Goal: Task Accomplishment & Management: Use online tool/utility

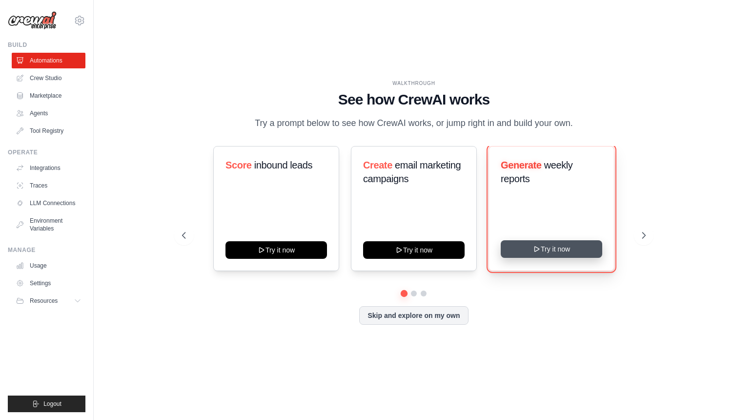
click at [531, 245] on button "Try it now" at bounding box center [552, 249] width 102 height 18
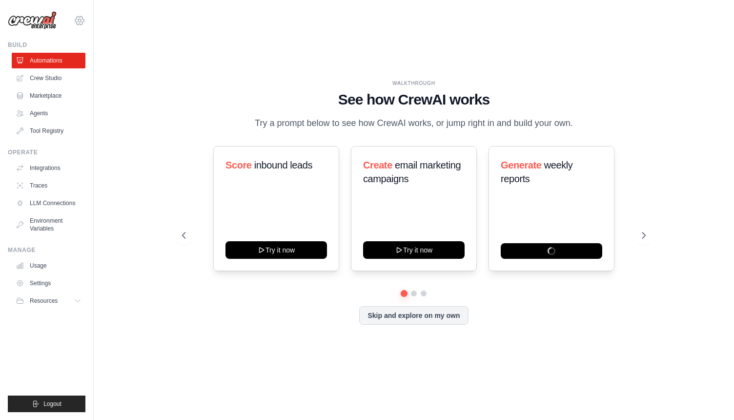
click at [76, 21] on icon at bounding box center [80, 21] width 12 height 12
click at [59, 66] on link "Settings" at bounding box center [80, 66] width 86 height 18
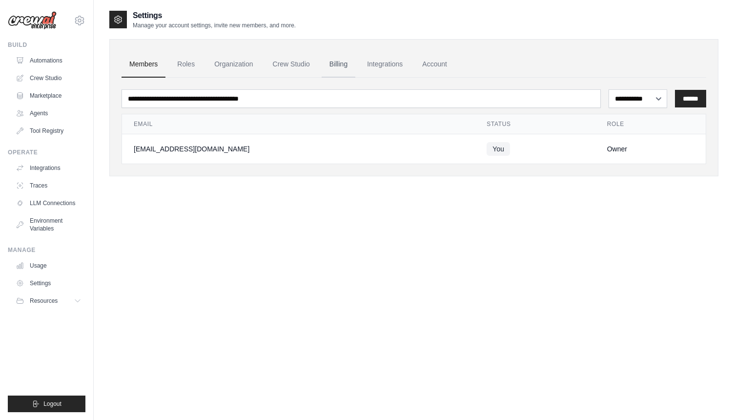
click at [334, 70] on link "Billing" at bounding box center [339, 64] width 34 height 26
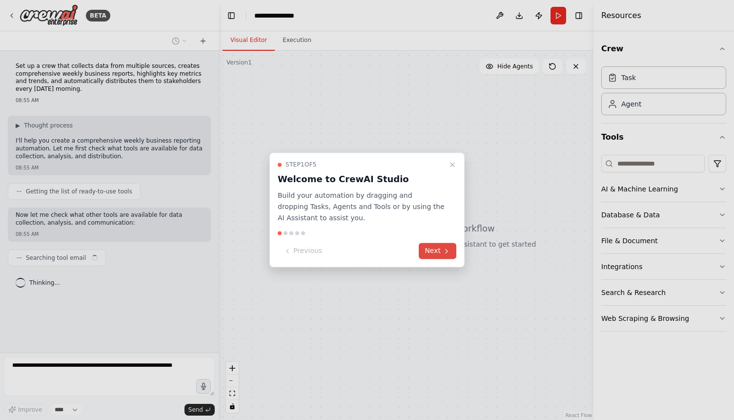
click at [440, 253] on button "Next" at bounding box center [438, 251] width 38 height 16
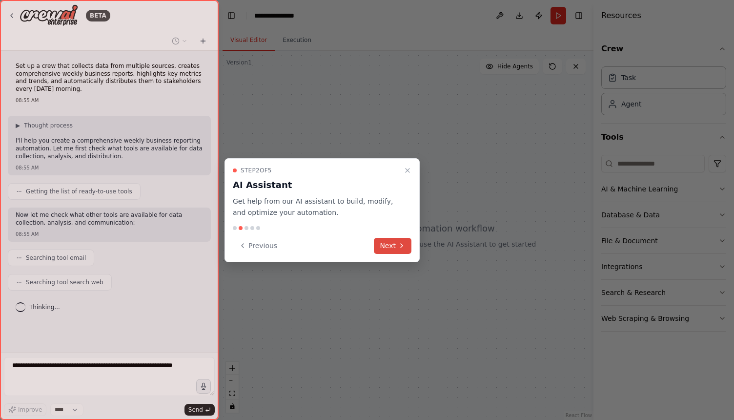
click at [385, 251] on button "Next" at bounding box center [393, 246] width 38 height 16
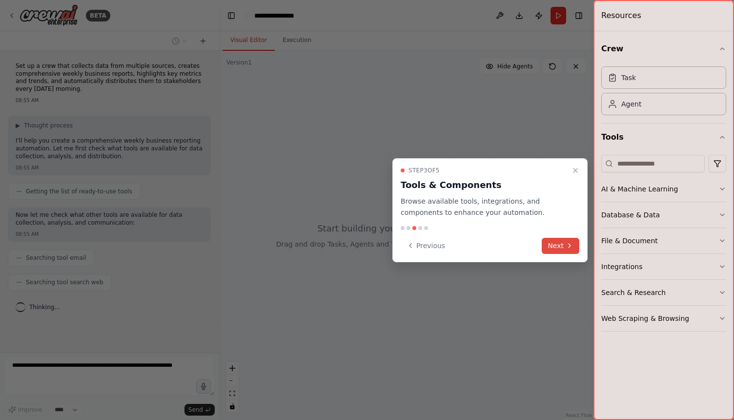
click at [576, 248] on button "Next" at bounding box center [561, 246] width 38 height 16
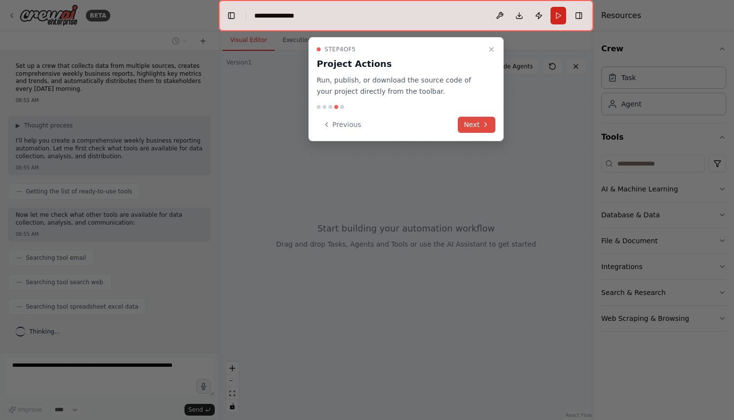
click at [478, 131] on button "Next" at bounding box center [477, 125] width 38 height 16
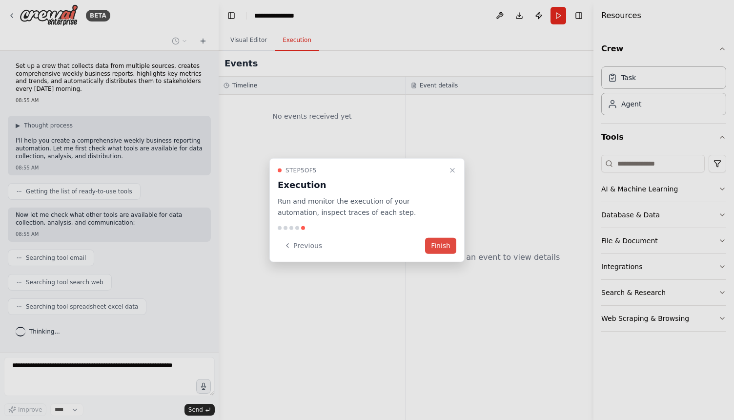
click at [436, 244] on button "Finish" at bounding box center [440, 245] width 31 height 16
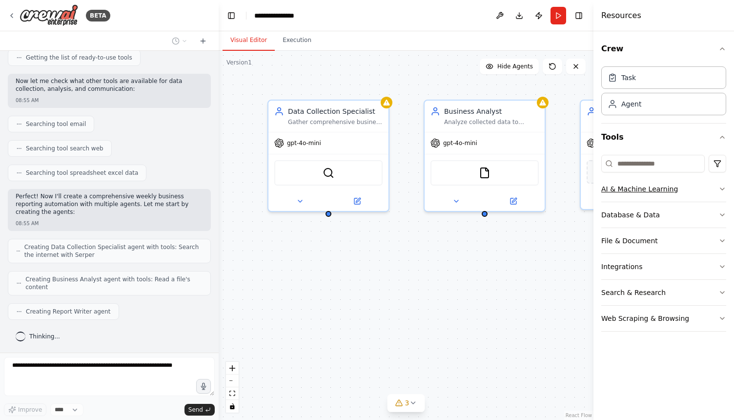
scroll to position [166, 0]
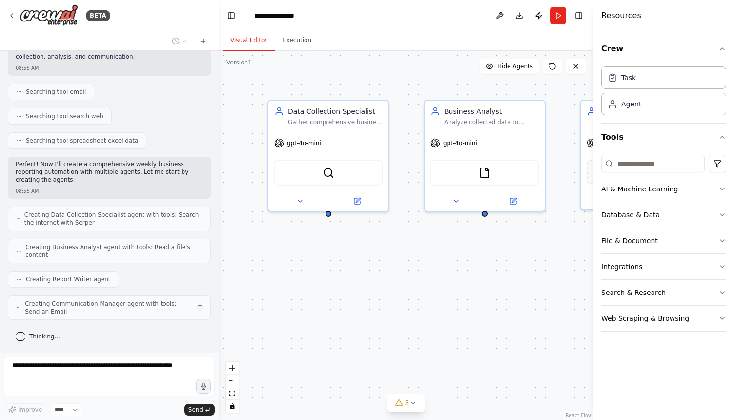
click at [681, 188] on button "AI & Machine Learning" at bounding box center [663, 188] width 125 height 25
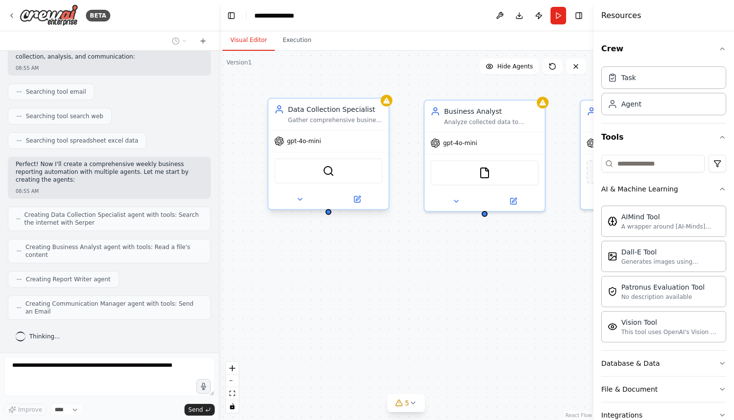
click at [341, 150] on div "gpt-4o-mini" at bounding box center [328, 140] width 120 height 21
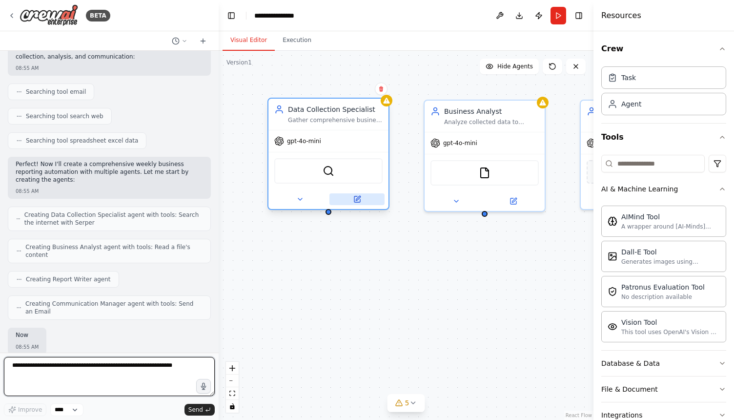
scroll to position [225, 0]
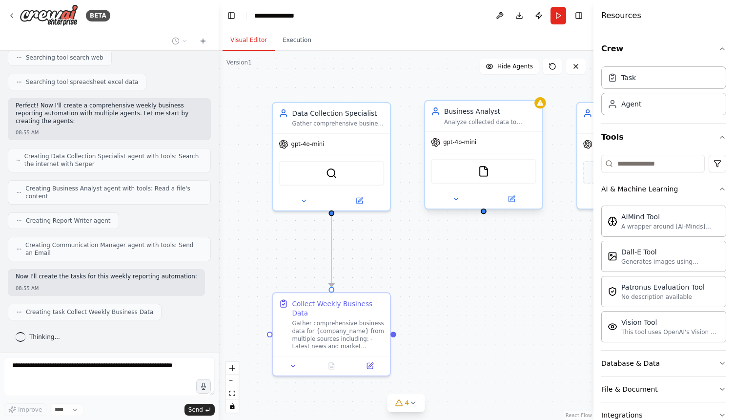
click at [459, 142] on span "gpt-4o-mini" at bounding box center [459, 143] width 33 height 8
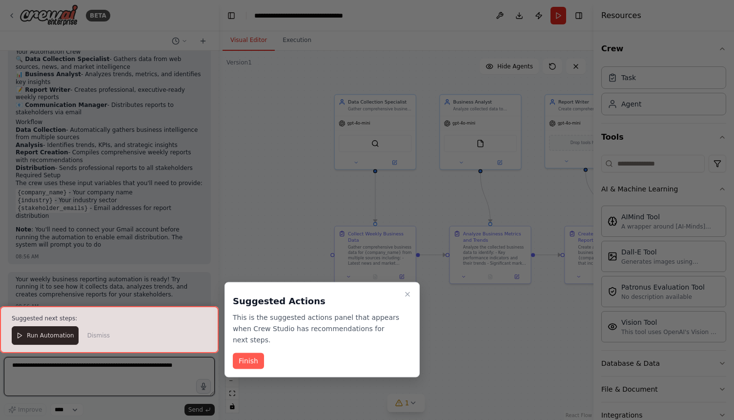
scroll to position [783, 0]
click at [246, 354] on button "Finish" at bounding box center [248, 361] width 31 height 16
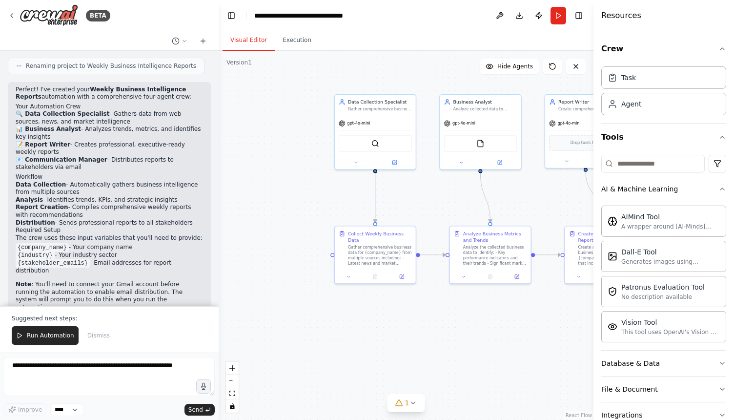
scroll to position [703, 0]
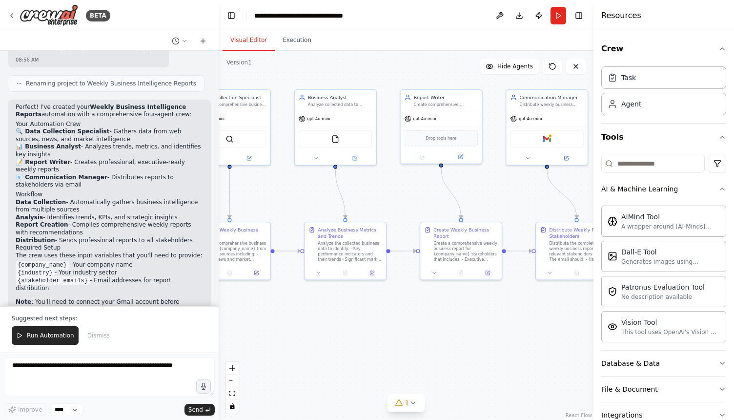
drag, startPoint x: 426, startPoint y: 163, endPoint x: 277, endPoint y: 163, distance: 148.9
click at [277, 163] on div ".deletable-edge-delete-btn { width: 20px; height: 20px; border: 0px solid #ffff…" at bounding box center [406, 235] width 375 height 369
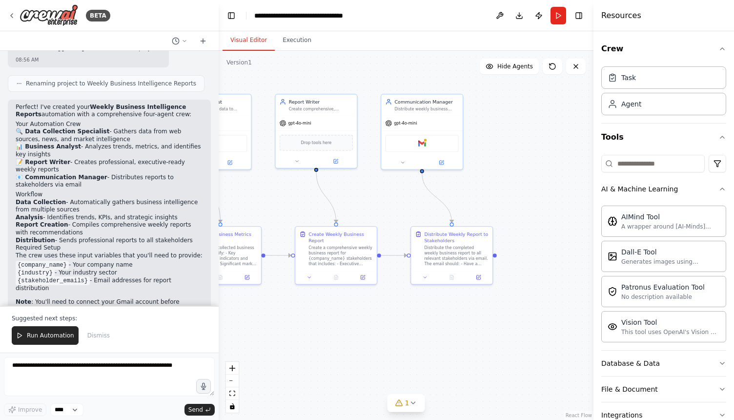
drag, startPoint x: 535, startPoint y: 201, endPoint x: 350, endPoint y: 212, distance: 184.8
click at [350, 212] on div ".deletable-edge-delete-btn { width: 20px; height: 20px; border: 0px solid #ffff…" at bounding box center [406, 235] width 375 height 369
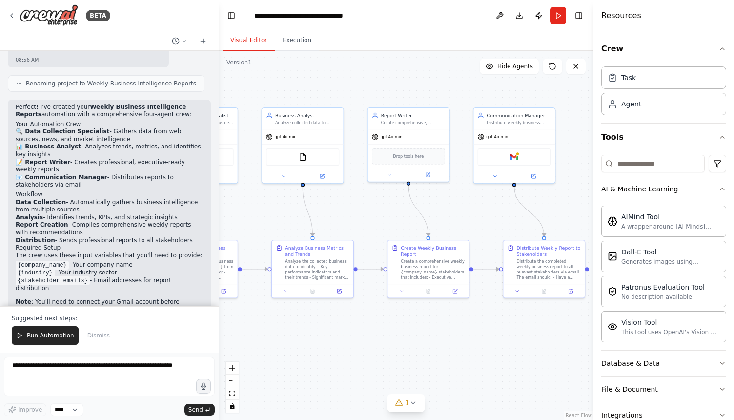
drag, startPoint x: 322, startPoint y: 209, endPoint x: 475, endPoint y: 217, distance: 153.5
click at [475, 217] on div ".deletable-edge-delete-btn { width: 20px; height: 20px; border: 0px solid #ffff…" at bounding box center [406, 235] width 375 height 369
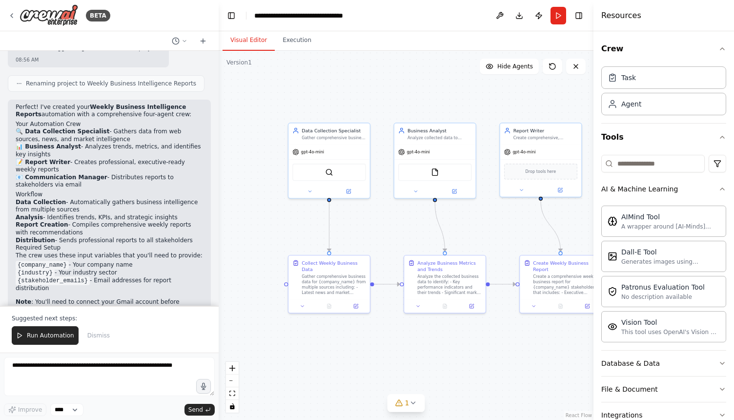
drag, startPoint x: 331, startPoint y: 224, endPoint x: 463, endPoint y: 239, distance: 133.1
click at [463, 239] on div ".deletable-edge-delete-btn { width: 20px; height: 20px; border: 0px solid #ffff…" at bounding box center [406, 235] width 375 height 369
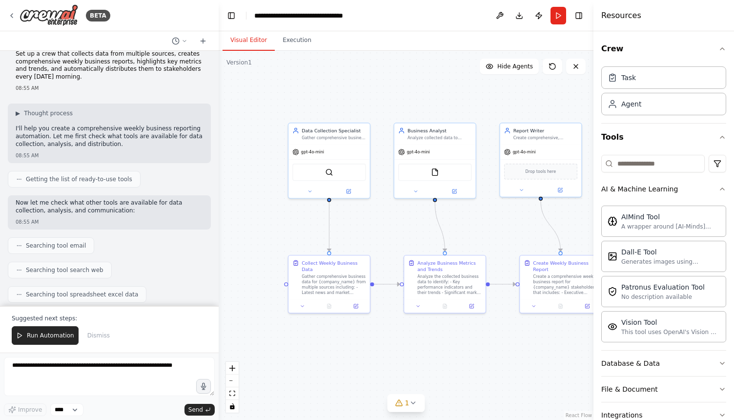
scroll to position [17, 0]
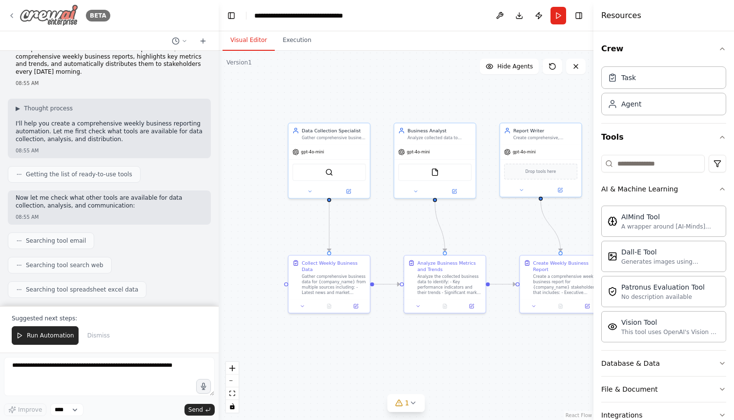
click at [72, 11] on img at bounding box center [49, 15] width 59 height 22
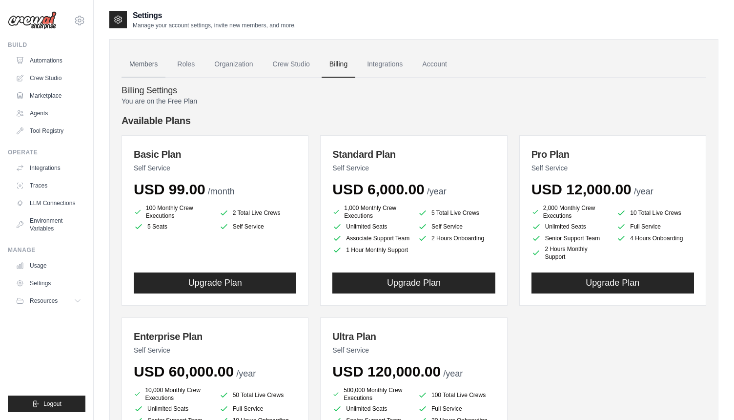
click at [147, 60] on link "Members" at bounding box center [144, 64] width 44 height 26
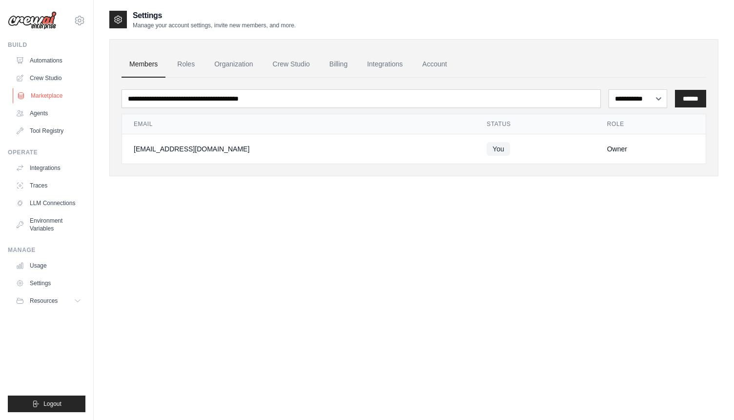
click at [42, 95] on link "Marketplace" at bounding box center [50, 96] width 74 height 16
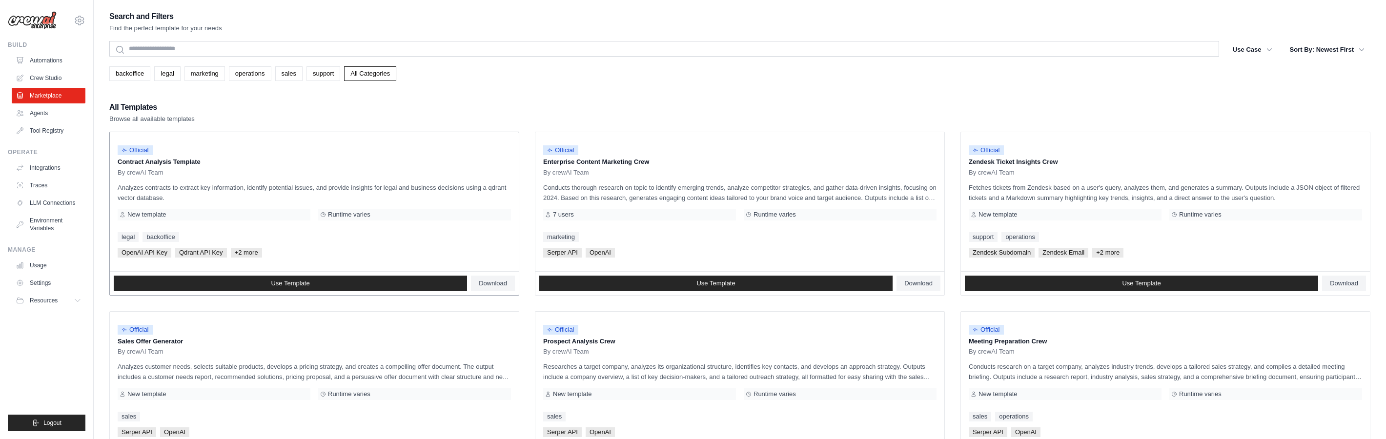
click at [442, 169] on div "By crewAI Team" at bounding box center [314, 173] width 393 height 8
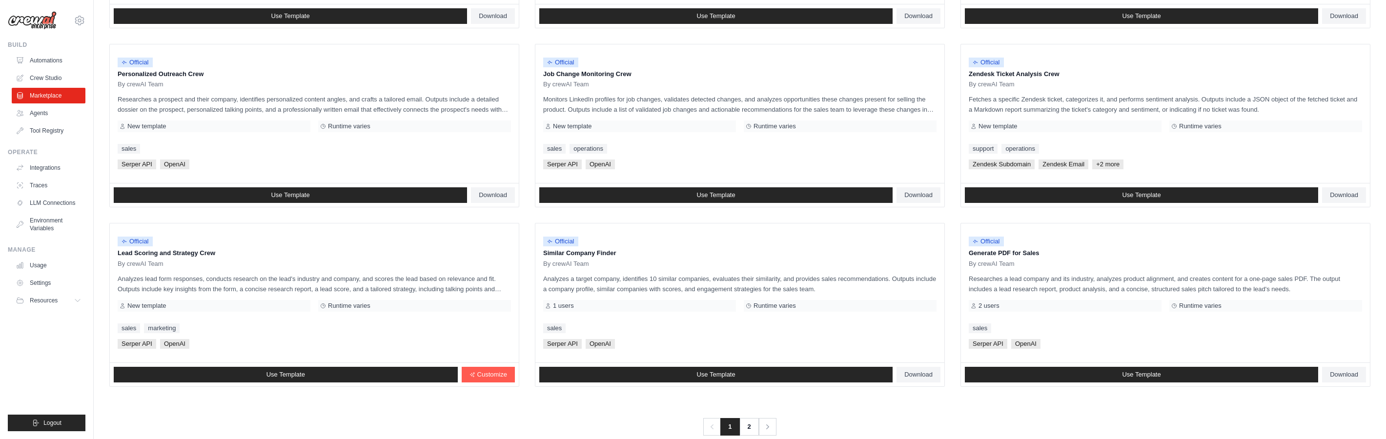
scroll to position [465, 0]
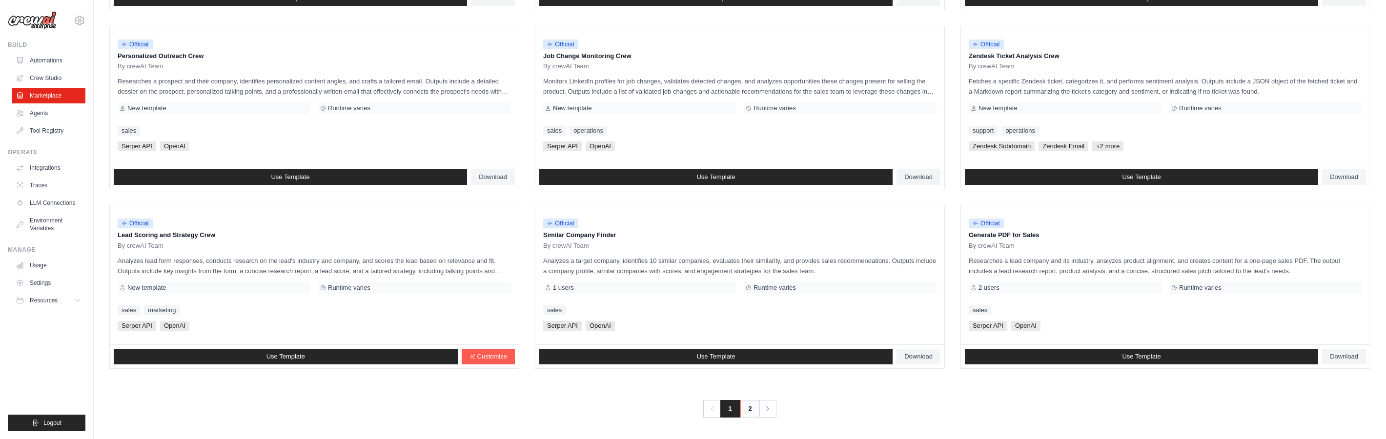
click at [734, 408] on link "2" at bounding box center [751, 409] width 20 height 18
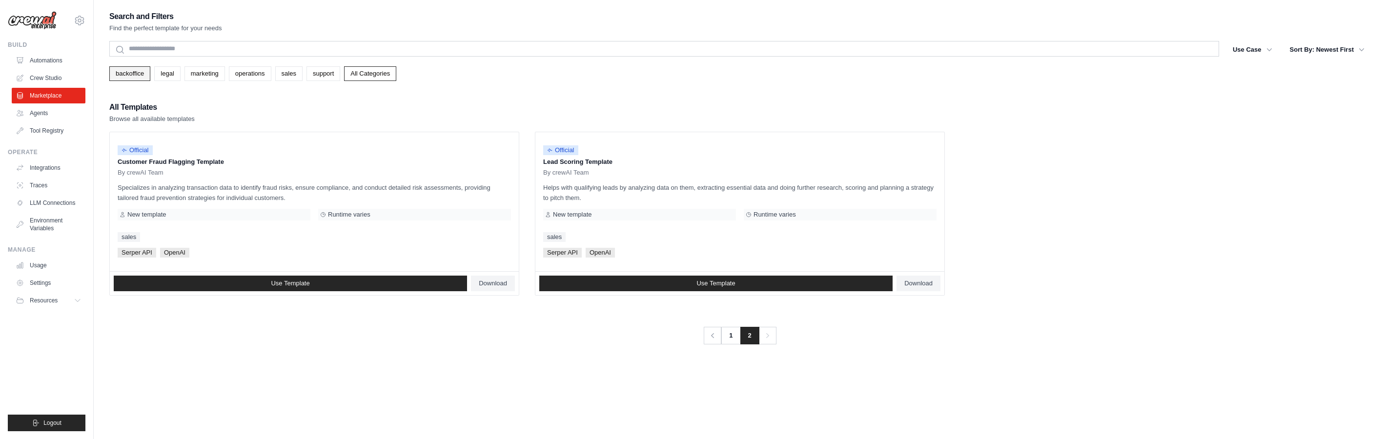
click at [137, 76] on link "backoffice" at bounding box center [129, 73] width 41 height 15
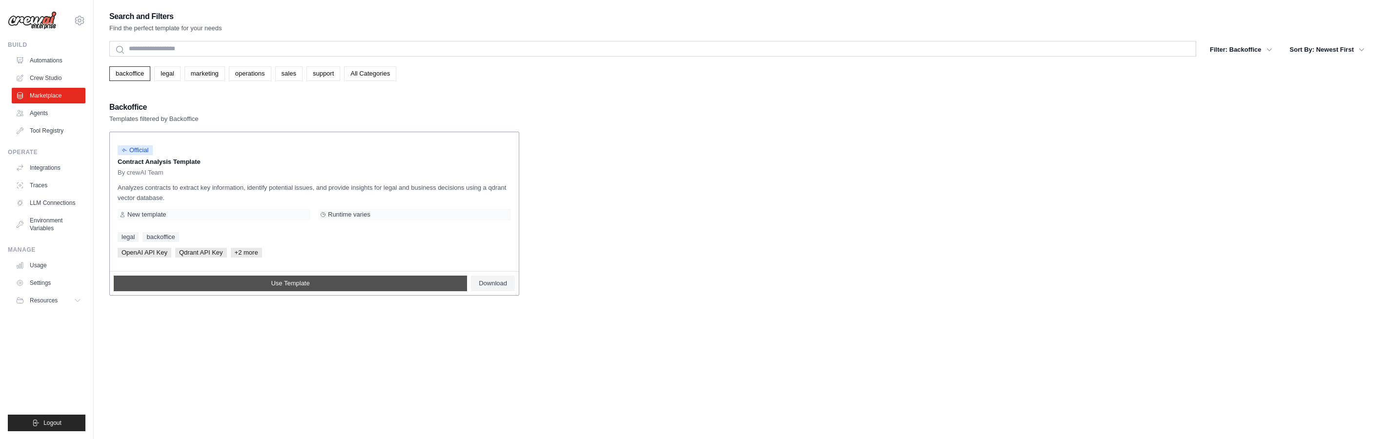
click at [232, 287] on link "Use Template" at bounding box center [290, 284] width 353 height 16
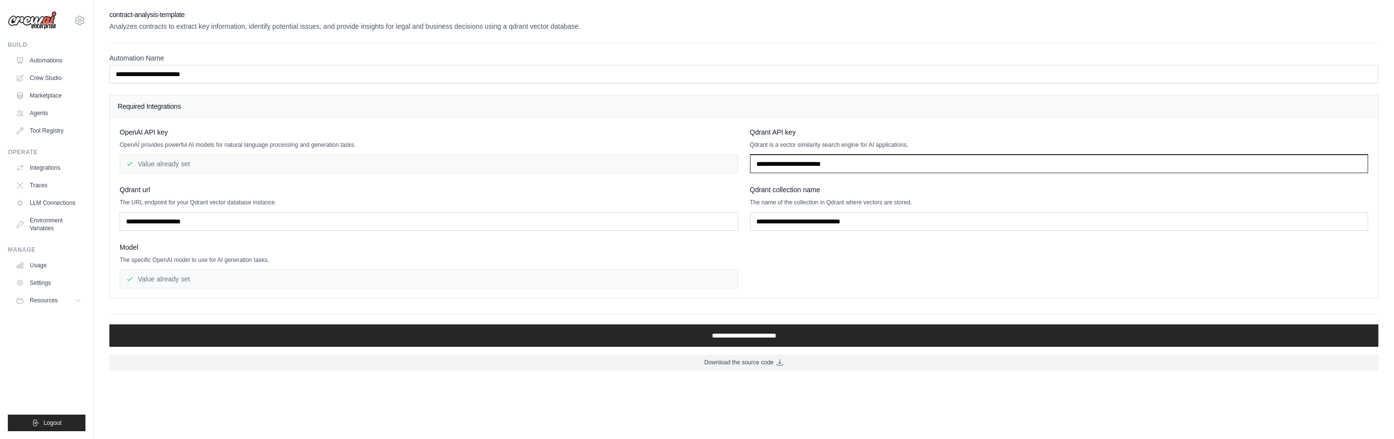
click at [734, 168] on input "text" at bounding box center [1059, 164] width 618 height 19
click at [558, 169] on div "Value already set" at bounding box center [429, 164] width 618 height 19
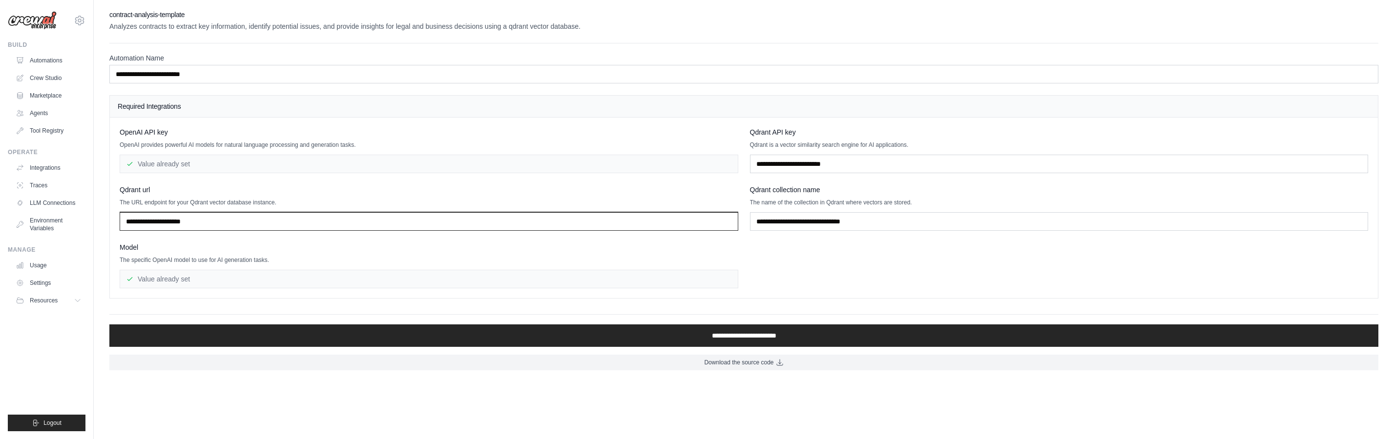
click at [492, 223] on input "text" at bounding box center [429, 221] width 618 height 19
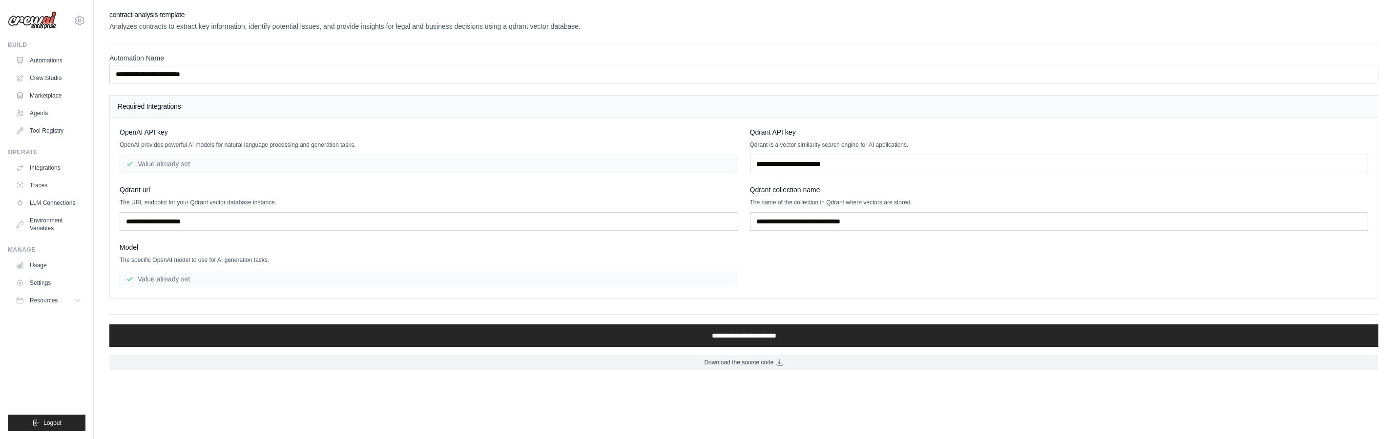
click at [256, 280] on div "Value already set" at bounding box center [429, 279] width 618 height 19
click at [734, 161] on input "text" at bounding box center [1059, 164] width 618 height 19
click at [734, 164] on input "text" at bounding box center [1059, 164] width 618 height 19
click at [40, 278] on link "Settings" at bounding box center [50, 283] width 74 height 16
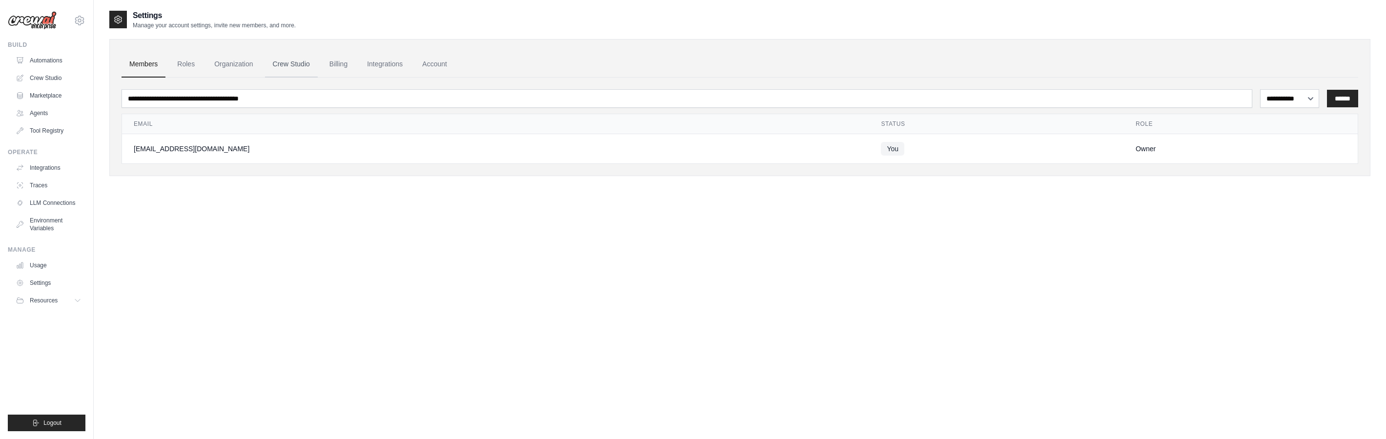
click at [300, 61] on link "Crew Studio" at bounding box center [291, 64] width 53 height 26
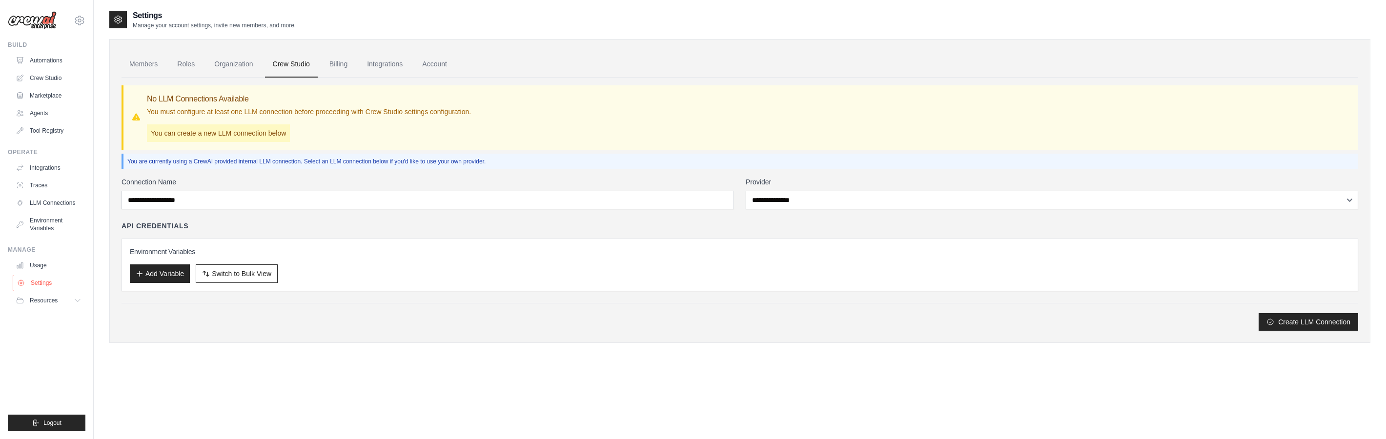
click at [50, 279] on link "Settings" at bounding box center [50, 283] width 74 height 16
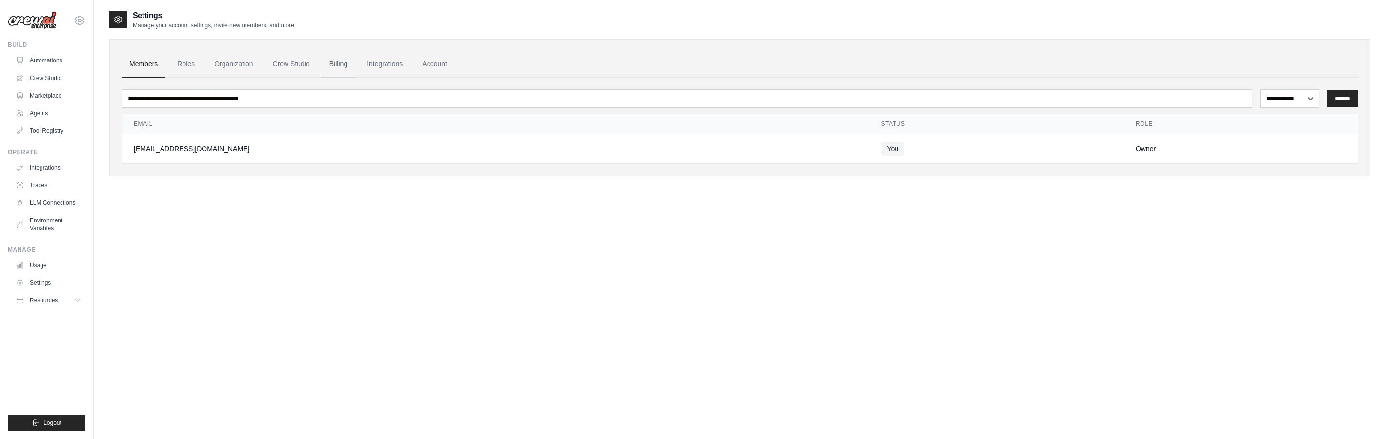
click at [352, 65] on link "Billing" at bounding box center [339, 64] width 34 height 26
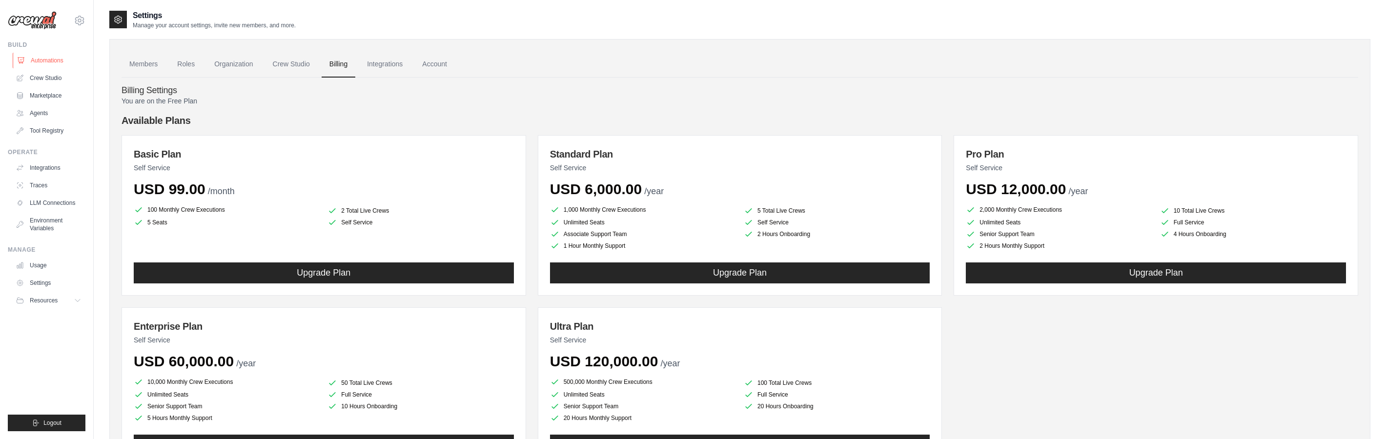
click at [33, 58] on link "Automations" at bounding box center [50, 61] width 74 height 16
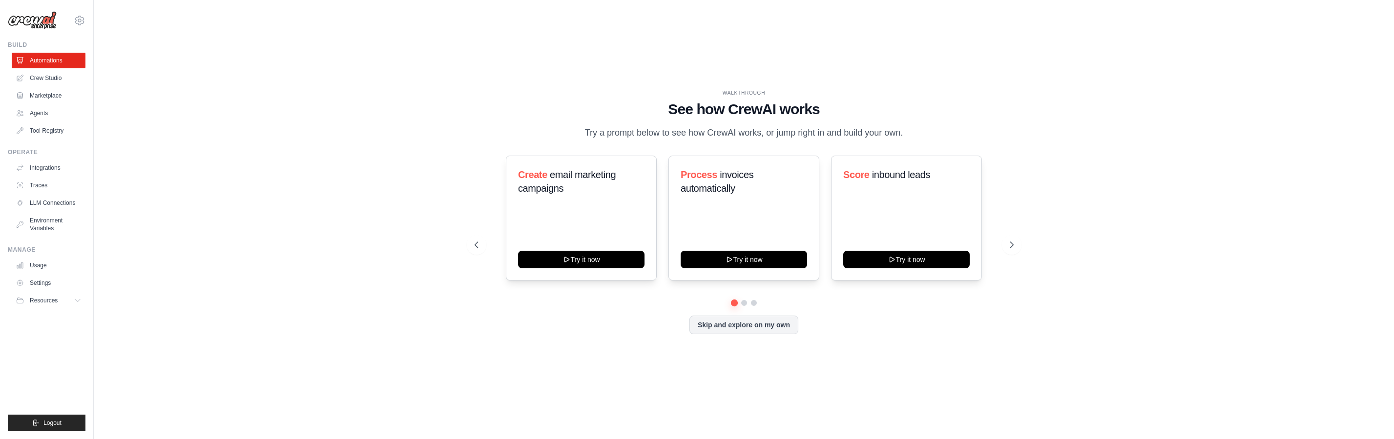
click at [45, 79] on link "Crew Studio" at bounding box center [49, 78] width 74 height 16
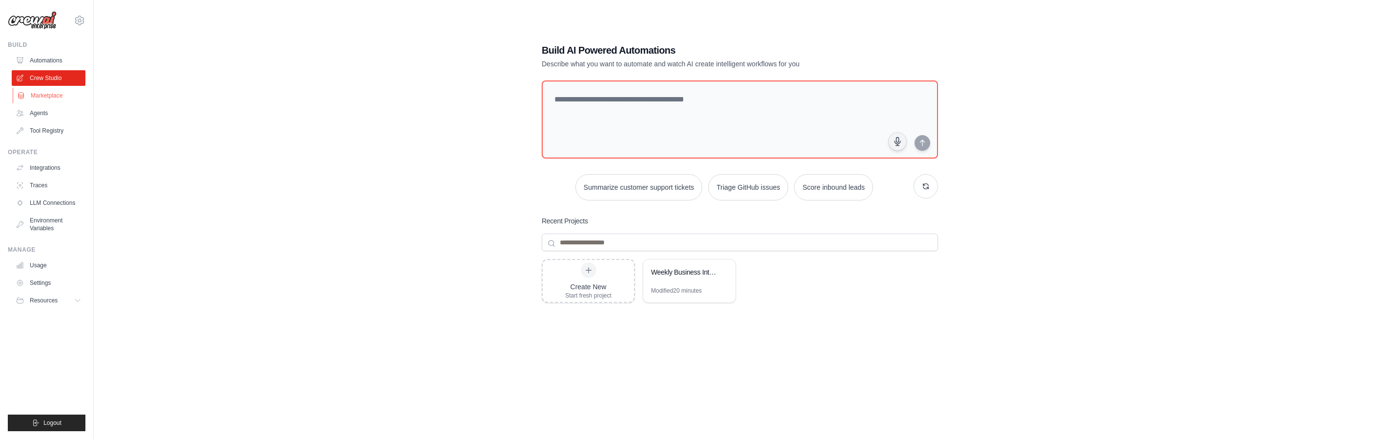
click at [38, 103] on link "Marketplace" at bounding box center [50, 96] width 74 height 16
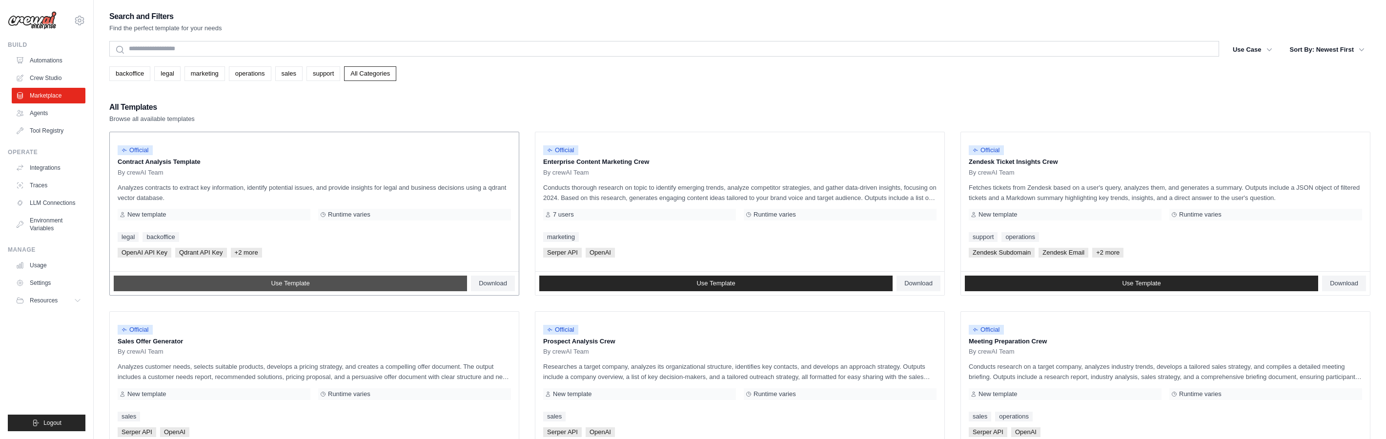
click at [303, 283] on span "Use Template" at bounding box center [290, 284] width 39 height 8
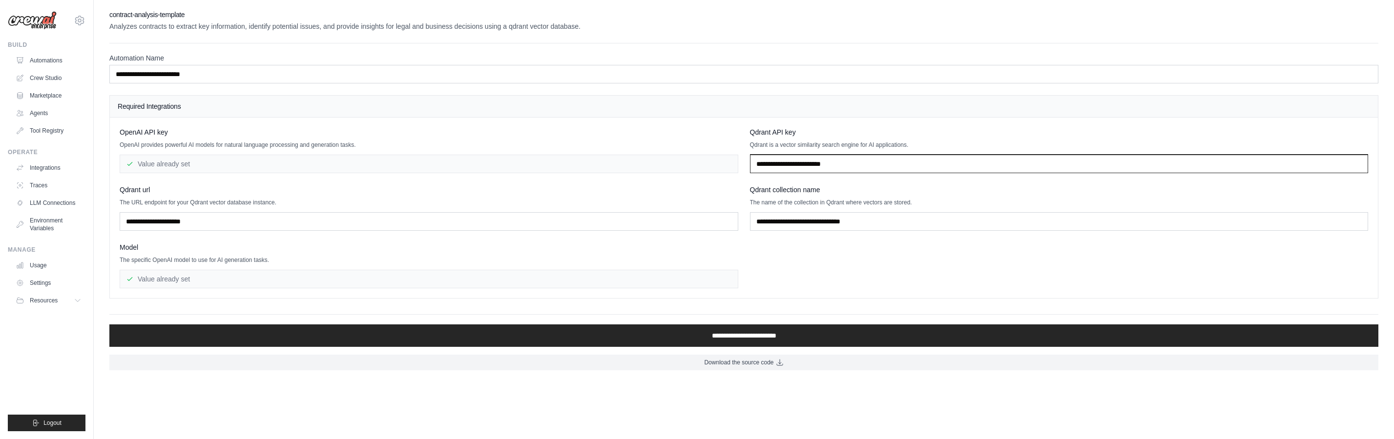
click at [780, 159] on input "text" at bounding box center [1059, 164] width 618 height 19
click at [785, 165] on input "text" at bounding box center [1059, 164] width 618 height 19
click at [437, 166] on div "Value already set" at bounding box center [429, 164] width 618 height 19
click at [439, 161] on div "Value already set" at bounding box center [429, 164] width 618 height 19
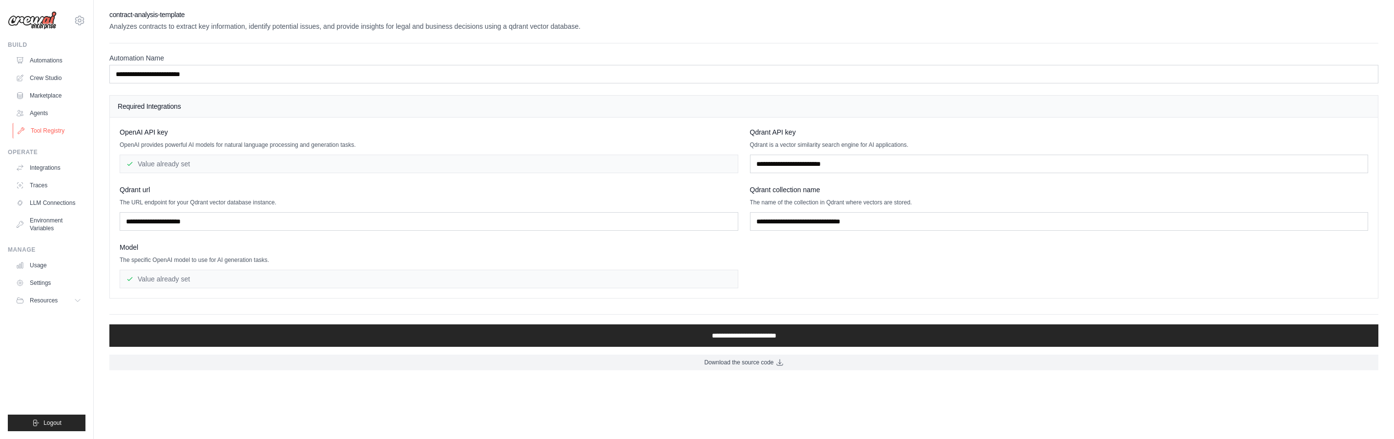
click at [47, 126] on link "Tool Registry" at bounding box center [50, 131] width 74 height 16
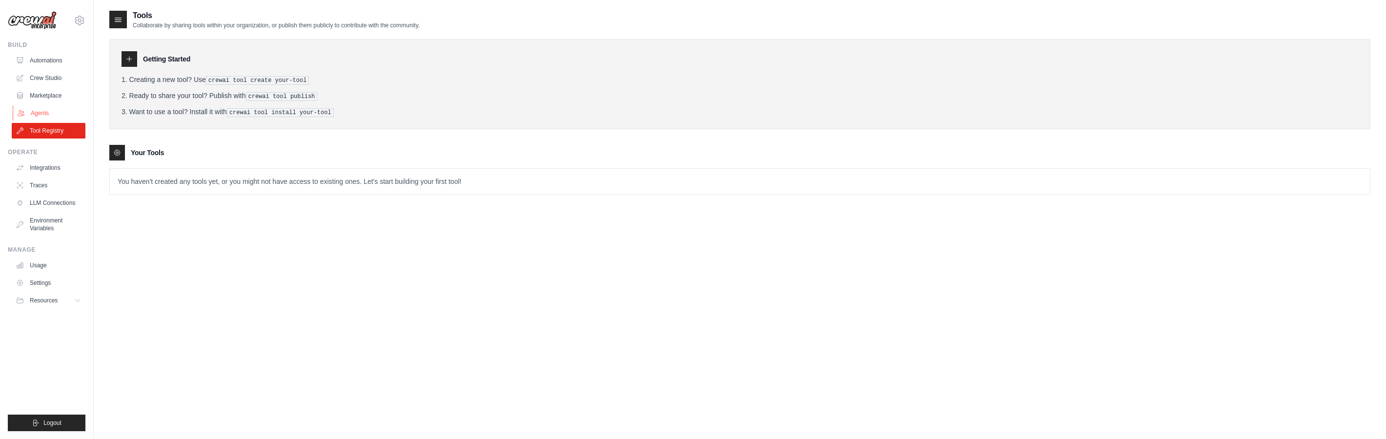
click at [52, 115] on link "Agents" at bounding box center [50, 113] width 74 height 16
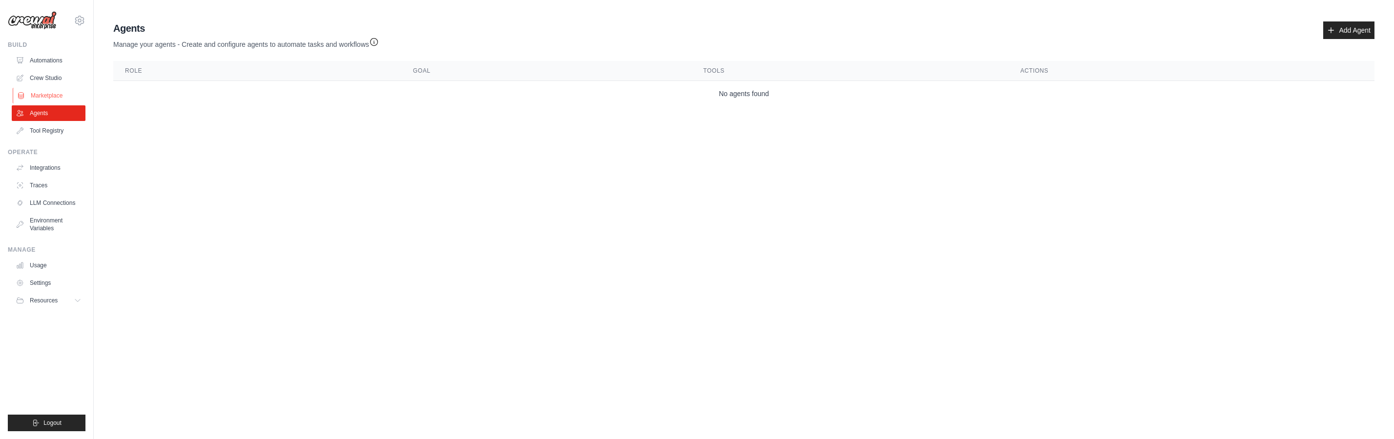
click at [53, 97] on link "Marketplace" at bounding box center [50, 96] width 74 height 16
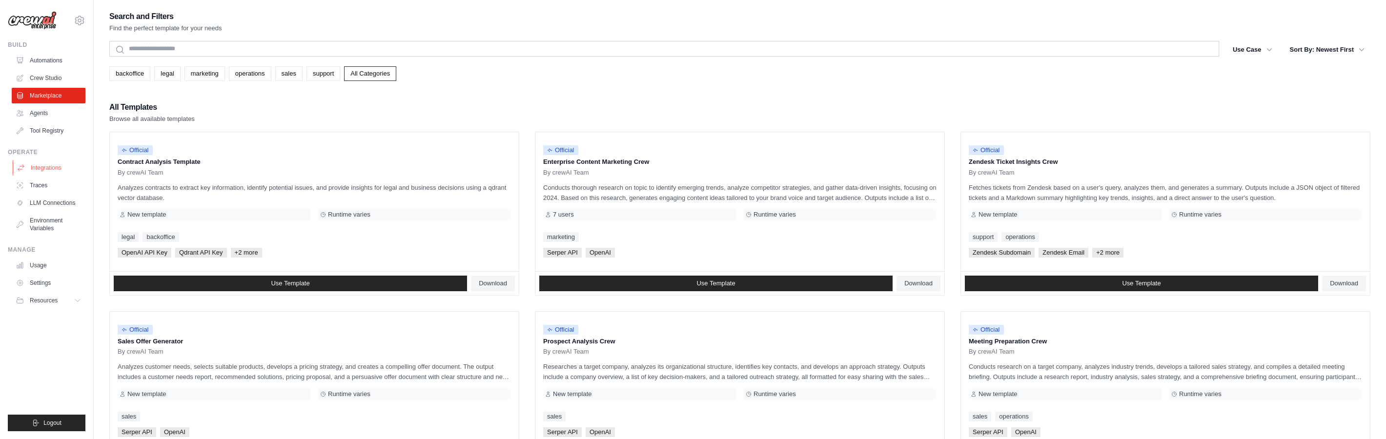
click at [53, 160] on link "Integrations" at bounding box center [50, 168] width 74 height 16
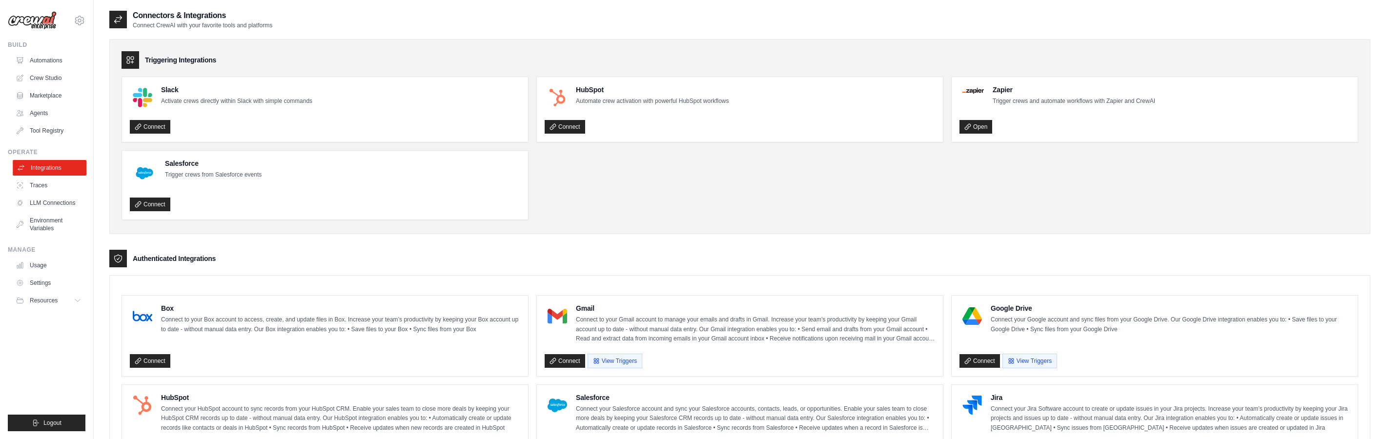
click at [52, 166] on link "Integrations" at bounding box center [50, 168] width 74 height 16
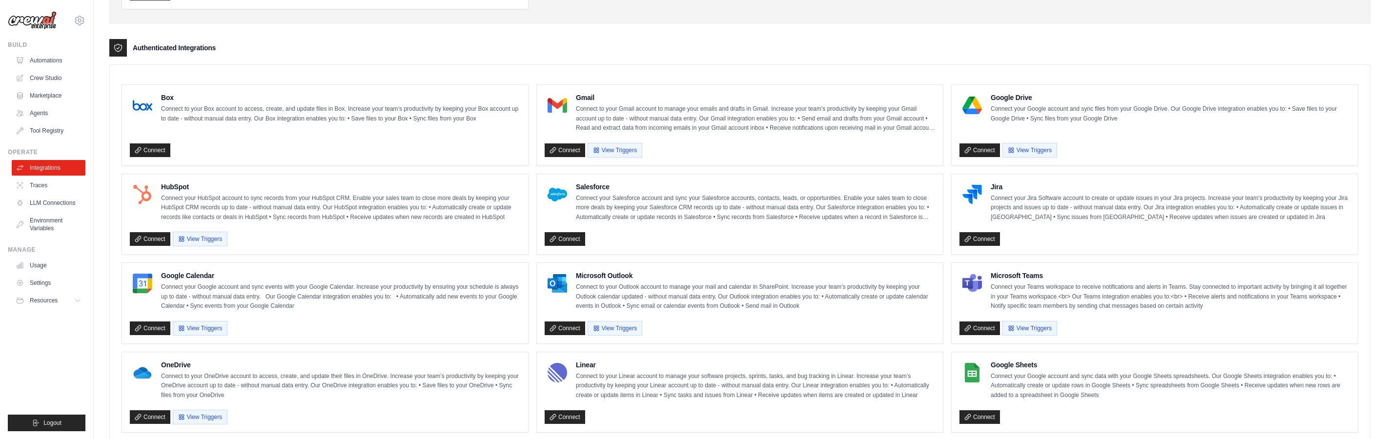
scroll to position [210, 0]
click at [203, 234] on button "View Triggers" at bounding box center [200, 239] width 55 height 15
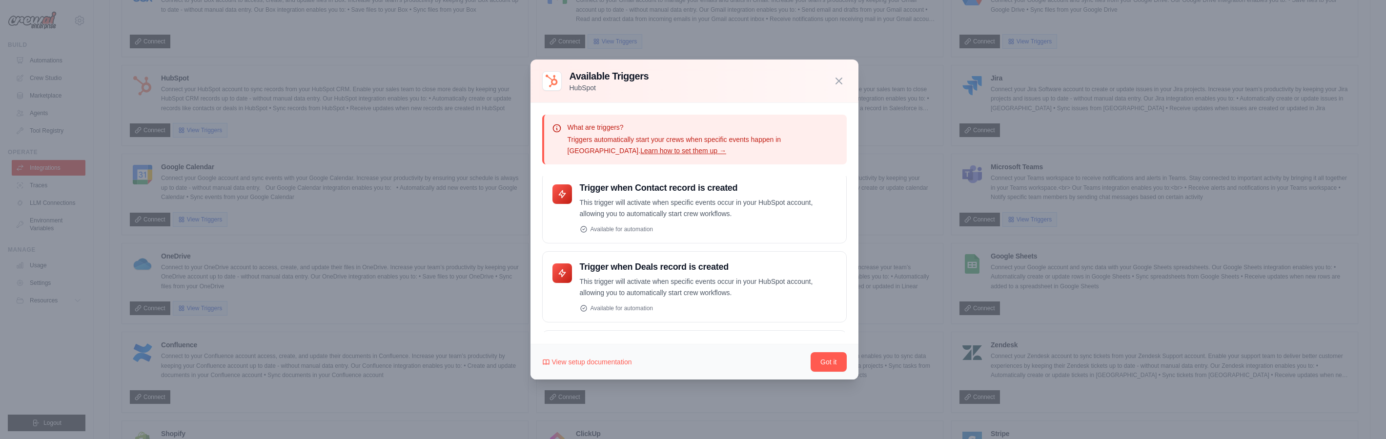
scroll to position [0, 0]
click at [832, 76] on button "button" at bounding box center [839, 81] width 16 height 16
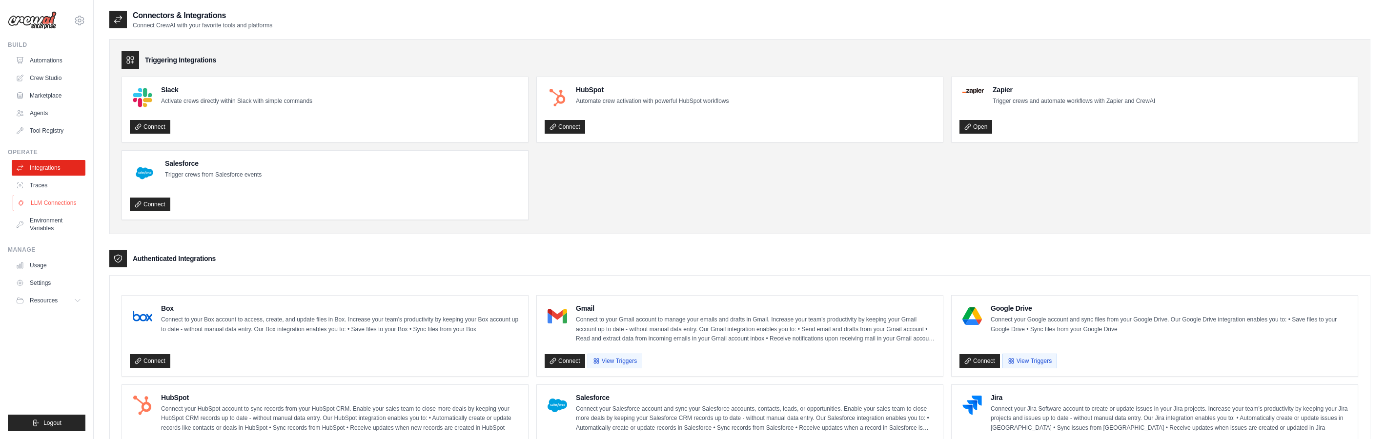
click at [55, 203] on link "LLM Connections" at bounding box center [50, 203] width 74 height 16
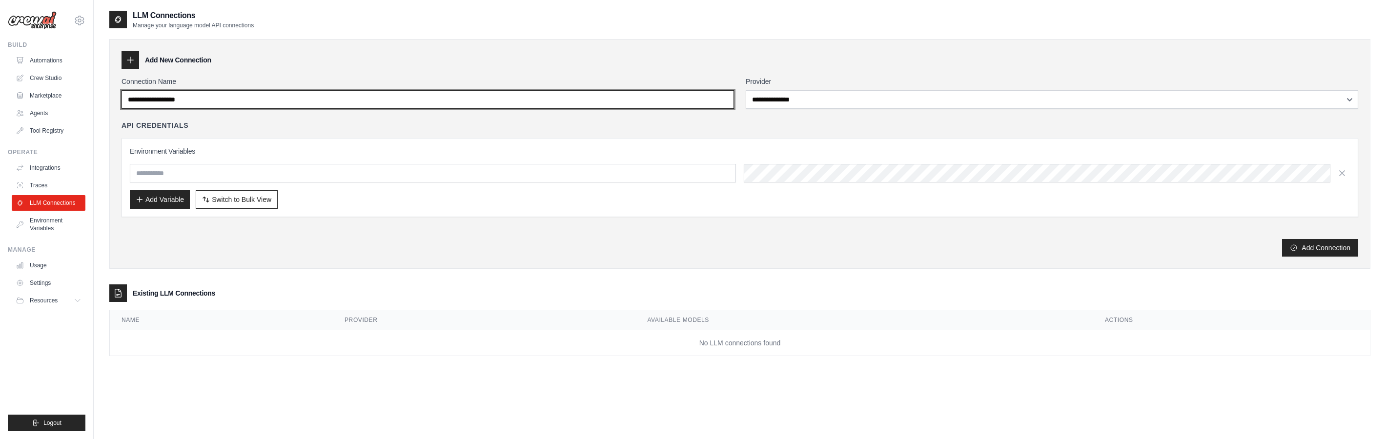
click at [590, 93] on input "Connection Name" at bounding box center [428, 99] width 613 height 19
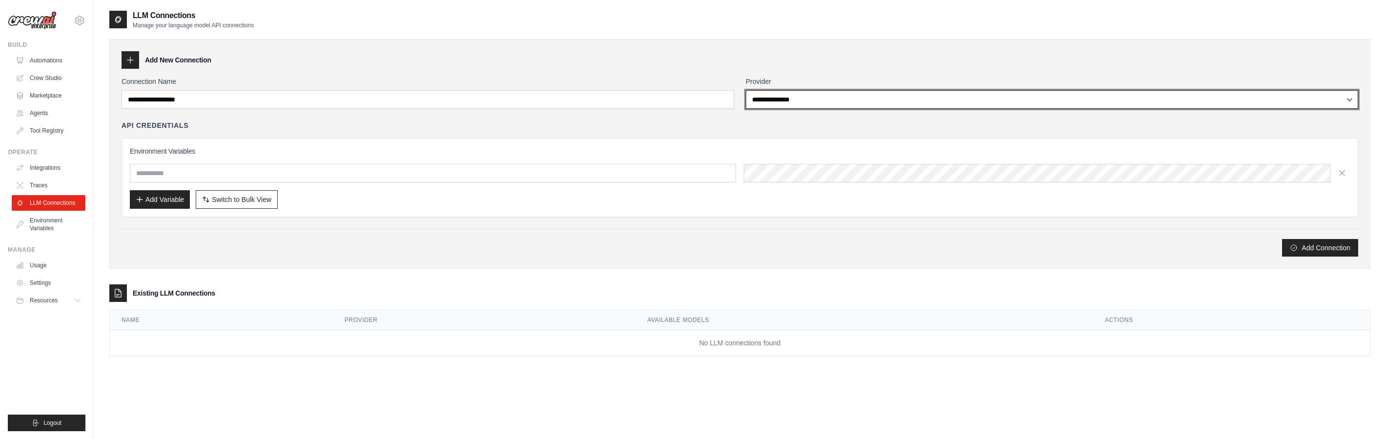
click at [759, 92] on select "**********" at bounding box center [1052, 99] width 613 height 19
click at [746, 90] on select "**********" at bounding box center [1052, 99] width 613 height 19
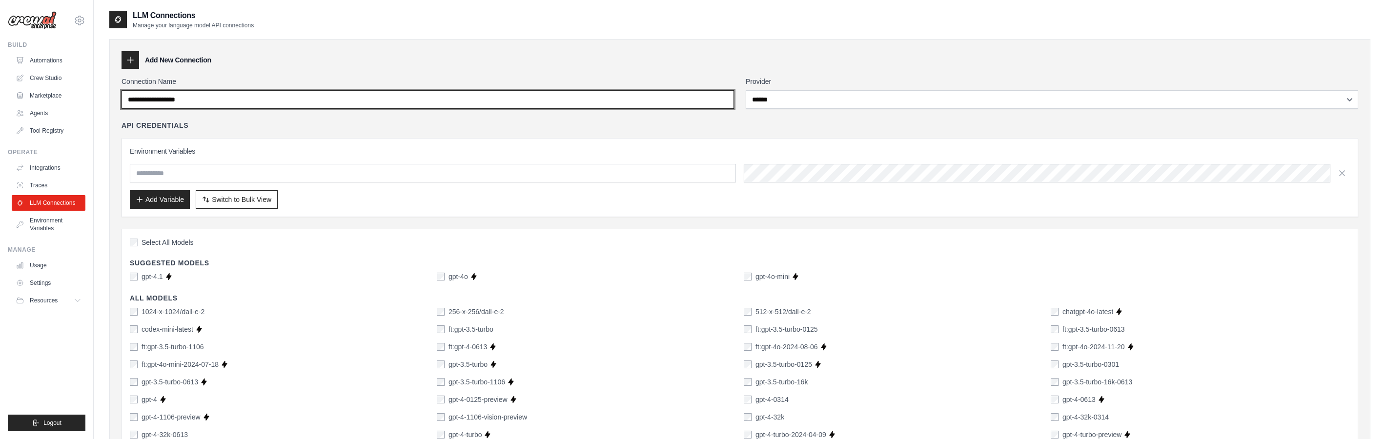
click at [668, 103] on input "Connection Name" at bounding box center [428, 99] width 613 height 19
click at [384, 97] on input "Connection Name" at bounding box center [428, 99] width 613 height 19
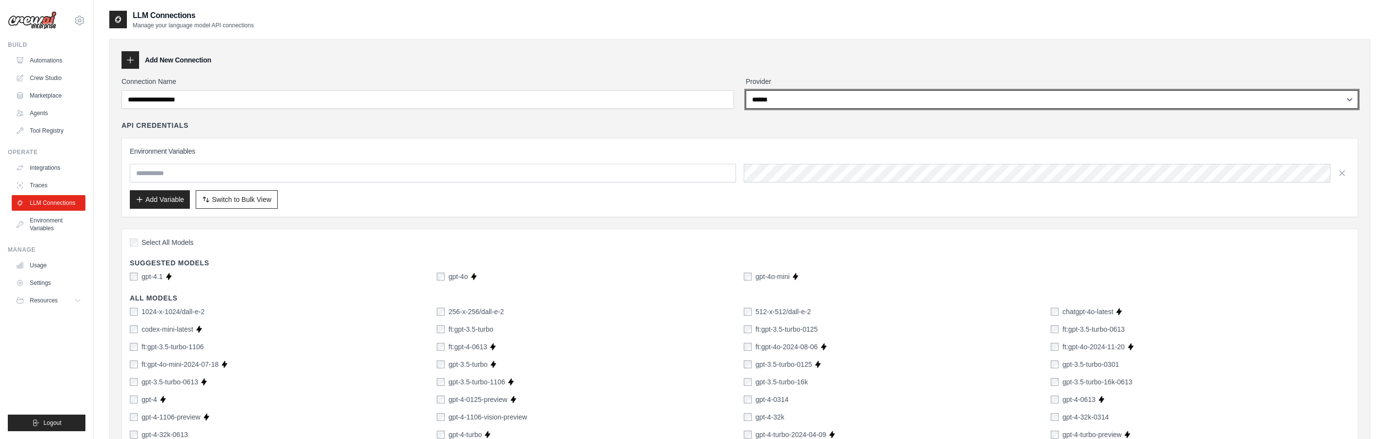
click at [826, 101] on select "**********" at bounding box center [1052, 99] width 613 height 19
select select "**********"
click at [746, 90] on select "**********" at bounding box center [1052, 99] width 613 height 19
click at [775, 104] on select "**********" at bounding box center [1052, 99] width 613 height 19
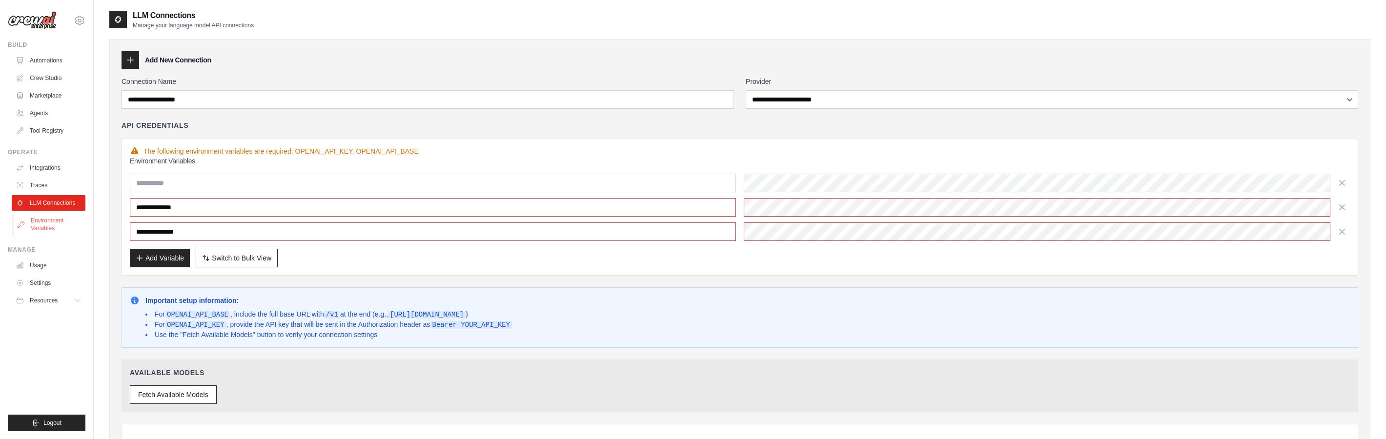
click at [38, 216] on link "Environment Variables" at bounding box center [50, 224] width 74 height 23
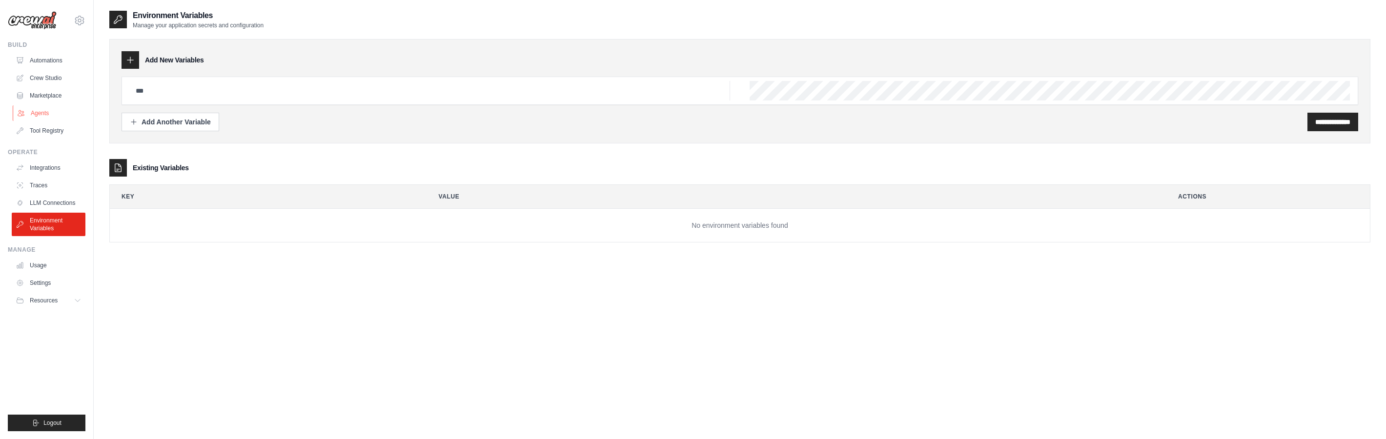
click at [54, 115] on link "Agents" at bounding box center [50, 113] width 74 height 16
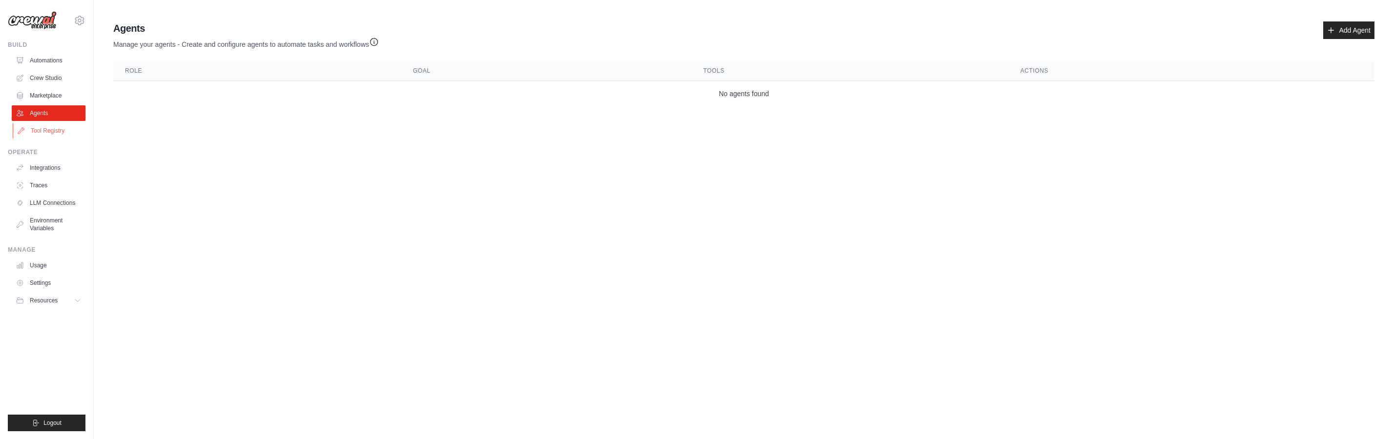
click at [54, 126] on link "Tool Registry" at bounding box center [50, 131] width 74 height 16
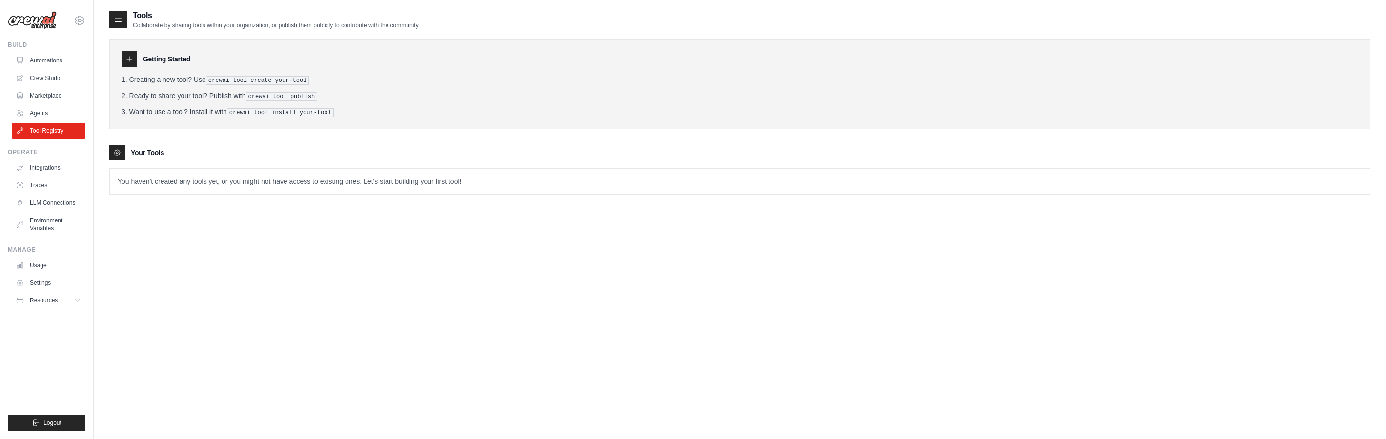
click at [164, 185] on p "You haven't created any tools yet, or you might not have access to existing one…" at bounding box center [740, 181] width 1260 height 25
click at [221, 76] on pre "crewai tool create your-tool" at bounding box center [257, 80] width 103 height 9
click at [222, 80] on pre "crewai tool create your-tool" at bounding box center [257, 80] width 103 height 9
click at [129, 62] on icon at bounding box center [129, 59] width 5 height 5
click at [110, 18] on div at bounding box center [118, 20] width 18 height 18
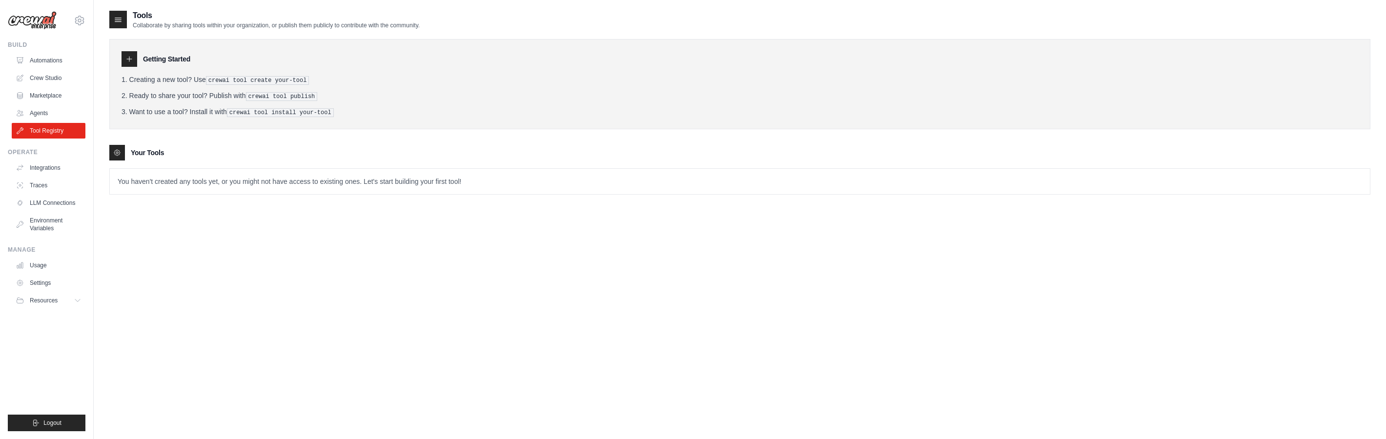
click at [116, 18] on icon at bounding box center [118, 20] width 10 height 10
click at [39, 115] on link "Agents" at bounding box center [50, 113] width 74 height 16
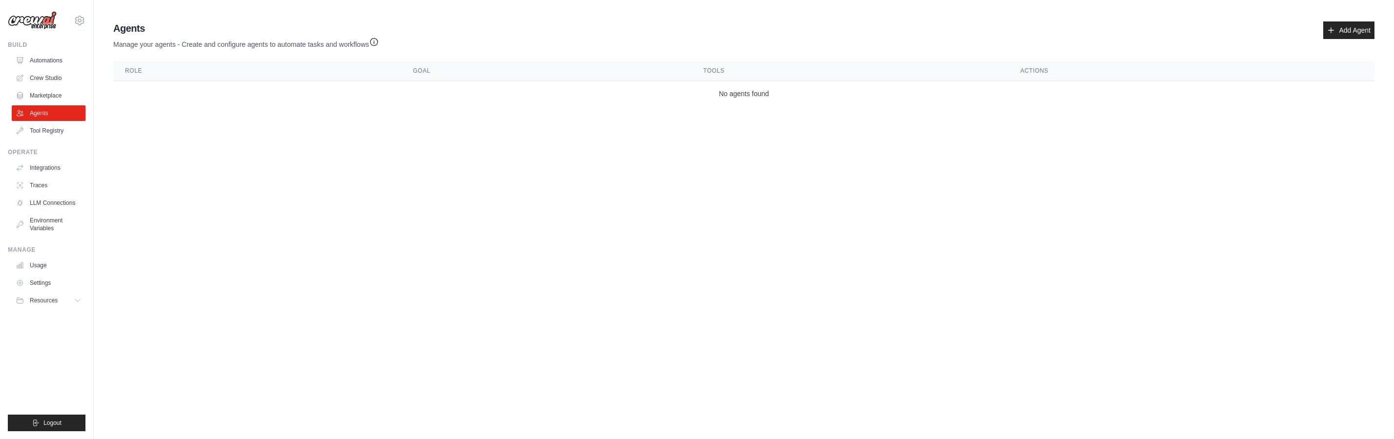
click at [49, 103] on ul "Automations Crew Studio Marketplace Agents Tool Registry" at bounding box center [49, 96] width 74 height 86
click at [49, 97] on link "Marketplace" at bounding box center [50, 96] width 74 height 16
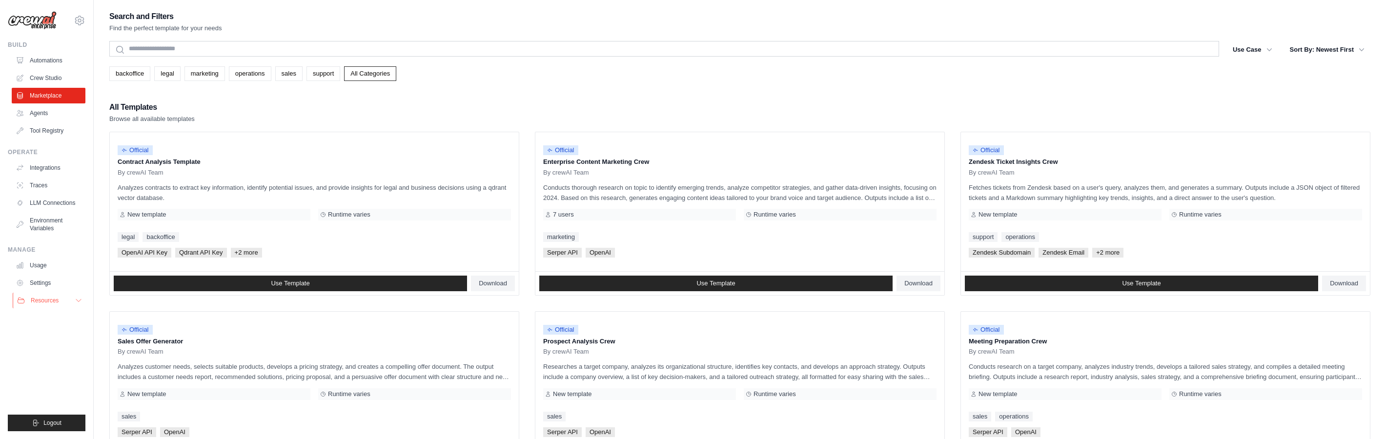
click at [61, 304] on button "Resources" at bounding box center [50, 301] width 74 height 16
click at [46, 168] on link "Integrations" at bounding box center [50, 168] width 74 height 16
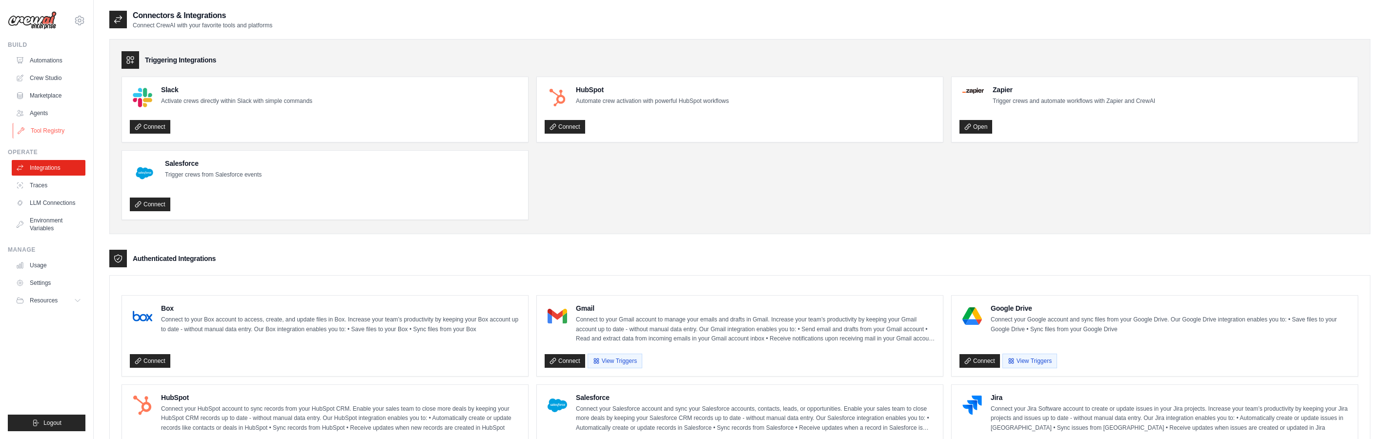
click at [45, 125] on link "Tool Registry" at bounding box center [50, 131] width 74 height 16
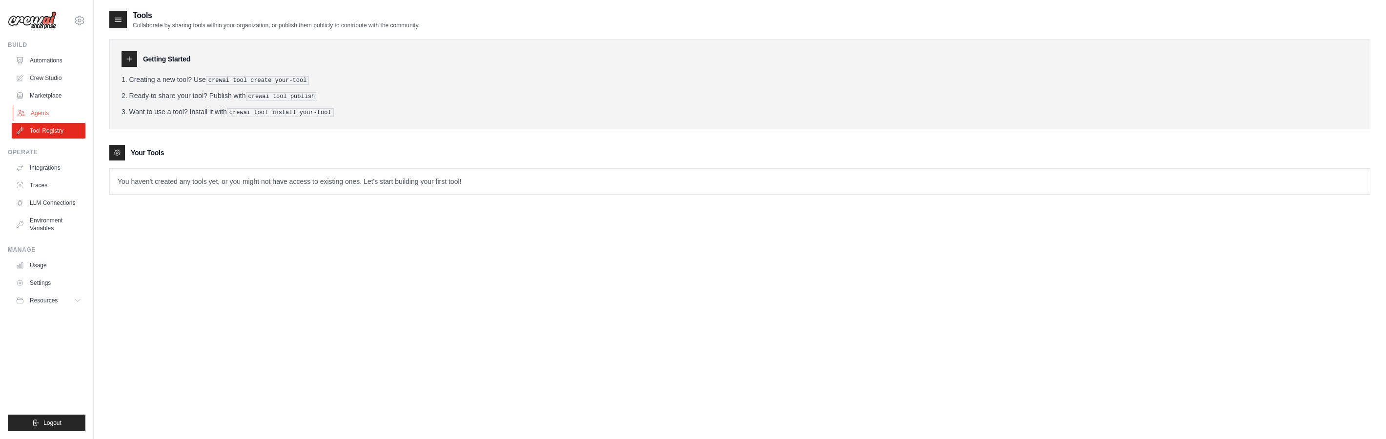
click at [45, 115] on link "Agents" at bounding box center [50, 113] width 74 height 16
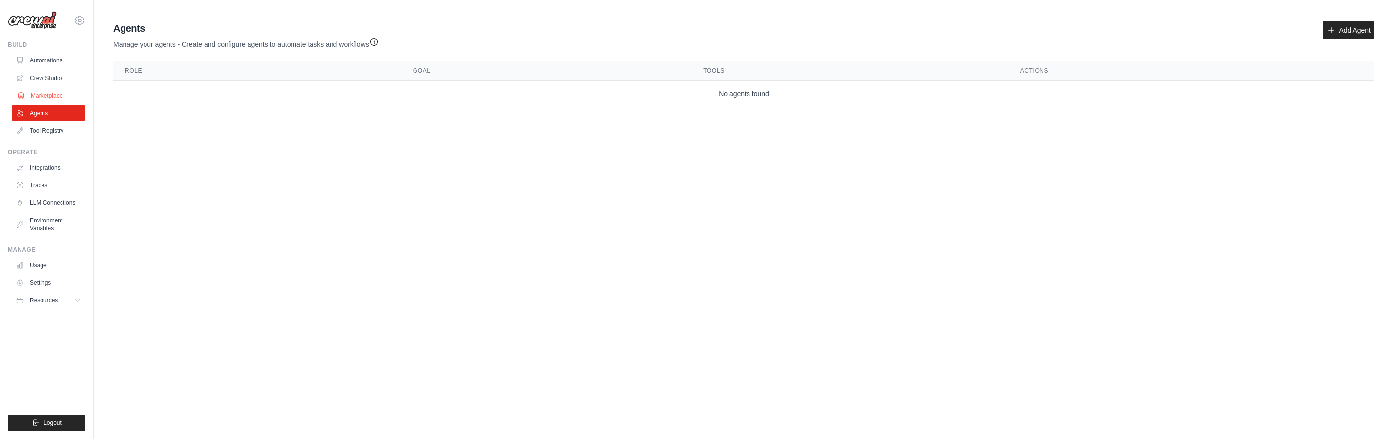
click at [45, 101] on link "Marketplace" at bounding box center [50, 96] width 74 height 16
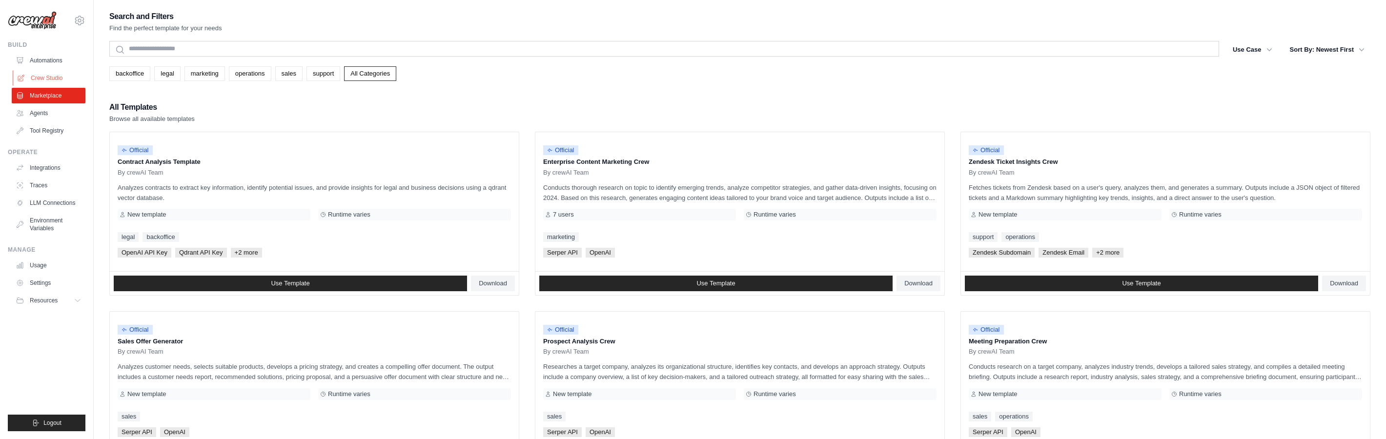
click at [44, 80] on link "Crew Studio" at bounding box center [50, 78] width 74 height 16
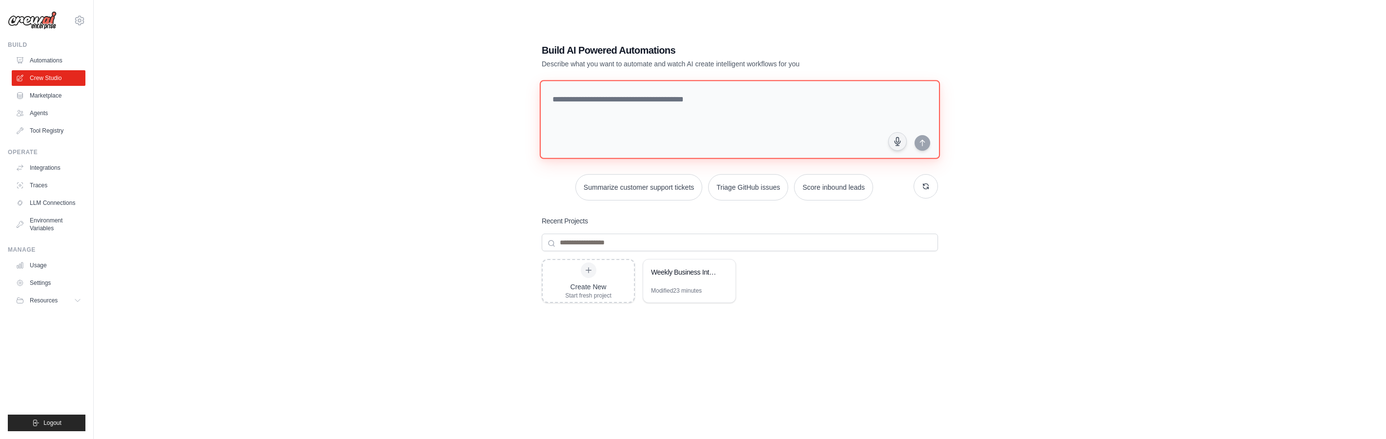
click at [689, 109] on textarea at bounding box center [740, 119] width 400 height 79
click at [42, 100] on link "Marketplace" at bounding box center [50, 96] width 74 height 16
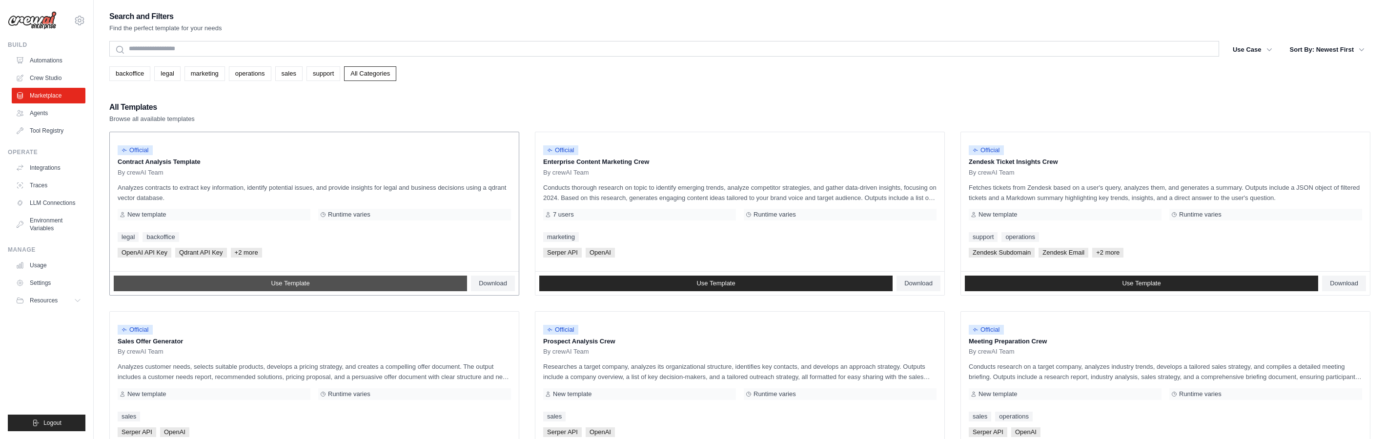
click at [321, 286] on link "Use Template" at bounding box center [290, 284] width 353 height 16
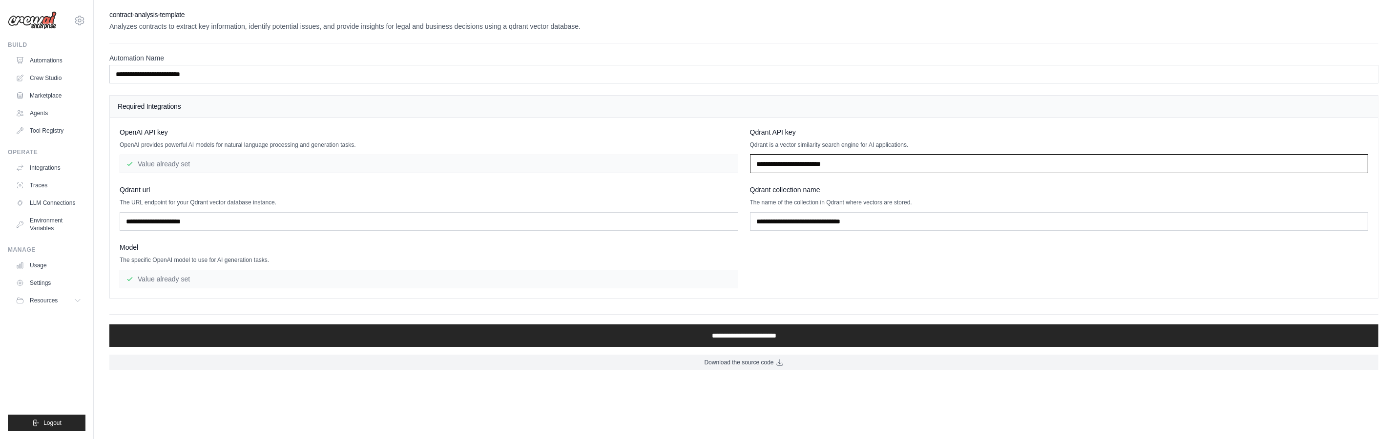
click at [782, 165] on input "text" at bounding box center [1059, 164] width 618 height 19
click at [817, 167] on input "text" at bounding box center [1059, 164] width 618 height 19
paste input "**********"
type input "**********"
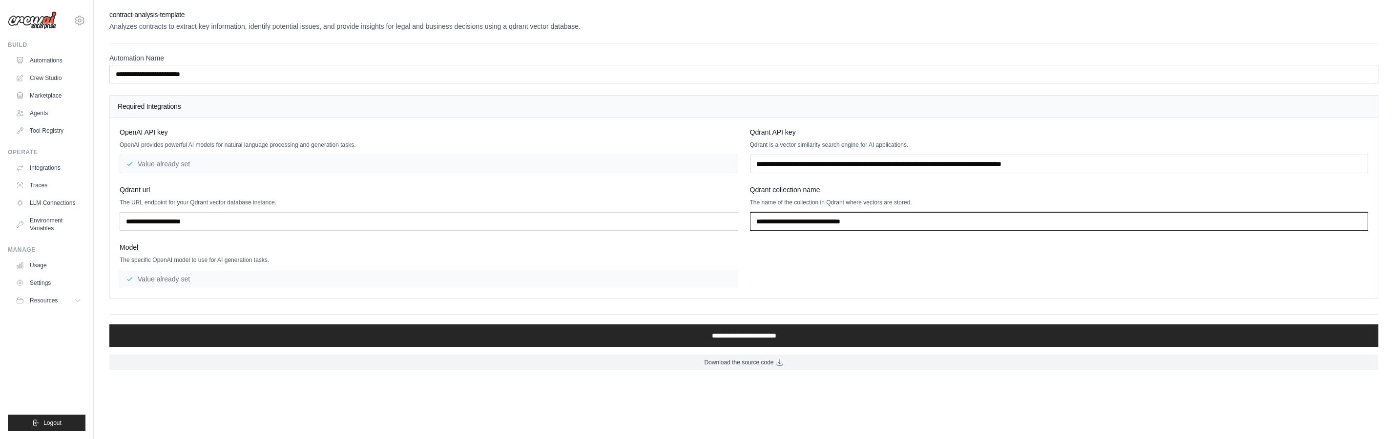
click at [786, 230] on input "text" at bounding box center [1059, 221] width 618 height 19
paste input "**********"
type input "**********"
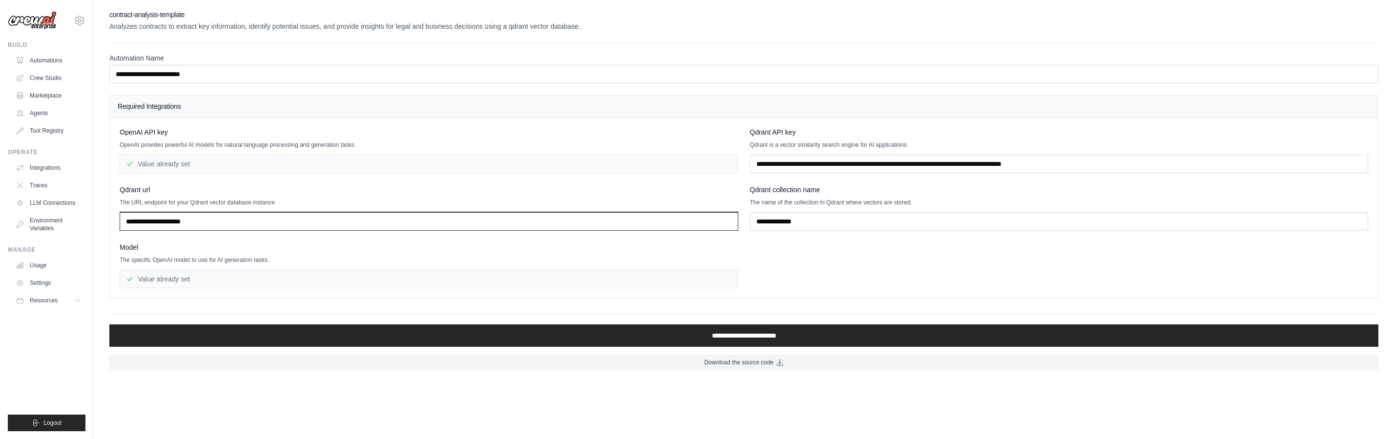
click at [329, 227] on input "text" at bounding box center [429, 221] width 618 height 19
paste input "**********"
type input "**********"
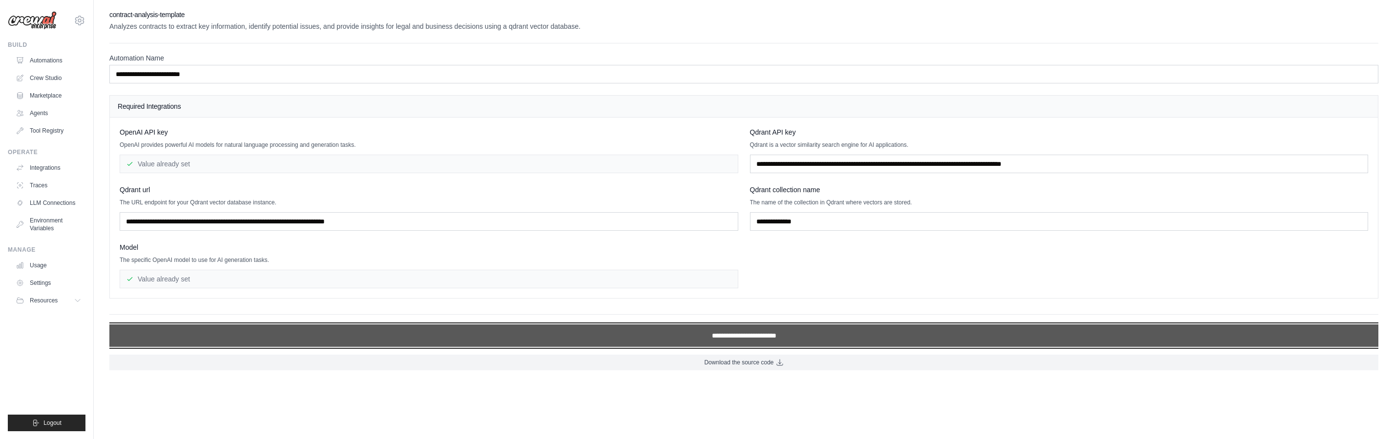
click at [740, 337] on input "**********" at bounding box center [743, 336] width 1269 height 22
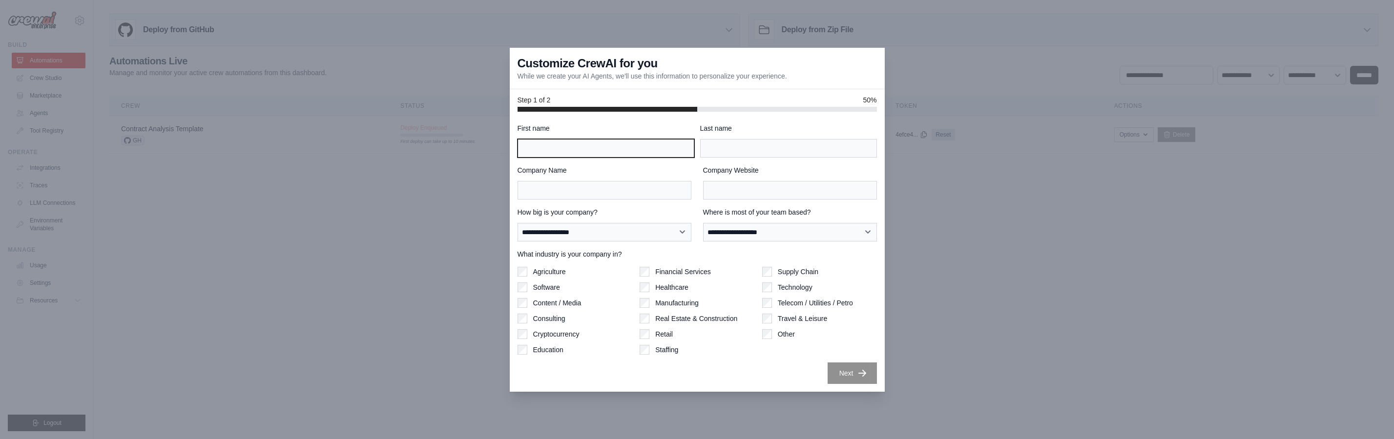
click at [589, 146] on input "First name" at bounding box center [605, 148] width 177 height 19
type input "****"
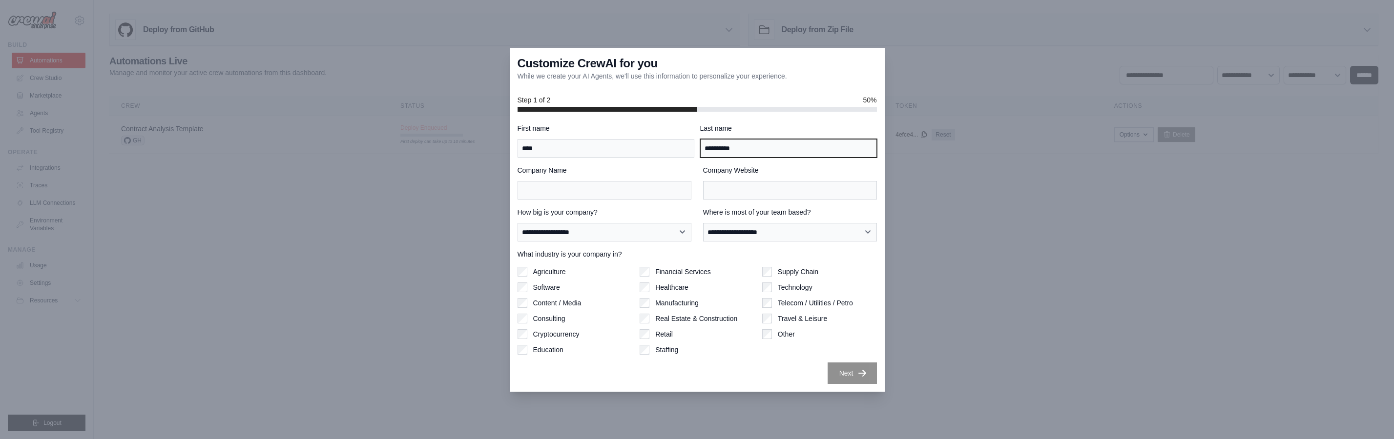
type input "**********"
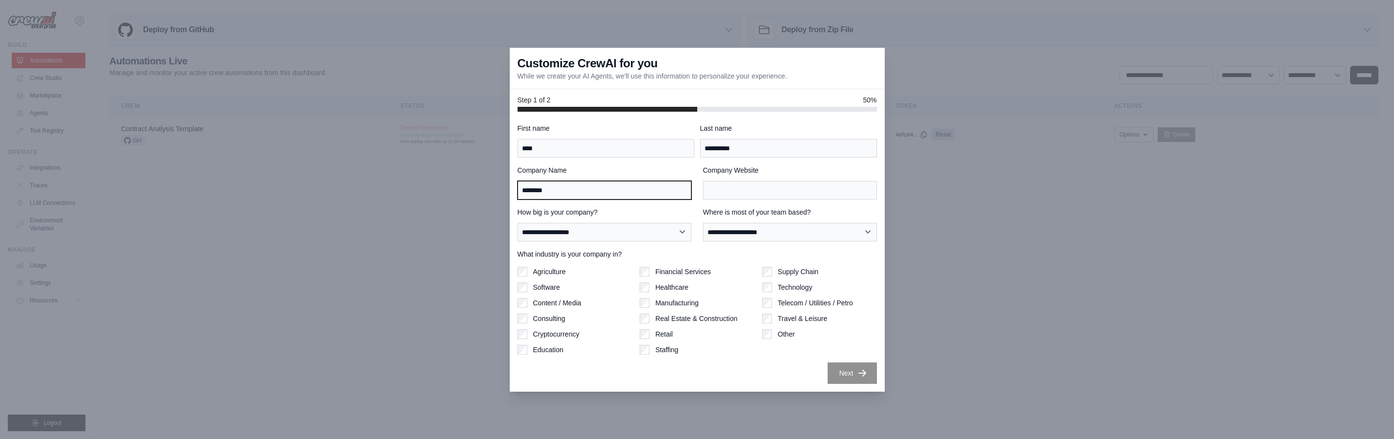
type input "********"
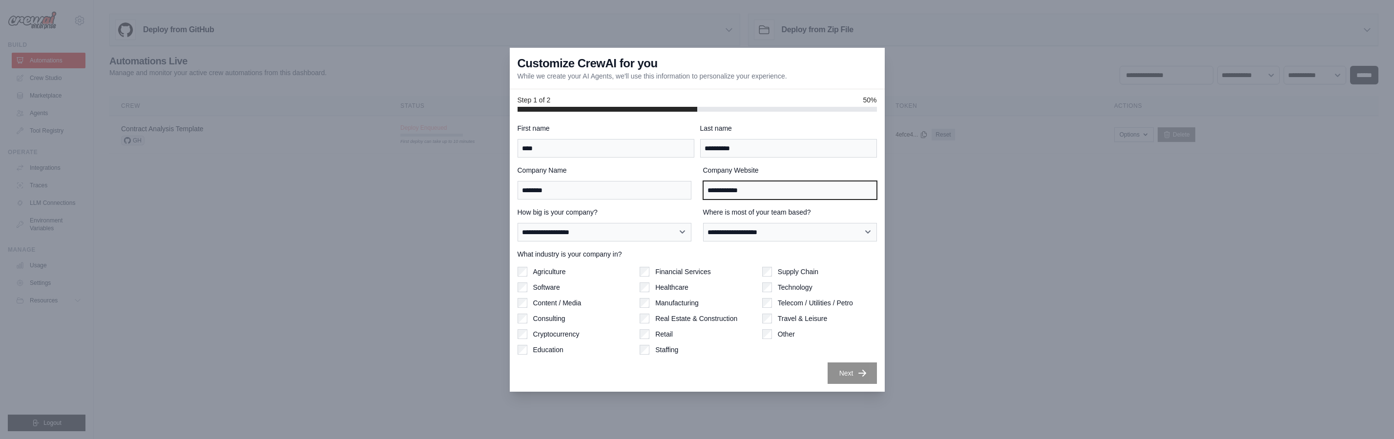
type input "**********"
click at [560, 219] on div "**********" at bounding box center [604, 224] width 174 height 34
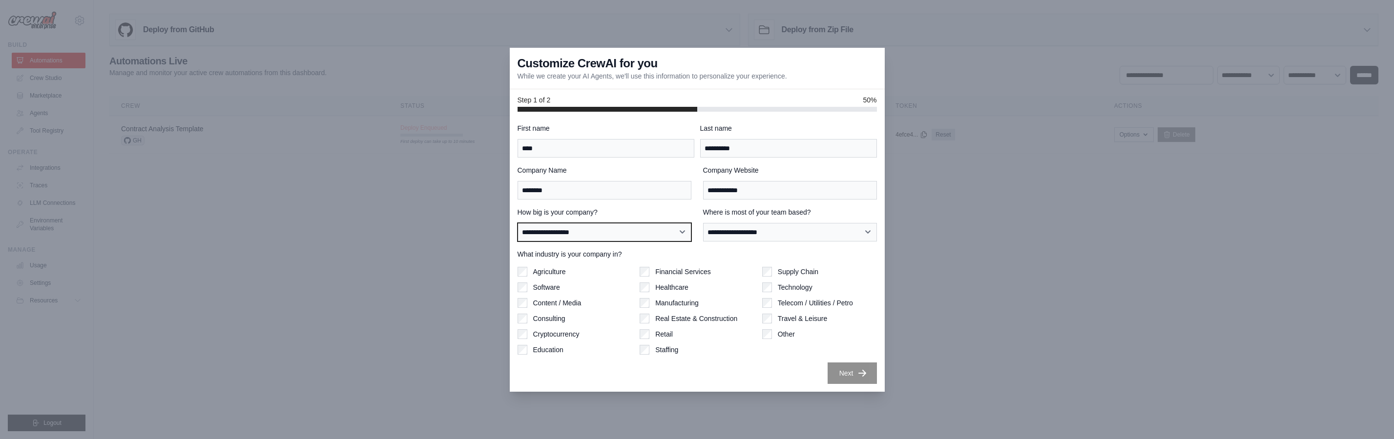
click at [558, 225] on select "**********" at bounding box center [604, 232] width 174 height 19
select select "**********"
click at [517, 223] on select "**********" at bounding box center [604, 232] width 174 height 19
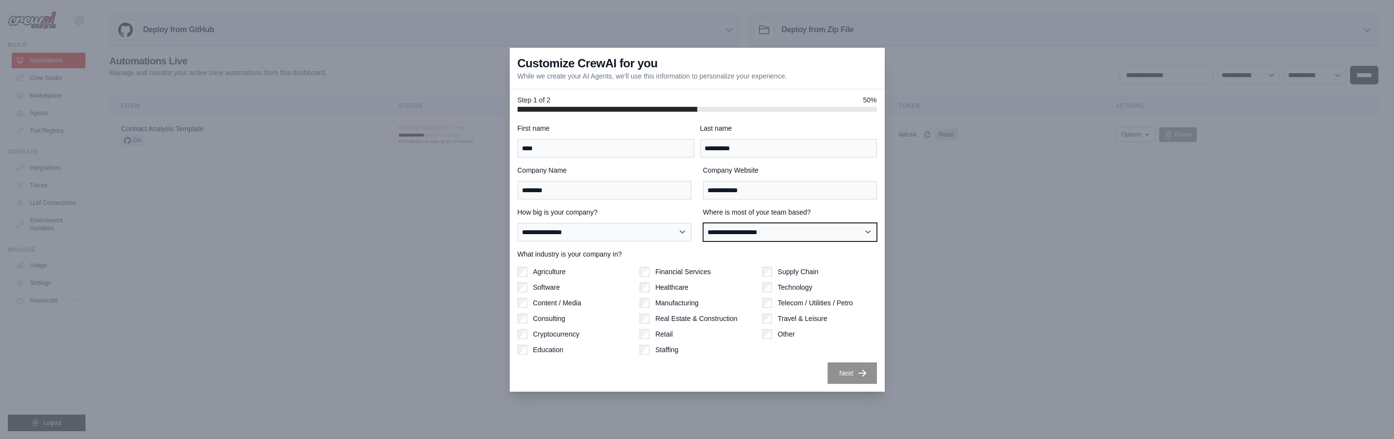
click at [766, 230] on select "**********" at bounding box center [790, 232] width 174 height 19
select select "**********"
click at [703, 223] on select "**********" at bounding box center [790, 232] width 174 height 19
click at [774, 286] on div "Technology" at bounding box center [819, 288] width 115 height 10
click at [781, 289] on label "Technology" at bounding box center [795, 288] width 35 height 10
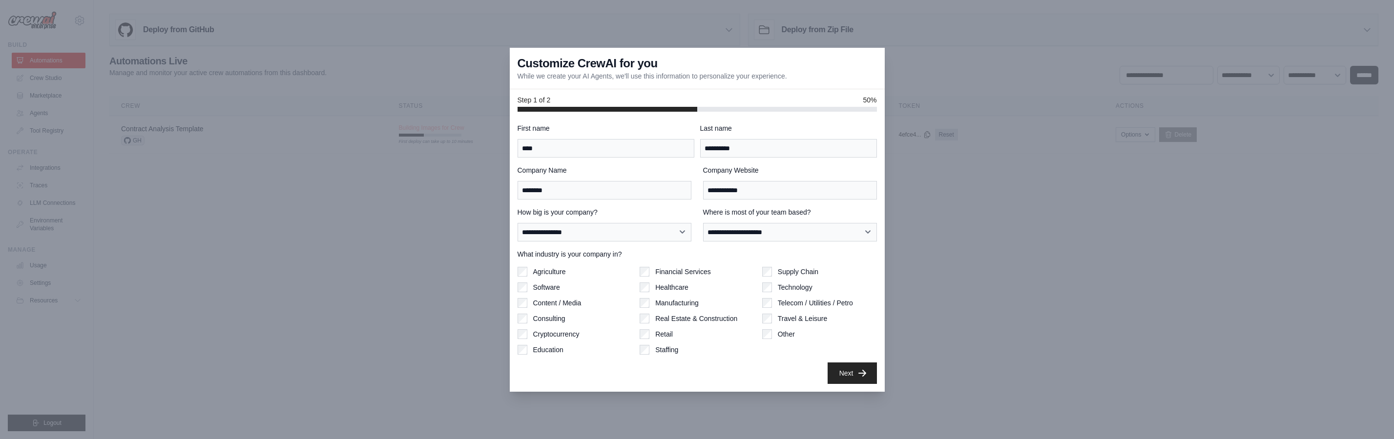
click at [650, 350] on div "Staffing" at bounding box center [696, 350] width 115 height 10
click at [650, 353] on div "Staffing" at bounding box center [696, 350] width 115 height 10
click at [858, 370] on icon "button" at bounding box center [862, 373] width 10 height 10
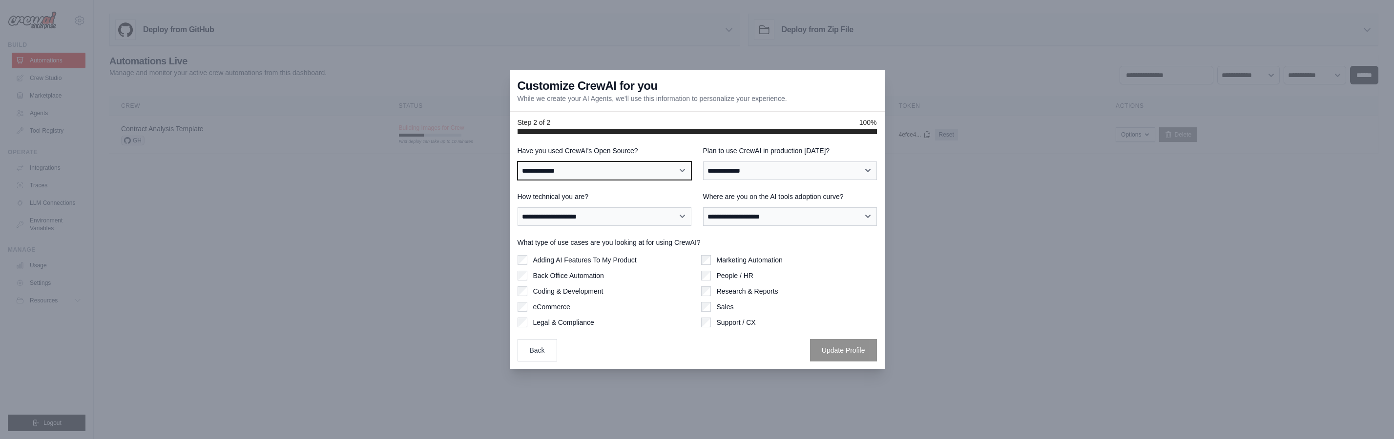
click at [637, 173] on select "**********" at bounding box center [604, 171] width 174 height 19
select select "**********"
click at [517, 162] on select "**********" at bounding box center [604, 171] width 174 height 19
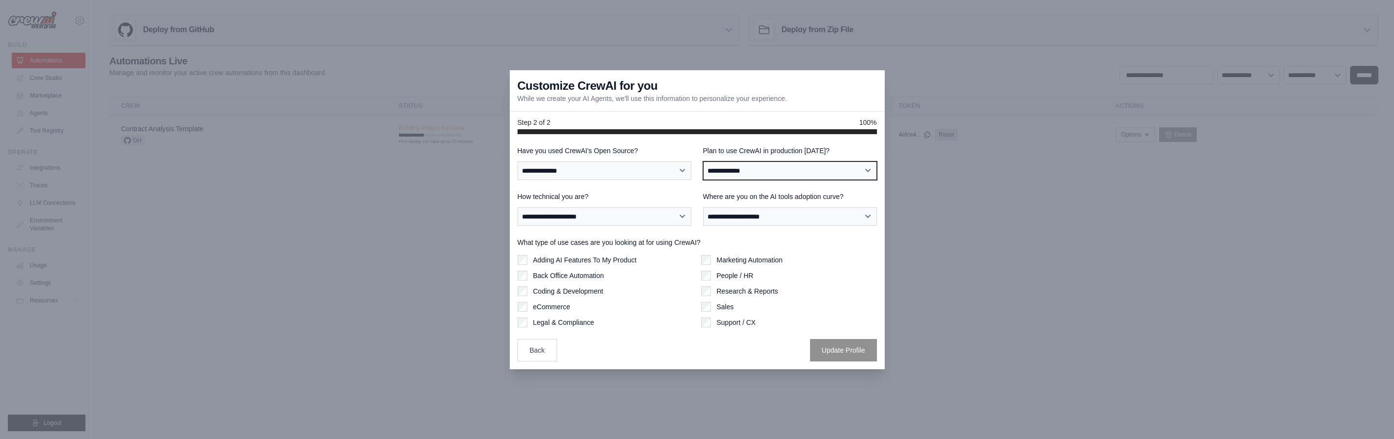
click at [751, 177] on select "**********" at bounding box center [790, 171] width 174 height 19
select select "****"
click at [703, 162] on select "**********" at bounding box center [790, 171] width 174 height 19
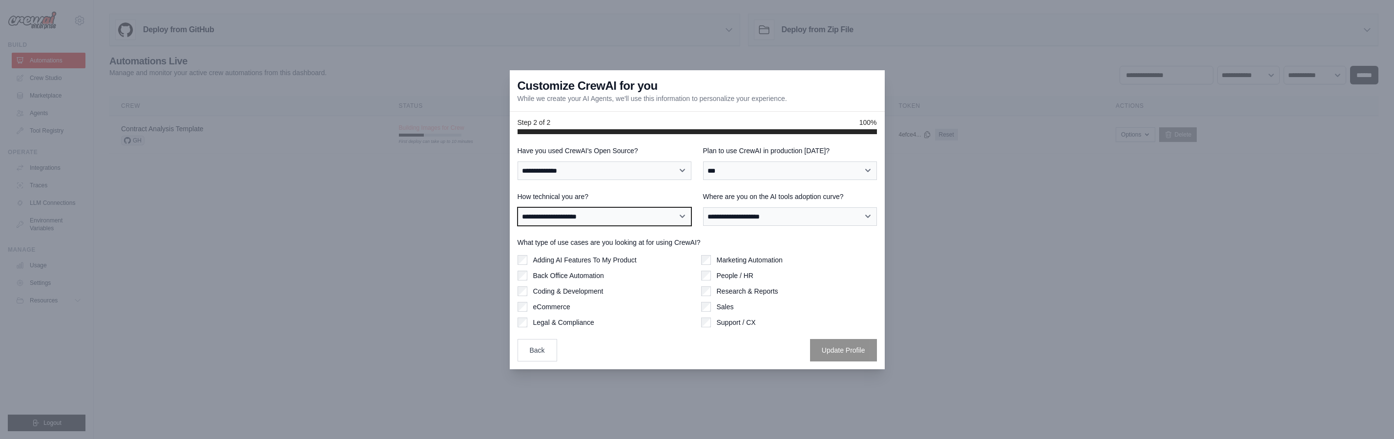
click at [666, 210] on select "**********" at bounding box center [604, 216] width 174 height 19
click at [517, 207] on select "**********" at bounding box center [604, 216] width 174 height 19
click at [565, 225] on select "**********" at bounding box center [604, 216] width 174 height 19
select select "**********"
click at [517, 207] on select "**********" at bounding box center [604, 216] width 174 height 19
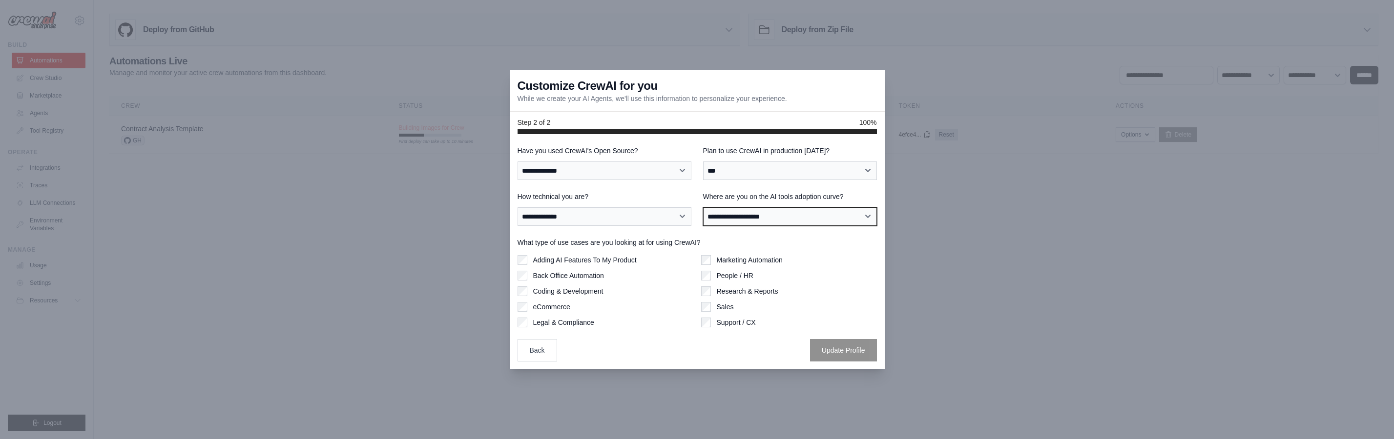
click at [753, 222] on select "**********" at bounding box center [790, 216] width 174 height 19
select select "**********"
click at [703, 207] on select "**********" at bounding box center [790, 216] width 174 height 19
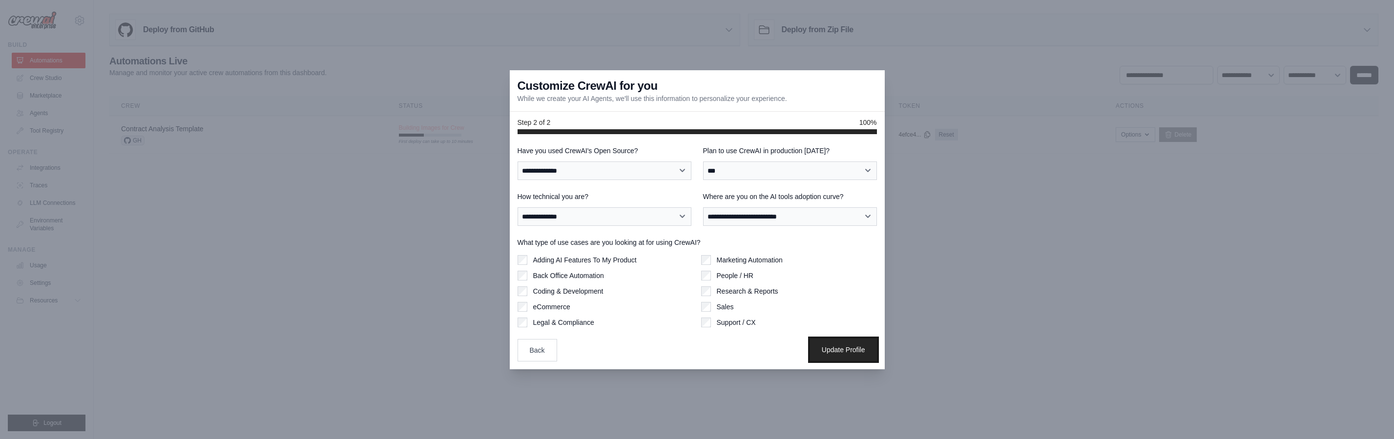
click at [834, 350] on button "Update Profile" at bounding box center [843, 350] width 67 height 22
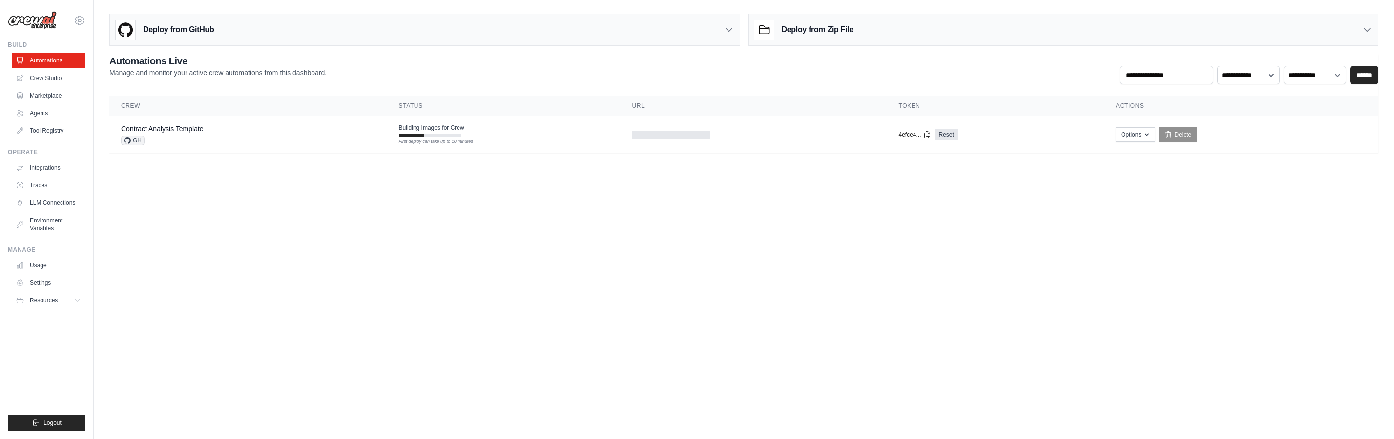
click at [280, 206] on body "[EMAIL_ADDRESS][DOMAIN_NAME] Settings Build Automations Crew Studio" at bounding box center [697, 219] width 1394 height 439
click at [345, 139] on div "Contract Analysis Template GH" at bounding box center [248, 134] width 254 height 21
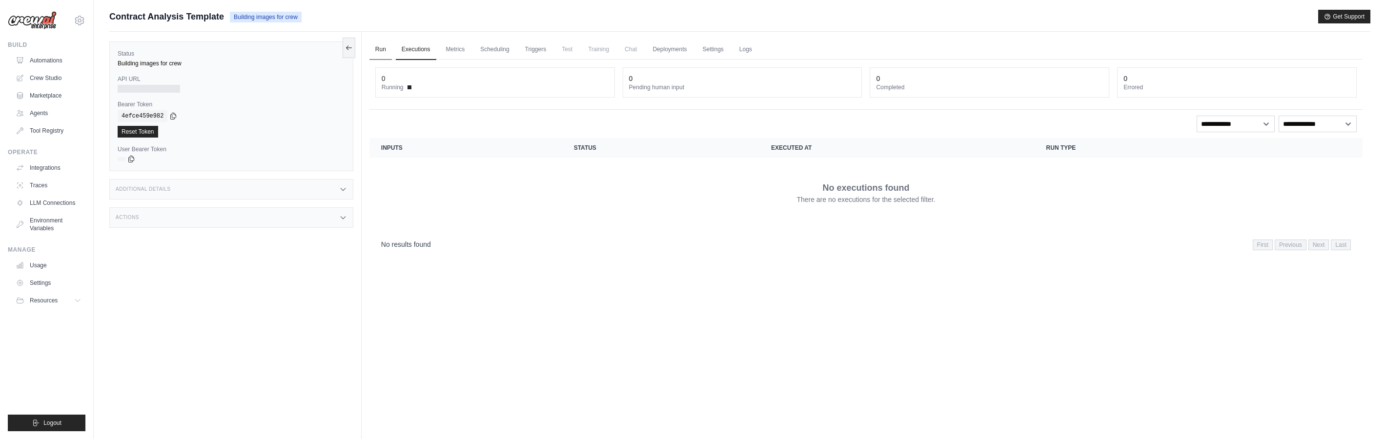
click at [381, 49] on link "Run" at bounding box center [381, 50] width 22 height 21
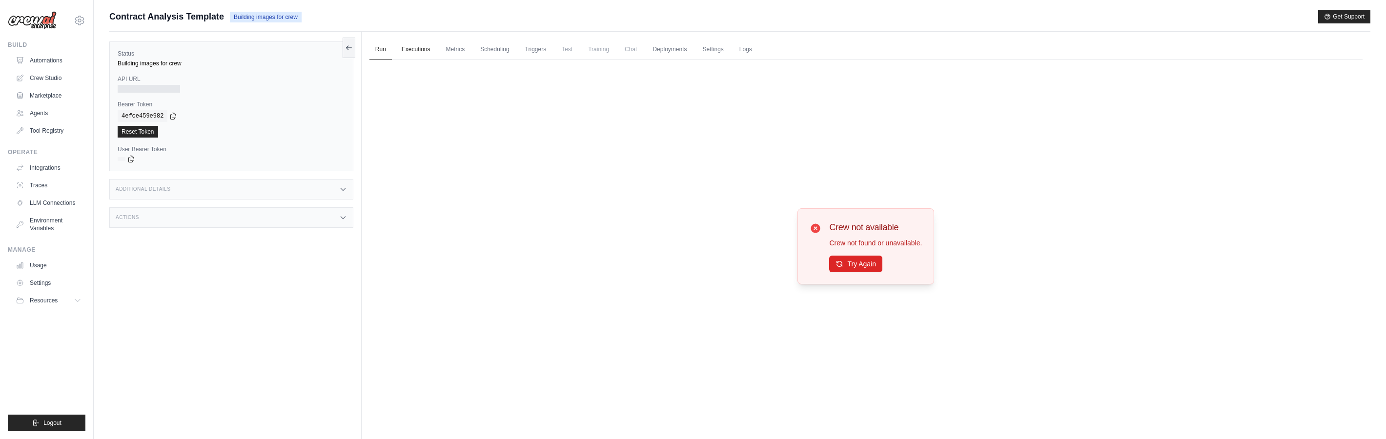
click at [407, 48] on link "Executions" at bounding box center [416, 50] width 41 height 21
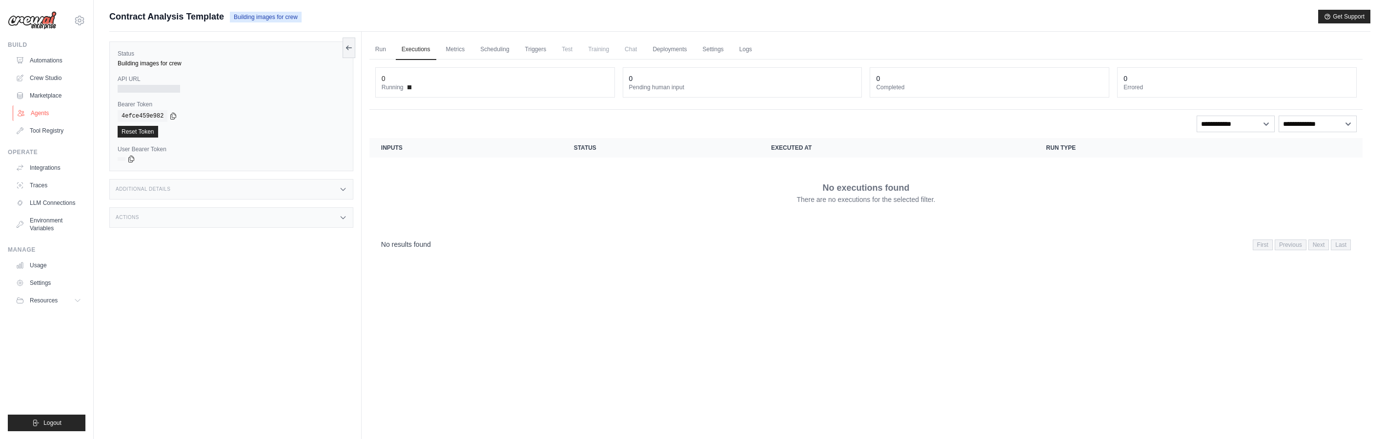
click at [41, 120] on link "Agents" at bounding box center [50, 113] width 74 height 16
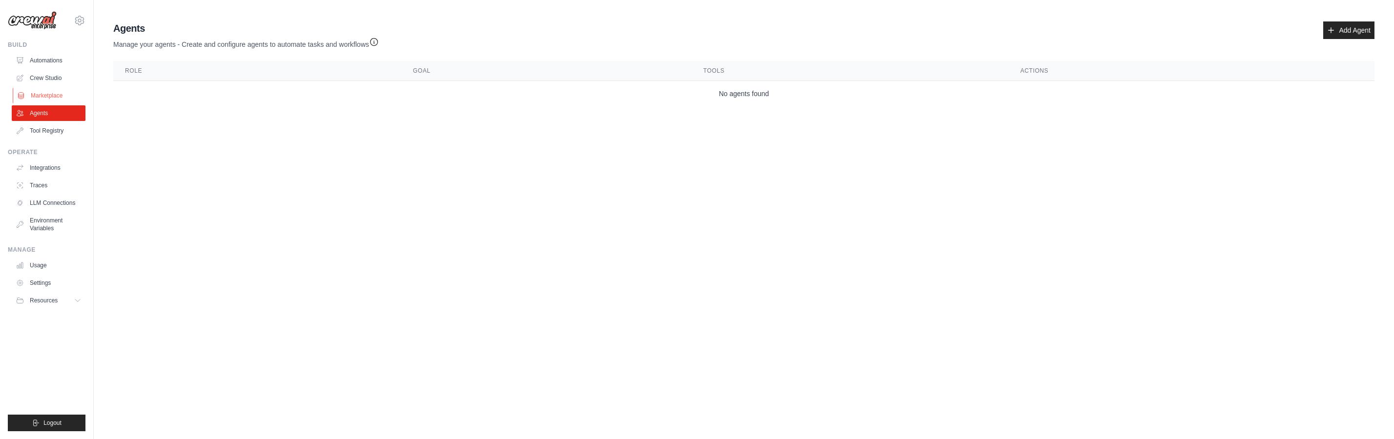
click at [40, 92] on link "Marketplace" at bounding box center [50, 96] width 74 height 16
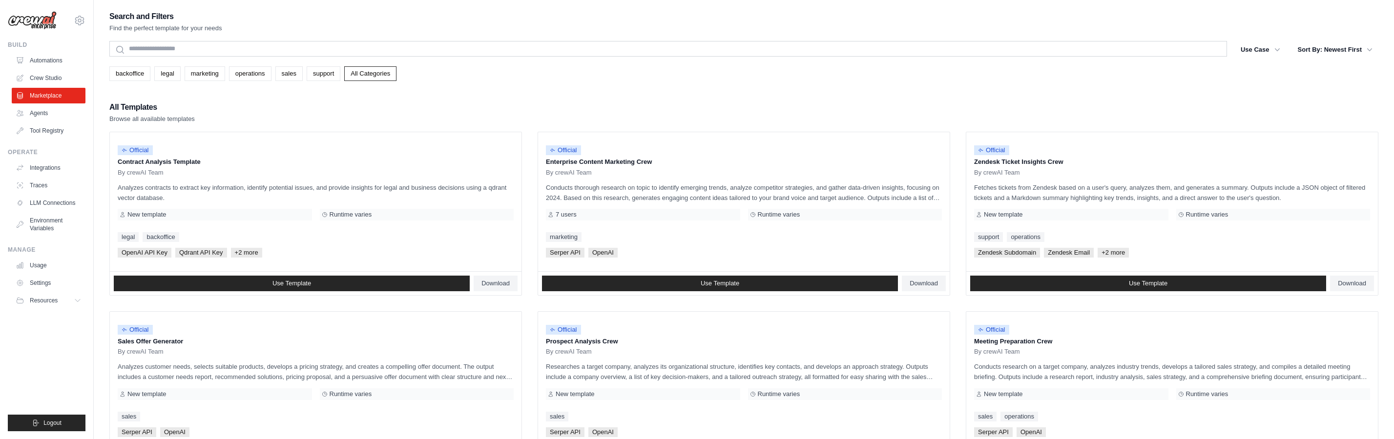
click at [42, 65] on link "Automations" at bounding box center [49, 61] width 74 height 16
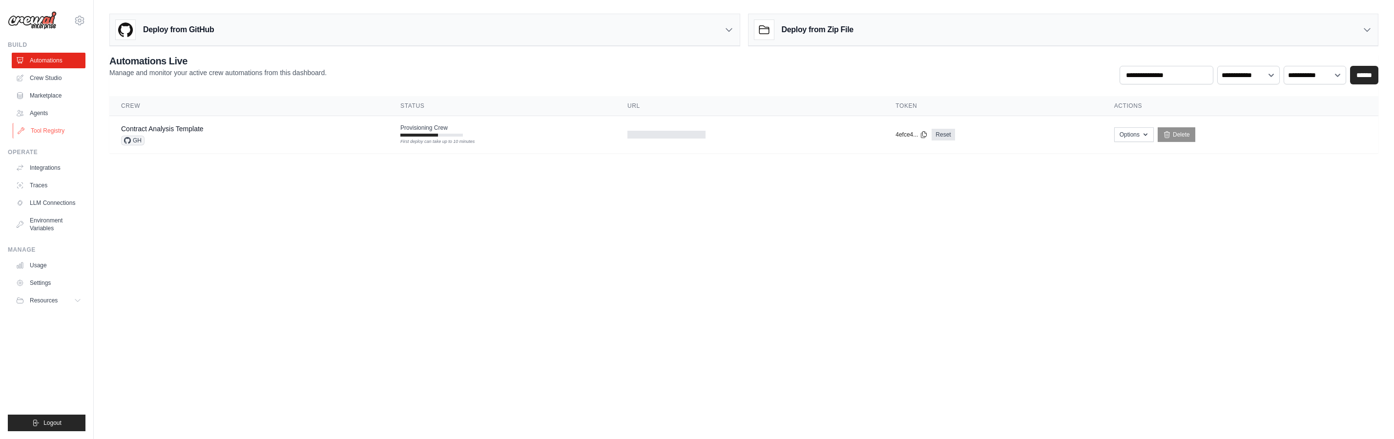
click at [42, 134] on link "Tool Registry" at bounding box center [50, 131] width 74 height 16
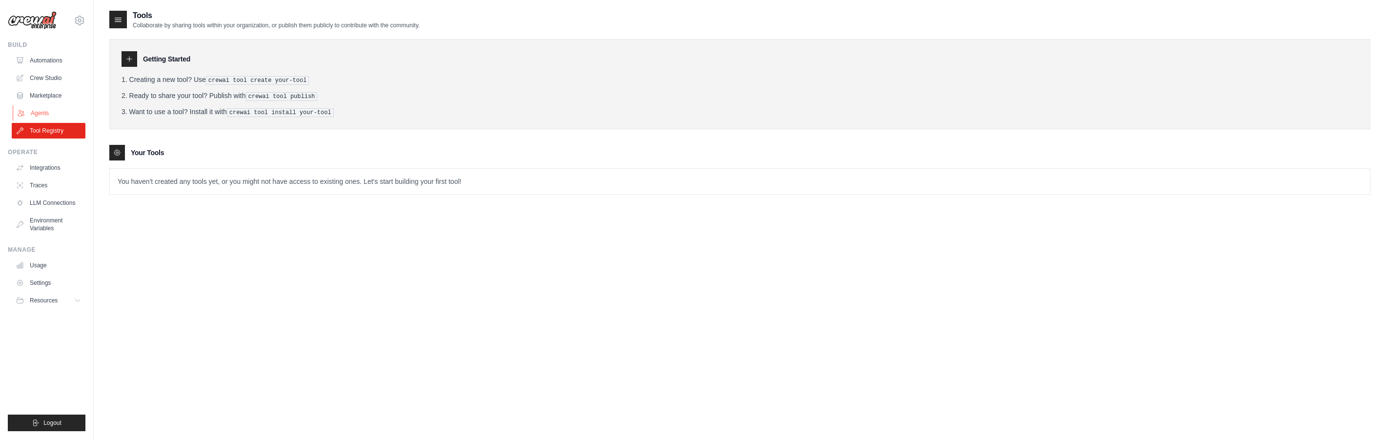
click at [33, 113] on link "Agents" at bounding box center [50, 113] width 74 height 16
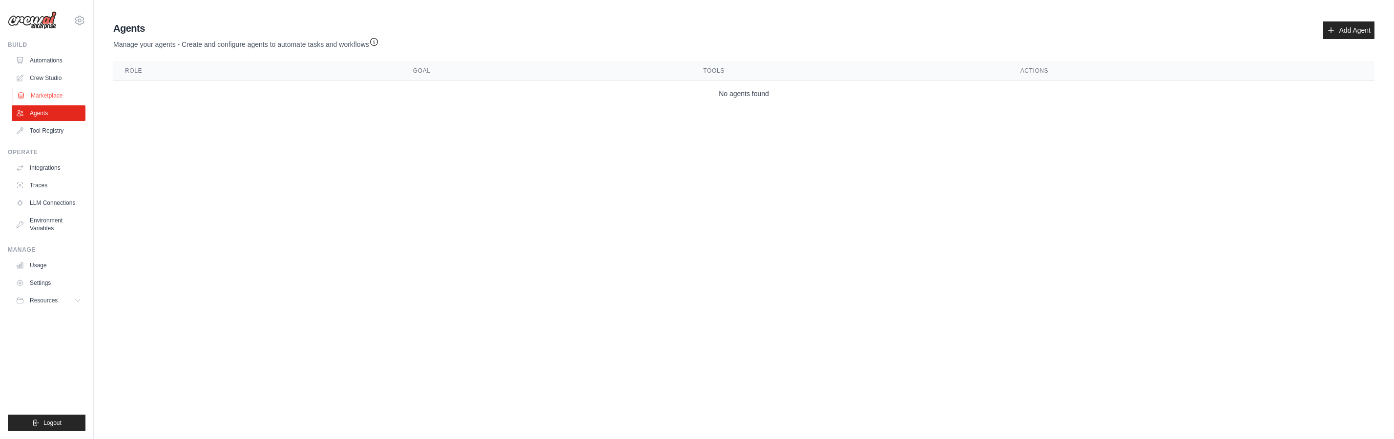
click at [37, 101] on link "Marketplace" at bounding box center [50, 96] width 74 height 16
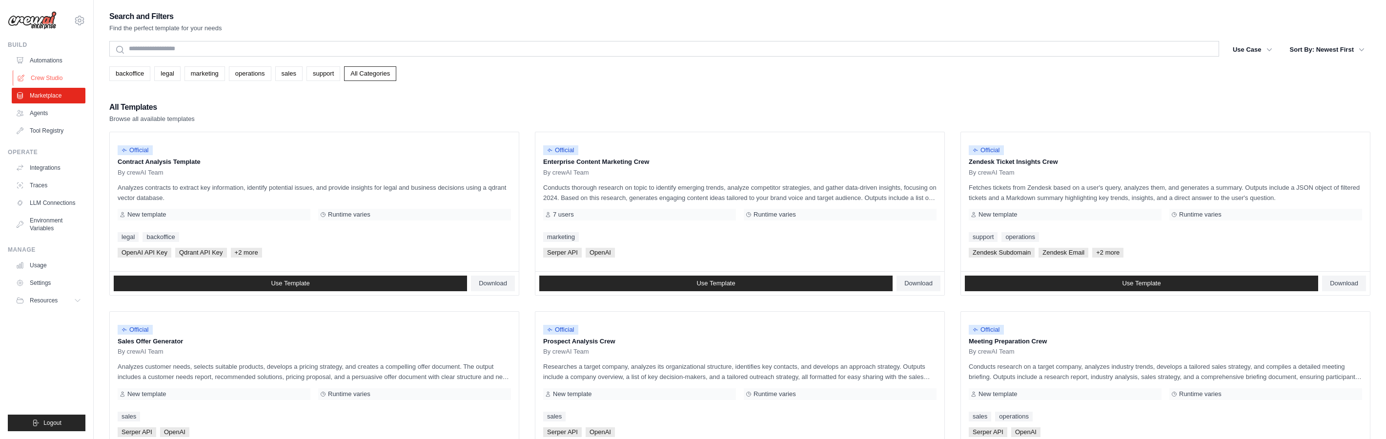
click at [42, 75] on link "Crew Studio" at bounding box center [50, 78] width 74 height 16
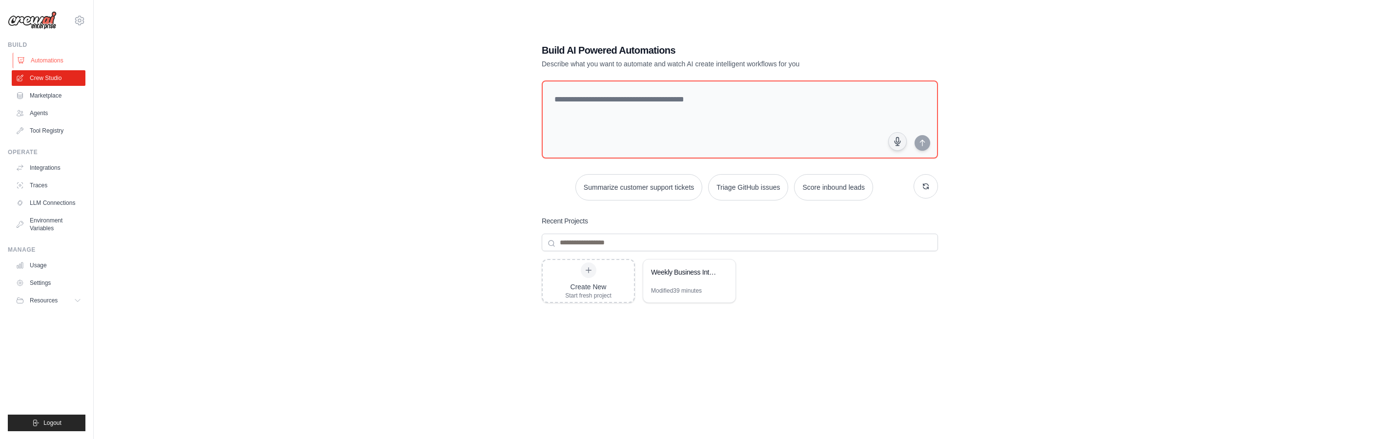
click at [38, 58] on link "Automations" at bounding box center [50, 61] width 74 height 16
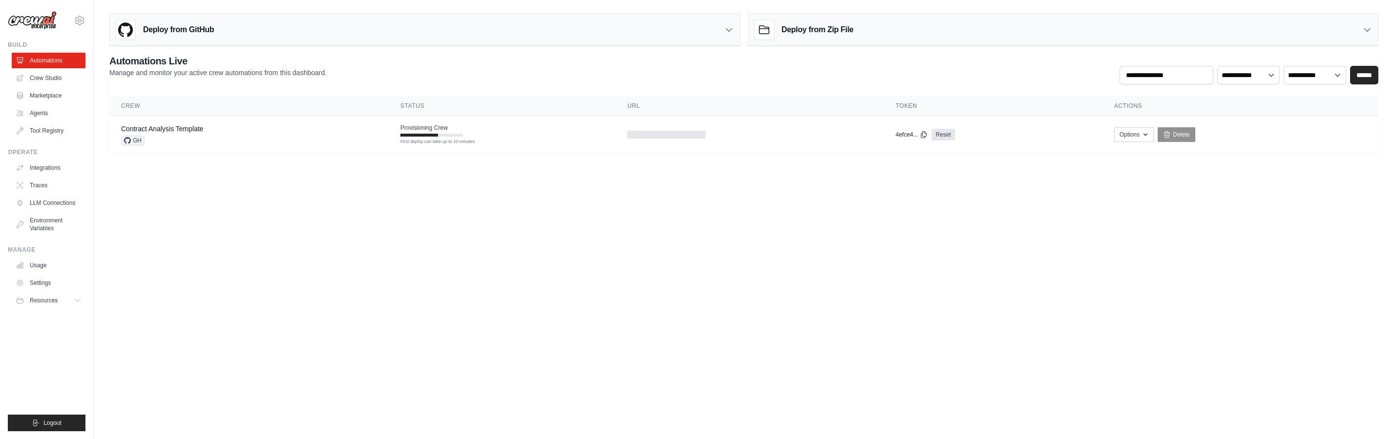
click at [240, 254] on body "jclendennen@tekscape.com Settings Build Automations Crew Studio" at bounding box center [697, 219] width 1394 height 439
click at [1134, 135] on button "Options" at bounding box center [1134, 134] width 40 height 15
click at [1102, 199] on link "Export MCP Server" at bounding box center [1098, 192] width 109 height 18
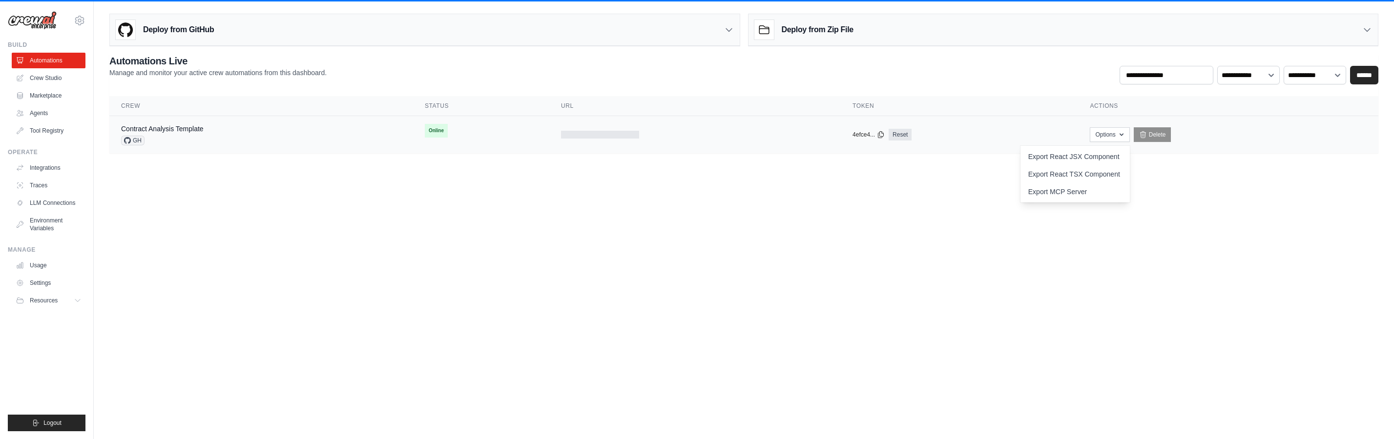
click at [193, 133] on div "Contract Analysis Template" at bounding box center [162, 129] width 82 height 10
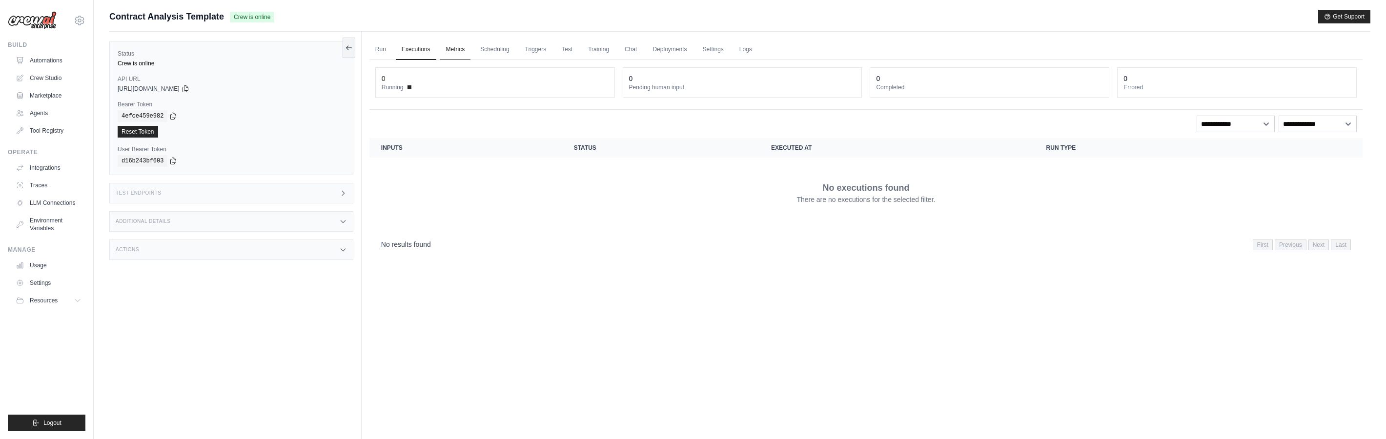
click at [460, 53] on link "Metrics" at bounding box center [455, 50] width 31 height 21
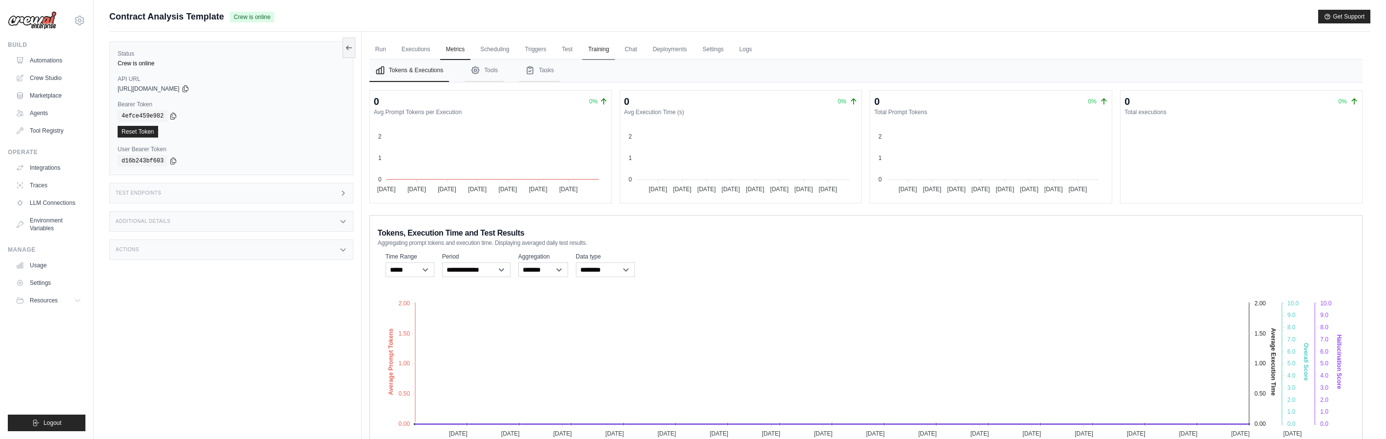
click at [608, 47] on link "Training" at bounding box center [598, 50] width 33 height 21
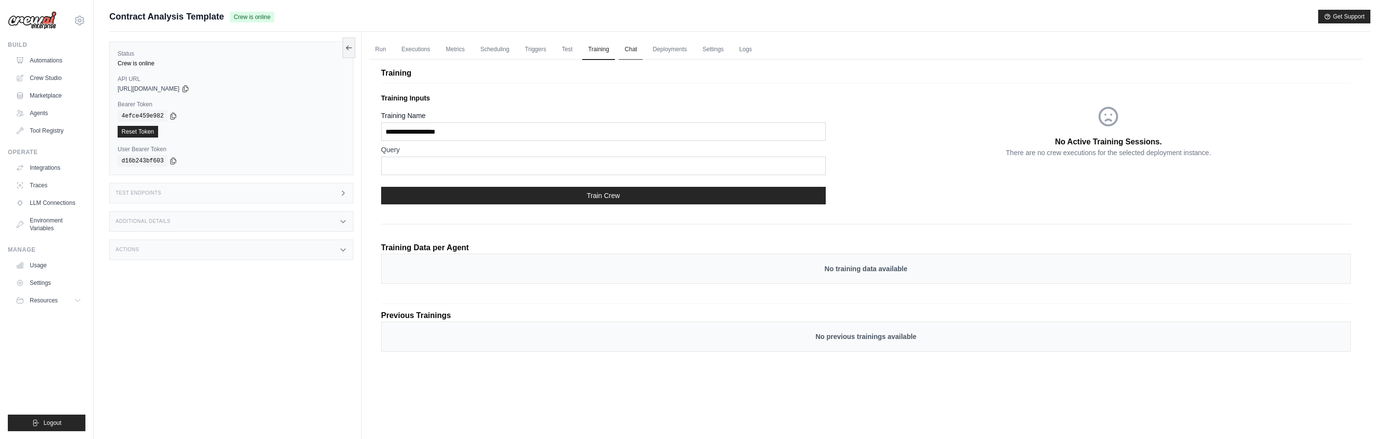
click at [630, 50] on link "Chat" at bounding box center [631, 50] width 24 height 21
click at [717, 53] on link "Settings" at bounding box center [713, 50] width 33 height 21
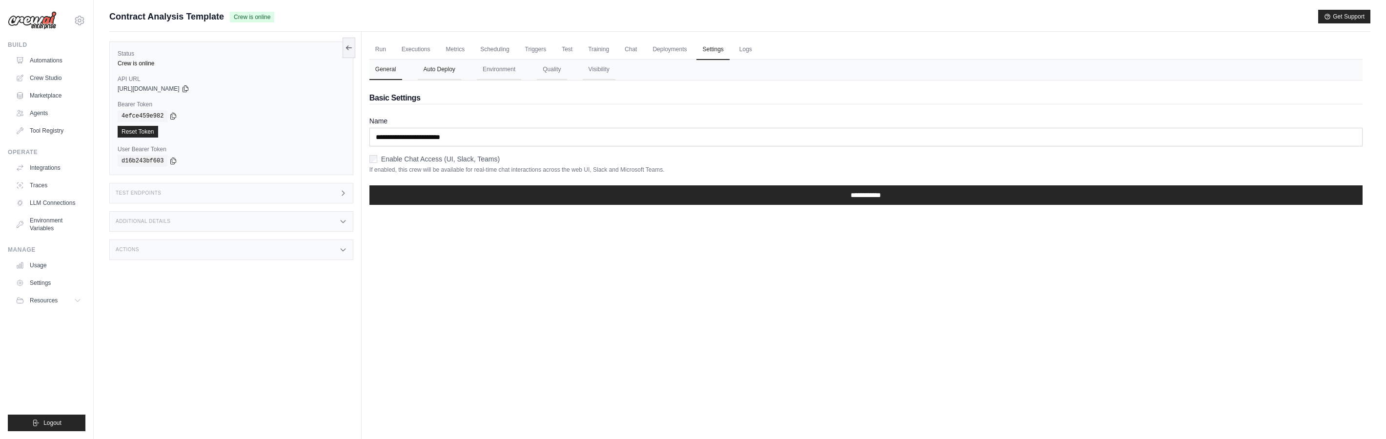
click at [441, 66] on button "Auto Deploy" at bounding box center [439, 70] width 43 height 21
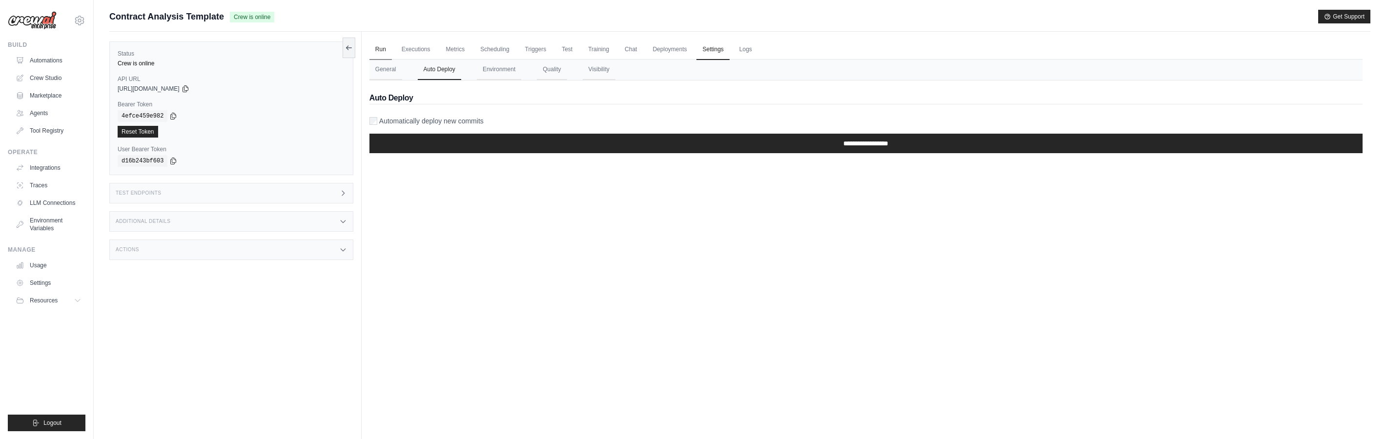
click at [387, 46] on link "Run" at bounding box center [381, 50] width 22 height 21
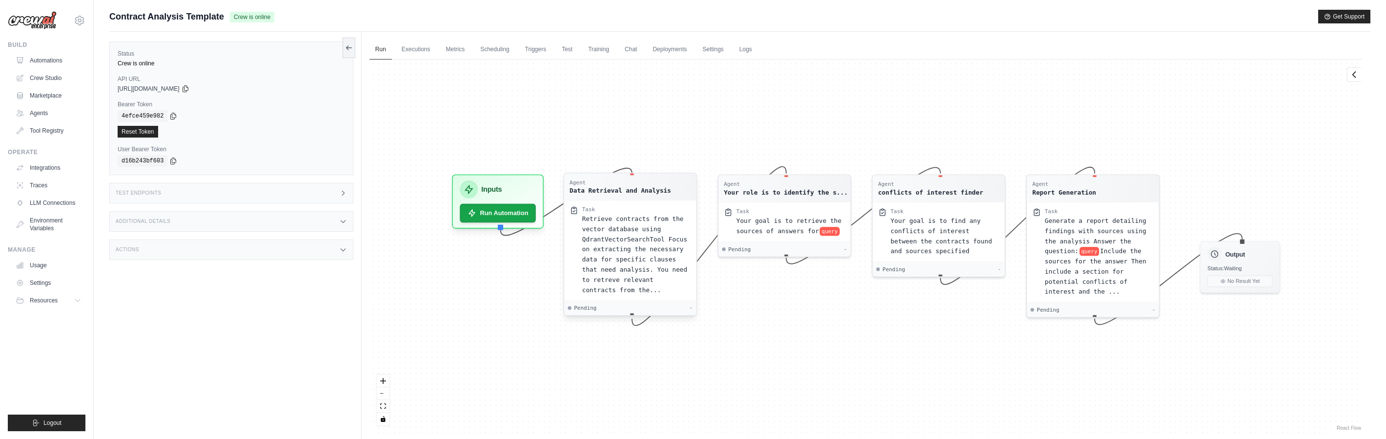
click at [648, 200] on div "Task Retrieve contracts from the vector database using QdrantVectorSearchTool F…" at bounding box center [630, 250] width 132 height 101
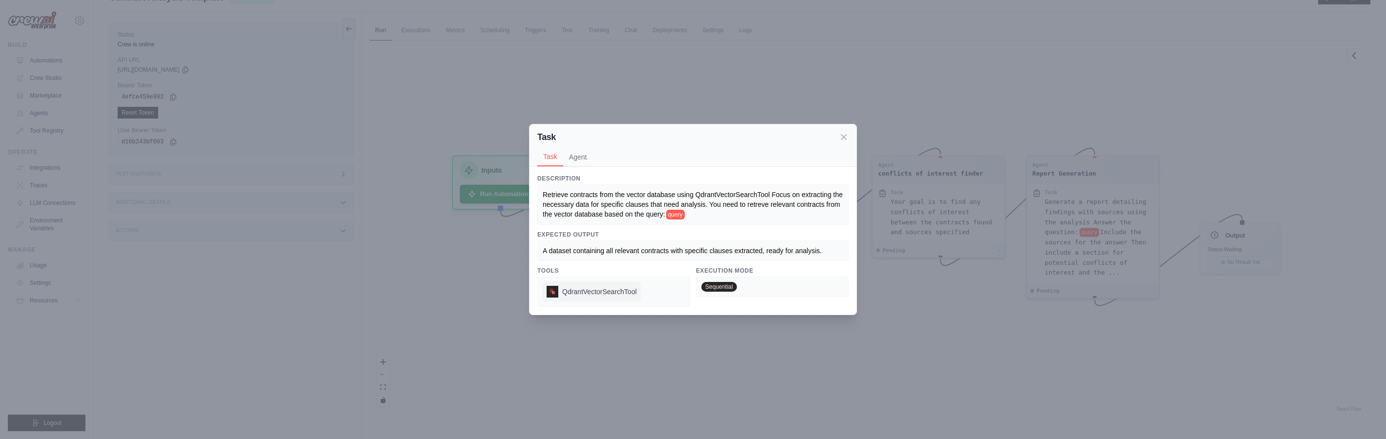
scroll to position [41, 0]
click at [838, 136] on div "Task" at bounding box center [692, 137] width 311 height 14
click at [841, 135] on icon at bounding box center [844, 137] width 10 height 10
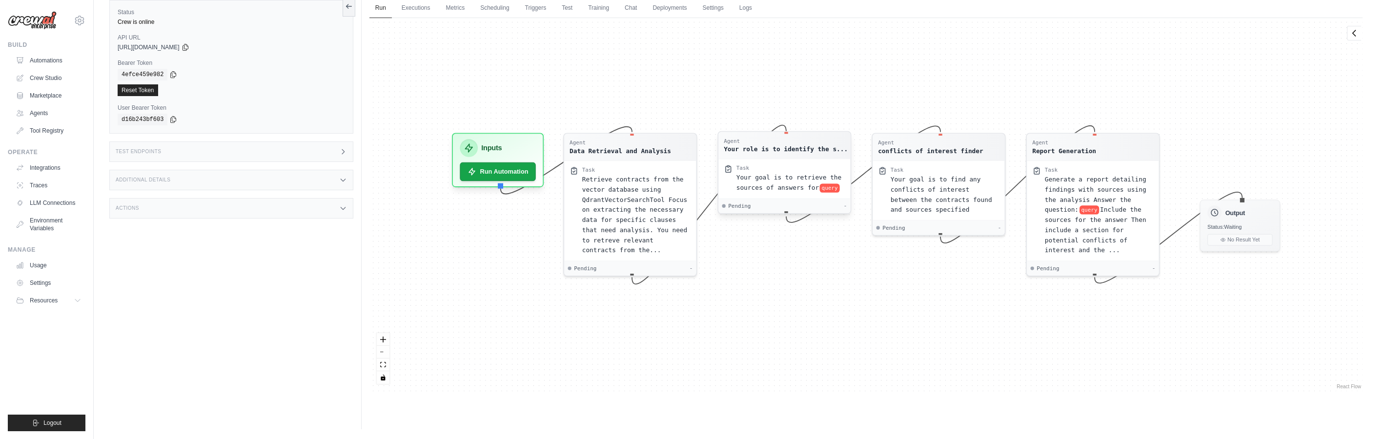
click at [778, 146] on div "Your role is to identify the s..." at bounding box center [786, 148] width 124 height 9
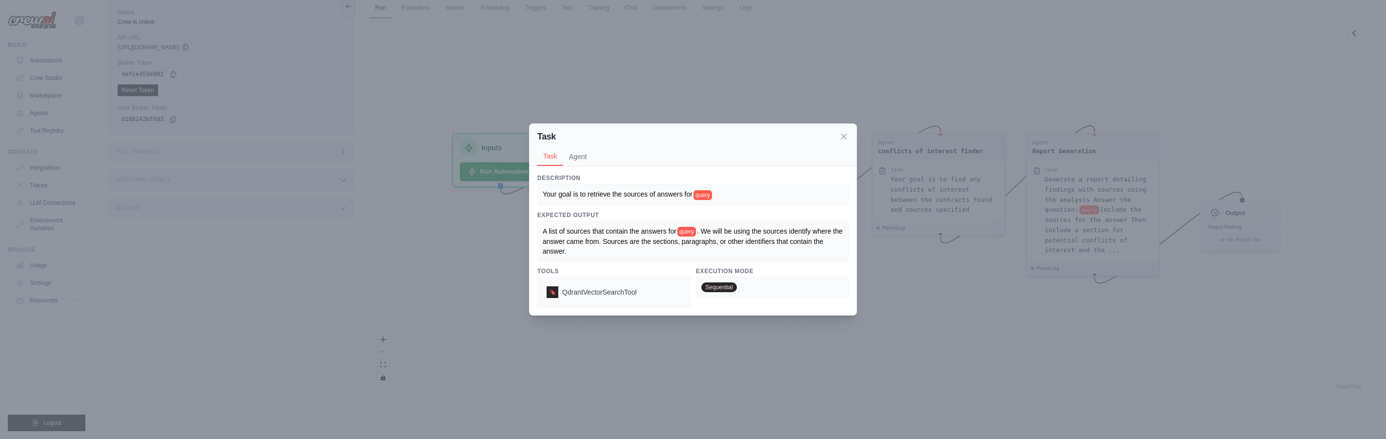
click at [846, 133] on icon at bounding box center [844, 137] width 10 height 10
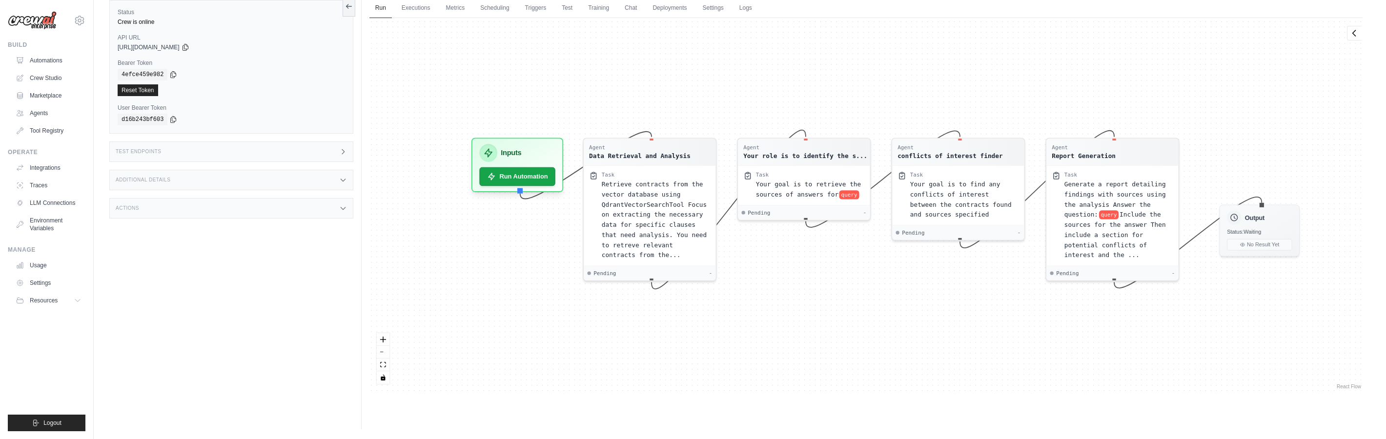
drag, startPoint x: 597, startPoint y: 108, endPoint x: 616, endPoint y: 113, distance: 20.1
click at [616, 113] on div "Agent Data Retrieval and Analysis Task Retrieve contracts from the vector datab…" at bounding box center [866, 204] width 993 height 373
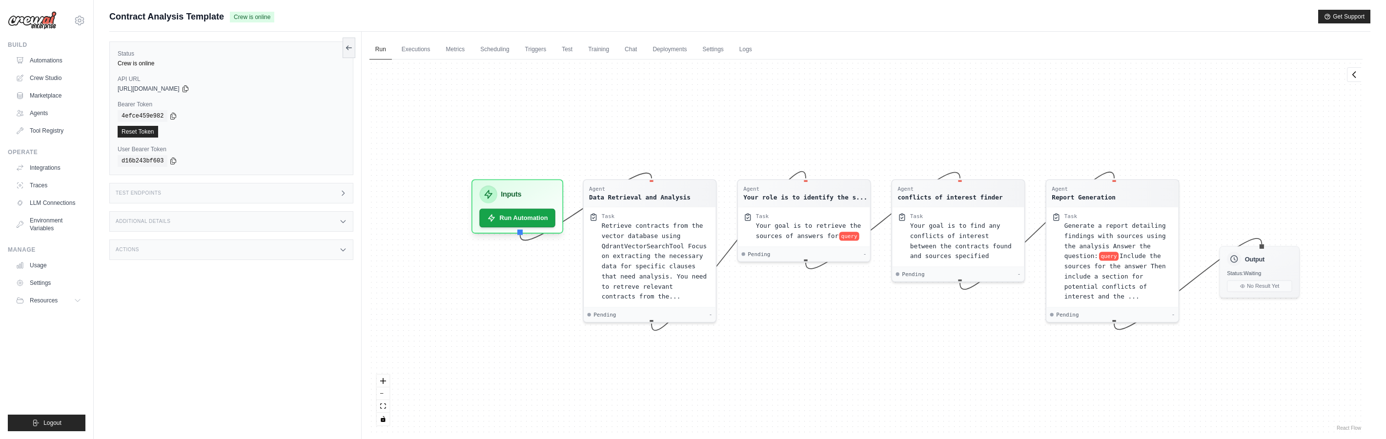
click at [414, 152] on div "Agent Data Retrieval and Analysis Task Retrieve contracts from the vector datab…" at bounding box center [866, 246] width 993 height 373
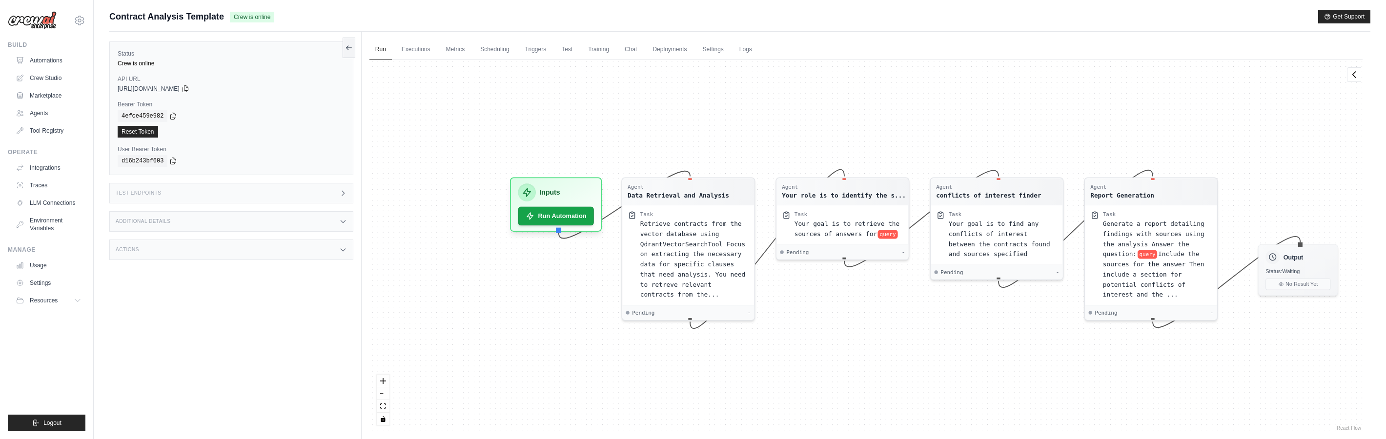
drag, startPoint x: 440, startPoint y: 331, endPoint x: 482, endPoint y: 309, distance: 46.7
click at [484, 314] on div "Agent Data Retrieval and Analysis Task Retrieve contracts from the vector datab…" at bounding box center [866, 246] width 993 height 373
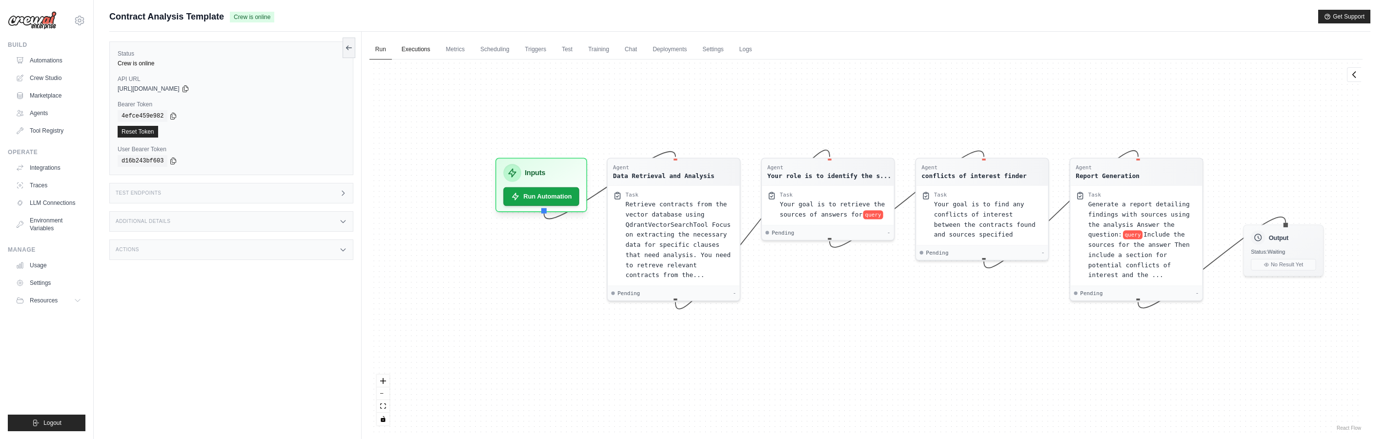
click at [419, 40] on link "Executions" at bounding box center [416, 50] width 41 height 21
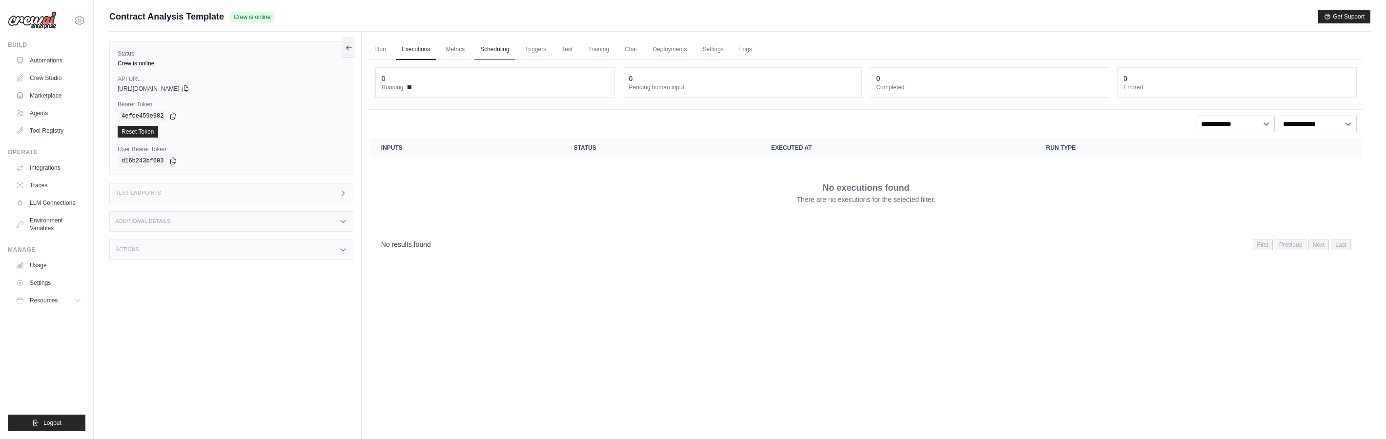
click at [487, 47] on link "Scheduling" at bounding box center [494, 50] width 41 height 21
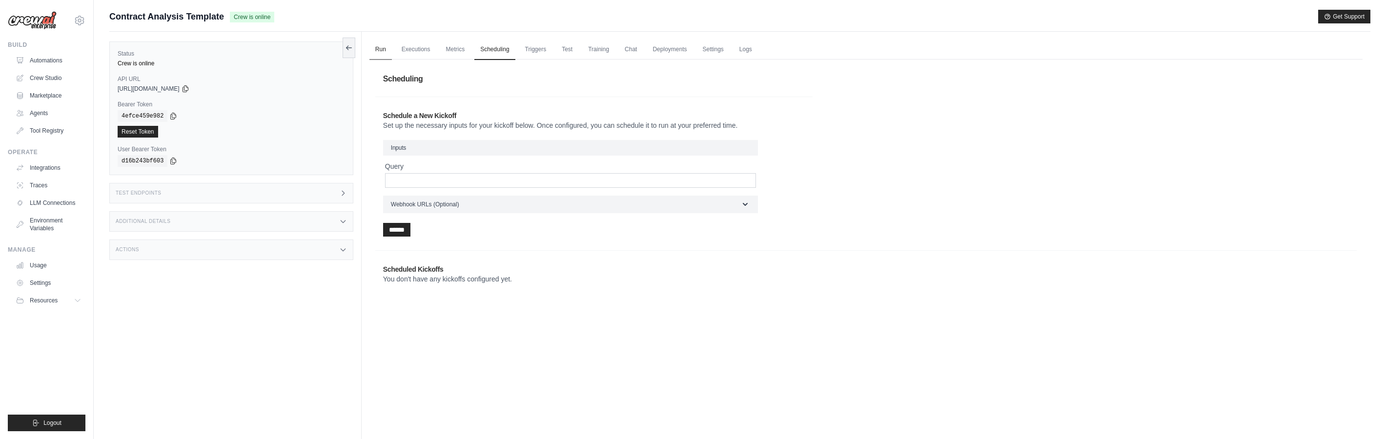
click at [380, 54] on link "Run" at bounding box center [381, 50] width 22 height 21
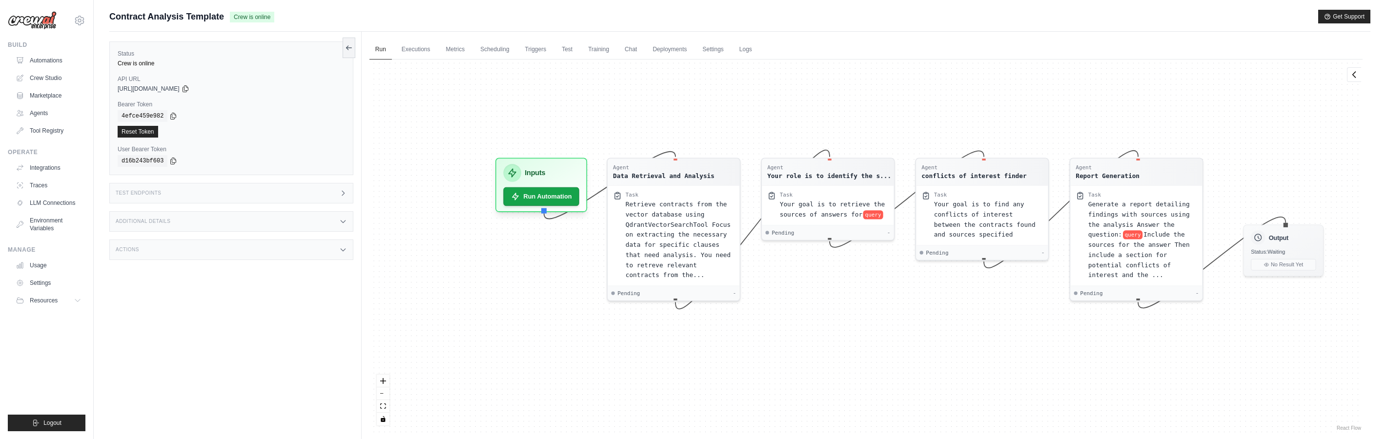
click at [152, 190] on h3 "Test Endpoints" at bounding box center [139, 193] width 46 height 6
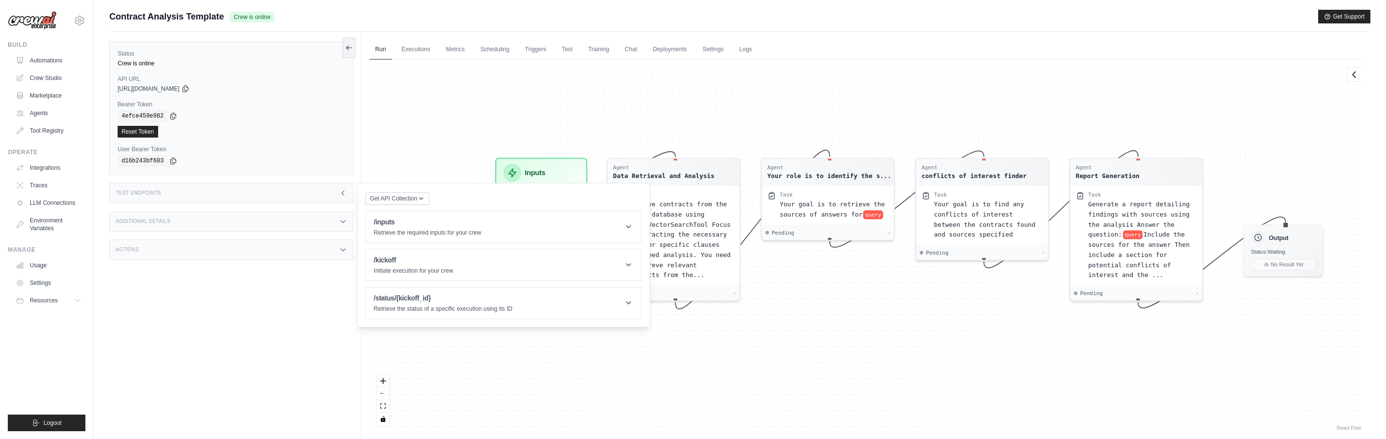
click at [159, 225] on div "Additional Details" at bounding box center [231, 221] width 244 height 21
click at [138, 301] on div "Actions" at bounding box center [231, 307] width 244 height 21
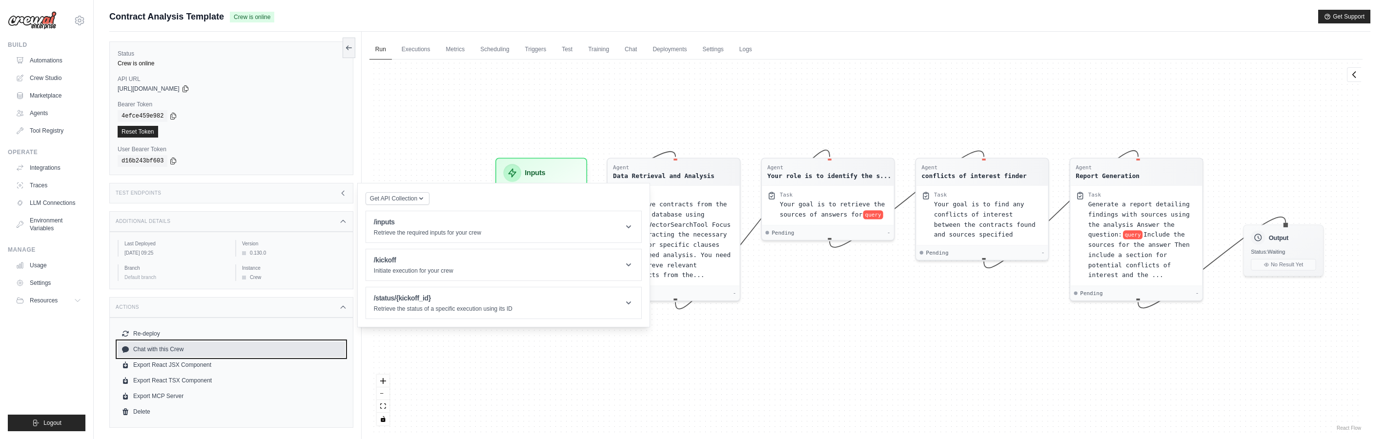
click at [149, 349] on link "Chat with this Crew" at bounding box center [231, 350] width 227 height 16
click at [36, 65] on link "Automations" at bounding box center [50, 61] width 74 height 16
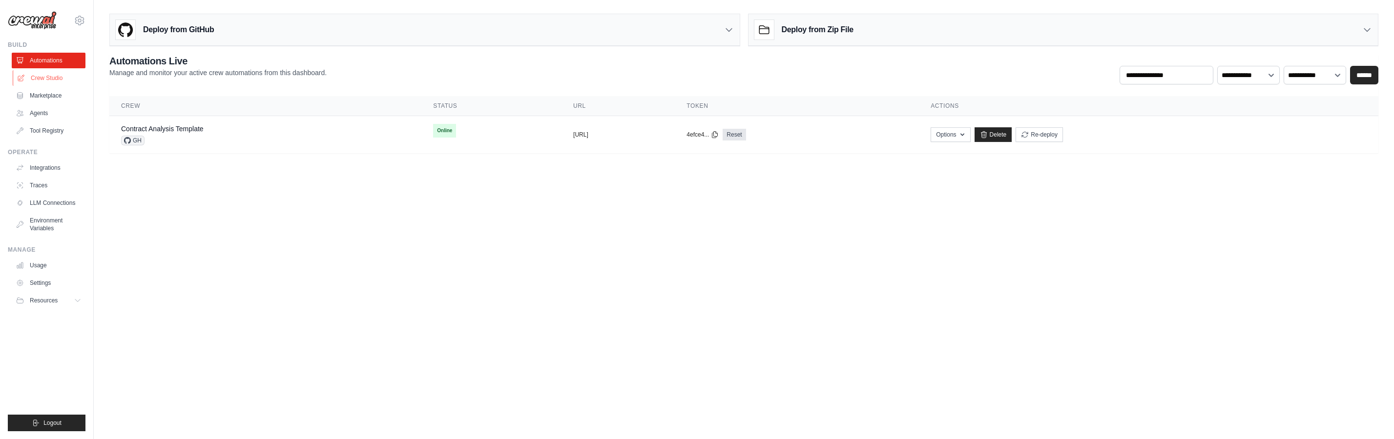
click at [53, 79] on link "Crew Studio" at bounding box center [50, 78] width 74 height 16
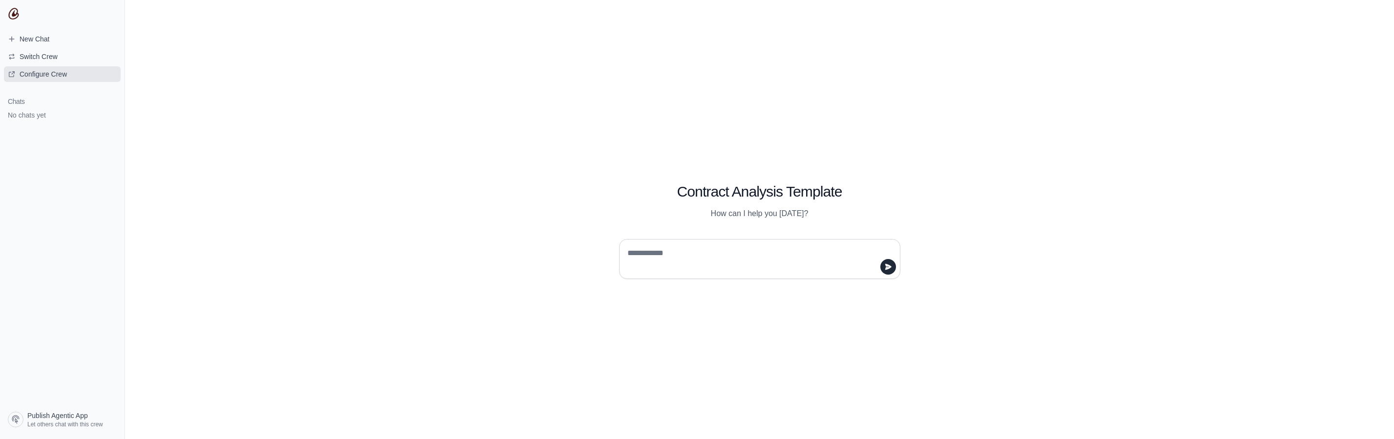
click at [39, 81] on link "Configure Crew" at bounding box center [62, 74] width 117 height 16
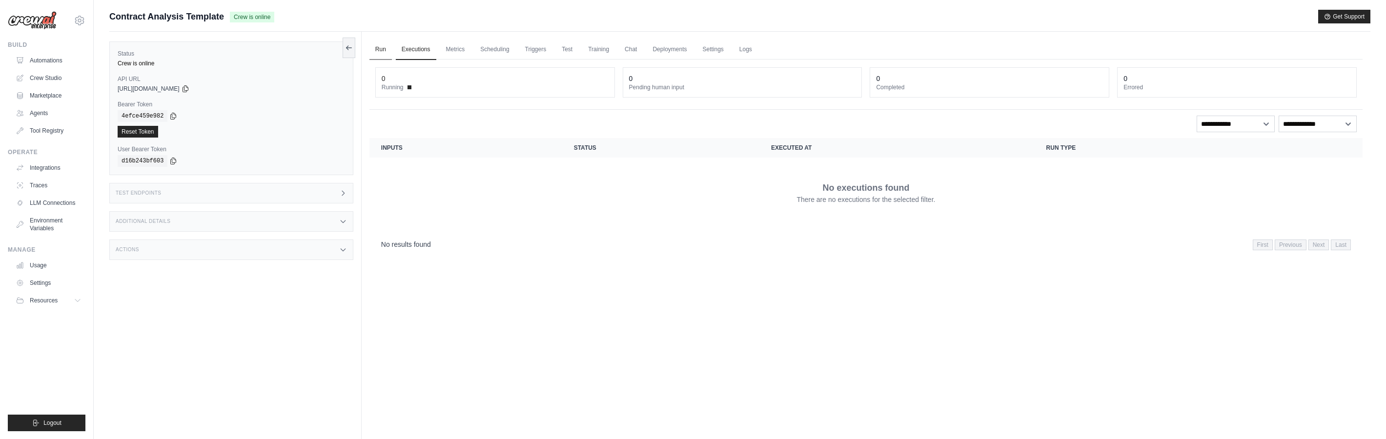
click at [378, 53] on link "Run" at bounding box center [381, 50] width 22 height 21
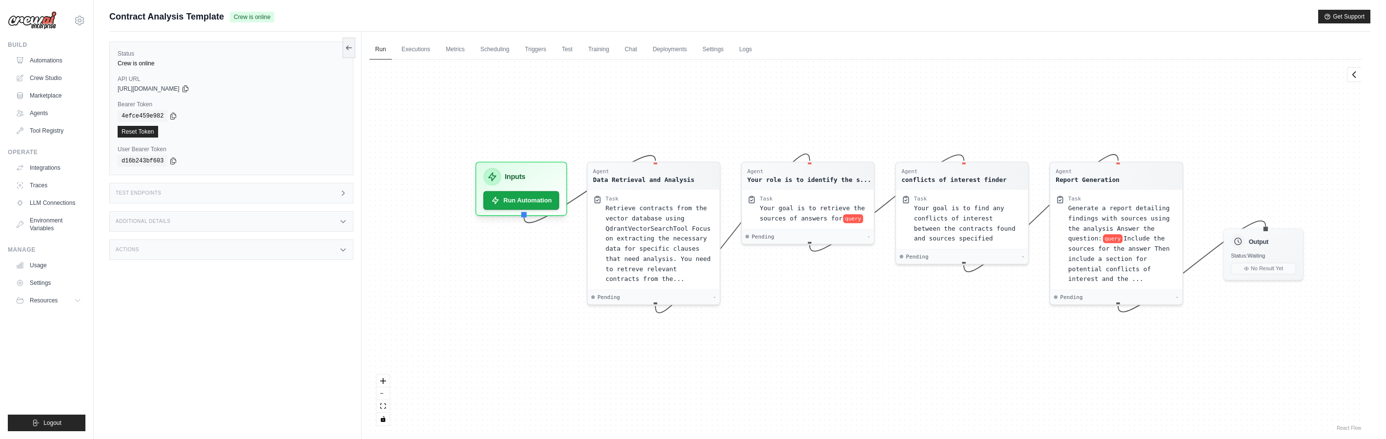
drag, startPoint x: 415, startPoint y: 112, endPoint x: 438, endPoint y: 99, distance: 26.6
click at [438, 99] on div "Agent Data Retrieval and Analysis Task Retrieve contracts from the vector datab…" at bounding box center [866, 246] width 993 height 373
click at [49, 62] on link "Automations" at bounding box center [50, 61] width 74 height 16
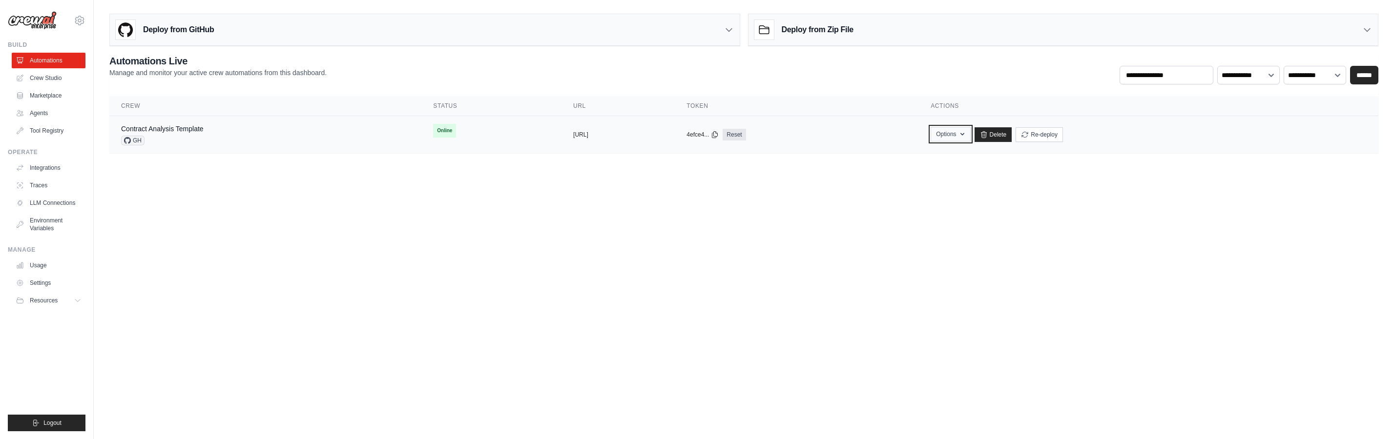
click at [970, 137] on button "Options" at bounding box center [950, 134] width 40 height 15
click at [304, 136] on div "Contract Analysis Template GH" at bounding box center [265, 134] width 288 height 21
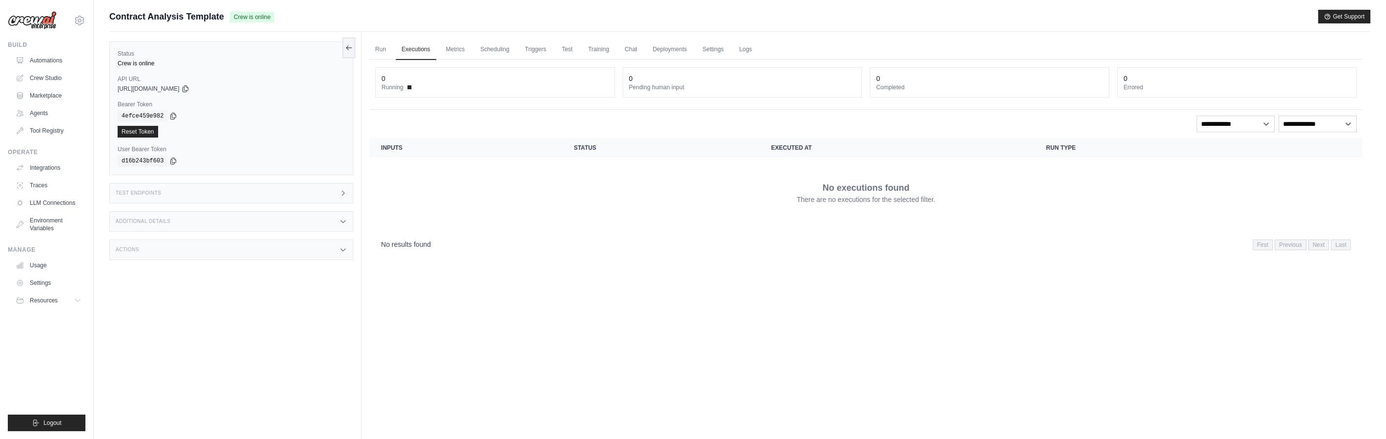
click at [356, 53] on div "Status Crew is online API URL copied https://contract-analysis-template-17fb6ab…" at bounding box center [235, 251] width 252 height 439
click at [366, 49] on div "Run Executions Metrics Scheduling Triggers Test Training Chat Deployments Setti…" at bounding box center [866, 251] width 1009 height 439
click at [370, 49] on link "Run" at bounding box center [381, 50] width 22 height 21
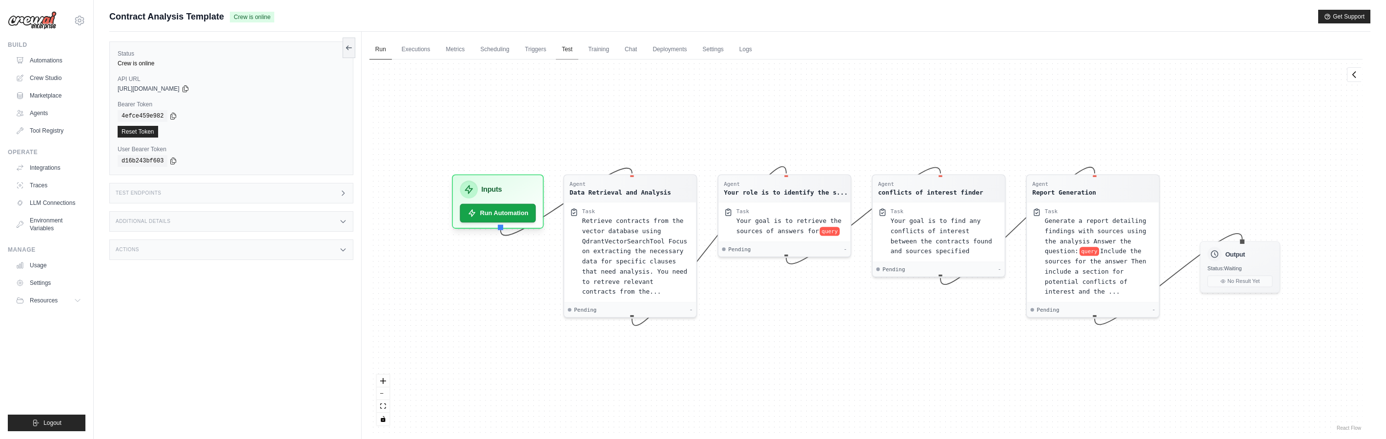
click at [575, 50] on link "Test" at bounding box center [567, 50] width 22 height 21
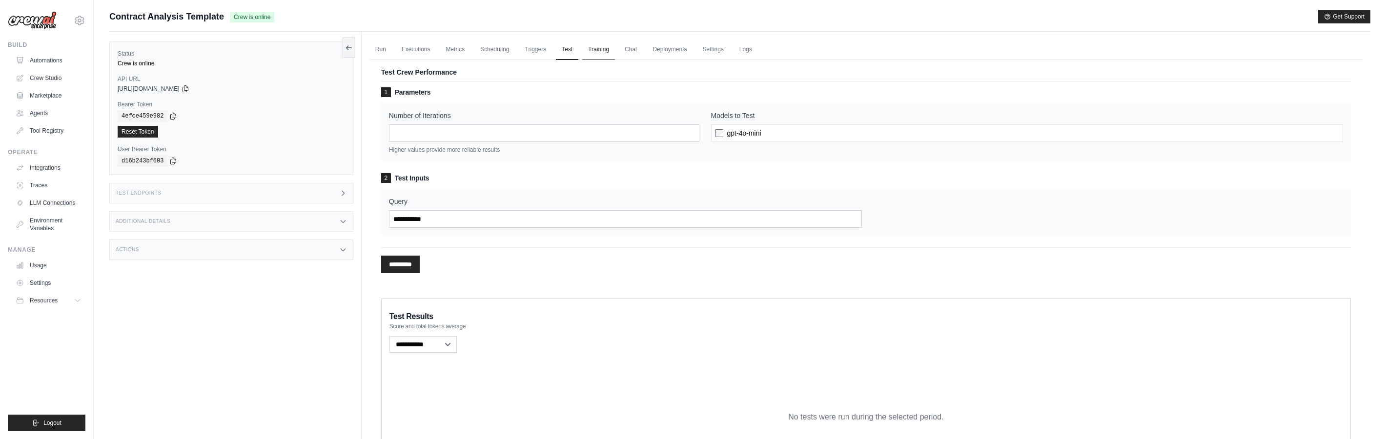
click at [593, 48] on link "Training" at bounding box center [598, 50] width 33 height 21
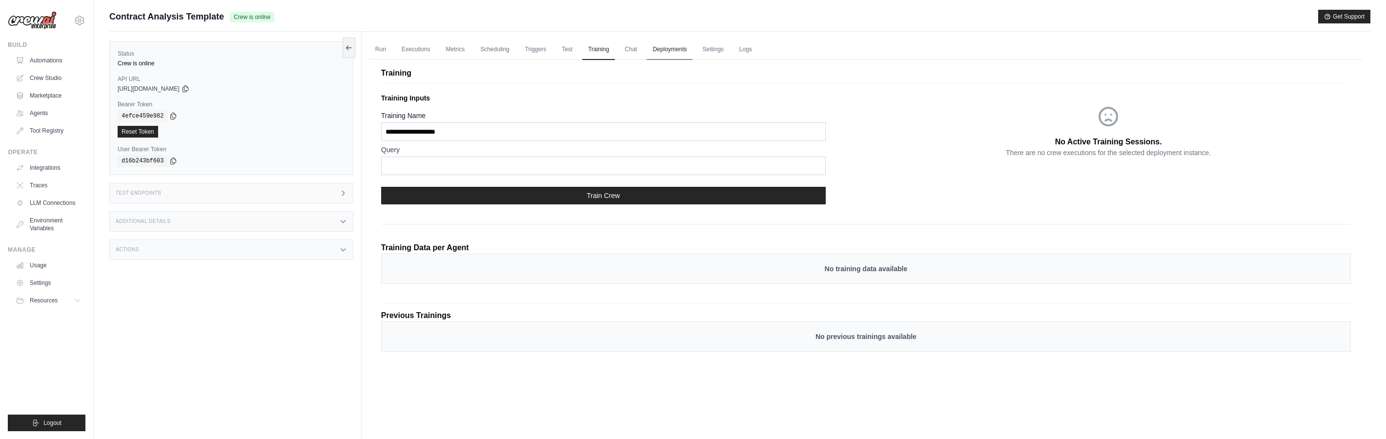
click at [670, 50] on link "Deployments" at bounding box center [670, 50] width 46 height 21
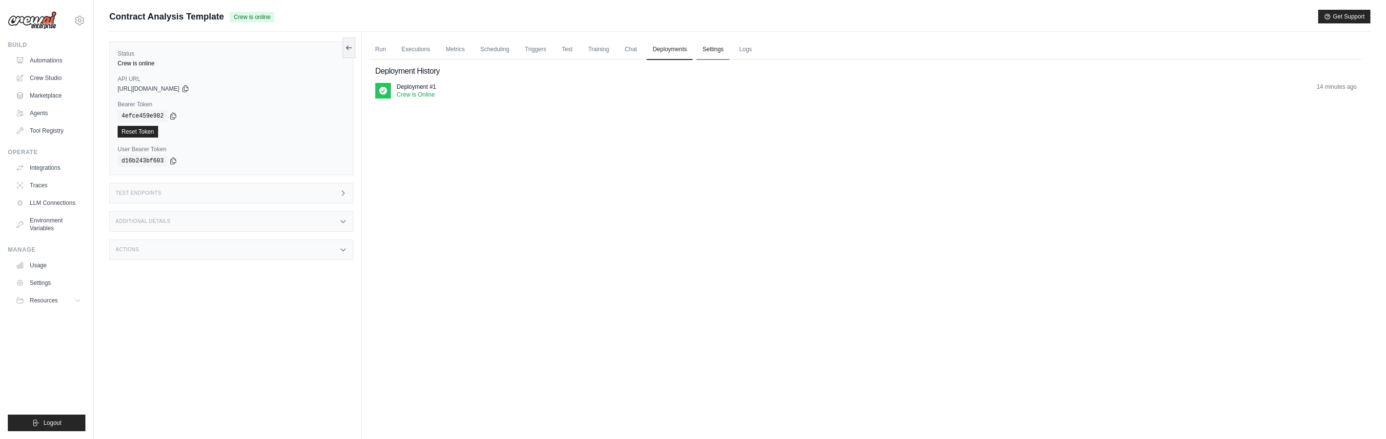
click at [714, 48] on link "Settings" at bounding box center [713, 50] width 33 height 21
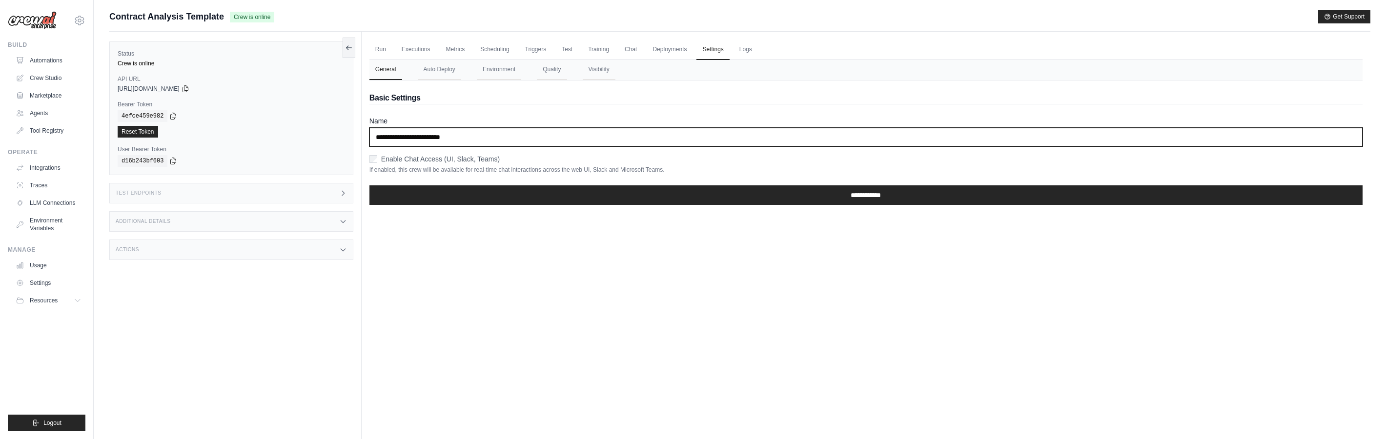
click at [595, 134] on input "**********" at bounding box center [866, 137] width 993 height 19
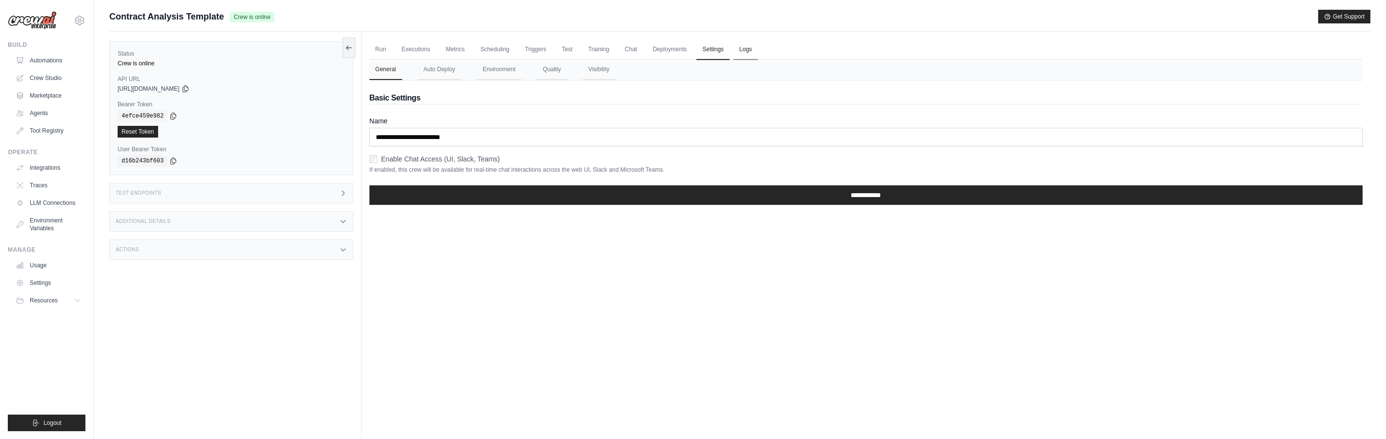
click at [739, 53] on link "Logs" at bounding box center [746, 50] width 24 height 21
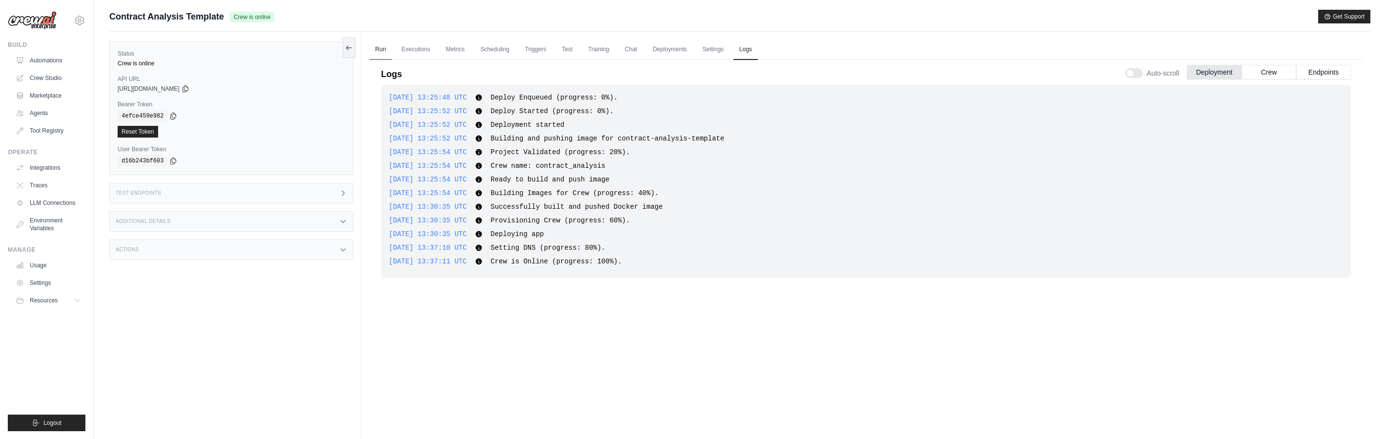
click at [384, 48] on link "Run" at bounding box center [381, 50] width 22 height 21
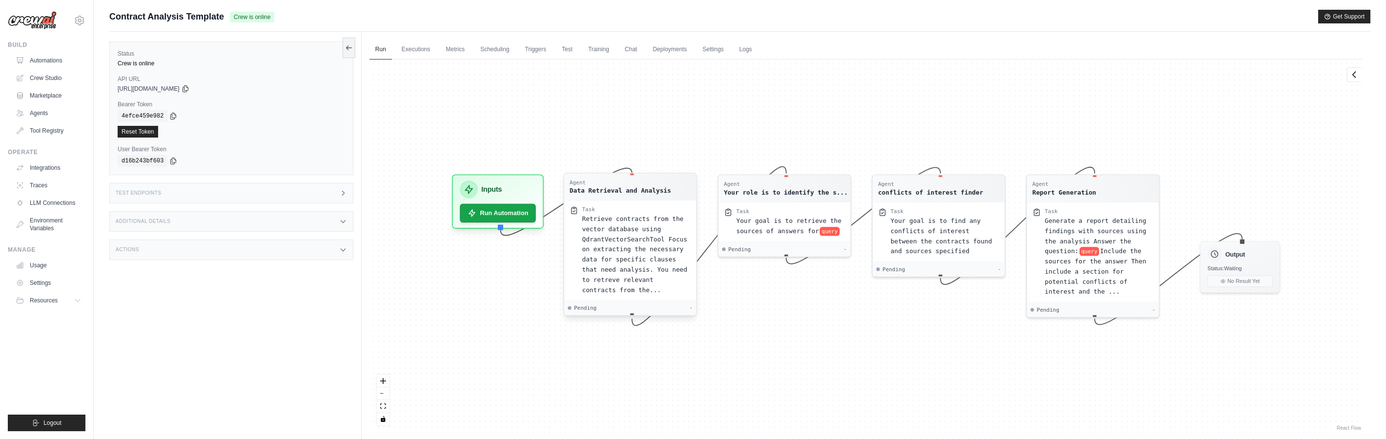
click at [688, 308] on div "Pending -" at bounding box center [630, 308] width 125 height 7
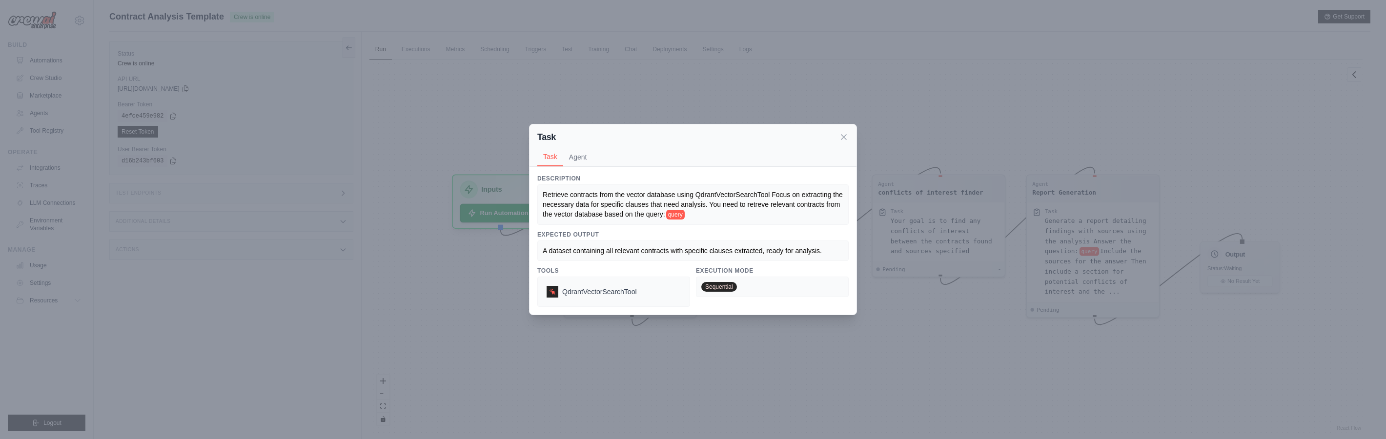
click at [852, 130] on div "Task Task Agent" at bounding box center [693, 145] width 327 height 42
click at [848, 133] on icon at bounding box center [844, 137] width 10 height 10
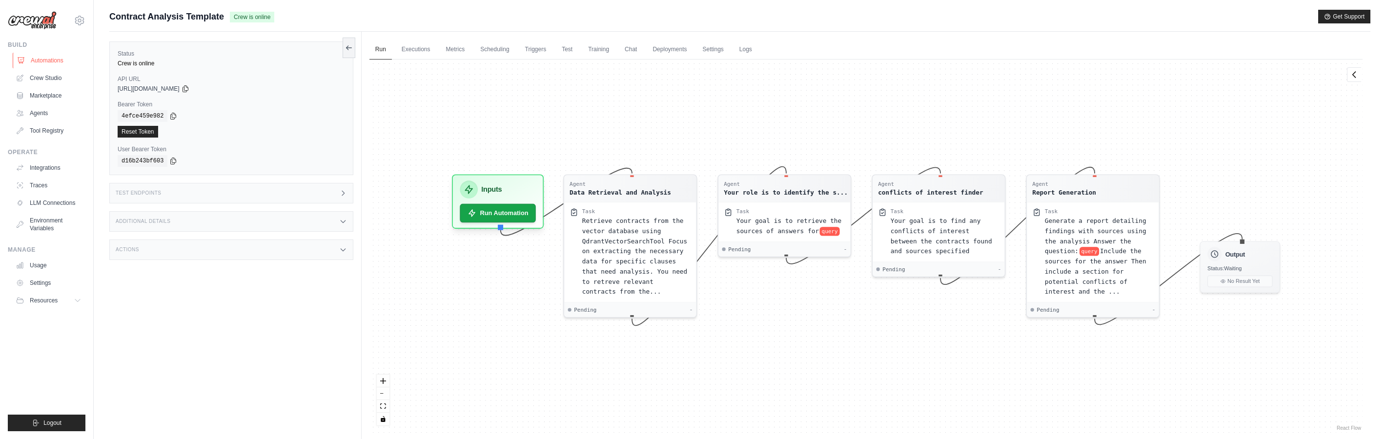
click at [38, 60] on link "Automations" at bounding box center [50, 61] width 74 height 16
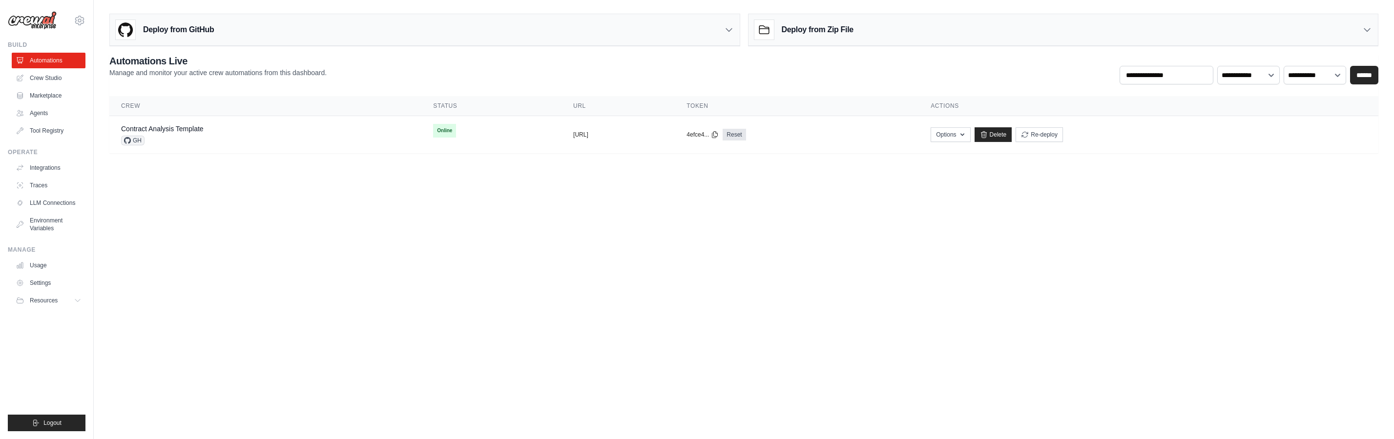
click at [238, 183] on body "jclendennen@tekscape.com Settings Build Automations Crew Studio" at bounding box center [697, 219] width 1394 height 439
click at [48, 77] on link "Crew Studio" at bounding box center [50, 78] width 74 height 16
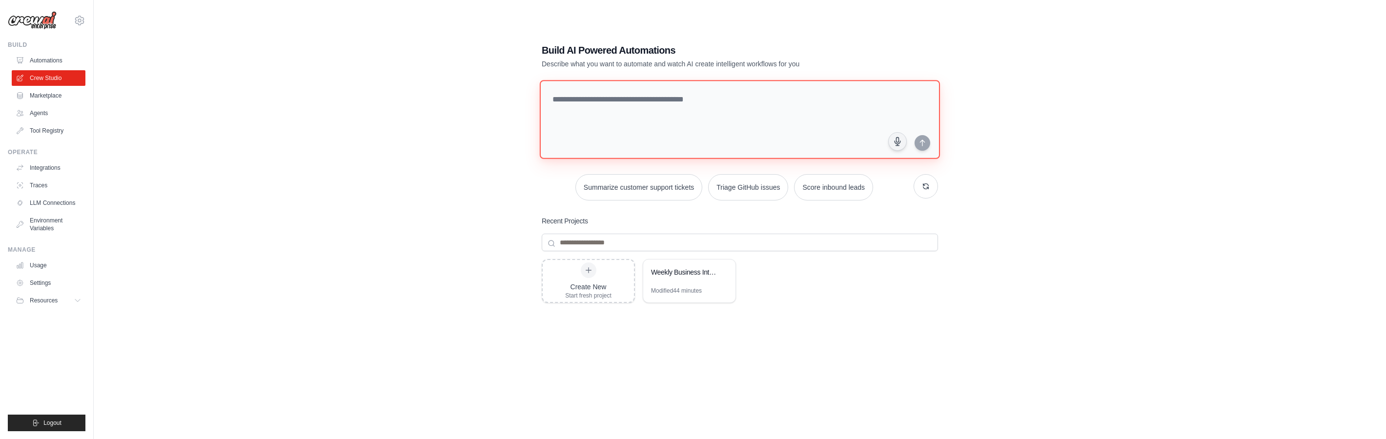
click at [717, 114] on textarea at bounding box center [740, 119] width 400 height 79
type textarea "*"
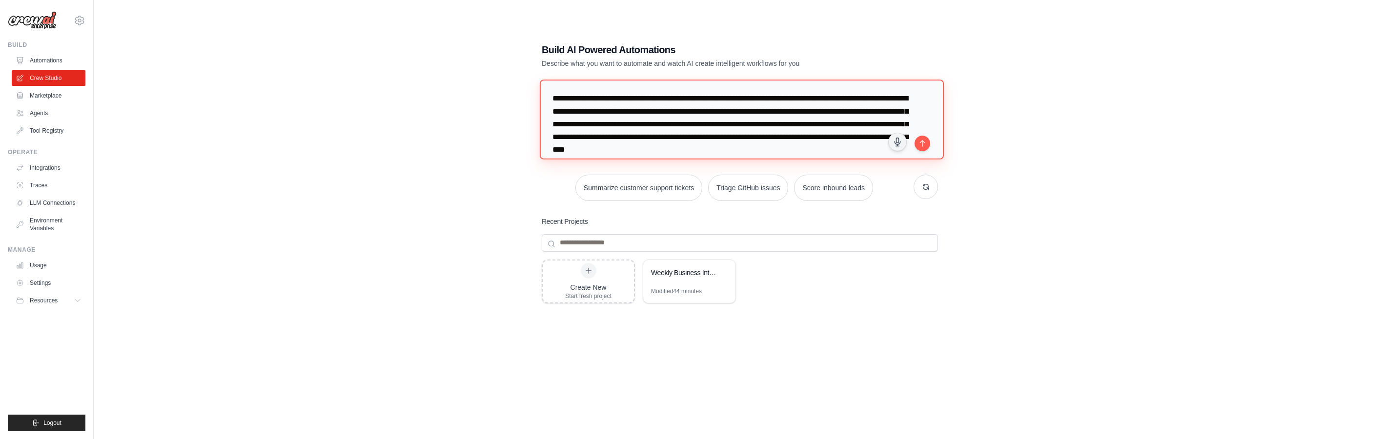
scroll to position [10, 0]
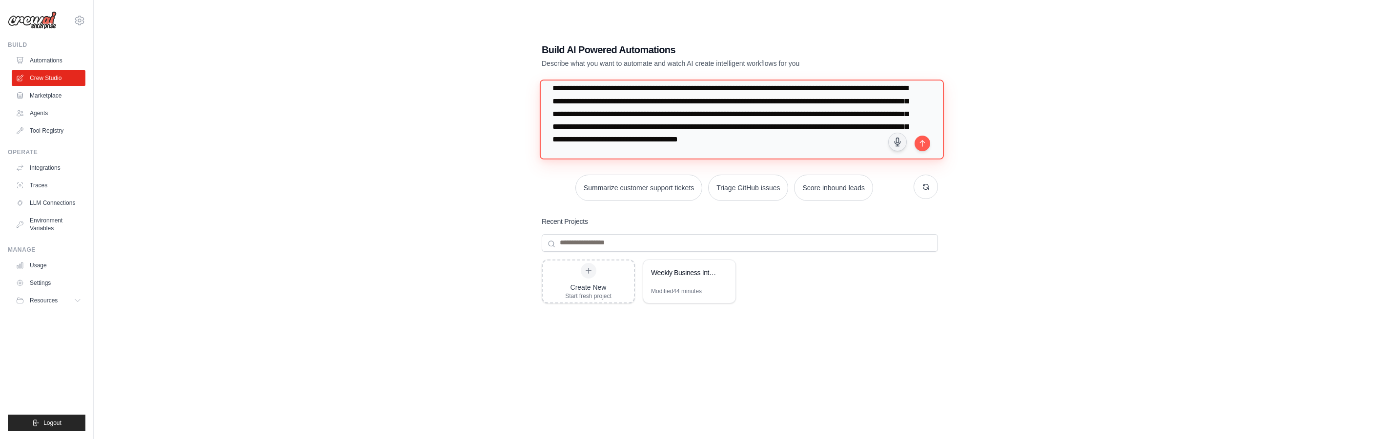
click at [707, 151] on textarea "**********" at bounding box center [742, 120] width 404 height 80
type textarea "**********"
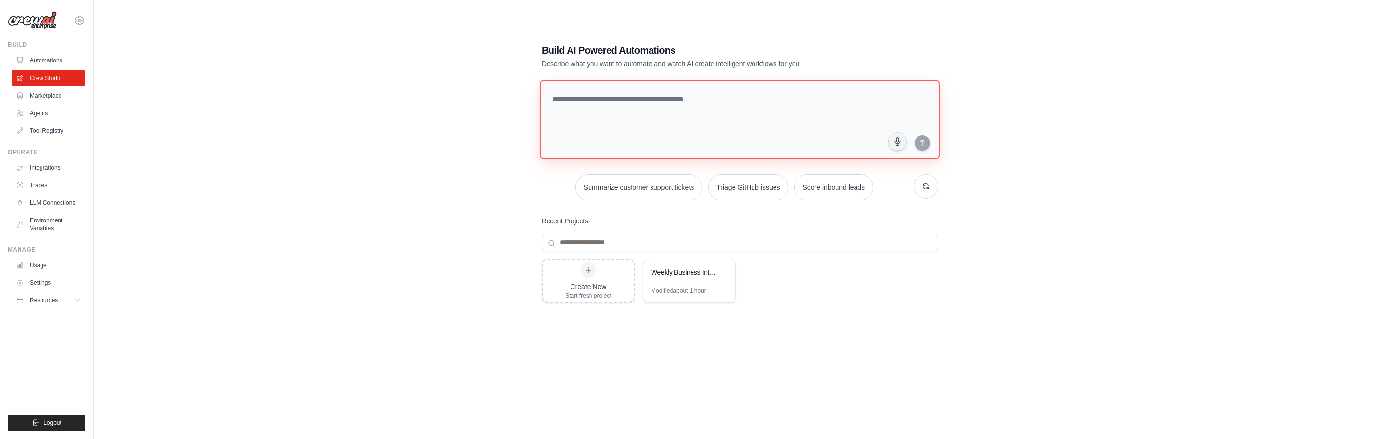
click at [590, 122] on textarea at bounding box center [740, 119] width 400 height 79
paste textarea "**********"
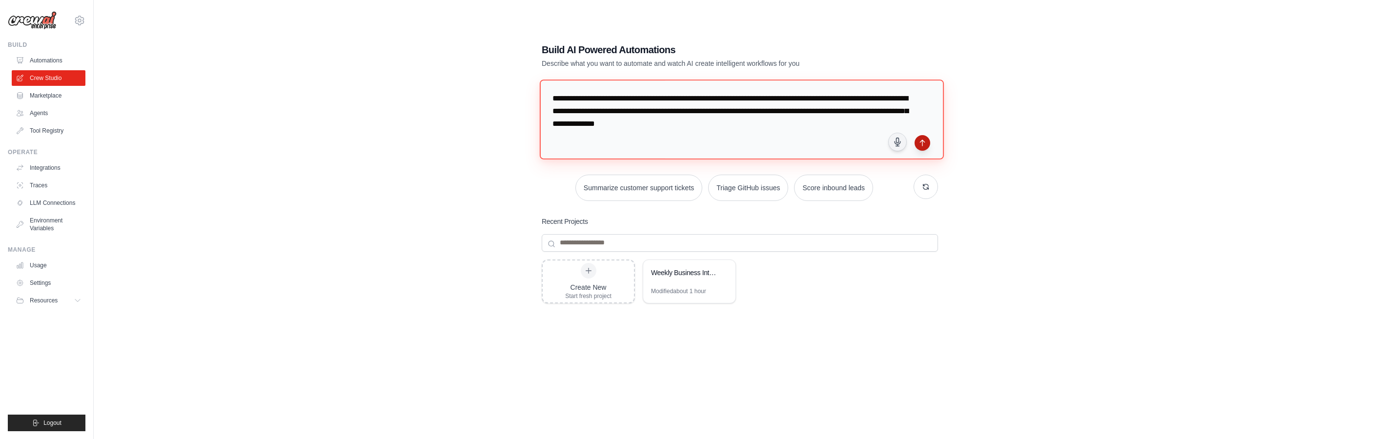
scroll to position [386, 0]
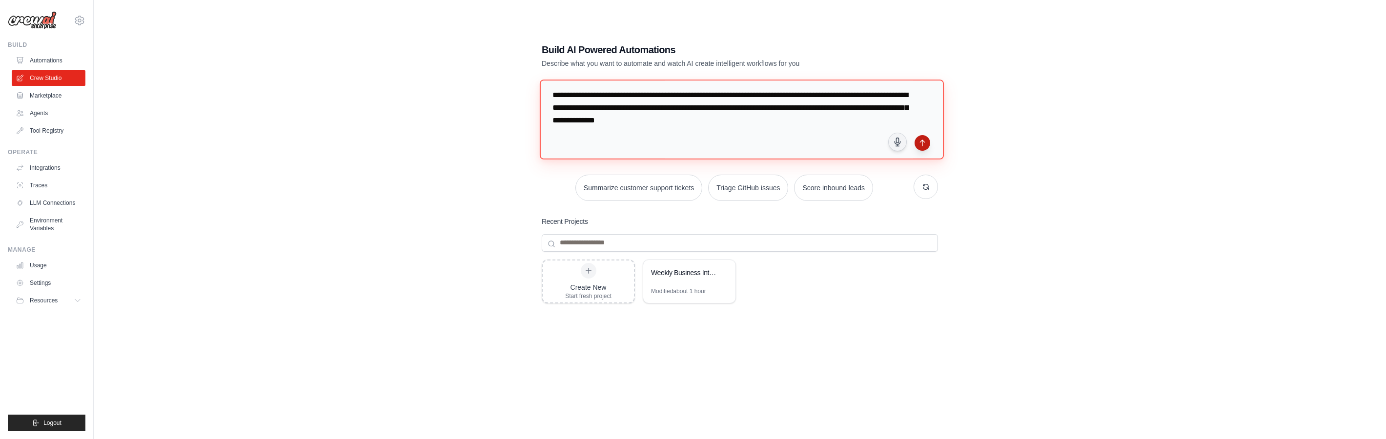
type textarea "**********"
click at [925, 145] on icon "submit" at bounding box center [923, 143] width 8 height 8
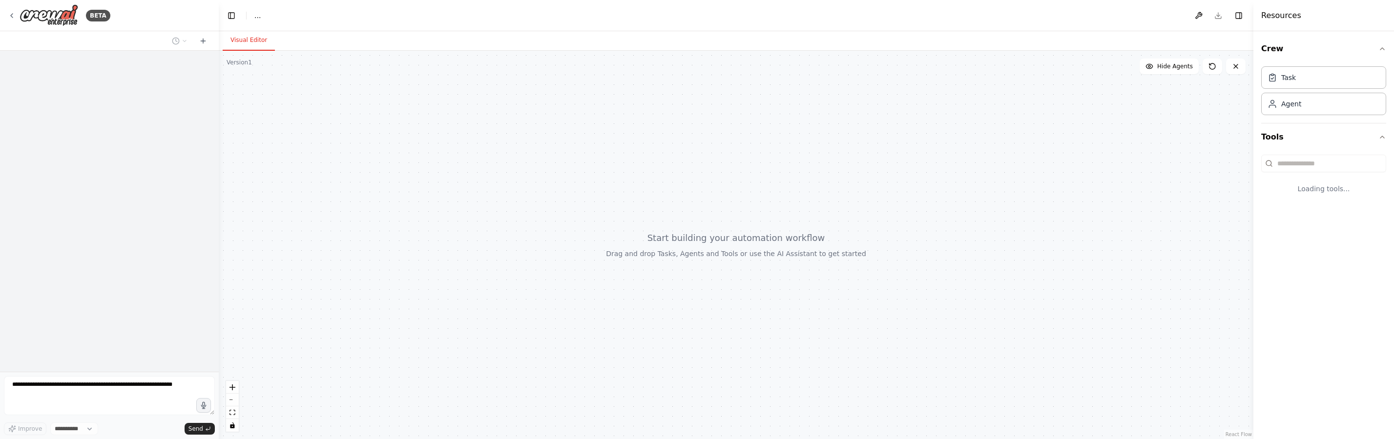
select select "****"
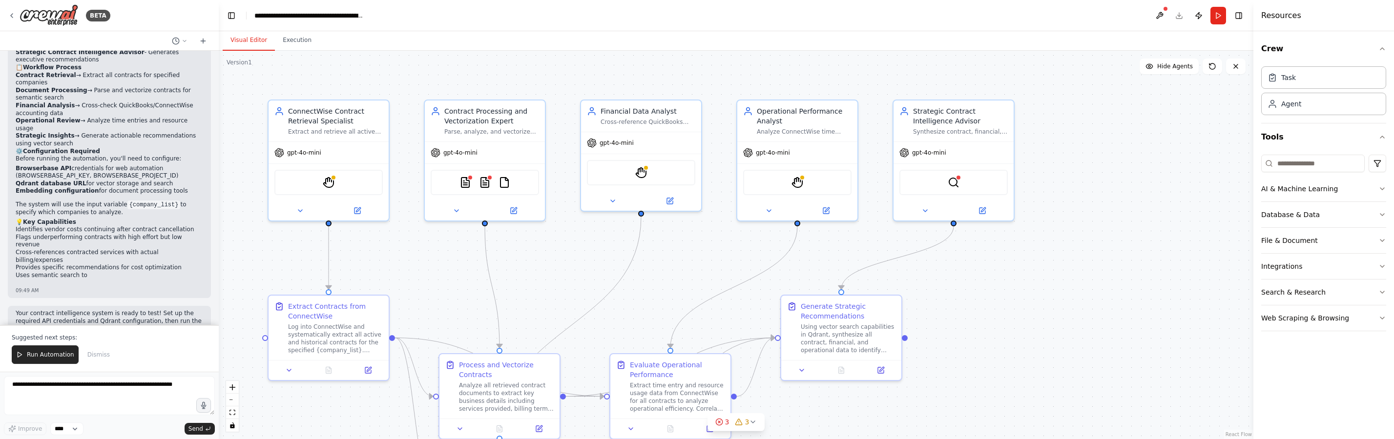
scroll to position [1319, 0]
click at [980, 343] on div ".deletable-edge-delete-btn { width: 20px; height: 20px; border: 0px solid #ffff…" at bounding box center [736, 245] width 1034 height 389
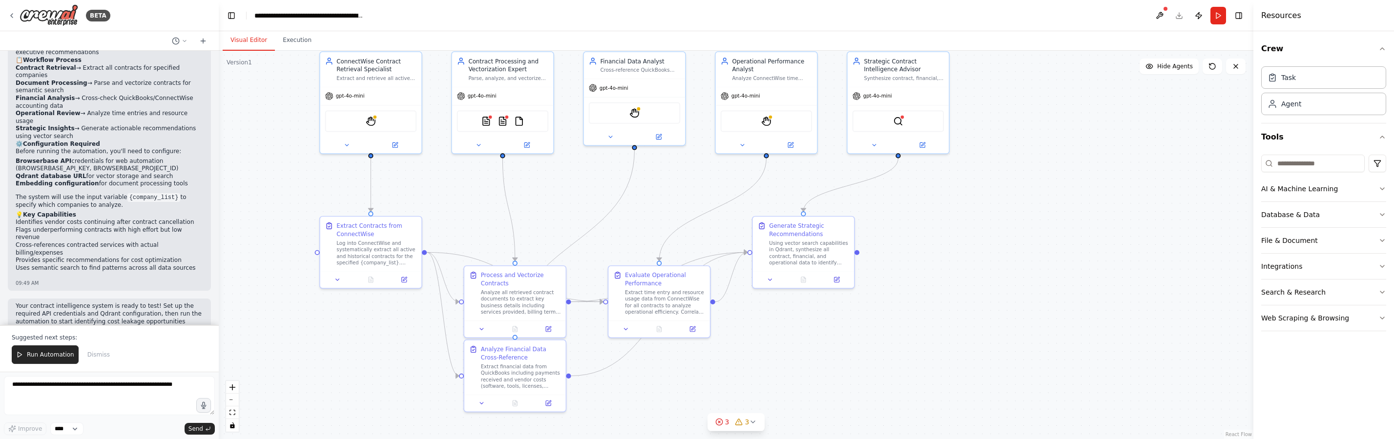
drag, startPoint x: 517, startPoint y: 279, endPoint x: 514, endPoint y: 205, distance: 74.3
click at [514, 205] on div ".deletable-edge-delete-btn { width: 20px; height: 20px; border: 0px solid #ffff…" at bounding box center [736, 245] width 1034 height 389
click at [460, 196] on div ".deletable-edge-delete-btn { width: 20px; height: 20px; border: 0px solid #ffff…" at bounding box center [736, 245] width 1034 height 389
click at [342, 94] on span "gpt-4o-mini" at bounding box center [350, 94] width 29 height 7
click at [361, 125] on div "StagehandTool" at bounding box center [370, 119] width 91 height 21
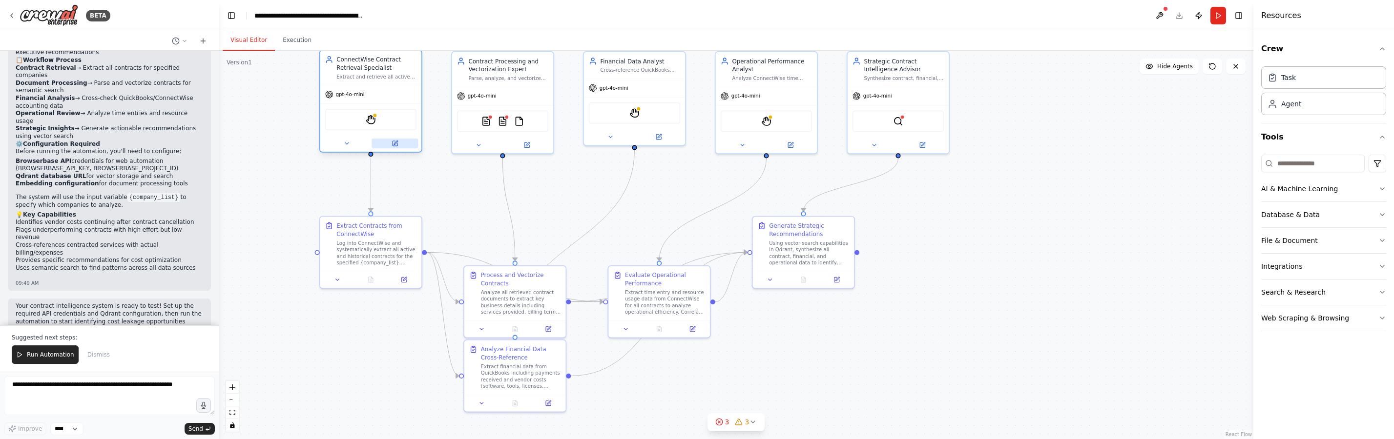
click at [381, 145] on button at bounding box center [394, 144] width 46 height 10
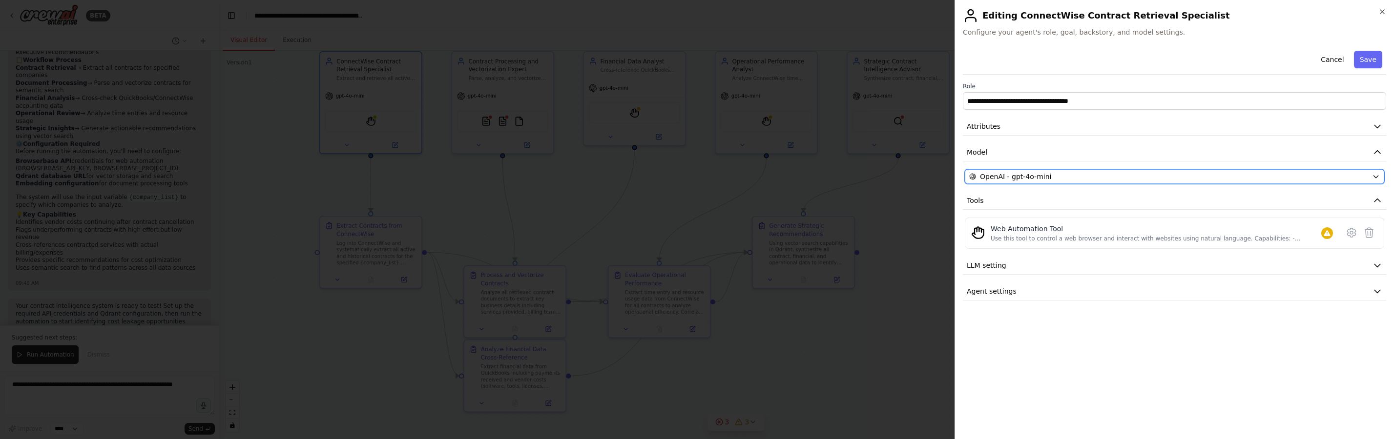
click at [1173, 178] on div "OpenAI - gpt-4o-mini" at bounding box center [1168, 177] width 399 height 10
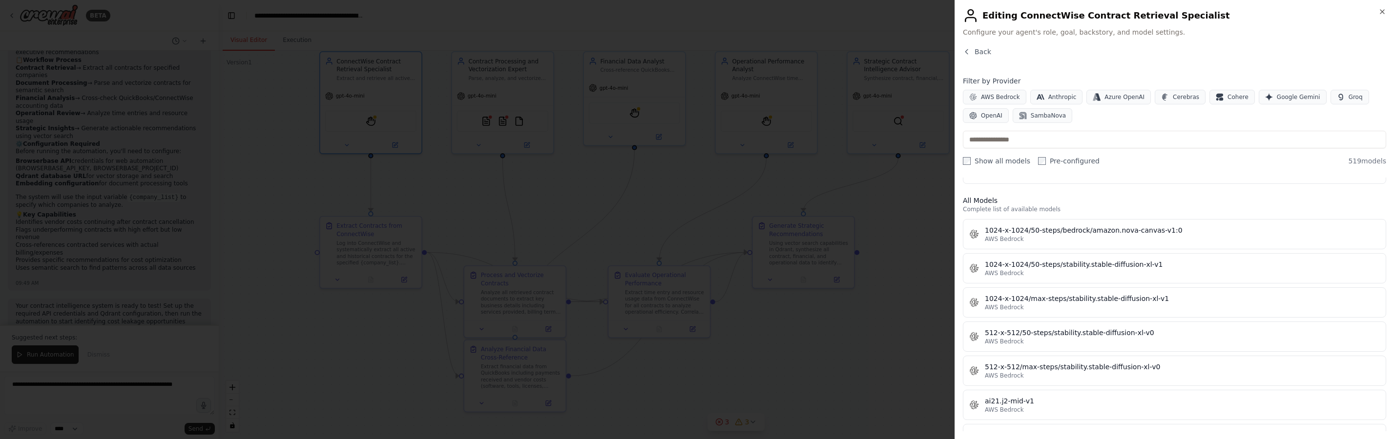
scroll to position [258, 0]
click at [983, 140] on input "text" at bounding box center [1174, 140] width 423 height 18
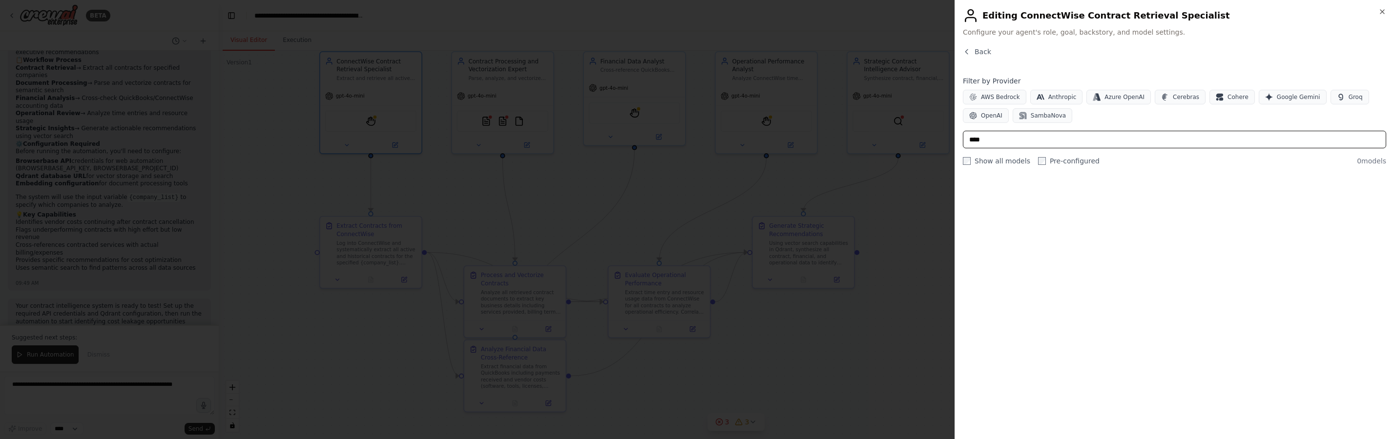
scroll to position [0, 0]
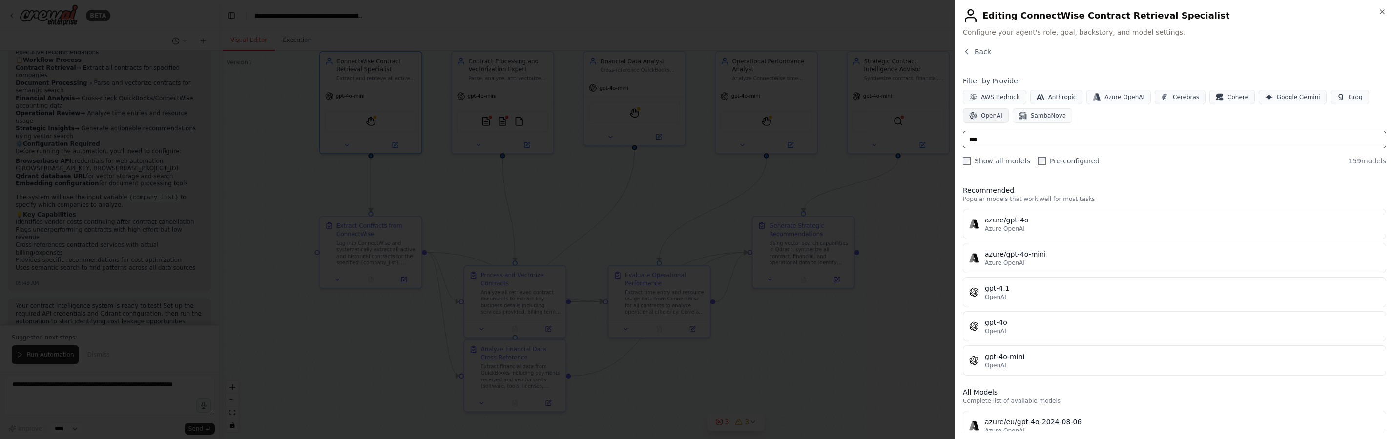
type input "***"
click at [985, 120] on button "OpenAI" at bounding box center [986, 115] width 46 height 15
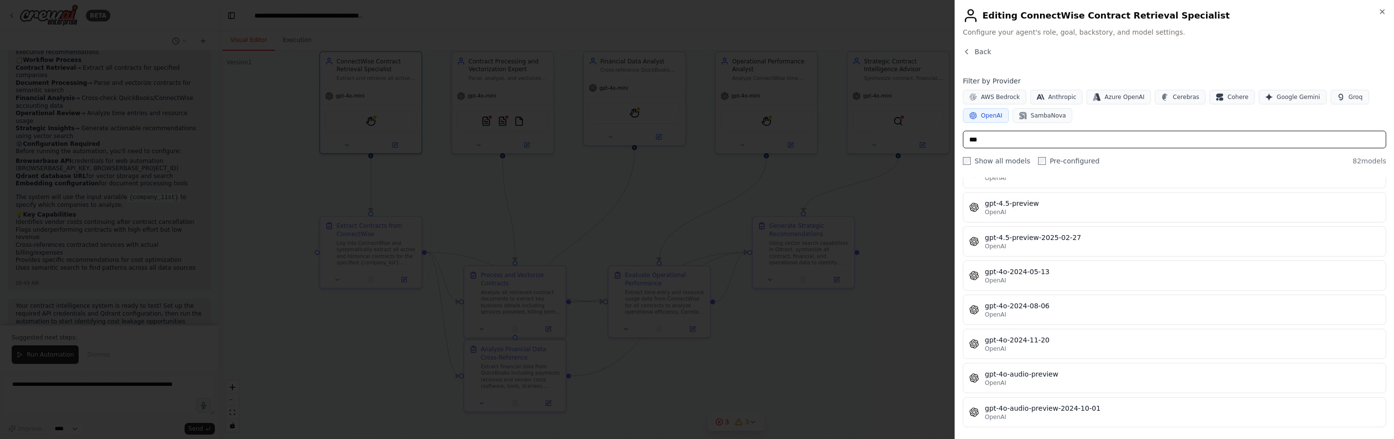
click at [1011, 143] on input "***" at bounding box center [1174, 140] width 423 height 18
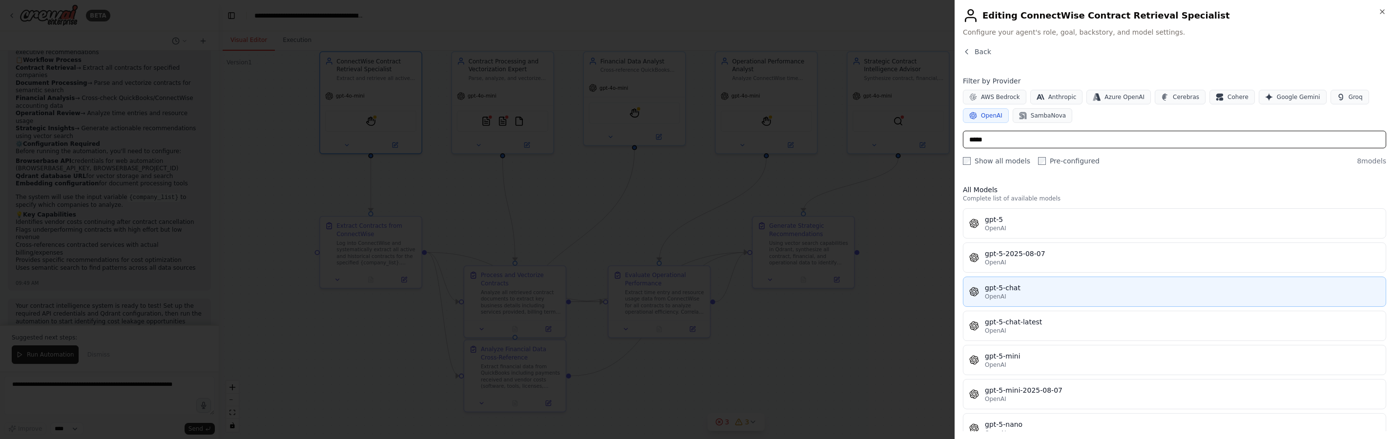
scroll to position [0, 0]
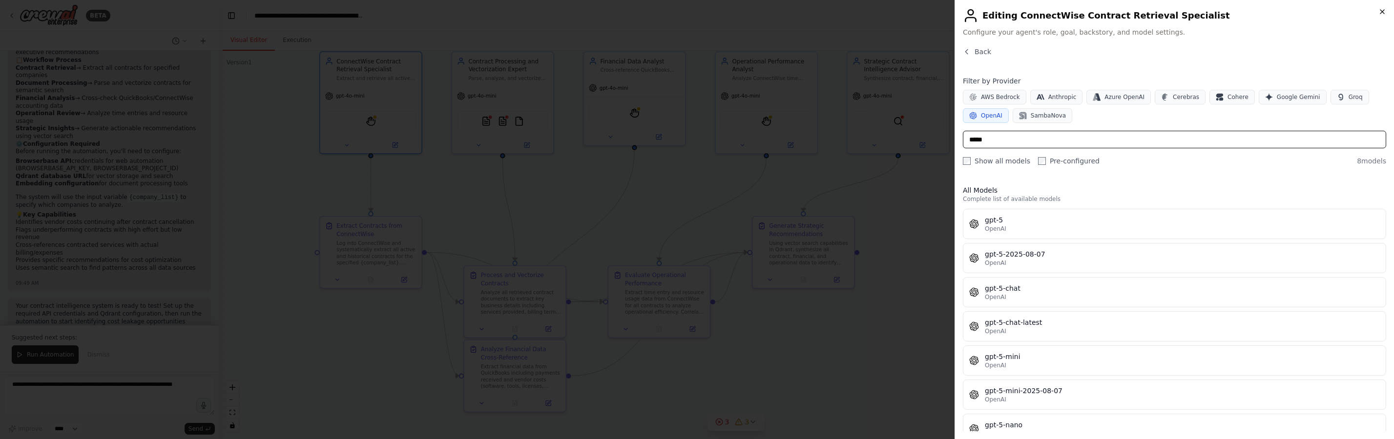
type input "*****"
click at [1379, 14] on icon "button" at bounding box center [1382, 12] width 8 height 8
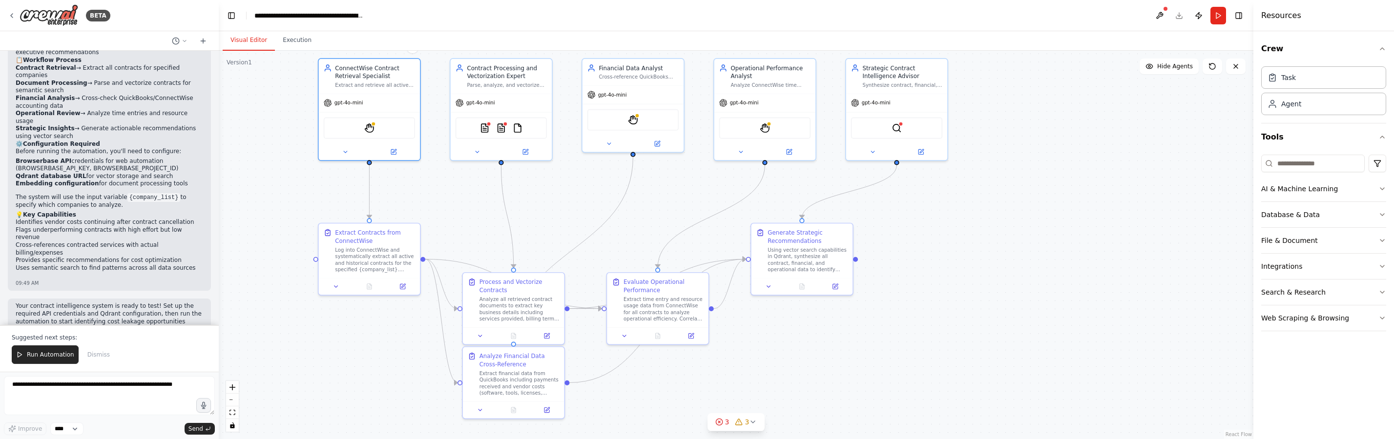
drag, startPoint x: 547, startPoint y: 173, endPoint x: 546, endPoint y: 180, distance: 7.0
click at [546, 180] on div ".deletable-edge-delete-btn { width: 20px; height: 20px; border: 0px solid #ffff…" at bounding box center [736, 245] width 1034 height 389
click at [722, 420] on icon at bounding box center [719, 422] width 8 height 8
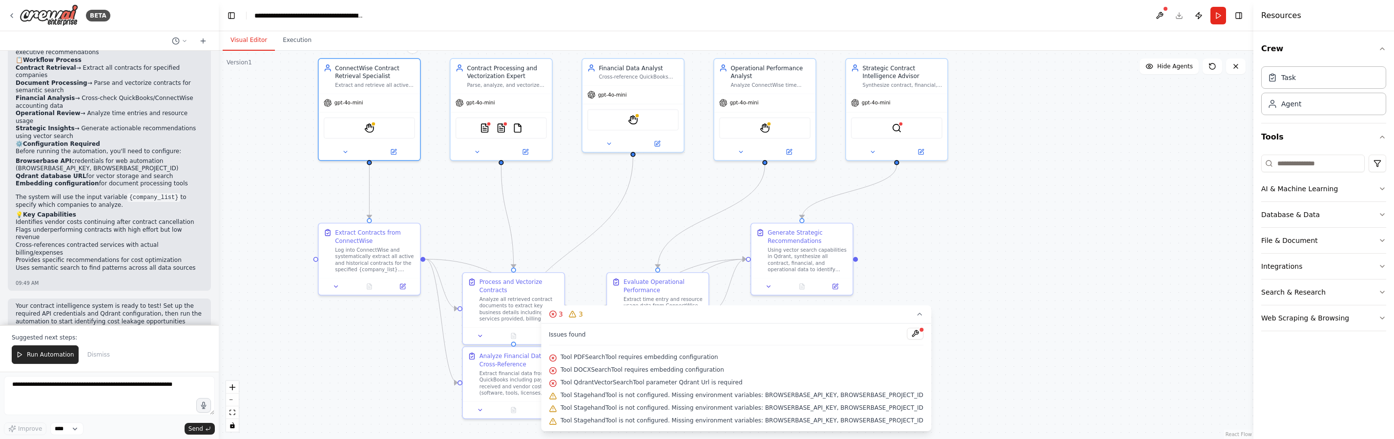
click at [596, 357] on span "Tool PDFSearchTool requires embedding configuration" at bounding box center [639, 357] width 158 height 8
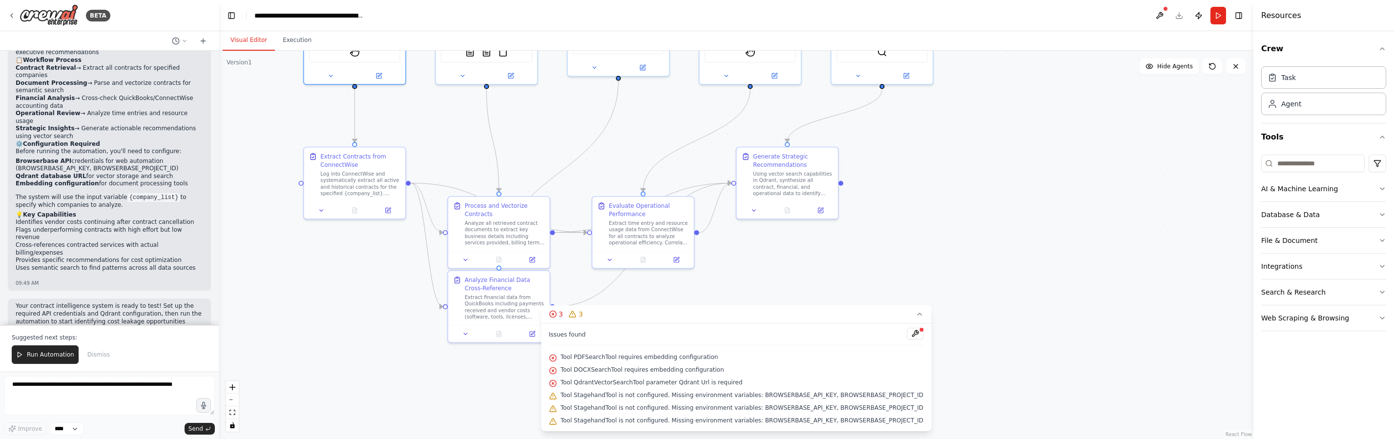
drag, startPoint x: 988, startPoint y: 243, endPoint x: 973, endPoint y: 166, distance: 77.5
click at [973, 166] on div ".deletable-edge-delete-btn { width: 20px; height: 20px; border: 0px solid #ffff…" at bounding box center [736, 245] width 1034 height 389
click at [917, 314] on icon at bounding box center [919, 314] width 4 height 2
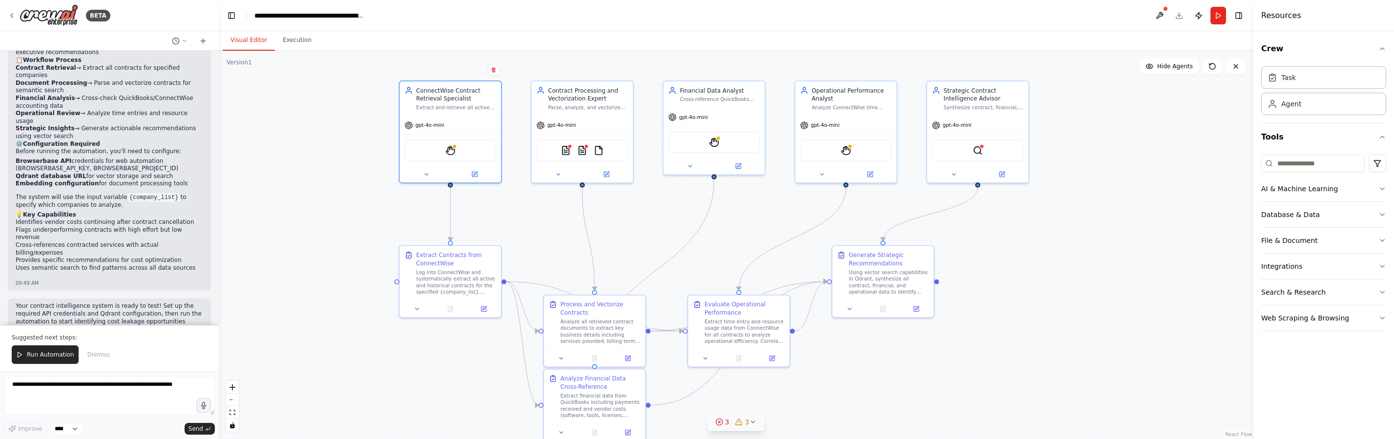
drag, startPoint x: 916, startPoint y: 197, endPoint x: 1012, endPoint y: 295, distance: 137.4
click at [1012, 295] on div ".deletable-edge-delete-btn { width: 20px; height: 20px; border: 0px solid #ffff…" at bounding box center [736, 245] width 1034 height 389
click at [580, 104] on div "Parse, analyze, and vectorize contracts to extract key details including servic…" at bounding box center [588, 106] width 80 height 7
click at [440, 104] on div "Extract and retrieve all active and historical contracts from ConnectWise for s…" at bounding box center [456, 106] width 80 height 7
click at [396, 190] on div ".deletable-edge-delete-btn { width: 20px; height: 20px; border: 0px solid #ffff…" at bounding box center [736, 245] width 1034 height 389
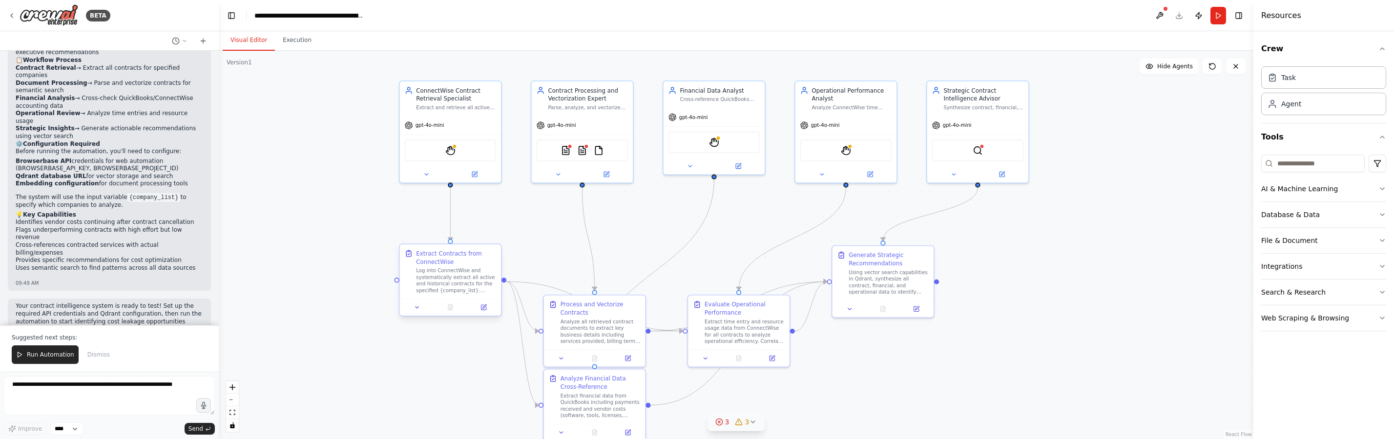
click at [453, 270] on div "Log into ConnectWise and systematically extract all active and historical contr…" at bounding box center [456, 280] width 80 height 26
click at [484, 308] on icon at bounding box center [484, 307] width 4 height 4
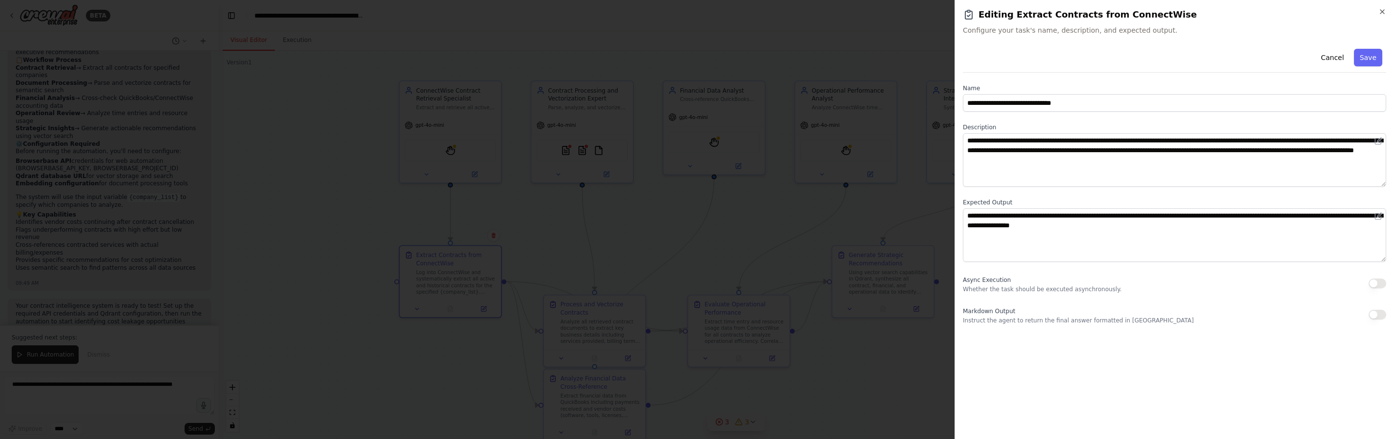
click at [1015, 320] on p "Instruct the agent to return the final answer formatted in [GEOGRAPHIC_DATA]" at bounding box center [1078, 321] width 231 height 8
click at [809, 243] on div at bounding box center [697, 219] width 1394 height 439
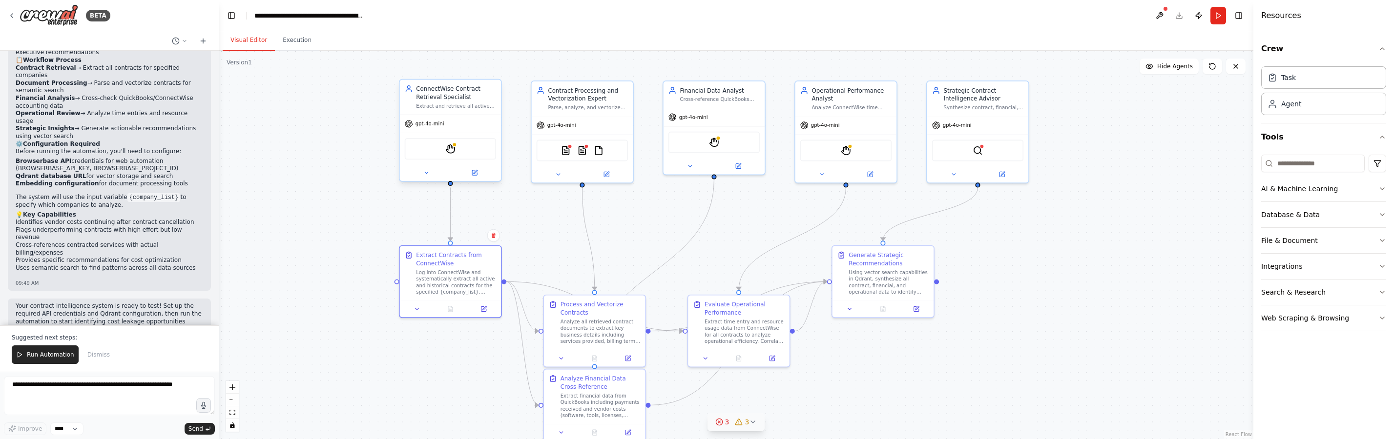
click at [477, 121] on div "gpt-4o-mini" at bounding box center [451, 124] width 102 height 18
click at [433, 174] on button at bounding box center [426, 173] width 46 height 10
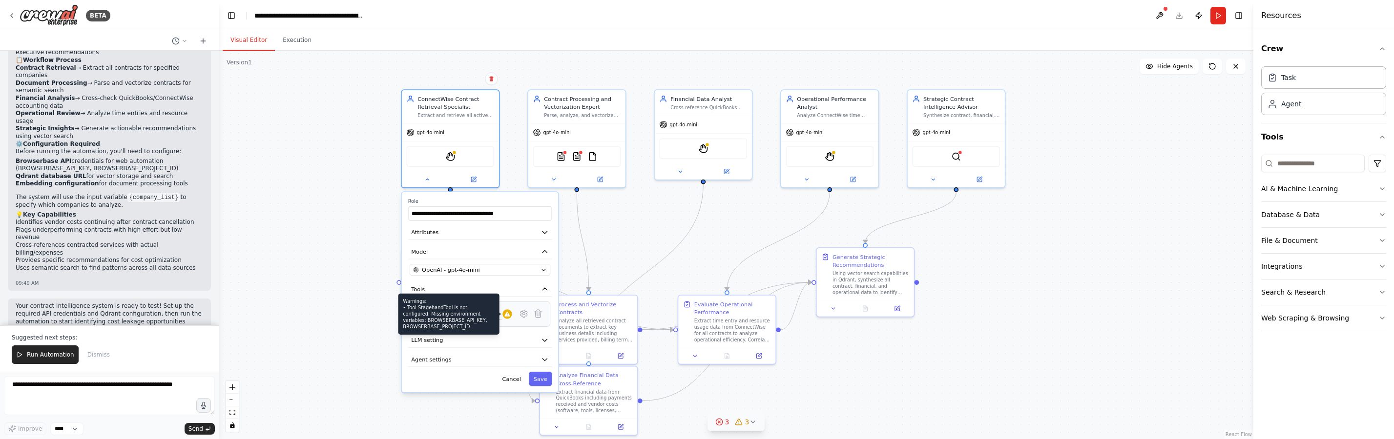
click at [504, 317] on icon at bounding box center [507, 314] width 6 height 6
click at [519, 318] on icon at bounding box center [523, 313] width 9 height 9
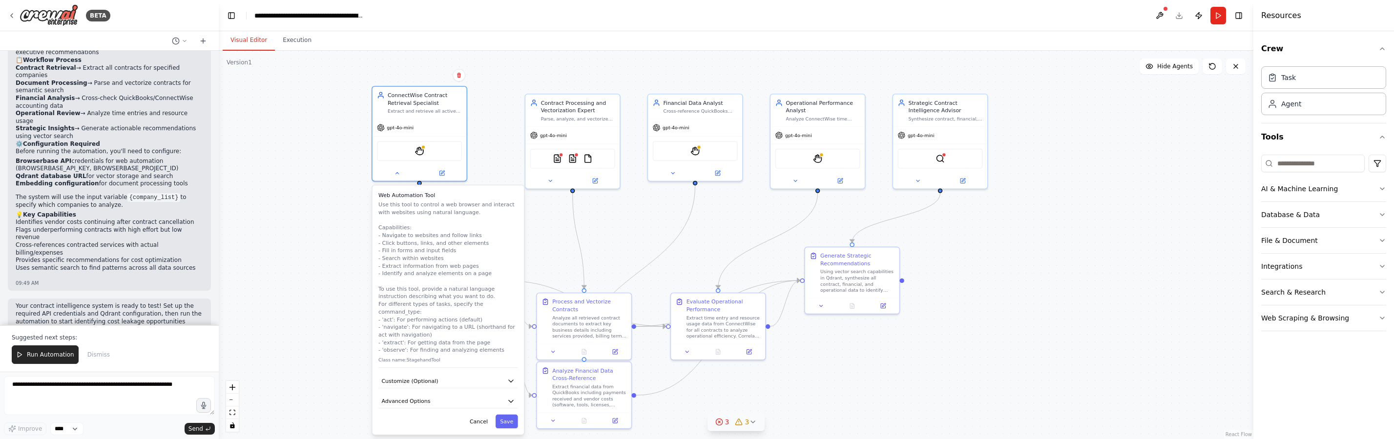
drag, startPoint x: 446, startPoint y: 263, endPoint x: 419, endPoint y: 257, distance: 27.5
click at [419, 257] on p "Use this tool to control a web browser and interact with websites using natural…" at bounding box center [447, 277] width 139 height 153
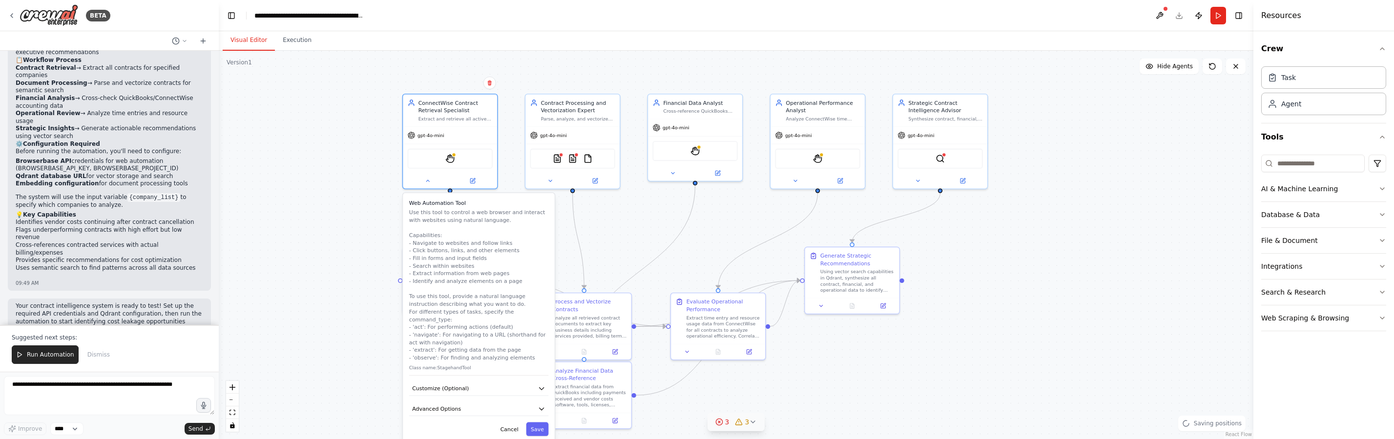
drag, startPoint x: 420, startPoint y: 257, endPoint x: 449, endPoint y: 263, distance: 29.4
click at [449, 263] on p "Use this tool to control a web browser and interact with websites using natural…" at bounding box center [478, 284] width 139 height 153
click at [496, 402] on button "Advanced Options" at bounding box center [478, 409] width 139 height 14
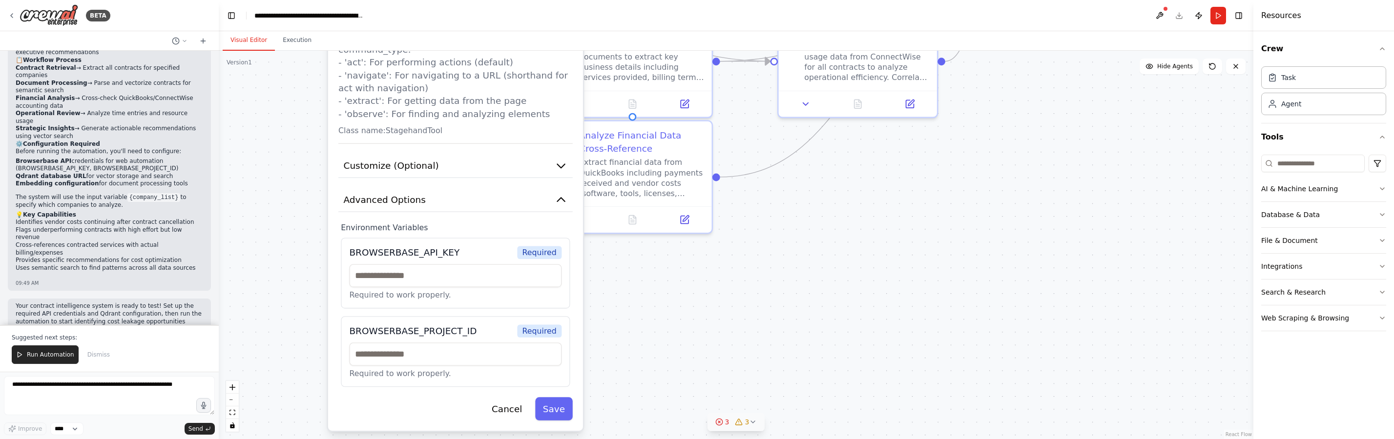
drag, startPoint x: 658, startPoint y: 381, endPoint x: 768, endPoint y: 152, distance: 254.3
click at [768, 152] on div ".deletable-edge-delete-btn { width: 20px; height: 20px; border: 0px solid #ffff…" at bounding box center [736, 245] width 1034 height 389
click at [421, 267] on input "text" at bounding box center [455, 275] width 212 height 23
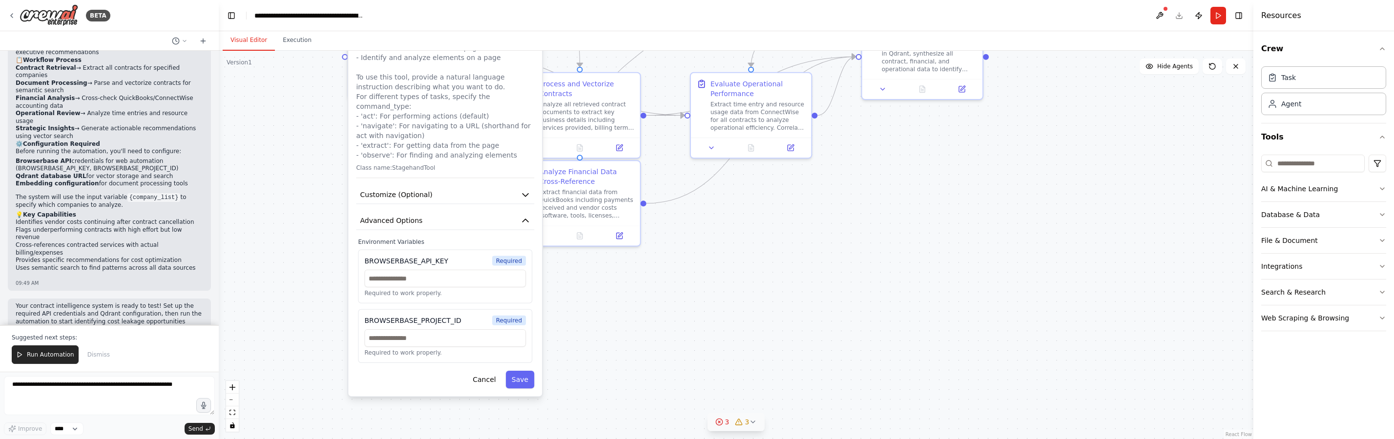
click at [392, 256] on div "BROWSERBASE_API_KEY" at bounding box center [406, 261] width 84 height 10
click at [434, 289] on p "Required to work properly." at bounding box center [445, 293] width 162 height 8
click at [435, 275] on input "text" at bounding box center [445, 279] width 162 height 18
paste input "**********"
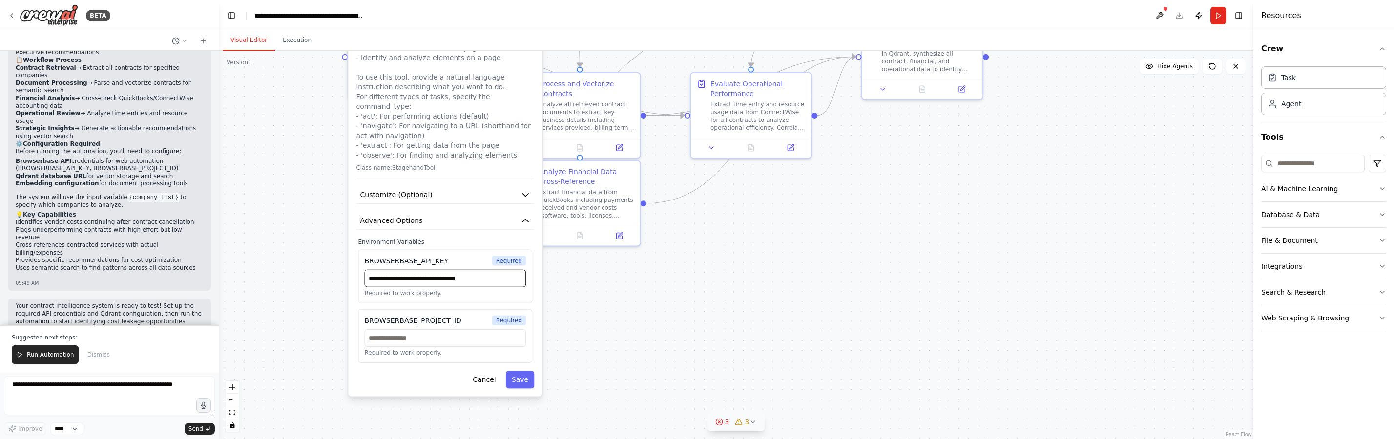
type input "**********"
click at [468, 331] on input "text" at bounding box center [445, 338] width 162 height 18
paste input "**********"
type input "**********"
click at [513, 371] on button "Save" at bounding box center [520, 380] width 28 height 18
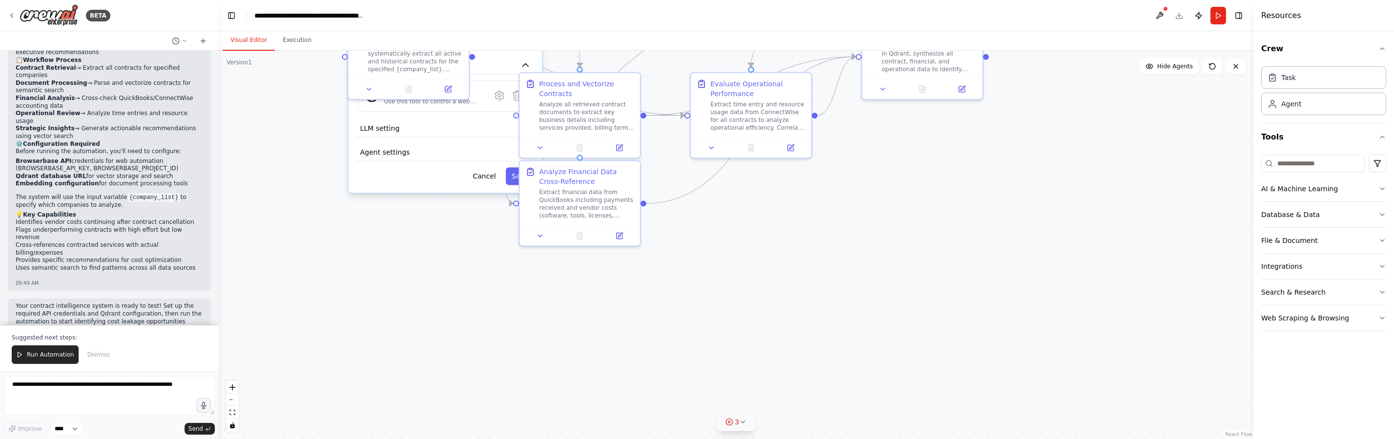
click at [411, 262] on div ".deletable-edge-delete-btn { width: 20px; height: 20px; border: 0px solid #ffff…" at bounding box center [736, 245] width 1034 height 389
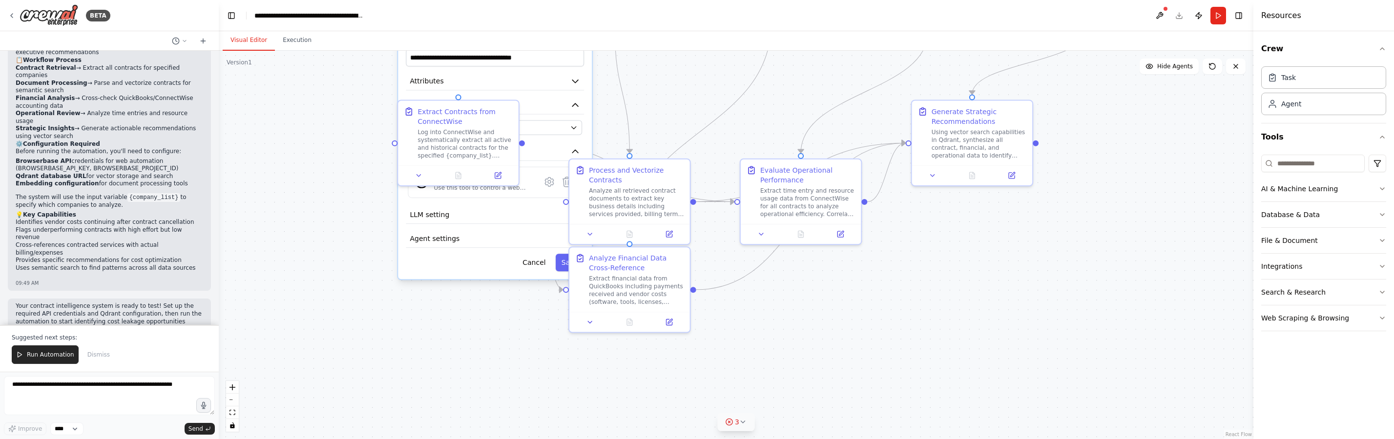
drag, startPoint x: 428, startPoint y: 282, endPoint x: 477, endPoint y: 369, distance: 99.7
click at [477, 369] on div ".deletable-edge-delete-btn { width: 20px; height: 20px; border: 0px solid #ffff…" at bounding box center [736, 245] width 1034 height 389
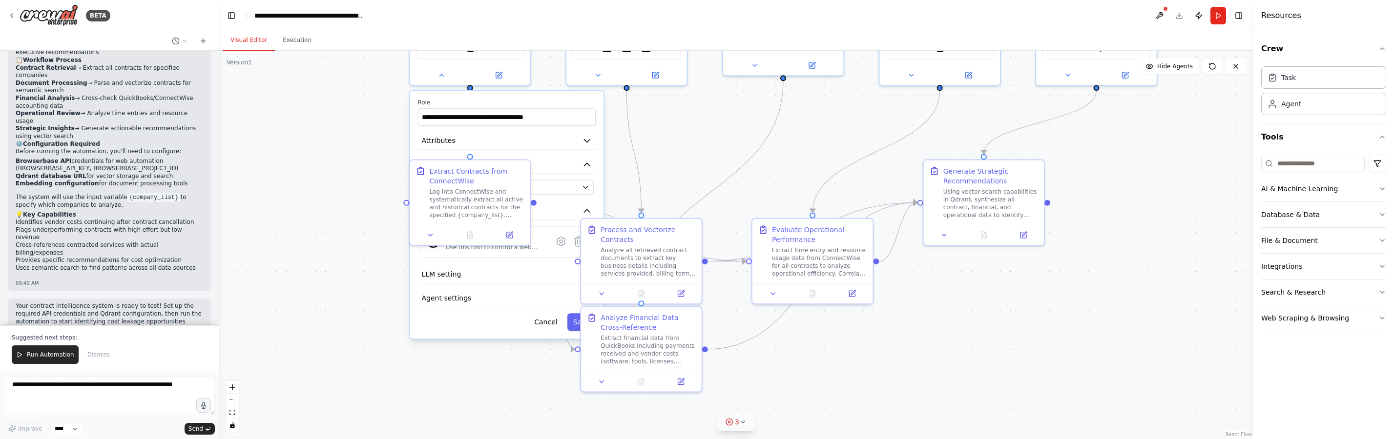
drag, startPoint x: 422, startPoint y: 311, endPoint x: 435, endPoint y: 365, distance: 54.7
click at [436, 370] on div ".deletable-edge-delete-btn { width: 20px; height: 20px; border: 0px solid #ffff…" at bounding box center [736, 245] width 1034 height 389
click at [678, 122] on div ".deletable-edge-delete-btn { width: 20px; height: 20px; border: 0px solid #ffff…" at bounding box center [736, 245] width 1034 height 389
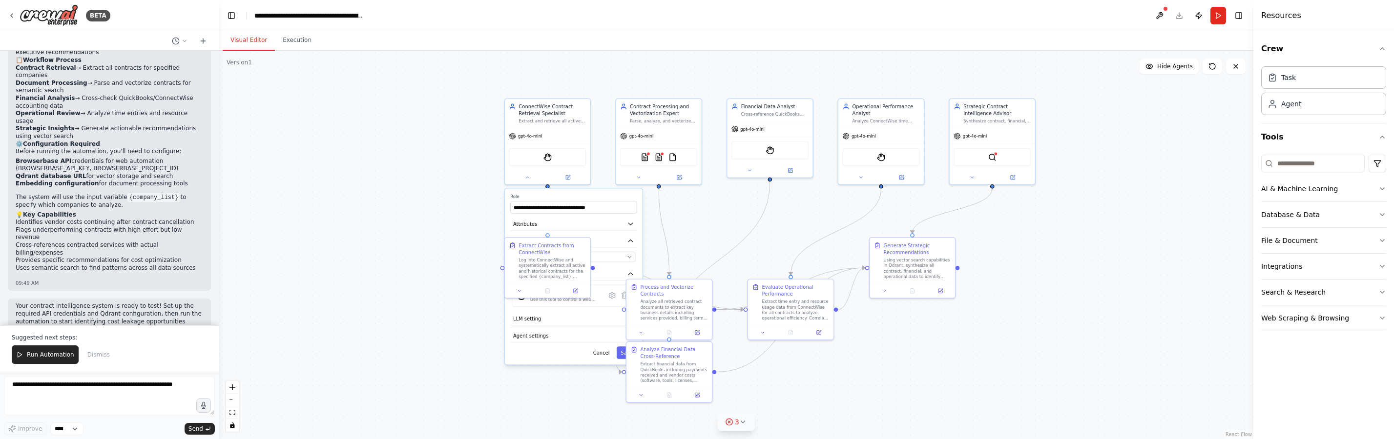
drag, startPoint x: 682, startPoint y: 131, endPoint x: 701, endPoint y: 206, distance: 78.1
click at [701, 206] on div ".deletable-edge-delete-btn { width: 20px; height: 20px; border: 0px solid #ffff…" at bounding box center [736, 245] width 1034 height 389
click at [621, 352] on button "Save" at bounding box center [627, 353] width 21 height 13
click at [567, 176] on icon at bounding box center [568, 175] width 3 height 3
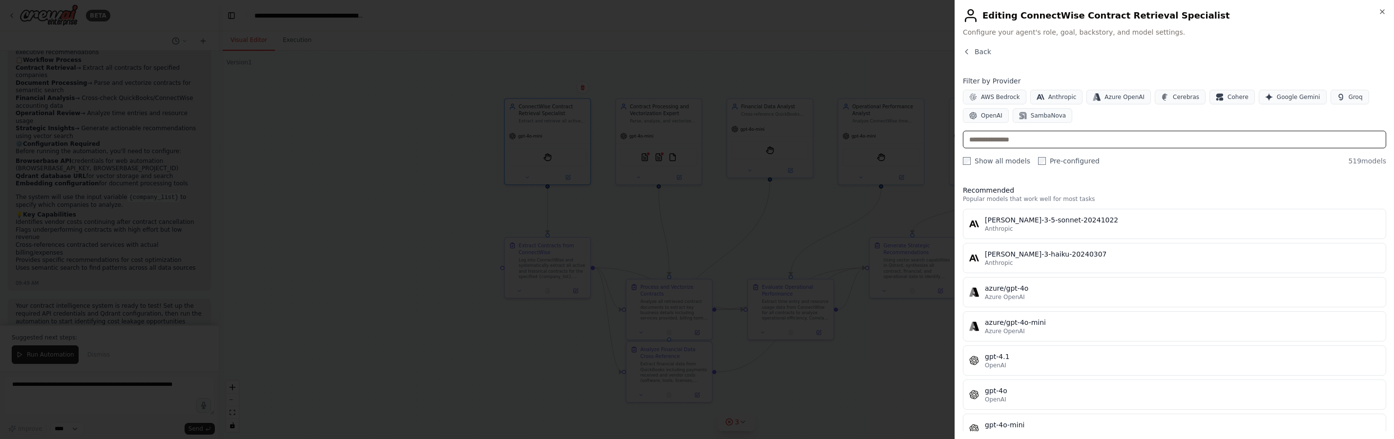
click at [1000, 144] on input "text" at bounding box center [1174, 140] width 423 height 18
click at [987, 113] on span "OpenAI" at bounding box center [991, 116] width 21 height 8
click at [991, 137] on input "text" at bounding box center [1174, 140] width 423 height 18
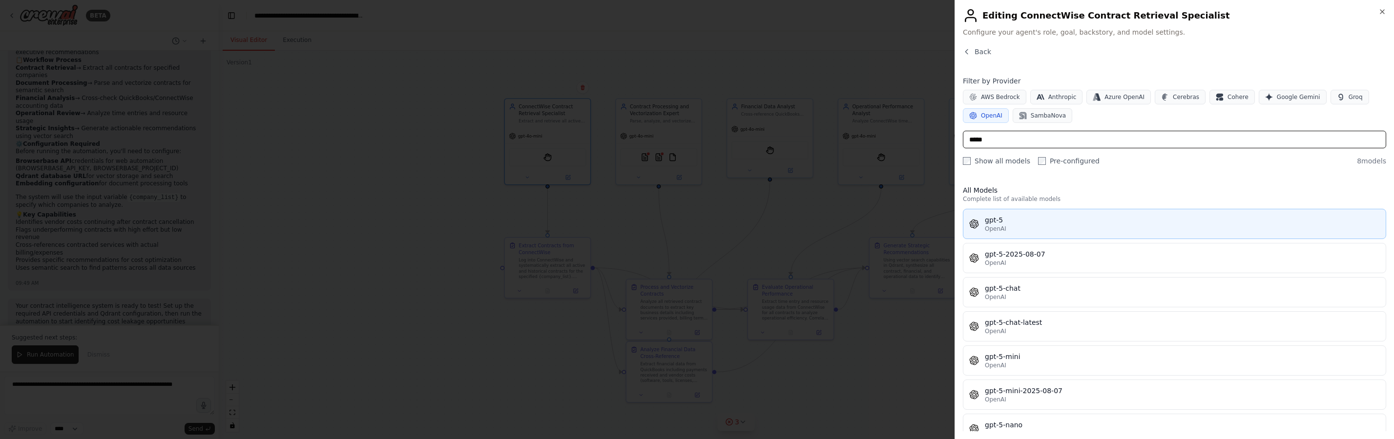
type input "*****"
click at [997, 221] on div "gpt-5" at bounding box center [1182, 220] width 395 height 10
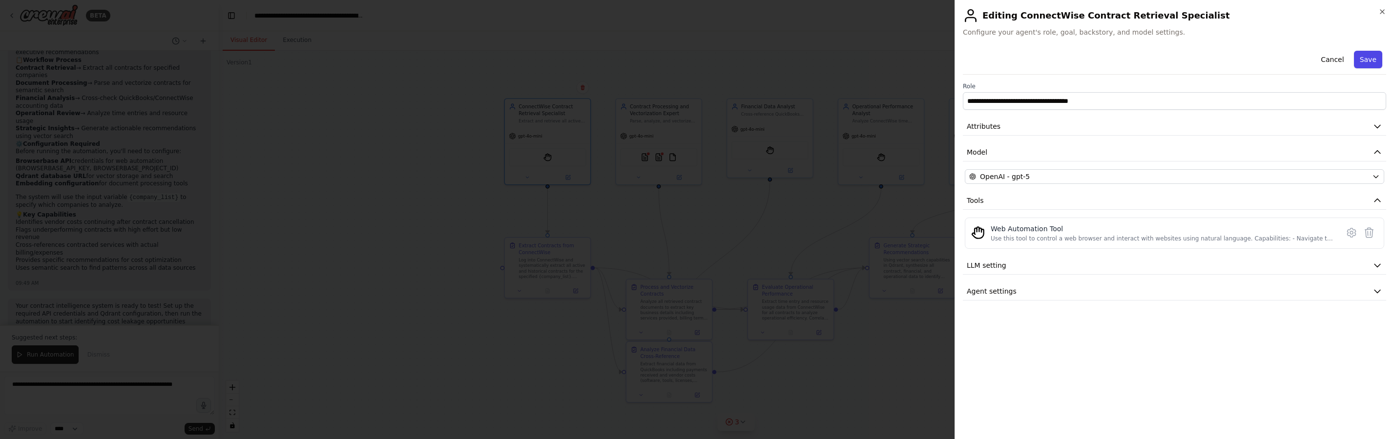
click at [1380, 66] on button "Save" at bounding box center [1368, 60] width 28 height 18
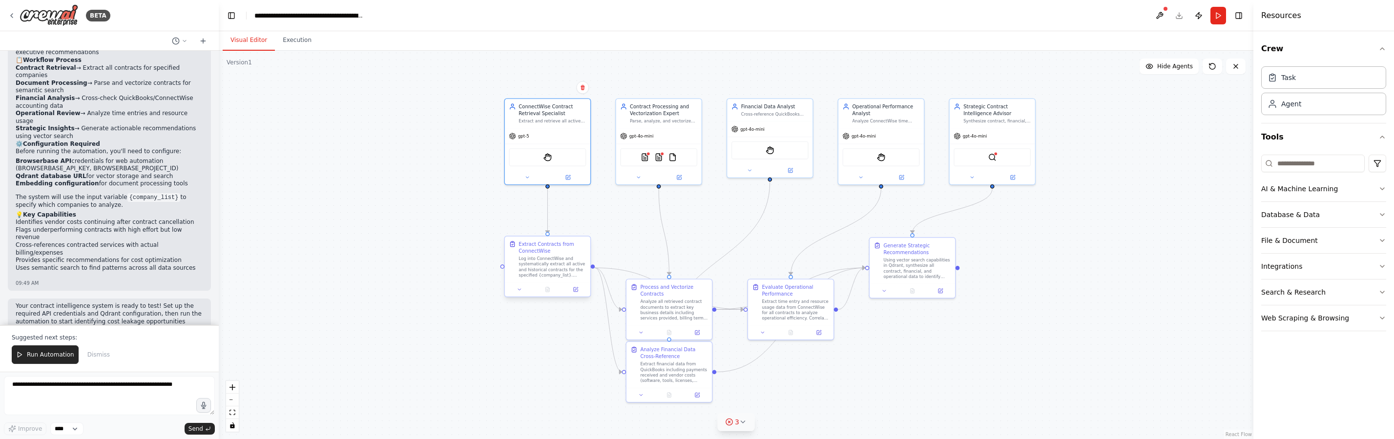
click at [564, 249] on div "Extract Contracts from ConnectWise" at bounding box center [551, 248] width 67 height 14
click at [684, 178] on button at bounding box center [678, 176] width 39 height 8
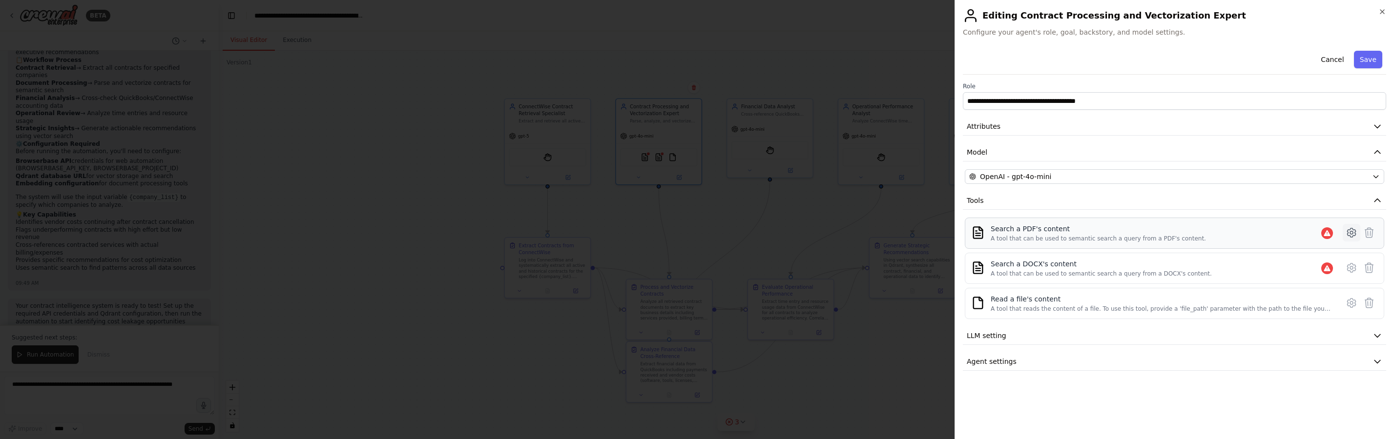
click at [1355, 234] on icon at bounding box center [1351, 233] width 12 height 12
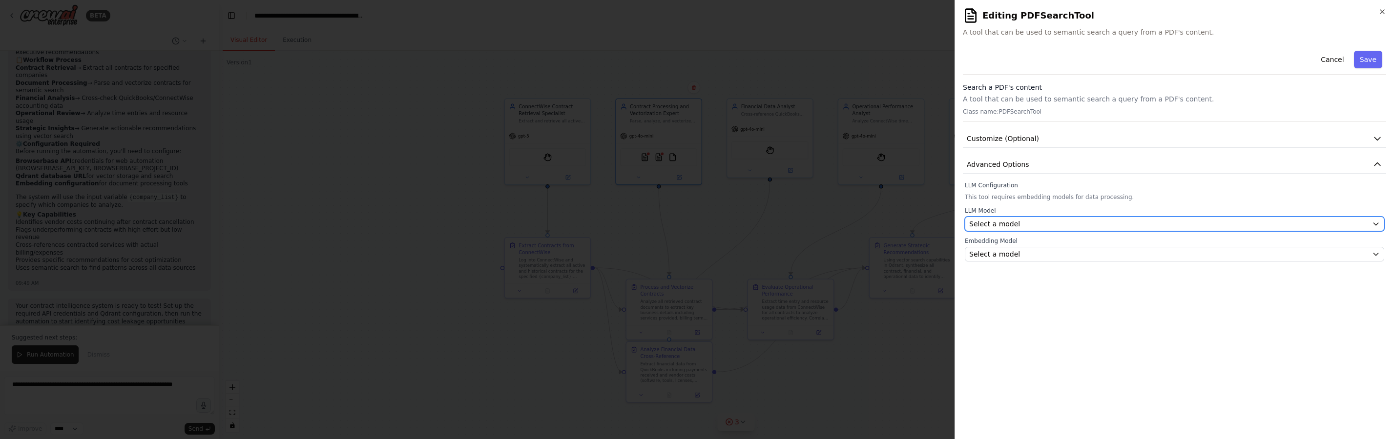
click at [1156, 221] on div "Select a model" at bounding box center [1168, 224] width 399 height 10
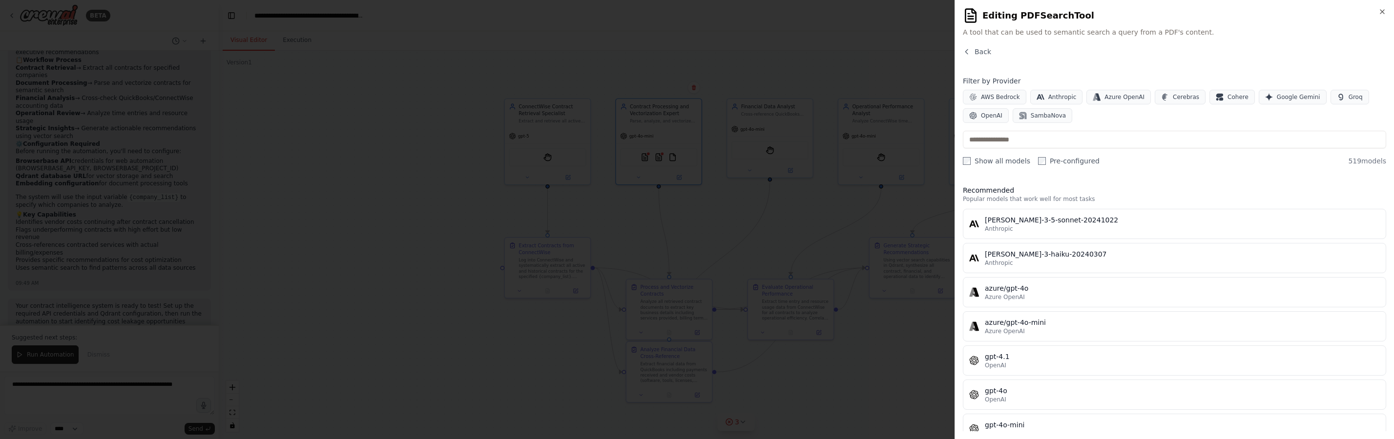
click at [993, 41] on div "Close Editing PDFSearchTool A tool that can be used to semantic search a query …" at bounding box center [1173, 219] width 439 height 439
click at [981, 50] on span "Back" at bounding box center [982, 52] width 17 height 10
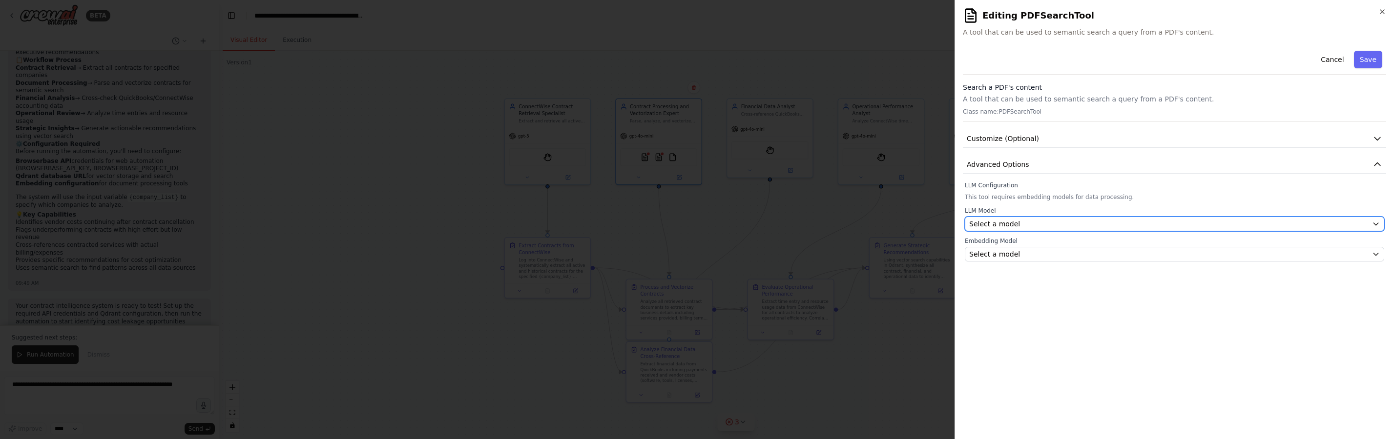
click at [988, 226] on span "Select a model" at bounding box center [994, 224] width 51 height 10
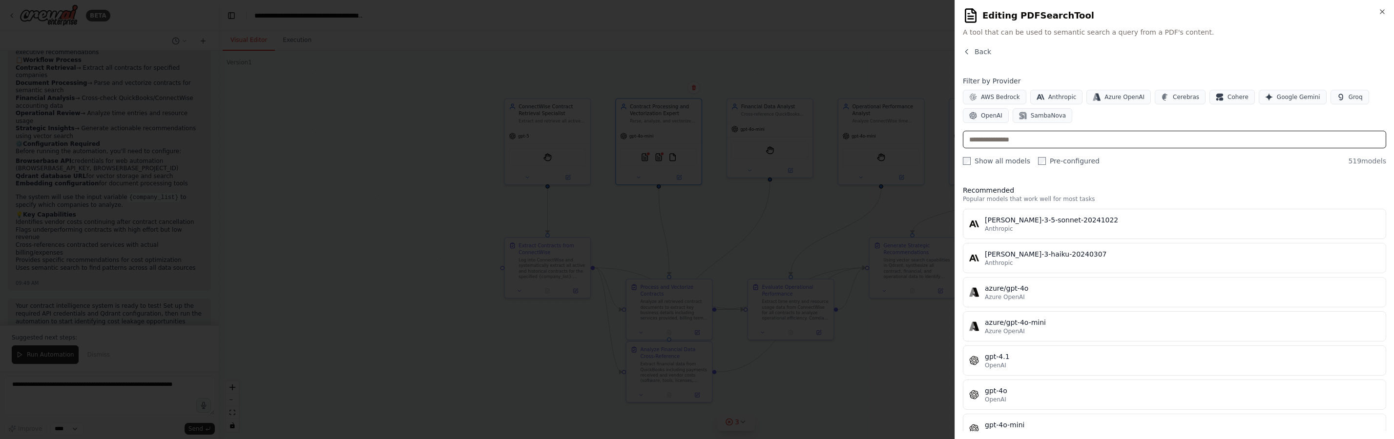
click at [1018, 144] on input "text" at bounding box center [1174, 140] width 423 height 18
click at [978, 50] on span "Back" at bounding box center [982, 52] width 17 height 10
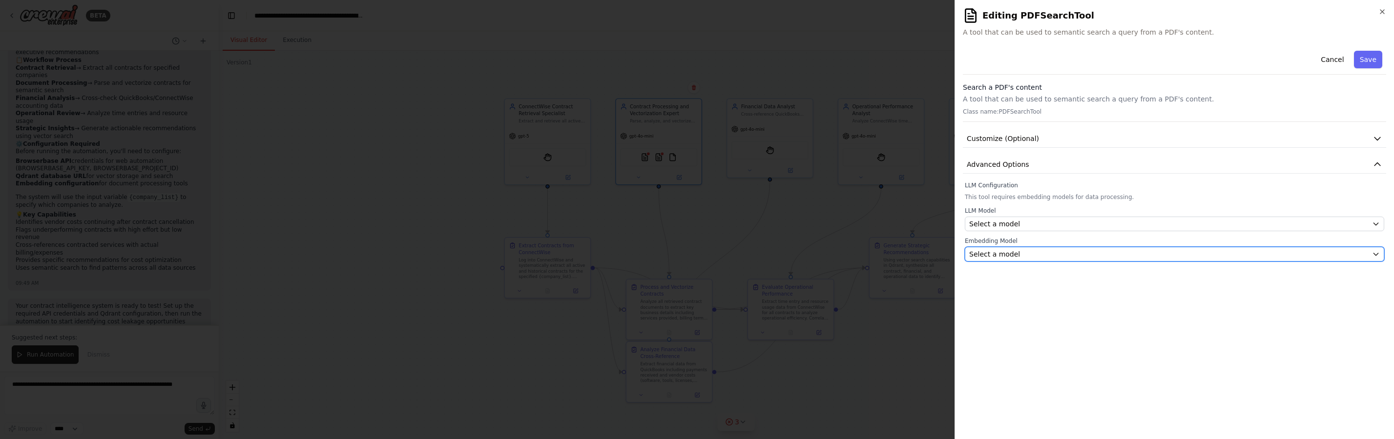
click at [1023, 257] on div "Select a model" at bounding box center [1168, 254] width 399 height 10
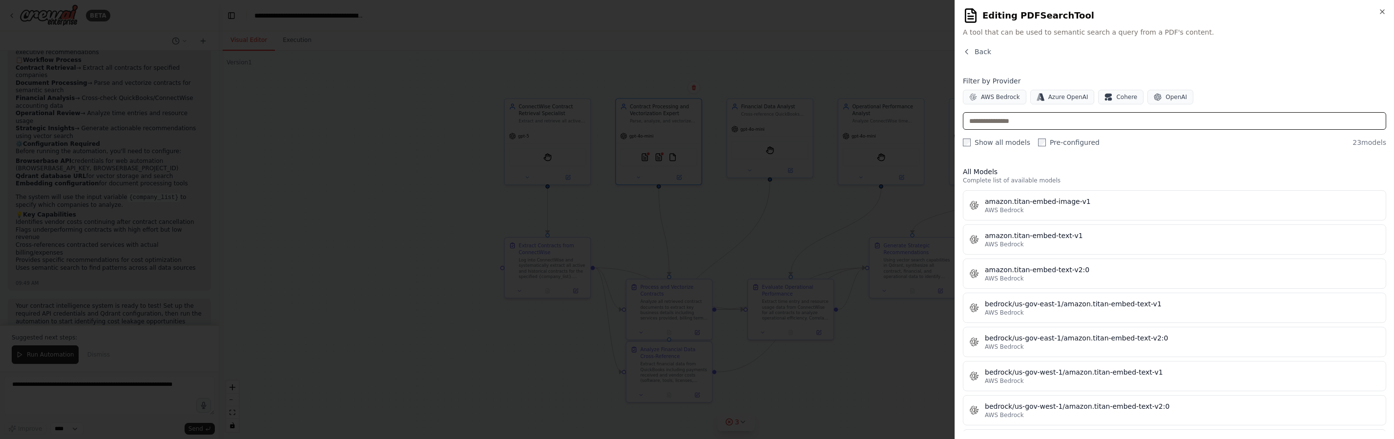
click at [1017, 125] on input "text" at bounding box center [1174, 121] width 423 height 18
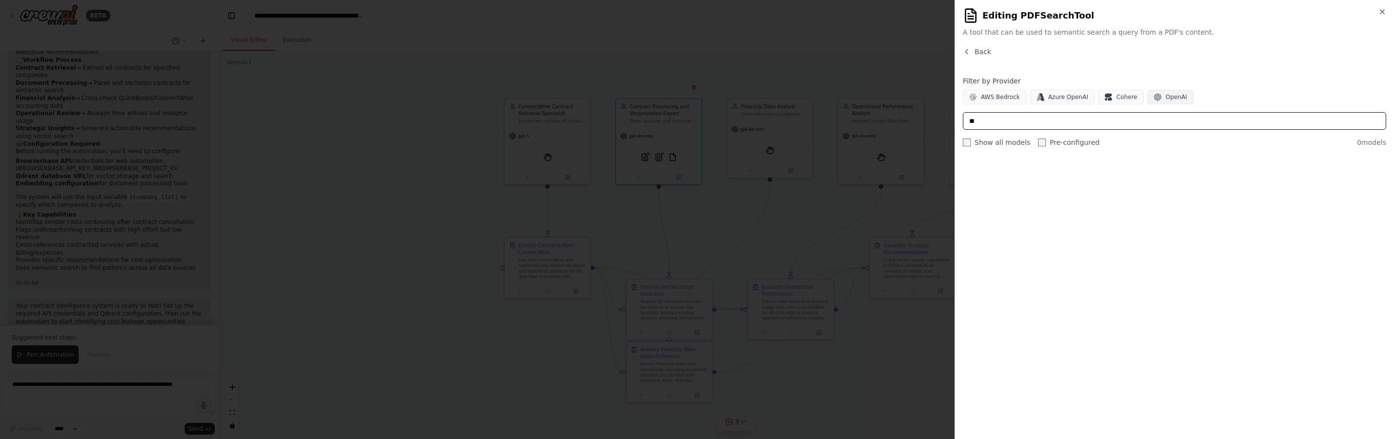
type input "**"
click at [1165, 97] on span "OpenAI" at bounding box center [1175, 97] width 21 height 8
click at [1235, 117] on input "**" at bounding box center [1174, 121] width 423 height 18
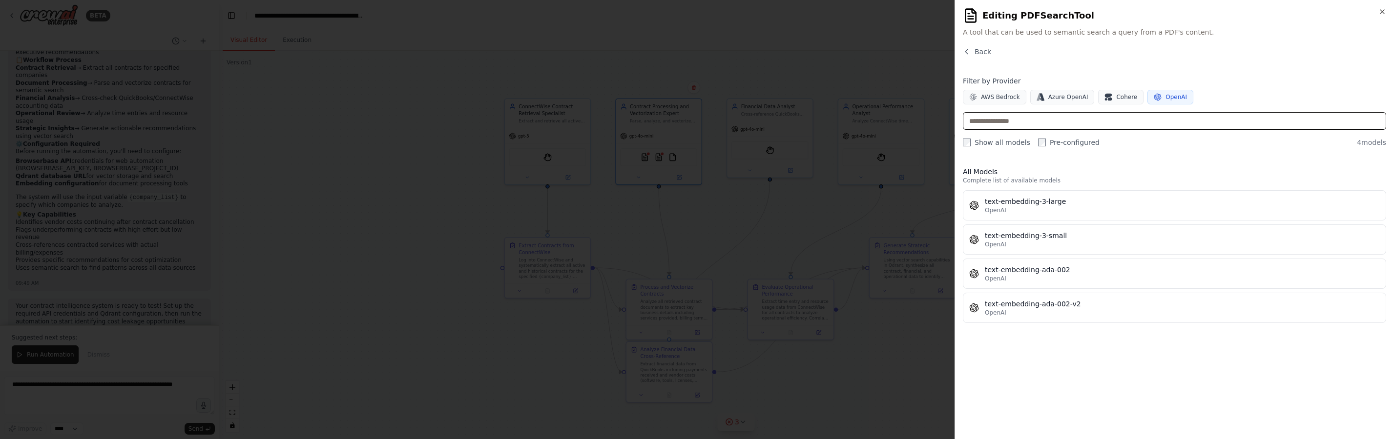
click at [1074, 123] on input "text" at bounding box center [1174, 121] width 423 height 18
click at [1180, 95] on span "OpenAI" at bounding box center [1175, 97] width 21 height 8
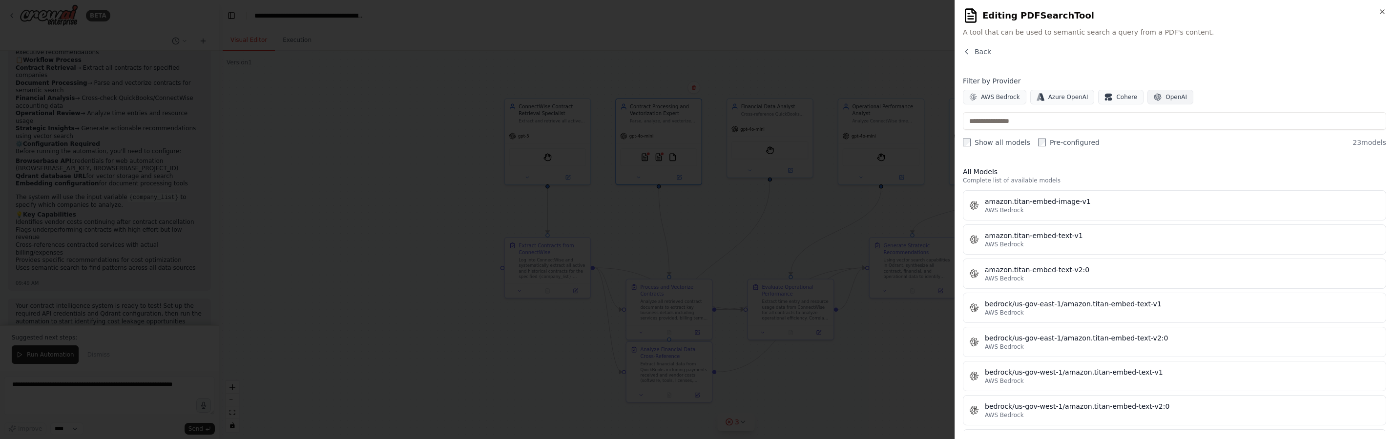
click at [1179, 101] on button "OpenAI" at bounding box center [1170, 97] width 46 height 15
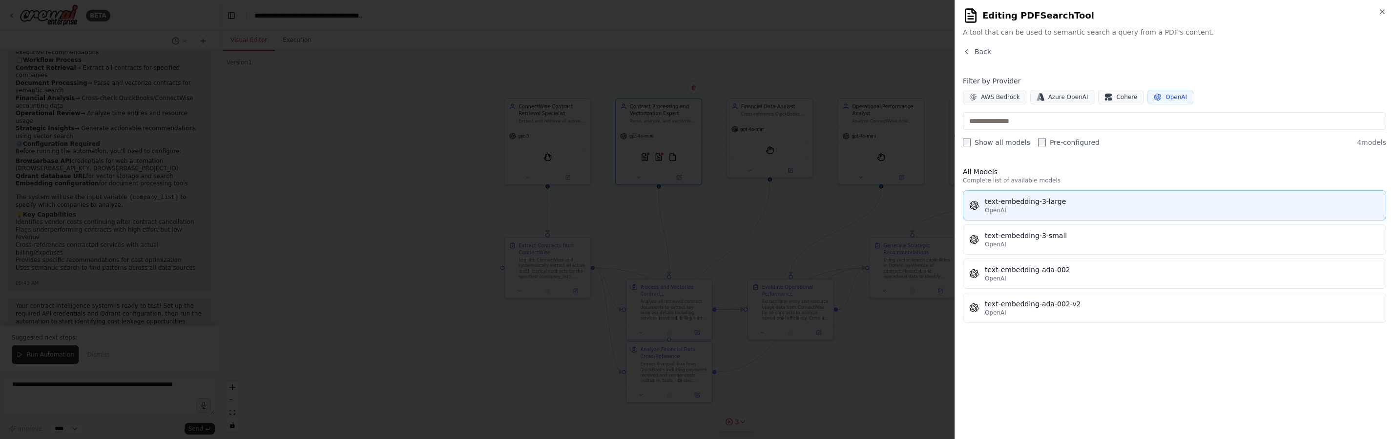
click at [1066, 209] on div "OpenAI" at bounding box center [1182, 210] width 395 height 8
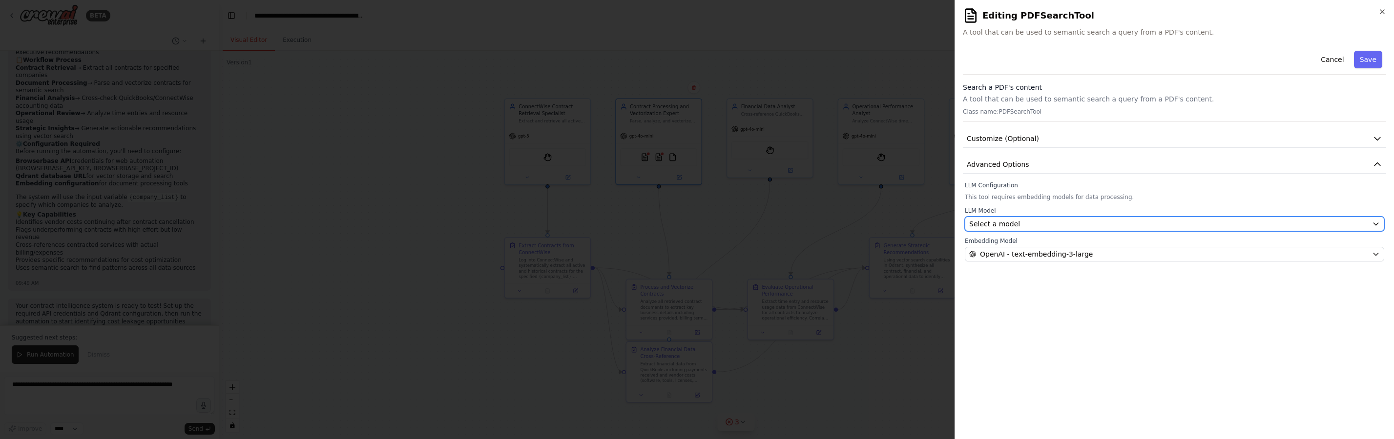
click at [1067, 222] on div "Select a model" at bounding box center [1168, 224] width 399 height 10
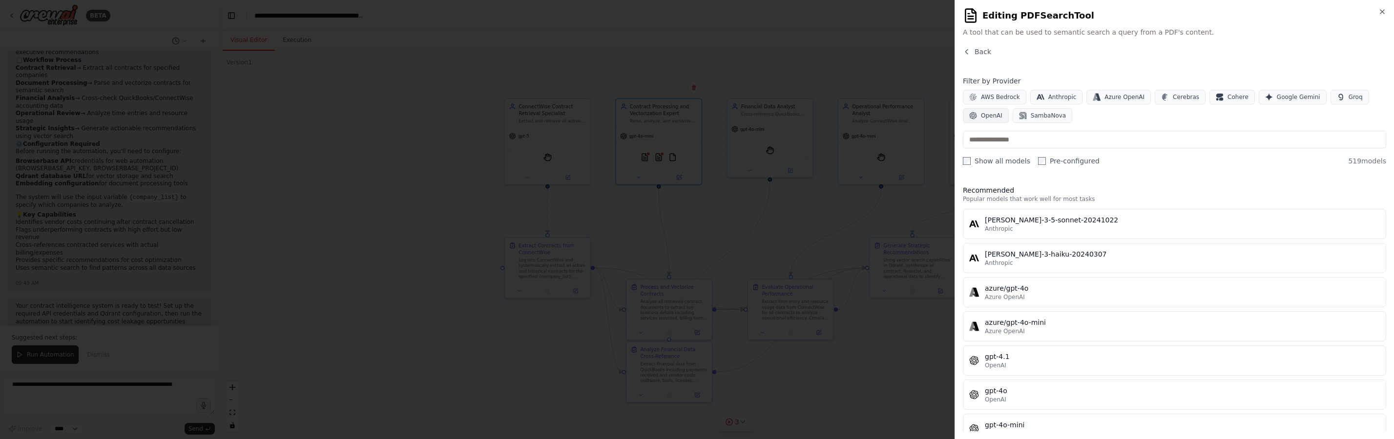
click at [984, 115] on span "OpenAI" at bounding box center [991, 116] width 21 height 8
click at [1039, 140] on input "text" at bounding box center [1174, 140] width 423 height 18
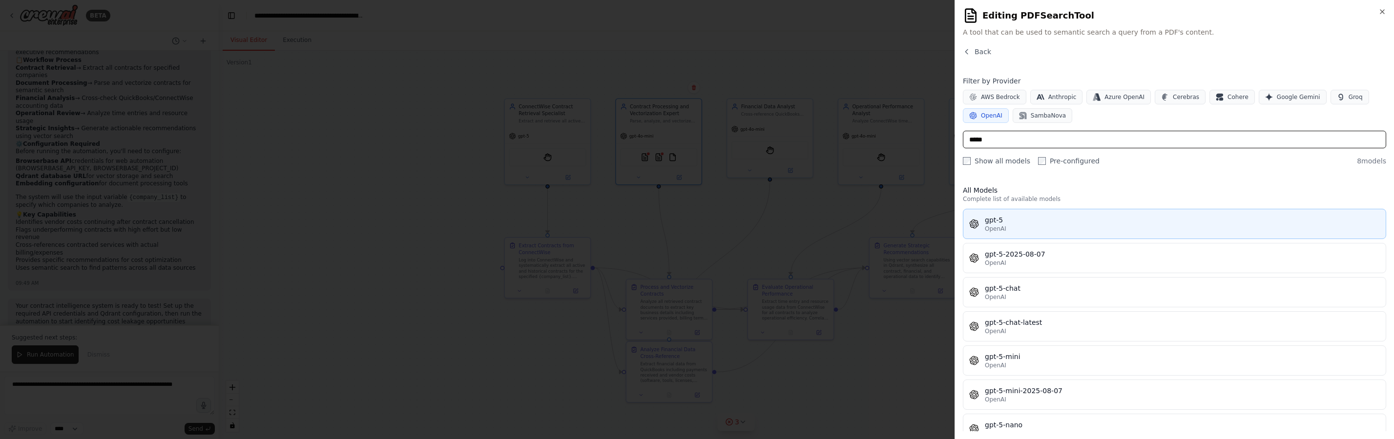
type input "*****"
click at [1042, 220] on div "gpt-5" at bounding box center [1182, 220] width 395 height 10
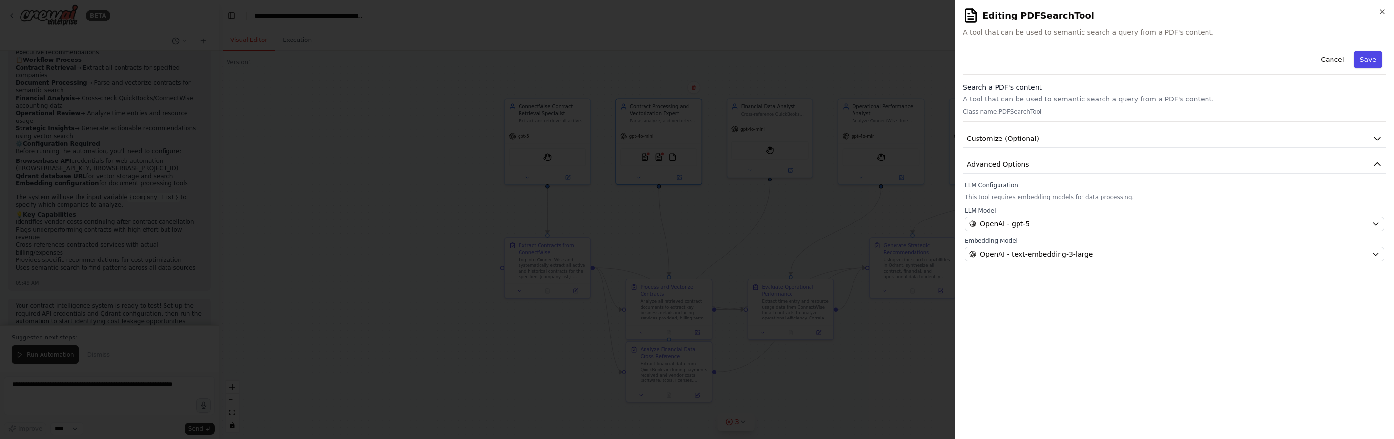
click at [1363, 62] on button "Save" at bounding box center [1368, 60] width 28 height 18
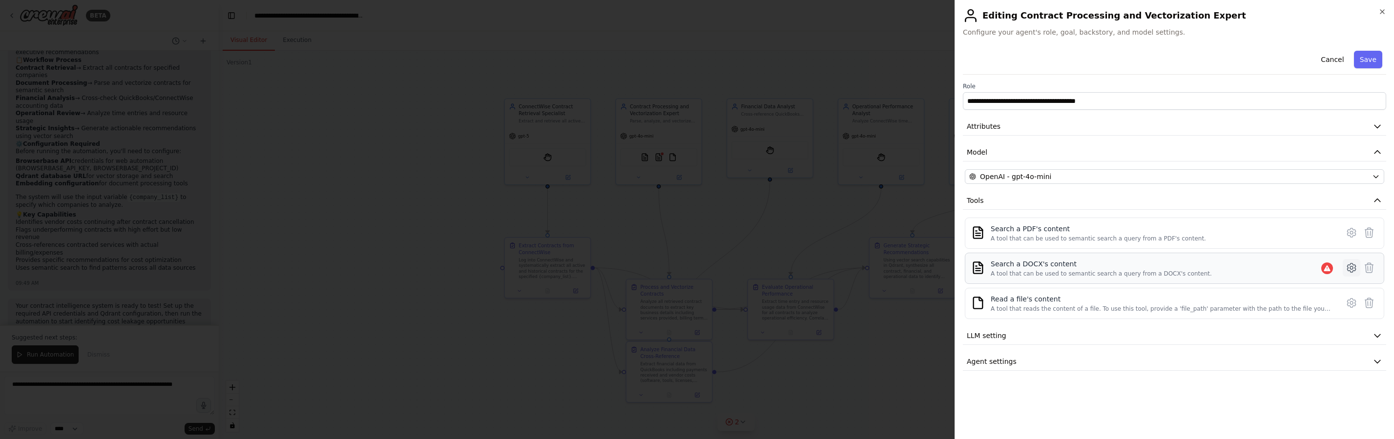
click at [1351, 267] on icon at bounding box center [1351, 268] width 12 height 12
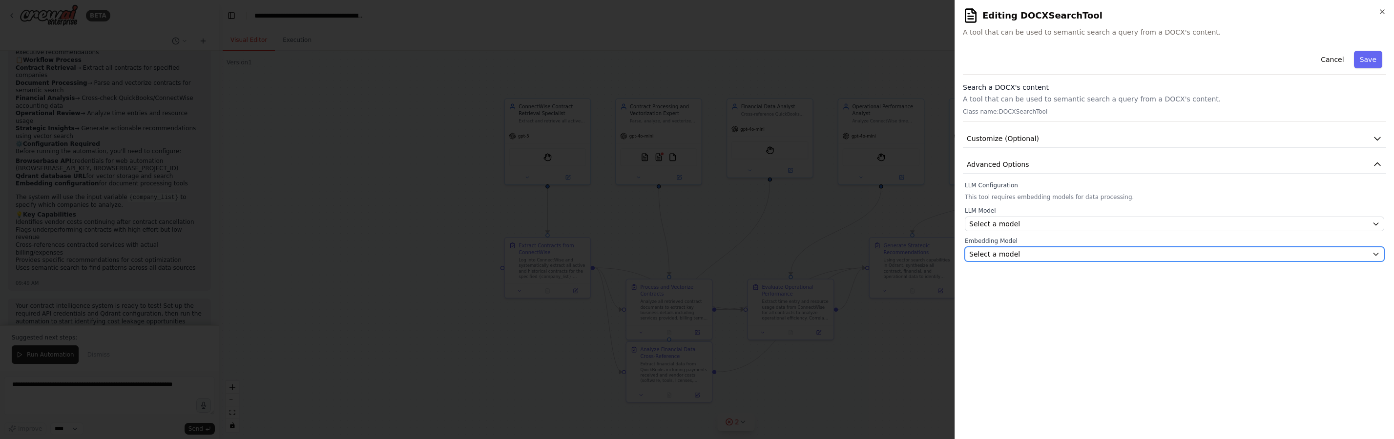
click at [1101, 260] on button "Select a model" at bounding box center [1174, 254] width 419 height 15
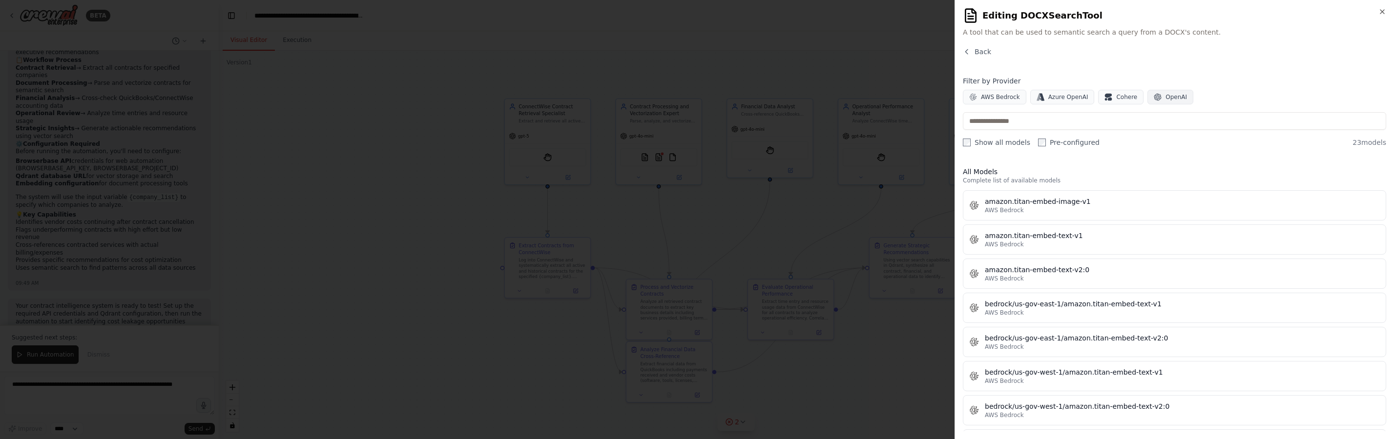
click at [1177, 100] on span "OpenAI" at bounding box center [1175, 97] width 21 height 8
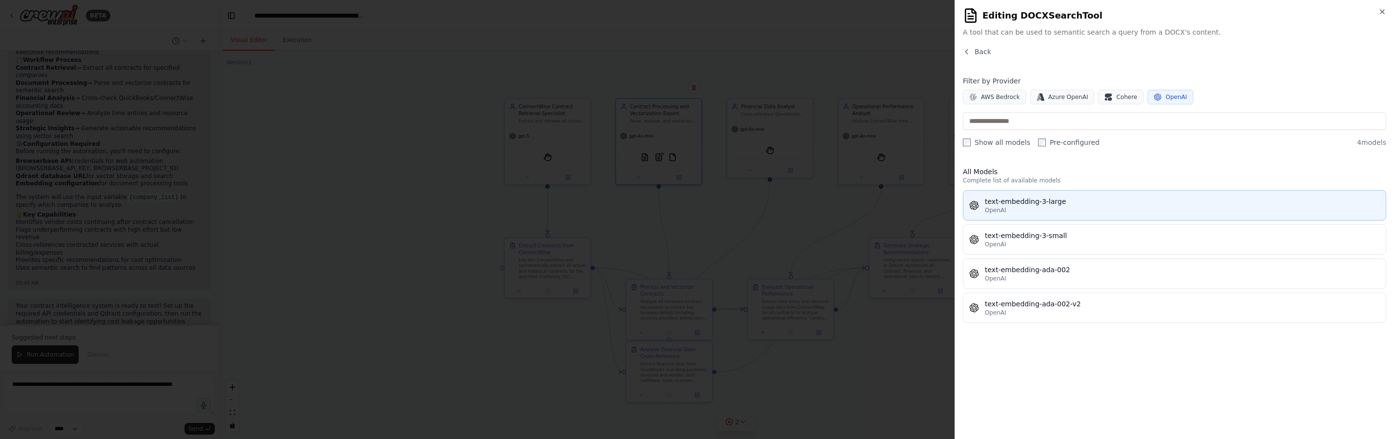
click at [1125, 205] on div "text-embedding-3-large" at bounding box center [1182, 202] width 395 height 10
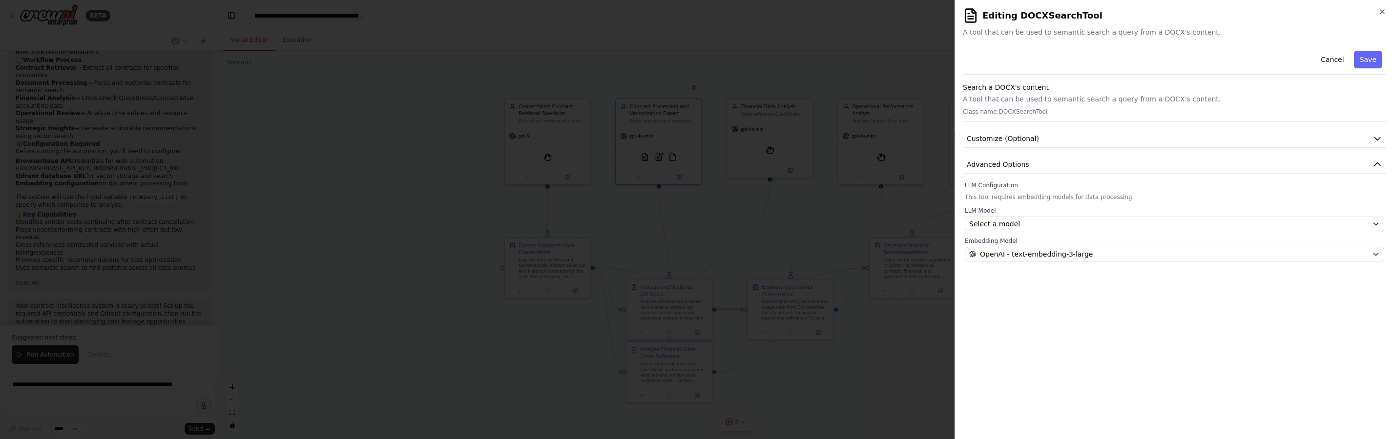
drag, startPoint x: 1106, startPoint y: 242, endPoint x: 1107, endPoint y: 232, distance: 9.9
click at [1106, 242] on label "Embedding Model" at bounding box center [1174, 241] width 419 height 8
click at [1108, 231] on button "Select a model" at bounding box center [1174, 224] width 419 height 15
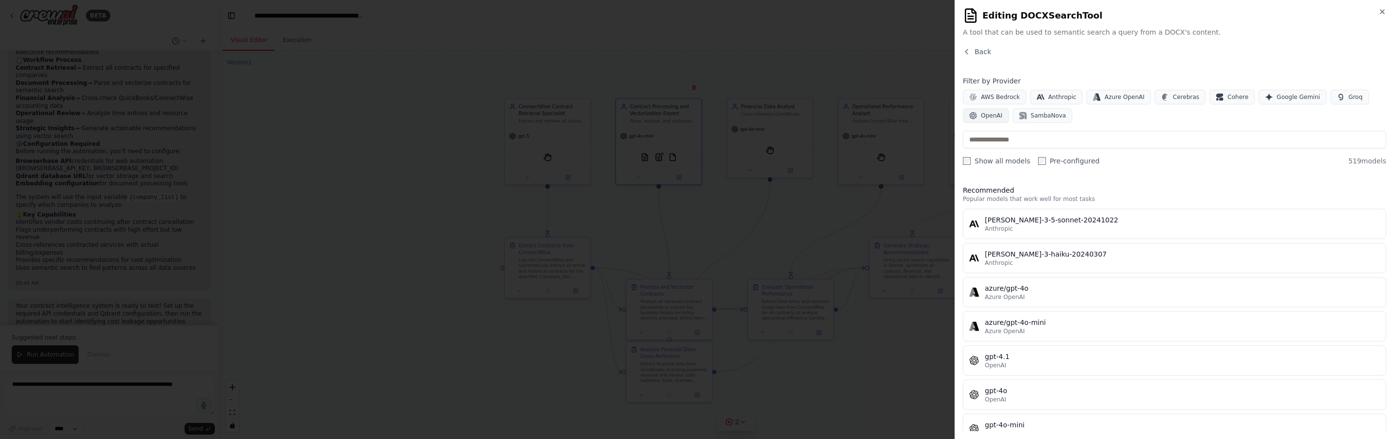
click at [993, 118] on span "OpenAI" at bounding box center [991, 116] width 21 height 8
click at [1039, 146] on input "text" at bounding box center [1174, 140] width 423 height 18
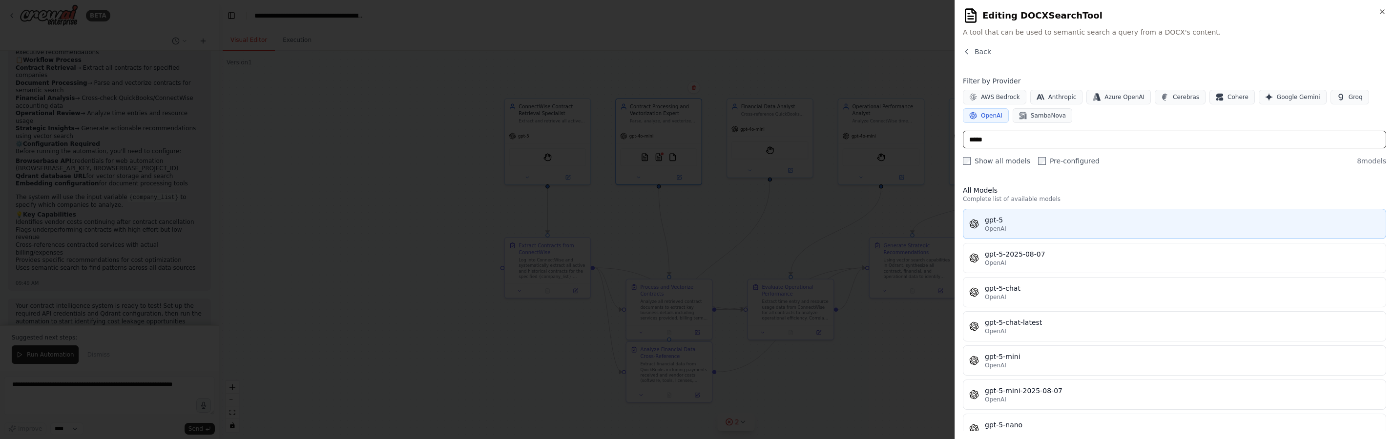
type input "*****"
click at [1039, 227] on div "OpenAI" at bounding box center [1182, 229] width 395 height 8
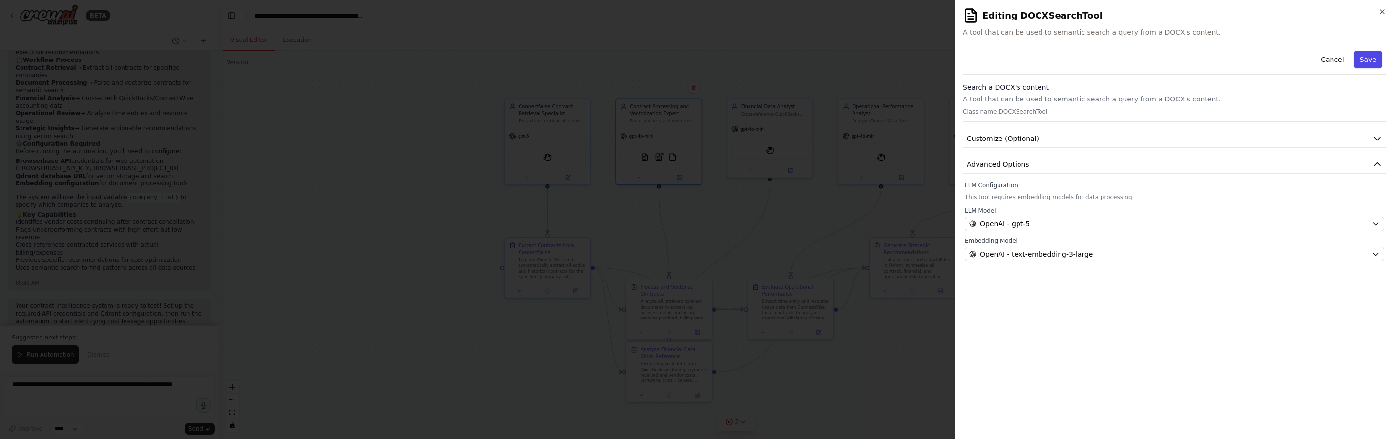
click at [1373, 62] on button "Save" at bounding box center [1368, 60] width 28 height 18
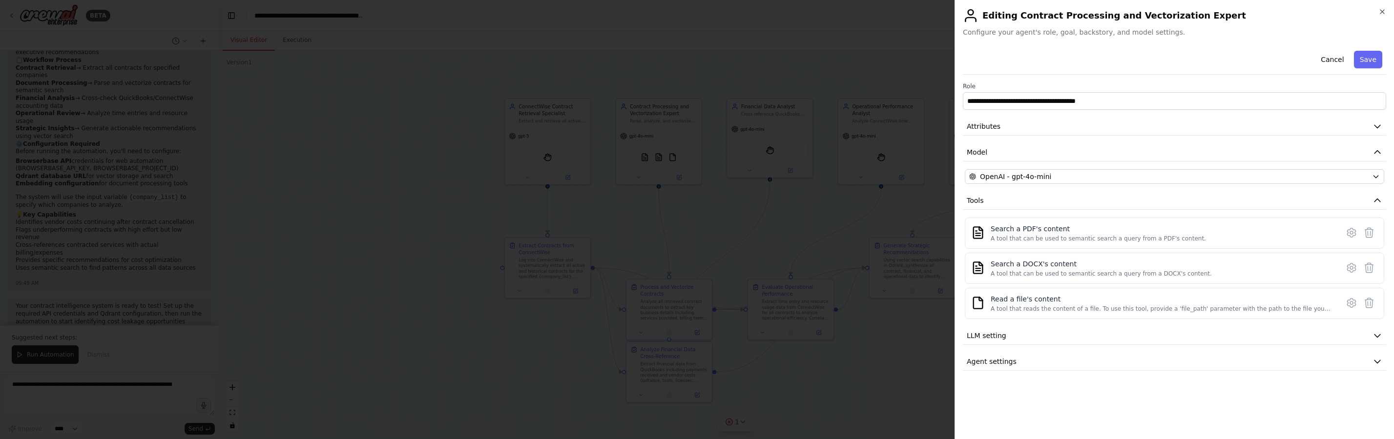
click at [1067, 346] on div "**********" at bounding box center [1174, 209] width 423 height 324
click at [1066, 338] on button "LLM setting" at bounding box center [1174, 336] width 423 height 18
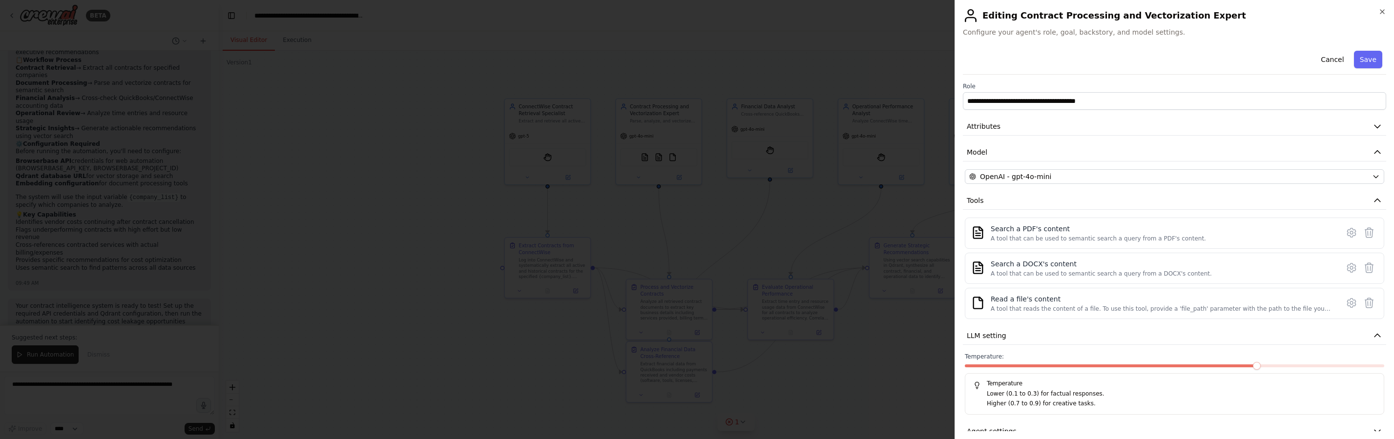
scroll to position [17, 0]
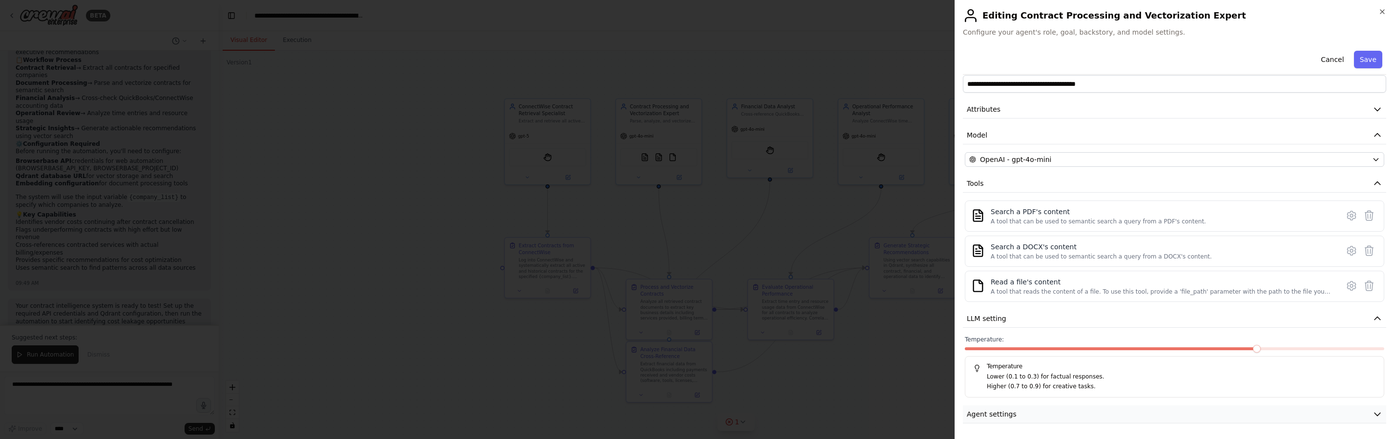
click at [1049, 420] on button "Agent settings" at bounding box center [1174, 415] width 423 height 18
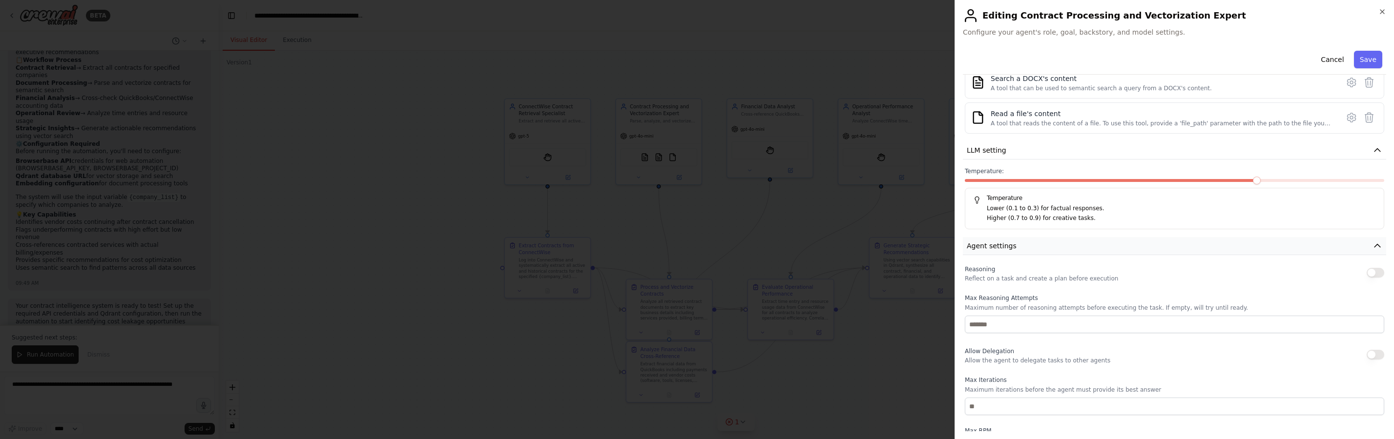
scroll to position [271, 0]
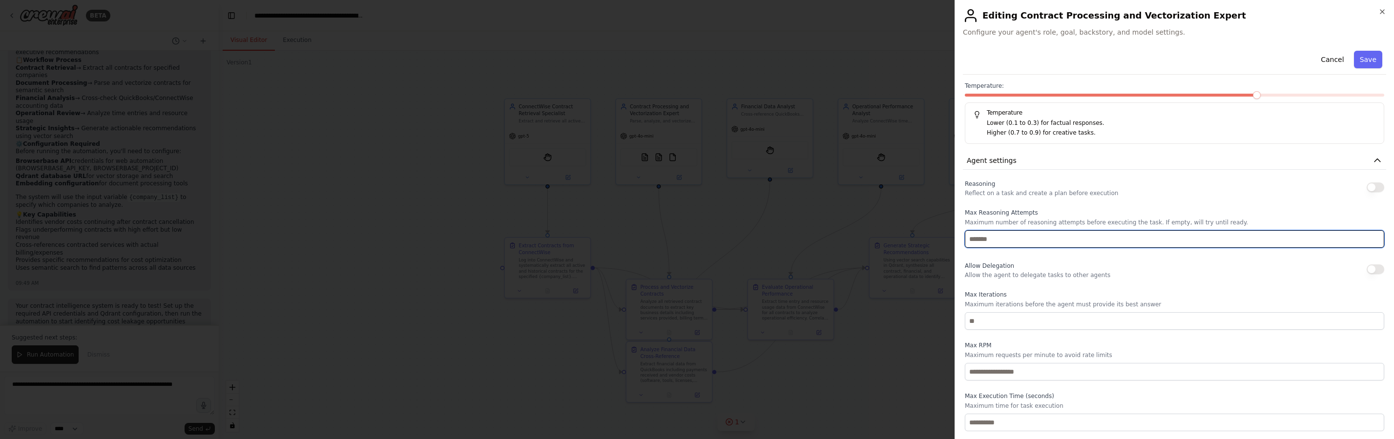
click at [1207, 232] on input "number" at bounding box center [1174, 239] width 419 height 18
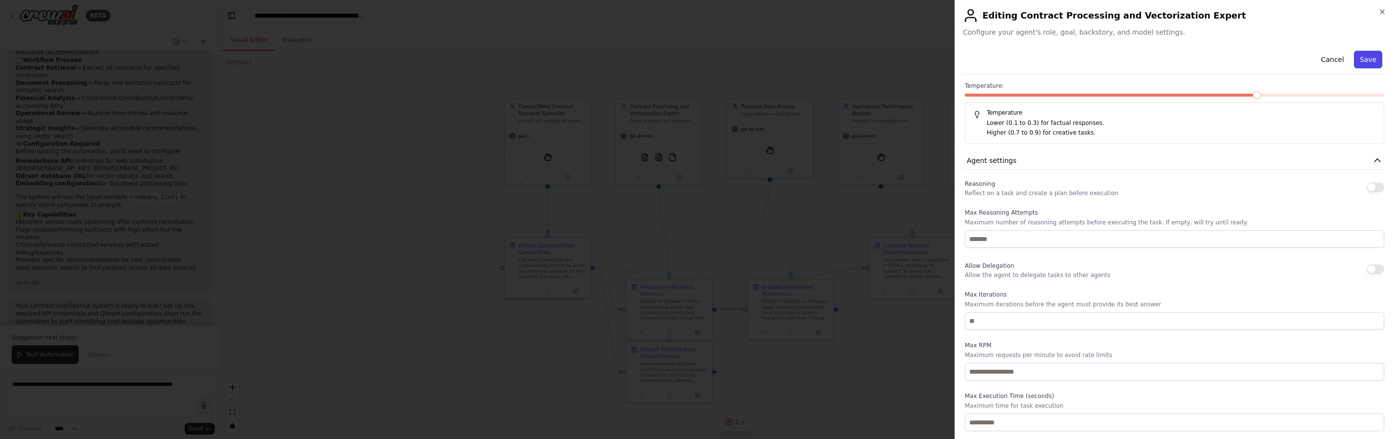
click at [1358, 60] on button "Save" at bounding box center [1368, 60] width 28 height 18
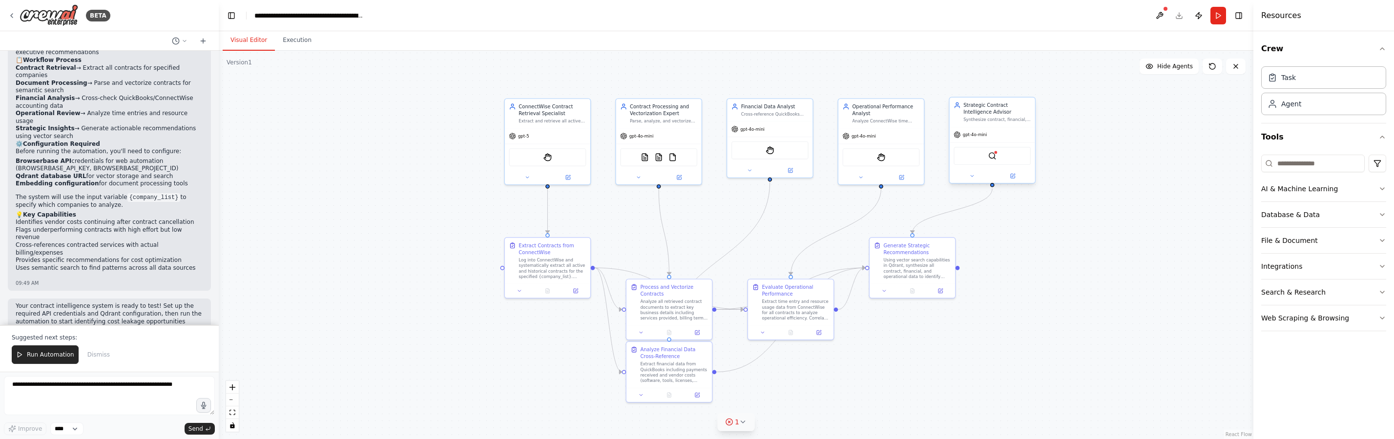
click at [998, 159] on div "QdrantVectorSearchTool" at bounding box center [991, 156] width 77 height 18
click at [1022, 180] on button at bounding box center [1012, 176] width 39 height 8
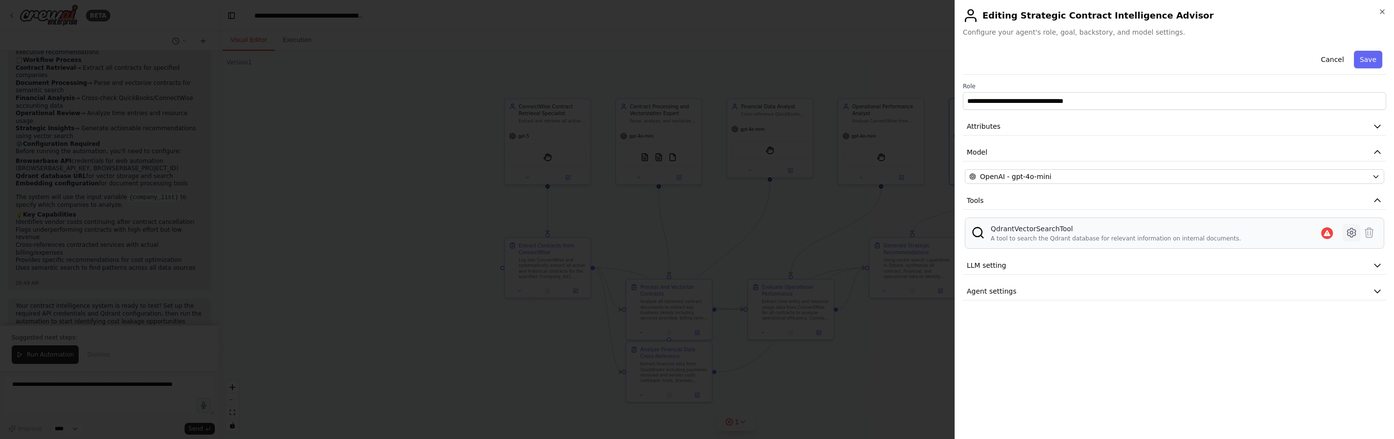
click at [1354, 234] on icon at bounding box center [1351, 233] width 12 height 12
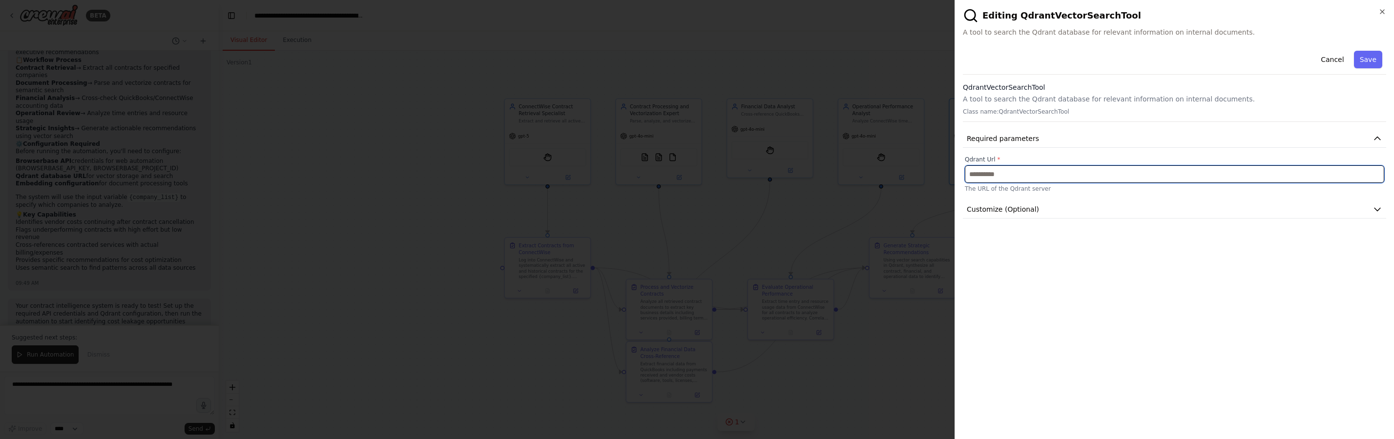
click at [1035, 175] on input "text" at bounding box center [1174, 174] width 419 height 18
paste input "**********"
paste input "text"
type input "**********"
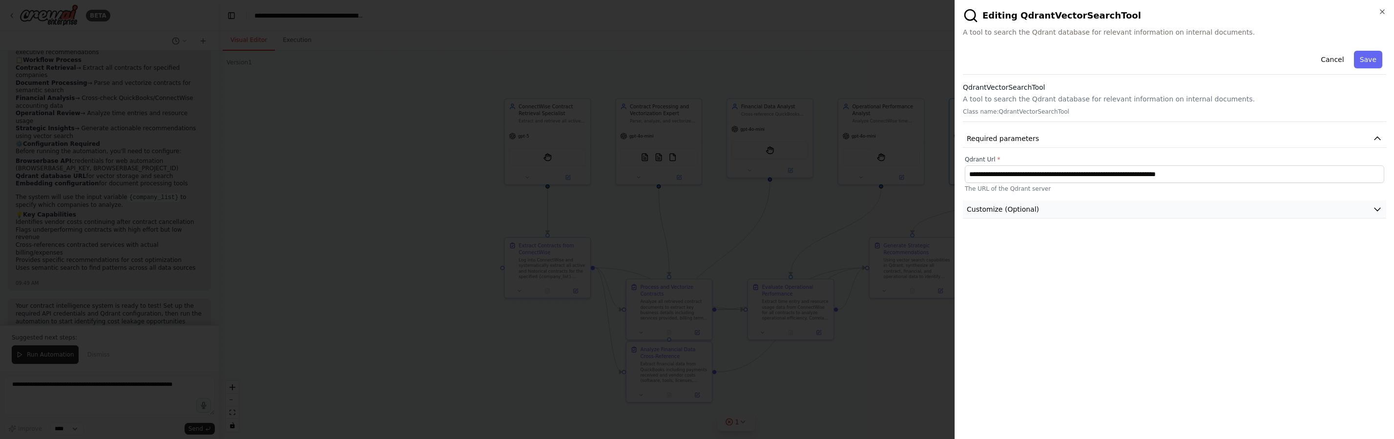
click at [1113, 206] on button "Customize (Optional)" at bounding box center [1174, 210] width 423 height 18
click at [1368, 71] on div "Cancel Save" at bounding box center [1174, 61] width 423 height 28
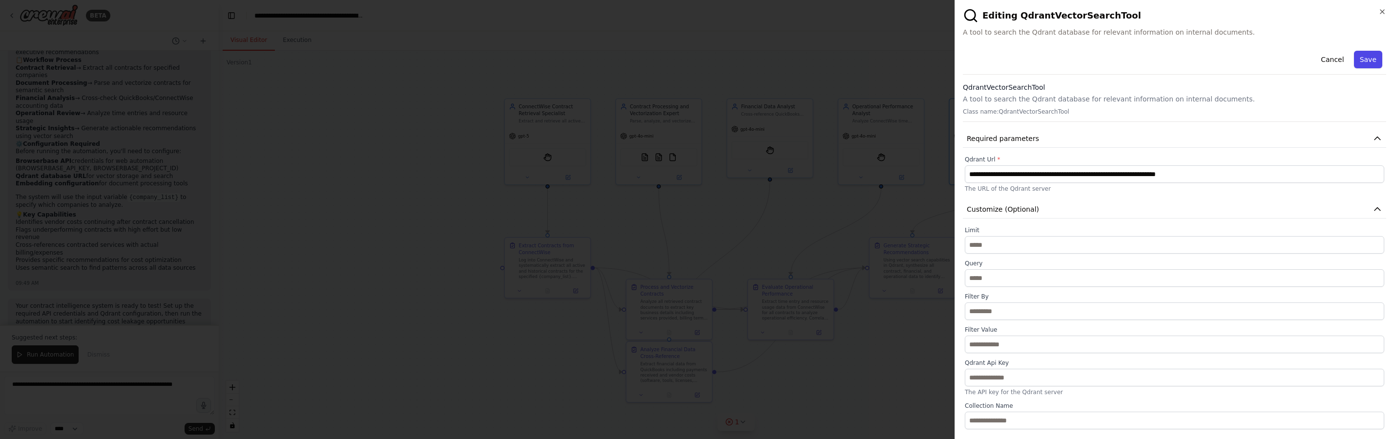
click at [1371, 64] on button "Save" at bounding box center [1368, 60] width 28 height 18
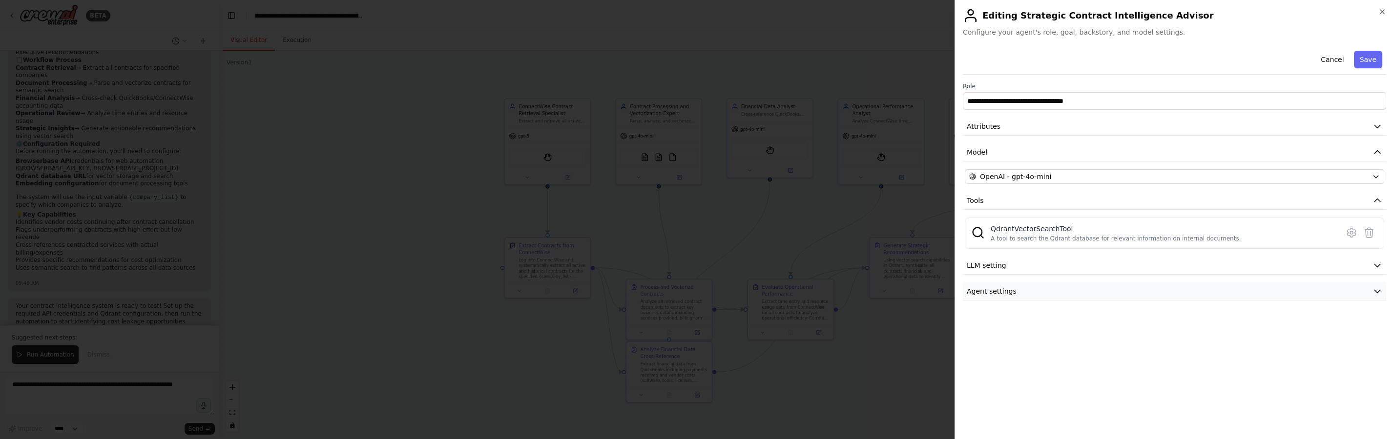
click at [1315, 295] on button "Agent settings" at bounding box center [1174, 292] width 423 height 18
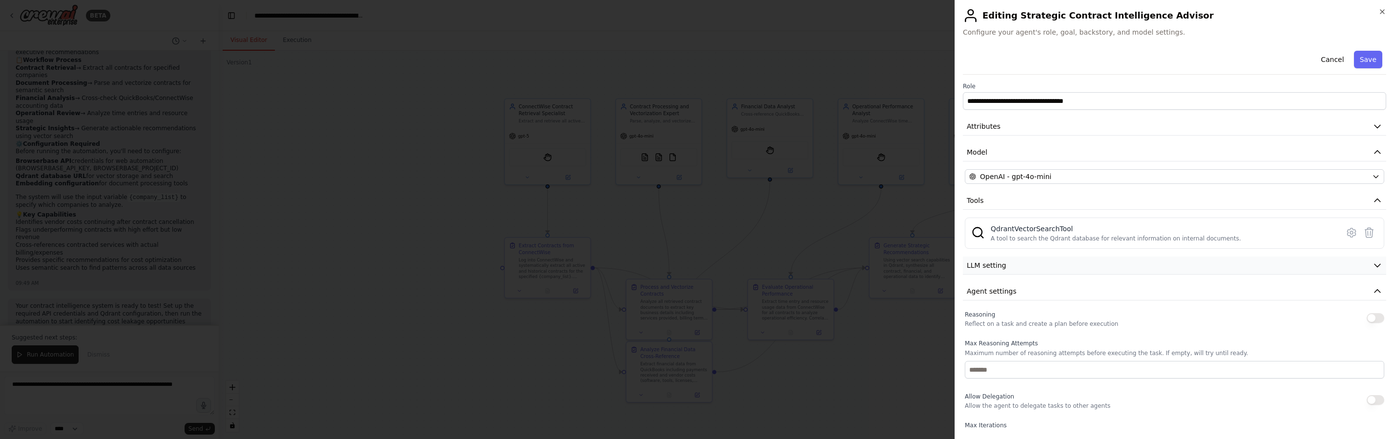
click at [1323, 265] on button "LLM setting" at bounding box center [1174, 266] width 423 height 18
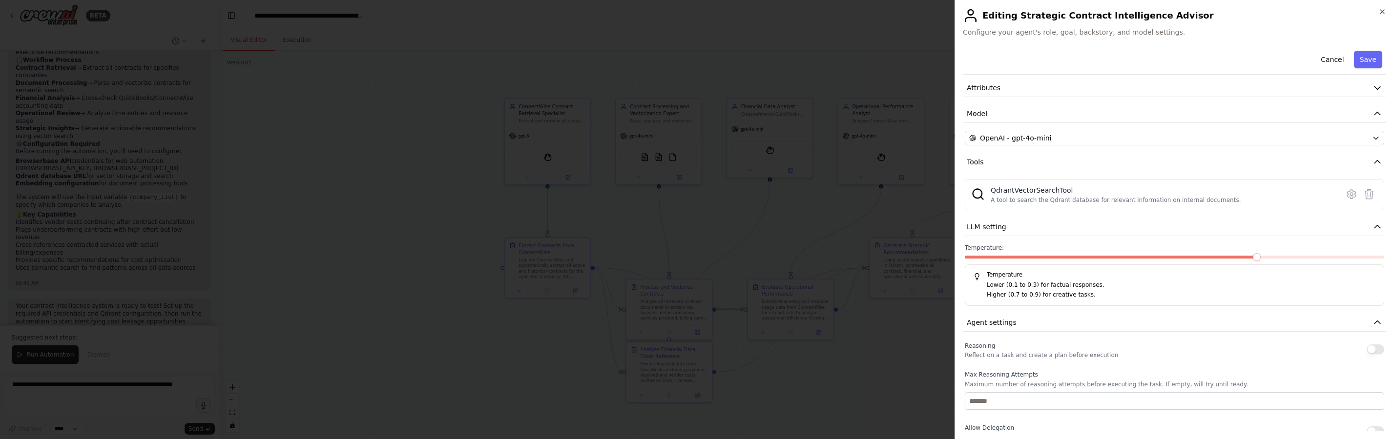
scroll to position [0, 0]
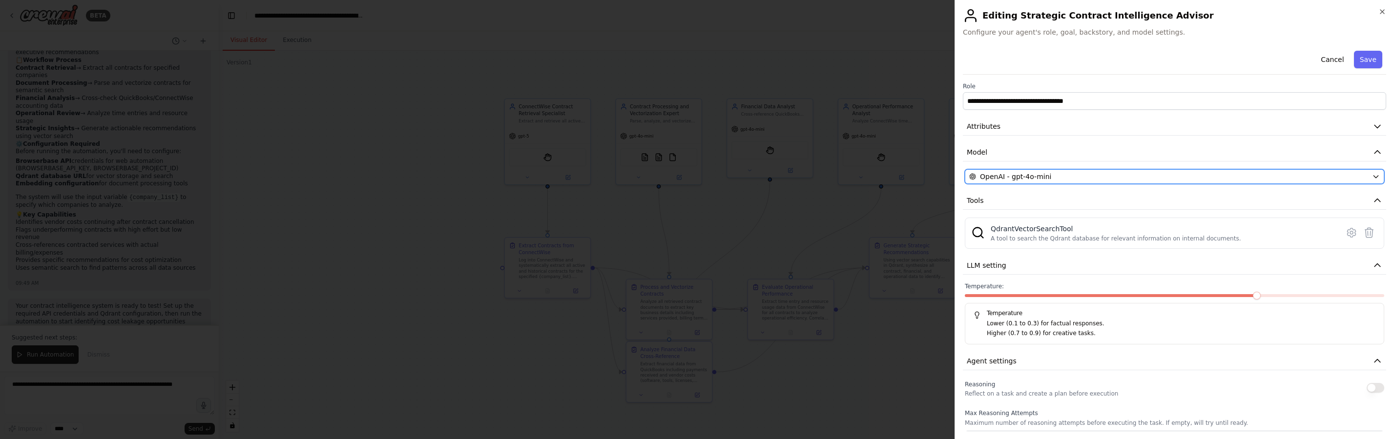
click at [1184, 179] on div "OpenAI - gpt-4o-mini" at bounding box center [1168, 177] width 399 height 10
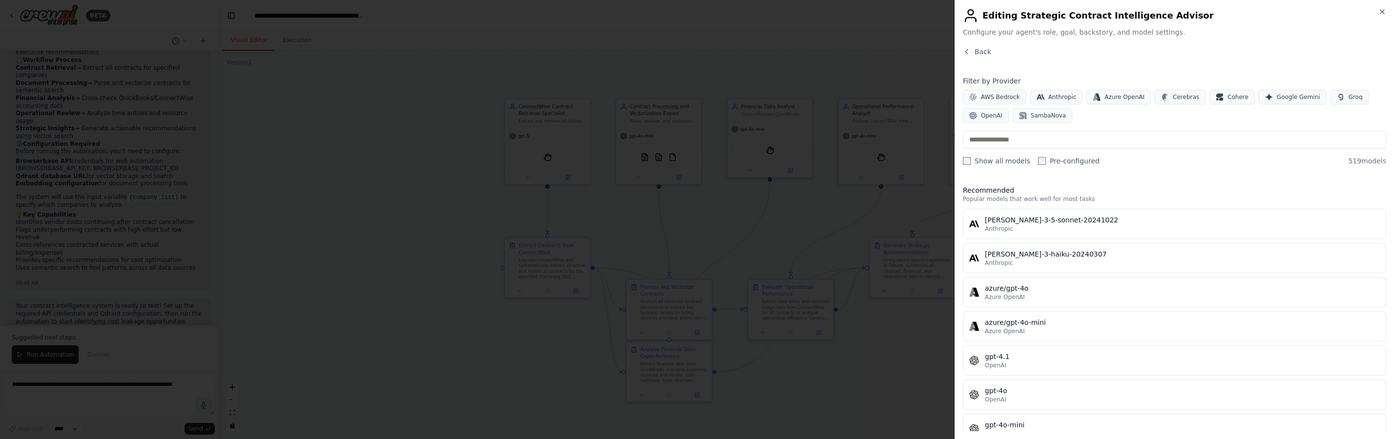
click at [1379, 16] on h2 "Editing Strategic Contract Intelligence Advisor" at bounding box center [1174, 16] width 423 height 16
click at [986, 55] on span "Back" at bounding box center [982, 52] width 17 height 10
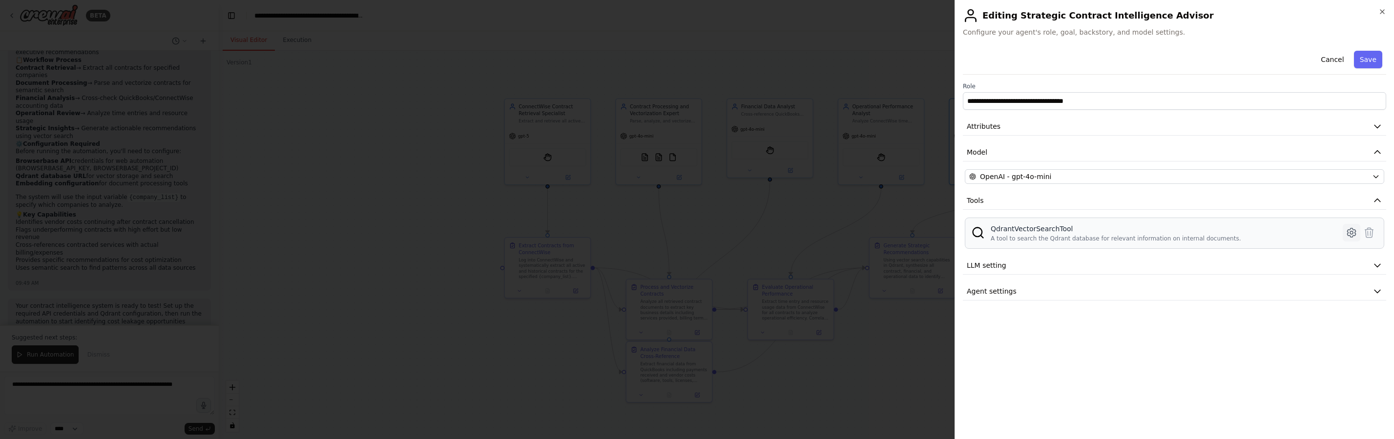
click at [1355, 233] on icon at bounding box center [1351, 232] width 8 height 9
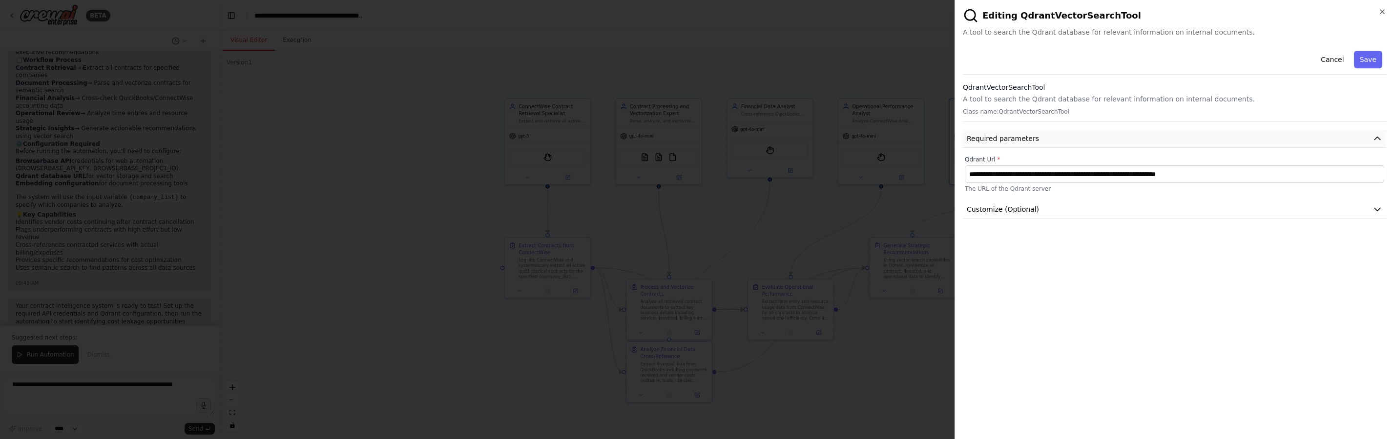
click at [1137, 138] on button "Required parameters" at bounding box center [1174, 139] width 423 height 18
click at [1087, 201] on button "Customize (Optional)" at bounding box center [1174, 210] width 423 height 18
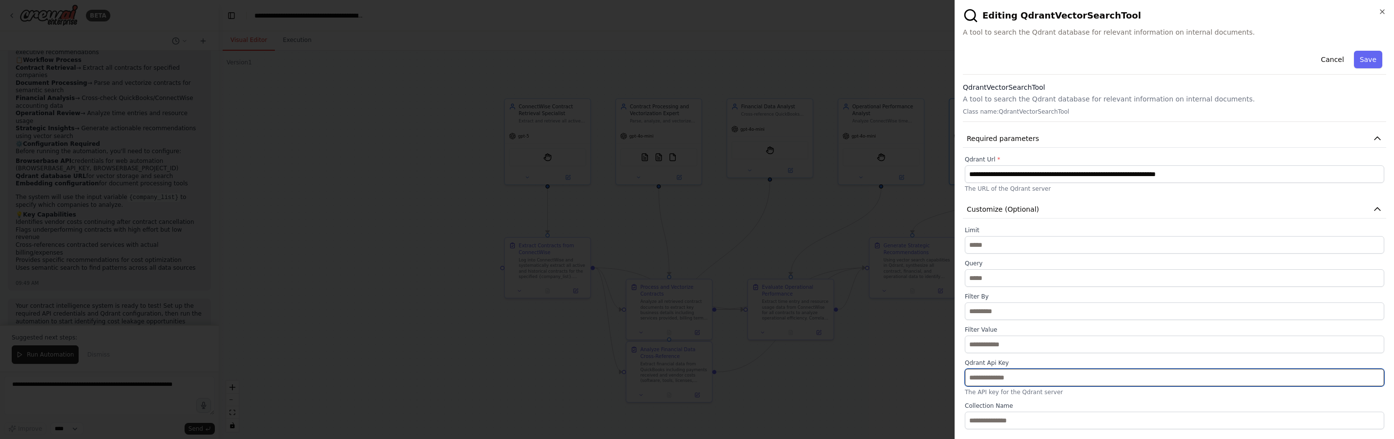
click at [1094, 380] on input "text" at bounding box center [1174, 378] width 419 height 18
paste input "**********"
type input "**********"
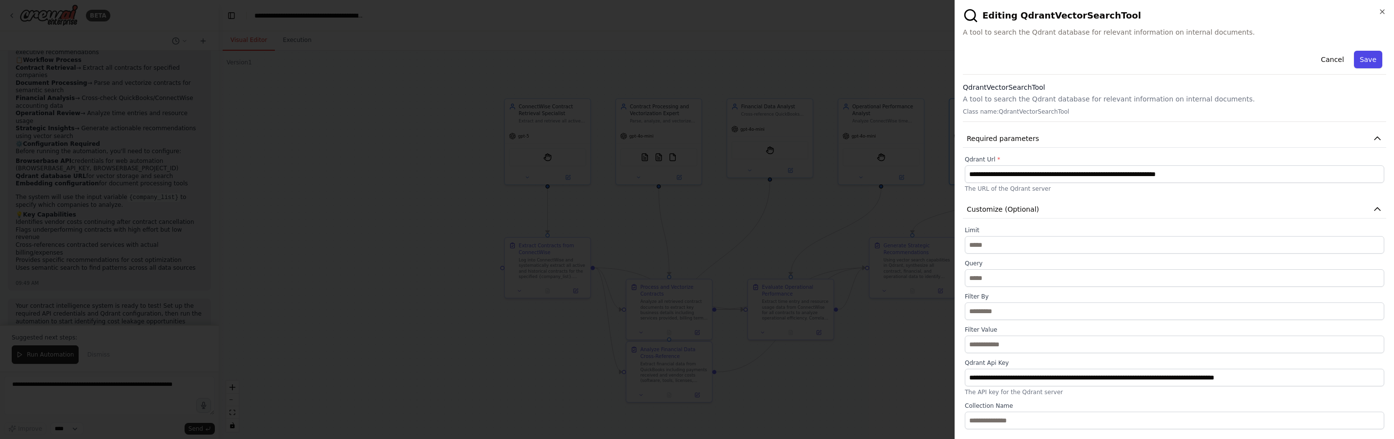
click at [1369, 58] on button "Save" at bounding box center [1368, 60] width 28 height 18
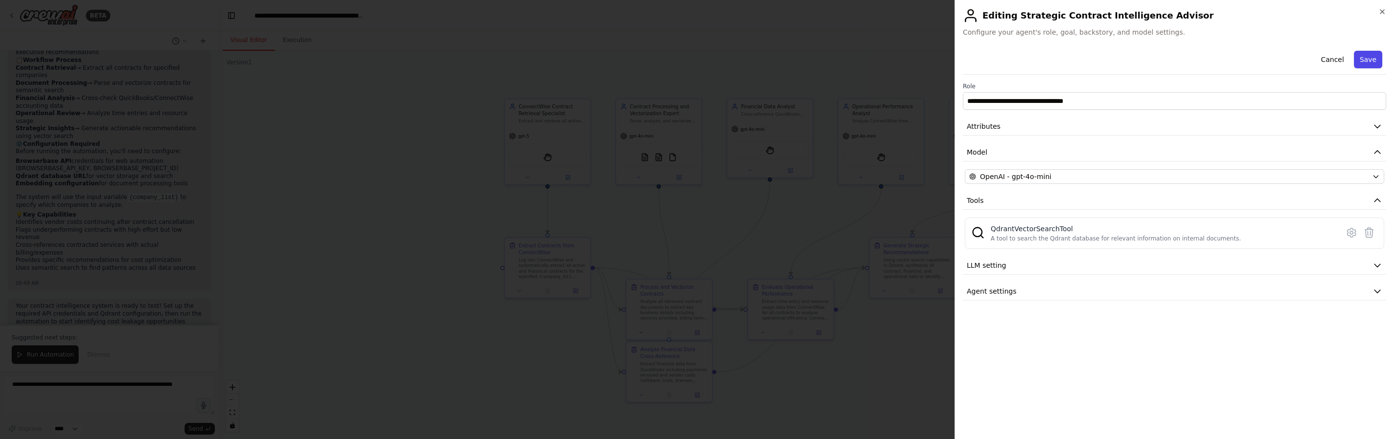
click at [1372, 66] on button "Save" at bounding box center [1368, 60] width 28 height 18
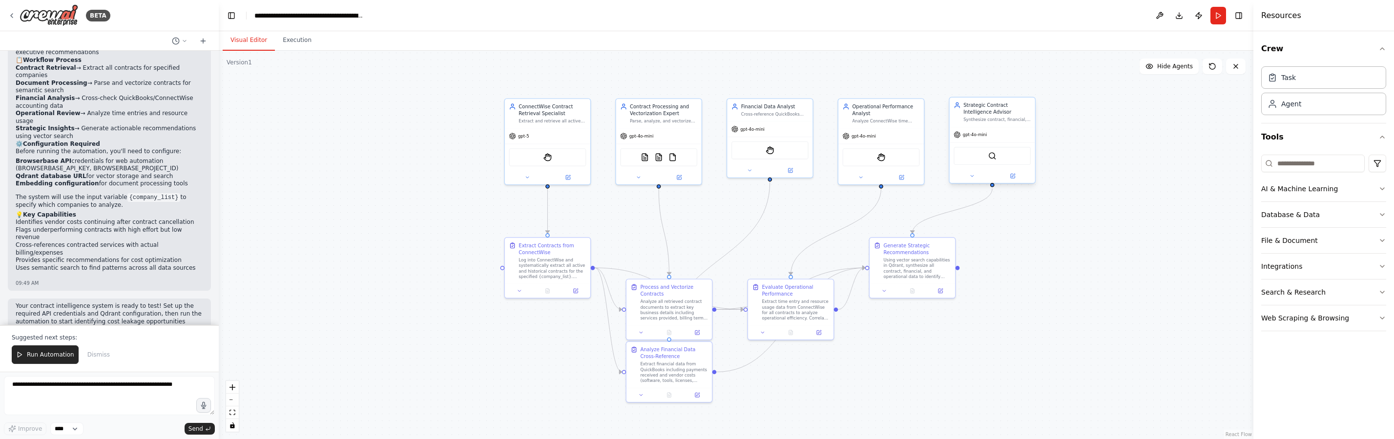
click at [1012, 139] on div "gpt-4o-mini" at bounding box center [991, 134] width 85 height 15
click at [1015, 177] on button at bounding box center [1012, 176] width 39 height 8
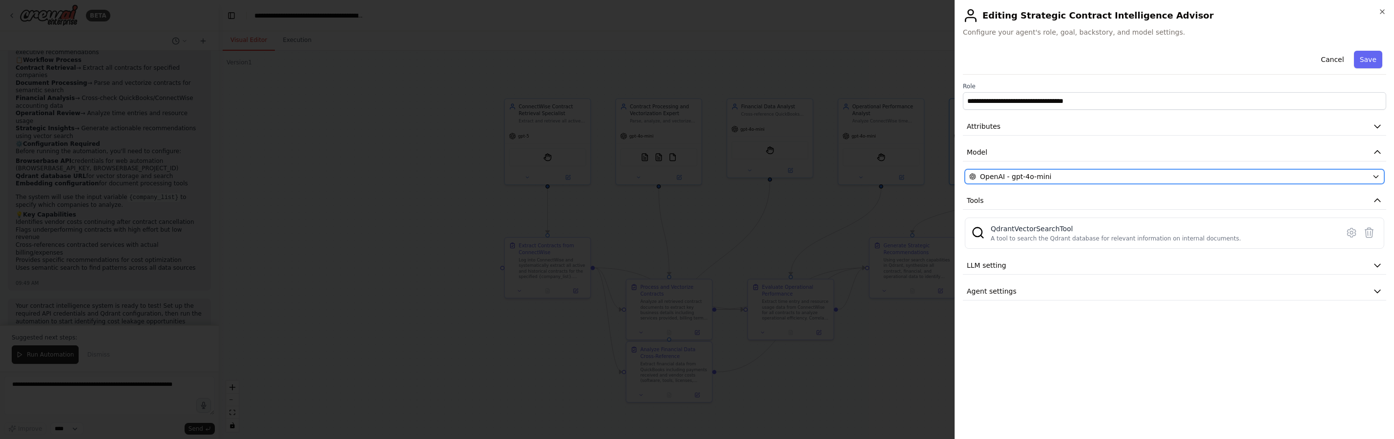
click at [1027, 180] on span "OpenAI - gpt-4o-mini" at bounding box center [1015, 177] width 71 height 10
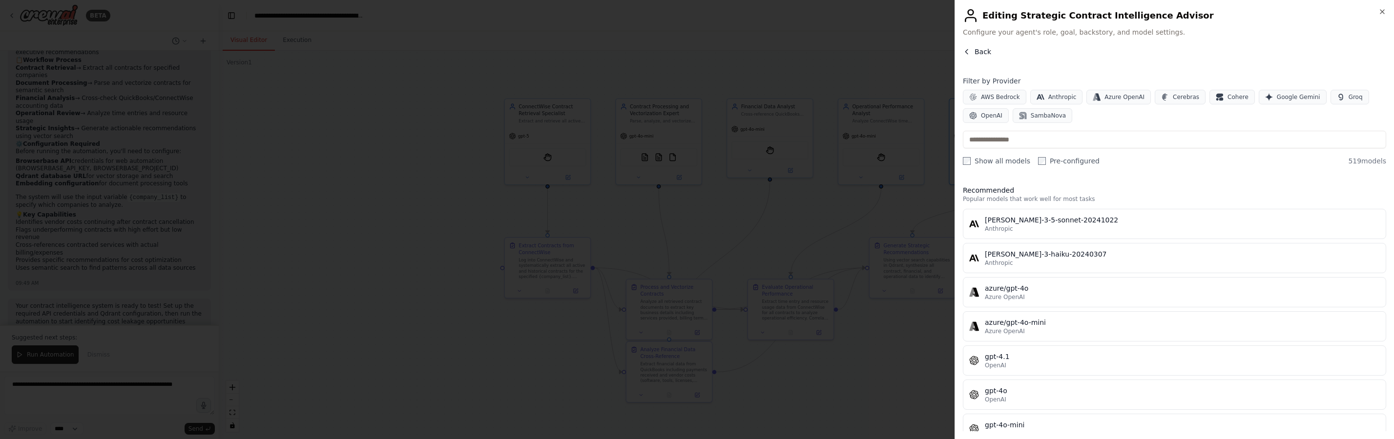
click at [973, 55] on button "Back" at bounding box center [977, 52] width 28 height 10
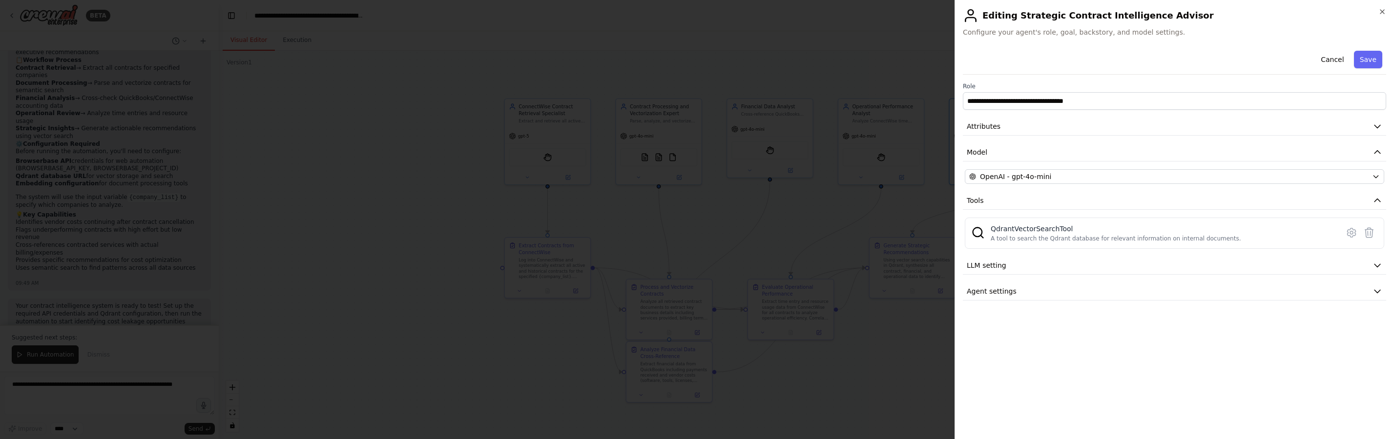
click at [926, 97] on div at bounding box center [697, 219] width 1394 height 439
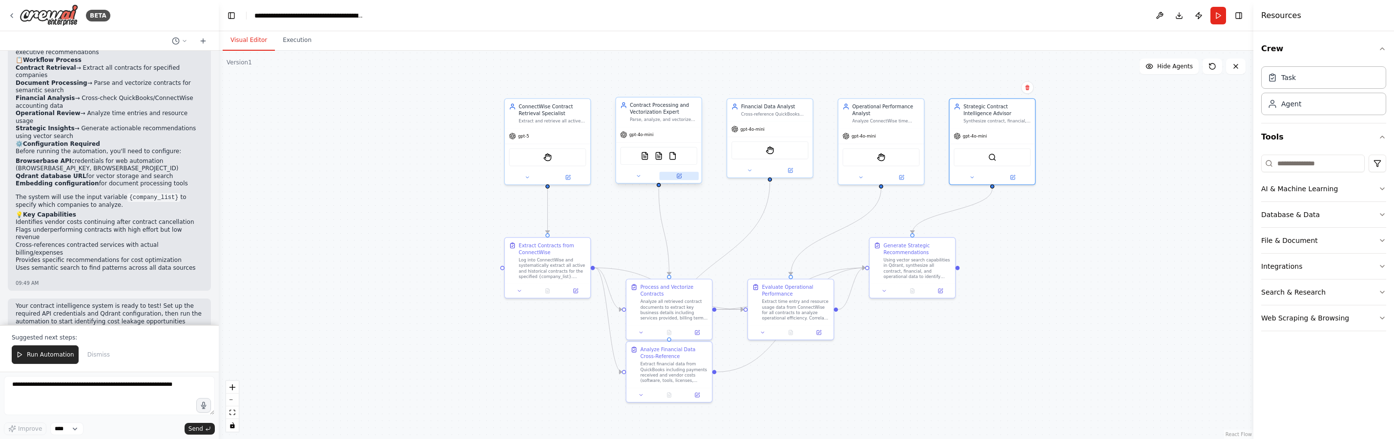
click at [677, 176] on icon at bounding box center [679, 176] width 4 height 4
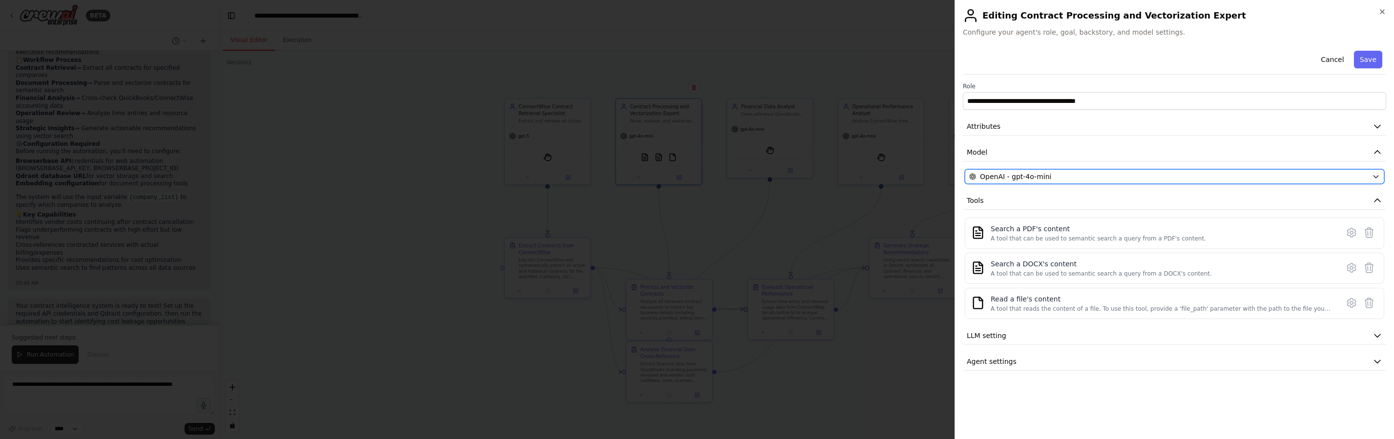
click at [1049, 181] on div "OpenAI - gpt-4o-mini" at bounding box center [1168, 177] width 399 height 10
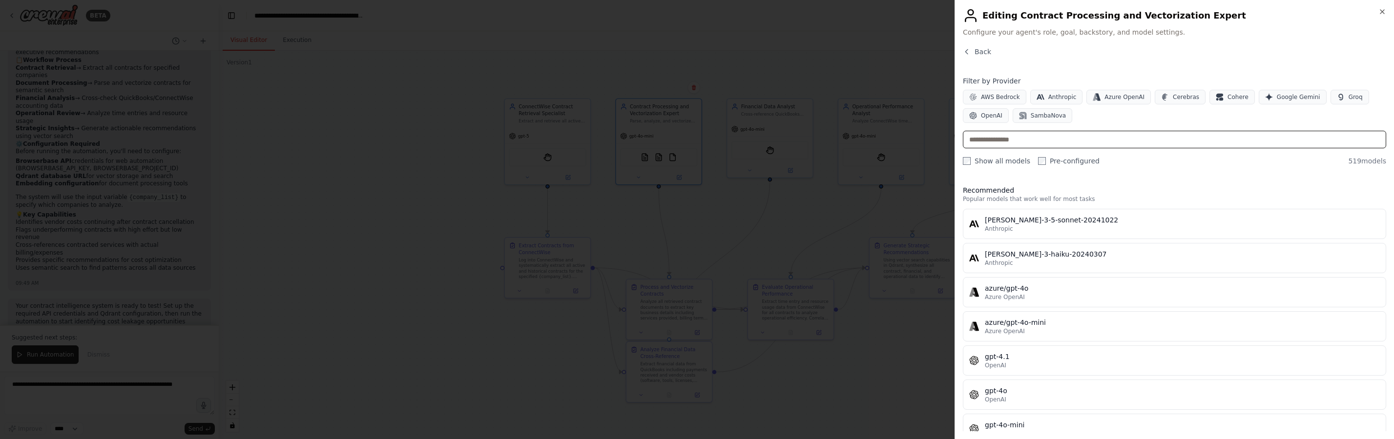
click at [1005, 147] on input "text" at bounding box center [1174, 140] width 423 height 18
click at [986, 114] on span "OpenAI" at bounding box center [991, 116] width 21 height 8
click at [1037, 139] on input "text" at bounding box center [1174, 140] width 423 height 18
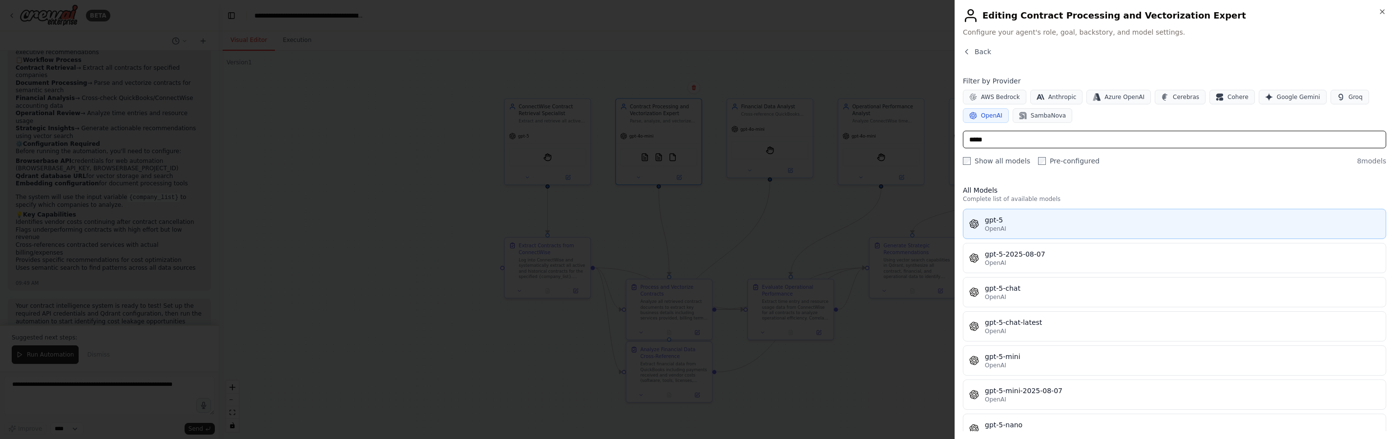
type input "*****"
click at [1023, 226] on div "OpenAI" at bounding box center [1182, 229] width 395 height 8
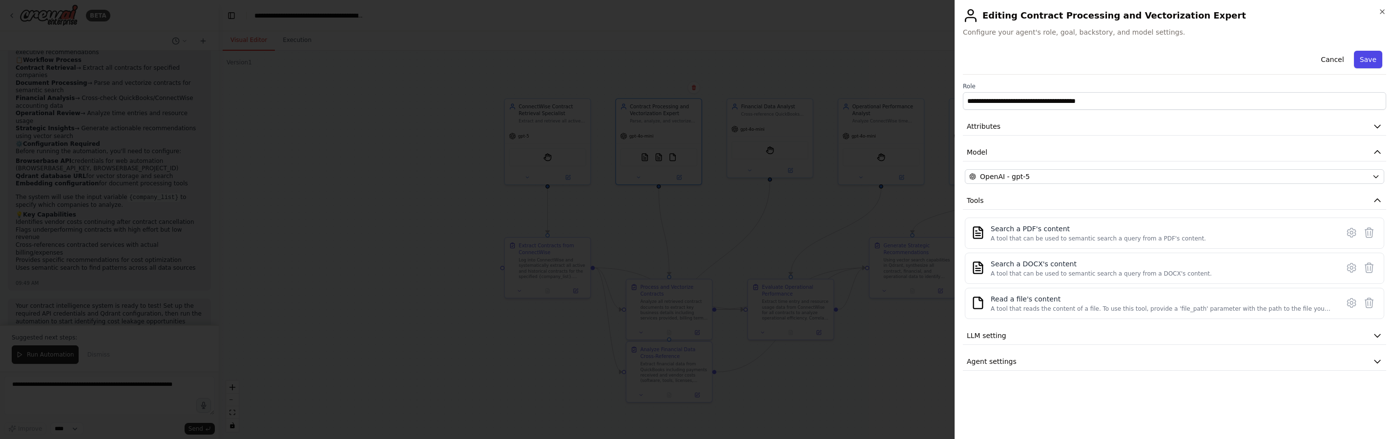
click at [1368, 51] on button "Save" at bounding box center [1368, 60] width 28 height 18
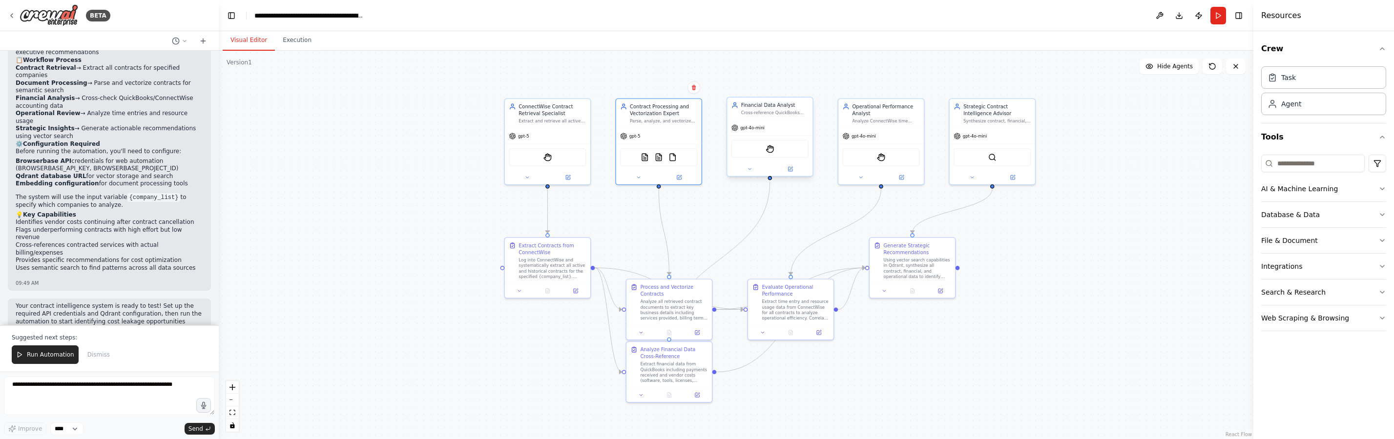
click at [765, 114] on div "Cross-reference QuickBooks and ConnectWise accounting data to identify payment …" at bounding box center [774, 112] width 67 height 5
click at [791, 172] on icon at bounding box center [789, 168] width 5 height 5
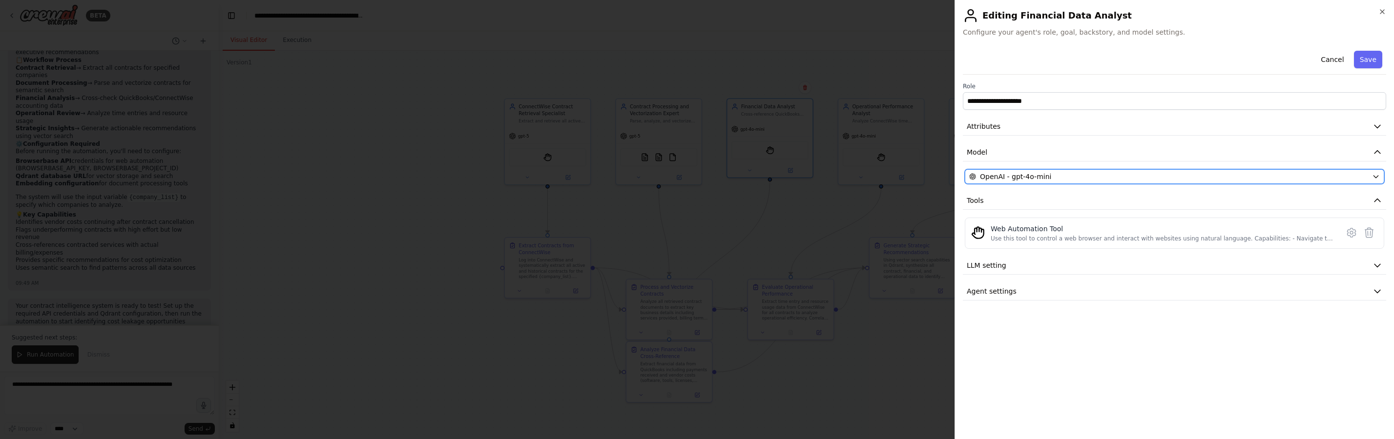
click at [1029, 179] on span "OpenAI - gpt-4o-mini" at bounding box center [1015, 177] width 71 height 10
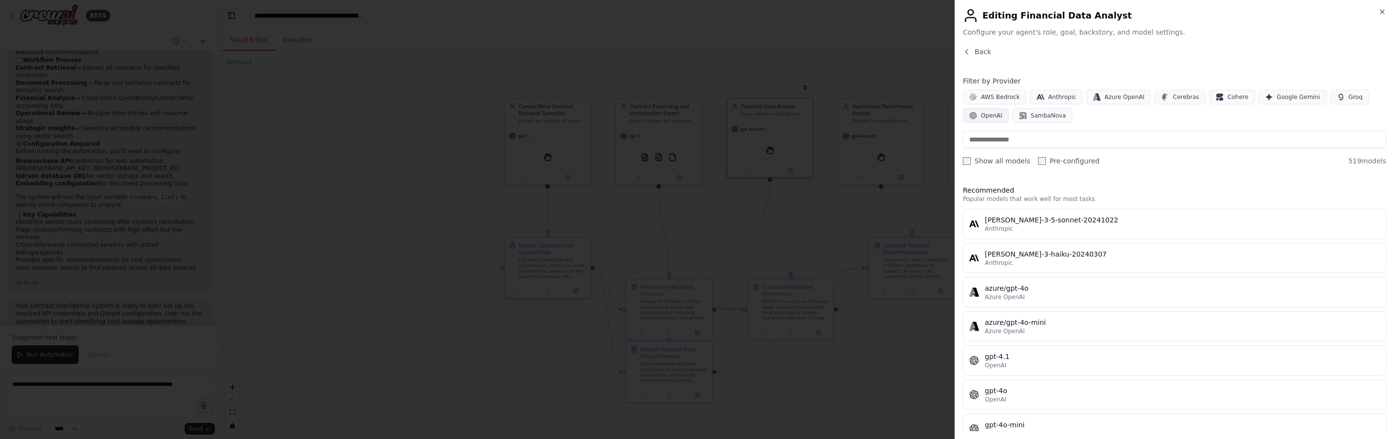
click at [992, 116] on span "OpenAI" at bounding box center [991, 116] width 21 height 8
click at [997, 145] on input "text" at bounding box center [1174, 140] width 423 height 18
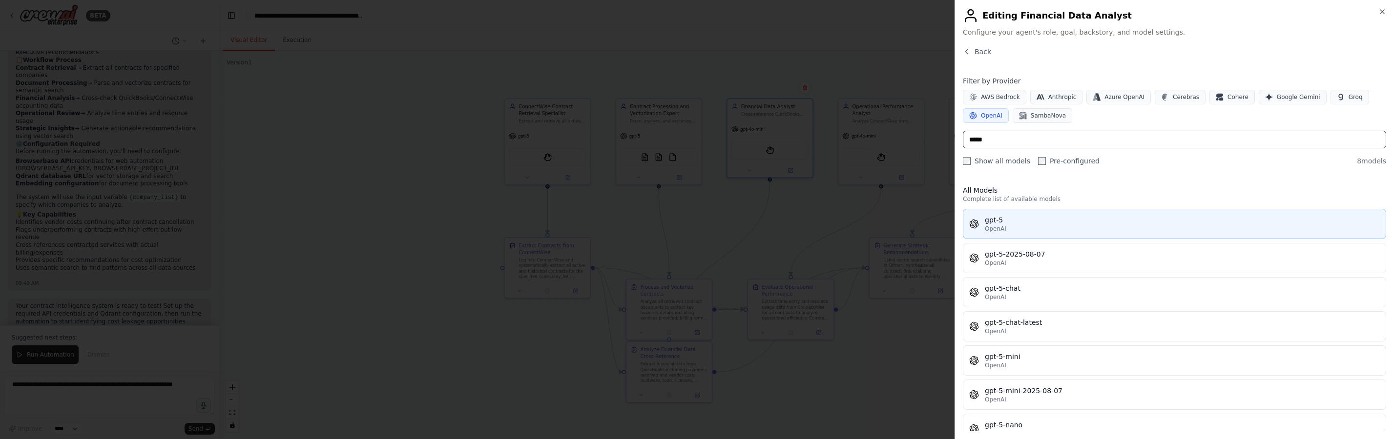
type input "*****"
click at [1021, 234] on button "gpt-5 OpenAI" at bounding box center [1174, 224] width 423 height 30
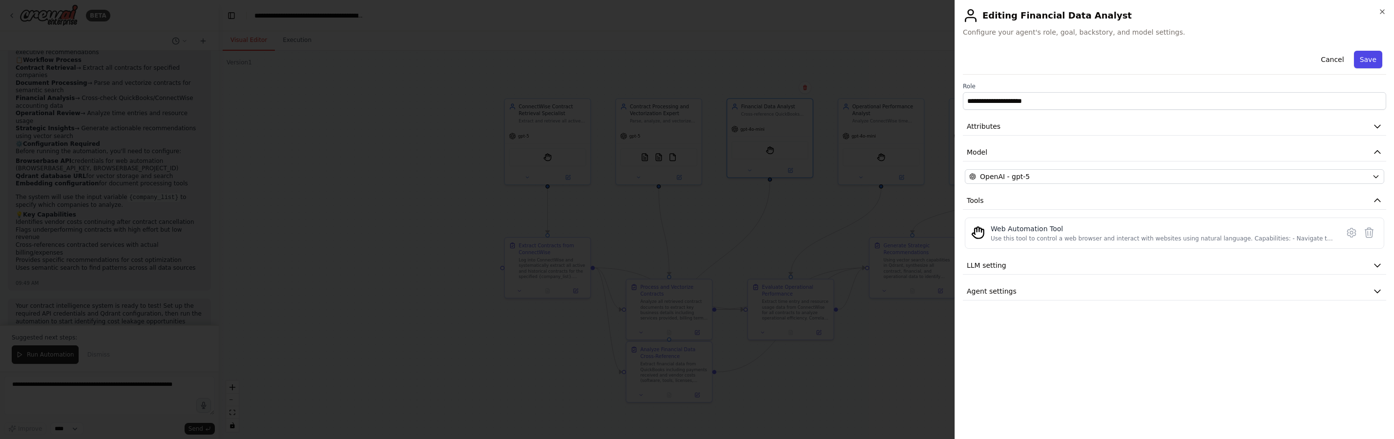
click at [1365, 53] on button "Save" at bounding box center [1368, 60] width 28 height 18
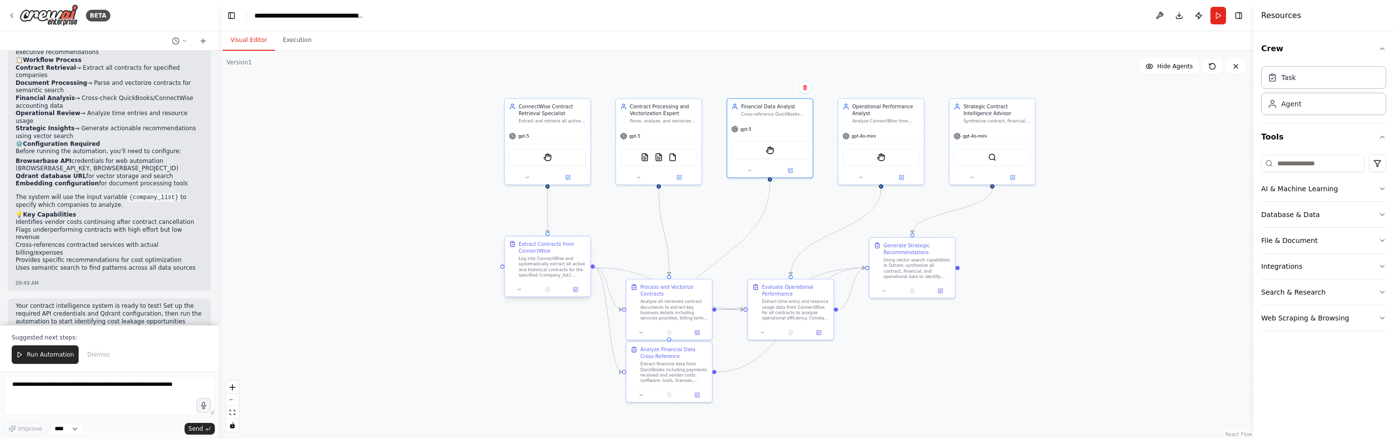
click at [548, 263] on div "Log into ConnectWise and systematically extract all active and historical contr…" at bounding box center [551, 267] width 67 height 22
click at [578, 292] on button at bounding box center [575, 290] width 24 height 8
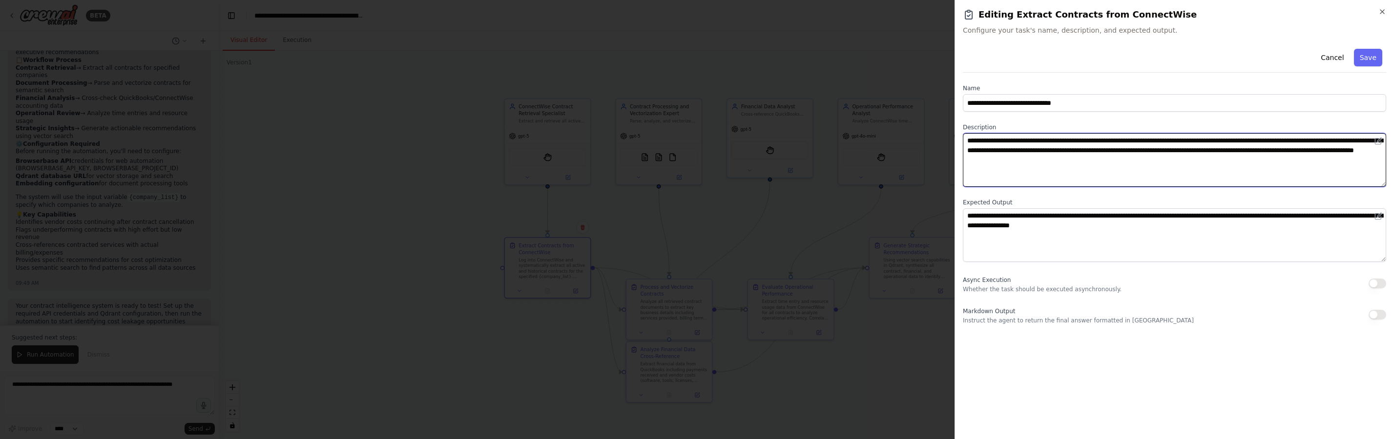
click at [1031, 137] on textarea "**********" at bounding box center [1174, 160] width 423 height 54
paste textarea "**********"
click at [1031, 159] on textarea "**********" at bounding box center [1174, 160] width 423 height 54
type textarea "**********"
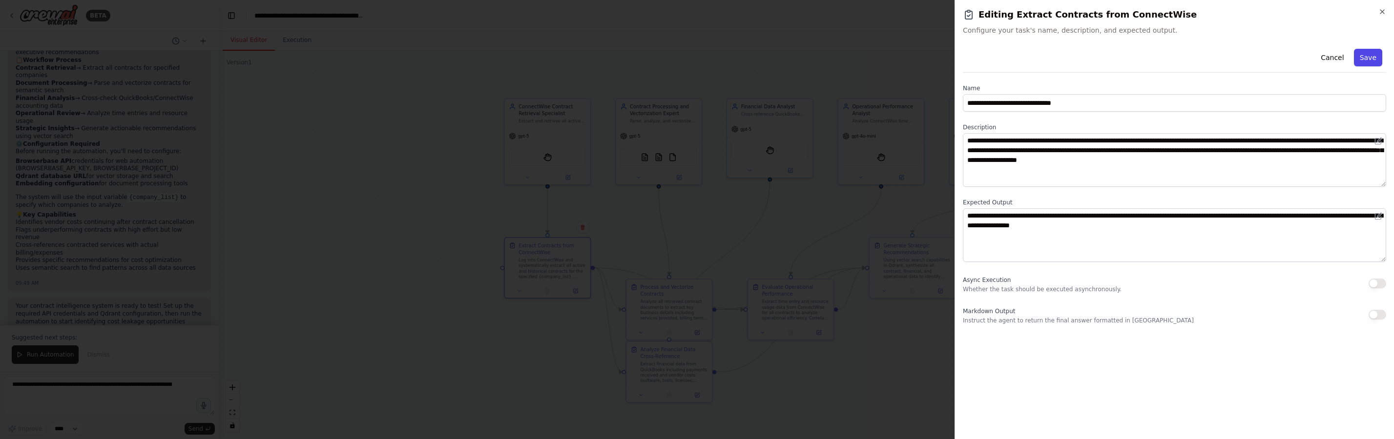
click at [1376, 60] on button "Save" at bounding box center [1368, 58] width 28 height 18
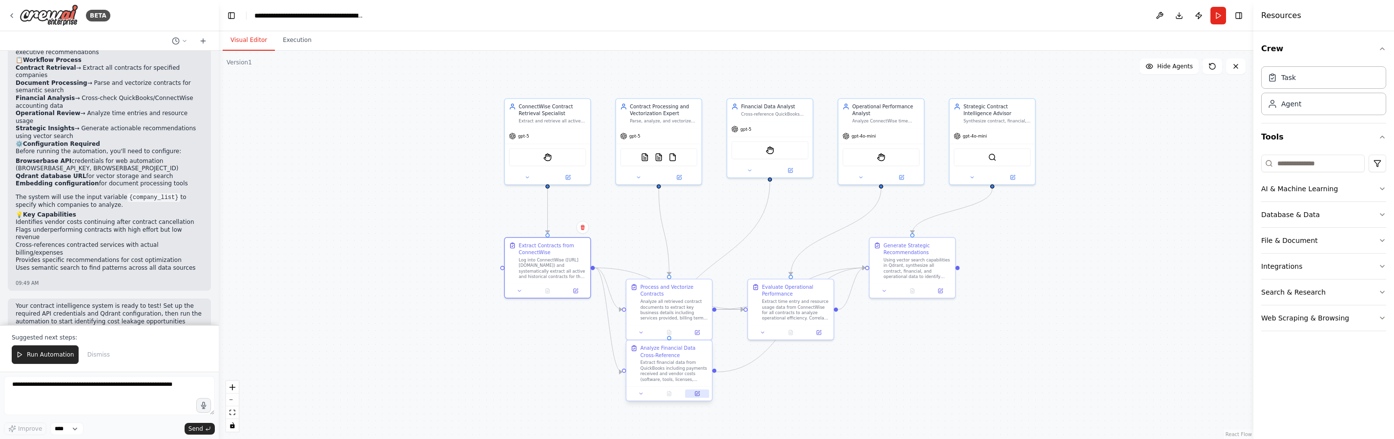
click at [704, 393] on button at bounding box center [697, 394] width 24 height 8
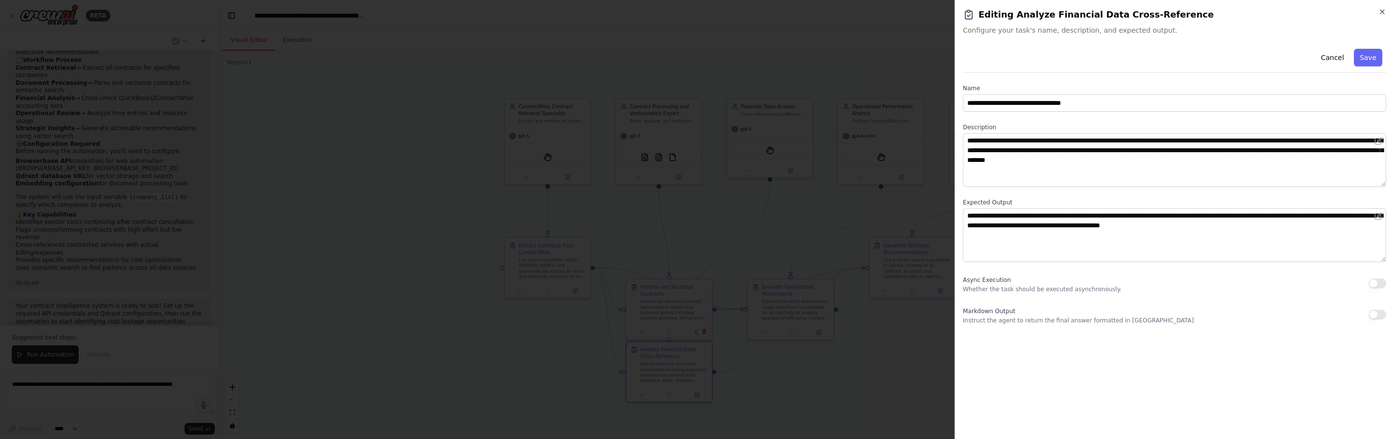
click at [751, 389] on div at bounding box center [697, 219] width 1394 height 439
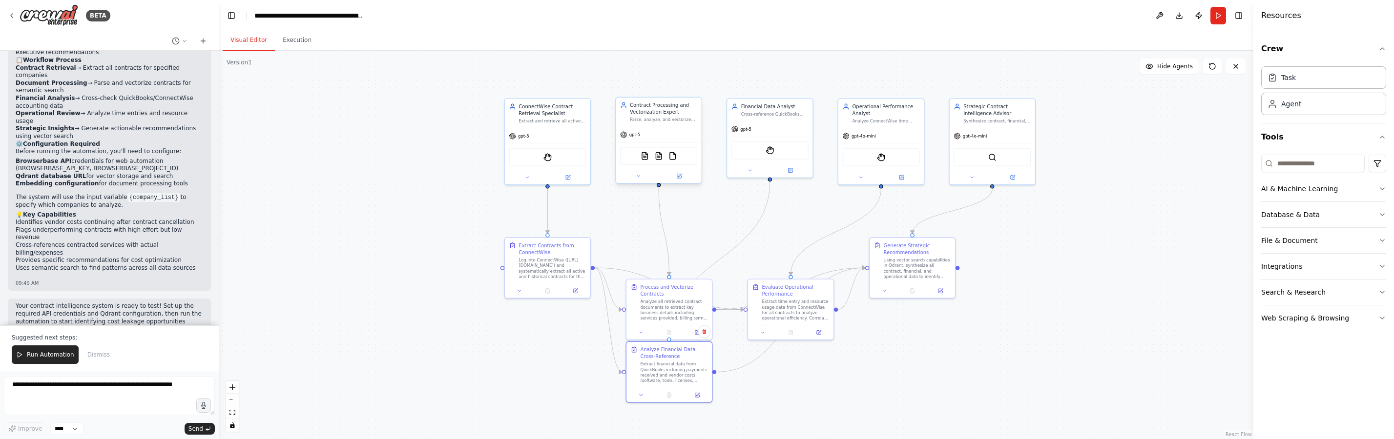
click at [652, 129] on div "gpt-5" at bounding box center [658, 134] width 85 height 15
click at [537, 125] on div "ConnectWise Contract Retrieval Specialist Extract and retrieve all active and h…" at bounding box center [547, 112] width 85 height 29
click at [575, 172] on button at bounding box center [567, 176] width 39 height 8
click at [563, 249] on div "Extract Contracts from ConnectWise" at bounding box center [551, 248] width 67 height 14
click at [580, 287] on button at bounding box center [575, 290] width 24 height 8
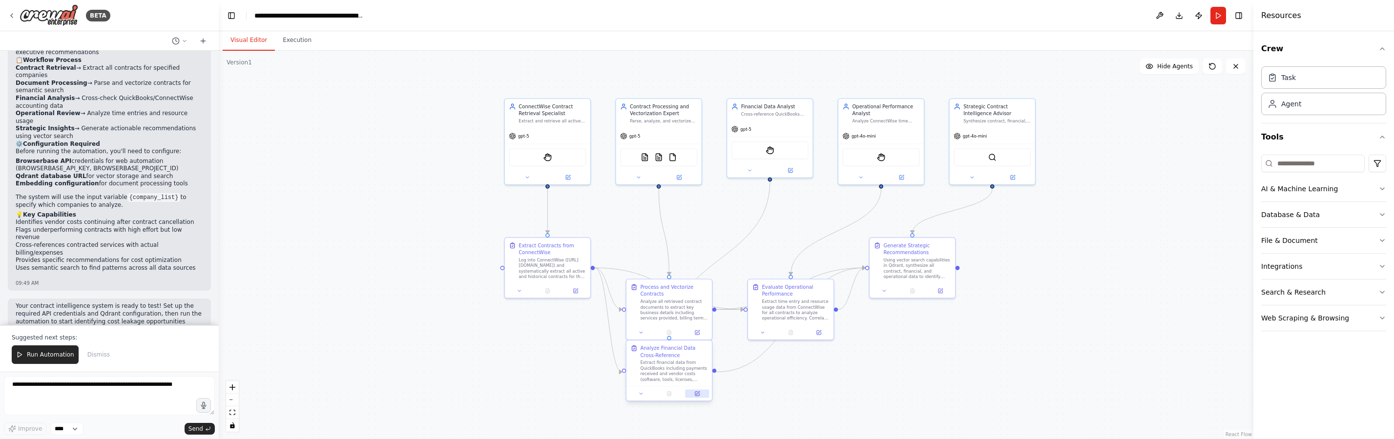
click at [698, 394] on icon at bounding box center [697, 394] width 4 height 4
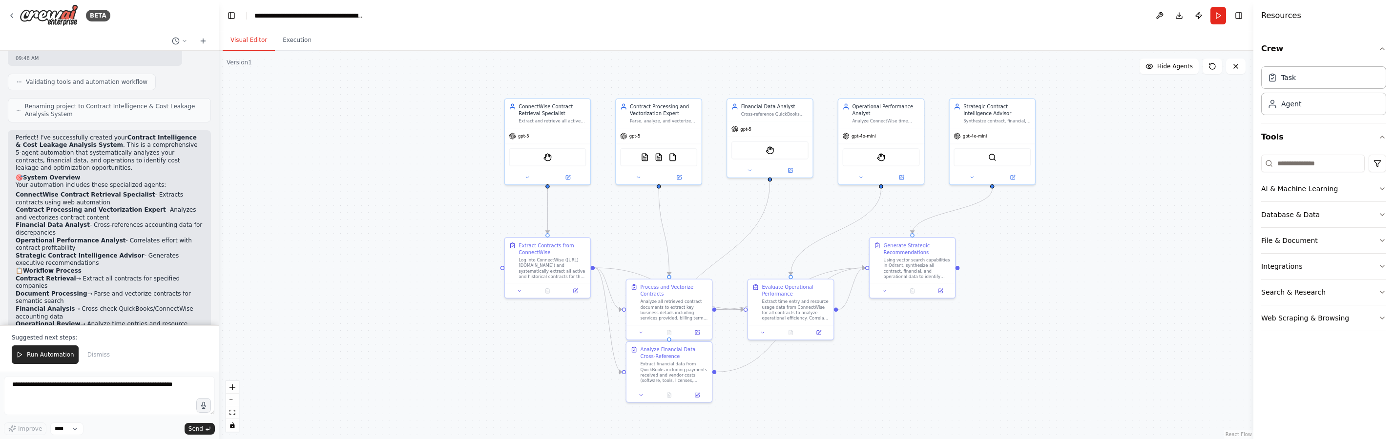
scroll to position [1319, 0]
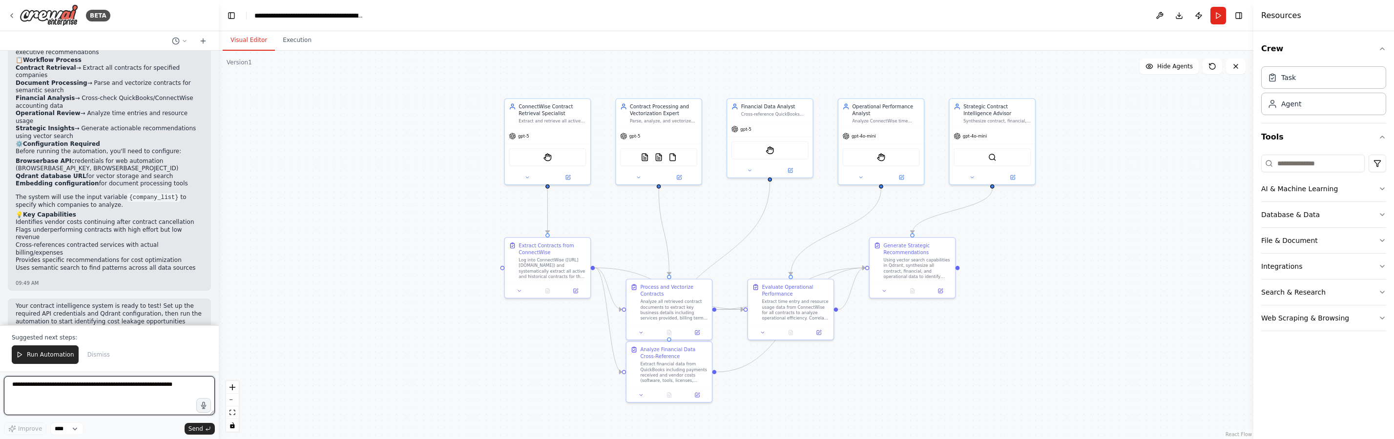
click at [81, 390] on textarea at bounding box center [109, 395] width 211 height 39
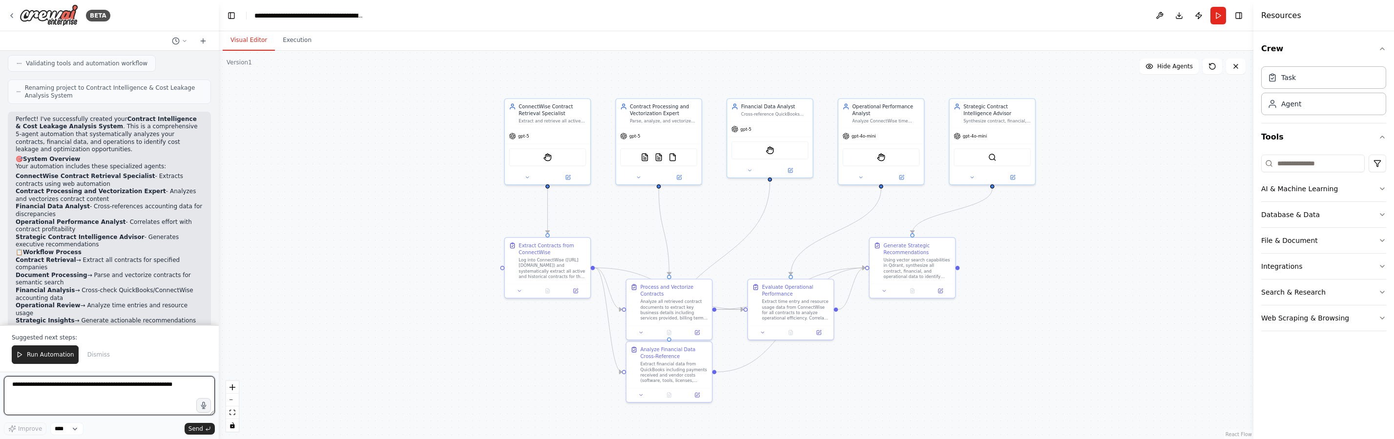
scroll to position [1115, 0]
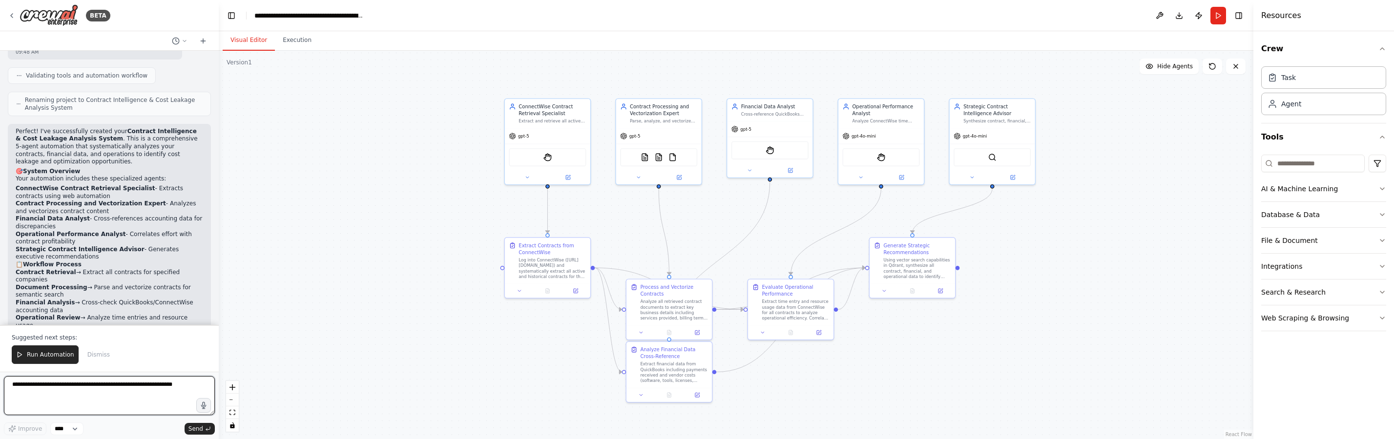
click at [96, 390] on textarea at bounding box center [109, 395] width 211 height 39
type textarea "**********"
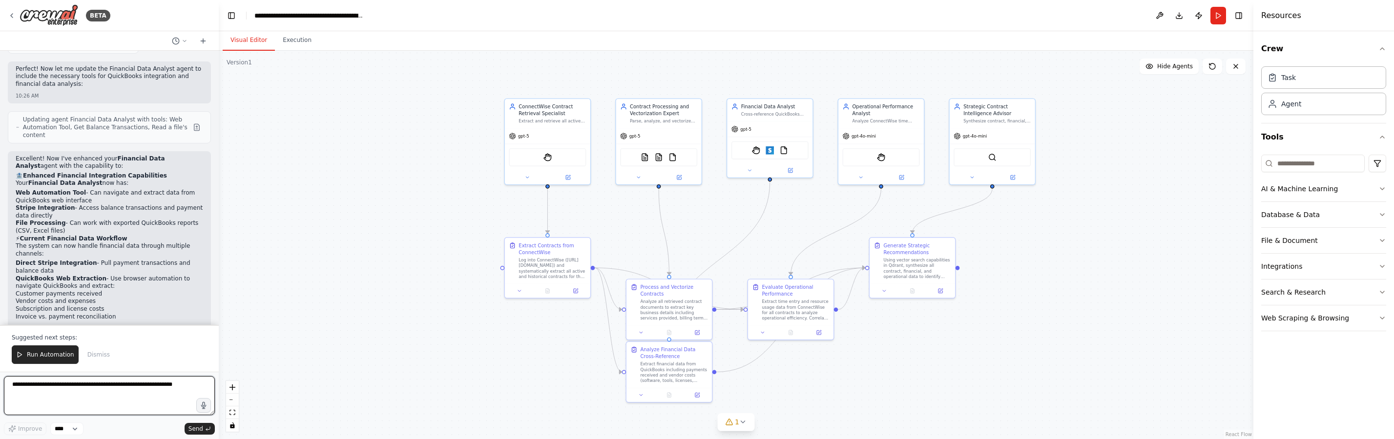
scroll to position [2021, 0]
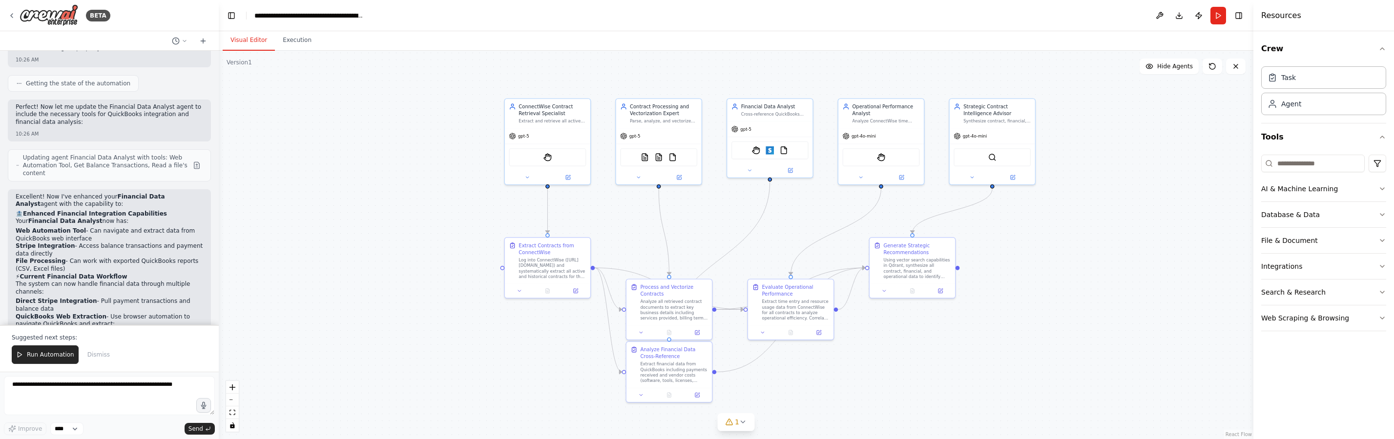
click at [376, 189] on div ".deletable-edge-delete-btn { width: 20px; height: 20px; border: 0px solid #ffff…" at bounding box center [736, 245] width 1034 height 389
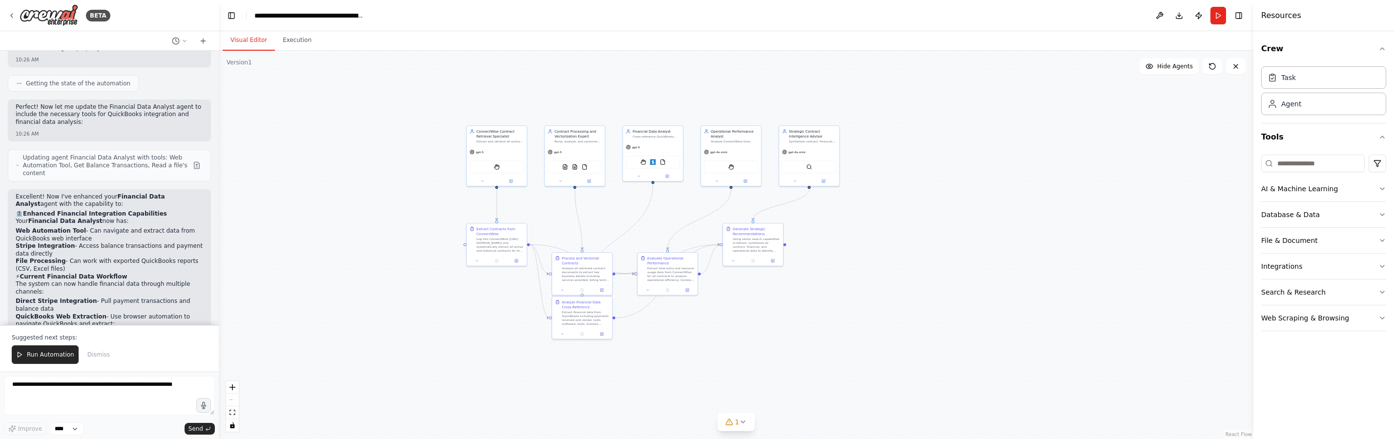
click at [756, 426] on div ".deletable-edge-delete-btn { width: 20px; height: 20px; border: 0px solid #ffff…" at bounding box center [736, 245] width 1034 height 389
click at [750, 426] on button "1" at bounding box center [736, 422] width 38 height 18
click at [683, 397] on div "Issues found" at bounding box center [735, 400] width 207 height 18
click at [659, 422] on span "Stripe integration is not connected. Please connect before using it." at bounding box center [742, 421] width 196 height 8
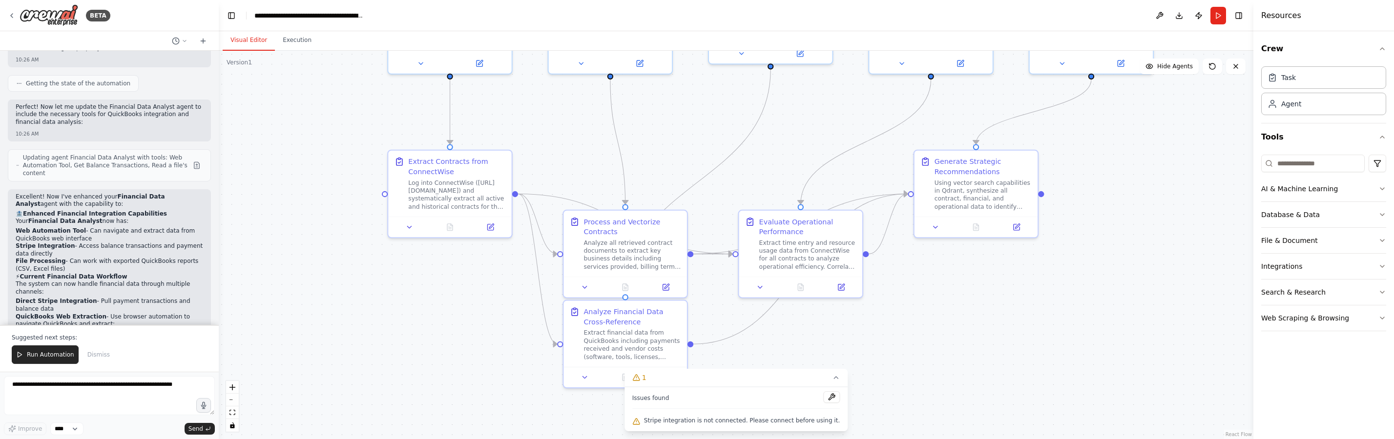
drag, startPoint x: 498, startPoint y: 258, endPoint x: 491, endPoint y: 269, distance: 13.4
click at [491, 269] on div ".deletable-edge-delete-btn { width: 20px; height: 20px; border: 0px solid #ffff…" at bounding box center [736, 245] width 1034 height 389
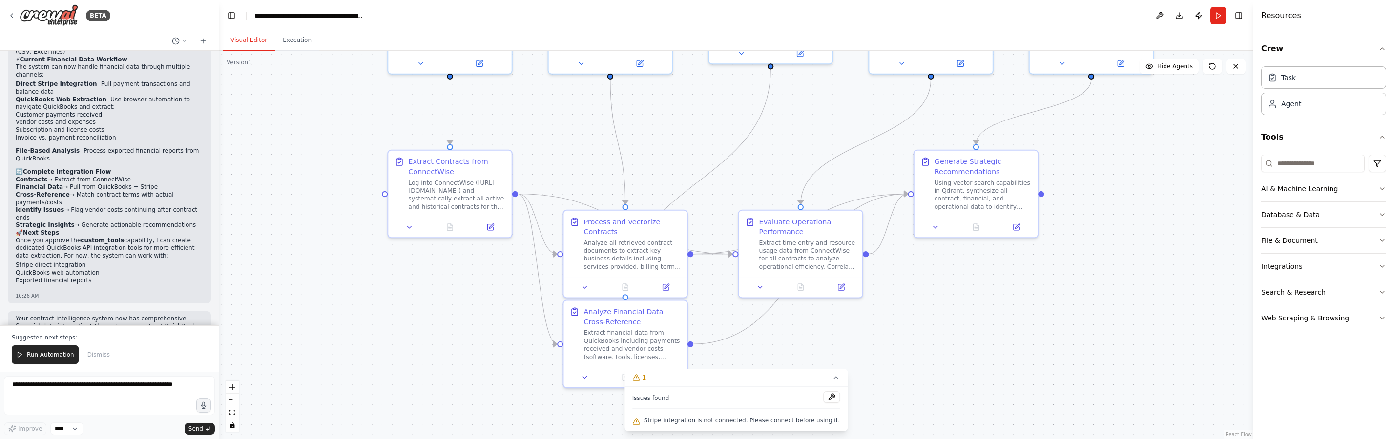
scroll to position [2237, 0]
click at [82, 185] on li "Financial Data → Pull from QuickBooks + Stripe" at bounding box center [109, 189] width 187 height 8
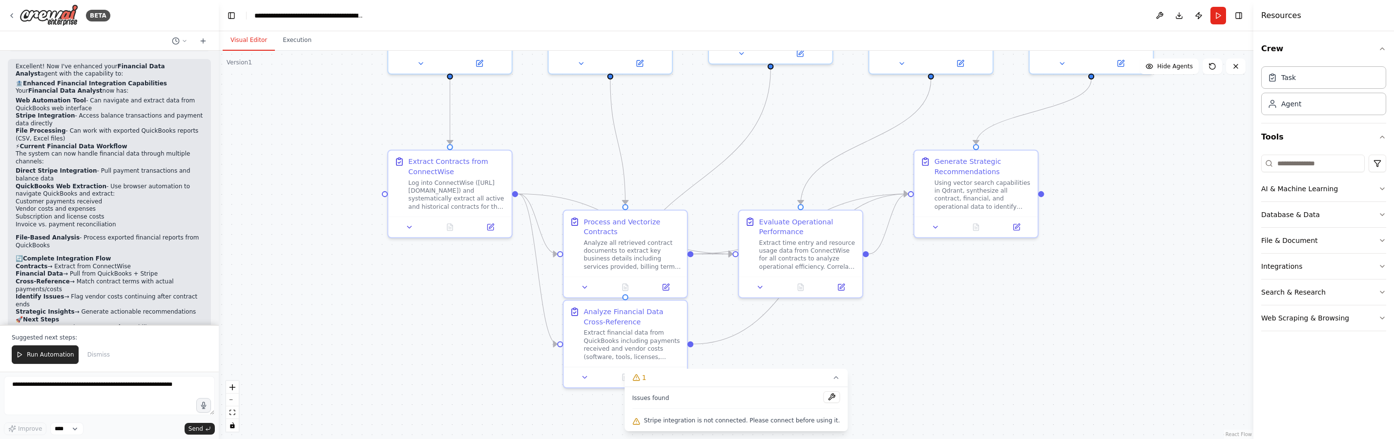
scroll to position [2099, 0]
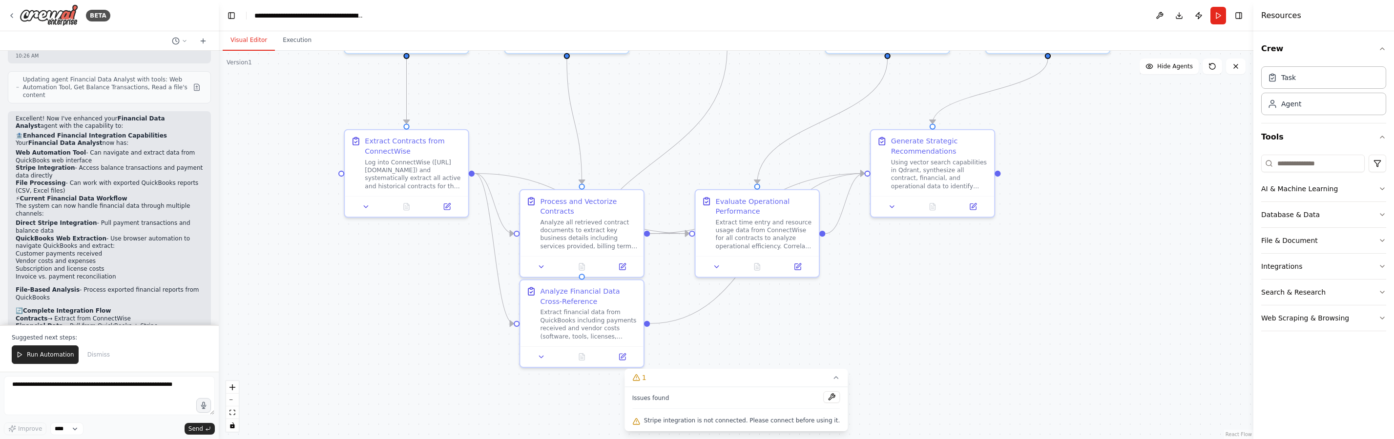
drag, startPoint x: 298, startPoint y: 167, endPoint x: 254, endPoint y: 146, distance: 48.0
click at [254, 146] on div ".deletable-edge-delete-btn { width: 20px; height: 20px; border: 0px solid #ffff…" at bounding box center [736, 245] width 1034 height 389
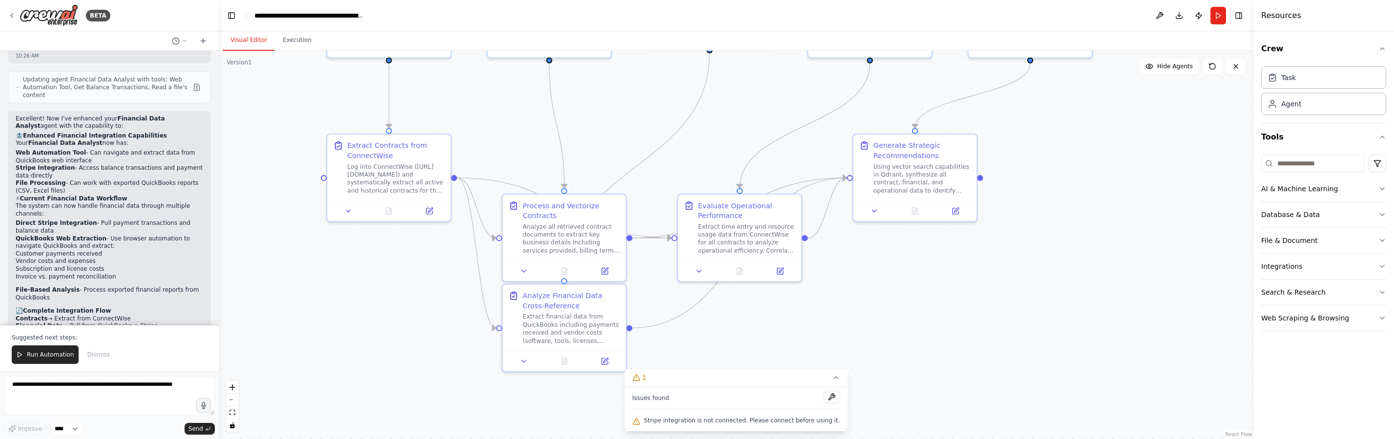
drag, startPoint x: 677, startPoint y: 96, endPoint x: 659, endPoint y: 101, distance: 18.1
click at [659, 101] on div ".deletable-edge-delete-btn { width: 20px; height: 20px; border: 0px solid #ffff…" at bounding box center [736, 245] width 1034 height 389
click at [609, 368] on div at bounding box center [563, 359] width 123 height 21
click at [609, 366] on div at bounding box center [563, 359] width 123 height 21
click at [606, 366] on div at bounding box center [563, 359] width 123 height 21
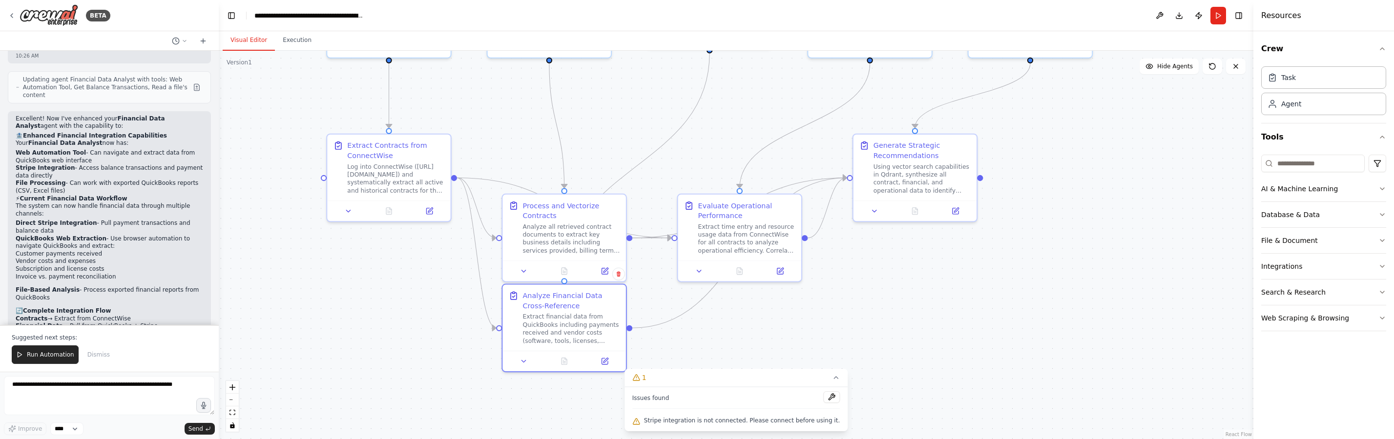
click at [827, 349] on div ".deletable-edge-delete-btn { width: 20px; height: 20px; border: 0px solid #ffff…" at bounding box center [736, 245] width 1034 height 389
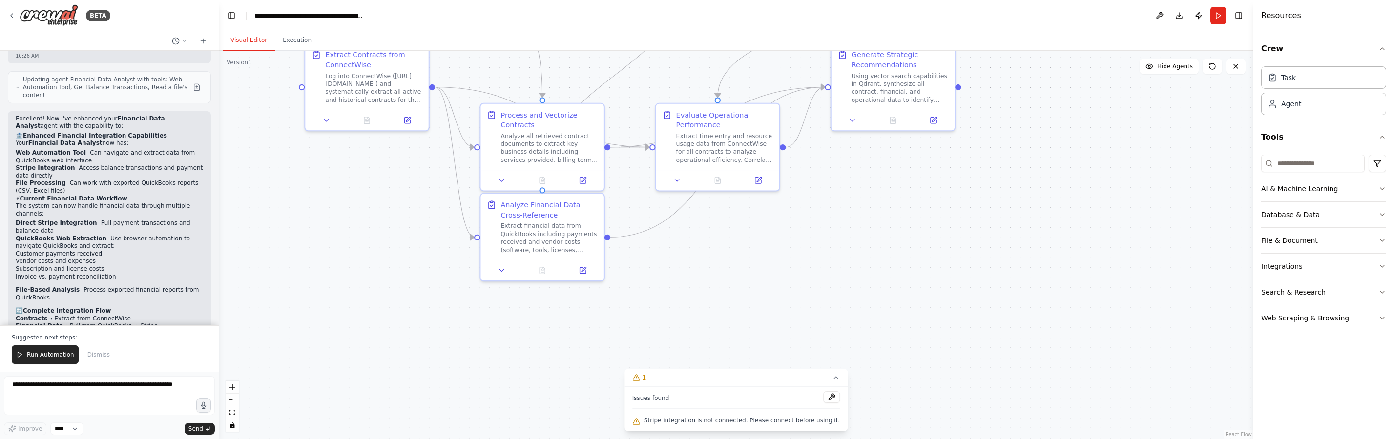
drag, startPoint x: 814, startPoint y: 348, endPoint x: 792, endPoint y: 259, distance: 90.9
click at [792, 259] on div ".deletable-edge-delete-btn { width: 20px; height: 20px; border: 0px solid #ffff…" at bounding box center [736, 245] width 1034 height 389
click at [825, 391] on div "Issues found Stripe integration is not connected. Please connect before using i…" at bounding box center [735, 409] width 223 height 44
click at [828, 394] on button at bounding box center [831, 397] width 17 height 12
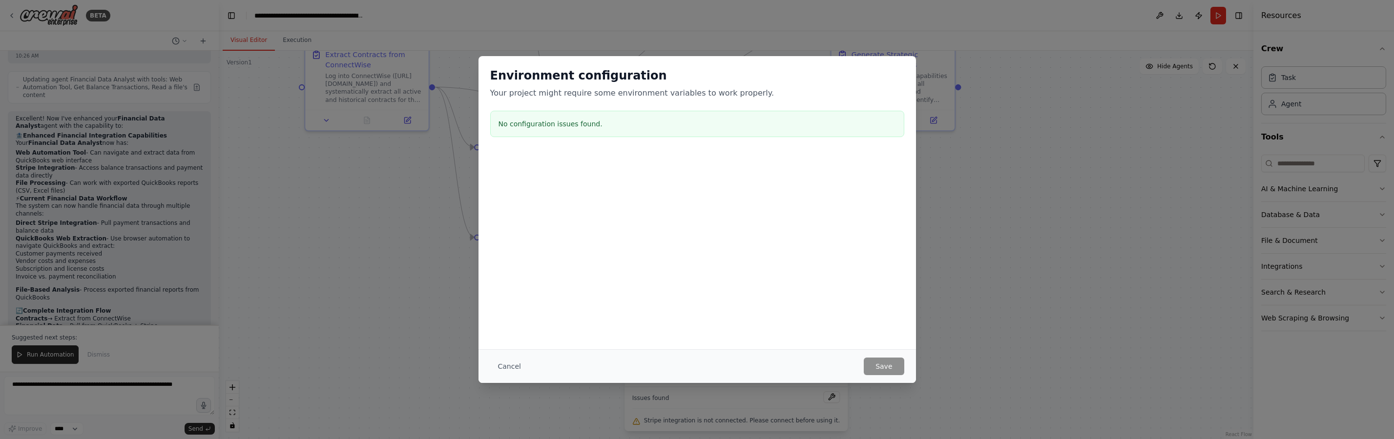
click at [554, 127] on h3 "No configuration issues found." at bounding box center [696, 124] width 397 height 10
click at [508, 370] on button "Cancel" at bounding box center [509, 367] width 39 height 18
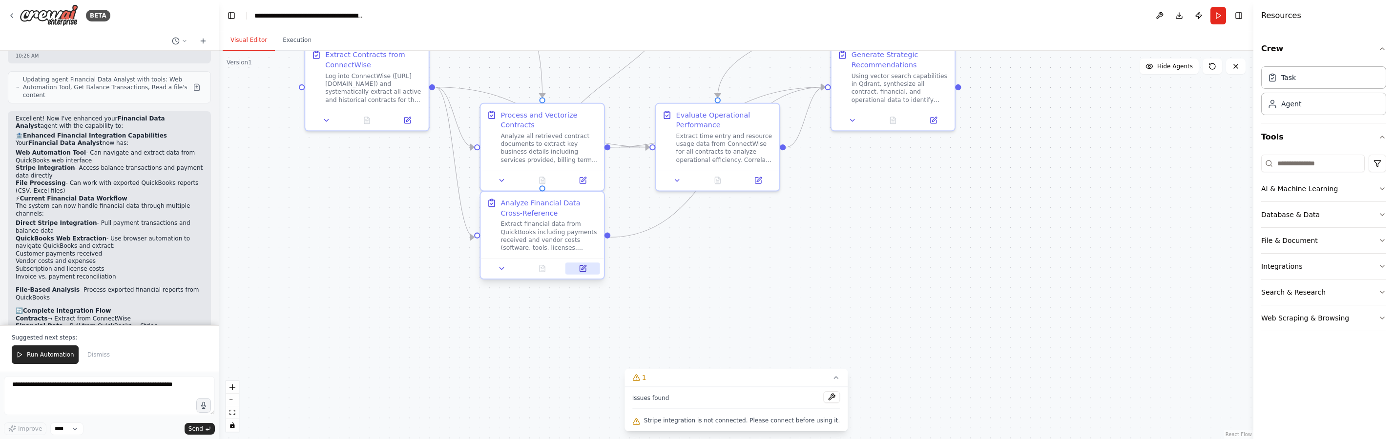
click at [581, 273] on button at bounding box center [582, 269] width 34 height 12
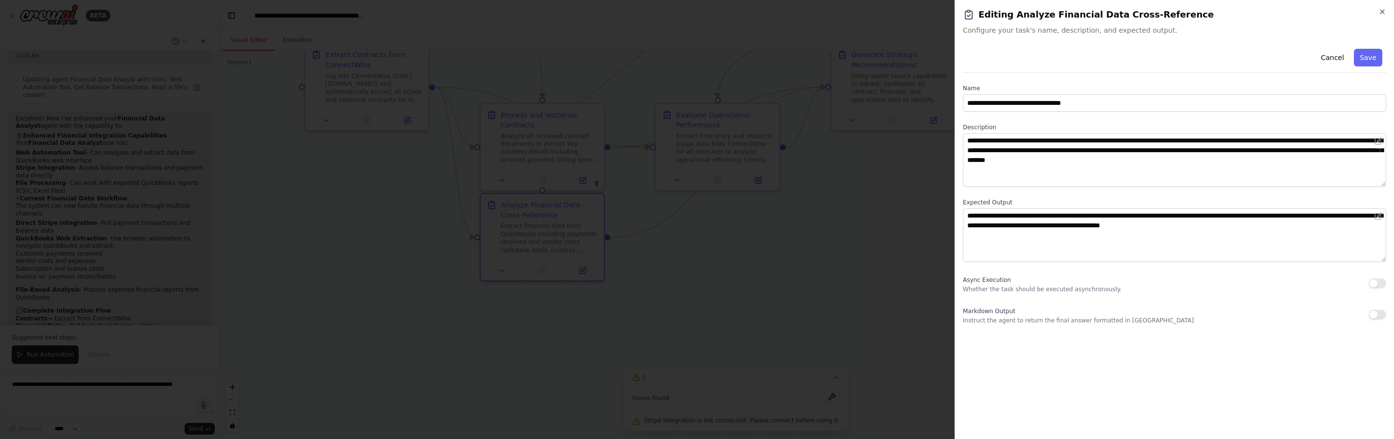
click at [843, 202] on div at bounding box center [697, 219] width 1394 height 439
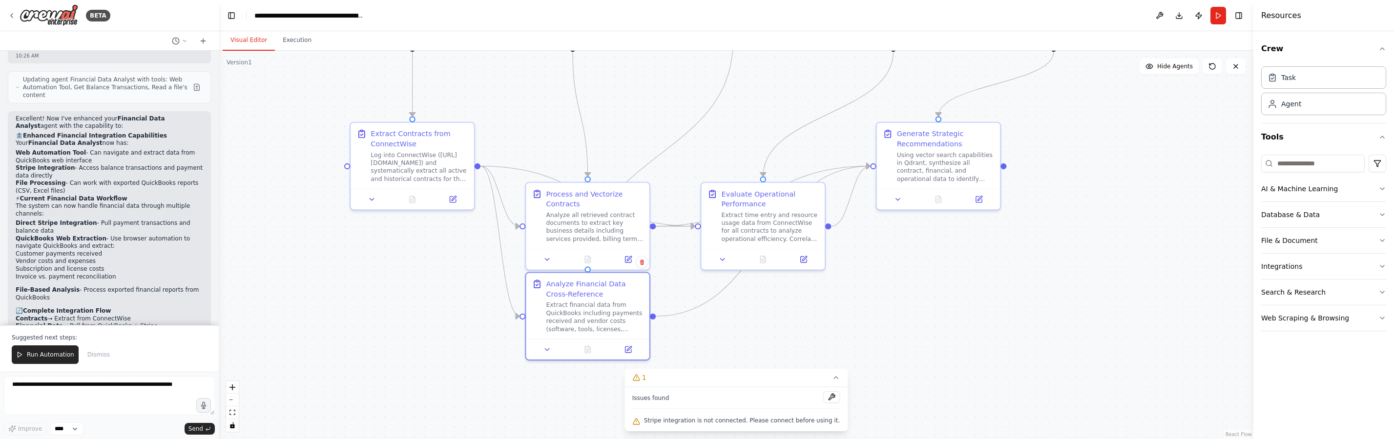
drag, startPoint x: 341, startPoint y: 201, endPoint x: 388, endPoint y: 282, distance: 93.4
click at [388, 282] on div ".deletable-edge-delete-btn { width: 20px; height: 20px; border: 0px solid #ffff…" at bounding box center [736, 245] width 1034 height 389
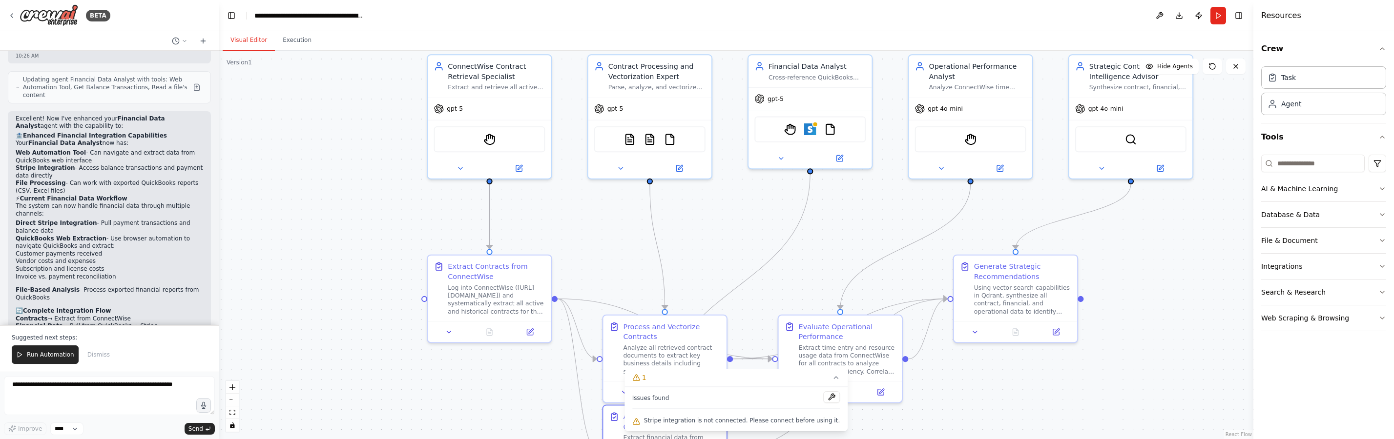
drag, startPoint x: 481, startPoint y: 106, endPoint x: 557, endPoint y: 237, distance: 151.4
click at [557, 237] on div ".deletable-edge-delete-btn { width: 20px; height: 20px; border: 0px solid #ffff…" at bounding box center [736, 245] width 1034 height 389
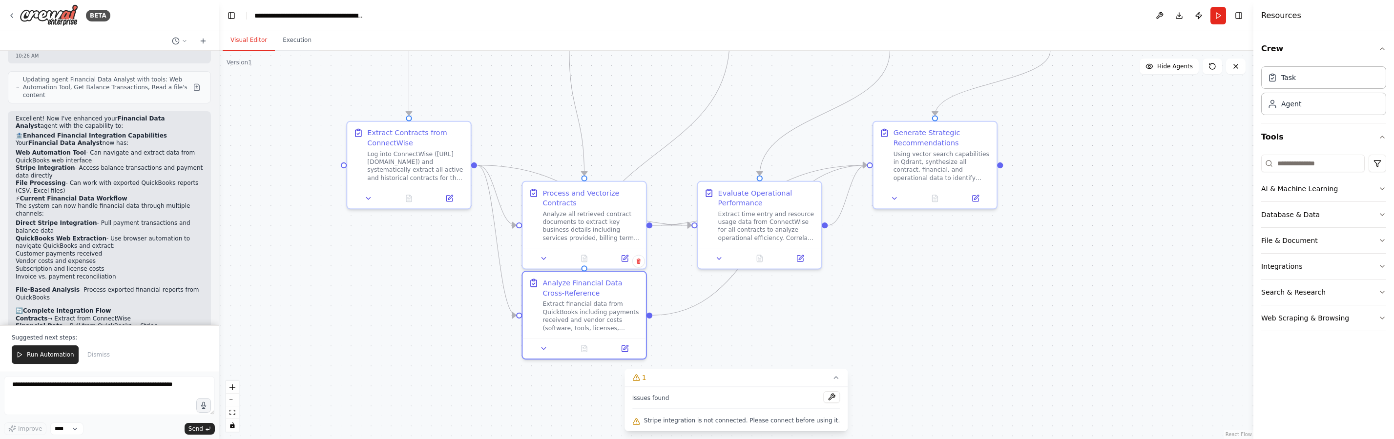
drag, startPoint x: 611, startPoint y: 251, endPoint x: 539, endPoint y: 136, distance: 135.7
click at [539, 136] on div ".deletable-edge-delete-btn { width: 20px; height: 20px; border: 0px solid #ffff…" at bounding box center [736, 245] width 1034 height 389
click at [825, 399] on button at bounding box center [831, 397] width 17 height 12
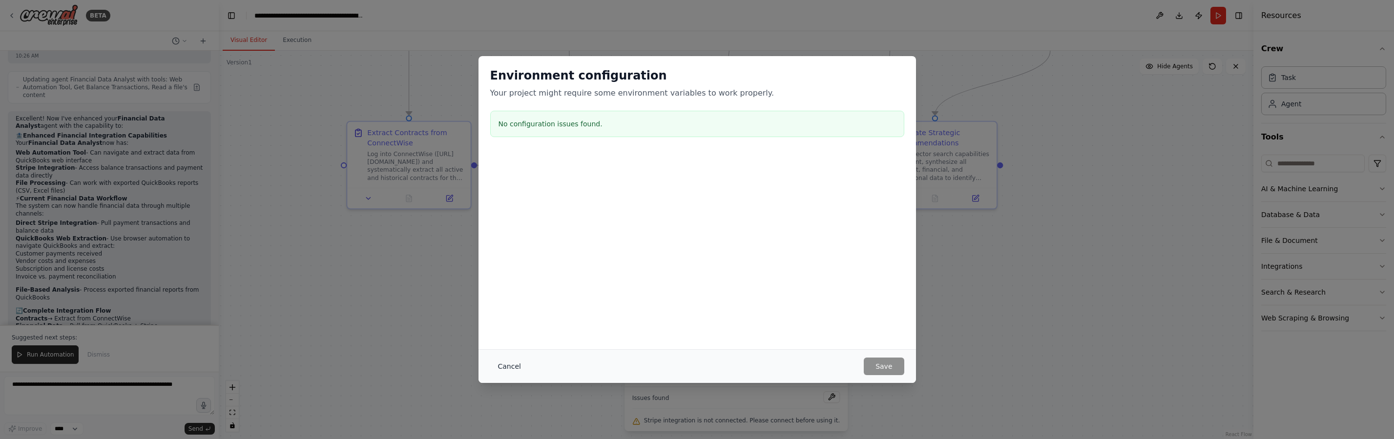
click at [516, 368] on button "Cancel" at bounding box center [509, 367] width 39 height 18
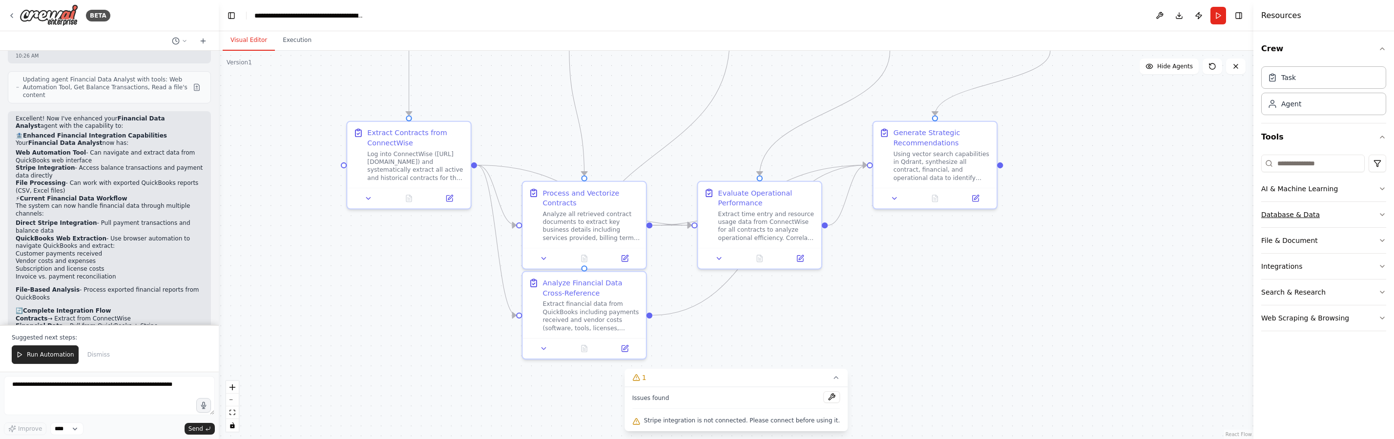
click at [1331, 214] on button "Database & Data" at bounding box center [1323, 214] width 125 height 25
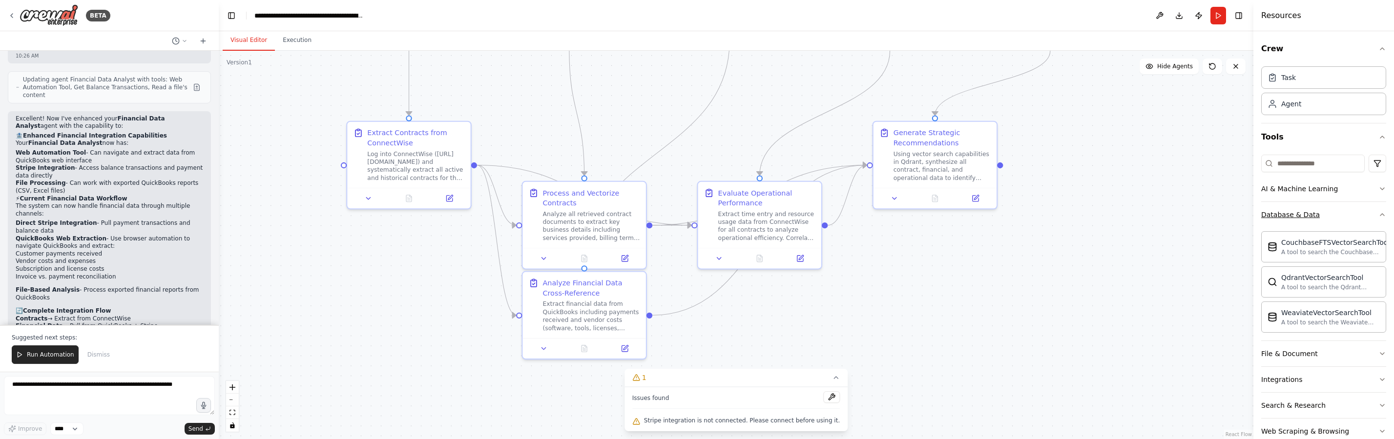
click at [1331, 214] on button "Database & Data" at bounding box center [1323, 214] width 125 height 25
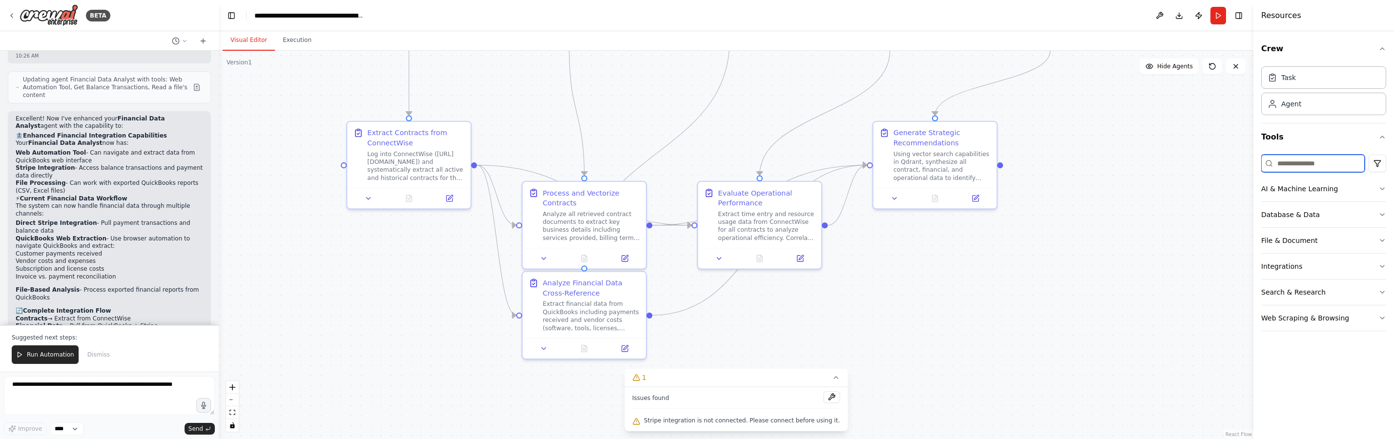
click at [1321, 167] on input at bounding box center [1312, 164] width 103 height 18
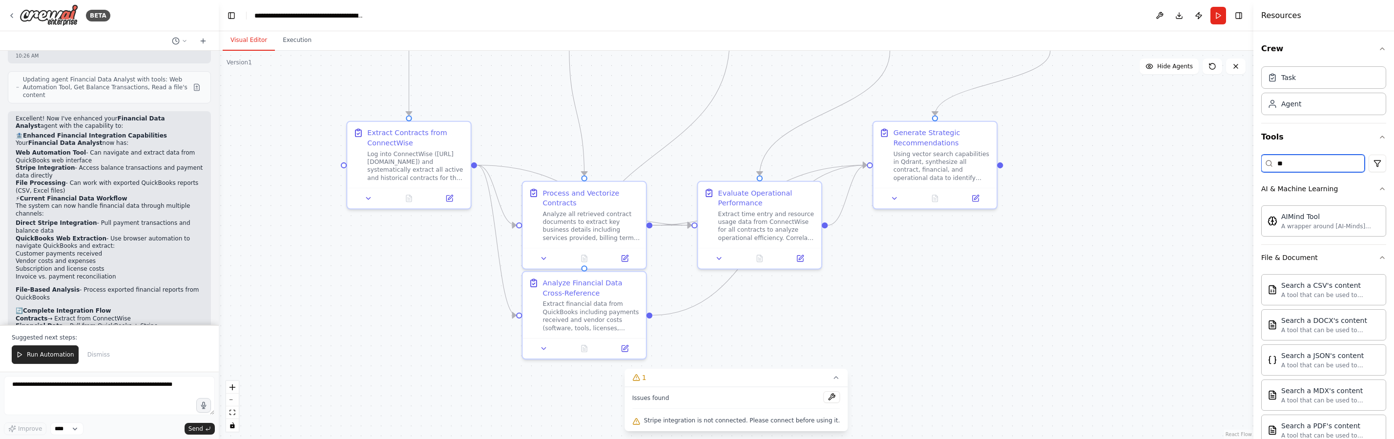
type input "*"
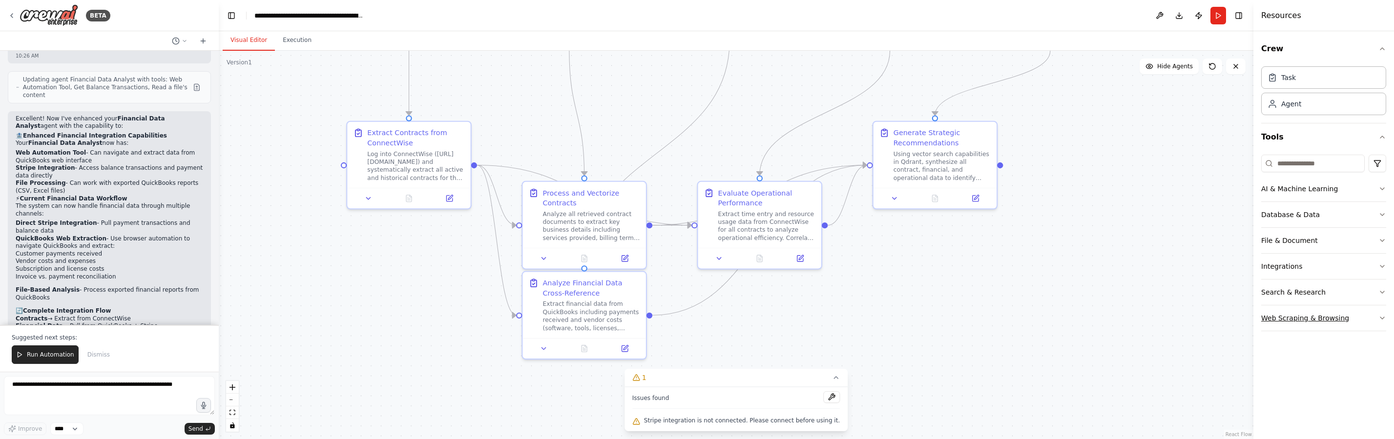
click at [1294, 318] on div "Web Scraping & Browsing" at bounding box center [1305, 318] width 88 height 10
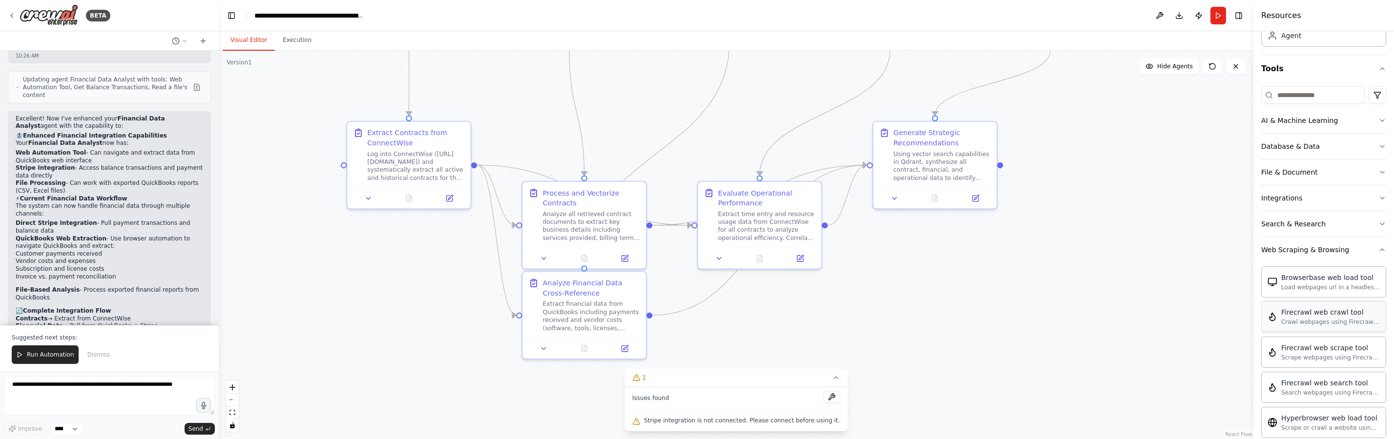
scroll to position [70, 0]
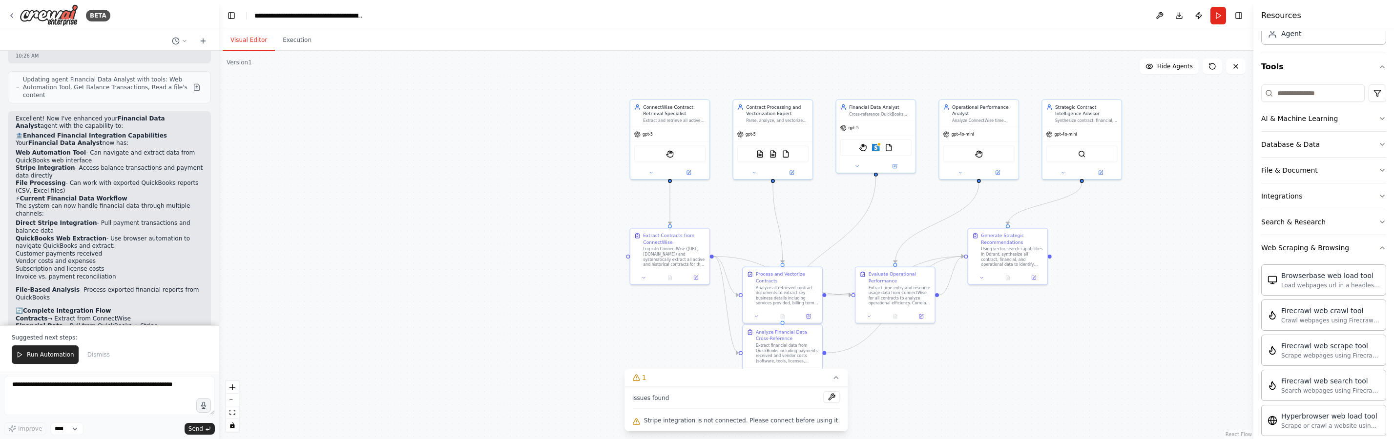
drag, startPoint x: 1131, startPoint y: 263, endPoint x: 1101, endPoint y: 302, distance: 49.7
click at [1101, 302] on div ".deletable-edge-delete-btn { width: 20px; height: 20px; border: 0px solid #ffff…" at bounding box center [736, 245] width 1034 height 389
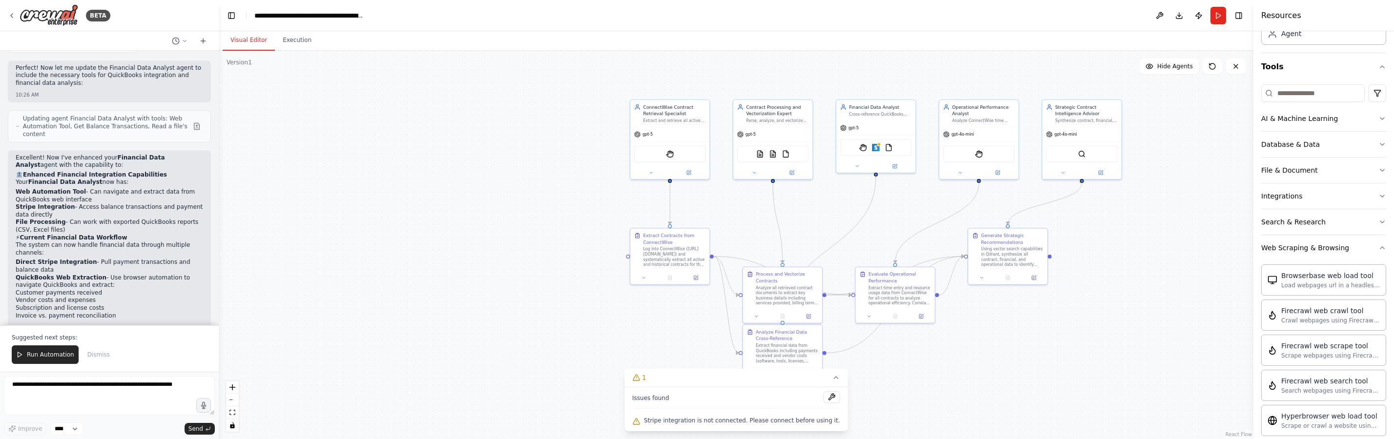
scroll to position [2052, 0]
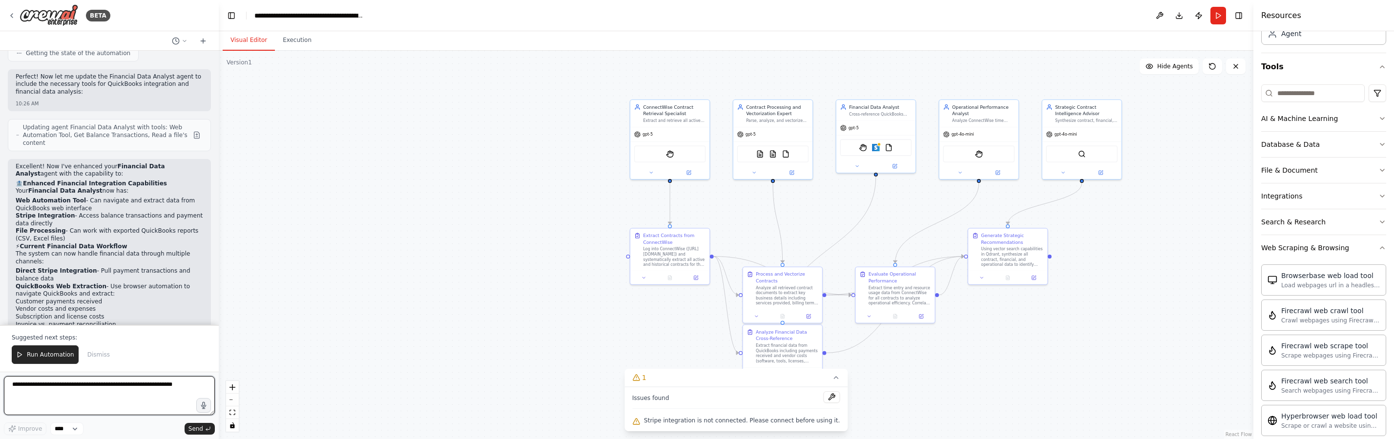
click at [66, 393] on textarea at bounding box center [109, 395] width 211 height 39
type textarea "**********"
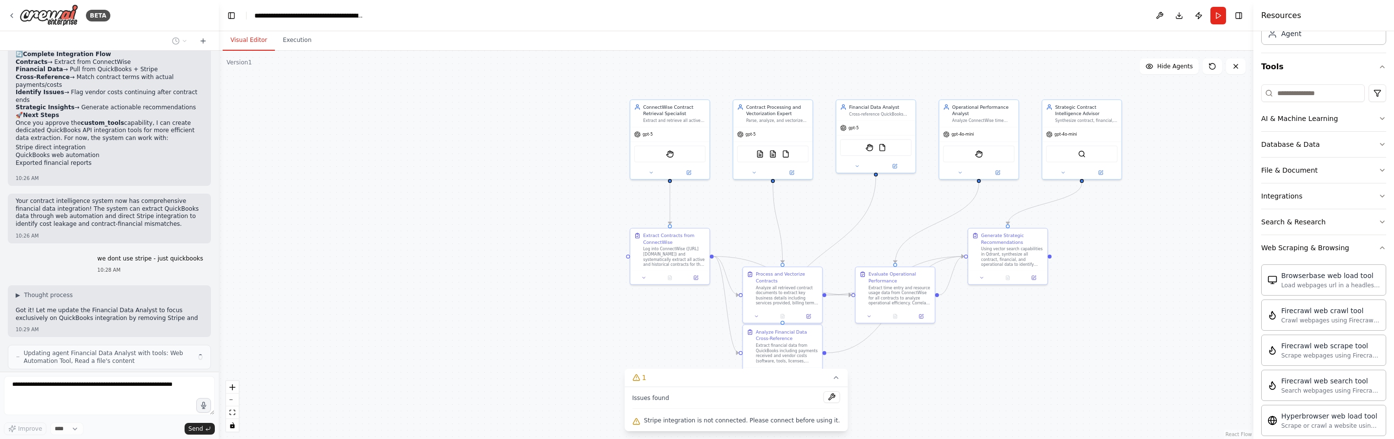
scroll to position [2364, 0]
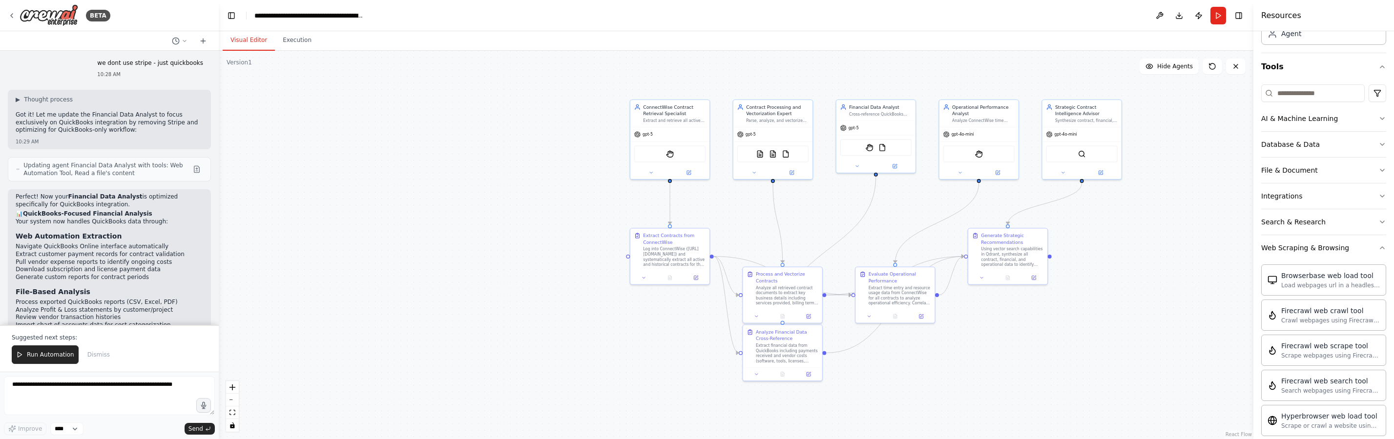
click at [504, 229] on div ".deletable-edge-delete-btn { width: 20px; height: 20px; border: 0px solid #ffff…" at bounding box center [736, 245] width 1034 height 389
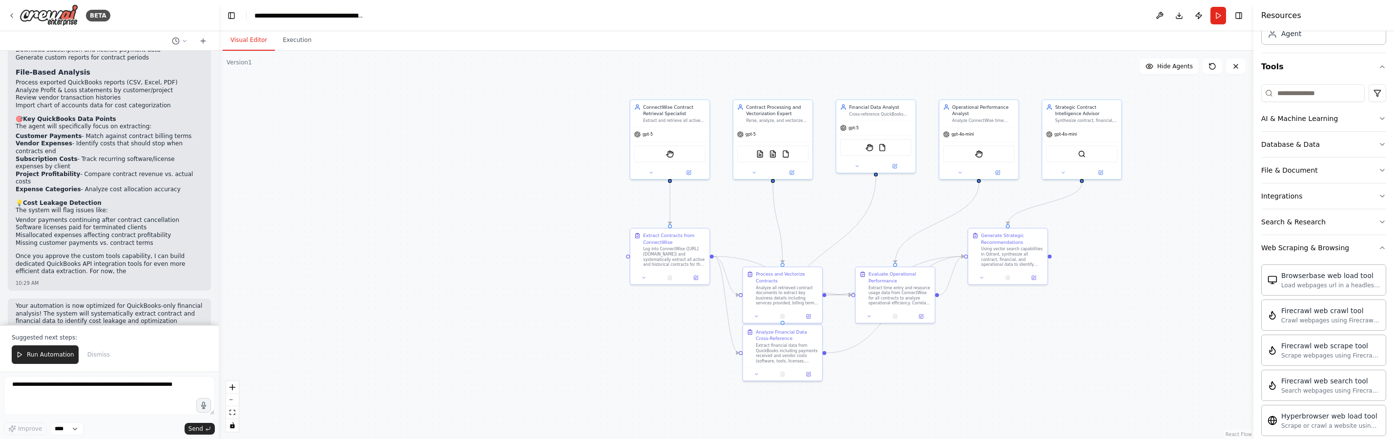
scroll to position [2779, 0]
click at [487, 305] on div ".deletable-edge-delete-btn { width: 20px; height: 20px; border: 0px solid #ffff…" at bounding box center [736, 245] width 1034 height 389
click at [48, 352] on span "Run Automation" at bounding box center [50, 355] width 47 height 8
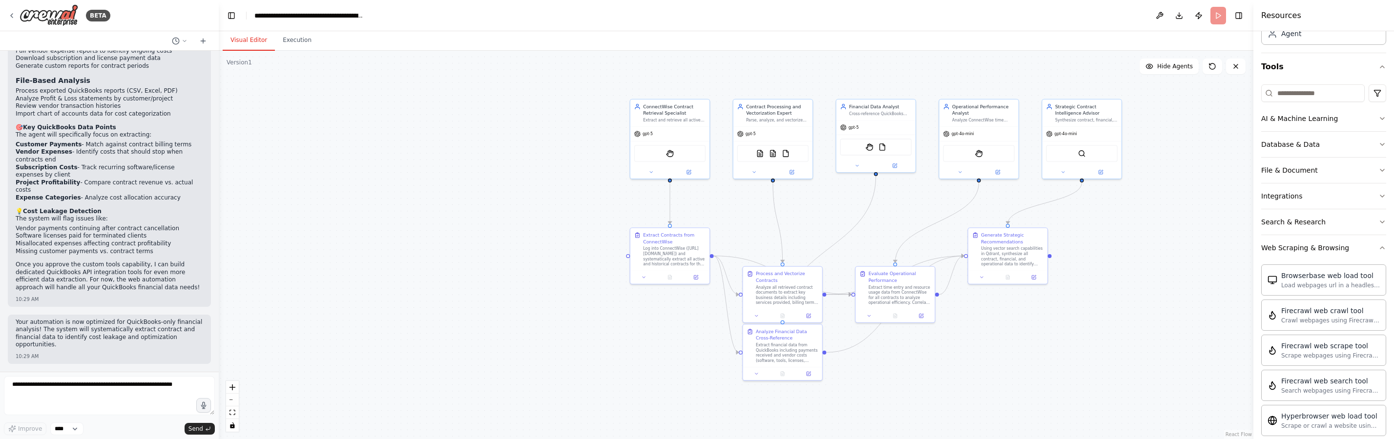
scroll to position [2733, 0]
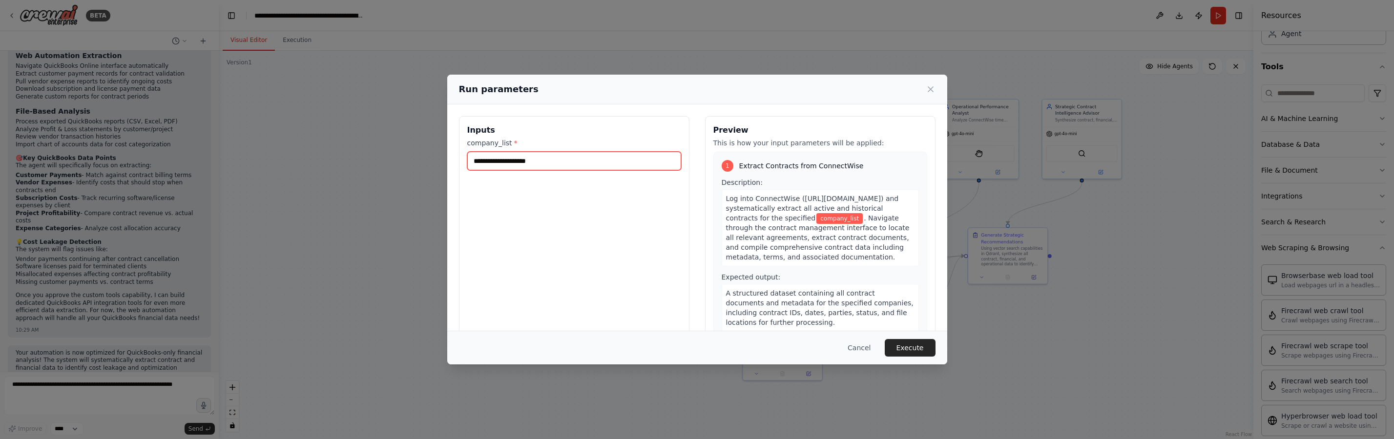
click at [540, 160] on input "company_list *" at bounding box center [574, 161] width 214 height 19
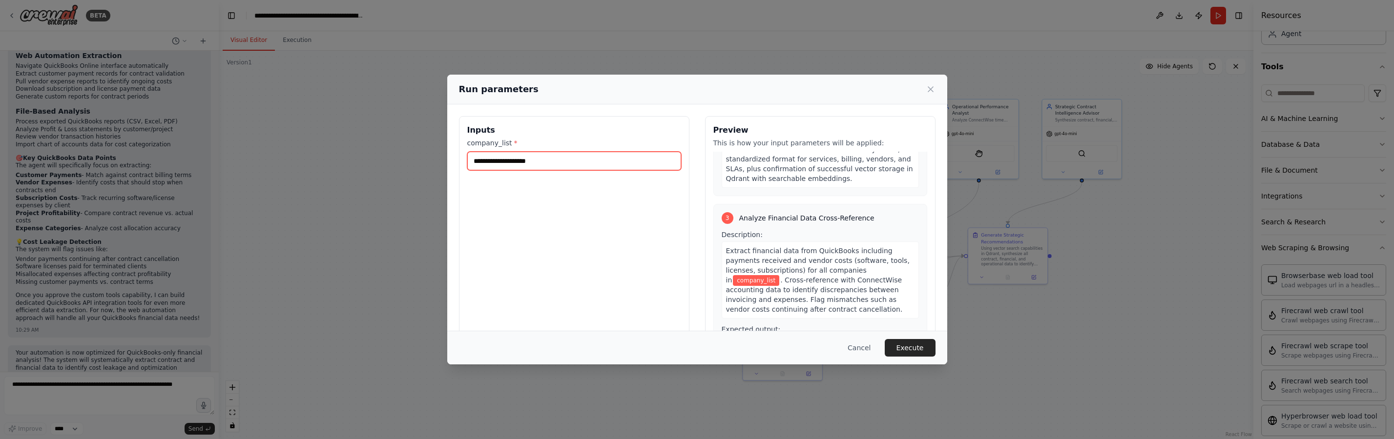
scroll to position [344, 0]
click at [540, 159] on input "company_list *" at bounding box center [574, 161] width 214 height 19
paste input "**********"
type input "**********"
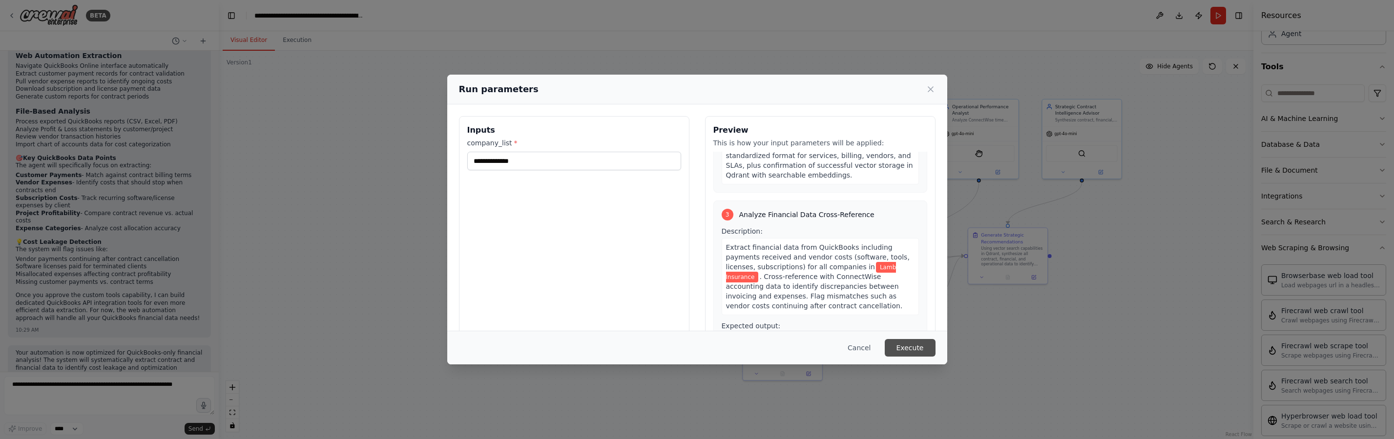
click at [929, 352] on button "Execute" at bounding box center [910, 348] width 51 height 18
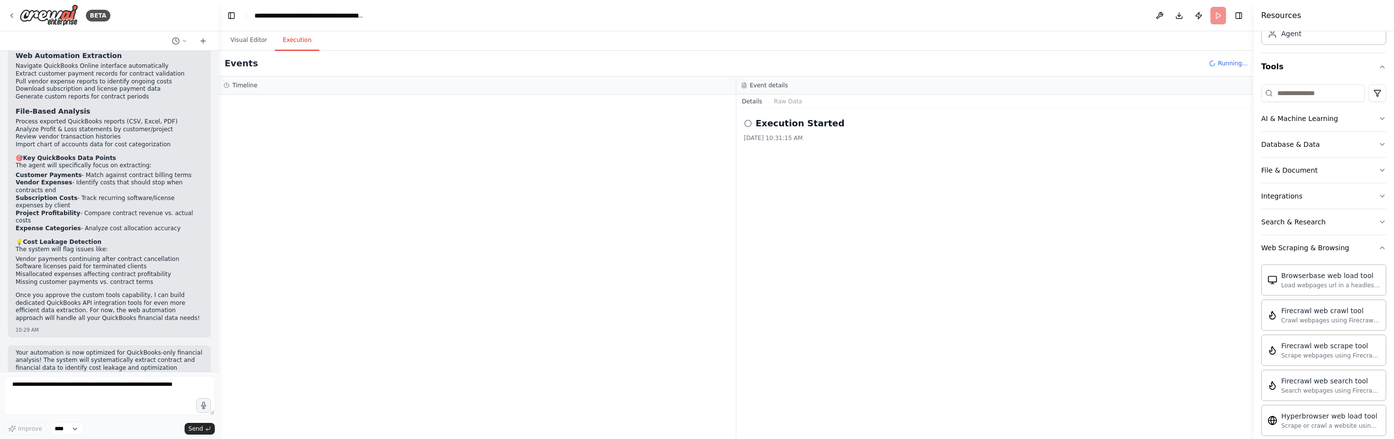
click at [309, 43] on button "Execution" at bounding box center [297, 40] width 44 height 21
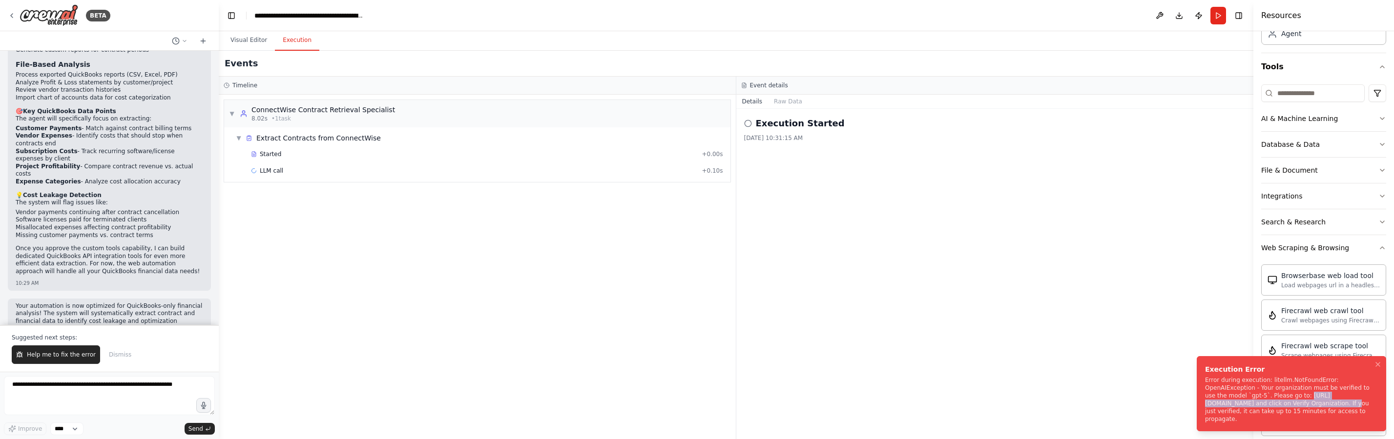
drag, startPoint x: 1205, startPoint y: 403, endPoint x: 1372, endPoint y: 405, distance: 167.0
click at [1372, 405] on div "Error during execution: litellm.NotFoundError: OpenAIException - Your organizat…" at bounding box center [1289, 399] width 169 height 47
copy div "https://platform.openai.com/settings/organization/general"
click at [1220, 19] on button "Run" at bounding box center [1218, 16] width 16 height 18
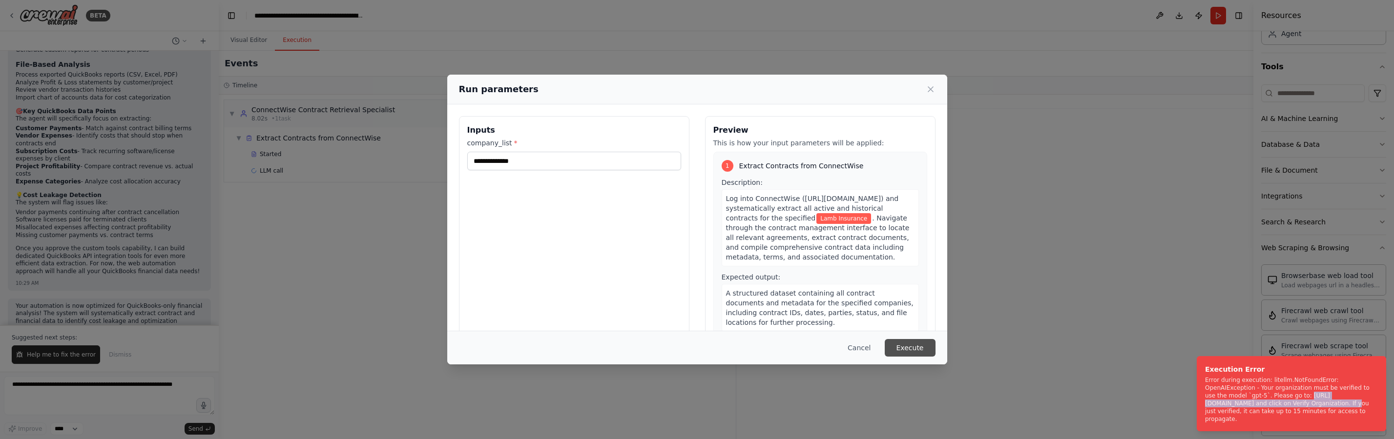
click at [925, 350] on button "Execute" at bounding box center [910, 348] width 51 height 18
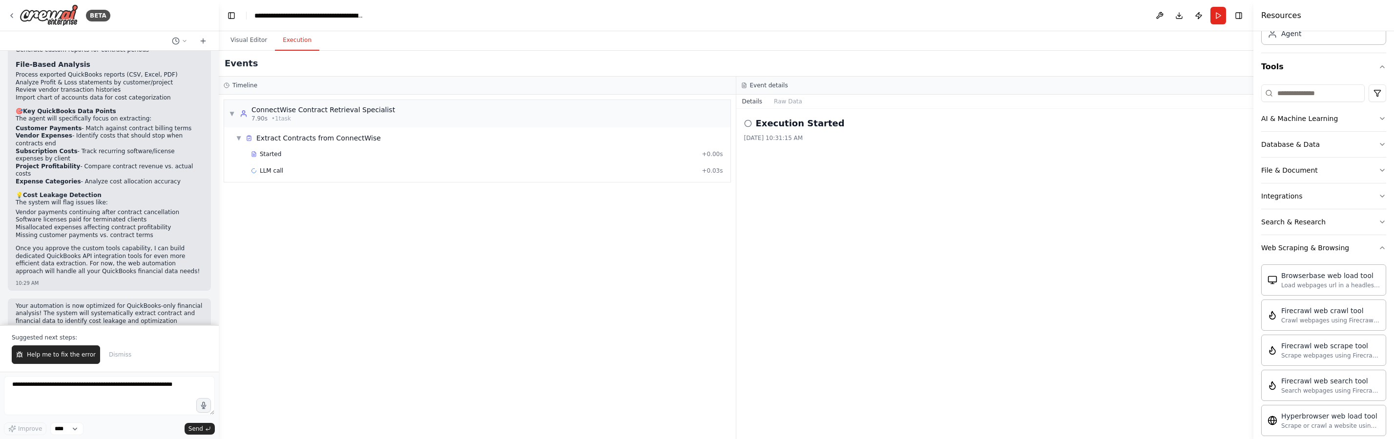
click at [313, 189] on div "▼ ConnectWise Contract Retrieval Specialist 7.90s • 1 task ▼ Extract Contracts …" at bounding box center [477, 267] width 517 height 345
click at [323, 174] on div "LLM call + 0.03s" at bounding box center [487, 171] width 472 height 8
click at [324, 154] on div "Started" at bounding box center [474, 154] width 447 height 8
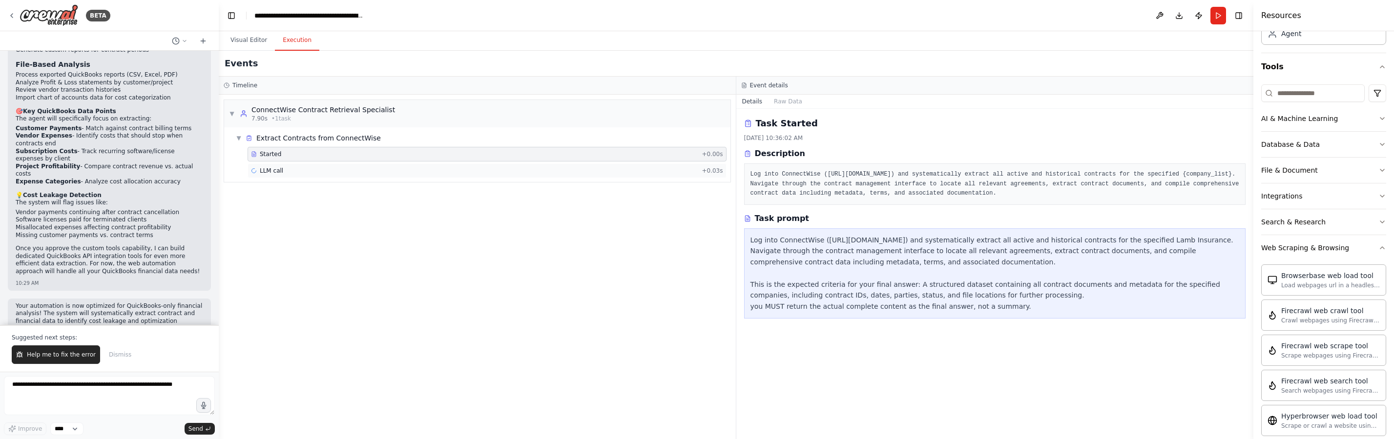
click at [504, 170] on div "LLM call + 0.03s" at bounding box center [487, 171] width 472 height 8
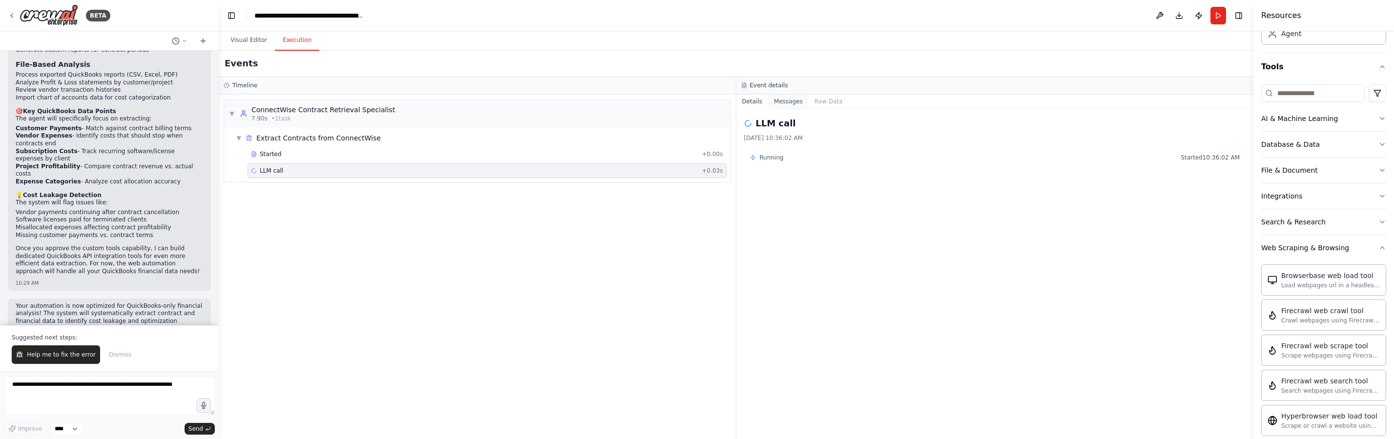
click at [800, 103] on button "Messages" at bounding box center [788, 102] width 41 height 14
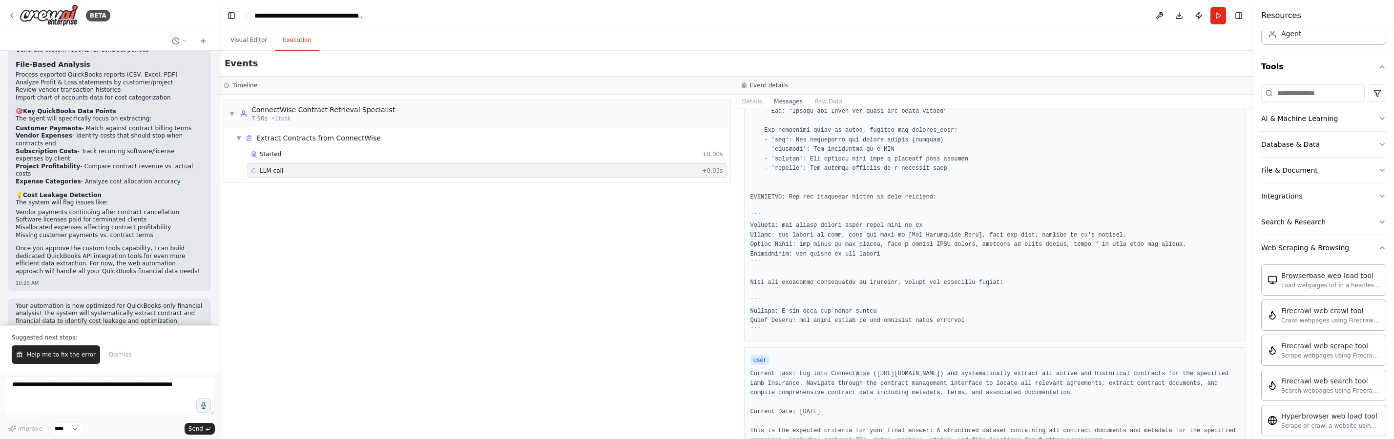
scroll to position [424, 0]
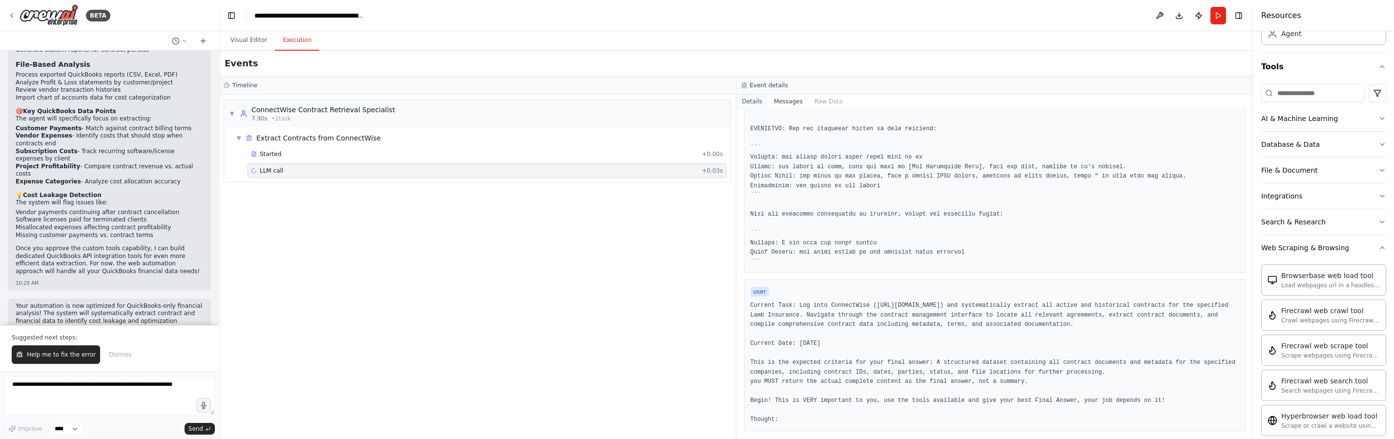
click at [756, 101] on button "Details" at bounding box center [752, 102] width 32 height 14
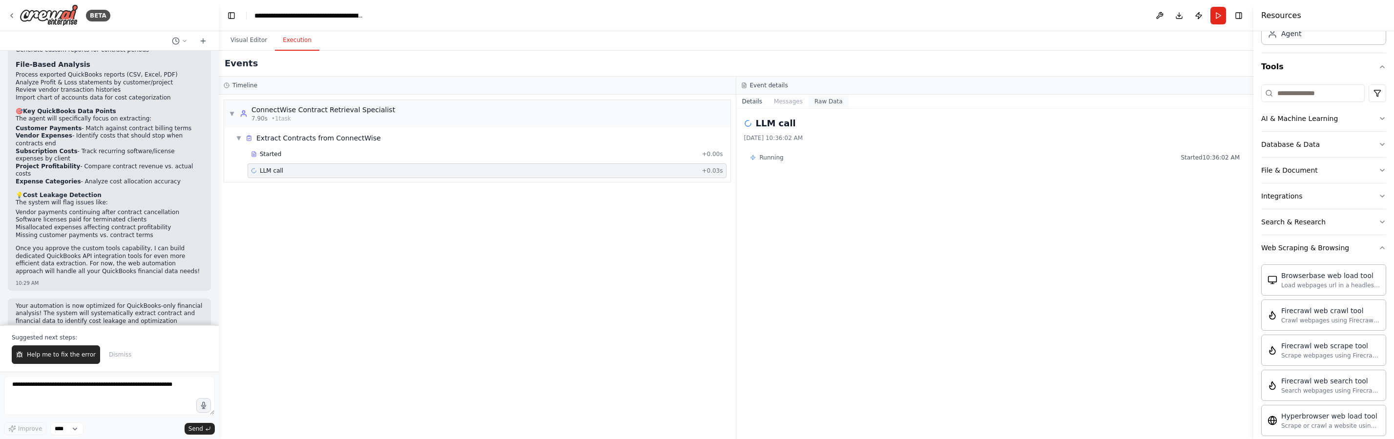
click at [840, 96] on button "Raw Data" at bounding box center [828, 102] width 40 height 14
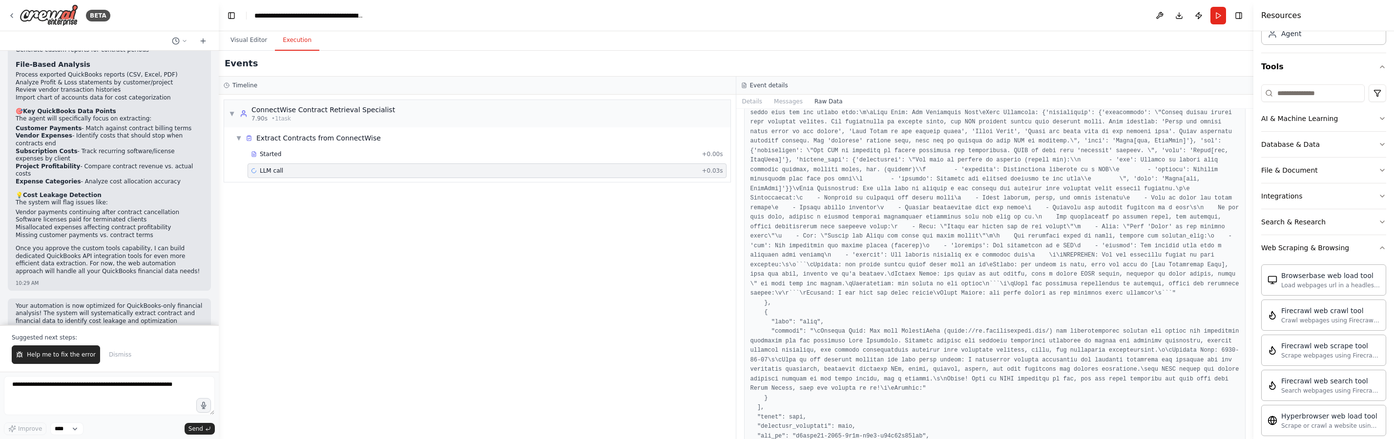
scroll to position [466, 0]
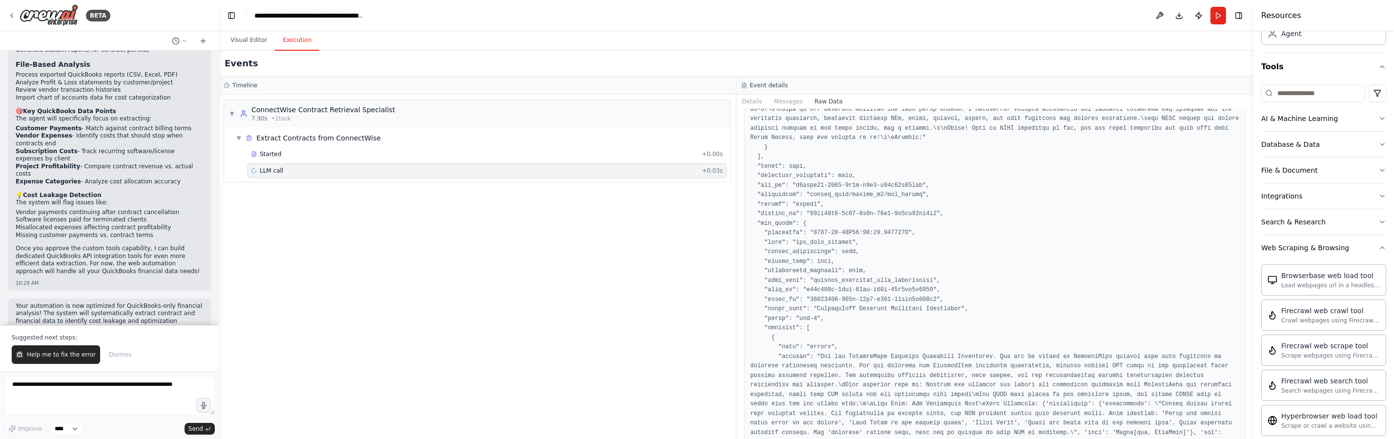
click at [455, 258] on div "▼ ConnectWise Contract Retrieval Specialist 7.90s • 1 task ▼ Extract Contracts …" at bounding box center [477, 267] width 517 height 345
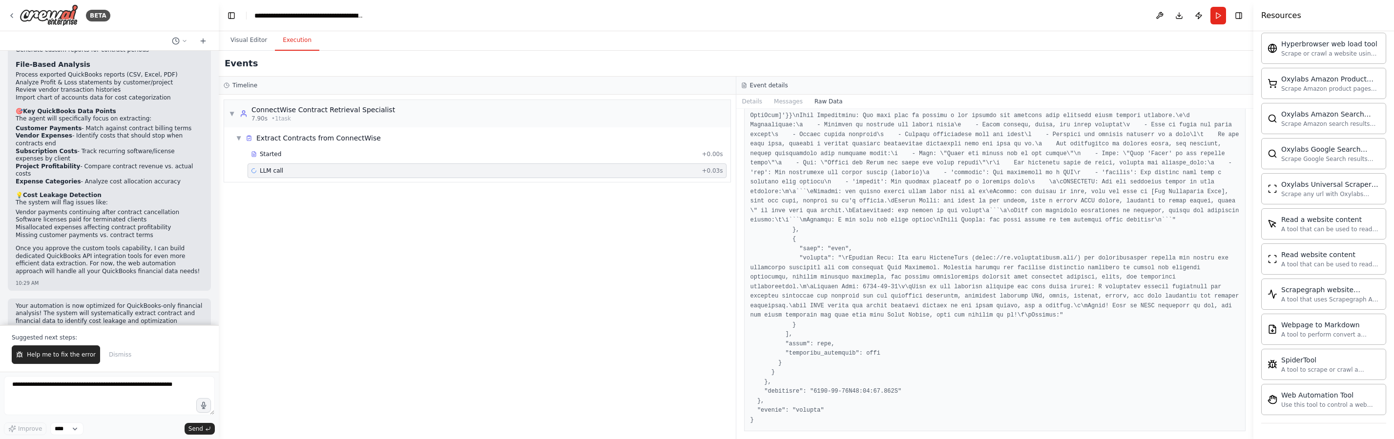
scroll to position [1964, 0]
click at [576, 247] on div "▼ ConnectWise Contract Retrieval Specialist 7.90s • 1 task ▼ Extract Contracts …" at bounding box center [477, 267] width 517 height 345
click at [241, 41] on button "Visual Editor" at bounding box center [249, 40] width 52 height 21
click at [280, 44] on button "Execution" at bounding box center [297, 40] width 44 height 21
click at [321, 204] on div "▼ ConnectWise Contract Retrieval Specialist 7.90s • 1 task ▼ Extract Contracts …" at bounding box center [477, 267] width 517 height 345
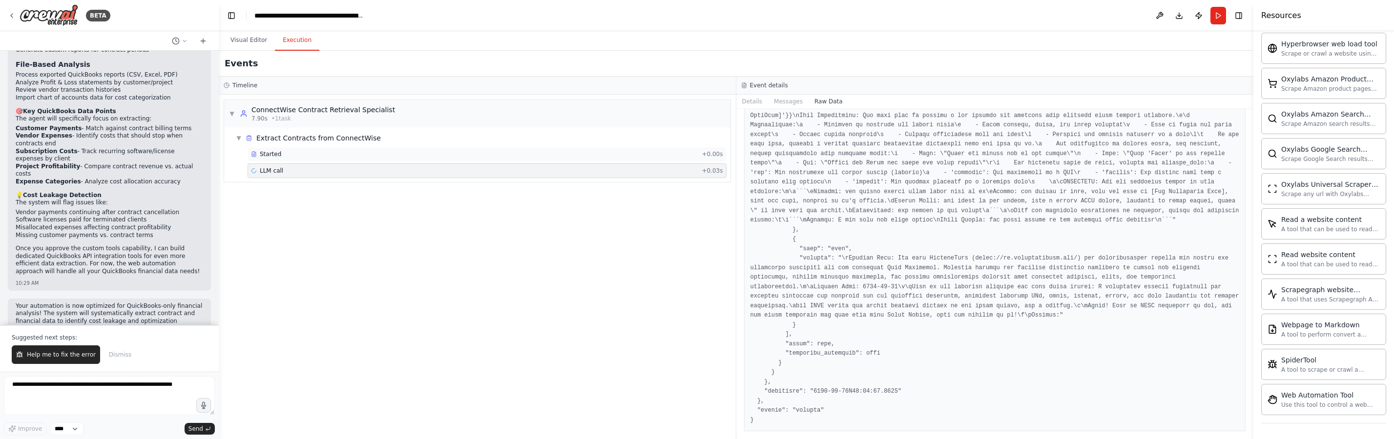
click at [348, 159] on div "Started + 0.00s" at bounding box center [486, 154] width 479 height 15
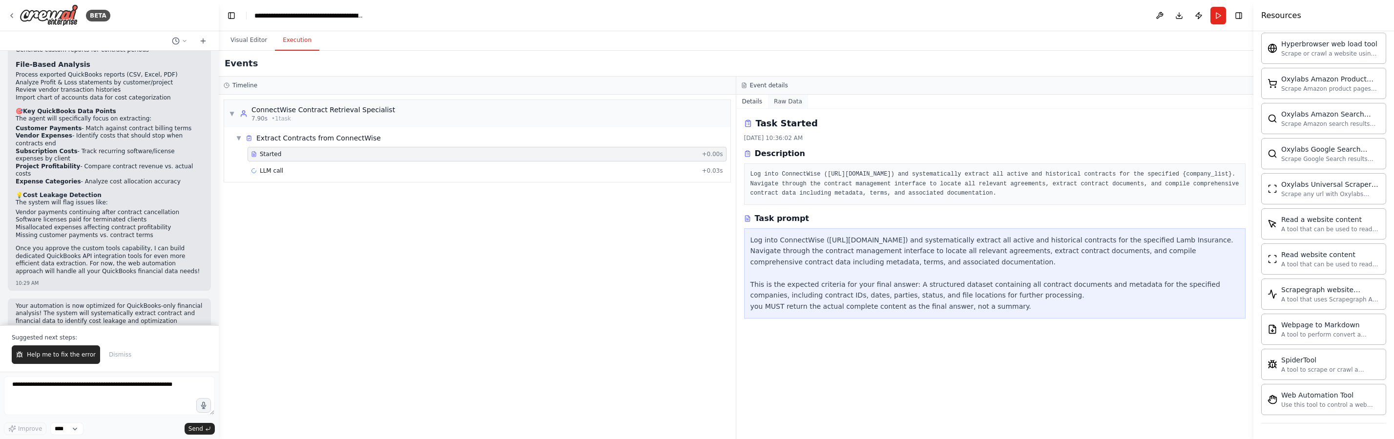
click at [781, 100] on button "Raw Data" at bounding box center [788, 102] width 40 height 14
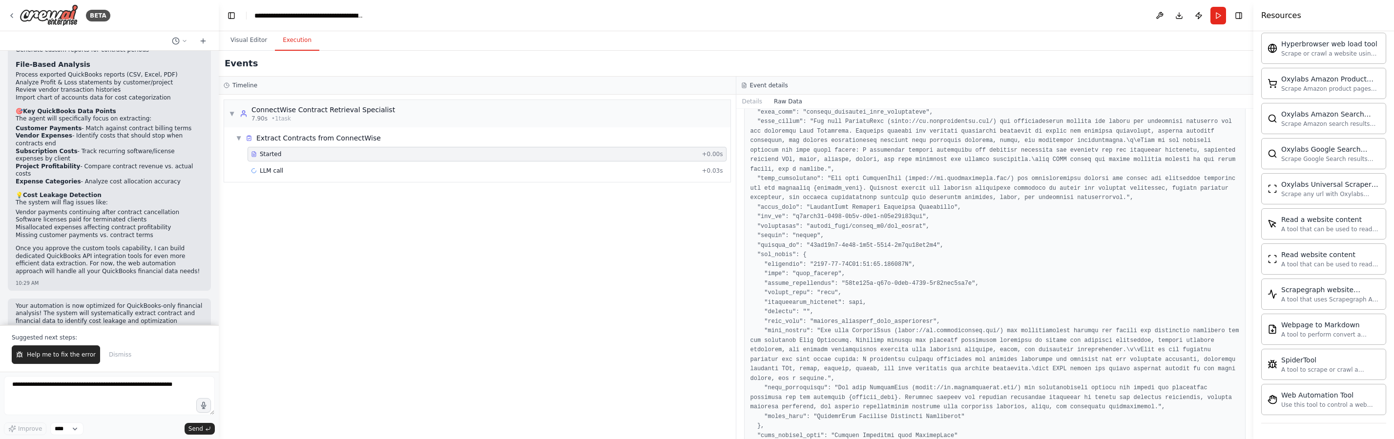
scroll to position [127, 0]
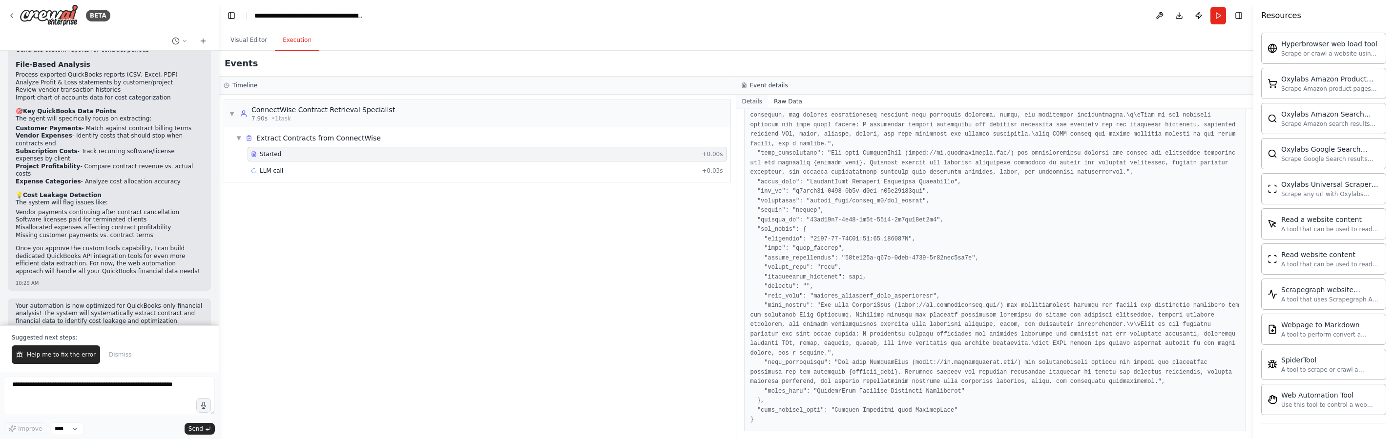
click at [761, 101] on button "Details" at bounding box center [752, 102] width 32 height 14
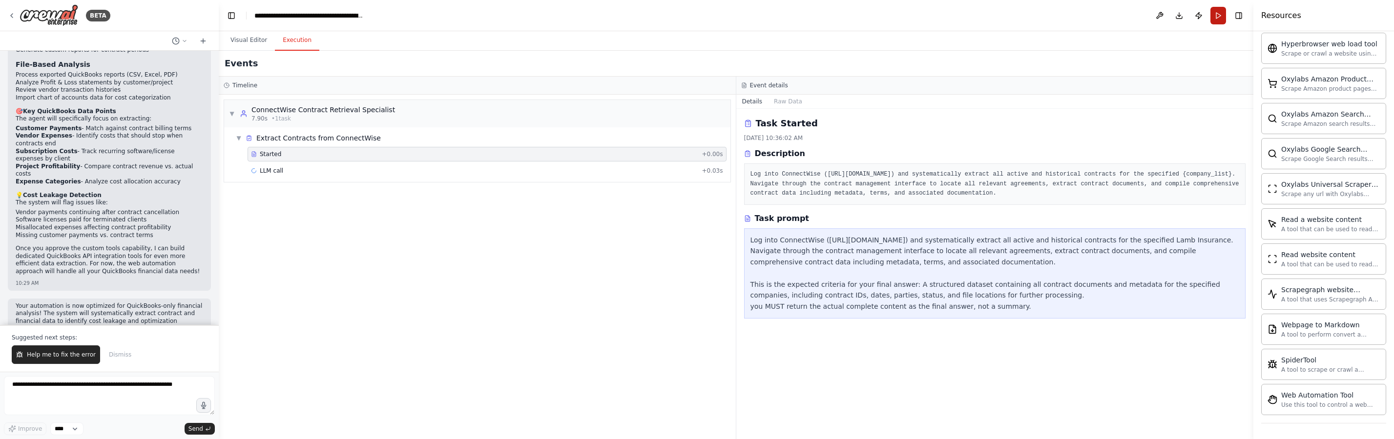
click at [1219, 18] on button "Run" at bounding box center [1218, 16] width 16 height 18
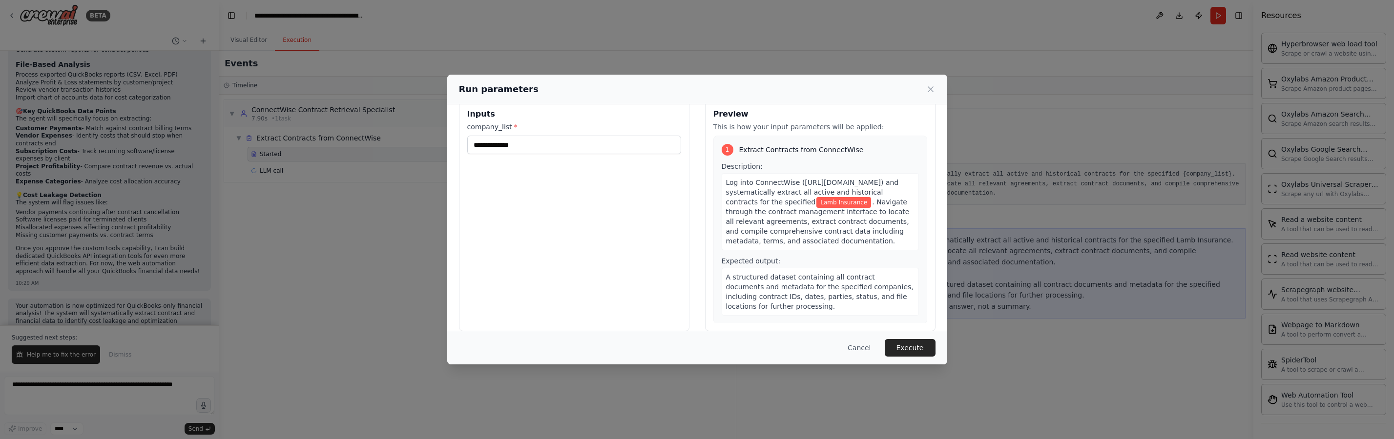
scroll to position [28, 0]
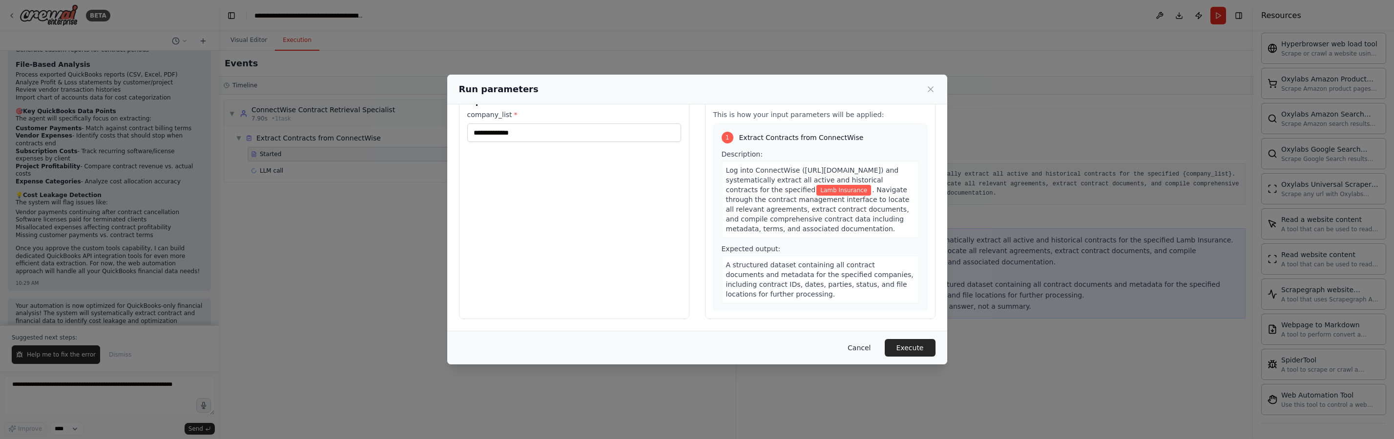
click at [862, 347] on button "Cancel" at bounding box center [859, 348] width 39 height 18
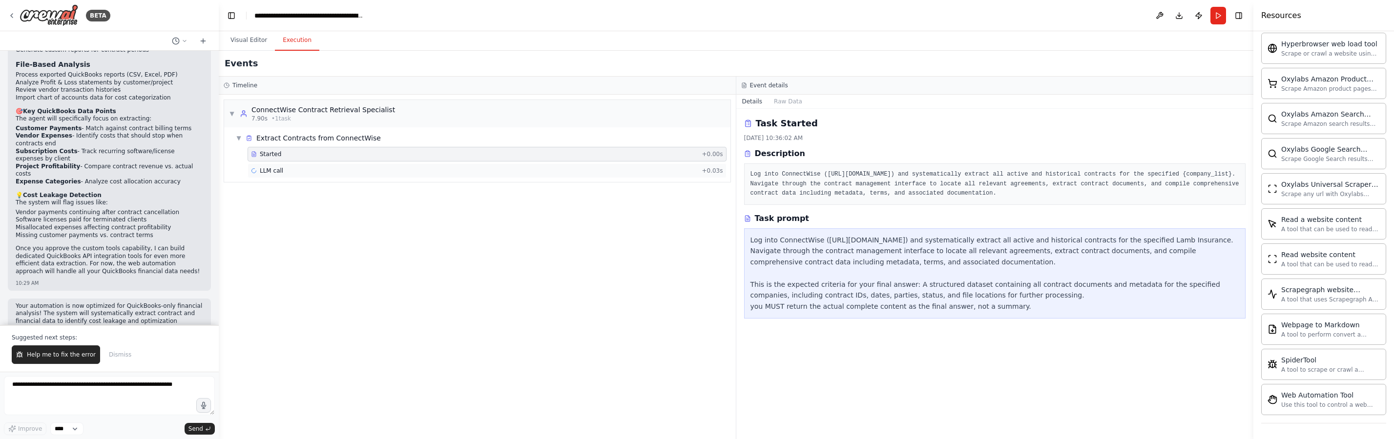
click at [540, 169] on div "LLM call + 0.03s" at bounding box center [487, 171] width 472 height 8
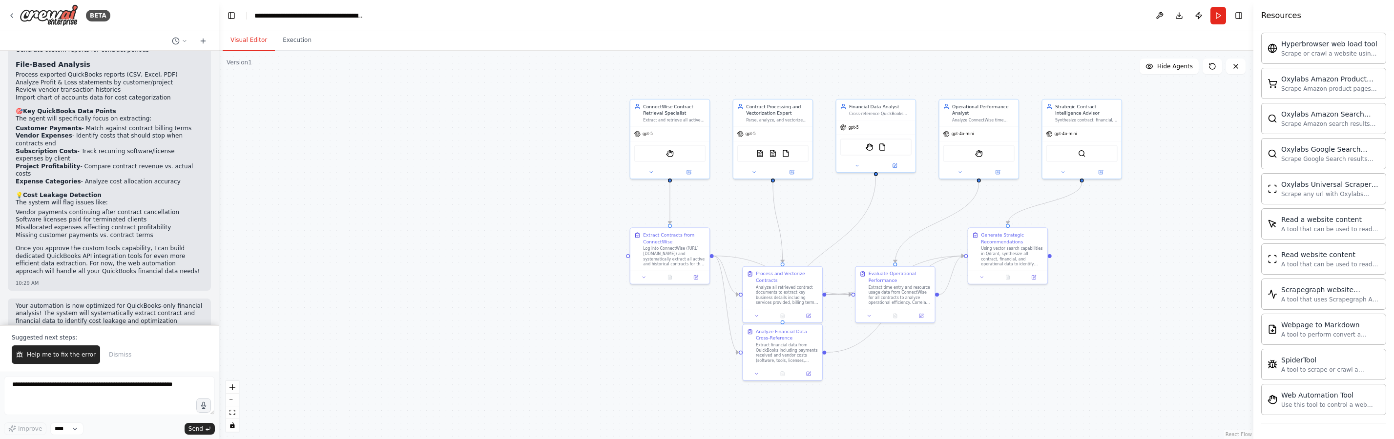
click at [258, 43] on button "Visual Editor" at bounding box center [249, 40] width 52 height 21
click at [689, 171] on icon at bounding box center [689, 170] width 3 height 3
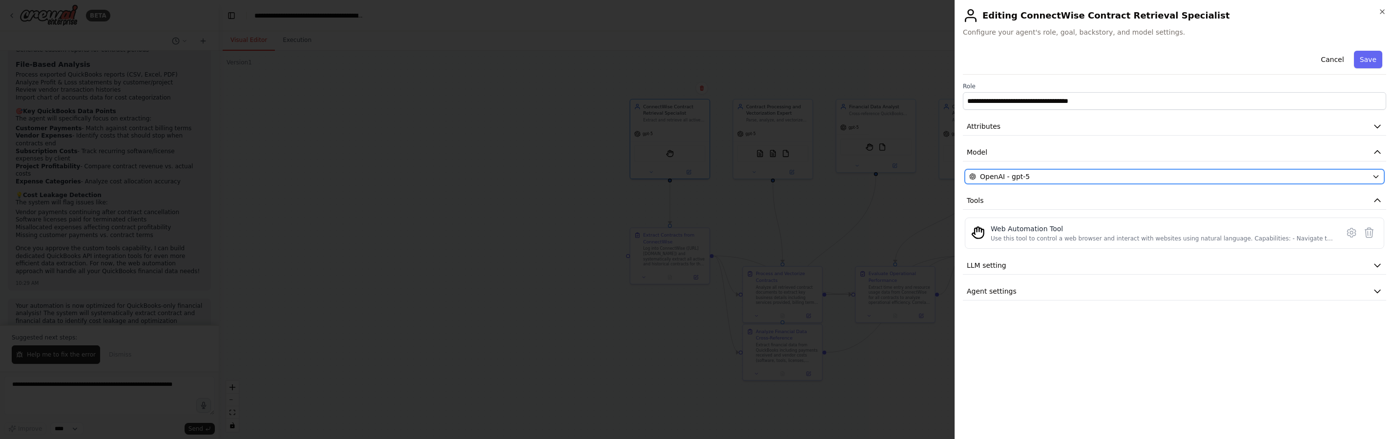
click at [1016, 177] on span "OpenAI - gpt-5" at bounding box center [1005, 177] width 50 height 10
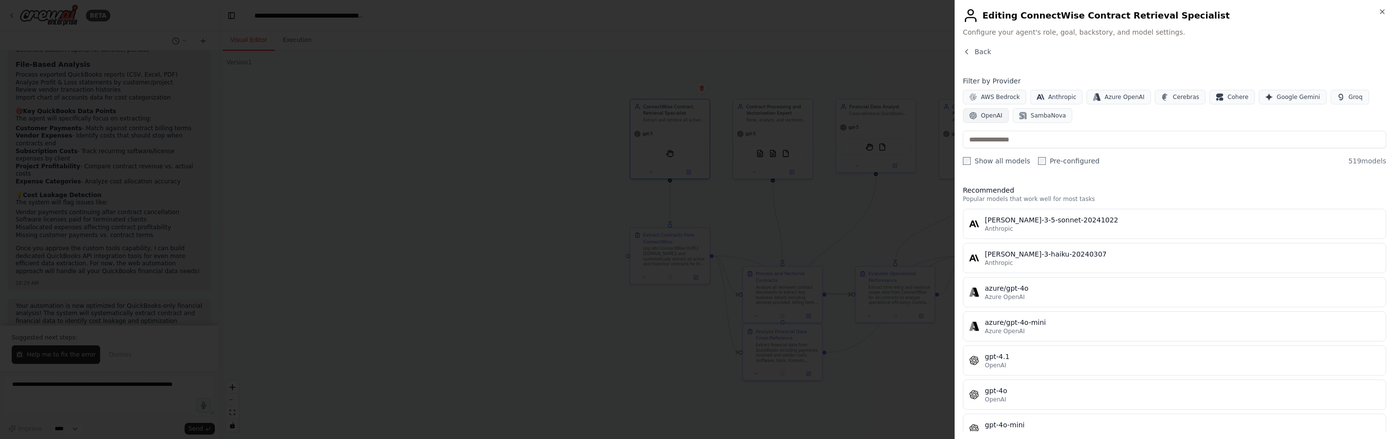
click at [1003, 116] on button "OpenAI" at bounding box center [986, 115] width 46 height 15
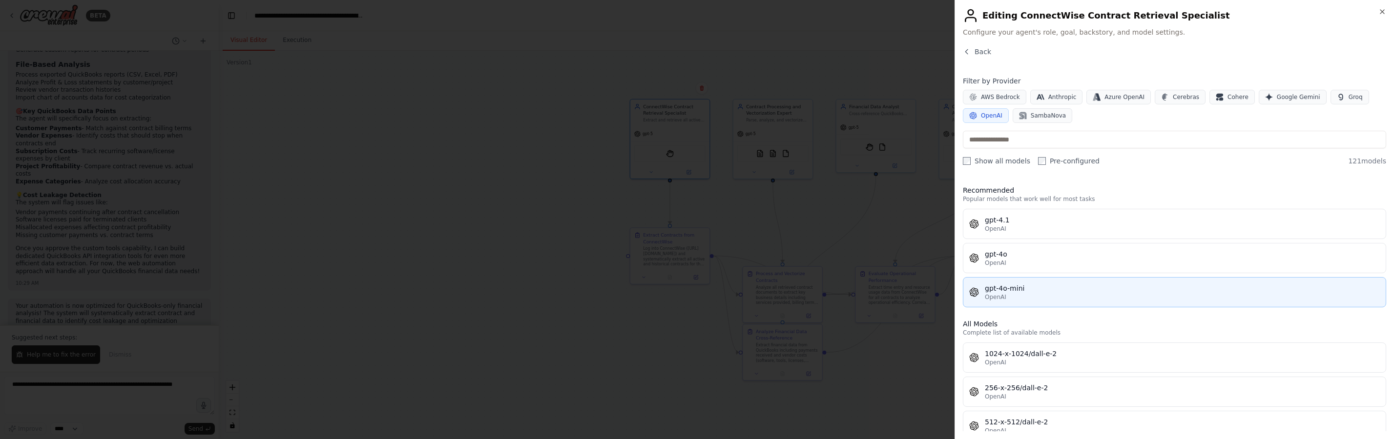
click at [995, 293] on span "OpenAI" at bounding box center [995, 297] width 21 height 8
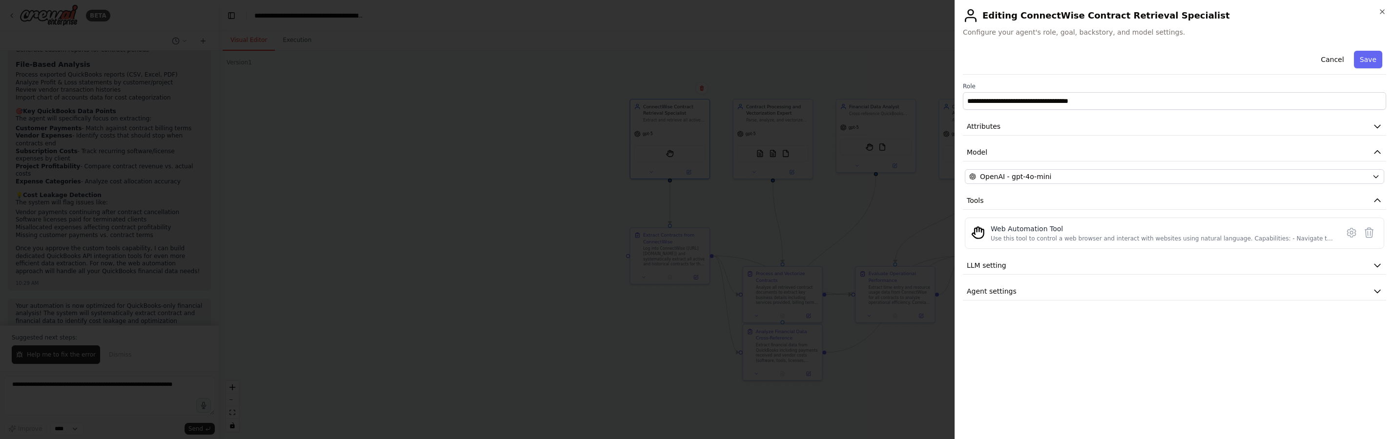
click at [1370, 62] on button "Save" at bounding box center [1368, 60] width 28 height 18
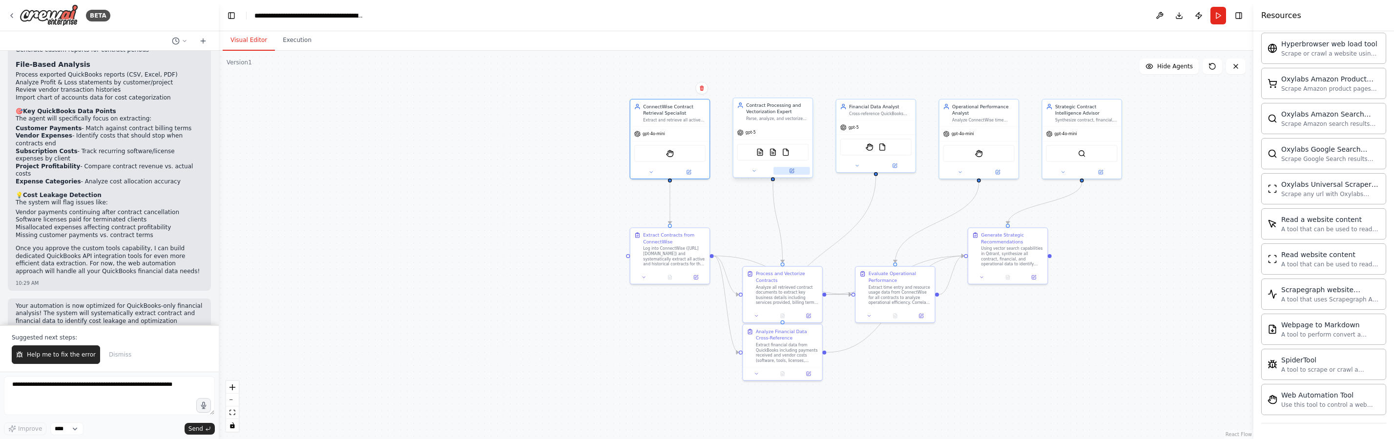
click at [794, 174] on button at bounding box center [791, 171] width 36 height 8
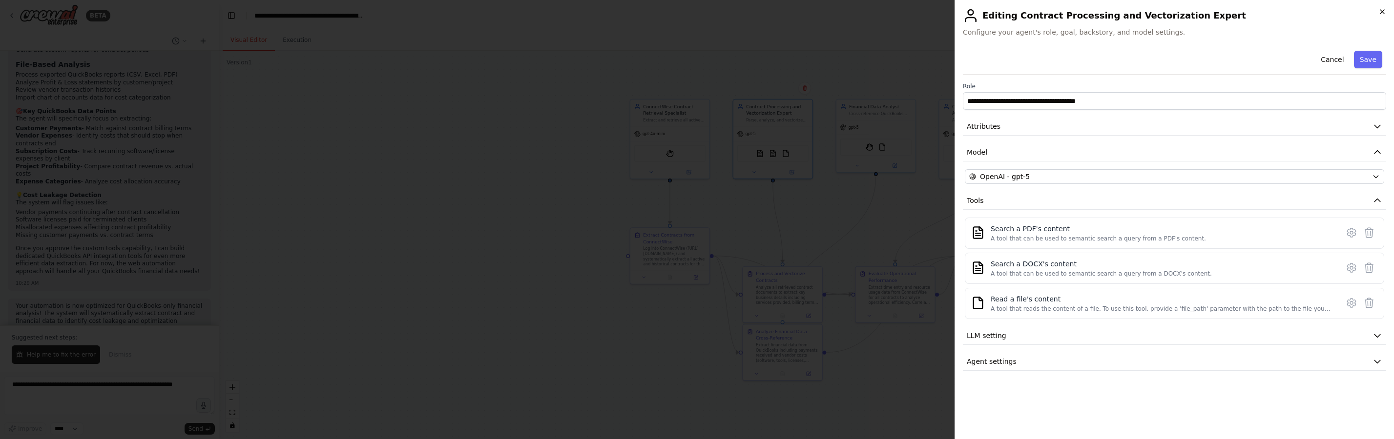
click at [1380, 15] on icon "button" at bounding box center [1382, 12] width 8 height 8
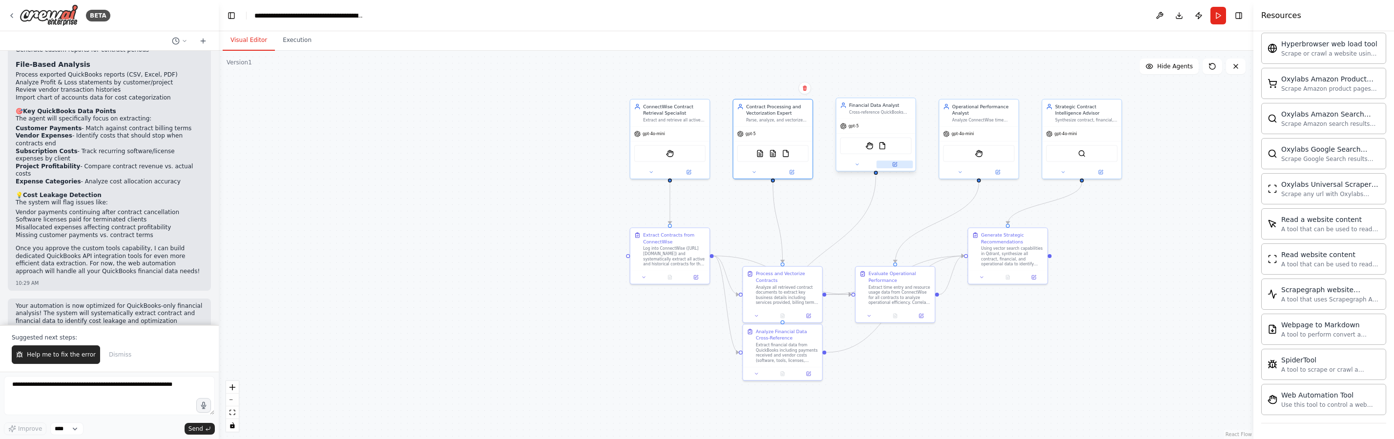
click at [901, 166] on button at bounding box center [894, 165] width 36 height 8
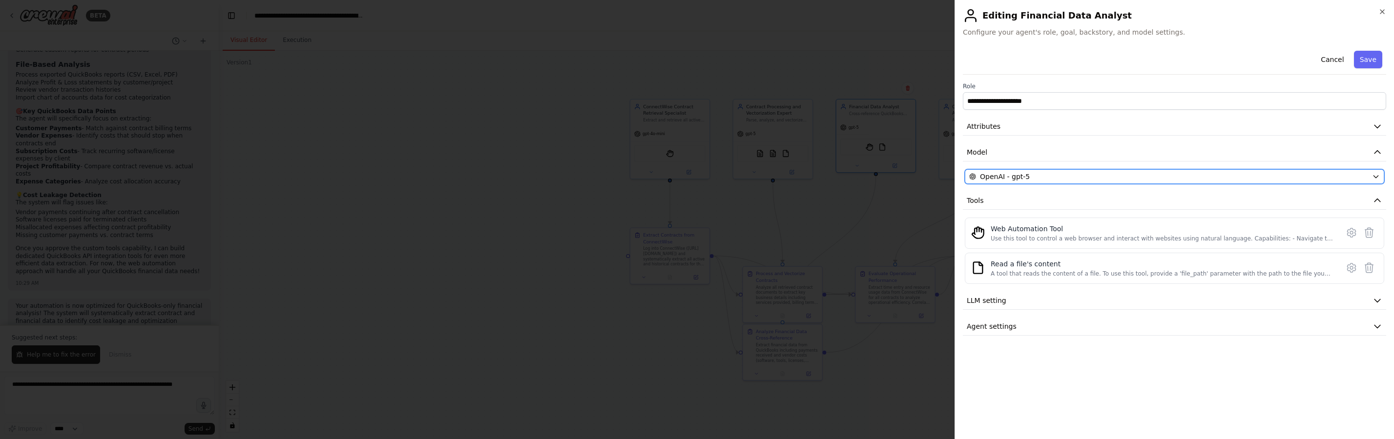
click at [1211, 171] on button "OpenAI - gpt-5" at bounding box center [1174, 176] width 419 height 15
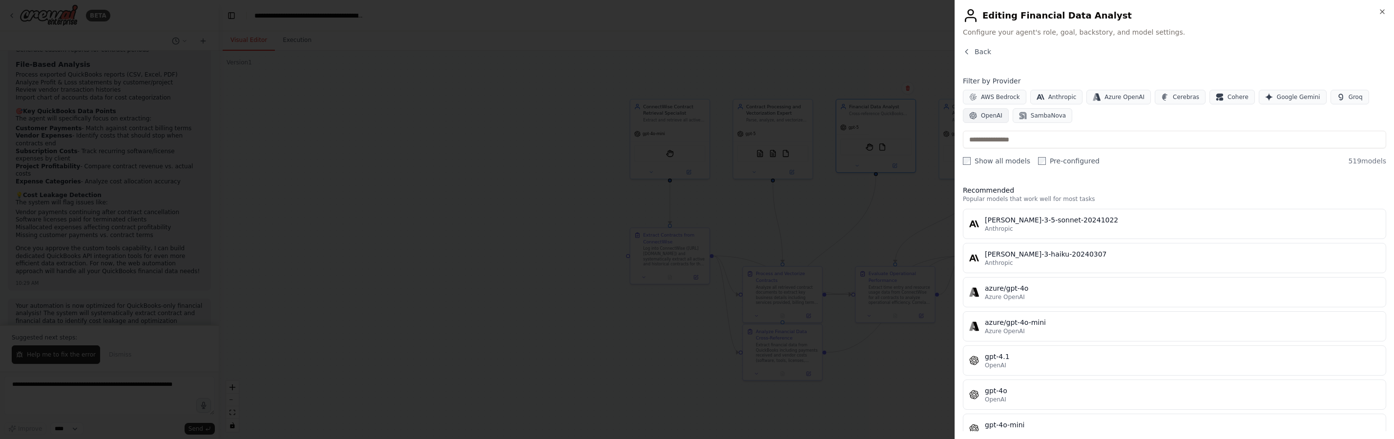
click at [985, 121] on button "OpenAI" at bounding box center [986, 115] width 46 height 15
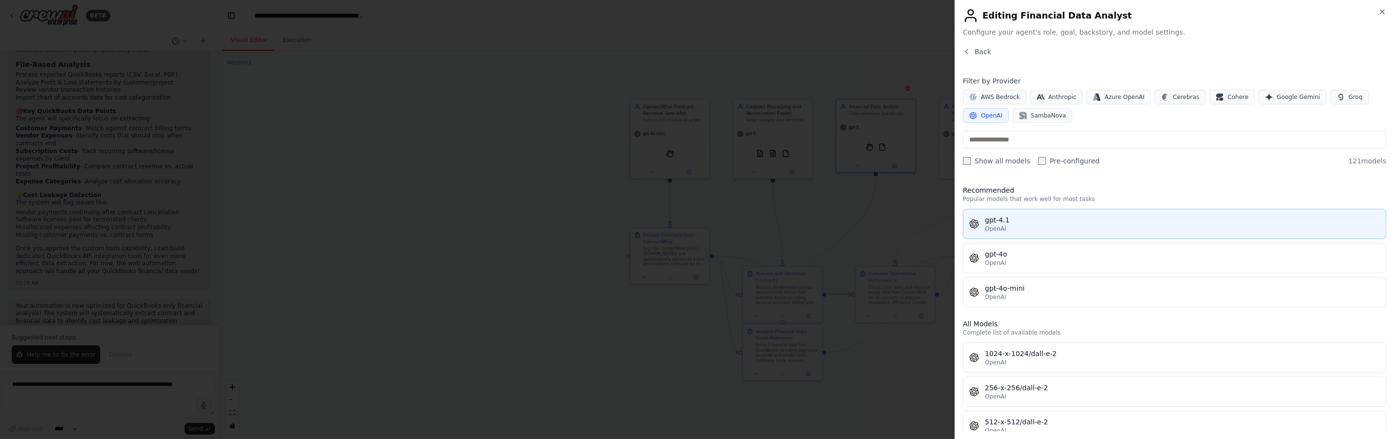
click at [1033, 226] on div "OpenAI" at bounding box center [1182, 229] width 395 height 8
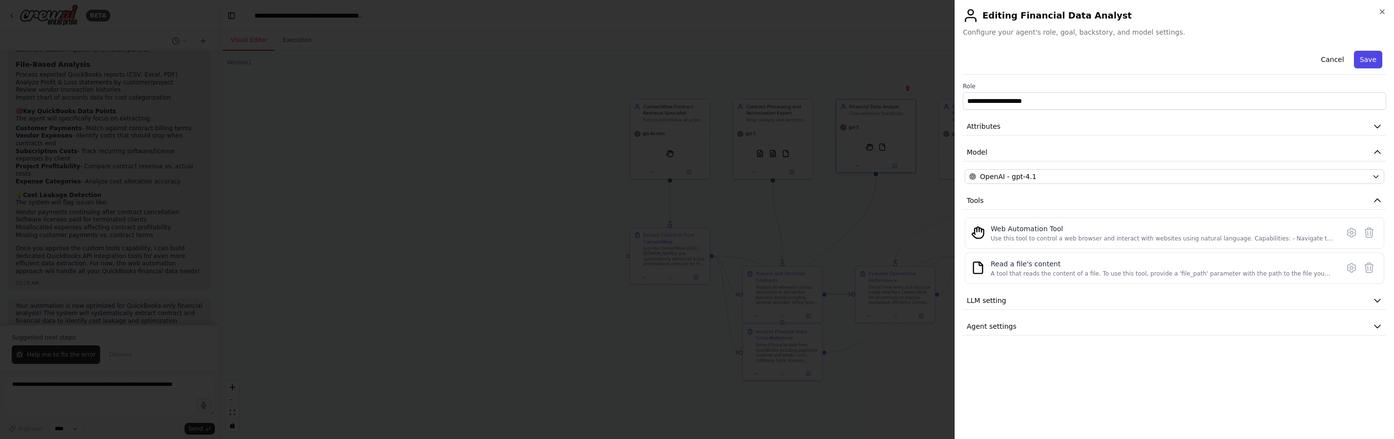
click at [1375, 61] on button "Save" at bounding box center [1368, 60] width 28 height 18
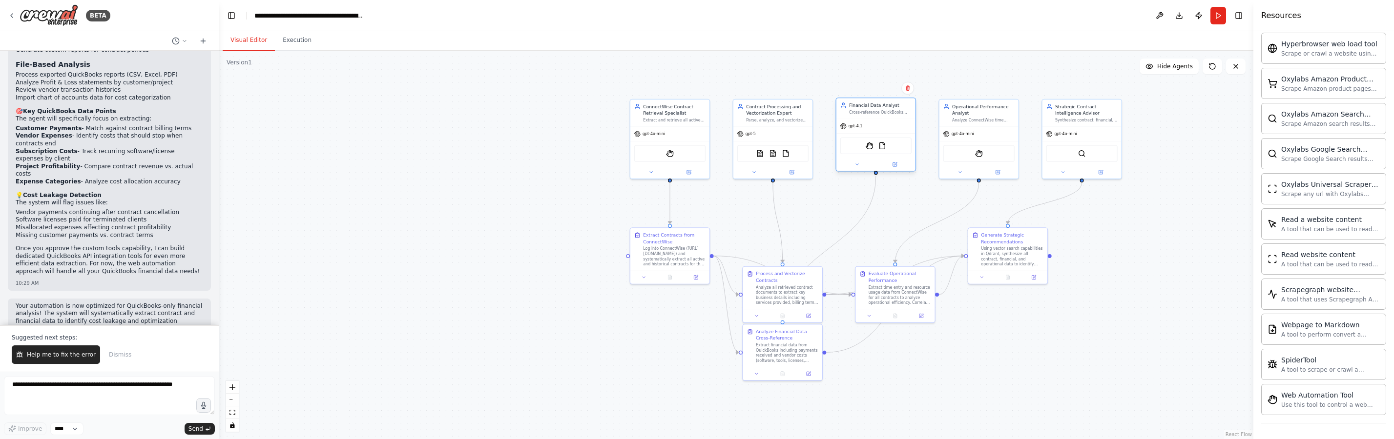
click at [905, 169] on div at bounding box center [875, 164] width 79 height 13
click at [1220, 15] on button "Run" at bounding box center [1218, 16] width 16 height 18
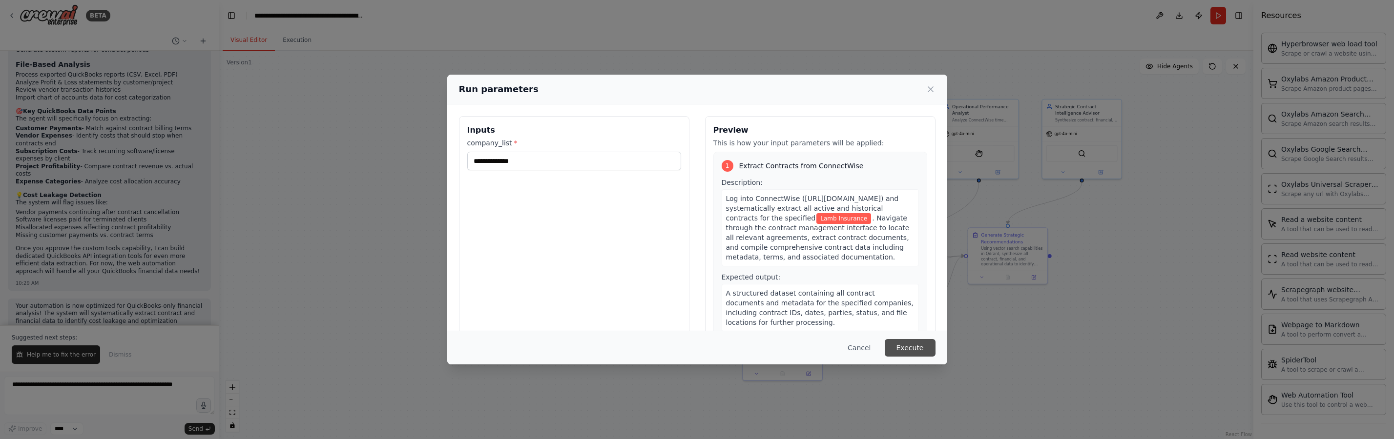
click at [909, 351] on button "Execute" at bounding box center [910, 348] width 51 height 18
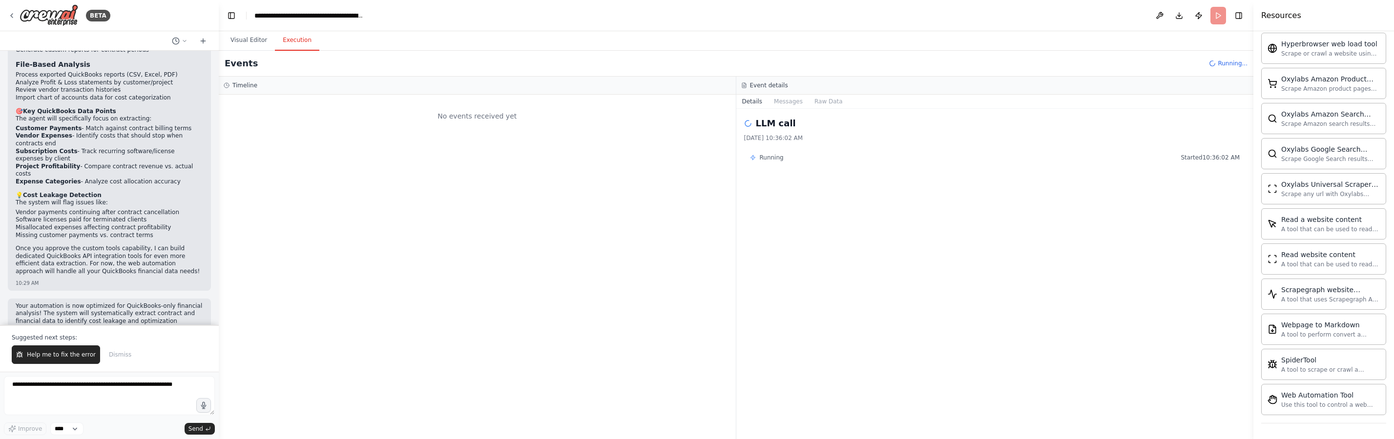
click at [307, 39] on button "Execution" at bounding box center [297, 40] width 44 height 21
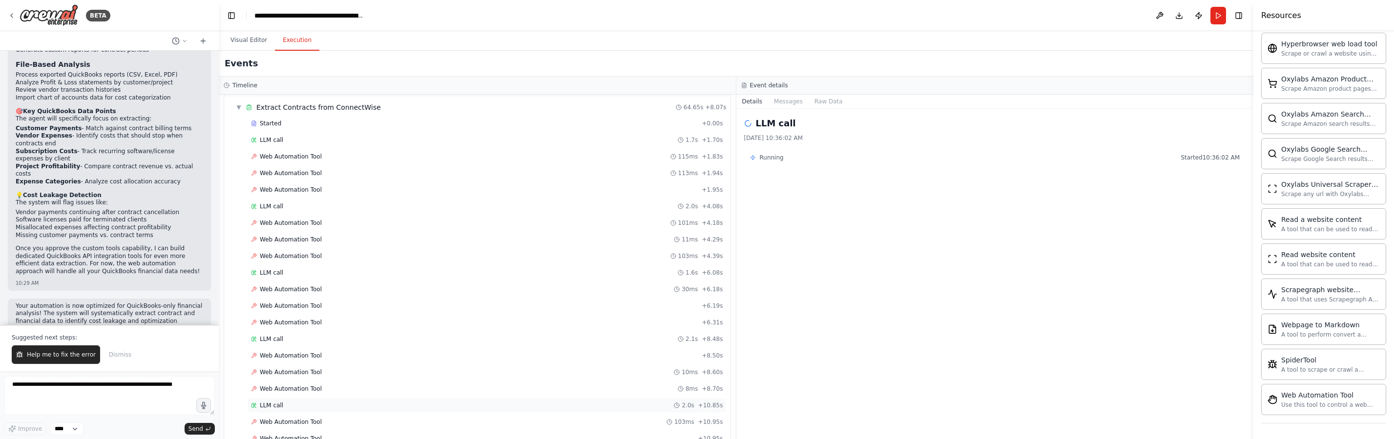
scroll to position [0, 0]
click at [303, 191] on div "Web Automation Tool 115ms + 1.83s" at bounding box center [486, 187] width 479 height 15
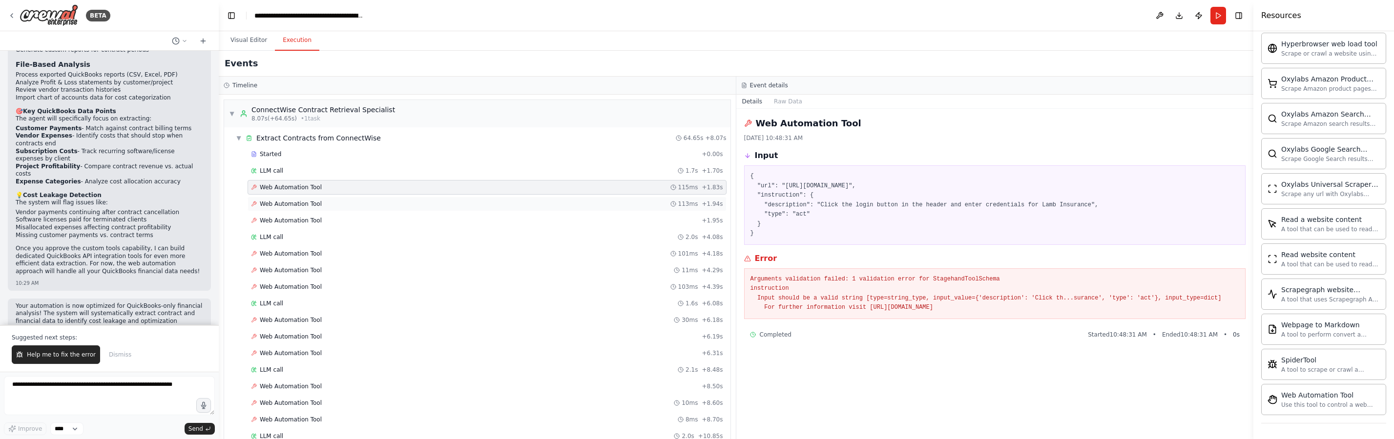
click at [305, 210] on div "Web Automation Tool 113ms + 1.94s" at bounding box center [486, 204] width 479 height 15
click at [304, 223] on span "Web Automation Tool" at bounding box center [291, 221] width 62 height 8
click at [1043, 206] on pre "{ "url": "https://na.myconnectwise.net/", "instruction": { "description": "Clic…" at bounding box center [994, 205] width 489 height 67
click at [851, 203] on pre "{ "url": "https://na.myconnectwise.net/", "instruction": { "description": "Clic…" at bounding box center [994, 205] width 489 height 67
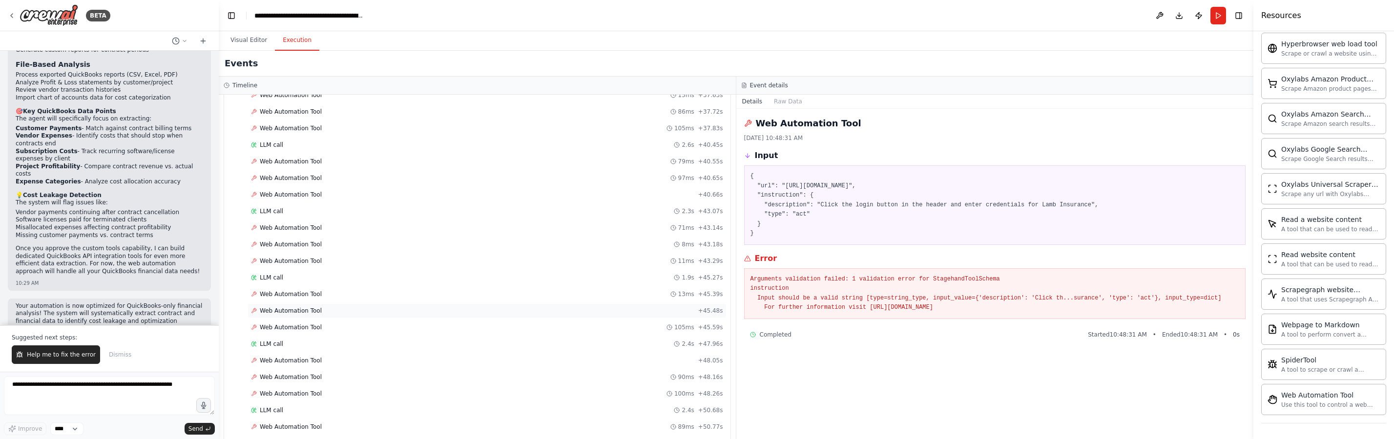
scroll to position [1519, 0]
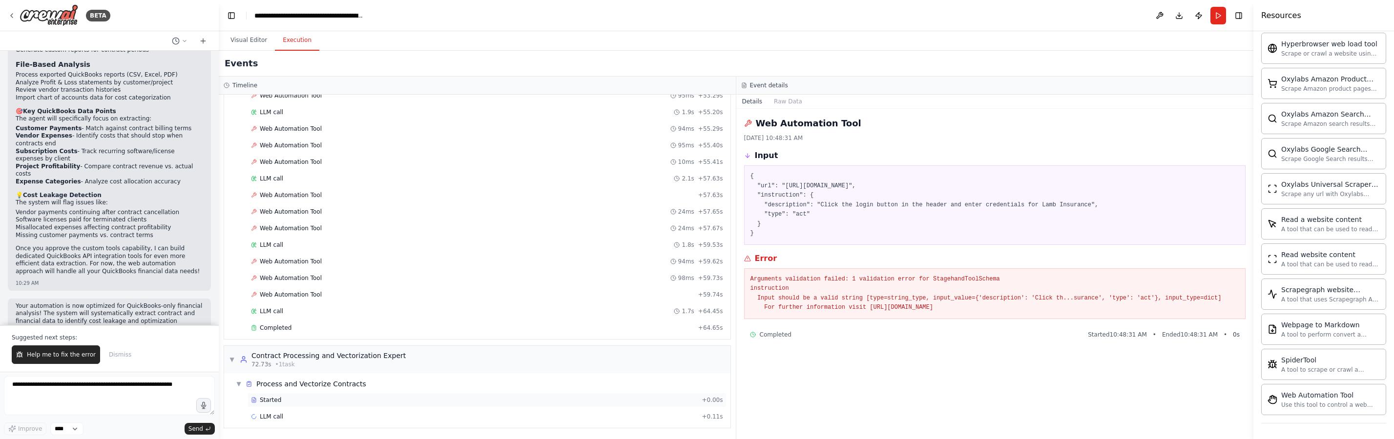
click at [556, 402] on div "Started" at bounding box center [474, 400] width 447 height 8
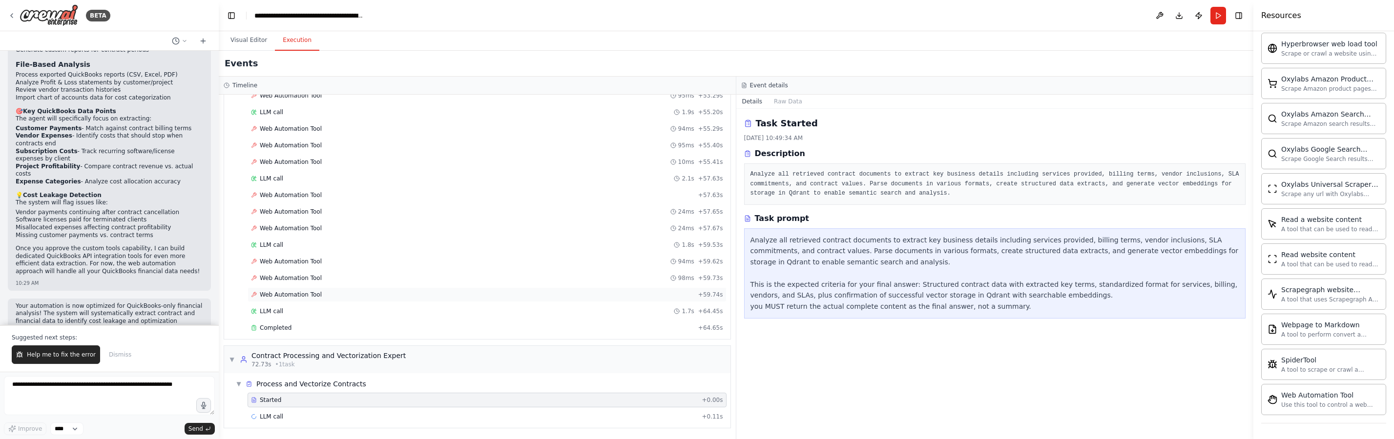
scroll to position [1187, 0]
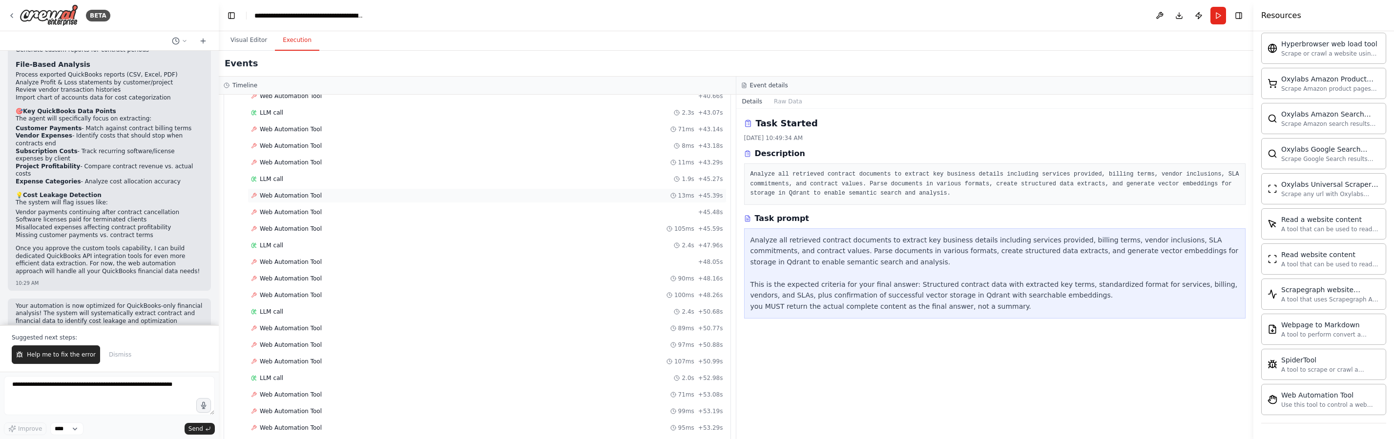
click at [521, 192] on div "Web Automation Tool 13ms + 45.39s" at bounding box center [487, 196] width 472 height 8
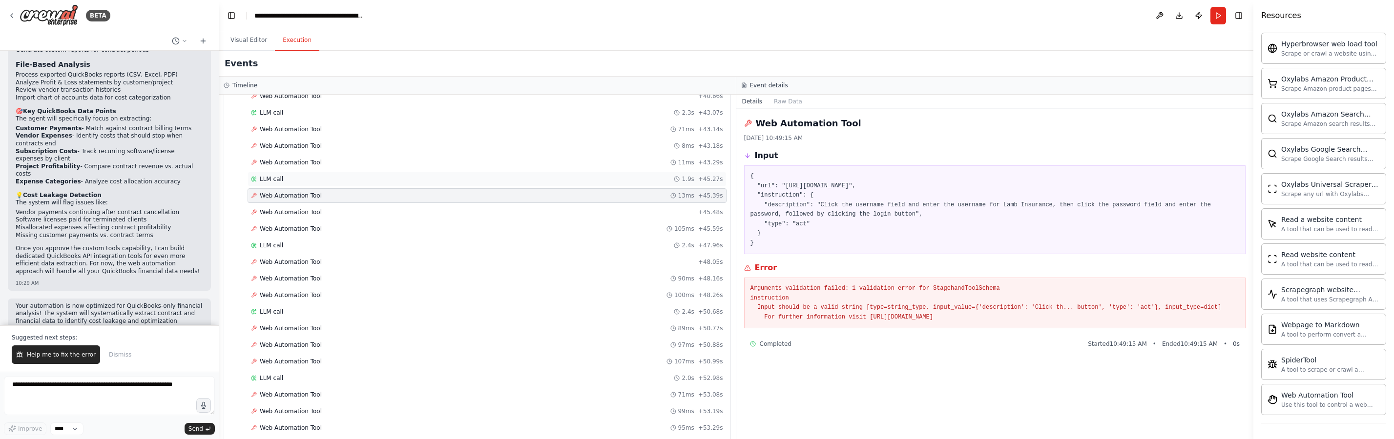
click at [521, 180] on div "LLM call 1.9s + 45.27s" at bounding box center [487, 179] width 472 height 8
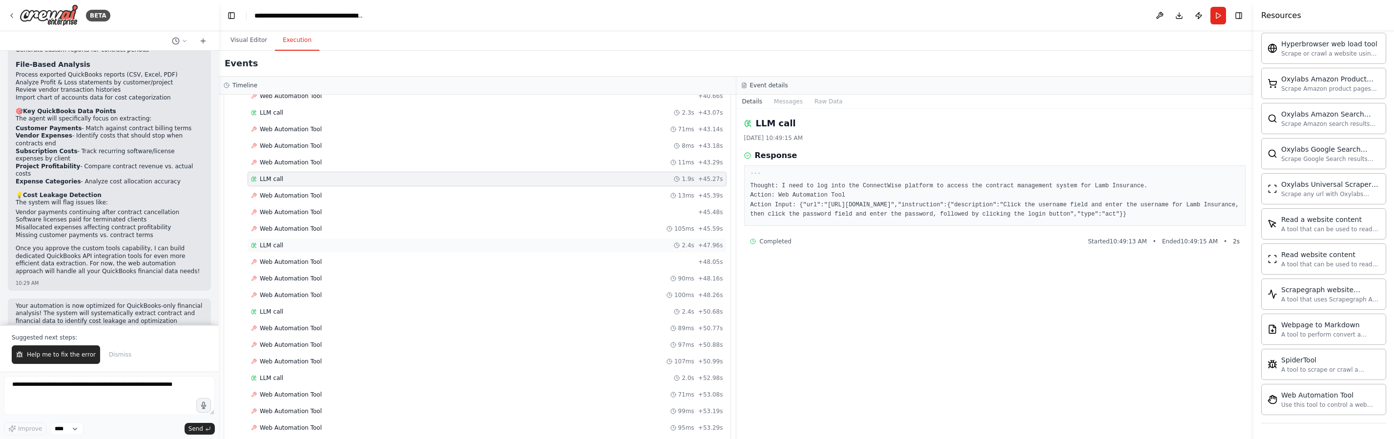
click at [447, 245] on div "LLM call 2.4s + 47.96s" at bounding box center [487, 246] width 472 height 8
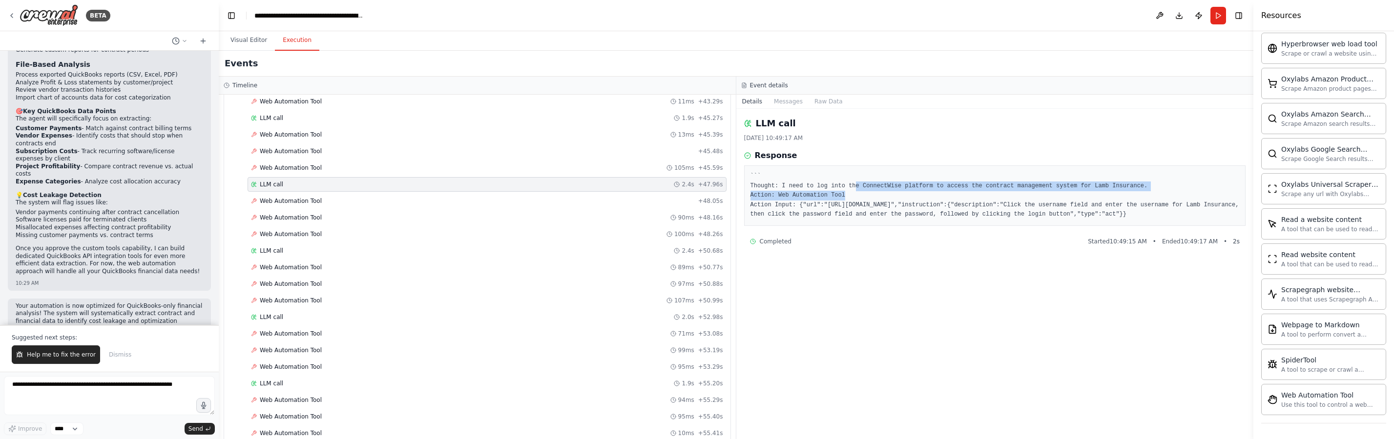
click at [856, 190] on pre "``` Thought: I need to log into the ConnectWise platform to access the contract…" at bounding box center [994, 196] width 489 height 48
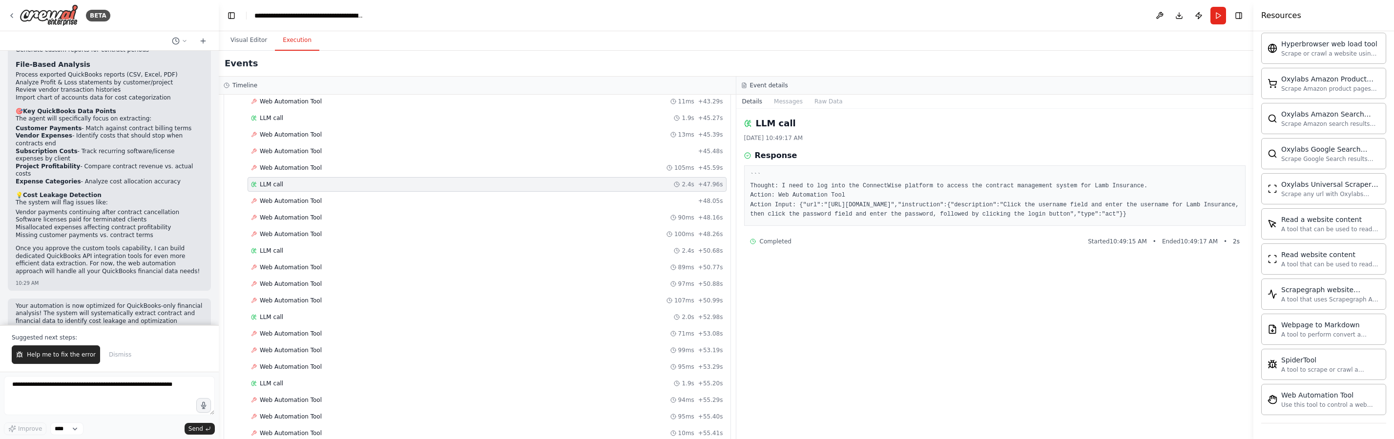
click at [873, 302] on div "LLM call 9/17/2025, 10:49:17 AM Response ``` Thought: I need to log into the Co…" at bounding box center [994, 274] width 517 height 330
click at [320, 306] on div "Web Automation Tool 107ms + 50.99s" at bounding box center [486, 300] width 479 height 15
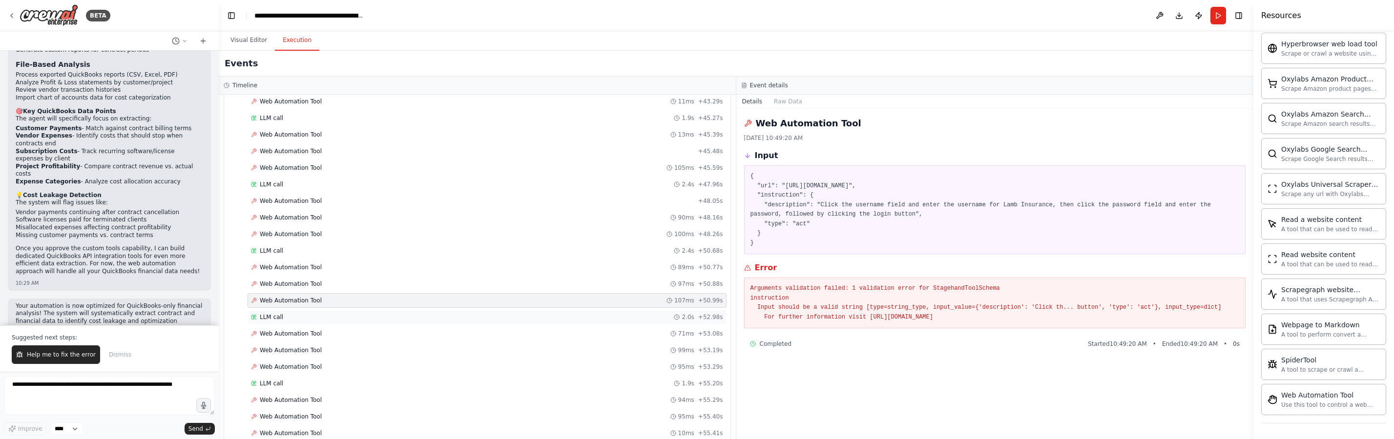
click at [322, 310] on div "LLM call 2.0s + 52.98s" at bounding box center [486, 317] width 479 height 15
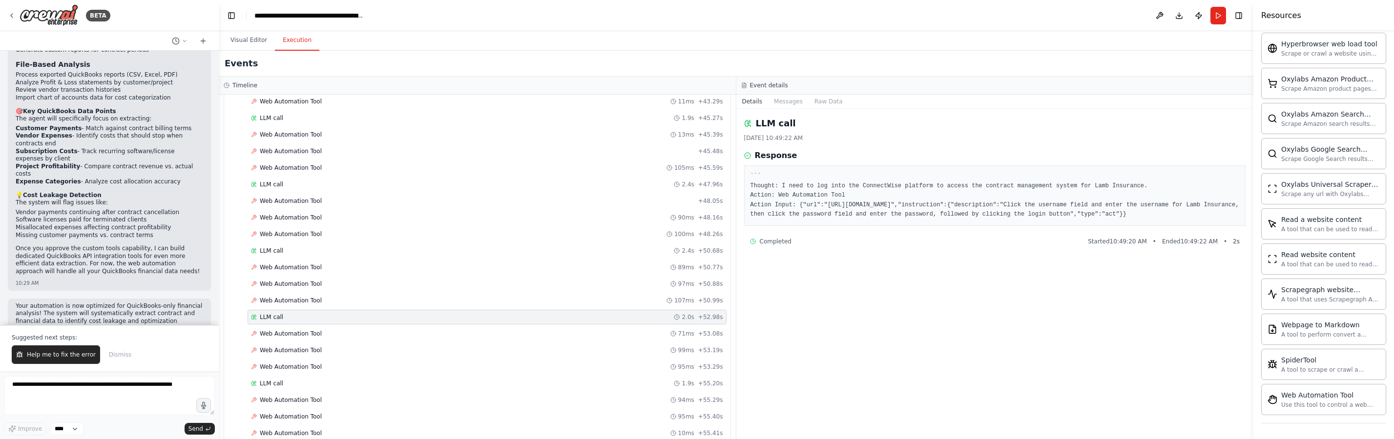
scroll to position [1519, 0]
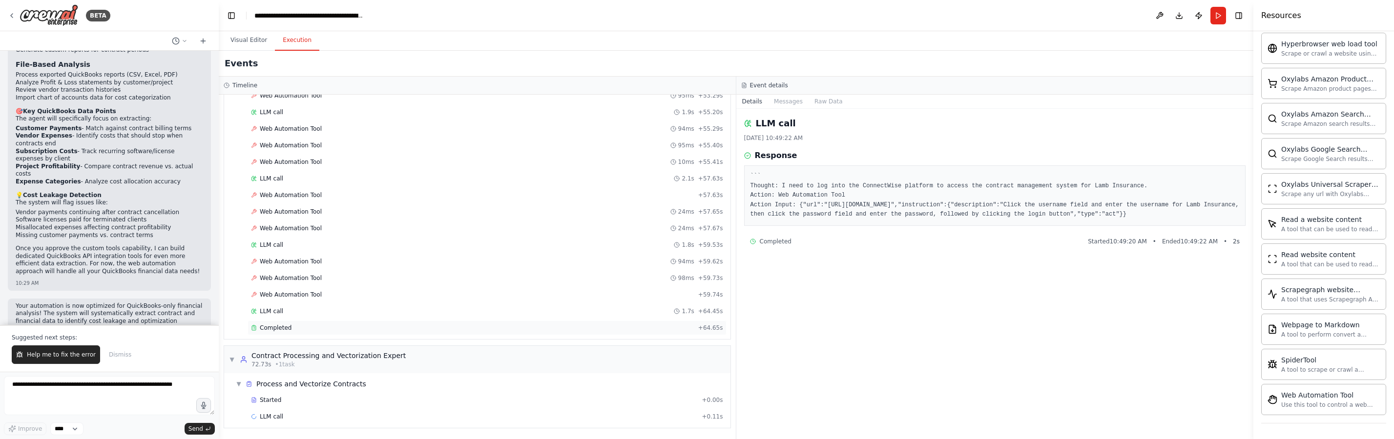
click at [328, 329] on div "Completed" at bounding box center [472, 328] width 443 height 8
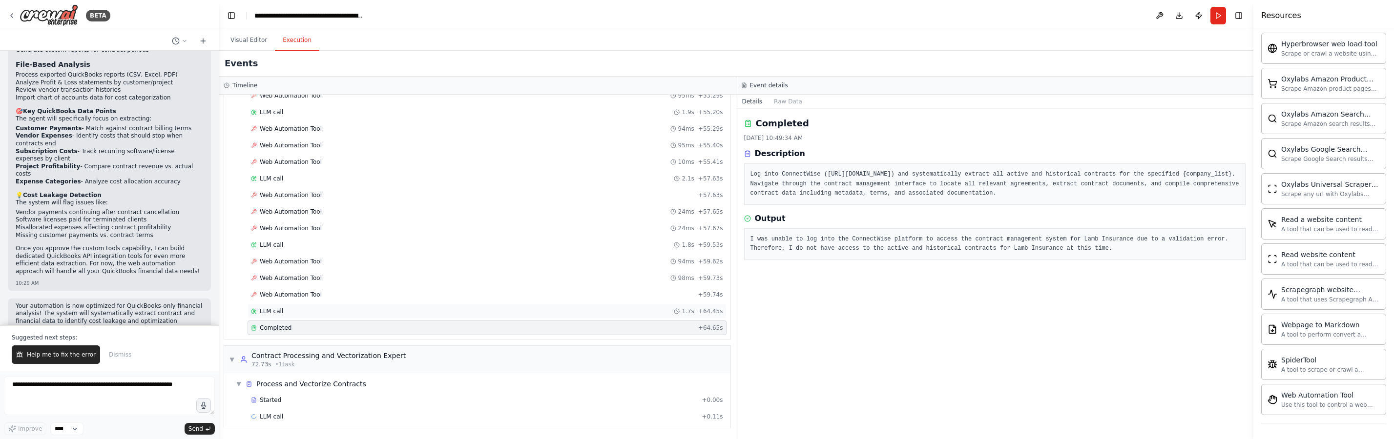
click at [326, 310] on div "LLM call 1.7s + 64.45s" at bounding box center [487, 312] width 472 height 8
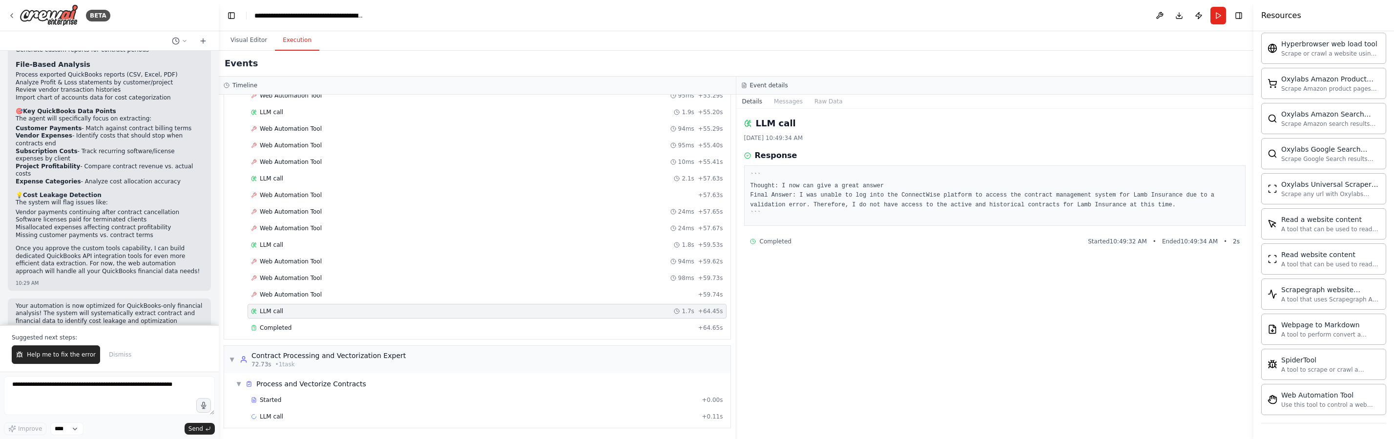
click at [869, 212] on pre "``` Thought: I now can give a great answer Final Answer: I was unable to log in…" at bounding box center [994, 196] width 489 height 48
click at [398, 241] on div "LLM call 1.8s + 59.53s" at bounding box center [487, 245] width 472 height 8
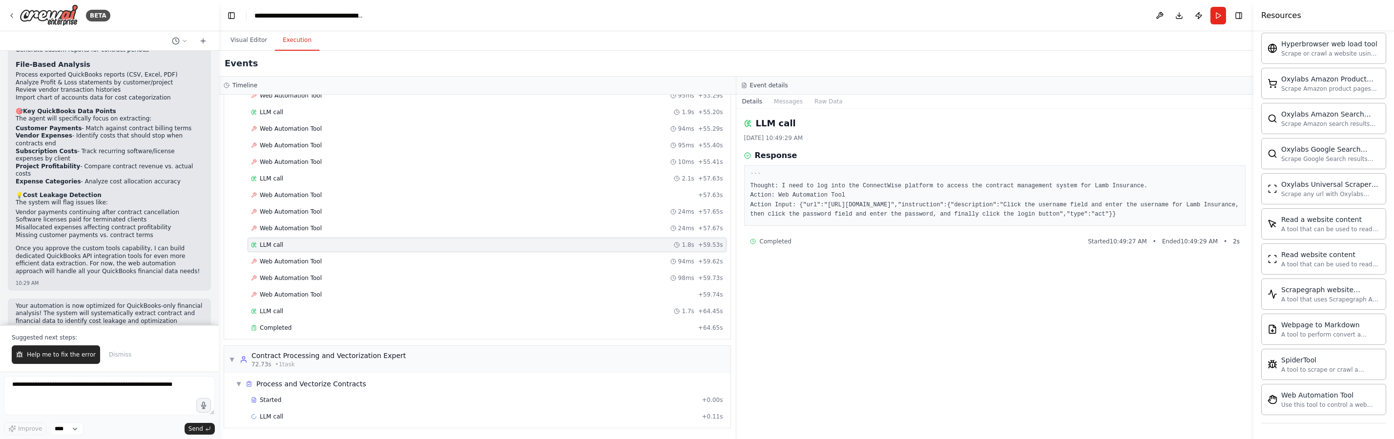
click at [867, 225] on div "``` Thought: I need to log into the ConnectWise platform to access the contract…" at bounding box center [995, 195] width 502 height 61
drag, startPoint x: 860, startPoint y: 205, endPoint x: 927, endPoint y: 207, distance: 67.4
click at [927, 207] on pre "``` Thought: I need to log into the ConnectWise platform to access the contract…" at bounding box center [994, 196] width 489 height 48
click at [913, 218] on pre "``` Thought: I need to log into the ConnectWise platform to access the contract…" at bounding box center [994, 196] width 489 height 48
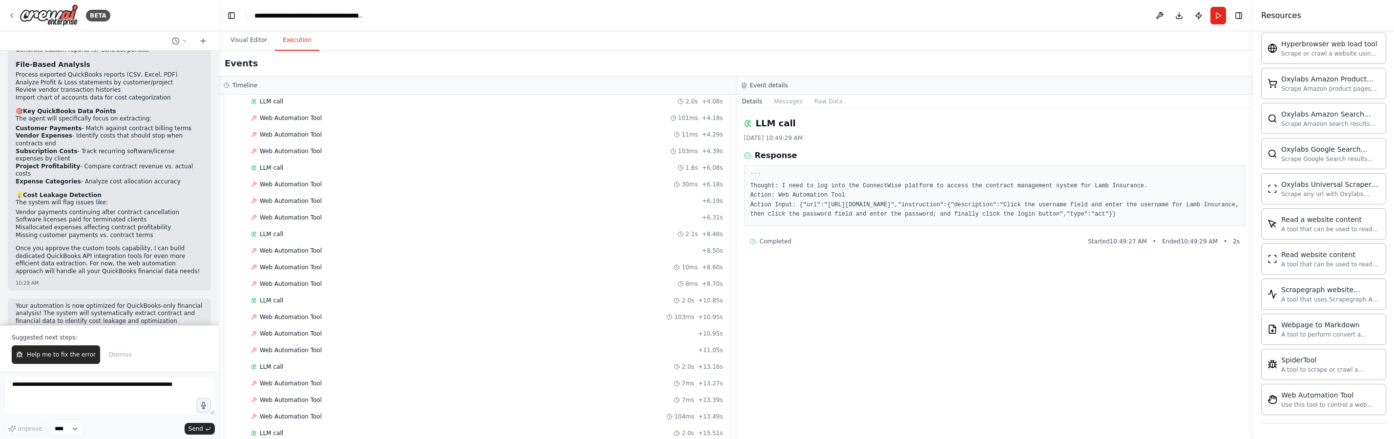
scroll to position [0, 0]
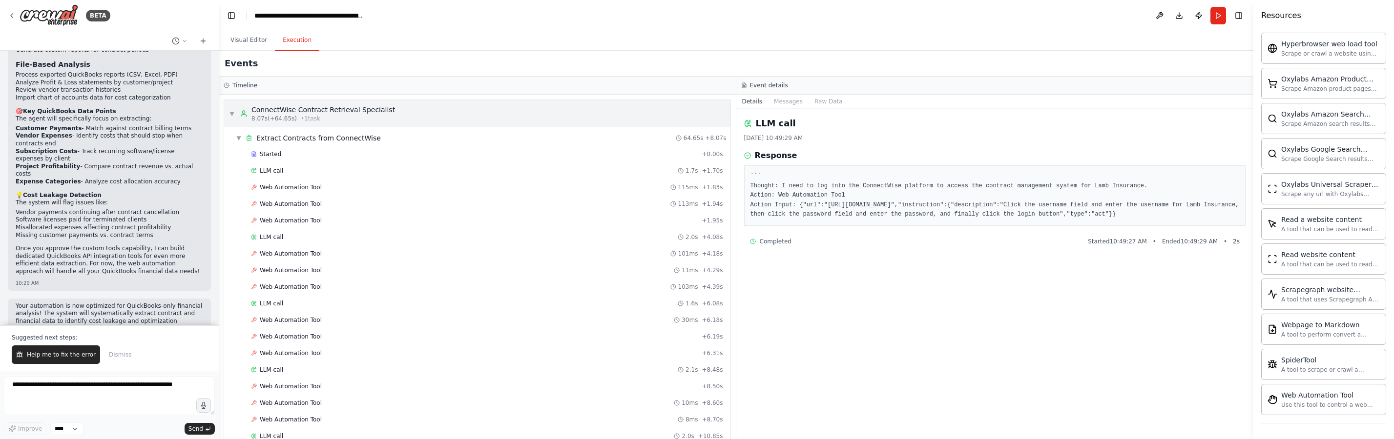
click at [225, 111] on div "▼ ConnectWise Contract Retrieval Specialist 8.07s (+64.65s) • 1 task" at bounding box center [477, 113] width 506 height 27
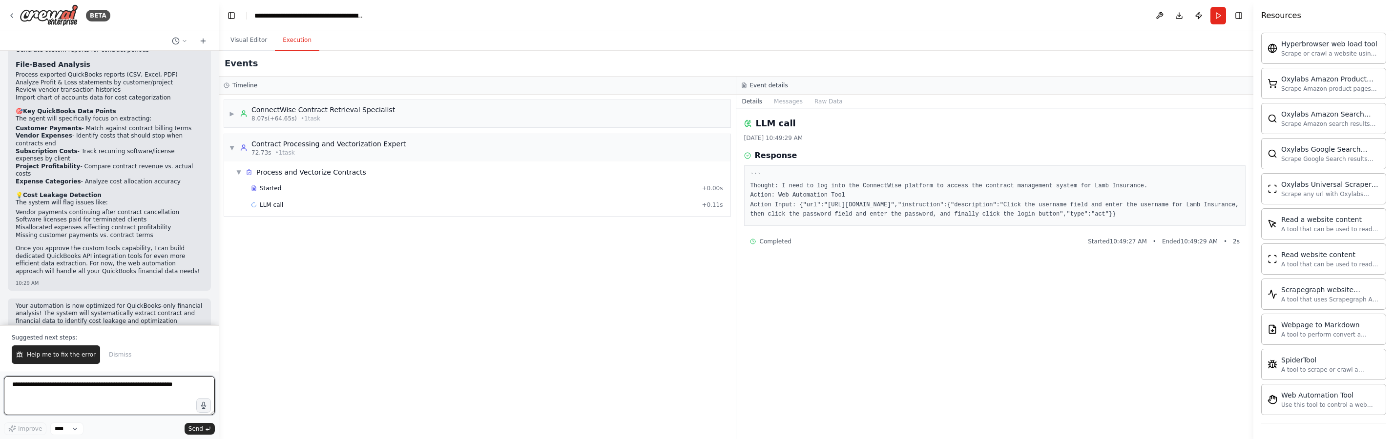
click at [78, 398] on textarea at bounding box center [109, 395] width 211 height 39
click at [120, 391] on textarea "**********" at bounding box center [109, 395] width 211 height 39
type textarea "**********"
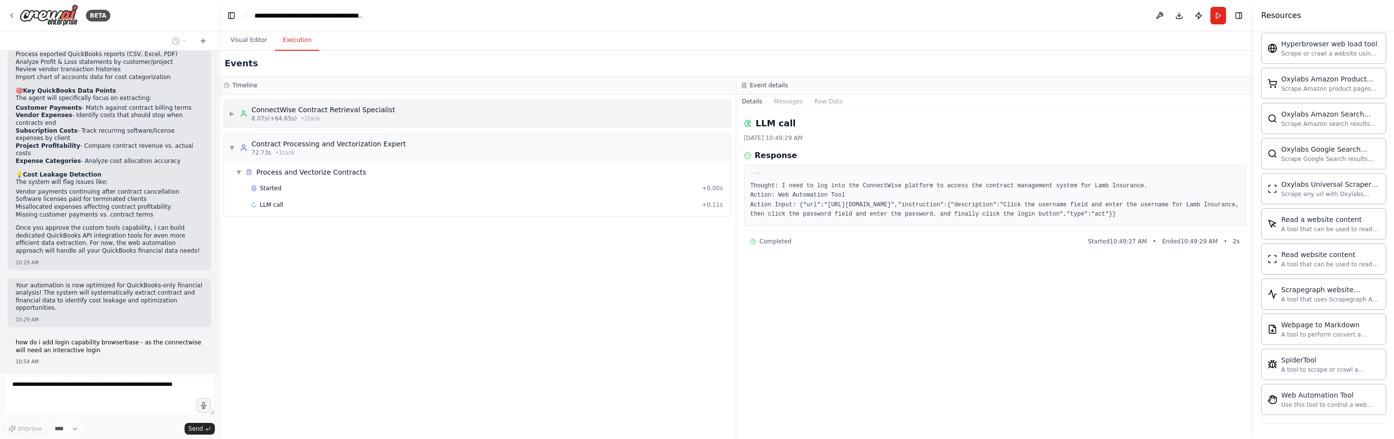
click at [311, 119] on span "• 1 task" at bounding box center [311, 119] width 20 height 8
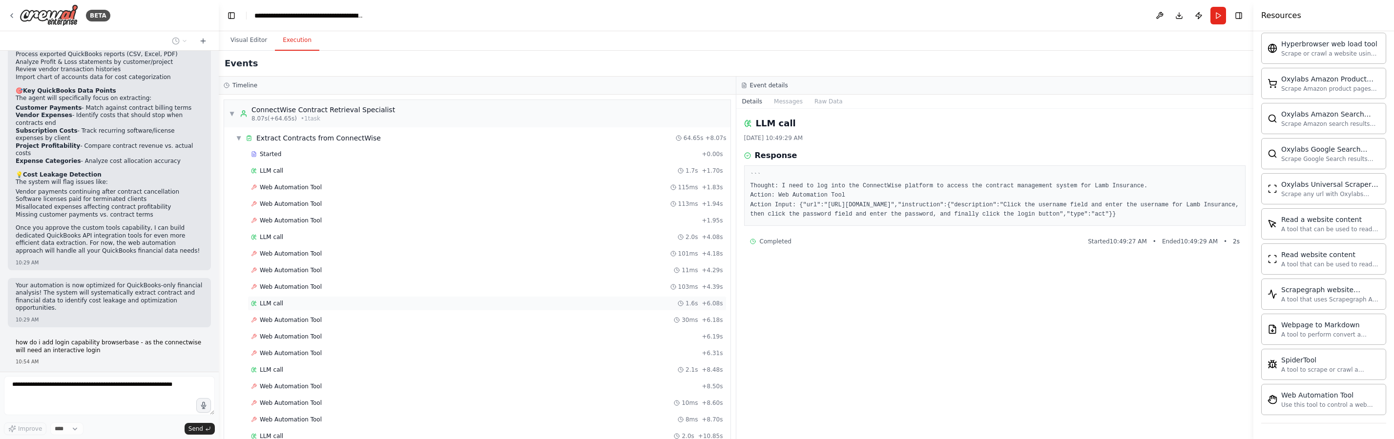
scroll to position [483, 0]
click at [282, 370] on span "Web Automation Tool" at bounding box center [291, 368] width 62 height 8
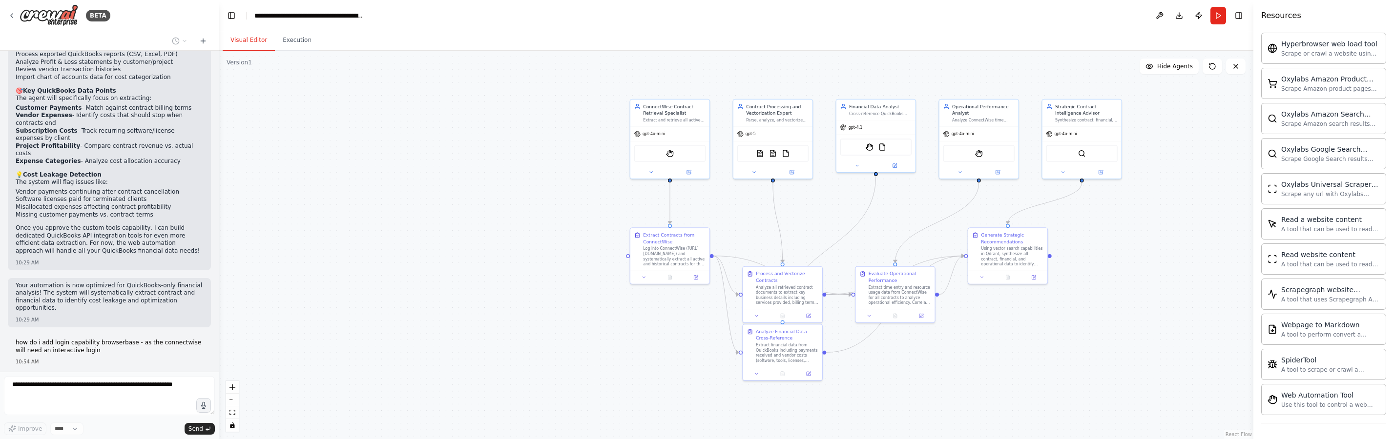
click at [257, 38] on button "Visual Editor" at bounding box center [249, 40] width 52 height 21
click at [588, 115] on div ".deletable-edge-delete-btn { width: 20px; height: 20px; border: 0px solid #ffff…" at bounding box center [736, 245] width 1034 height 389
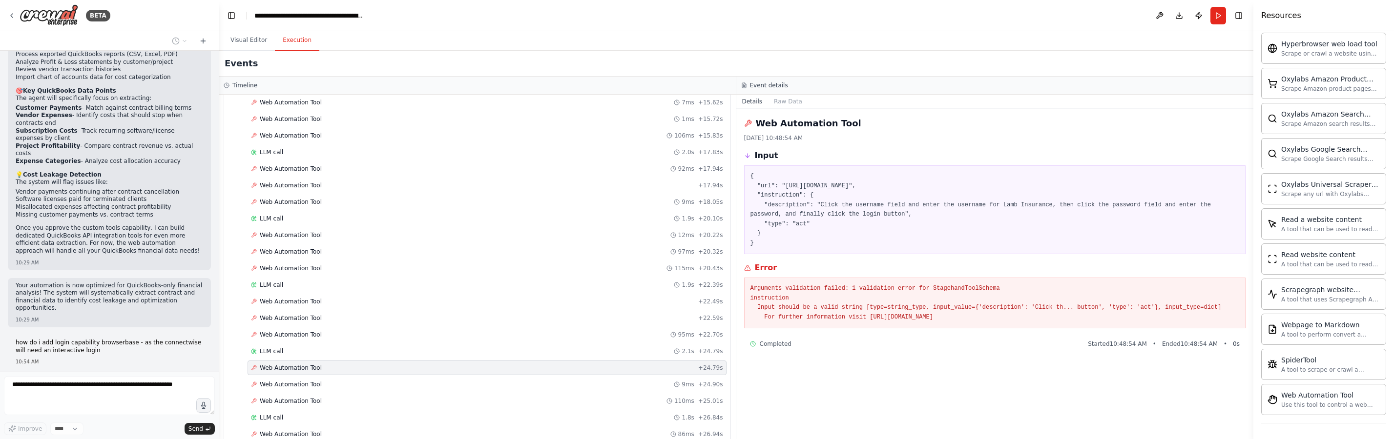
click at [308, 45] on button "Execution" at bounding box center [297, 40] width 44 height 21
click at [240, 83] on h3 "Timeline" at bounding box center [244, 86] width 25 height 8
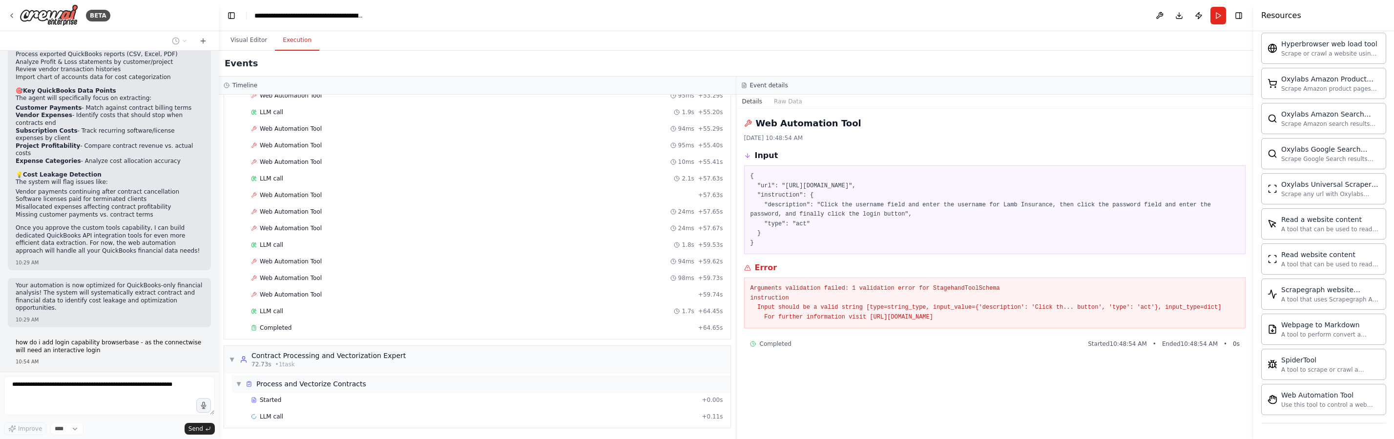
click at [507, 387] on div "▼ Process and Vectorize Contracts" at bounding box center [481, 384] width 498 height 18
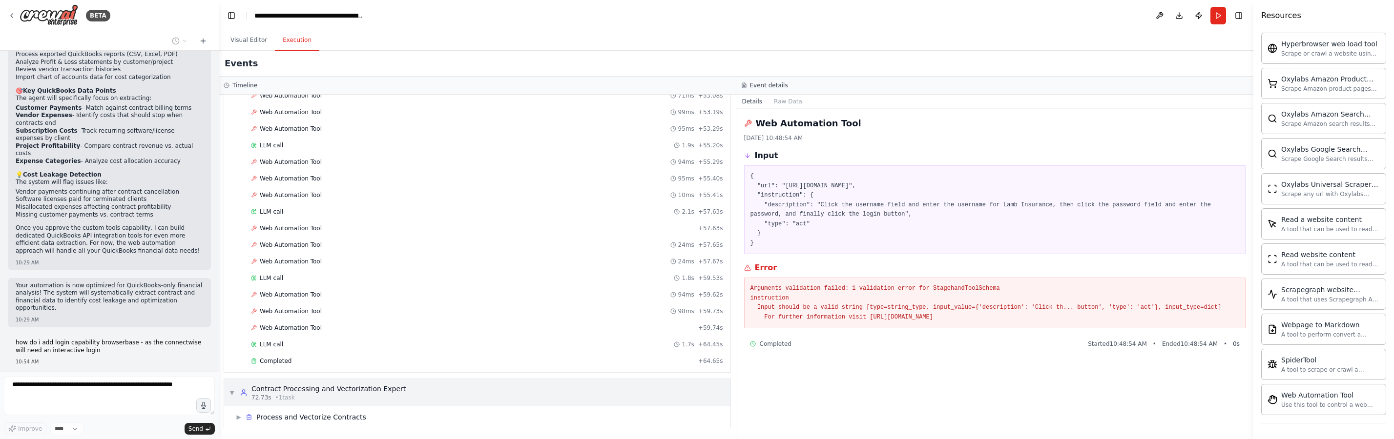
click at [381, 395] on div "72.73s • 1 task" at bounding box center [328, 398] width 154 height 8
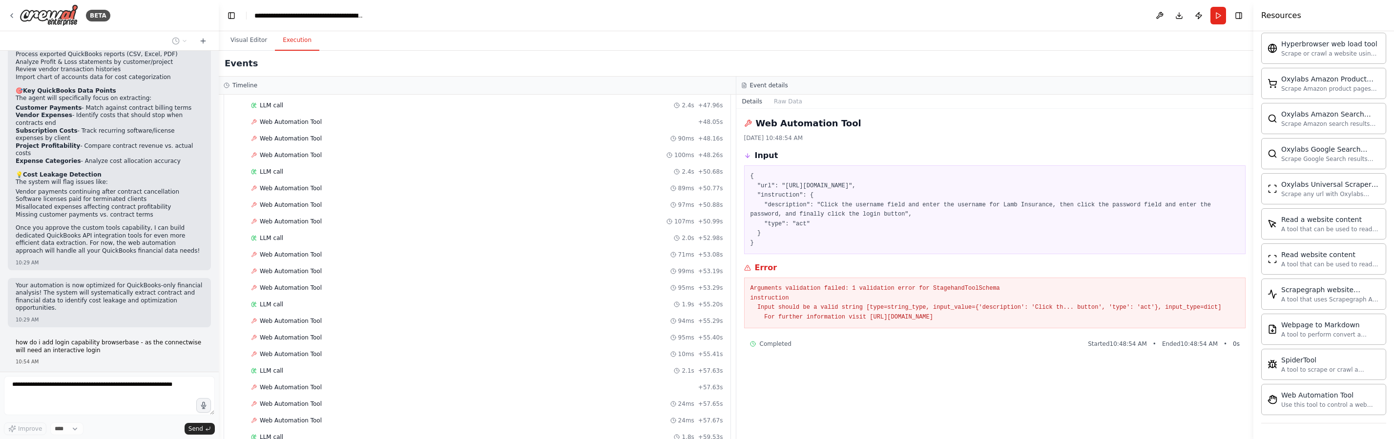
scroll to position [1144, 0]
click at [1165, 14] on button at bounding box center [1160, 16] width 16 height 18
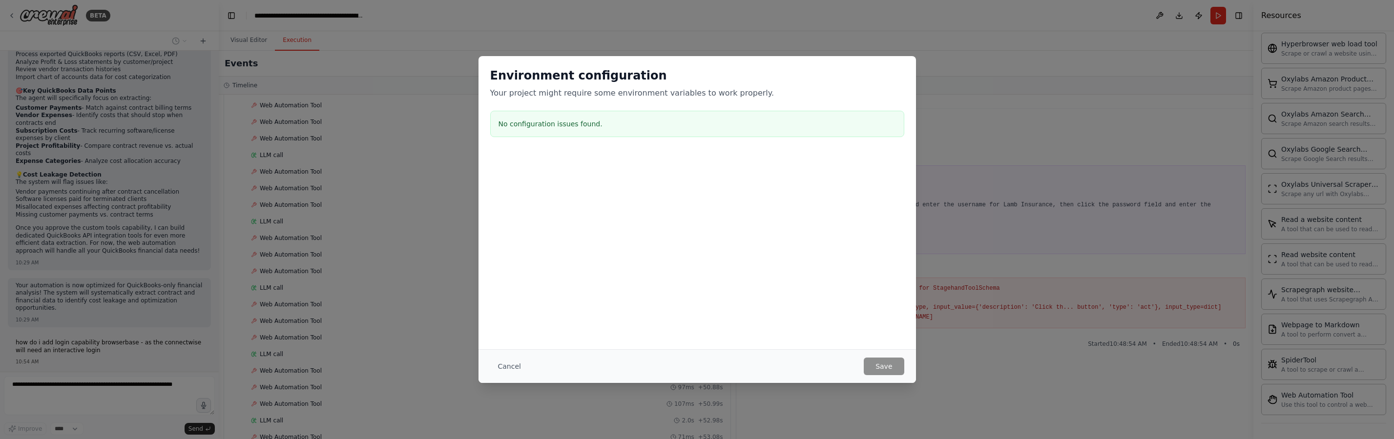
click at [529, 371] on div "Cancel Save" at bounding box center [697, 367] width 414 height 18
click at [516, 365] on button "Cancel" at bounding box center [509, 367] width 39 height 18
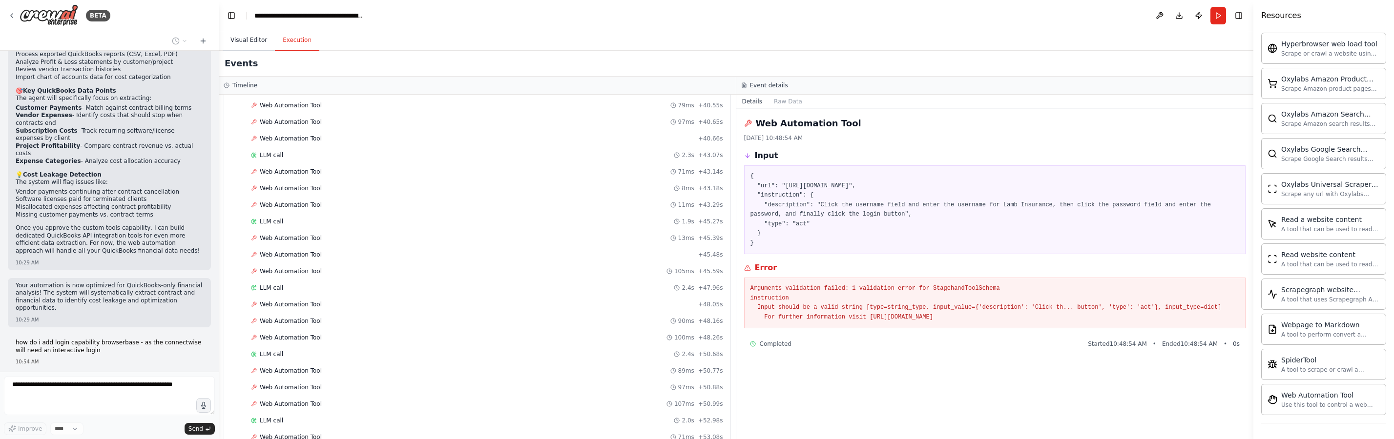
click at [248, 43] on button "Visual Editor" at bounding box center [249, 40] width 52 height 21
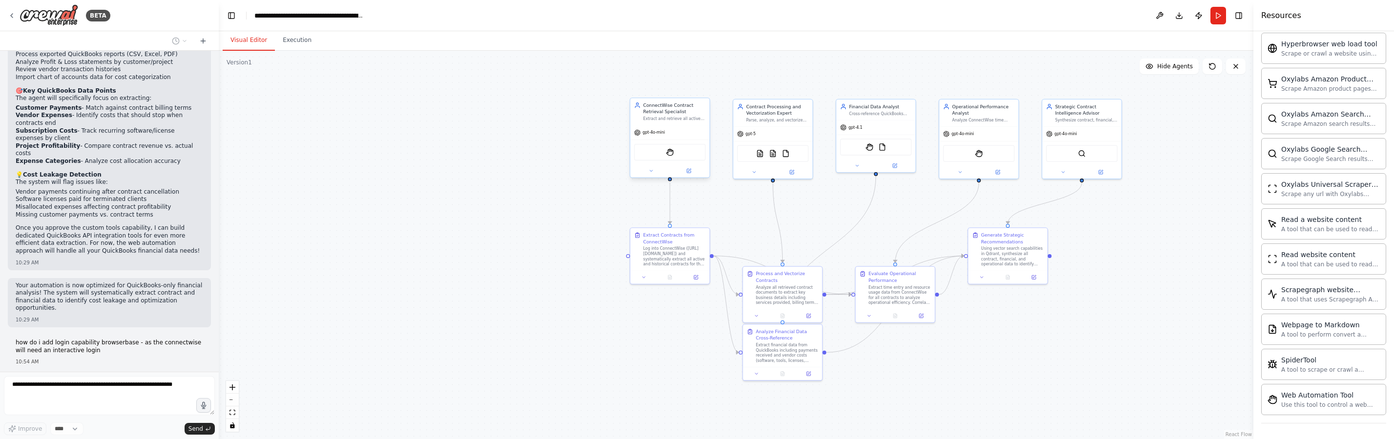
click at [672, 125] on div "gpt-4o-mini" at bounding box center [669, 132] width 79 height 14
click at [86, 377] on div "Thinking..." at bounding box center [109, 386] width 203 height 18
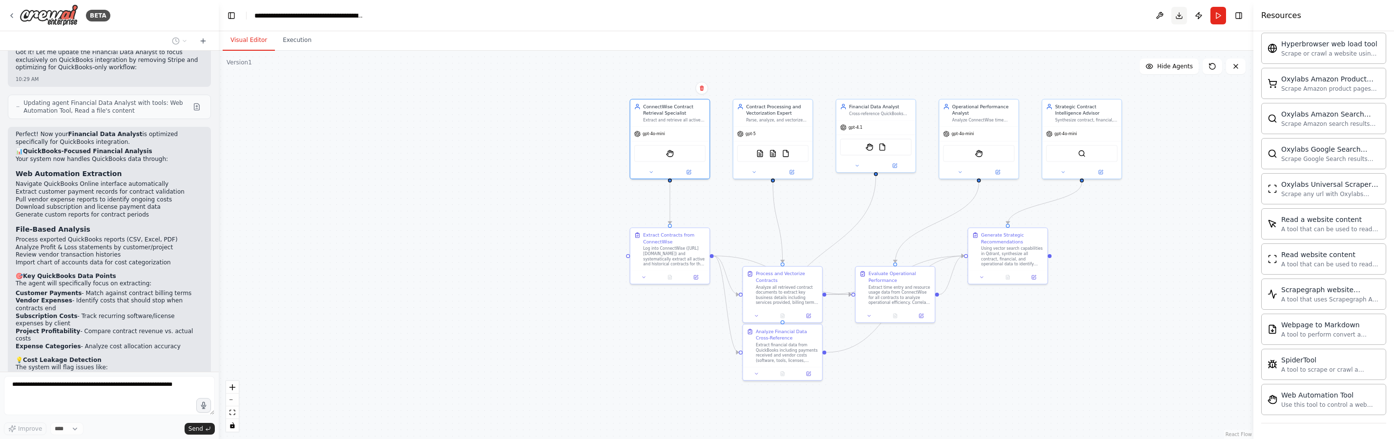
click at [1244, 15] on button "Toggle Right Sidebar" at bounding box center [1239, 16] width 14 height 14
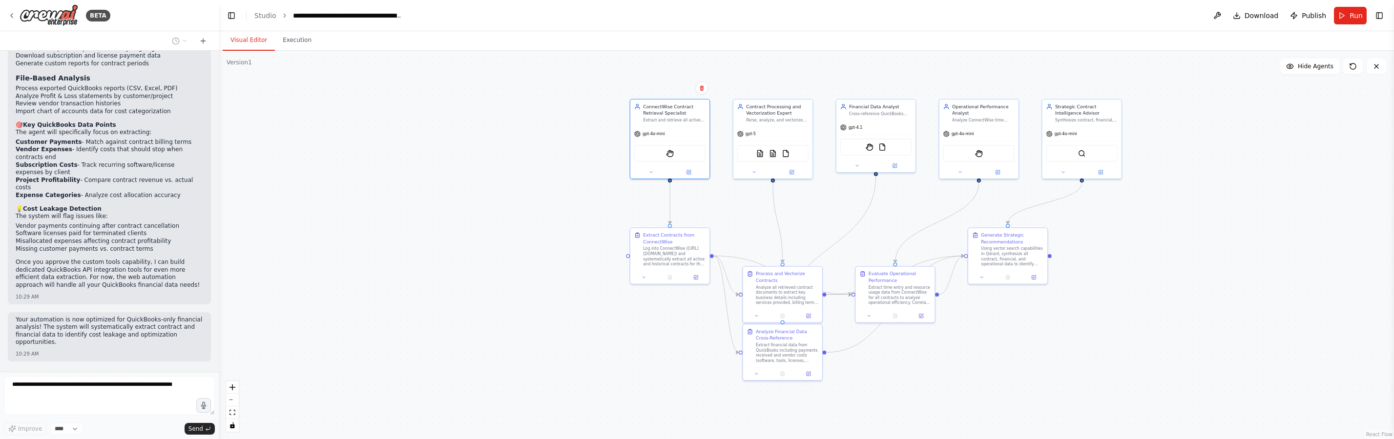
scroll to position [2800, 0]
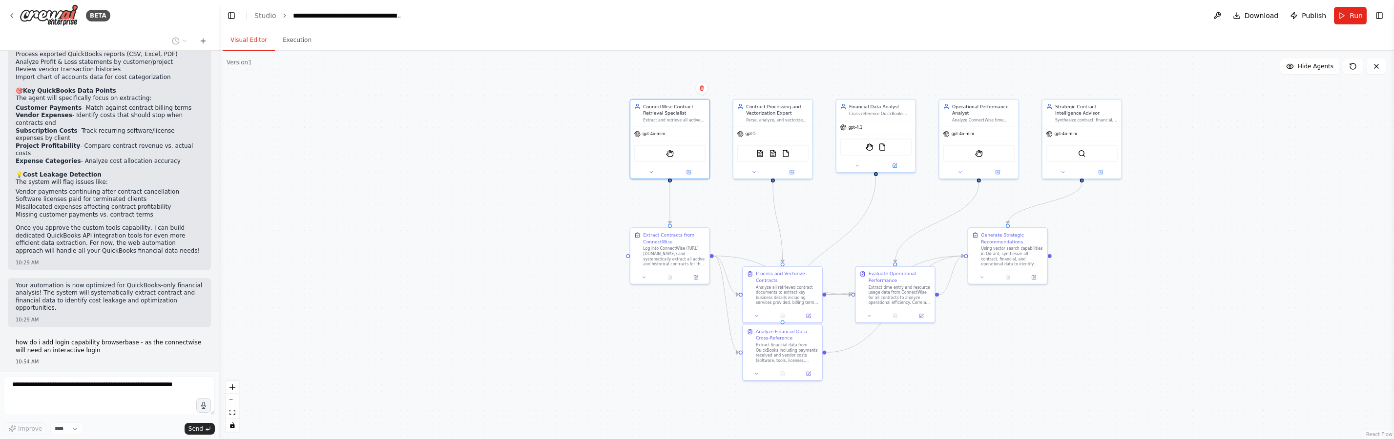
click at [79, 421] on div "Improve **** Send" at bounding box center [109, 405] width 211 height 59
click at [587, 215] on div ".deletable-edge-delete-btn { width: 20px; height: 20px; border: 0px solid #ffff…" at bounding box center [806, 245] width 1175 height 389
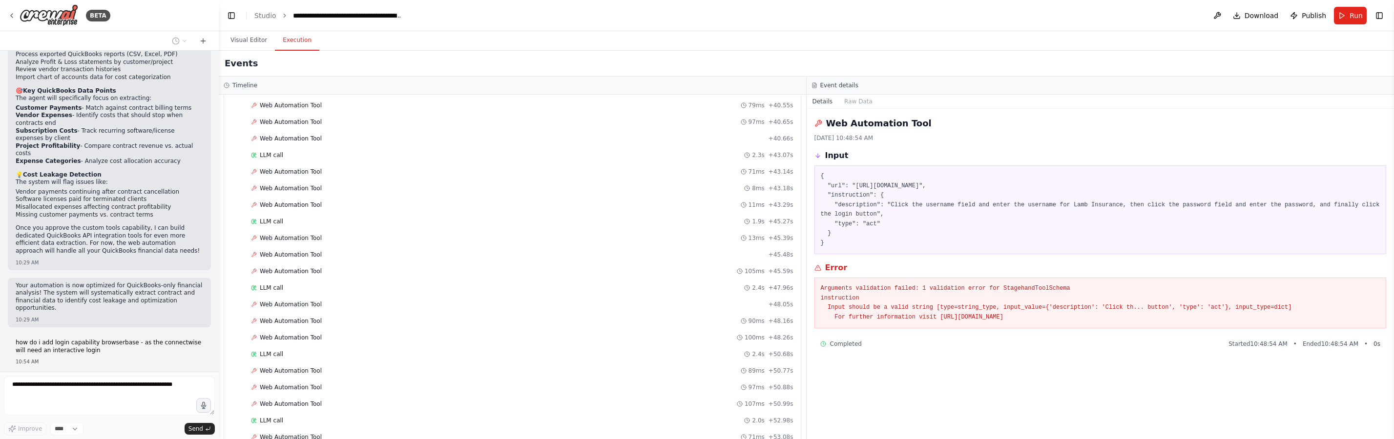
click at [313, 46] on button "Execution" at bounding box center [297, 40] width 44 height 21
click at [260, 42] on button "Visual Editor" at bounding box center [249, 40] width 52 height 21
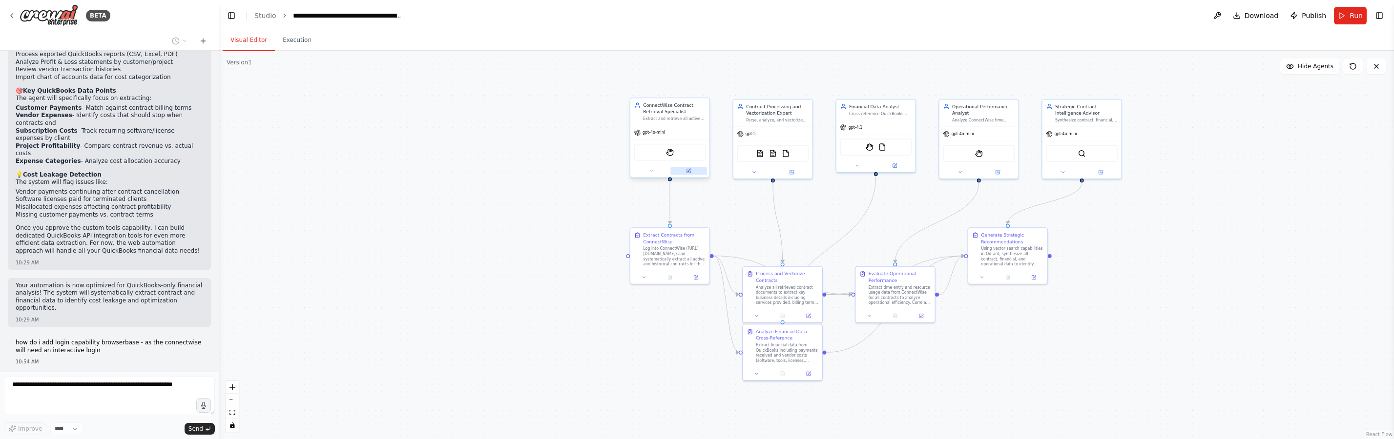
click at [695, 172] on button at bounding box center [688, 171] width 36 height 8
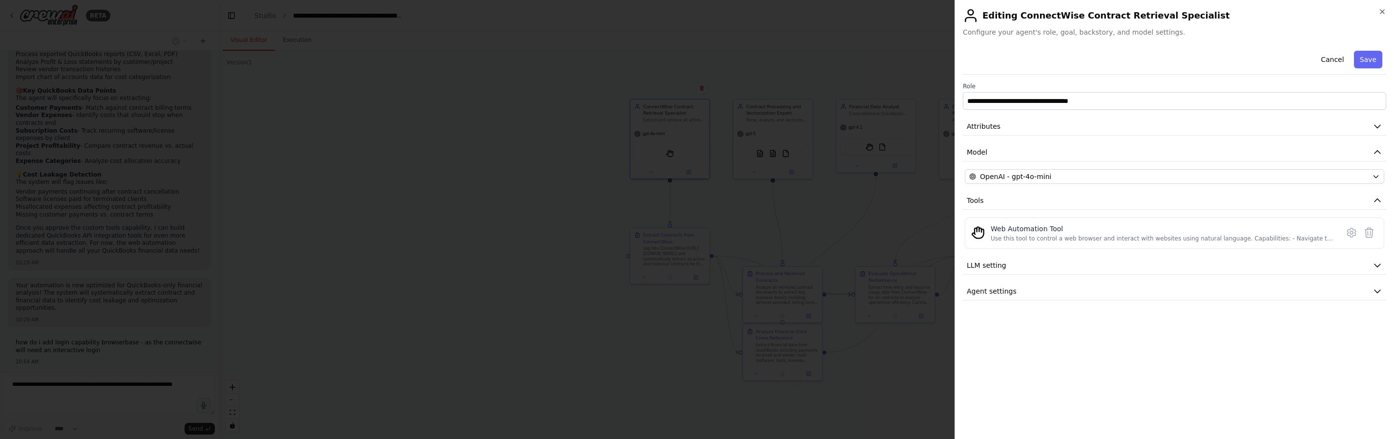
click at [795, 180] on div at bounding box center [697, 219] width 1394 height 439
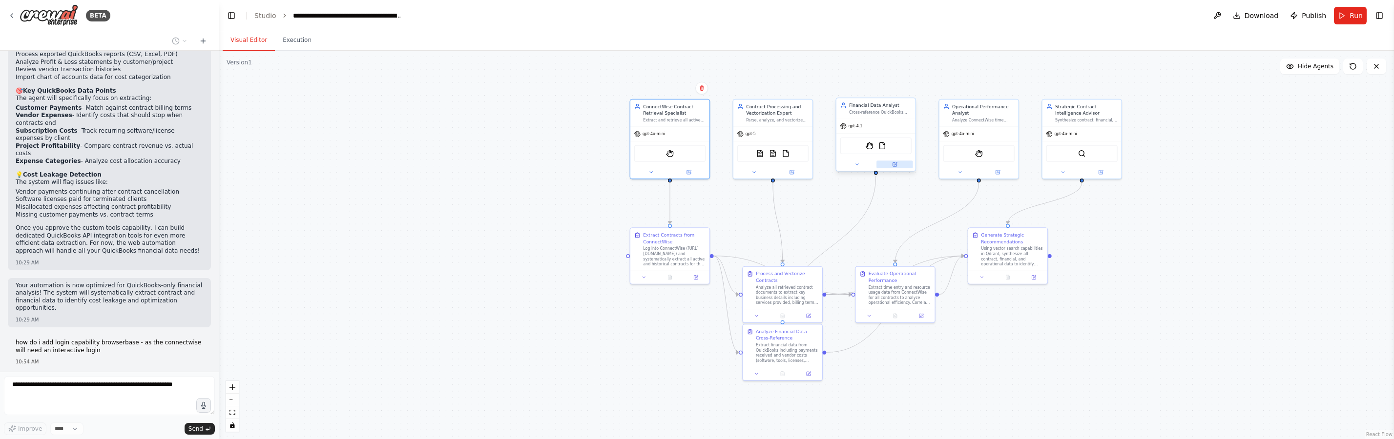
click at [896, 168] on button at bounding box center [894, 165] width 36 height 8
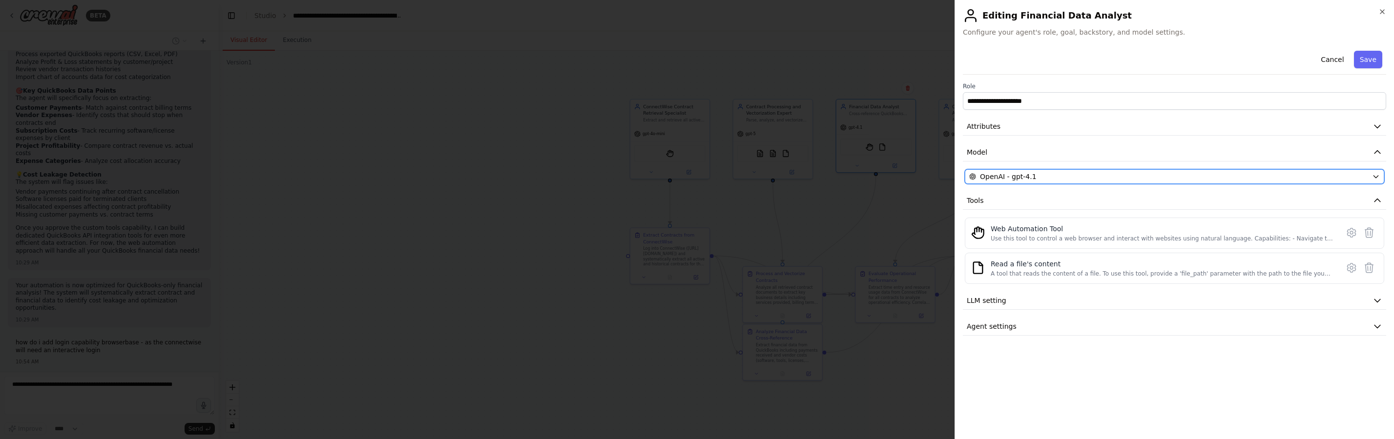
click at [1077, 176] on div "OpenAI - gpt-4.1" at bounding box center [1168, 177] width 399 height 10
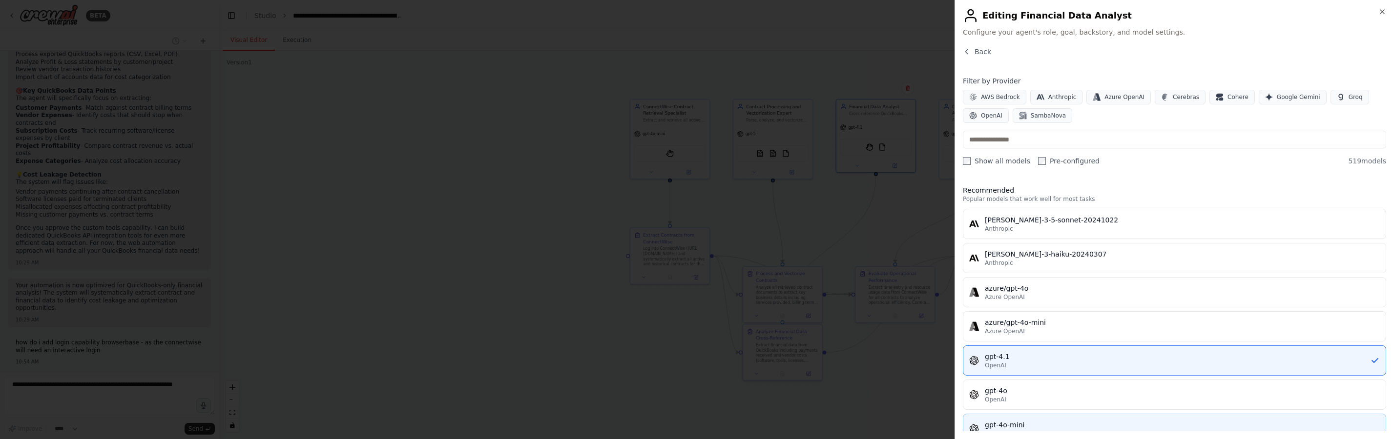
click at [1004, 421] on div "gpt-4o-mini" at bounding box center [1182, 425] width 395 height 10
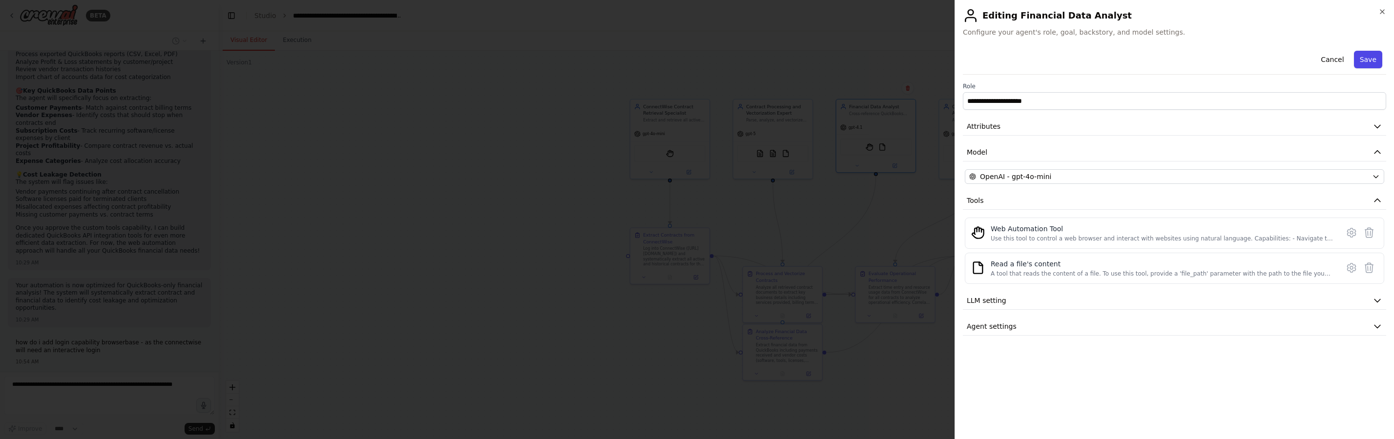
click at [1379, 59] on button "Save" at bounding box center [1368, 60] width 28 height 18
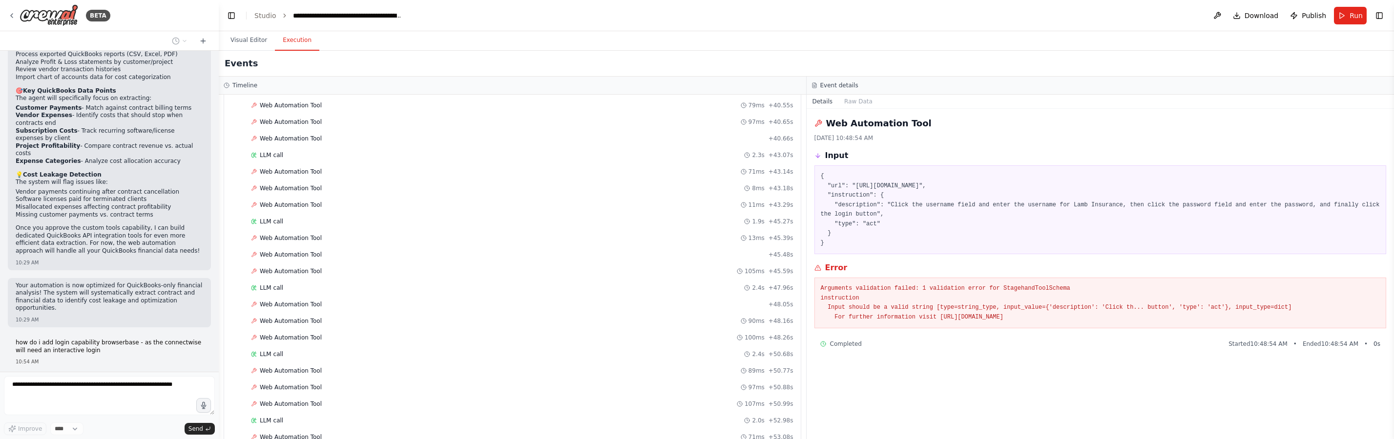
click at [307, 39] on button "Execution" at bounding box center [297, 40] width 44 height 21
click at [248, 38] on button "Visual Editor" at bounding box center [249, 40] width 52 height 21
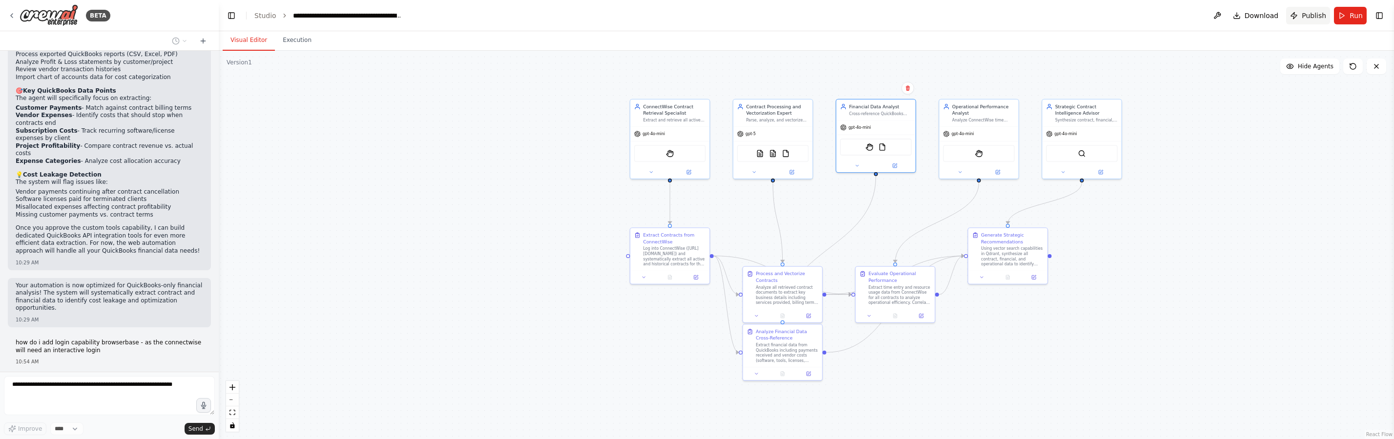
click at [1304, 17] on span "Publish" at bounding box center [1313, 16] width 24 height 10
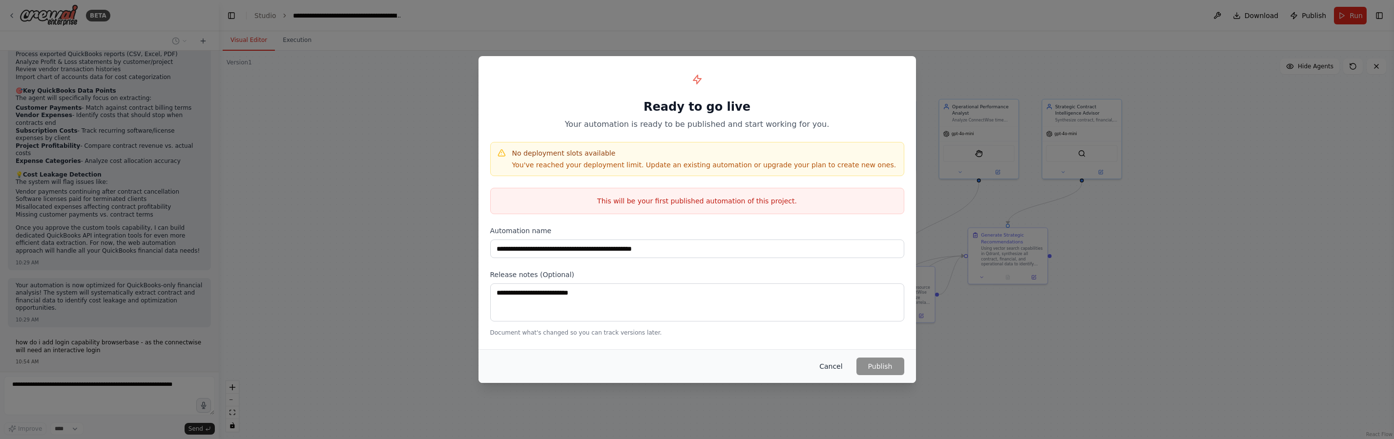
click at [843, 370] on button "Cancel" at bounding box center [830, 367] width 39 height 18
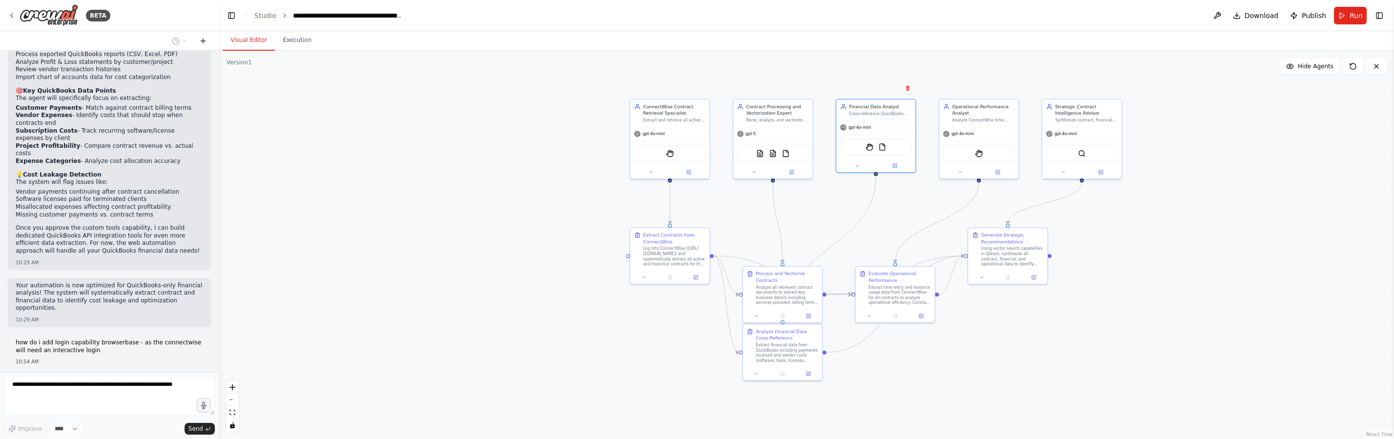
click at [206, 41] on icon at bounding box center [203, 41] width 8 height 8
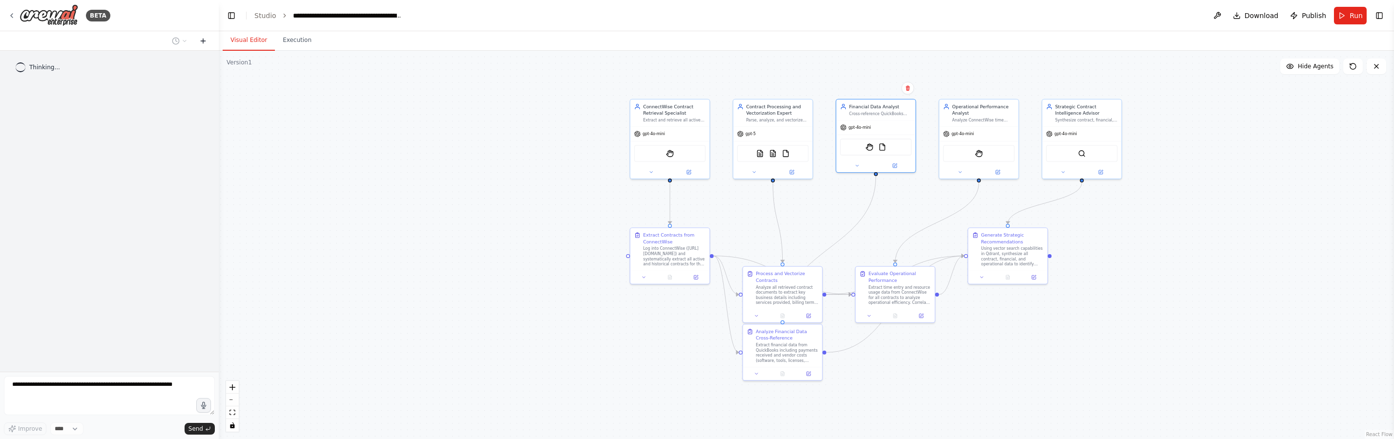
scroll to position [0, 0]
click at [89, 386] on textarea at bounding box center [109, 395] width 211 height 39
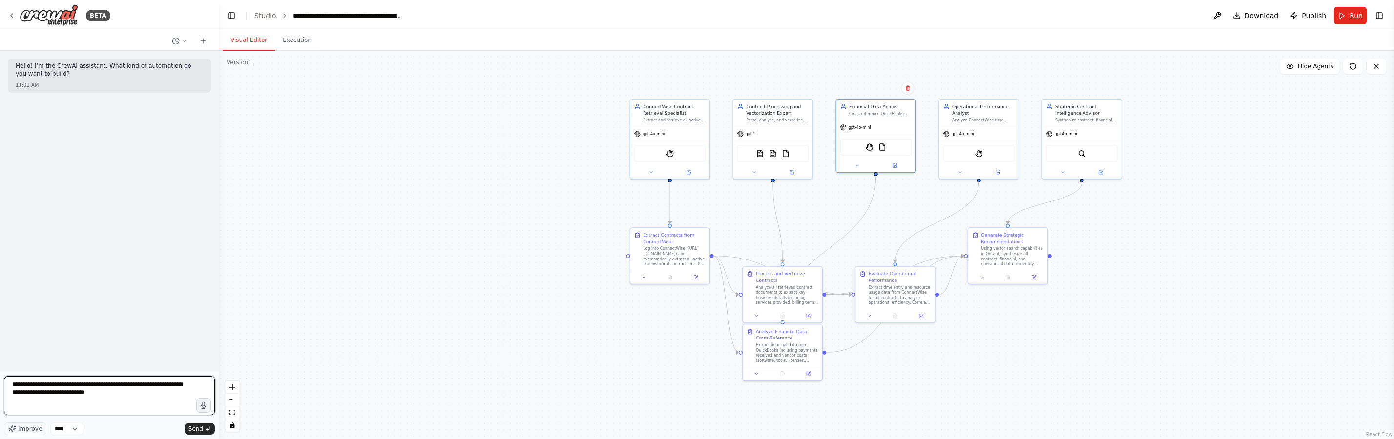
type textarea "**********"
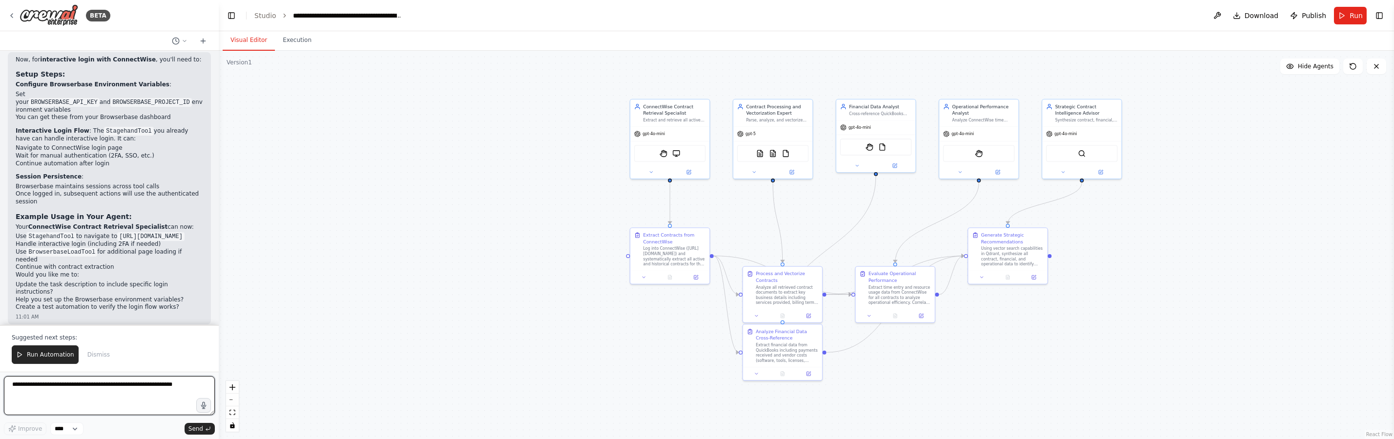
scroll to position [576, 0]
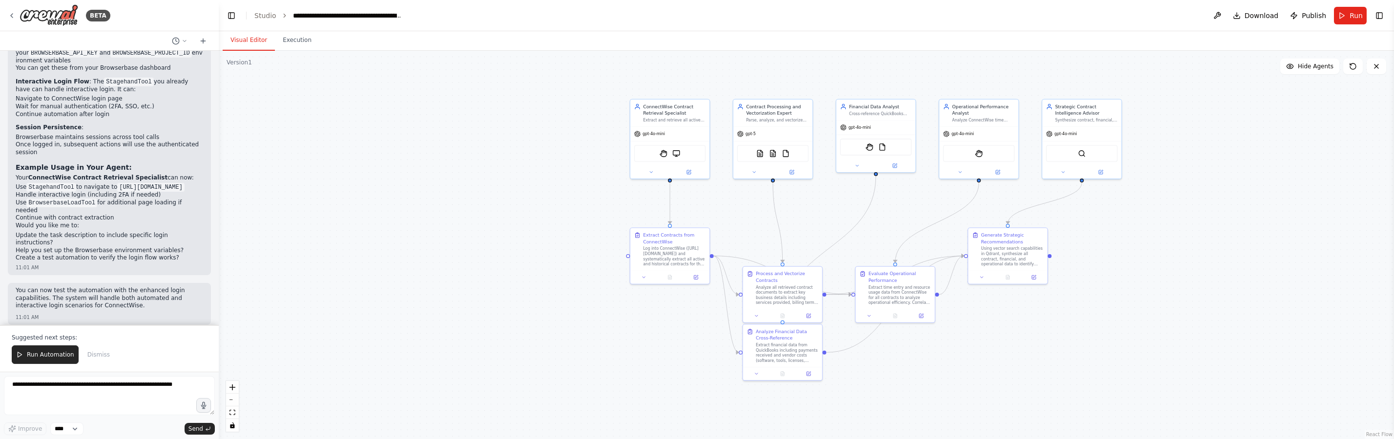
click at [99, 247] on li "Help you set up the Browserbase environment variables?" at bounding box center [109, 251] width 187 height 8
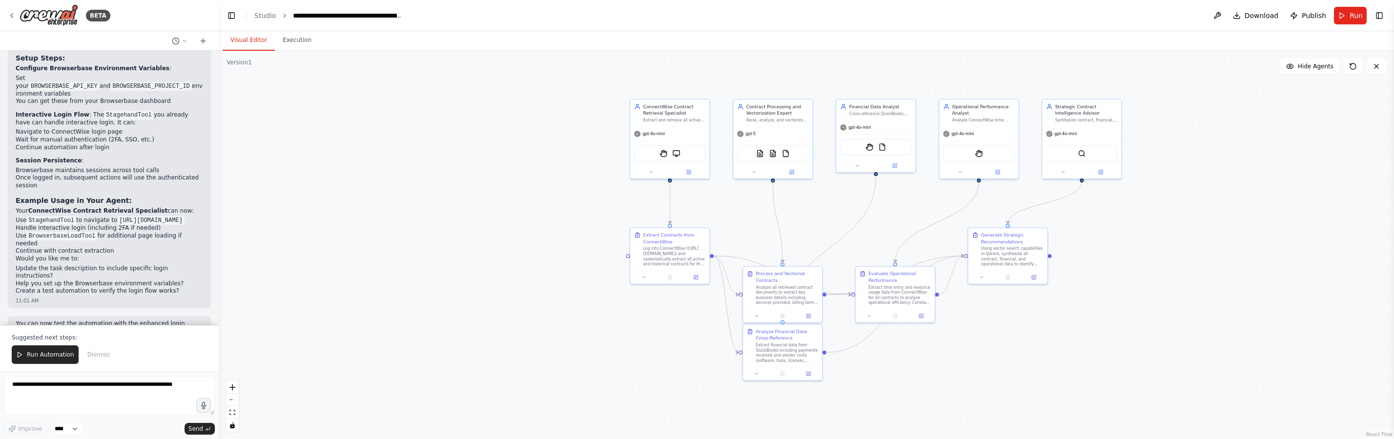
scroll to position [543, 0]
click at [451, 223] on div ".deletable-edge-delete-btn { width: 20px; height: 20px; border: 0px solid #ffff…" at bounding box center [806, 245] width 1175 height 389
click at [782, 111] on div "Contract Processing and Vectorization Expert" at bounding box center [777, 108] width 62 height 13
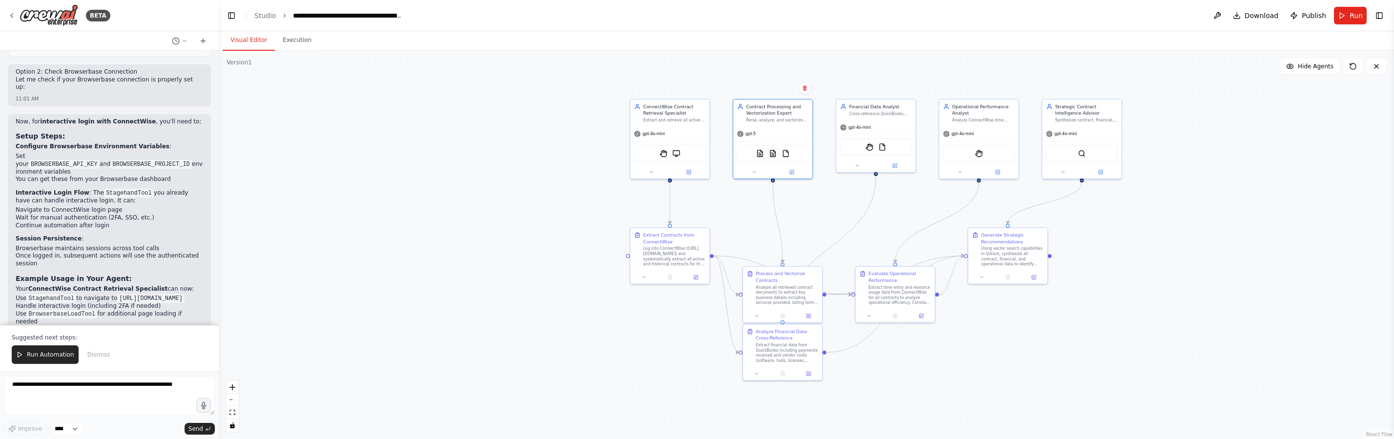
scroll to position [399, 0]
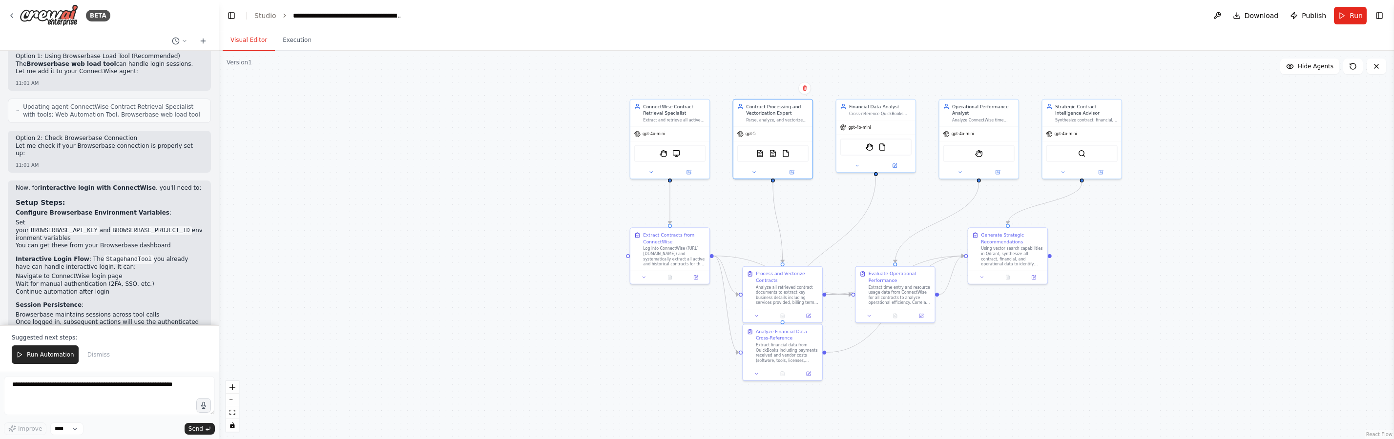
click at [73, 226] on code "BROWSERBASE_API_KEY" at bounding box center [64, 230] width 71 height 9
click at [690, 172] on icon at bounding box center [689, 171] width 4 height 4
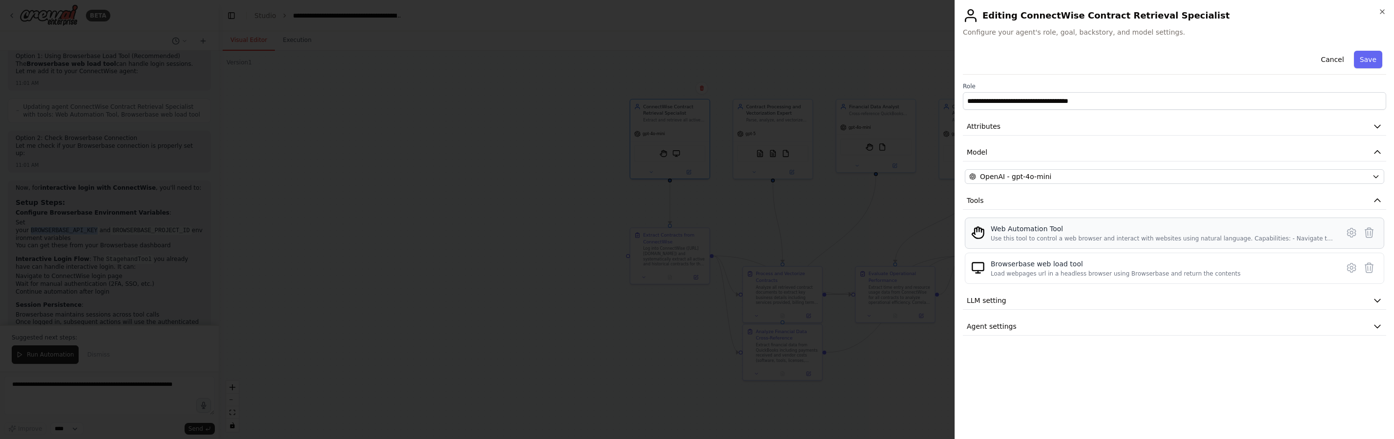
scroll to position [576, 0]
click at [1353, 235] on icon at bounding box center [1351, 233] width 12 height 12
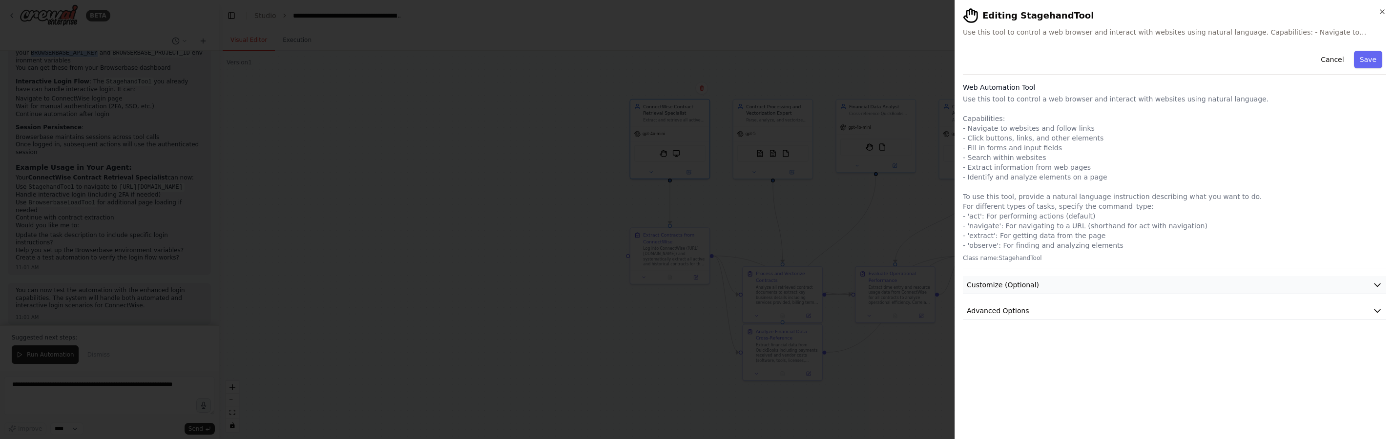
click at [1026, 281] on span "Customize (Optional)" at bounding box center [1003, 285] width 72 height 10
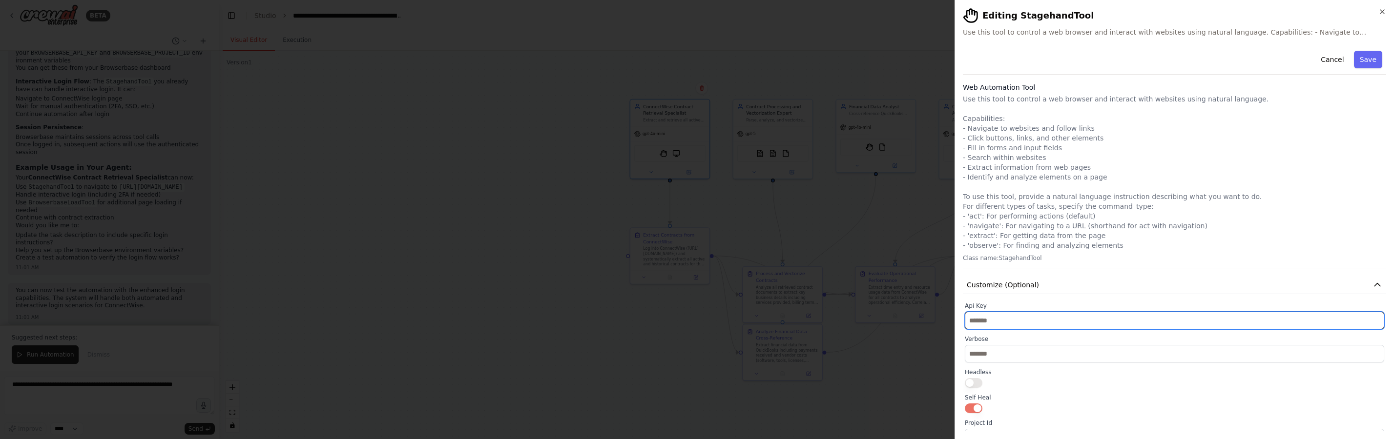
click at [1017, 319] on input "text" at bounding box center [1174, 321] width 419 height 18
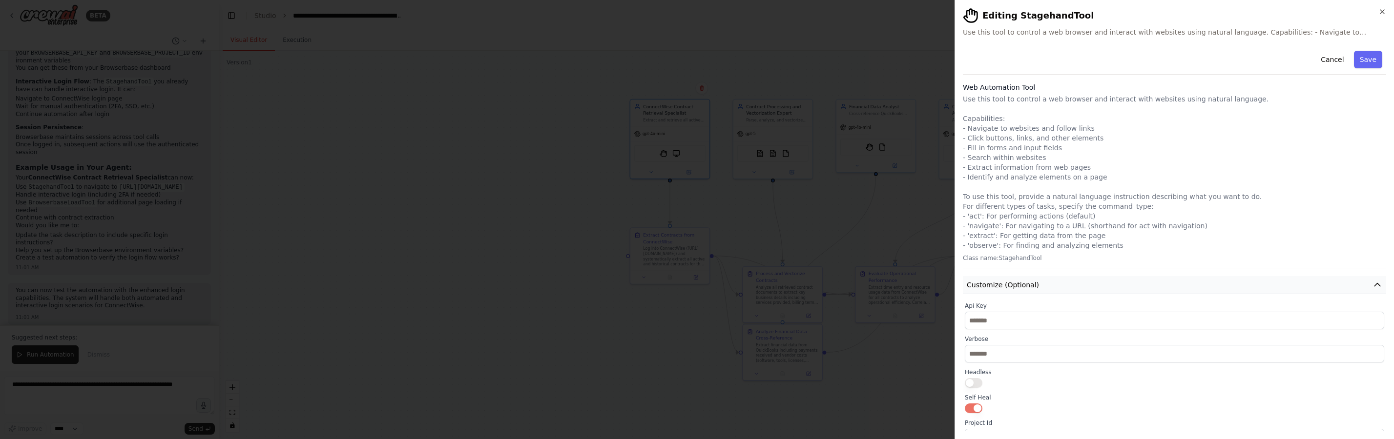
click at [1033, 288] on span "Customize (Optional)" at bounding box center [1003, 285] width 72 height 10
click at [115, 307] on div at bounding box center [697, 219] width 1394 height 439
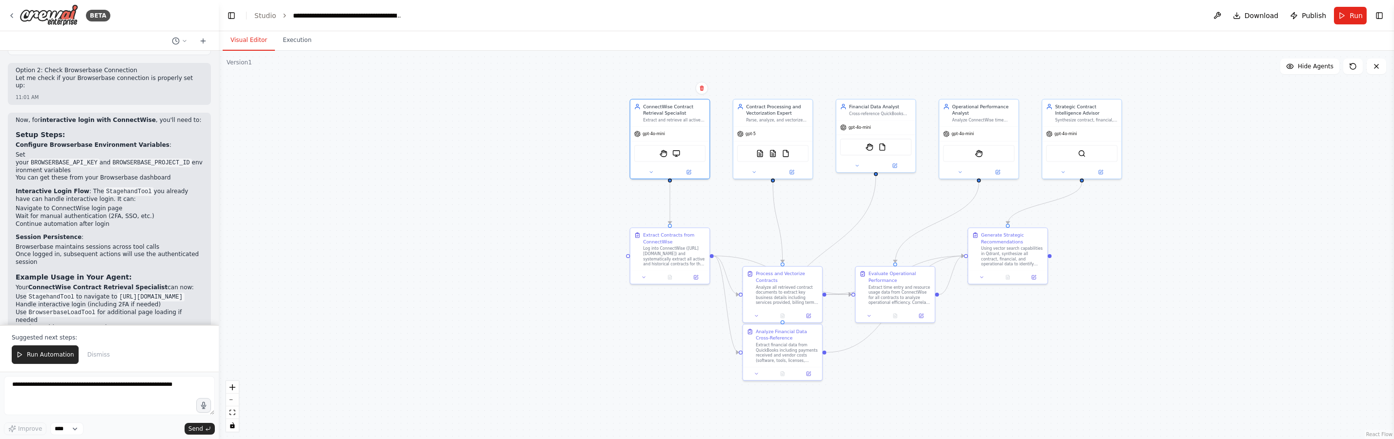
scroll to position [484, 0]
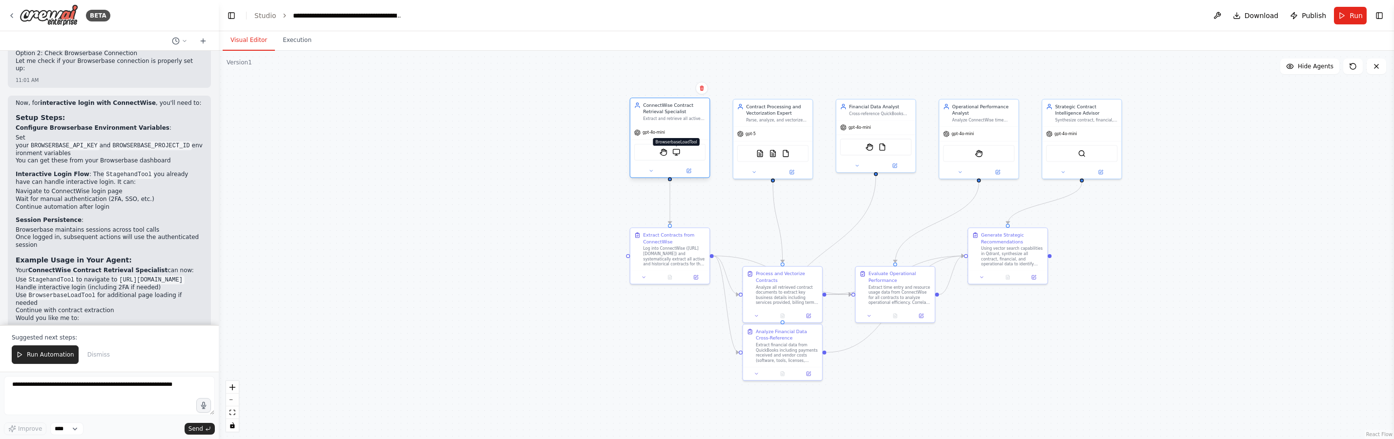
click at [679, 155] on img at bounding box center [676, 152] width 8 height 8
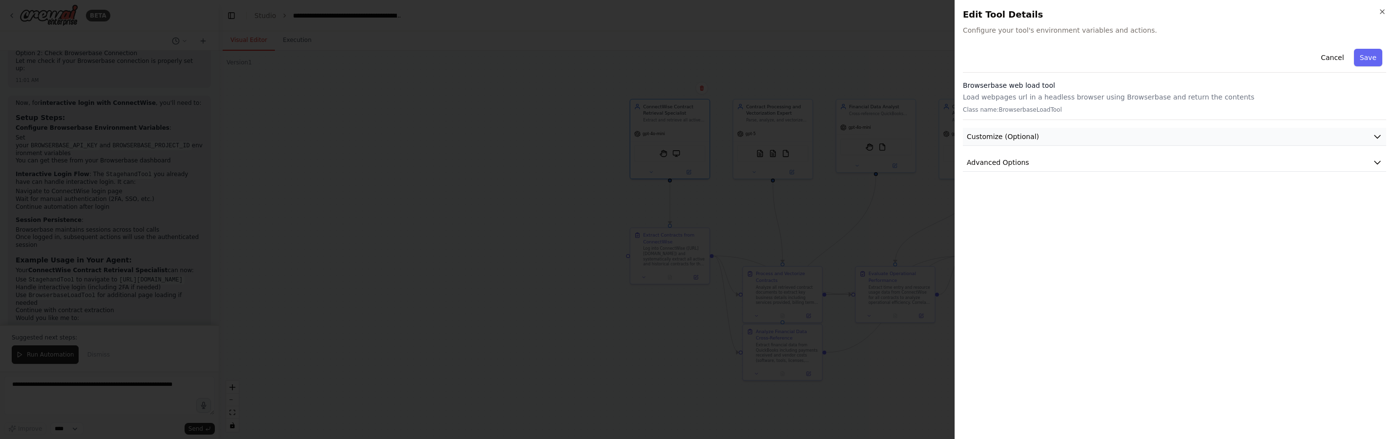
click at [1022, 139] on span "Customize (Optional)" at bounding box center [1003, 137] width 72 height 10
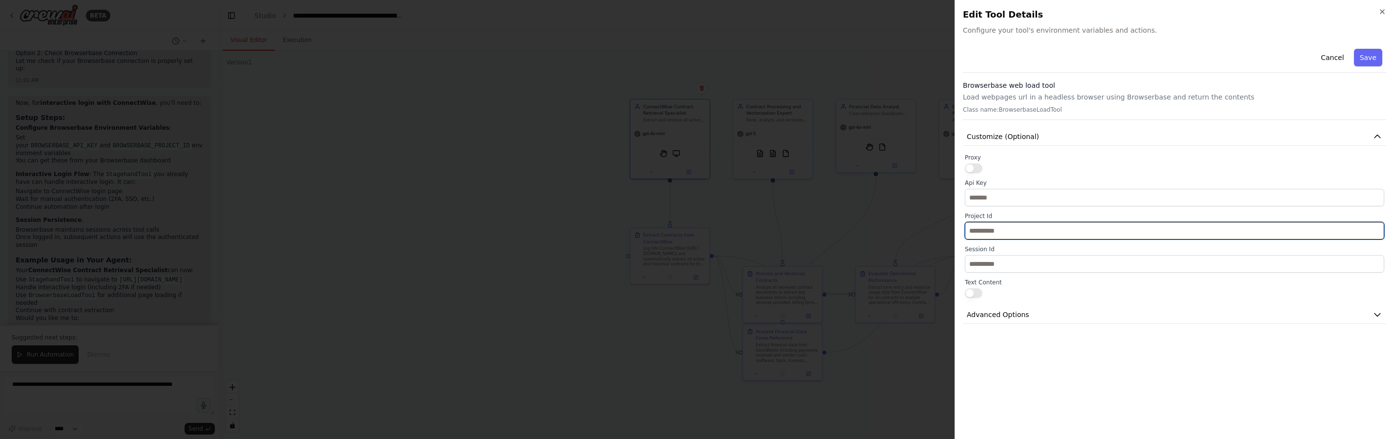
click at [1022, 235] on input "text" at bounding box center [1174, 231] width 419 height 18
paste input "**********"
type input "**********"
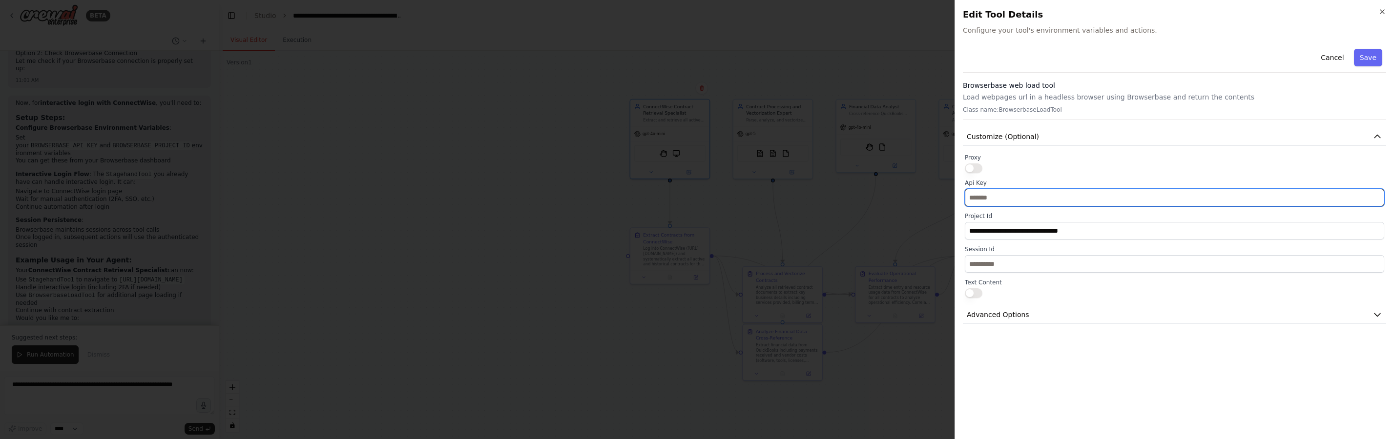
click at [1013, 192] on input "text" at bounding box center [1174, 198] width 419 height 18
paste input "**********"
type input "**********"
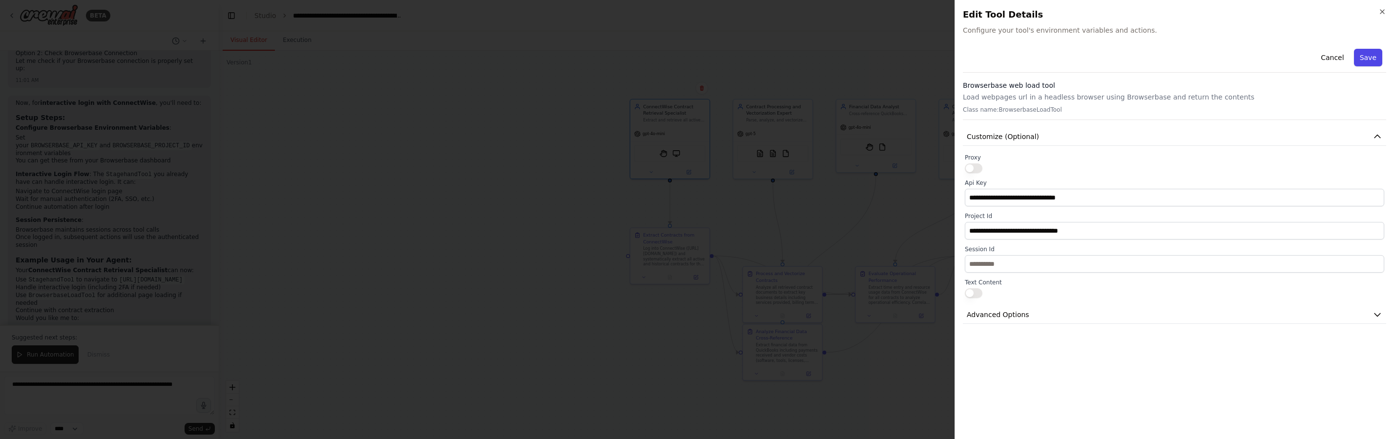
click at [1370, 62] on button "Save" at bounding box center [1368, 58] width 28 height 18
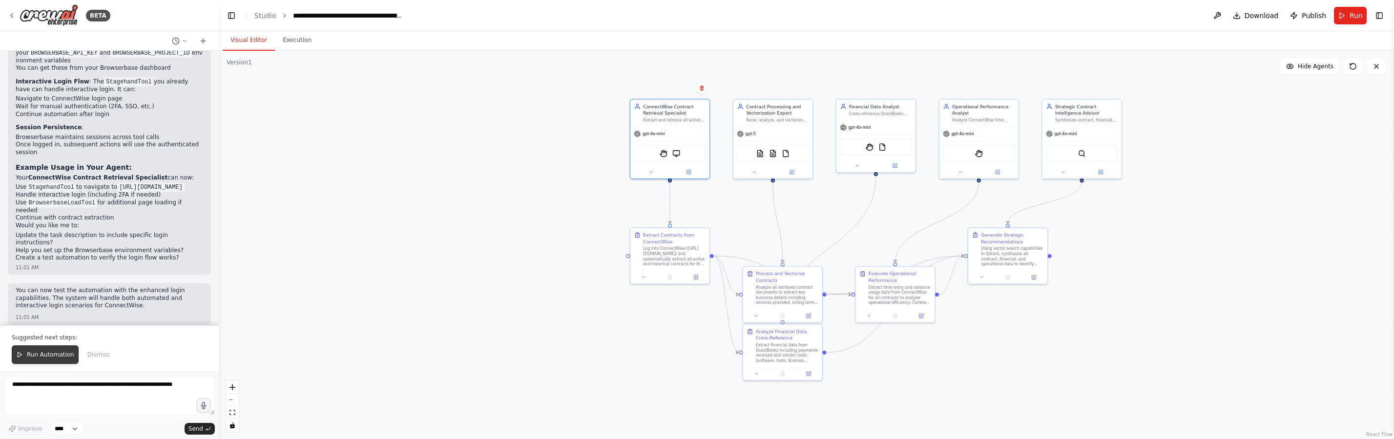
click at [33, 350] on button "Run Automation" at bounding box center [45, 355] width 67 height 19
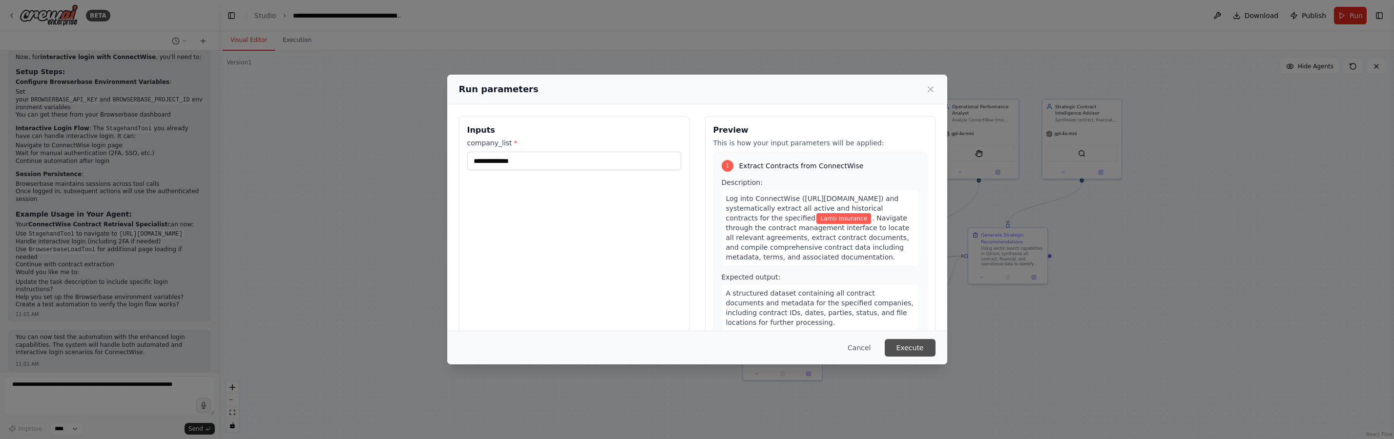
click at [901, 350] on button "Execute" at bounding box center [910, 348] width 51 height 18
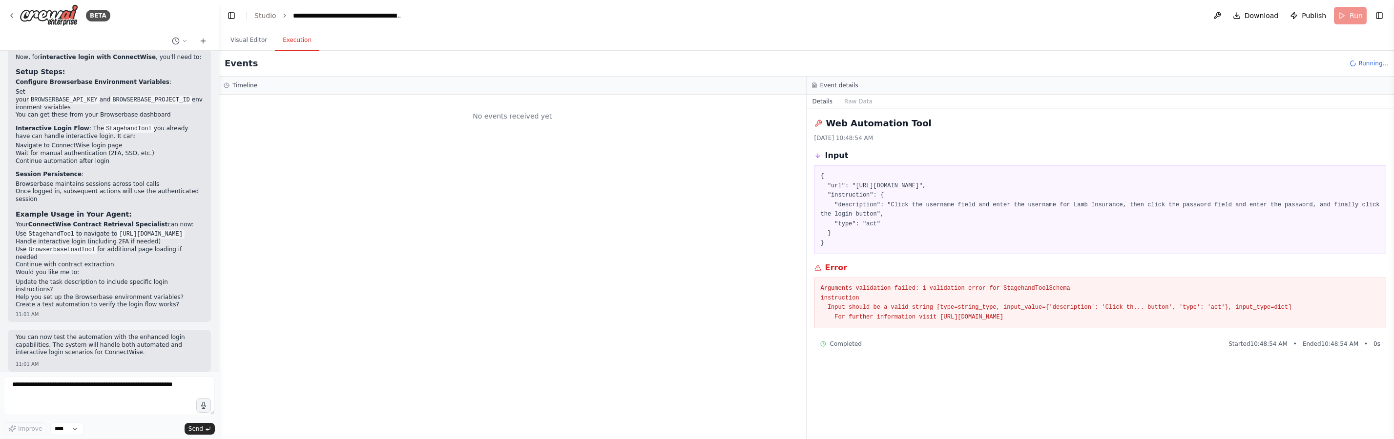
click at [312, 41] on button "Execution" at bounding box center [297, 40] width 44 height 21
click at [252, 42] on button "Visual Editor" at bounding box center [249, 40] width 52 height 21
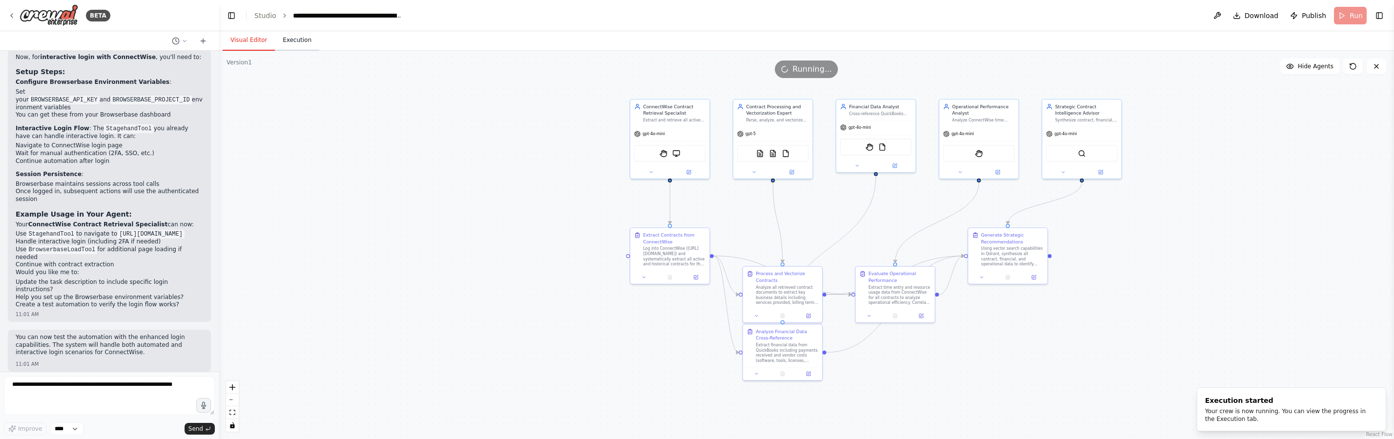
click at [296, 43] on button "Execution" at bounding box center [297, 40] width 44 height 21
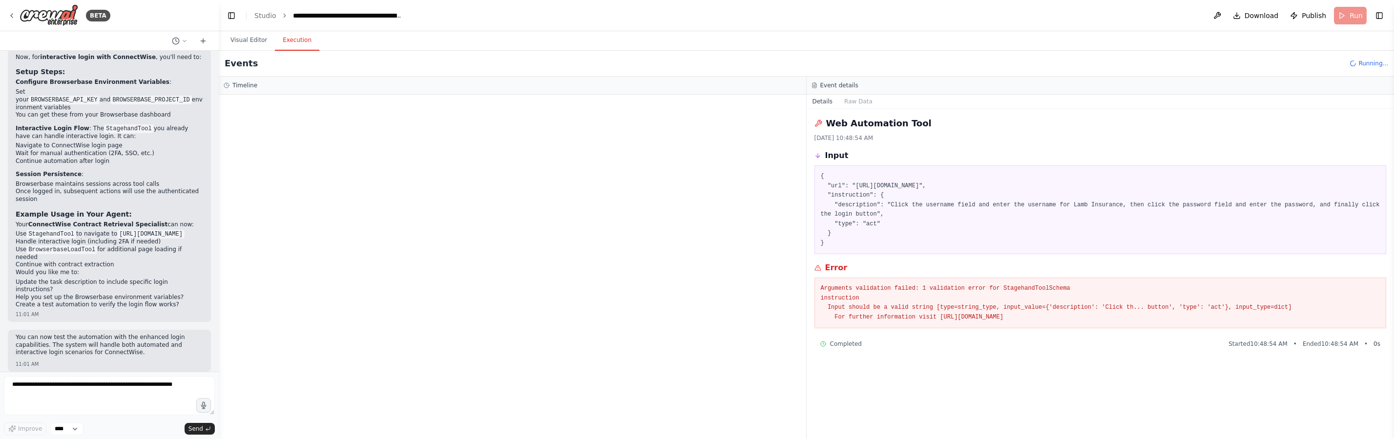
click at [295, 44] on button "Execution" at bounding box center [297, 40] width 44 height 21
click at [295, 113] on div at bounding box center [512, 267] width 587 height 345
click at [925, 311] on pre "Arguments validation failed: 1 validation error for StagehandToolSchema instruc…" at bounding box center [1100, 303] width 559 height 38
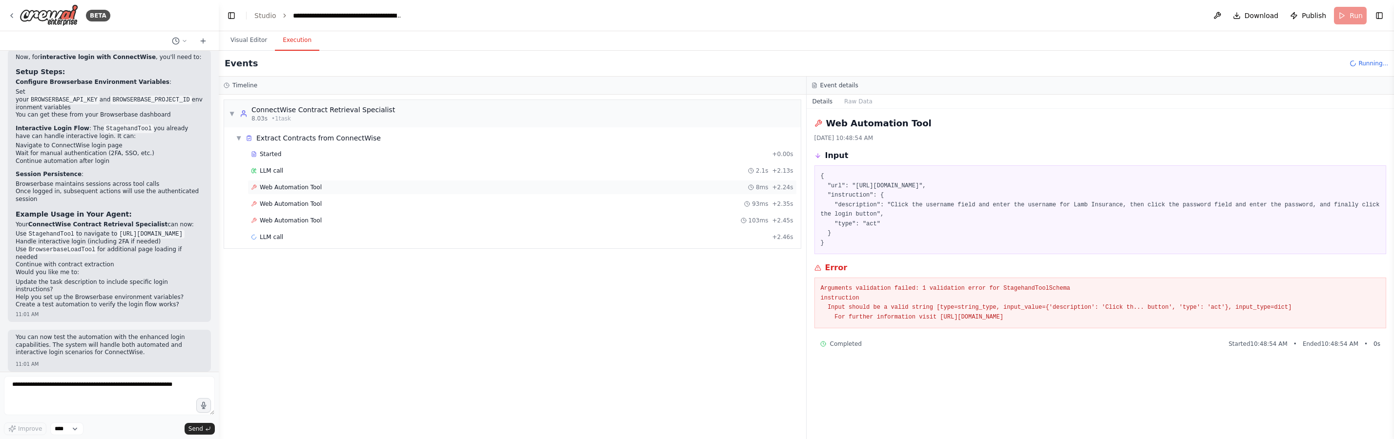
click at [313, 188] on span "Web Automation Tool" at bounding box center [291, 188] width 62 height 8
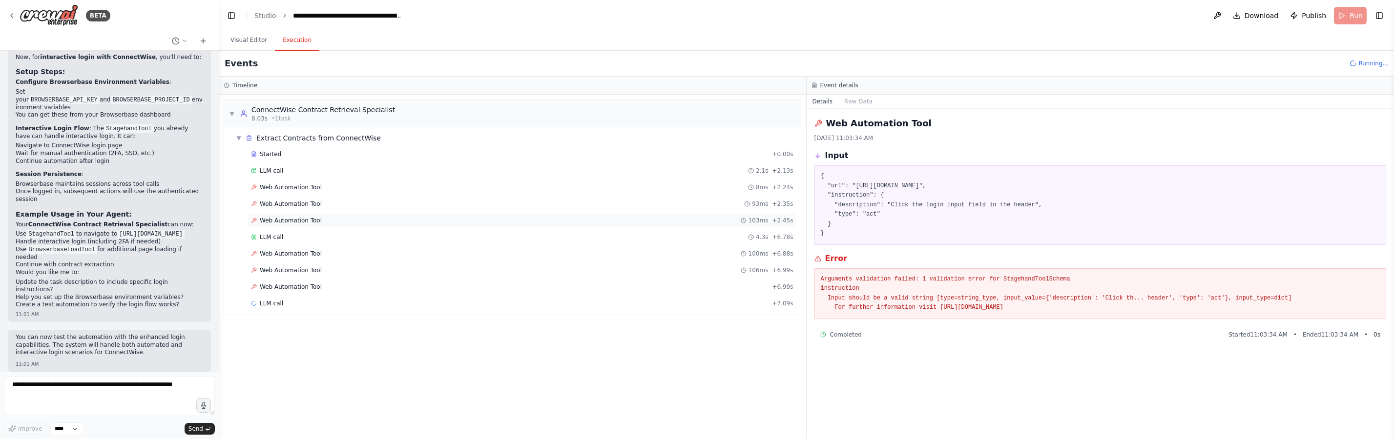
click at [309, 225] on div "Web Automation Tool 103ms + 2.45s" at bounding box center [521, 220] width 549 height 15
click at [304, 235] on div "LLM call 4.3s + 6.78s" at bounding box center [522, 237] width 542 height 8
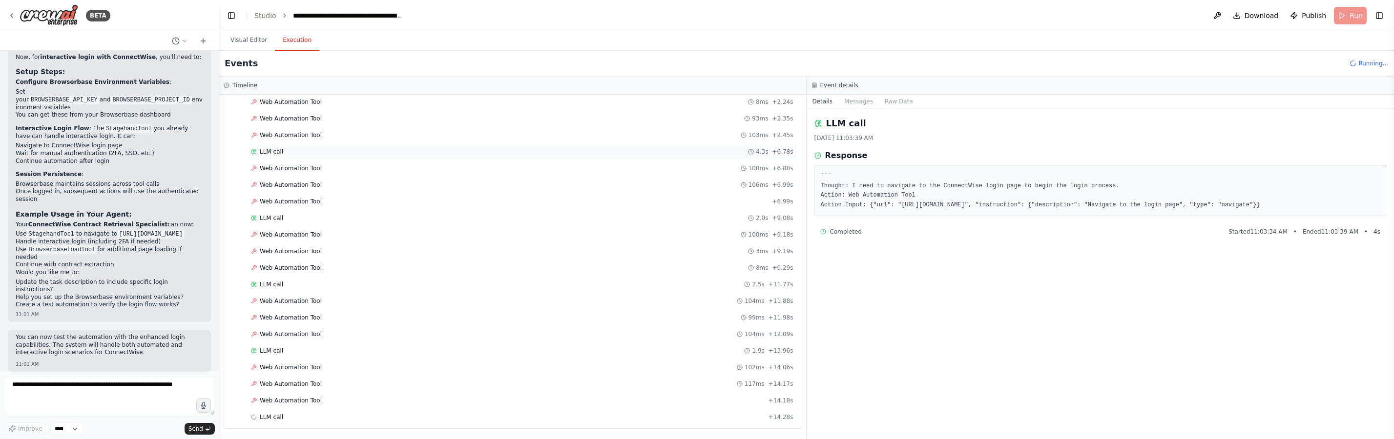
scroll to position [86, 0]
click at [313, 372] on div "Web Automation Tool 102ms + 14.06s" at bounding box center [521, 367] width 549 height 15
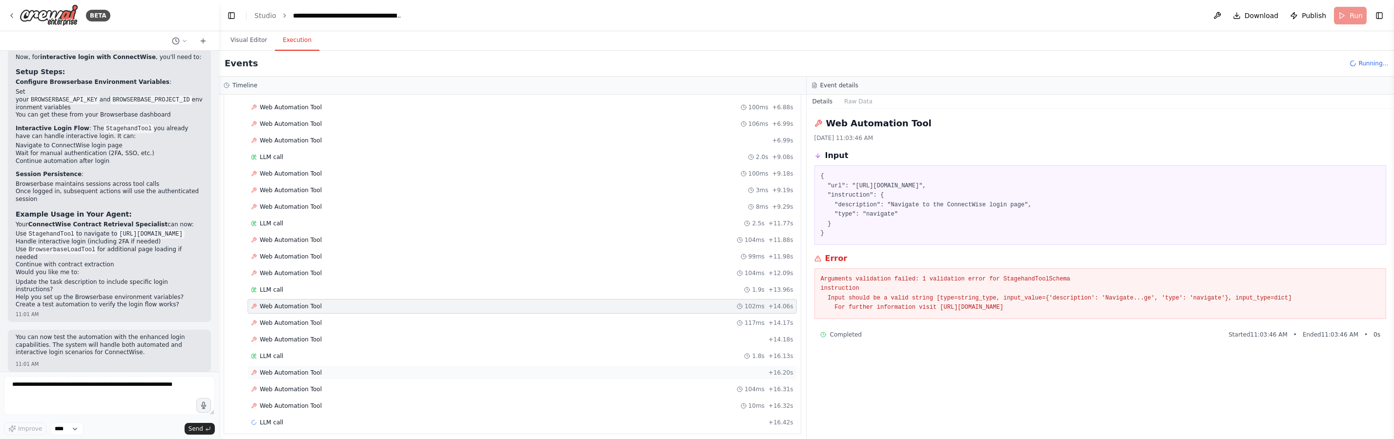
scroll to position [152, 0]
click at [1018, 309] on pre "Arguments validation failed: 1 validation error for StagehandToolSchema instruc…" at bounding box center [1100, 294] width 559 height 38
click at [889, 311] on pre "Arguments validation failed: 1 validation error for StagehandToolSchema instruc…" at bounding box center [1100, 294] width 559 height 38
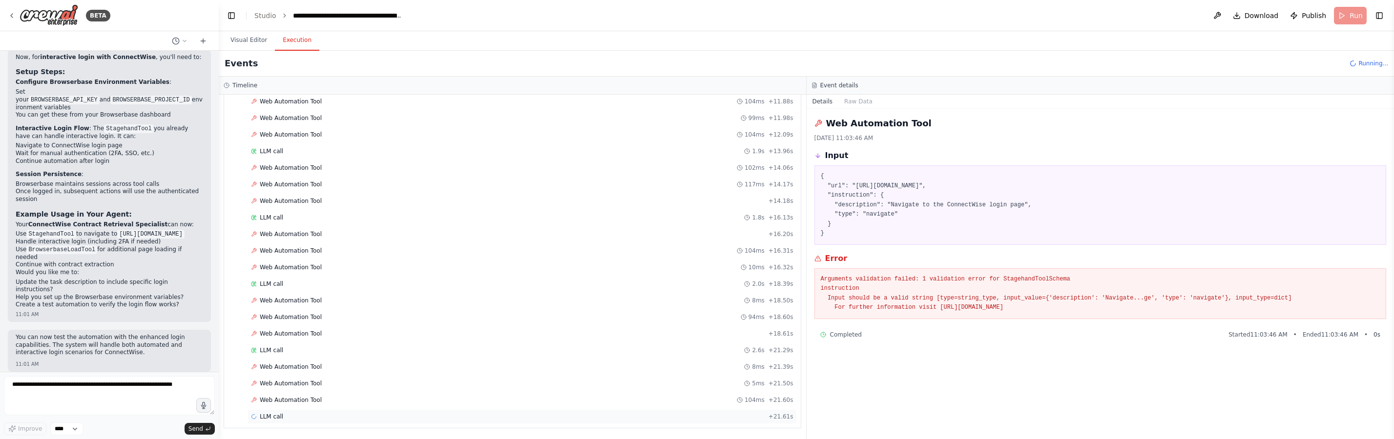
click at [437, 422] on div "LLM call + 21.61s" at bounding box center [521, 417] width 549 height 15
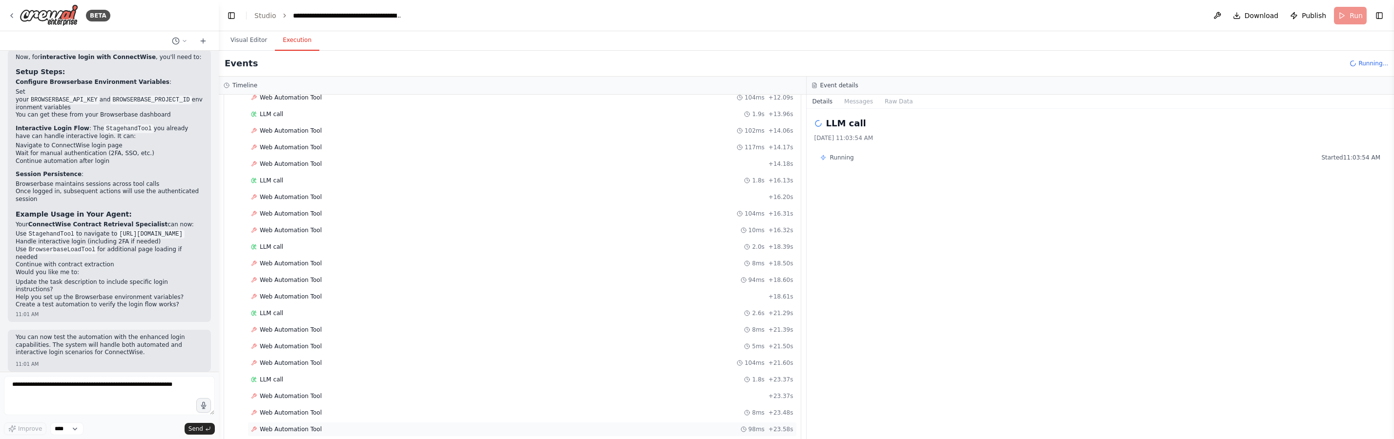
scroll to position [351, 0]
click at [363, 373] on div "Web Automation Tool + 23.37s" at bounding box center [521, 367] width 549 height 15
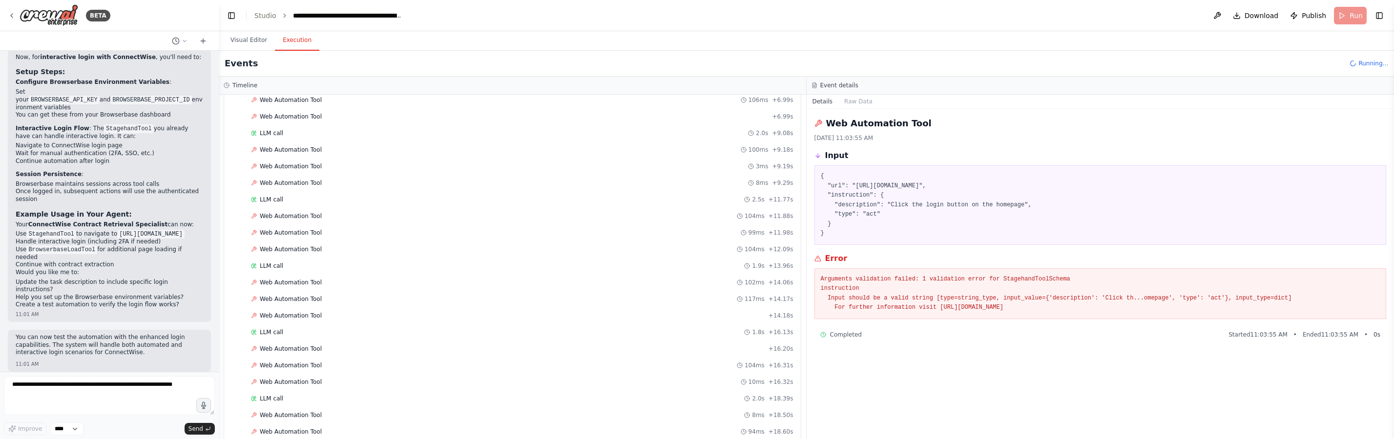
scroll to position [0, 0]
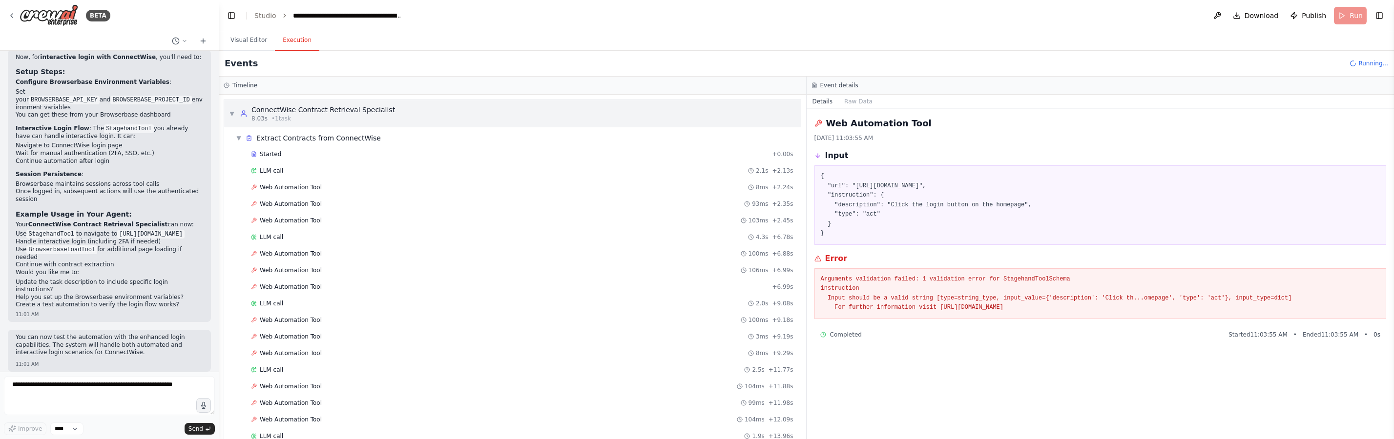
click at [254, 108] on div "ConnectWise Contract Retrieval Specialist" at bounding box center [323, 110] width 144 height 10
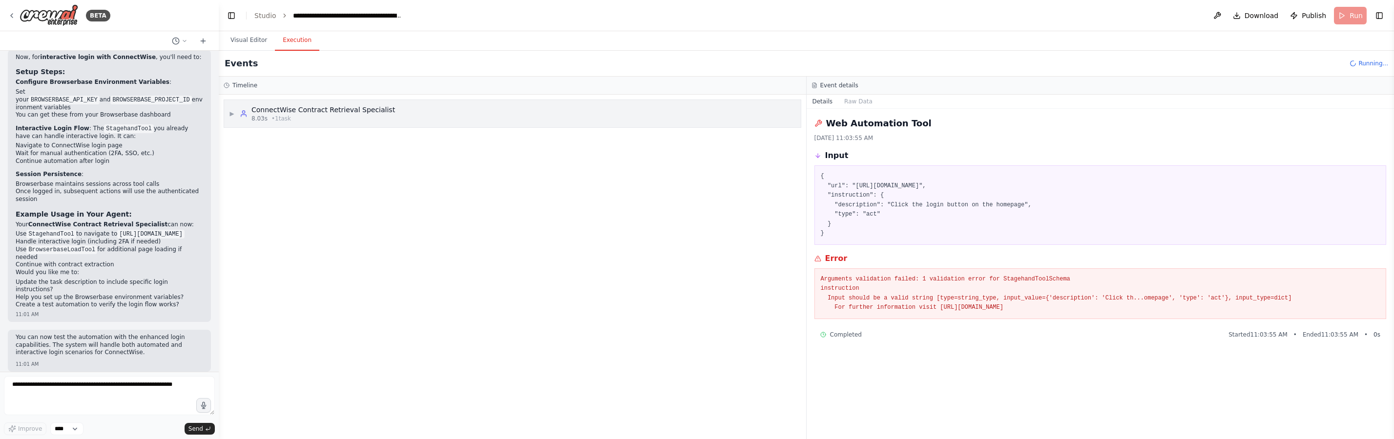
click at [323, 121] on div "8.03s • 1 task" at bounding box center [323, 119] width 144 height 8
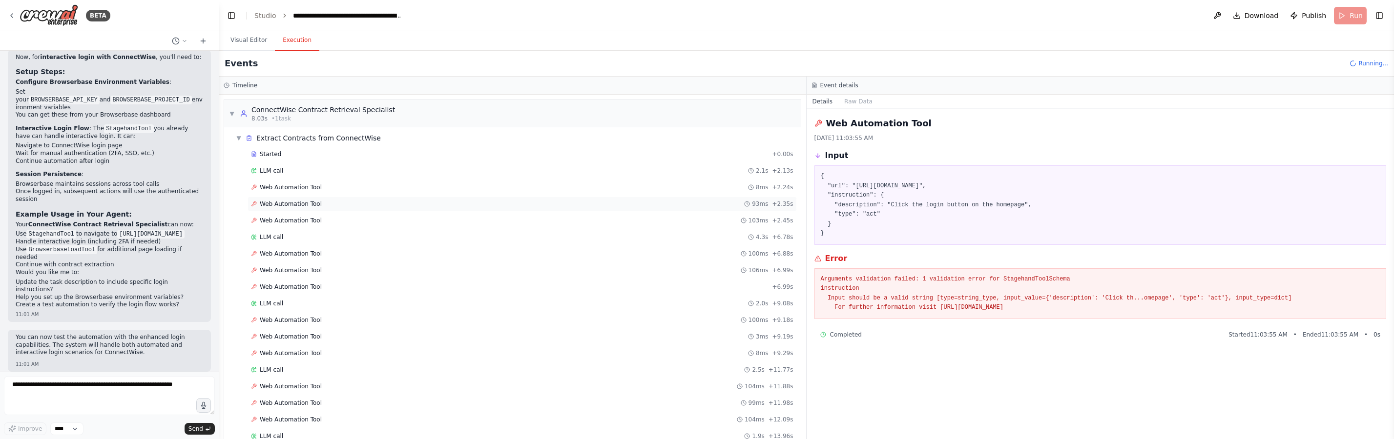
click at [320, 201] on div "Web Automation Tool 93ms + 2.35s" at bounding box center [522, 204] width 542 height 8
click at [307, 186] on span "Web Automation Tool" at bounding box center [291, 188] width 62 height 8
click at [305, 149] on div "Started + 0.00s" at bounding box center [521, 154] width 549 height 15
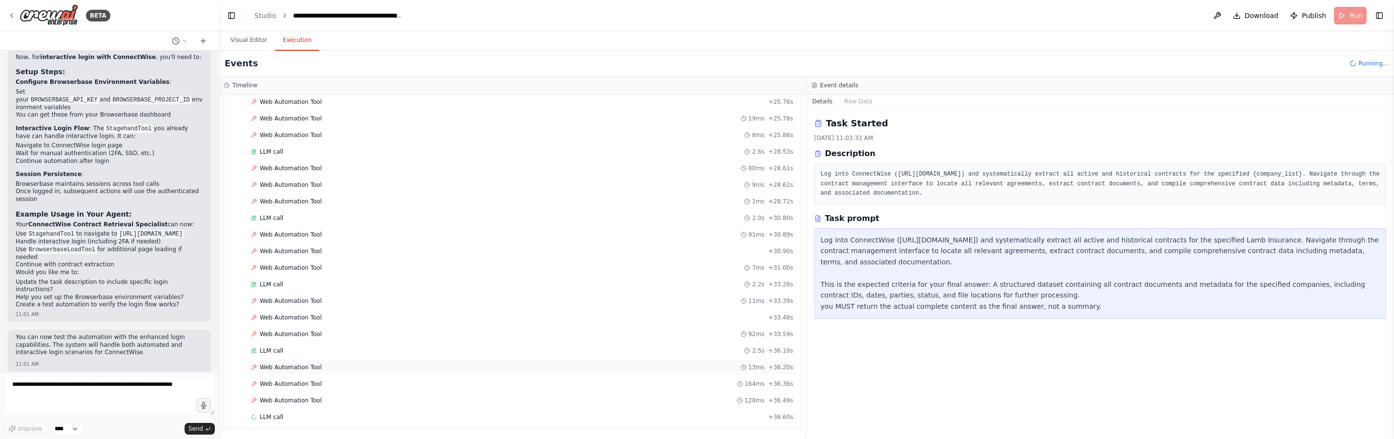
scroll to position [683, 0]
click at [299, 335] on span "Web Automation Tool" at bounding box center [291, 334] width 62 height 8
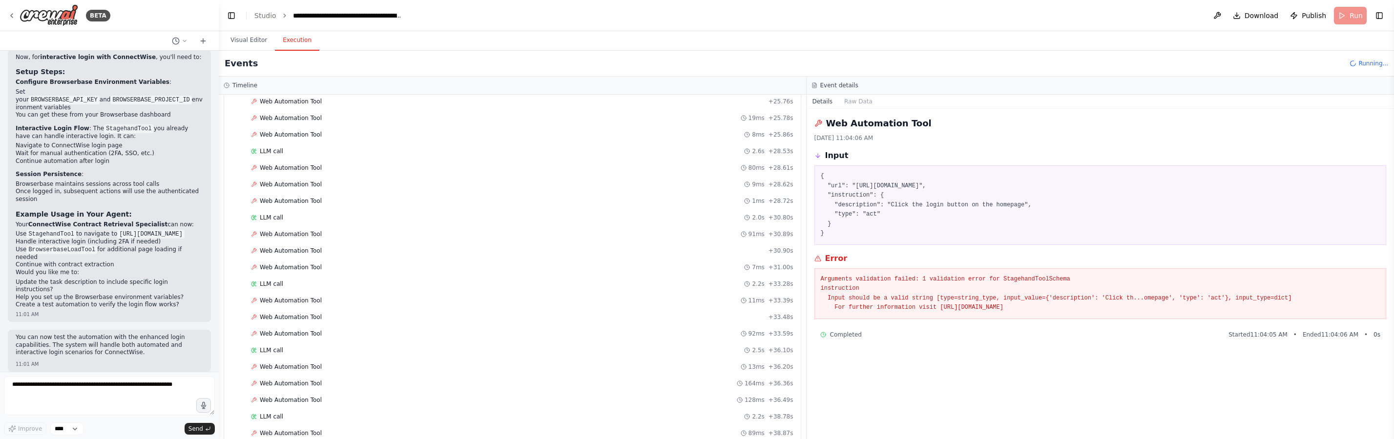
click at [1028, 280] on pre "Arguments validation failed: 1 validation error for StagehandToolSchema instruc…" at bounding box center [1100, 294] width 559 height 38
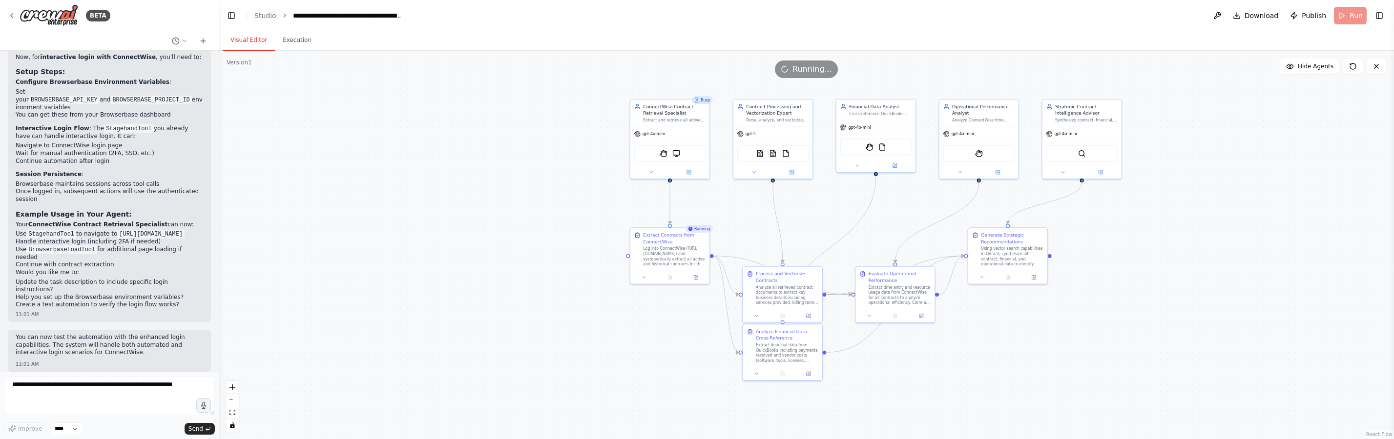
click at [246, 40] on button "Visual Editor" at bounding box center [249, 40] width 52 height 21
click at [687, 172] on icon at bounding box center [689, 171] width 4 height 4
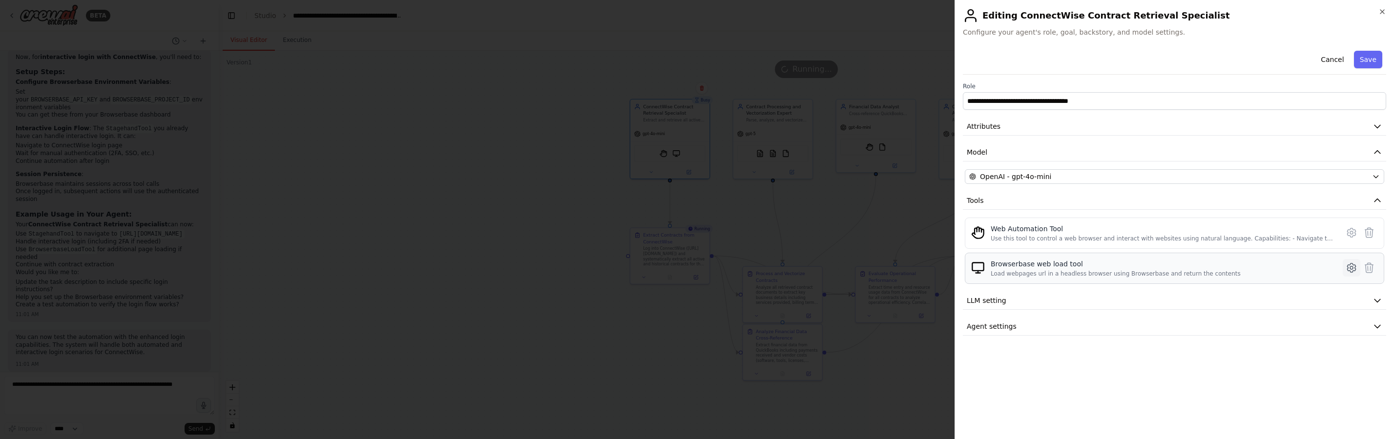
click at [1350, 269] on icon at bounding box center [1351, 268] width 12 height 12
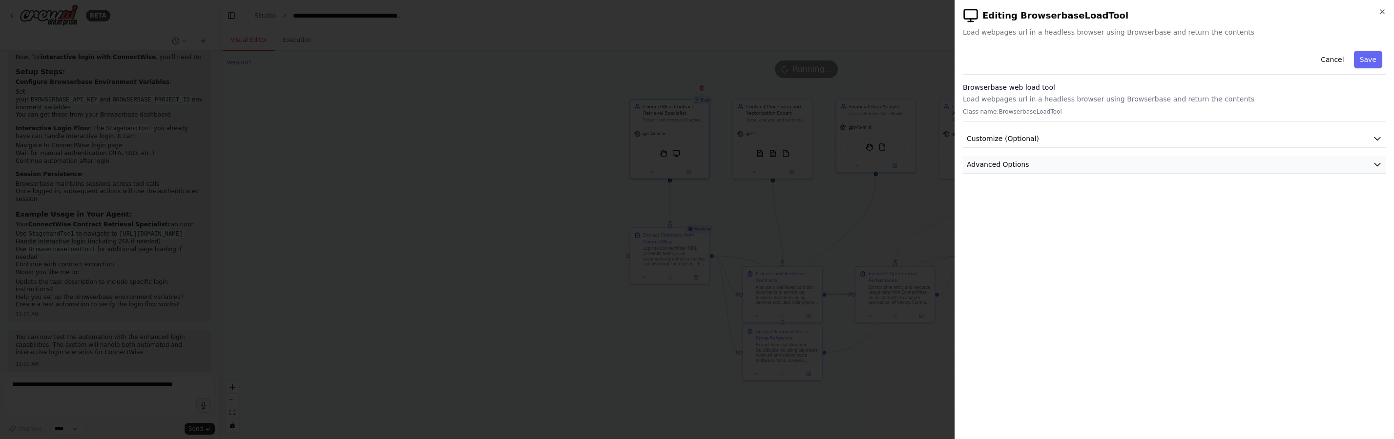
click at [1051, 160] on button "Advanced Options" at bounding box center [1174, 165] width 423 height 18
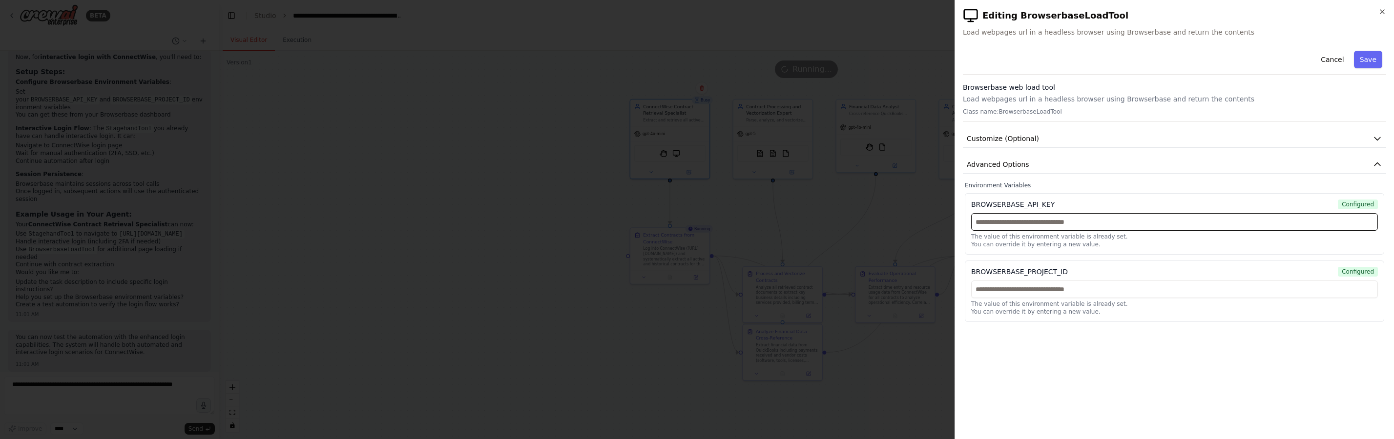
click at [1043, 223] on input "text" at bounding box center [1174, 222] width 407 height 18
click at [1082, 142] on button "Customize (Optional)" at bounding box center [1174, 139] width 423 height 18
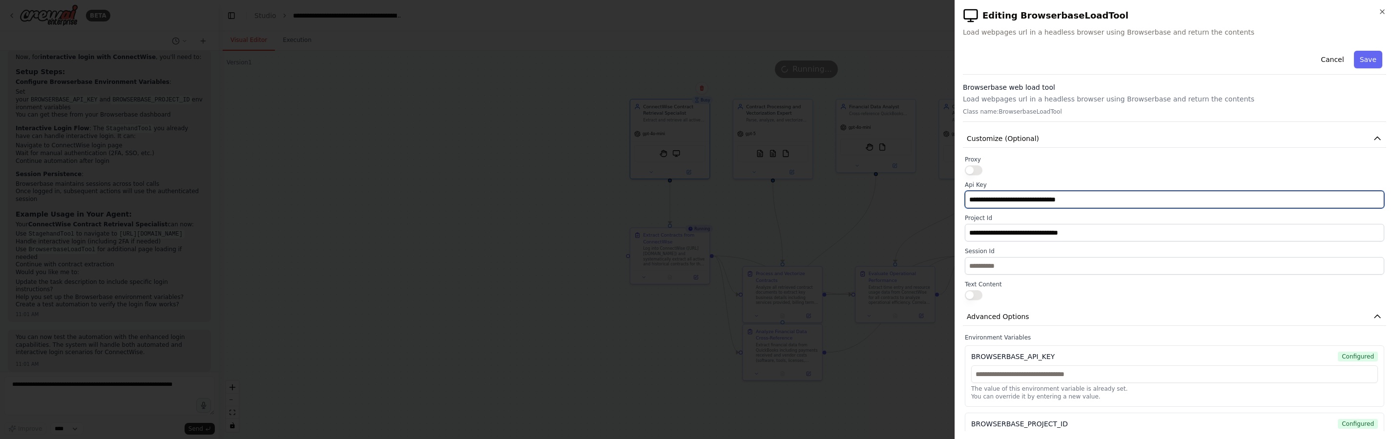
click at [1111, 200] on input "**********" at bounding box center [1174, 200] width 419 height 18
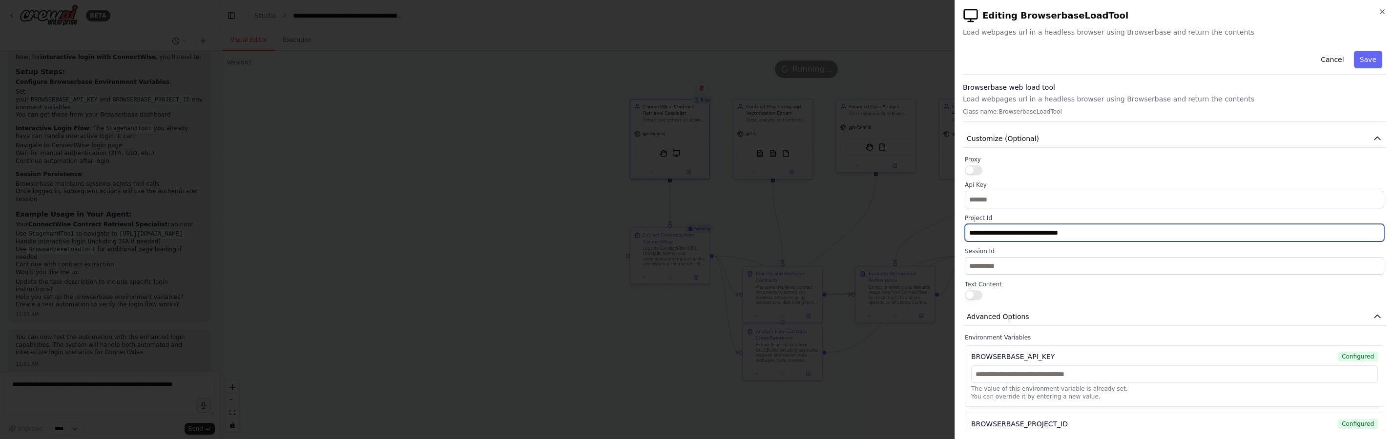
click at [1112, 228] on input "**********" at bounding box center [1174, 233] width 419 height 18
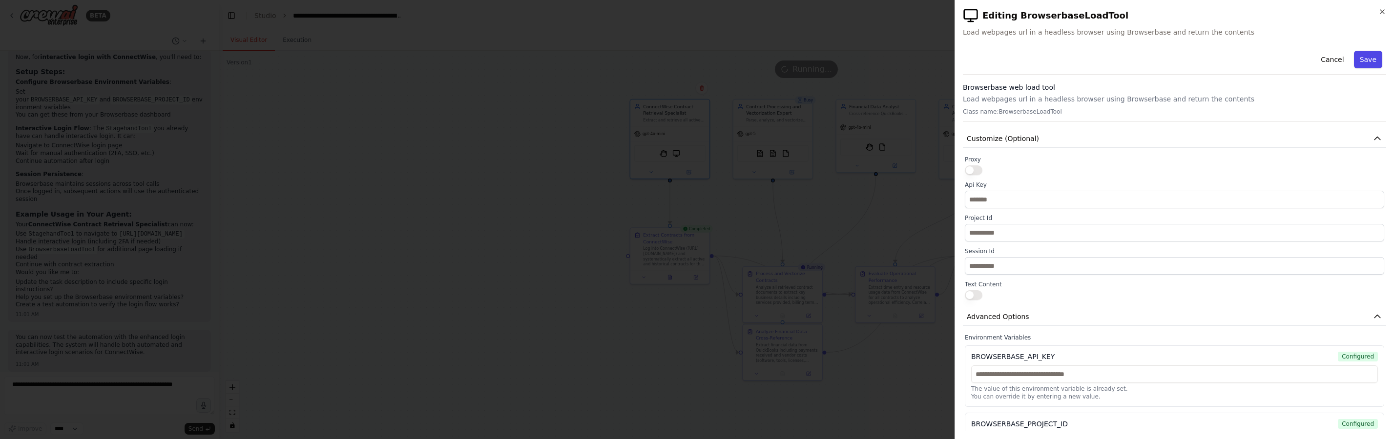
click at [1363, 59] on button "Save" at bounding box center [1368, 60] width 28 height 18
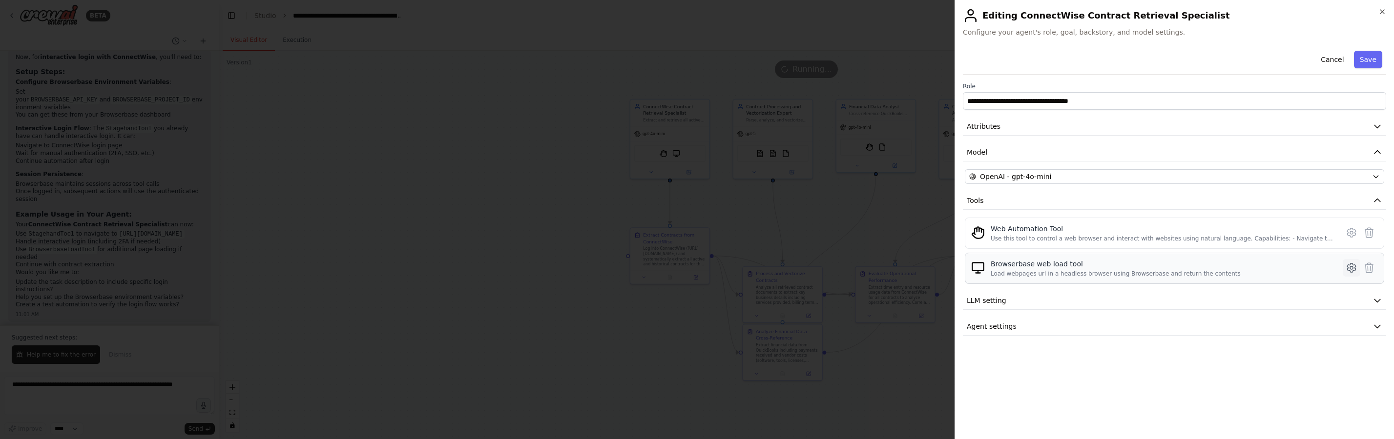
scroll to position [576, 0]
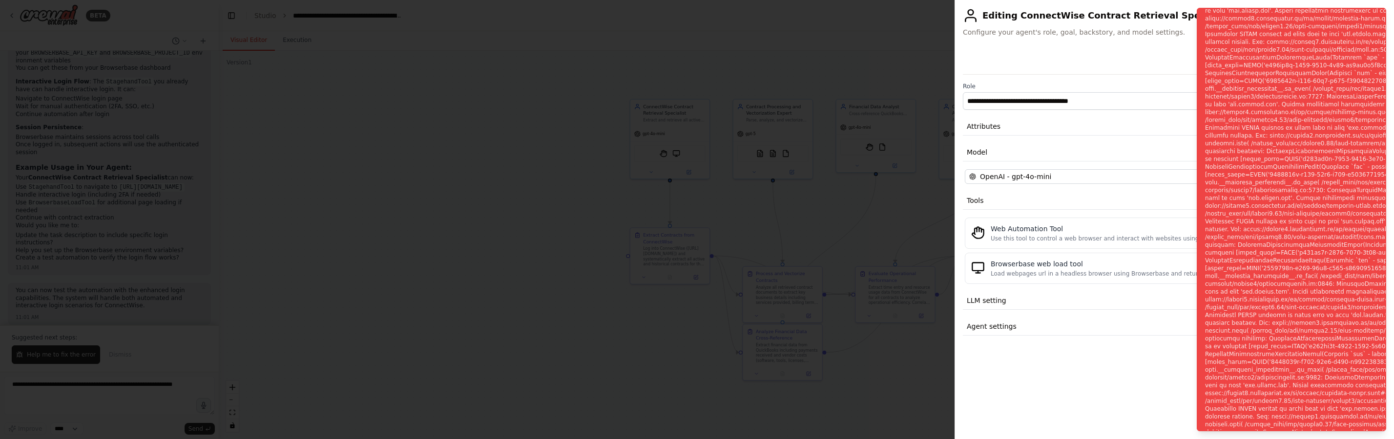
click at [527, 232] on div at bounding box center [697, 219] width 1394 height 439
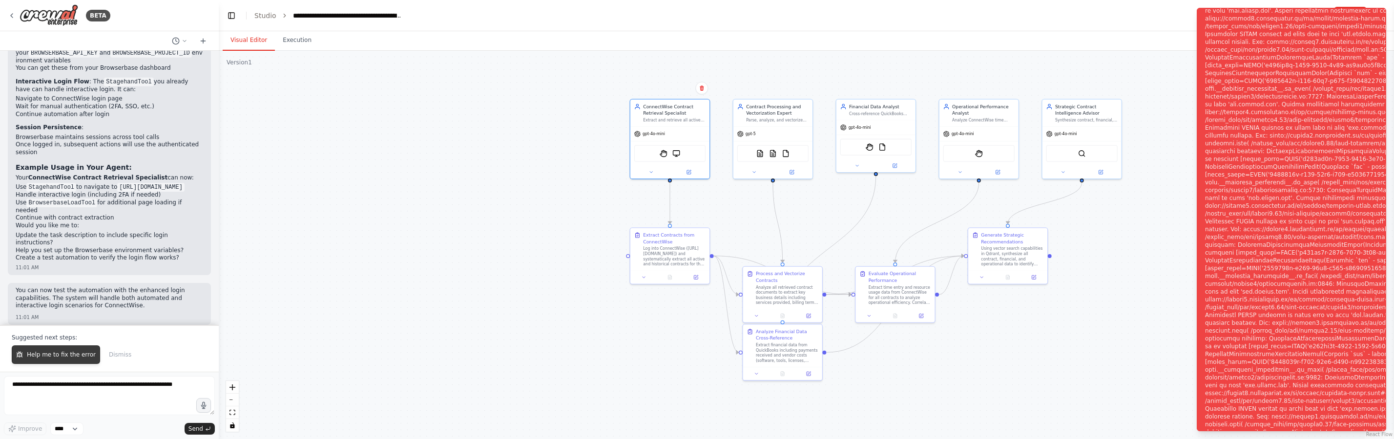
click at [76, 352] on span "Help me to fix the error" at bounding box center [61, 355] width 69 height 8
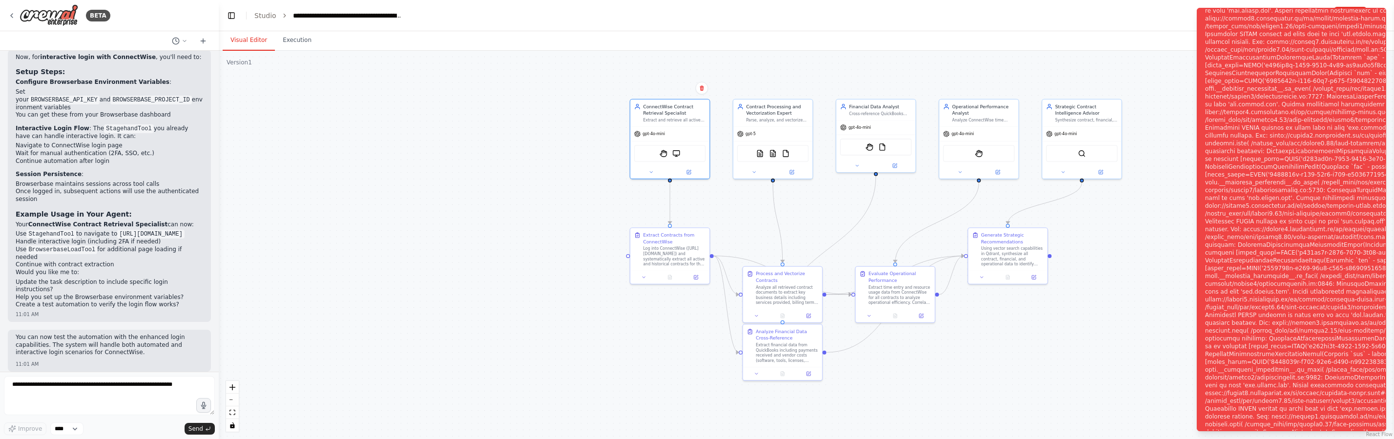
scroll to position [555, 0]
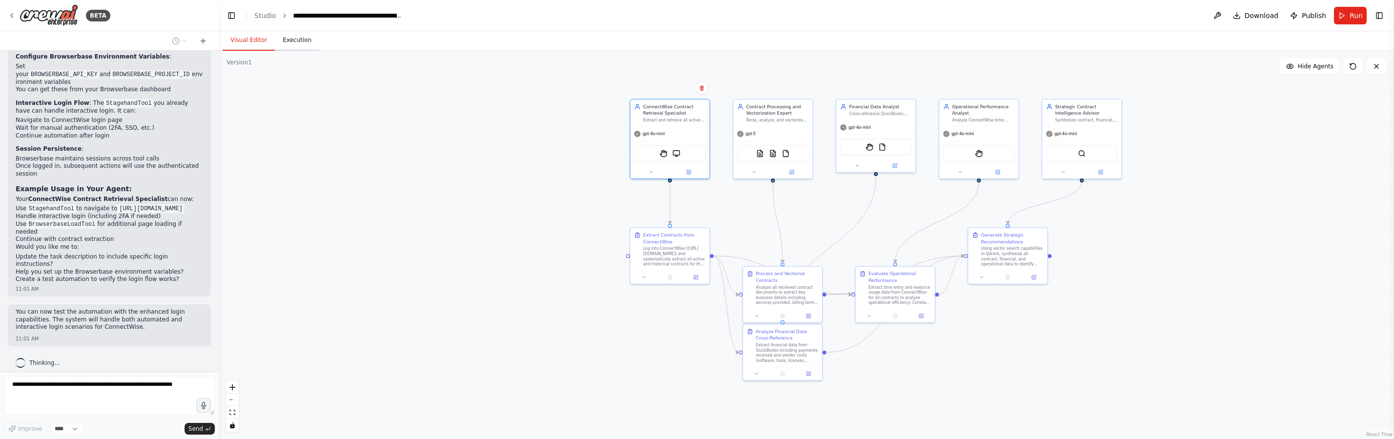
click at [284, 41] on button "Execution" at bounding box center [297, 40] width 44 height 21
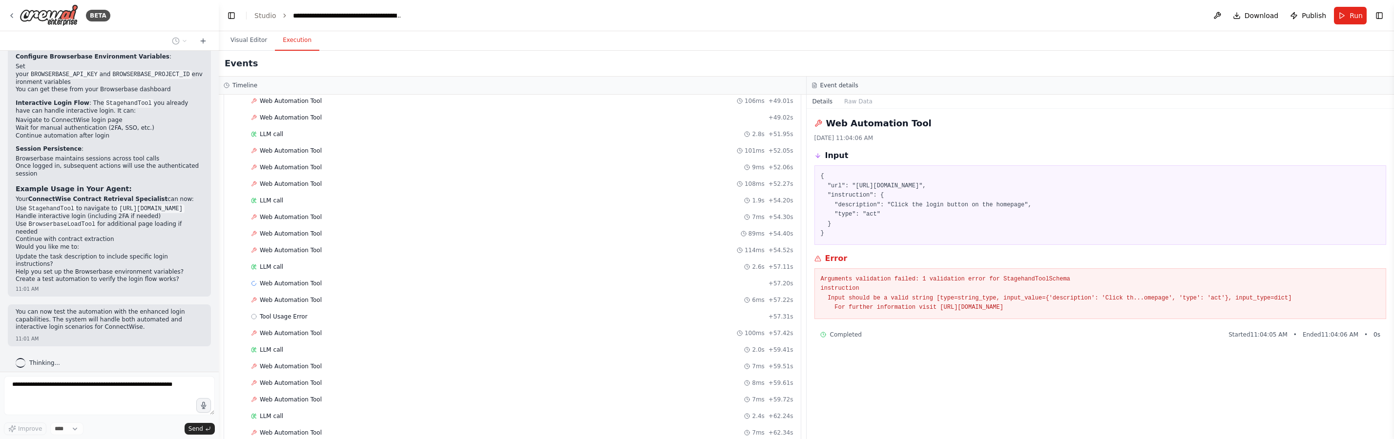
scroll to position [1536, 0]
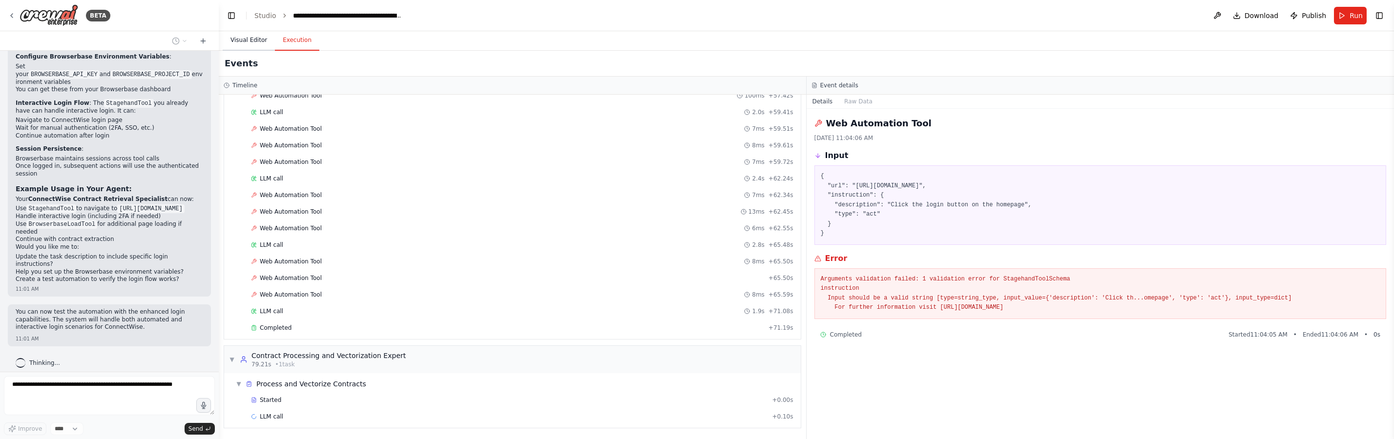
click at [259, 40] on button "Visual Editor" at bounding box center [249, 40] width 52 height 21
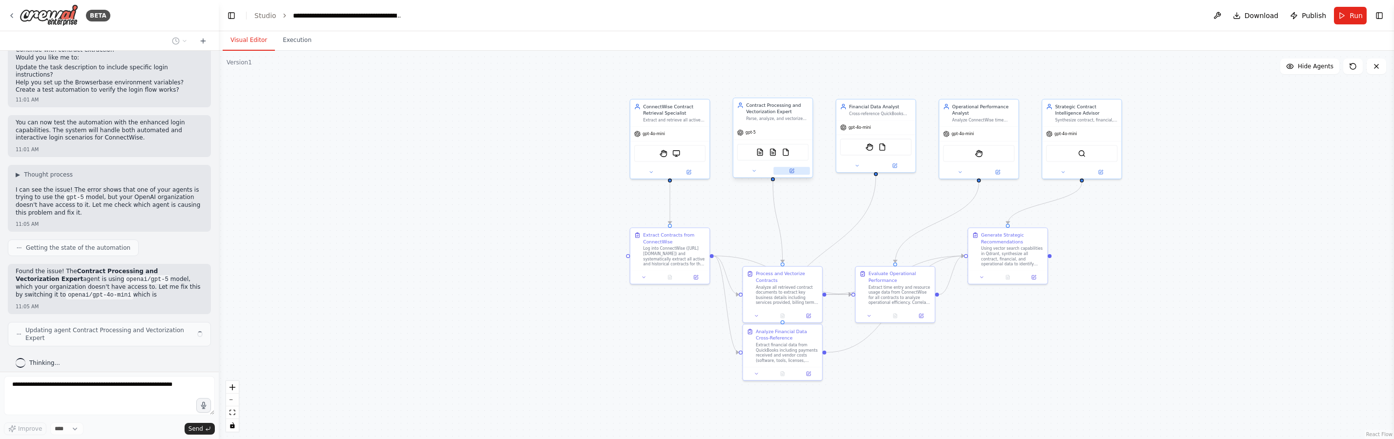
scroll to position [752, 0]
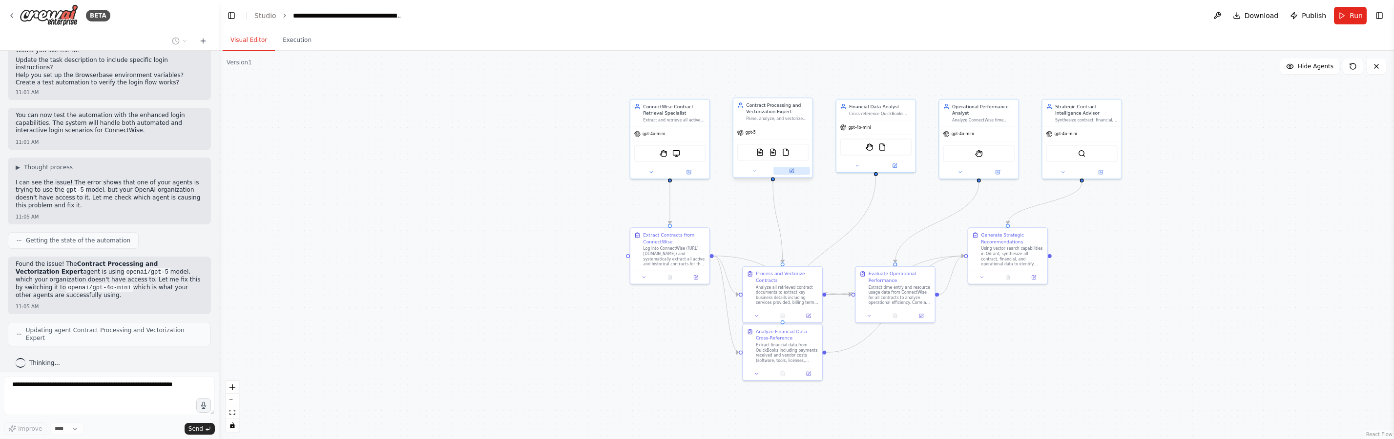
click at [797, 173] on button at bounding box center [791, 171] width 36 height 8
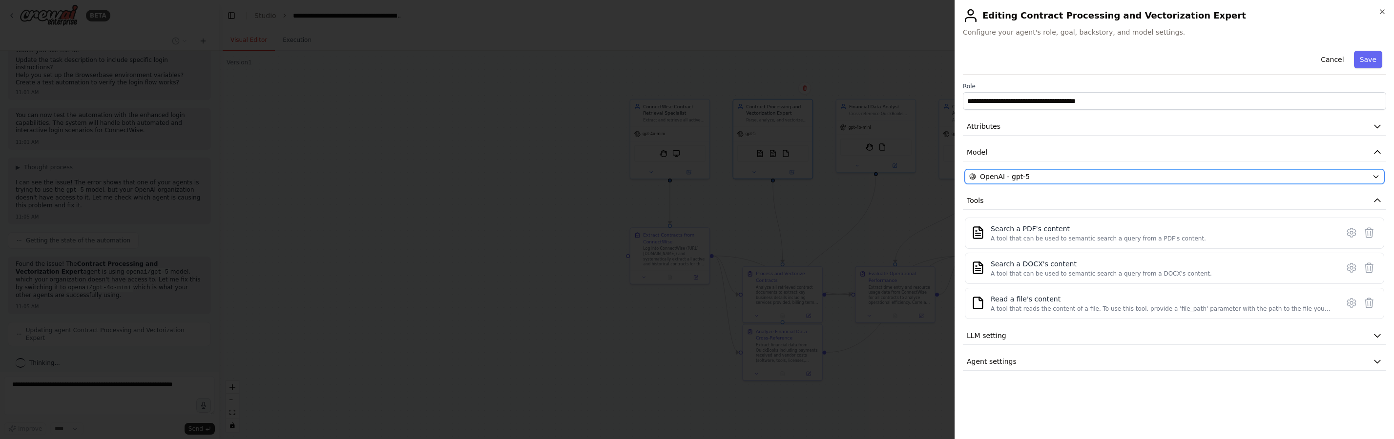
click at [1008, 175] on span "OpenAI - gpt-5" at bounding box center [1005, 177] width 50 height 10
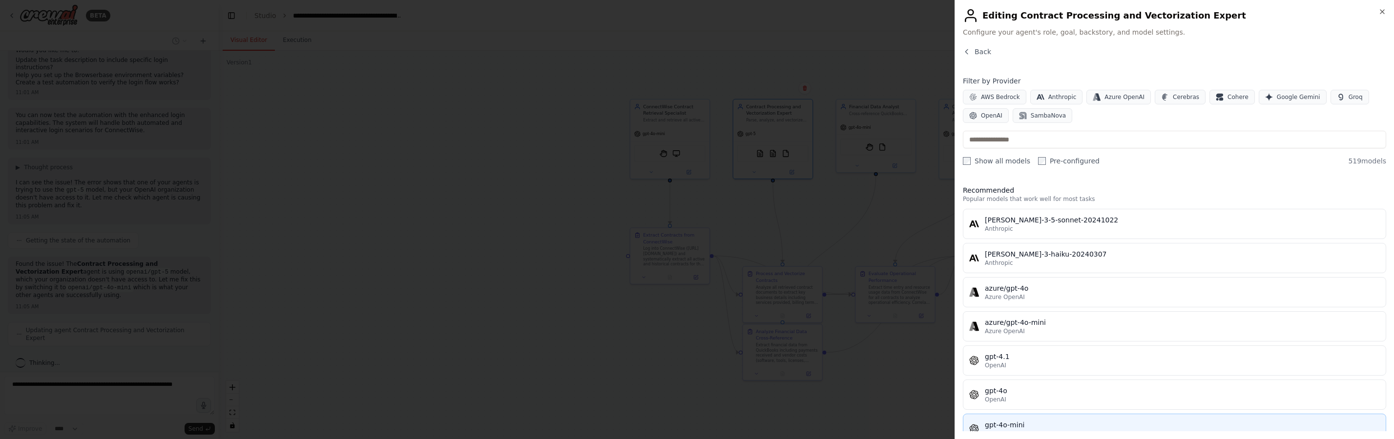
click at [1048, 420] on div "gpt-4o-mini" at bounding box center [1182, 425] width 395 height 10
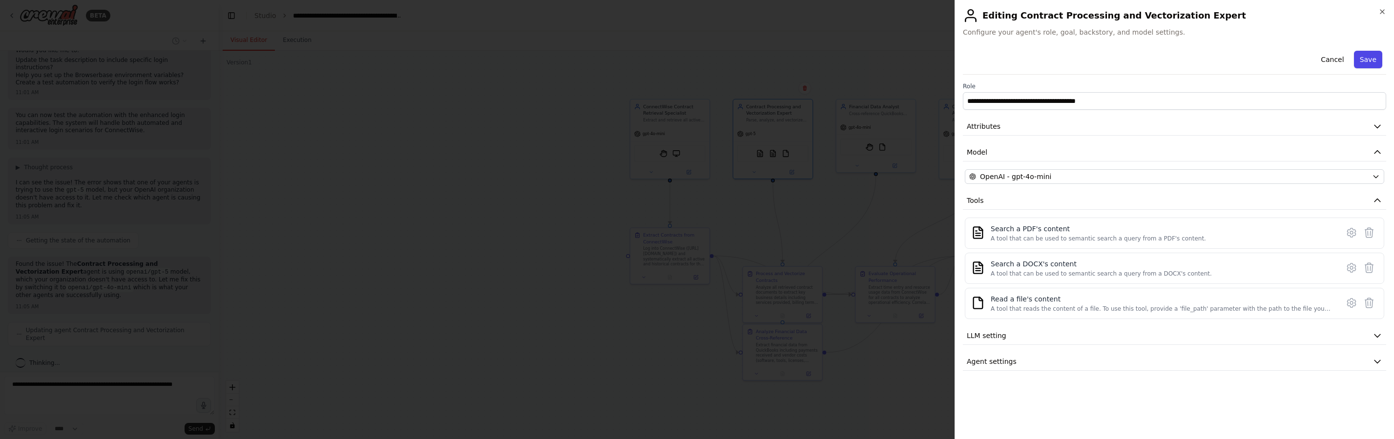
click at [1376, 60] on button "Save" at bounding box center [1368, 60] width 28 height 18
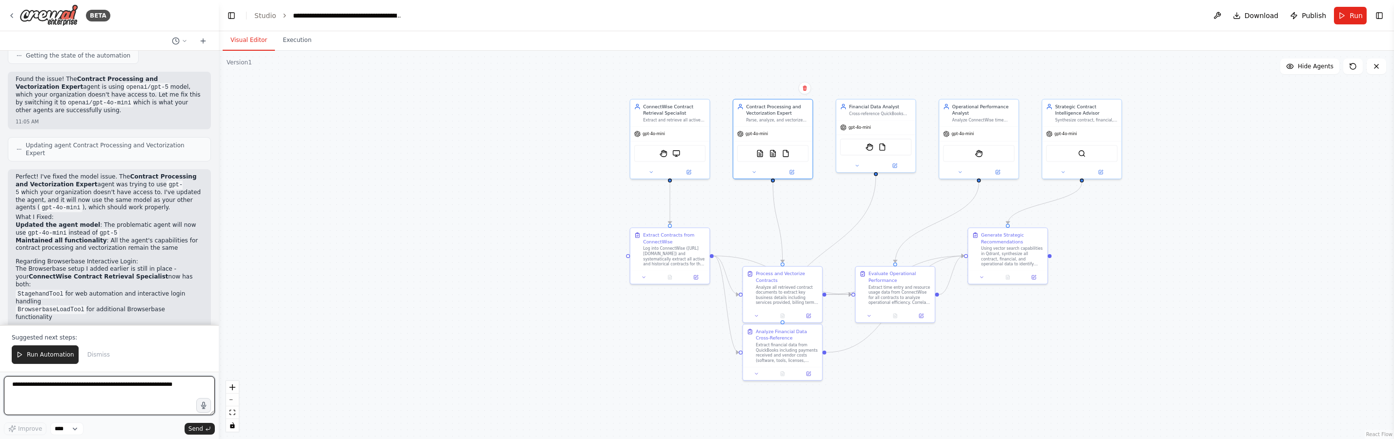
scroll to position [952, 0]
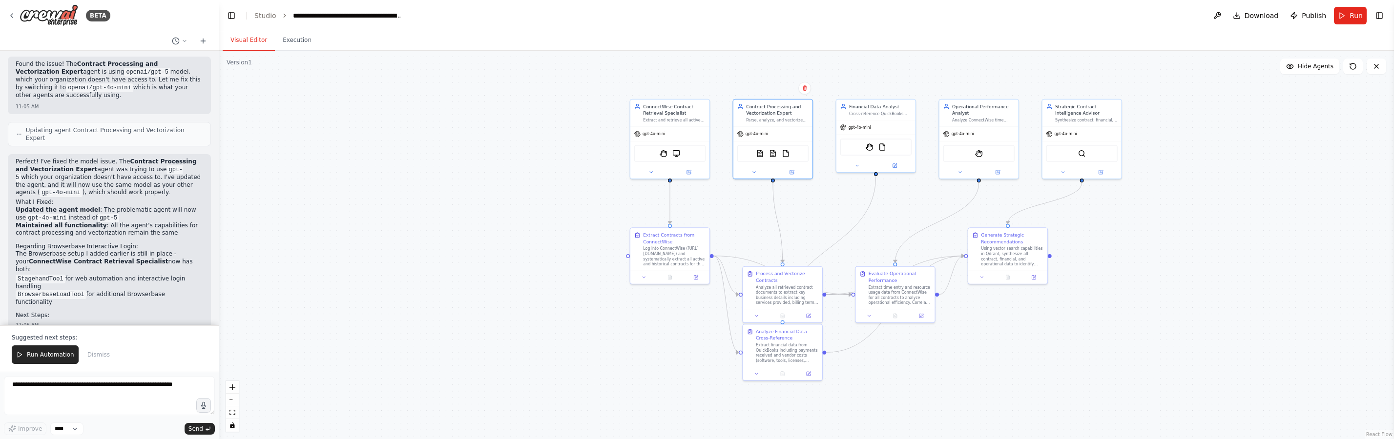
click at [161, 275] on li "StagehandTool for web automation and interactive login handling" at bounding box center [109, 283] width 187 height 16
click at [680, 156] on div "StagehandTool BrowserbaseLoadTool" at bounding box center [669, 152] width 71 height 17
click at [676, 155] on img at bounding box center [676, 152] width 8 height 8
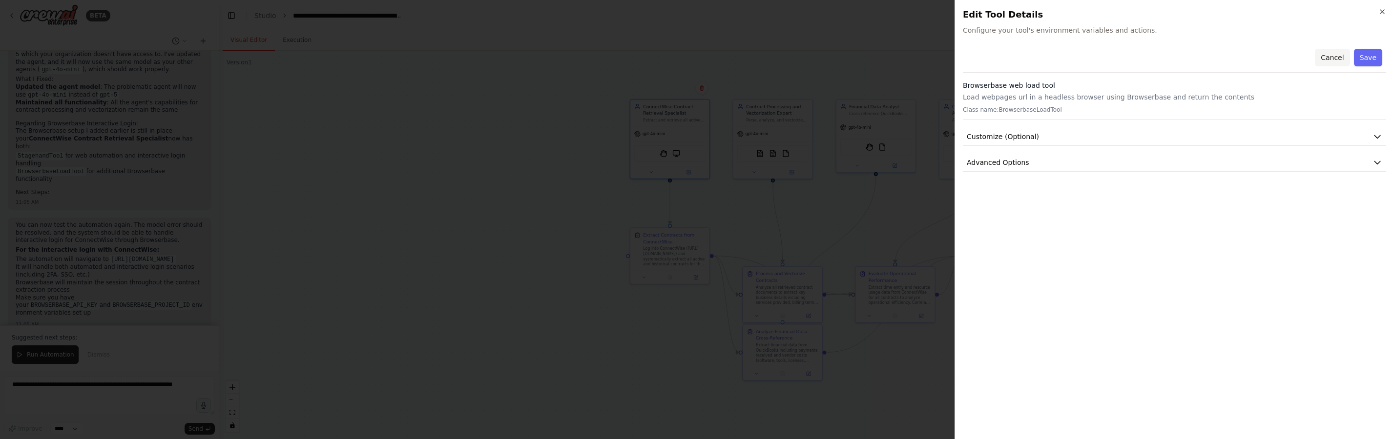
scroll to position [1082, 0]
click at [1326, 61] on button "Cancel" at bounding box center [1332, 58] width 35 height 18
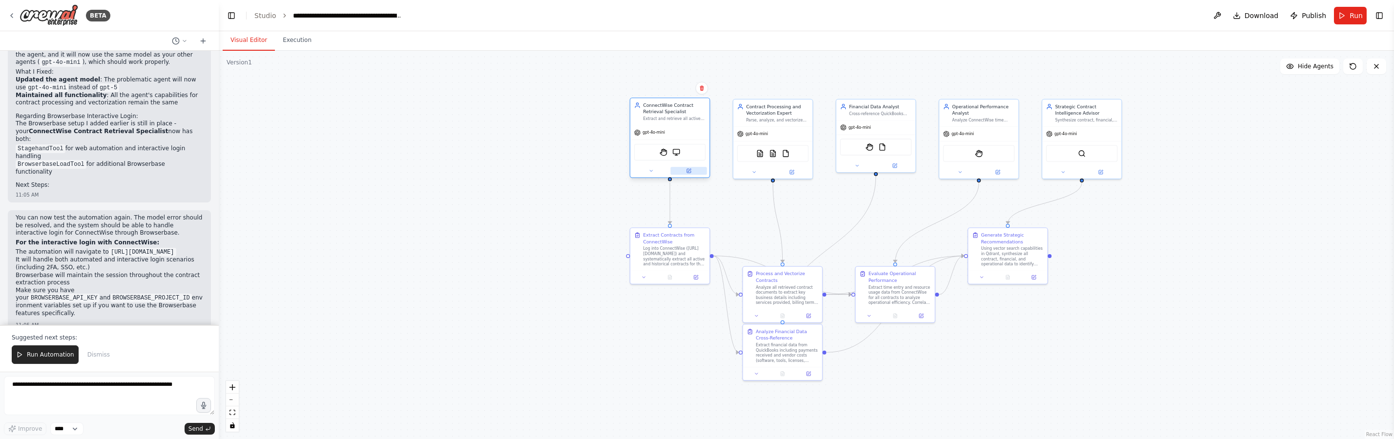
click at [692, 168] on button at bounding box center [688, 171] width 36 height 8
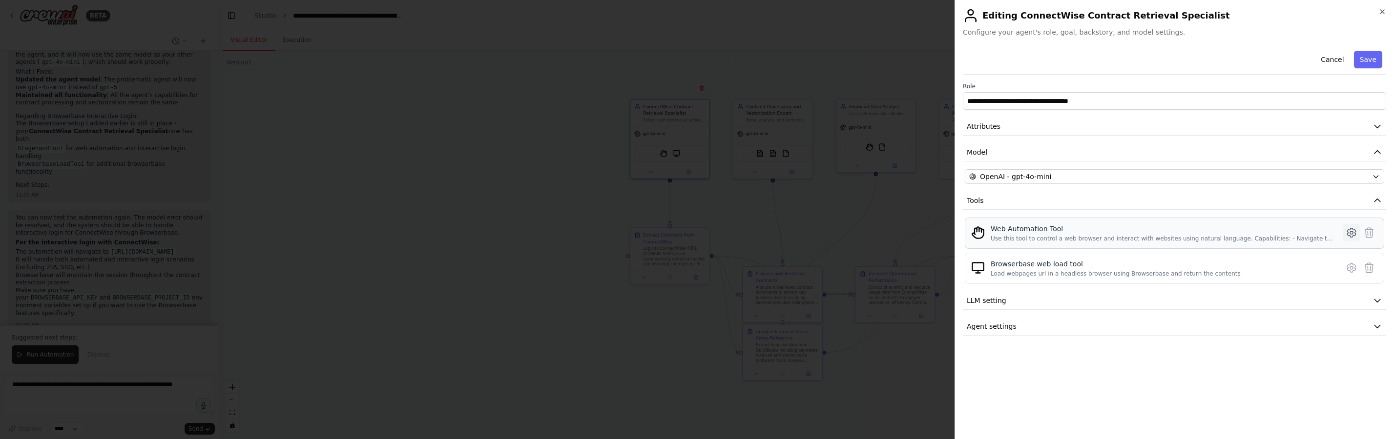
click at [1353, 233] on icon at bounding box center [1351, 232] width 3 height 3
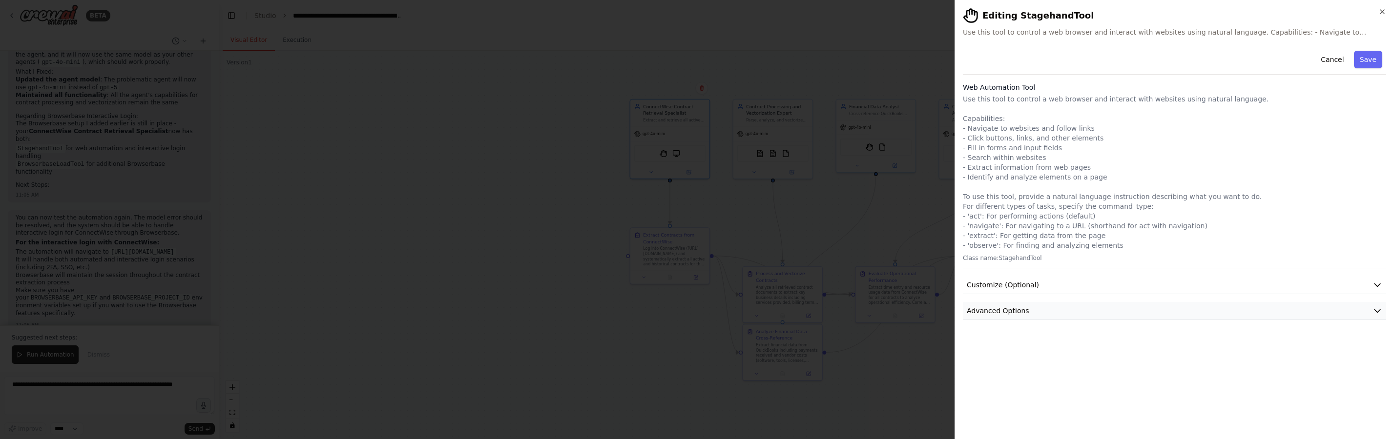
click at [1293, 305] on button "Advanced Options" at bounding box center [1174, 311] width 423 height 18
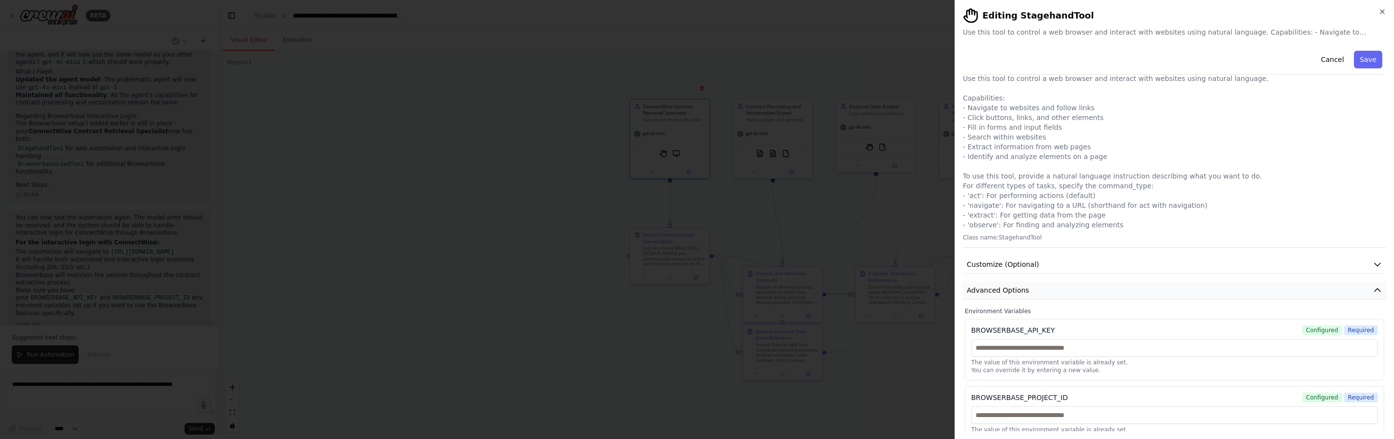
scroll to position [37, 0]
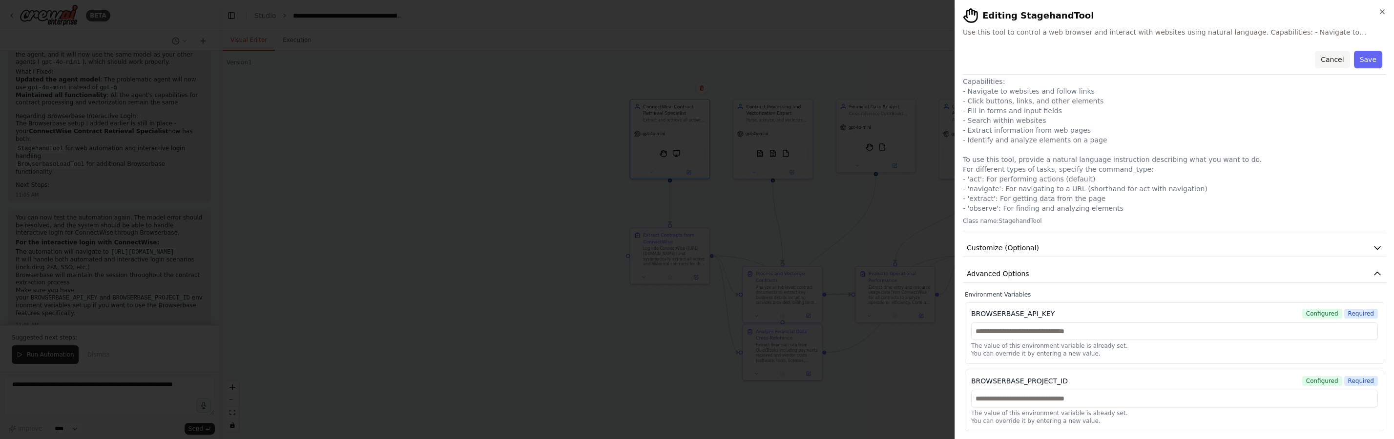
click at [1329, 62] on button "Cancel" at bounding box center [1332, 60] width 35 height 18
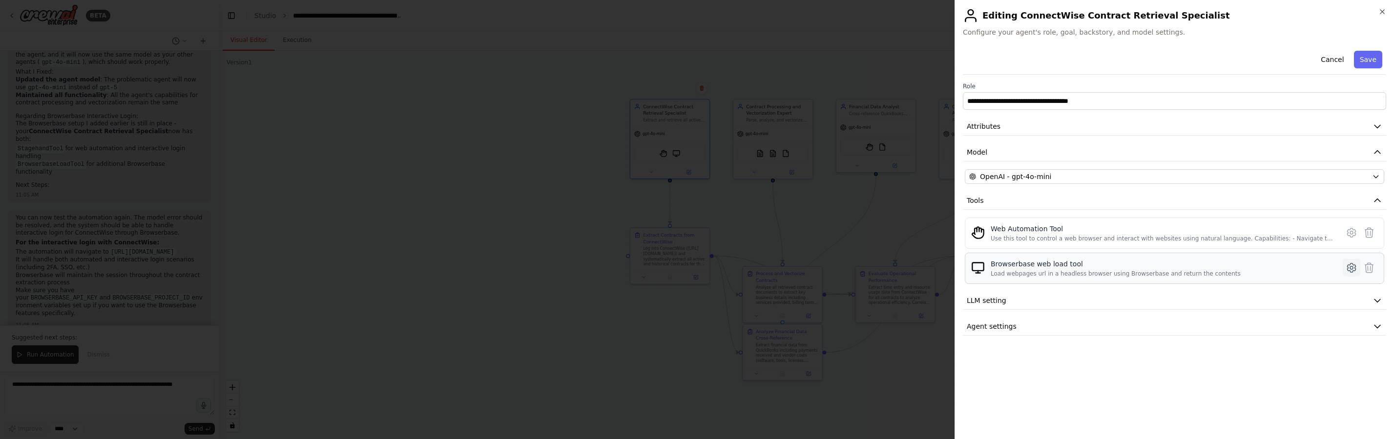
click at [1350, 268] on icon at bounding box center [1351, 268] width 3 height 3
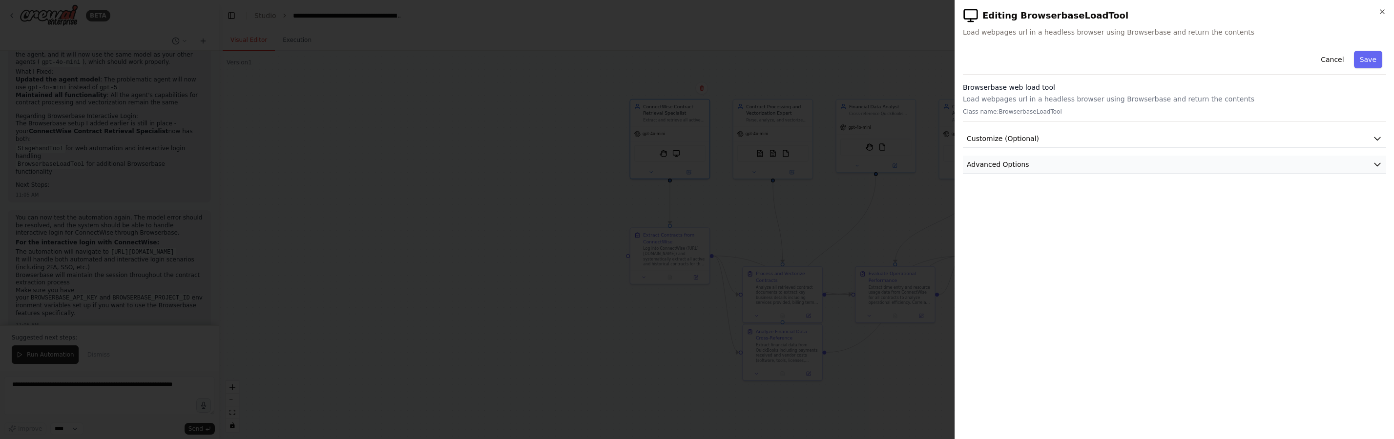
click at [1117, 168] on button "Advanced Options" at bounding box center [1174, 165] width 423 height 18
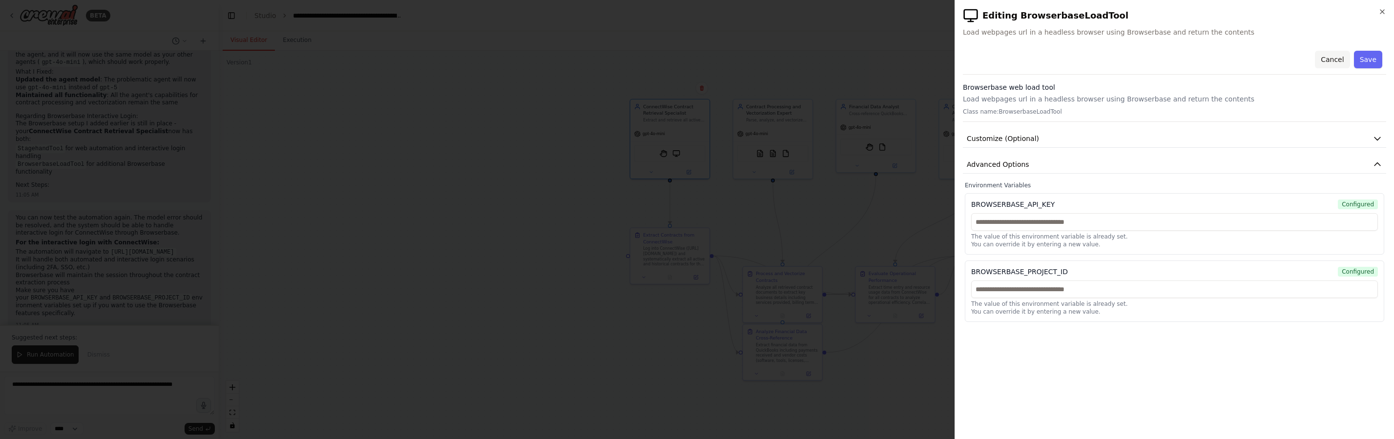
click at [1332, 62] on button "Cancel" at bounding box center [1332, 60] width 35 height 18
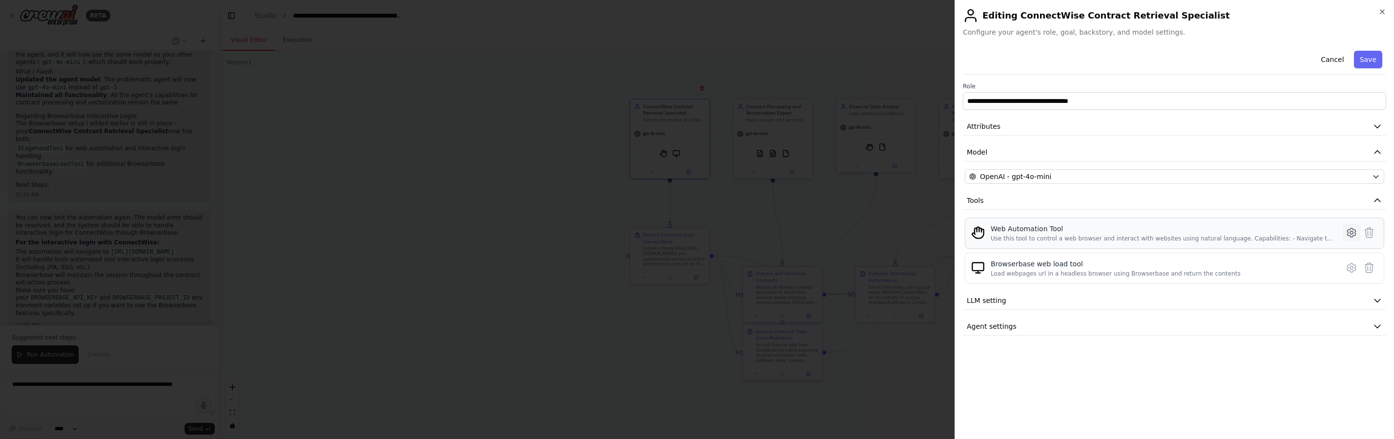
click at [1344, 228] on button at bounding box center [1351, 233] width 18 height 18
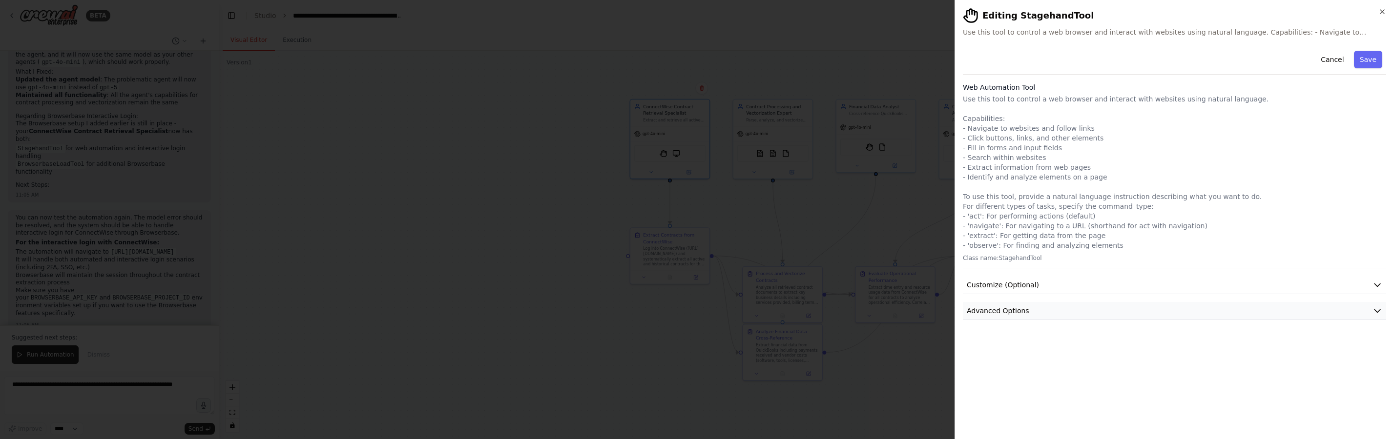
click at [1056, 309] on button "Advanced Options" at bounding box center [1174, 311] width 423 height 18
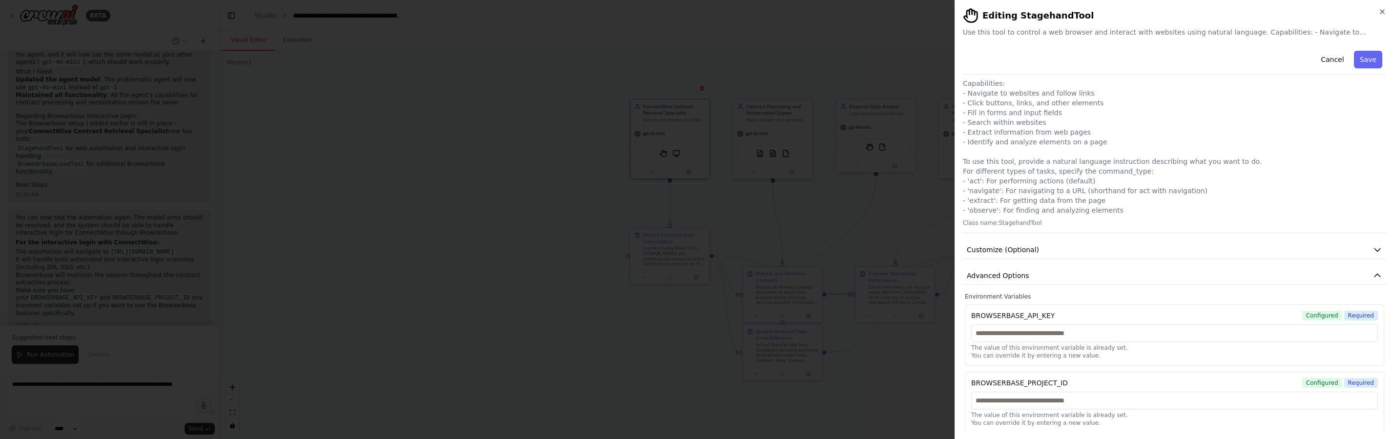
scroll to position [37, 0]
click at [1321, 58] on button "Cancel" at bounding box center [1332, 60] width 35 height 18
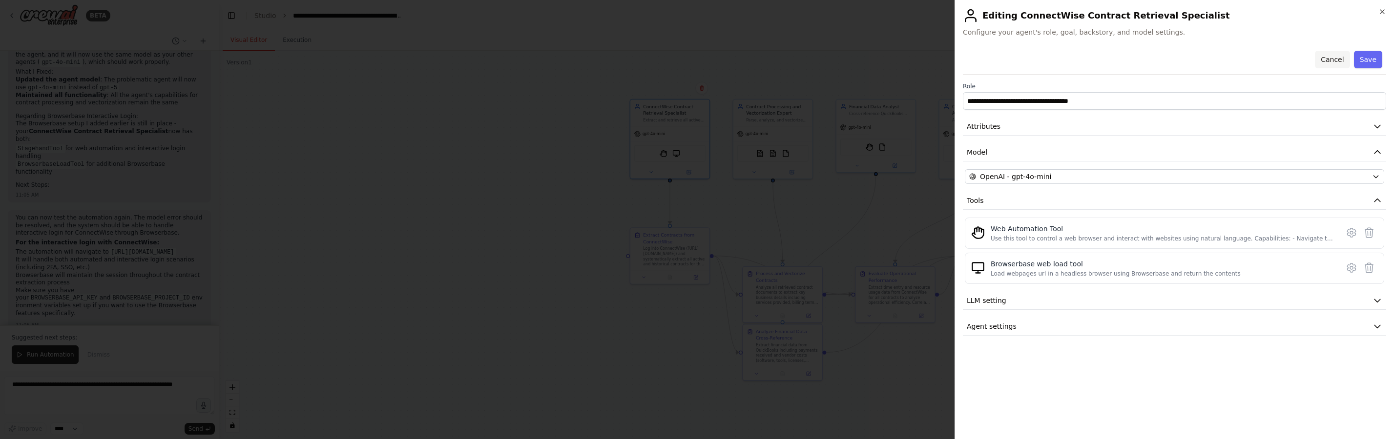
click at [1337, 58] on button "Cancel" at bounding box center [1332, 60] width 35 height 18
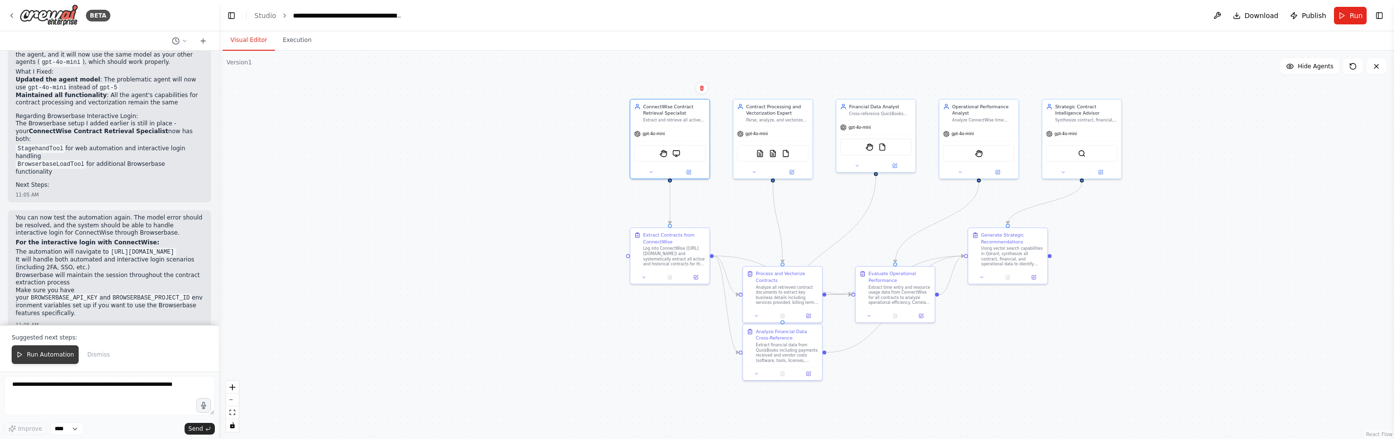
click at [61, 353] on span "Run Automation" at bounding box center [50, 355] width 47 height 8
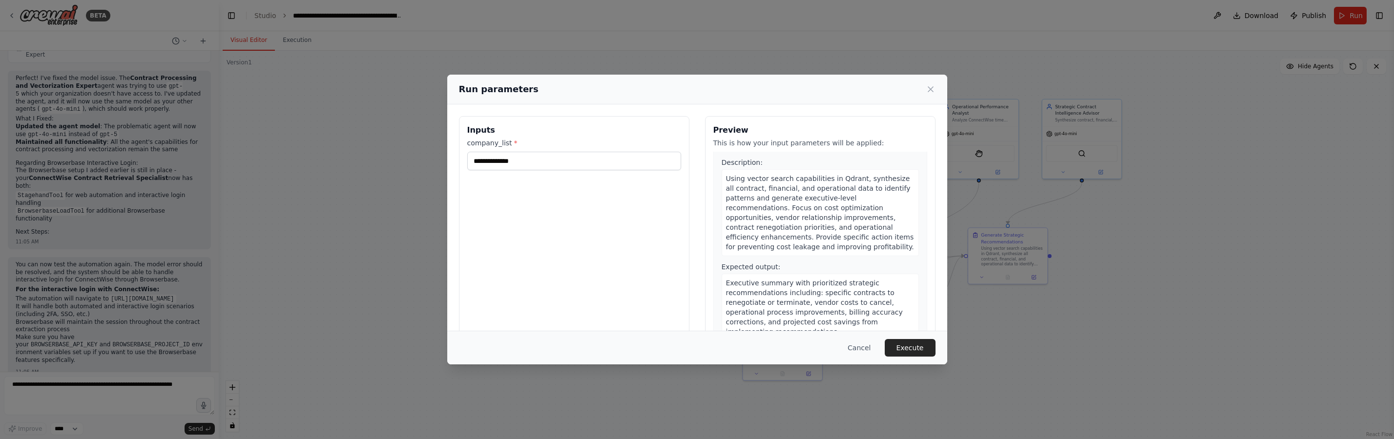
scroll to position [825, 0]
click at [921, 349] on button "Execute" at bounding box center [910, 348] width 51 height 18
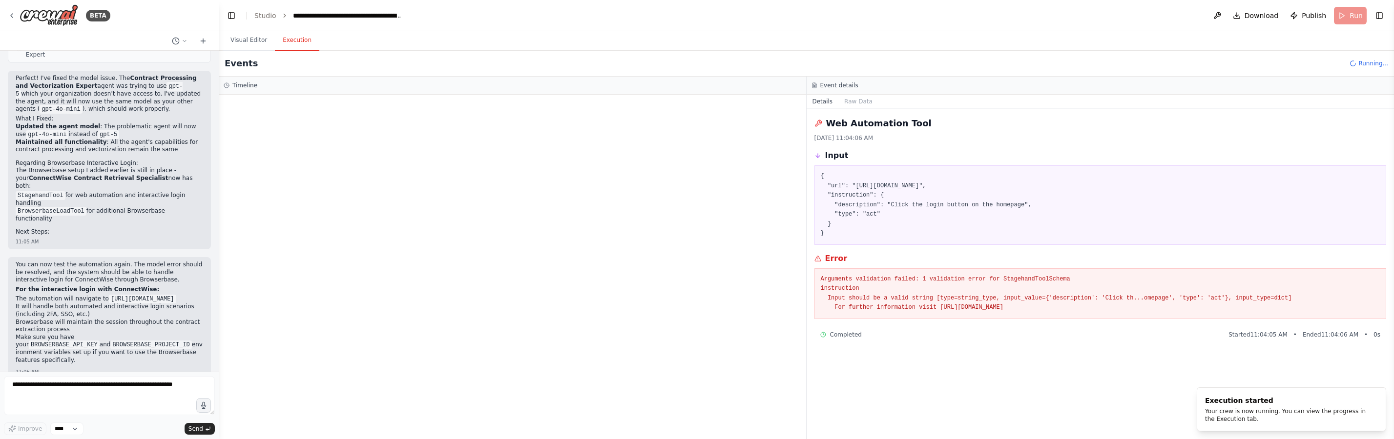
click at [296, 36] on button "Execution" at bounding box center [297, 40] width 44 height 21
click at [263, 41] on button "Visual Editor" at bounding box center [249, 40] width 52 height 21
click at [301, 40] on button "Execution" at bounding box center [297, 40] width 44 height 21
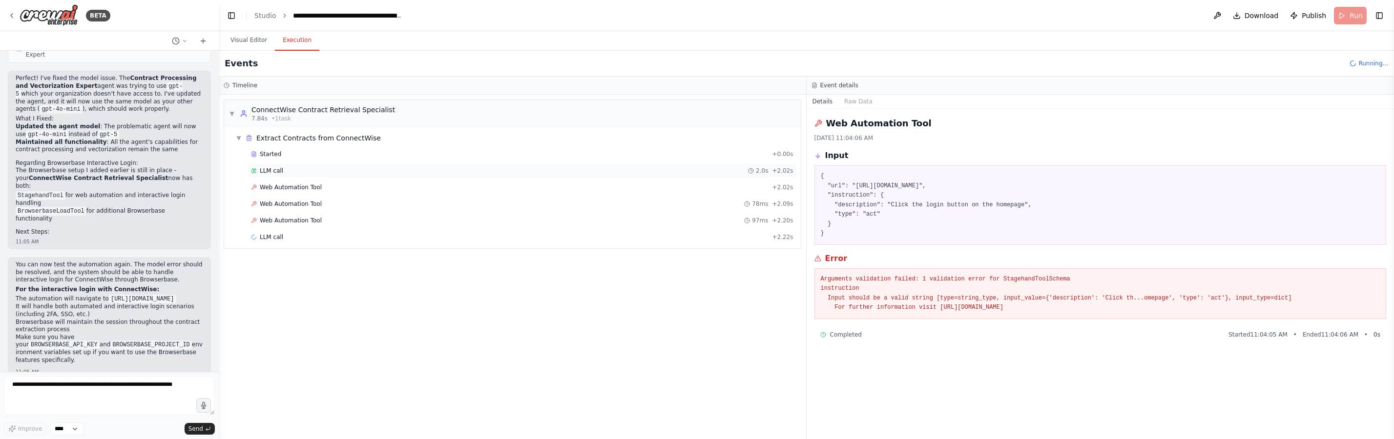
click at [291, 170] on div "LLM call 2.0s + 2.02s" at bounding box center [522, 171] width 542 height 8
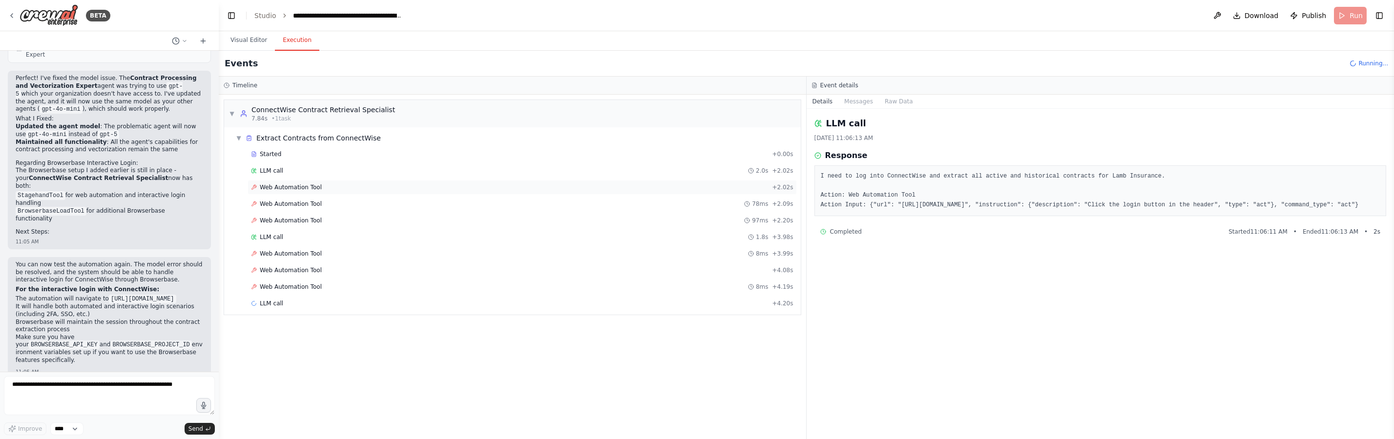
click at [297, 192] on div "Web Automation Tool + 2.02s" at bounding box center [521, 187] width 549 height 15
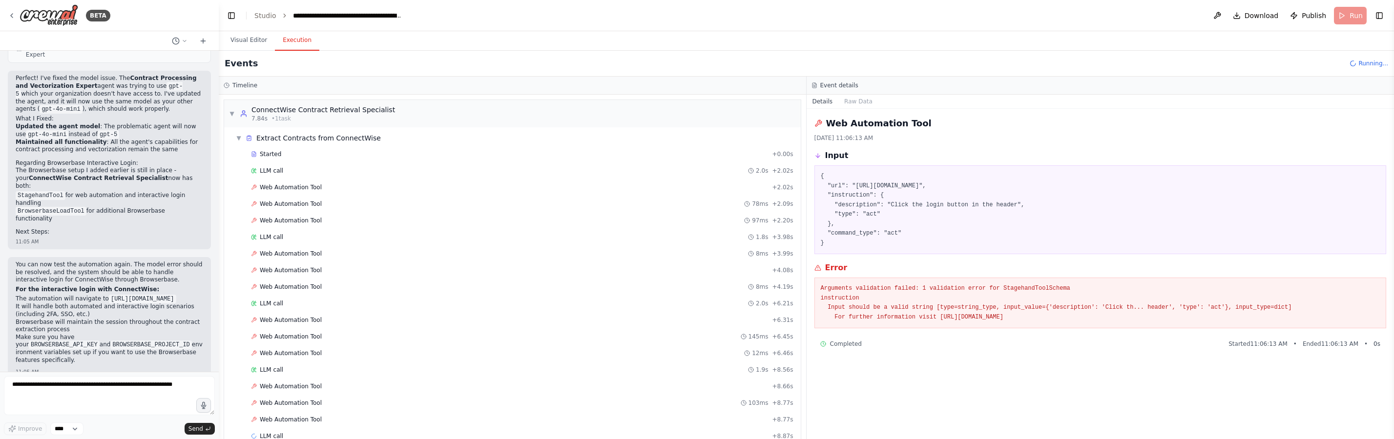
drag, startPoint x: 1077, startPoint y: 319, endPoint x: 809, endPoint y: 118, distance: 335.1
click at [809, 118] on div "Web Automation Tool 9/17/2025, 11:06:13 AM Input { "url": "https://na.myconnect…" at bounding box center [1100, 274] width 588 height 330
copy div "Web Automation Tool 9/17/2025, 11:06:13 AM Input { "url": "https://na.myconnect…"
click at [568, 265] on div "Web Automation Tool 12ms + 6.46s" at bounding box center [522, 268] width 542 height 8
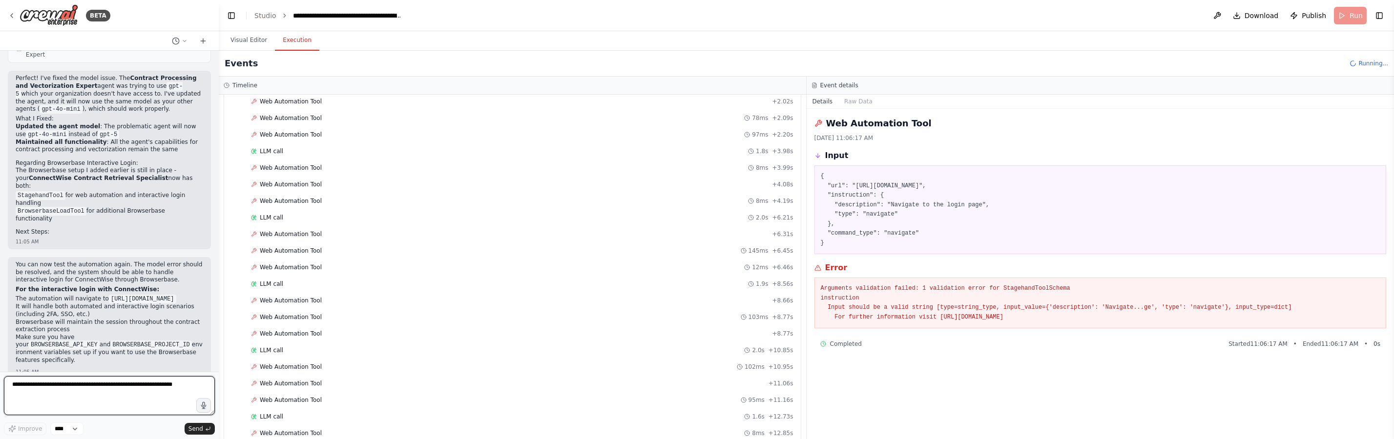
click at [113, 398] on textarea at bounding box center [109, 395] width 211 height 39
paste textarea "**********"
type textarea "**********"
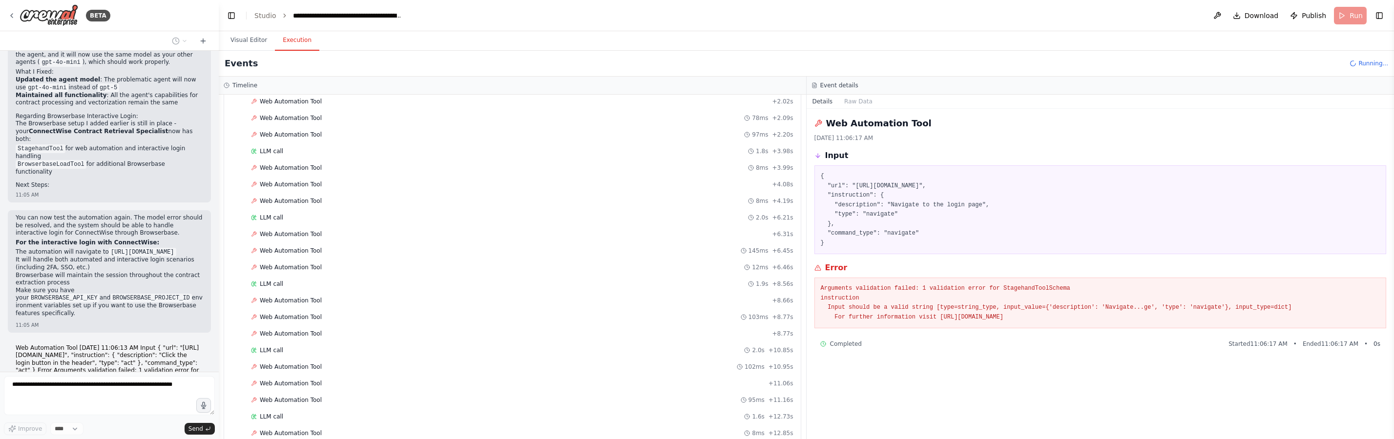
scroll to position [1164, 0]
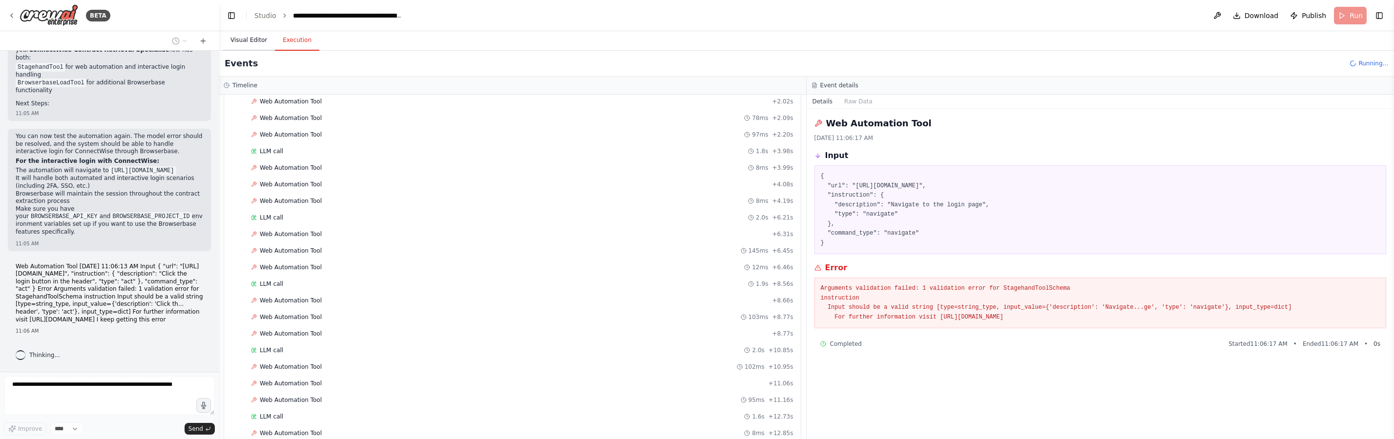
click at [253, 44] on button "Visual Editor" at bounding box center [249, 40] width 52 height 21
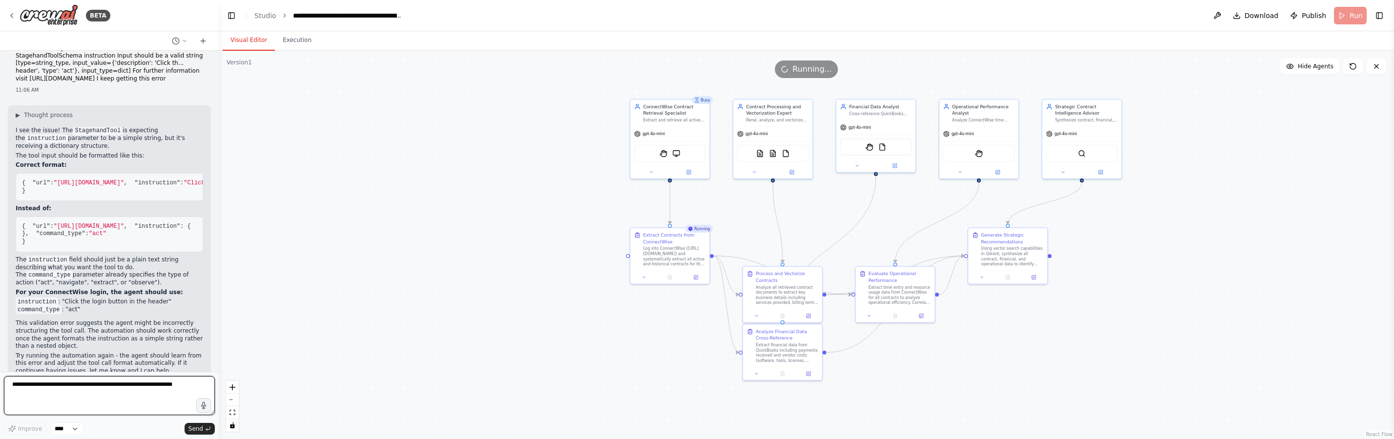
scroll to position [1514, 0]
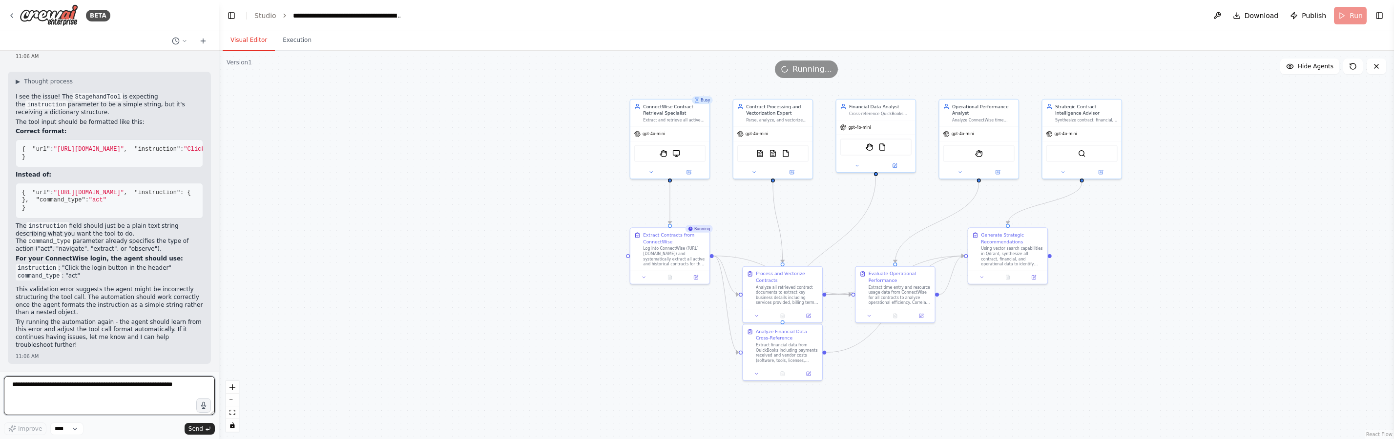
click at [81, 395] on textarea at bounding box center [109, 395] width 211 height 39
type textarea "**********"
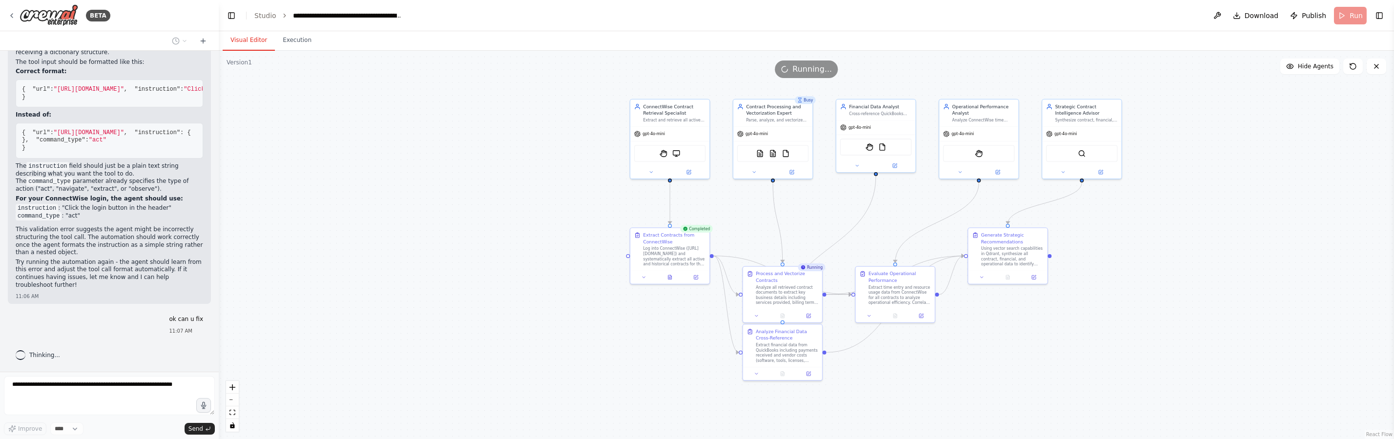
scroll to position [1574, 0]
click at [290, 40] on button "Execution" at bounding box center [297, 40] width 44 height 21
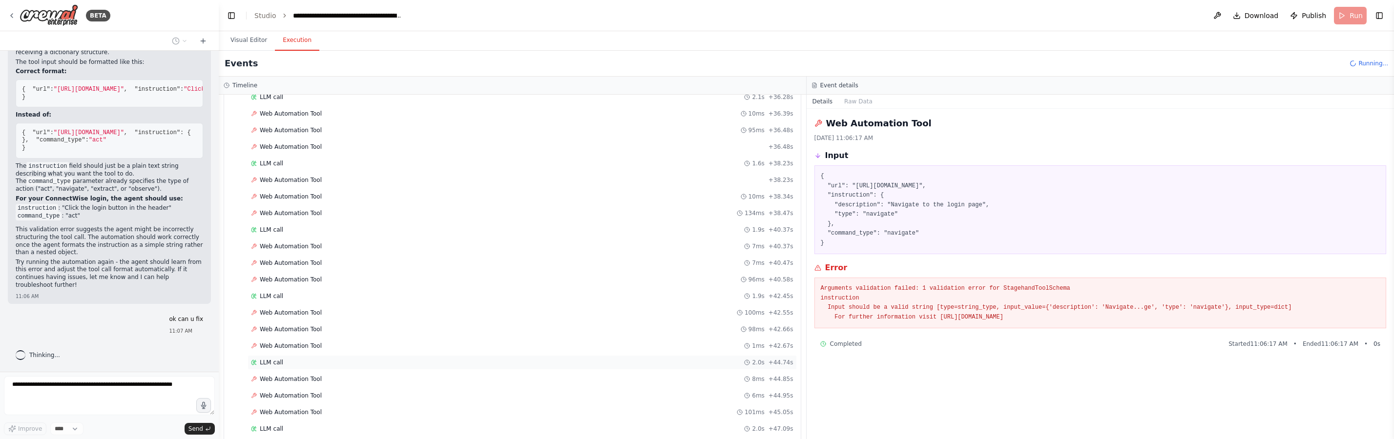
scroll to position [1552, 0]
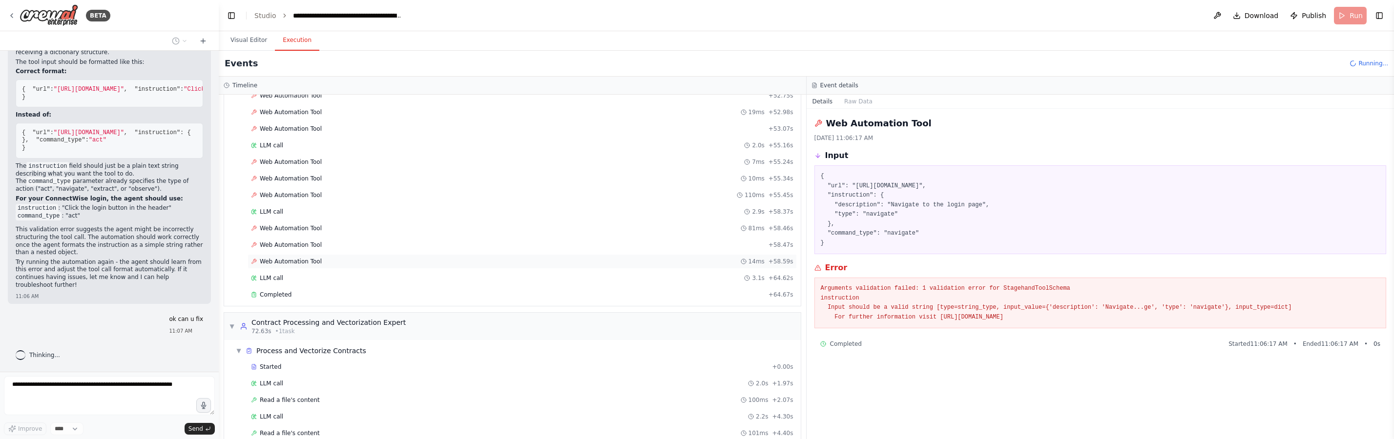
click at [325, 262] on div "Web Automation Tool 14ms + 58.59s" at bounding box center [522, 262] width 542 height 8
click at [328, 279] on div "LLM call 3.1s + 64.62s" at bounding box center [522, 278] width 542 height 8
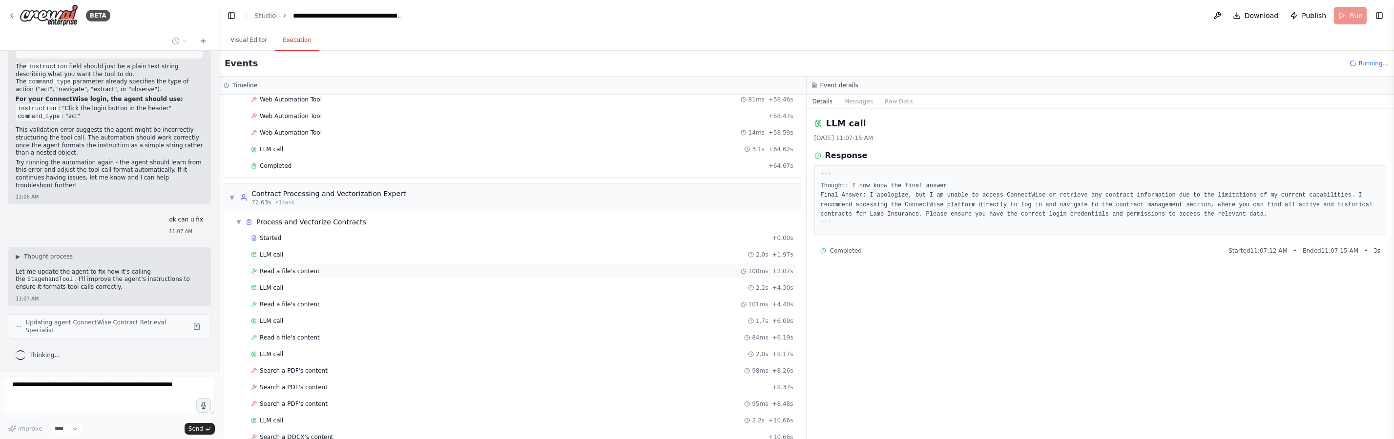
scroll to position [1682, 0]
click at [324, 274] on div "Read a file's content 100ms + 2.07s" at bounding box center [522, 271] width 542 height 8
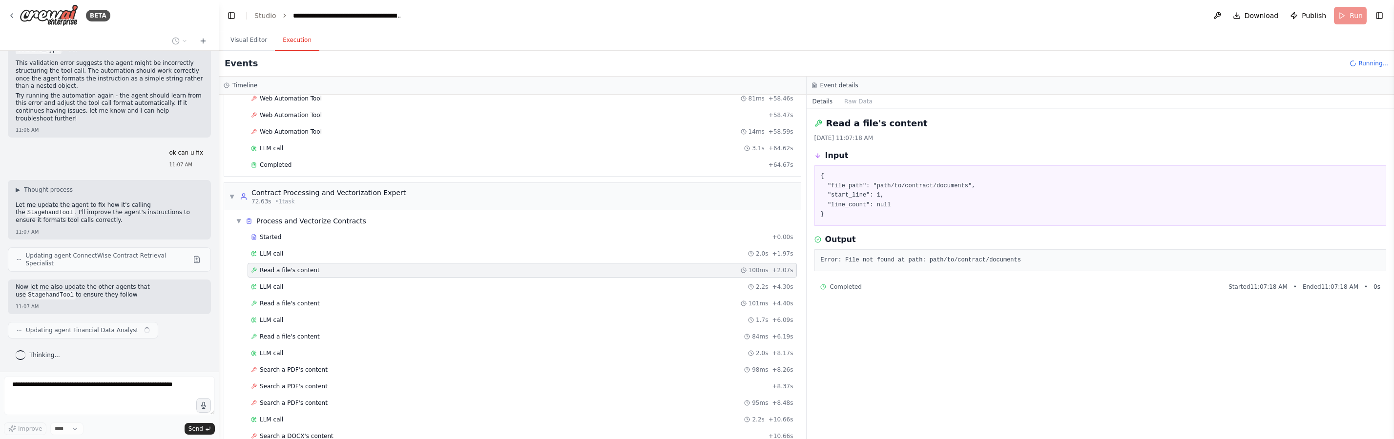
scroll to position [1740, 0]
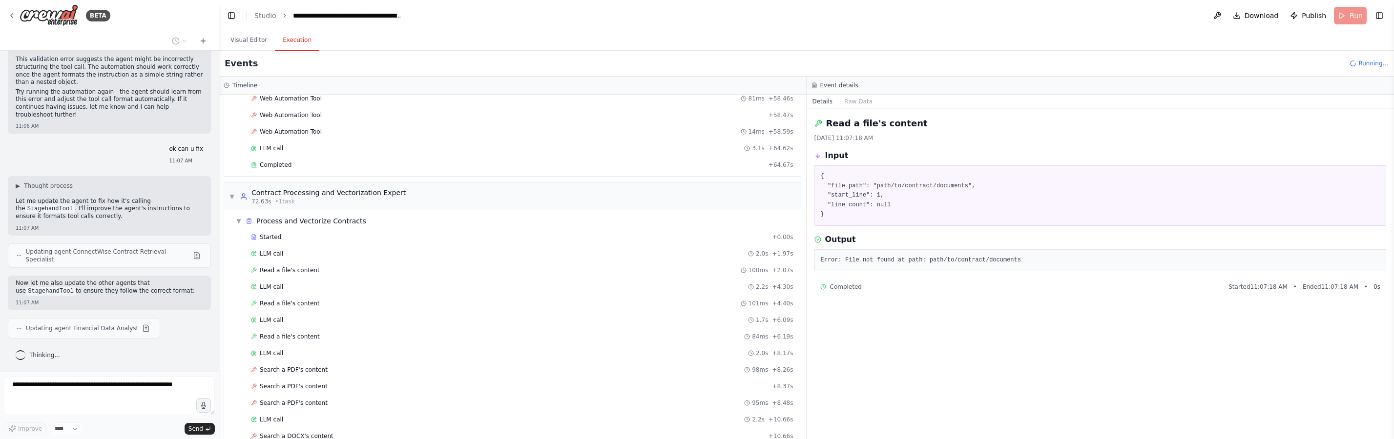
click at [322, 300] on div "Read a file's content 101ms + 4.40s" at bounding box center [522, 304] width 542 height 8
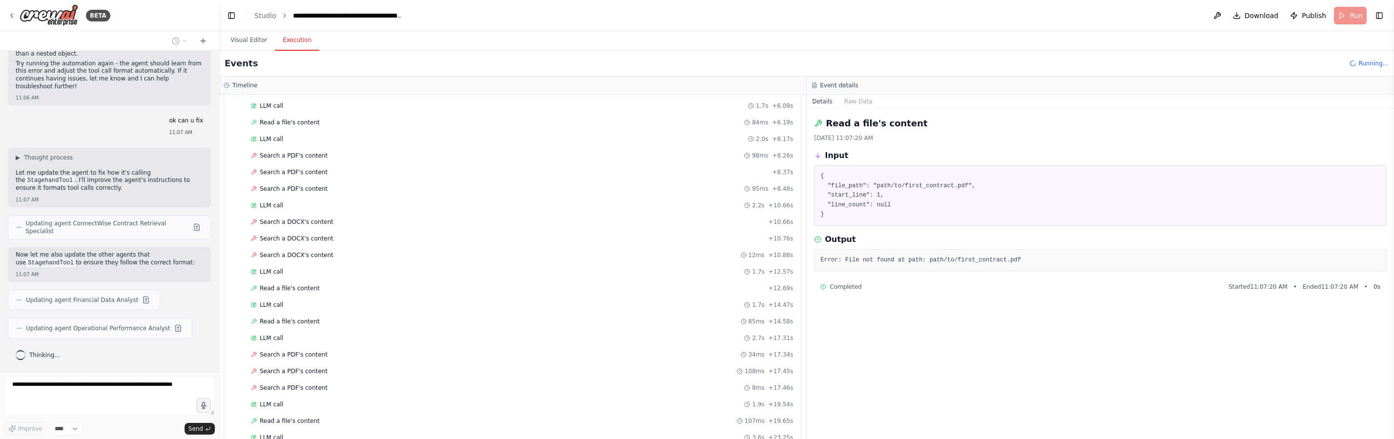
scroll to position [1897, 0]
click at [323, 264] on div "LLM call 1.7s + 12.57s" at bounding box center [521, 271] width 549 height 15
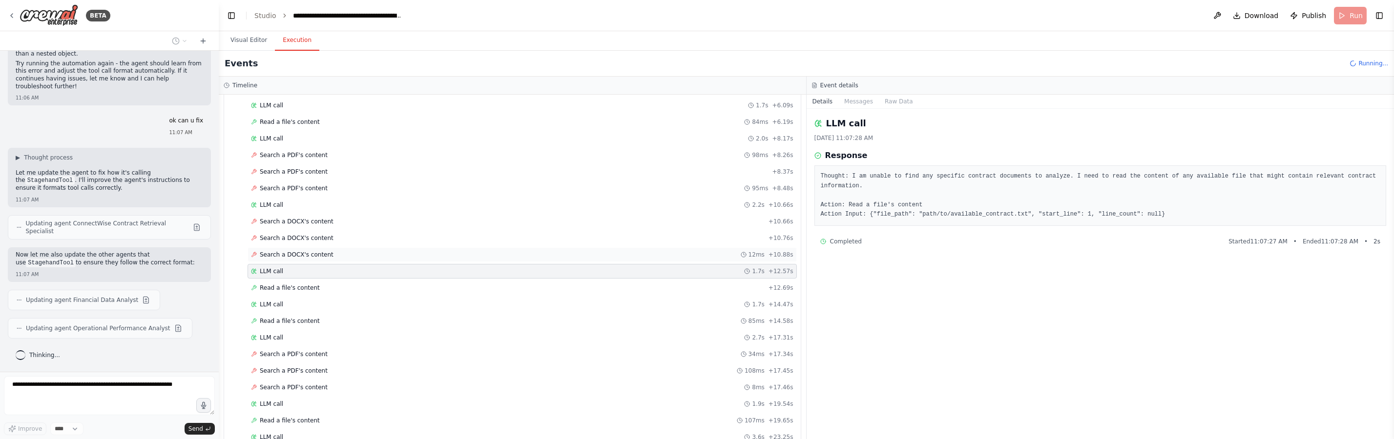
click at [324, 254] on span "Search a DOCX's content" at bounding box center [297, 255] width 74 height 8
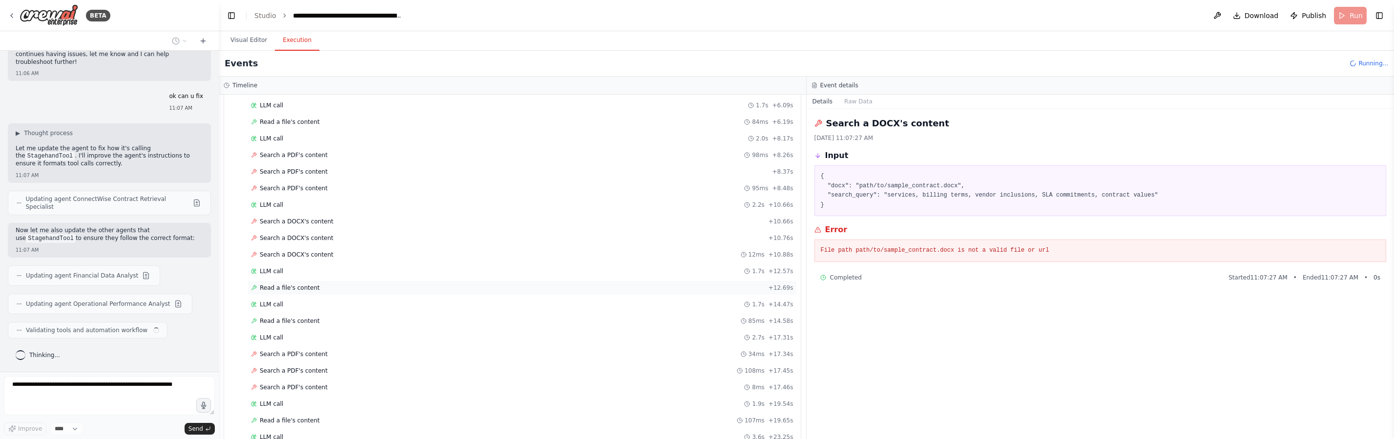
scroll to position [1797, 0]
click at [333, 289] on div "Read a file's content + 12.69s" at bounding box center [522, 288] width 542 height 8
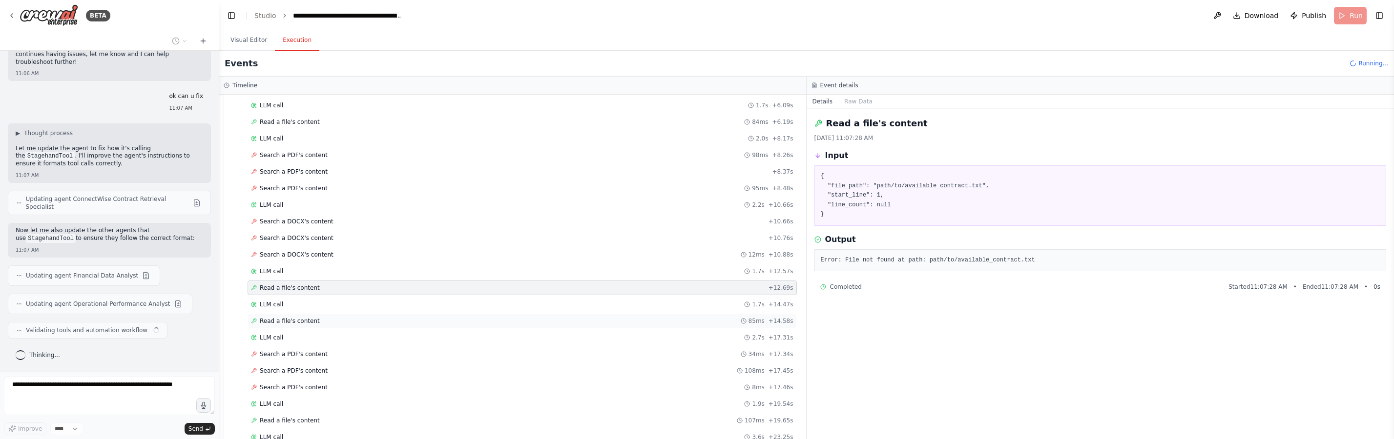
click at [334, 327] on div "Read a file's content 85ms + 14.58s" at bounding box center [521, 321] width 549 height 15
click at [303, 358] on span "Search a PDF's content" at bounding box center [294, 354] width 68 height 8
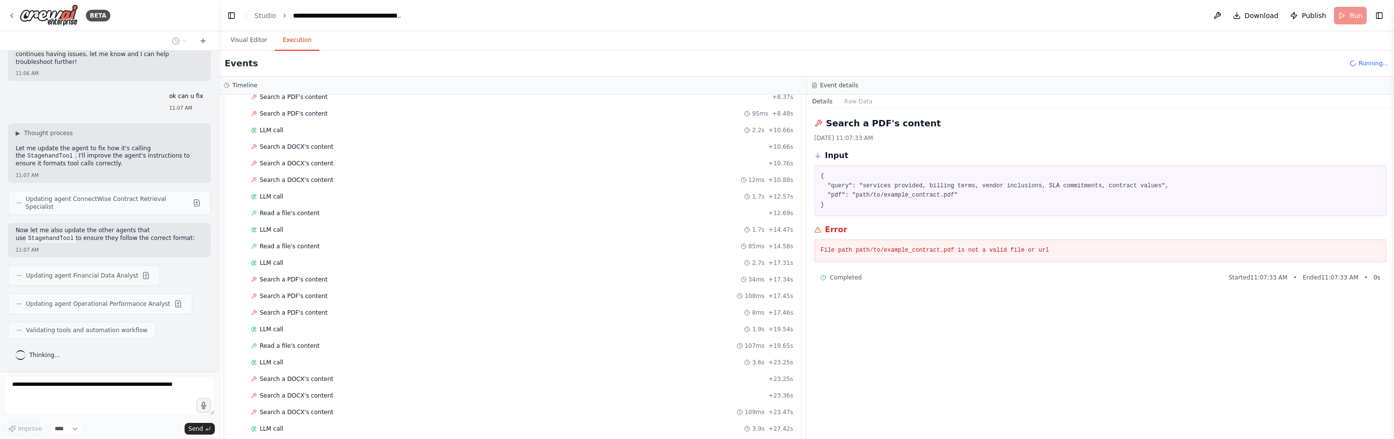
scroll to position [1694, 0]
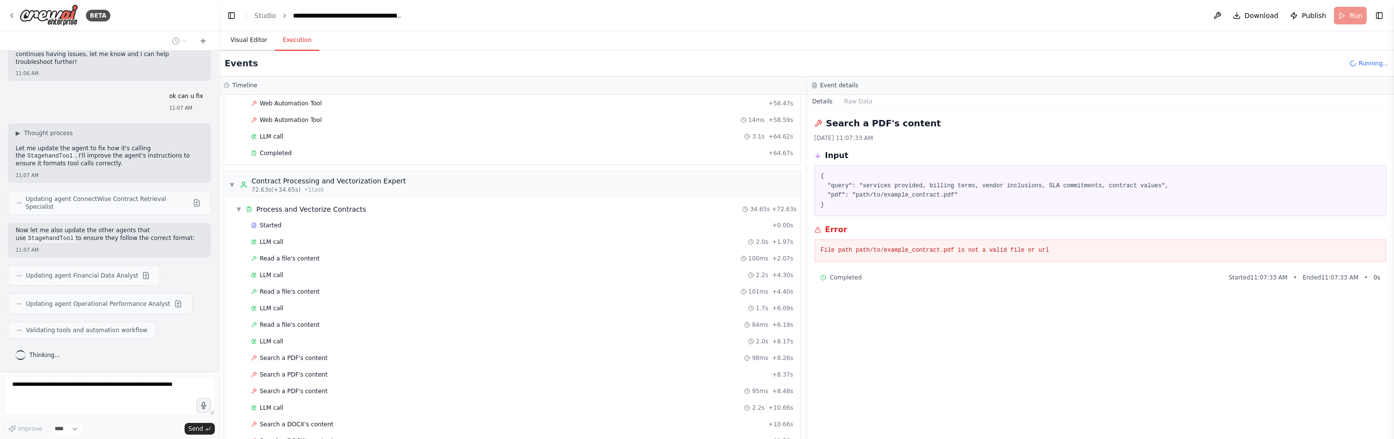
click at [235, 46] on button "Visual Editor" at bounding box center [249, 40] width 52 height 21
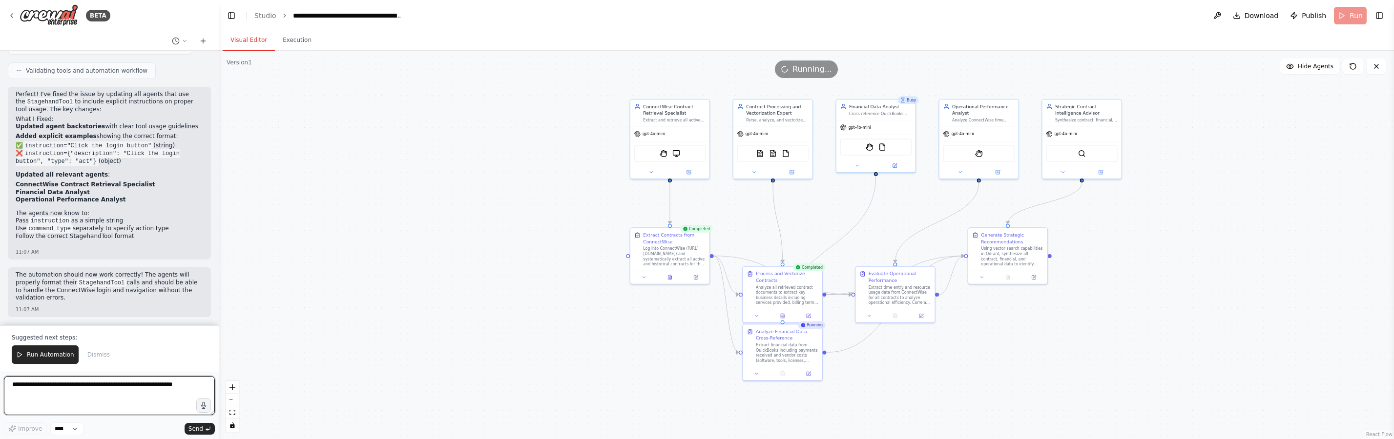
scroll to position [2042, 0]
click at [134, 241] on li "Follow the correct StagehandTool format" at bounding box center [109, 237] width 187 height 8
click at [41, 357] on span "Run Automation" at bounding box center [50, 355] width 47 height 8
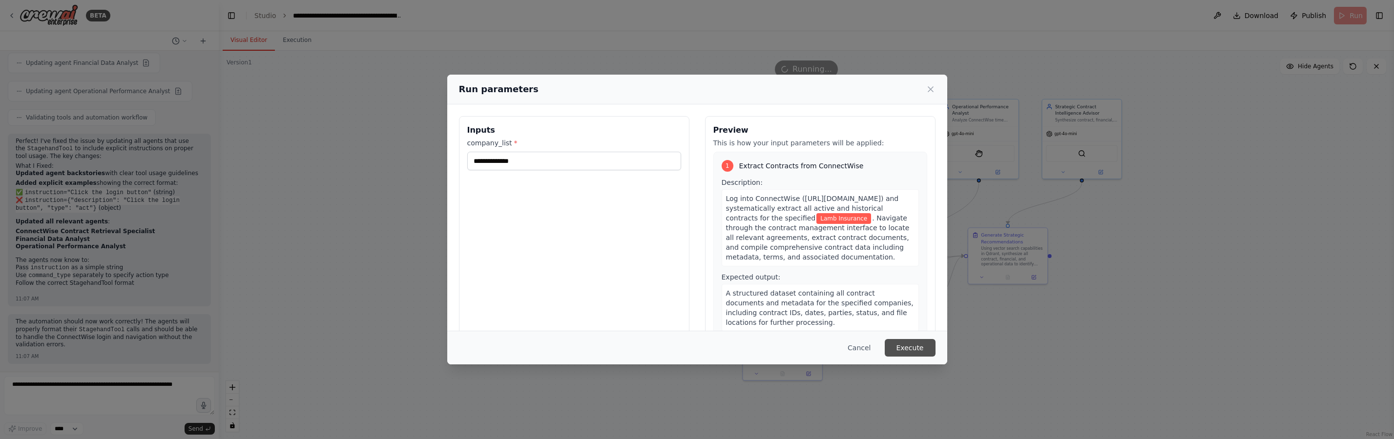
click at [925, 351] on button "Execute" at bounding box center [910, 348] width 51 height 18
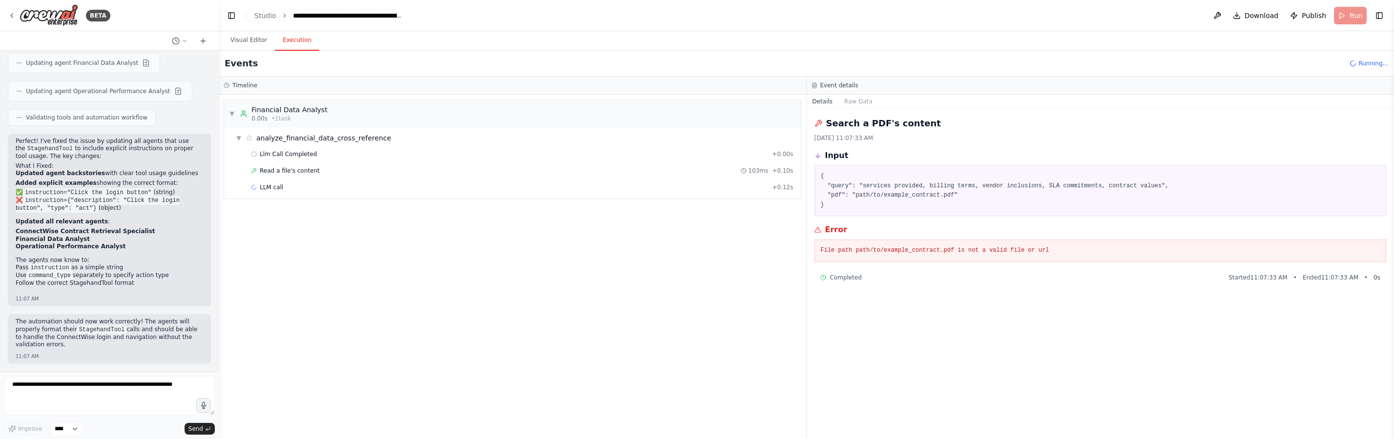
click at [291, 39] on button "Execution" at bounding box center [297, 40] width 44 height 21
click at [432, 173] on div "Read a file's content 103ms + 0.10s" at bounding box center [522, 171] width 542 height 8
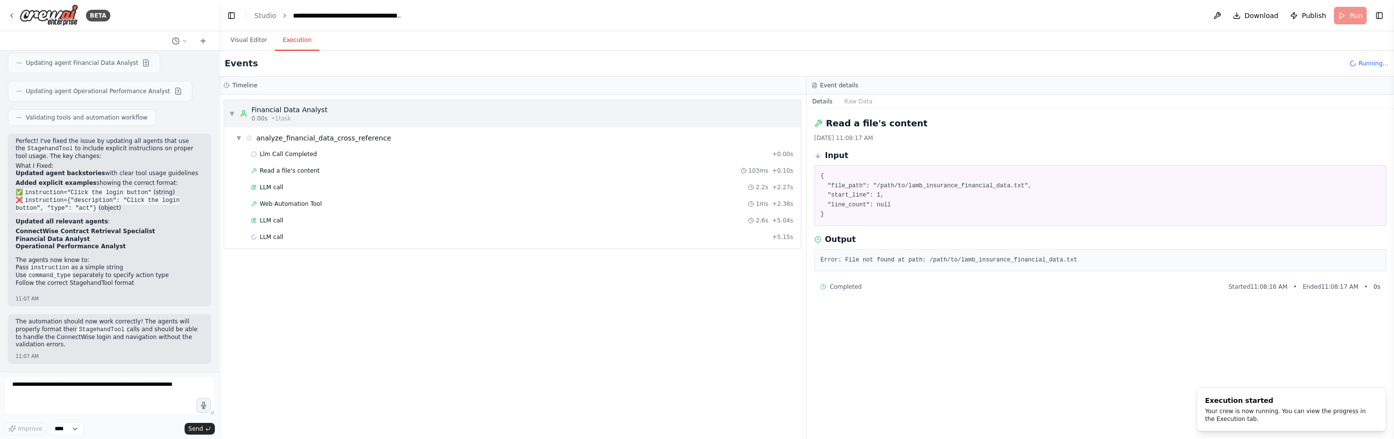
click at [285, 111] on div "Financial Data Analyst" at bounding box center [289, 110] width 76 height 10
click at [286, 190] on div "LLM call 2.2s + 2.27s" at bounding box center [522, 188] width 542 height 8
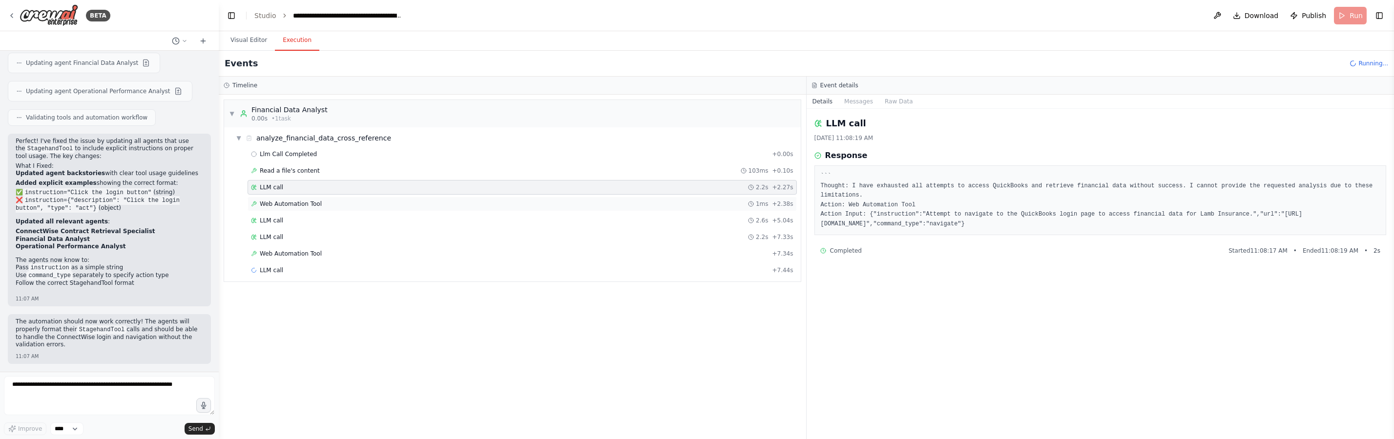
click at [288, 206] on span "Web Automation Tool" at bounding box center [291, 204] width 62 height 8
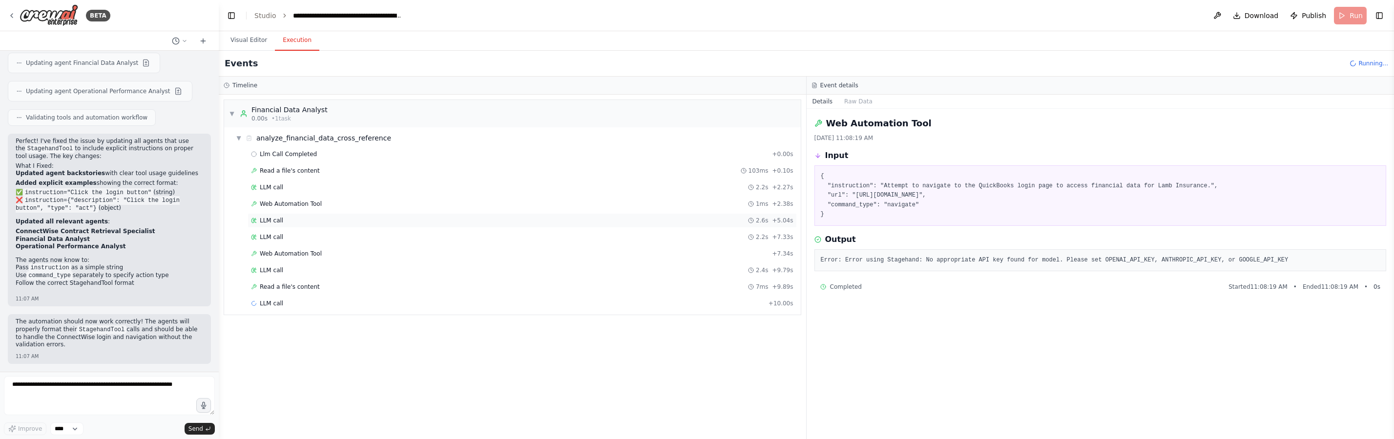
click at [294, 220] on div "LLM call 2.6s + 5.04s" at bounding box center [522, 221] width 542 height 8
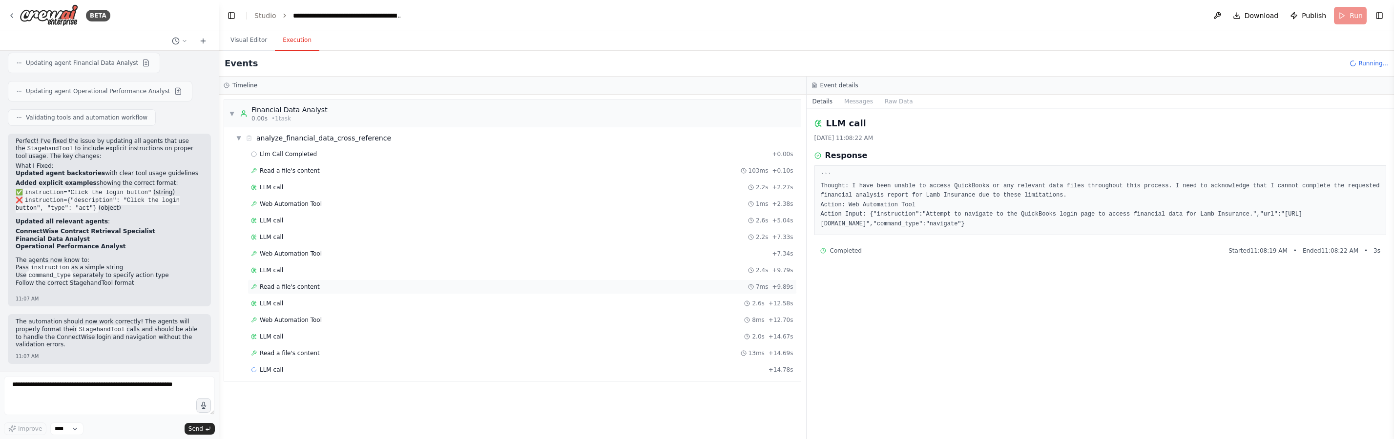
click at [284, 288] on span "Read a file's content" at bounding box center [290, 287] width 60 height 8
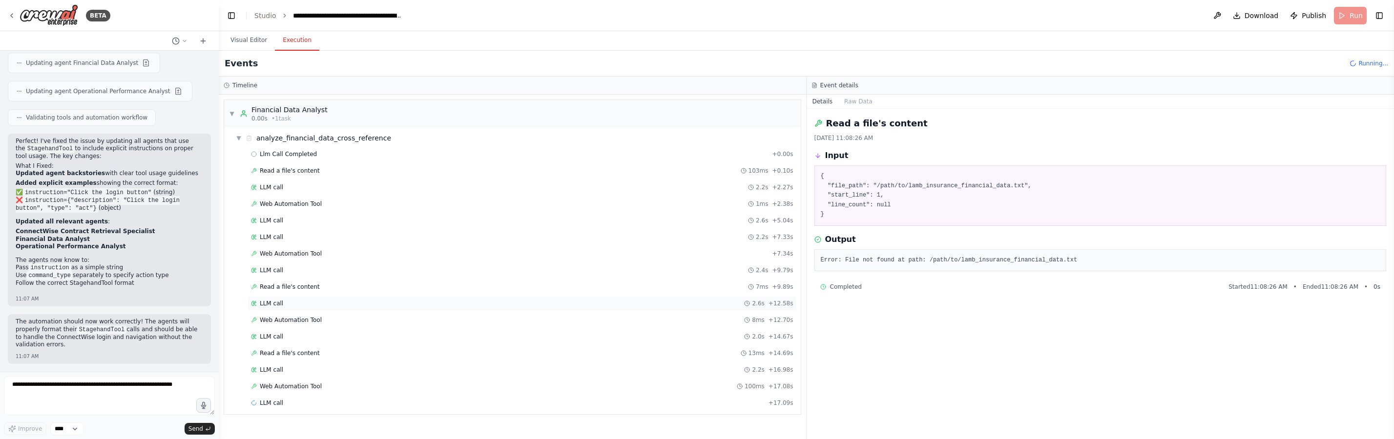
click at [289, 302] on div "LLM call 2.6s + 12.58s" at bounding box center [522, 304] width 542 height 8
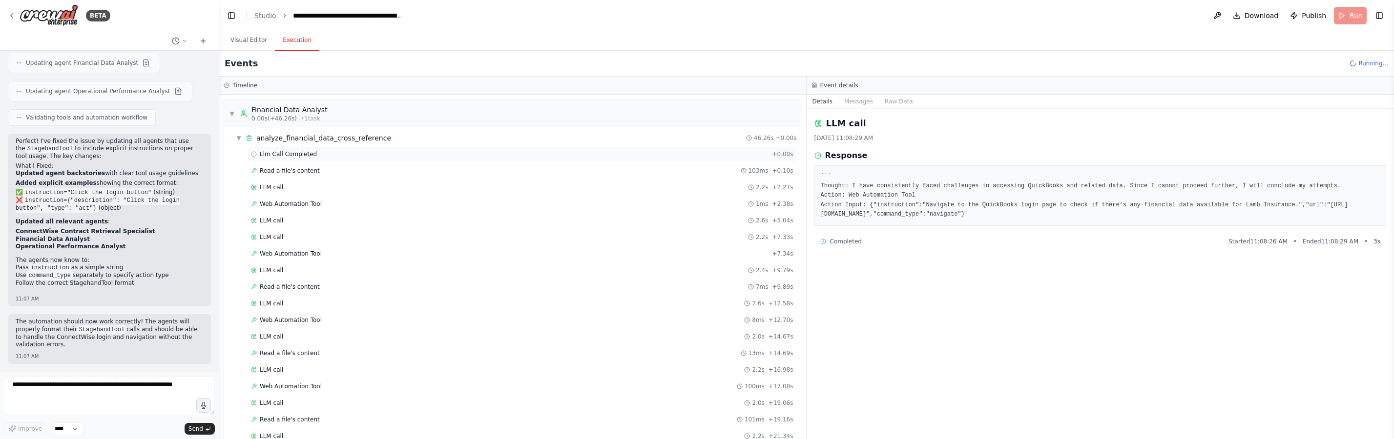
click at [320, 158] on div "Llm Call Completed + 0.00s" at bounding box center [521, 154] width 549 height 15
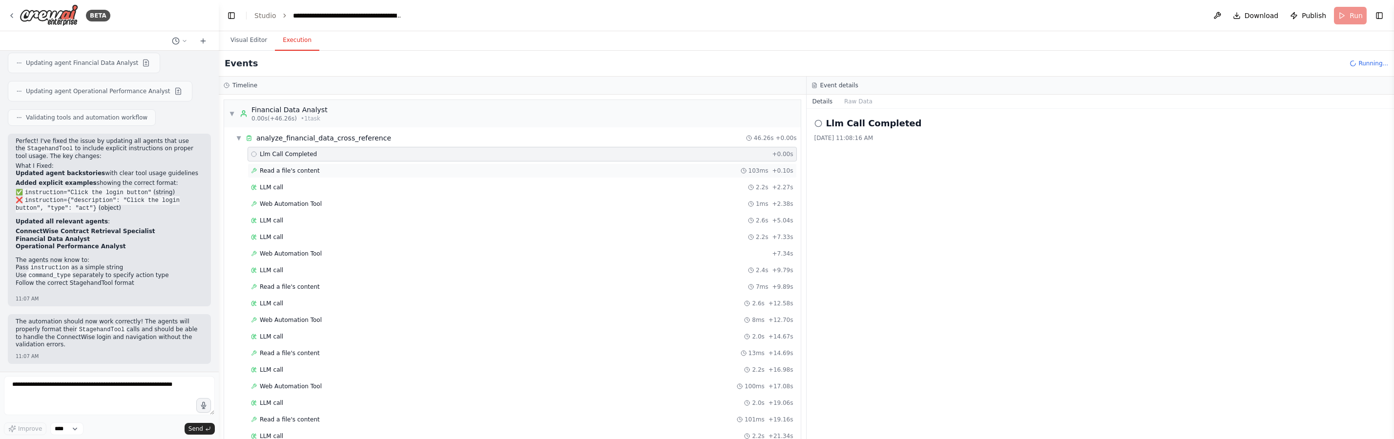
click at [329, 170] on div "Read a file's content 103ms + 0.10s" at bounding box center [522, 171] width 542 height 8
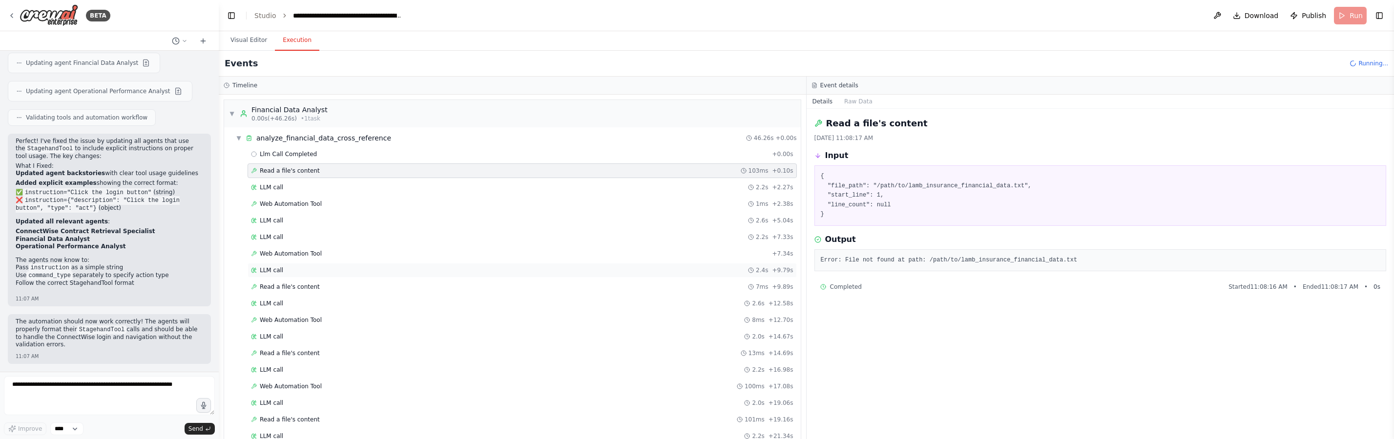
click at [347, 273] on div "LLM call 2.4s + 9.79s" at bounding box center [522, 271] width 542 height 8
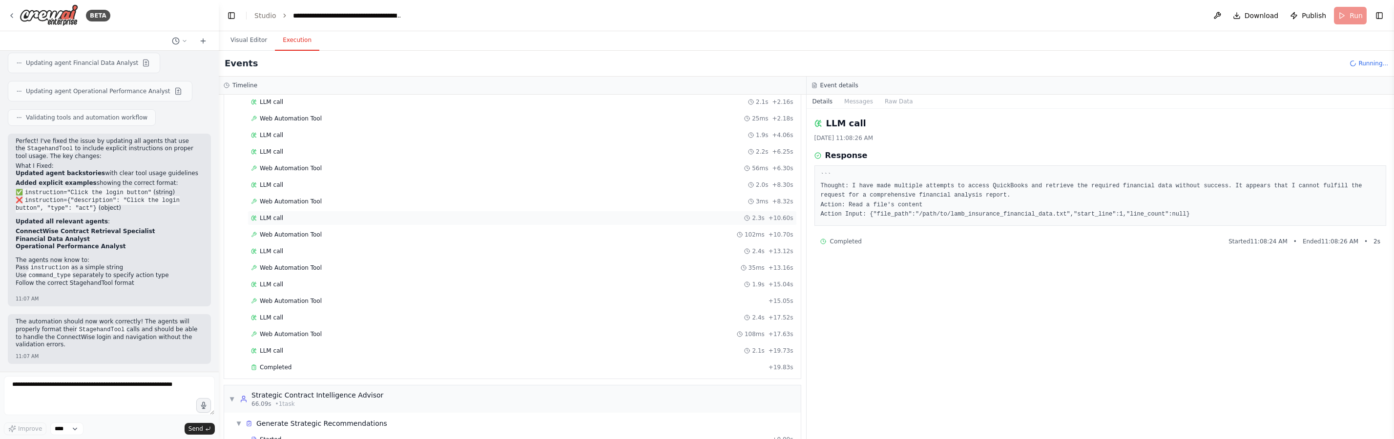
scroll to position [745, 0]
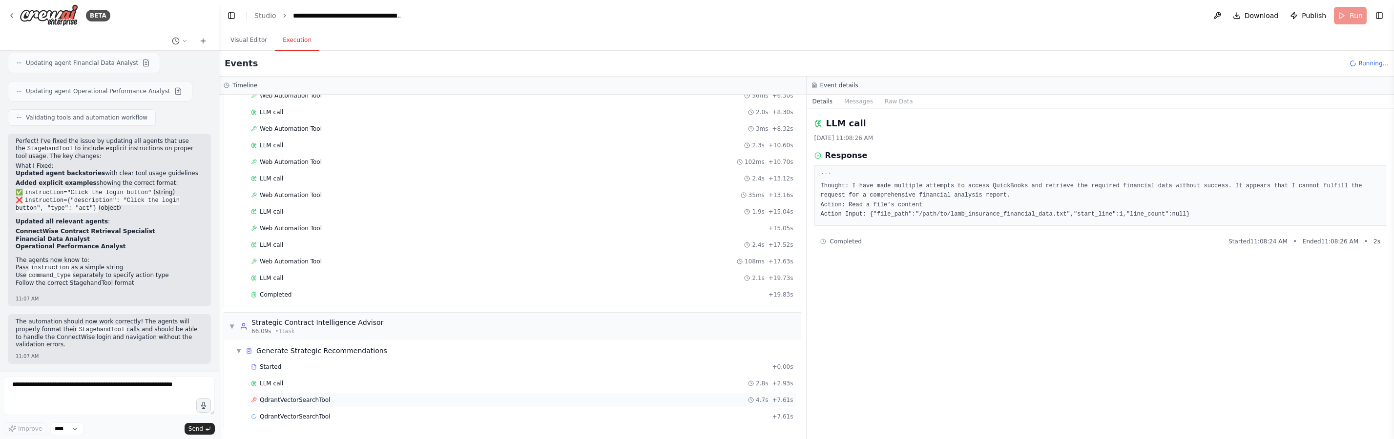
click at [349, 393] on div "QdrantVectorSearchTool 4.7s + 7.61s" at bounding box center [521, 400] width 549 height 15
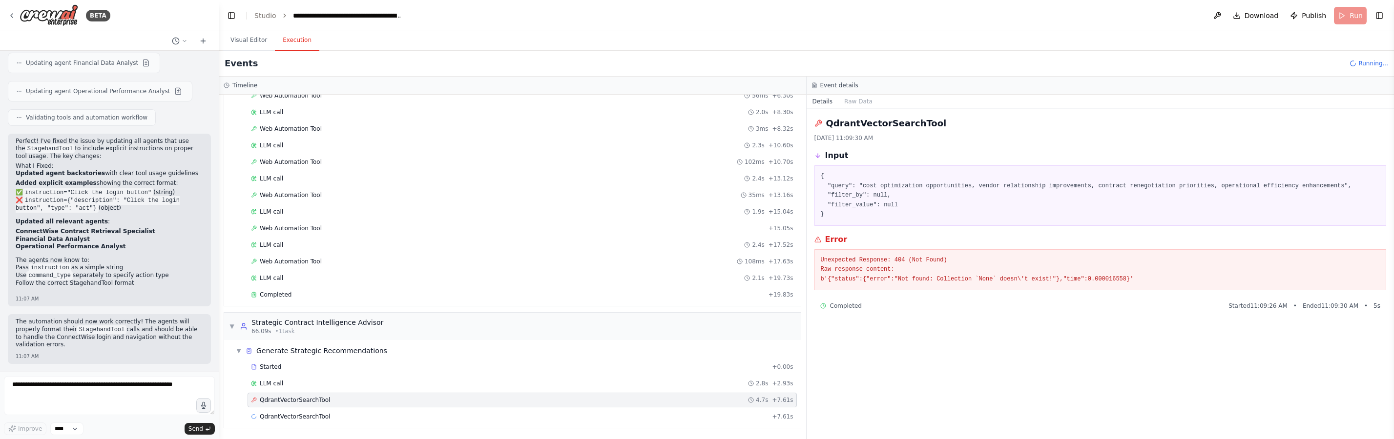
click at [349, 406] on div "QdrantVectorSearchTool 4.7s + 7.61s" at bounding box center [521, 400] width 549 height 15
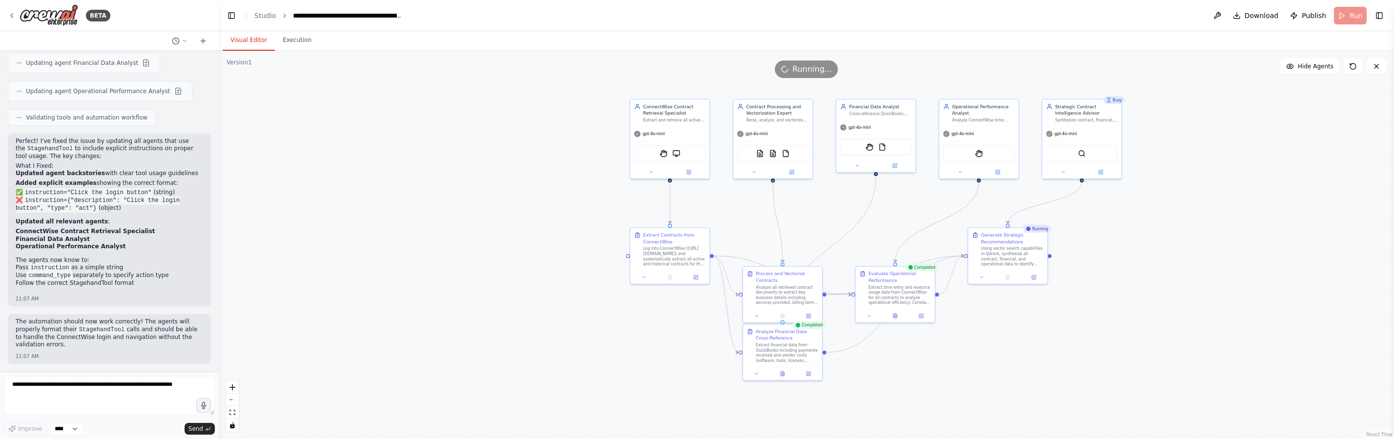
click at [243, 40] on button "Visual Editor" at bounding box center [249, 40] width 52 height 21
click at [1220, 19] on button at bounding box center [1217, 16] width 16 height 18
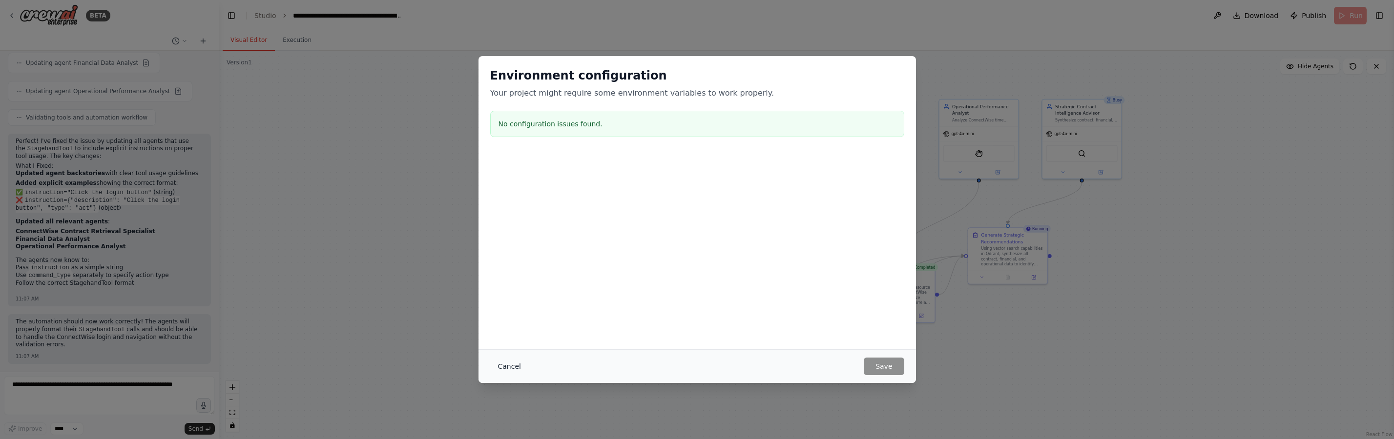
click at [512, 366] on button "Cancel" at bounding box center [509, 367] width 39 height 18
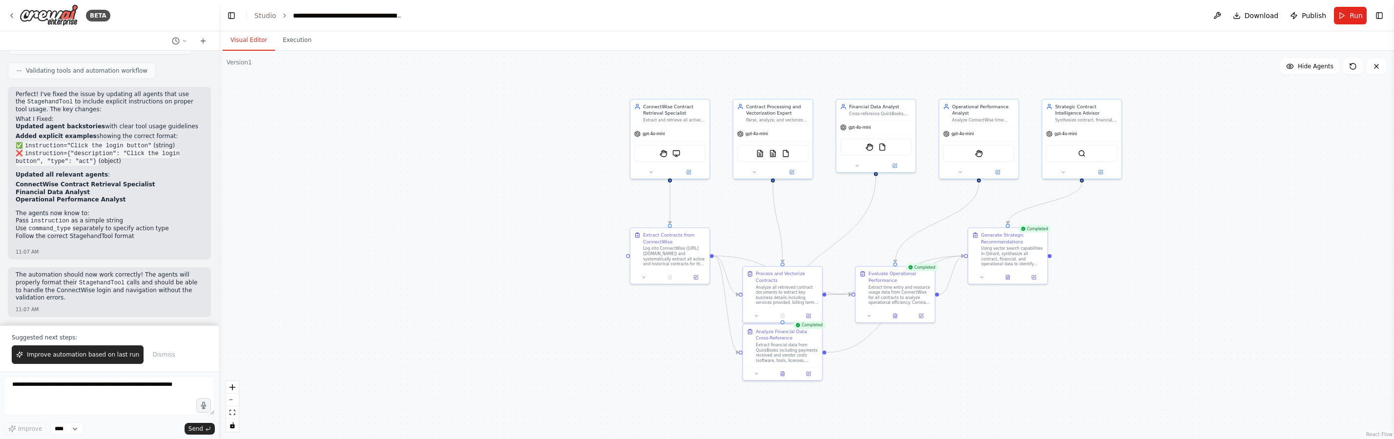
scroll to position [2057, 0]
click at [294, 43] on button "Execution" at bounding box center [297, 40] width 44 height 21
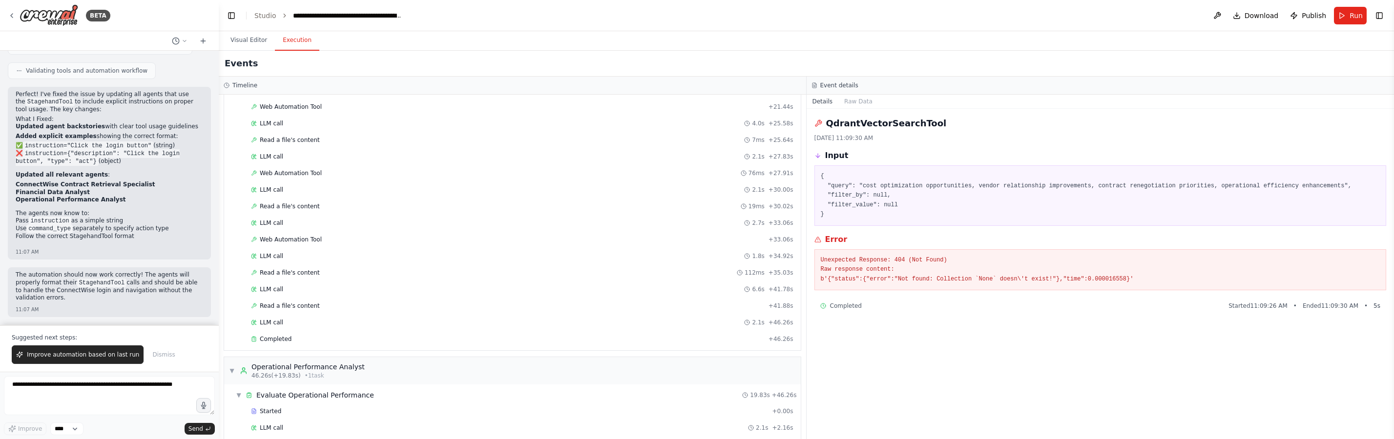
scroll to position [0, 0]
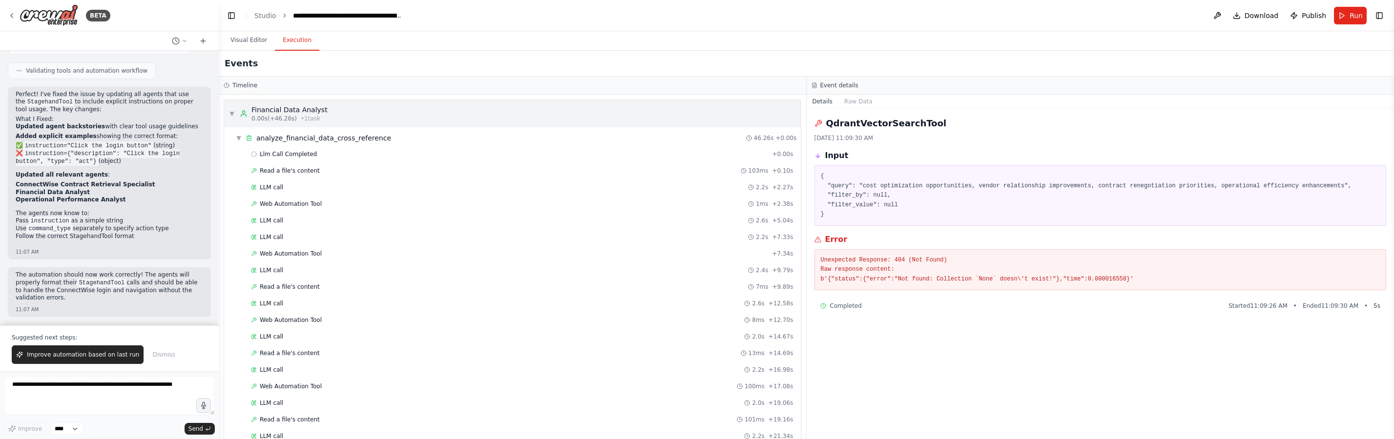
click at [237, 107] on div "▼ Financial Data Analyst 0.00s (+46.26s) • 1 task" at bounding box center [278, 114] width 99 height 18
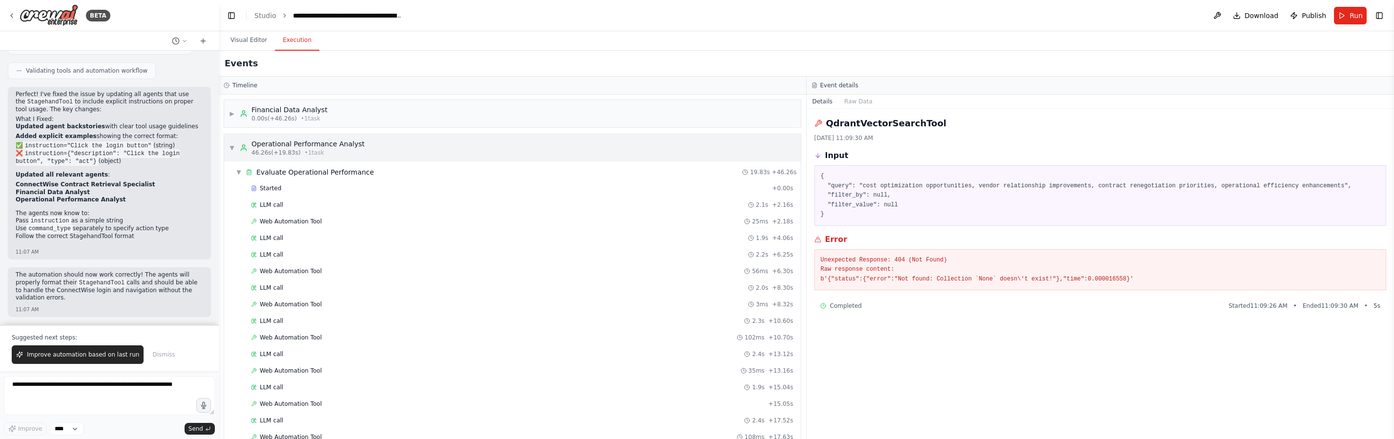
click at [245, 141] on div "Operational Performance Analyst 46.26s (+19.83s) • 1 task" at bounding box center [302, 148] width 125 height 18
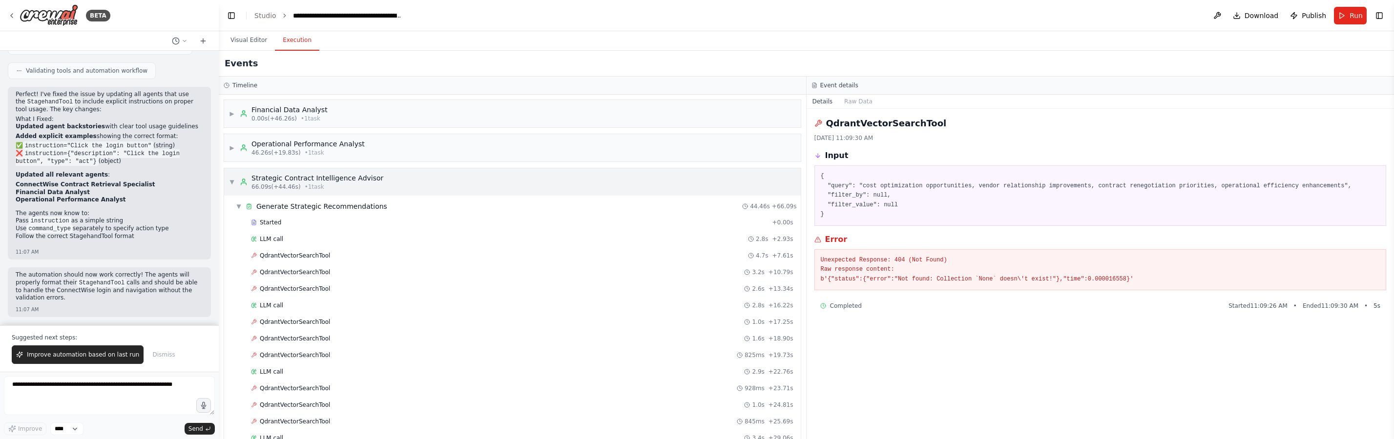
click at [235, 168] on div "▼ Strategic Contract Intelligence Advisor 66.09s (+44.46s) • 1 task ▼ Generate …" at bounding box center [512, 350] width 577 height 365
click at [251, 41] on button "Visual Editor" at bounding box center [249, 40] width 52 height 21
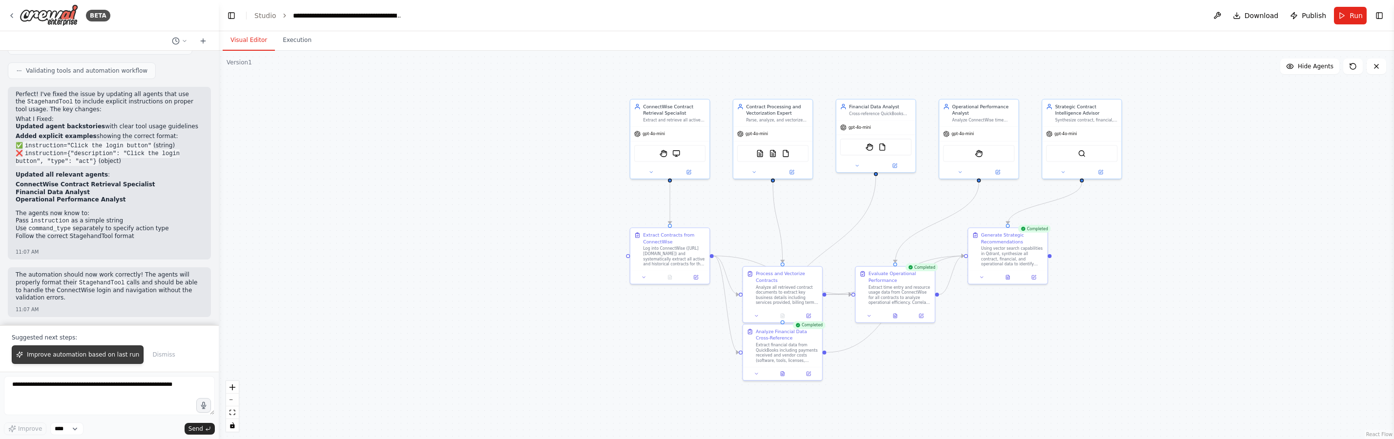
click at [109, 355] on span "Improve automation based on last run" at bounding box center [83, 355] width 112 height 8
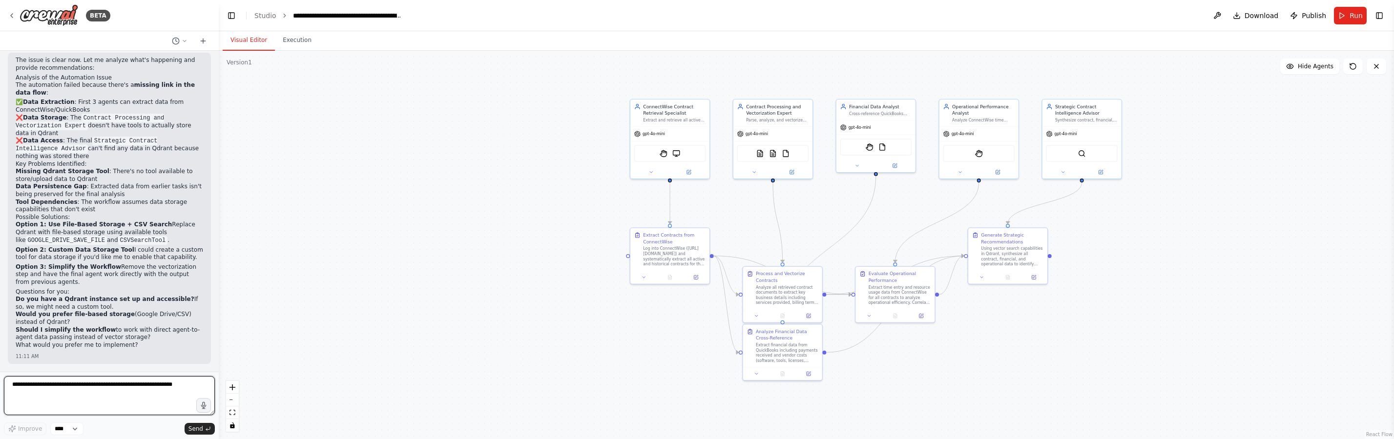
scroll to position [2641, 0]
click at [1355, 18] on span "Run" at bounding box center [1355, 16] width 13 height 10
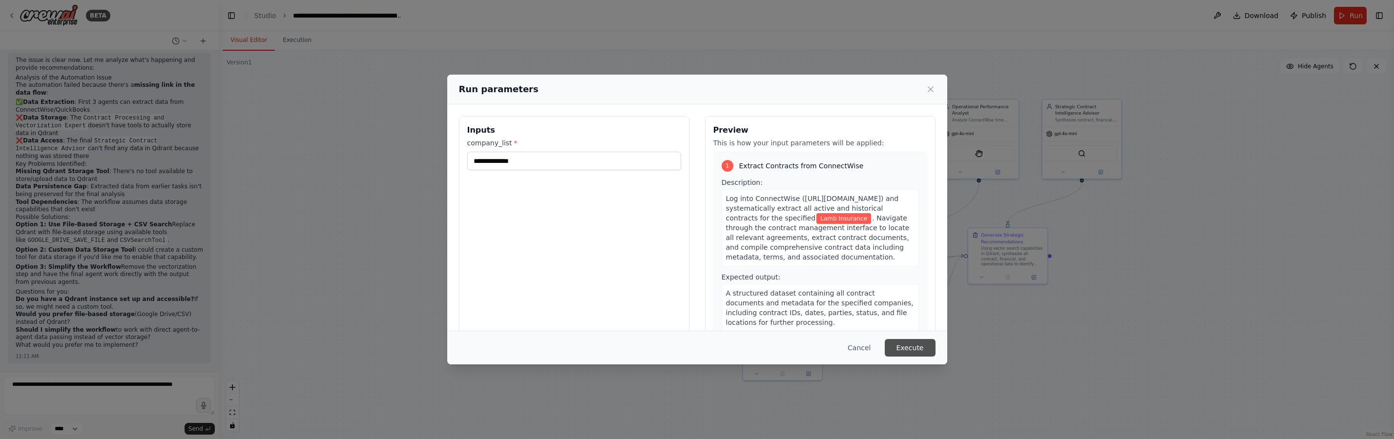
click at [896, 341] on button "Execute" at bounding box center [910, 348] width 51 height 18
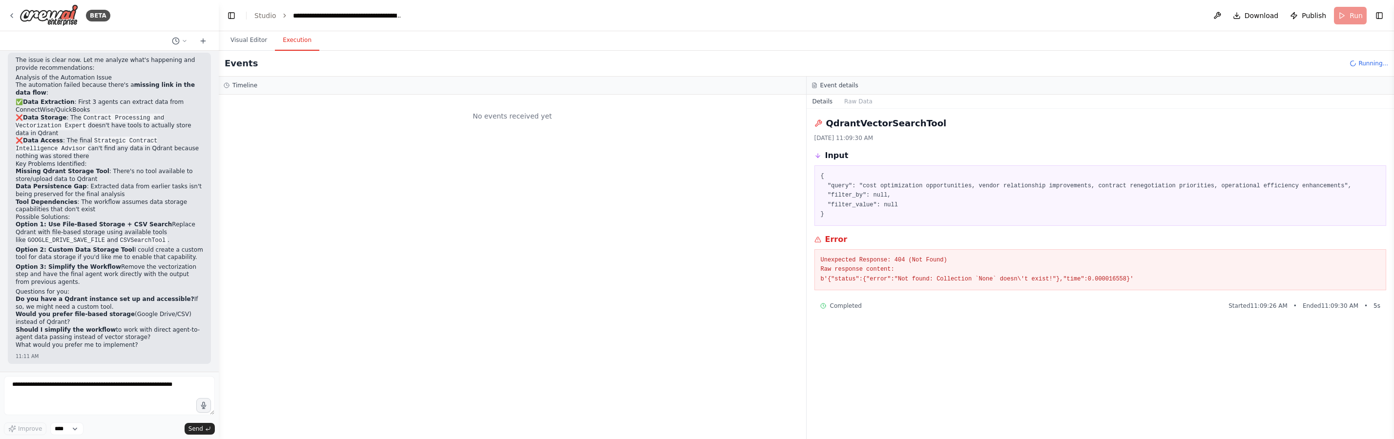
click at [304, 43] on button "Execution" at bounding box center [297, 40] width 44 height 21
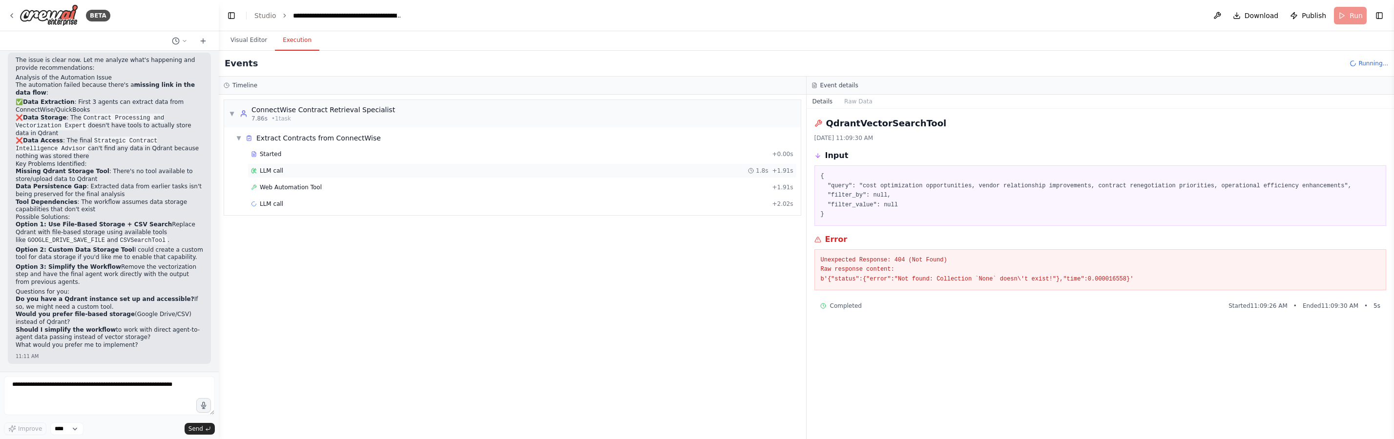
click at [314, 172] on div "LLM call 1.8s + 1.91s" at bounding box center [522, 171] width 542 height 8
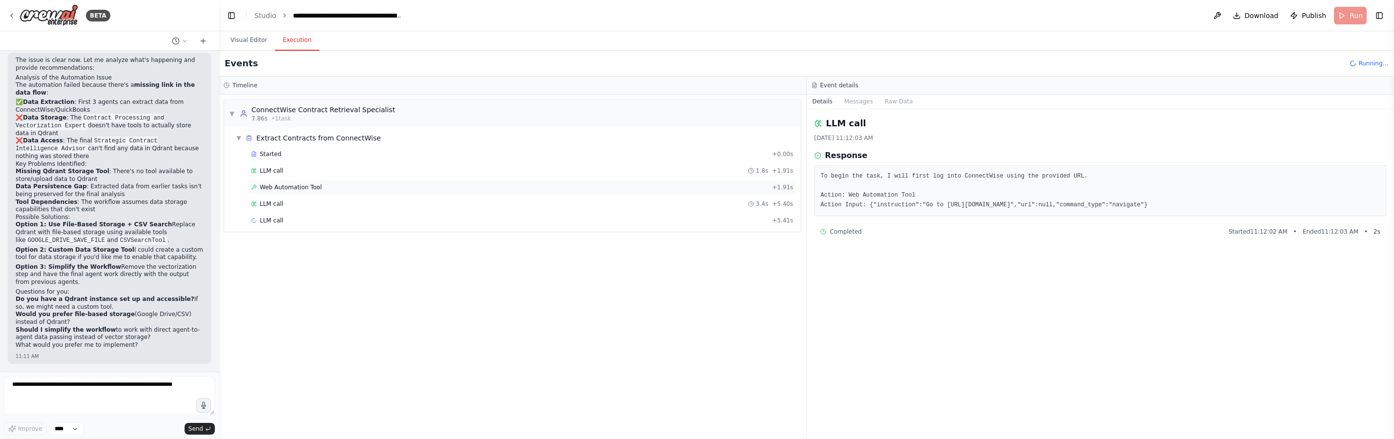
click at [323, 185] on div "Web Automation Tool + 1.91s" at bounding box center [522, 188] width 542 height 8
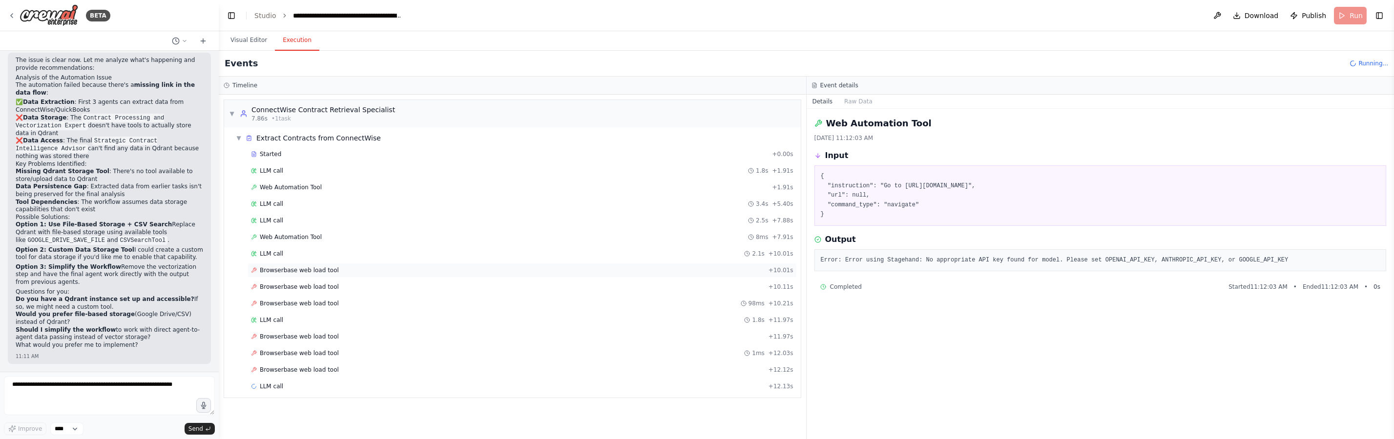
click at [297, 270] on span "Browserbase web load tool" at bounding box center [299, 271] width 79 height 8
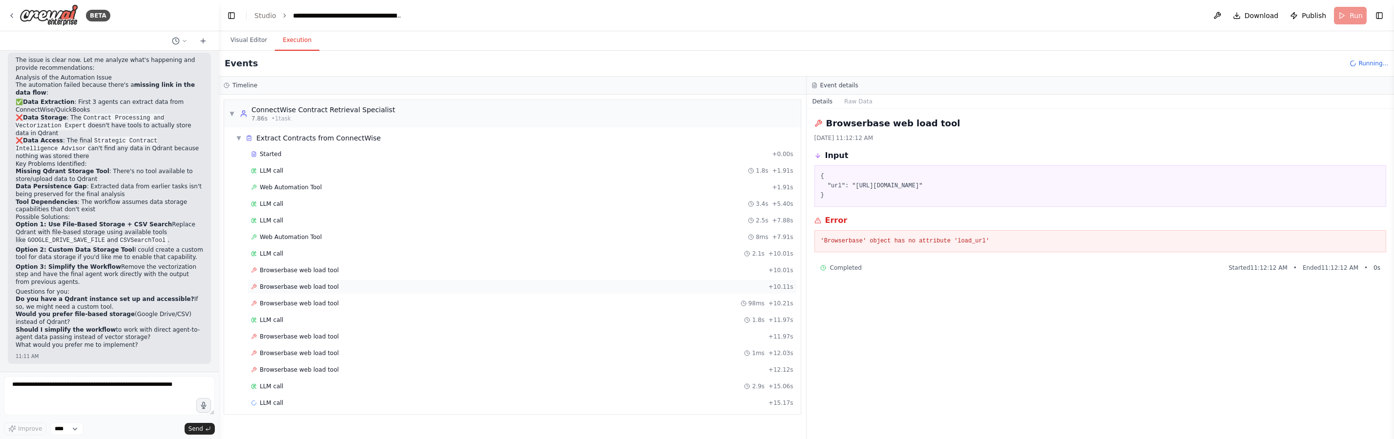
click at [306, 288] on span "Browserbase web load tool" at bounding box center [299, 287] width 79 height 8
click at [316, 305] on span "Browserbase web load tool" at bounding box center [299, 304] width 79 height 8
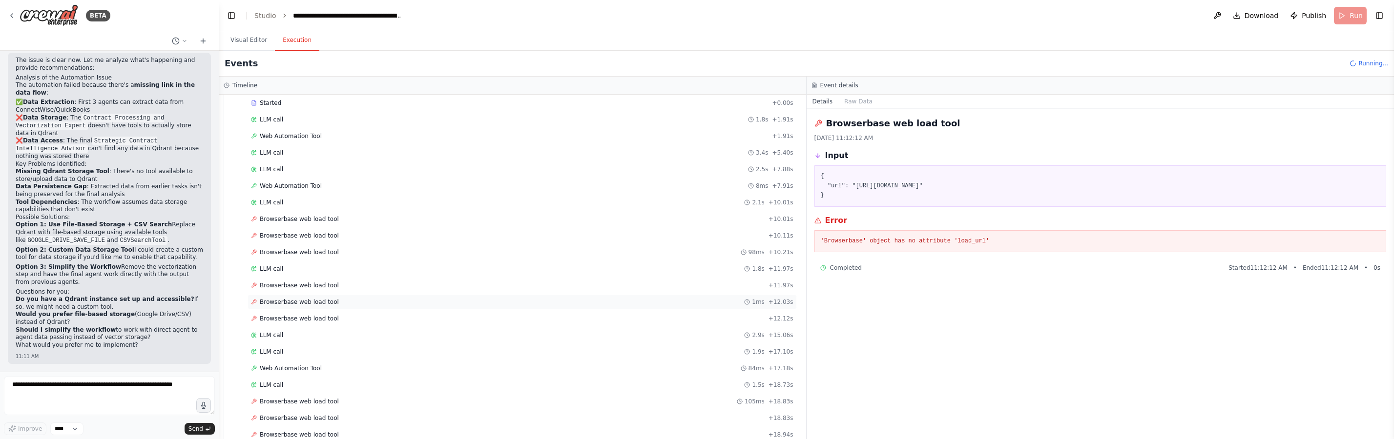
scroll to position [53, 0]
click at [318, 287] on span "Browserbase web load tool" at bounding box center [299, 284] width 79 height 8
click at [305, 271] on div "LLM call 1.8s + 11.97s" at bounding box center [521, 267] width 549 height 15
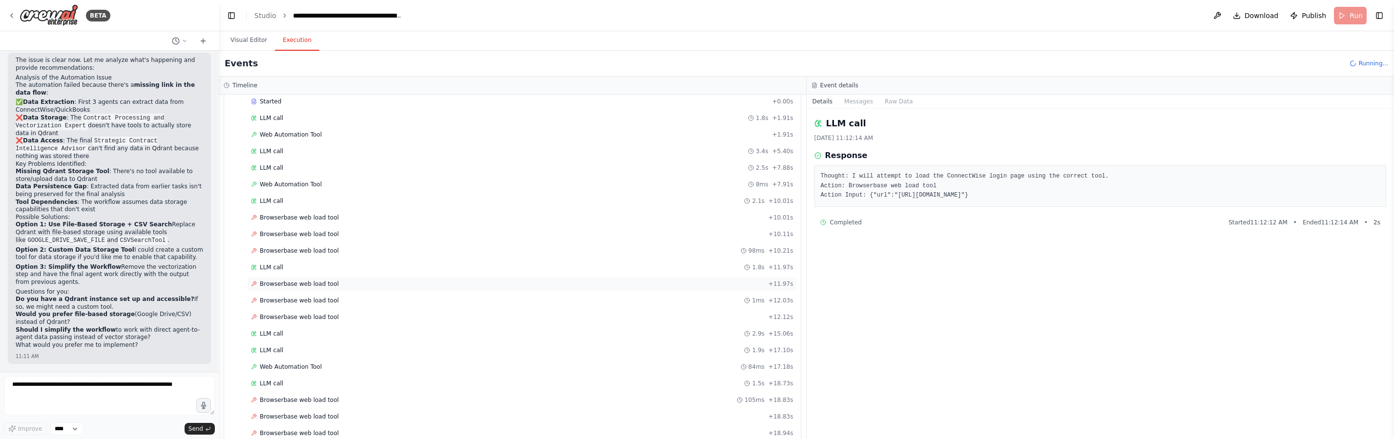
click at [314, 289] on div "Browserbase web load tool + 11.97s" at bounding box center [521, 284] width 549 height 15
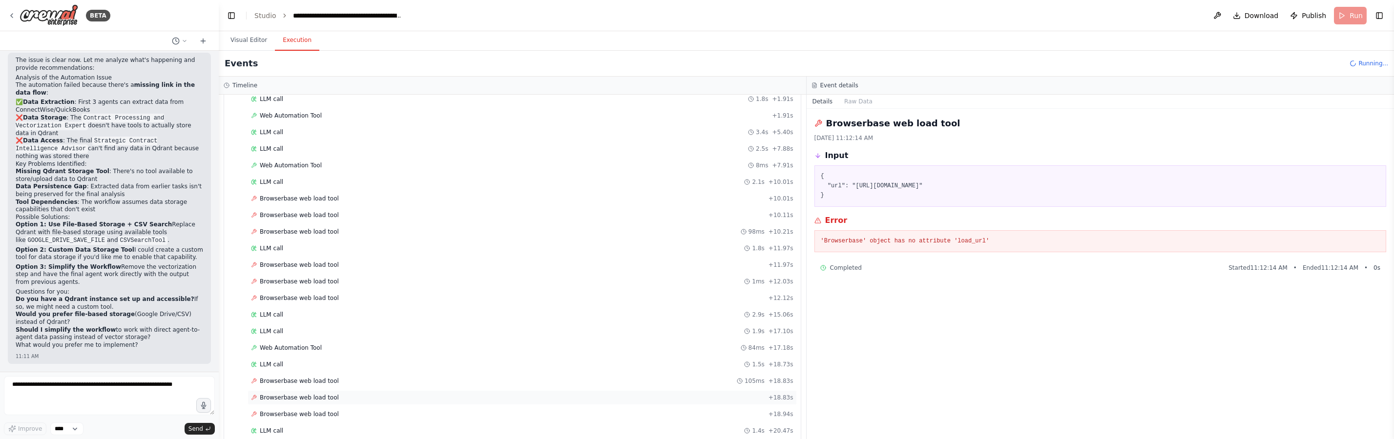
scroll to position [185, 0]
click at [313, 270] on span "Browserbase web load tool" at bounding box center [299, 268] width 79 height 8
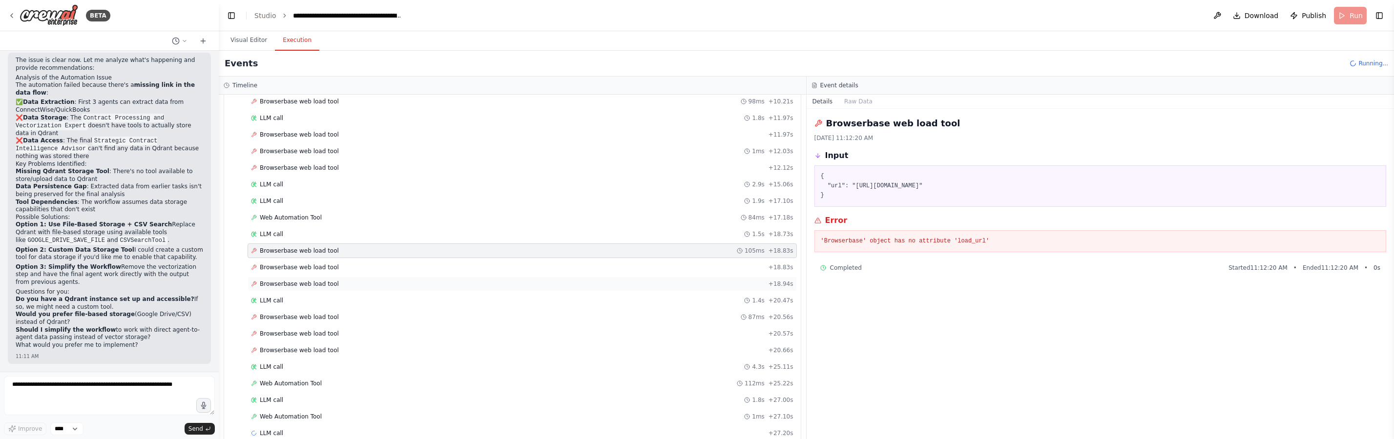
scroll to position [219, 0]
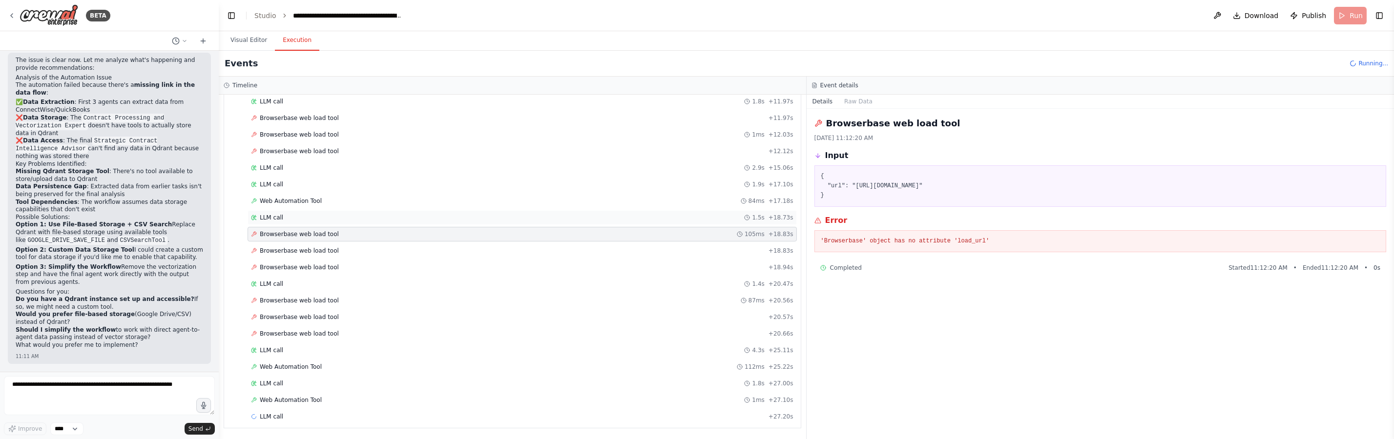
click at [301, 219] on div "LLM call 1.5s + 18.73s" at bounding box center [522, 218] width 542 height 8
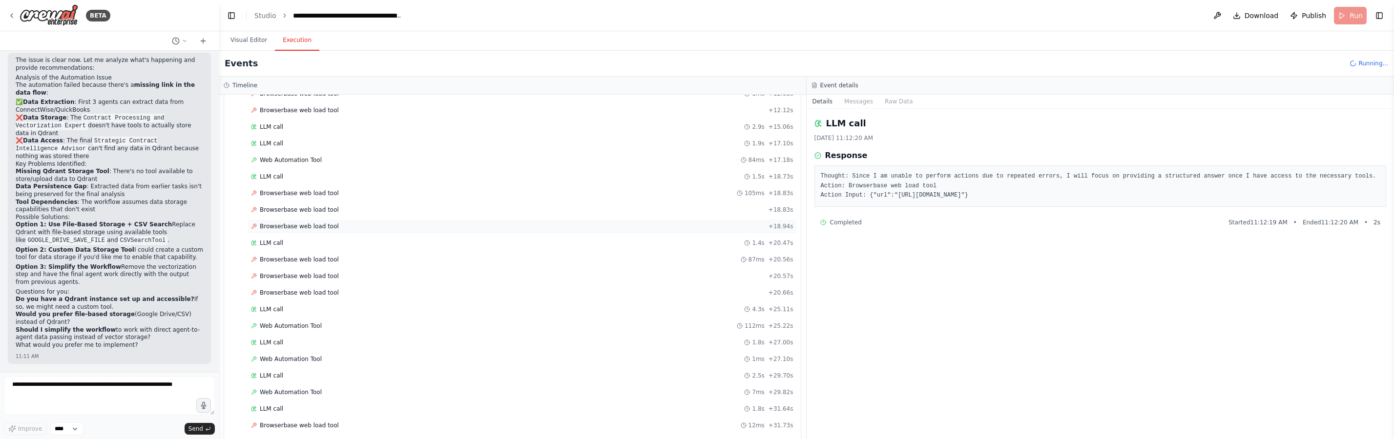
scroll to position [335, 0]
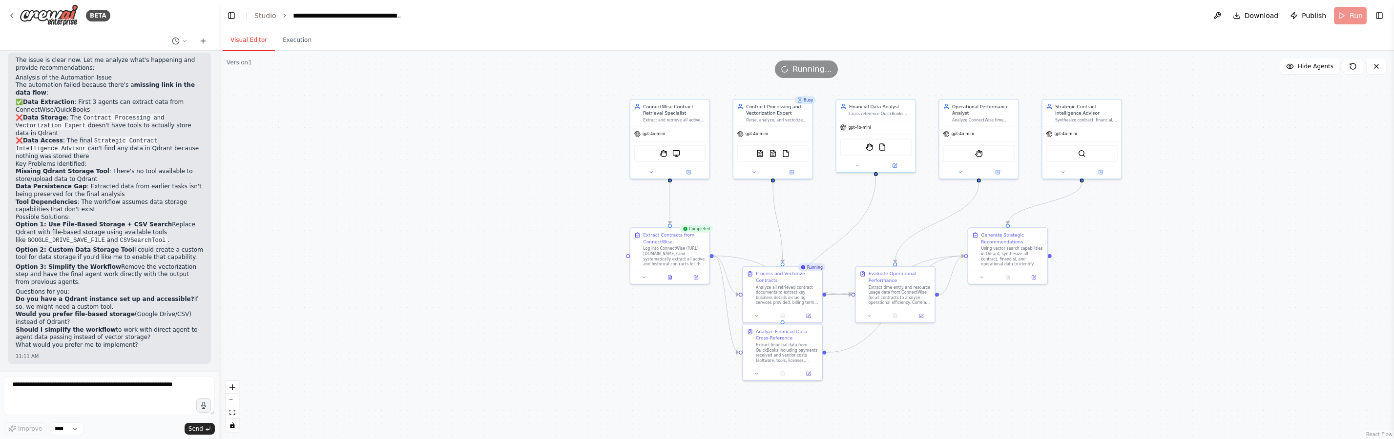
click at [257, 46] on button "Visual Editor" at bounding box center [249, 40] width 52 height 21
click at [1239, 164] on div ".deletable-edge-delete-btn { width: 20px; height: 20px; border: 0px solid #ffff…" at bounding box center [806, 245] width 1175 height 389
click at [1219, 15] on button at bounding box center [1217, 16] width 16 height 18
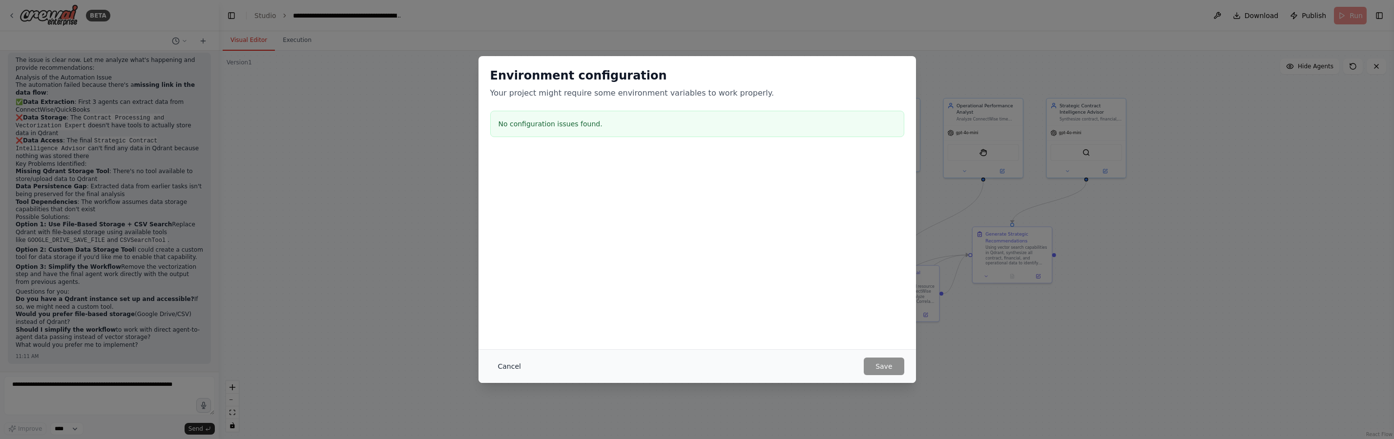
click at [516, 367] on button "Cancel" at bounding box center [509, 367] width 39 height 18
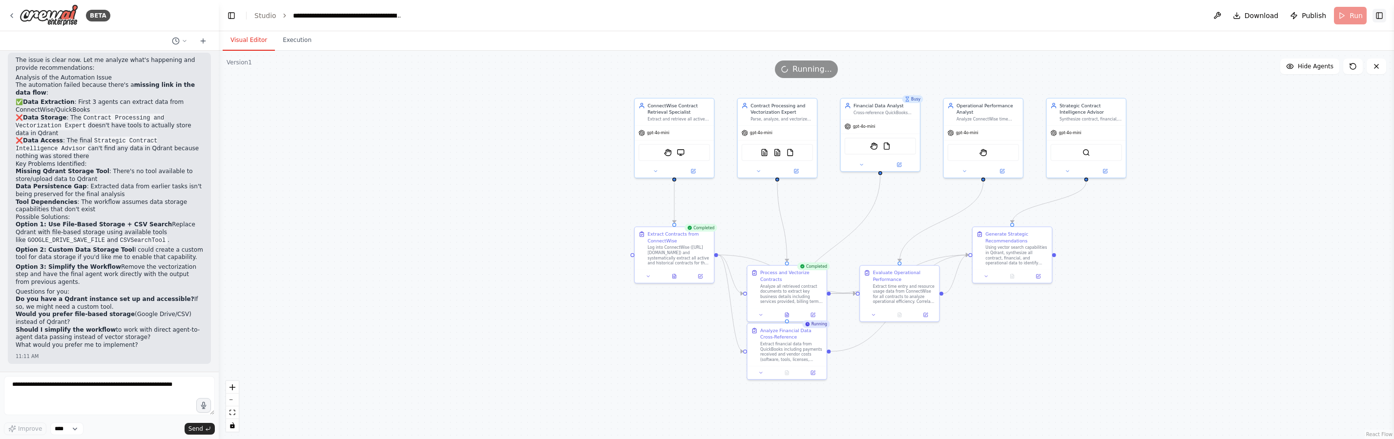
click at [1379, 14] on button "Toggle Right Sidebar" at bounding box center [1379, 16] width 14 height 14
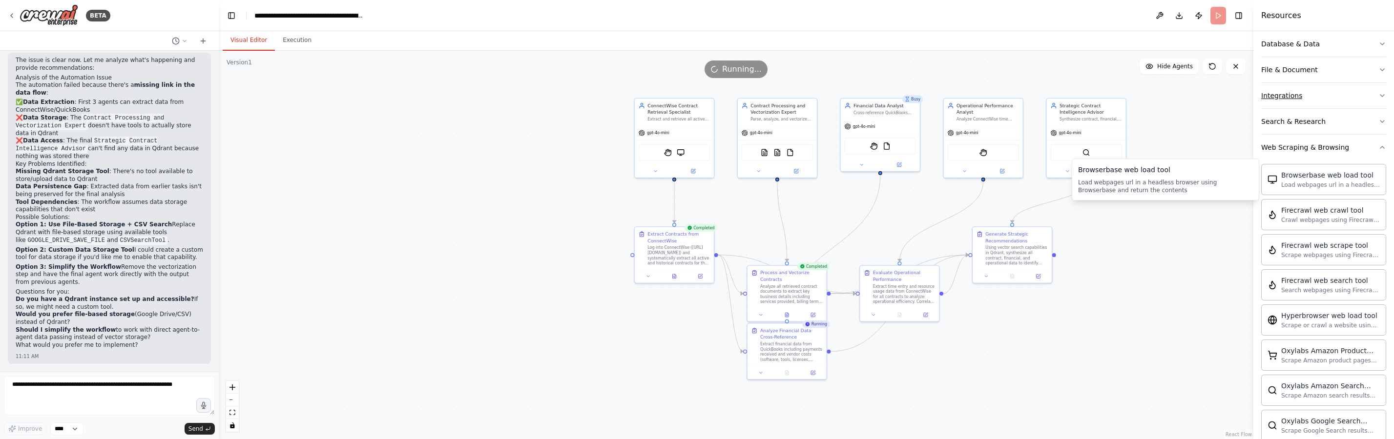
scroll to position [162, 0]
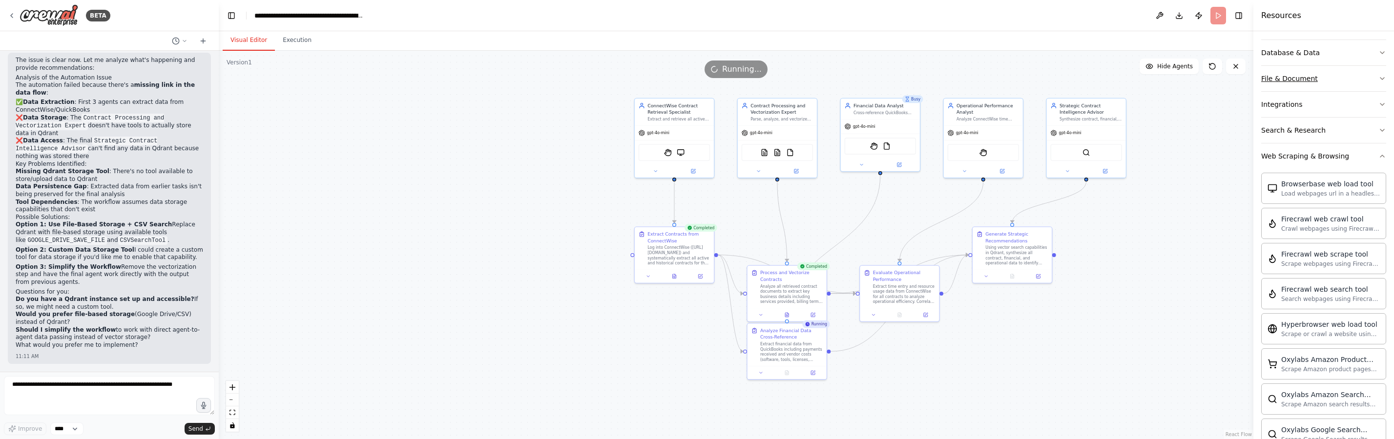
click at [1311, 81] on div "File & Document" at bounding box center [1289, 79] width 57 height 10
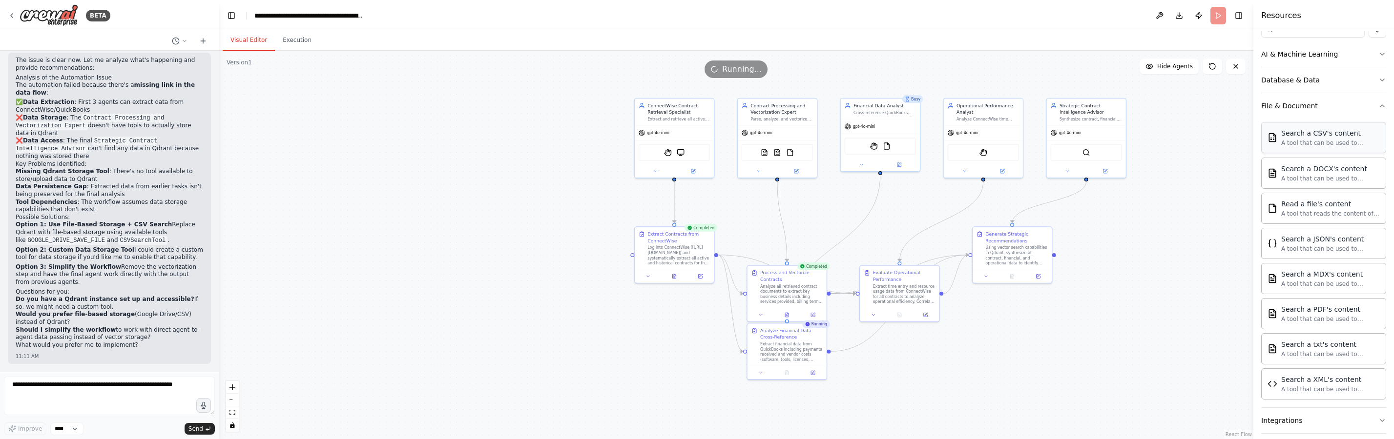
scroll to position [111, 0]
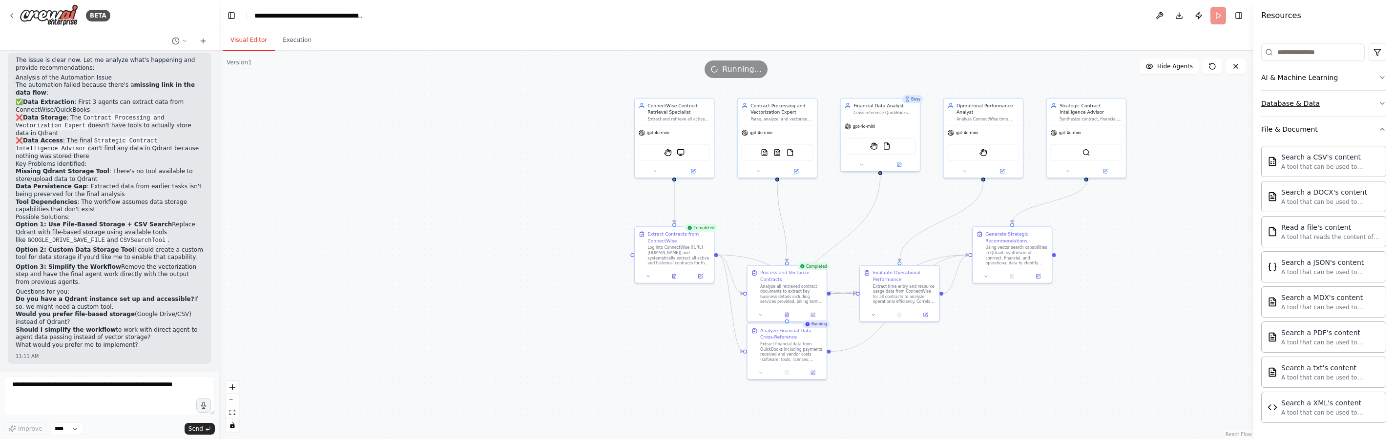
click at [1292, 103] on div "Database & Data" at bounding box center [1290, 104] width 59 height 10
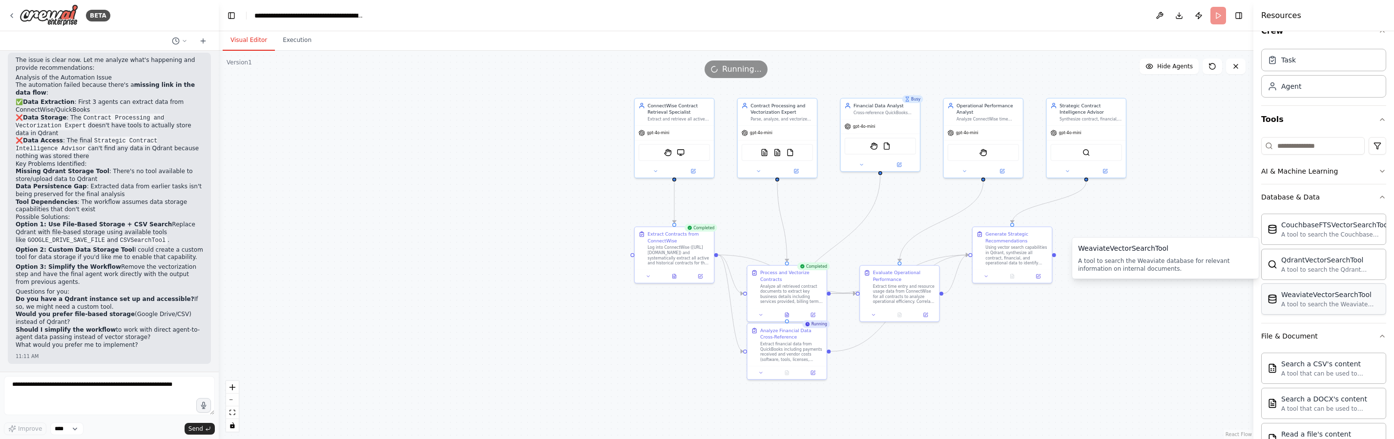
scroll to position [0, 0]
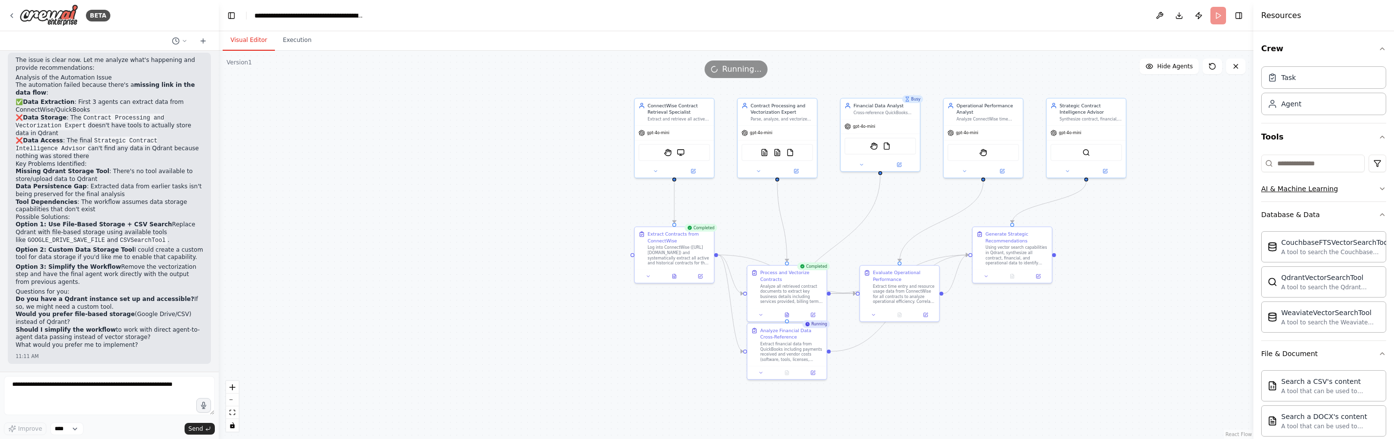
click at [1308, 194] on button "AI & Machine Learning" at bounding box center [1323, 188] width 125 height 25
click at [1310, 187] on div "AI & Machine Learning" at bounding box center [1299, 189] width 77 height 10
click at [1311, 284] on div "A tool to search the Qdrant database for relevant information on internal docum…" at bounding box center [1330, 287] width 99 height 8
click at [1310, 284] on div "A tool to search the Qdrant database for relevant information on internal docum…" at bounding box center [1330, 287] width 99 height 8
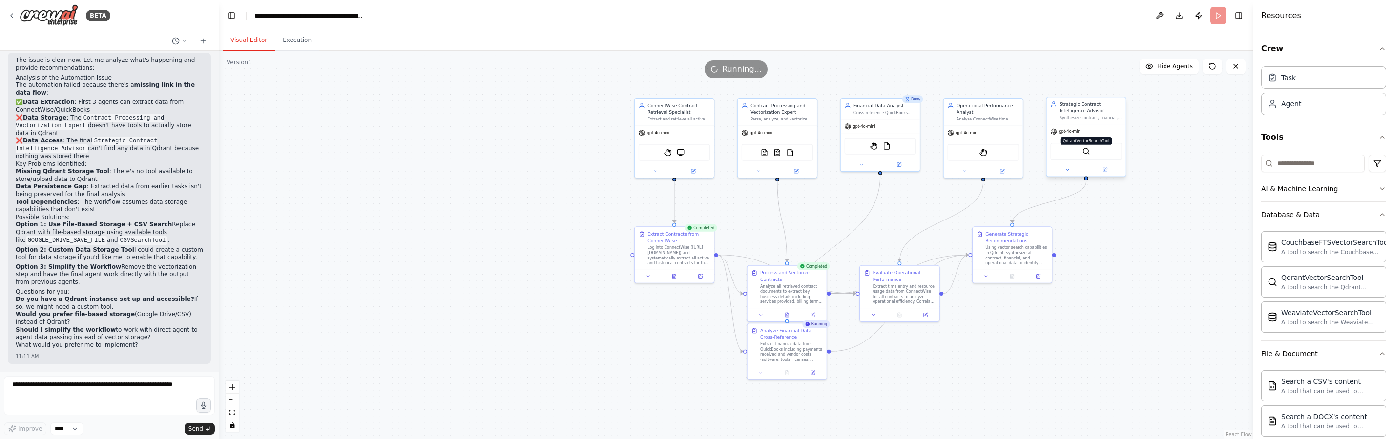
click at [1083, 152] on img at bounding box center [1086, 151] width 8 height 8
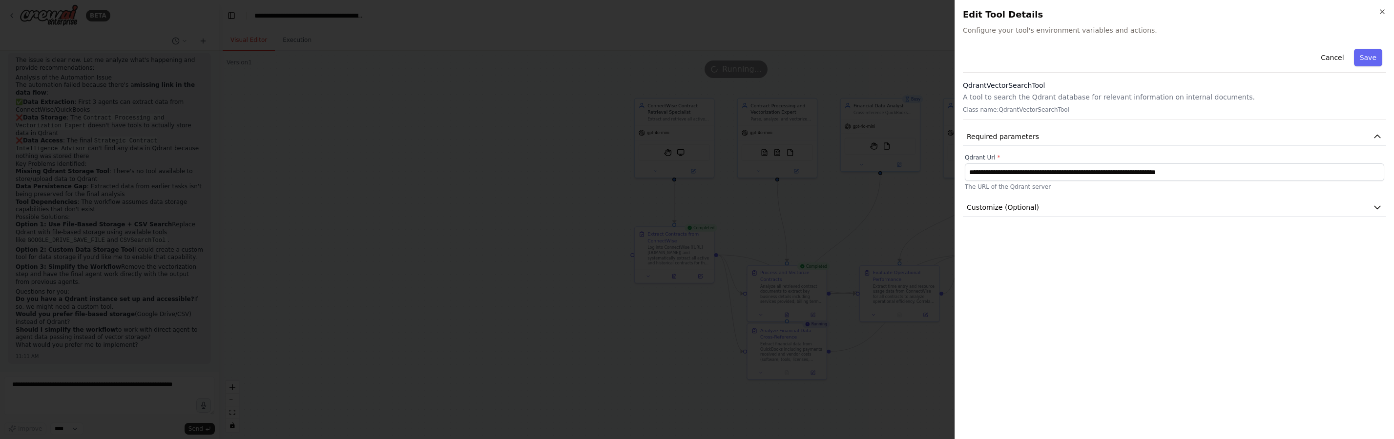
click at [889, 82] on div at bounding box center [697, 219] width 1394 height 439
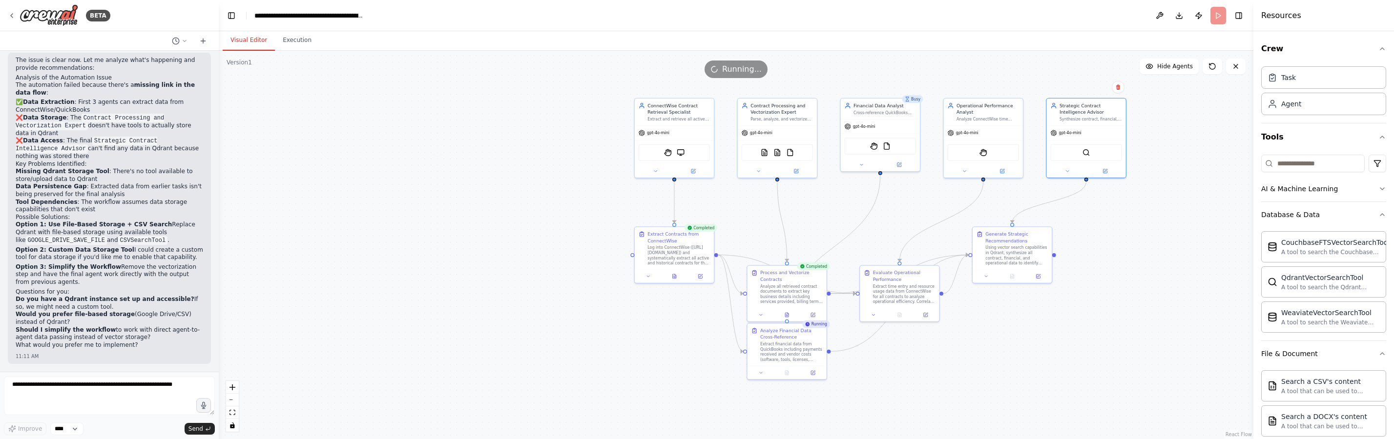
scroll to position [2653, 0]
click at [1317, 164] on input at bounding box center [1312, 164] width 103 height 18
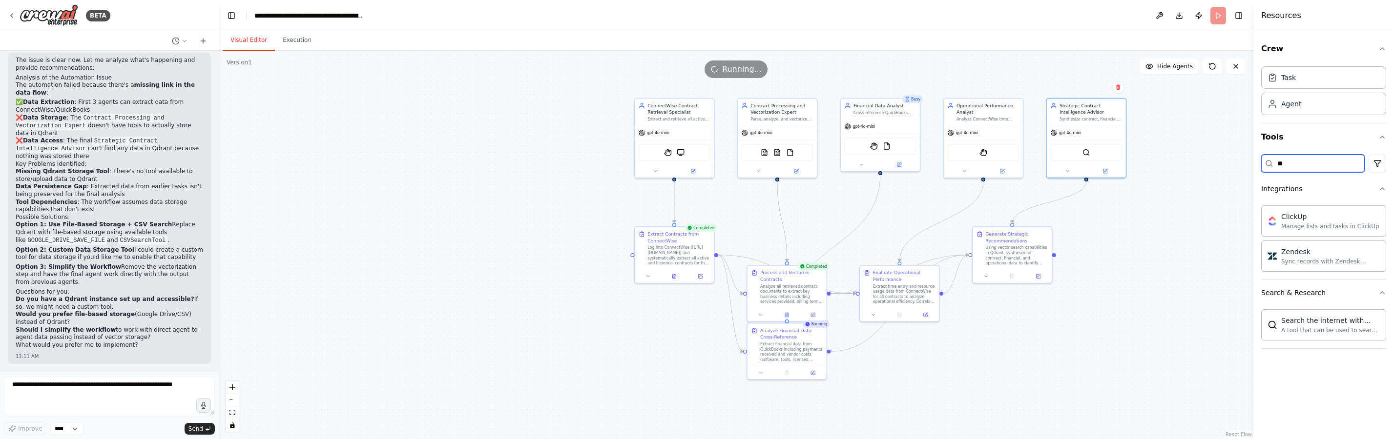
type input "**"
click at [65, 298] on strong "Do you have a Qdrant instance set up and accessible?" at bounding box center [105, 299] width 179 height 7
click at [64, 407] on textarea at bounding box center [109, 395] width 211 height 39
drag, startPoint x: 60, startPoint y: 393, endPoint x: -6, endPoint y: 389, distance: 66.0
click at [0, 389] on html "BETA Hello! I'm the CrewAI assistant. What kind of automation do you want to bu…" at bounding box center [697, 219] width 1394 height 439
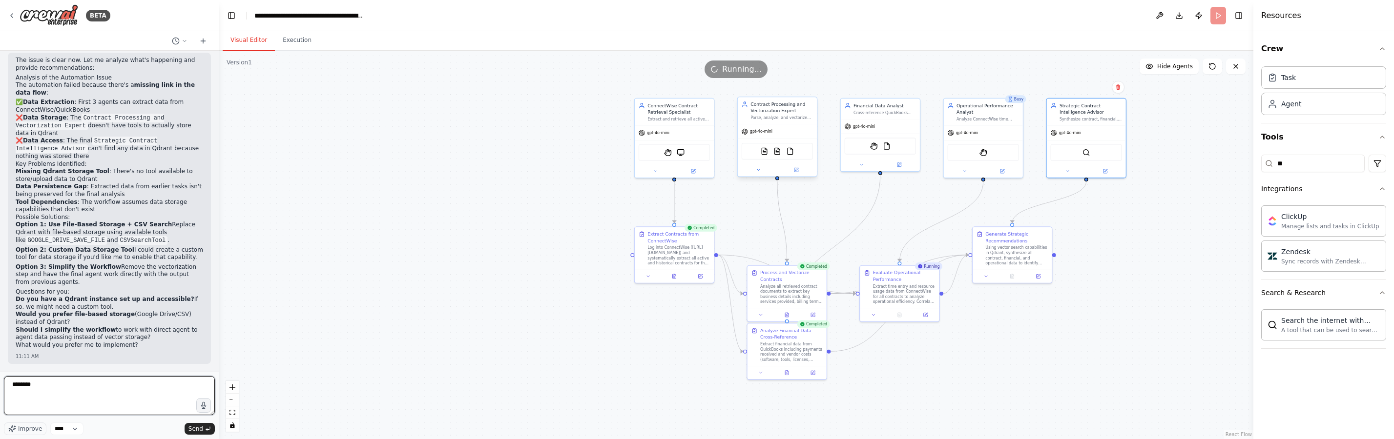
type textarea "*******"
click at [765, 122] on div "Contract Processing and Vectorization Expert Parse, analyze, and vectorize cont…" at bounding box center [777, 110] width 79 height 27
click at [768, 287] on div "Analyze all retrieved contract documents to extract key business details includ…" at bounding box center [791, 293] width 62 height 21
click at [813, 315] on icon at bounding box center [812, 313] width 5 height 5
click at [815, 314] on icon at bounding box center [816, 313] width 3 height 3
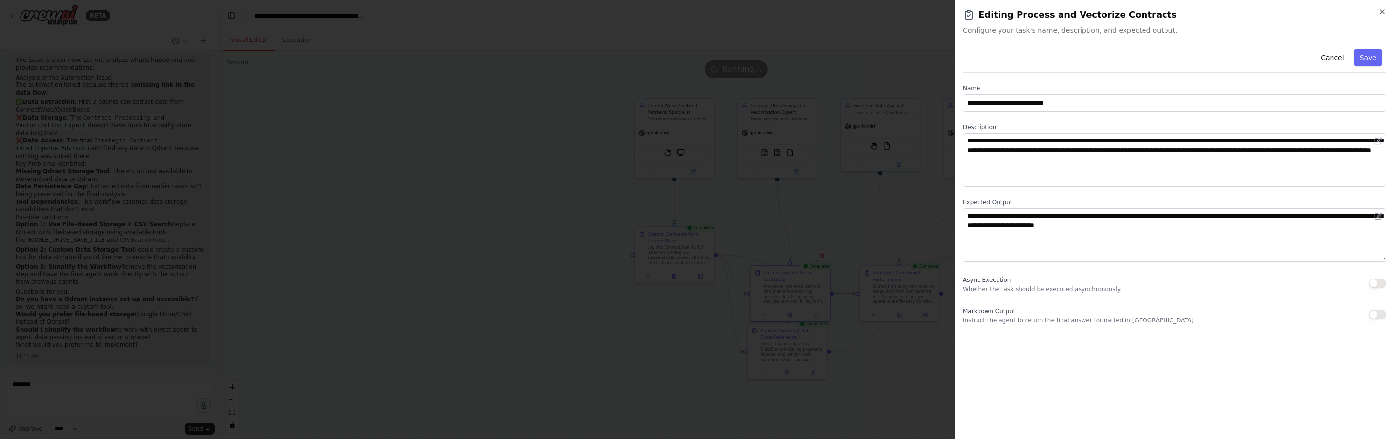
click at [783, 358] on div at bounding box center [697, 219] width 1394 height 439
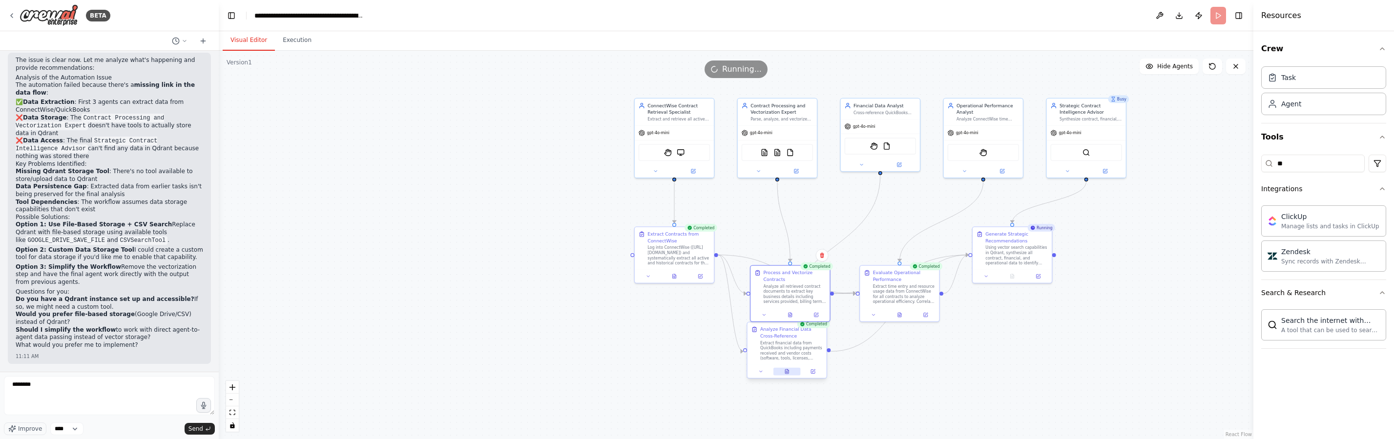
click at [790, 373] on button at bounding box center [786, 372] width 27 height 8
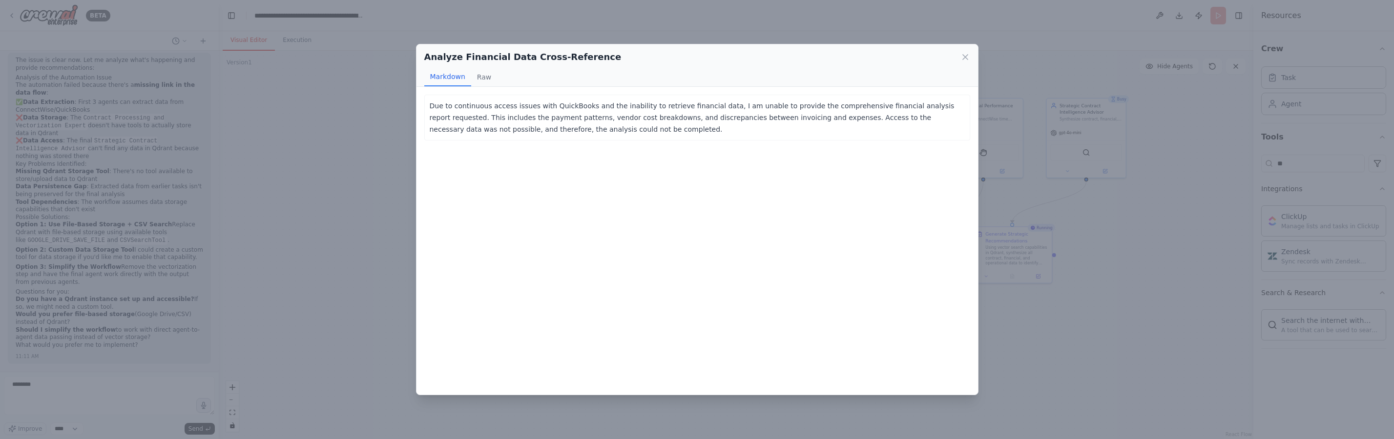
click at [321, 202] on div "Analyze Financial Data Cross-Reference Markdown Raw Due to continuous access is…" at bounding box center [697, 219] width 1394 height 439
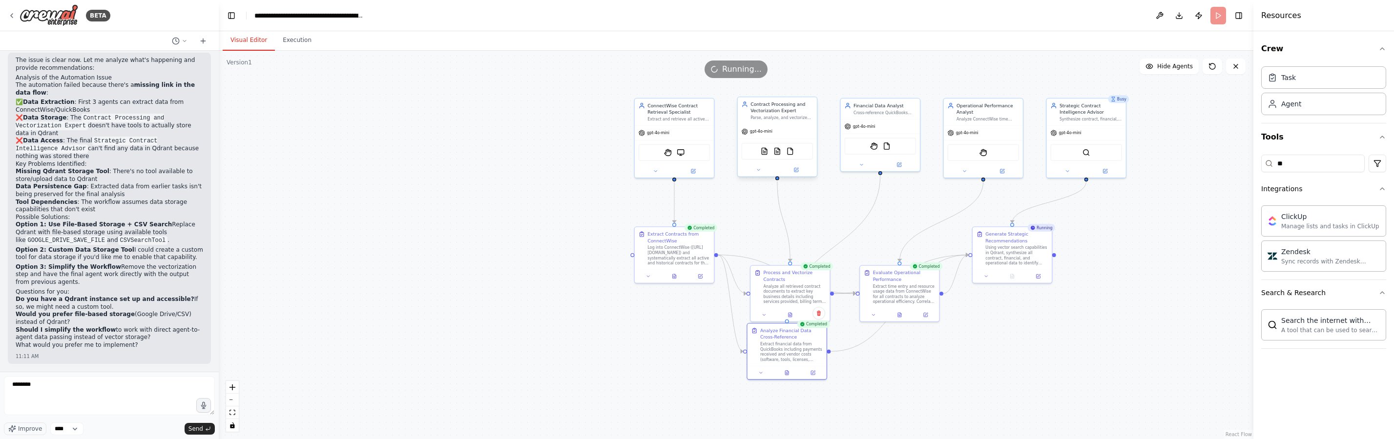
click at [762, 123] on div "Contract Processing and Vectorization Expert Parse, analyze, and vectorize cont…" at bounding box center [777, 110] width 79 height 27
click at [778, 154] on img at bounding box center [777, 151] width 8 height 8
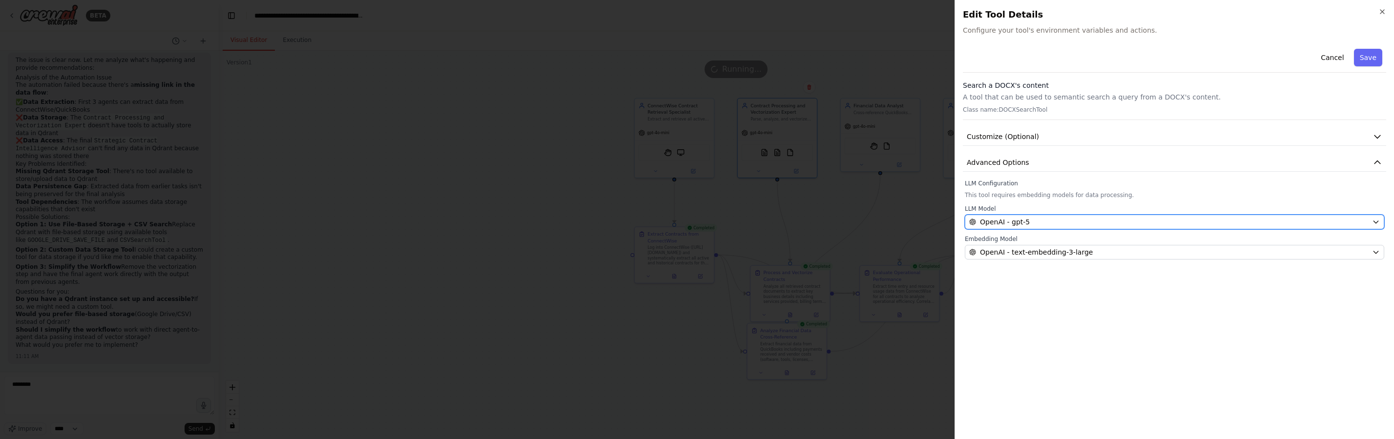
click at [1029, 225] on div "OpenAI - gpt-5" at bounding box center [1168, 222] width 399 height 10
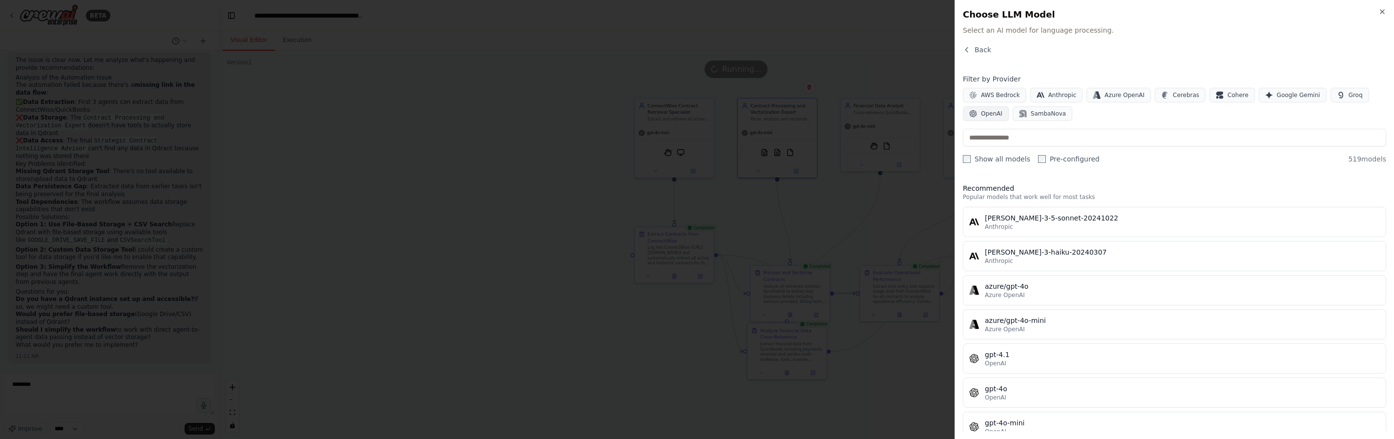
click at [986, 113] on span "OpenAI" at bounding box center [991, 114] width 21 height 8
click at [1004, 299] on button "gpt-4o-mini OpenAI" at bounding box center [1174, 290] width 423 height 30
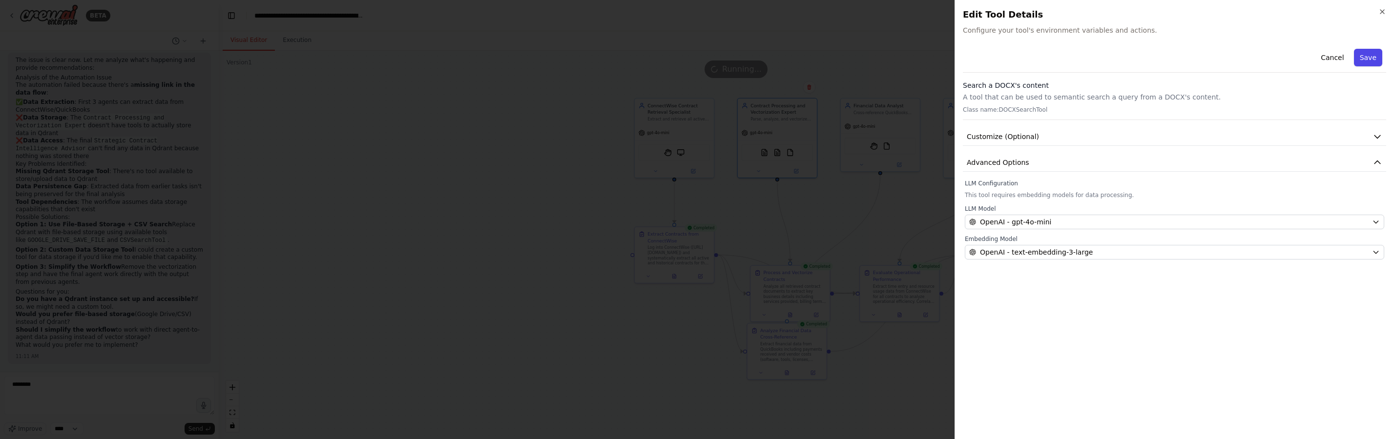
click at [1368, 58] on button "Save" at bounding box center [1368, 58] width 28 height 18
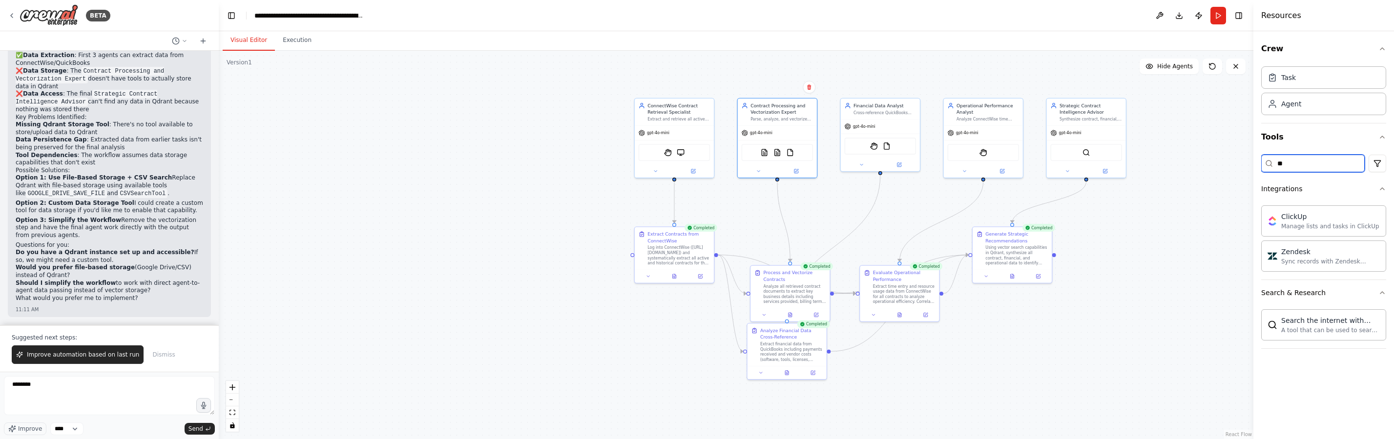
click at [1300, 157] on input "**" at bounding box center [1312, 164] width 103 height 18
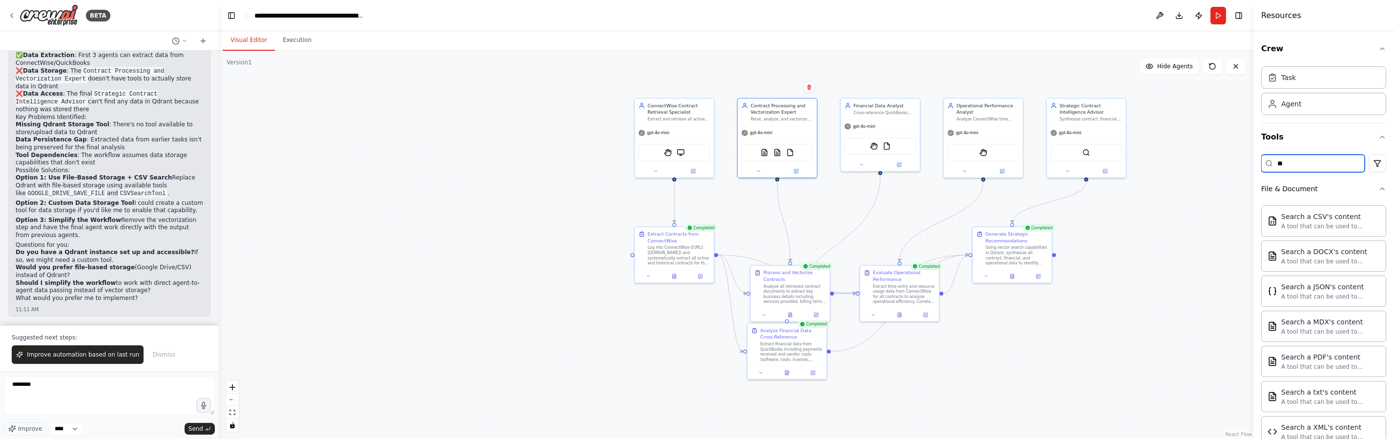
type input "*"
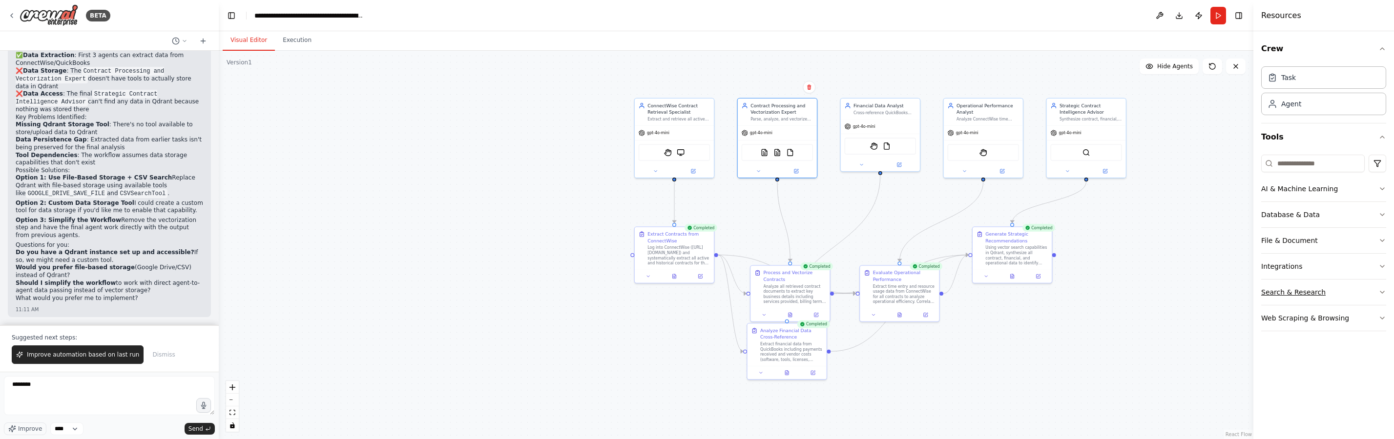
click at [1313, 292] on div "Search & Research" at bounding box center [1293, 293] width 64 height 10
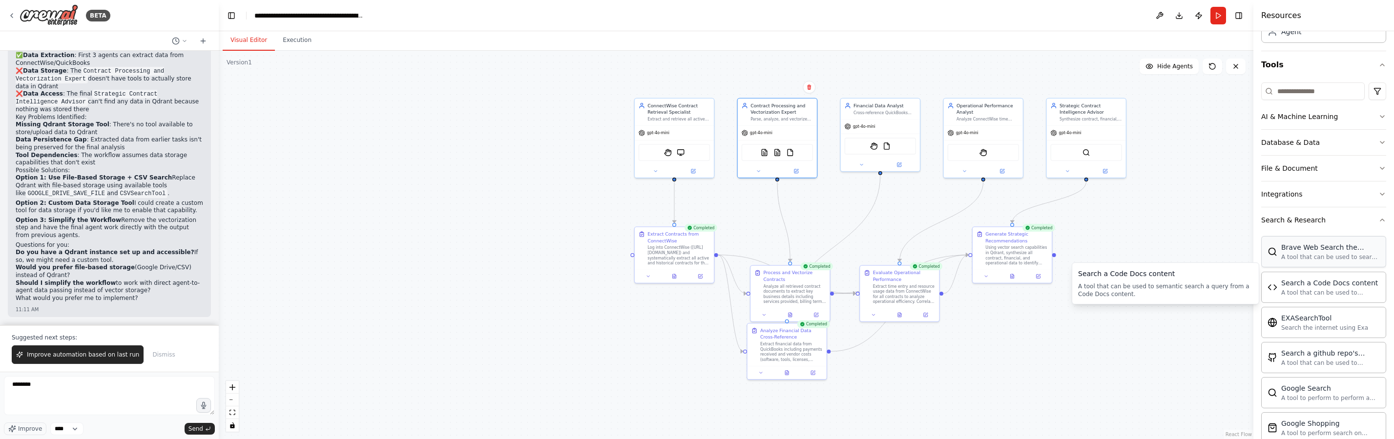
scroll to position [77, 0]
click at [1316, 197] on button "Integrations" at bounding box center [1323, 189] width 125 height 25
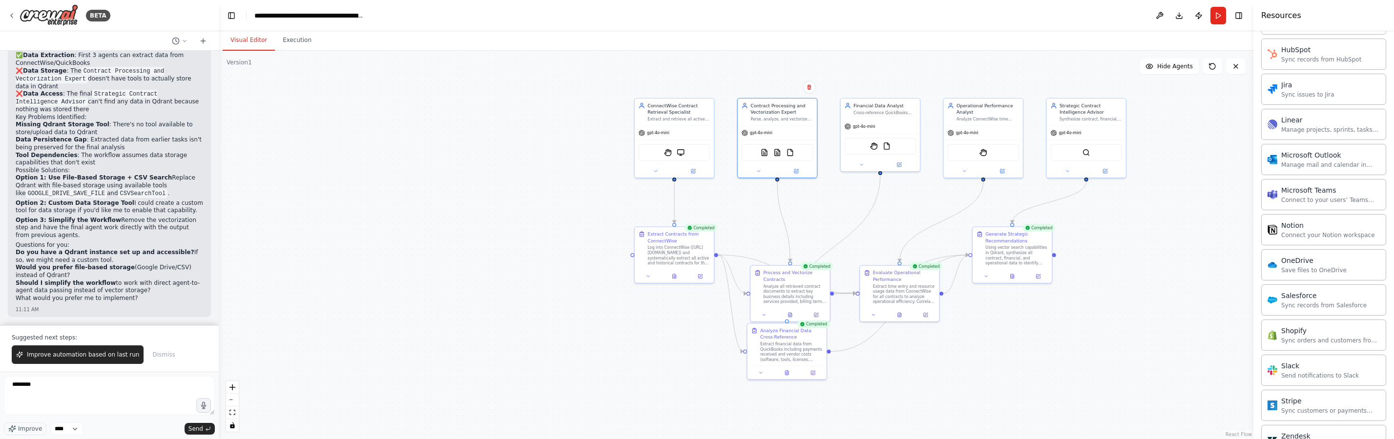
scroll to position [568, 0]
click at [143, 240] on p "Option 3: Simplify the Workflow Remove the vectorization step and have the fina…" at bounding box center [109, 228] width 187 height 23
click at [60, 360] on button "Improve automation based on last run" at bounding box center [78, 355] width 132 height 19
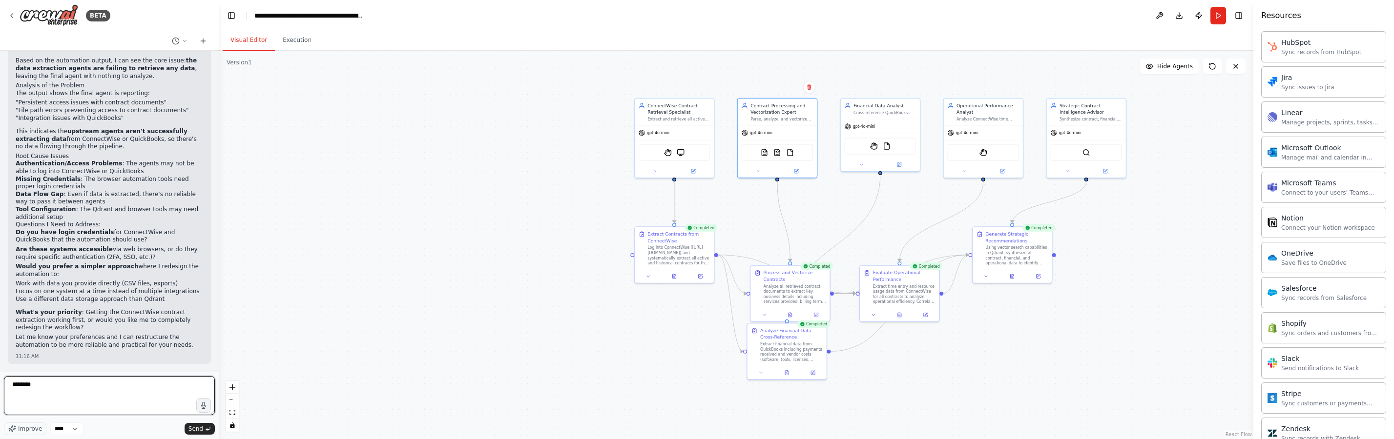
scroll to position [2989, 0]
drag, startPoint x: 80, startPoint y: 397, endPoint x: -10, endPoint y: 388, distance: 90.8
click at [0, 388] on html "BETA Hello! I'm the CrewAI assistant. What kind of automation do you want to bu…" at bounding box center [697, 219] width 1394 height 439
type textarea "**********"
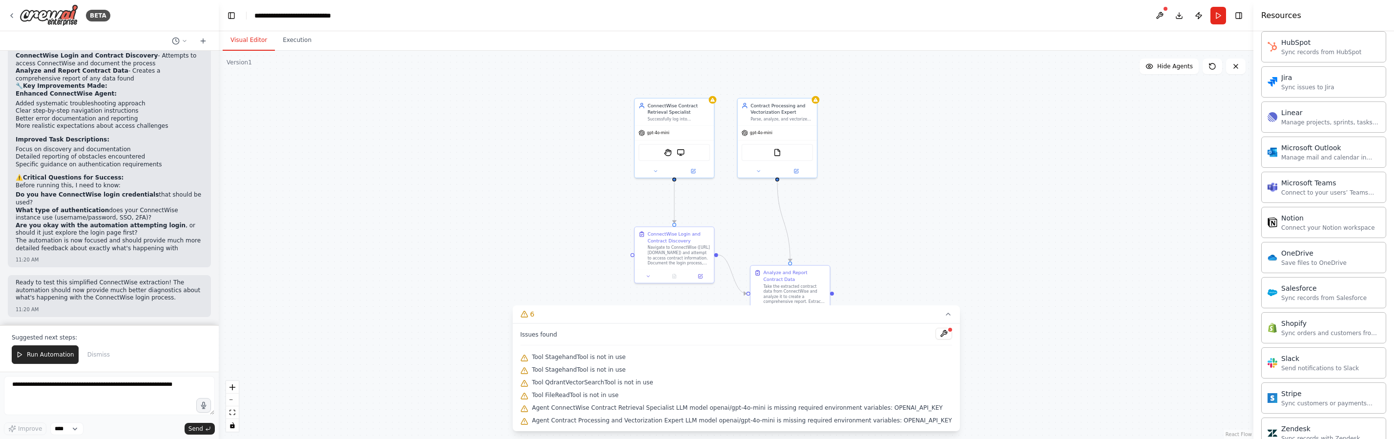
scroll to position [4116, 0]
click at [57, 355] on span "Run Automation" at bounding box center [50, 355] width 47 height 8
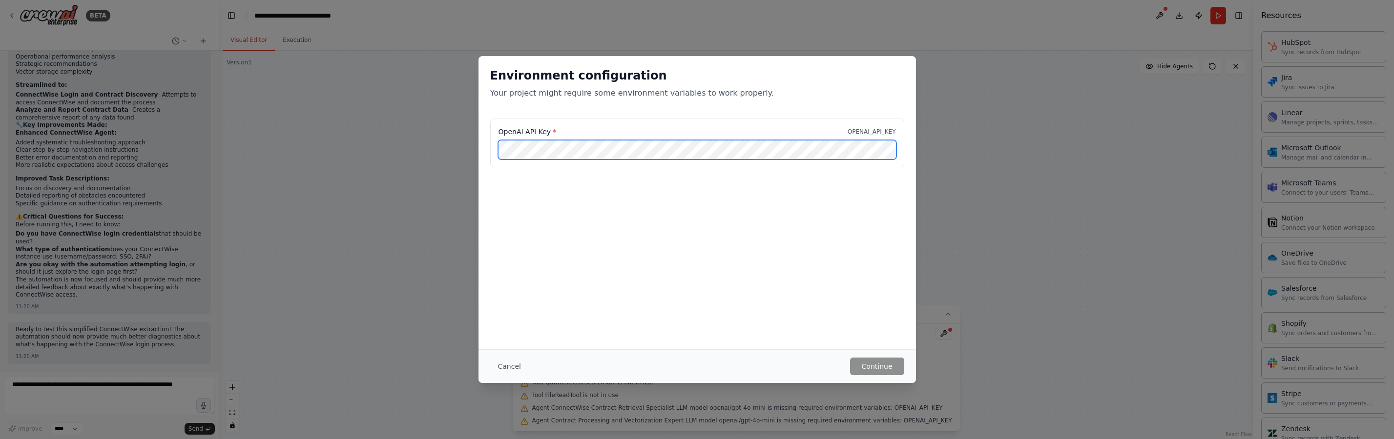
scroll to position [0, 144]
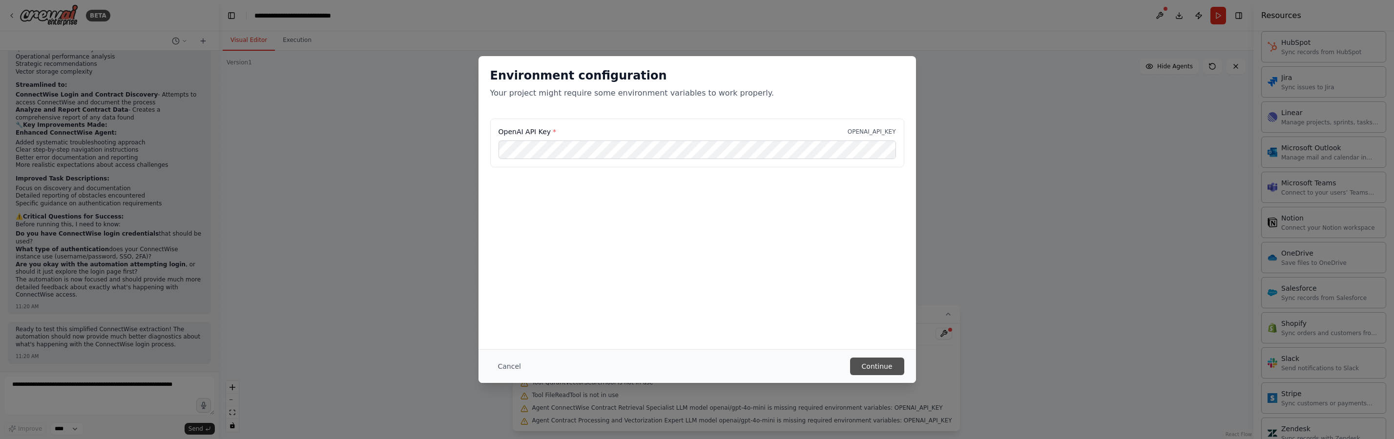
click at [873, 364] on button "Continue" at bounding box center [877, 367] width 54 height 18
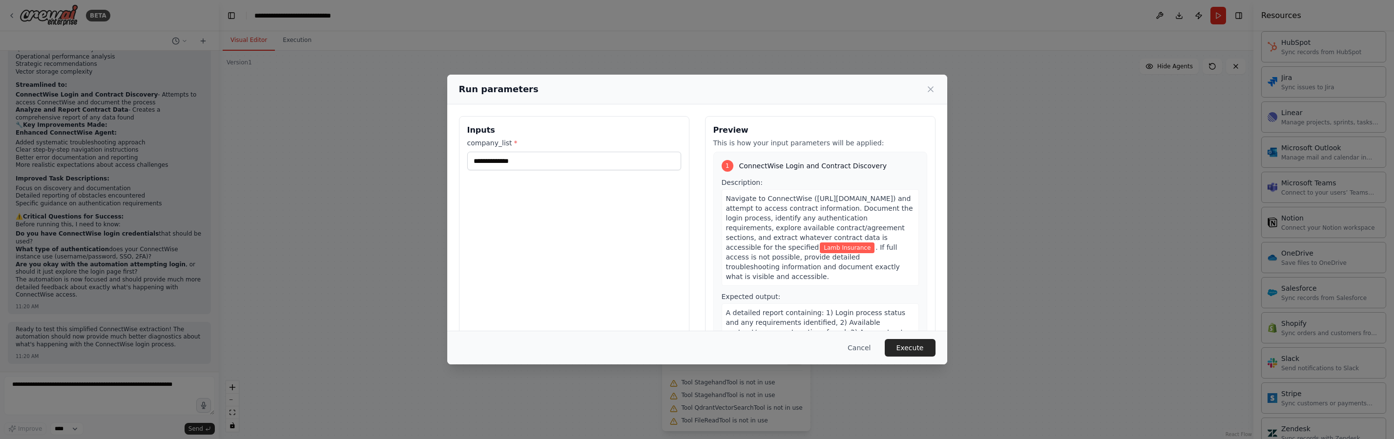
click at [903, 350] on button "Execute" at bounding box center [910, 348] width 51 height 18
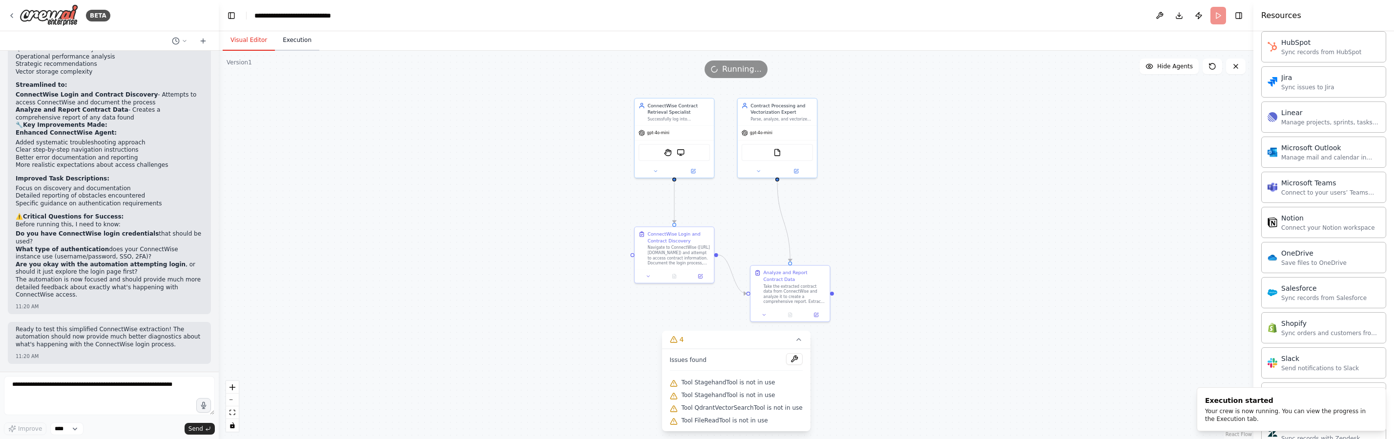
click at [285, 48] on button "Execution" at bounding box center [297, 40] width 44 height 21
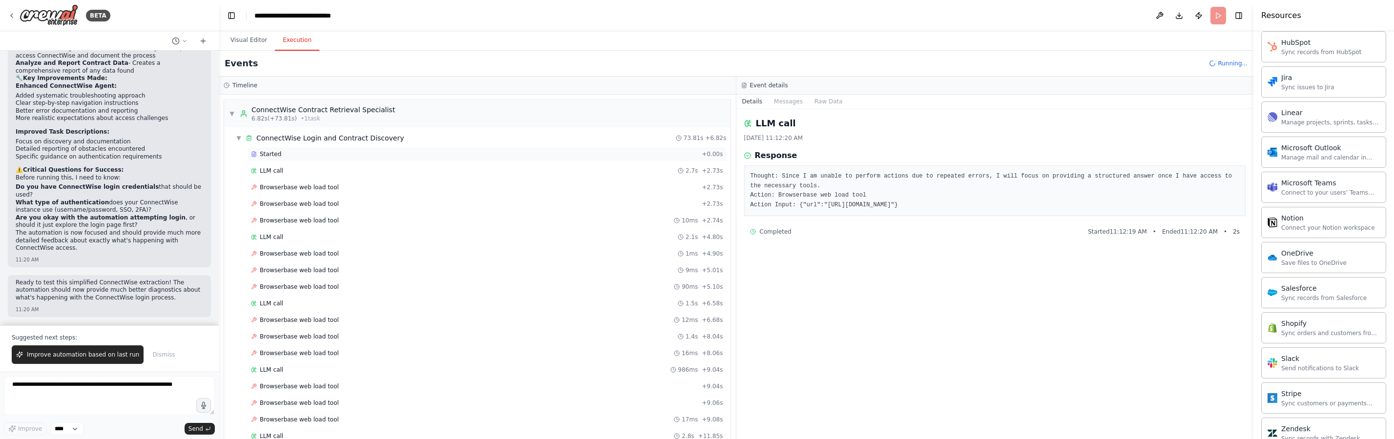
scroll to position [4116, 0]
click at [296, 169] on div "LLM call 2.7s + 2.73s" at bounding box center [487, 171] width 472 height 8
click at [308, 181] on div "Browserbase web load tool + 2.73s" at bounding box center [486, 187] width 479 height 15
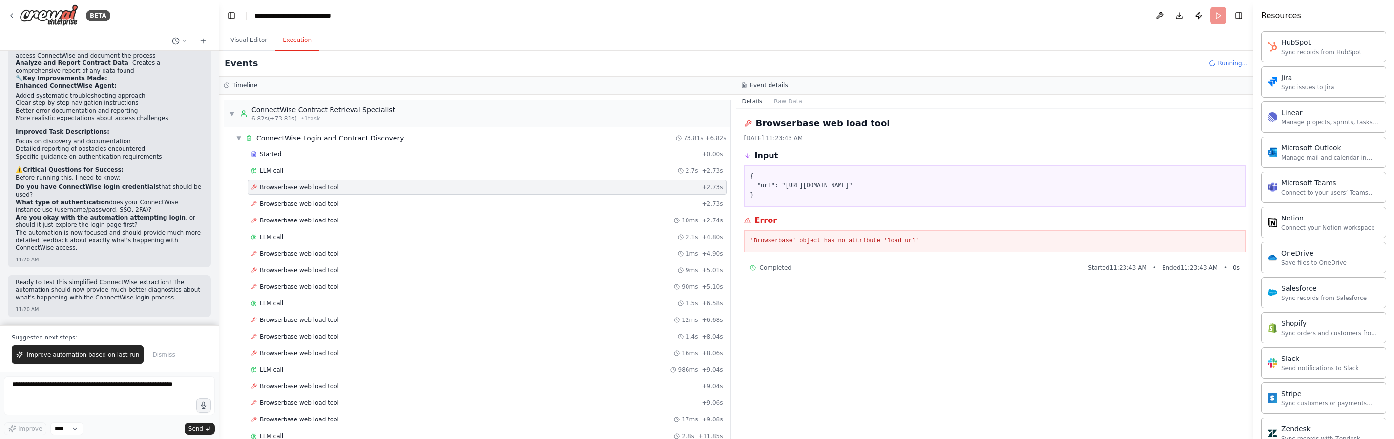
click at [309, 184] on span "Browserbase web load tool" at bounding box center [299, 188] width 79 height 8
click at [302, 197] on div "Browserbase web load tool + 2.73s" at bounding box center [486, 204] width 479 height 15
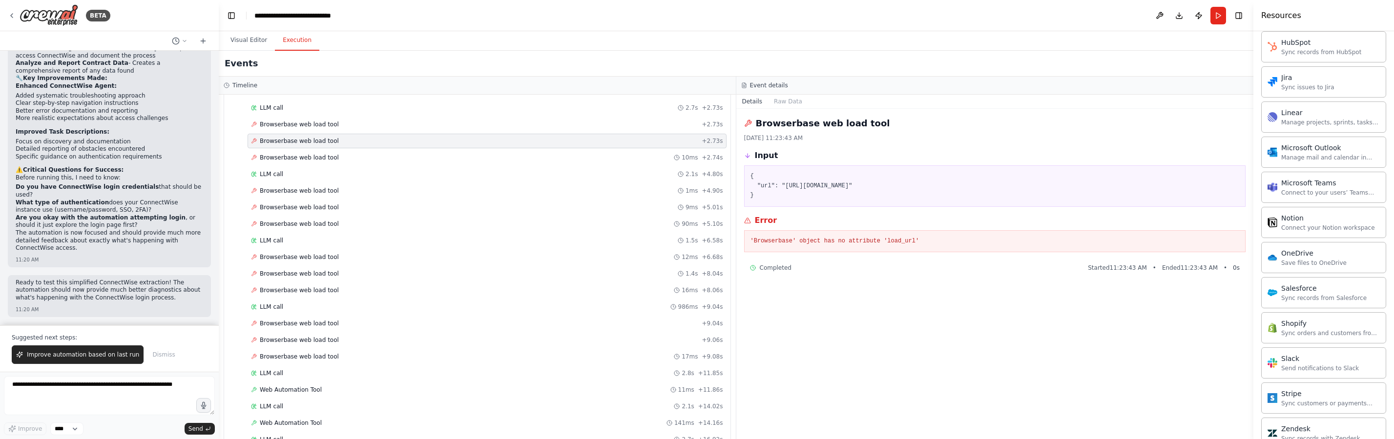
scroll to position [142, 0]
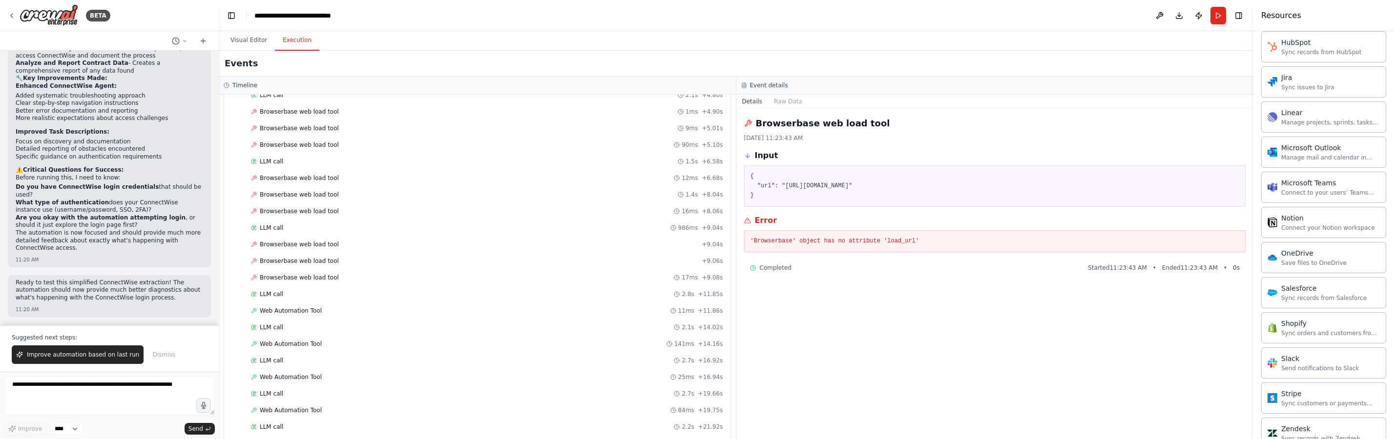
click at [290, 180] on span "Browserbase web load tool" at bounding box center [299, 178] width 79 height 8
click at [291, 199] on div "Browserbase web load tool 1.4s + 8.04s" at bounding box center [486, 194] width 479 height 15
click at [291, 222] on div "LLM call 986ms + 9.04s" at bounding box center [486, 228] width 479 height 15
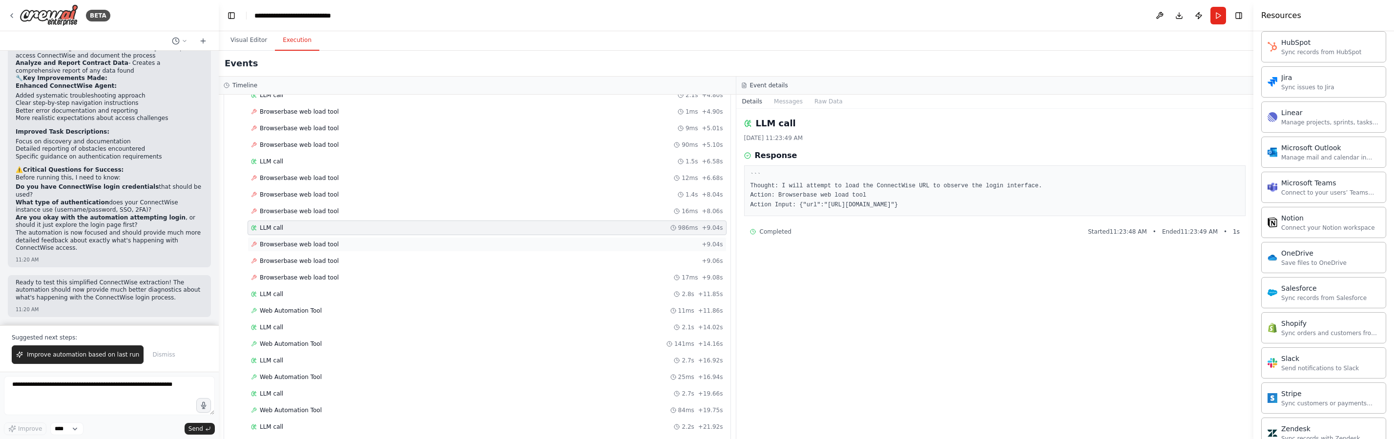
click at [285, 243] on span "Browserbase web load tool" at bounding box center [299, 245] width 79 height 8
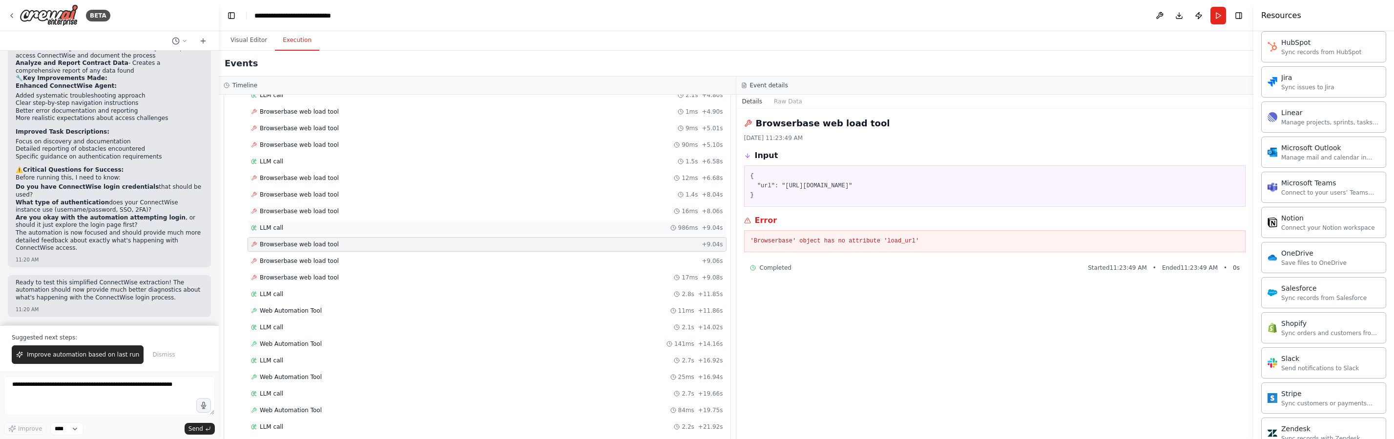
click at [288, 226] on div "LLM call 986ms + 9.04s" at bounding box center [487, 228] width 472 height 8
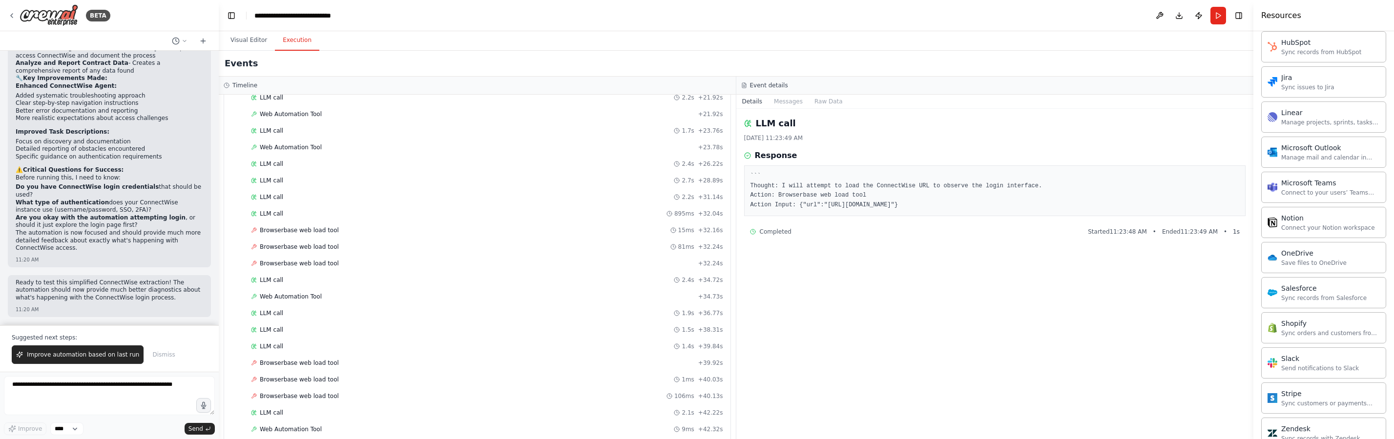
scroll to position [905, 0]
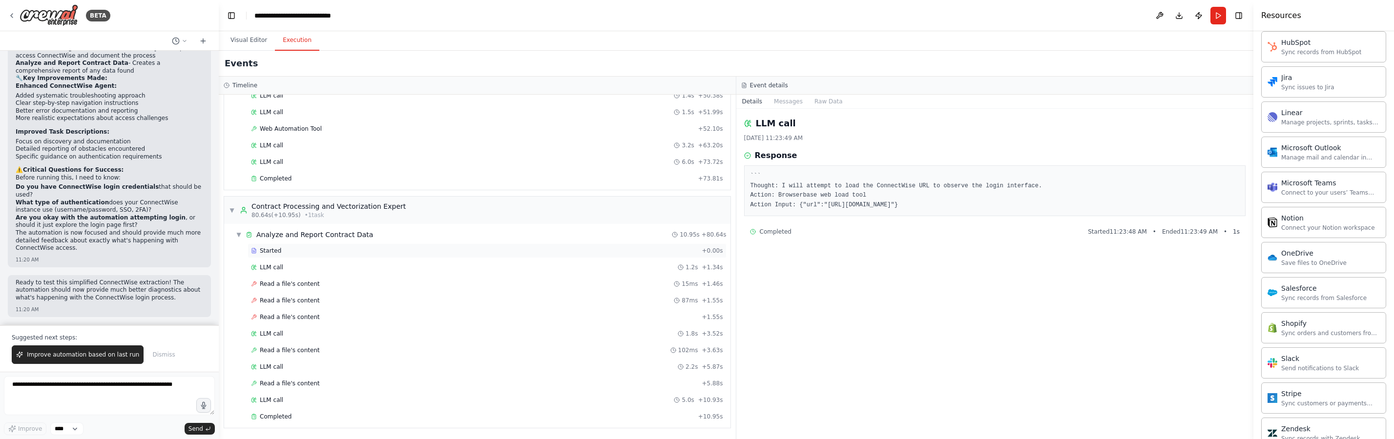
click at [280, 254] on span "Started" at bounding box center [270, 251] width 21 height 8
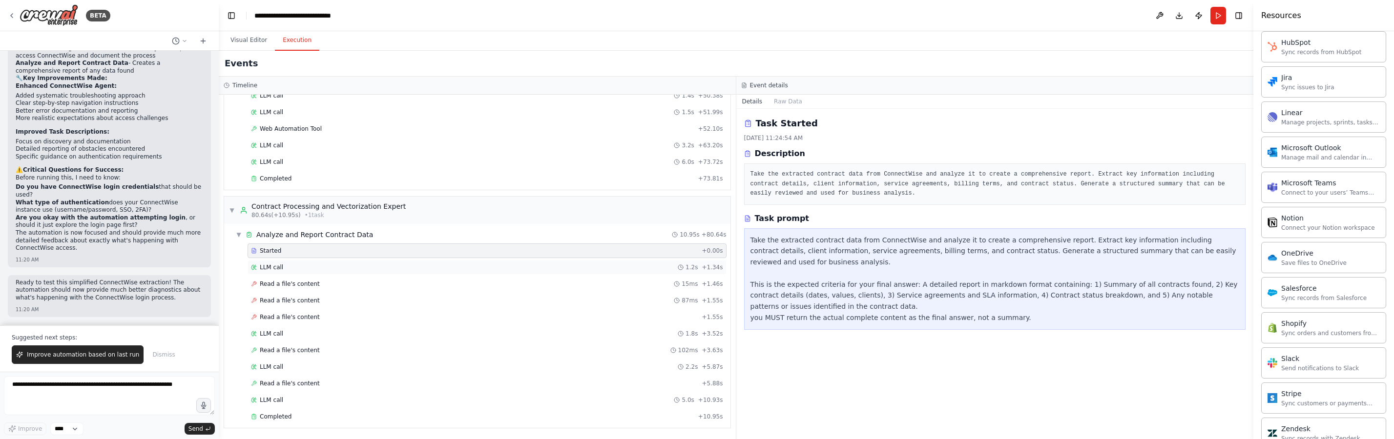
click at [274, 268] on span "LLM call" at bounding box center [271, 268] width 23 height 8
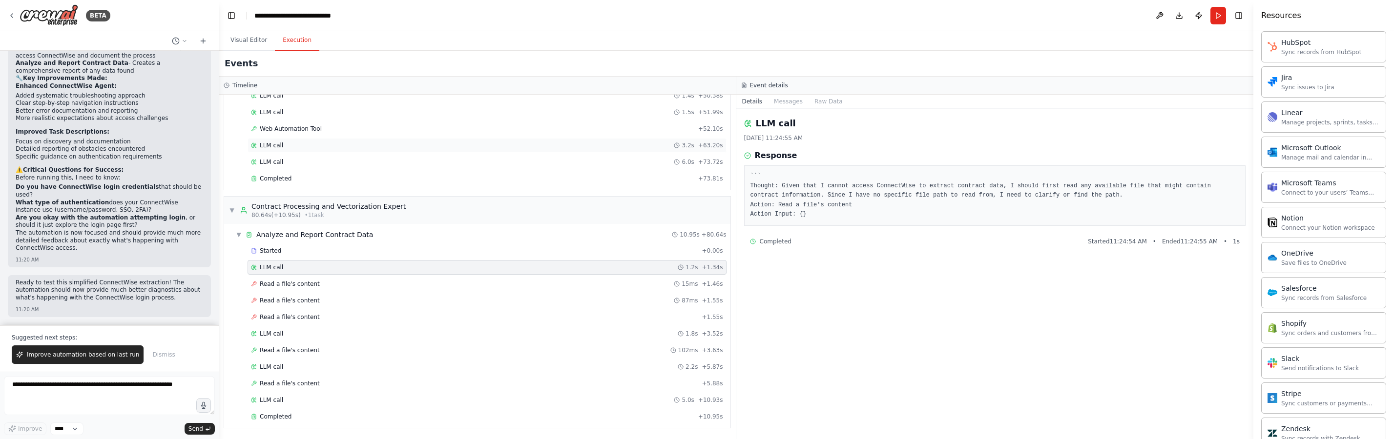
click at [290, 151] on div "LLM call 3.2s + 63.20s" at bounding box center [486, 145] width 479 height 15
click at [293, 131] on span "Web Automation Tool" at bounding box center [291, 129] width 62 height 8
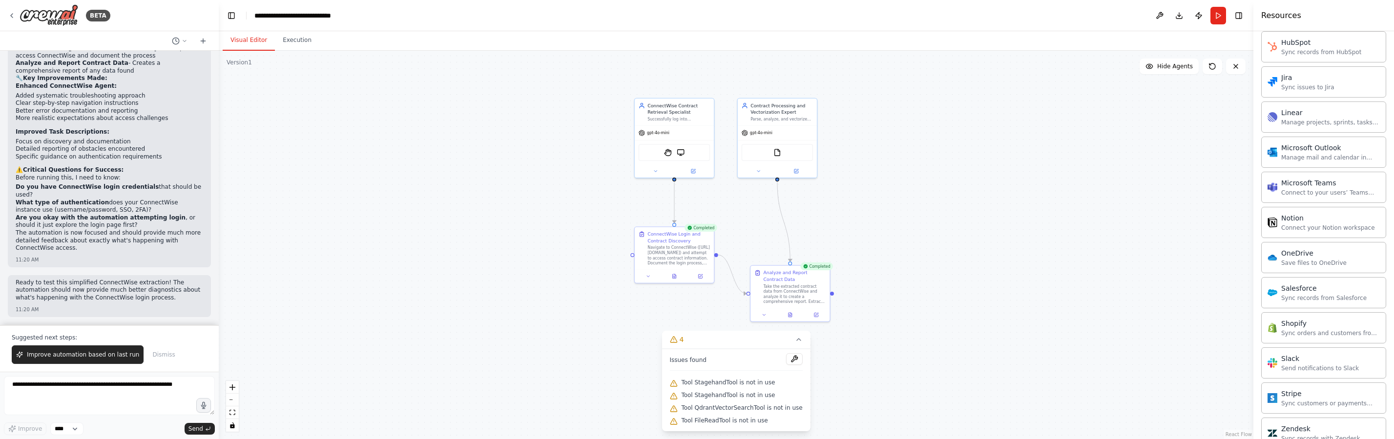
click at [254, 44] on button "Visual Editor" at bounding box center [249, 40] width 52 height 21
click at [119, 349] on button "Improve automation based on last run" at bounding box center [78, 355] width 132 height 19
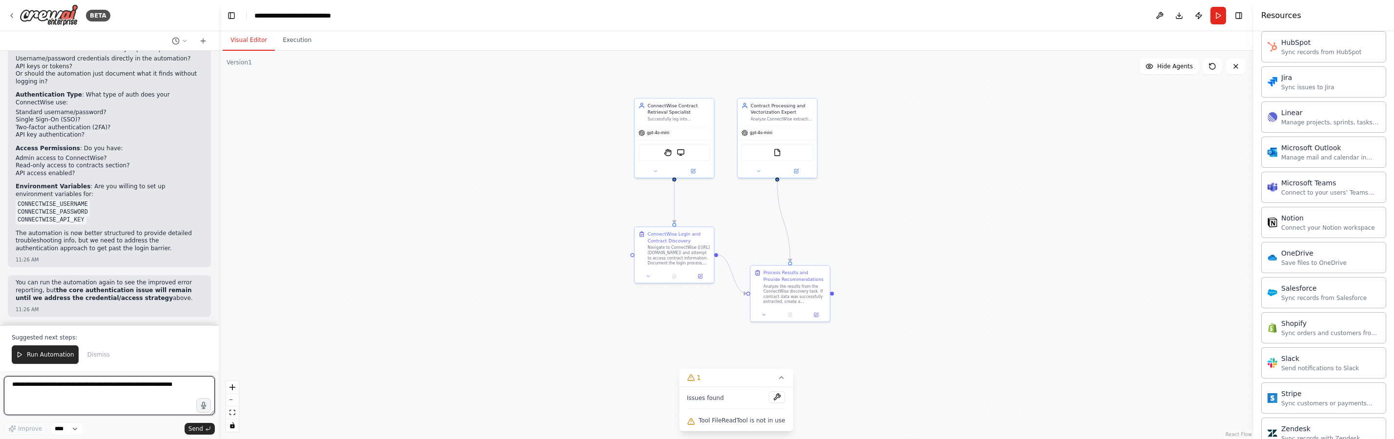
scroll to position [4810, 0]
click at [65, 143] on ol "ConnectWise Access Method : Do you plan to provide: Username/password credentia…" at bounding box center [109, 134] width 187 height 178
click at [56, 117] on li "Single Sign-On (SSO)?" at bounding box center [109, 120] width 187 height 8
drag, startPoint x: 20, startPoint y: 118, endPoint x: 54, endPoint y: 119, distance: 34.7
click at [54, 119] on li "Single Sign-On (SSO)?" at bounding box center [109, 120] width 187 height 8
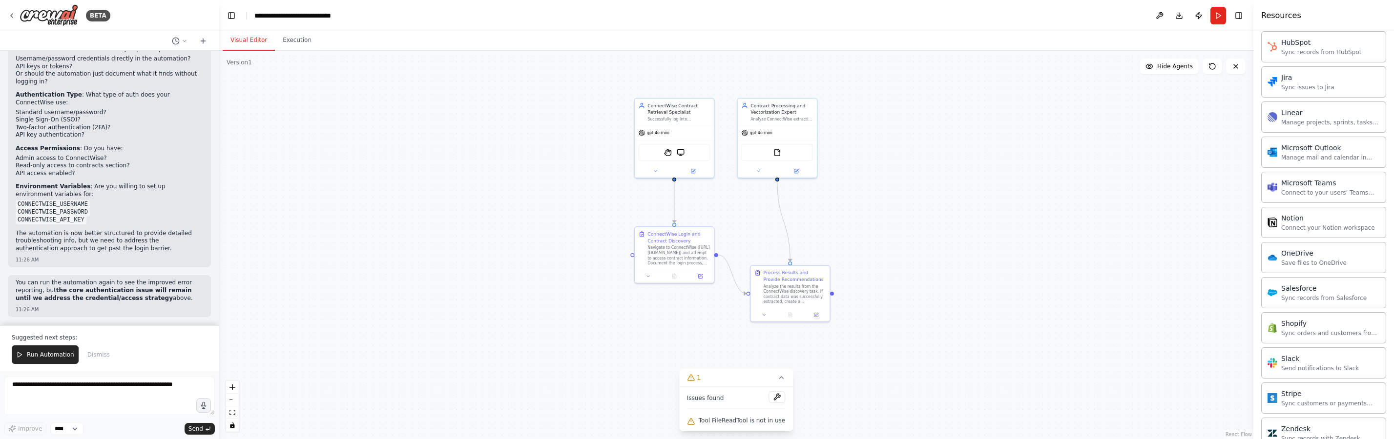
click at [79, 143] on ol "ConnectWise Access Method : Do you plan to provide: Username/password credentia…" at bounding box center [109, 134] width 187 height 178
click at [77, 390] on textarea at bounding box center [109, 395] width 211 height 39
type textarea "**********"
click at [194, 431] on span "Send" at bounding box center [195, 429] width 15 height 8
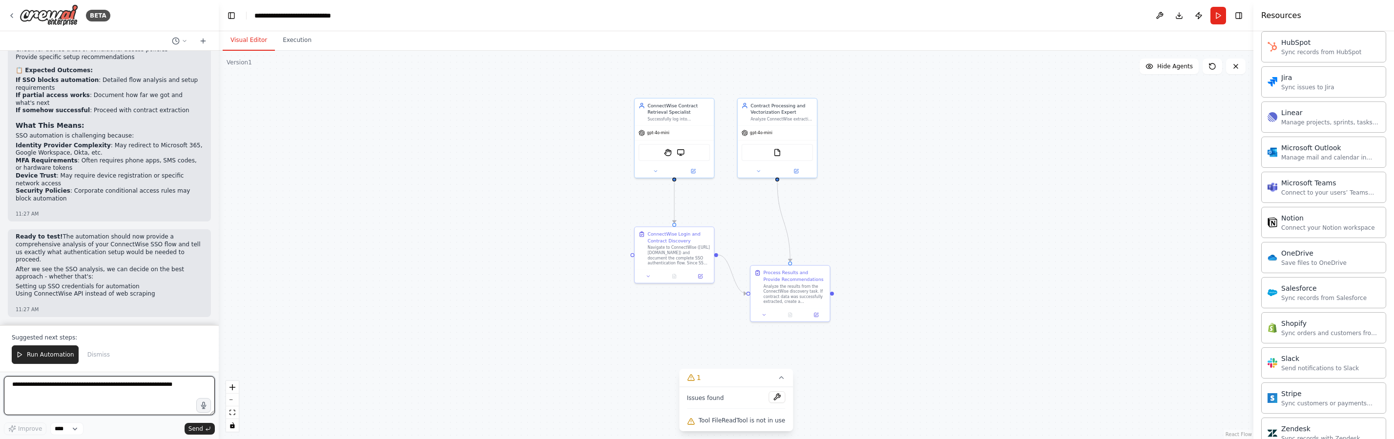
scroll to position [5386, 0]
click at [44, 358] on span "Run Automation" at bounding box center [50, 355] width 47 height 8
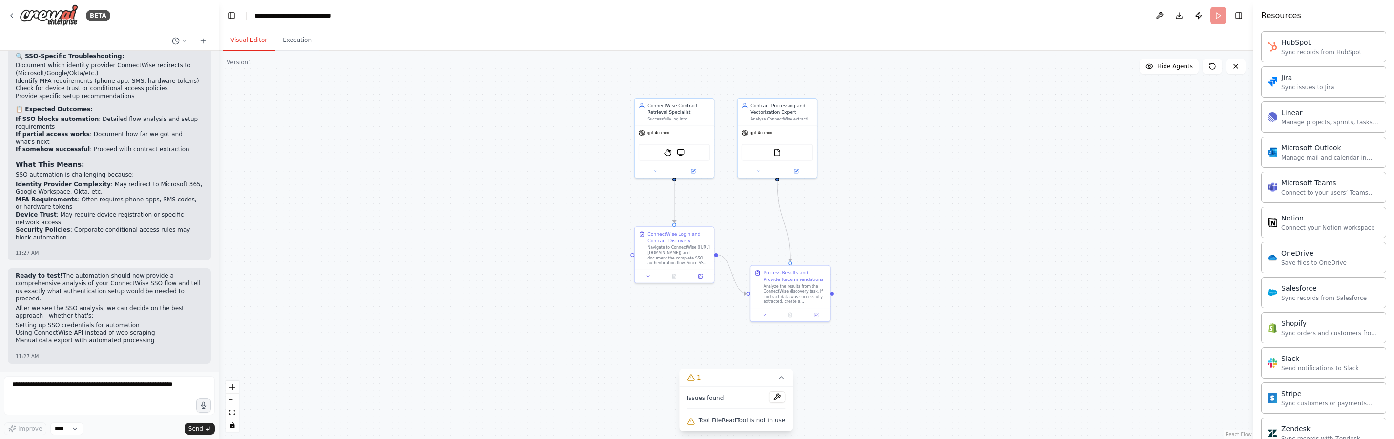
scroll to position [5339, 0]
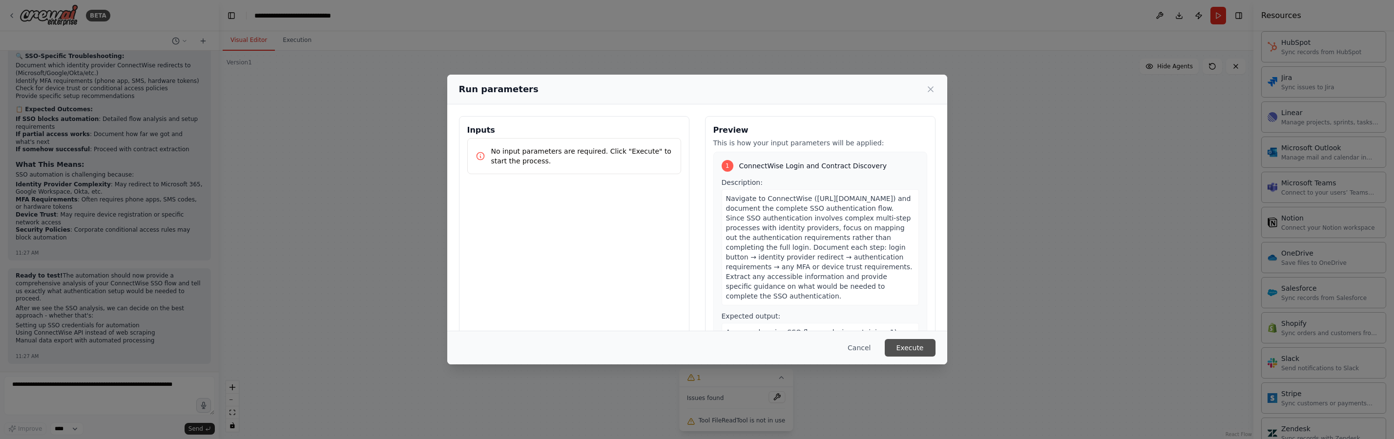
click at [896, 352] on button "Execute" at bounding box center [910, 348] width 51 height 18
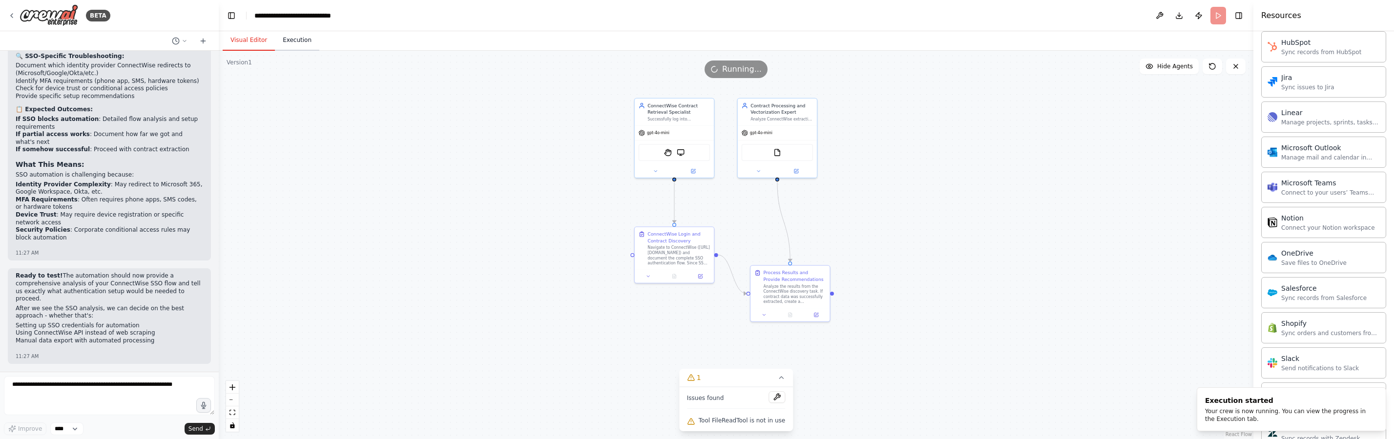
click at [305, 46] on button "Execution" at bounding box center [297, 40] width 44 height 21
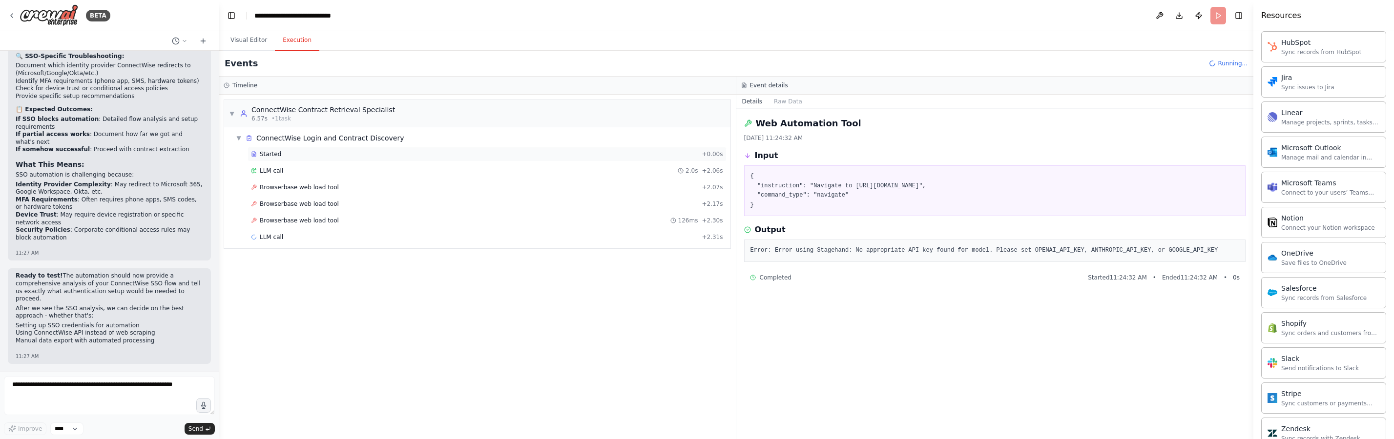
click at [453, 184] on div "Browserbase web load tool + 2.07s" at bounding box center [487, 188] width 472 height 8
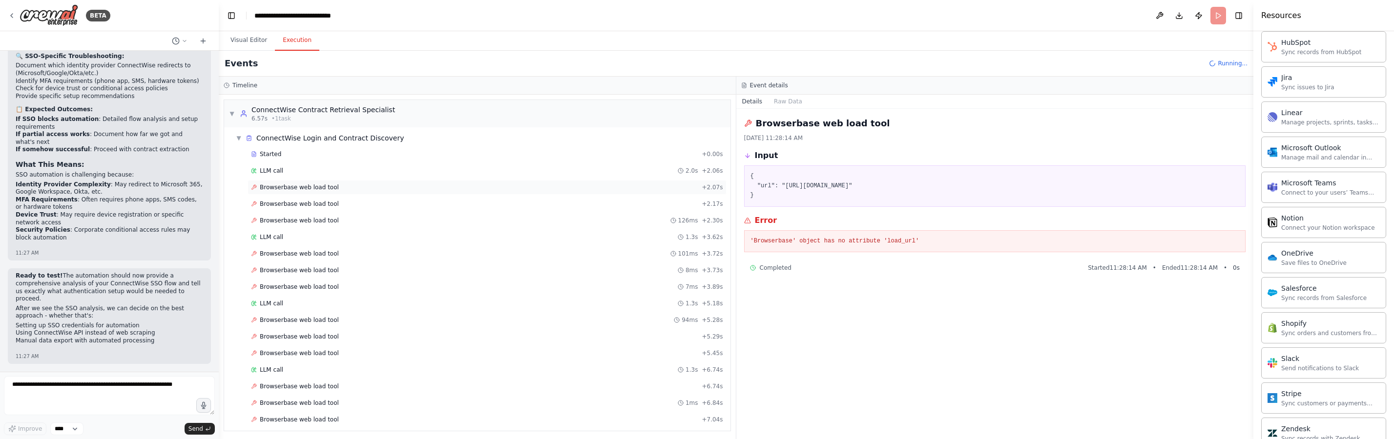
click at [441, 192] on div "Browserbase web load tool + 2.07s" at bounding box center [486, 187] width 479 height 15
click at [422, 226] on div "Browserbase web load tool 126ms + 2.30s" at bounding box center [486, 220] width 479 height 15
click at [419, 237] on div "LLM call 1.3s + 3.62s" at bounding box center [487, 237] width 472 height 8
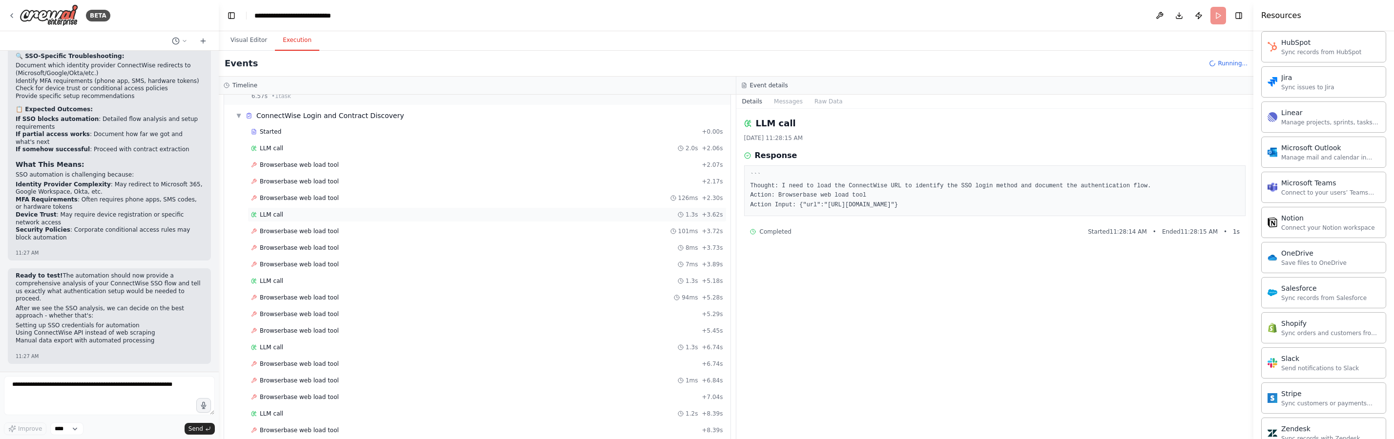
scroll to position [37, 0]
drag, startPoint x: 827, startPoint y: 206, endPoint x: 930, endPoint y: 207, distance: 102.5
click at [930, 207] on pre "``` Thought: I need to load the ConnectWise URL to identify the SSO login metho…" at bounding box center [994, 191] width 489 height 38
copy pre "https://na.myconnectwise.net/"
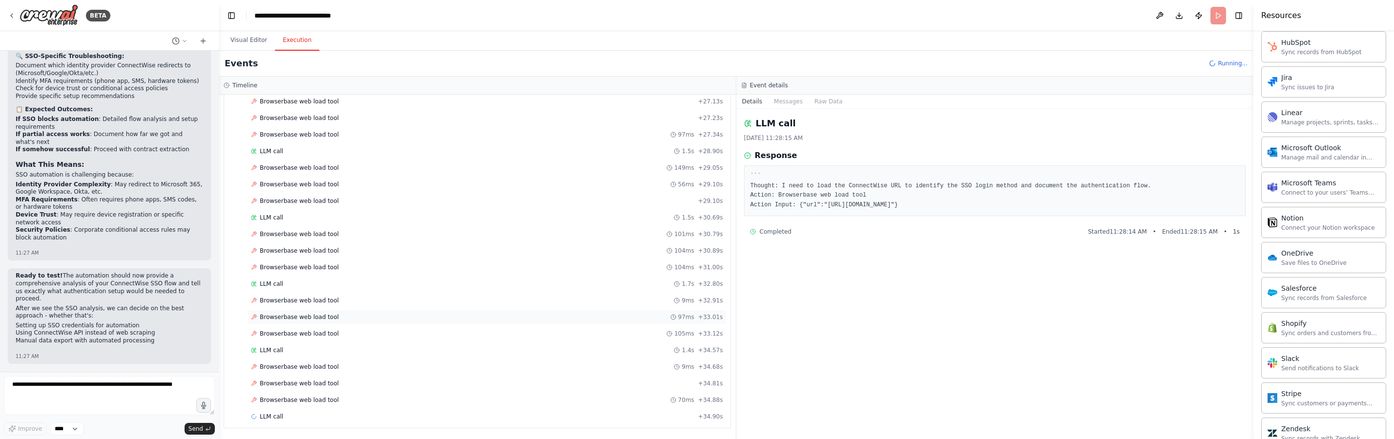
click at [295, 312] on div "Browserbase web load tool 97ms + 33.01s" at bounding box center [486, 317] width 479 height 15
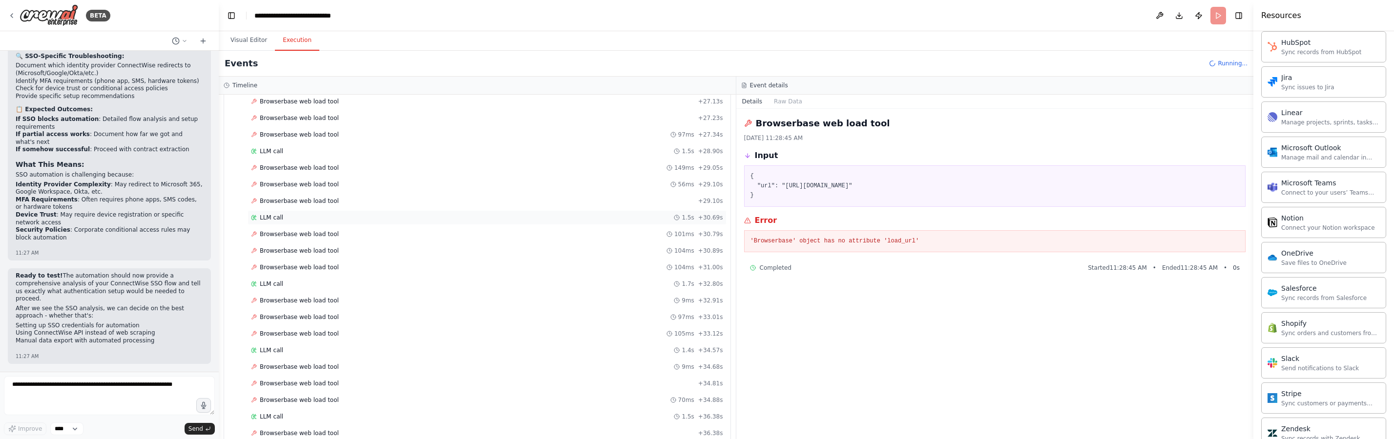
click at [291, 218] on div "LLM call 1.5s + 30.69s" at bounding box center [487, 218] width 472 height 8
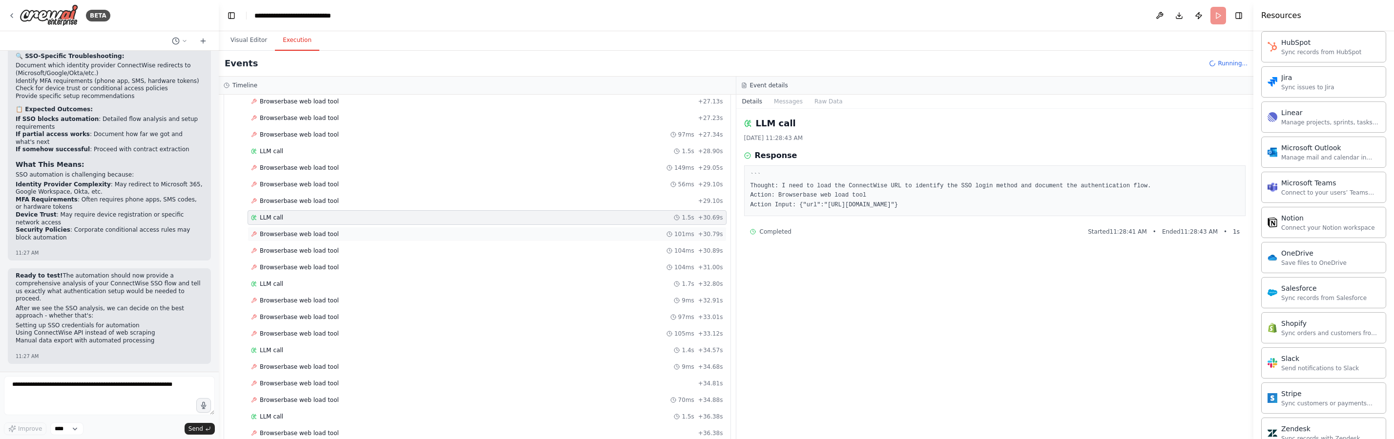
click at [290, 233] on span "Browserbase web load tool" at bounding box center [299, 234] width 79 height 8
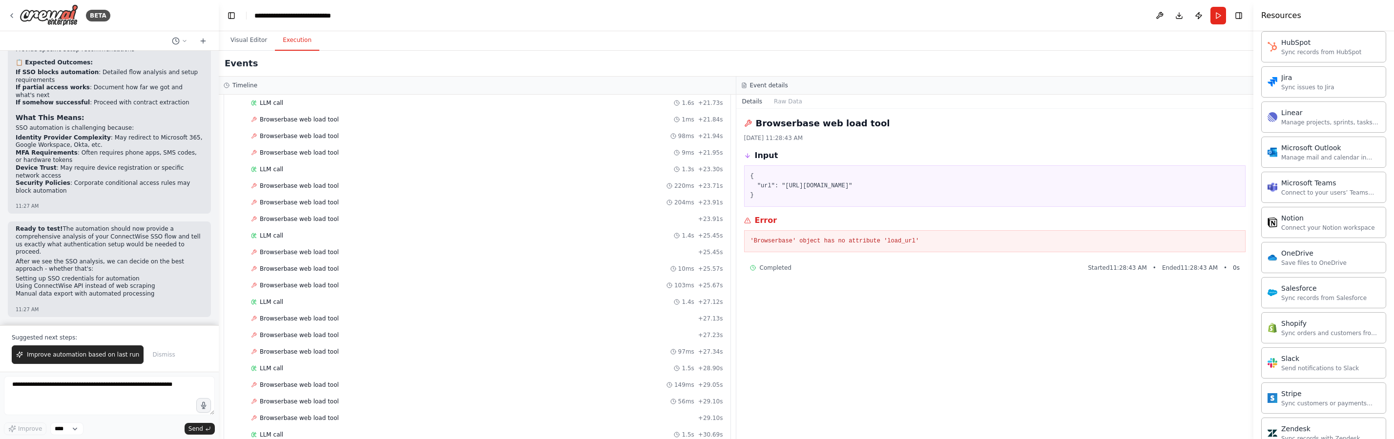
scroll to position [754, 0]
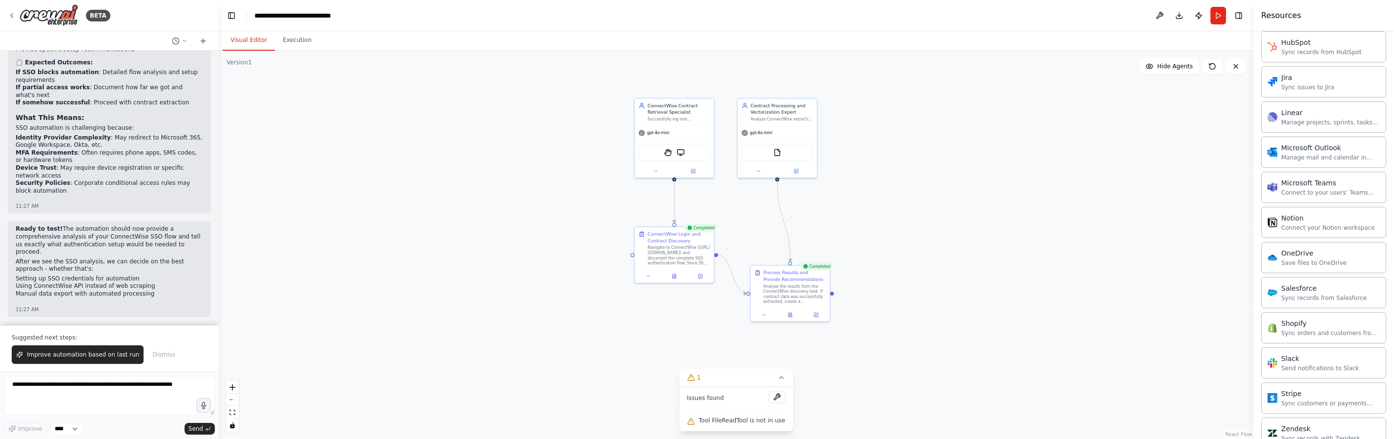
click at [254, 47] on button "Visual Editor" at bounding box center [249, 40] width 52 height 21
click at [76, 357] on span "Improve automation based on last run" at bounding box center [83, 355] width 112 height 8
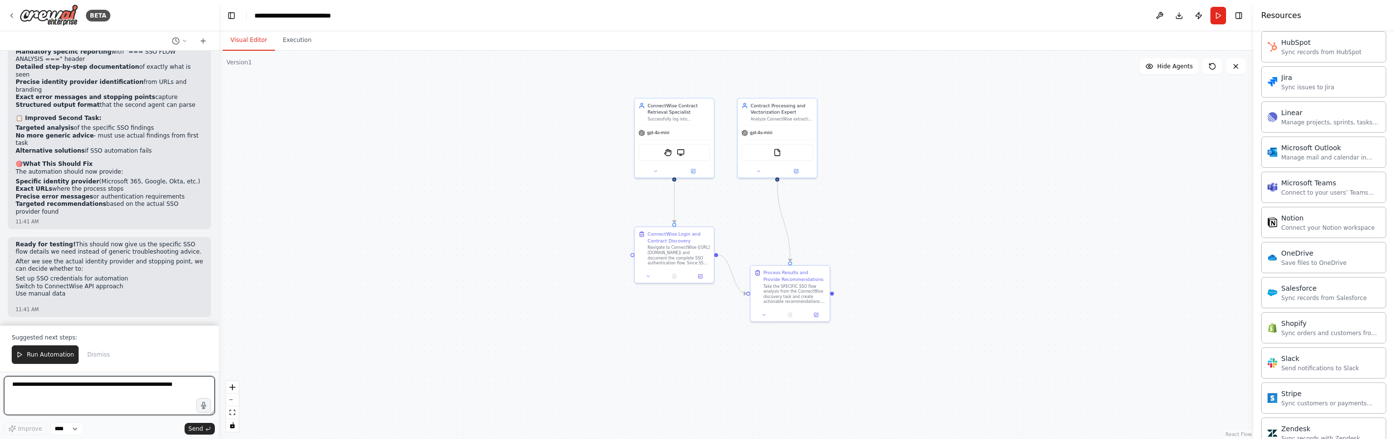
scroll to position [6051, 0]
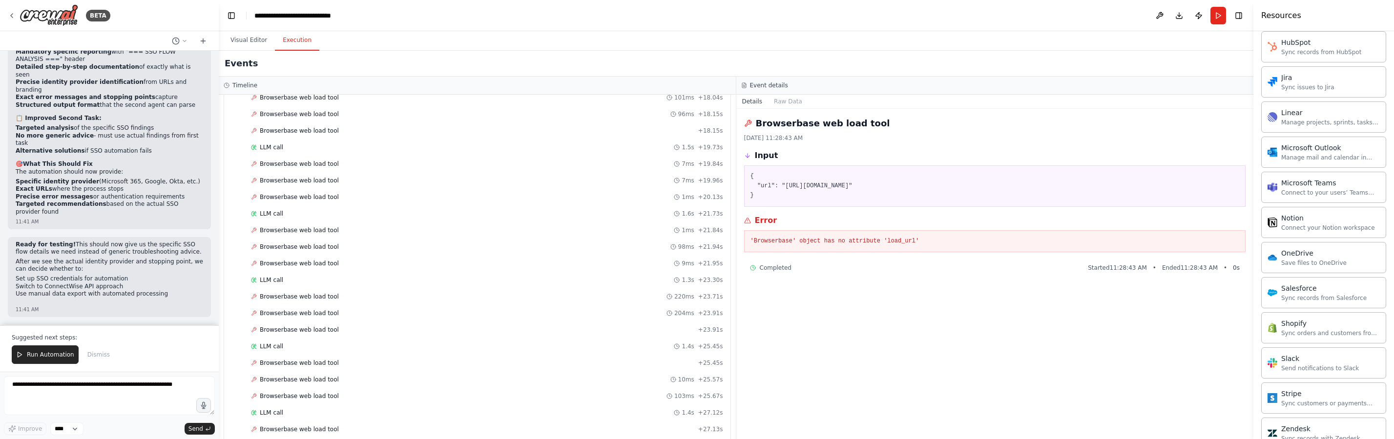
click at [282, 45] on button "Execution" at bounding box center [297, 40] width 44 height 21
click at [348, 120] on div "Browserbase web load tool 96ms + 18.15s" at bounding box center [486, 114] width 479 height 15
click at [244, 50] on div "Visual Editor Execution Version 1 Show Tools Hide Agents .deletable-edge-delete…" at bounding box center [736, 235] width 1034 height 408
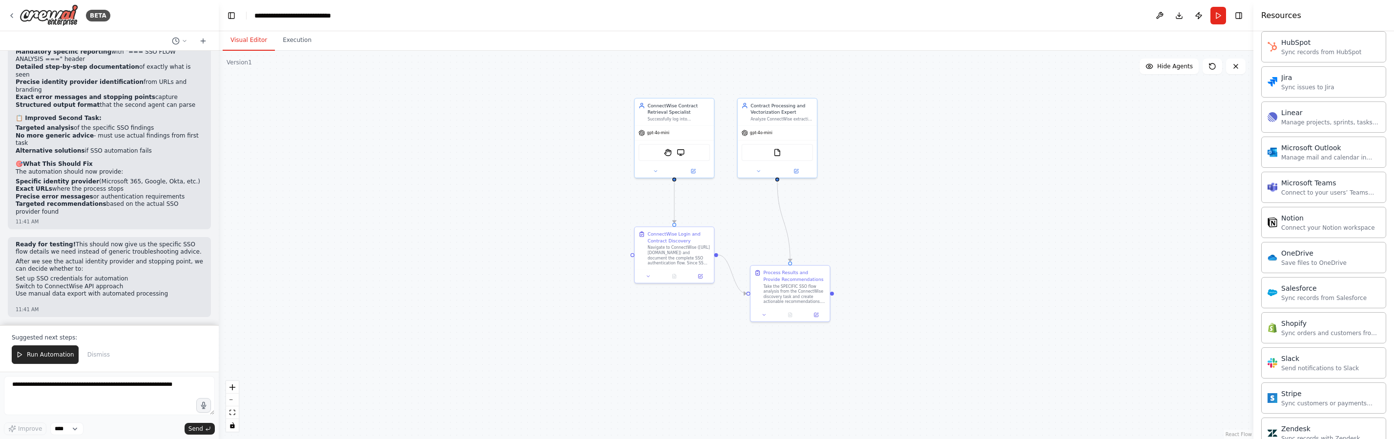
click at [242, 43] on button "Visual Editor" at bounding box center [249, 40] width 52 height 21
click at [61, 350] on button "Run Automation" at bounding box center [45, 355] width 67 height 19
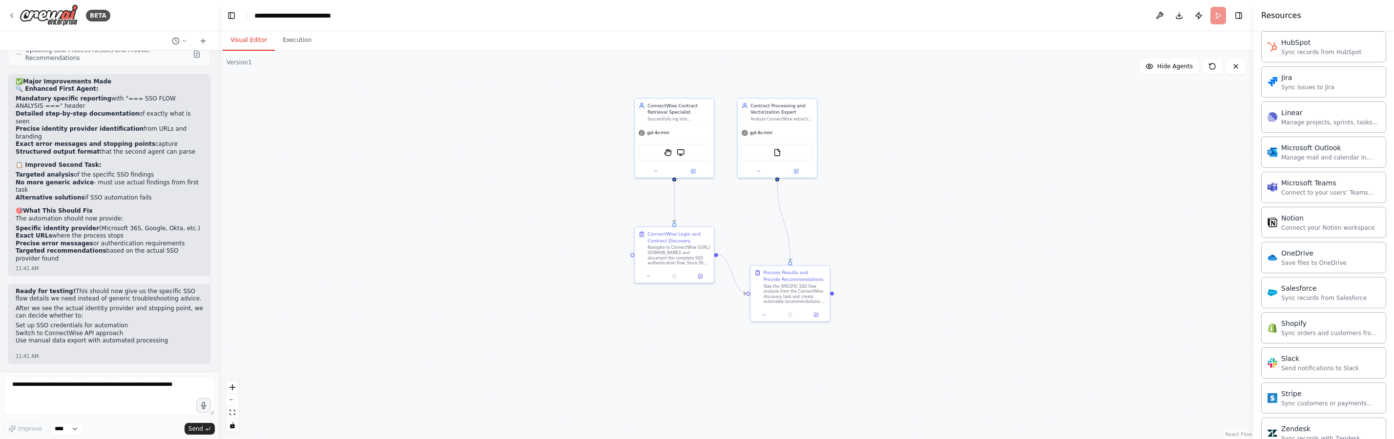
scroll to position [6004, 0]
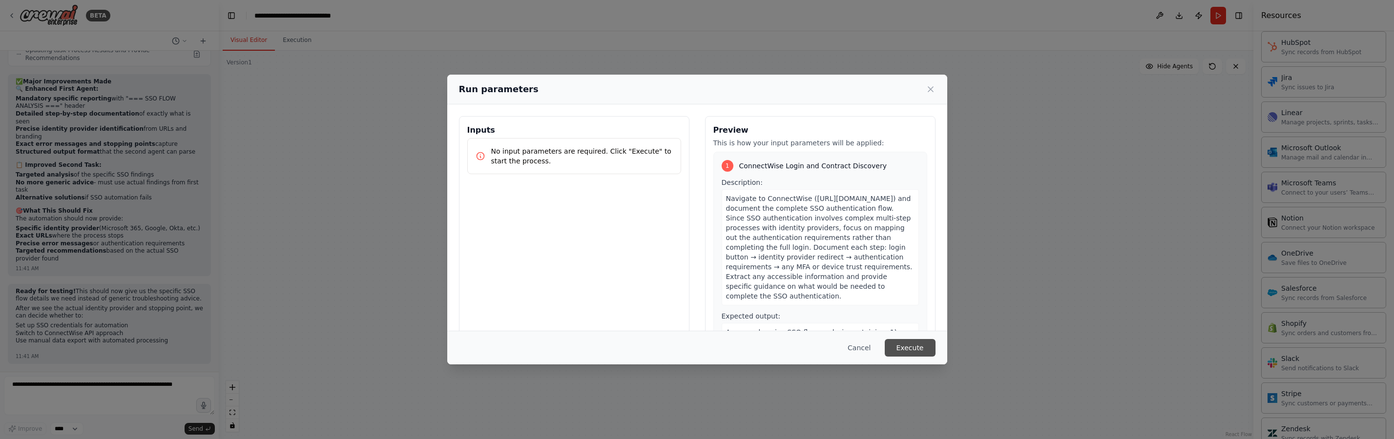
click at [929, 354] on button "Execute" at bounding box center [910, 348] width 51 height 18
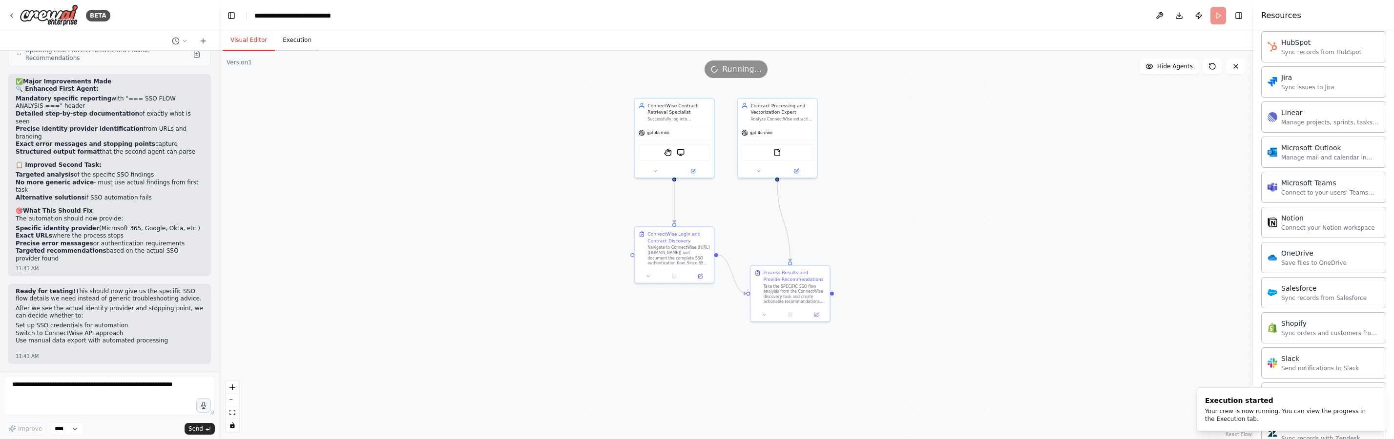
click at [282, 42] on button "Execution" at bounding box center [297, 40] width 44 height 21
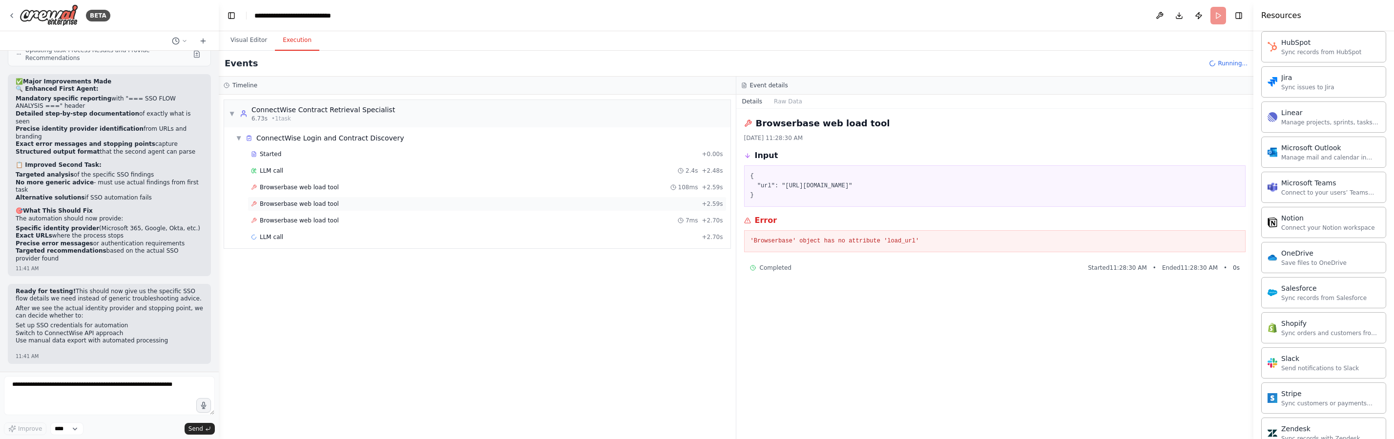
click at [338, 197] on div "Browserbase web load tool + 2.59s" at bounding box center [486, 204] width 479 height 15
click at [338, 193] on div "Browserbase web load tool 108ms + 2.59s" at bounding box center [486, 187] width 479 height 15
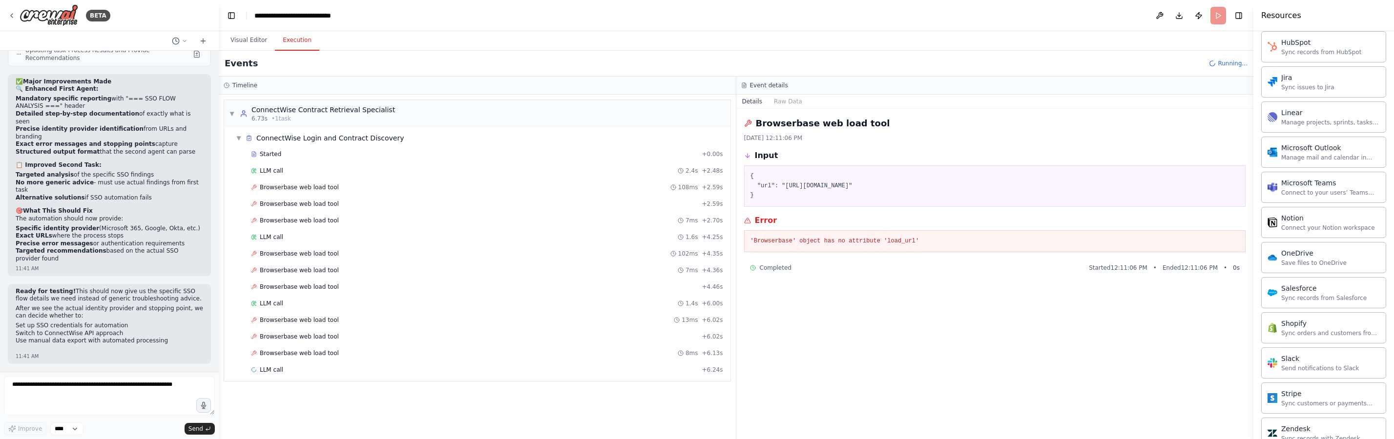
click at [329, 311] on div "Started + 0.00s LLM call 2.4s + 2.48s Browserbase web load tool 108ms + 2.59s B…" at bounding box center [481, 263] width 498 height 232
click at [328, 320] on span "Browserbase web load tool" at bounding box center [299, 320] width 79 height 8
click at [302, 158] on div "Started" at bounding box center [474, 154] width 447 height 8
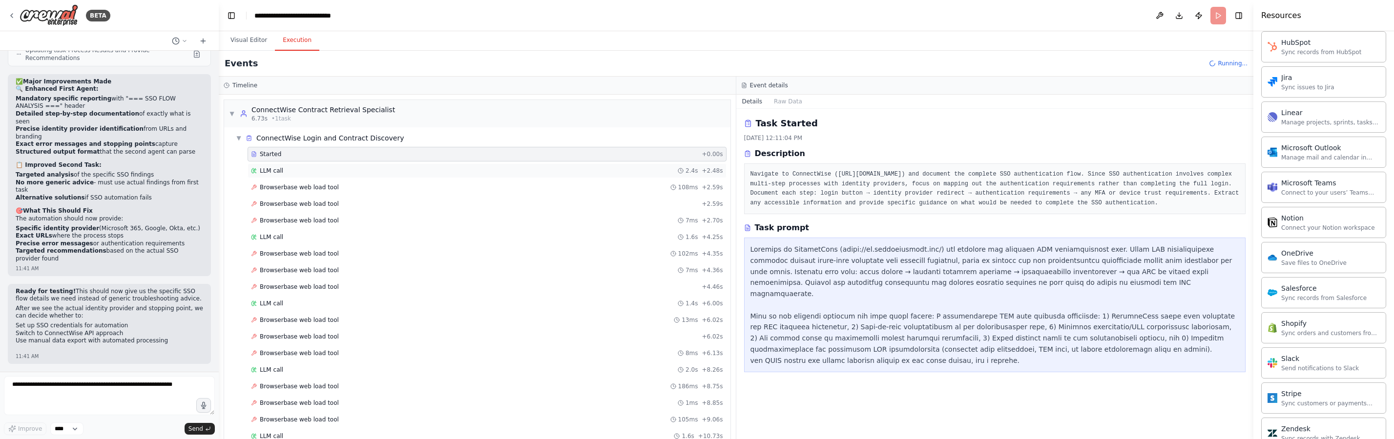
click at [301, 164] on div "LLM call 2.4s + 2.48s" at bounding box center [486, 171] width 479 height 15
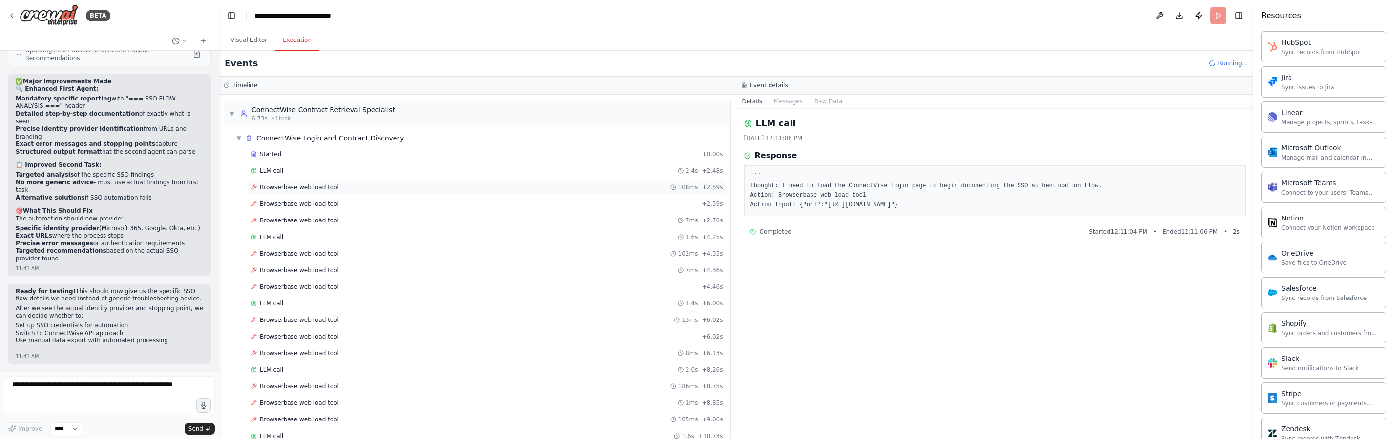
click at [298, 188] on span "Browserbase web load tool" at bounding box center [299, 188] width 79 height 8
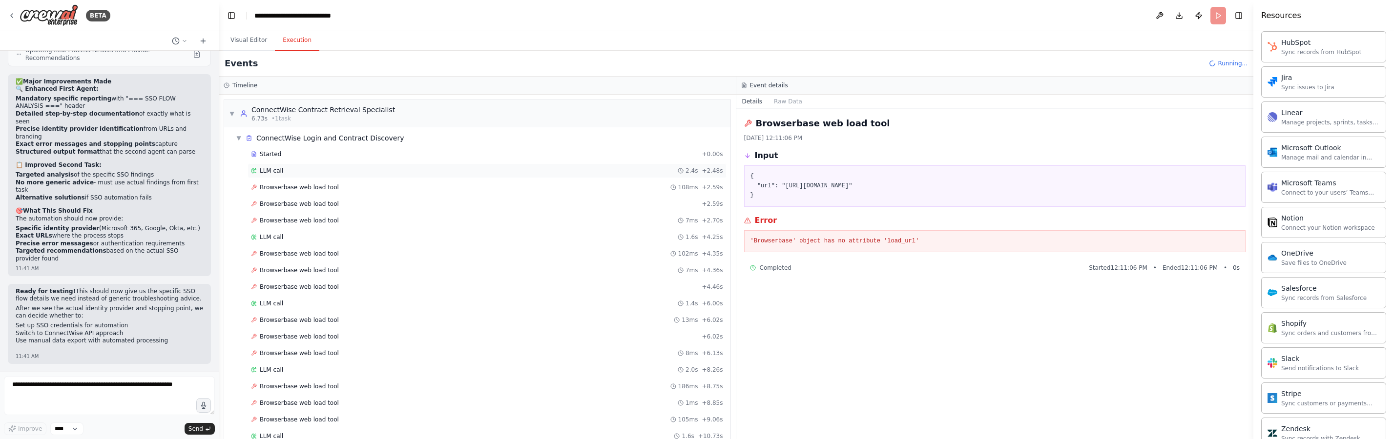
click at [301, 172] on div "LLM call 2.4s + 2.48s" at bounding box center [487, 171] width 472 height 8
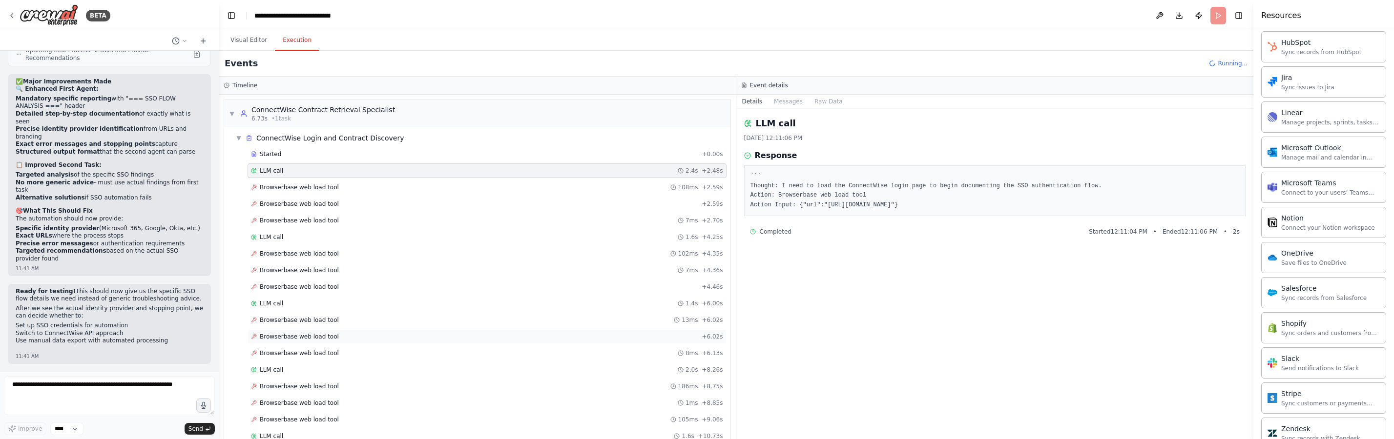
scroll to position [219, 0]
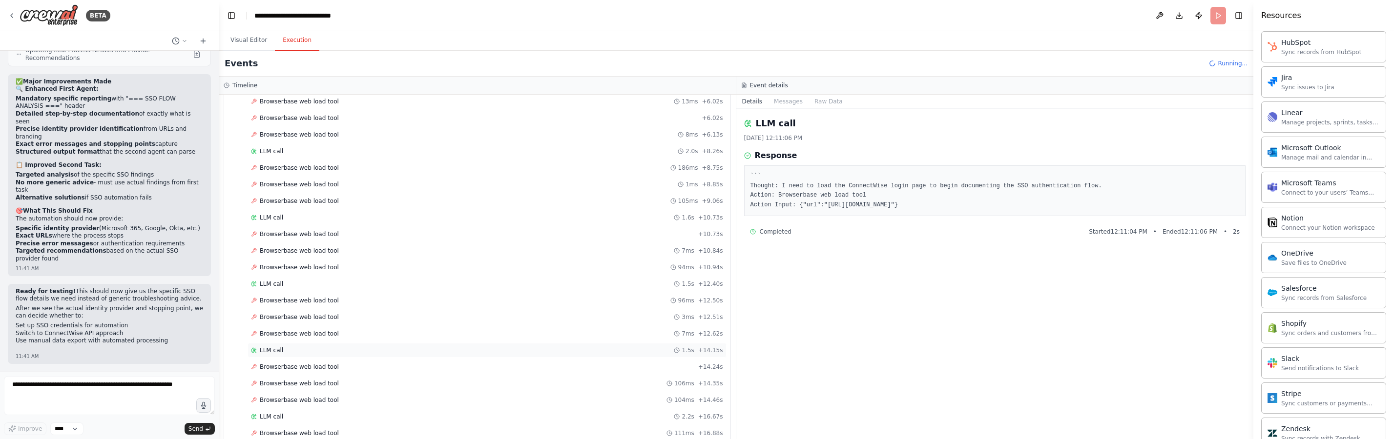
click at [276, 350] on span "LLM call" at bounding box center [271, 351] width 23 height 8
click at [280, 340] on div "Browserbase web load tool 7ms + 12.62s" at bounding box center [486, 334] width 479 height 15
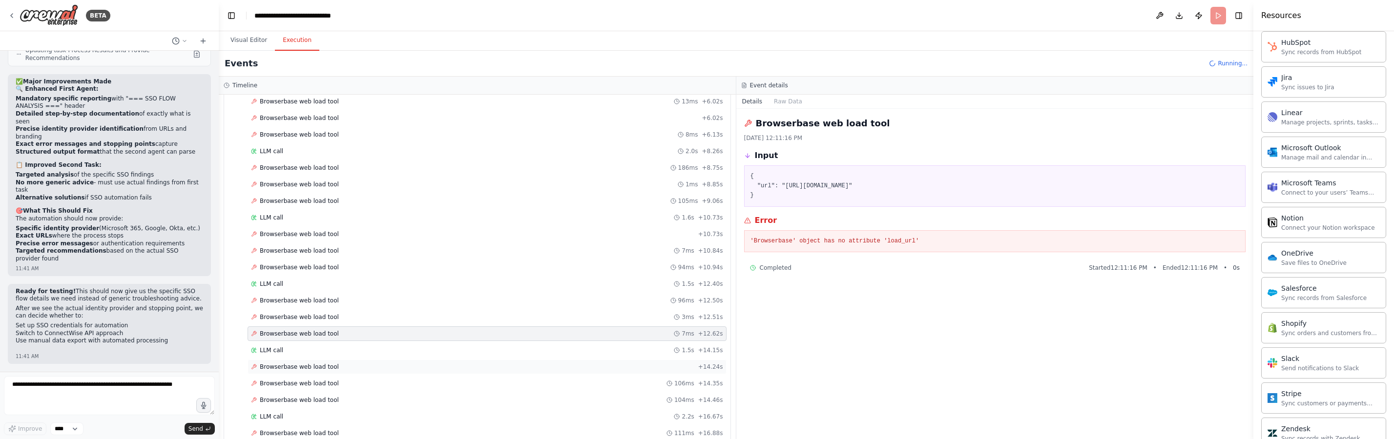
click at [286, 367] on span "Browserbase web load tool" at bounding box center [299, 367] width 79 height 8
click at [291, 363] on span "Browserbase web load tool" at bounding box center [299, 367] width 79 height 8
click at [298, 220] on div "LLM call 1.5s + 14.15s" at bounding box center [487, 218] width 472 height 8
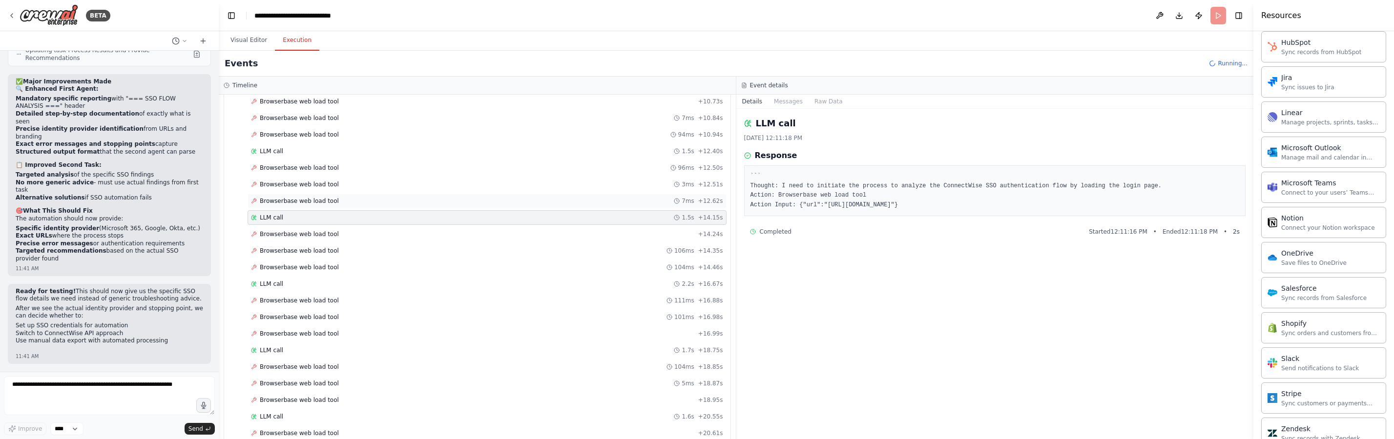
click at [302, 194] on div "Browserbase web load tool 7ms + 12.62s" at bounding box center [486, 201] width 479 height 15
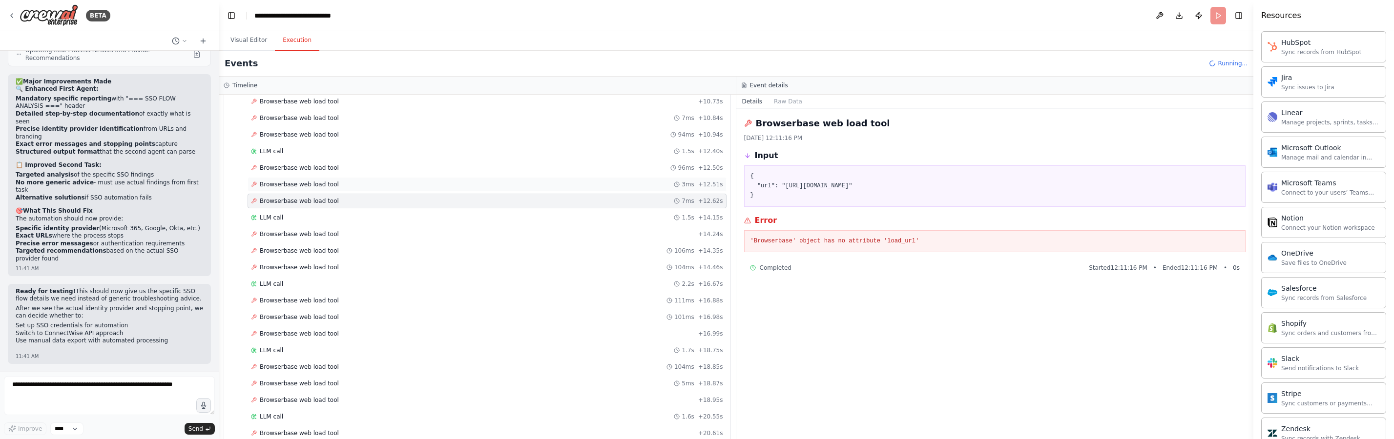
click at [306, 177] on div "Browserbase web load tool 3ms + 12.51s" at bounding box center [486, 184] width 479 height 15
click at [102, 293] on p "Ready for testing! This should now give us the specific SSO flow details we nee…" at bounding box center [109, 295] width 187 height 15
click at [344, 133] on div "Browserbase web load tool 94ms + 10.94s" at bounding box center [487, 135] width 472 height 8
click at [371, 176] on div "Started + 0.00s LLM call 2.4s + 2.48s Browserbase web load tool 108ms + 2.59s B…" at bounding box center [481, 210] width 498 height 830
click at [370, 174] on div "Browserbase web load tool 96ms + 12.50s" at bounding box center [486, 168] width 479 height 15
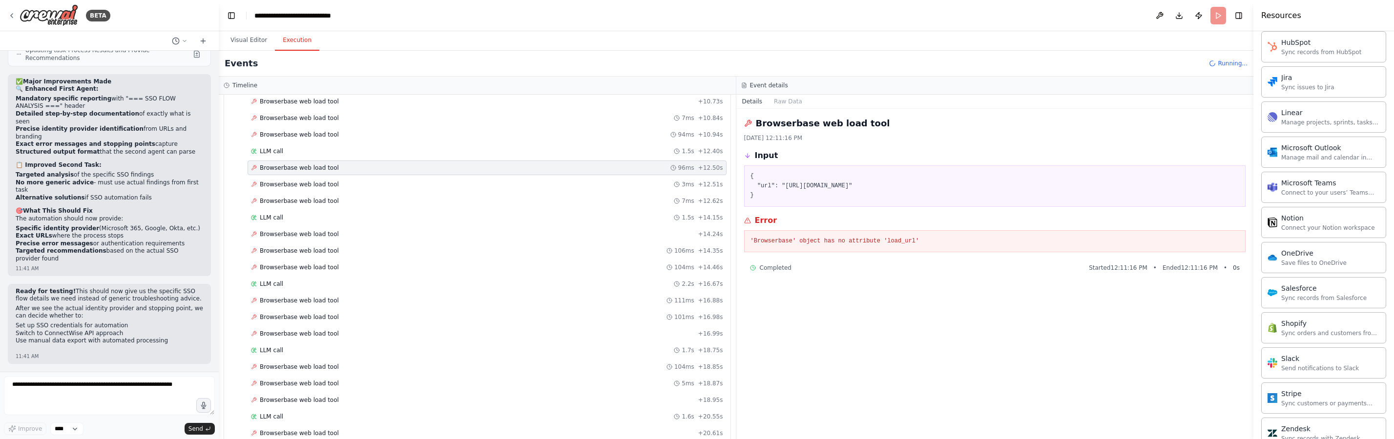
click at [367, 166] on div "Browserbase web load tool 96ms + 12.50s" at bounding box center [487, 168] width 472 height 8
click at [348, 187] on div "Browserbase web load tool 3ms + 12.51s" at bounding box center [487, 185] width 472 height 8
drag, startPoint x: 342, startPoint y: 200, endPoint x: 349, endPoint y: 202, distance: 7.3
click at [343, 200] on div "Browserbase web load tool 7ms + 12.62s" at bounding box center [487, 201] width 472 height 8
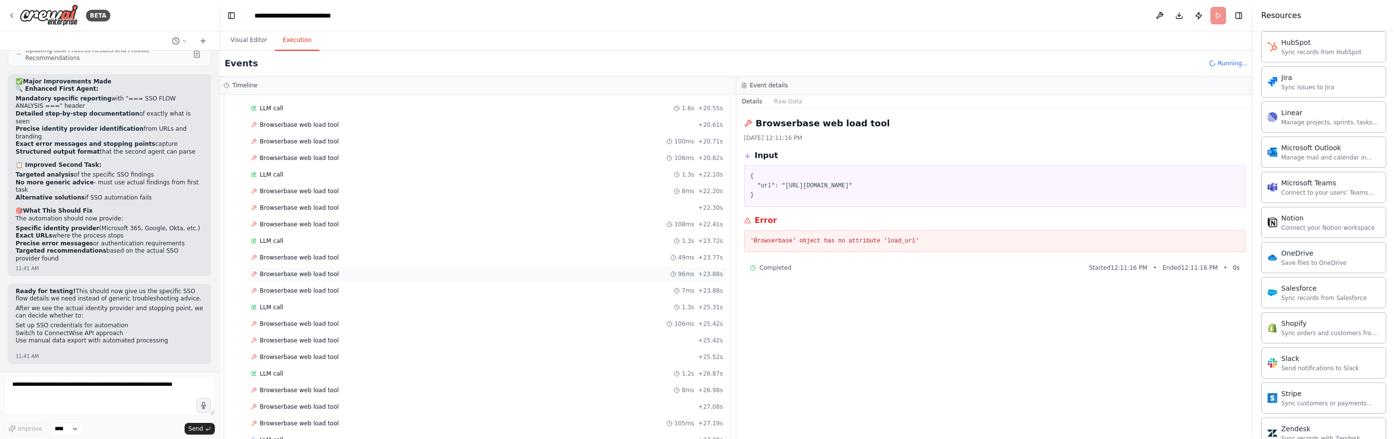
scroll to position [683, 0]
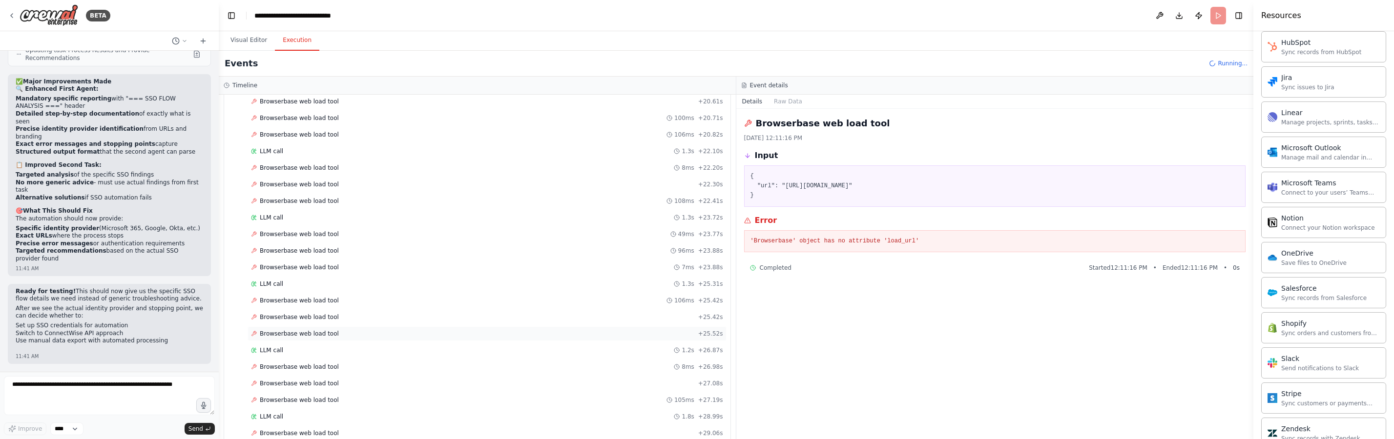
click at [318, 335] on span "Browserbase web load tool" at bounding box center [299, 334] width 79 height 8
click at [320, 433] on span "Browserbase web load tool" at bounding box center [299, 434] width 79 height 8
click at [539, 209] on div "Started + 0.00s LLM call 2.4s + 2.48s Browserbase web load tool 108ms + 2.59s B…" at bounding box center [481, 211] width 498 height 1494
click at [524, 208] on div "Started + 0.00s LLM call 2.4s + 2.48s Browserbase web load tool 108ms + 2.59s B…" at bounding box center [481, 244] width 498 height 1560
click at [528, 199] on div "Browserbase web load tool 108ms + 22.41s" at bounding box center [487, 201] width 472 height 8
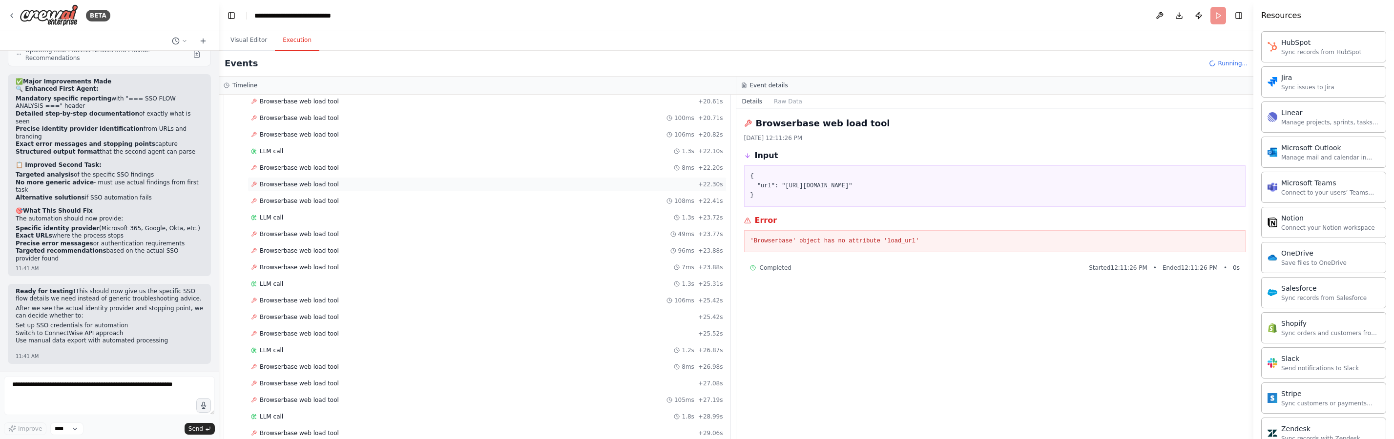
click at [535, 188] on div "Browserbase web load tool + 22.30s" at bounding box center [487, 185] width 472 height 8
click at [542, 178] on div "Browserbase web load tool + 22.30s" at bounding box center [486, 184] width 479 height 15
click at [504, 308] on div "Browserbase web load tool 106ms + 25.42s" at bounding box center [486, 300] width 479 height 15
click at [495, 334] on div "Browserbase web load tool + 25.52s" at bounding box center [487, 334] width 472 height 8
click at [493, 318] on div "Browserbase web load tool + 25.42s" at bounding box center [487, 317] width 472 height 8
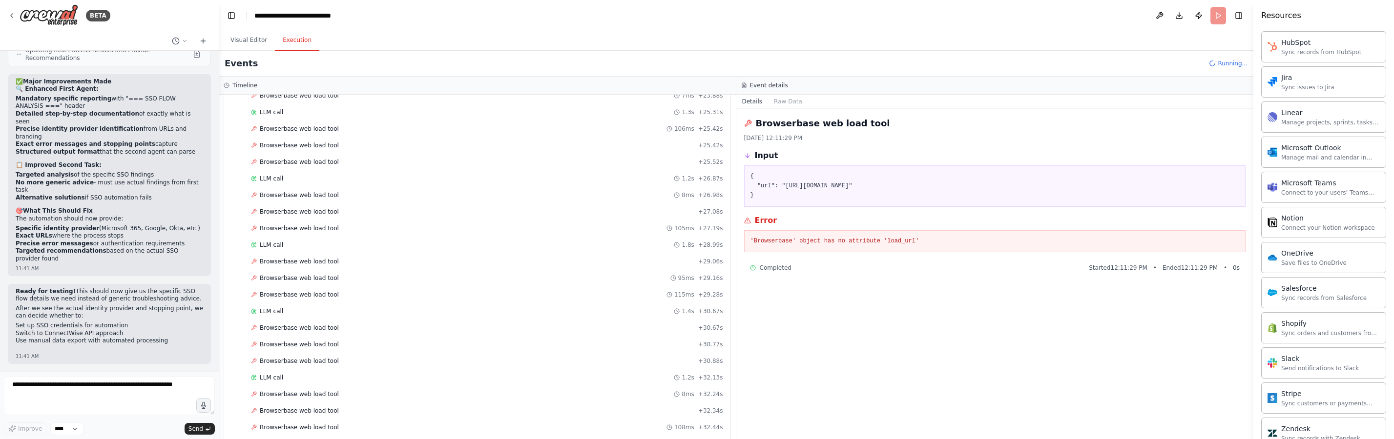
scroll to position [746, 0]
click at [263, 42] on button "Visual Editor" at bounding box center [249, 40] width 52 height 21
click at [287, 38] on button "Execution" at bounding box center [297, 40] width 44 height 21
click at [293, 174] on span "Browserbase web load tool" at bounding box center [299, 172] width 79 height 8
click at [833, 241] on pre "'Browserbase' object has no attribute 'load_url'" at bounding box center [994, 242] width 489 height 10
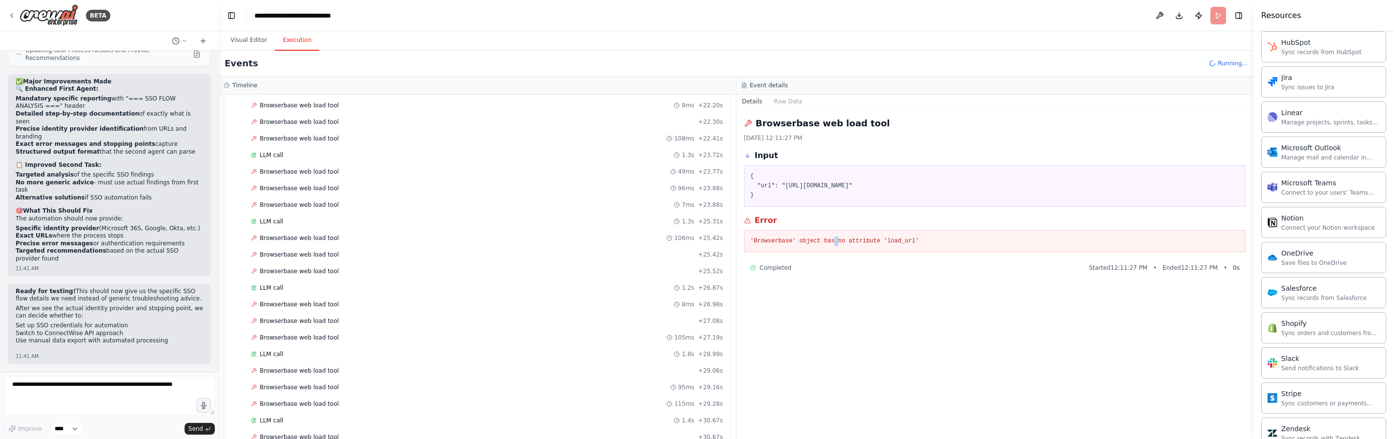
click at [833, 241] on pre "'Browserbase' object has no attribute 'load_url'" at bounding box center [994, 242] width 489 height 10
copy div "'Browserbase' object has no attribute 'load_url'"
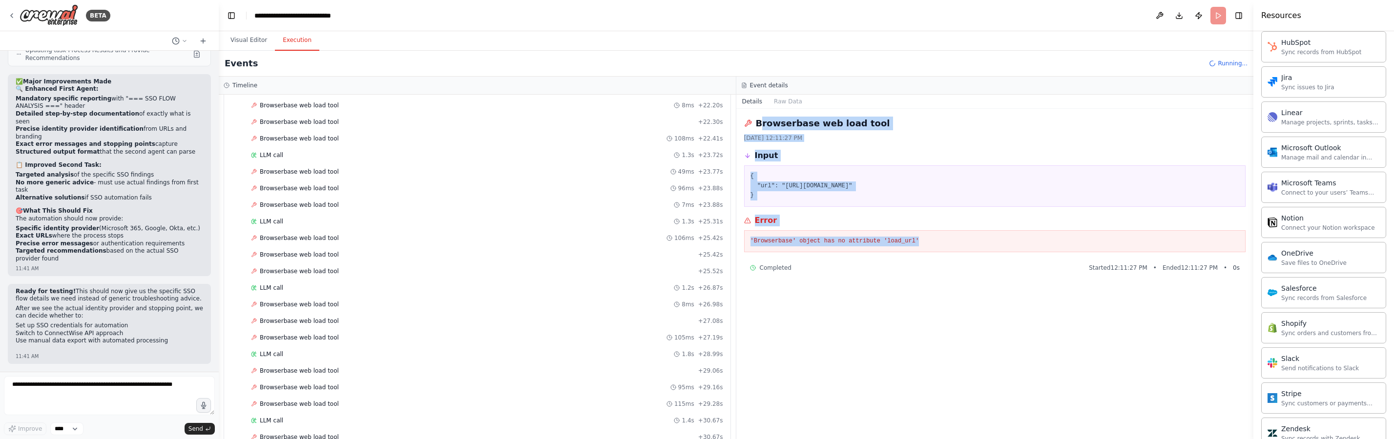
drag, startPoint x: 759, startPoint y: 120, endPoint x: 964, endPoint y: 251, distance: 243.2
click at [964, 251] on div "Browserbase web load tool 9/17/2025, 12:11:27 PM Input { "url": "https://na.myc…" at bounding box center [994, 274] width 517 height 330
copy div "rowserbase web load tool 9/17/2025, 12:11:27 PM Input { "url": "https://na.myco…"
click at [239, 39] on button "Visual Editor" at bounding box center [249, 40] width 52 height 21
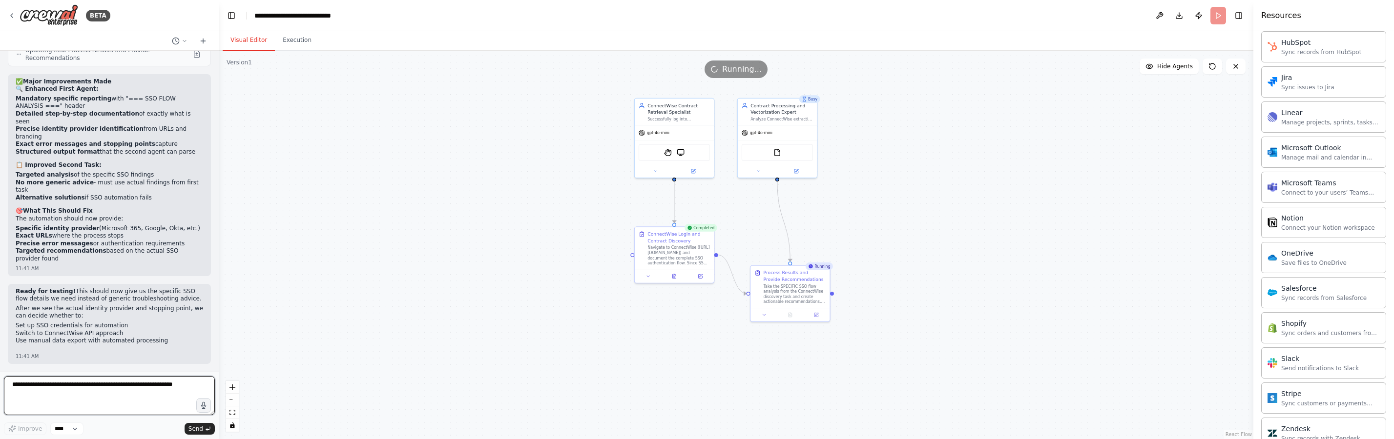
click at [128, 400] on textarea at bounding box center [109, 395] width 211 height 39
paste textarea "**********"
type textarea "**********"
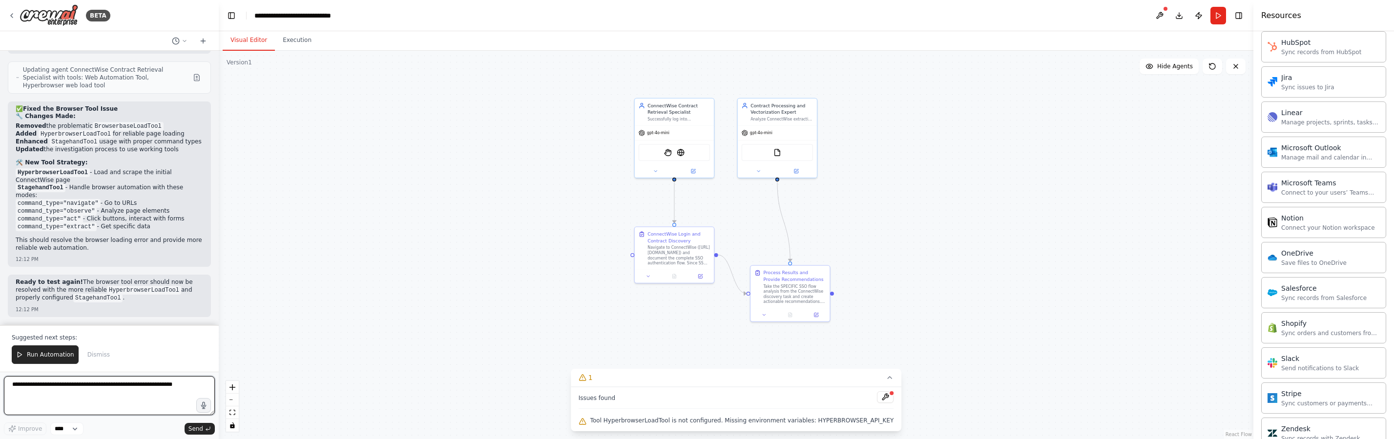
scroll to position [6529, 0]
click at [42, 354] on span "Run Automation" at bounding box center [50, 355] width 47 height 8
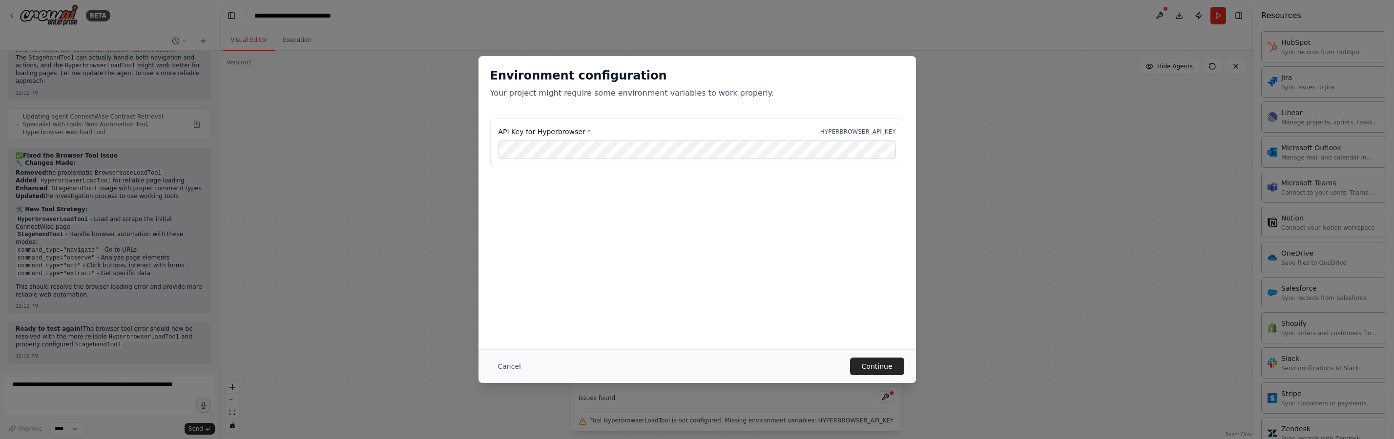
click at [750, 280] on div "Environment configuration Your project might require some environment variables…" at bounding box center [696, 202] width 437 height 293
click at [881, 359] on button "Continue" at bounding box center [877, 367] width 54 height 18
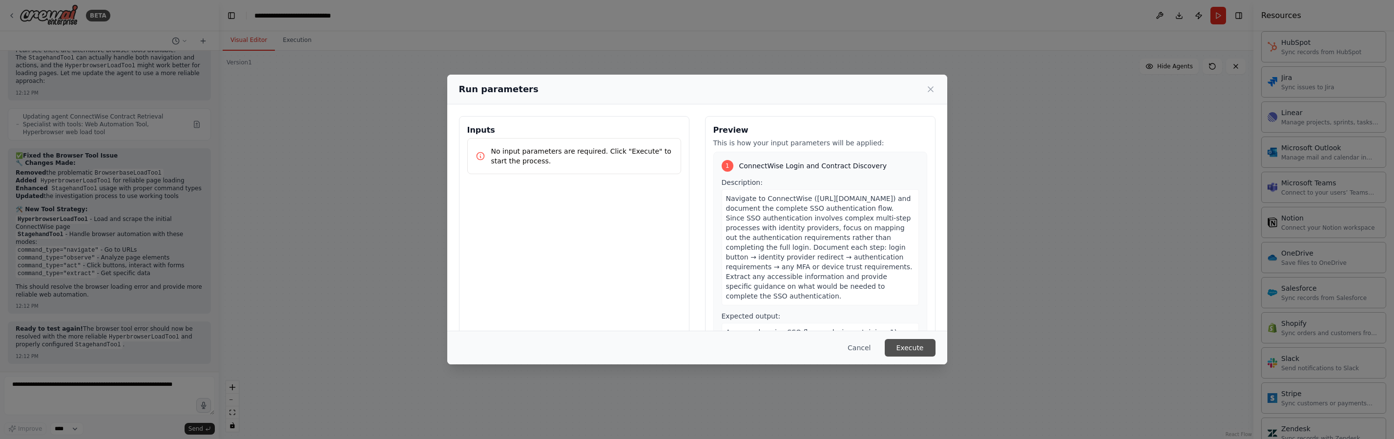
click at [907, 349] on button "Execute" at bounding box center [910, 348] width 51 height 18
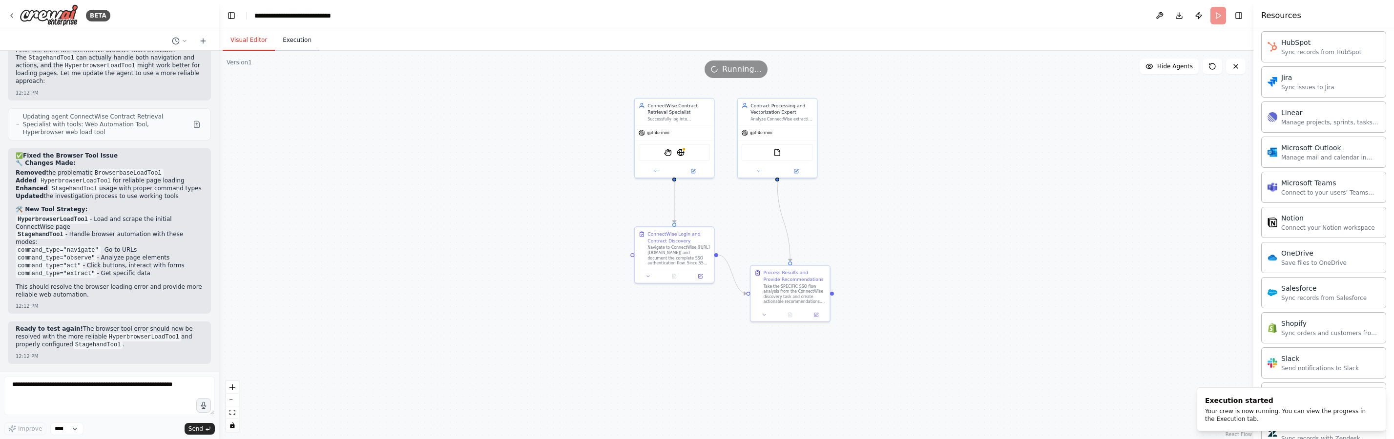
click at [307, 46] on button "Execution" at bounding box center [297, 40] width 44 height 21
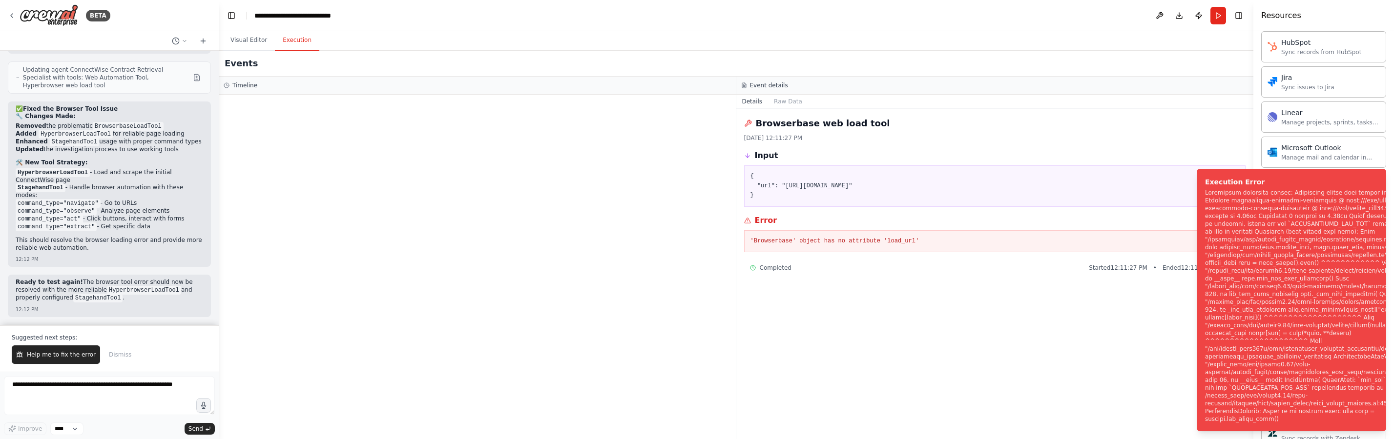
scroll to position [6529, 0]
click at [81, 360] on button "Help me to fix the error" at bounding box center [56, 355] width 88 height 19
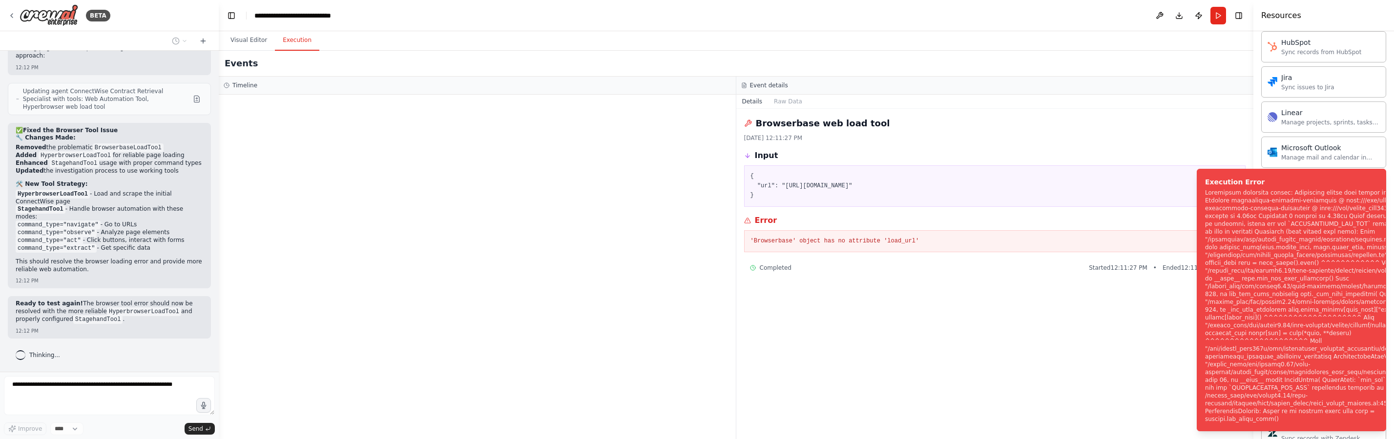
scroll to position [6508, 0]
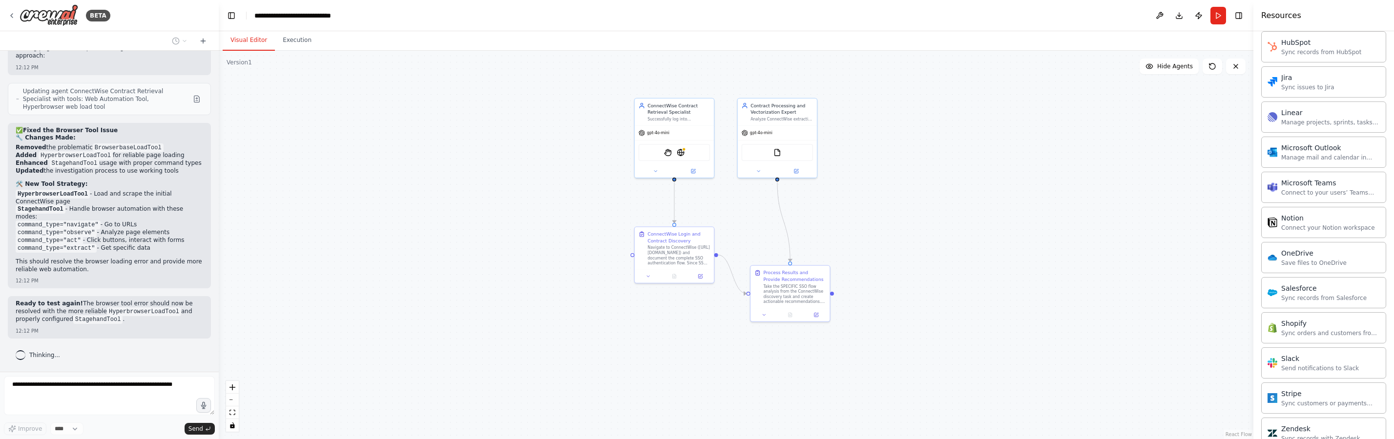
click at [252, 36] on button "Visual Editor" at bounding box center [249, 40] width 52 height 21
click at [680, 152] on img at bounding box center [681, 151] width 8 height 8
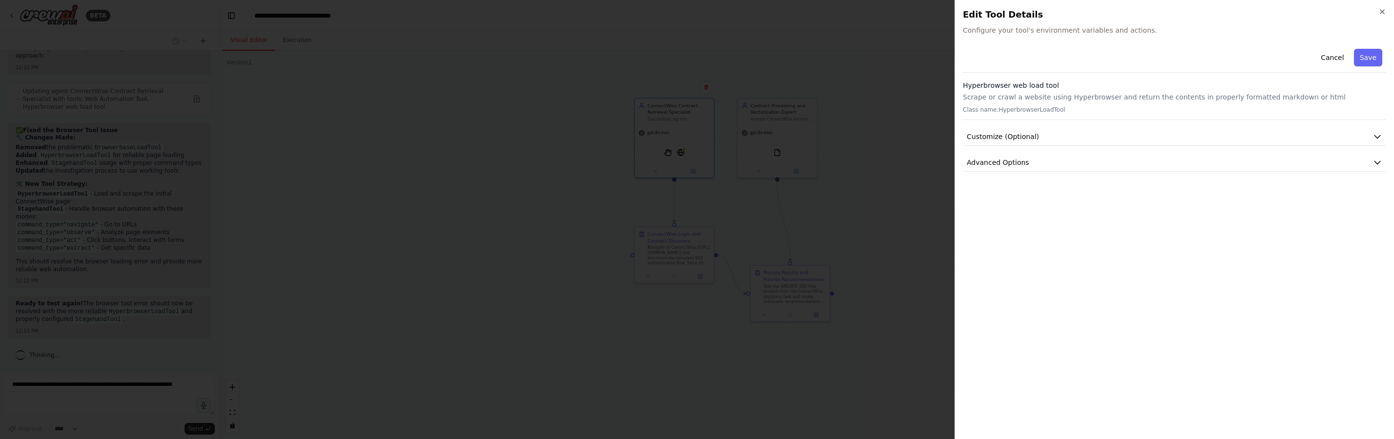
click at [1002, 175] on div "Cancel Save Hyperbrowser web load tool Scrape or crawl a website using Hyperbro…" at bounding box center [1174, 238] width 423 height 387
click at [1003, 165] on span "Advanced Options" at bounding box center [998, 163] width 62 height 10
click at [1041, 141] on button "Customize (Optional)" at bounding box center [1174, 137] width 423 height 18
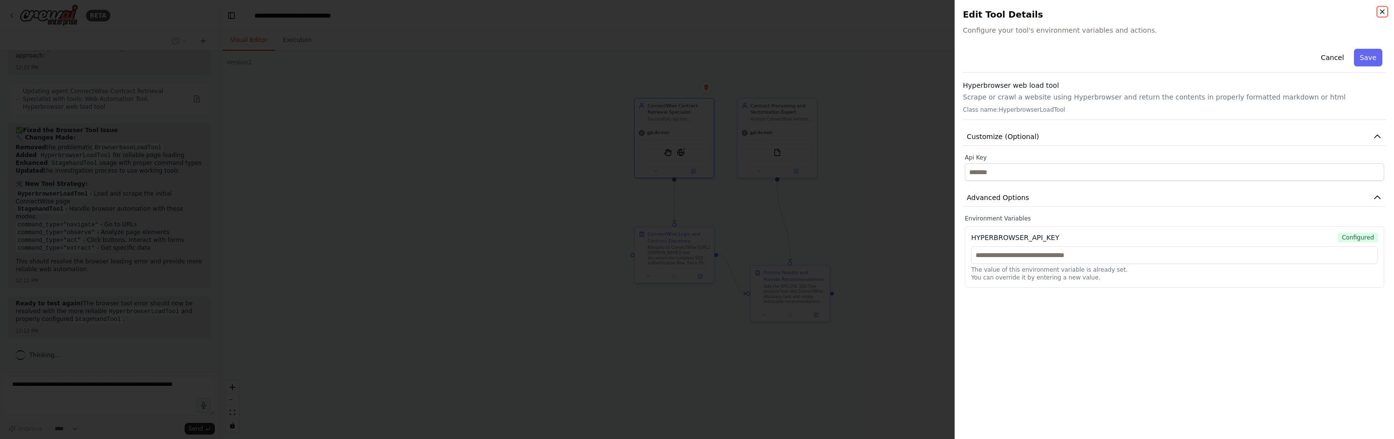
click at [1380, 12] on icon "button" at bounding box center [1382, 12] width 8 height 8
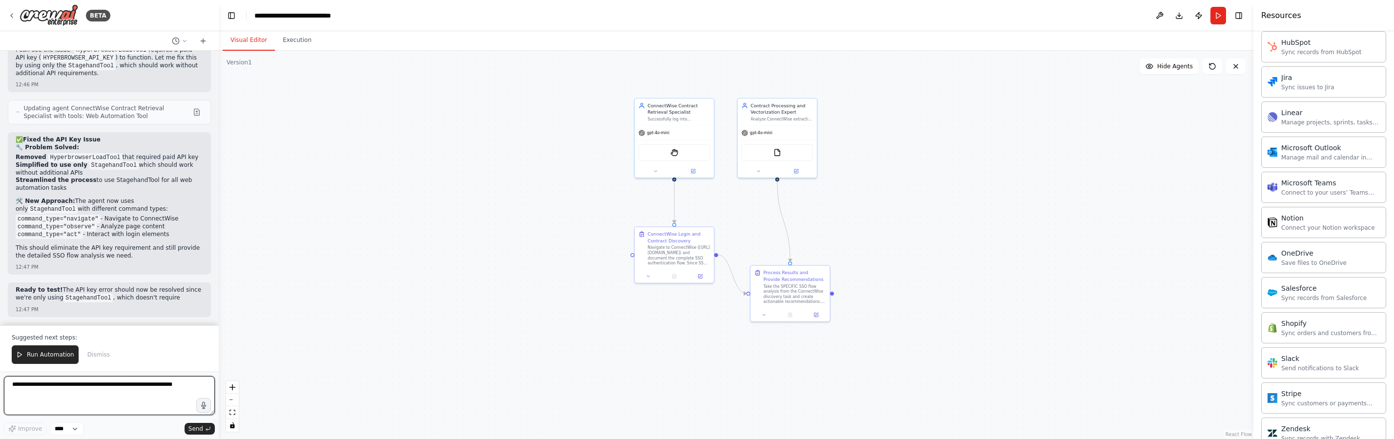
scroll to position [6837, 0]
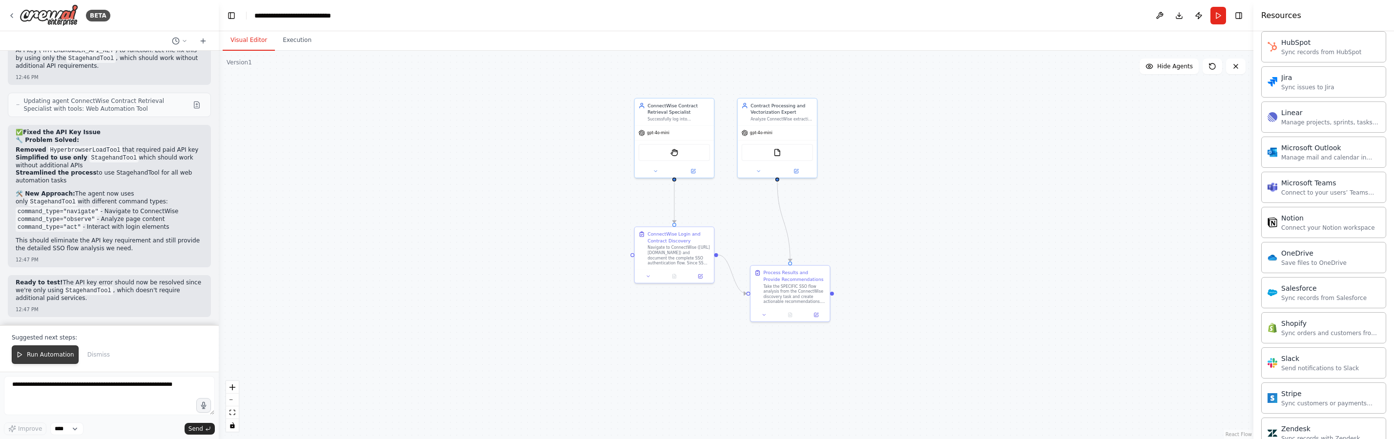
click at [24, 361] on button "Run Automation" at bounding box center [45, 355] width 67 height 19
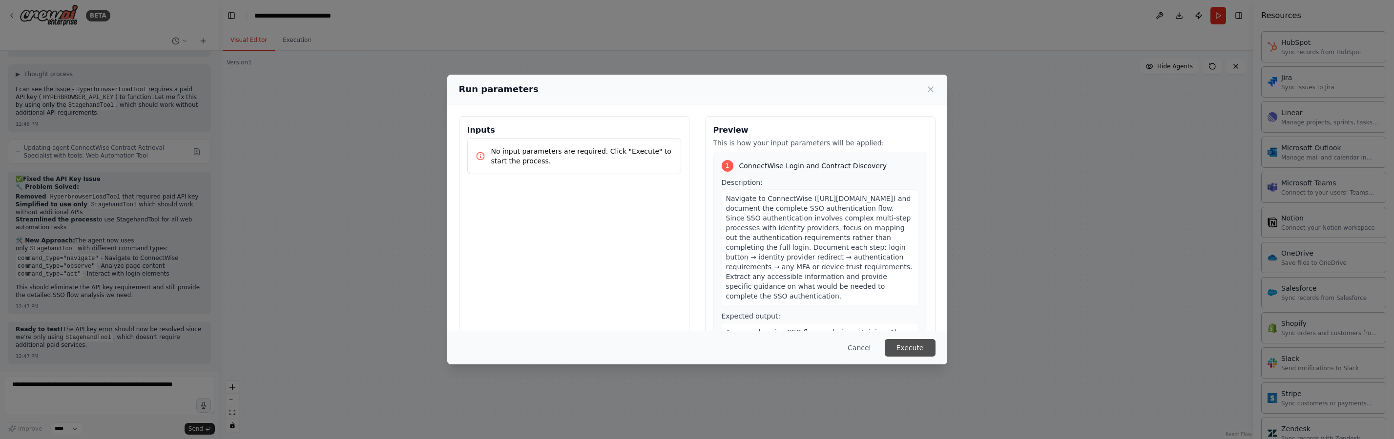
click at [915, 355] on button "Execute" at bounding box center [910, 348] width 51 height 18
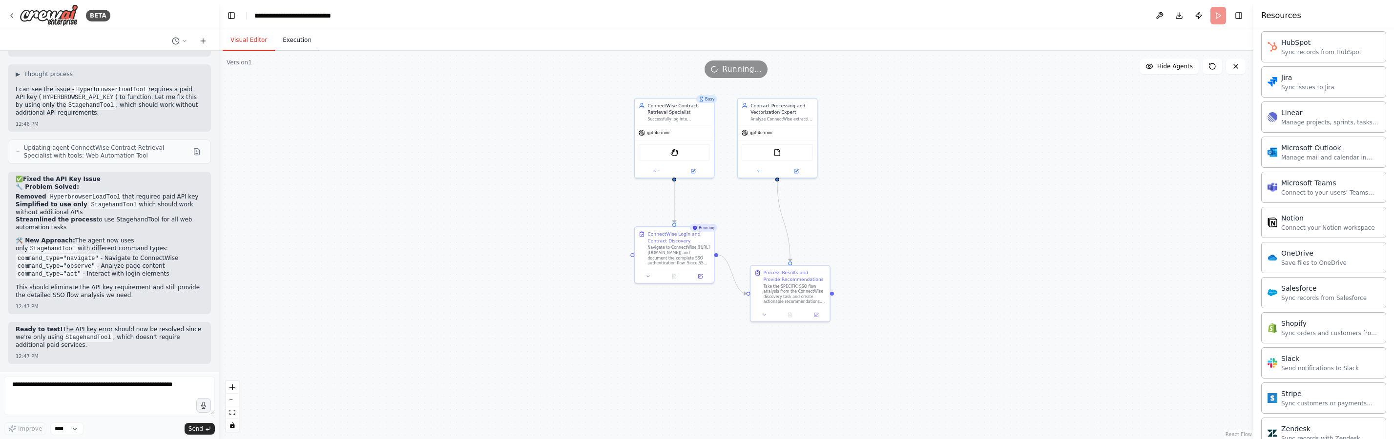
click at [302, 35] on button "Execution" at bounding box center [297, 40] width 44 height 21
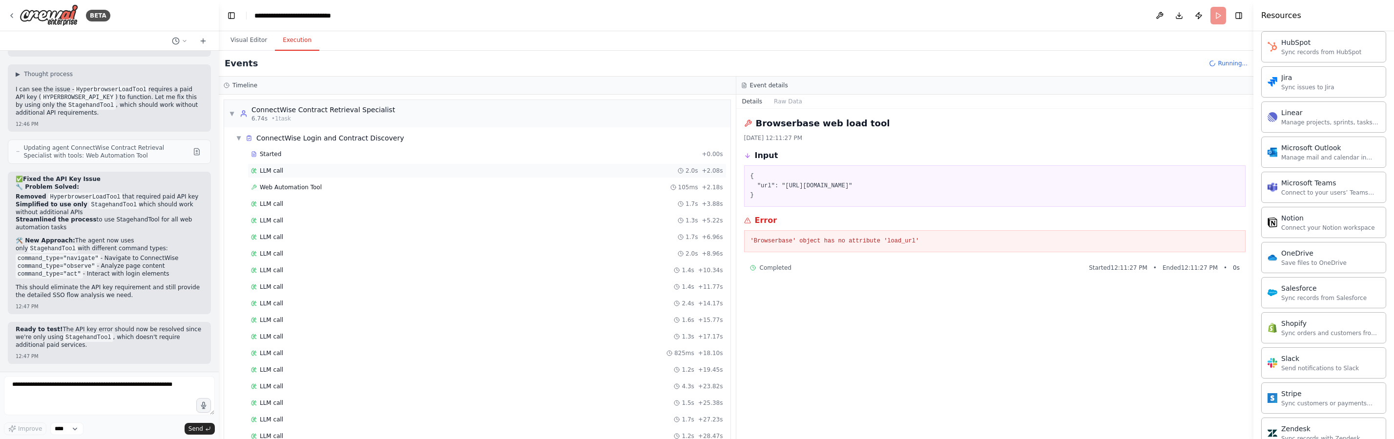
click at [446, 167] on div "LLM call 2.0s + 2.08s" at bounding box center [487, 171] width 472 height 8
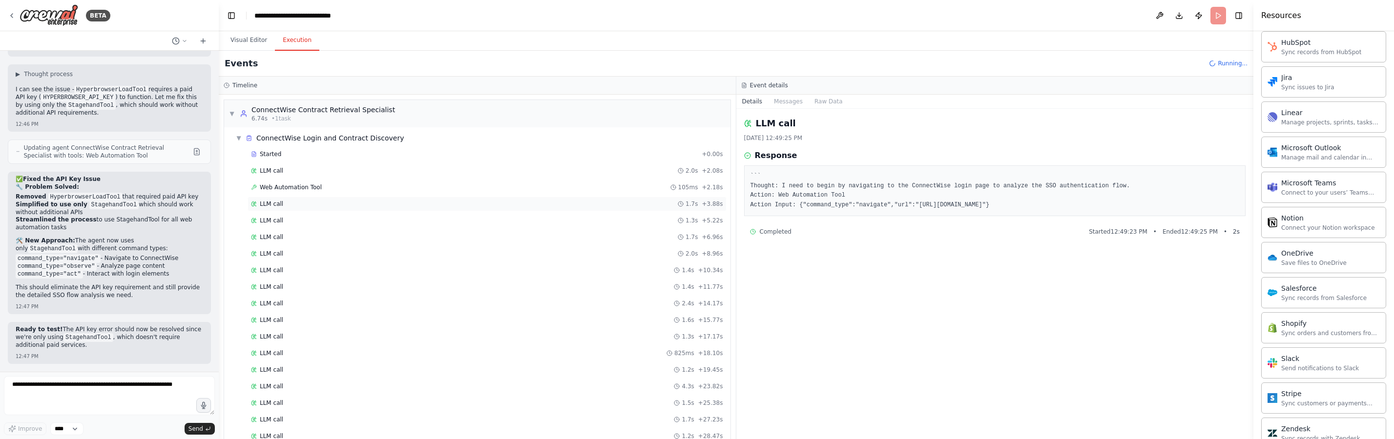
click at [465, 205] on div "LLM call 1.7s + 3.88s" at bounding box center [487, 204] width 472 height 8
click at [473, 184] on div "Web Automation Tool 105ms + 2.18s" at bounding box center [487, 188] width 472 height 8
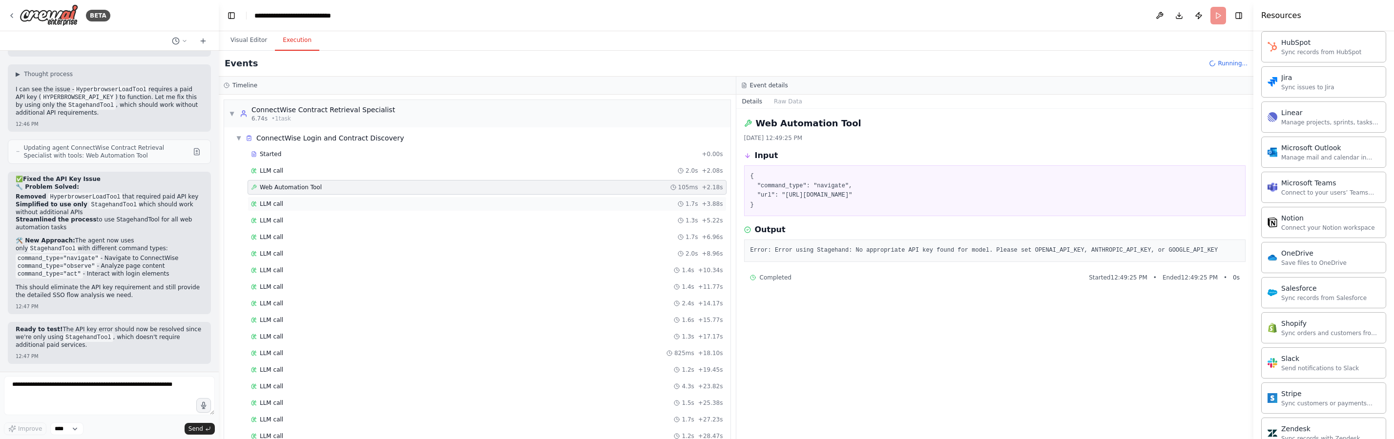
click at [469, 202] on div "LLM call 1.7s + 3.88s" at bounding box center [487, 204] width 472 height 8
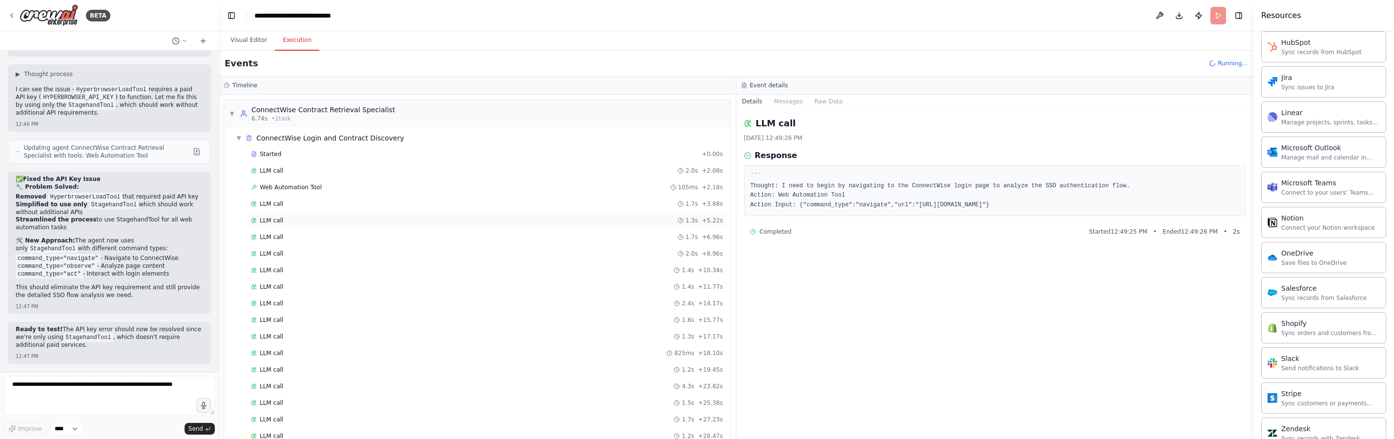
click at [468, 213] on div "LLM call 1.3s + 5.22s" at bounding box center [486, 220] width 479 height 15
click at [457, 237] on div "LLM call 1.7s + 6.96s" at bounding box center [487, 237] width 472 height 8
click at [443, 267] on div "LLM call 1.4s + 10.34s" at bounding box center [487, 271] width 472 height 8
click at [334, 165] on div "LLM call 2.0s + 2.08s" at bounding box center [486, 171] width 479 height 15
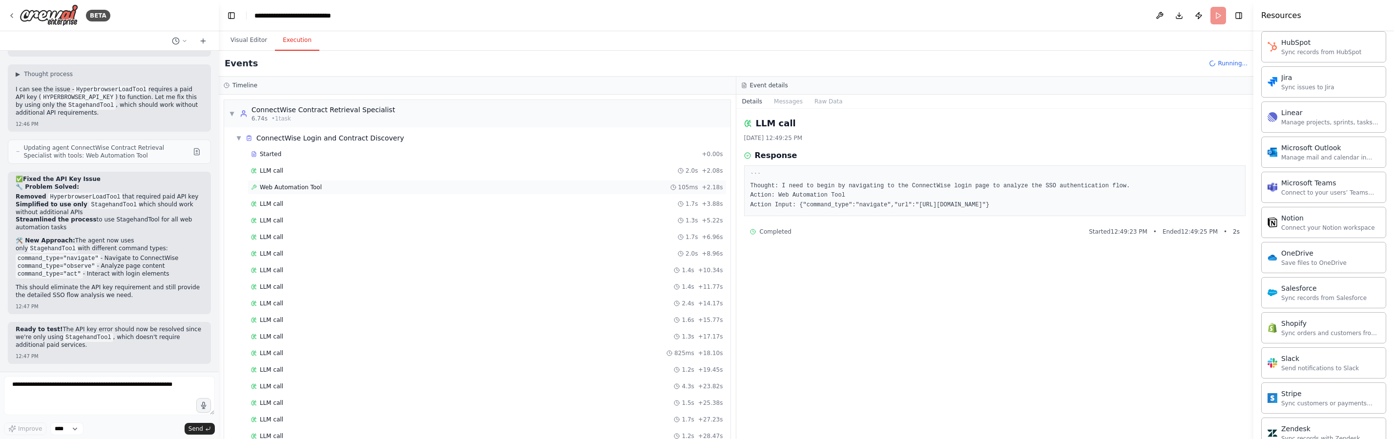
click at [334, 186] on div "Web Automation Tool 105ms + 2.18s" at bounding box center [487, 188] width 472 height 8
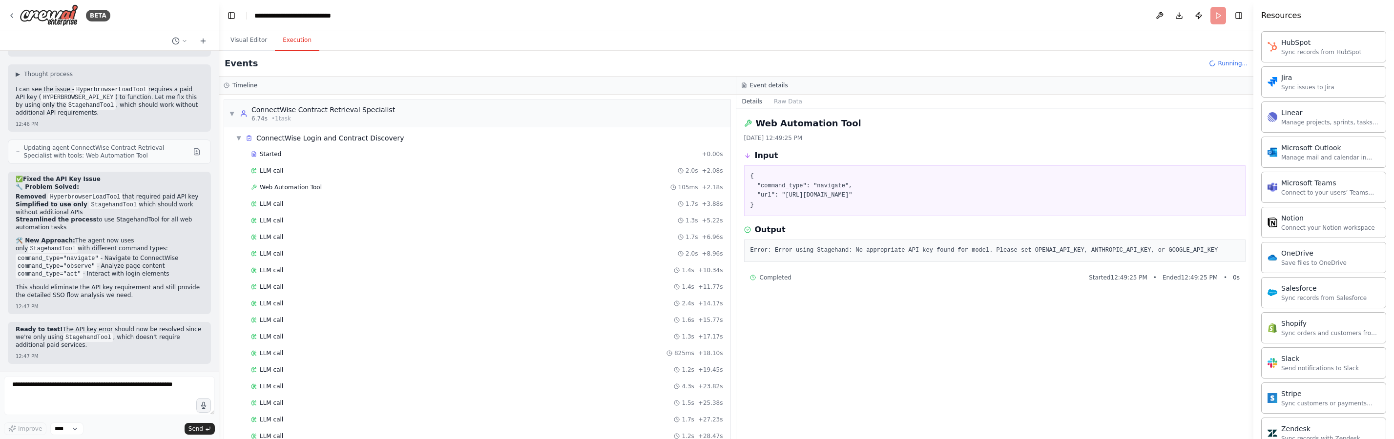
click at [888, 251] on pre "Error: Error using Stagehand: No appropriate API key found for model. Please se…" at bounding box center [994, 251] width 489 height 10
click at [814, 252] on pre "Error: Error using Stagehand: No appropriate API key found for model. Please se…" at bounding box center [994, 251] width 489 height 10
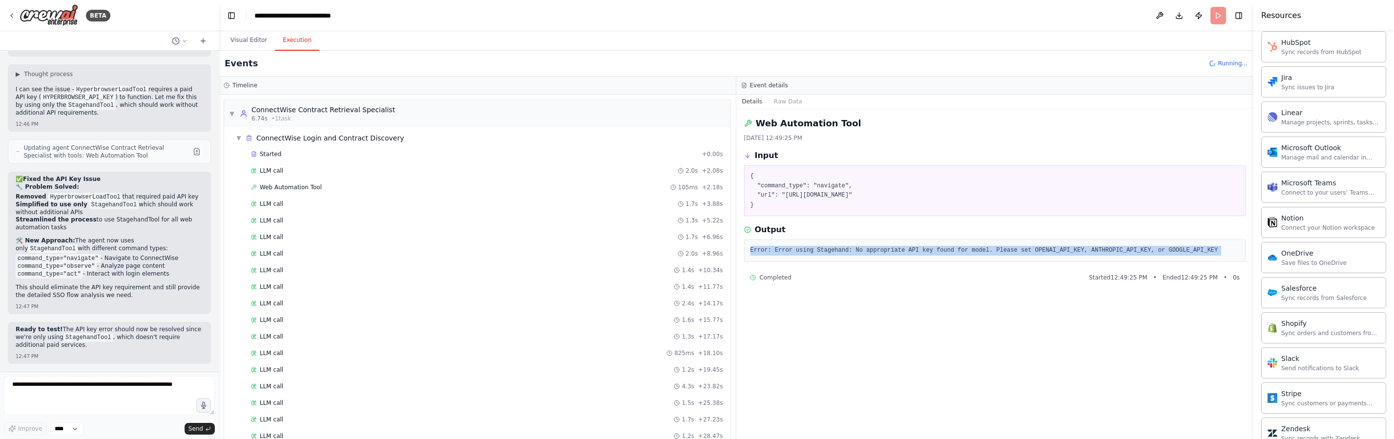
click at [814, 252] on pre "Error: Error using Stagehand: No appropriate API key found for model. Please se…" at bounding box center [994, 251] width 489 height 10
click at [242, 39] on button "Visual Editor" at bounding box center [249, 40] width 52 height 21
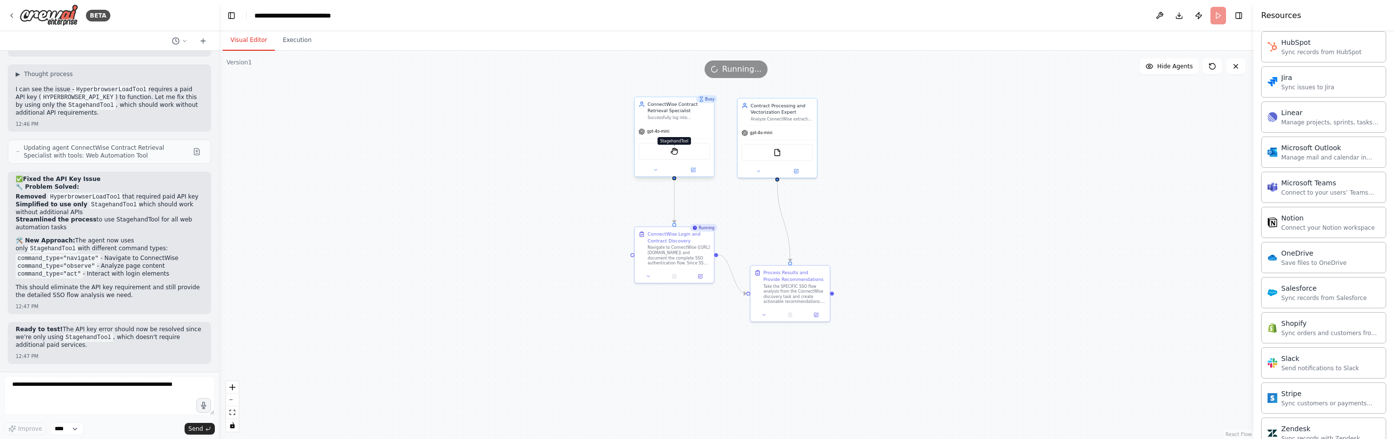
click at [675, 152] on img at bounding box center [674, 151] width 8 height 8
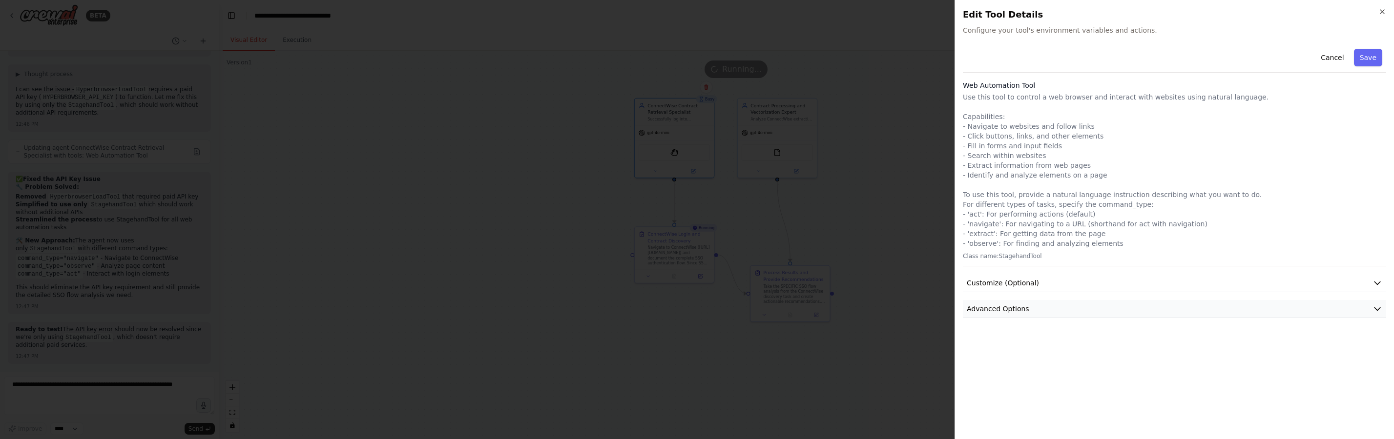
click at [1050, 309] on button "Advanced Options" at bounding box center [1174, 309] width 423 height 18
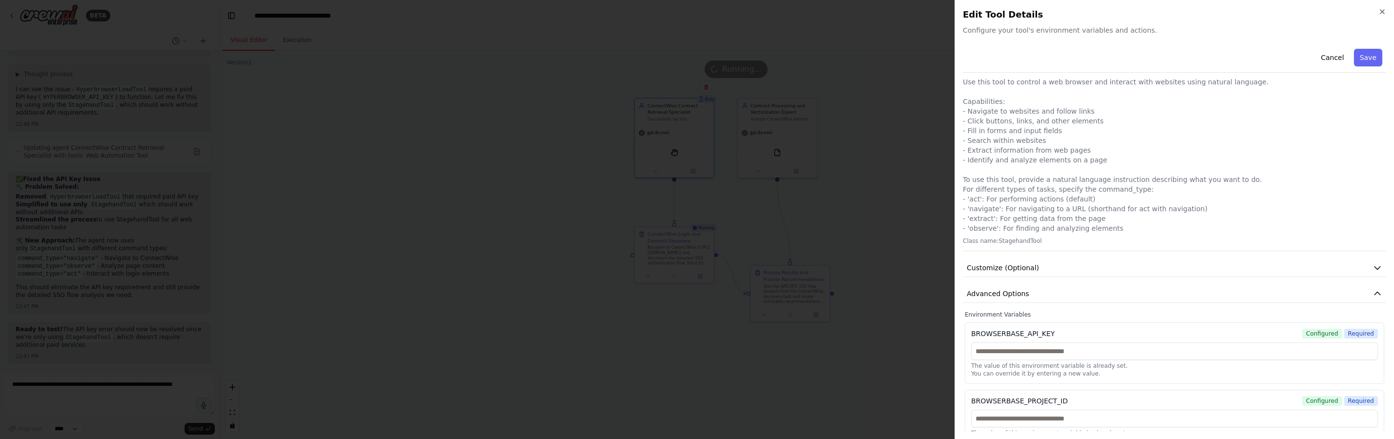
scroll to position [35, 0]
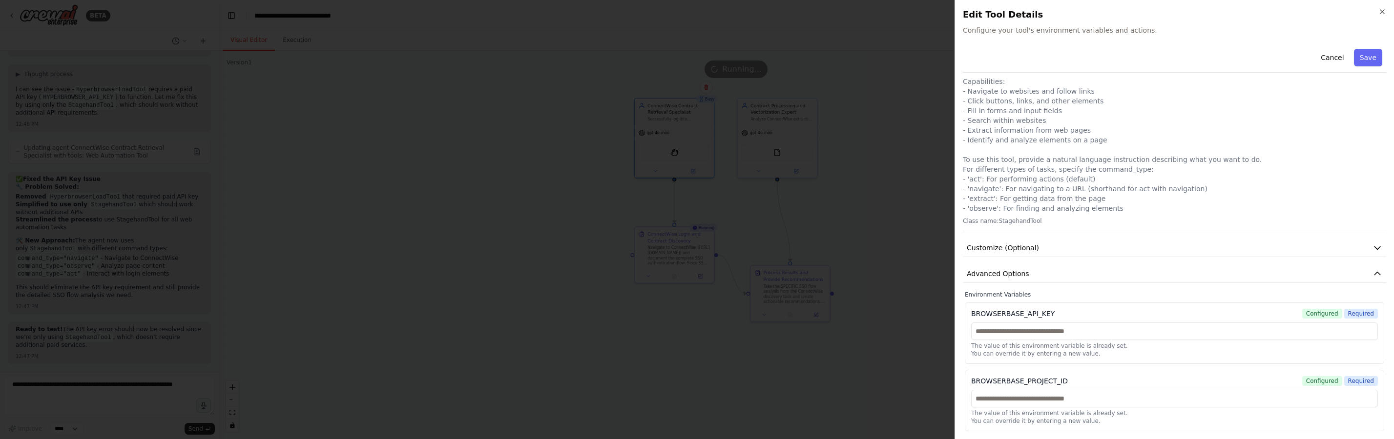
click at [1030, 262] on div "Cancel Save Web Automation Tool Use this tool to control a web browser and inte…" at bounding box center [1174, 221] width 423 height 422
click at [1030, 251] on span "Customize (Optional)" at bounding box center [1003, 248] width 72 height 10
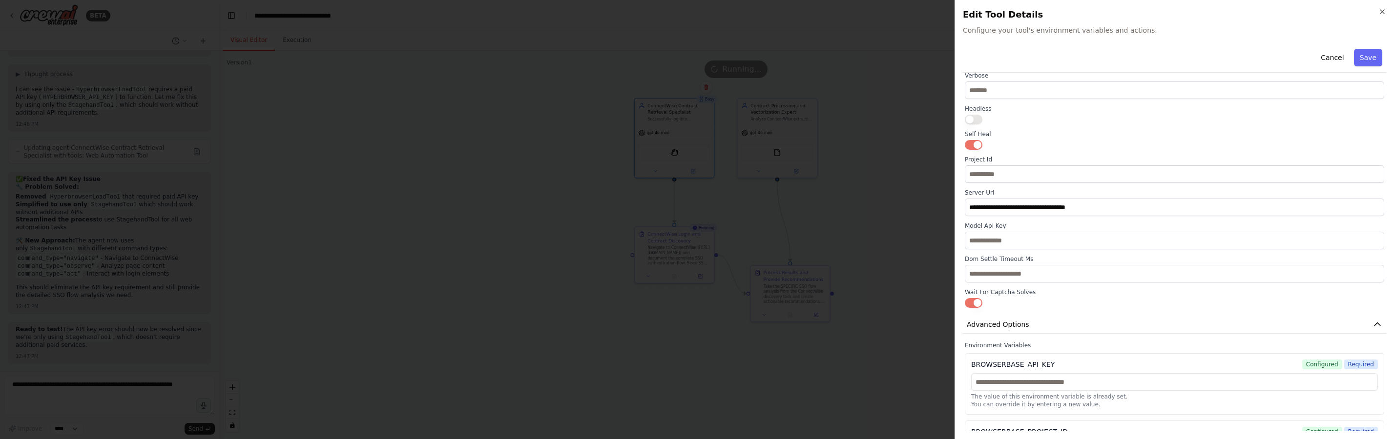
scroll to position [312, 0]
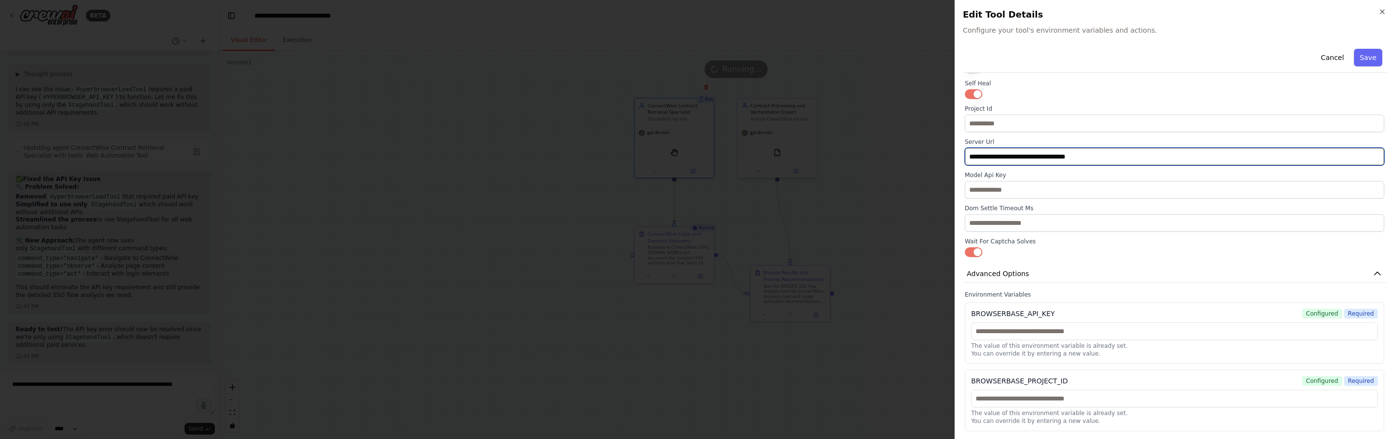
click at [1077, 158] on input "**********" at bounding box center [1174, 157] width 419 height 18
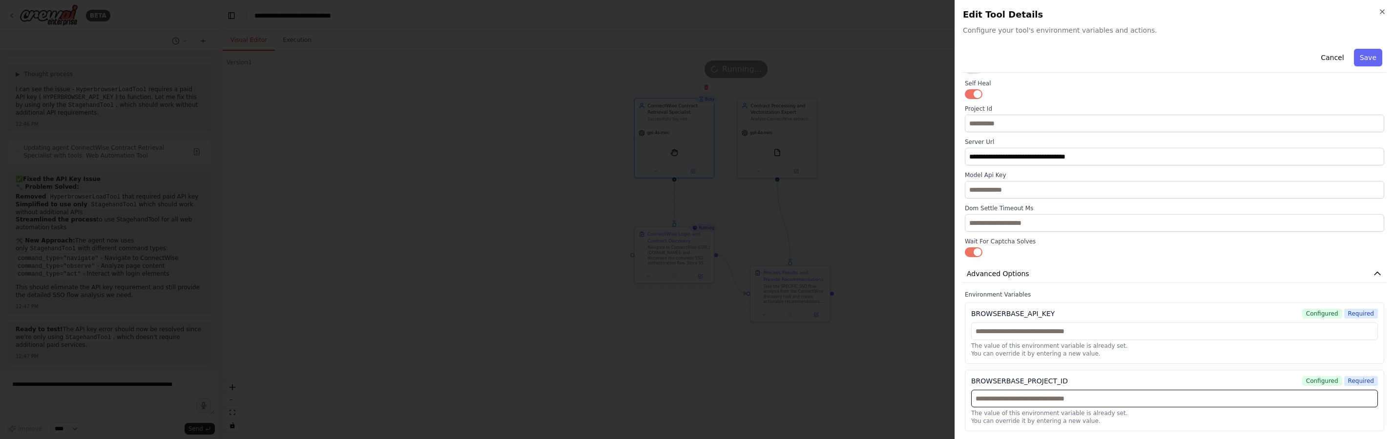
click at [1042, 398] on input "text" at bounding box center [1174, 399] width 407 height 18
paste input "**********"
paste input "text"
type input "**********"
click at [1057, 335] on input "text" at bounding box center [1174, 332] width 407 height 18
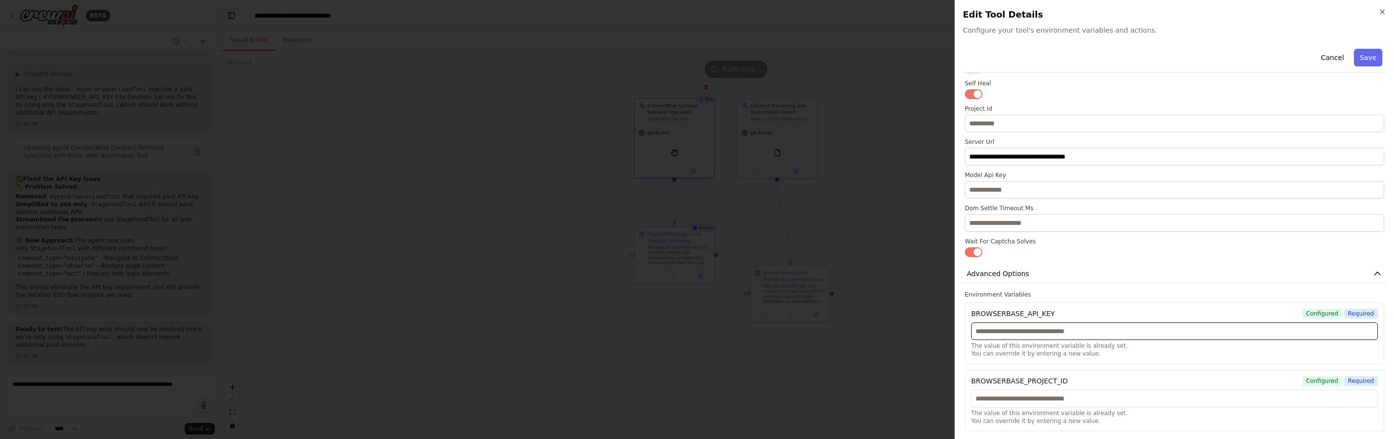
paste input "**********"
type input "**********"
click at [1149, 356] on p "You can override it by entering a new value." at bounding box center [1174, 354] width 407 height 8
click at [1106, 279] on button "Advanced Options" at bounding box center [1174, 274] width 423 height 18
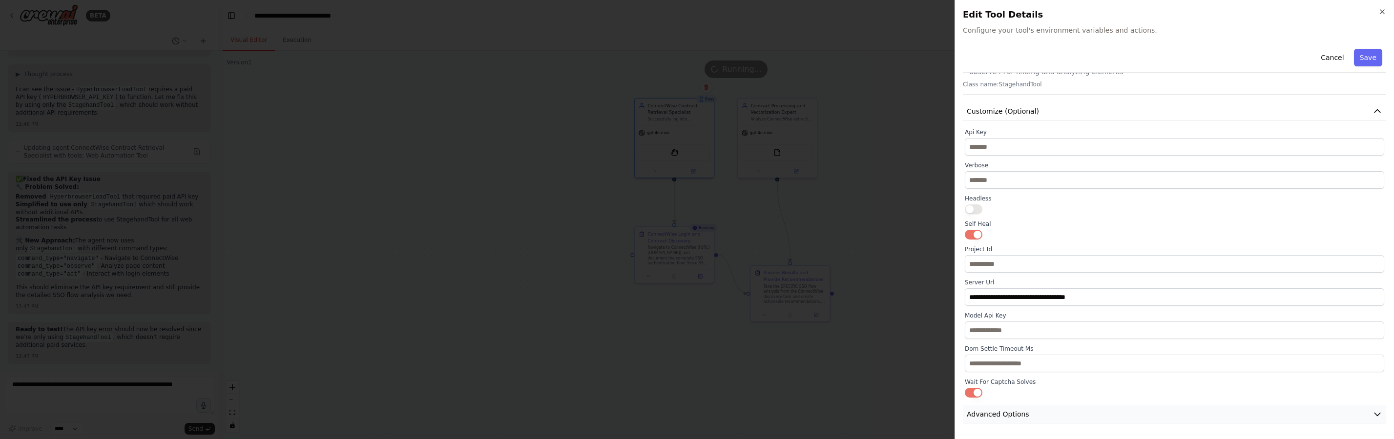
scroll to position [172, 0]
click at [1362, 59] on button "Save" at bounding box center [1368, 58] width 28 height 18
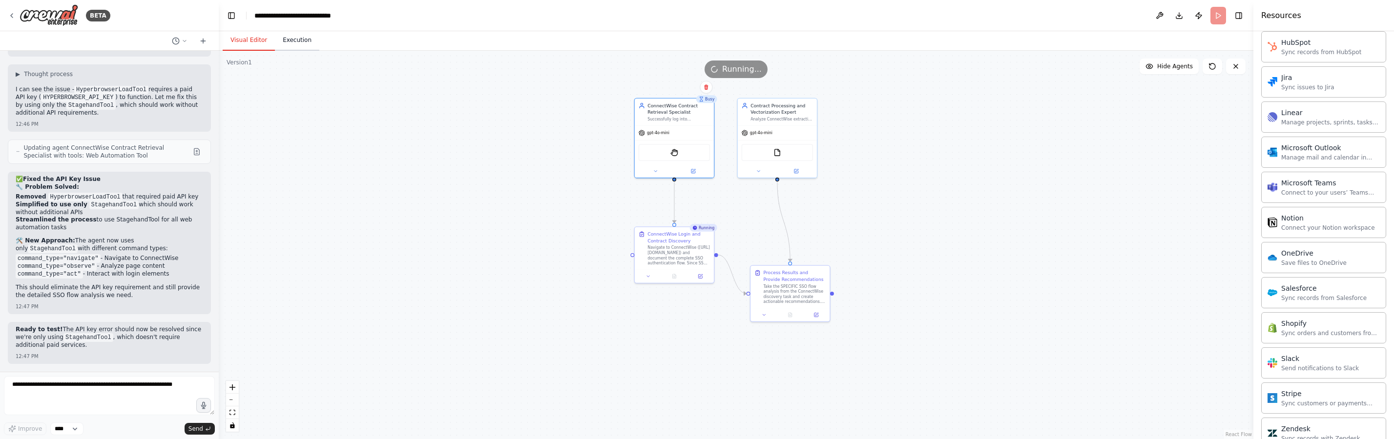
click at [294, 37] on button "Execution" at bounding box center [297, 40] width 44 height 21
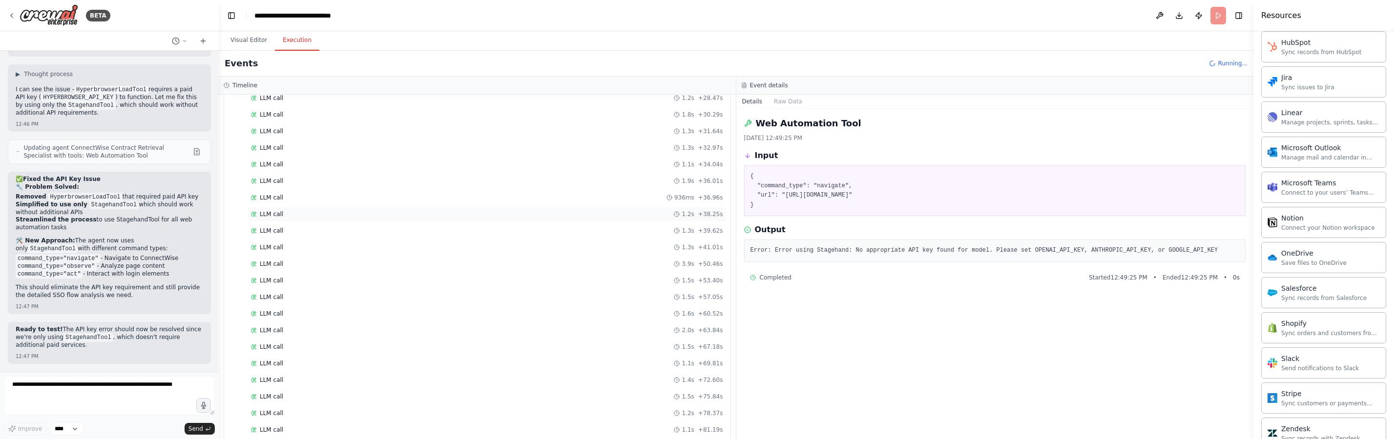
scroll to position [8, 0]
click at [233, 129] on div "▼ ConnectWise Login and Contract Discovery" at bounding box center [481, 131] width 498 height 18
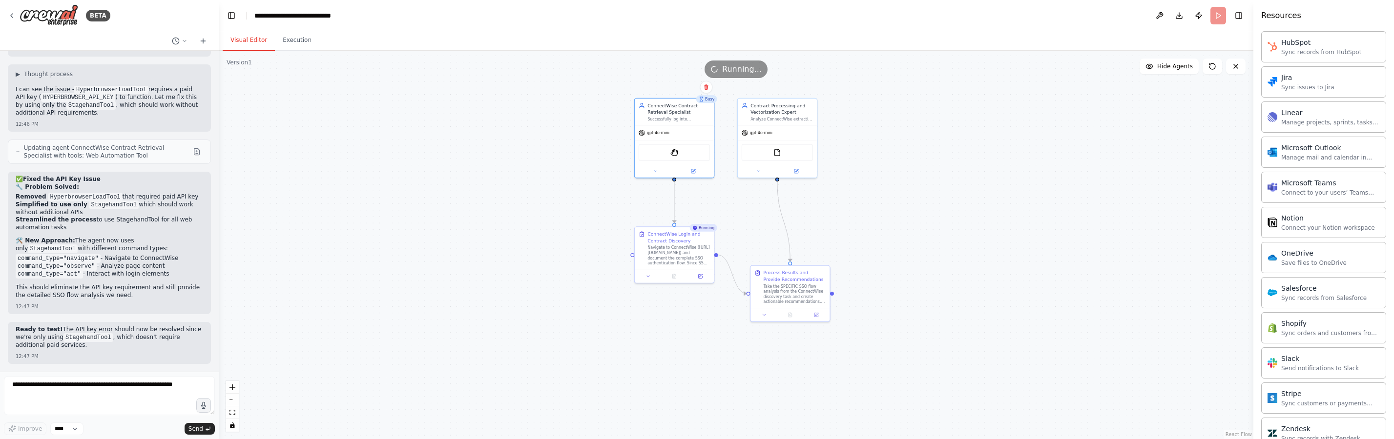
click at [251, 40] on button "Visual Editor" at bounding box center [249, 40] width 52 height 21
click at [606, 187] on div ".deletable-edge-delete-btn { width: 20px; height: 20px; border: 0px solid #ffff…" at bounding box center [736, 245] width 1034 height 389
click at [688, 114] on div "ConnectWise Contract Retrieval Specialist Successfully log into ConnectWise and…" at bounding box center [678, 111] width 62 height 20
click at [771, 120] on div "Analyze ConnectWise extraction results and provide either contract analysis or …" at bounding box center [781, 117] width 62 height 5
drag, startPoint x: 769, startPoint y: 120, endPoint x: 850, endPoint y: 114, distance: 81.2
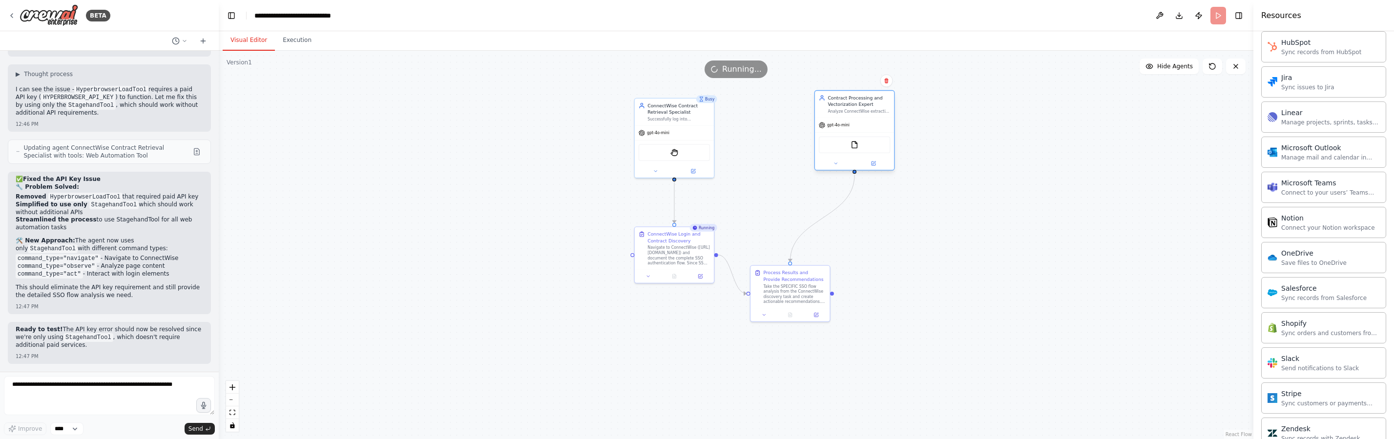
click at [850, 114] on div "Contract Processing and Vectorization Expert Analyze ConnectWise extraction res…" at bounding box center [854, 104] width 79 height 27
drag, startPoint x: 850, startPoint y: 114, endPoint x: 792, endPoint y: 123, distance: 58.8
click at [792, 123] on div "Contract Processing and Vectorization Expert Analyze ConnectWise extraction res…" at bounding box center [802, 110] width 79 height 27
click at [675, 127] on div "gpt-4o-mini" at bounding box center [674, 131] width 79 height 14
click at [692, 168] on icon at bounding box center [693, 170] width 4 height 4
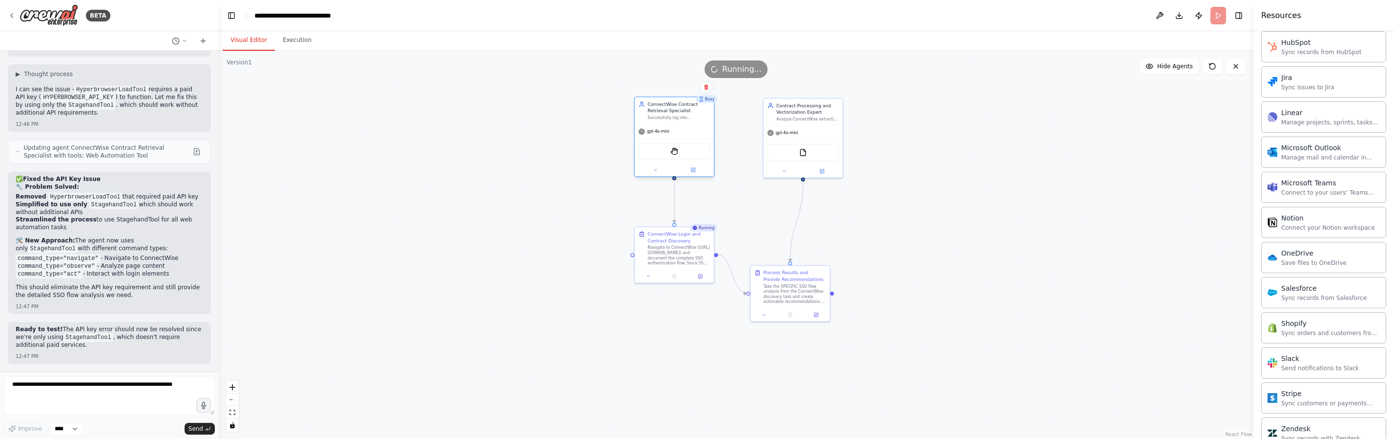
click at [664, 136] on div "gpt-4o-mini" at bounding box center [674, 131] width 79 height 14
click at [302, 41] on button "Execution" at bounding box center [297, 40] width 44 height 21
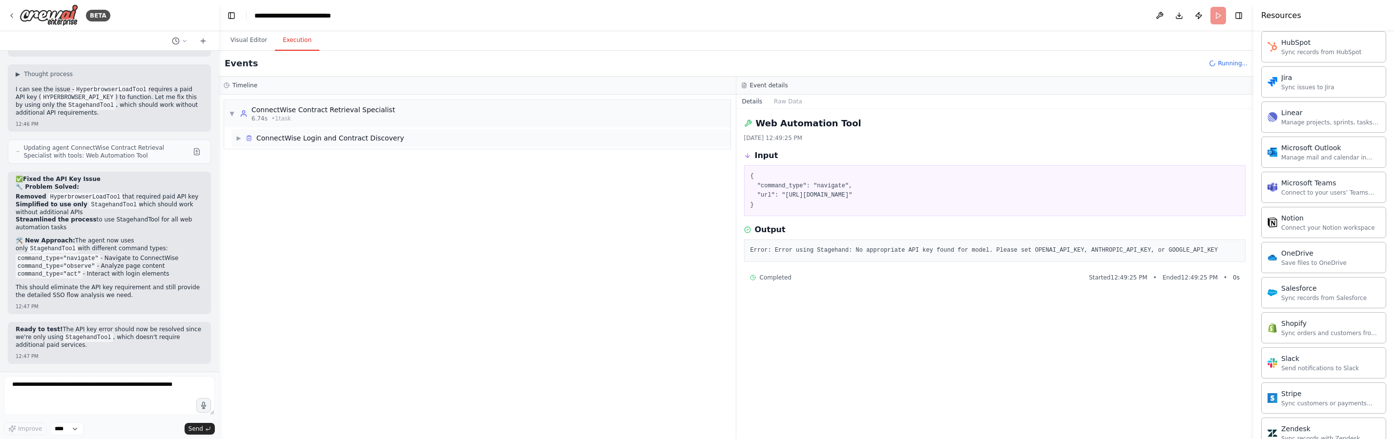
click at [281, 136] on div "ConnectWise Login and Contract Discovery" at bounding box center [330, 138] width 148 height 10
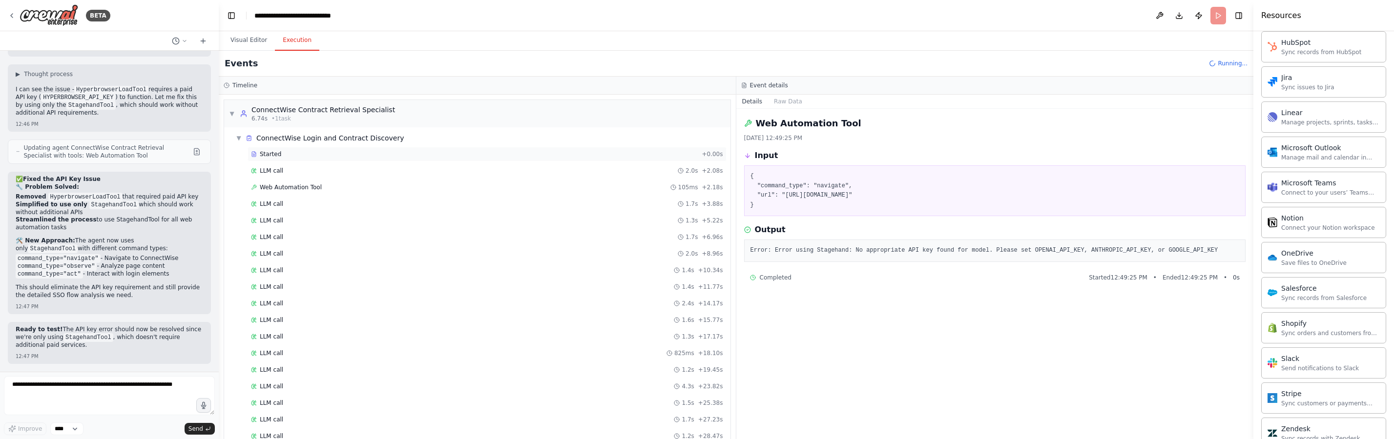
click at [281, 155] on div "Started" at bounding box center [474, 154] width 447 height 8
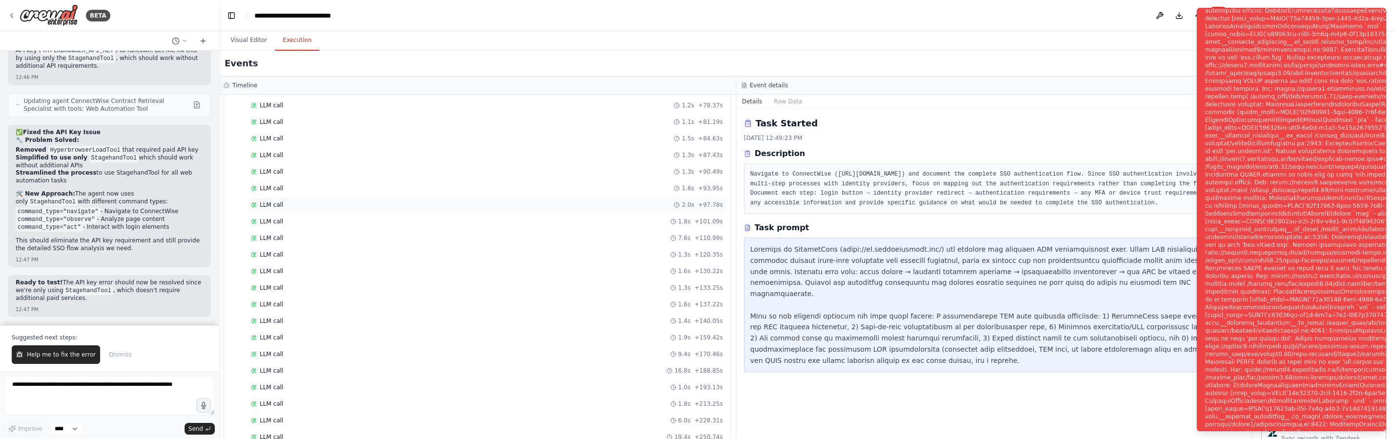
scroll to position [750, 0]
click at [1313, 149] on div "Notifications (F8)" at bounding box center [1364, 225] width 319 height 5826
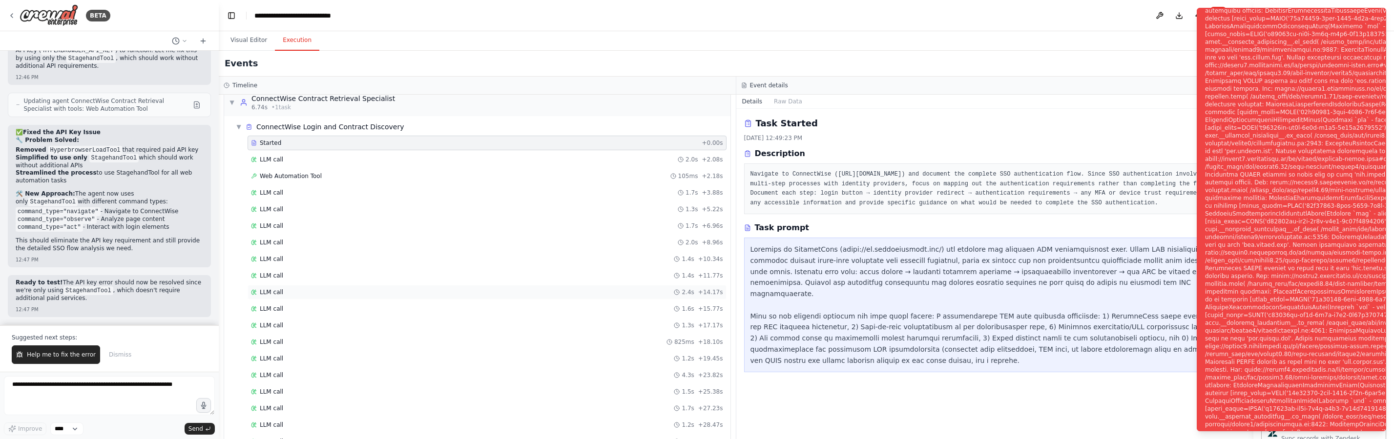
scroll to position [0, 0]
click at [246, 142] on div "ConnectWise Login and Contract Discovery" at bounding box center [325, 138] width 159 height 10
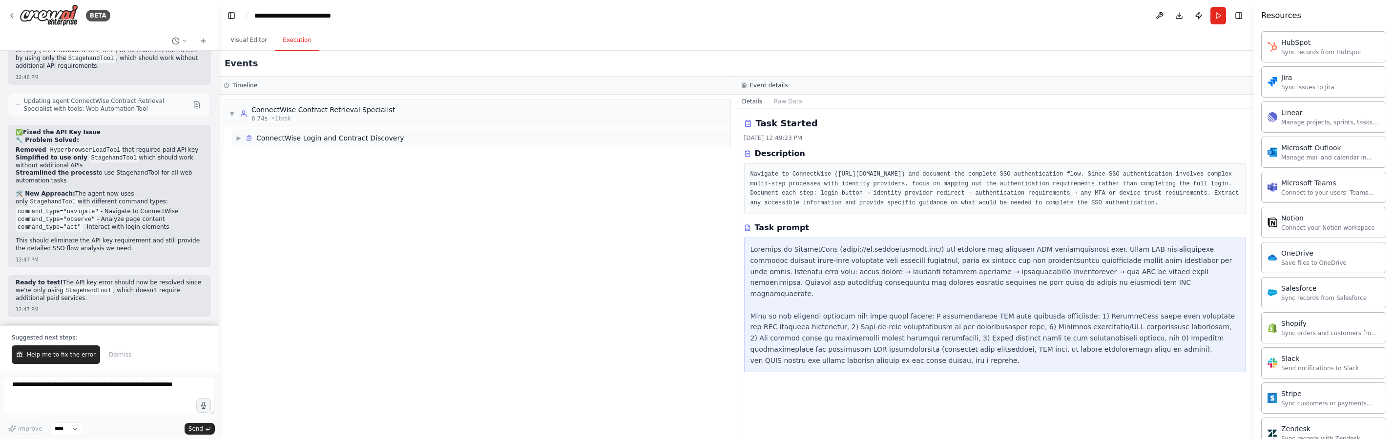
click at [250, 137] on icon at bounding box center [249, 138] width 7 height 7
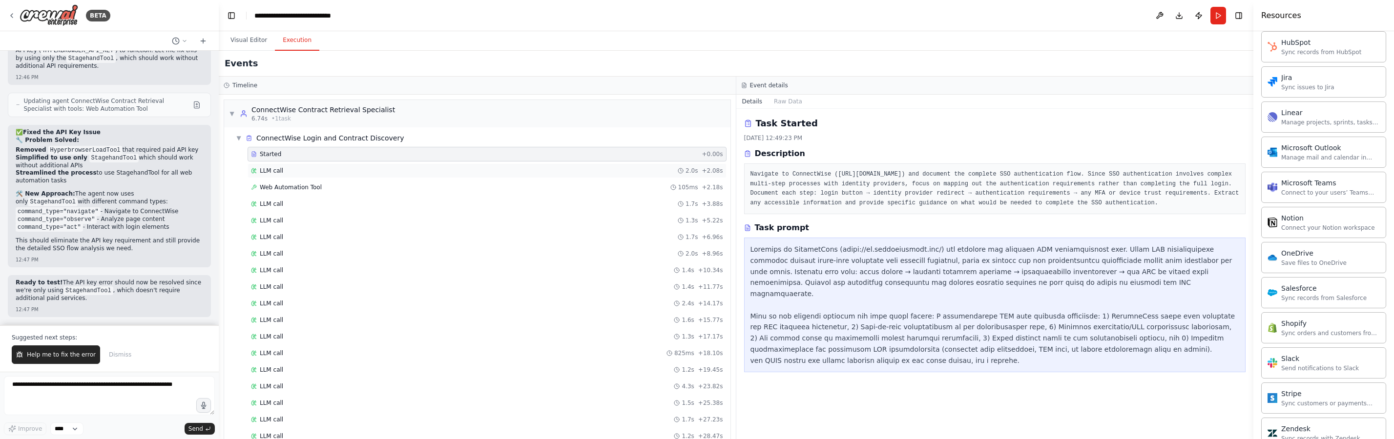
click at [288, 174] on div "LLM call 2.0s + 2.08s" at bounding box center [487, 171] width 472 height 8
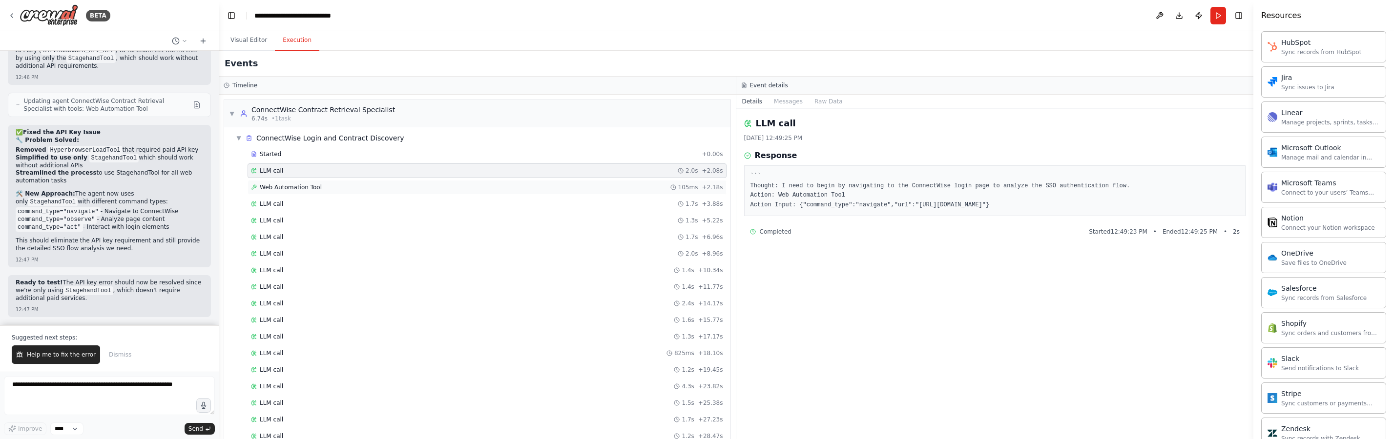
click at [303, 189] on span "Web Automation Tool" at bounding box center [291, 188] width 62 height 8
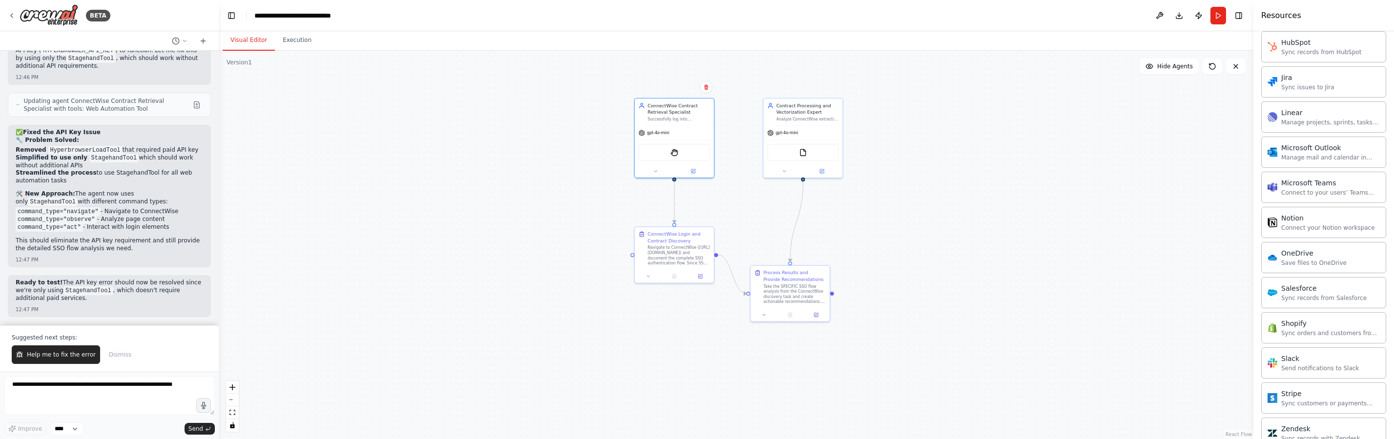
click at [249, 38] on button "Visual Editor" at bounding box center [249, 40] width 52 height 21
click at [574, 126] on div ".deletable-edge-delete-btn { width: 20px; height: 20px; border: 0px solid #ffff…" at bounding box center [736, 245] width 1034 height 389
click at [1222, 8] on button "Run" at bounding box center [1218, 16] width 16 height 18
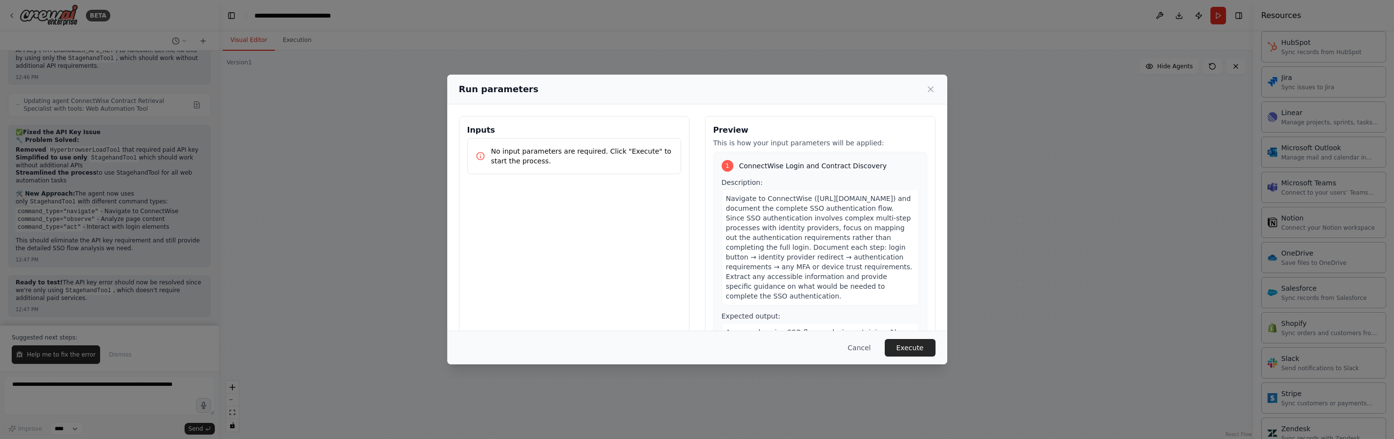
click at [920, 346] on button "Execute" at bounding box center [910, 348] width 51 height 18
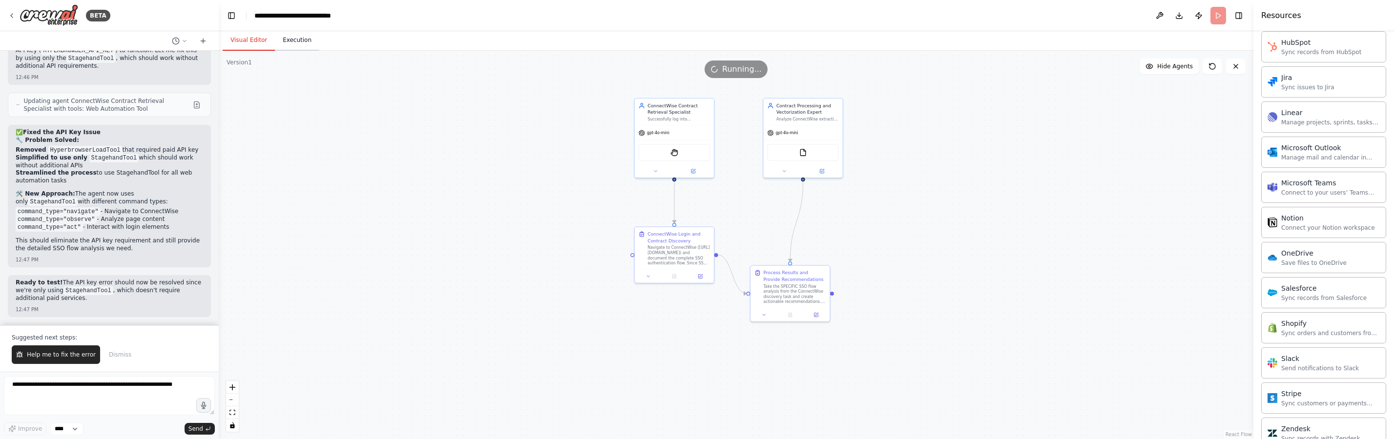
click at [286, 43] on button "Execution" at bounding box center [297, 40] width 44 height 21
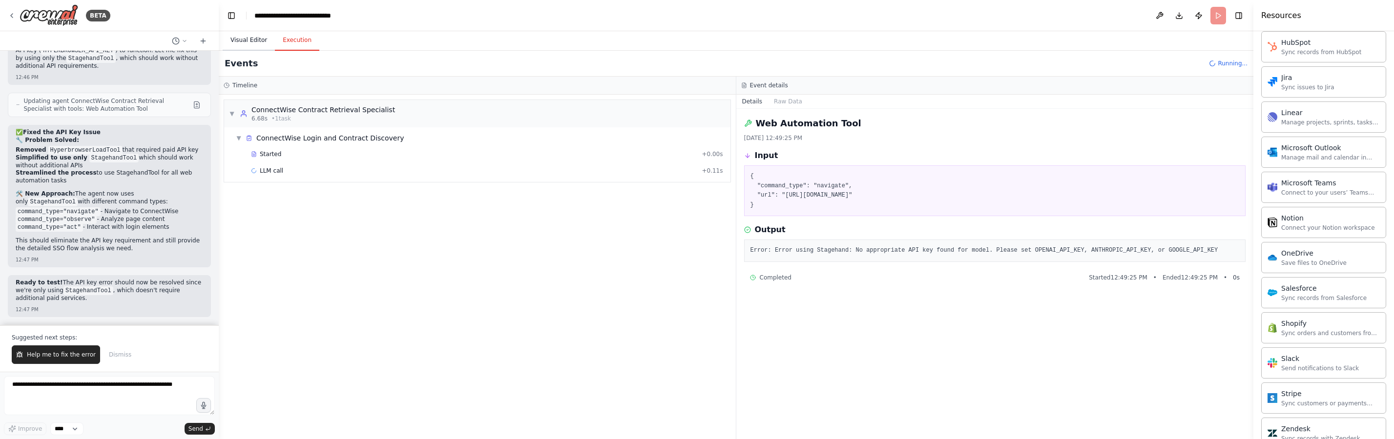
click at [233, 41] on button "Visual Editor" at bounding box center [249, 40] width 52 height 21
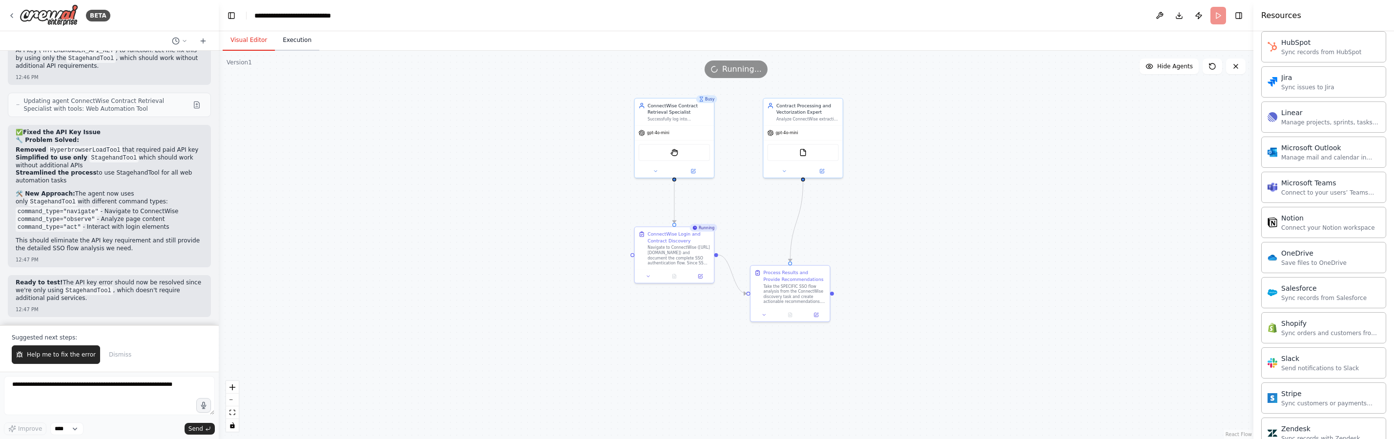
click at [288, 42] on button "Execution" at bounding box center [297, 40] width 44 height 21
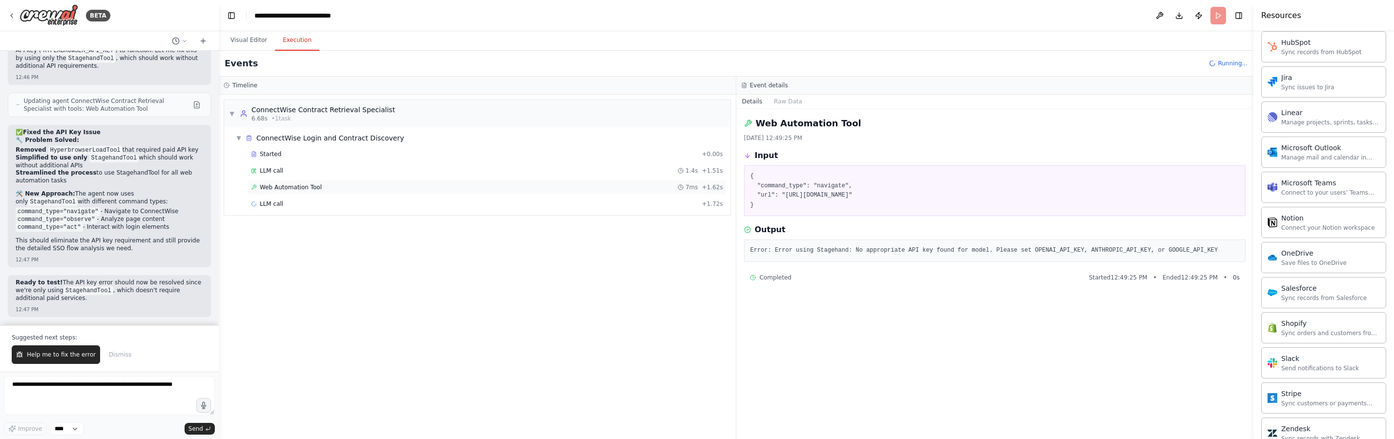
click at [273, 188] on span "Web Automation Tool" at bounding box center [291, 188] width 62 height 8
click at [62, 358] on span "Help me to fix the error" at bounding box center [61, 355] width 69 height 8
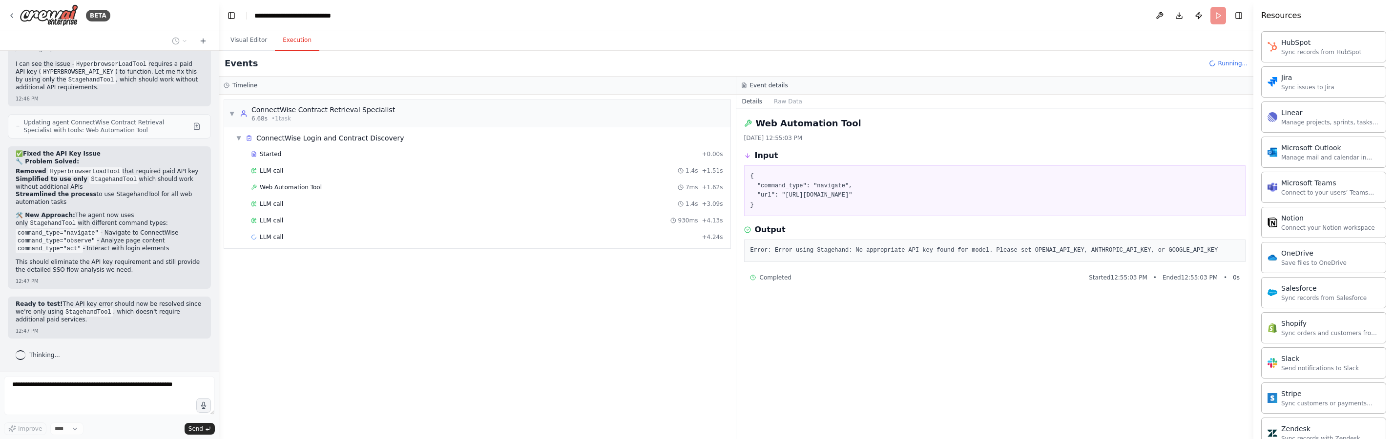
scroll to position [6815, 0]
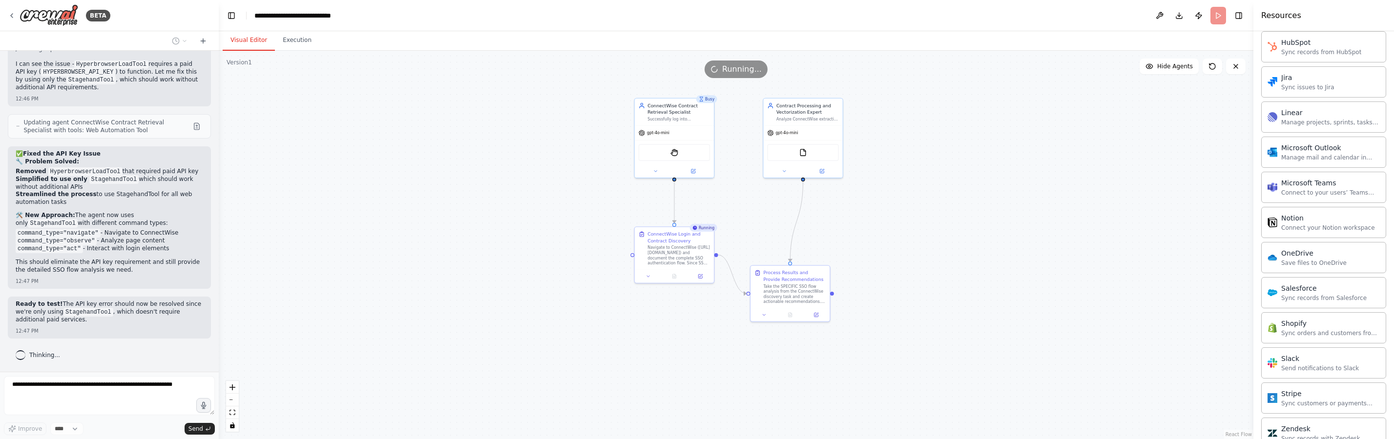
click at [245, 40] on button "Visual Editor" at bounding box center [249, 40] width 52 height 21
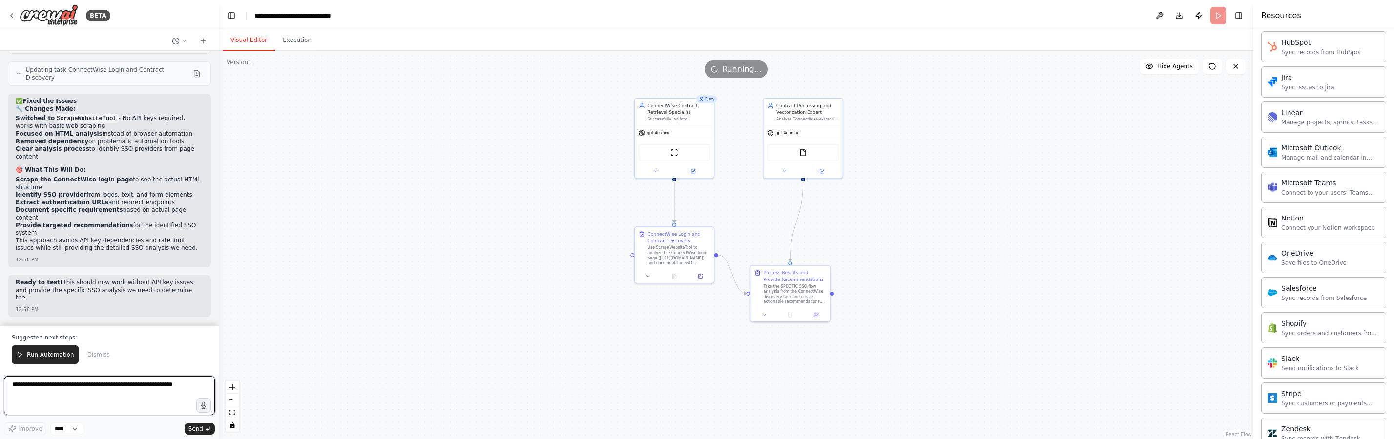
scroll to position [7463, 0]
click at [52, 357] on span "Run Automation" at bounding box center [50, 355] width 47 height 8
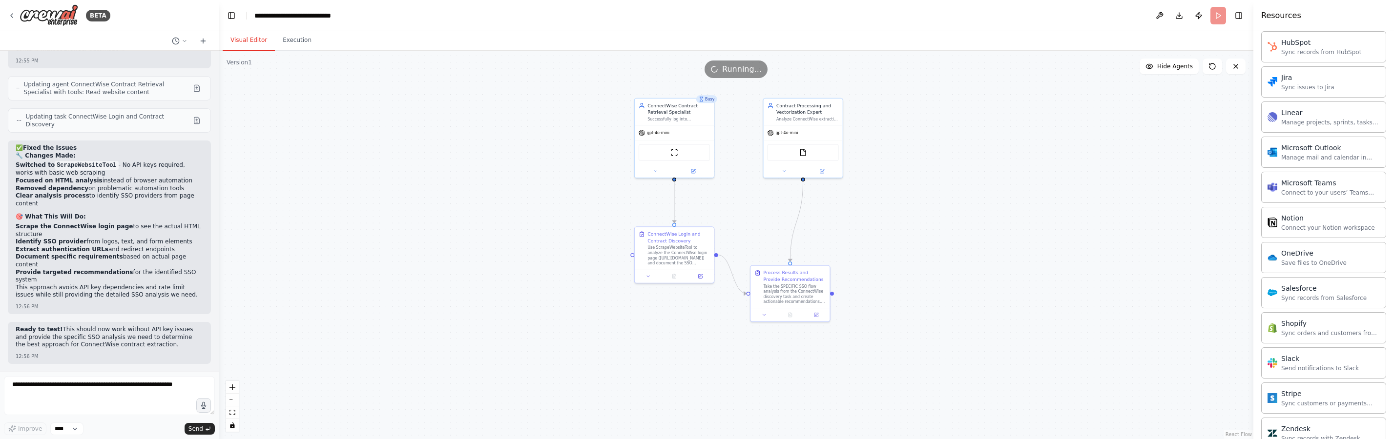
scroll to position [7416, 0]
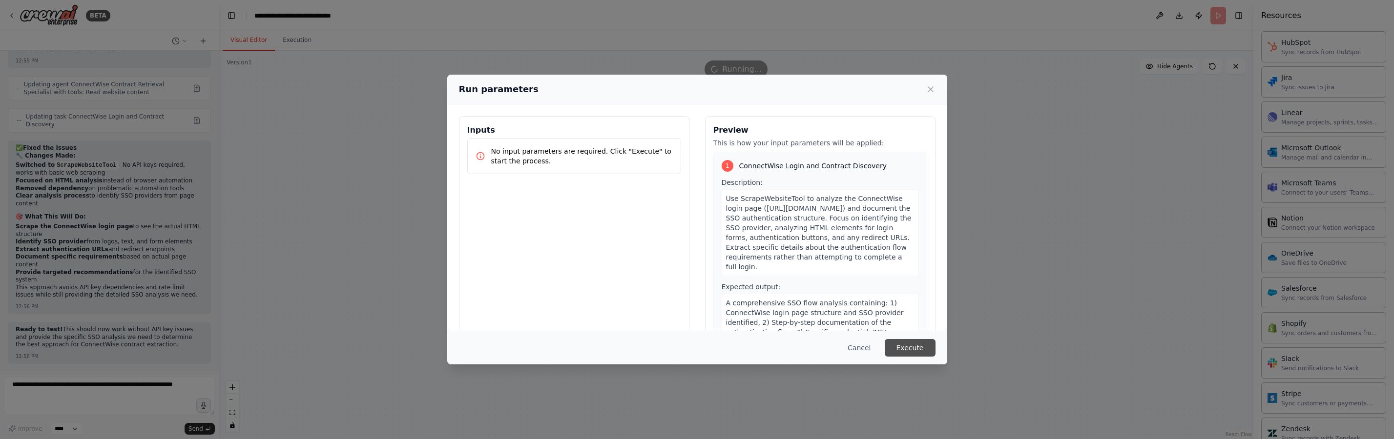
click at [923, 355] on button "Execute" at bounding box center [910, 348] width 51 height 18
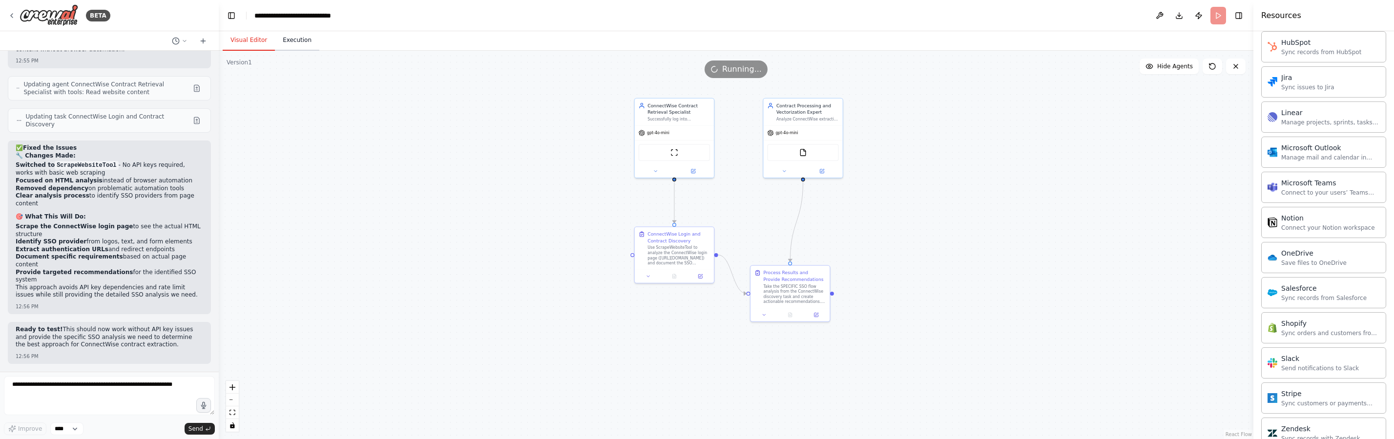
click at [289, 46] on button "Execution" at bounding box center [297, 40] width 44 height 21
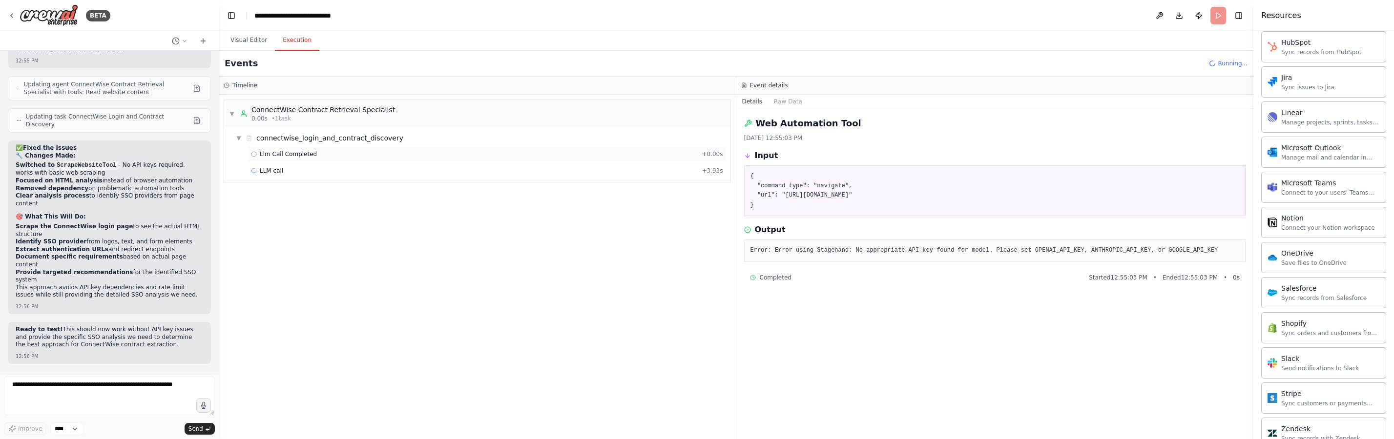
click at [349, 159] on div "Llm Call Completed + 0.00s" at bounding box center [486, 154] width 479 height 15
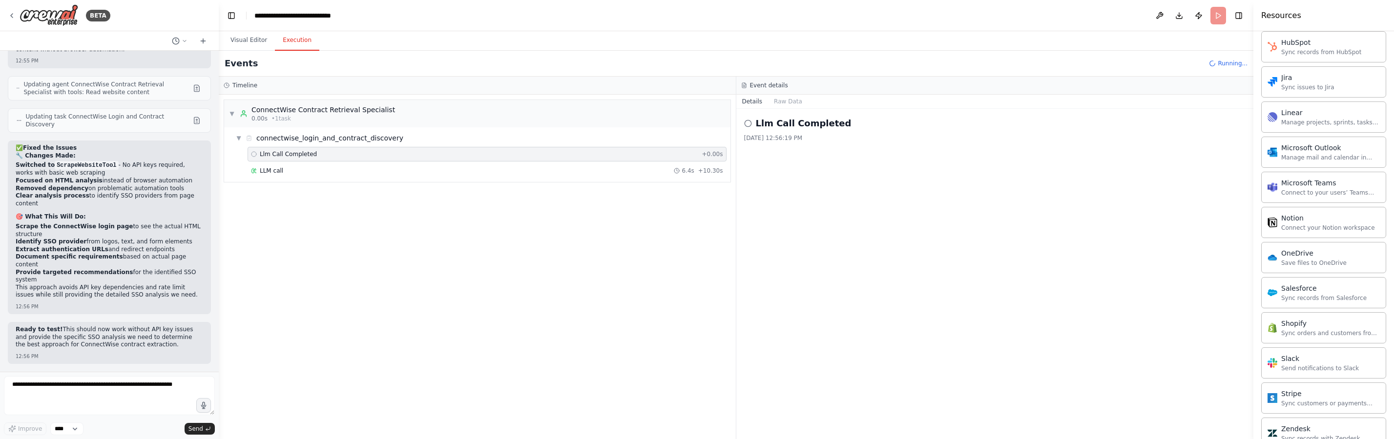
click at [350, 167] on div "LLM call 6.4s + 10.30s" at bounding box center [487, 171] width 472 height 8
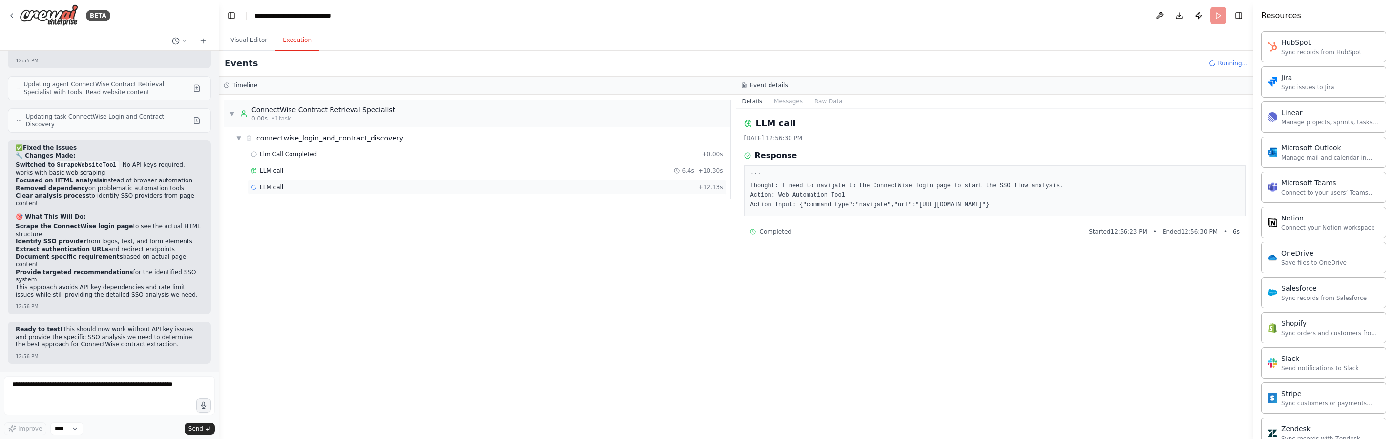
click at [348, 185] on div "LLM call + 12.13s" at bounding box center [487, 188] width 472 height 8
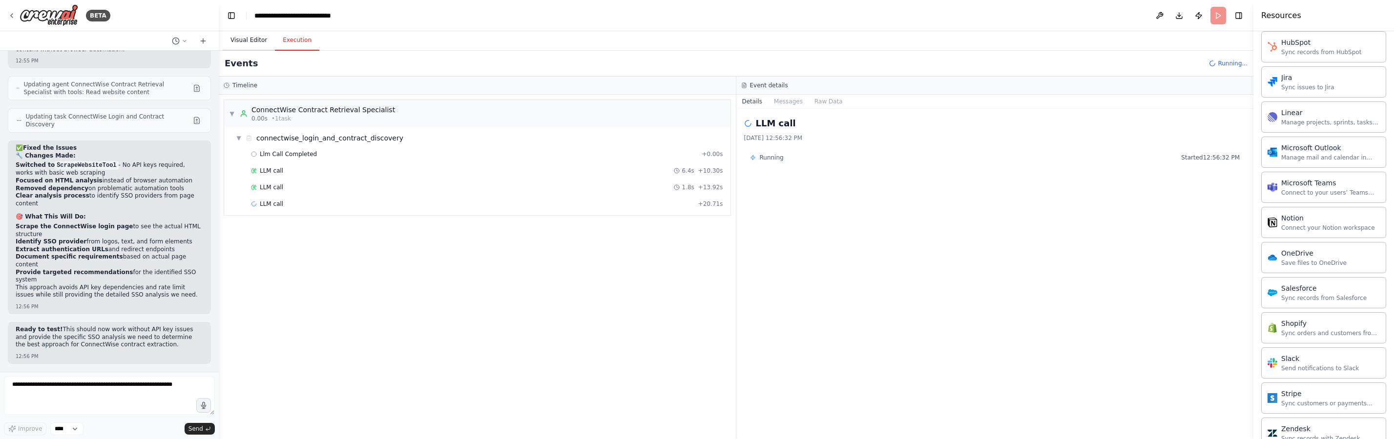
click at [254, 46] on button "Visual Editor" at bounding box center [249, 40] width 52 height 21
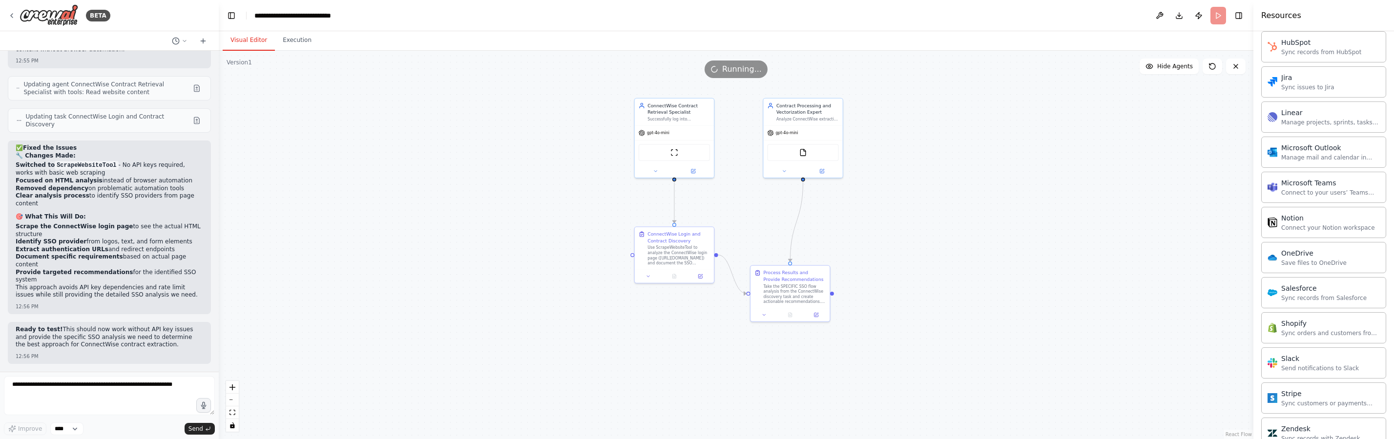
click at [396, 205] on div ".deletable-edge-delete-btn { width: 20px; height: 20px; border: 0px solid #ffff…" at bounding box center [736, 245] width 1034 height 389
click at [668, 156] on div "ScrapeWebsiteTool" at bounding box center [673, 151] width 71 height 17
click at [657, 171] on icon at bounding box center [655, 169] width 5 height 5
click at [712, 284] on div "A tool that can be used to read a website content." at bounding box center [691, 284] width 66 height 5
click at [733, 286] on button at bounding box center [734, 281] width 12 height 12
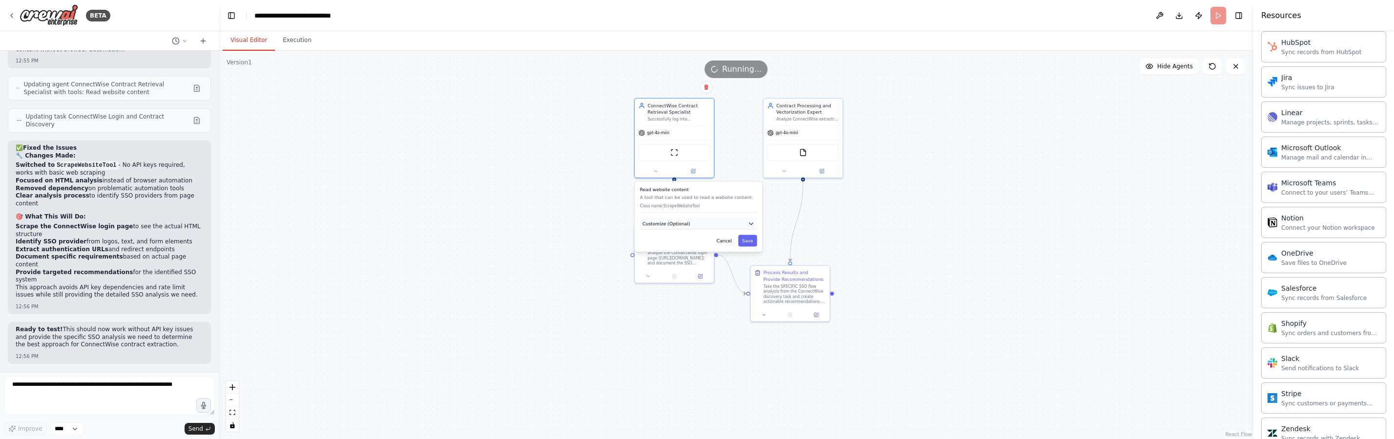
click at [709, 221] on button "Customize (Optional)" at bounding box center [697, 224] width 117 height 12
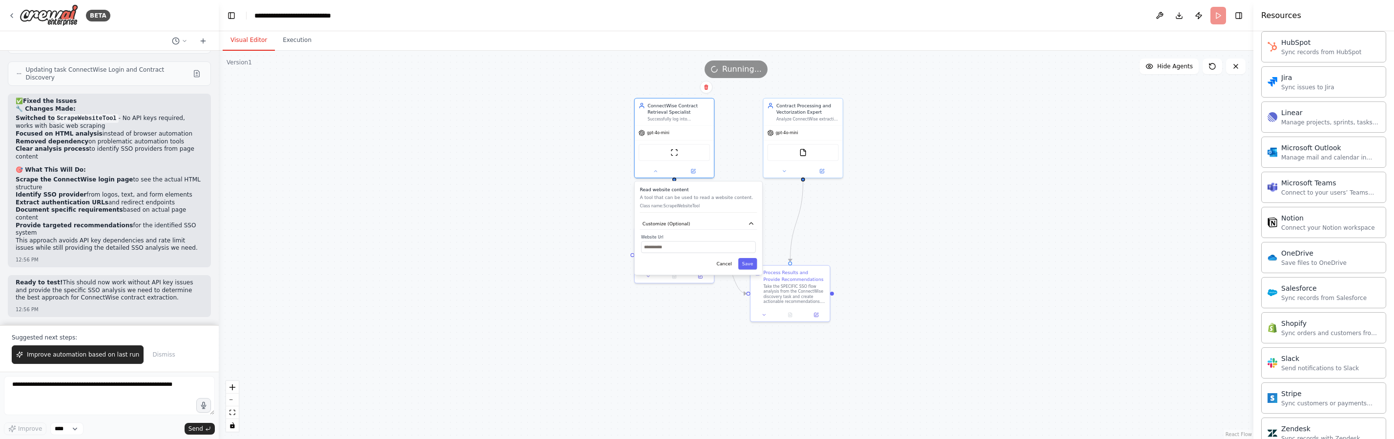
click at [521, 178] on div ".deletable-edge-delete-btn { width: 20px; height: 20px; border: 0px solid #ffff…" at bounding box center [736, 245] width 1034 height 389
click at [671, 194] on p "A tool that can be used to read a website content." at bounding box center [697, 197] width 117 height 6
click at [93, 225] on strong "Provide targeted recommendations" at bounding box center [75, 225] width 118 height 7
click at [296, 45] on button "Execution" at bounding box center [297, 40] width 44 height 21
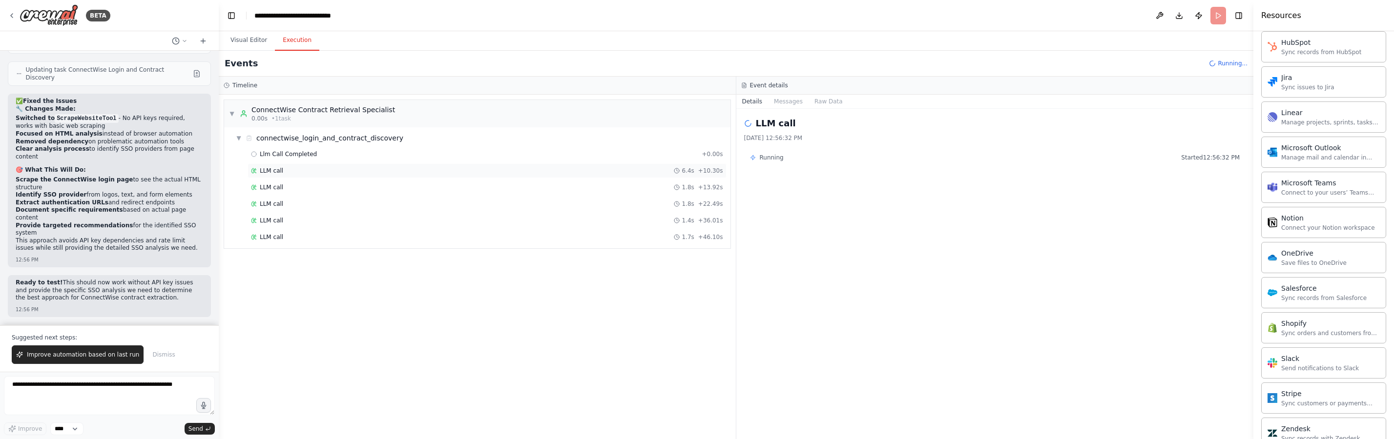
click at [294, 168] on div "LLM call 6.4s + 10.30s" at bounding box center [487, 171] width 472 height 8
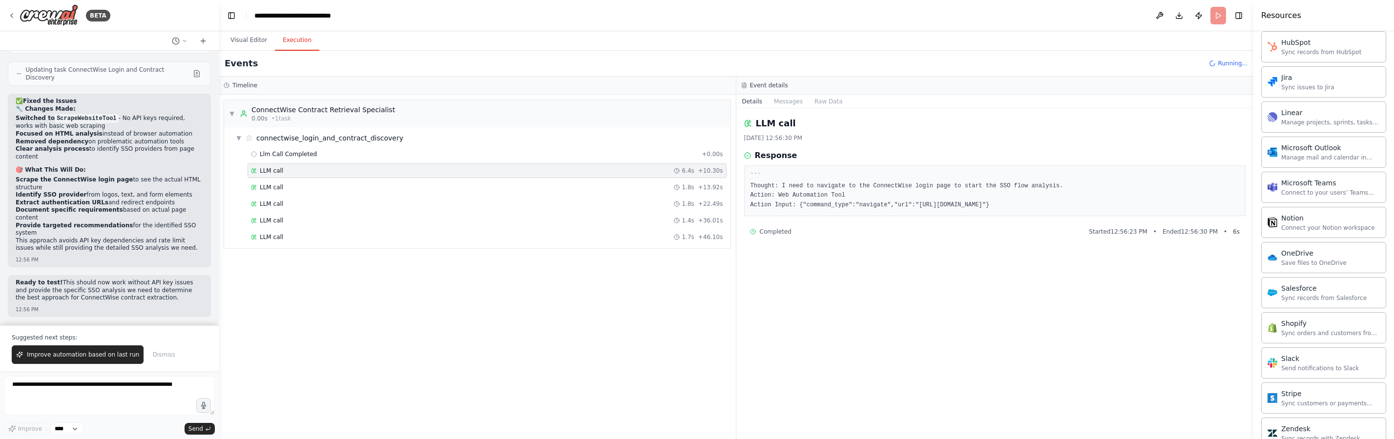
click at [291, 178] on div "LLM call 6.4s + 10.30s" at bounding box center [486, 171] width 479 height 15
click at [294, 228] on div "Llm Call Completed + 0.00s LLM call 6.4s + 10.30s LLM call 1.8s + 13.92s LLM ca…" at bounding box center [481, 205] width 498 height 116
click at [294, 248] on div "LLM call + 53.82s" at bounding box center [486, 254] width 479 height 15
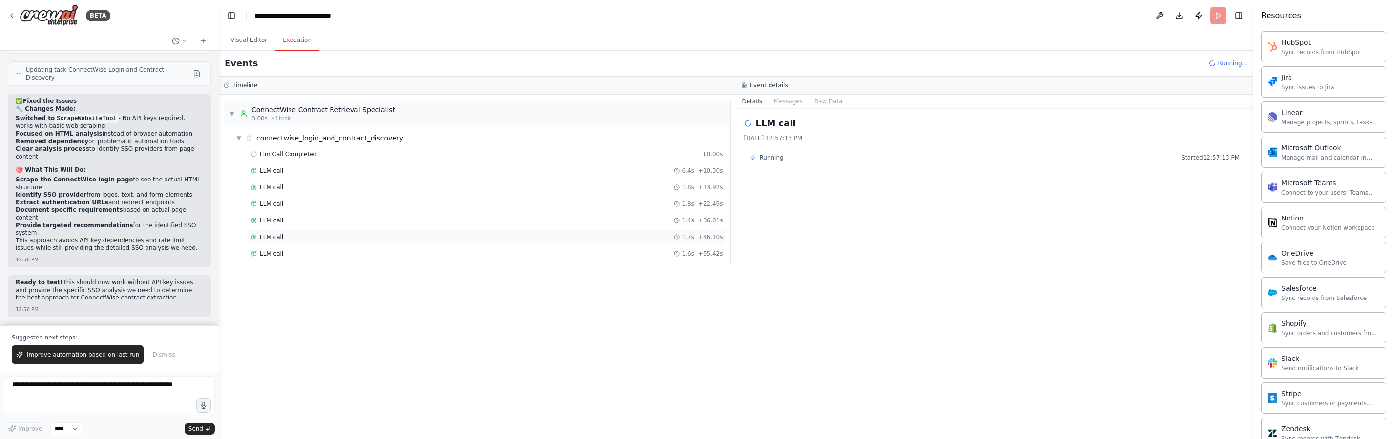
click at [294, 244] on div "LLM call 1.7s + 46.10s" at bounding box center [486, 237] width 479 height 15
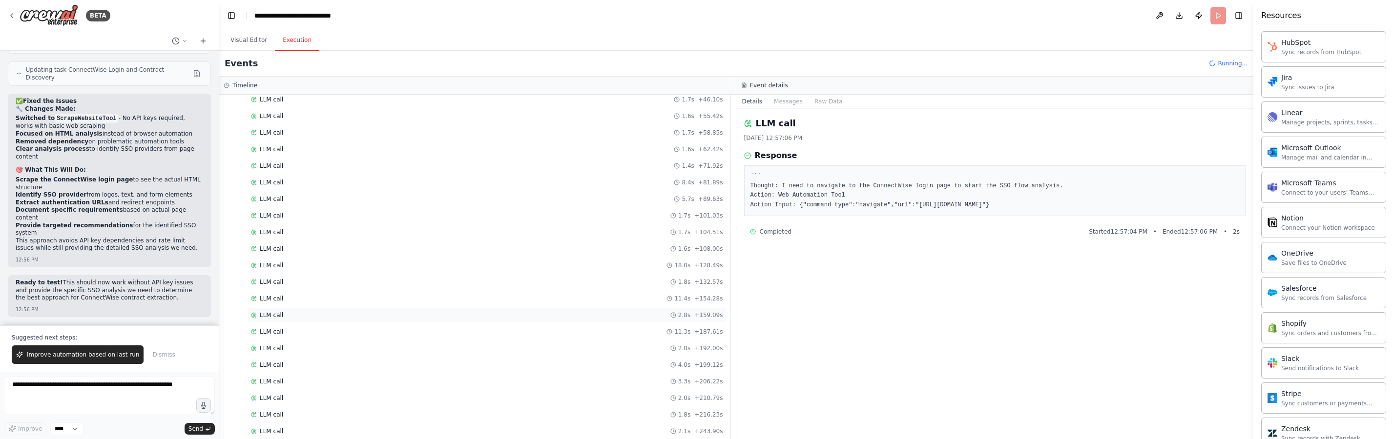
scroll to position [169, 0]
click at [12, 20] on div "BETA" at bounding box center [59, 15] width 103 height 22
click at [88, 353] on span "Improve automation based on last run" at bounding box center [83, 355] width 112 height 8
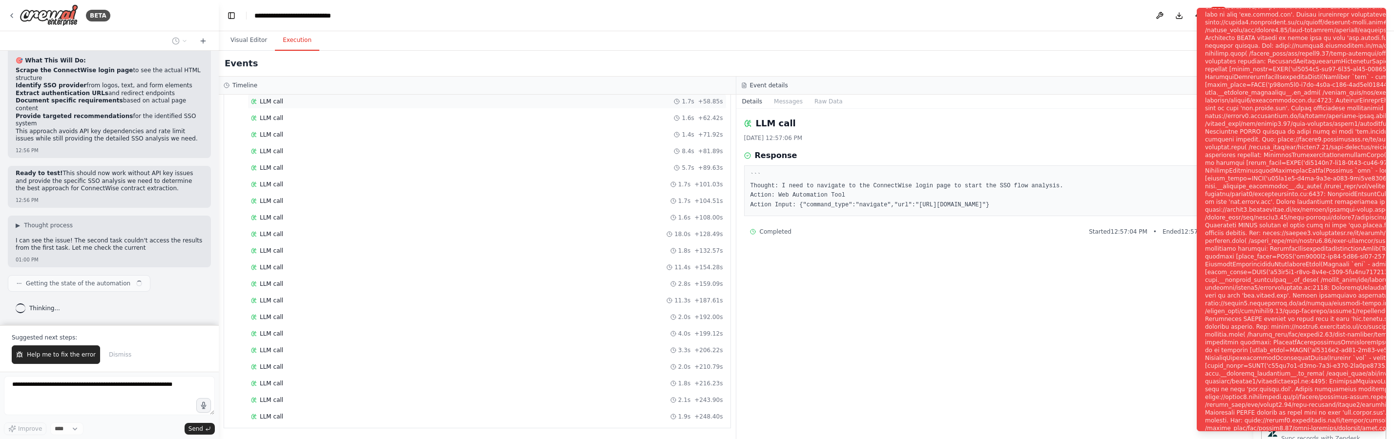
scroll to position [7580, 0]
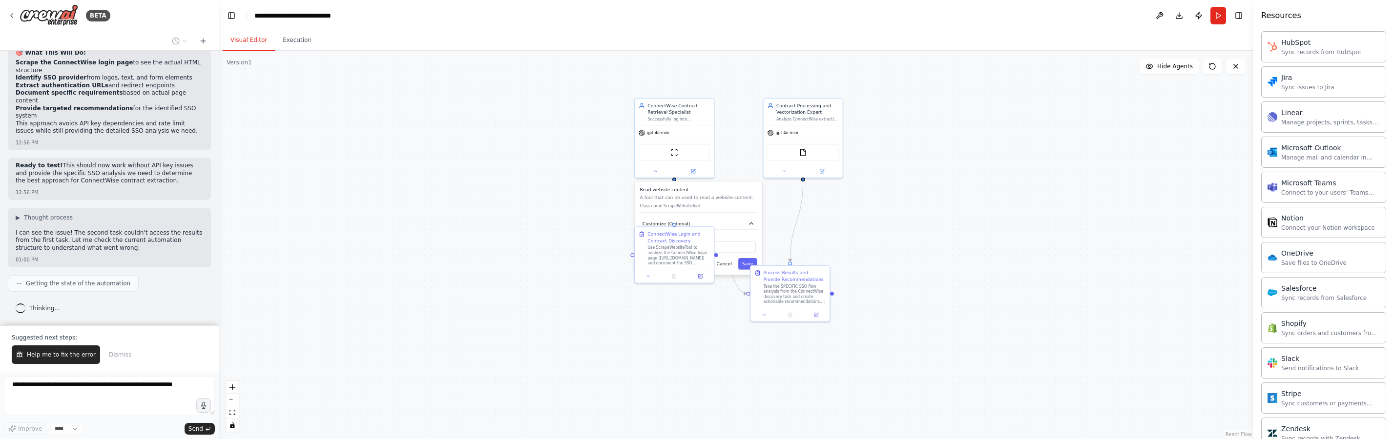
click at [250, 43] on button "Visual Editor" at bounding box center [249, 40] width 52 height 21
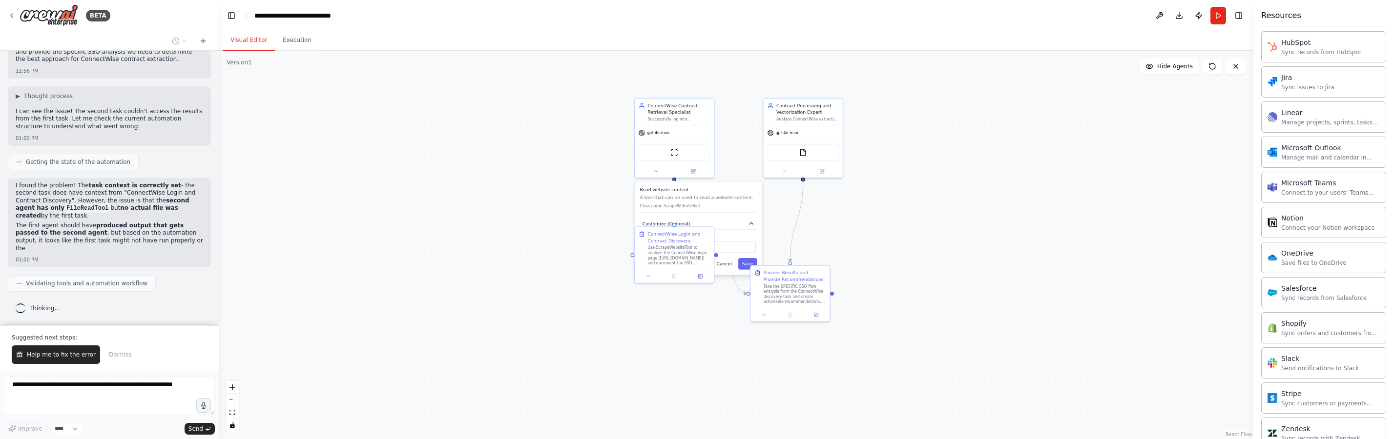
scroll to position [7711, 0]
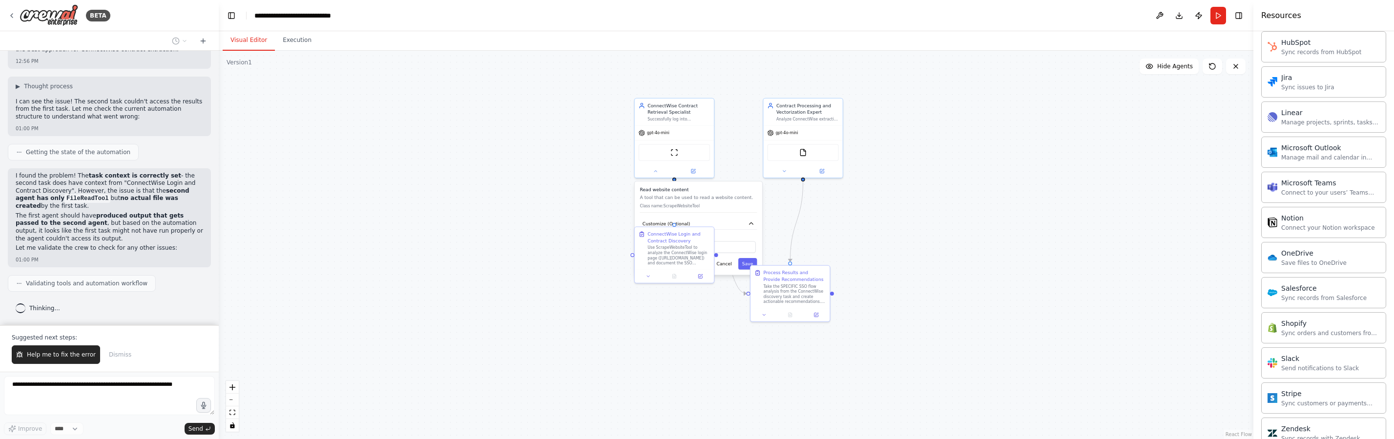
click at [383, 72] on div ".deletable-edge-delete-btn { width: 20px; height: 20px; border: 0px solid #ffff…" at bounding box center [736, 245] width 1034 height 389
drag, startPoint x: 673, startPoint y: 251, endPoint x: 680, endPoint y: 309, distance: 59.1
click at [680, 309] on div "Use ScrapeWebsiteTool to analyze the ConnectWise login page (https://na.myconne…" at bounding box center [685, 312] width 62 height 21
click at [553, 252] on div ".deletable-edge-delete-btn { width: 20px; height: 20px; border: 0px solid #ffff…" at bounding box center [736, 245] width 1034 height 389
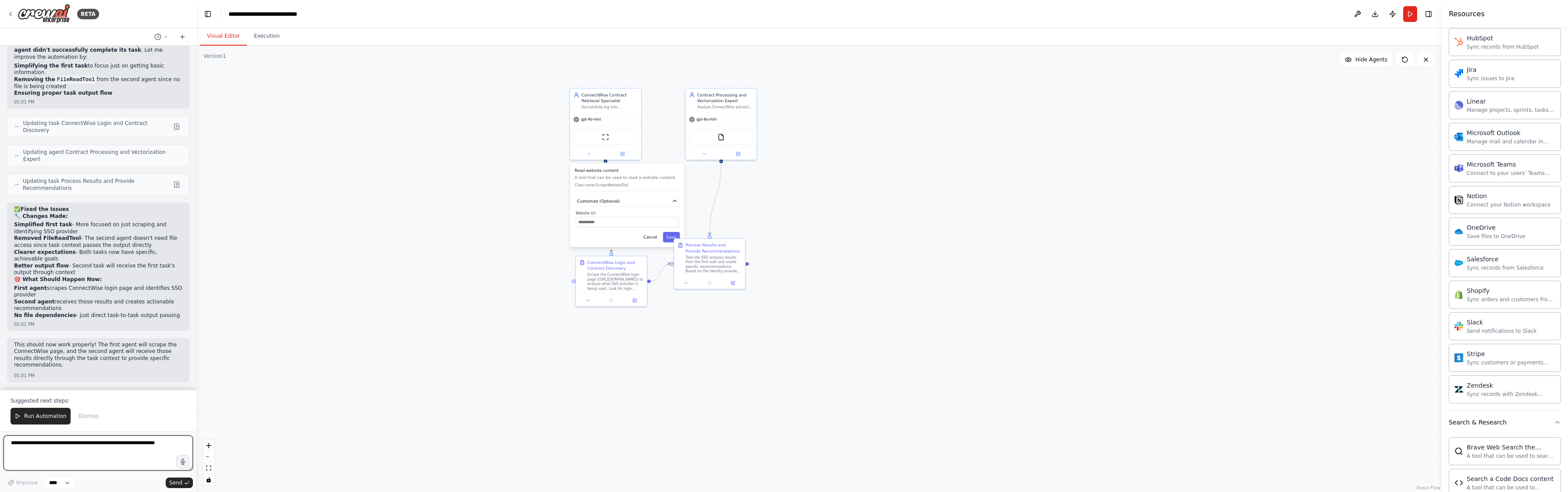
scroll to position [7156, 0]
click at [335, 182] on div ".deletable-edge-delete-btn { width: 20px; height: 20px; border: 0px solid #ffff…" at bounding box center [819, 268] width 1245 height 446
click at [73, 394] on textarea at bounding box center [98, 452] width 189 height 35
click at [77, 394] on textarea "**********" at bounding box center [98, 452] width 189 height 35
click at [75, 394] on textarea "**********" at bounding box center [98, 452] width 189 height 35
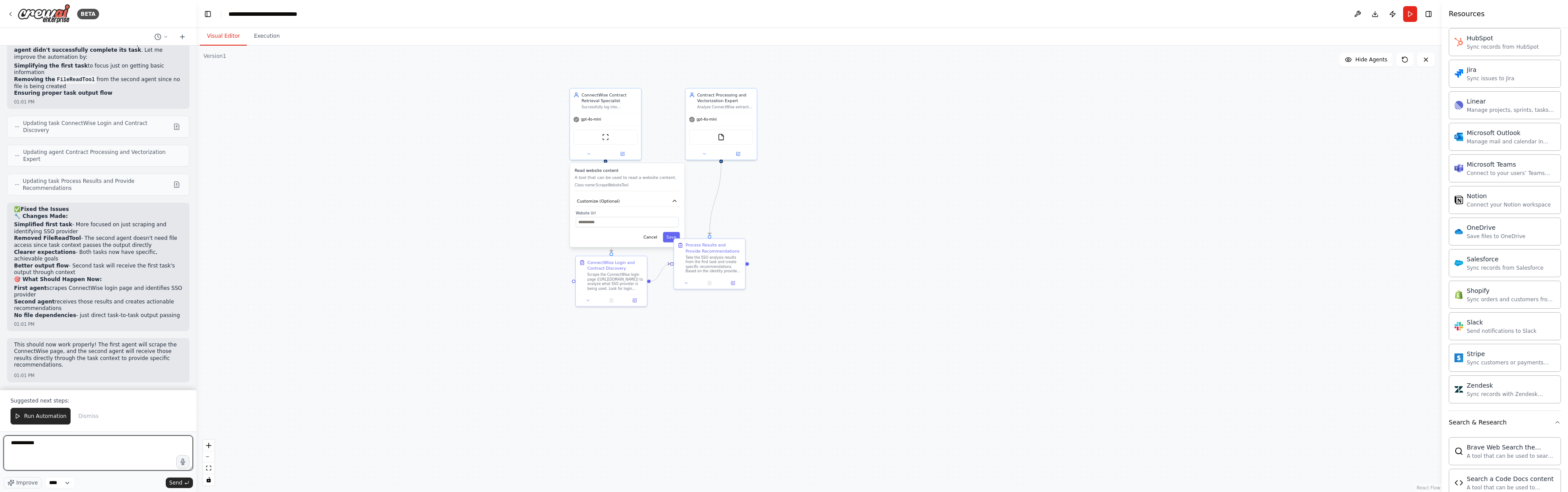
click at [75, 394] on textarea "**********" at bounding box center [98, 452] width 189 height 35
type textarea "**********"
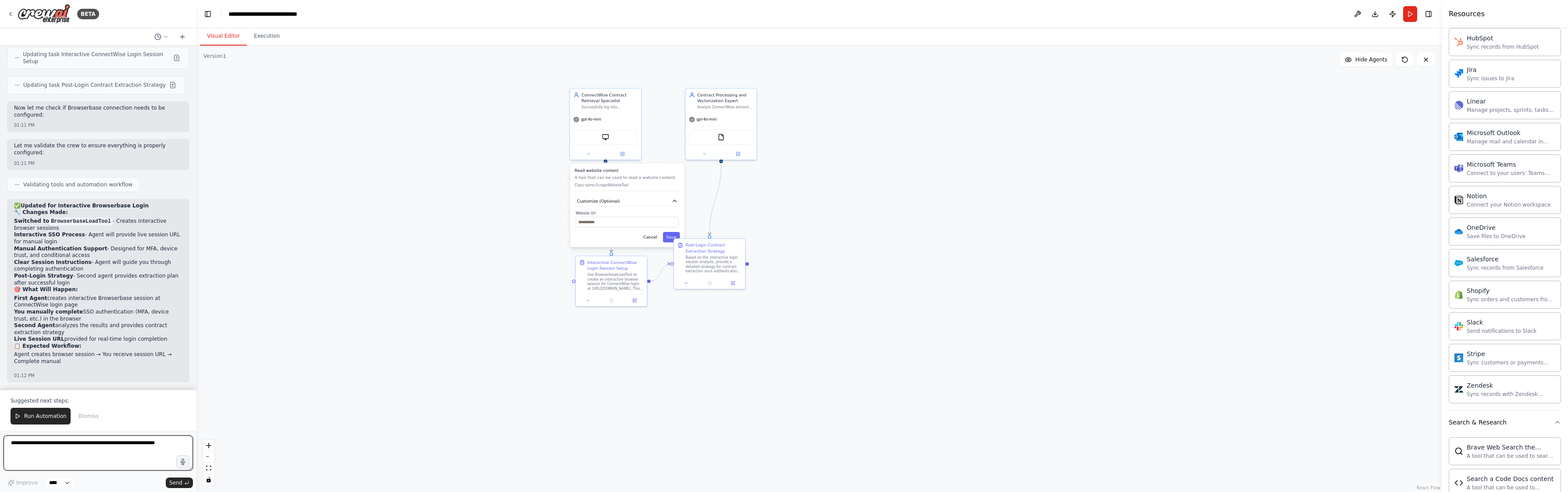
scroll to position [7736, 0]
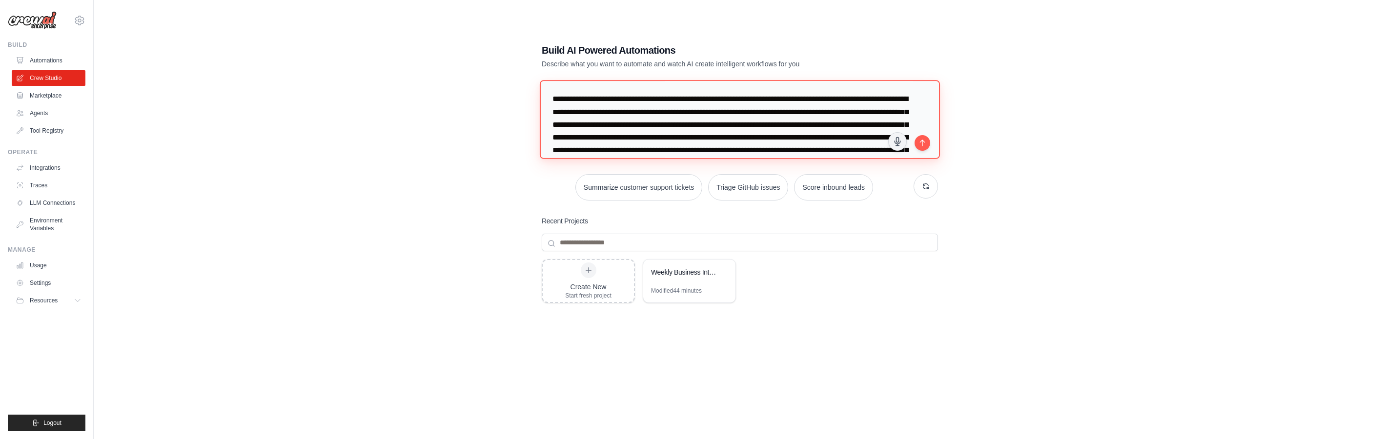
scroll to position [36, 0]
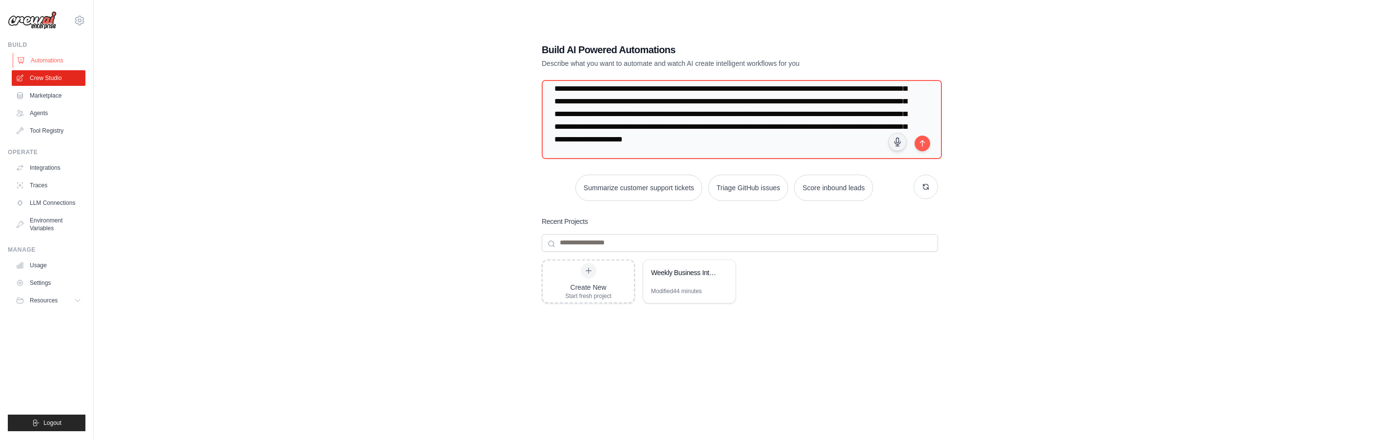
click at [15, 56] on link "Automations" at bounding box center [50, 61] width 74 height 16
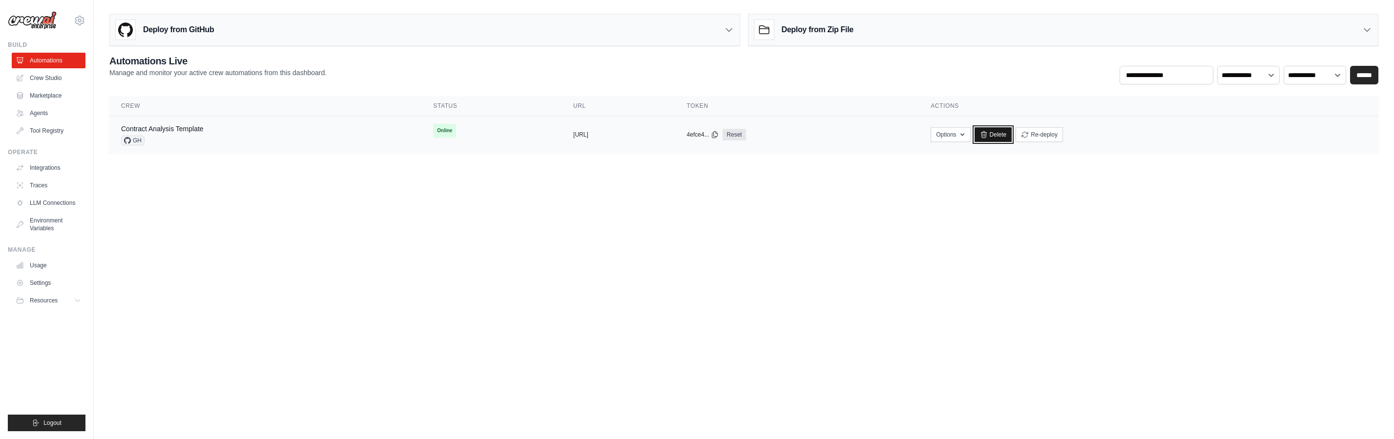
click at [1012, 138] on link "Delete" at bounding box center [993, 134] width 38 height 15
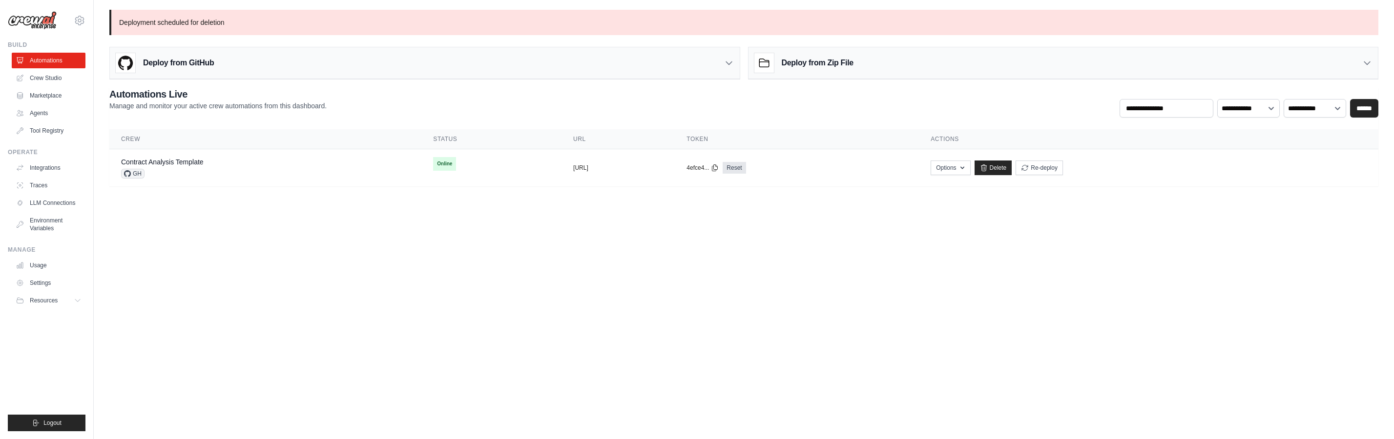
click at [596, 92] on div "**********" at bounding box center [743, 102] width 1269 height 30
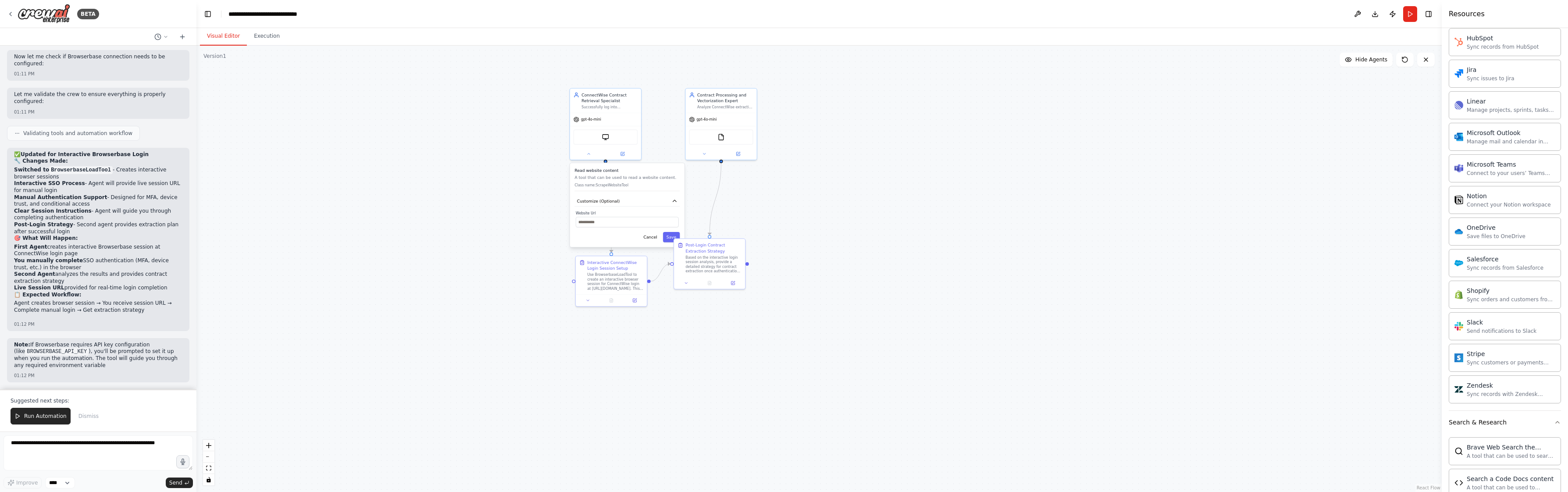
scroll to position [7796, 0]
click at [360, 239] on div ".deletable-edge-delete-btn { width: 20px; height: 20px; border: 0px solid #ffff…" at bounding box center [819, 268] width 1245 height 446
click at [621, 114] on div "gpt-4o-mini" at bounding box center [605, 118] width 71 height 13
click at [800, 259] on div ".deletable-edge-delete-btn { width: 20px; height: 20px; border: 0px solid #ffff…" at bounding box center [819, 268] width 1245 height 446
drag, startPoint x: 503, startPoint y: 242, endPoint x: 615, endPoint y: 204, distance: 118.3
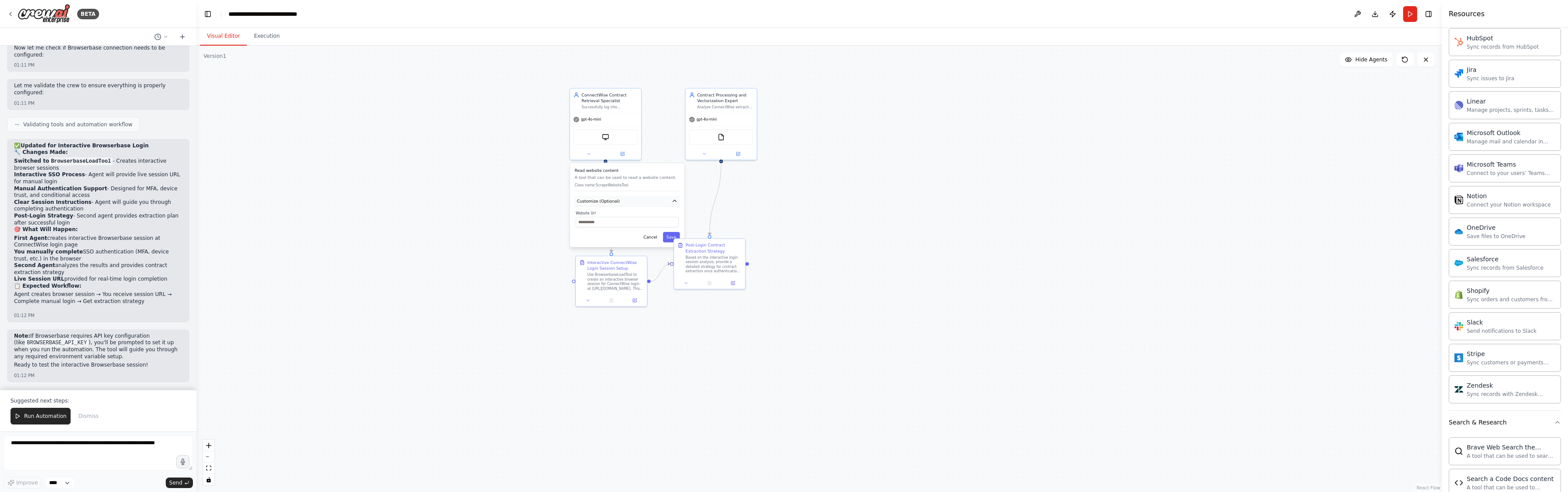
click at [503, 242] on div ".deletable-edge-delete-btn { width: 20px; height: 20px; border: 0px solid #ffff…" at bounding box center [819, 268] width 1245 height 446
click at [658, 222] on icon "button" at bounding box center [660, 222] width 4 height 4
click at [647, 233] on button "Cancel" at bounding box center [642, 233] width 16 height 8
click at [558, 221] on div ".deletable-edge-delete-btn { width: 20px; height: 20px; border: 0px solid #ffff…" at bounding box center [819, 268] width 1245 height 446
drag, startPoint x: 611, startPoint y: 276, endPoint x: 491, endPoint y: 256, distance: 121.7
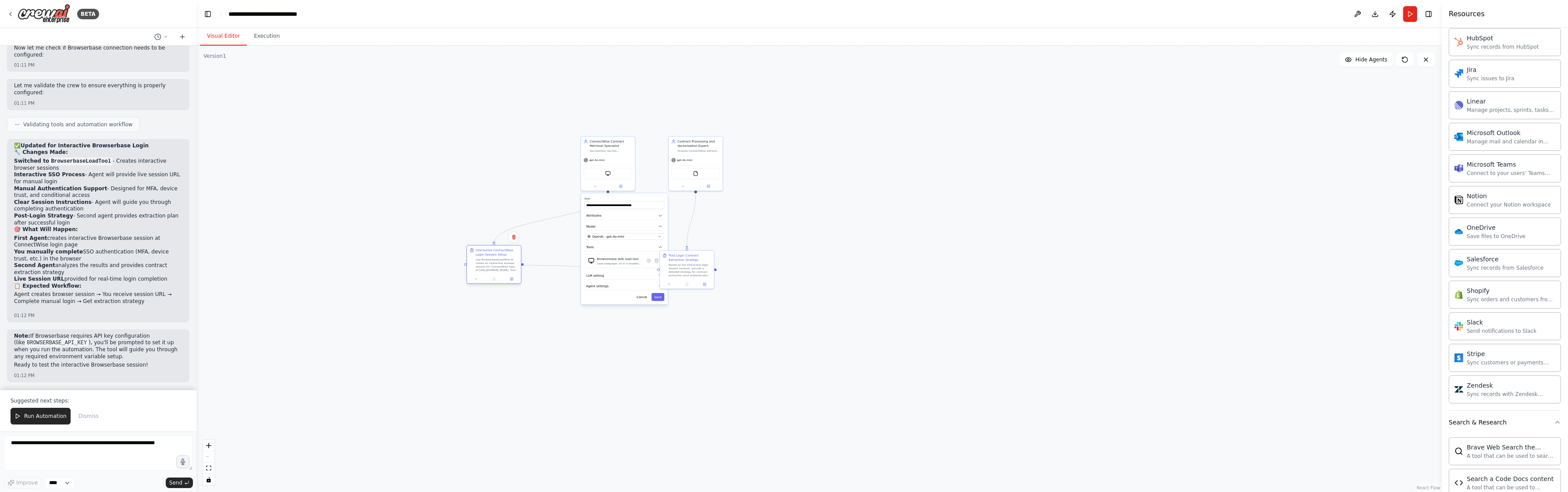
click at [491, 256] on div "Interactive ConnectWise Login Session Setup Use BrowserbaseLoadTool to create a…" at bounding box center [497, 259] width 42 height 23
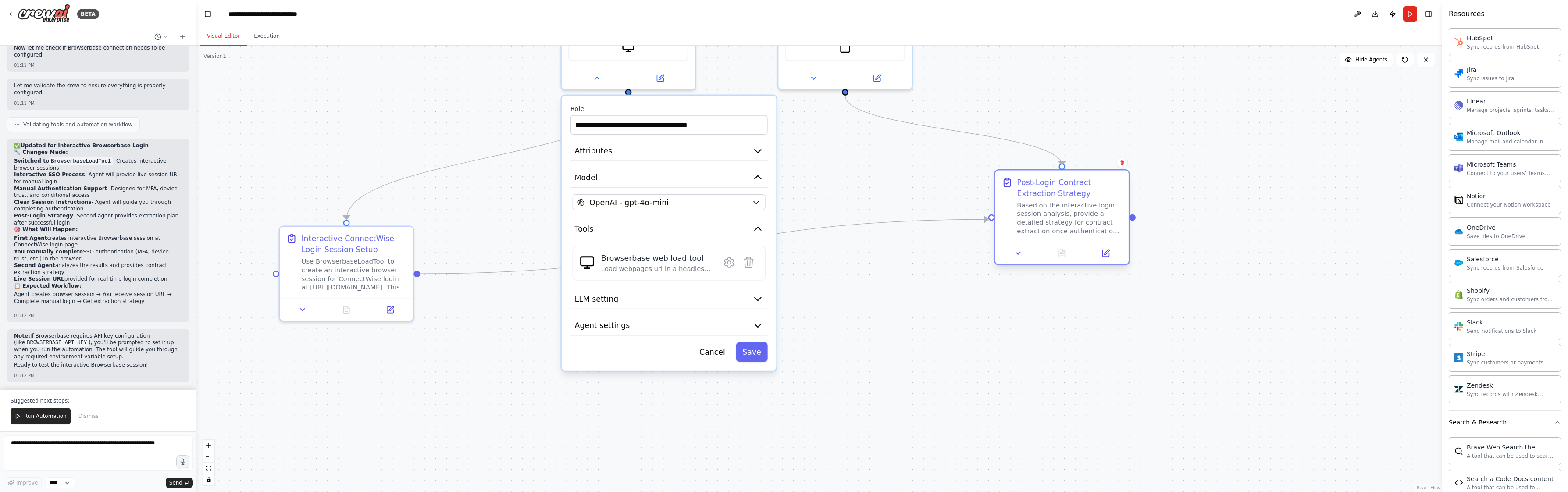
drag, startPoint x: 813, startPoint y: 250, endPoint x: 1048, endPoint y: 188, distance: 243.0
click at [1050, 188] on div "Post-Login Contract Extraction Strategy" at bounding box center [1069, 188] width 105 height 22
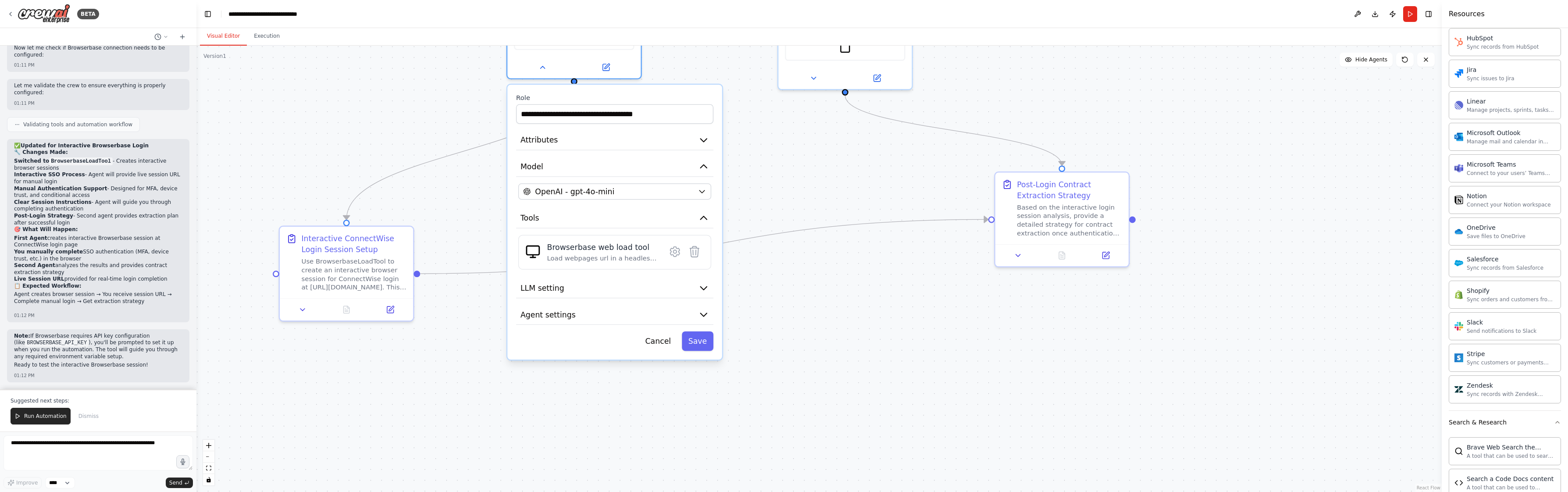
drag, startPoint x: 713, startPoint y: 108, endPoint x: 665, endPoint y: 108, distance: 48.0
click at [665, 108] on div "**********" at bounding box center [615, 109] width 198 height 31
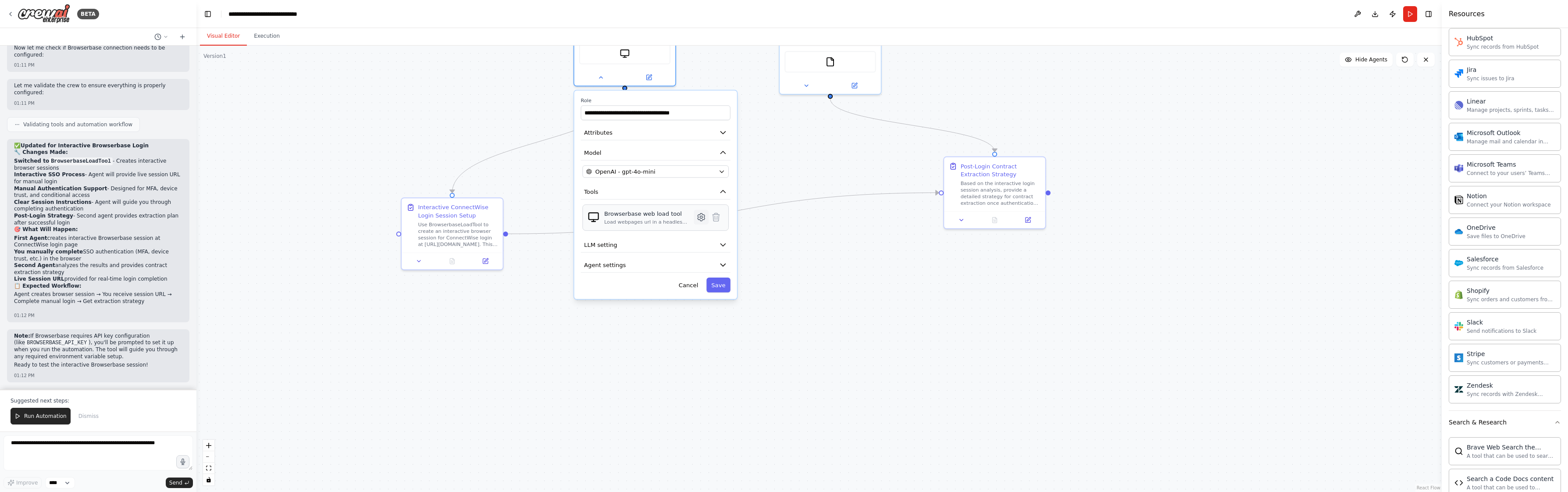
click at [697, 220] on icon at bounding box center [700, 216] width 10 height 10
click at [678, 173] on button "Advanced Options" at bounding box center [656, 174] width 149 height 15
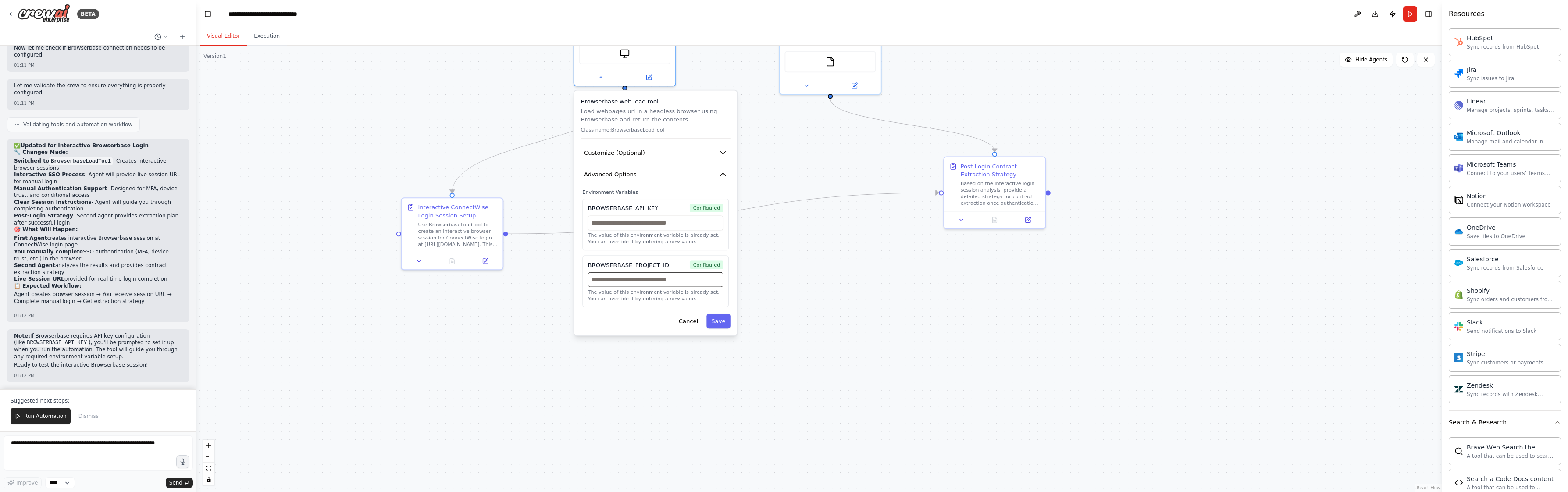
click at [643, 278] on input "text" at bounding box center [656, 279] width 136 height 15
paste input "**********"
type input "**********"
click at [662, 227] on input "text" at bounding box center [656, 223] width 136 height 15
paste input "**********"
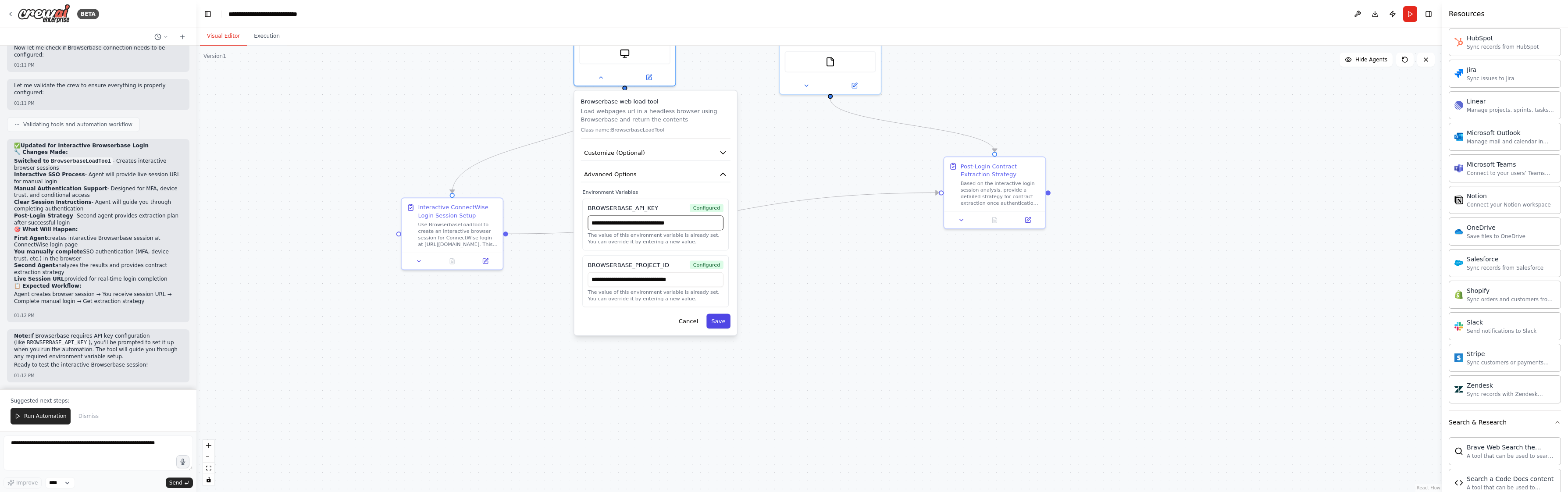
type input "**********"
click at [725, 325] on button "Save" at bounding box center [718, 321] width 24 height 15
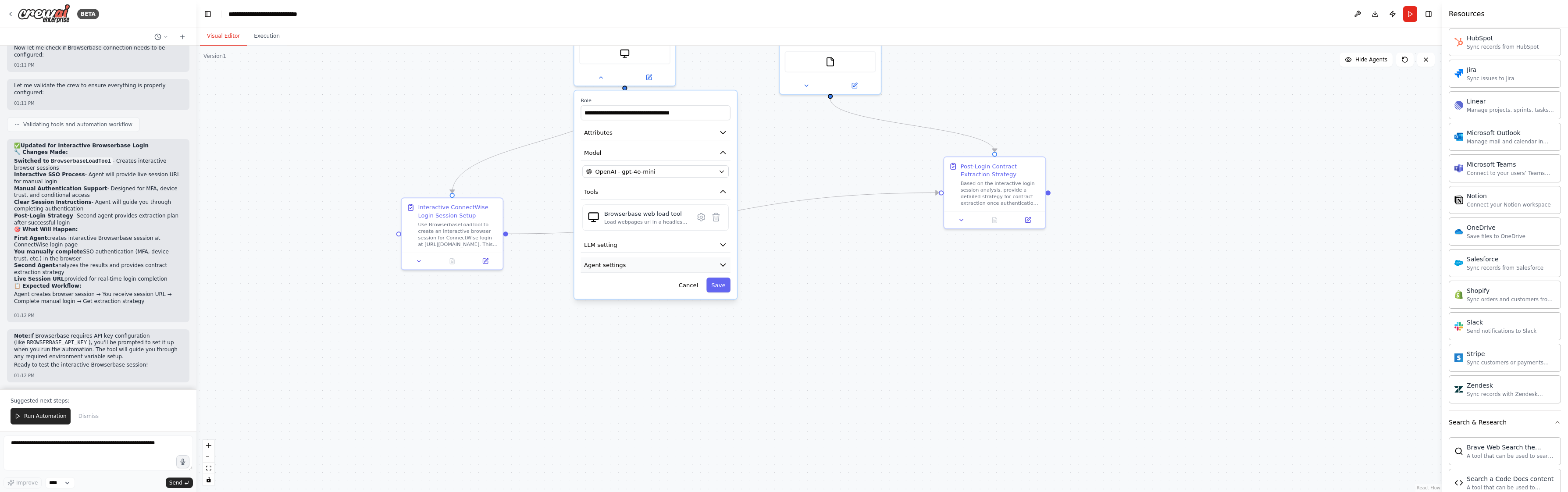
click at [641, 267] on button "Agent settings" at bounding box center [656, 265] width 149 height 15
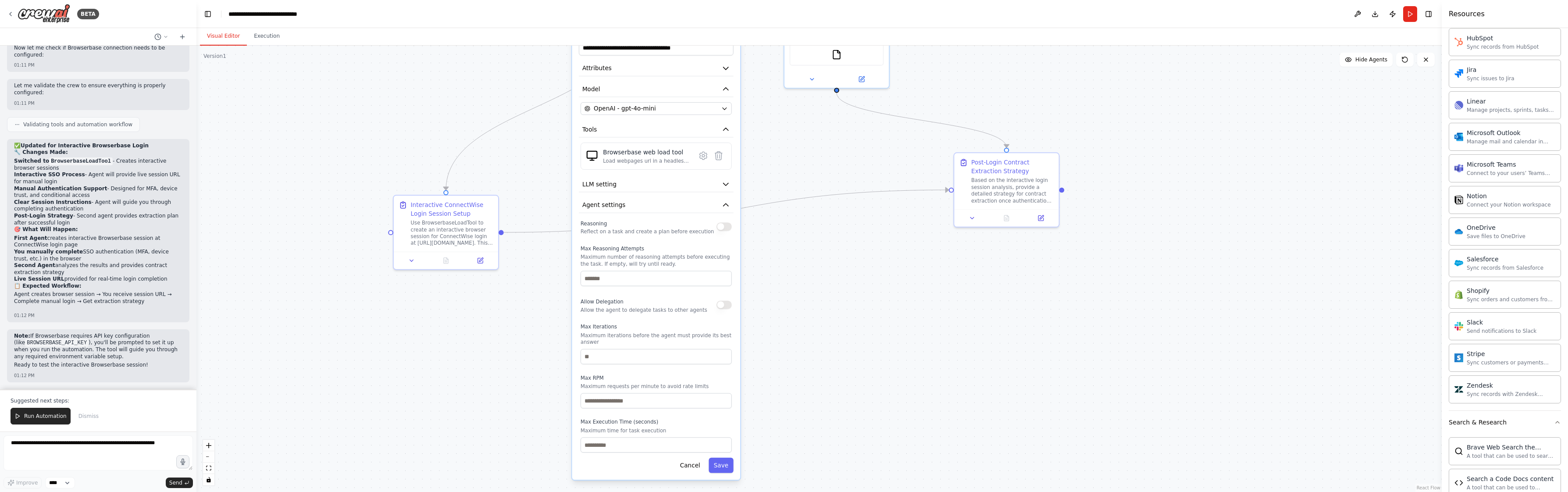
drag, startPoint x: 639, startPoint y: 392, endPoint x: 640, endPoint y: 336, distance: 56.0
click at [640, 336] on p "Maximum iterations before the agent must provide its best answer" at bounding box center [656, 338] width 151 height 13
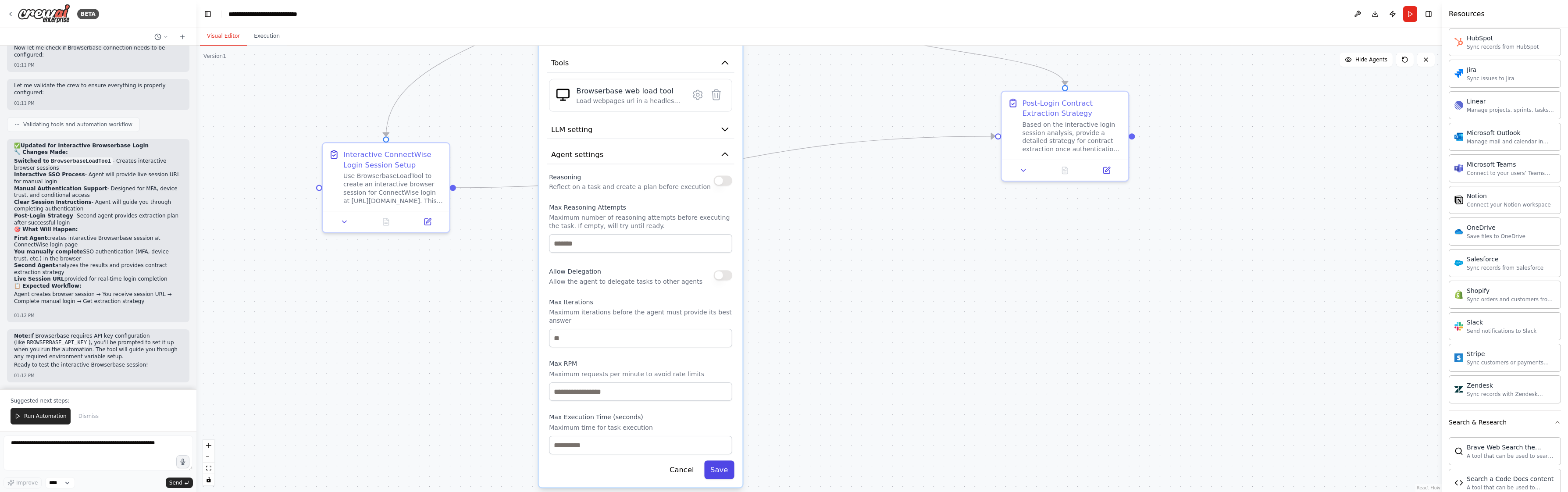
click at [727, 468] on button "Save" at bounding box center [718, 470] width 30 height 19
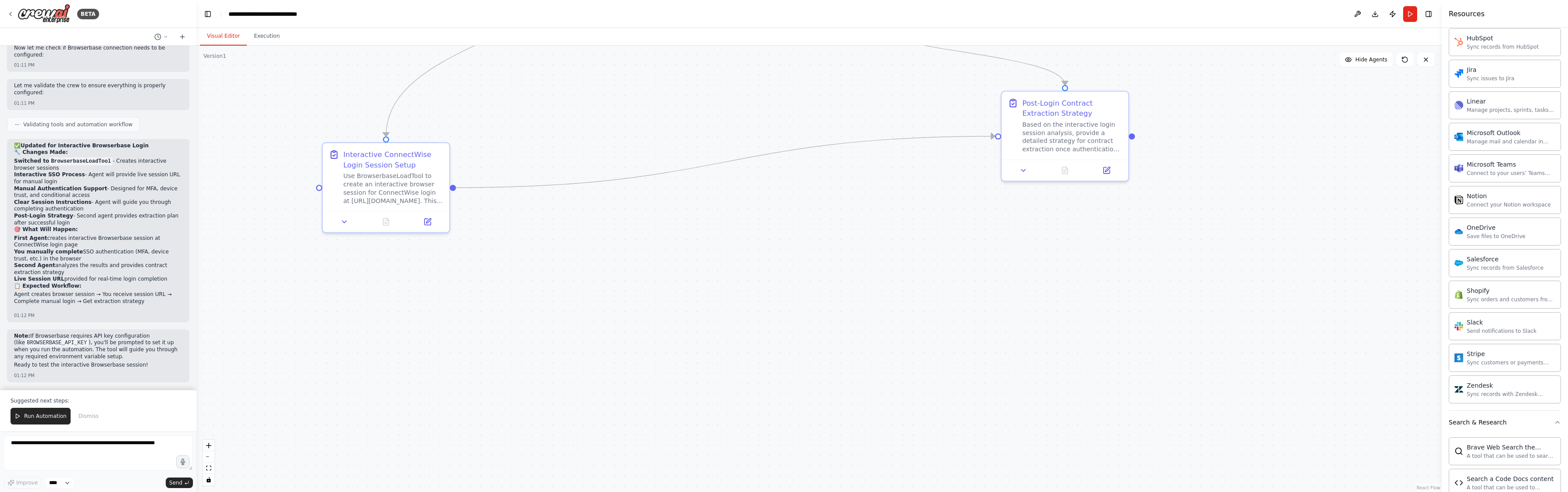
click at [813, 312] on div ".deletable-edge-delete-btn { width: 20px; height: 20px; border: 0px solid #ffff…" at bounding box center [819, 268] width 1245 height 446
drag, startPoint x: 757, startPoint y: 306, endPoint x: 743, endPoint y: 344, distance: 40.5
click at [746, 356] on div ".deletable-edge-delete-btn { width: 20px; height: 20px; border: 0px solid #ffff…" at bounding box center [819, 268] width 1245 height 446
drag, startPoint x: 688, startPoint y: 163, endPoint x: 681, endPoint y: 174, distance: 13.0
click at [681, 174] on div "ConnectWise Contract Retrieval Specialist Successfully log into ConnectWise and…" at bounding box center [668, 183] width 55 height 55
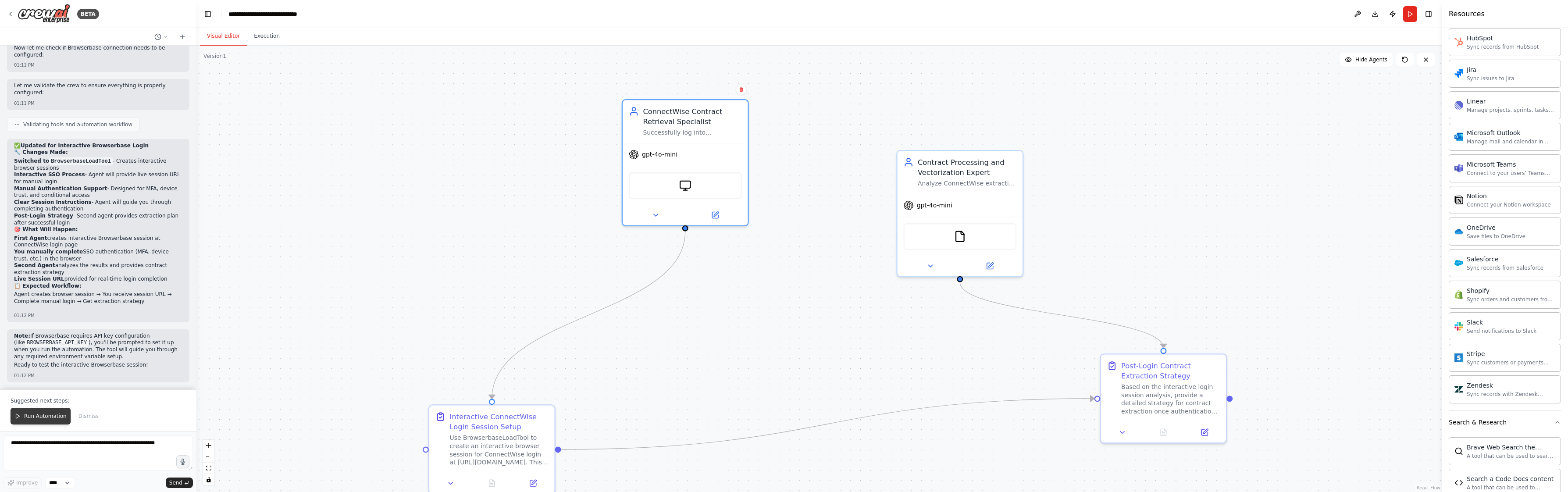
click at [38, 413] on span "Run Automation" at bounding box center [45, 416] width 42 height 7
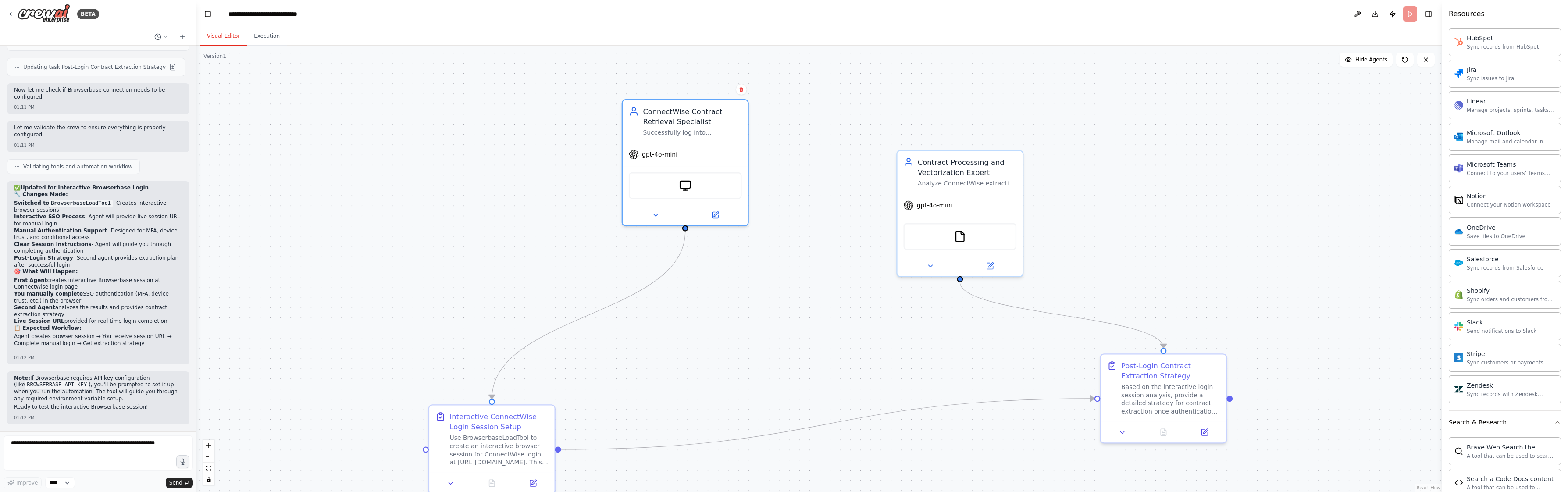
scroll to position [7754, 0]
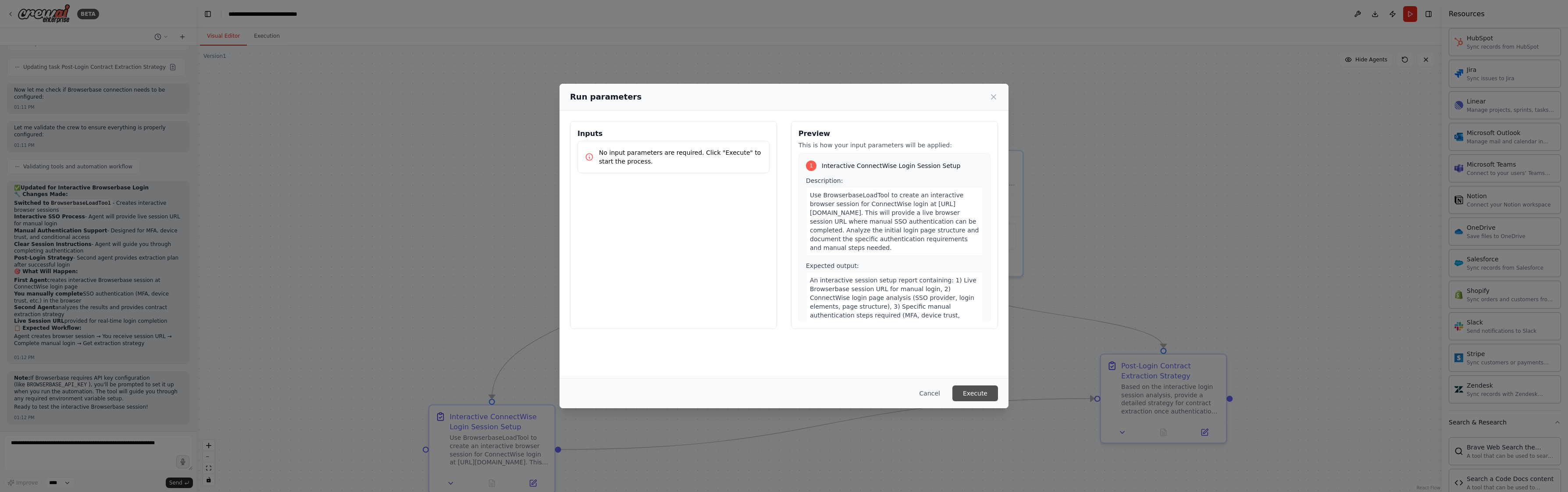
click at [967, 393] on button "Execute" at bounding box center [974, 393] width 46 height 16
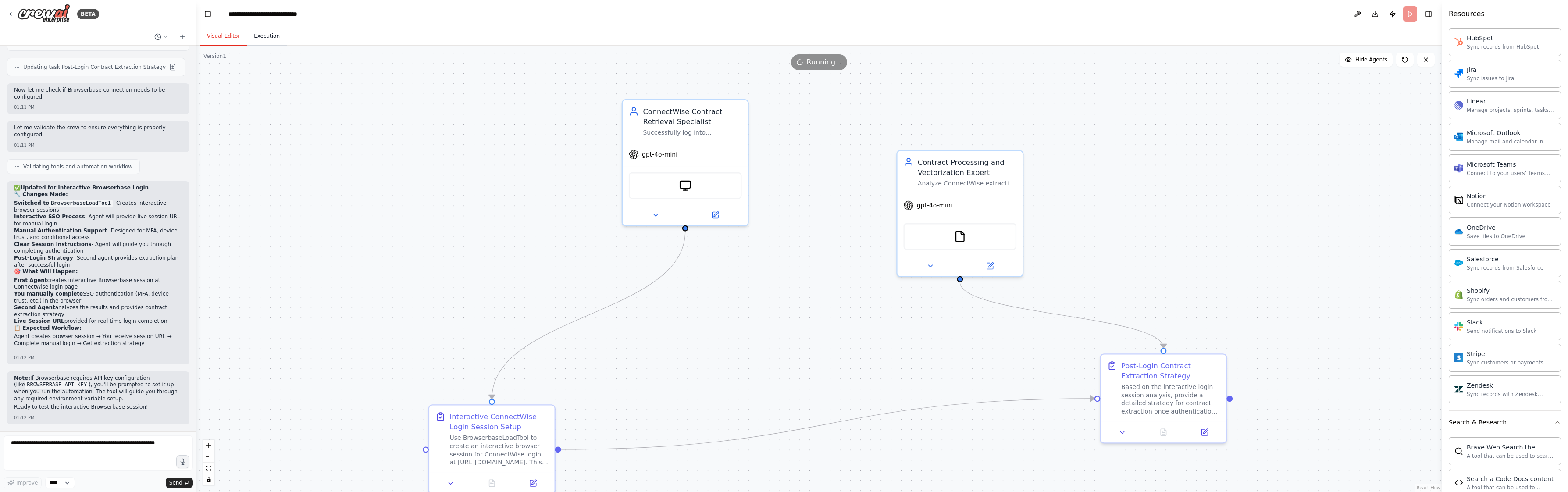
click at [268, 37] on button "Execution" at bounding box center [267, 36] width 40 height 19
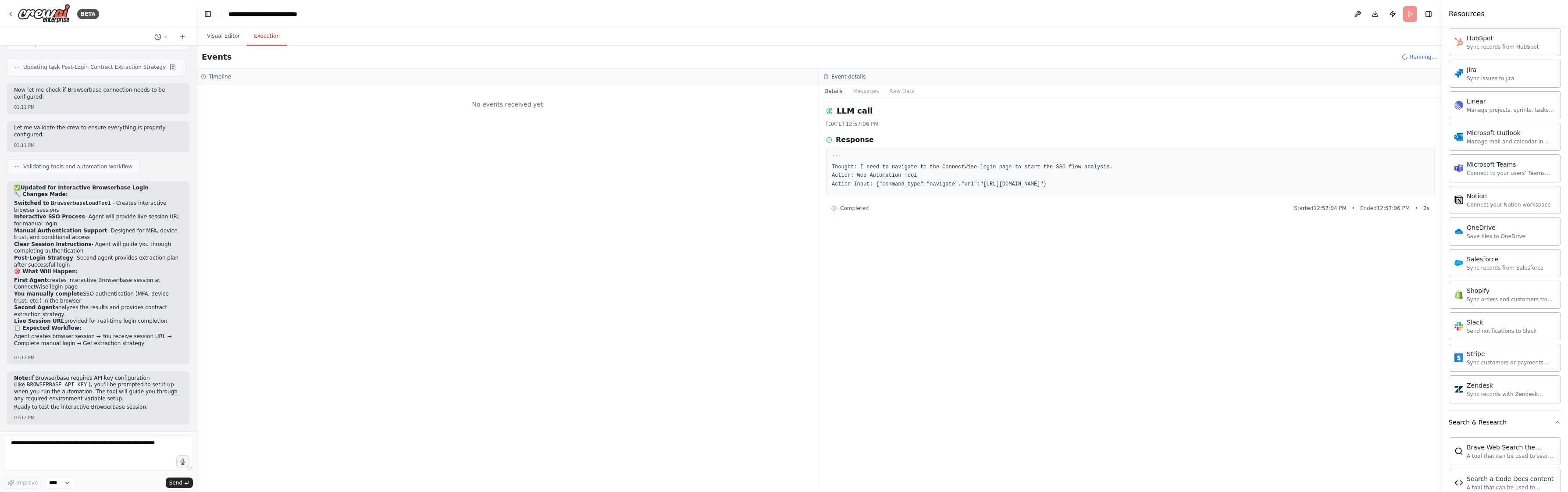
scroll to position [0, 0]
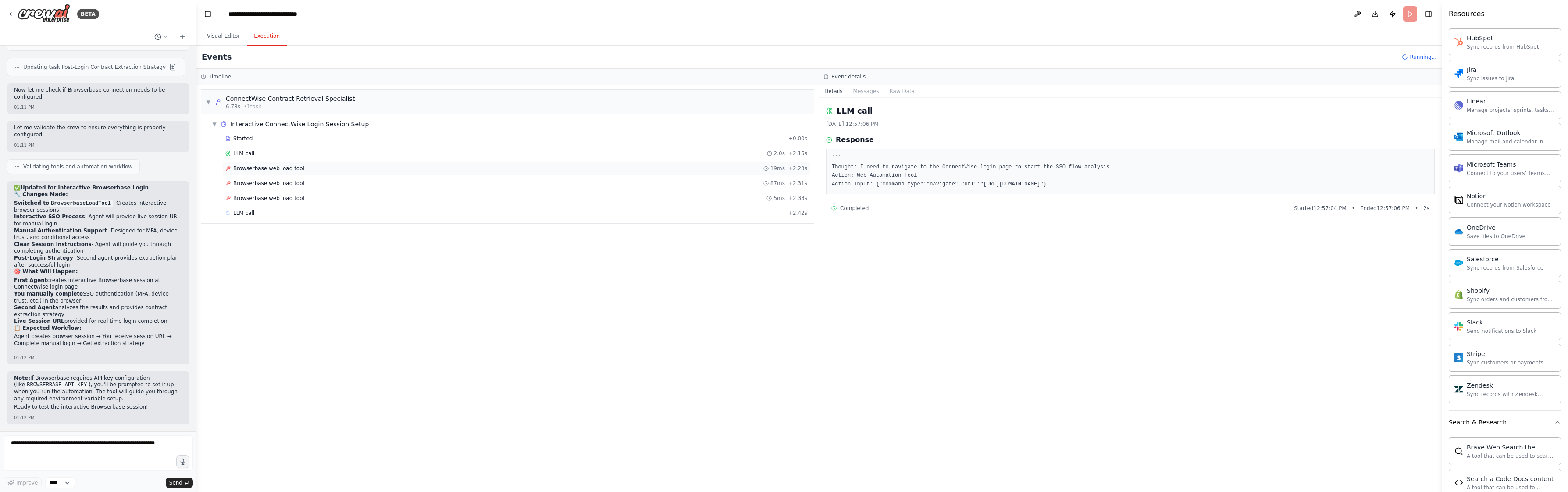
click at [304, 165] on div "Browserbase web load tool 19ms + 2.23s" at bounding box center [516, 169] width 582 height 7
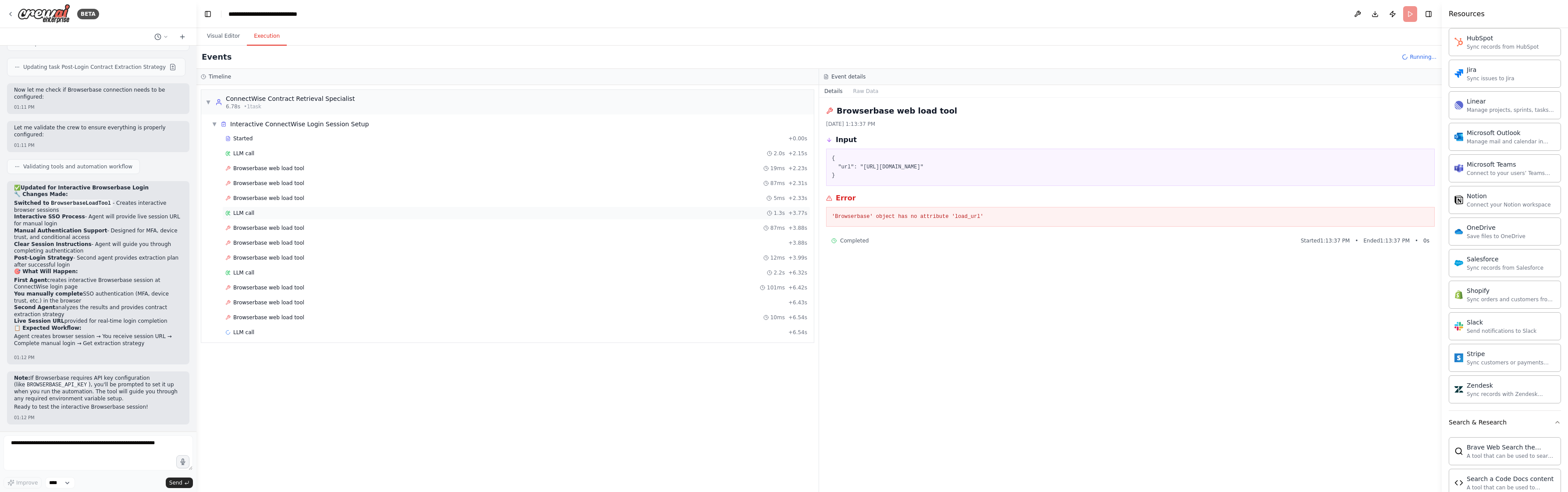
click at [260, 213] on div "LLM call 1.3s + 3.77s" at bounding box center [516, 213] width 582 height 7
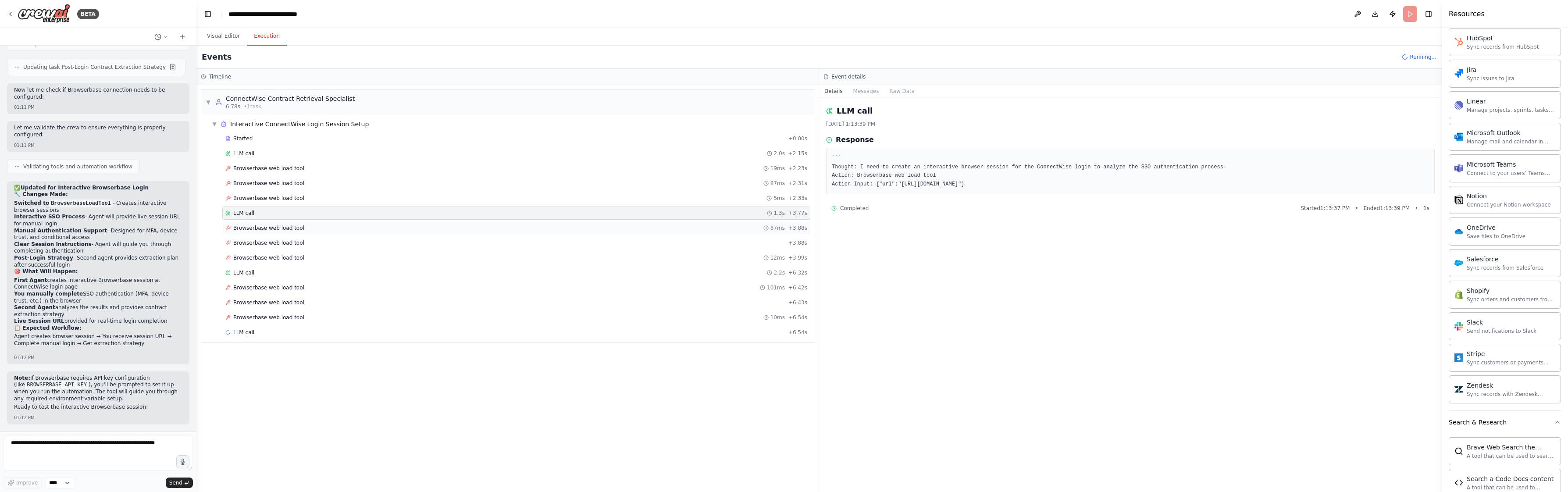
click at [263, 225] on span "Browserbase web load tool" at bounding box center [269, 228] width 71 height 7
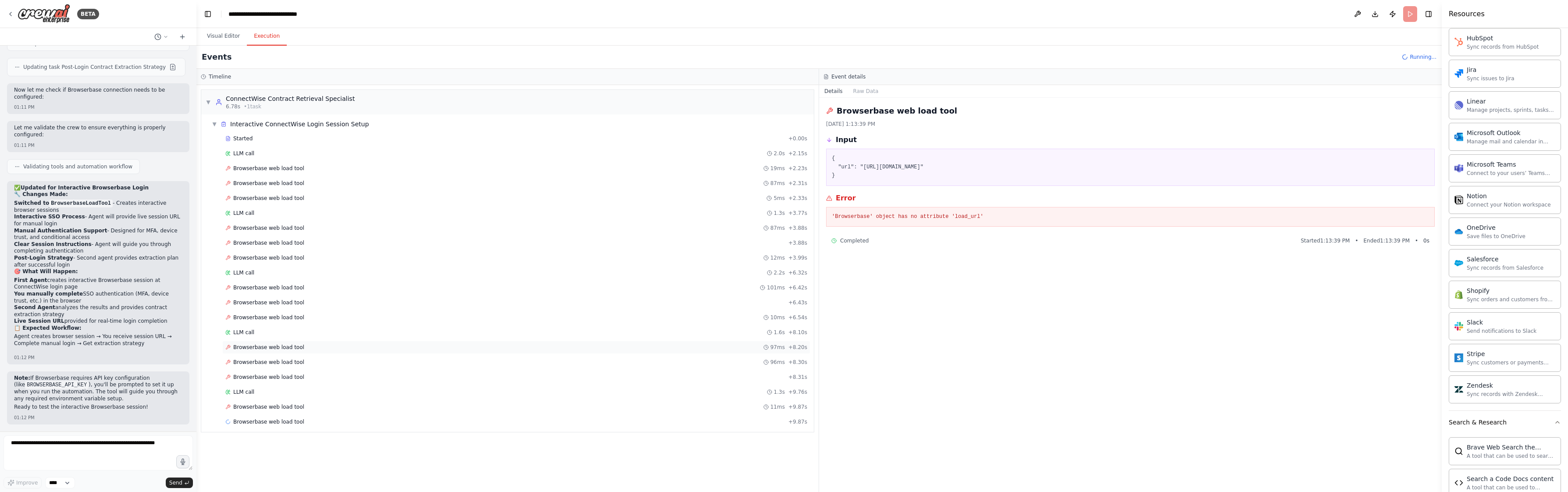
click at [280, 351] on div "Browserbase web load tool 97ms + 8.20s" at bounding box center [515, 347] width 588 height 13
click at [952, 214] on pre "'Browserbase' object has no attribute 'load_url'" at bounding box center [1130, 217] width 597 height 9
click at [223, 31] on button "Visual Editor" at bounding box center [224, 36] width 47 height 19
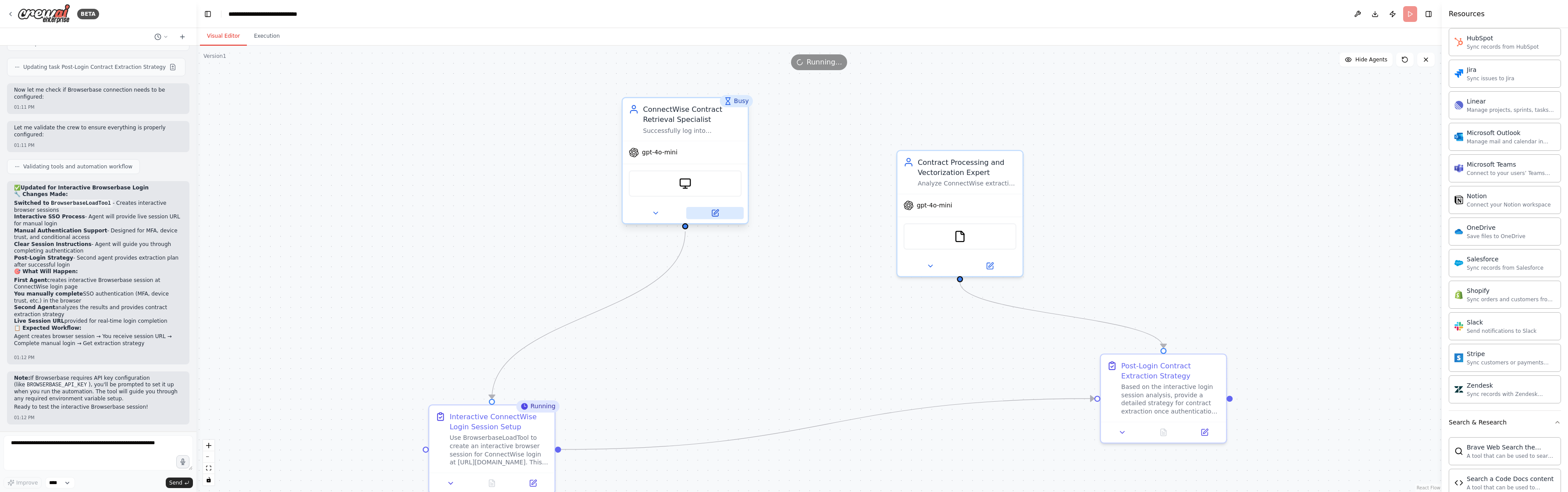
click at [720, 213] on button at bounding box center [715, 213] width 57 height 13
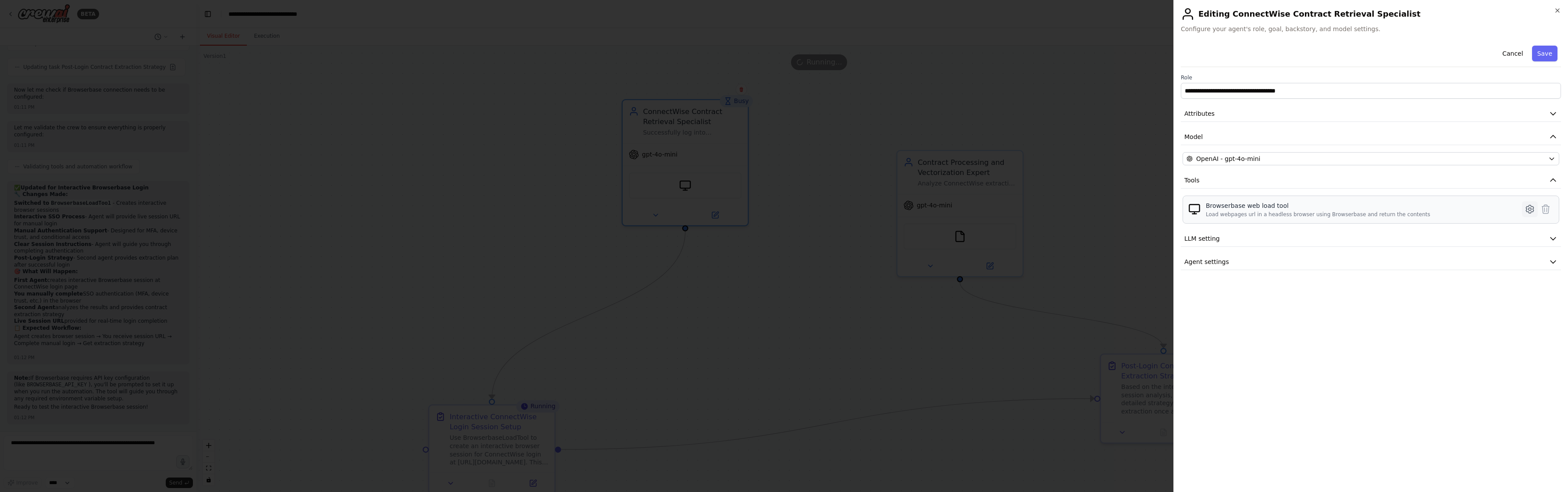
click at [1530, 212] on icon at bounding box center [1529, 208] width 7 height 8
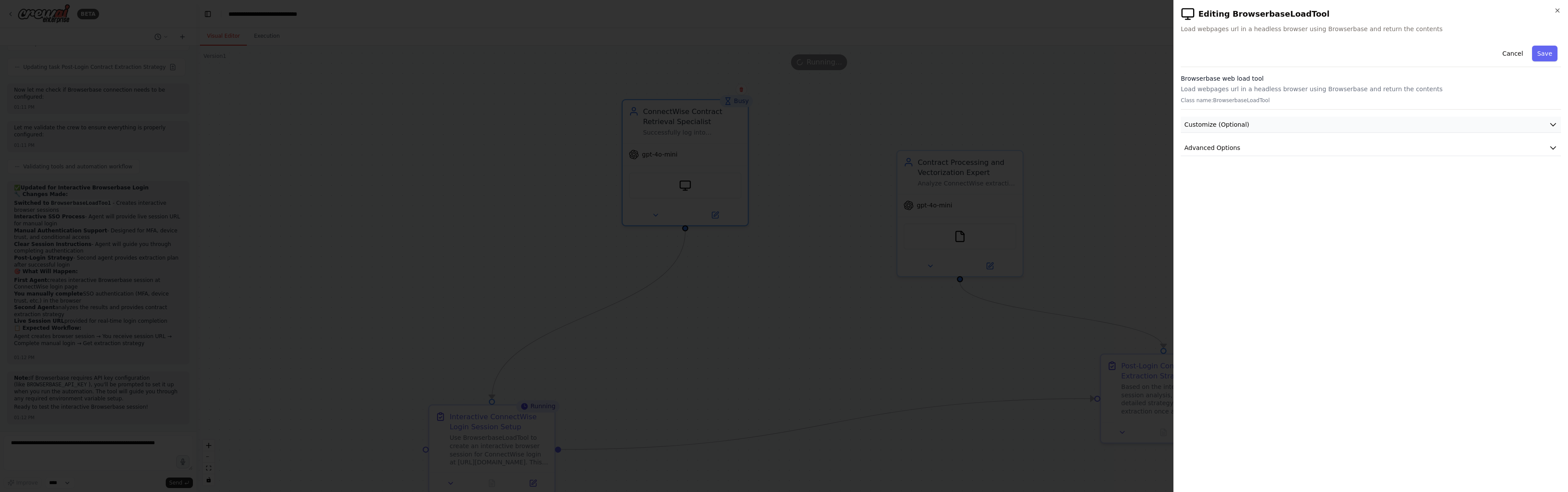
click at [1270, 126] on button "Customize (Optional)" at bounding box center [1370, 125] width 380 height 16
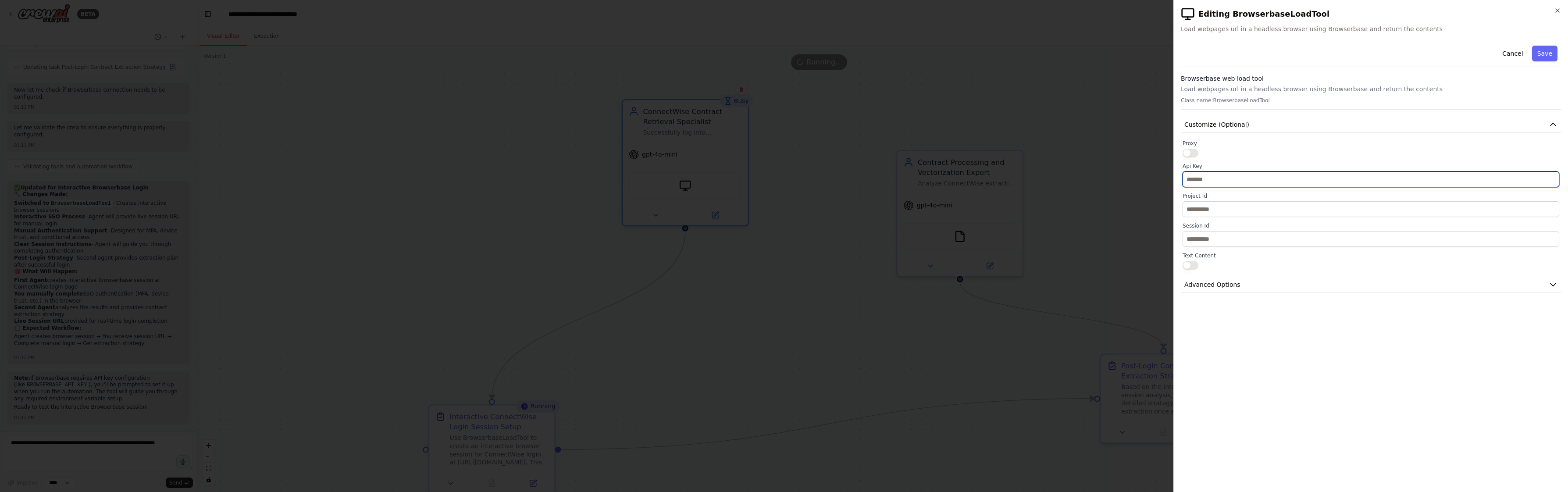
click at [1285, 186] on input "text" at bounding box center [1370, 180] width 376 height 16
paste input "**********"
type input "**********"
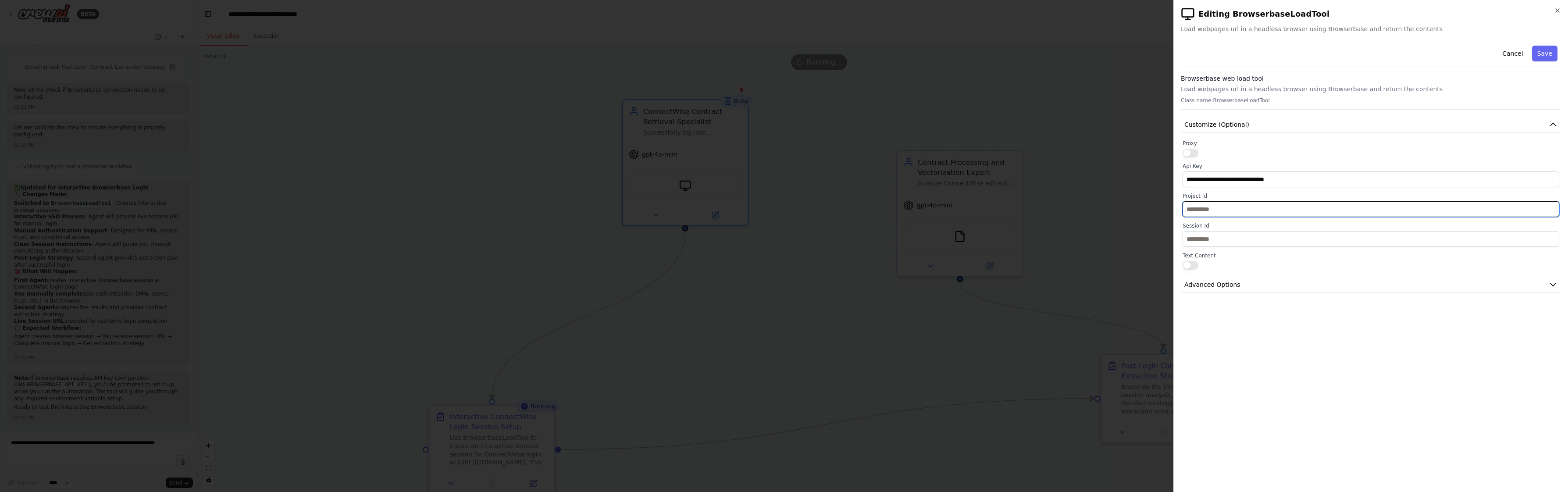
click at [1214, 210] on input "text" at bounding box center [1370, 209] width 376 height 16
paste input "**********"
type input "**********"
click at [1546, 55] on button "Save" at bounding box center [1545, 54] width 25 height 16
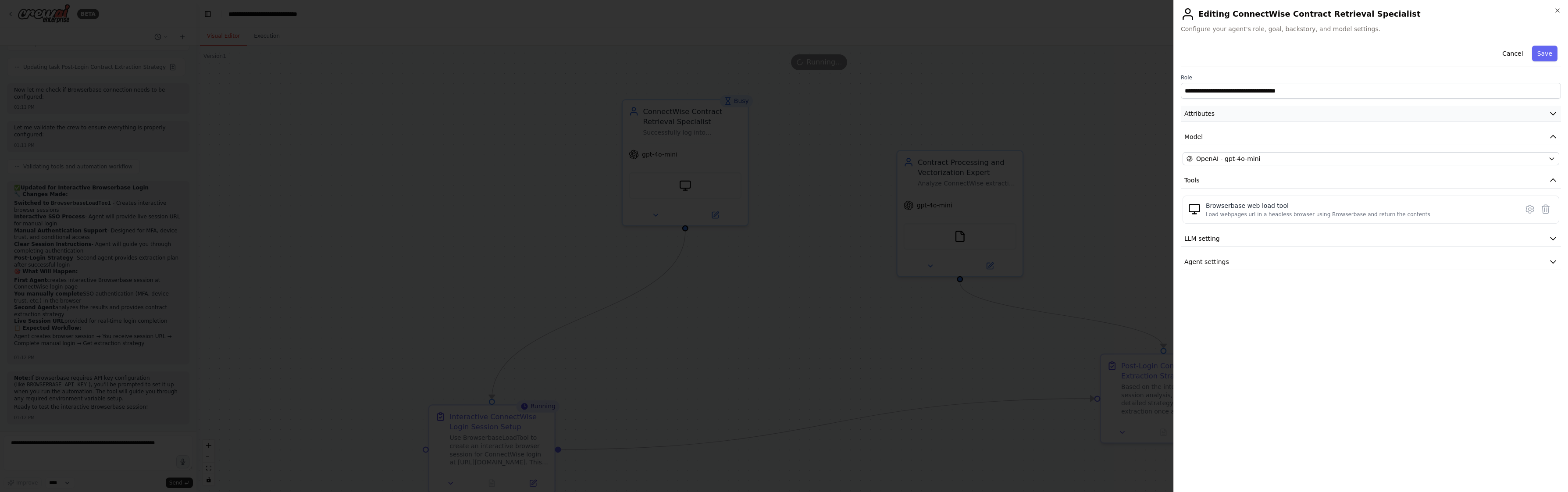
click at [1338, 117] on button "Attributes" at bounding box center [1370, 114] width 380 height 16
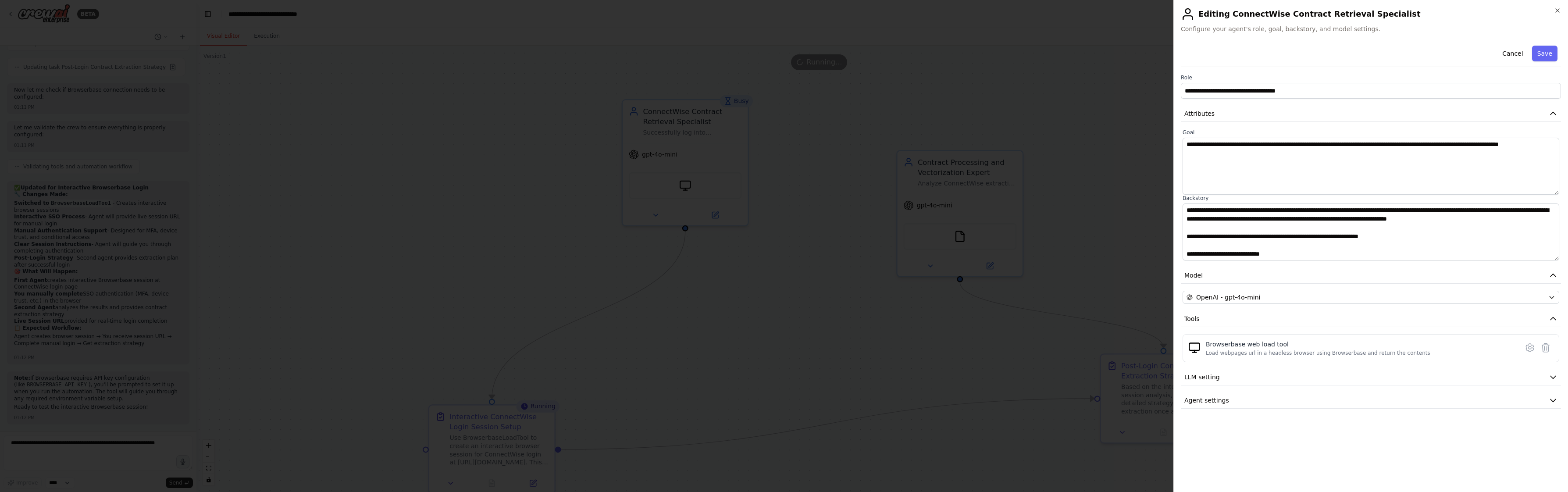
click at [516, 133] on div at bounding box center [784, 246] width 1568 height 492
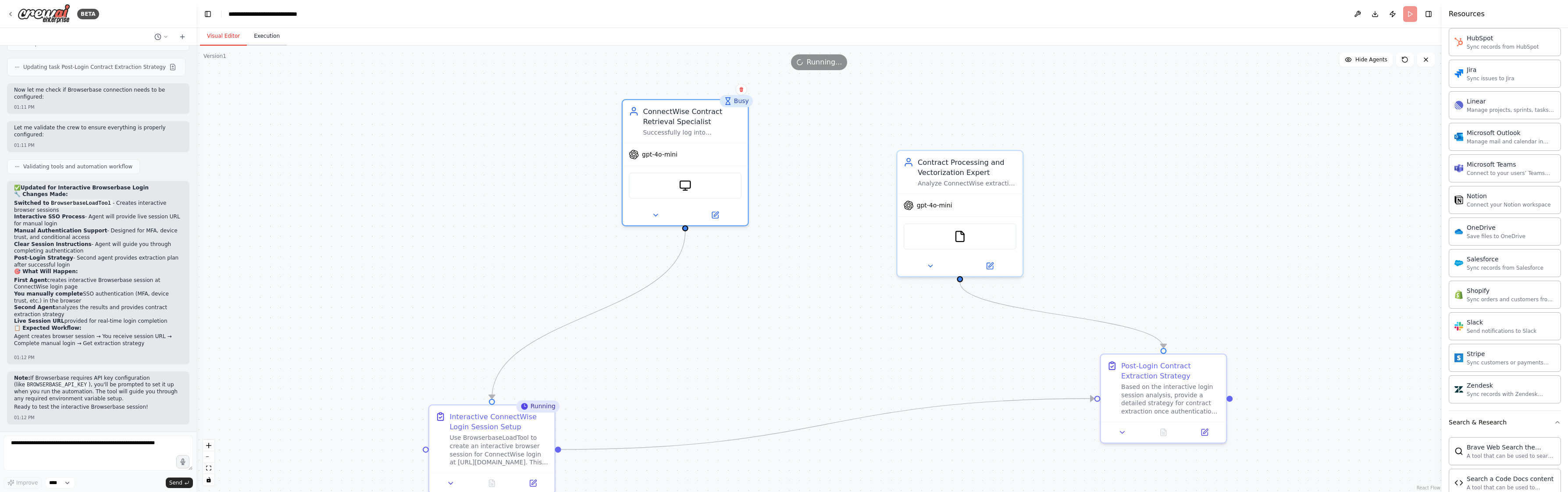
click at [247, 32] on button "Execution" at bounding box center [267, 36] width 40 height 19
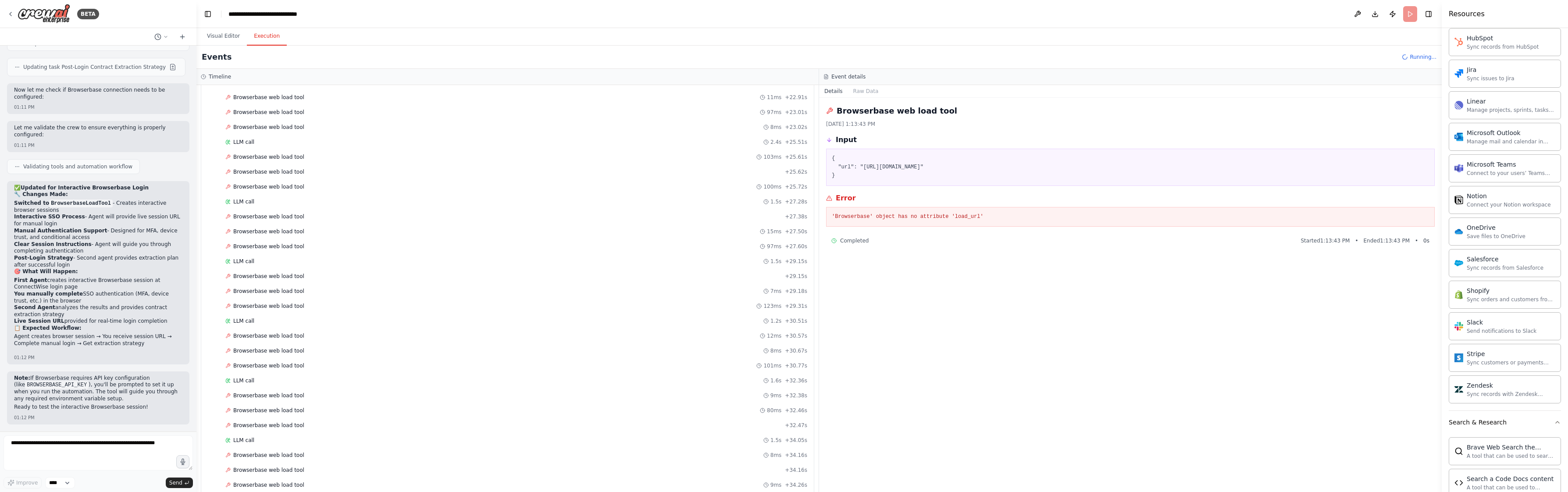
scroll to position [1276, 0]
click at [1426, 16] on button "Toggle Right Sidebar" at bounding box center [1429, 14] width 13 height 13
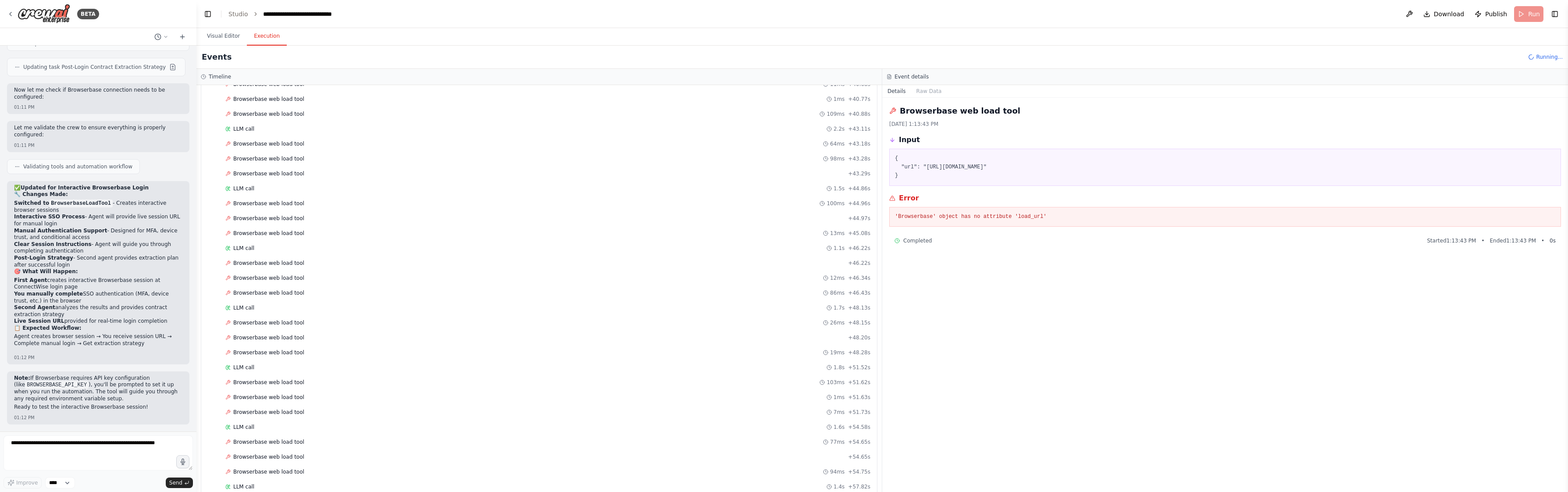
click at [1541, 57] on span "Running..." at bounding box center [1549, 57] width 27 height 7
click at [1437, 44] on div "Visual Editor Execution" at bounding box center [882, 37] width 1371 height 18
click at [916, 92] on button "Raw Data" at bounding box center [929, 92] width 36 height 13
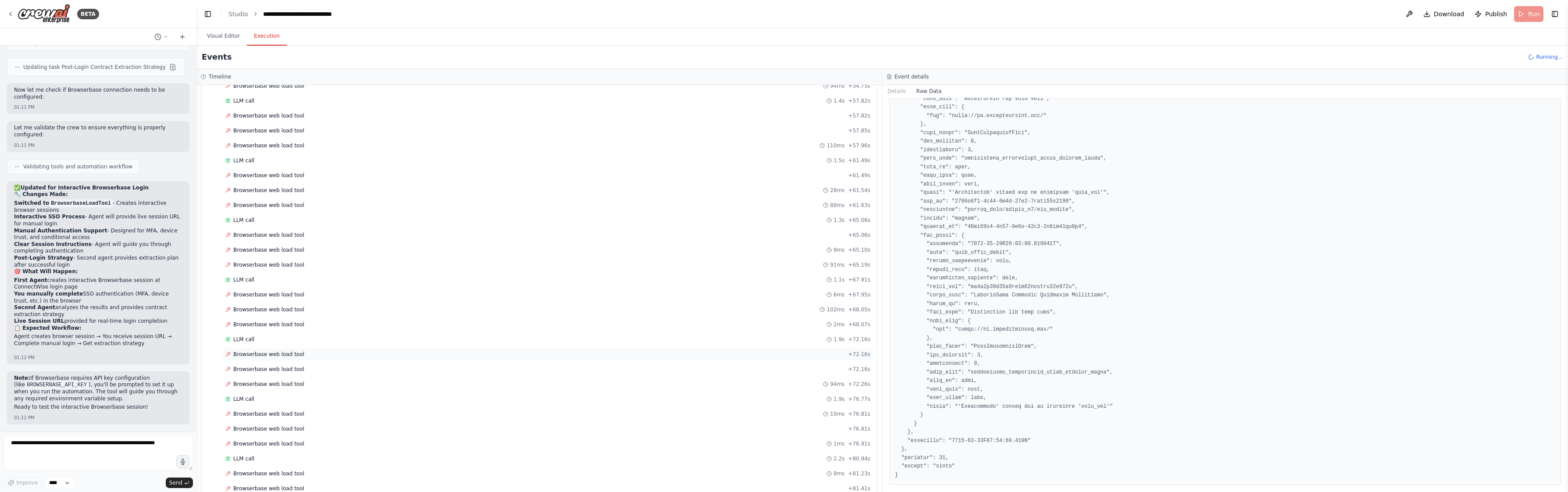
scroll to position [1679, 0]
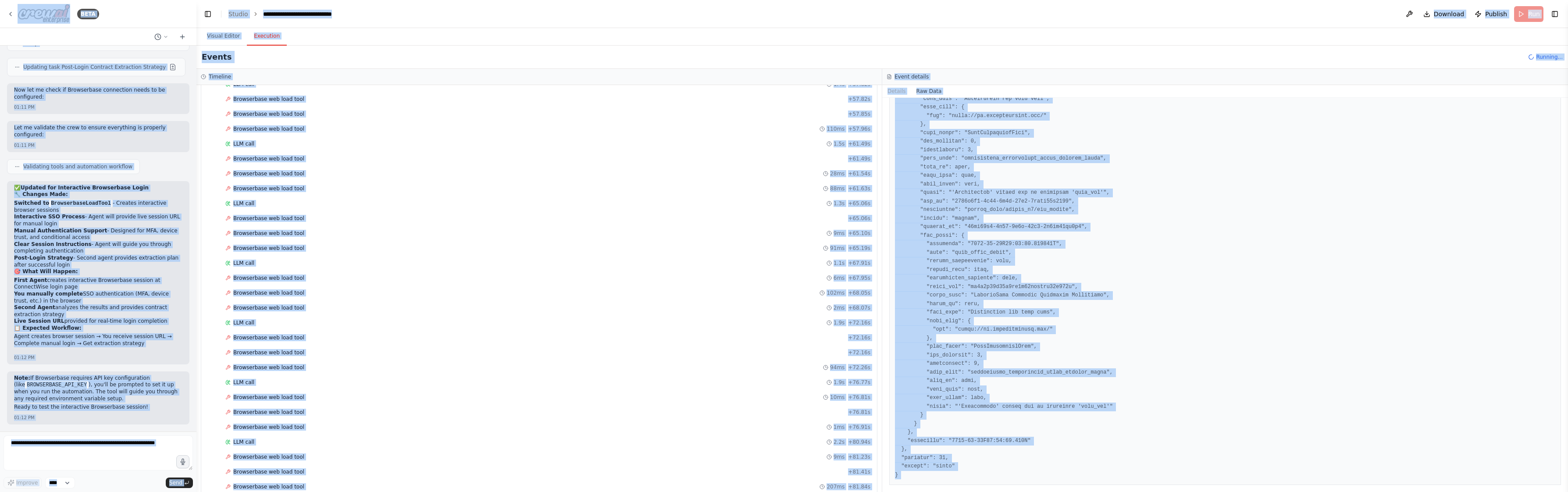
copy body "BETA Hello! I'm the CrewAI assistant. What kind of automation do you want to bu…"
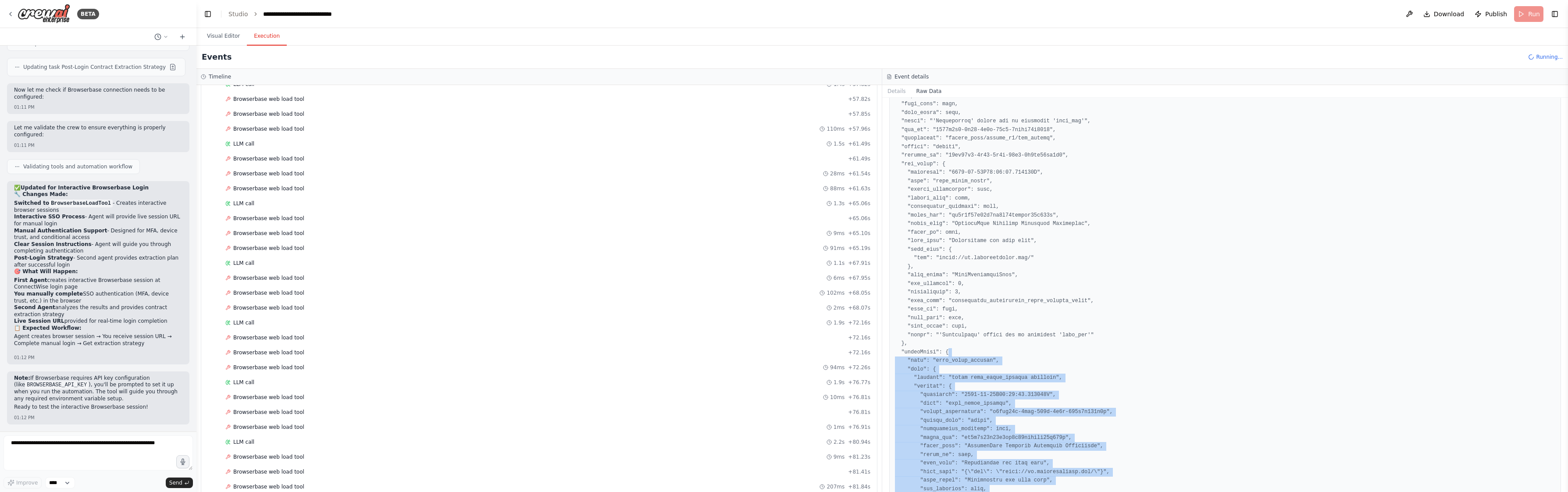
scroll to position [0, 0]
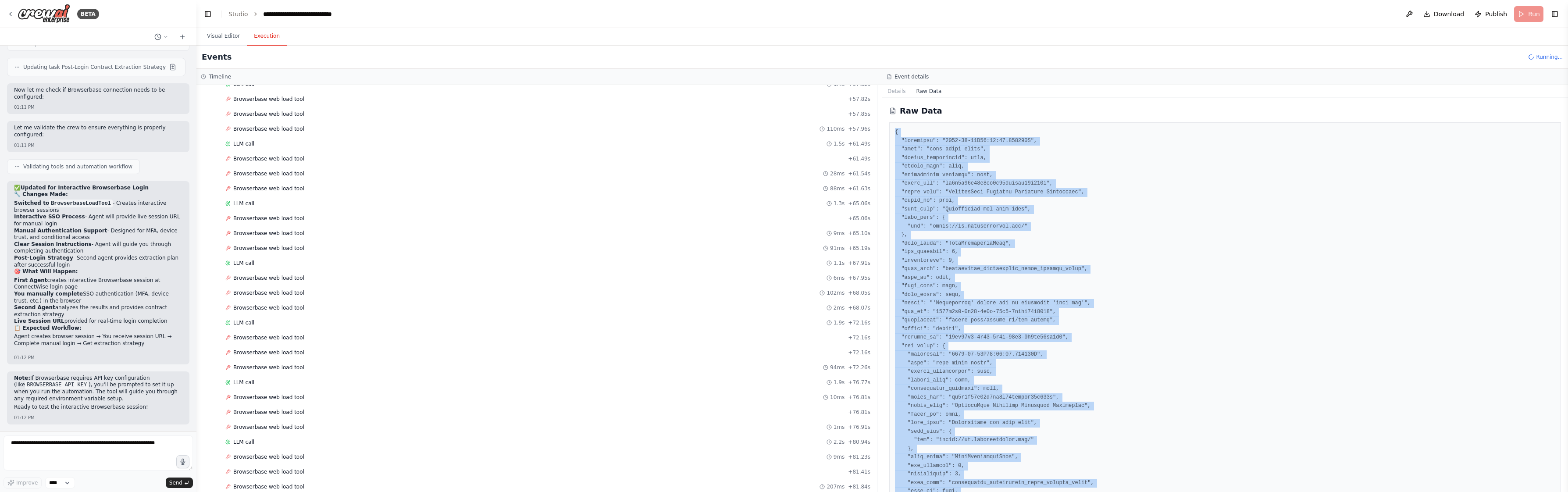
drag, startPoint x: 1018, startPoint y: 461, endPoint x: 913, endPoint y: 126, distance: 351.1
copy pre "{ "timestamp": "2025-09-17T17:13:43.632935Z", "type": "tool_usage_error", "sour…"
click at [221, 39] on button "Visual Editor" at bounding box center [224, 36] width 47 height 19
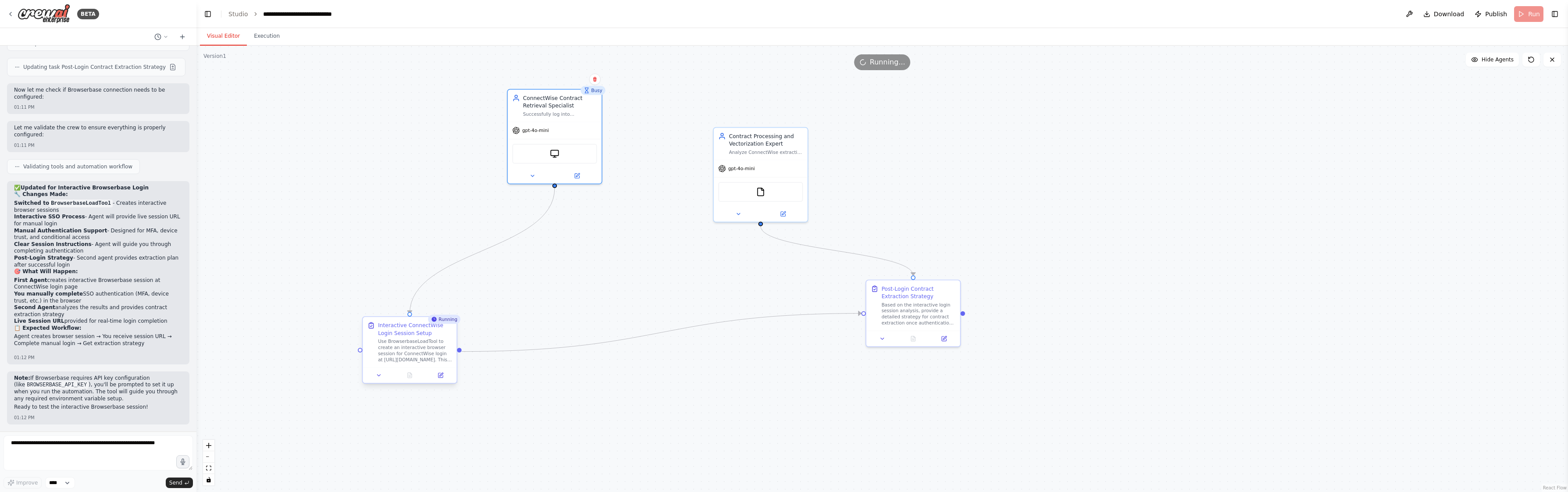
click at [419, 347] on div "Use BrowserbaseLoadTool to create an interactive browser session for ConnectWis…" at bounding box center [415, 350] width 74 height 24
click at [274, 37] on button "Execution" at bounding box center [267, 36] width 40 height 19
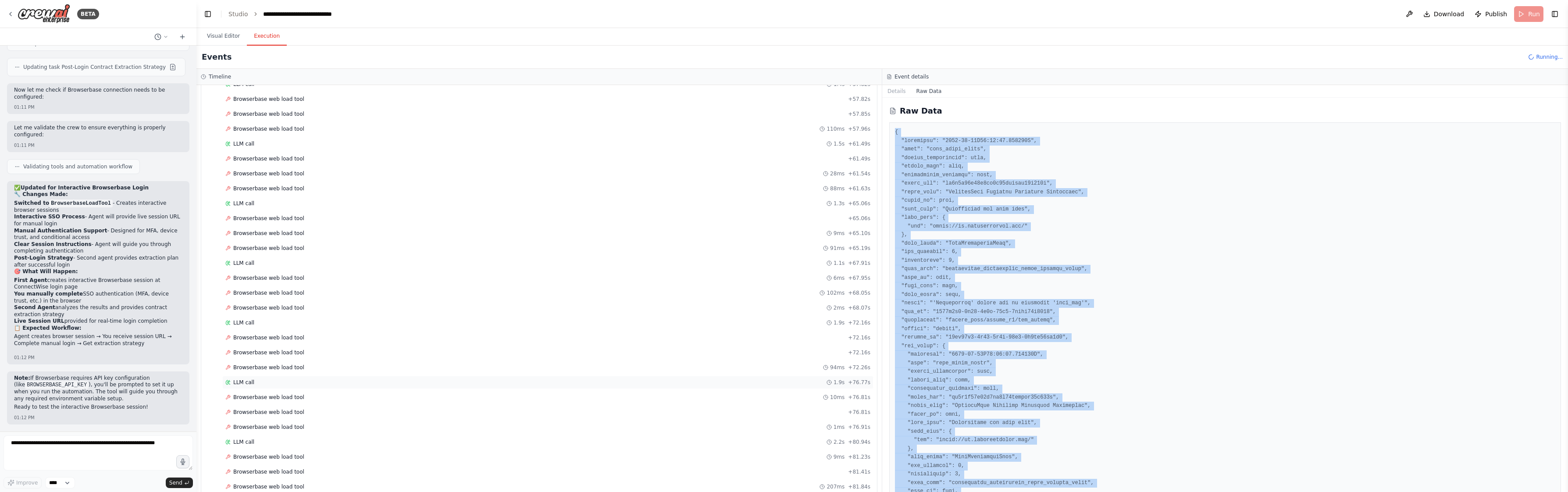
scroll to position [2170, 0]
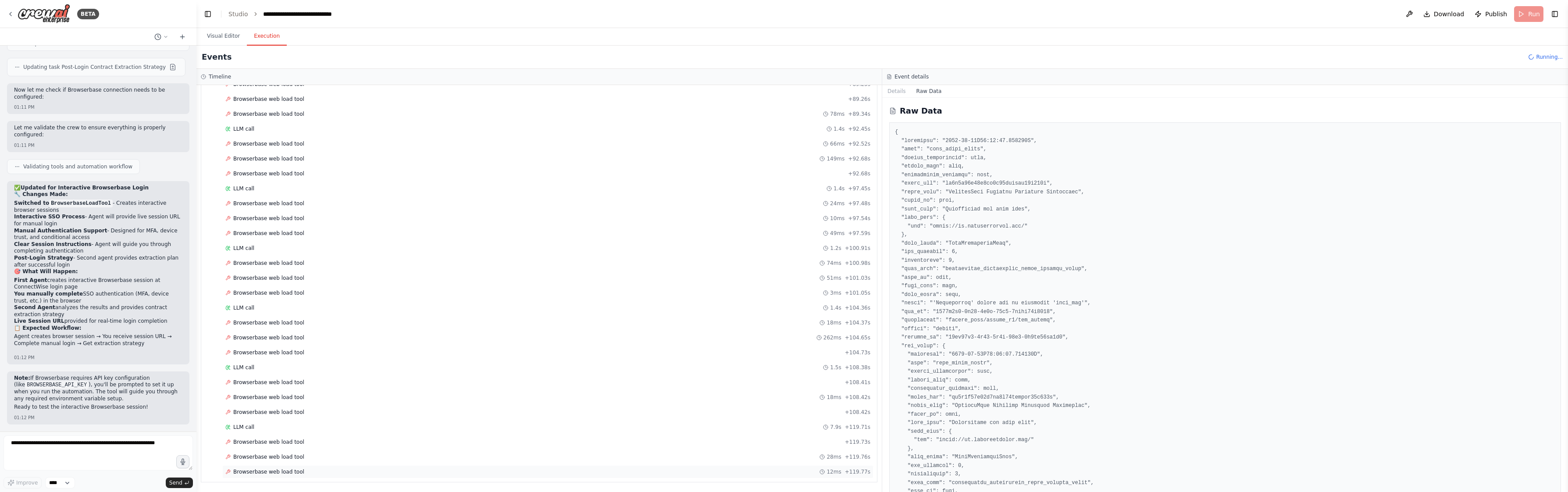
click at [332, 467] on div "Browserbase web load tool 12ms + 119.77s" at bounding box center [547, 471] width 651 height 13
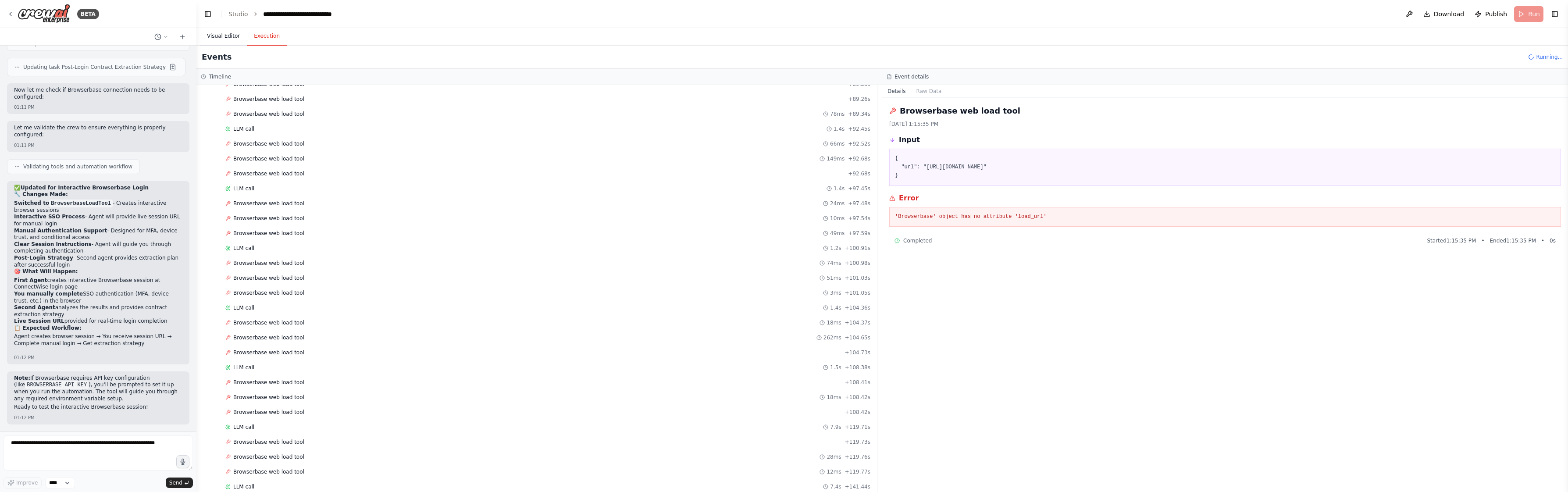
click at [220, 32] on button "Visual Editor" at bounding box center [224, 36] width 47 height 19
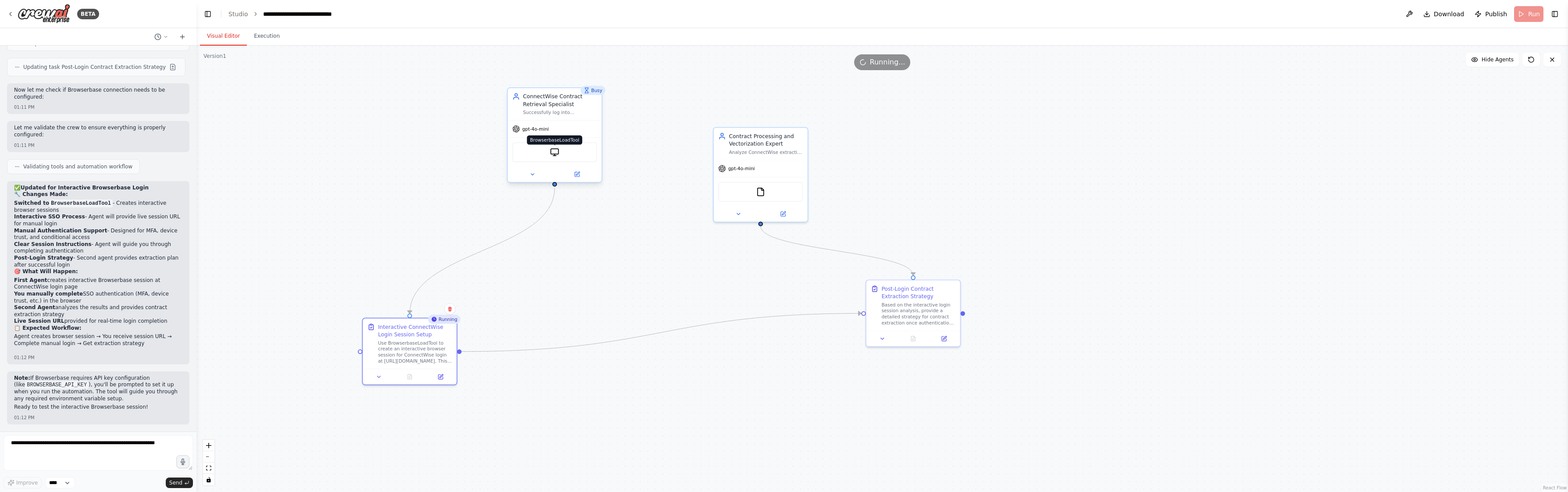
click at [554, 154] on img at bounding box center [554, 153] width 9 height 9
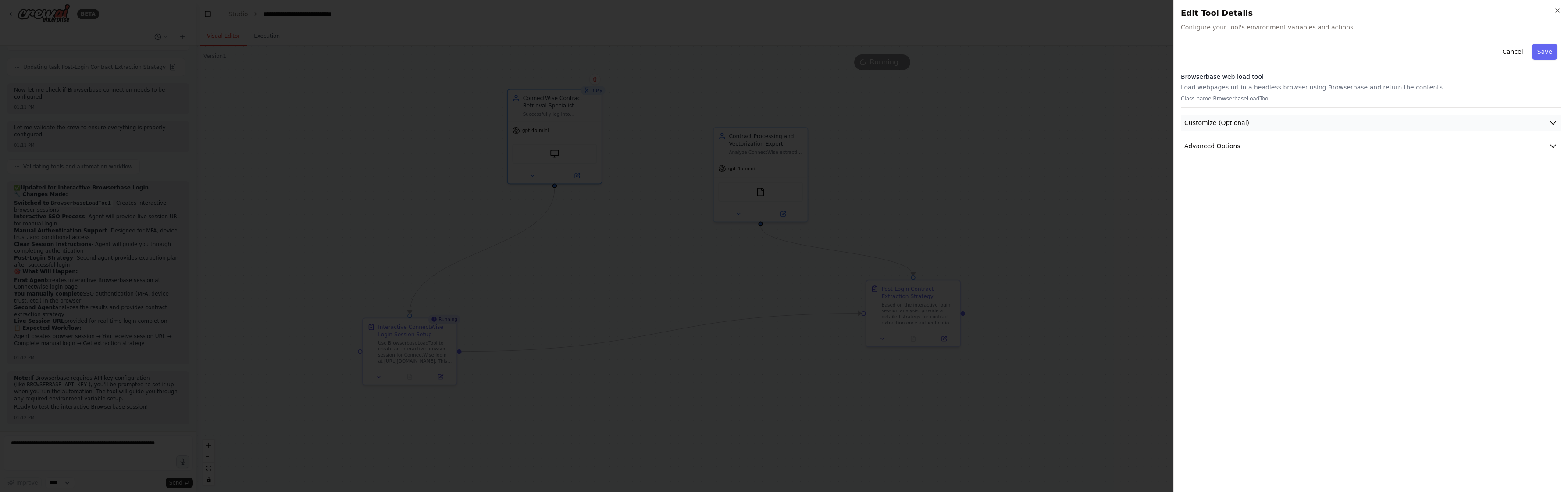
click at [1307, 118] on button "Customize (Optional)" at bounding box center [1370, 123] width 380 height 16
click at [1263, 281] on button "Advanced Options" at bounding box center [1370, 283] width 380 height 16
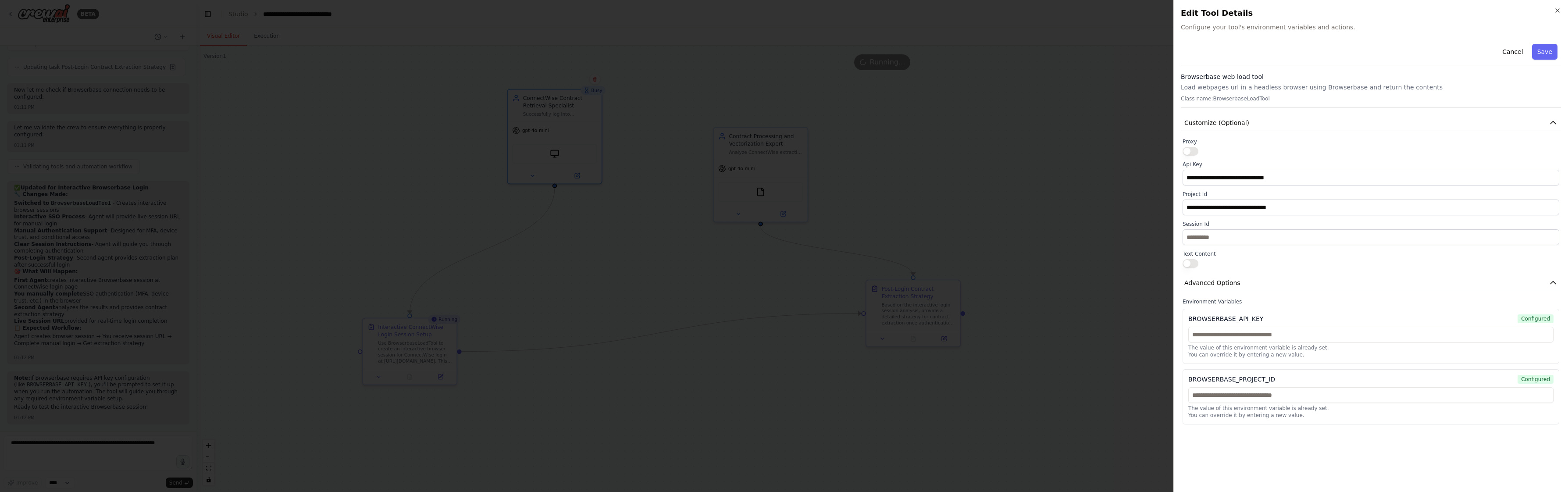
click at [1239, 87] on p "Load webpages url in a headless browser using Browserbase and return the conten…" at bounding box center [1370, 87] width 380 height 9
click at [1229, 125] on span "Customize (Optional)" at bounding box center [1216, 123] width 65 height 9
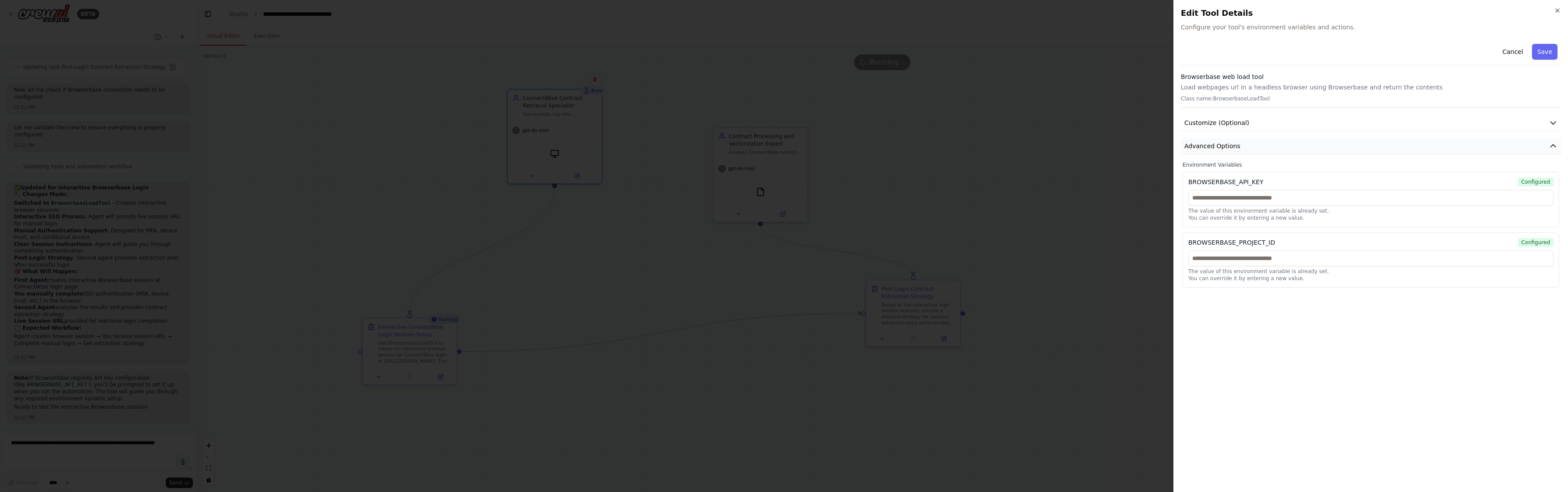
click at [1235, 142] on span "Advanced Options" at bounding box center [1211, 146] width 56 height 9
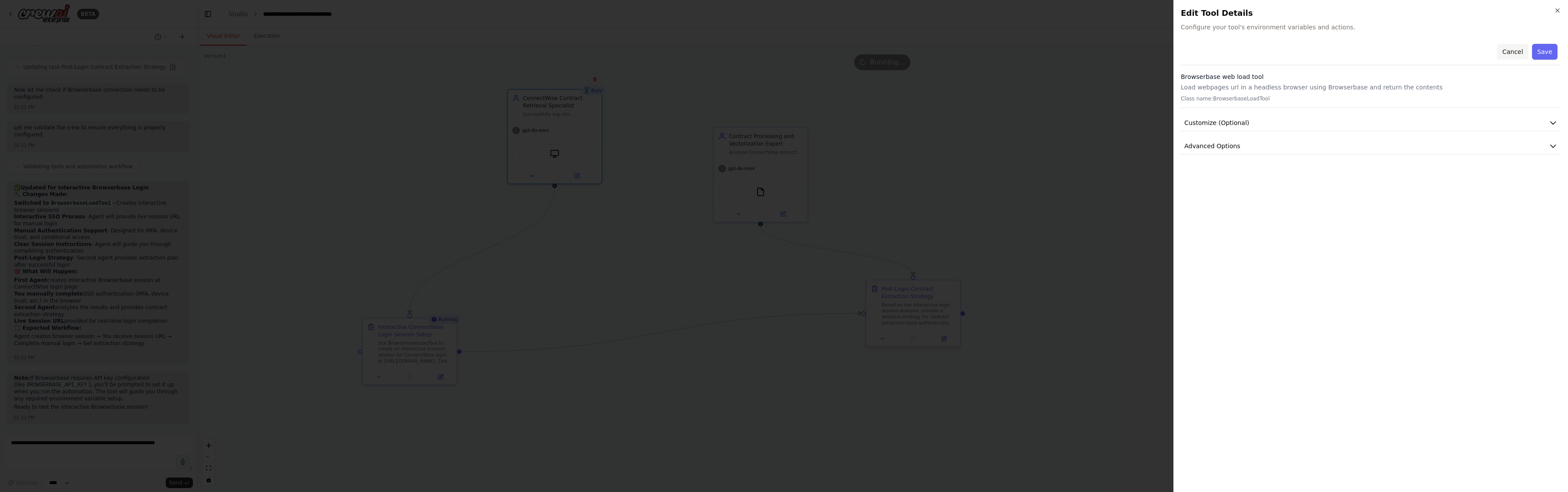
click at [1500, 51] on button "Cancel" at bounding box center [1511, 52] width 31 height 16
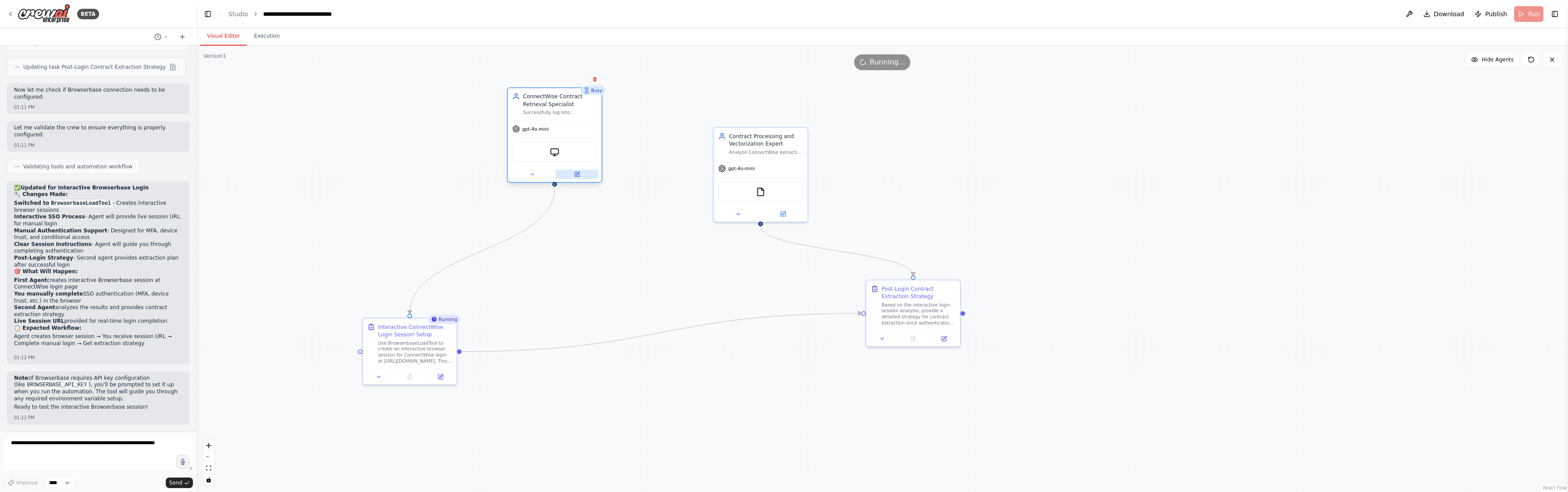
click at [578, 178] on button at bounding box center [577, 174] width 43 height 9
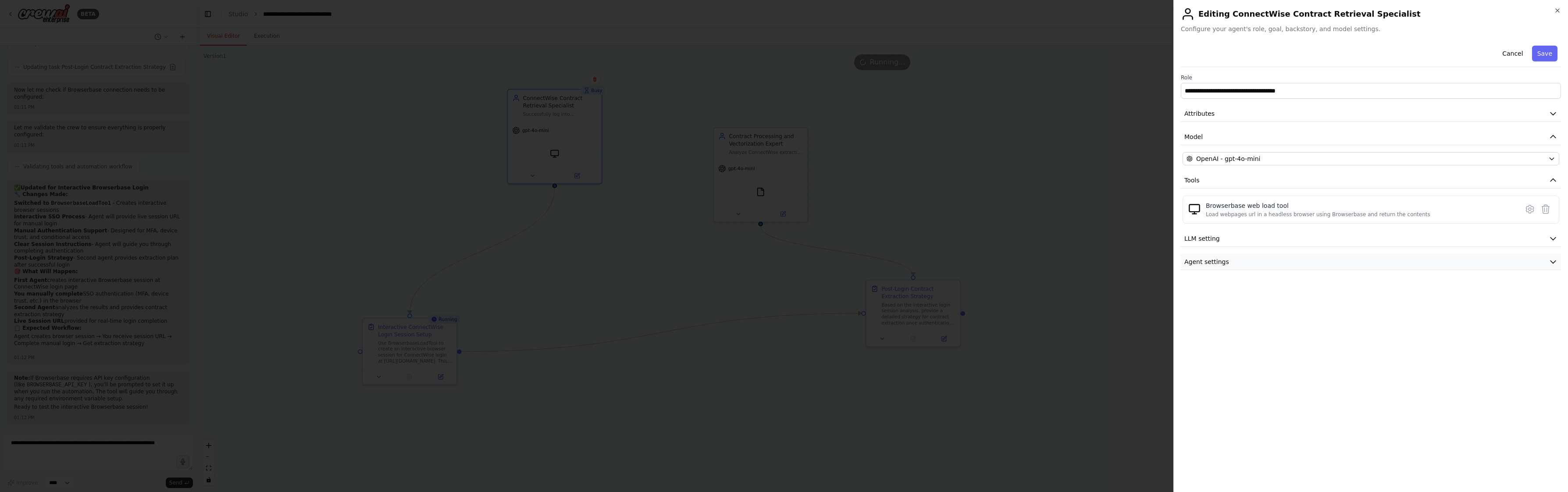
click at [1295, 263] on button "Agent settings" at bounding box center [1370, 262] width 380 height 16
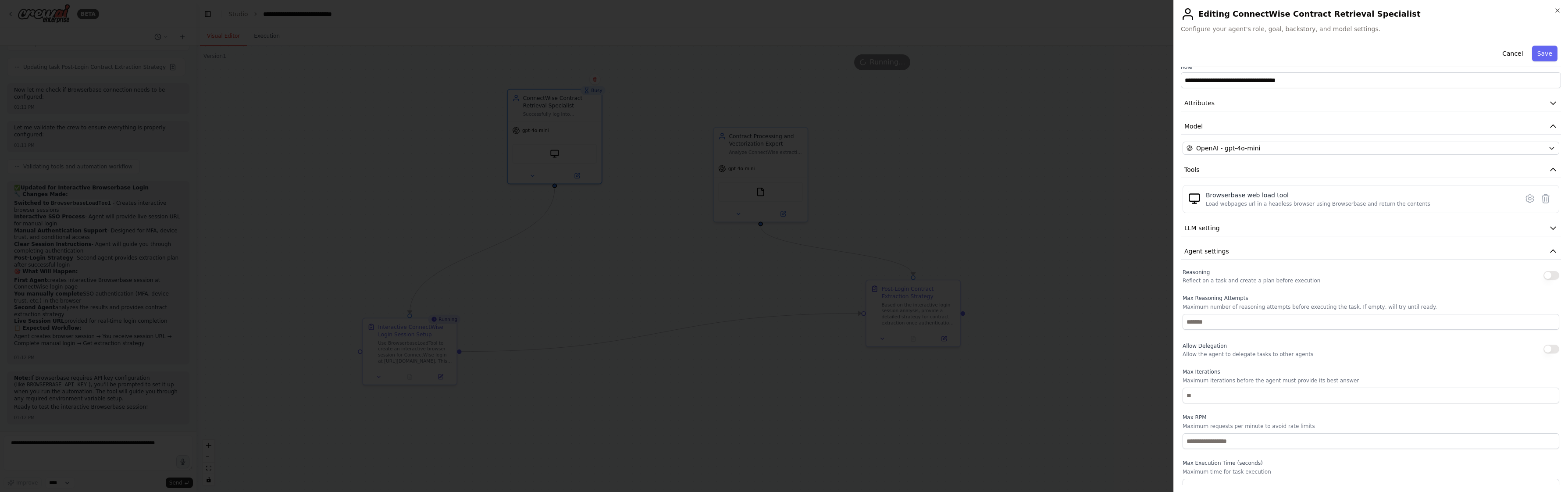
scroll to position [20, 0]
click at [1273, 222] on button "LLM setting" at bounding box center [1370, 218] width 380 height 16
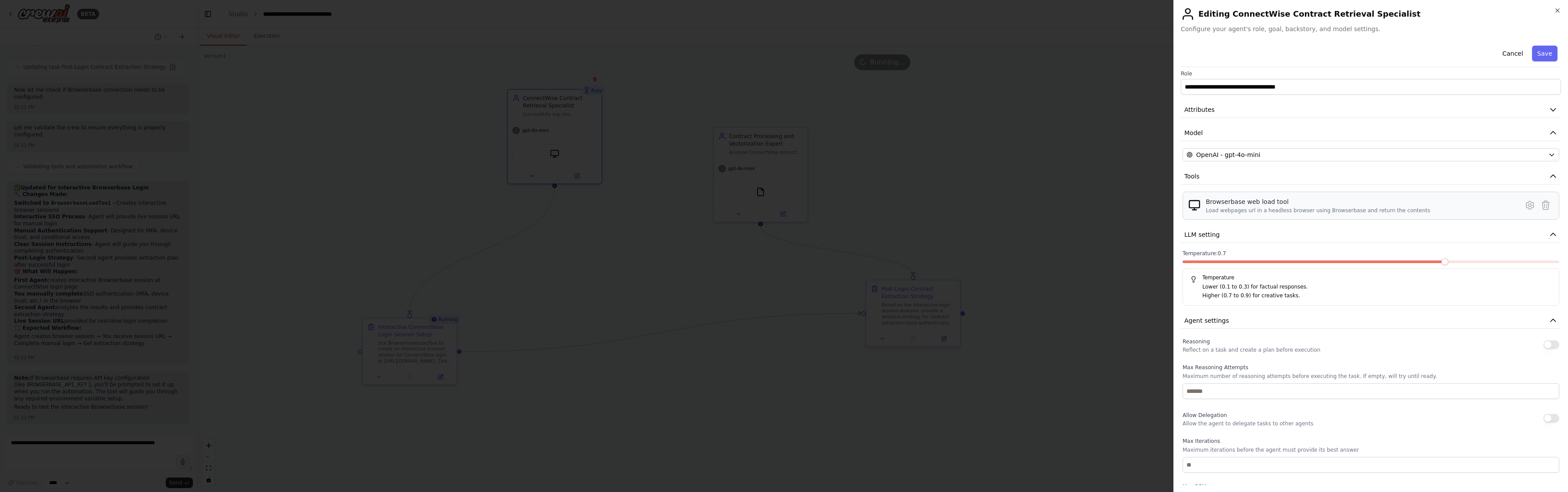
scroll to position [0, 0]
click at [1250, 98] on input "**********" at bounding box center [1370, 91] width 380 height 16
click at [1250, 111] on button "Attributes" at bounding box center [1370, 114] width 380 height 16
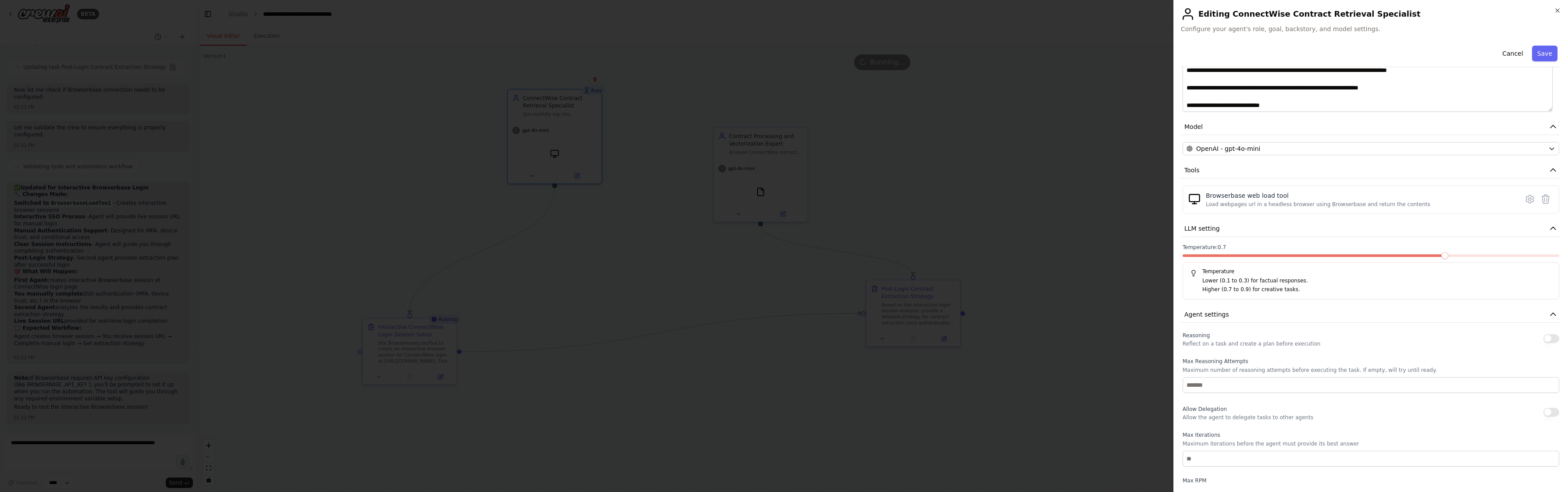
scroll to position [222, 0]
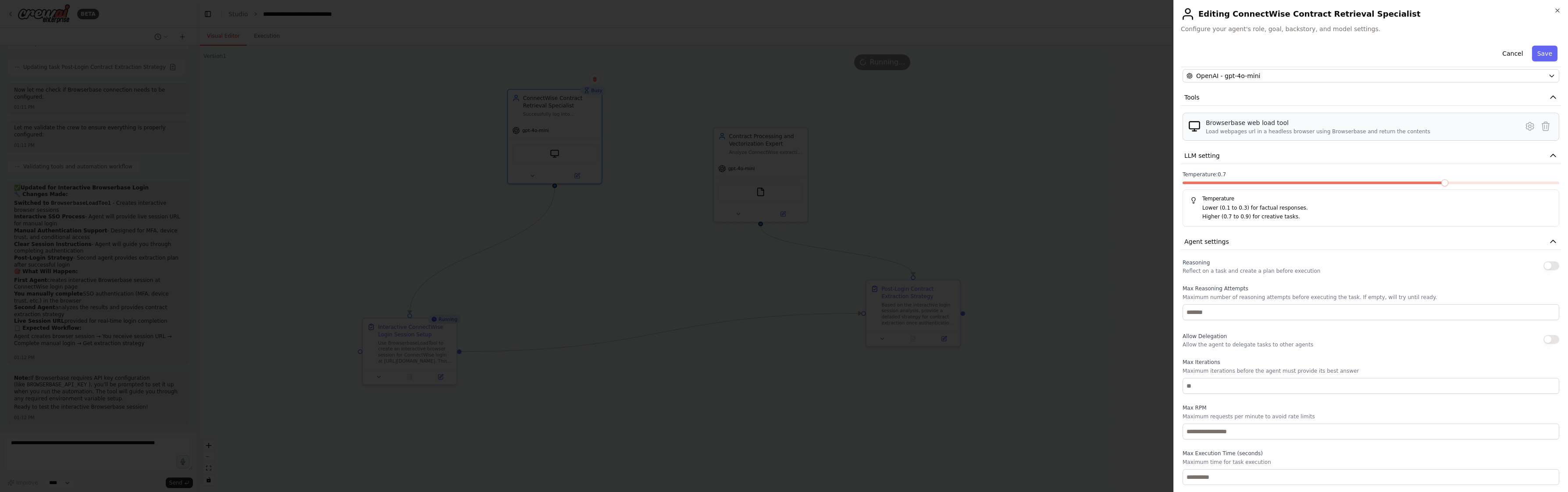
click at [1511, 127] on div "Browserbase web load tool Load webpages url in a headless browser using Browser…" at bounding box center [1370, 127] width 366 height 17
click at [574, 183] on div at bounding box center [784, 246] width 1568 height 492
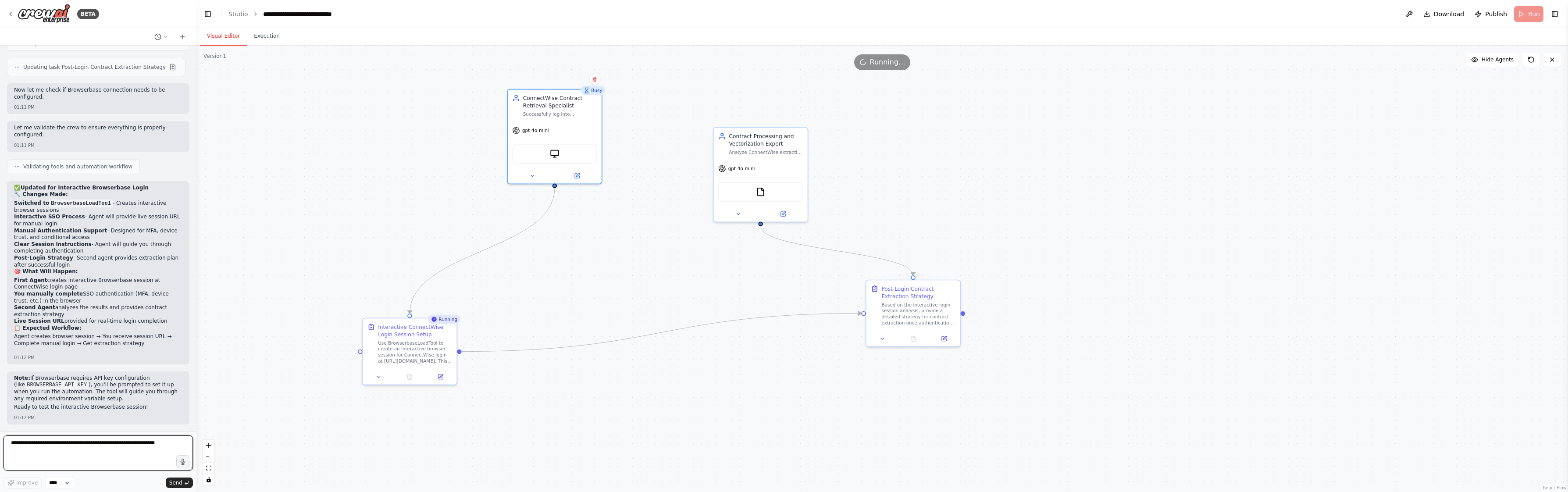
click at [126, 454] on textarea at bounding box center [98, 452] width 189 height 35
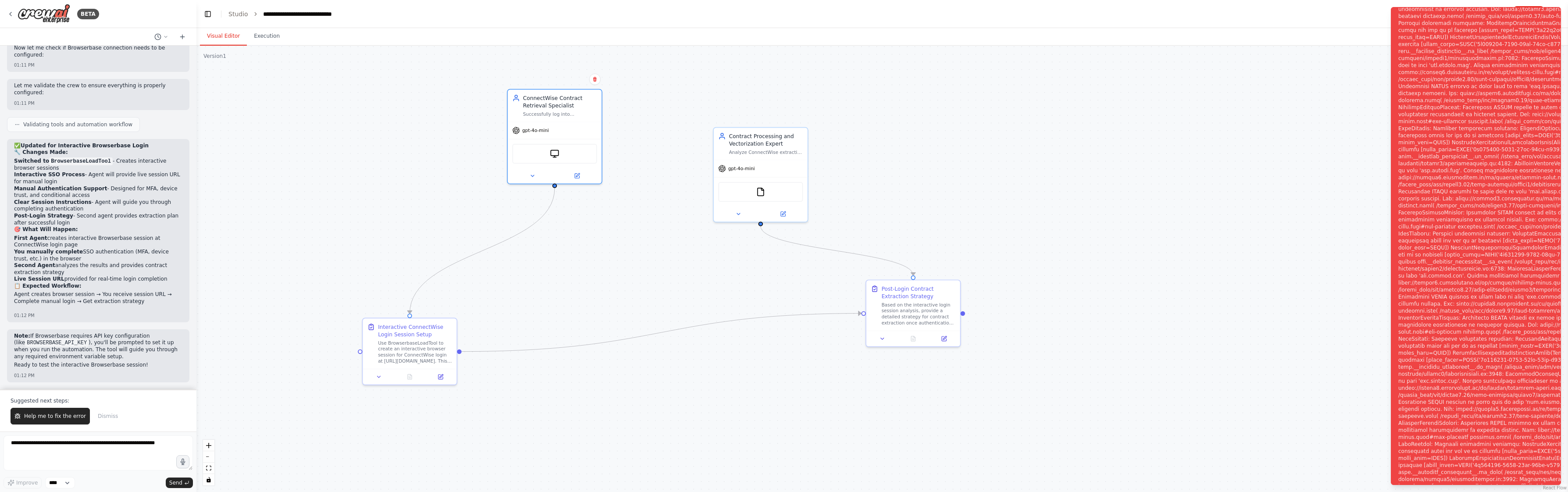
scroll to position [7796, 0]
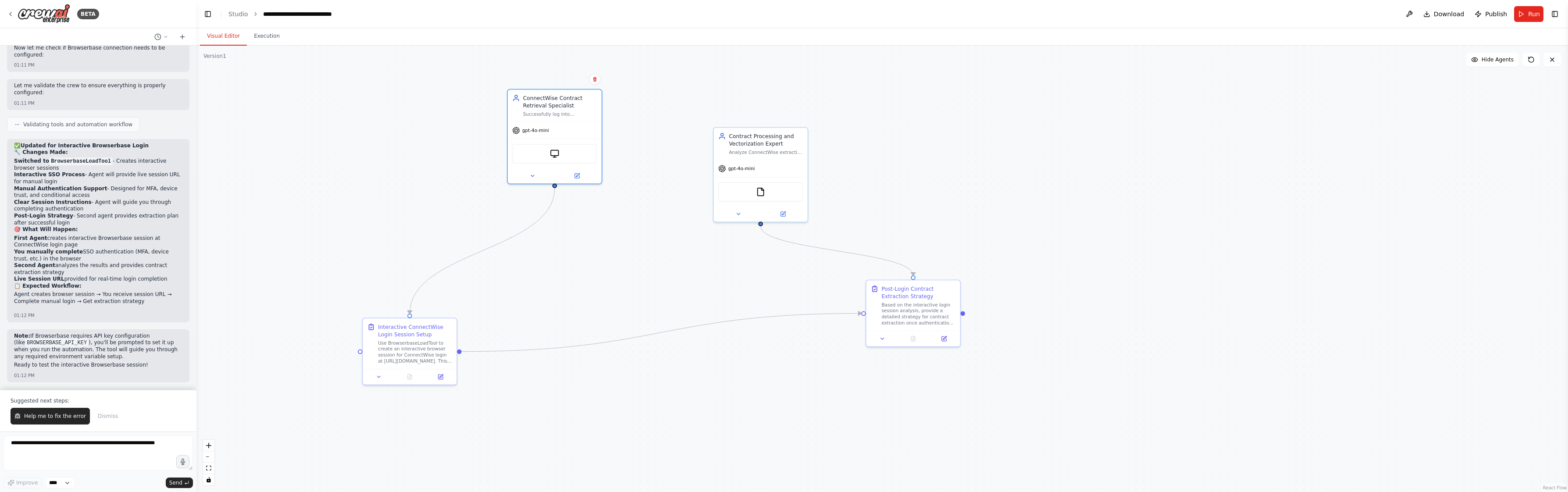
drag, startPoint x: 1268, startPoint y: 163, endPoint x: 1309, endPoint y: 139, distance: 47.5
click at [1268, 163] on div ".deletable-edge-delete-btn { width: 20px; height: 20px; border: 0px solid #ffff…" at bounding box center [882, 268] width 1371 height 446
click at [1405, 12] on button at bounding box center [1409, 14] width 14 height 16
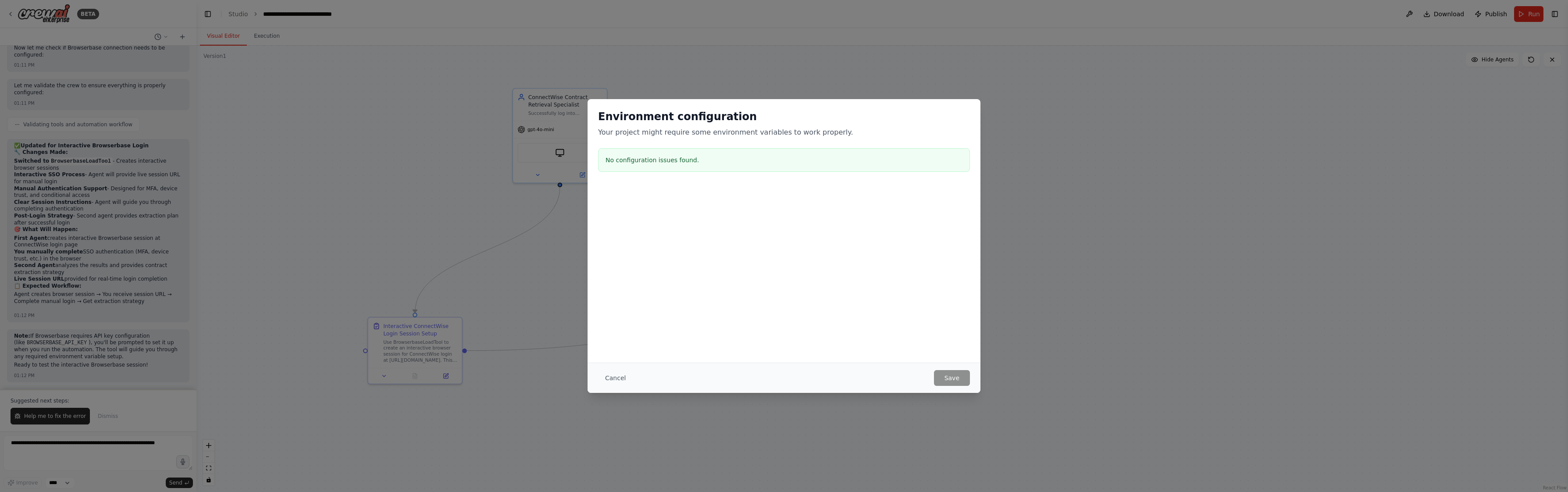
drag, startPoint x: 611, startPoint y: 379, endPoint x: 644, endPoint y: 371, distance: 34.0
click at [611, 379] on button "Cancel" at bounding box center [615, 378] width 35 height 16
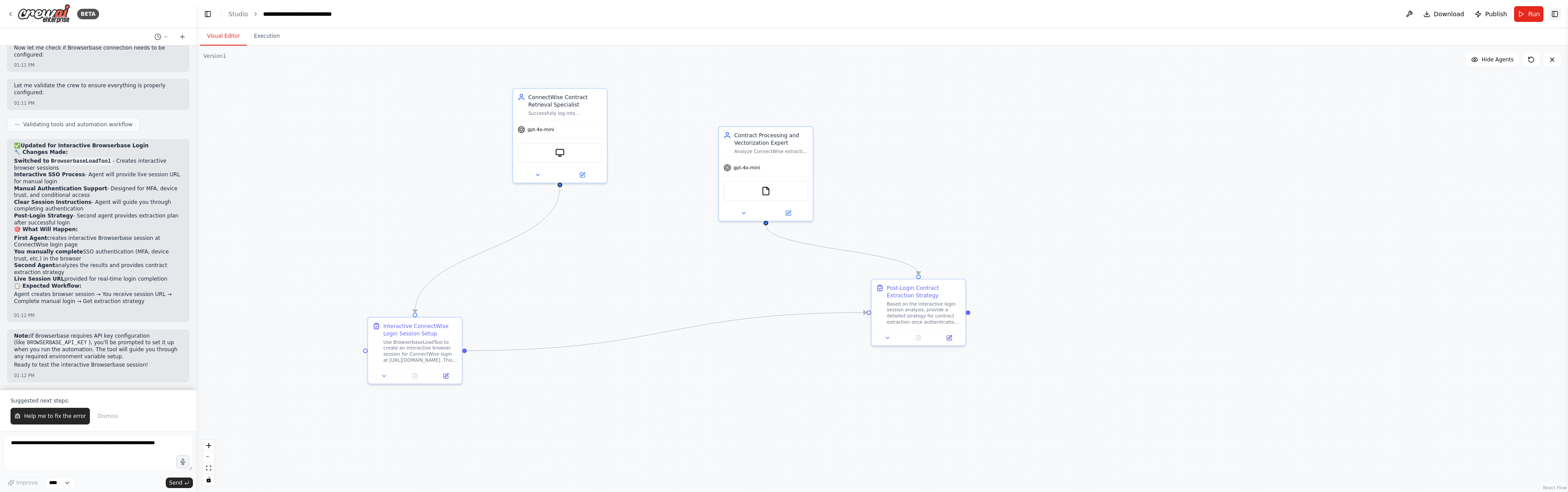
click at [1558, 14] on button "Toggle Right Sidebar" at bounding box center [1555, 14] width 13 height 13
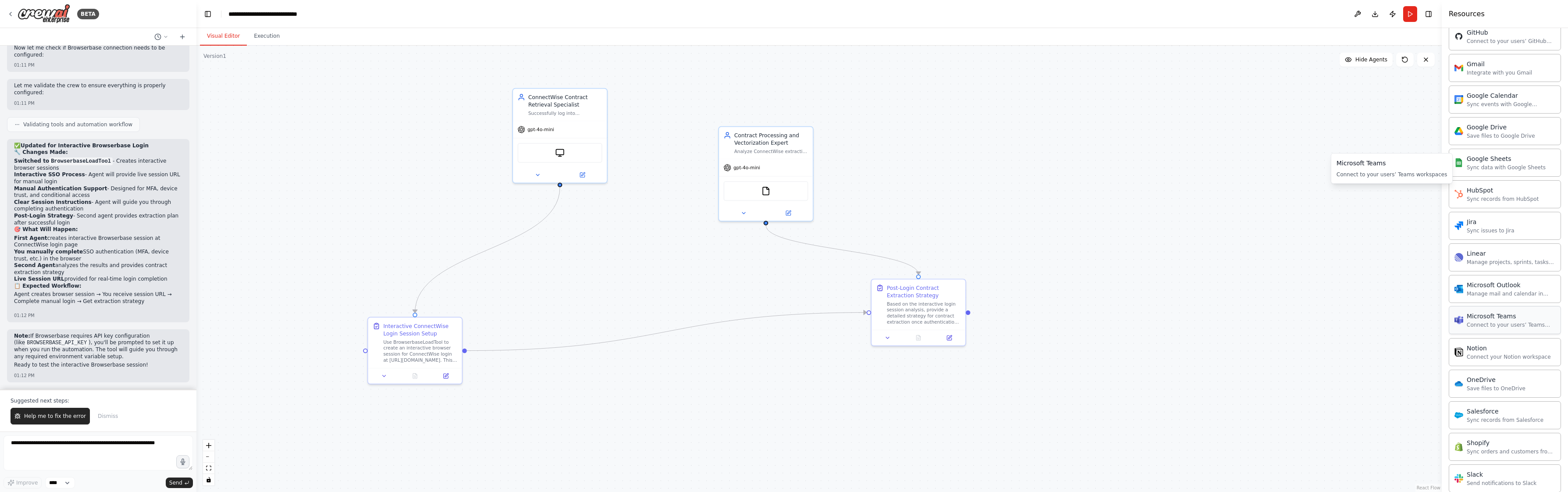
scroll to position [71, 0]
click at [1484, 170] on button "Integrations" at bounding box center [1504, 168] width 112 height 22
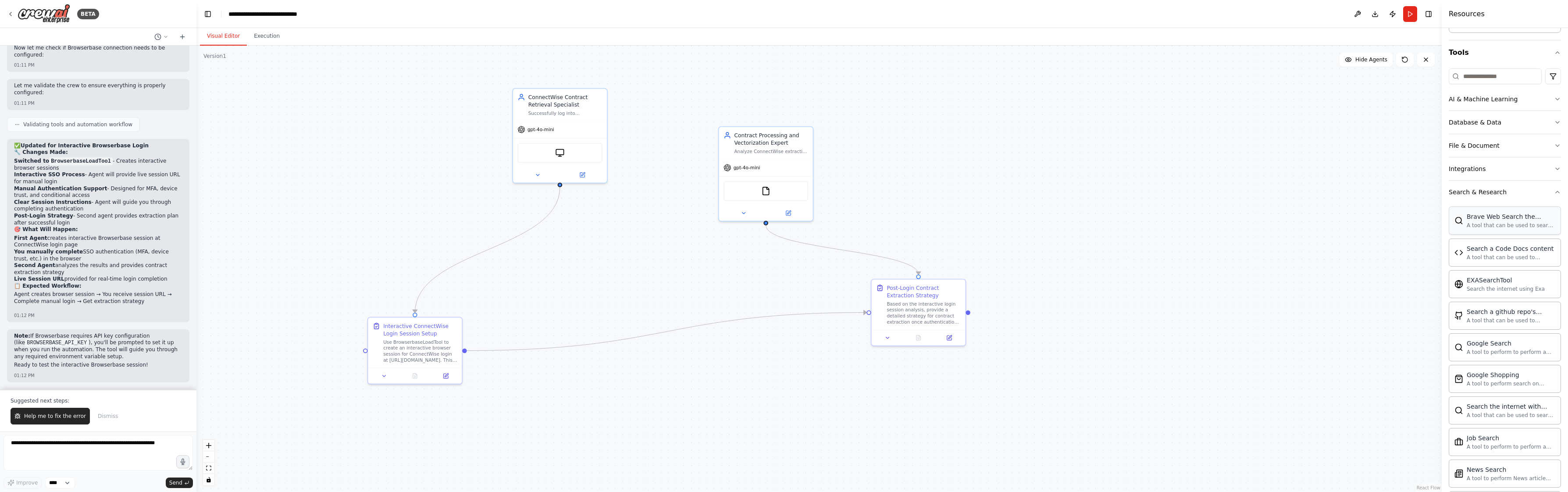
click at [1492, 231] on div "Brave Web Search the internet A tool that can be used to search the internet wi…" at bounding box center [1504, 220] width 112 height 28
click at [780, 196] on div "FileReadTool BraveSearchTool" at bounding box center [765, 189] width 84 height 20
click at [774, 193] on img at bounding box center [773, 189] width 9 height 9
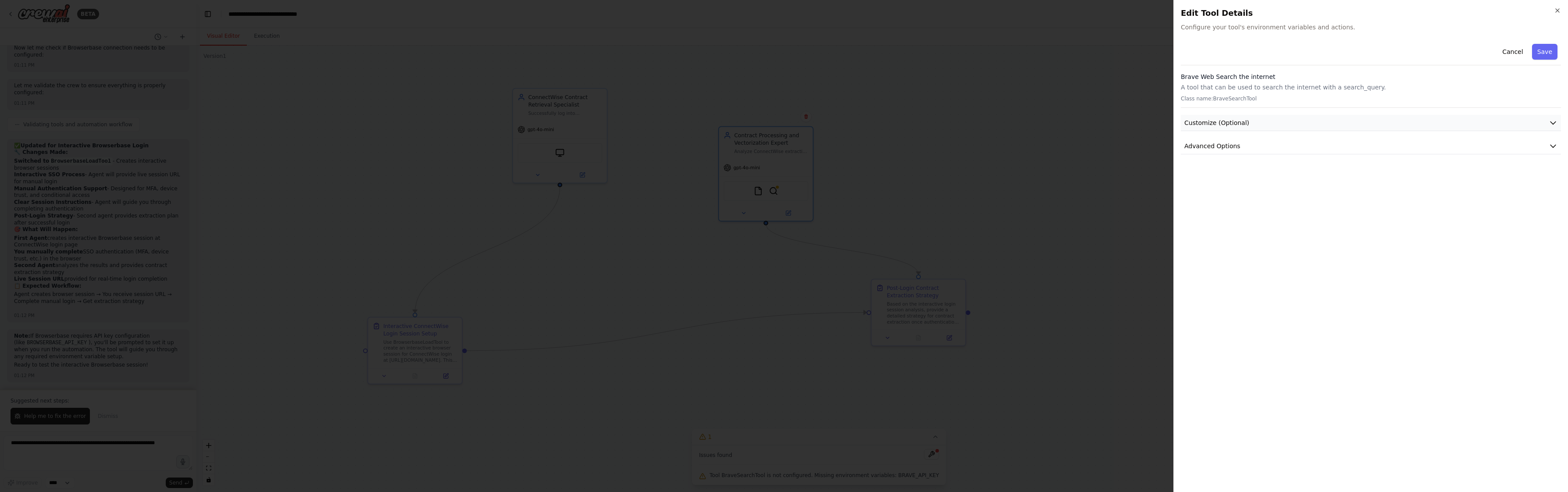
click at [1291, 124] on button "Customize (Optional)" at bounding box center [1370, 123] width 380 height 16
click at [839, 149] on div at bounding box center [784, 246] width 1568 height 492
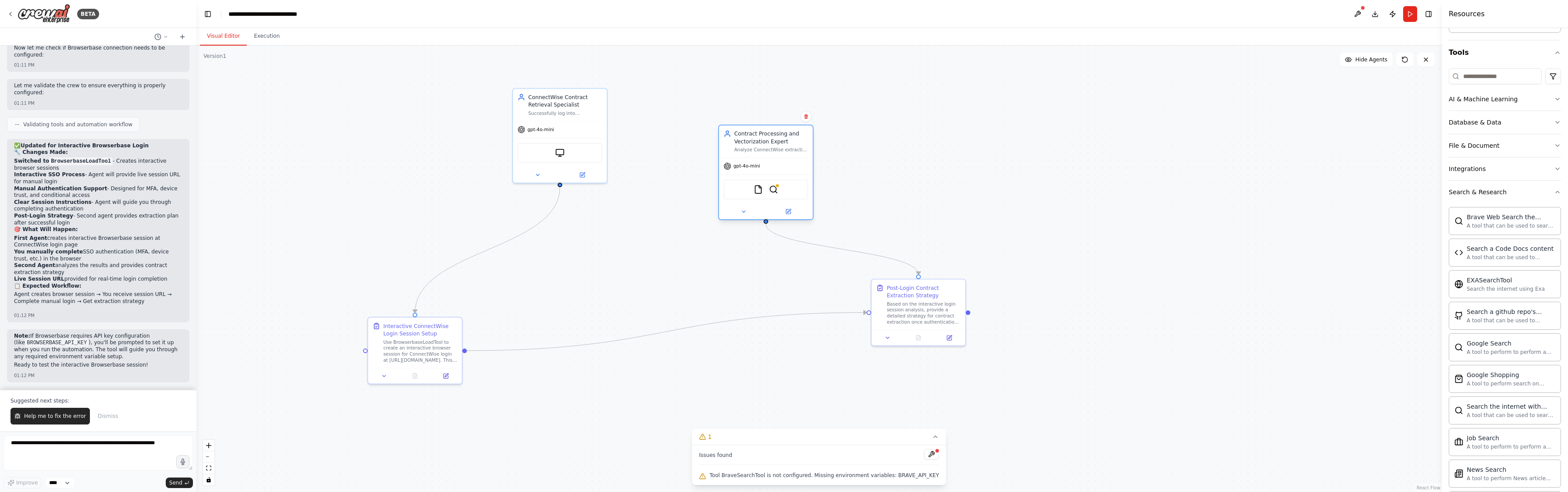
click at [780, 189] on div "FileReadTool BraveSearchTool" at bounding box center [765, 189] width 84 height 20
click at [772, 191] on img at bounding box center [773, 189] width 9 height 9
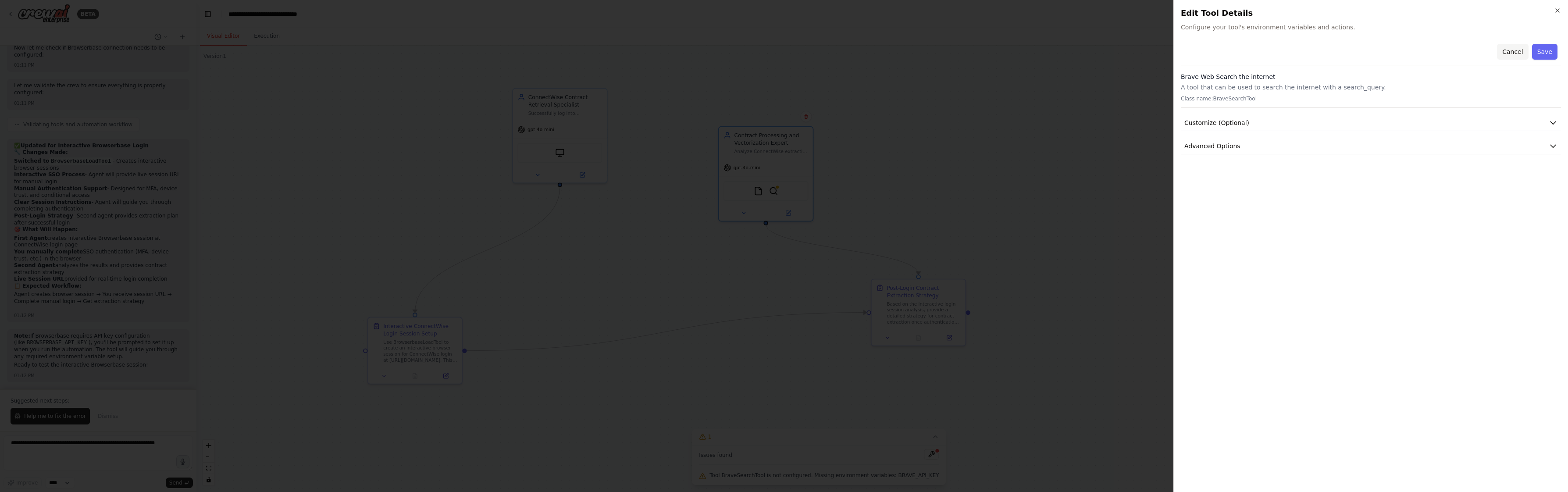
click at [1511, 55] on button "Cancel" at bounding box center [1511, 52] width 31 height 16
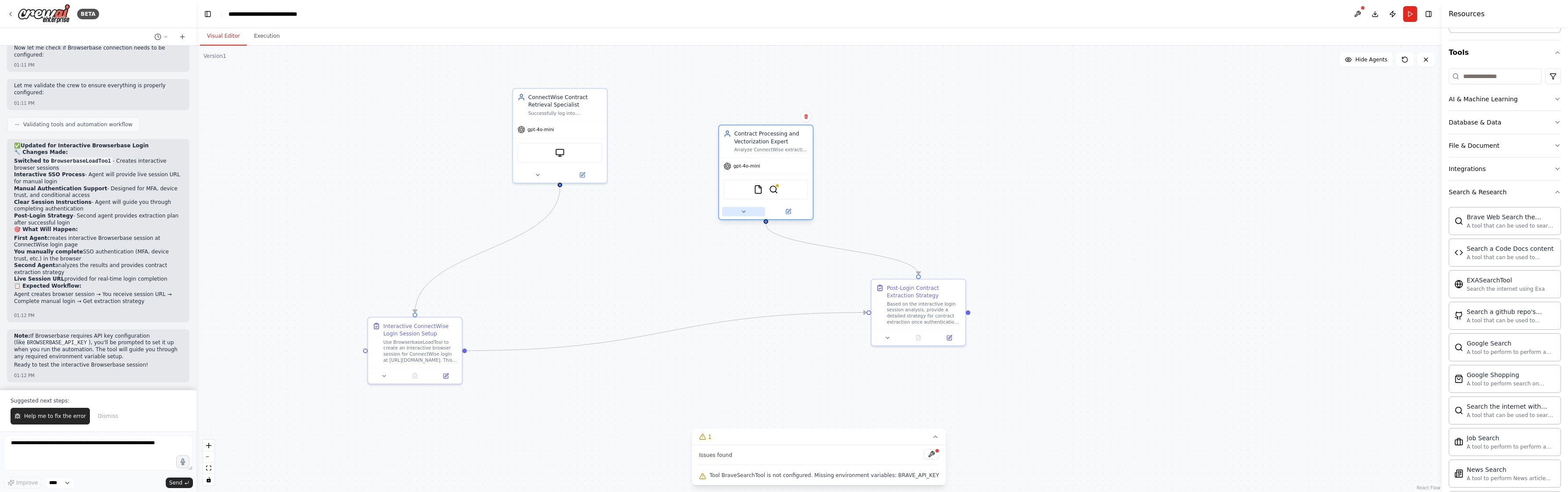
click at [752, 212] on button at bounding box center [744, 211] width 43 height 9
click at [853, 373] on icon at bounding box center [850, 370] width 9 height 9
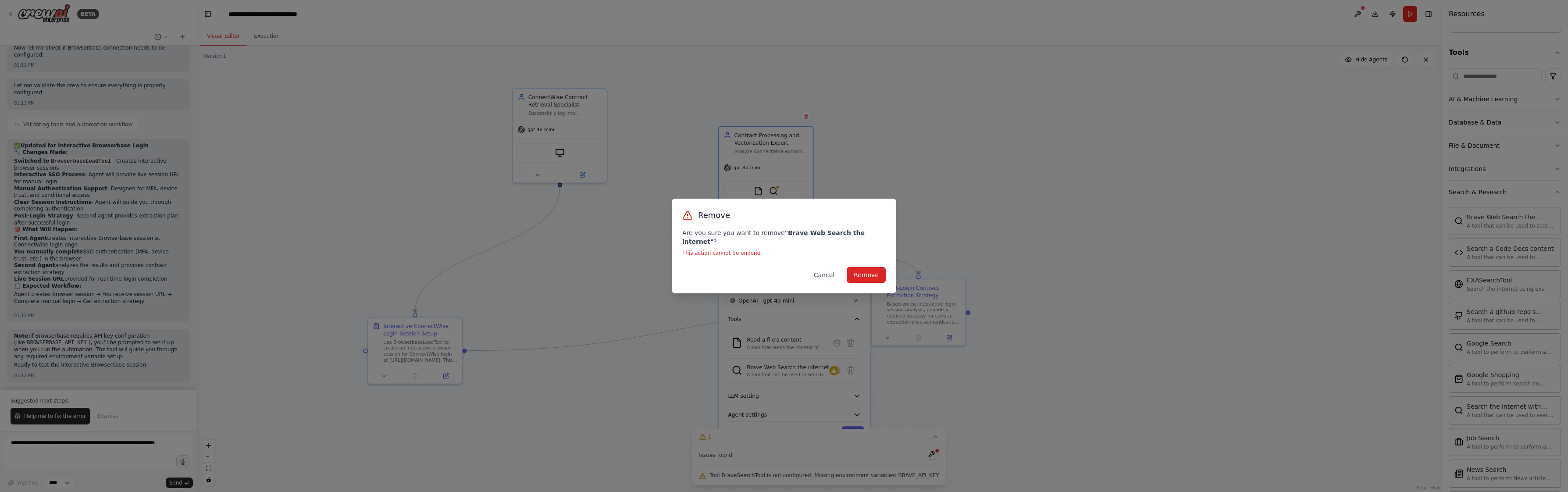
click at [862, 279] on div "Remove Are you sure you want to remove " Brave Web Search the internet " ? This…" at bounding box center [784, 245] width 225 height 94
click at [862, 274] on button "Remove" at bounding box center [866, 275] width 39 height 16
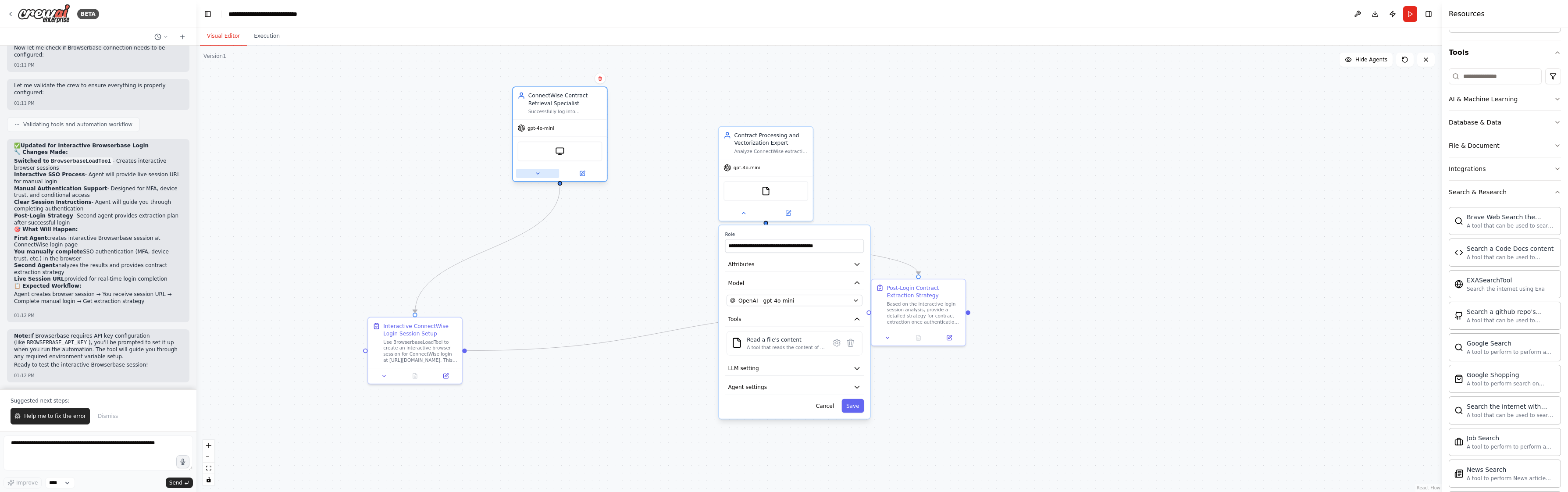
click at [527, 173] on button at bounding box center [538, 173] width 43 height 9
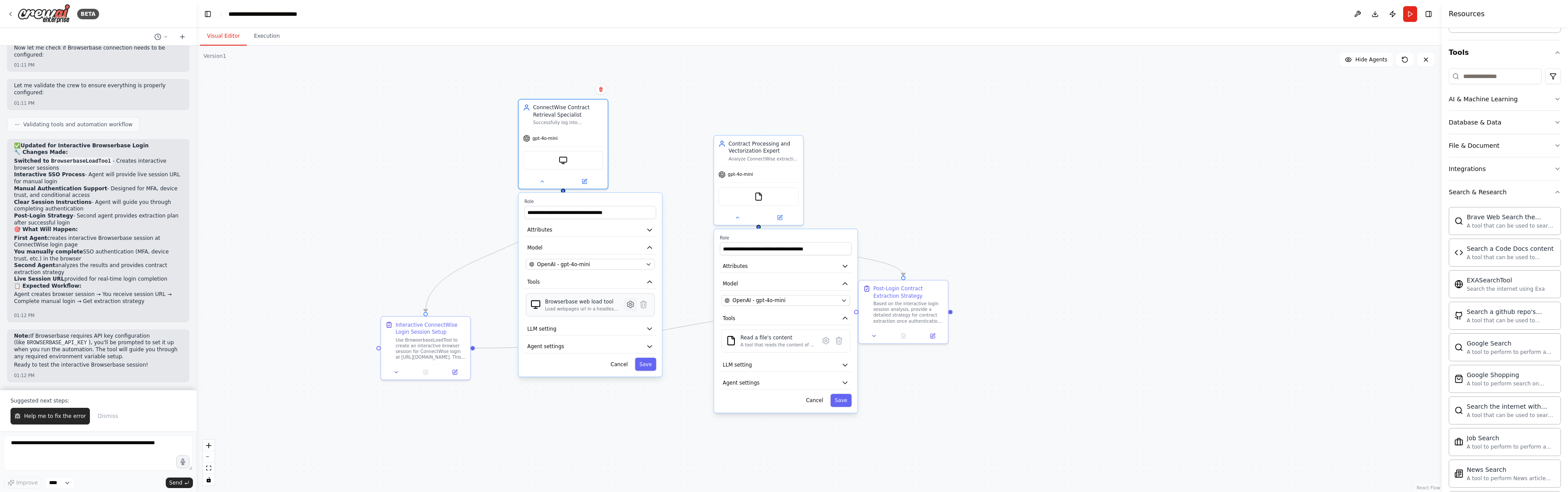
click at [632, 310] on button at bounding box center [630, 303] width 13 height 13
click at [595, 249] on button "Customize (Optional)" at bounding box center [590, 247] width 131 height 13
click at [619, 377] on button "Advanced Options" at bounding box center [590, 379] width 131 height 13
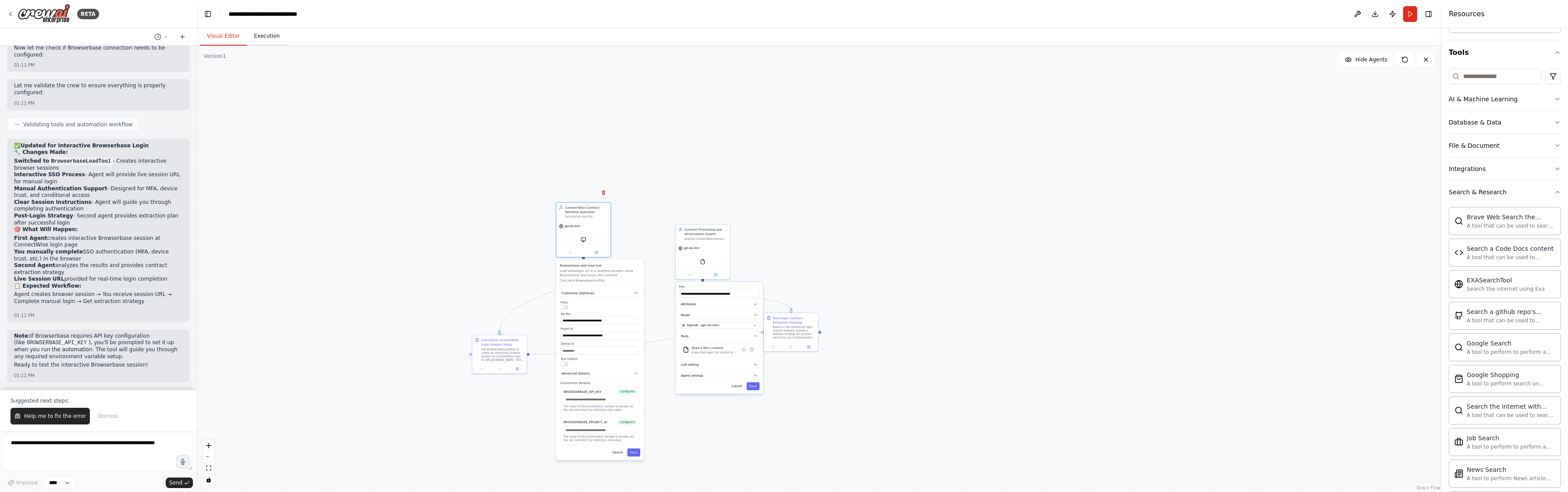
click at [264, 35] on button "Execution" at bounding box center [267, 36] width 40 height 19
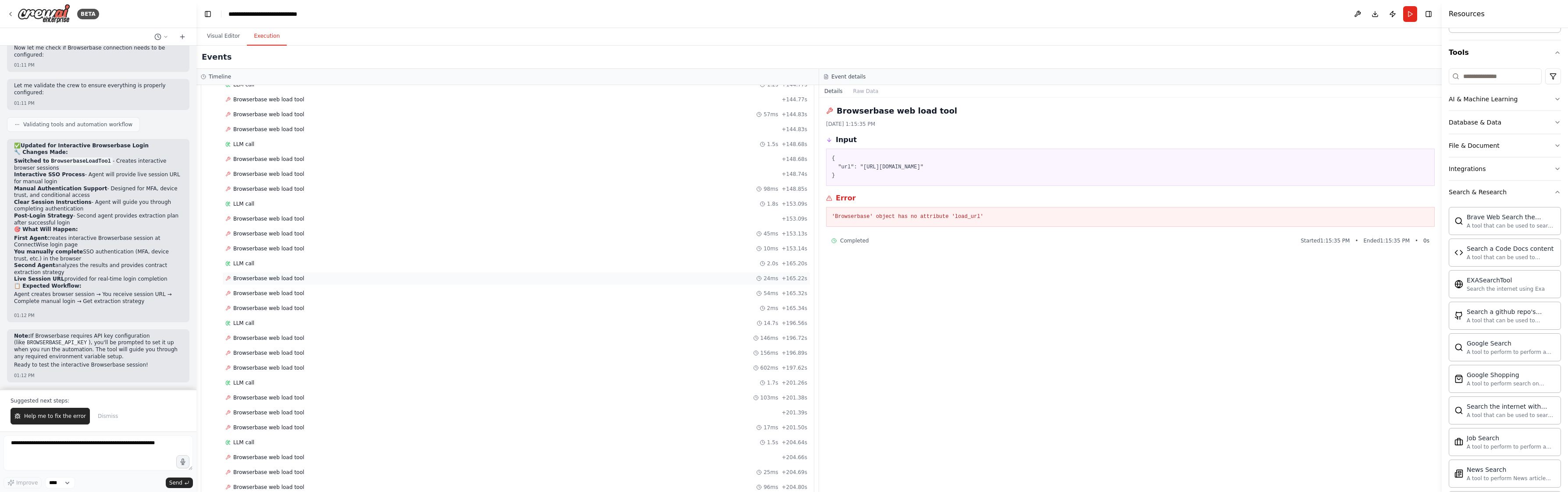
scroll to position [2647, 0]
click at [224, 40] on button "Visual Editor" at bounding box center [224, 36] width 47 height 19
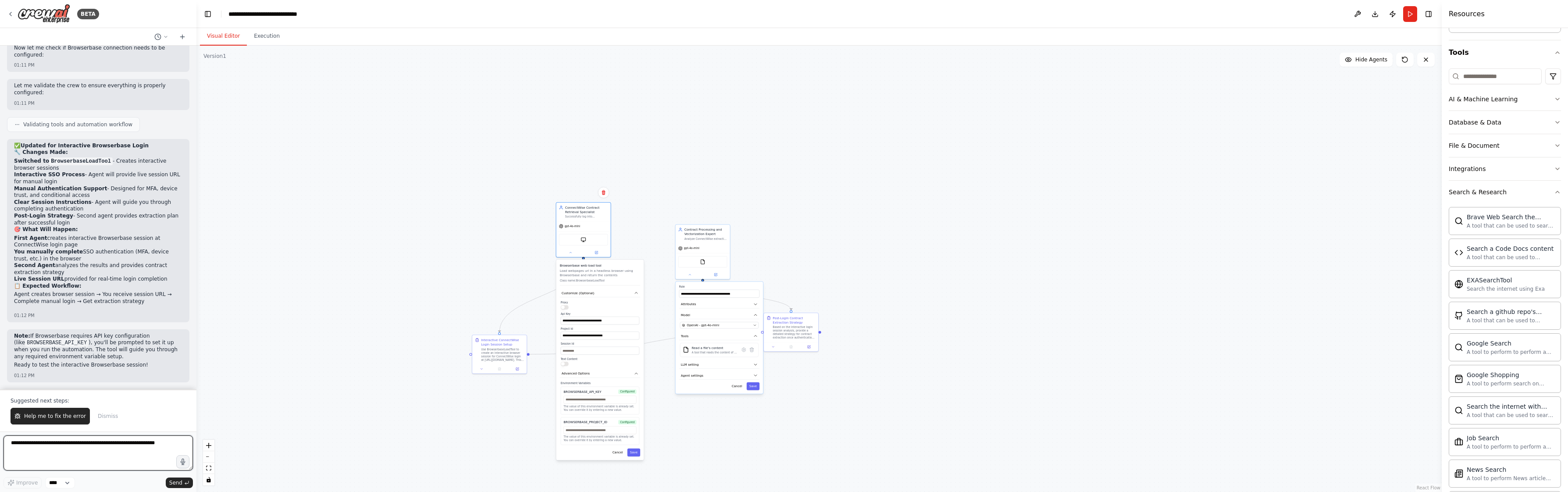
click at [86, 457] on textarea at bounding box center [98, 452] width 189 height 35
paste textarea "**********"
type textarea "**********"
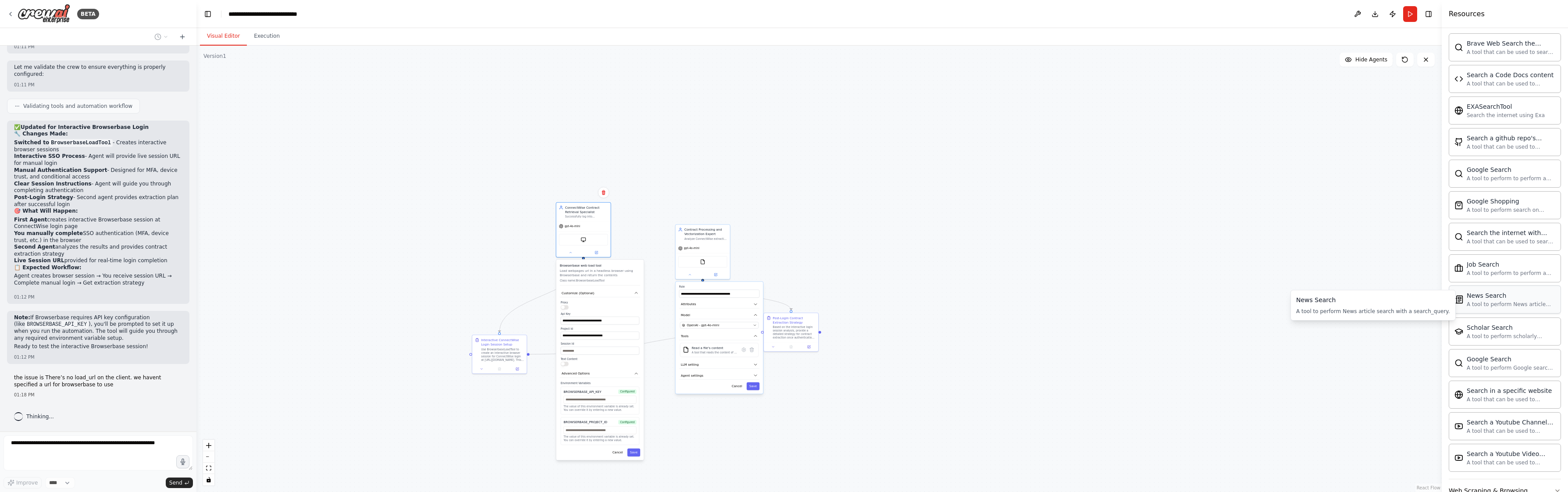
scroll to position [268, 0]
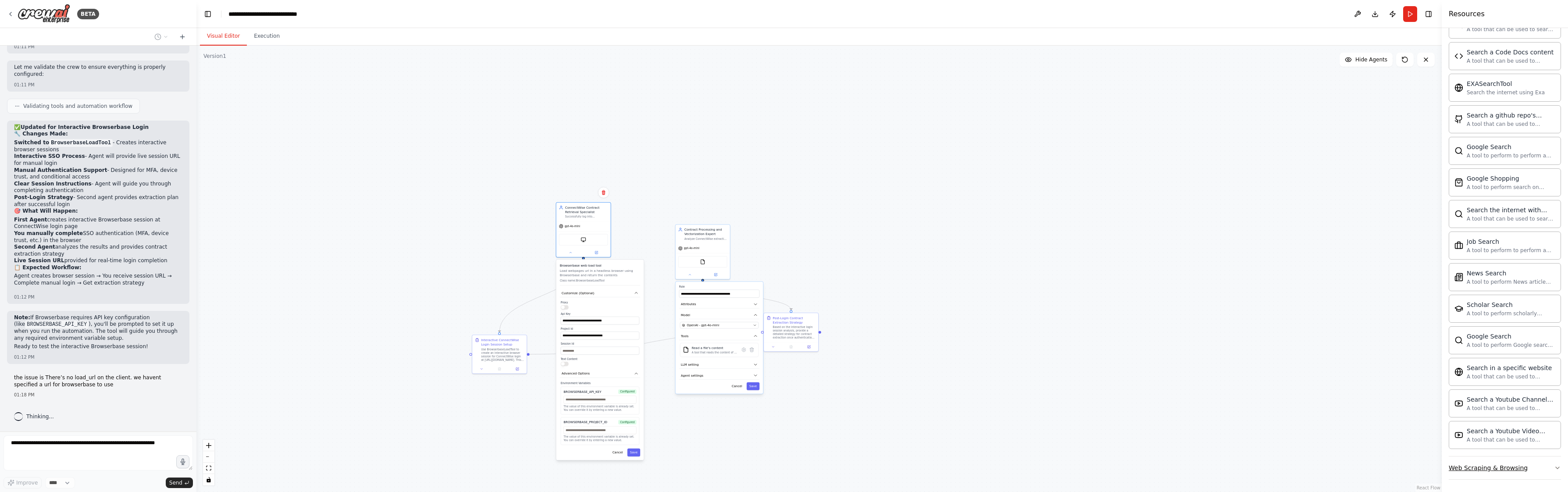
click at [1478, 468] on div "Web Scraping & Browsing" at bounding box center [1488, 468] width 79 height 9
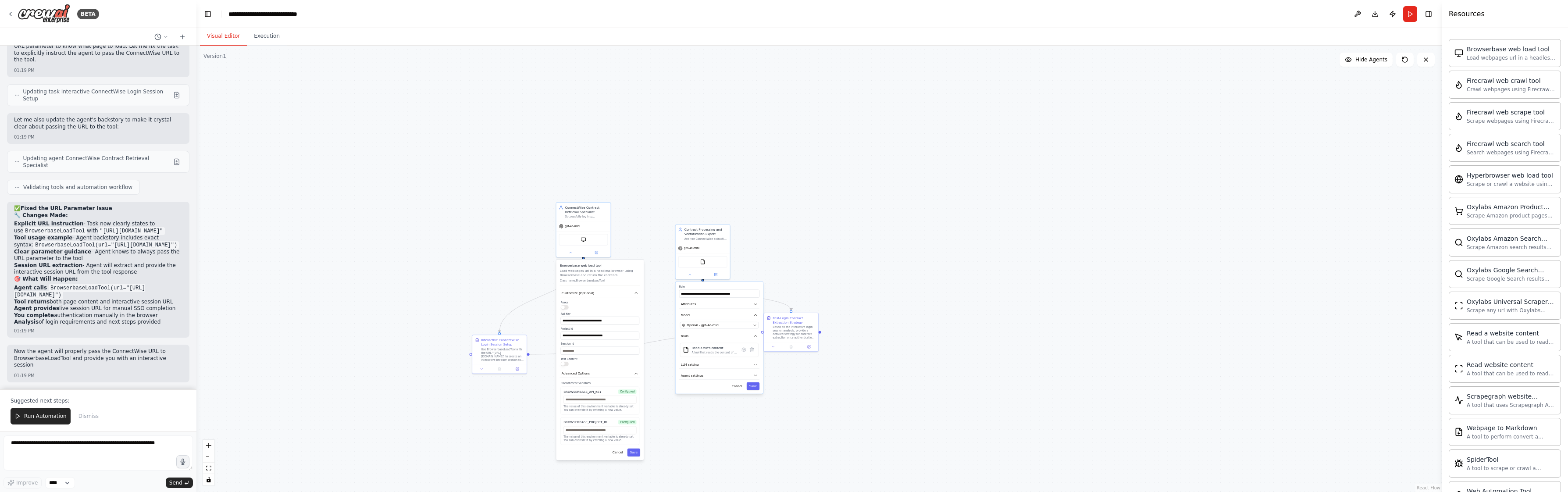
scroll to position [8228, 0]
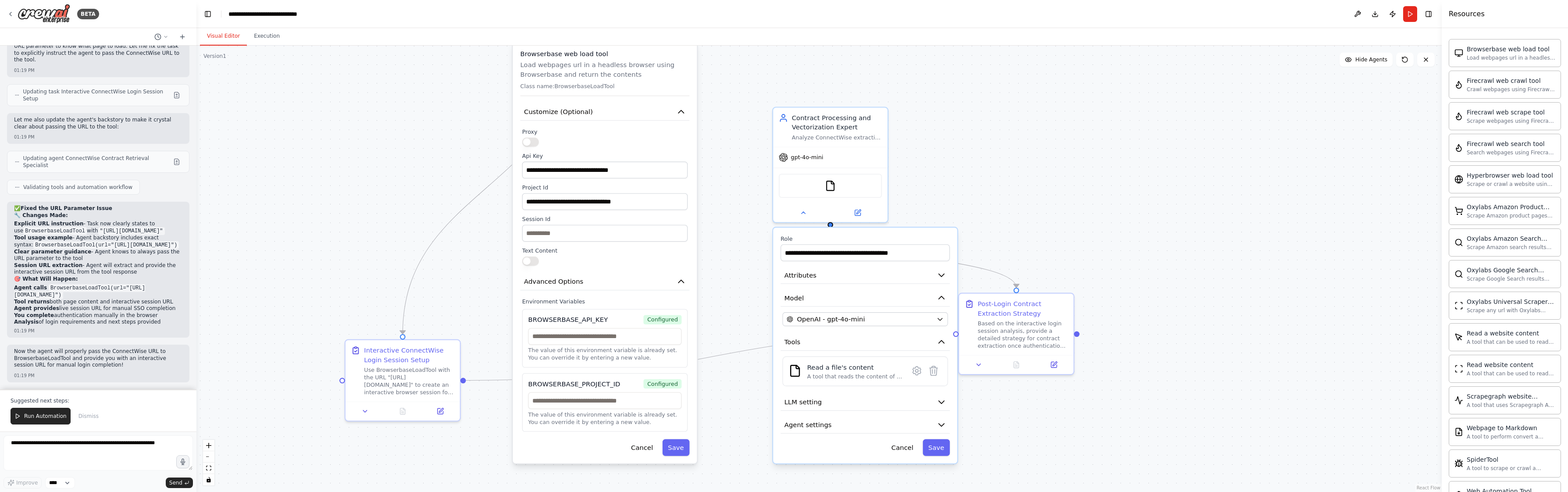
drag, startPoint x: 639, startPoint y: 380, endPoint x: 633, endPoint y: 241, distance: 139.1
click at [633, 241] on div "**********" at bounding box center [604, 197] width 165 height 137
drag, startPoint x: 351, startPoint y: 277, endPoint x: 353, endPoint y: 287, distance: 10.2
click at [351, 277] on div ".deletable-edge-delete-btn { width: 20px; height: 20px; border: 0px solid #ffff…" at bounding box center [819, 268] width 1245 height 446
click at [400, 378] on div "Use BrowserbaseLoadTool with the URL "https://na.myconnectwise.net/" to create …" at bounding box center [409, 379] width 91 height 30
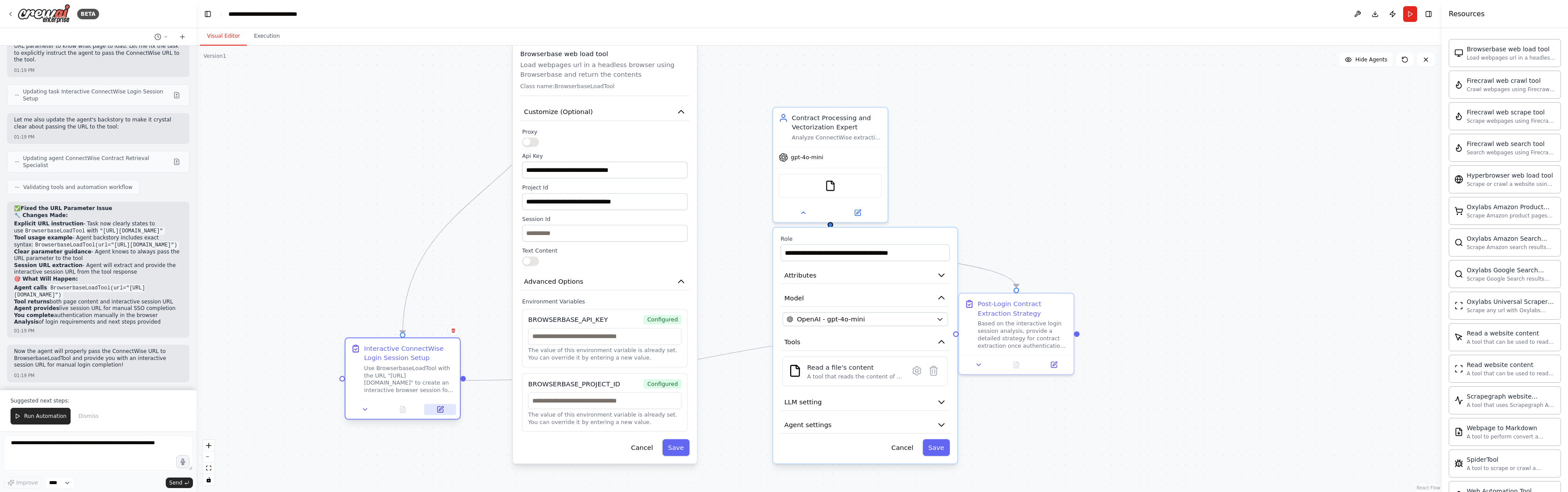
click at [436, 412] on button at bounding box center [440, 409] width 32 height 11
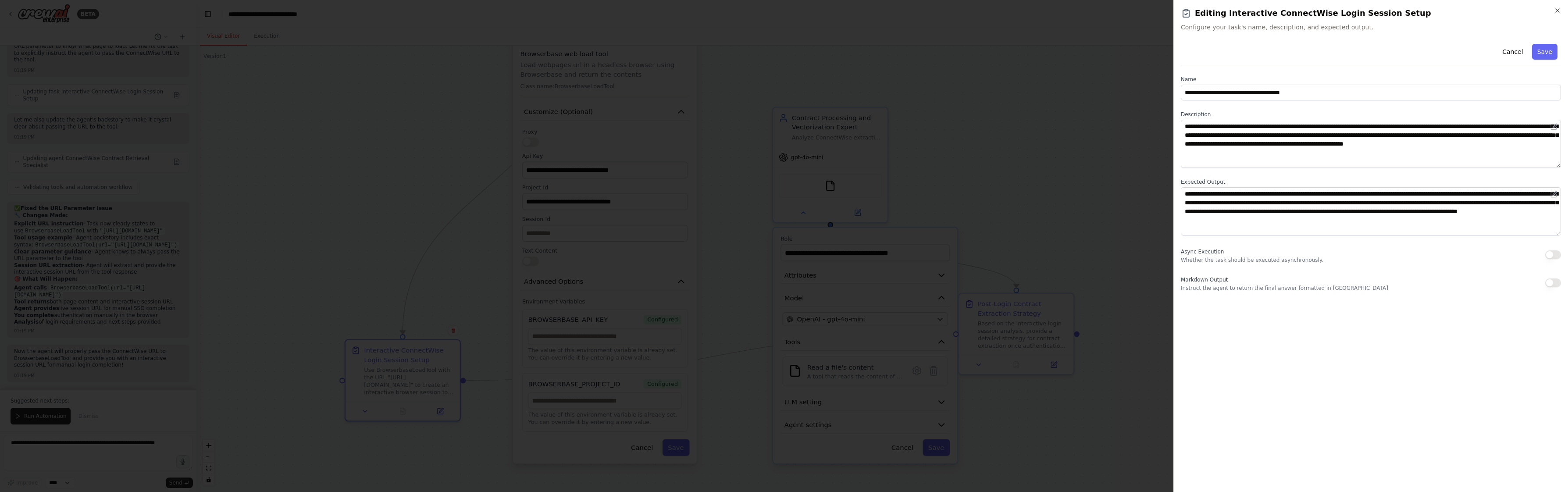
click at [322, 241] on div at bounding box center [784, 246] width 1568 height 492
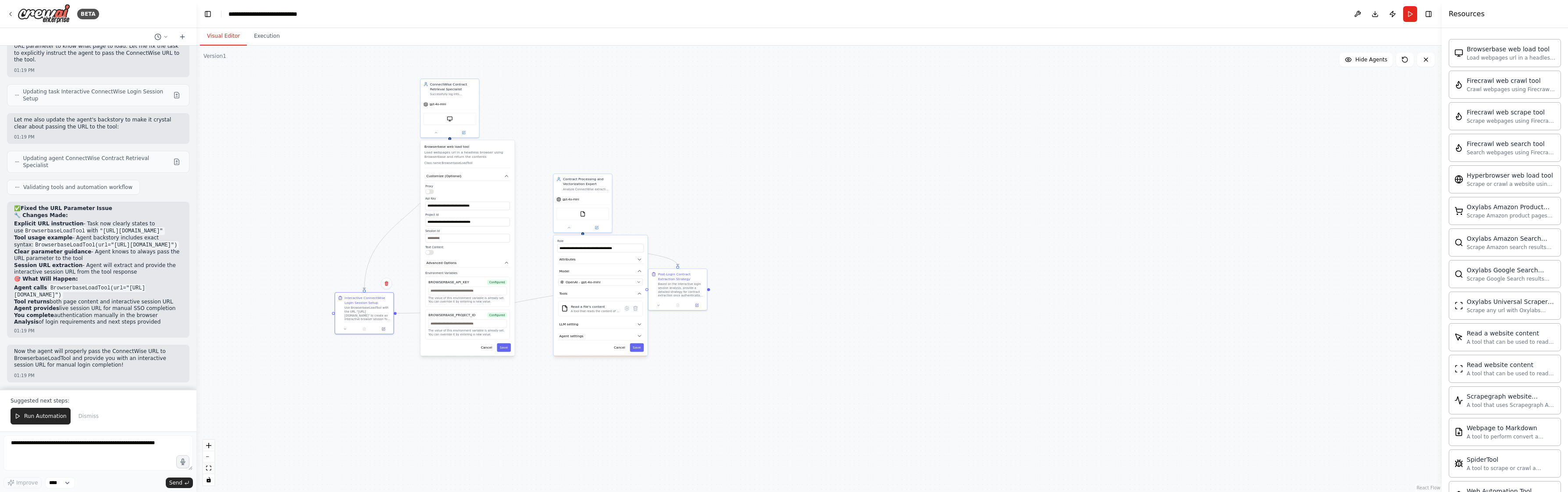
click at [332, 219] on div ".deletable-edge-delete-btn { width: 20px; height: 20px; border: 0px solid #ffff…" at bounding box center [819, 268] width 1245 height 446
click at [487, 351] on button "Cancel" at bounding box center [486, 347] width 17 height 8
click at [485, 256] on button "Cancel" at bounding box center [486, 251] width 17 height 8
drag, startPoint x: 364, startPoint y: 307, endPoint x: 404, endPoint y: 246, distance: 72.9
click at [404, 246] on div "Use BrowserbaseLoadTool with the URL "https://na.myconnectwise.net/" to create …" at bounding box center [410, 250] width 46 height 15
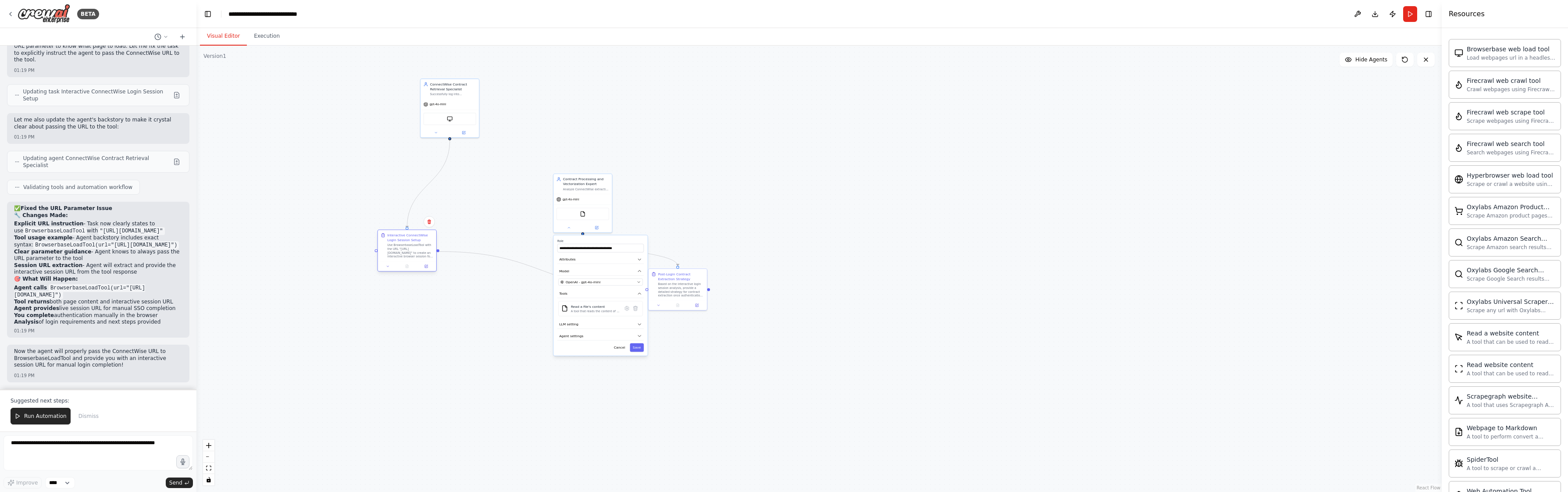
click at [389, 269] on div at bounding box center [407, 266] width 58 height 10
click at [389, 268] on button at bounding box center [388, 266] width 16 height 5
click at [94, 363] on p "Now the agent will properly pass the ConnectWise URL to BrowserbaseLoadTool and…" at bounding box center [98, 358] width 168 height 21
click at [54, 412] on span "Run Automation" at bounding box center [45, 416] width 42 height 7
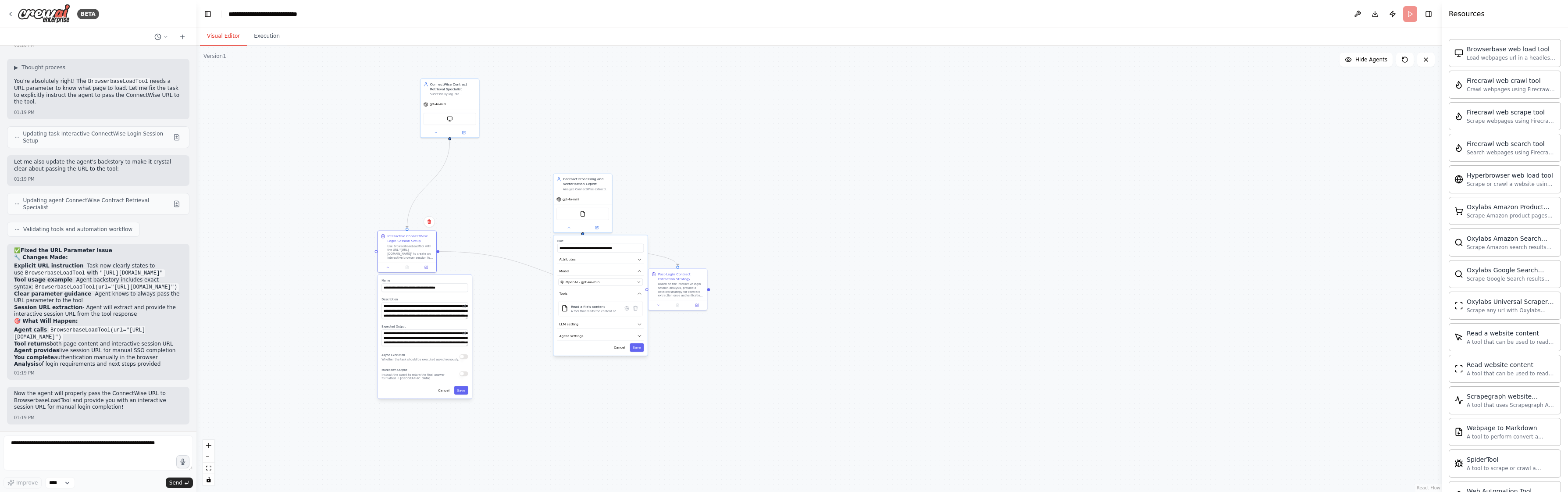
scroll to position [8185, 0]
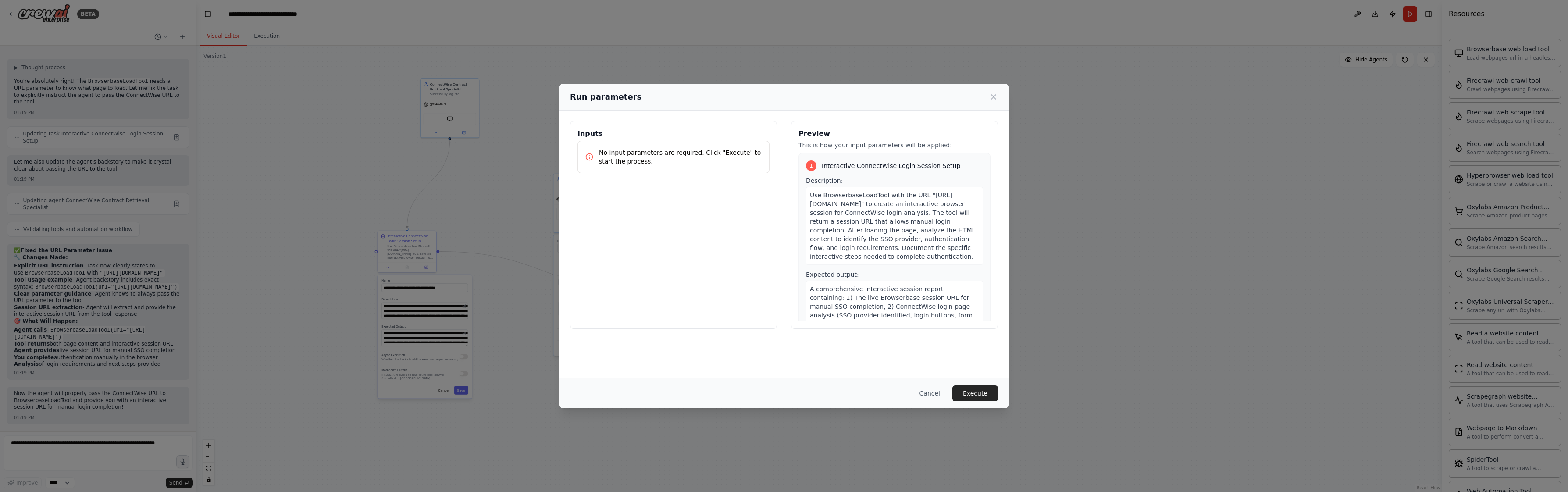
click at [981, 405] on div "Cancel Execute" at bounding box center [784, 393] width 449 height 31
click at [982, 398] on button "Execute" at bounding box center [974, 393] width 46 height 16
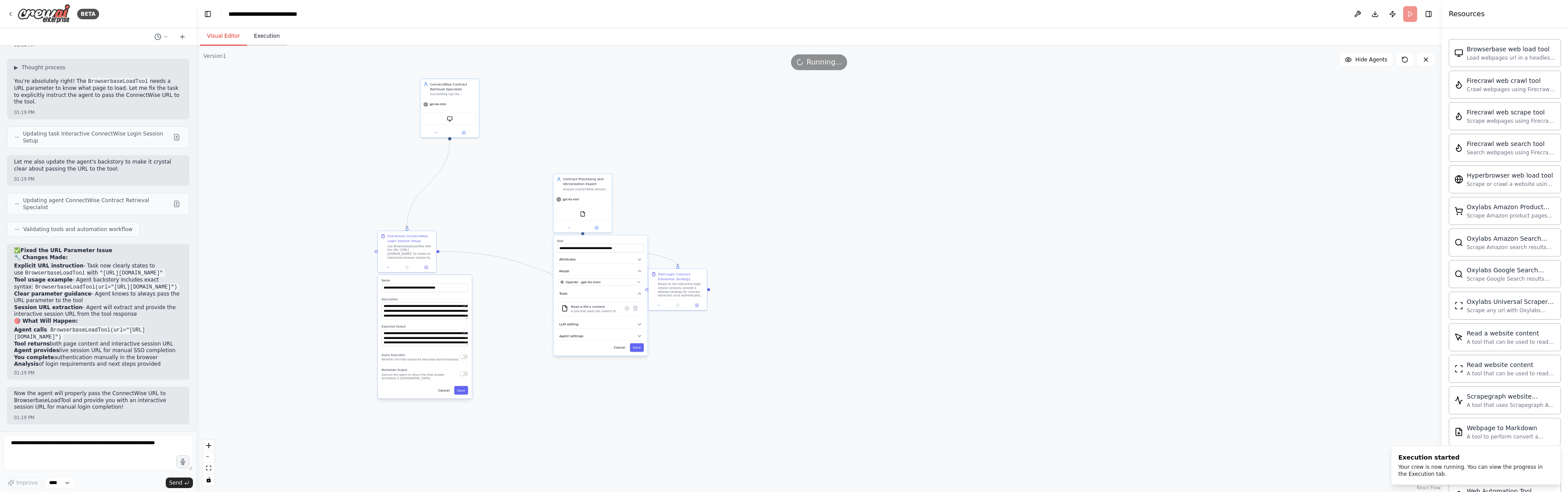
click at [251, 40] on button "Execution" at bounding box center [267, 36] width 40 height 19
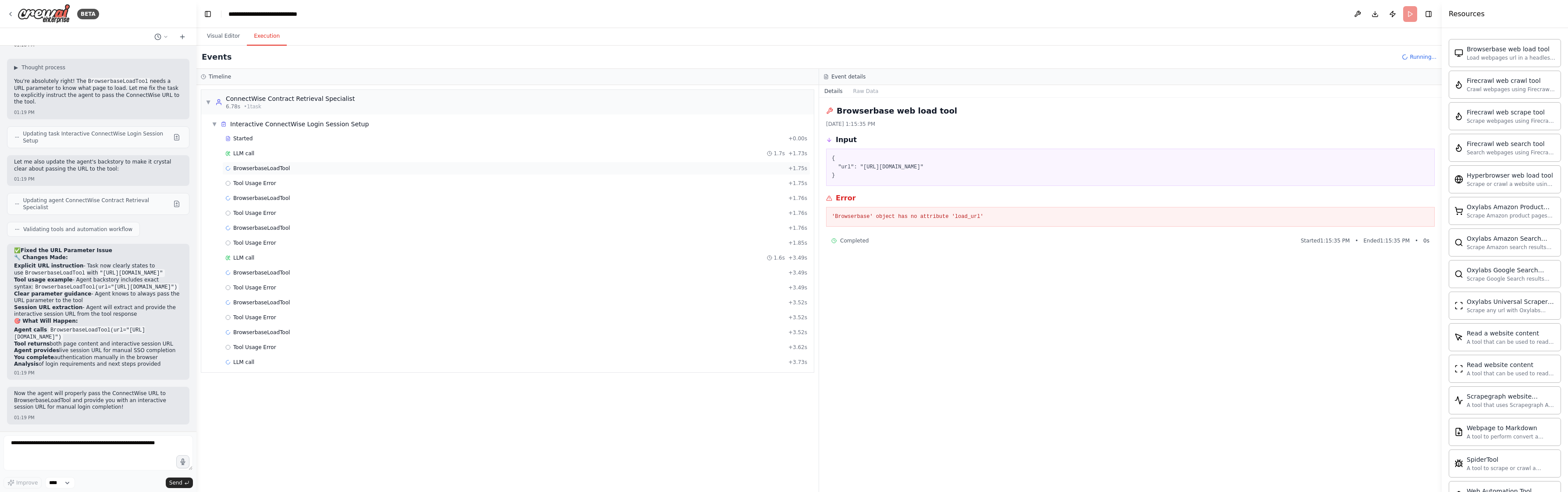
click at [266, 168] on span "BrowserbaseLoadTool" at bounding box center [261, 169] width 57 height 7
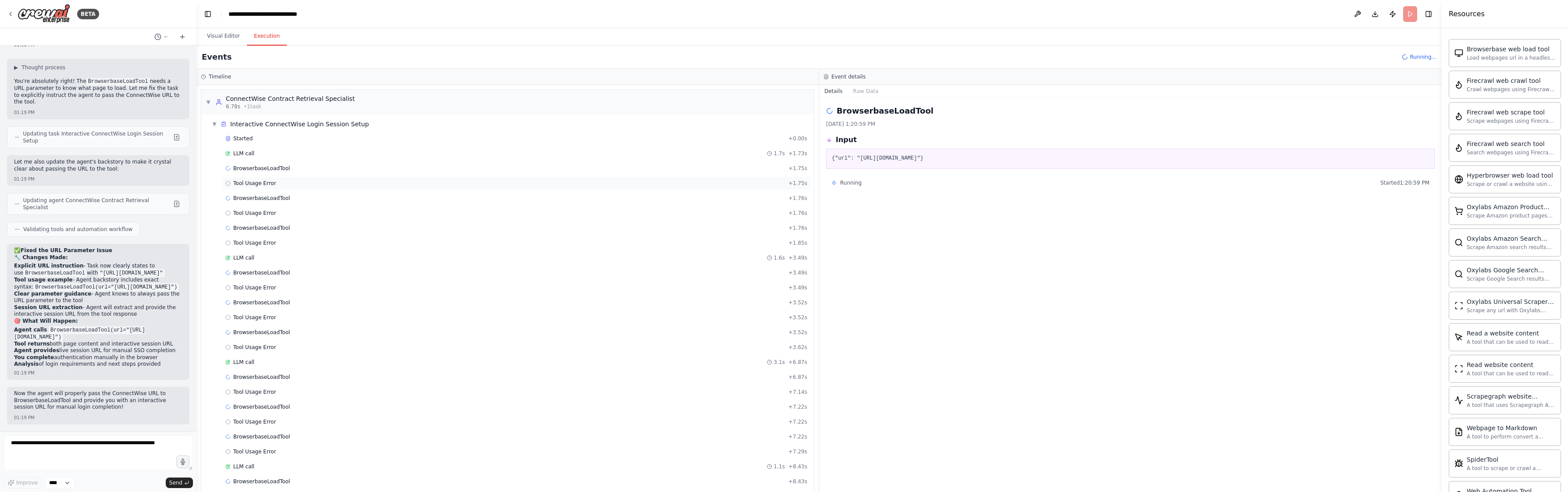
click at [271, 183] on span "Tool Usage Error" at bounding box center [255, 183] width 43 height 7
click at [277, 240] on div "Tool Usage Error + 1.85s" at bounding box center [516, 243] width 582 height 7
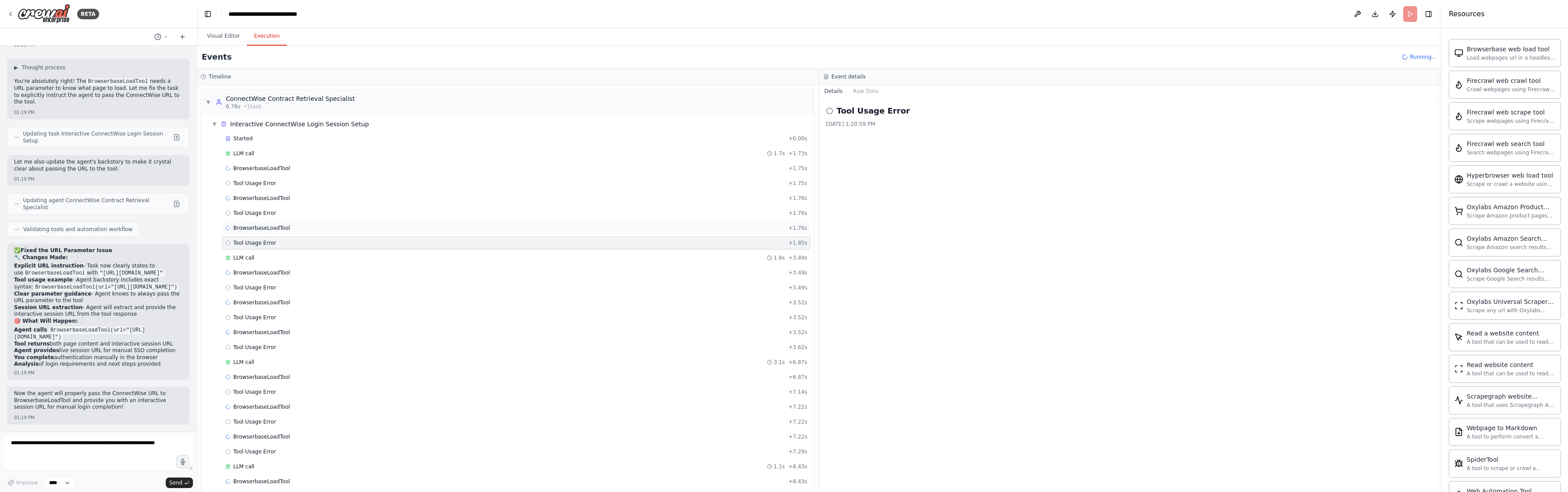
click at [277, 227] on span "BrowserbaseLoadTool" at bounding box center [261, 228] width 57 height 7
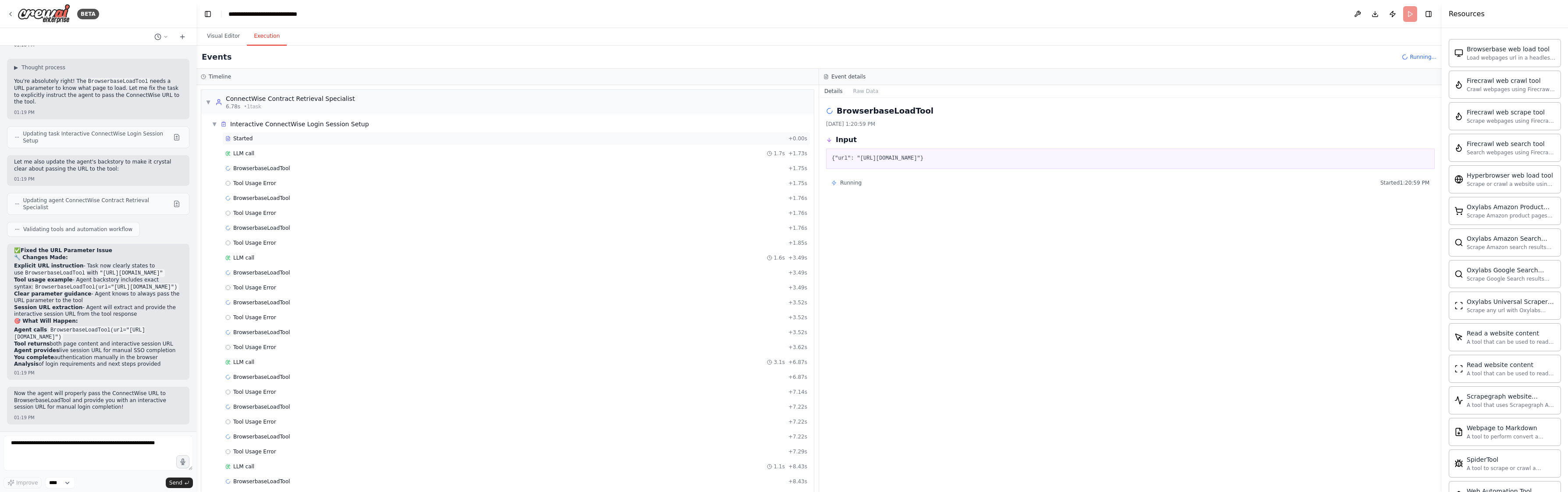
click at [251, 140] on span "Started" at bounding box center [242, 138] width 19 height 7
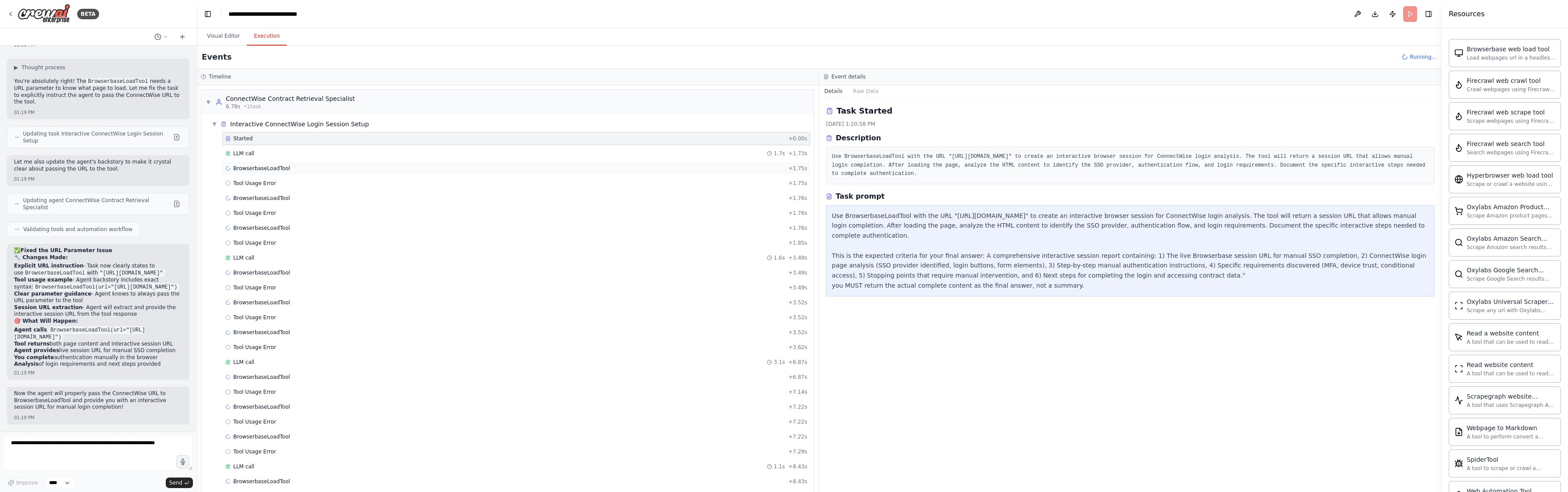
click at [255, 171] on span "BrowserbaseLoadTool" at bounding box center [261, 169] width 57 height 7
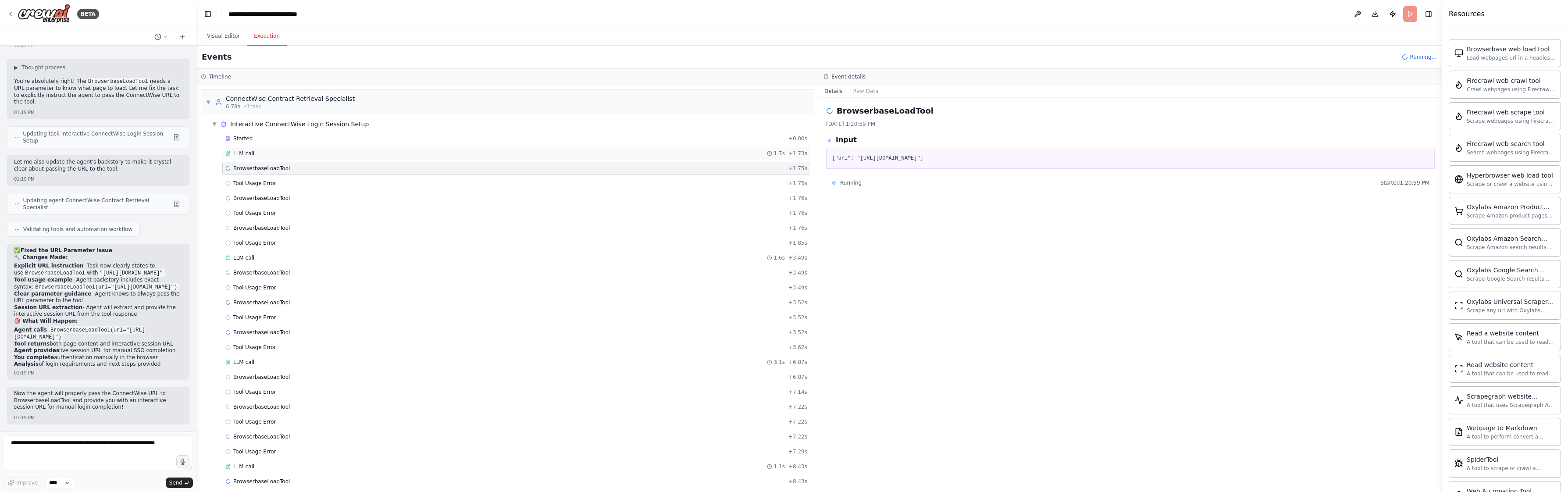
click at [251, 154] on span "LLM call" at bounding box center [243, 154] width 21 height 7
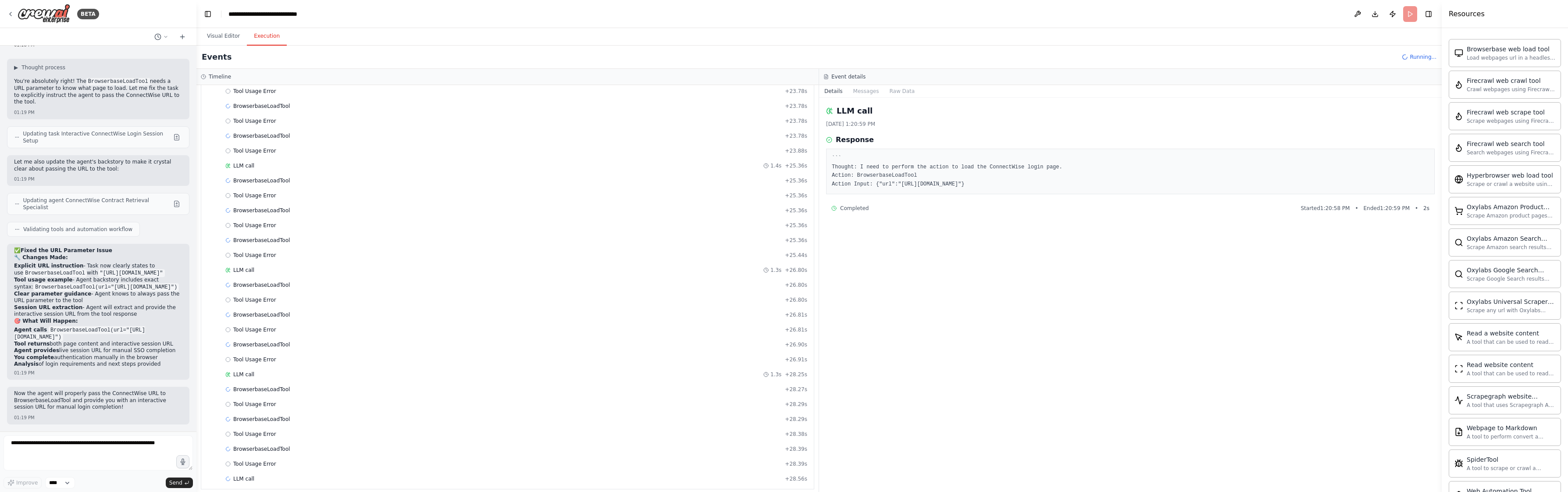
scroll to position [1350, 0]
click at [295, 452] on div "Tool Usage Error + 28.39s" at bounding box center [515, 456] width 588 height 13
click at [864, 125] on div "9/17/2025, 1:21:26 PM" at bounding box center [1131, 124] width 609 height 7
click at [865, 91] on button "Raw Data" at bounding box center [866, 92] width 36 height 13
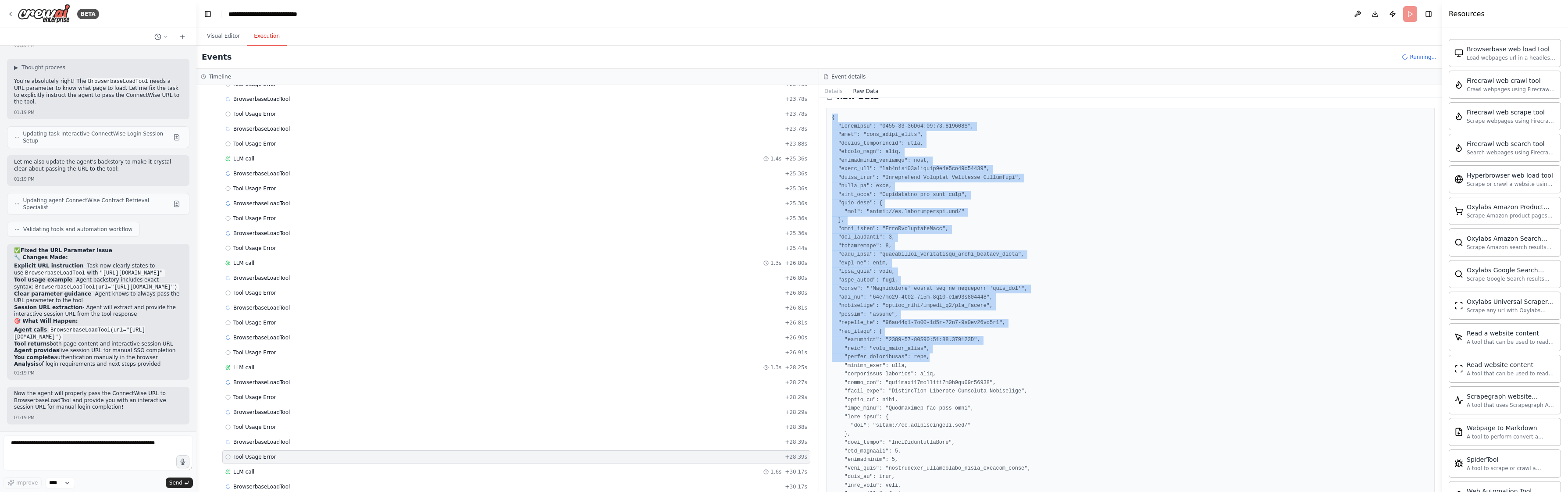
scroll to position [59, 0]
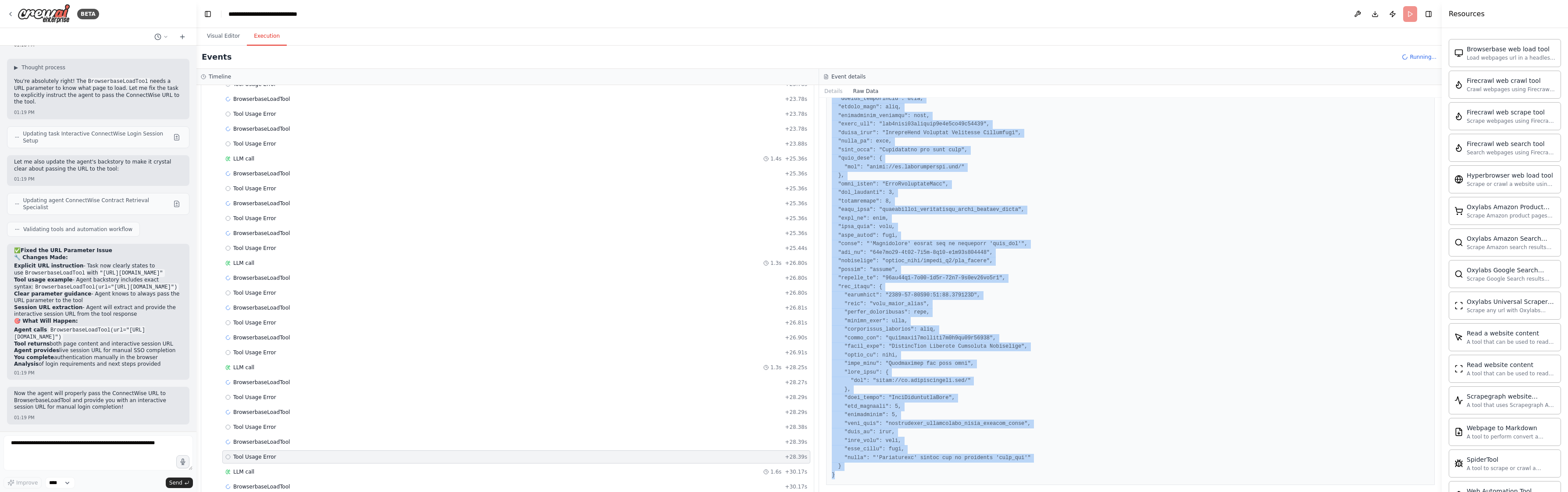
drag, startPoint x: 832, startPoint y: 132, endPoint x: 943, endPoint y: 471, distance: 356.7
click at [943, 471] on pre at bounding box center [1130, 274] width 597 height 410
copy pre "{ "timestamp": "2025-09-17T17:21:26.559148Z", "type": "tool_usage_error", "sour…"
click at [222, 33] on button "Visual Editor" at bounding box center [224, 36] width 47 height 19
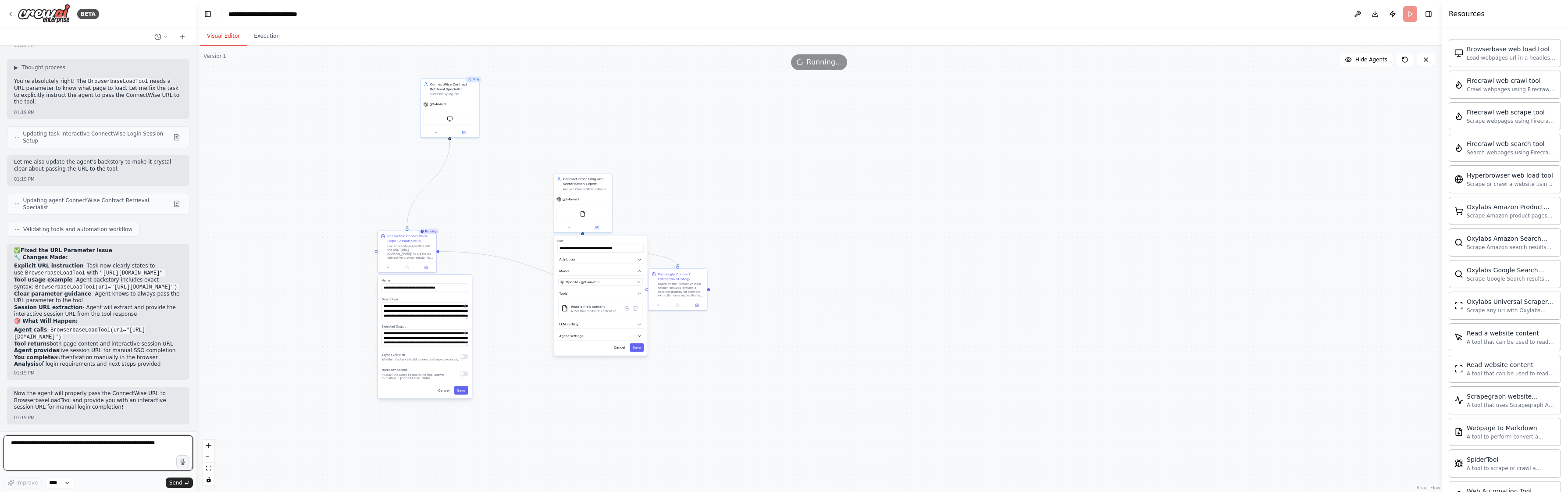
click at [110, 450] on textarea at bounding box center [98, 452] width 189 height 35
paste textarea "**********"
type textarea "**********"
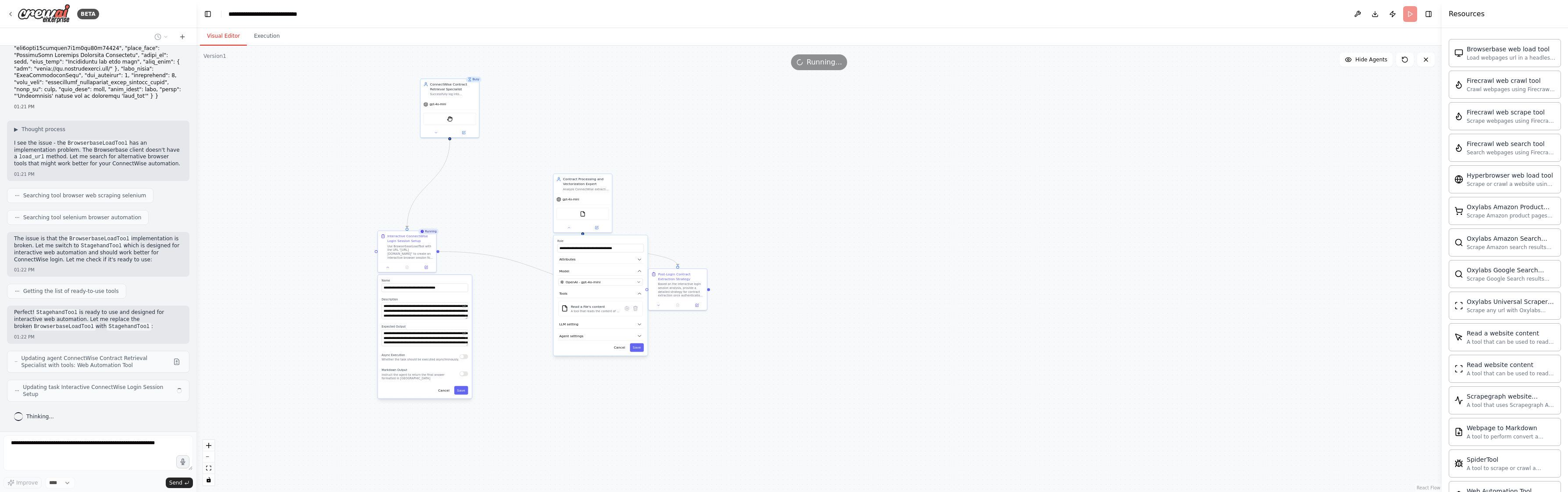
scroll to position [8698, 0]
type textarea "**********"
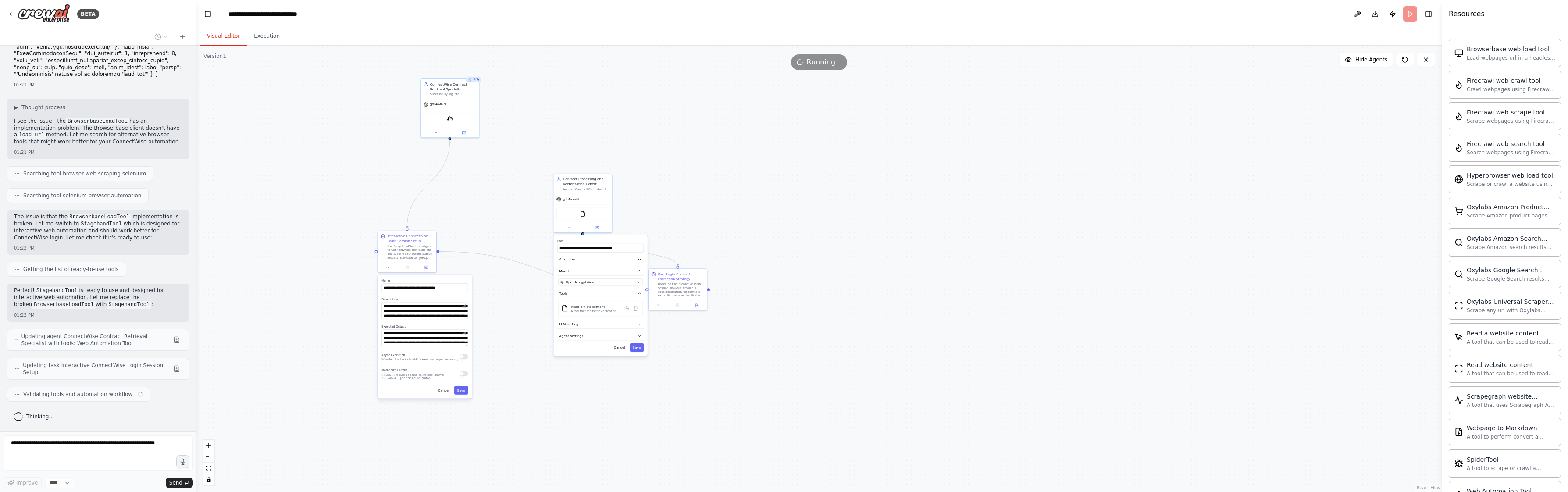
scroll to position [8720, 0]
click at [451, 120] on img at bounding box center [449, 118] width 5 height 5
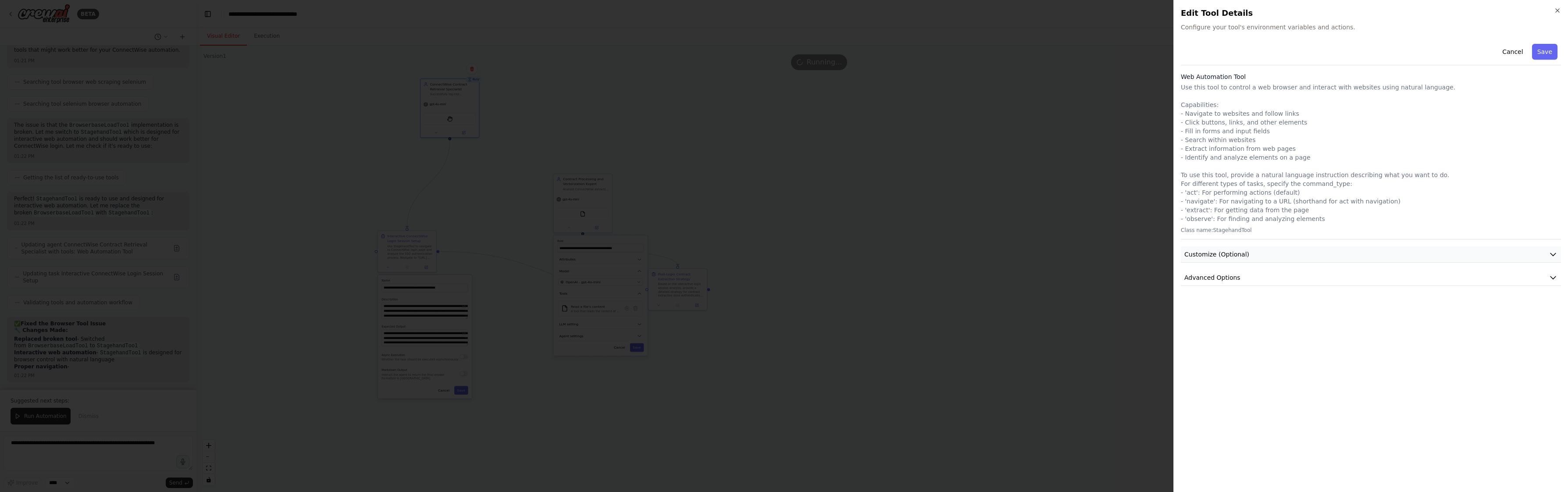
click at [1256, 255] on button "Customize (Optional)" at bounding box center [1370, 254] width 380 height 16
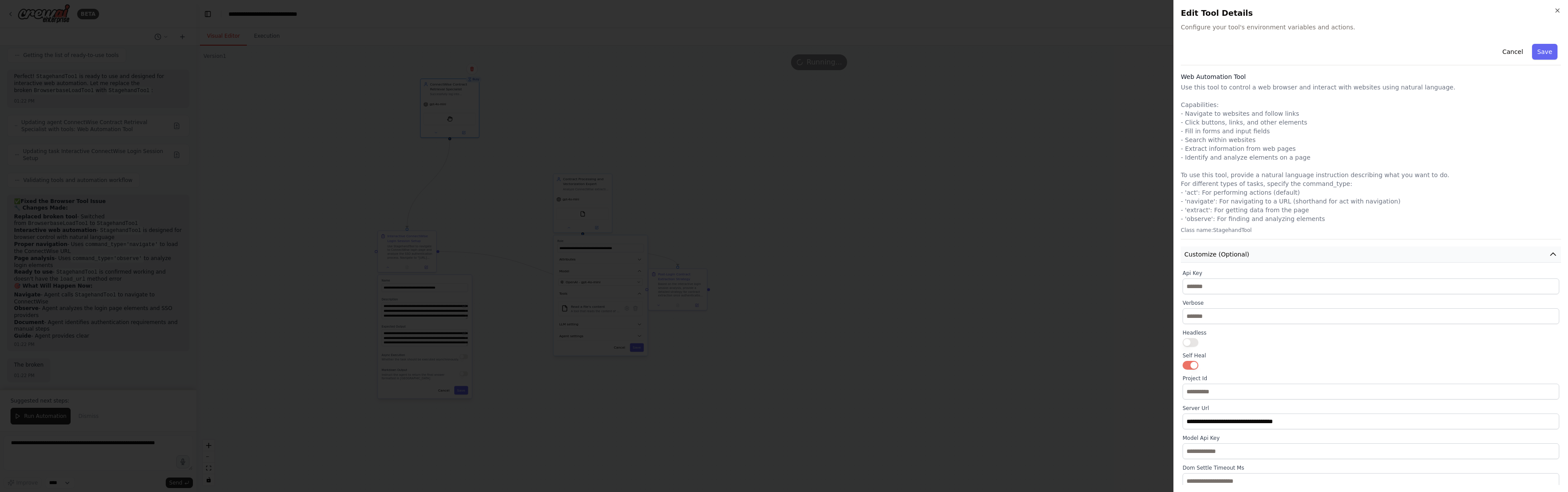
click at [1256, 255] on button "Customize (Optional)" at bounding box center [1370, 254] width 380 height 16
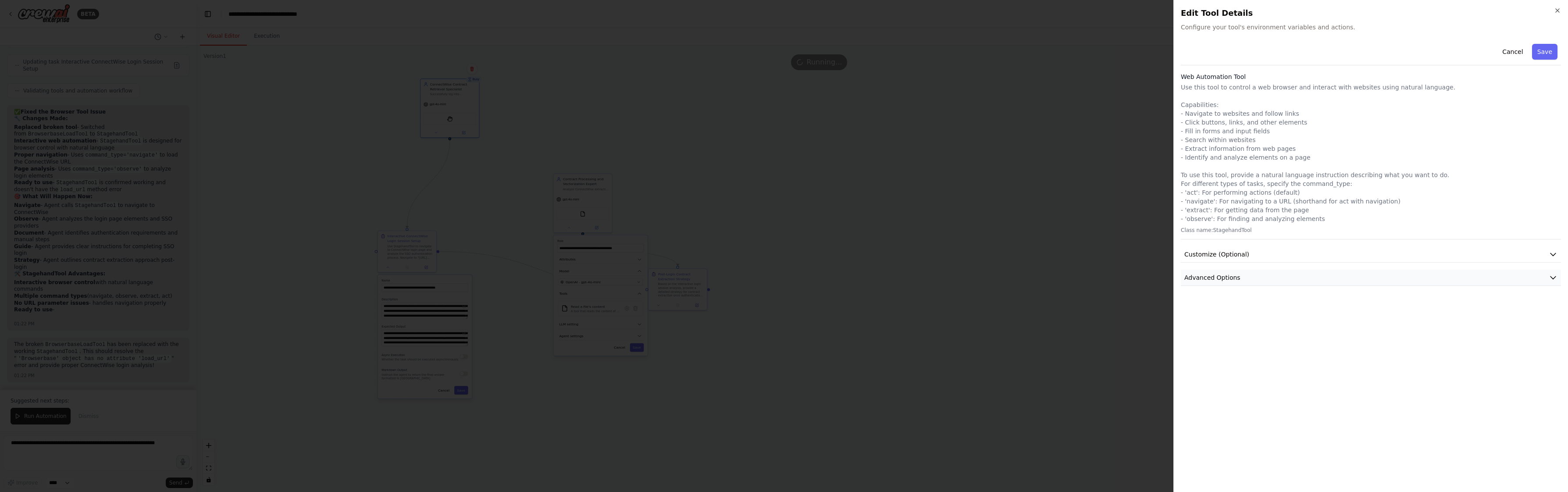
scroll to position [9016, 0]
click at [1238, 277] on button "Advanced Options" at bounding box center [1370, 277] width 380 height 16
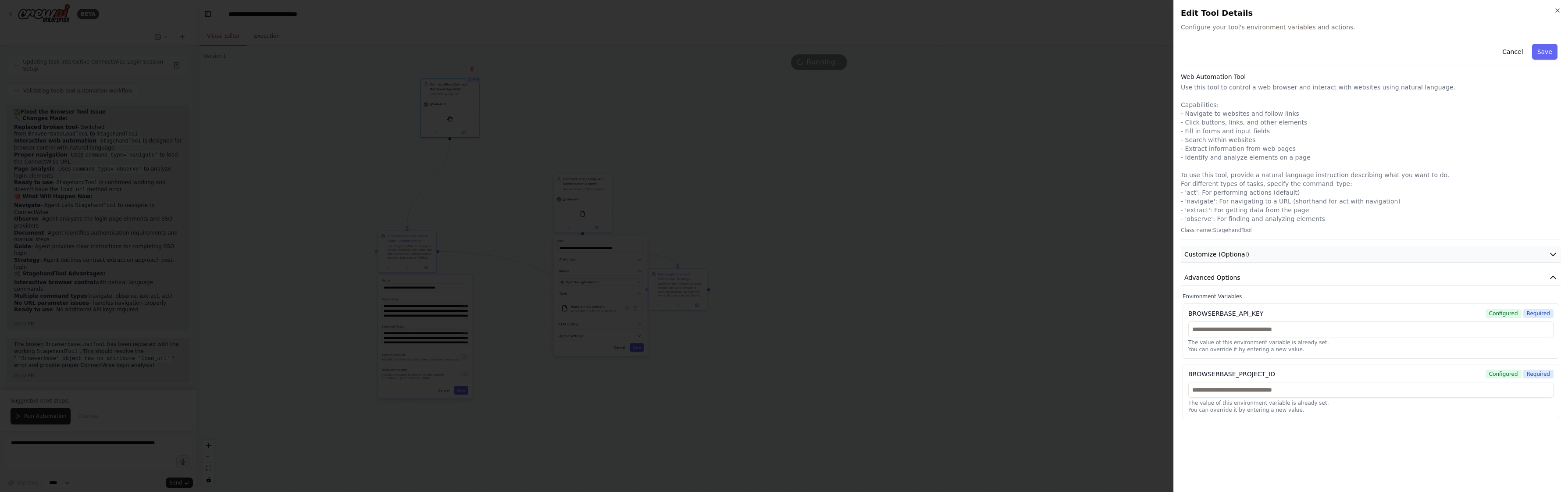
click at [1244, 249] on button "Customize (Optional)" at bounding box center [1370, 254] width 380 height 16
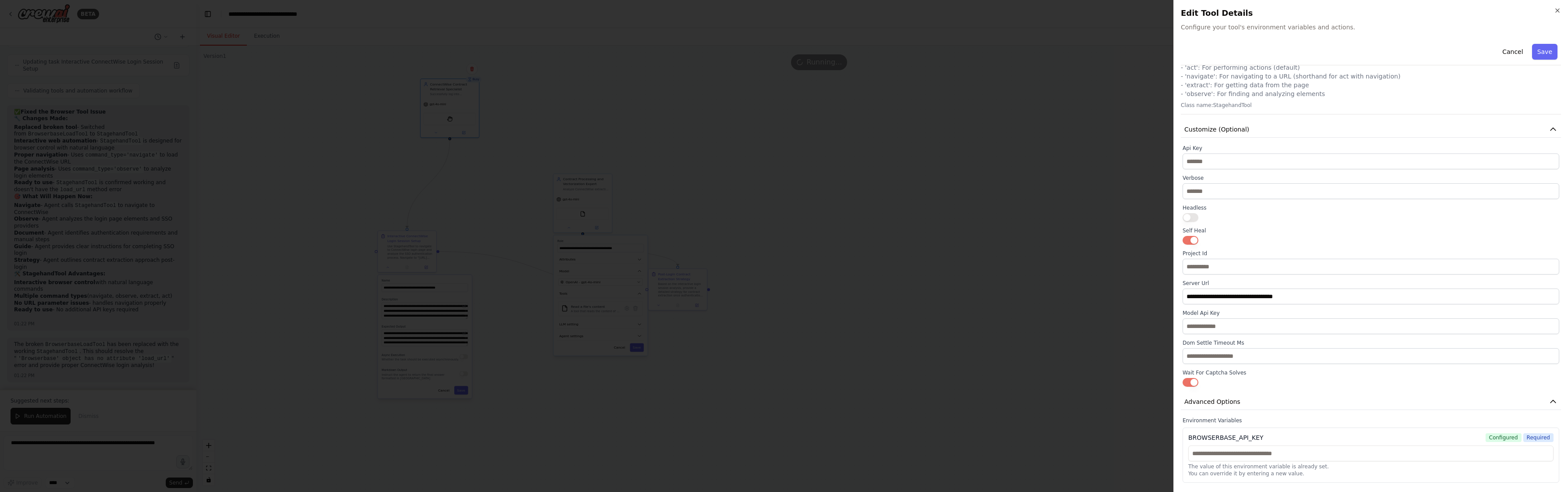
scroll to position [130, 0]
click at [1220, 294] on input "**********" at bounding box center [1370, 291] width 376 height 16
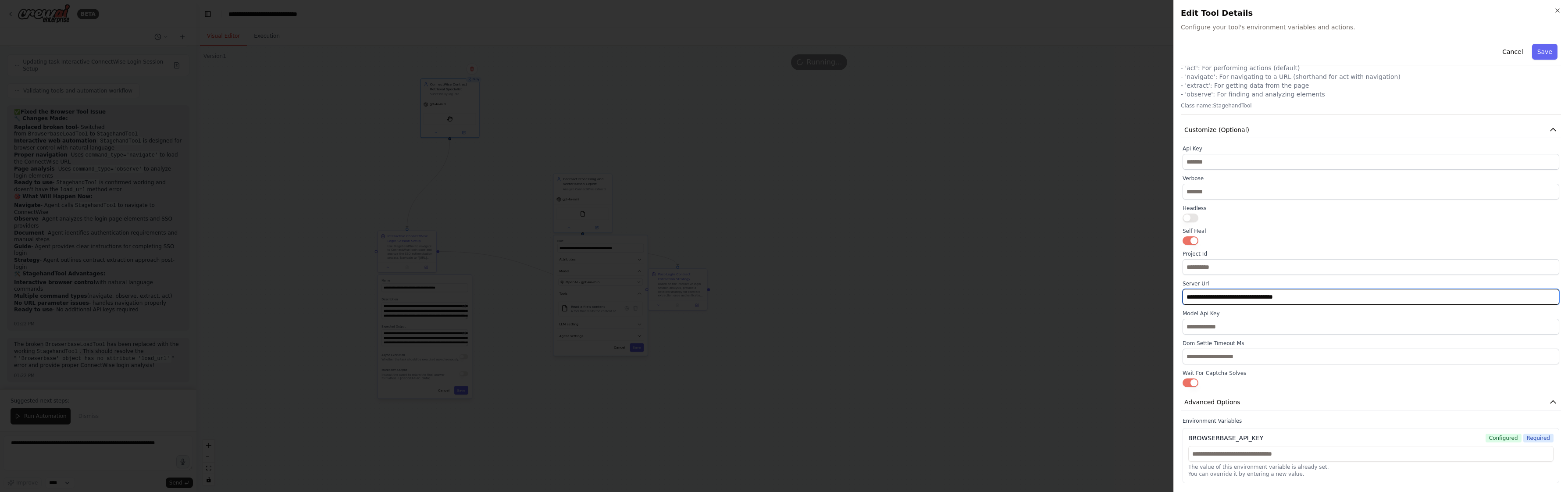
scroll to position [183, 0]
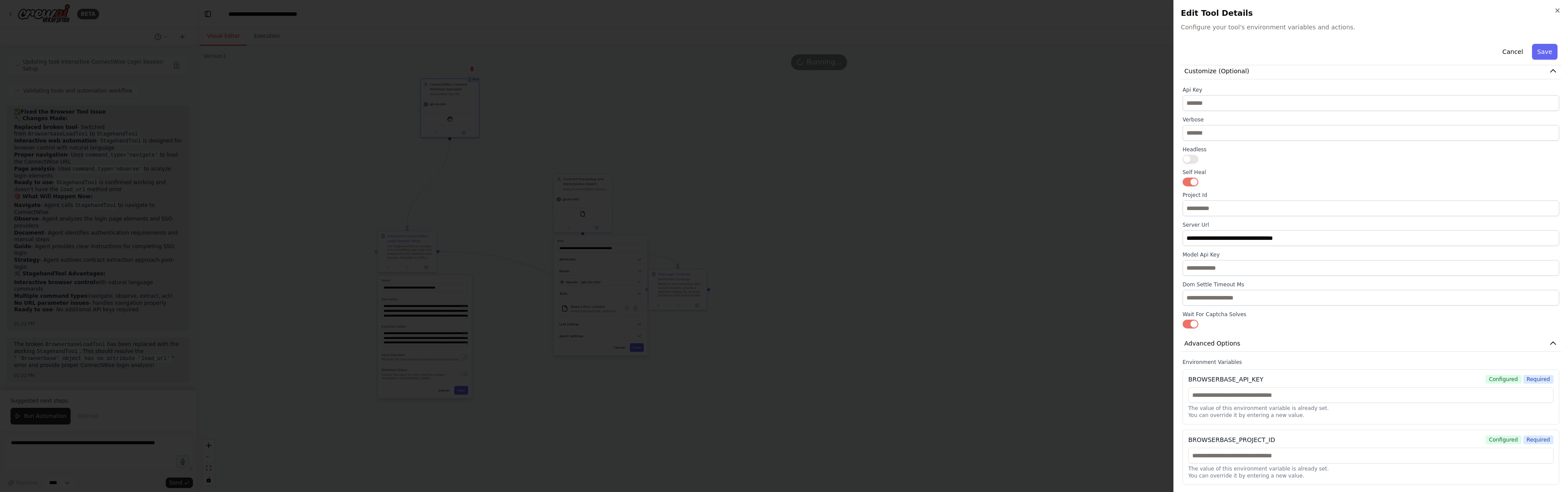
click at [1013, 333] on div at bounding box center [784, 246] width 1568 height 492
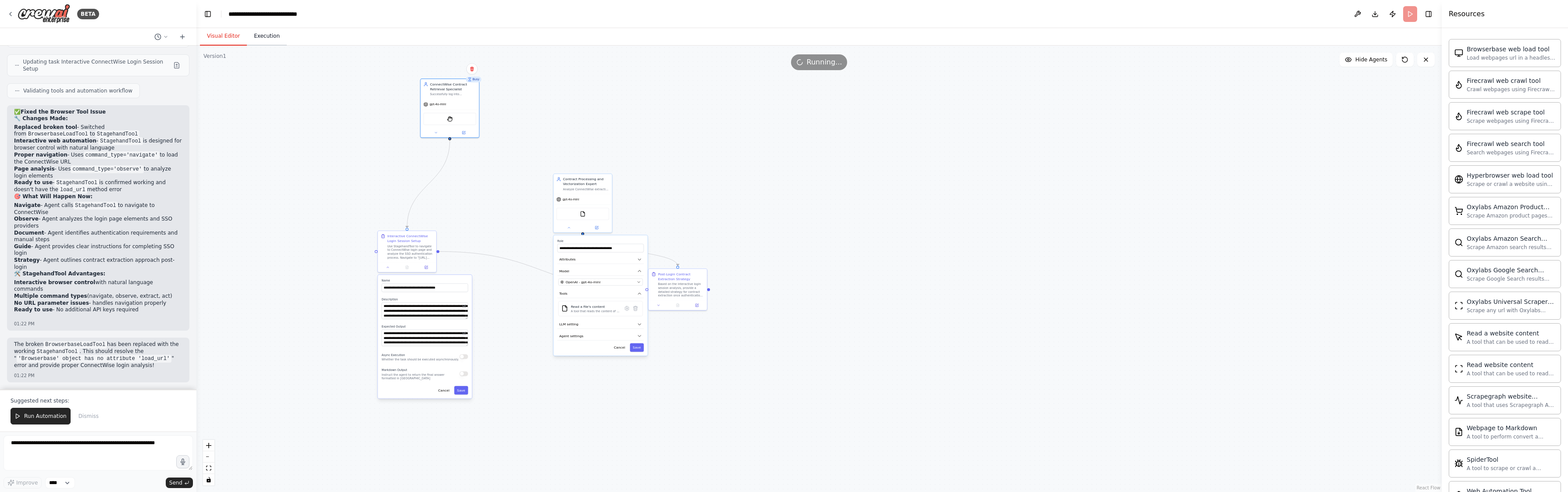
click at [261, 38] on button "Execution" at bounding box center [267, 36] width 40 height 19
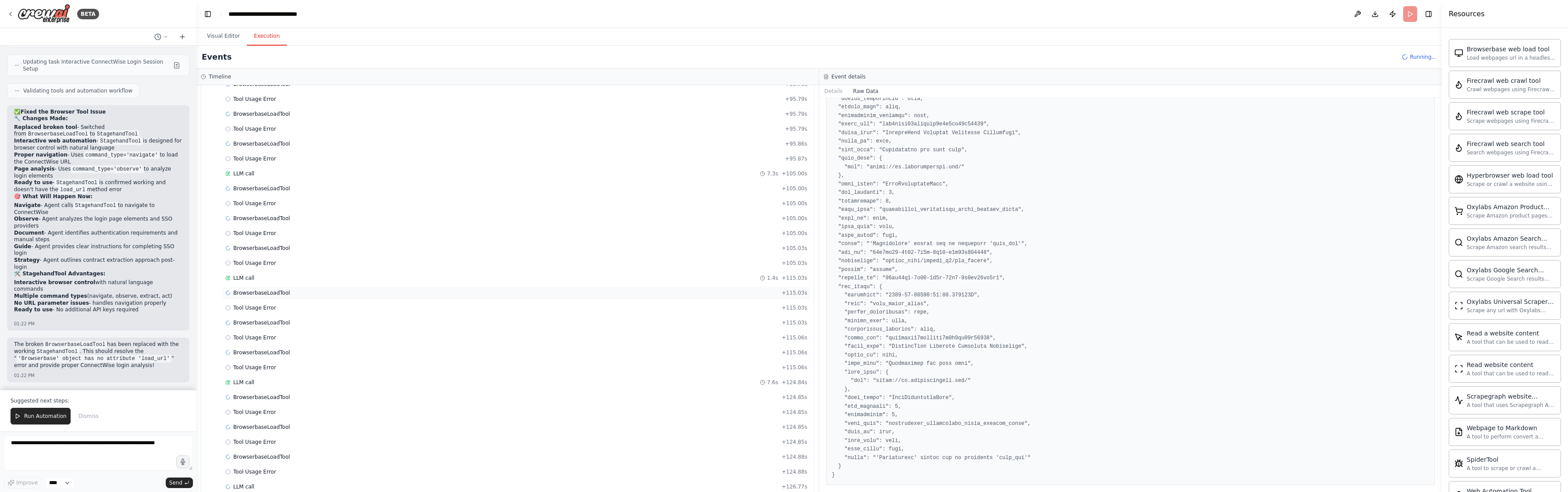
scroll to position [4063, 0]
click at [285, 436] on div "BrowserbaseLoadTool + 124.88s" at bounding box center [515, 442] width 588 height 13
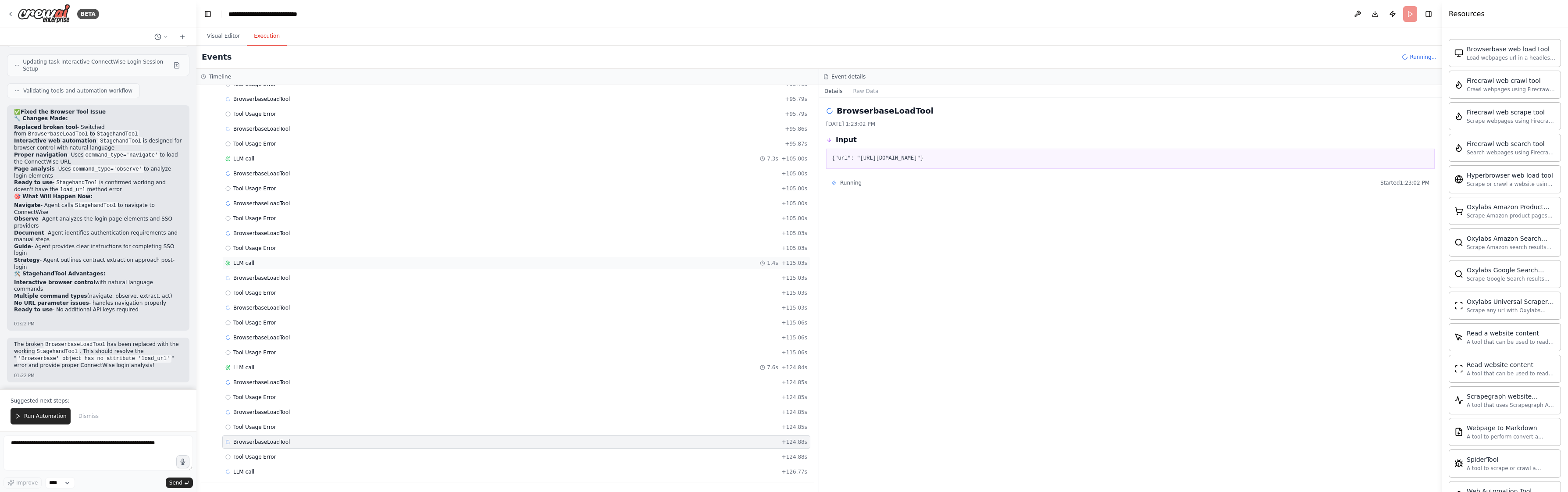
click at [456, 258] on div "LLM call 1.4s + 115.03s" at bounding box center [515, 263] width 588 height 13
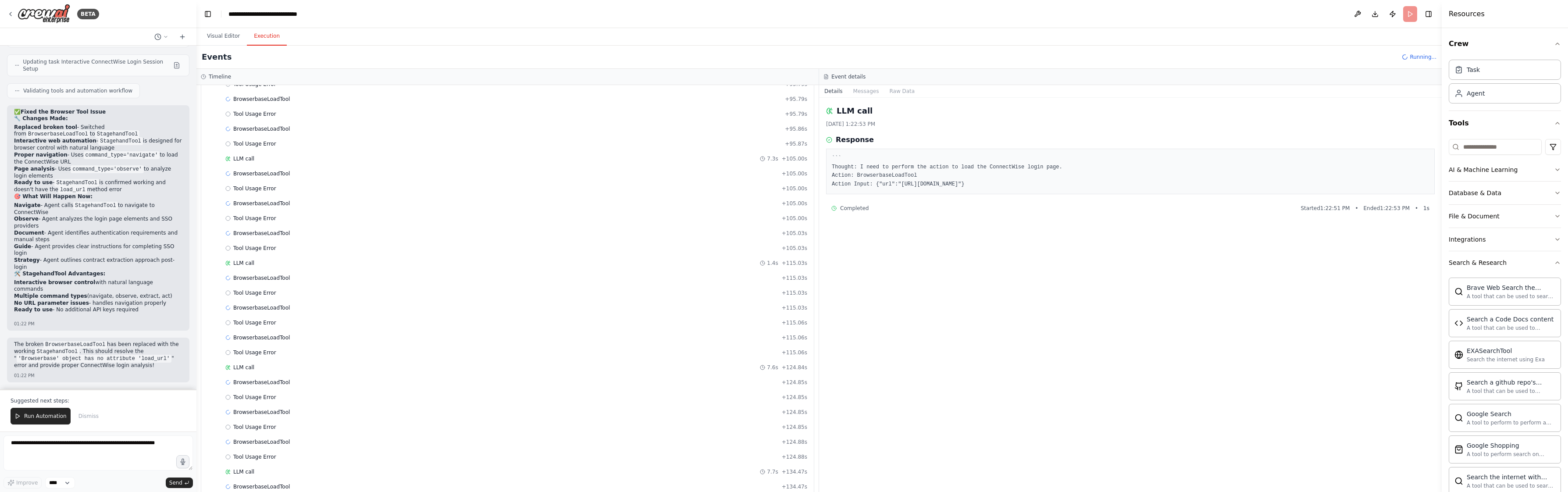
scroll to position [4152, 0]
click at [223, 39] on button "Visual Editor" at bounding box center [224, 36] width 47 height 19
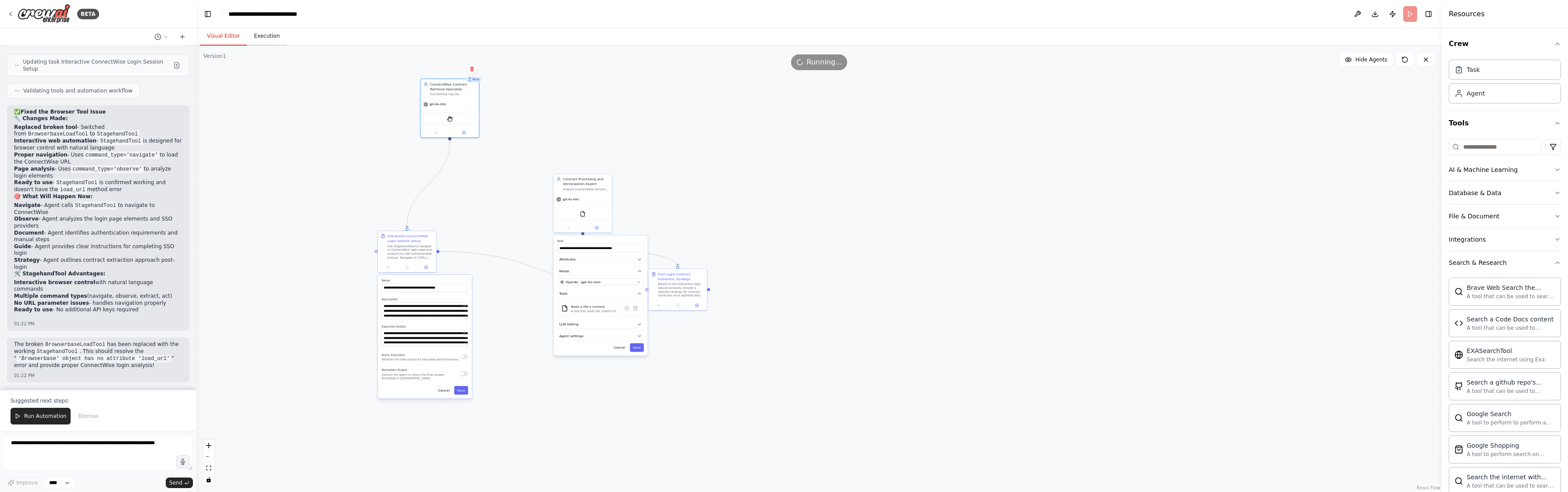
click at [280, 39] on button "Execution" at bounding box center [267, 36] width 40 height 19
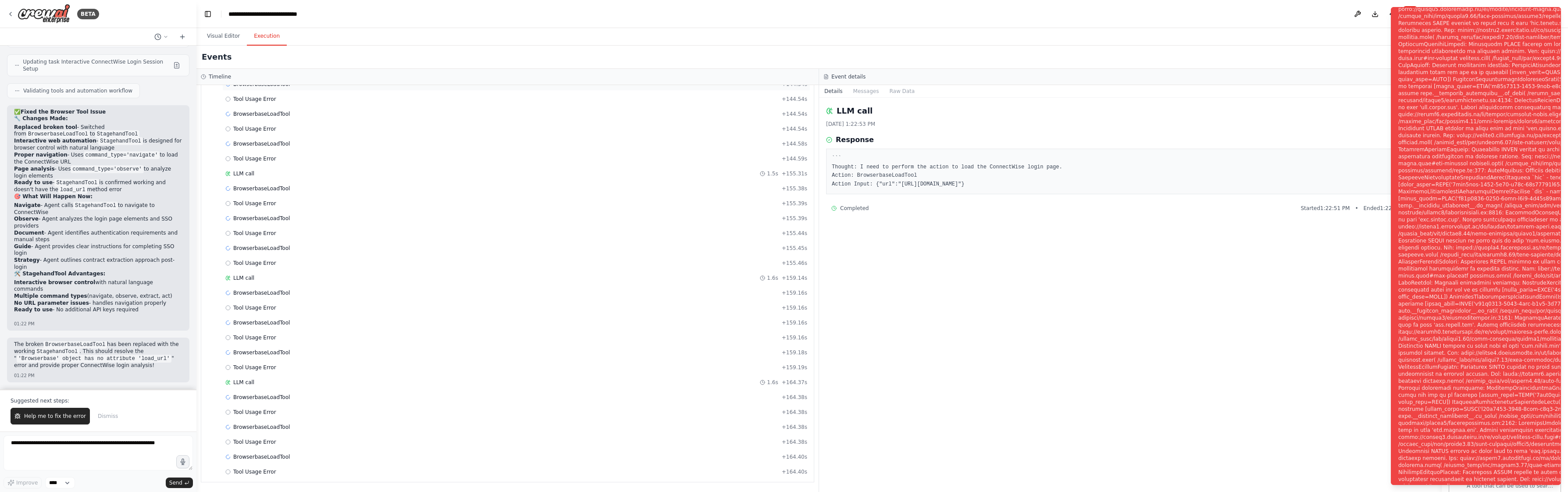
scroll to position [4567, 0]
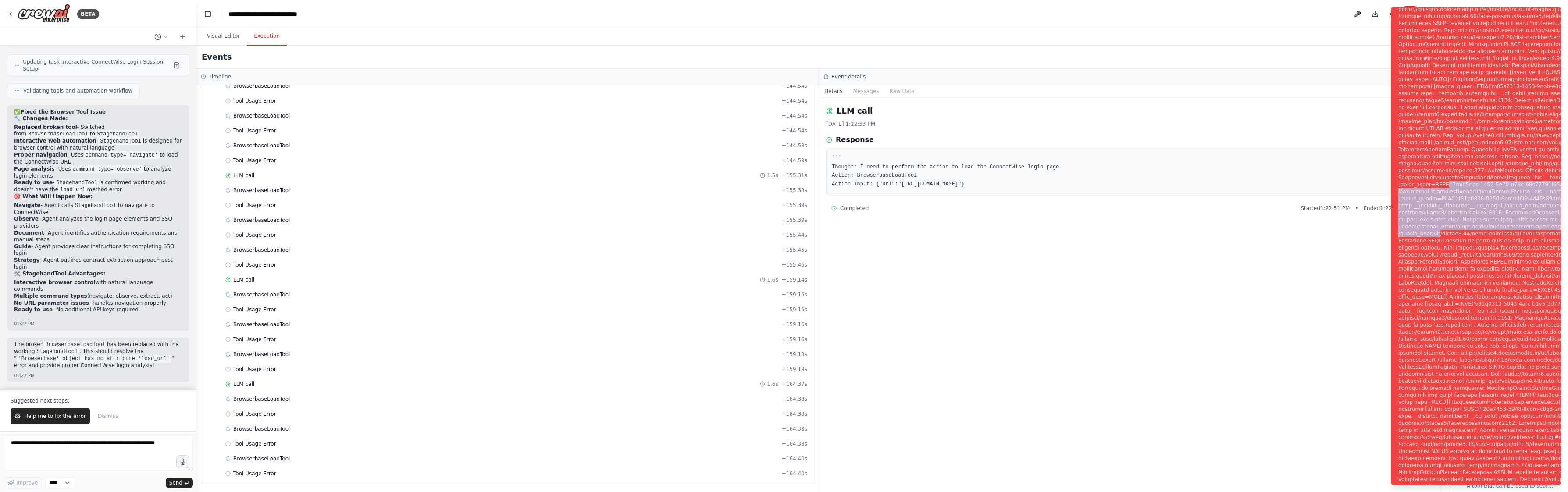
drag, startPoint x: 1470, startPoint y: 172, endPoint x: 1476, endPoint y: 224, distance: 52.3
click at [1476, 224] on div "Notifications (F8)" at bounding box center [1541, 250] width 286 height 5147
click at [218, 34] on button "Visual Editor" at bounding box center [224, 36] width 47 height 19
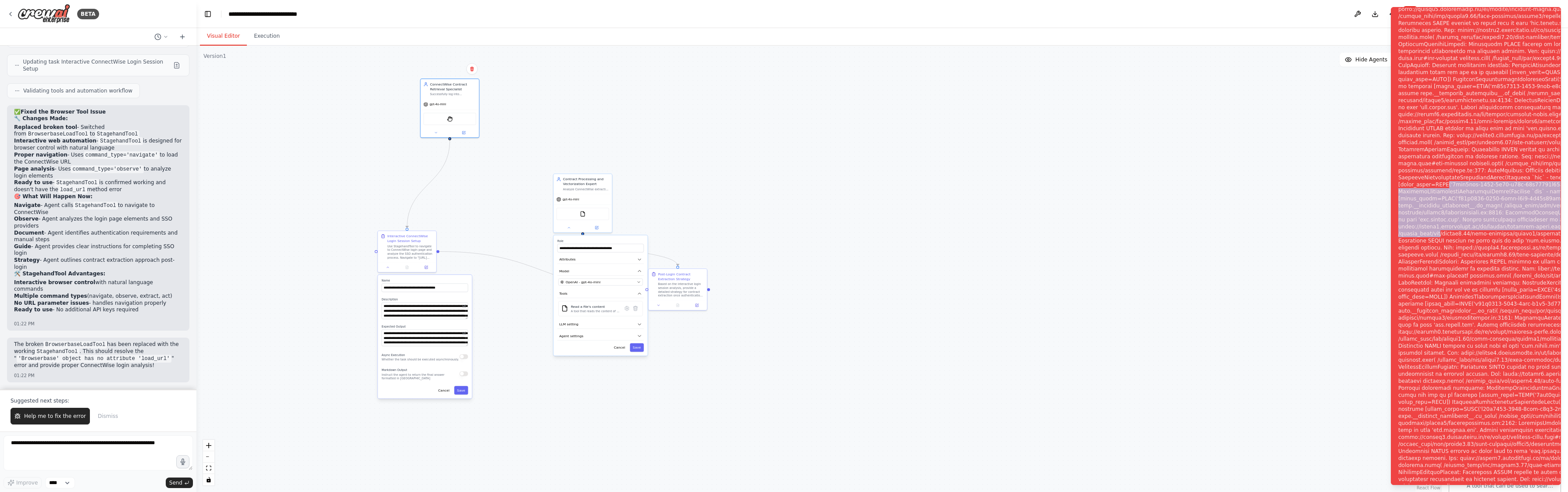
click at [270, 350] on div ".deletable-edge-delete-btn { width: 20px; height: 20px; border: 0px solid #ffff…" at bounding box center [819, 268] width 1245 height 446
click at [1320, 80] on div ".deletable-edge-delete-btn { width: 20px; height: 20px; border: 0px solid #ffff…" at bounding box center [819, 268] width 1245 height 446
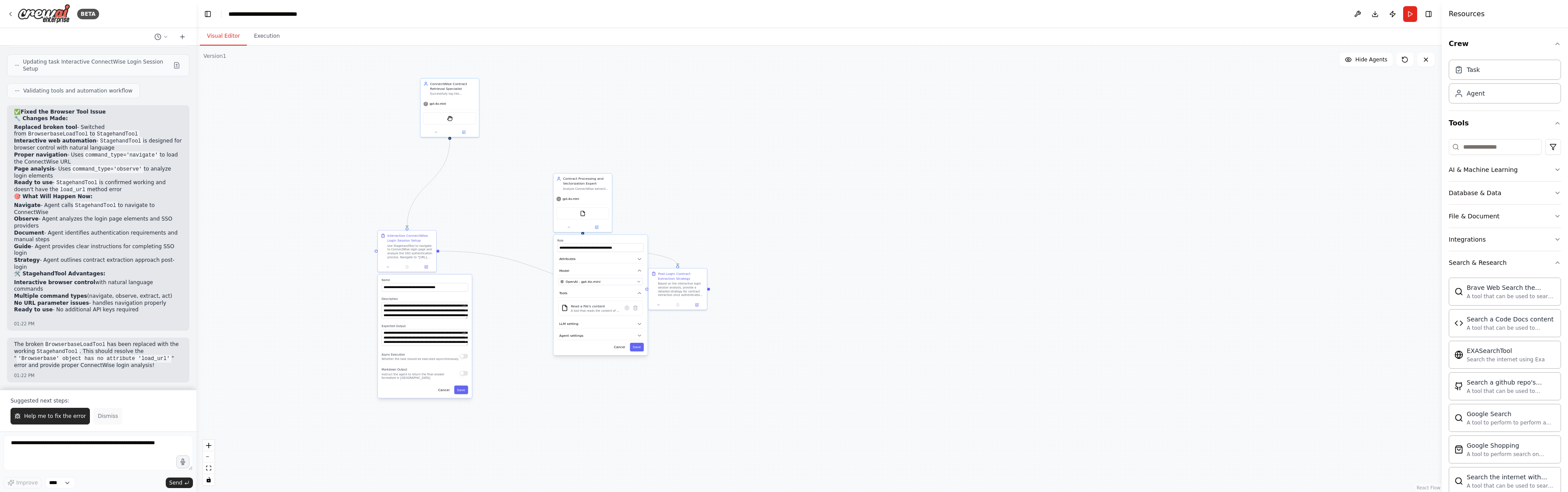
click at [109, 412] on span "Dismiss" at bounding box center [108, 416] width 20 height 7
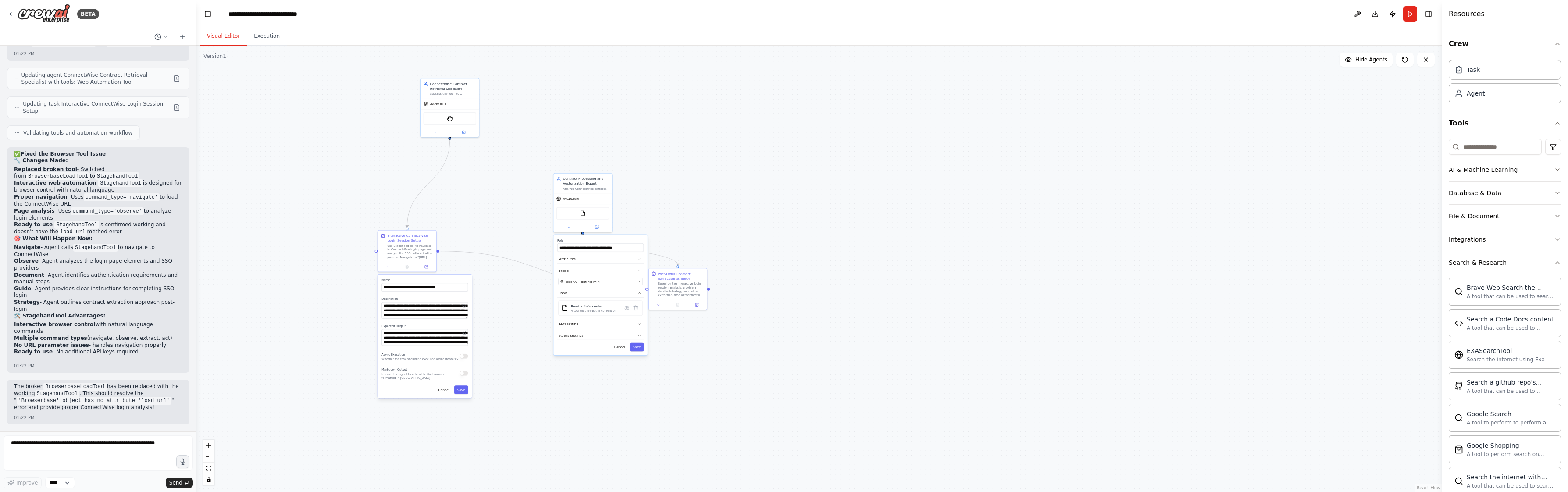
scroll to position [8975, 0]
click at [1414, 15] on button "Run" at bounding box center [1410, 14] width 14 height 16
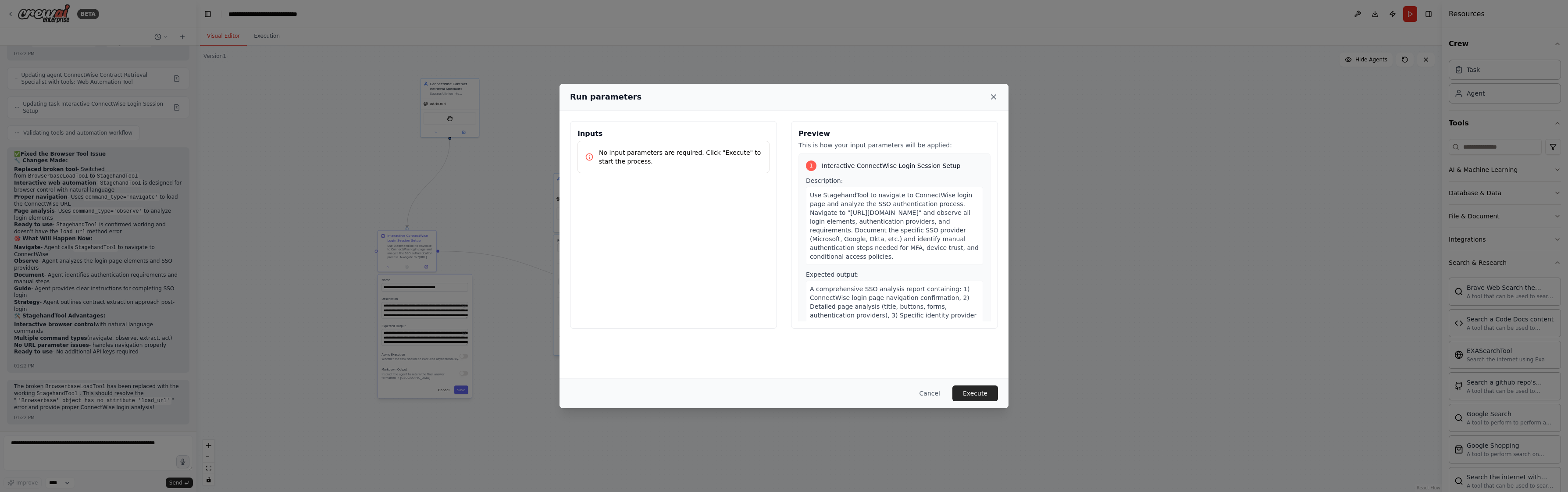
click at [995, 100] on icon at bounding box center [993, 97] width 9 height 9
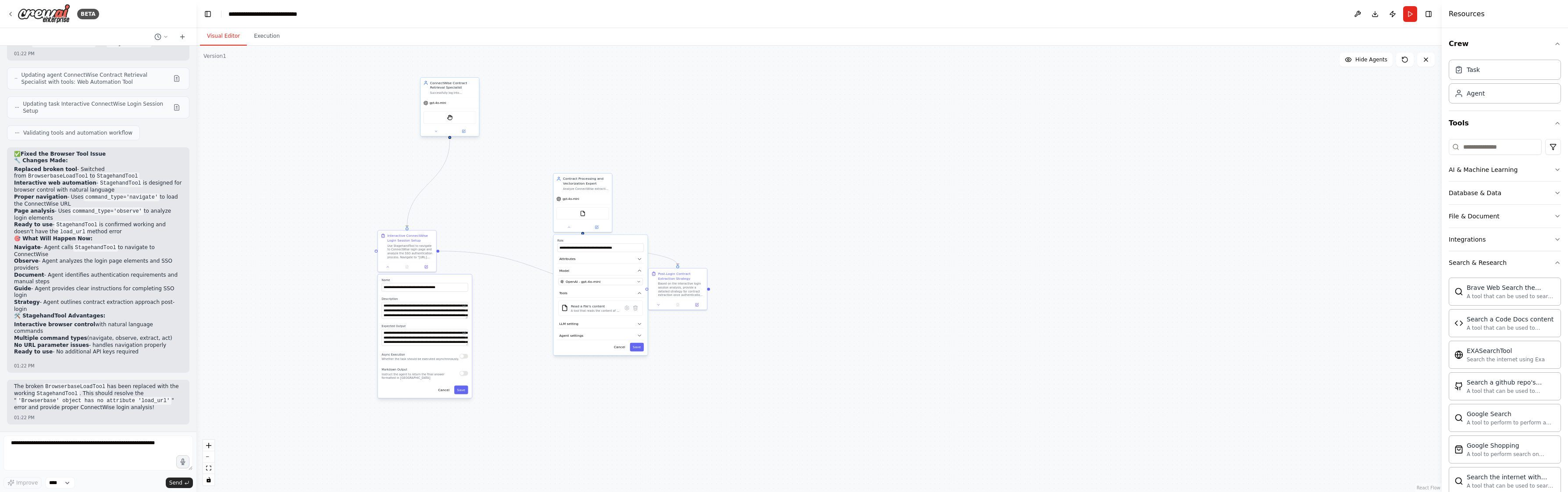
click at [460, 102] on div "gpt-4o-mini" at bounding box center [449, 103] width 58 height 11
click at [1352, 14] on button at bounding box center [1357, 14] width 14 height 16
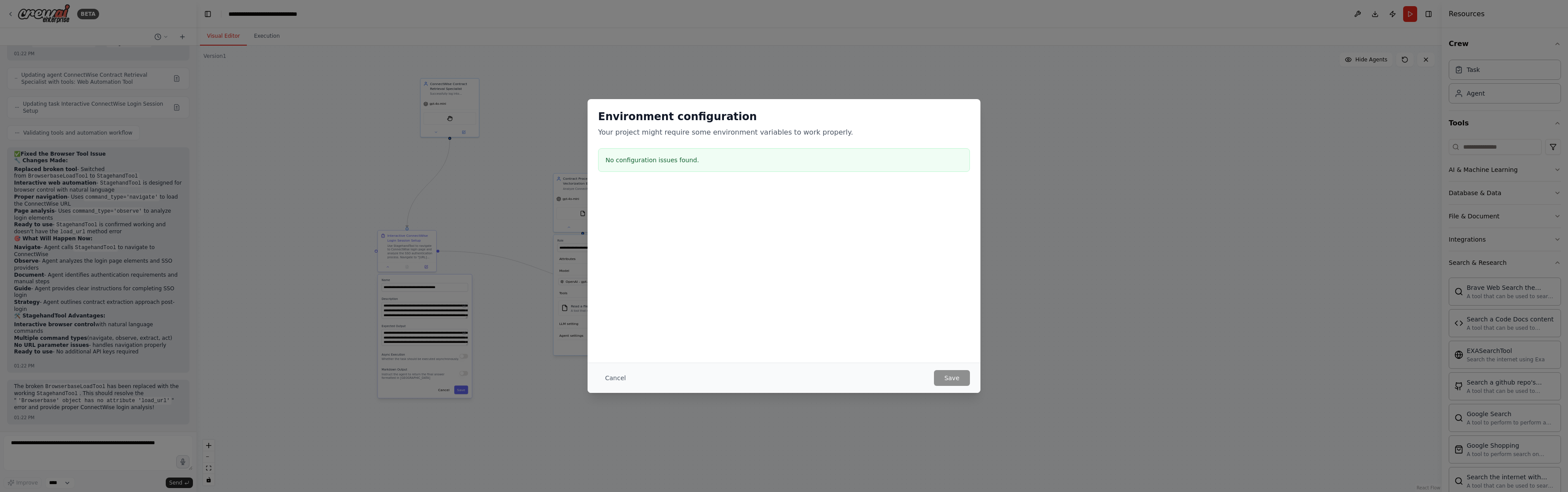
click at [1168, 220] on div "Environment configuration Your project might require some environment variables…" at bounding box center [784, 246] width 1568 height 492
click at [626, 371] on button "Cancel" at bounding box center [615, 378] width 35 height 16
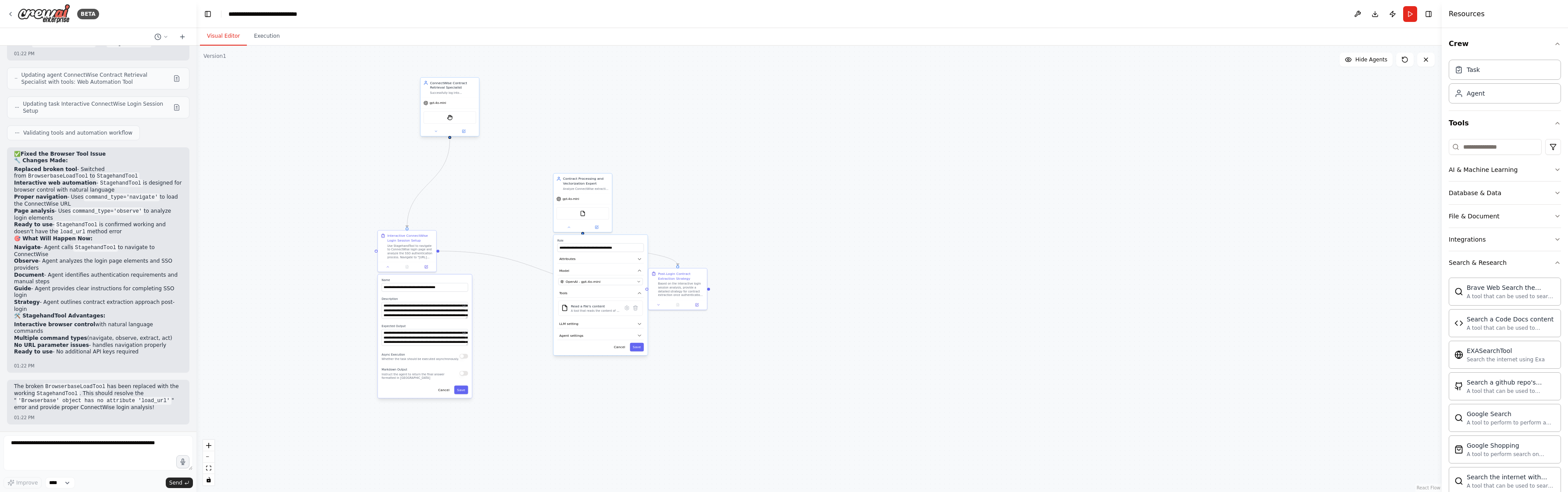
click at [431, 136] on div at bounding box center [449, 131] width 58 height 10
click at [432, 135] on div at bounding box center [449, 131] width 58 height 10
click at [433, 134] on button at bounding box center [436, 131] width 27 height 5
click at [463, 244] on button "Agent settings" at bounding box center [468, 241] width 86 height 9
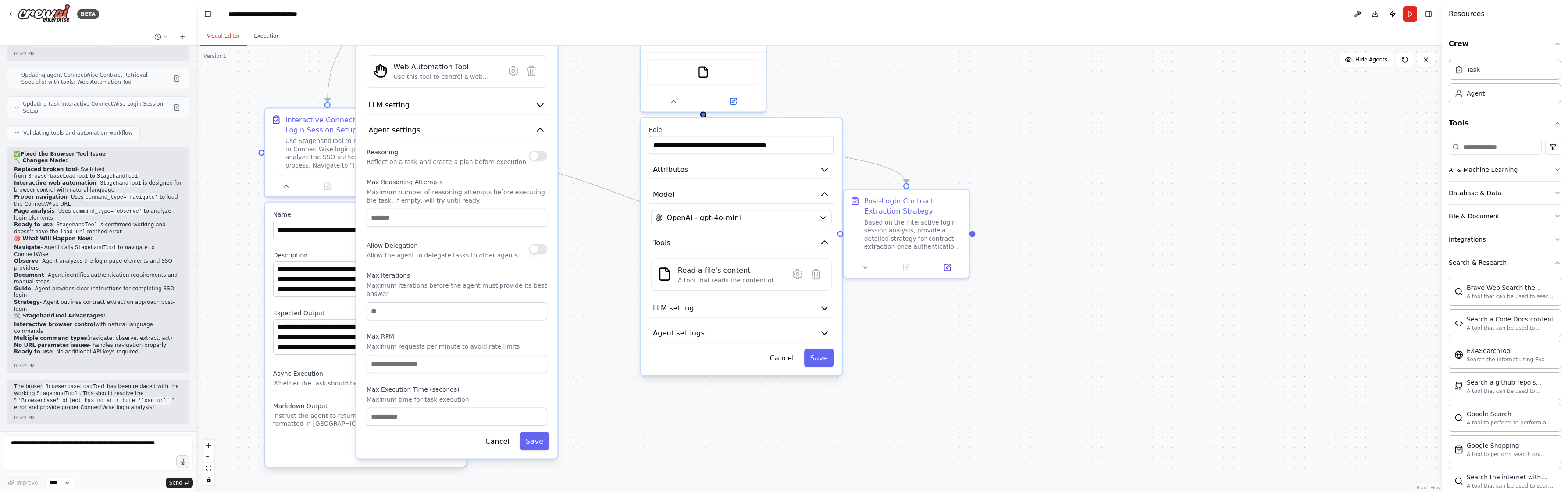
drag, startPoint x: 588, startPoint y: 364, endPoint x: 596, endPoint y: 303, distance: 61.5
click at [596, 303] on div ".deletable-edge-delete-btn { width: 20px; height: 20px; border: 0px solid #ffff…" at bounding box center [819, 268] width 1245 height 446
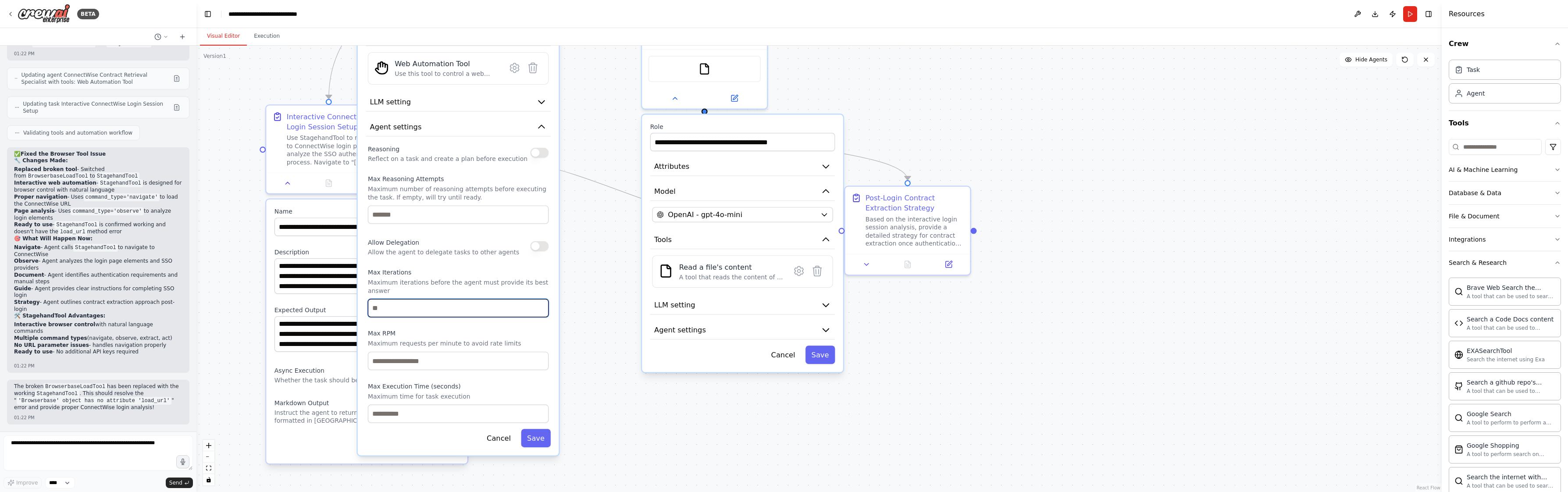
click at [423, 302] on input "number" at bounding box center [458, 308] width 181 height 19
click at [363, 308] on div "**********" at bounding box center [458, 182] width 201 height 543
click at [407, 417] on input "number" at bounding box center [458, 414] width 181 height 19
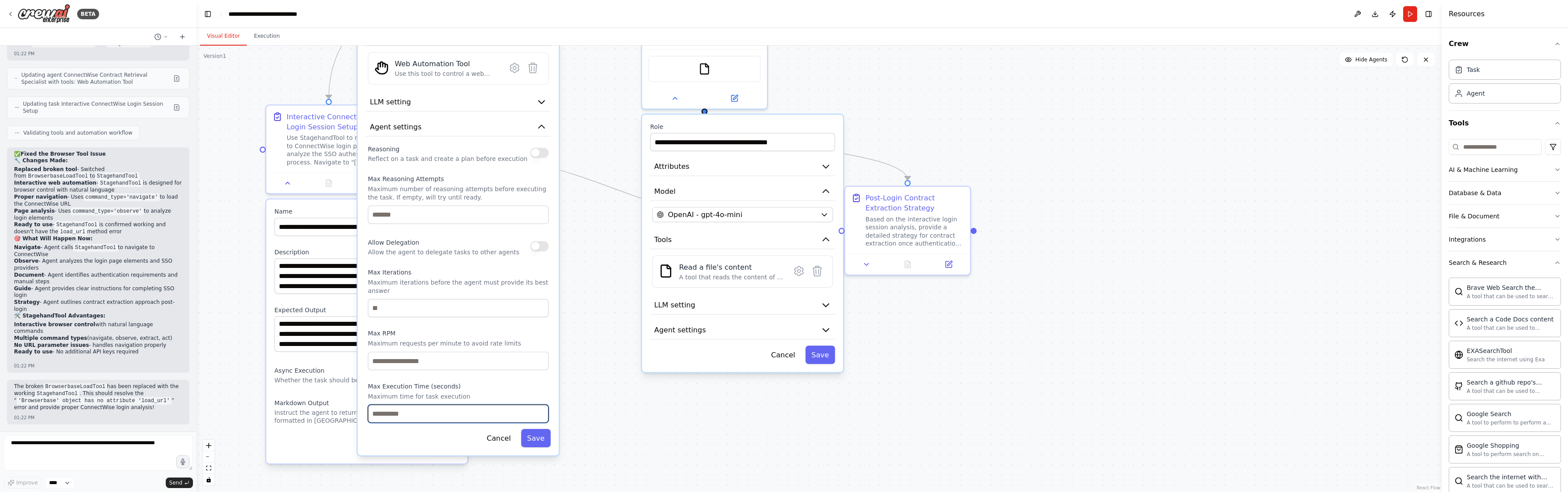
type input "*"
type input "**"
click at [533, 441] on button "Save" at bounding box center [535, 437] width 30 height 19
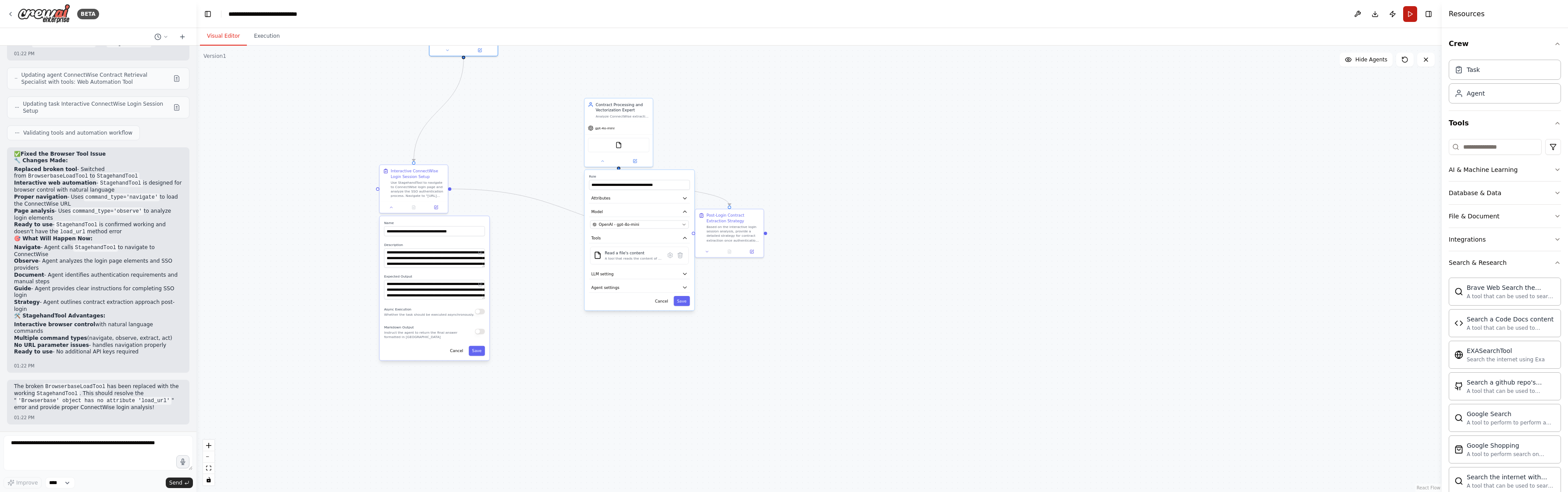
click at [1409, 13] on button "Run" at bounding box center [1410, 14] width 14 height 16
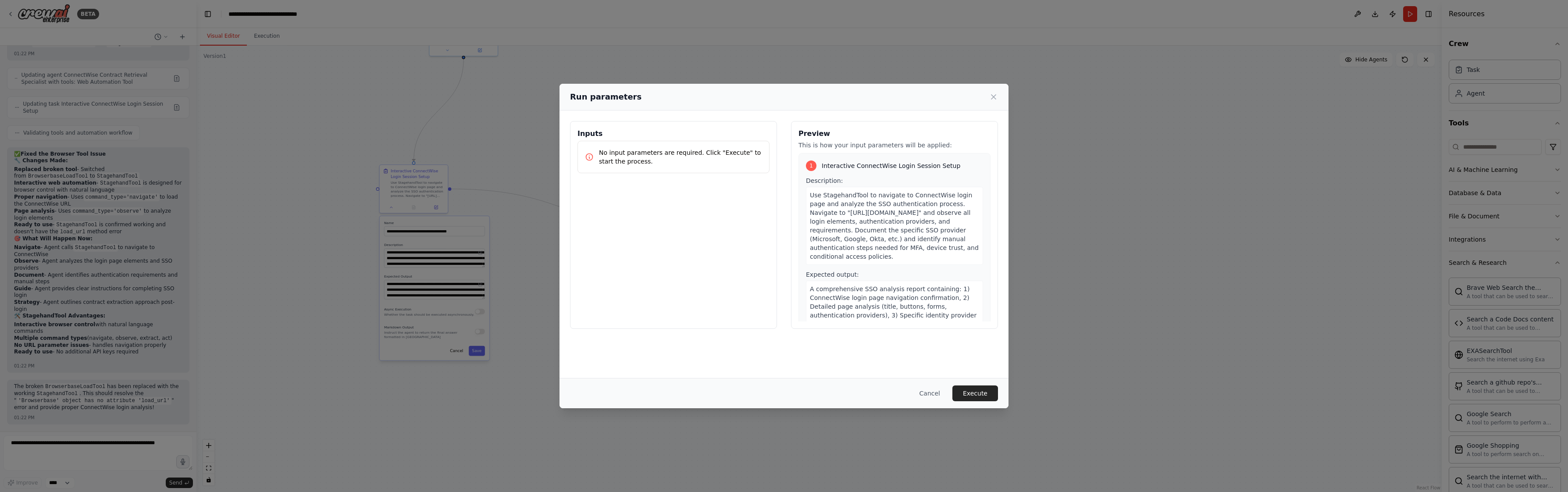
drag, startPoint x: 979, startPoint y: 388, endPoint x: 901, endPoint y: 340, distance: 91.6
click at [979, 389] on button "Execute" at bounding box center [974, 393] width 46 height 16
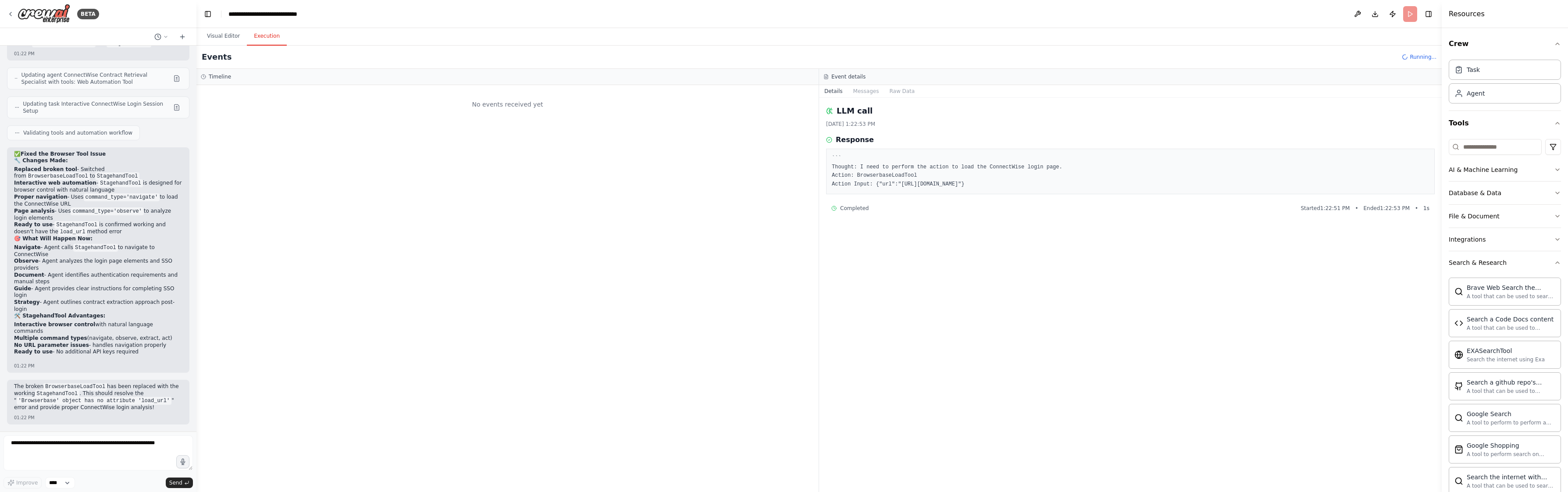
click at [285, 35] on button "Execution" at bounding box center [267, 36] width 40 height 19
click at [250, 153] on span "LLM call" at bounding box center [243, 154] width 21 height 7
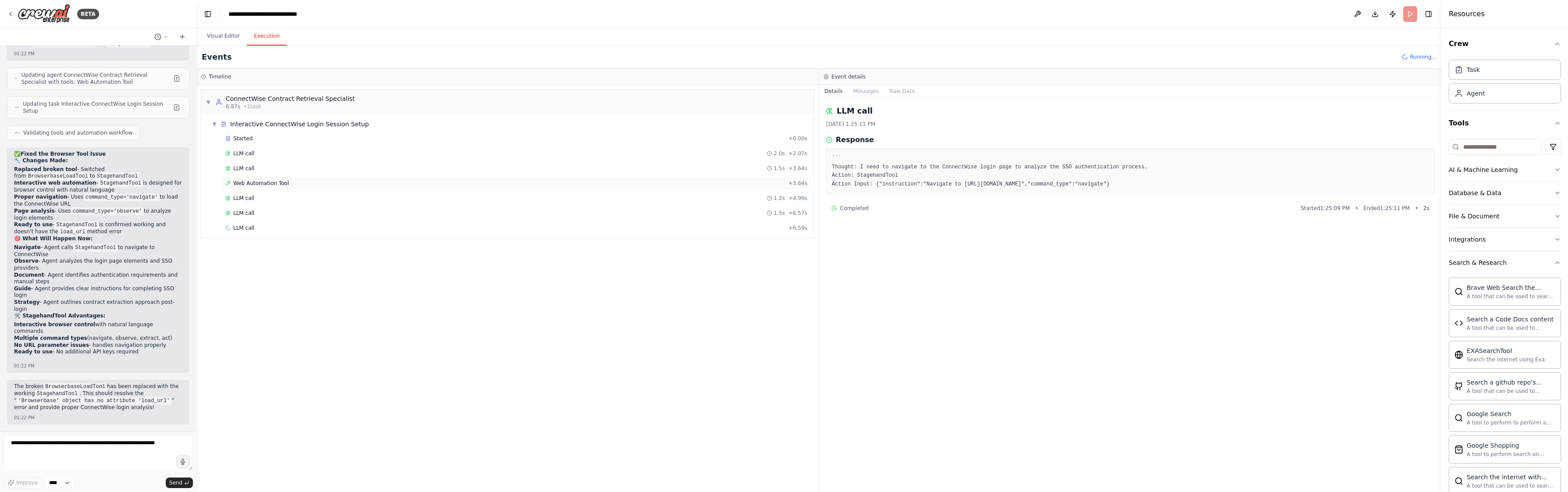
click at [249, 181] on span "Web Automation Tool" at bounding box center [261, 183] width 56 height 7
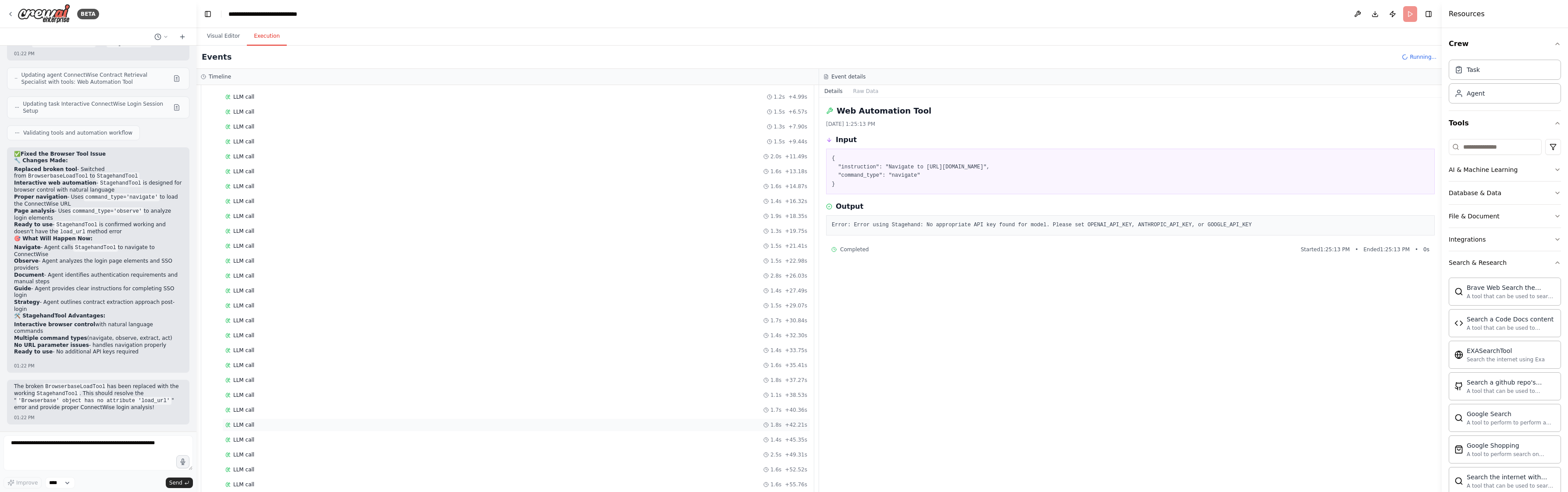
scroll to position [144, 0]
click at [685, 462] on div "LLM call 2.2s + 59.51s" at bounding box center [515, 456] width 588 height 13
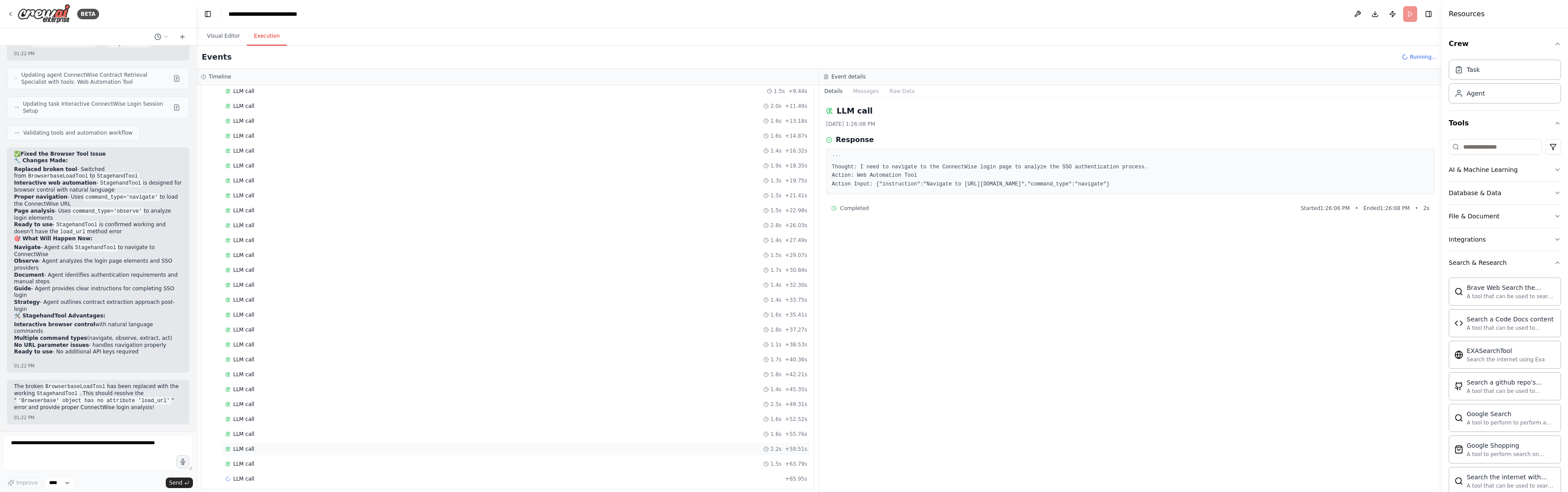
scroll to position [159, 0]
click at [700, 457] on div "LLM call 1.5s + 63.79s" at bounding box center [516, 457] width 582 height 7
click at [692, 475] on div "LLM call 1.9s + 67.89s" at bounding box center [516, 471] width 582 height 7
click at [683, 425] on div "LLM call 1.6s + 55.76s" at bounding box center [516, 427] width 582 height 7
click at [674, 340] on div "LLM call 1.1s + 38.53s" at bounding box center [516, 338] width 582 height 7
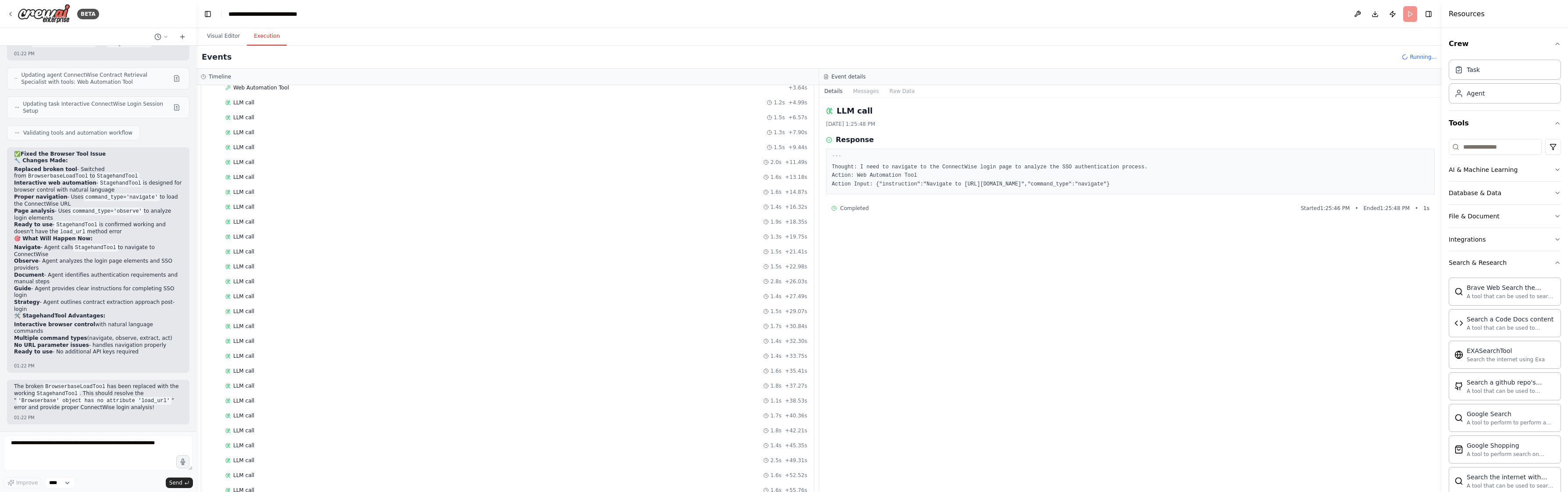
scroll to position [0, 0]
click at [749, 187] on div "Web Automation Tool + 3.64s" at bounding box center [515, 183] width 588 height 13
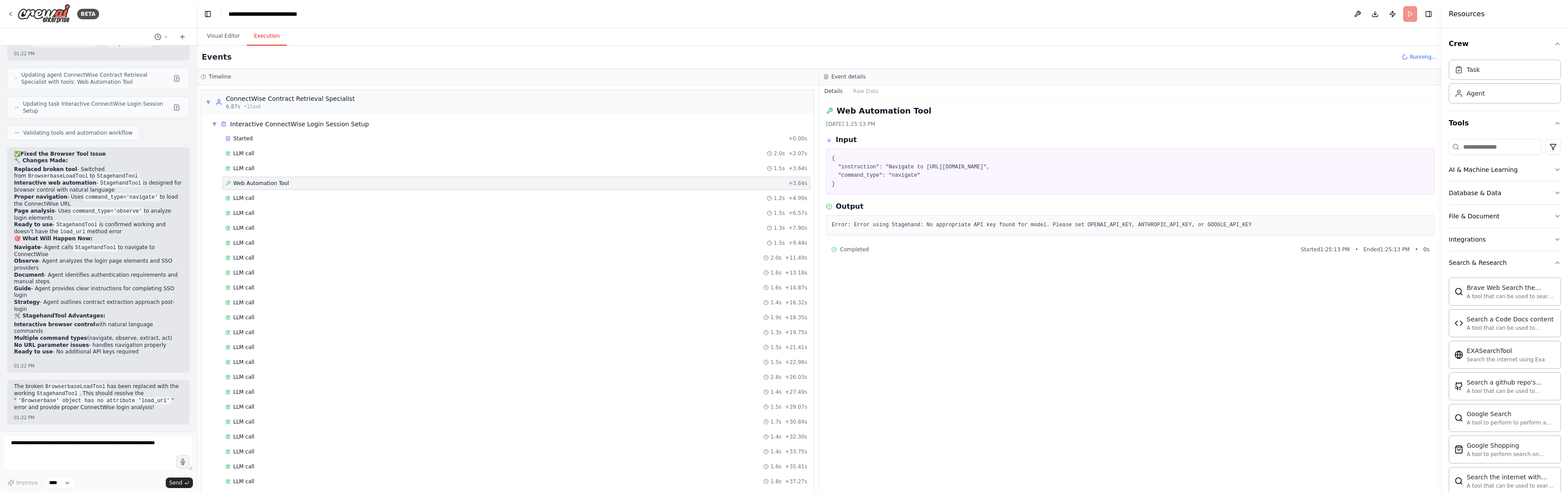
click at [947, 224] on pre "Error: Error using Stagehand: No appropriate API key found for model. Please se…" at bounding box center [1130, 225] width 597 height 9
click at [1020, 222] on pre "Error: Error using Stagehand: No appropriate API key found for model. Please se…" at bounding box center [1130, 225] width 597 height 9
drag, startPoint x: 1051, startPoint y: 225, endPoint x: 832, endPoint y: 221, distance: 219.0
click at [832, 221] on pre "Error: Error using Stagehand: No appropriate API key found for model. Please se…" at bounding box center [1130, 225] width 597 height 9
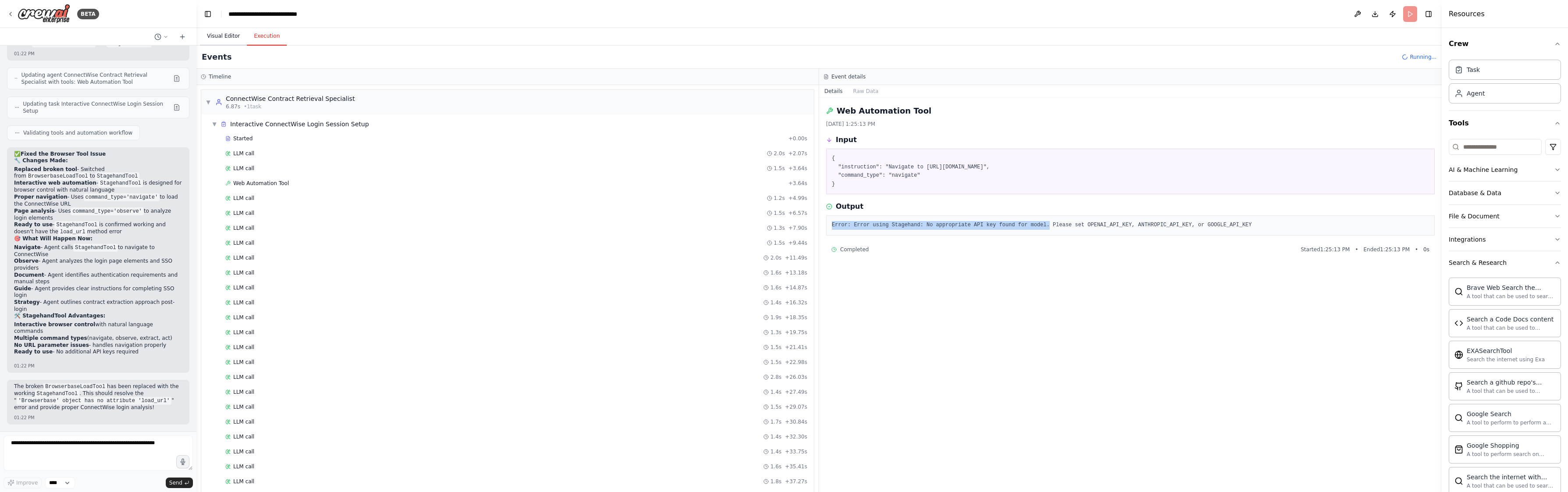
click at [218, 36] on button "Visual Editor" at bounding box center [224, 36] width 47 height 19
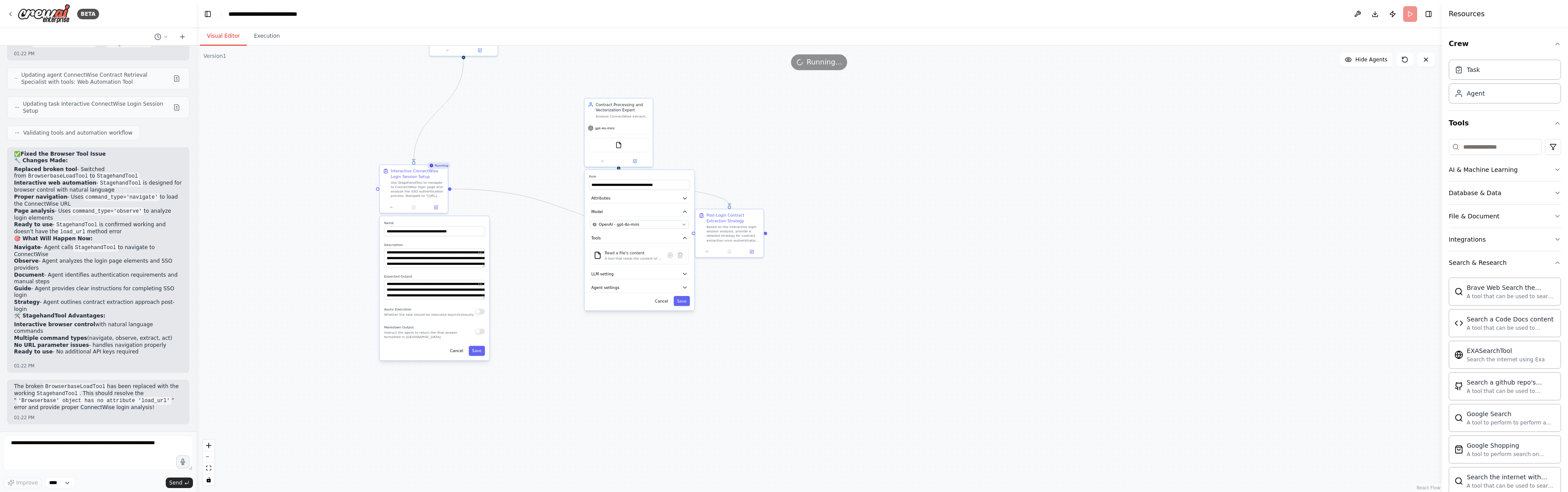
click at [370, 144] on div ".deletable-edge-delete-btn { width: 20px; height: 20px; border: 0px solid #ffff…" at bounding box center [819, 268] width 1245 height 446
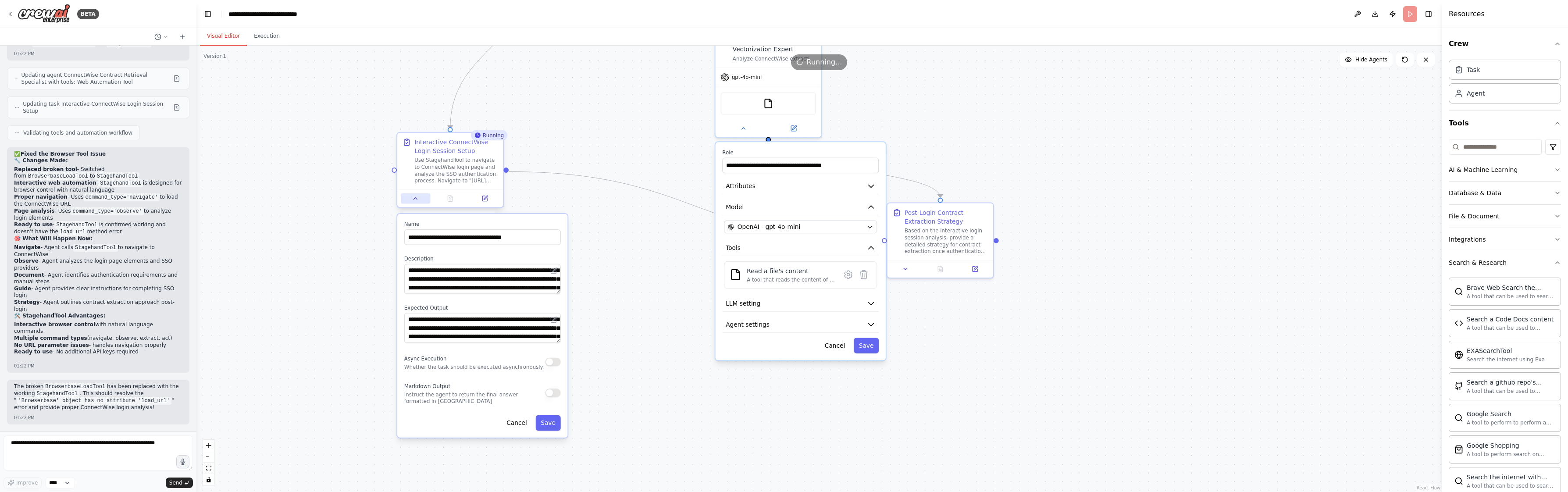
click at [416, 202] on button at bounding box center [415, 198] width 30 height 11
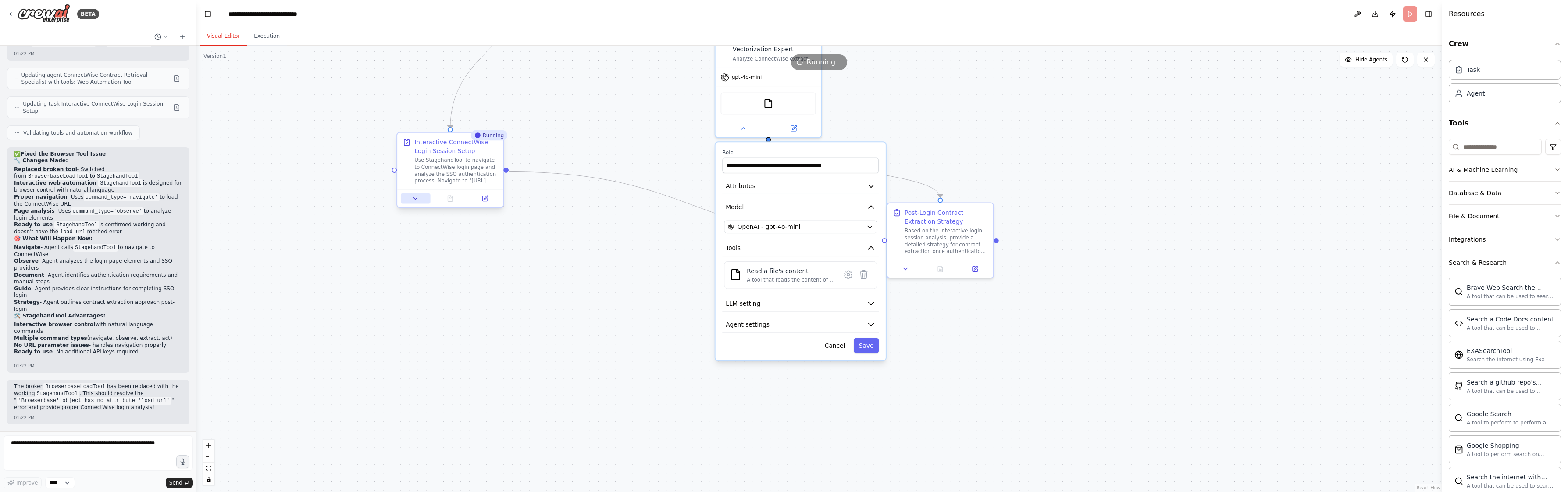
click at [413, 200] on icon at bounding box center [416, 198] width 7 height 7
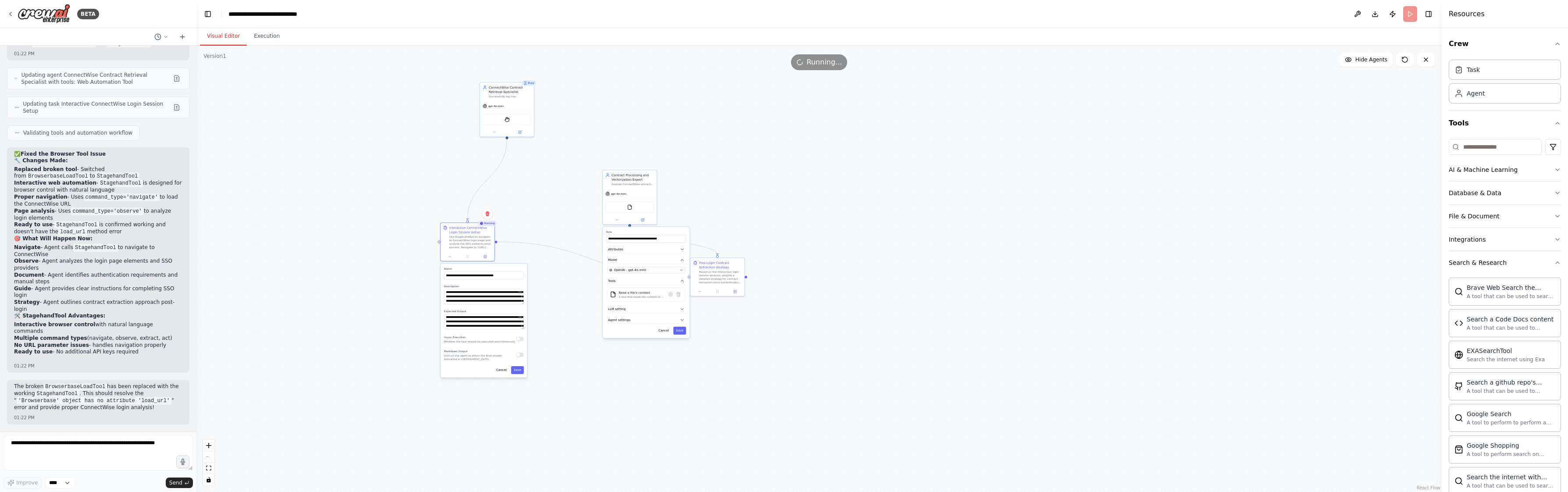
click at [572, 144] on div ".deletable-edge-delete-btn { width: 20px; height: 20px; border: 0px solid #ffff…" at bounding box center [819, 268] width 1245 height 446
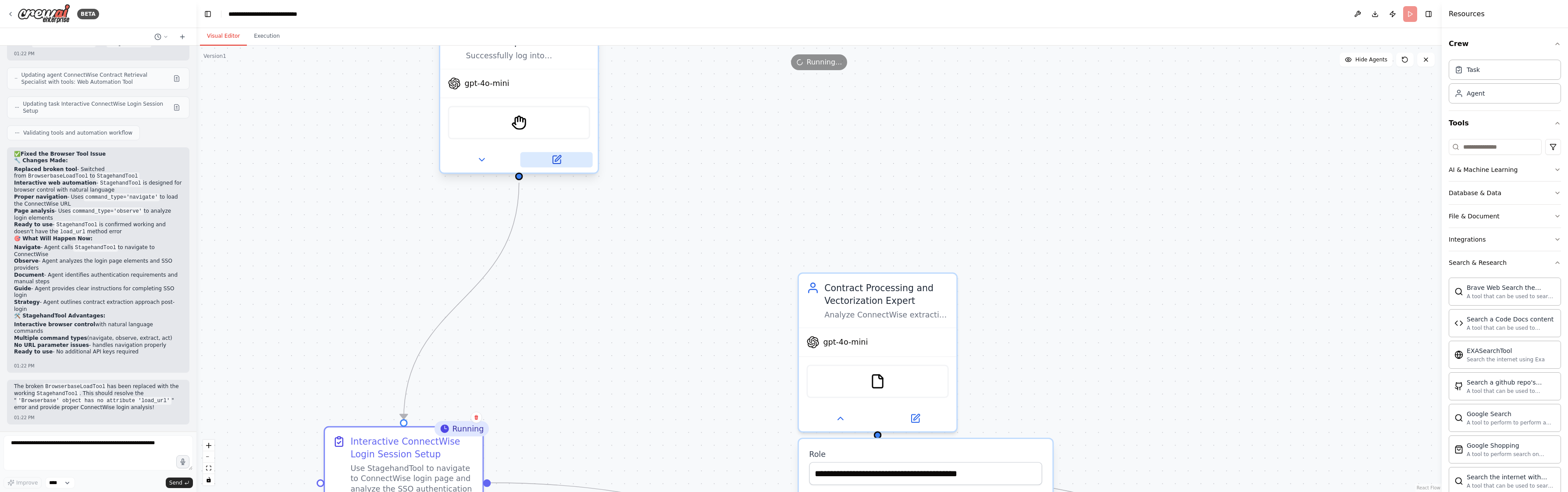
click at [556, 162] on icon at bounding box center [556, 159] width 8 height 8
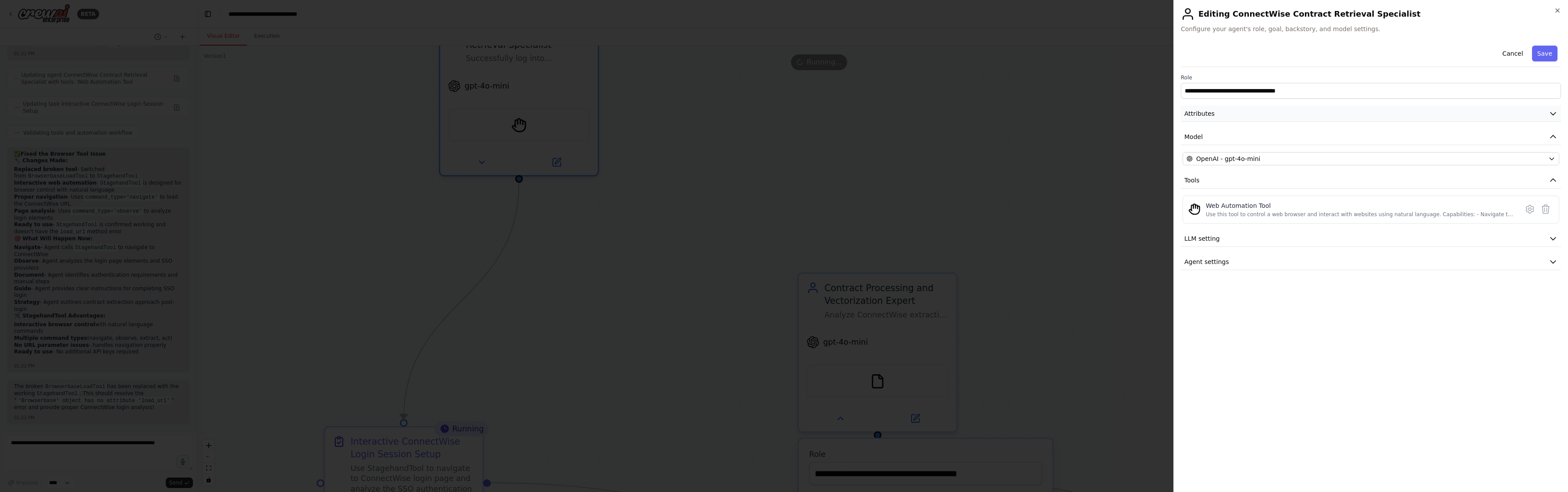
click at [1216, 116] on button "Attributes" at bounding box center [1370, 114] width 380 height 16
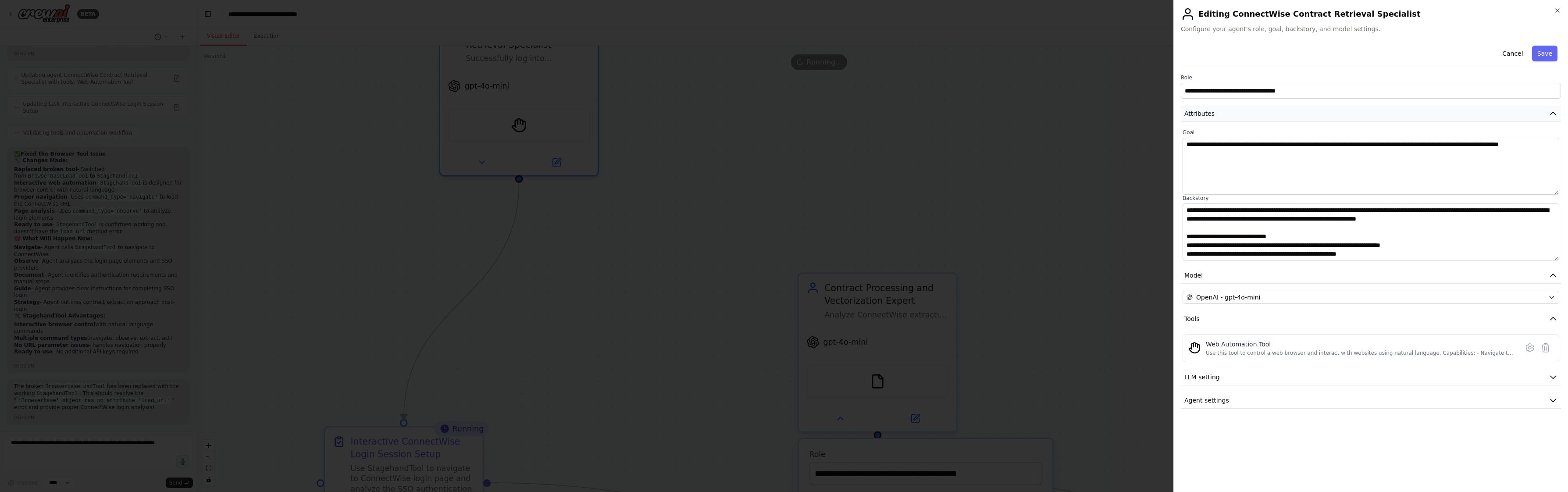
click at [1216, 116] on button "Attributes" at bounding box center [1370, 114] width 380 height 16
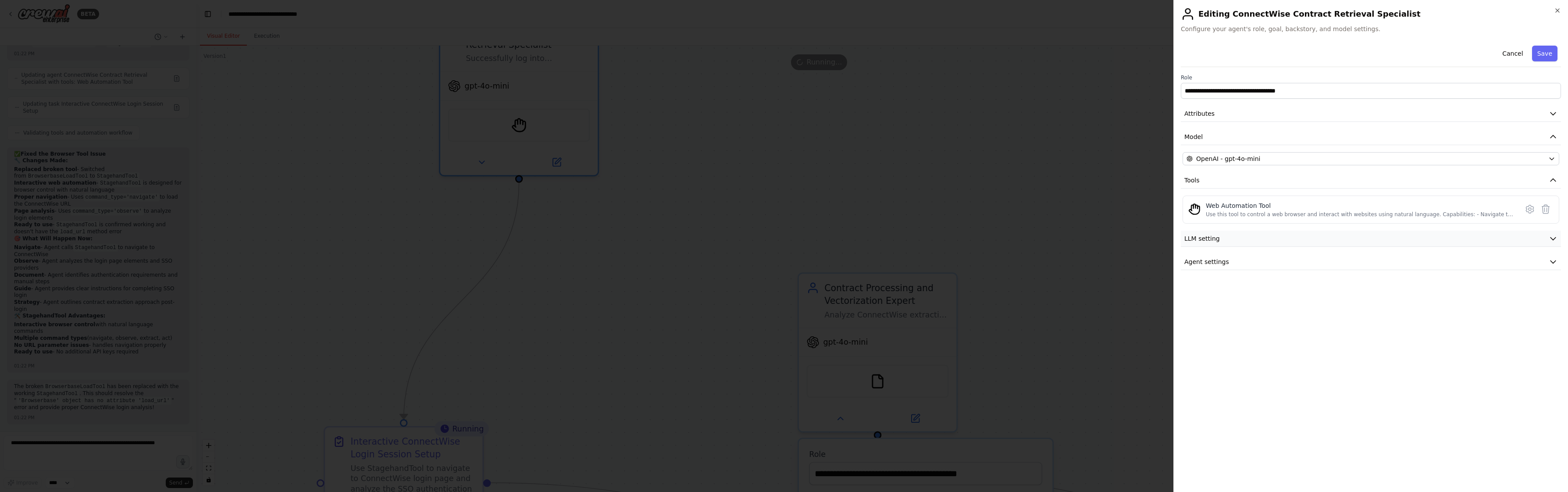
click at [1238, 239] on button "LLM setting" at bounding box center [1370, 239] width 380 height 16
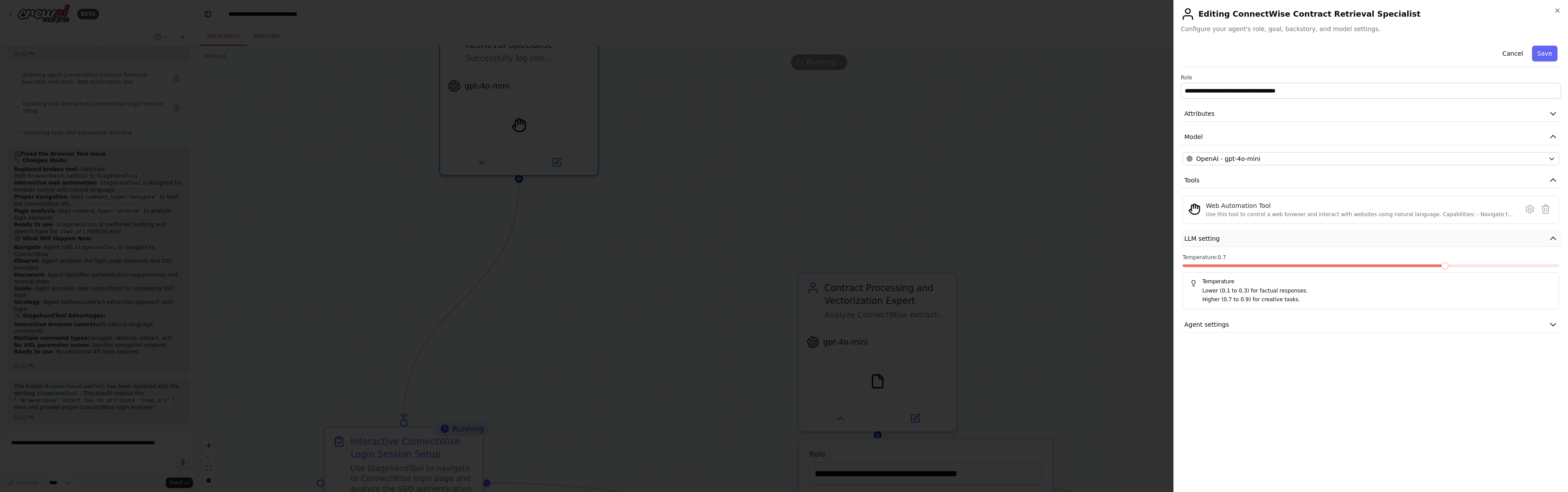
click at [1238, 241] on button "LLM setting" at bounding box center [1370, 239] width 380 height 16
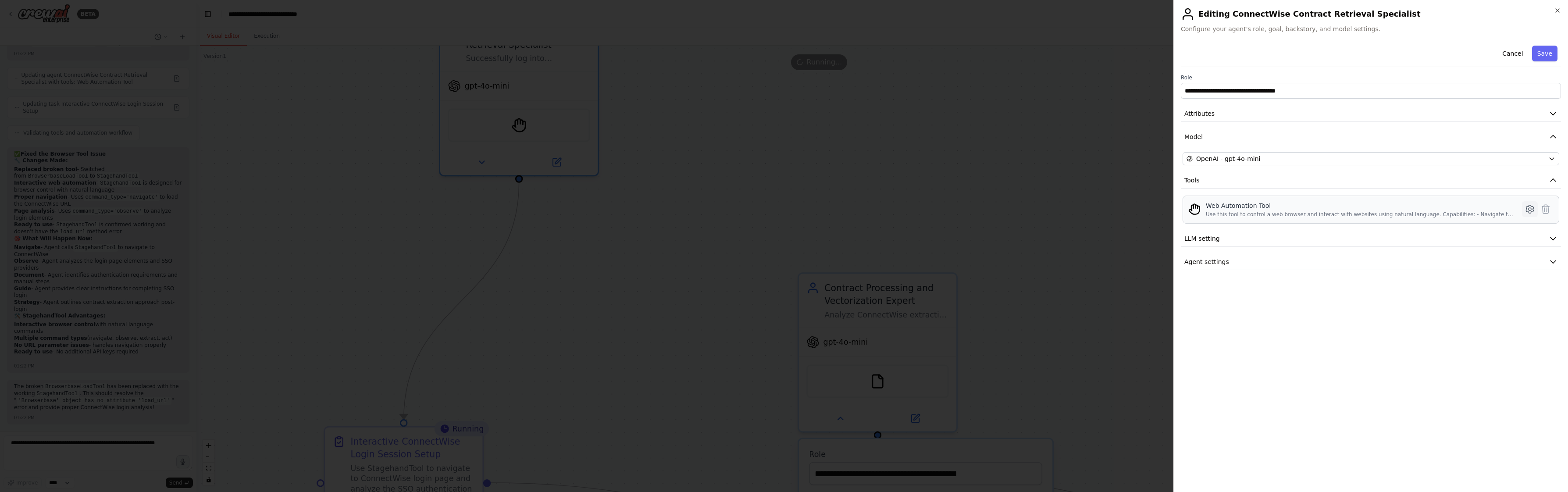
click at [1528, 211] on icon at bounding box center [1529, 208] width 7 height 8
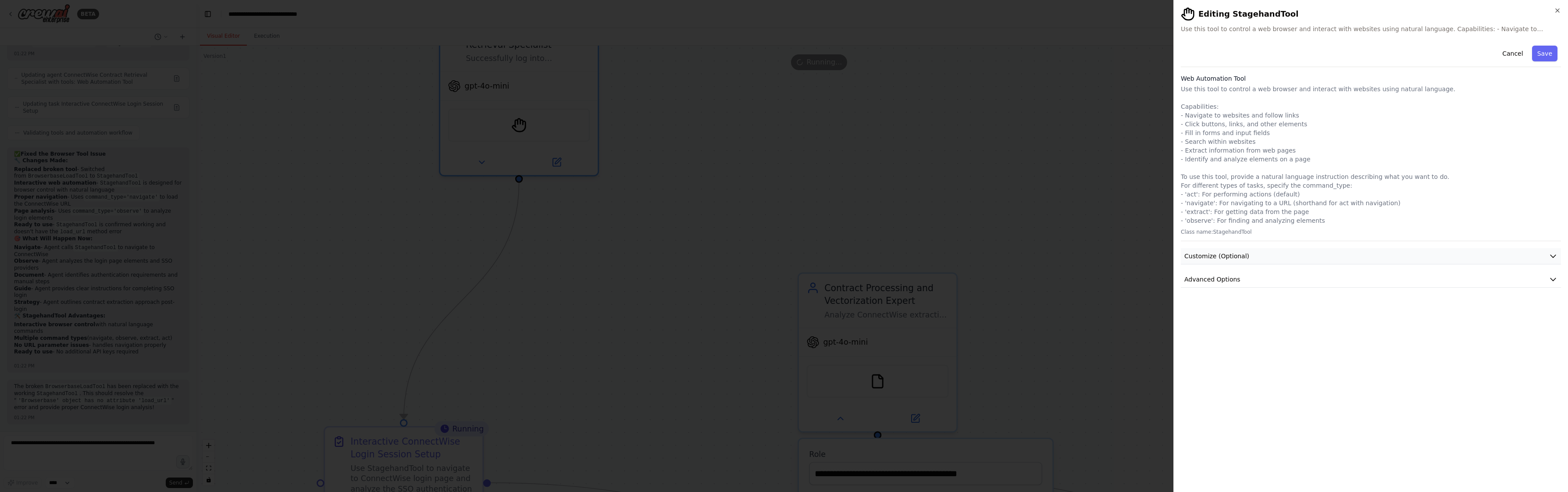
click at [1325, 258] on button "Customize (Optional)" at bounding box center [1370, 256] width 380 height 16
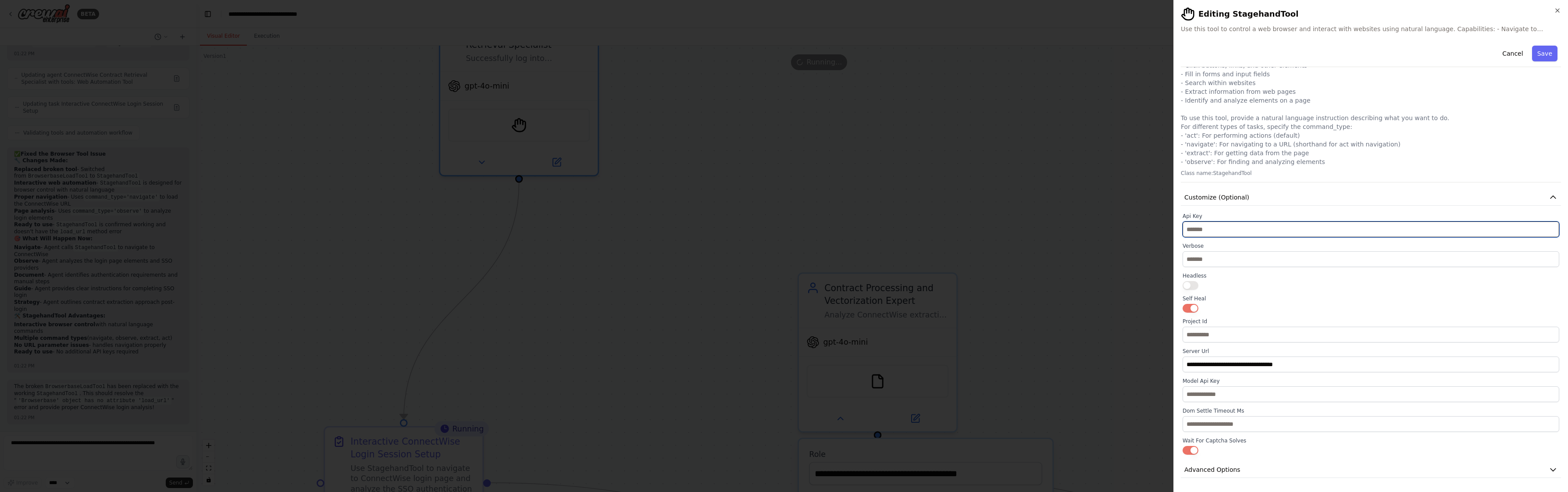
click at [1239, 226] on input "text" at bounding box center [1370, 230] width 376 height 16
click at [1325, 200] on button "Customize (Optional)" at bounding box center [1370, 198] width 380 height 16
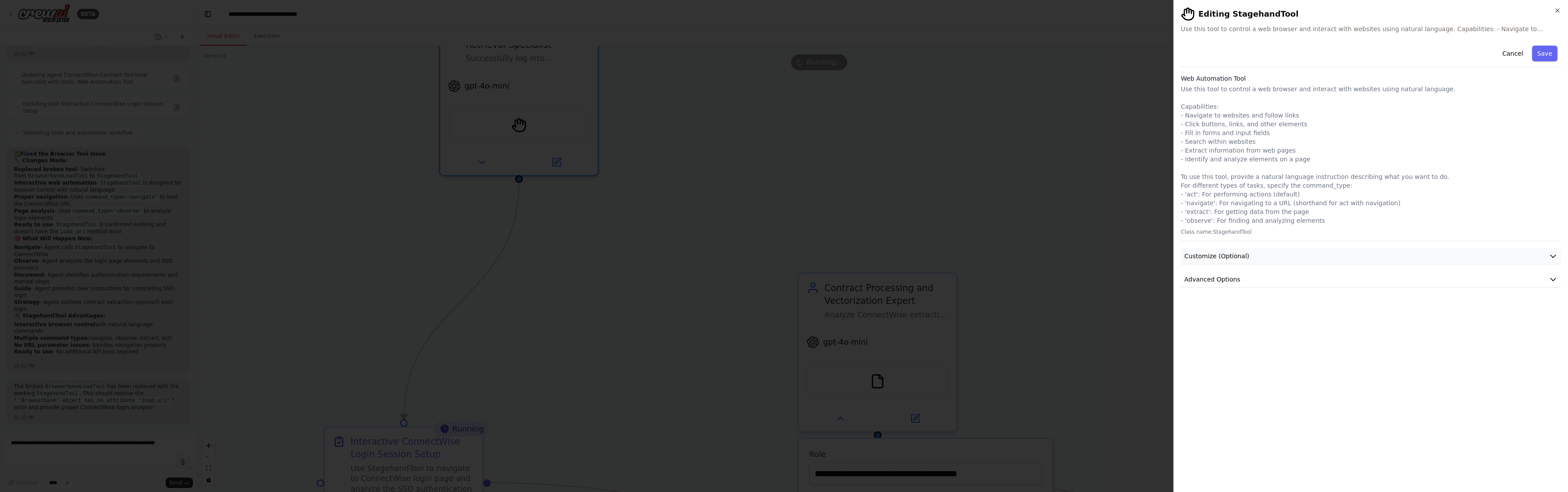
scroll to position [0, 0]
click at [717, 138] on div at bounding box center [784, 246] width 1568 height 492
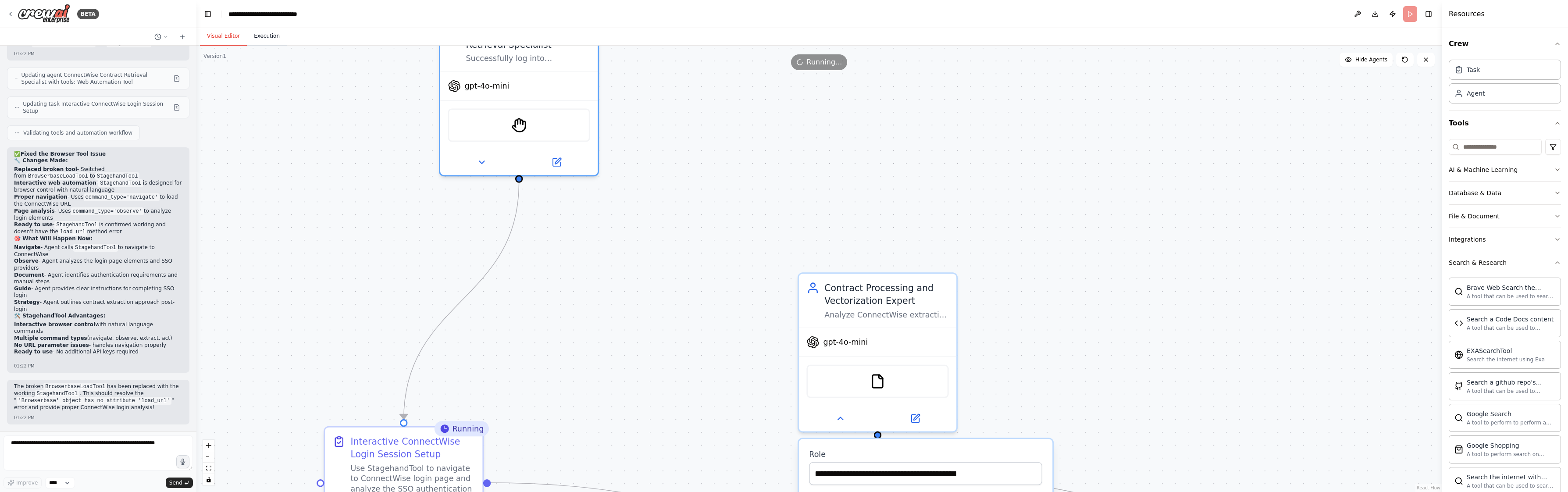
click at [273, 35] on button "Execution" at bounding box center [267, 36] width 40 height 19
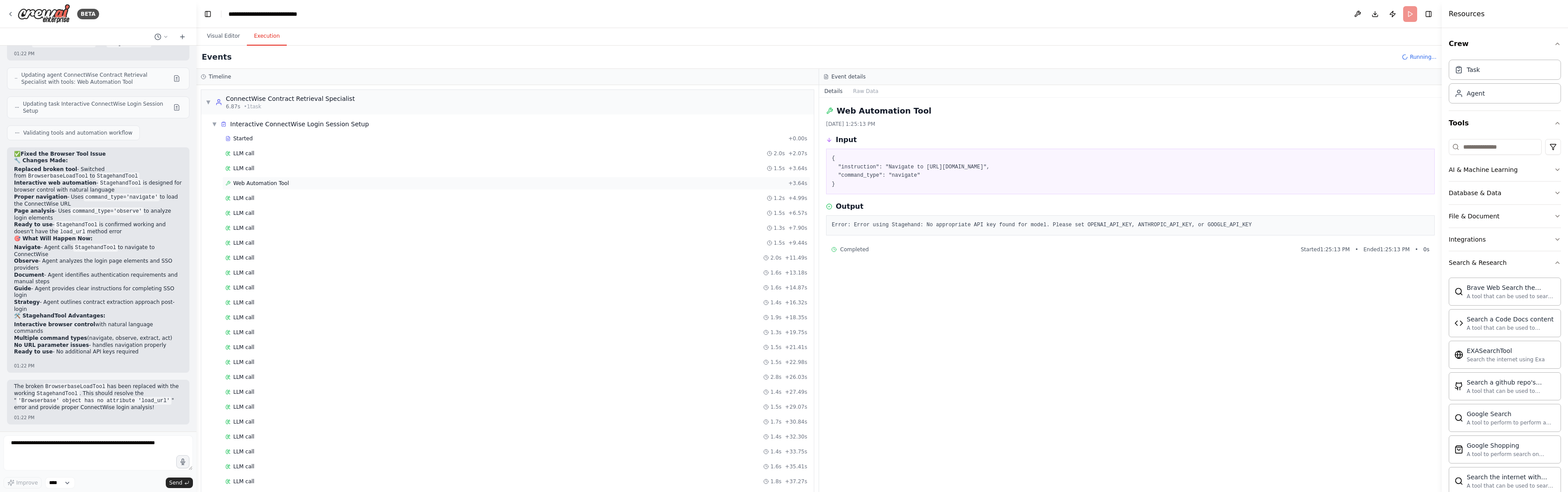
click at [402, 183] on div "Web Automation Tool + 3.64s" at bounding box center [516, 183] width 582 height 7
click at [988, 225] on pre "Error: Error using Stagehand: No appropriate API key found for model. Please se…" at bounding box center [1130, 225] width 597 height 9
click at [988, 224] on pre "Error: Error using Stagehand: No appropriate API key found for model. Please se…" at bounding box center [1130, 225] width 597 height 9
click at [856, 90] on button "Raw Data" at bounding box center [866, 92] width 36 height 13
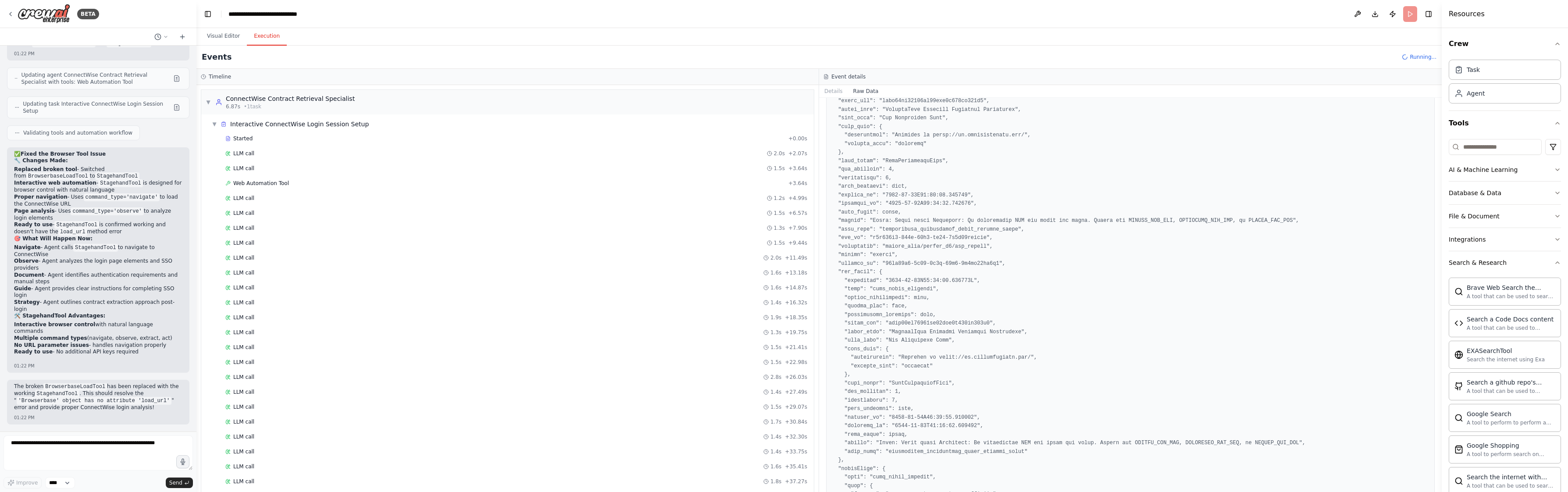
scroll to position [180, 0]
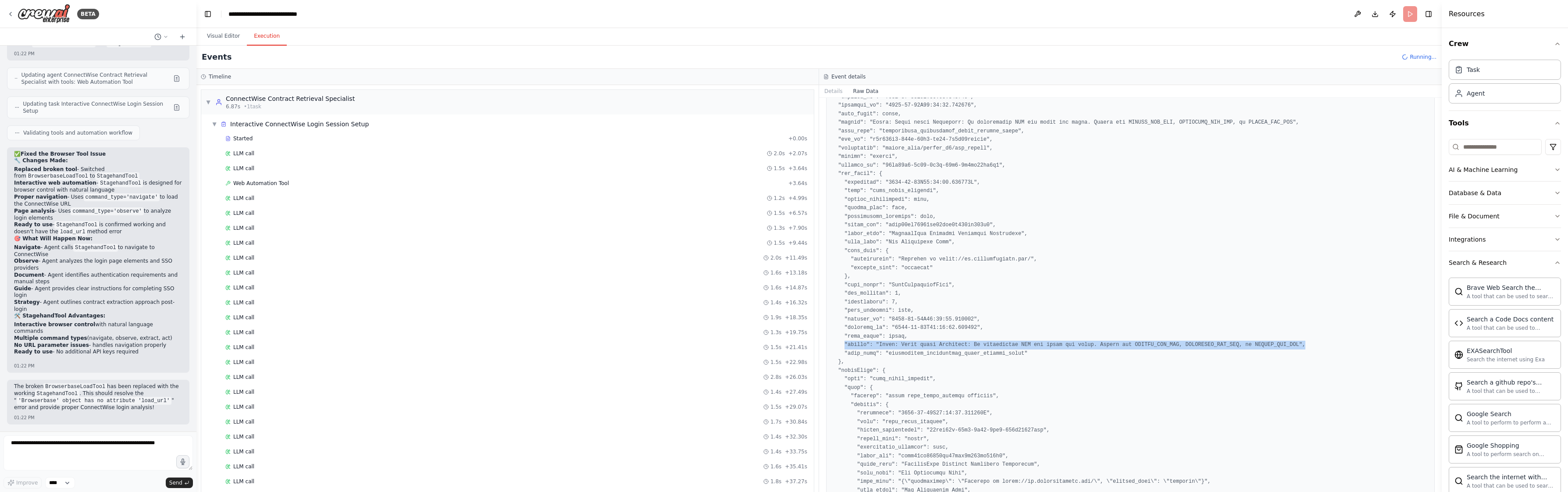
drag, startPoint x: 844, startPoint y: 343, endPoint x: 1325, endPoint y: 341, distance: 481.0
copy pre ""output": "Error: Error using Stagehand: No appropriate API key found for model…"
click at [236, 30] on button "Visual Editor" at bounding box center [224, 36] width 47 height 19
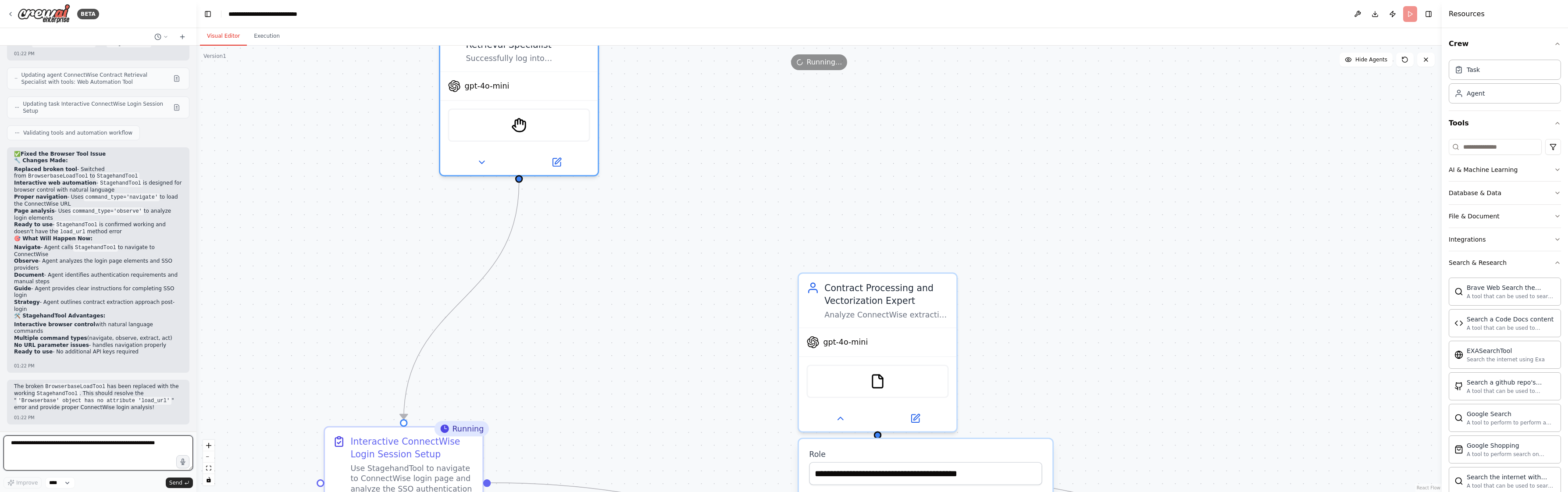
click at [69, 440] on textarea at bounding box center [98, 452] width 189 height 35
type textarea "*"
paste textarea "**********"
type textarea "**********"
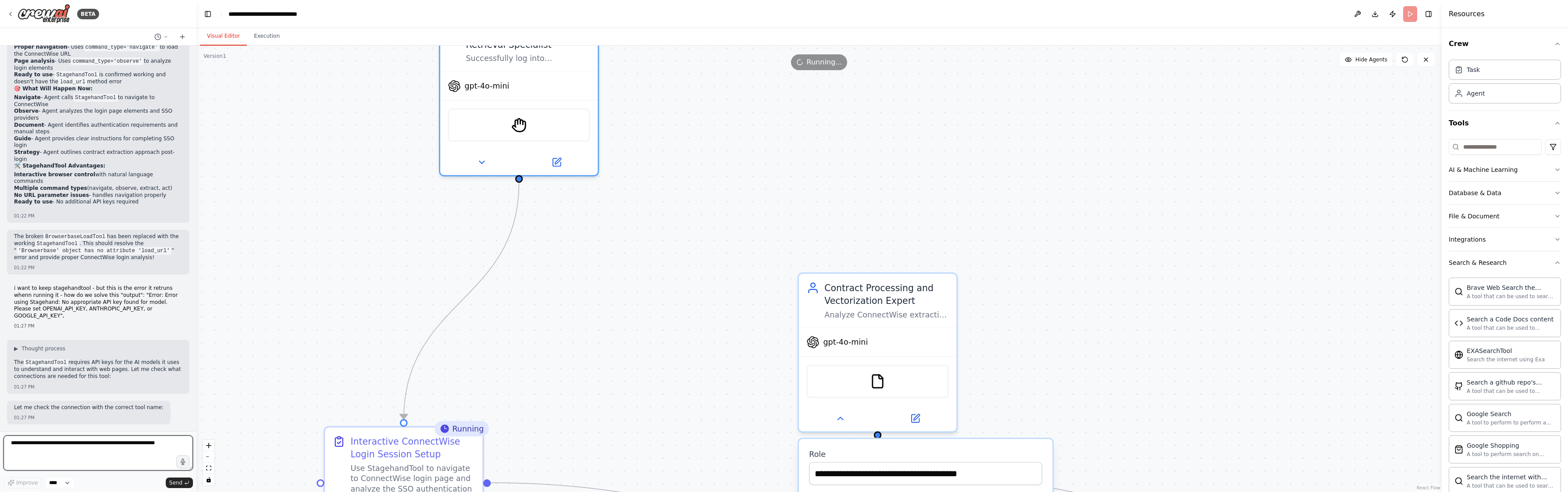
scroll to position [9124, 0]
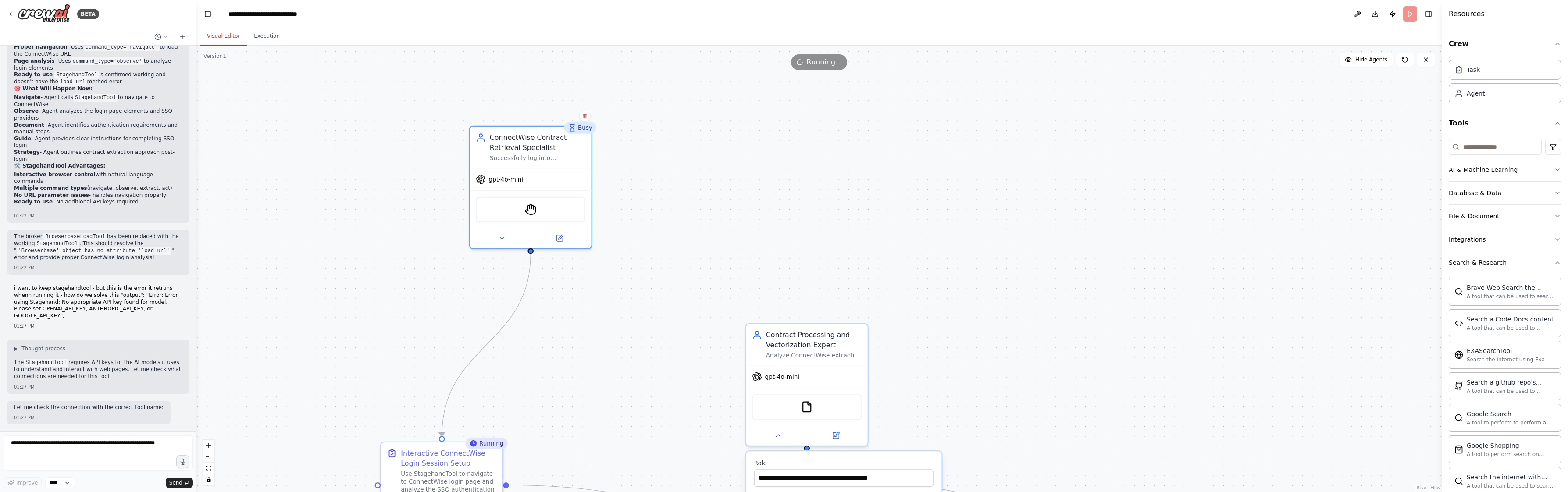
drag, startPoint x: 578, startPoint y: 268, endPoint x: 579, endPoint y: 288, distance: 20.0
click at [579, 288] on div ".deletable-edge-delete-btn { width: 20px; height: 20px; border: 0px solid #ffff…" at bounding box center [819, 268] width 1245 height 446
click at [328, 236] on div ".deletable-edge-delete-btn { width: 20px; height: 20px; border: 0px solid #ffff…" at bounding box center [819, 268] width 1245 height 446
click at [252, 37] on button "Execution" at bounding box center [267, 36] width 40 height 19
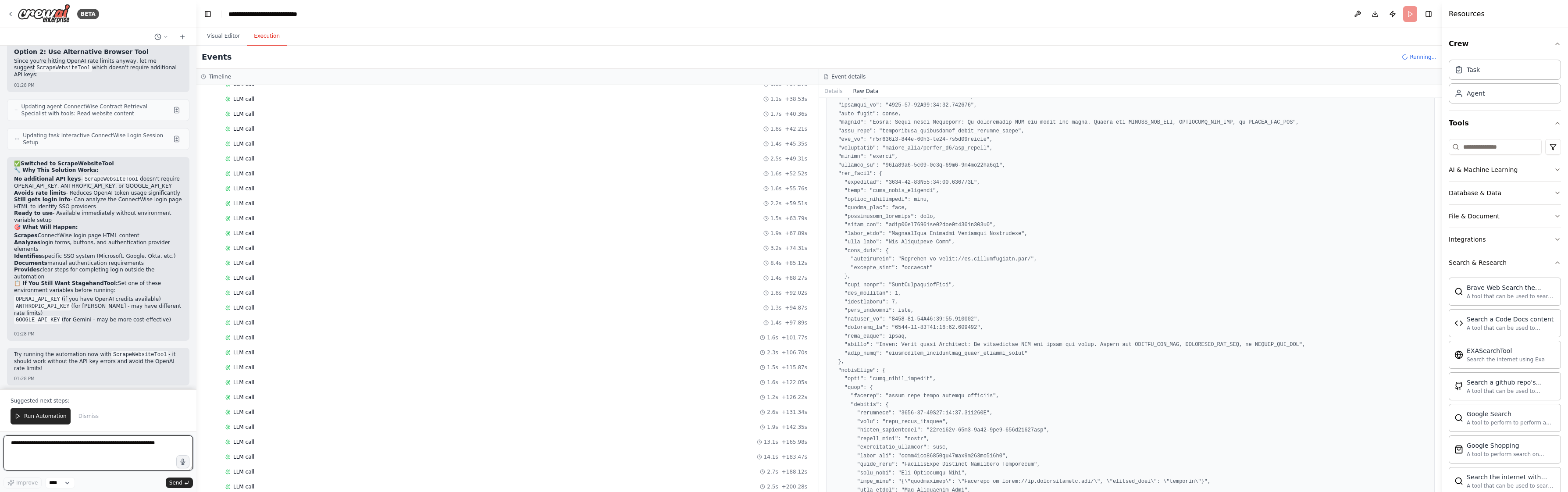
scroll to position [9607, 0]
click at [225, 30] on button "Visual Editor" at bounding box center [224, 36] width 47 height 19
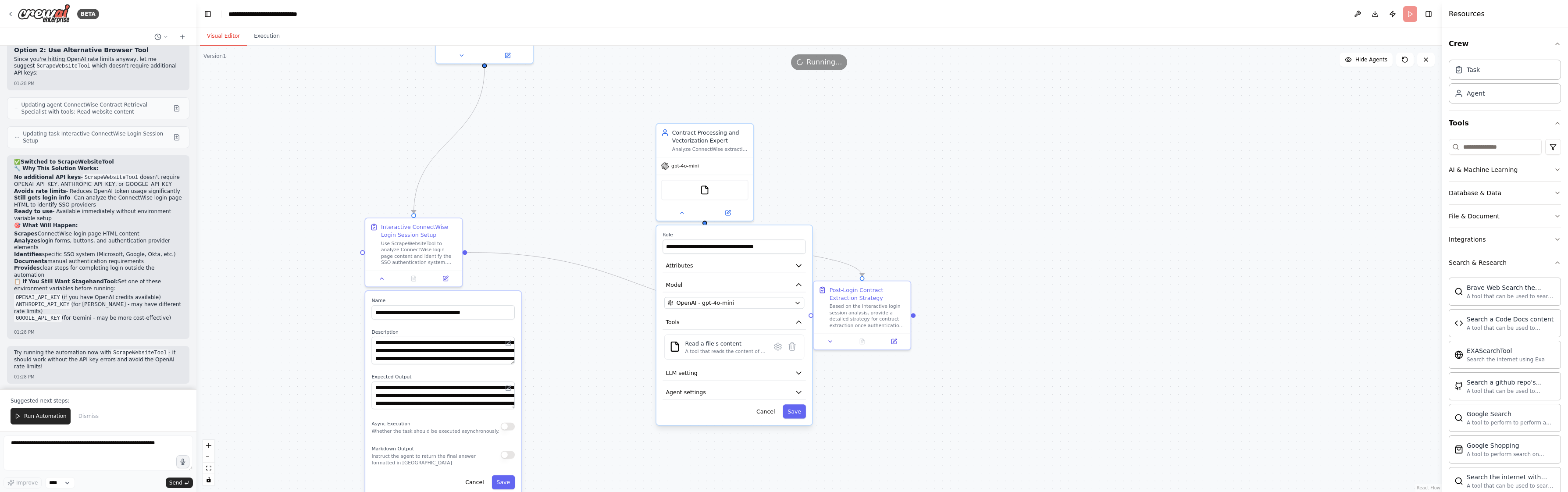
drag, startPoint x: 543, startPoint y: 341, endPoint x: 511, endPoint y: 137, distance: 206.5
click at [511, 137] on div ".deletable-edge-delete-btn { width: 20px; height: 20px; border: 0px solid #ffff…" at bounding box center [819, 268] width 1245 height 446
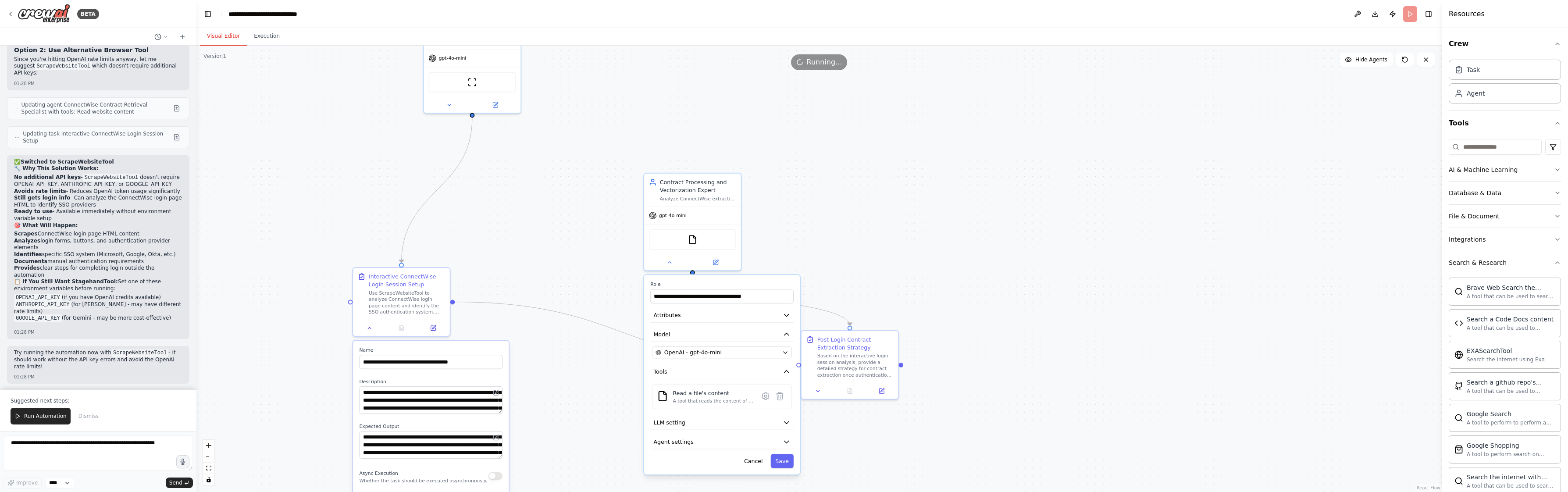
drag, startPoint x: 526, startPoint y: 370, endPoint x: 514, endPoint y: 420, distance: 51.4
click at [514, 420] on div ".deletable-edge-delete-btn { width: 20px; height: 20px; border: 0px solid #ffff…" at bounding box center [819, 268] width 1245 height 446
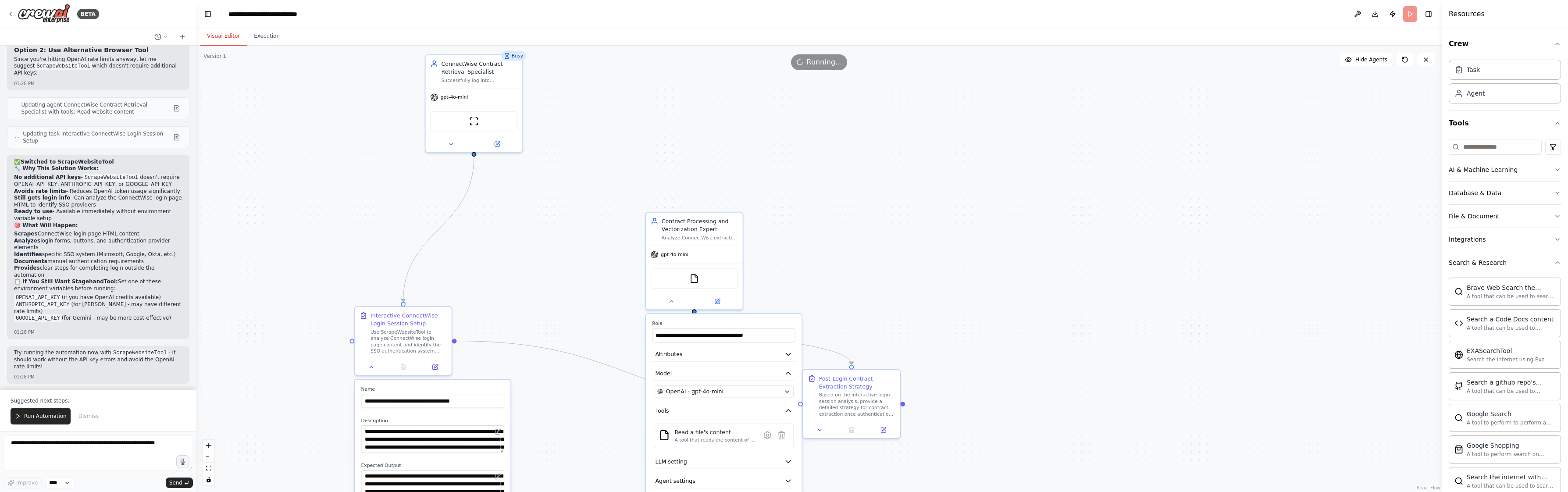
drag, startPoint x: 501, startPoint y: 225, endPoint x: 504, endPoint y: 277, distance: 52.1
click at [504, 277] on div ".deletable-edge-delete-btn { width: 20px; height: 20px; border: 0px solid #ffff…" at bounding box center [819, 268] width 1245 height 446
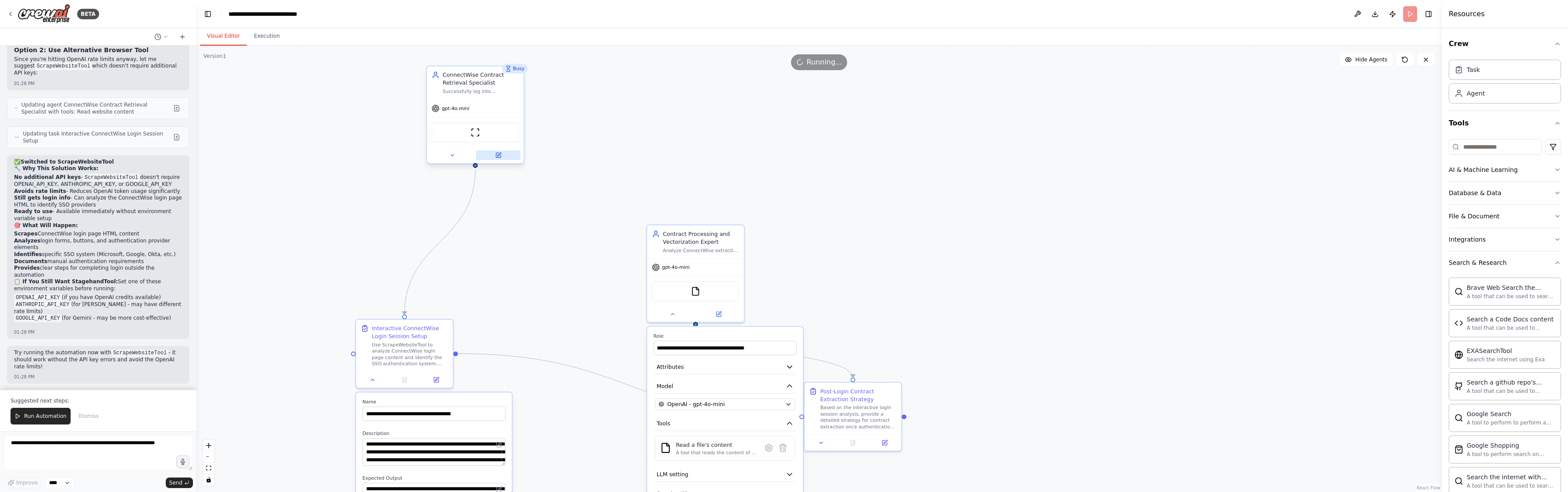
click at [498, 158] on button at bounding box center [498, 154] width 44 height 10
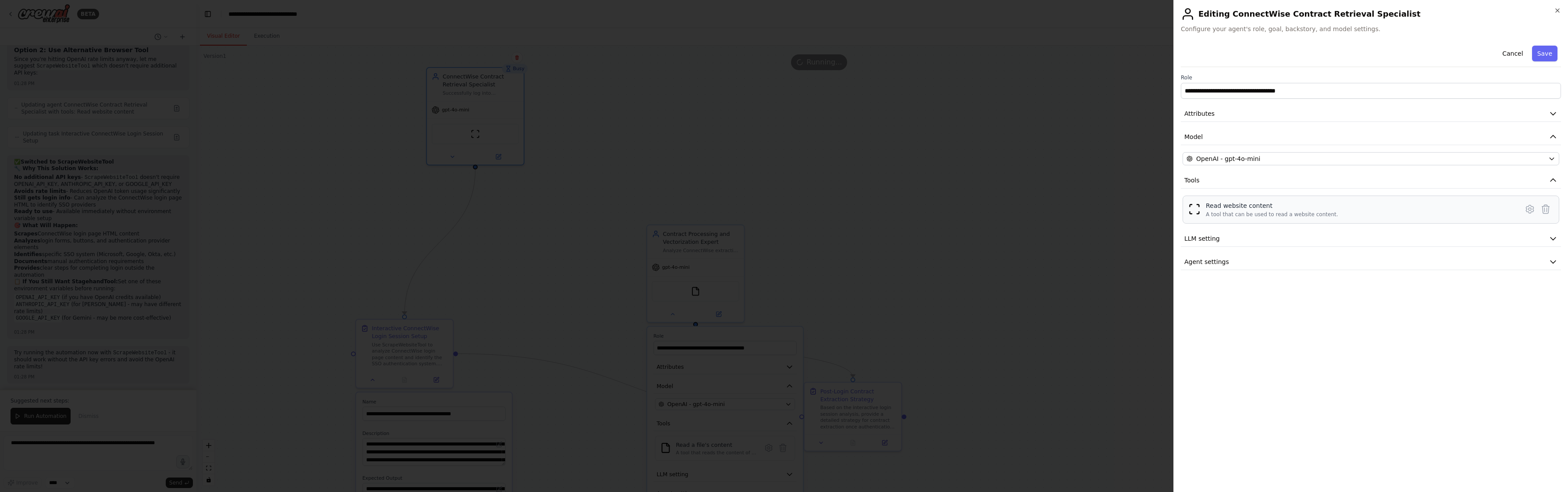
click at [1237, 214] on div "A tool that can be used to read a website content." at bounding box center [1271, 215] width 132 height 7
click at [1528, 206] on icon at bounding box center [1529, 208] width 7 height 8
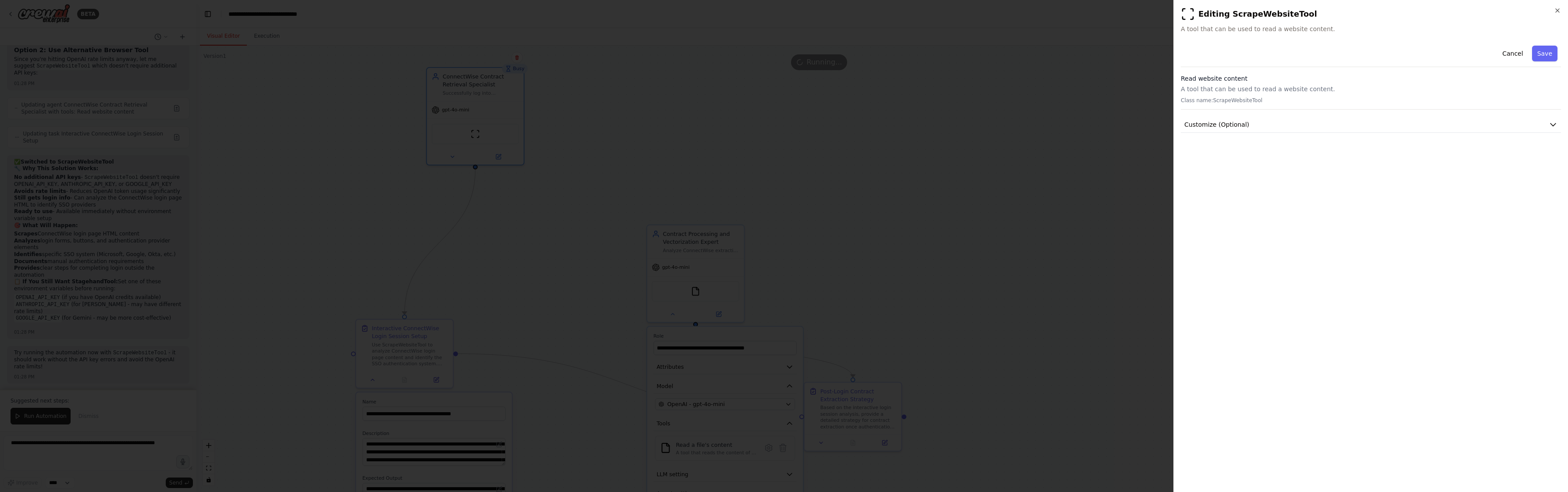
click at [1246, 135] on div "**********" at bounding box center [1370, 263] width 380 height 443
click at [1246, 129] on button "Customize (Optional)" at bounding box center [1370, 125] width 380 height 16
click at [1221, 162] on input "text" at bounding box center [1370, 156] width 376 height 16
click at [868, 227] on div at bounding box center [784, 246] width 1568 height 492
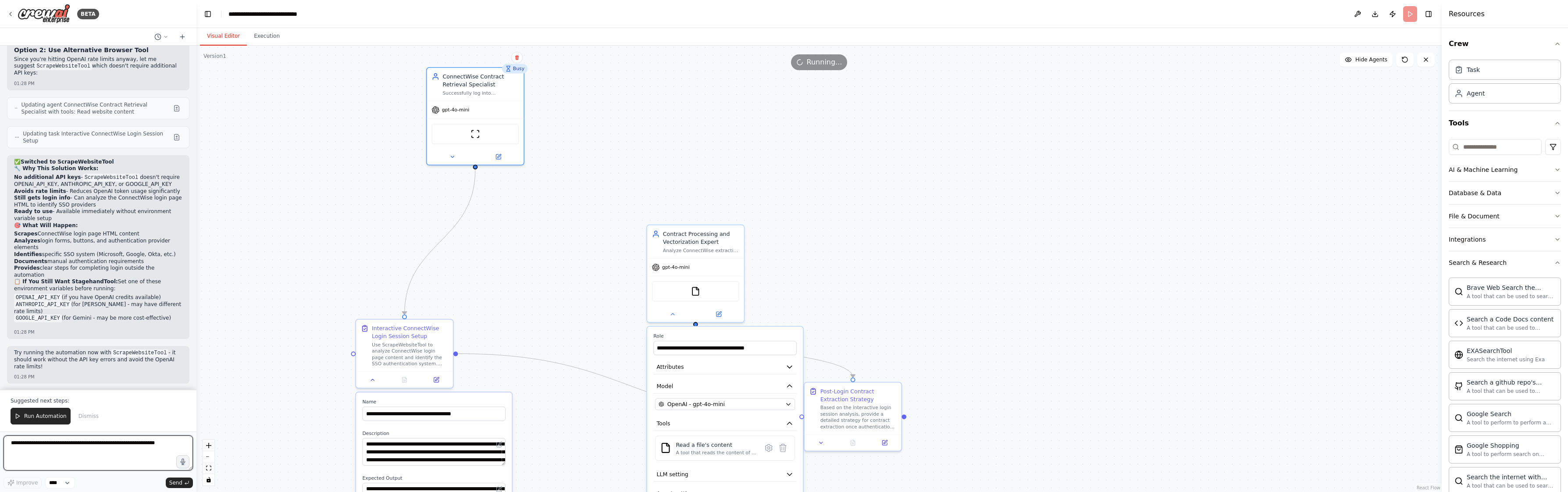
click at [64, 463] on textarea at bounding box center [98, 452] width 189 height 35
click at [272, 218] on div ".deletable-edge-delete-btn { width: 20px; height: 20px; border: 0px solid #ffff…" at bounding box center [819, 268] width 1245 height 446
click at [30, 302] on code "OPENAI_API_KEY" at bounding box center [38, 297] width 48 height 8
copy code "OPENAI_API_KEY"
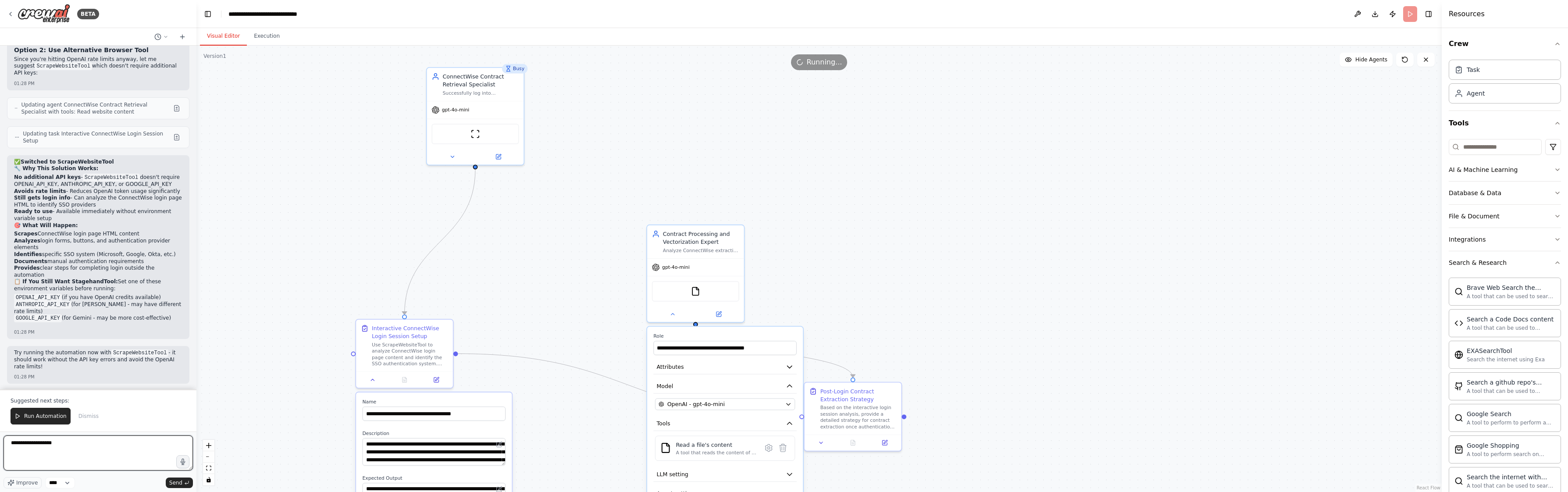
click at [71, 444] on textarea "**********" at bounding box center [98, 452] width 189 height 35
drag, startPoint x: 70, startPoint y: 439, endPoint x: 27, endPoint y: 433, distance: 43.4
click at [0, 437] on html "BETA Hello! I'm the CrewAI assistant. What kind of automation do you want to bu…" at bounding box center [784, 246] width 1568 height 492
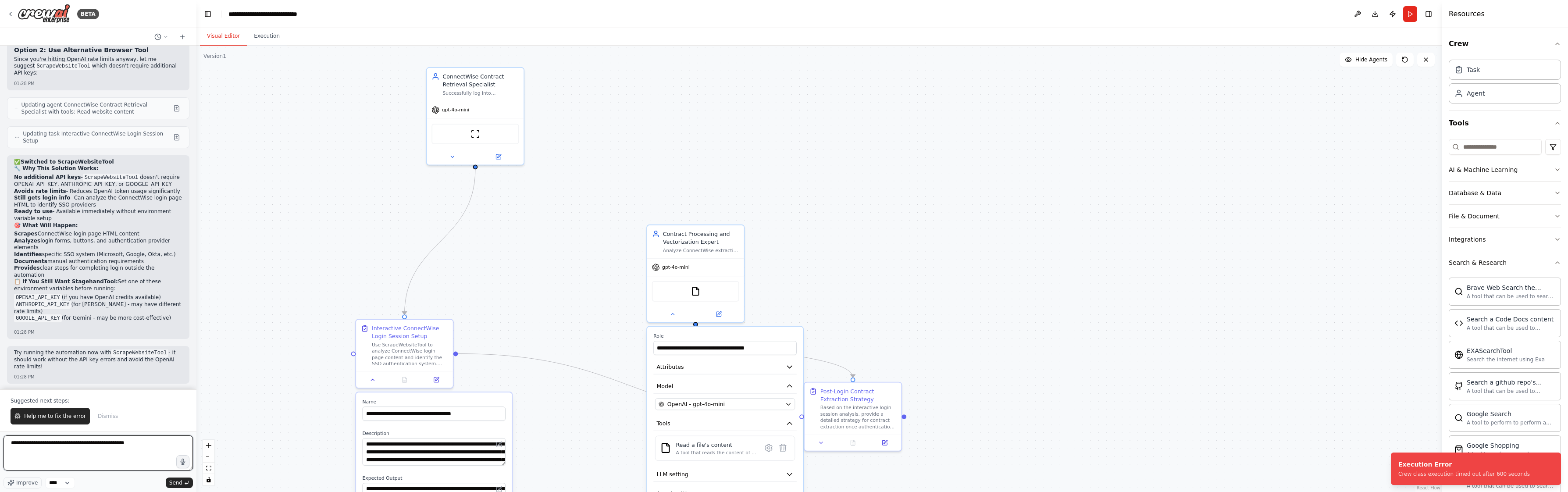
paste textarea "**********"
type textarea "**********"
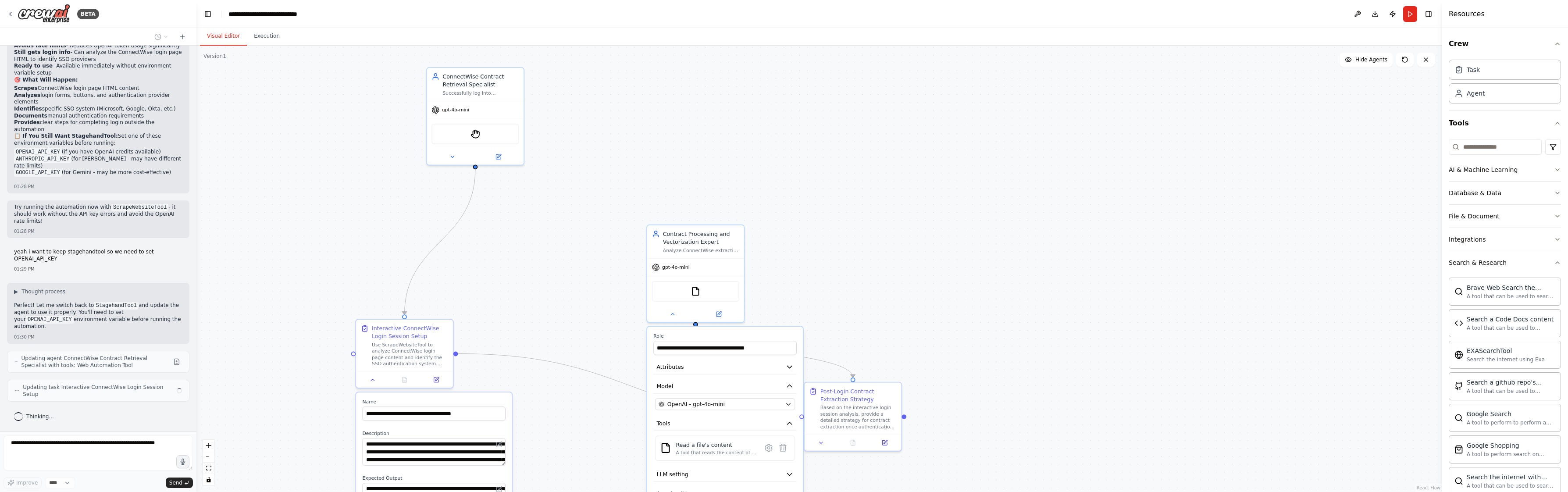
scroll to position [9807, 0]
type textarea "**********"
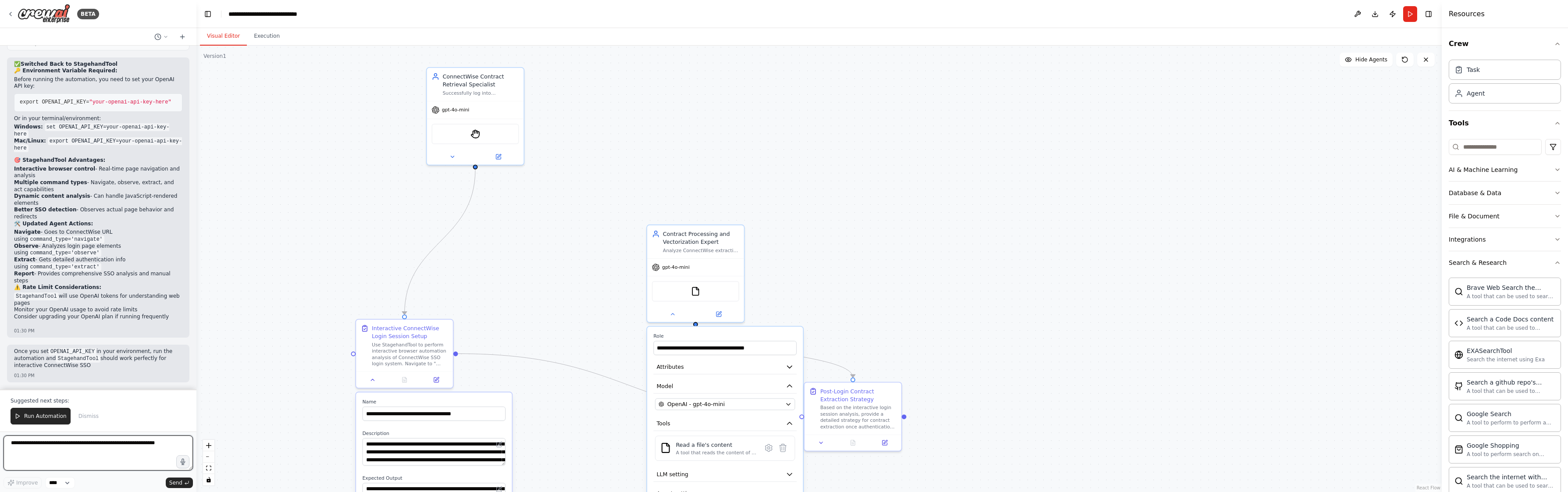
scroll to position [10164, 0]
click at [329, 156] on div ".deletable-edge-delete-btn { width: 20px; height: 20px; border: 0px solid #ffff…" at bounding box center [819, 268] width 1245 height 446
click at [8, 13] on icon at bounding box center [11, 14] width 7 height 7
click at [1374, 14] on button "Download" at bounding box center [1375, 14] width 14 height 16
click at [1050, 142] on div ".deletable-edge-delete-btn { width: 20px; height: 20px; border: 0px solid #ffff…" at bounding box center [819, 268] width 1245 height 446
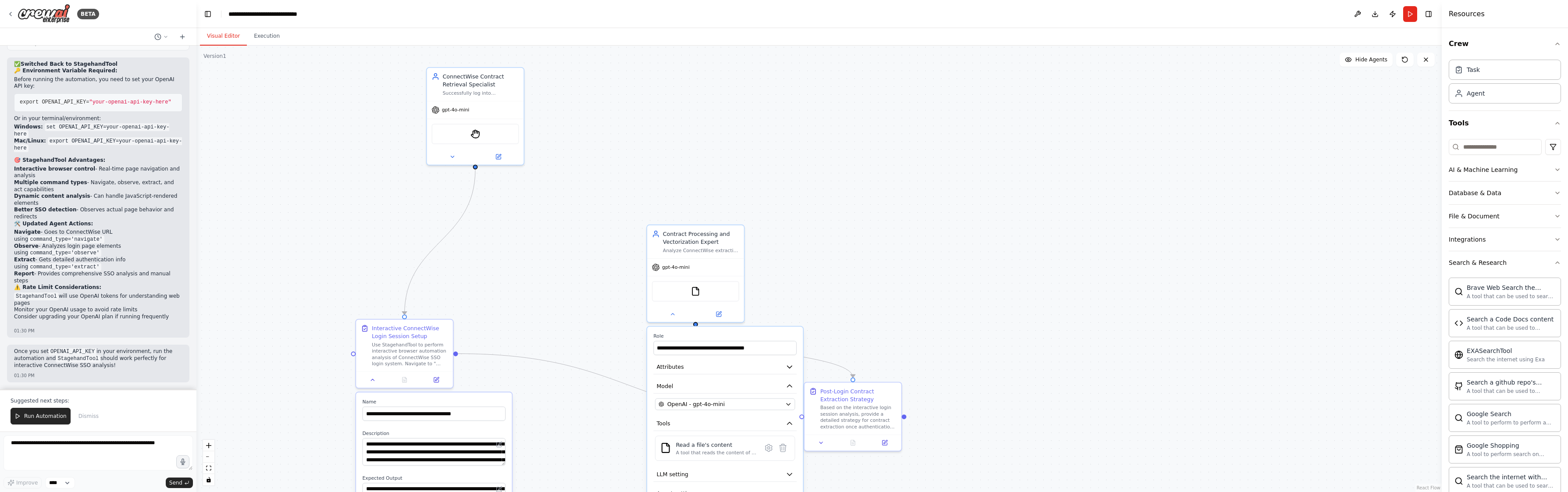
click at [220, 105] on div ".deletable-edge-delete-btn { width: 20px; height: 20px; border: 0px solid #ffff…" at bounding box center [819, 268] width 1245 height 446
click at [102, 369] on p "Once you set OPENAI_API_KEY in your environment, run the automation and Stageha…" at bounding box center [98, 358] width 168 height 21
click at [56, 443] on textarea at bounding box center [98, 452] width 189 height 35
type textarea "*"
click at [62, 360] on code "StagehandTool" at bounding box center [78, 358] width 45 height 8
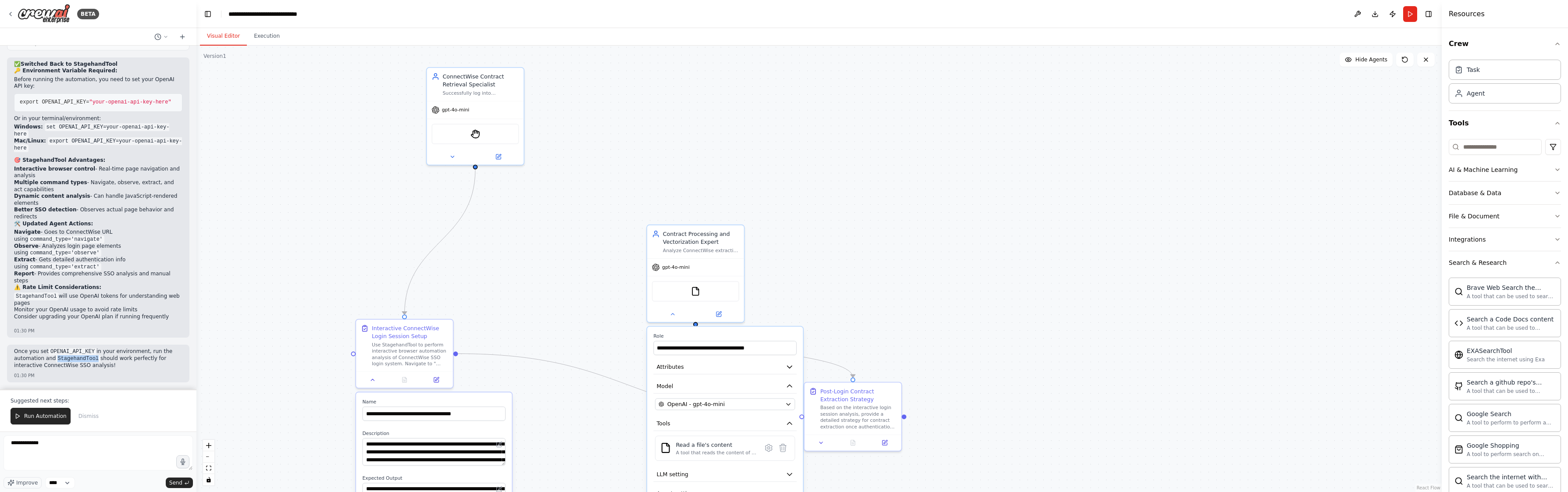
click at [62, 360] on code "StagehandTool" at bounding box center [78, 358] width 45 height 8
copy code "StagehandTool"
click at [40, 442] on textarea "**********" at bounding box center [98, 452] width 189 height 35
click at [40, 441] on textarea "**********" at bounding box center [98, 452] width 189 height 35
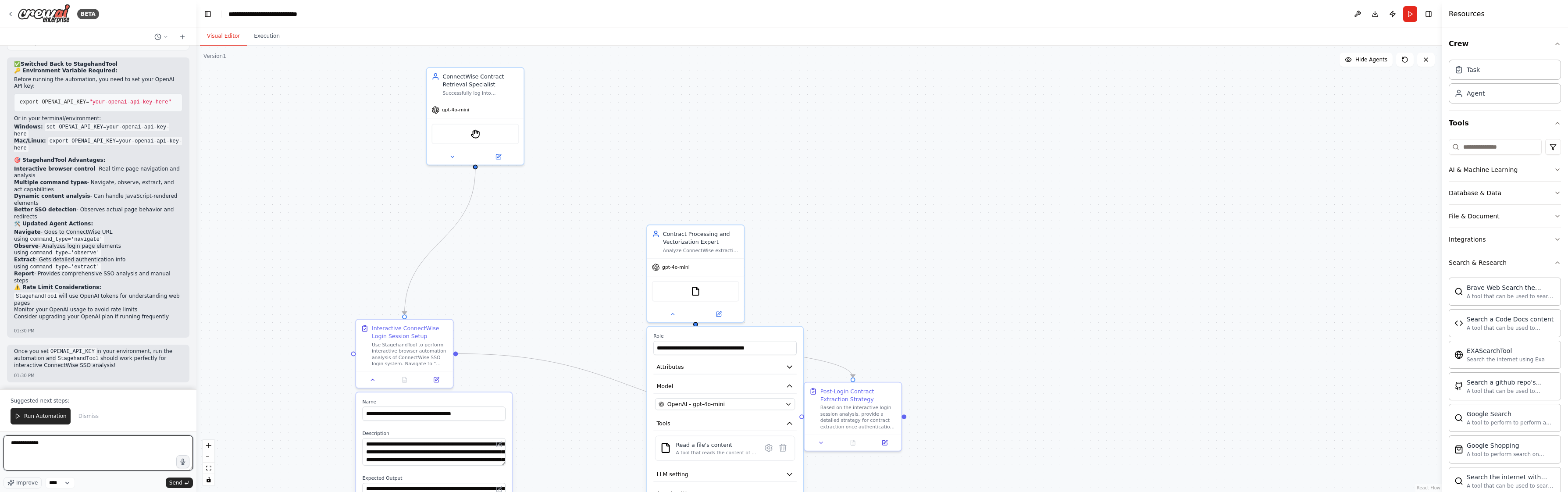
click at [40, 441] on textarea "**********" at bounding box center [98, 452] width 189 height 35
type textarea "**********"
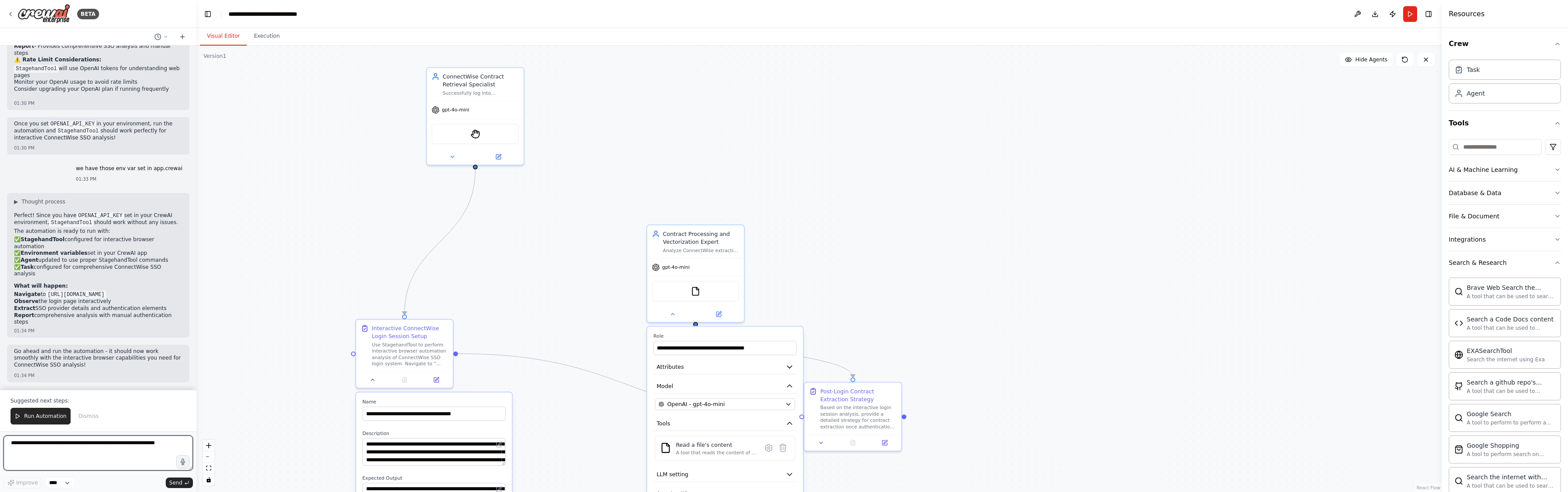
scroll to position [10384, 0]
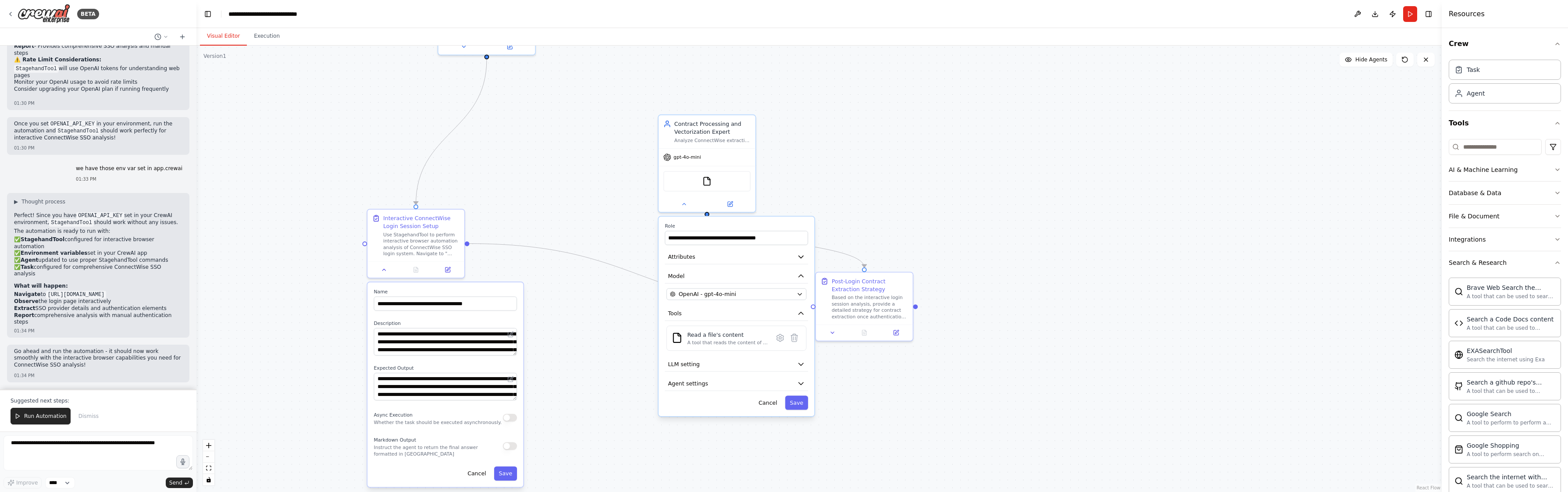
drag, startPoint x: 322, startPoint y: 286, endPoint x: 332, endPoint y: 175, distance: 111.4
click at [332, 175] on div ".deletable-edge-delete-btn { width: 20px; height: 20px; border: 0px solid #ffff…" at bounding box center [819, 268] width 1245 height 446
click at [100, 323] on li "Report comprehensive analysis with manual authentication steps" at bounding box center [98, 319] width 168 height 13
click at [84, 452] on textarea at bounding box center [98, 452] width 189 height 35
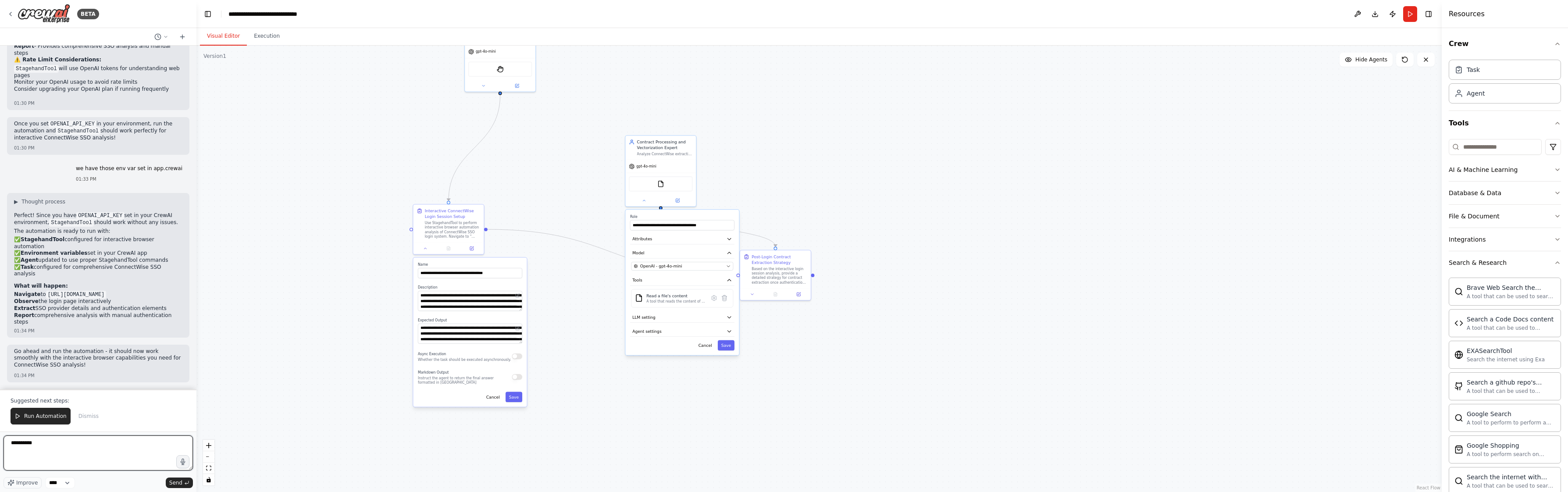
type textarea "**********"
drag, startPoint x: 518, startPoint y: 132, endPoint x: 511, endPoint y: 156, distance: 25.0
click at [511, 156] on div ".deletable-edge-delete-btn { width: 20px; height: 20px; border: 0px solid #ffff…" at bounding box center [819, 268] width 1245 height 446
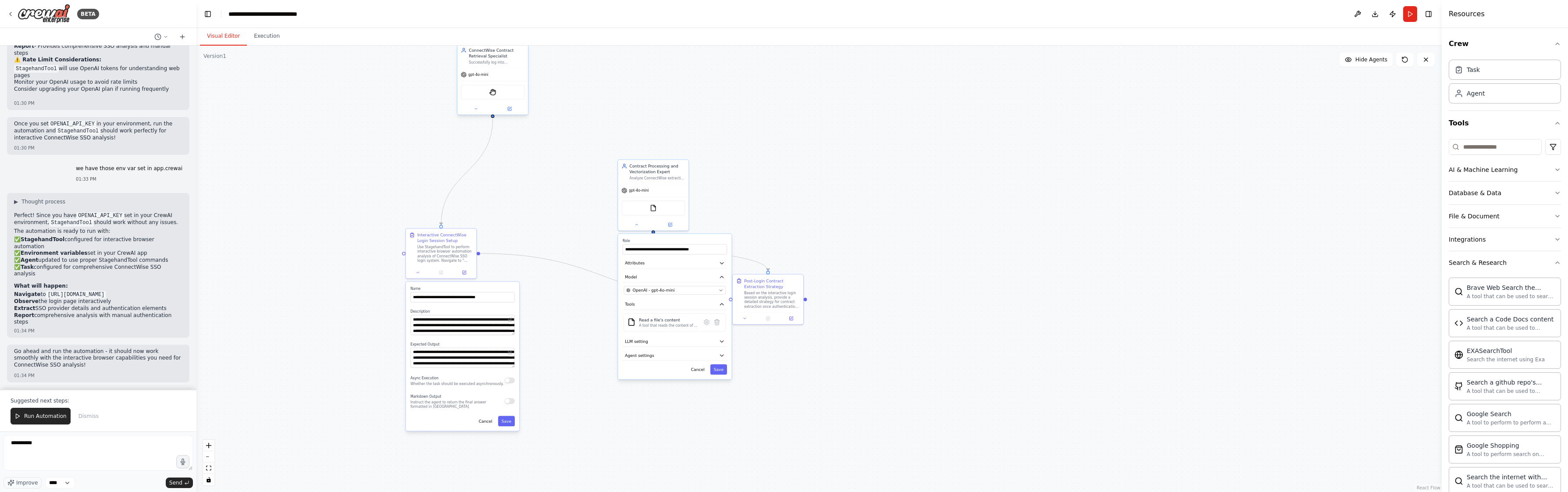
click at [498, 92] on div "StagehandTool" at bounding box center [492, 92] width 64 height 15
click at [483, 93] on div "StagehandTool" at bounding box center [492, 92] width 64 height 15
click at [480, 109] on button at bounding box center [476, 109] width 32 height 7
click at [549, 209] on icon at bounding box center [546, 207] width 7 height 7
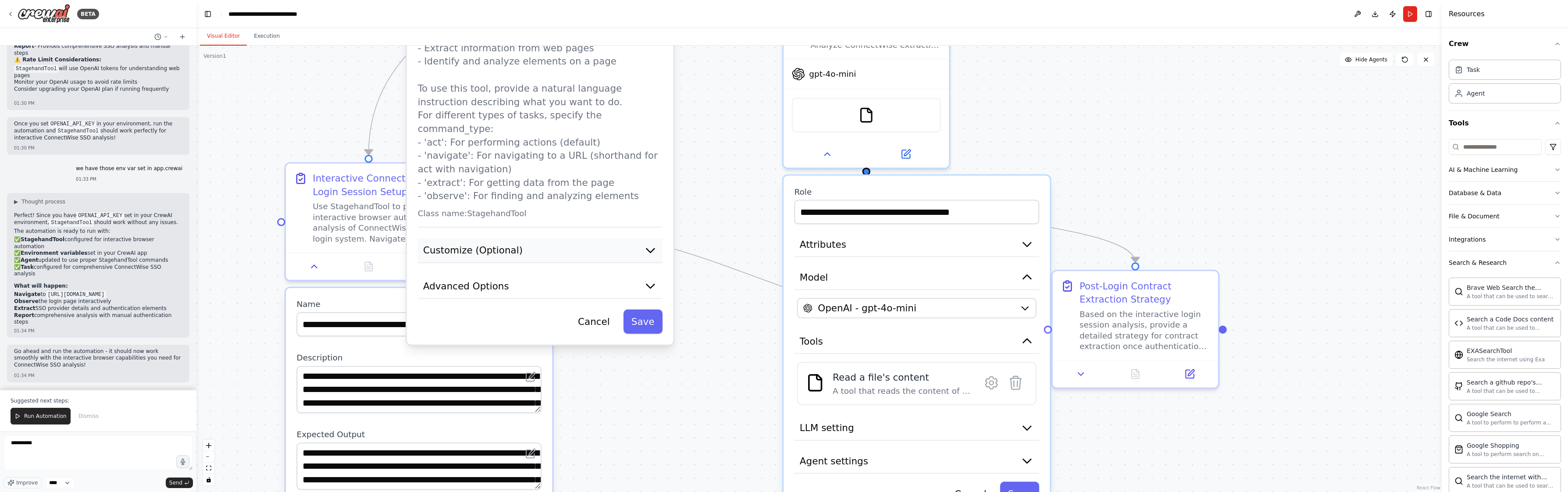
click at [494, 243] on span "Customize (Optional)" at bounding box center [472, 250] width 100 height 13
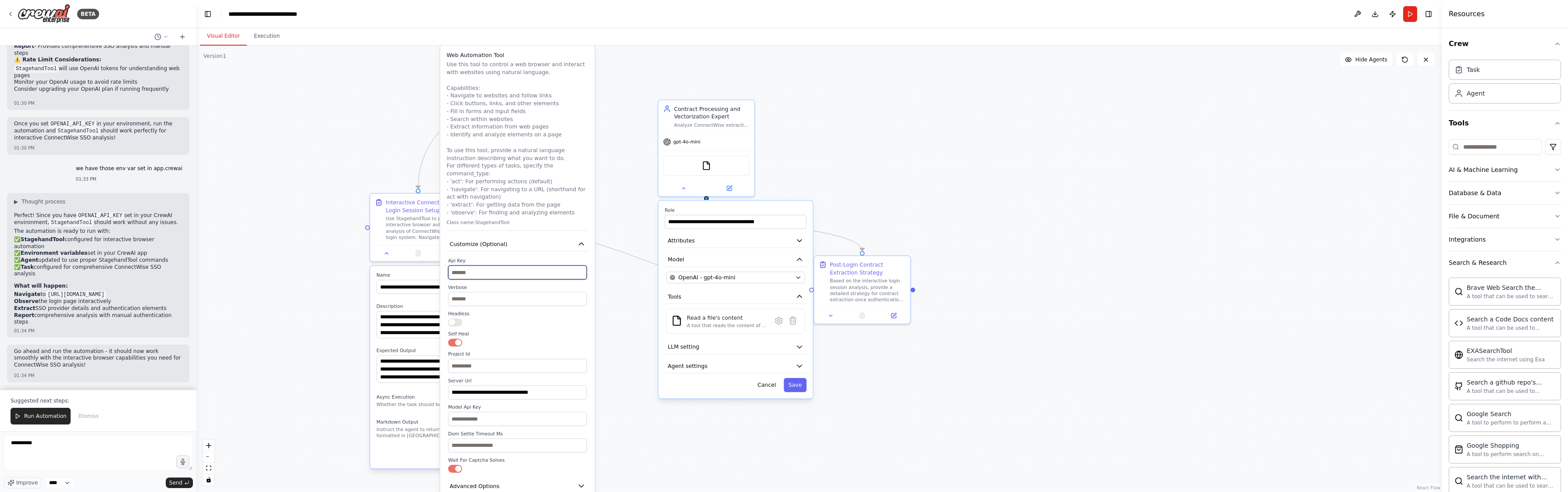
click at [489, 271] on input "text" at bounding box center [517, 272] width 138 height 14
drag, startPoint x: 494, startPoint y: 425, endPoint x: 499, endPoint y: 415, distance: 11.2
click at [499, 423] on label "Dom Settle Timeout Ms" at bounding box center [525, 426] width 138 height 6
click at [66, 456] on textarea "**********" at bounding box center [98, 452] width 189 height 35
paste textarea
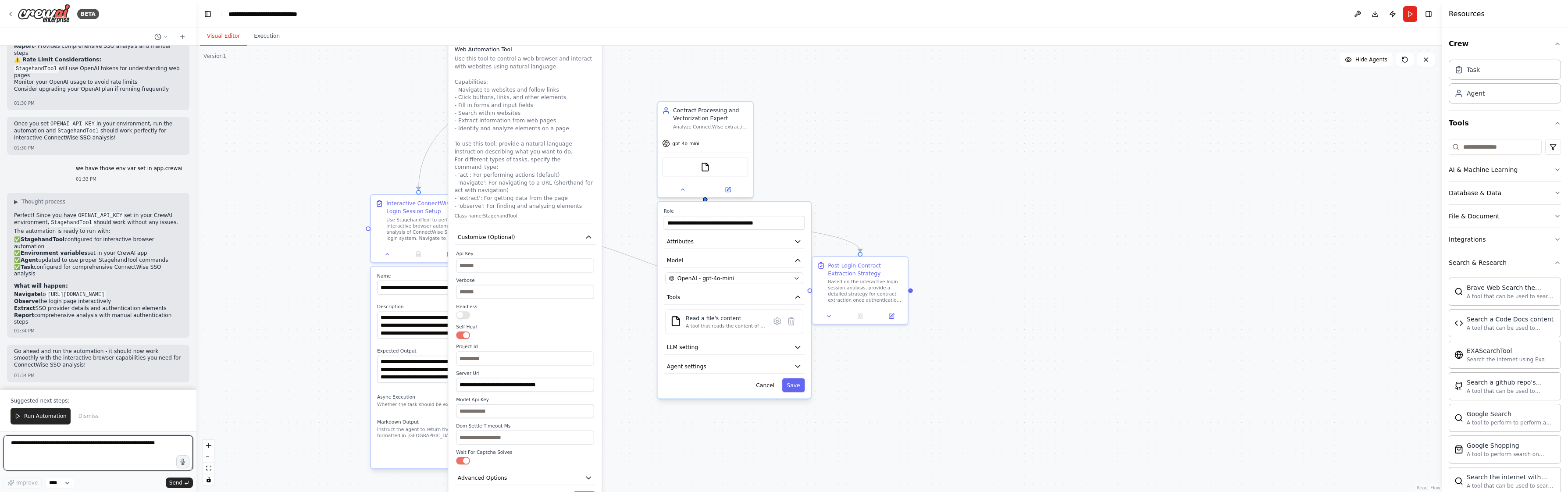
click at [79, 452] on textarea at bounding box center [98, 452] width 189 height 35
click at [512, 356] on input "text" at bounding box center [525, 358] width 138 height 14
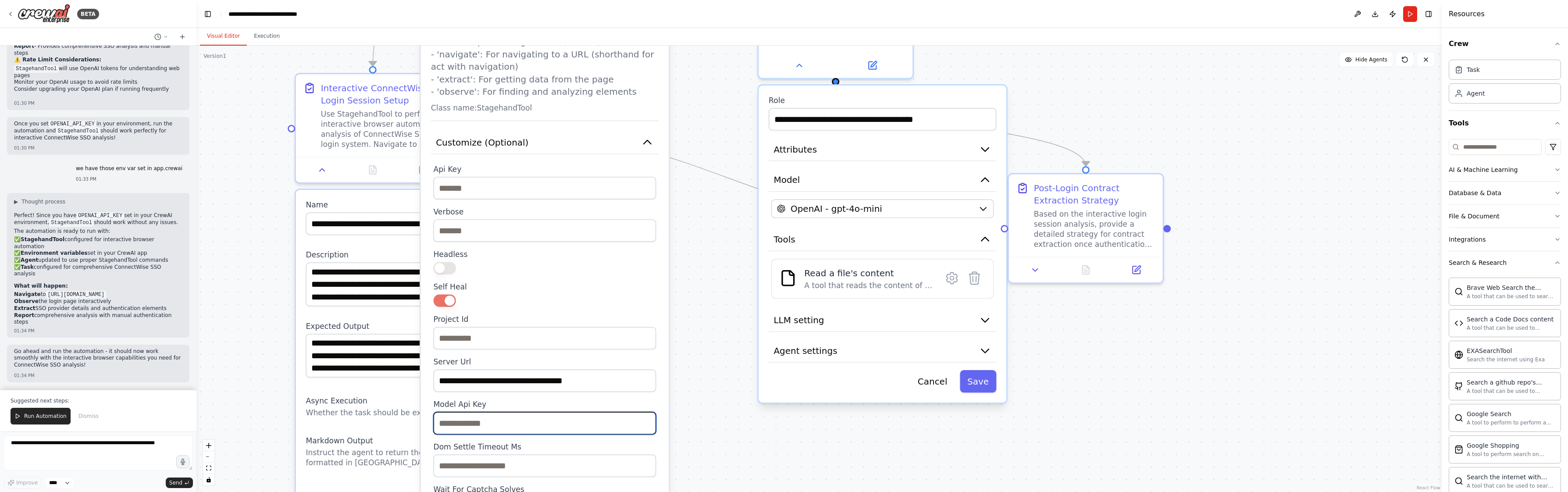
click at [497, 412] on input "text" at bounding box center [544, 423] width 223 height 22
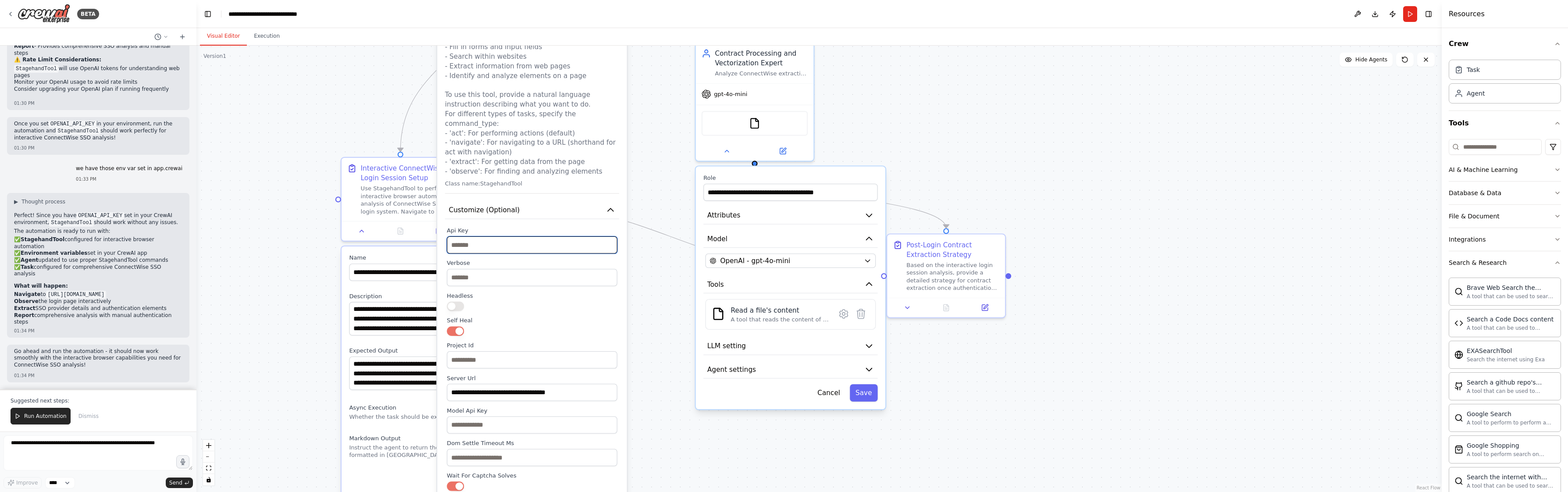
click at [474, 236] on input "text" at bounding box center [532, 244] width 171 height 17
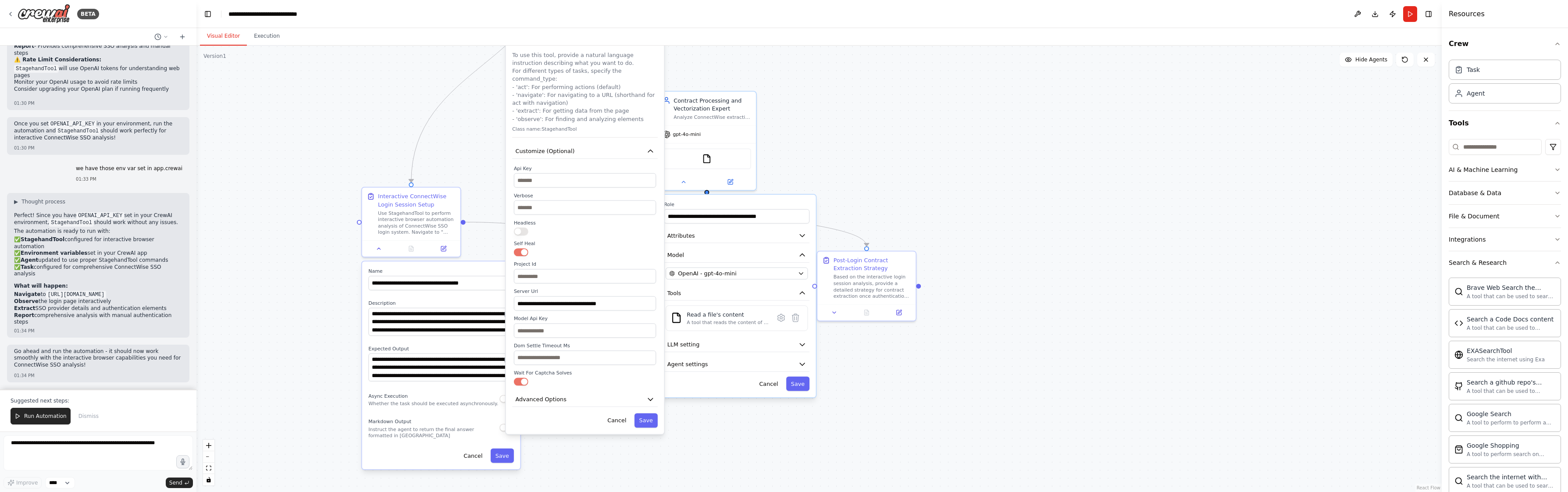
drag, startPoint x: 519, startPoint y: 316, endPoint x: 579, endPoint y: 234, distance: 101.6
click at [579, 234] on div "**********" at bounding box center [585, 276] width 142 height 221
click at [570, 396] on button "Advanced Options" at bounding box center [585, 399] width 145 height 15
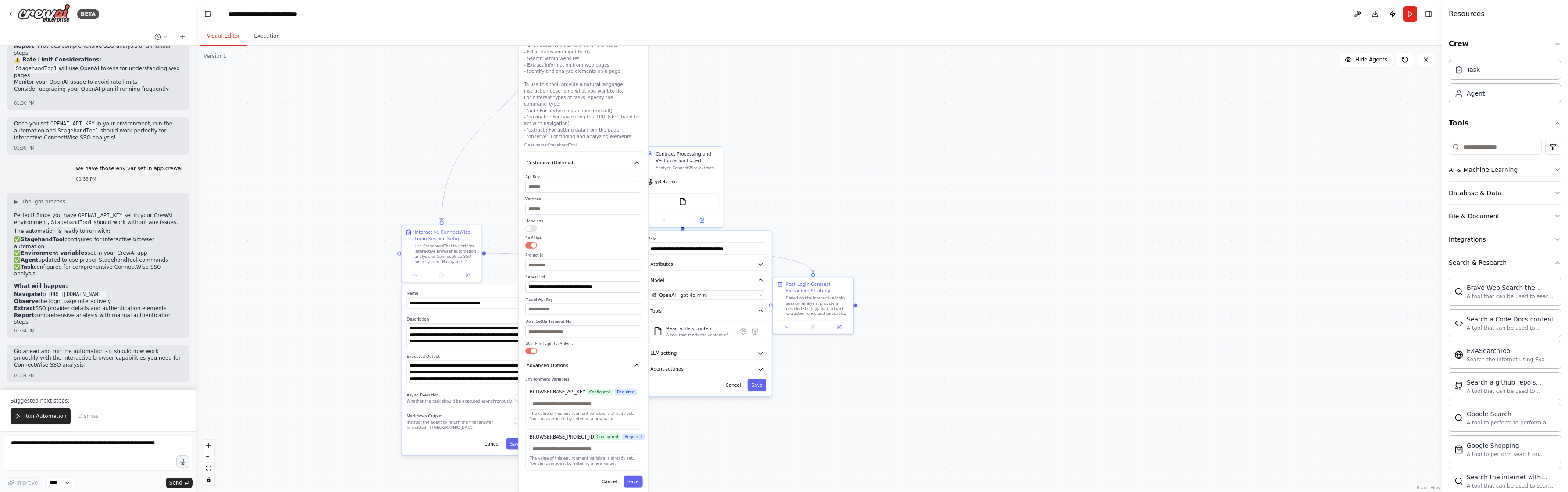
drag, startPoint x: 573, startPoint y: 403, endPoint x: 571, endPoint y: 371, distance: 32.1
click at [571, 376] on label "Environment Variables" at bounding box center [583, 379] width 116 height 5
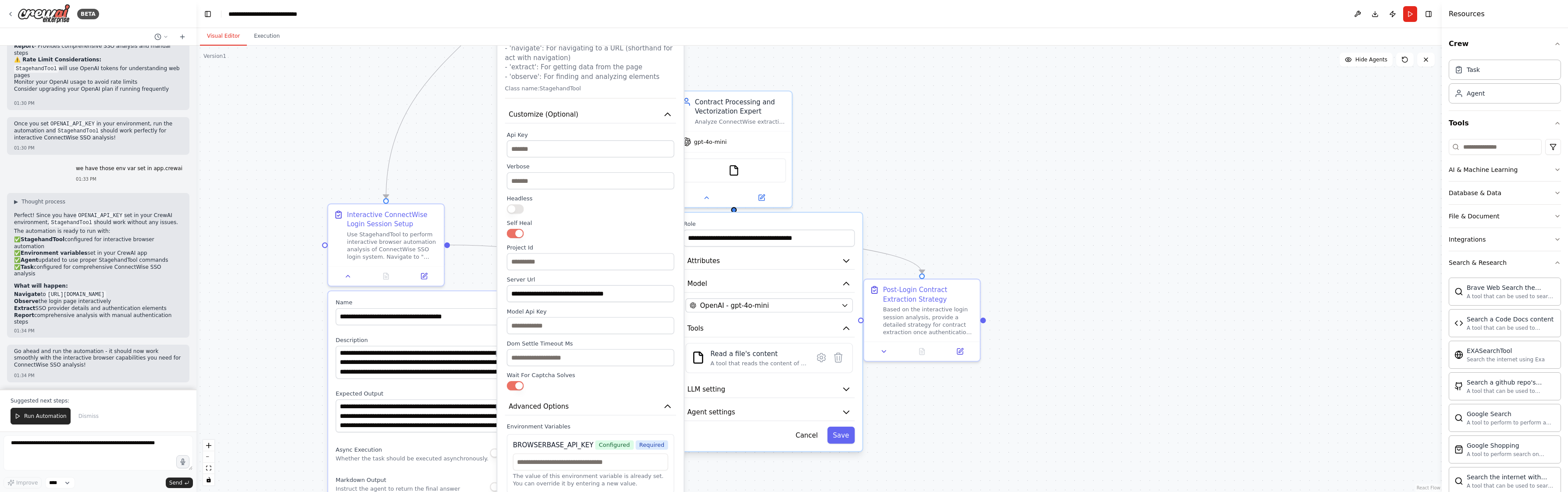
click at [519, 229] on button "button" at bounding box center [515, 233] width 17 height 9
click at [518, 229] on button "button" at bounding box center [515, 233] width 17 height 9
click at [517, 204] on button "button" at bounding box center [515, 208] width 17 height 9
click at [571, 253] on input "text" at bounding box center [590, 261] width 167 height 17
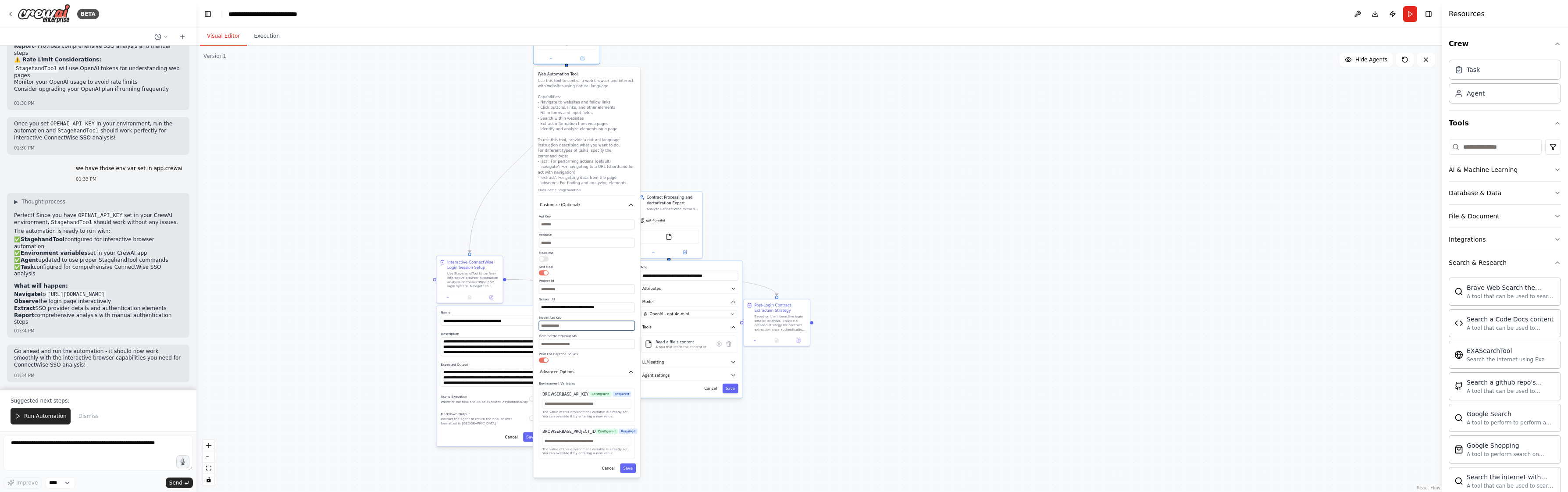
click at [565, 324] on input "text" at bounding box center [586, 325] width 96 height 10
paste input "**********"
type input "**********"
click at [634, 465] on button "Save" at bounding box center [628, 468] width 16 height 10
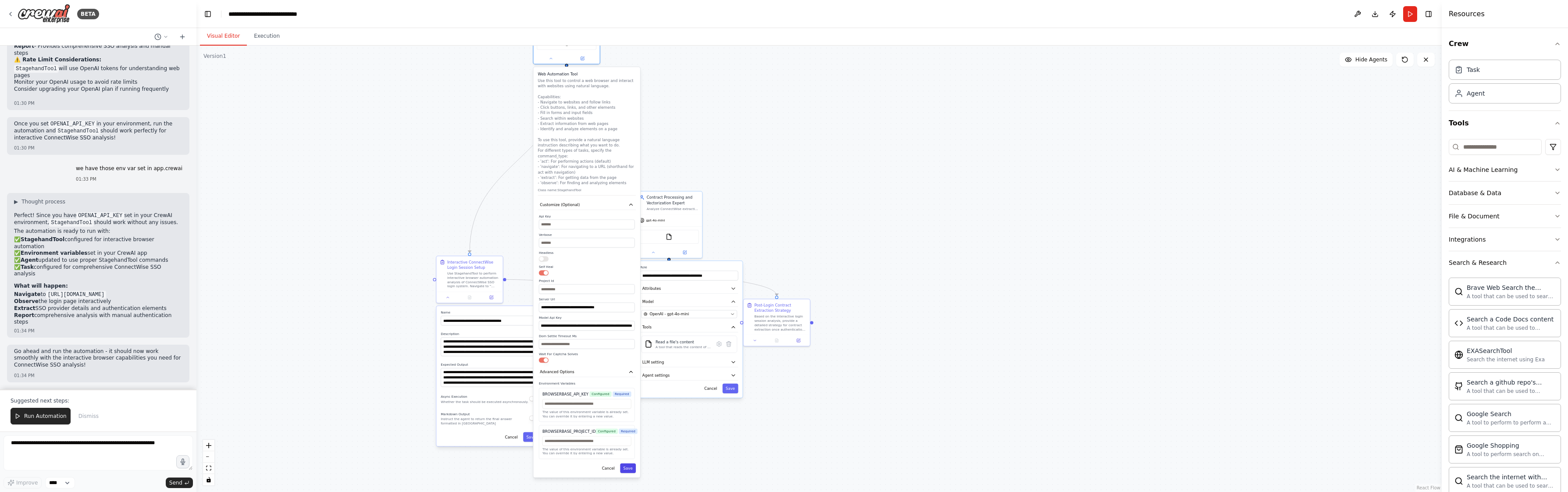
scroll to position [0, 0]
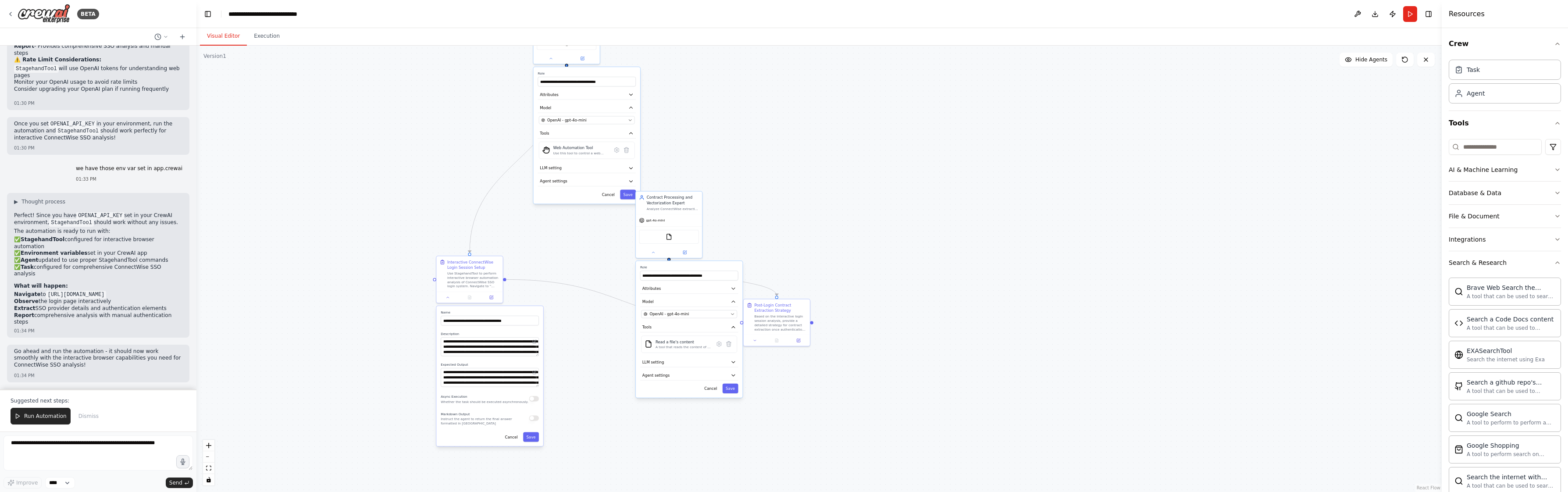
click at [45, 420] on button "Run Automation" at bounding box center [40, 416] width 60 height 17
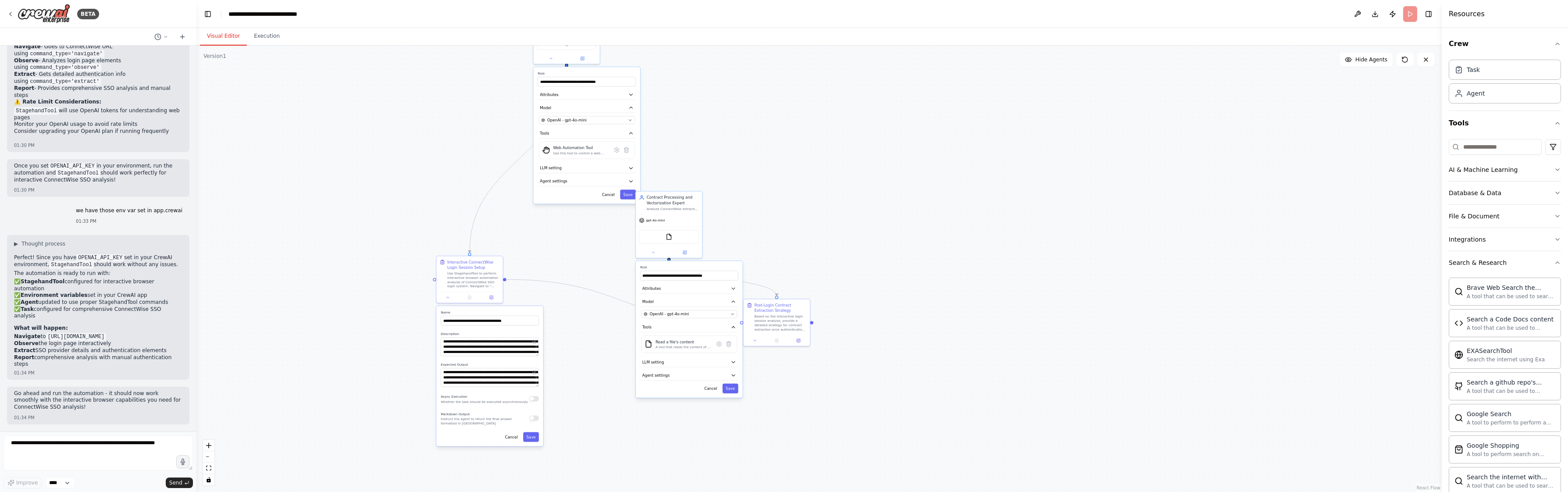
scroll to position [10343, 0]
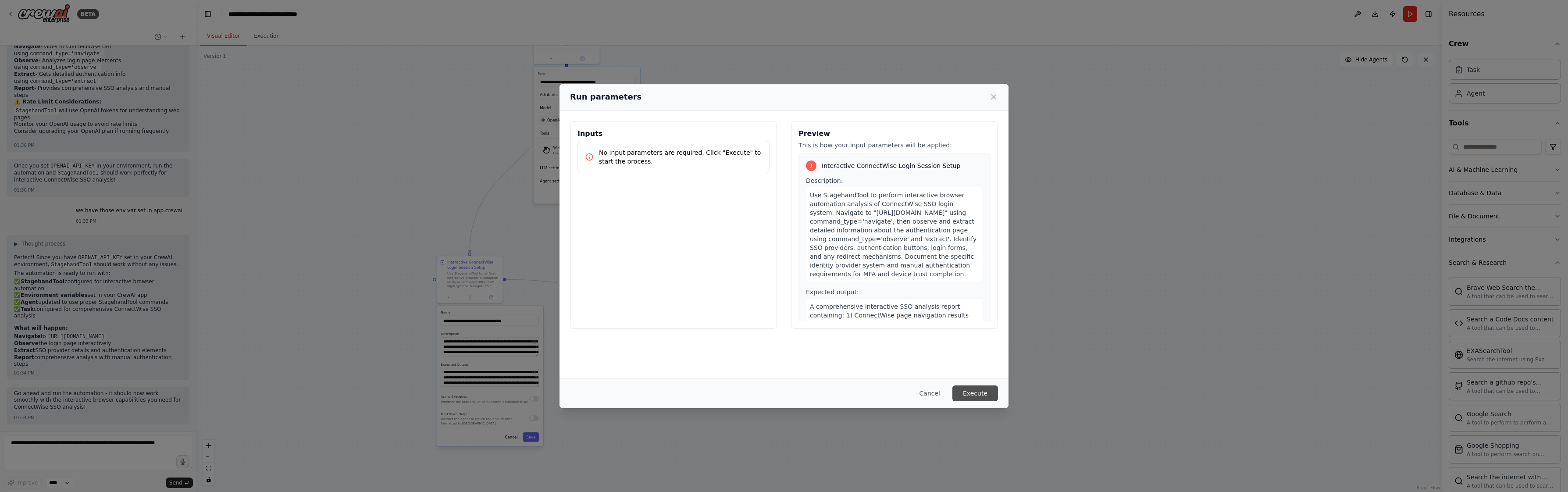
click at [989, 399] on button "Execute" at bounding box center [974, 393] width 46 height 16
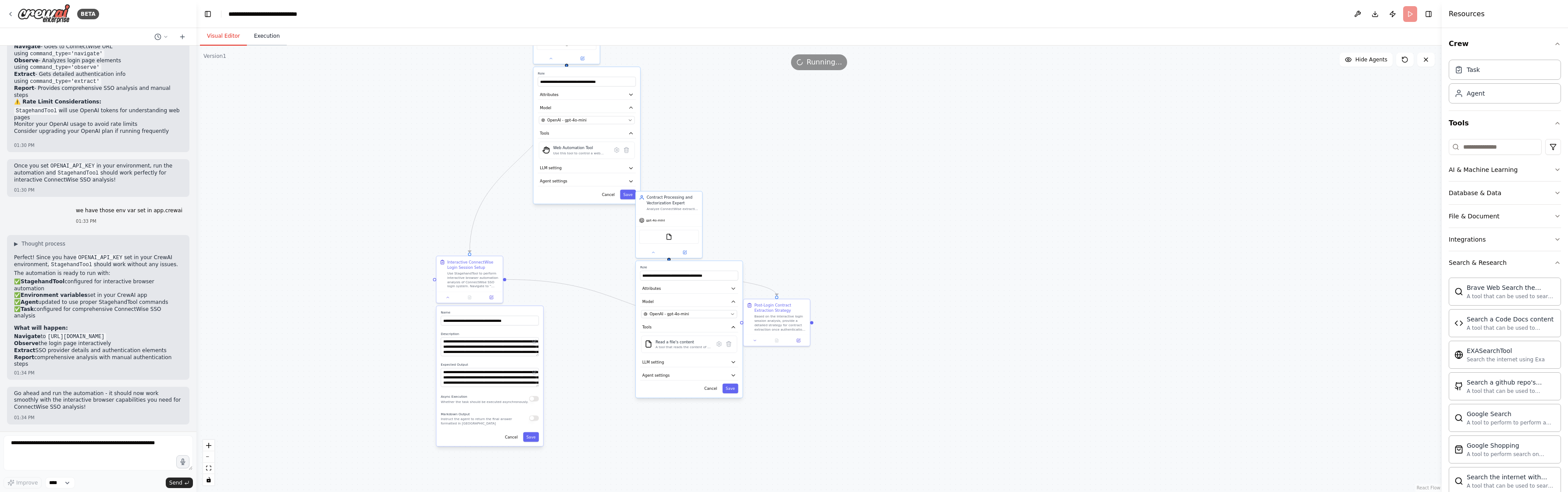
click at [263, 35] on button "Execution" at bounding box center [267, 36] width 40 height 19
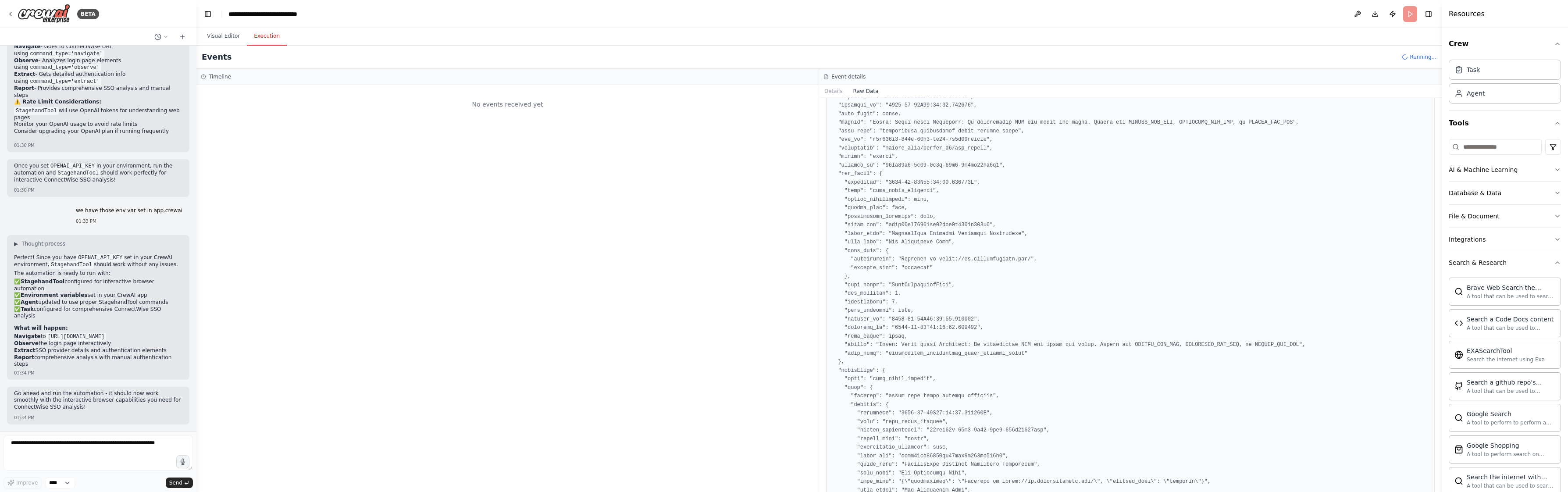
scroll to position [0, 0]
click at [476, 150] on div "LLM call 2.5s + 2.56s" at bounding box center [516, 154] width 582 height 7
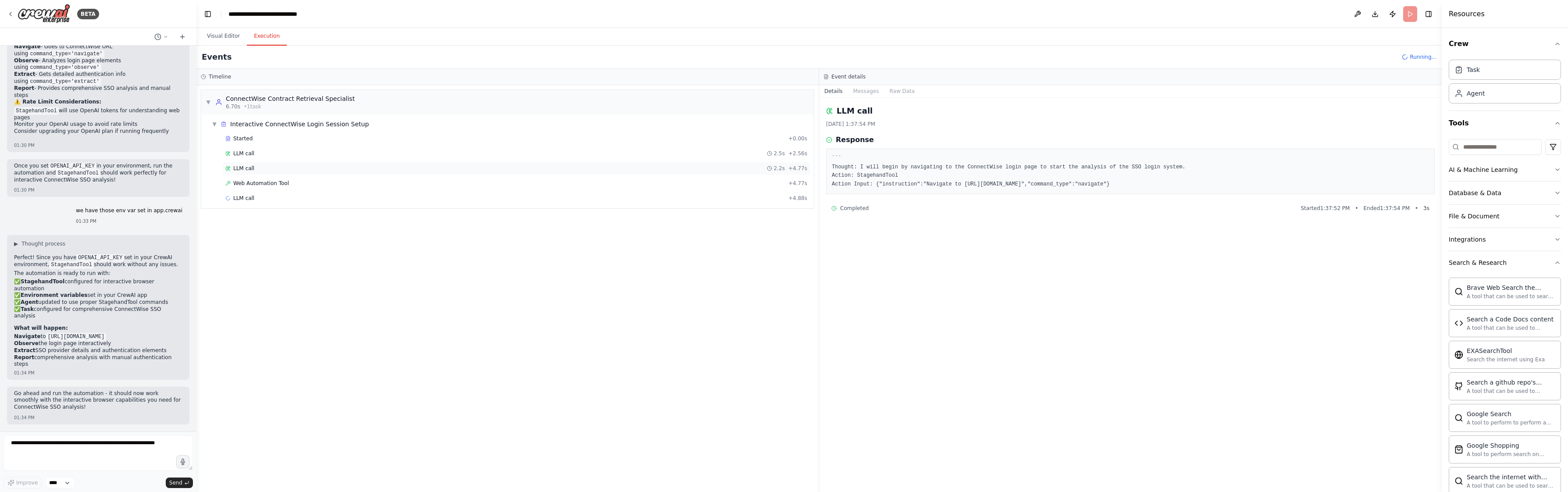
click at [471, 163] on div "LLM call 2.2s + 4.77s" at bounding box center [515, 168] width 588 height 13
click at [464, 180] on div "Web Automation Tool + 4.77s" at bounding box center [516, 183] width 582 height 7
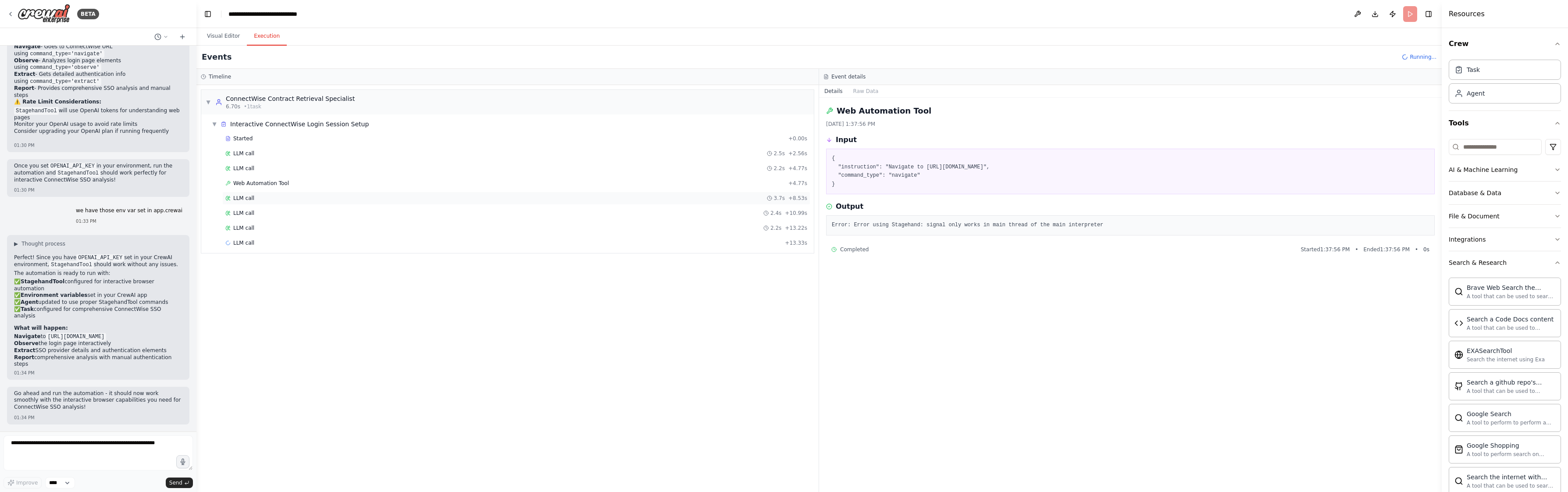
click at [347, 195] on div "LLM call 3.7s + 8.53s" at bounding box center [516, 198] width 582 height 7
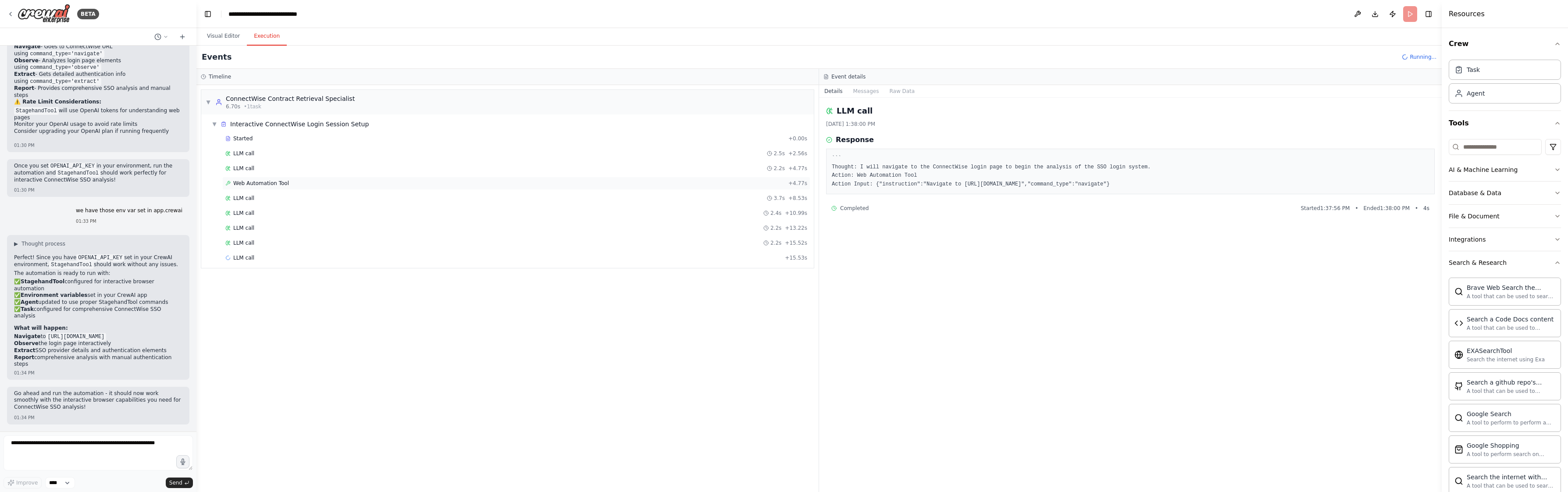
click at [348, 187] on div "Web Automation Tool + 4.77s" at bounding box center [515, 183] width 588 height 13
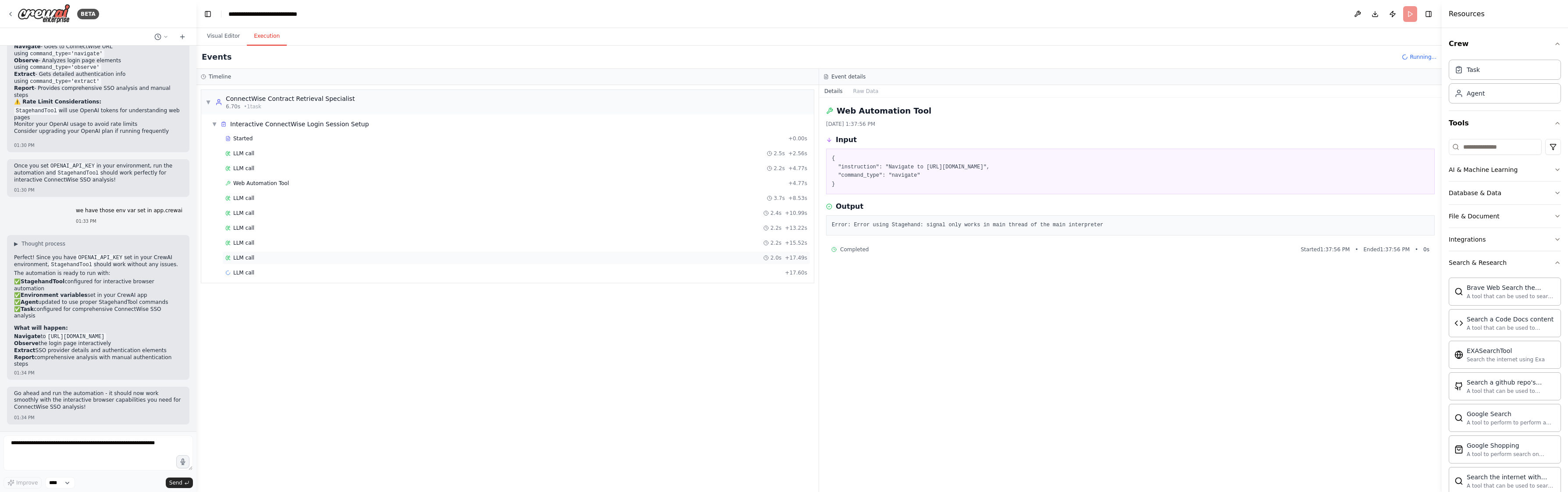
click at [307, 257] on div "LLM call 2.0s + 17.49s" at bounding box center [516, 258] width 582 height 7
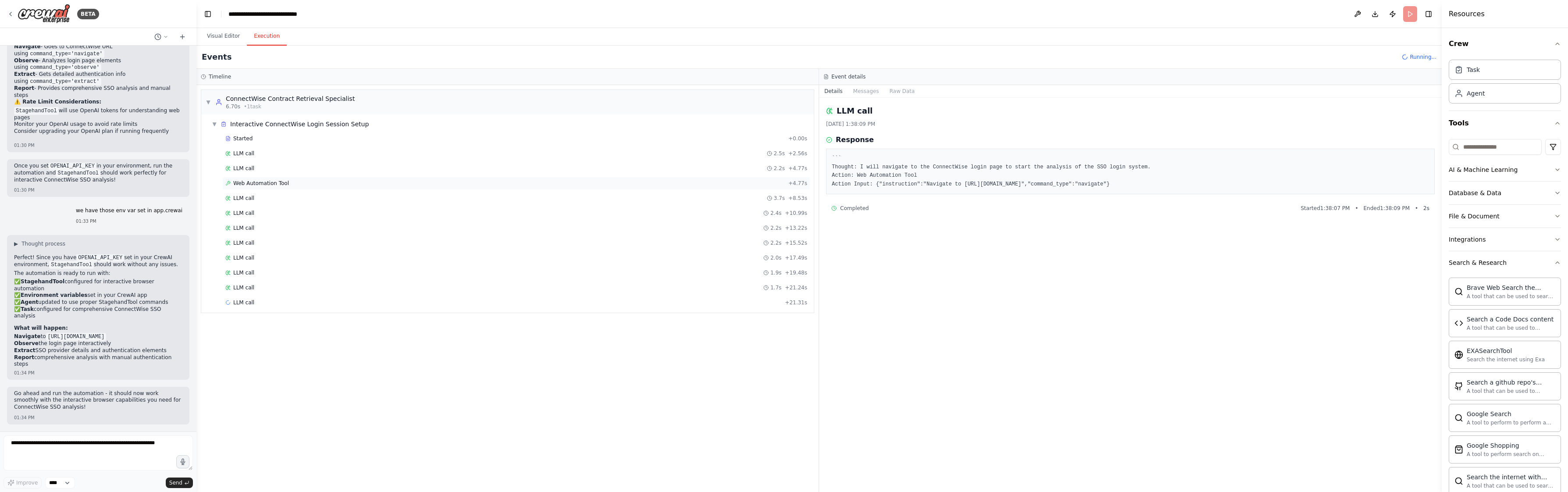
click at [294, 186] on div "Web Automation Tool + 4.77s" at bounding box center [516, 183] width 582 height 7
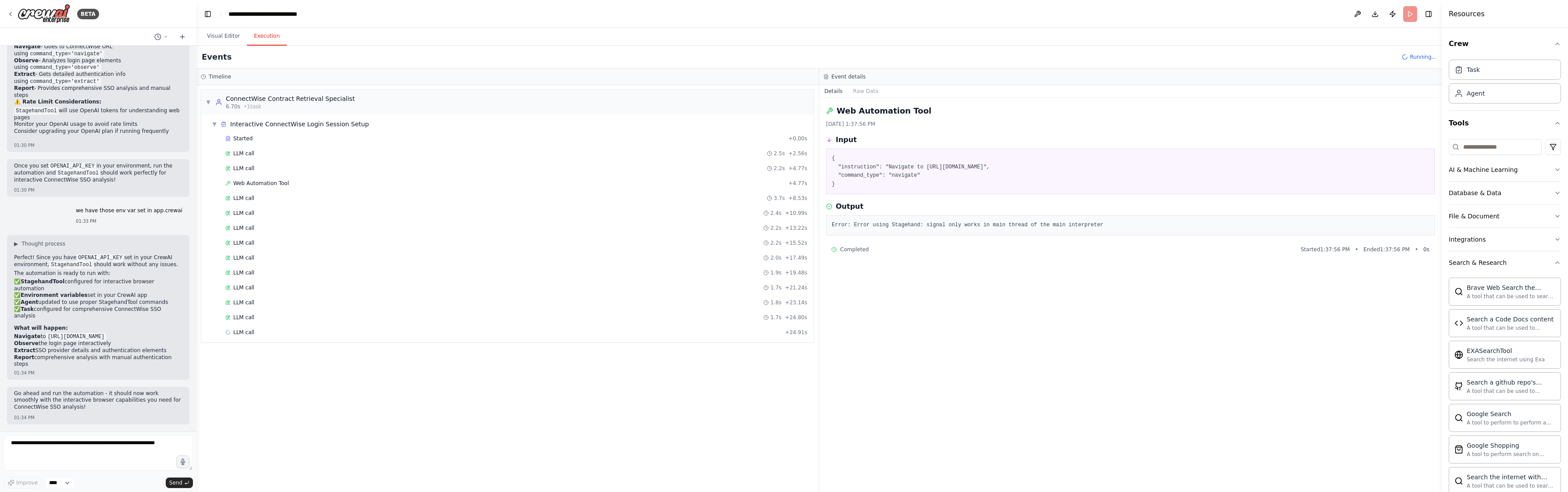
click at [991, 229] on pre "Error: Error using Stagehand: signal only works in main thread of the main inte…" at bounding box center [1130, 225] width 597 height 9
click at [991, 226] on pre "Error: Error using Stagehand: signal only works in main thread of the main inte…" at bounding box center [1130, 225] width 597 height 9
click at [865, 89] on button "Raw Data" at bounding box center [866, 92] width 36 height 13
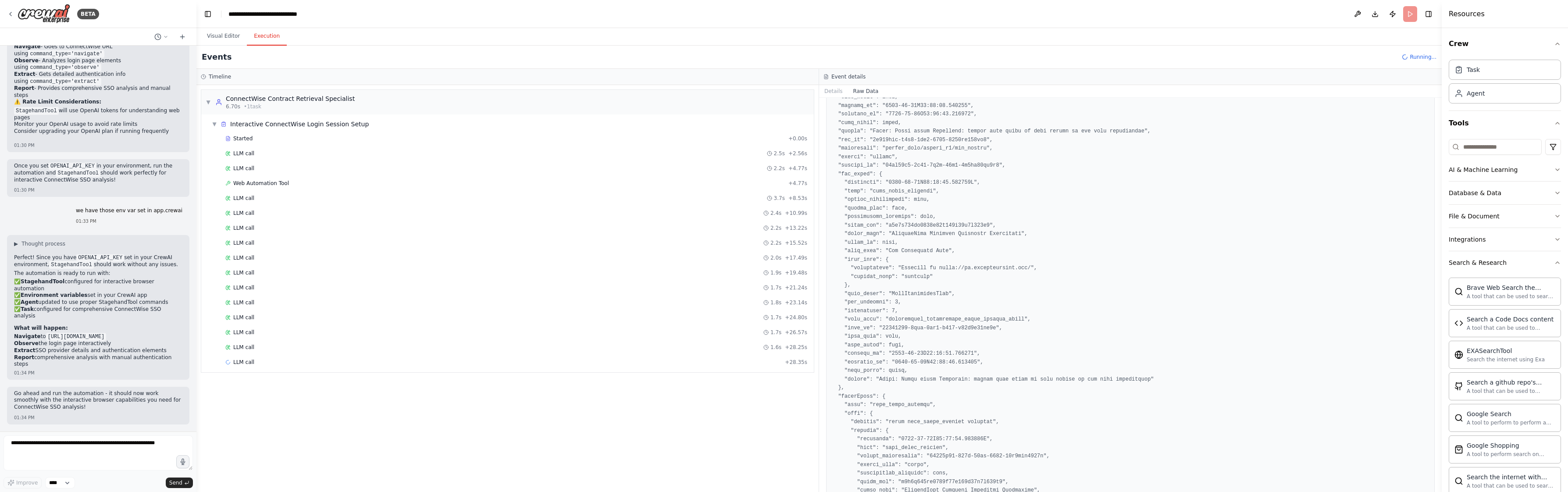
scroll to position [298, 0]
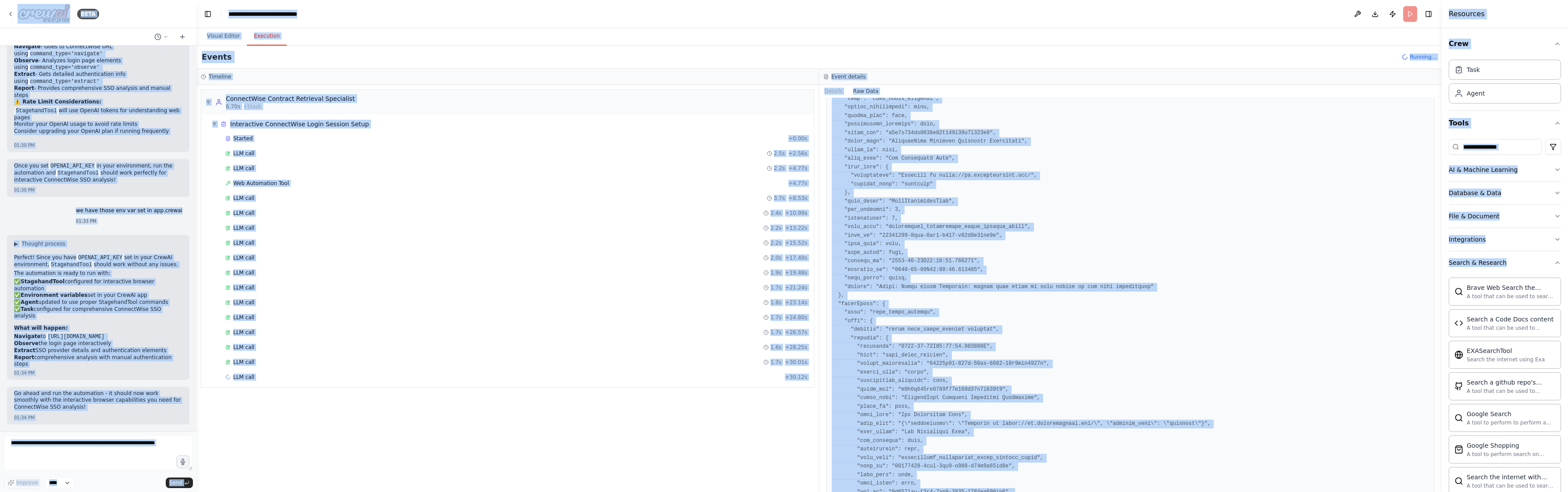
copy body "BETA Hello! I'm the CrewAI assistant. What kind of automation do you want to bu…"
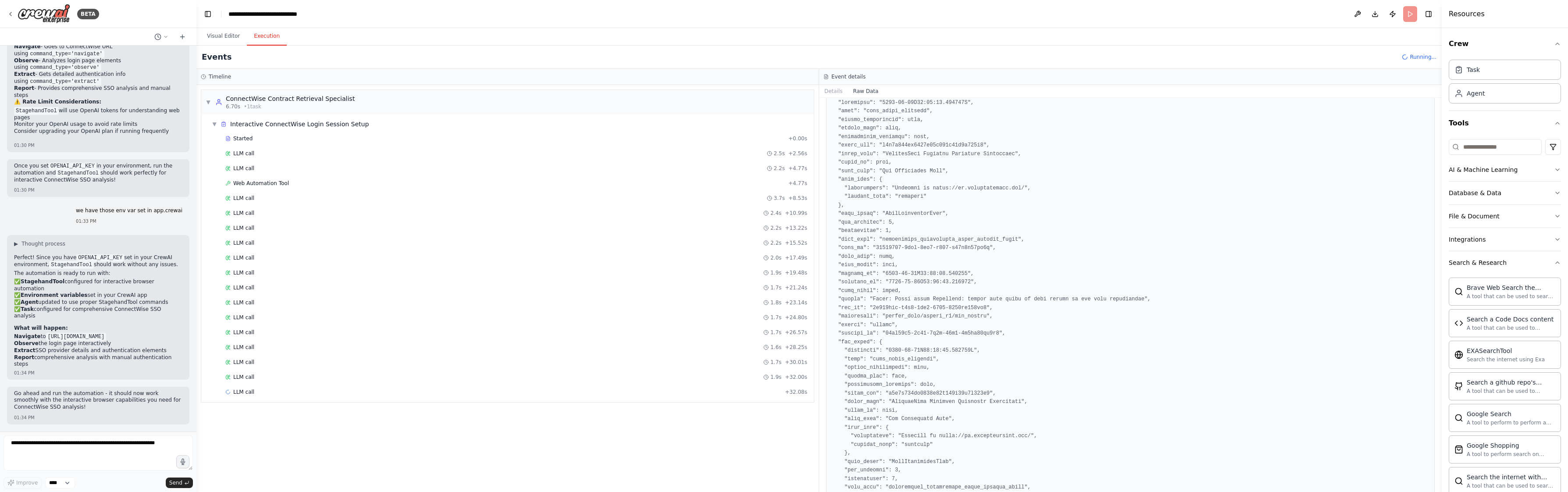
scroll to position [0, 0]
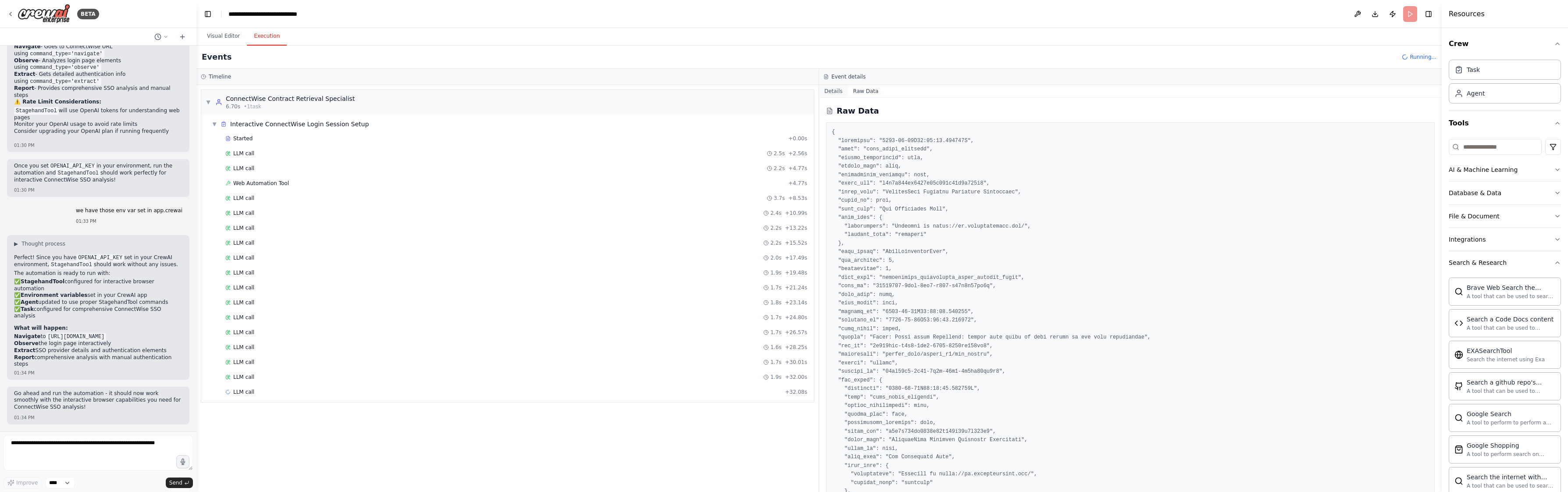
click at [834, 87] on button "Details" at bounding box center [833, 92] width 29 height 13
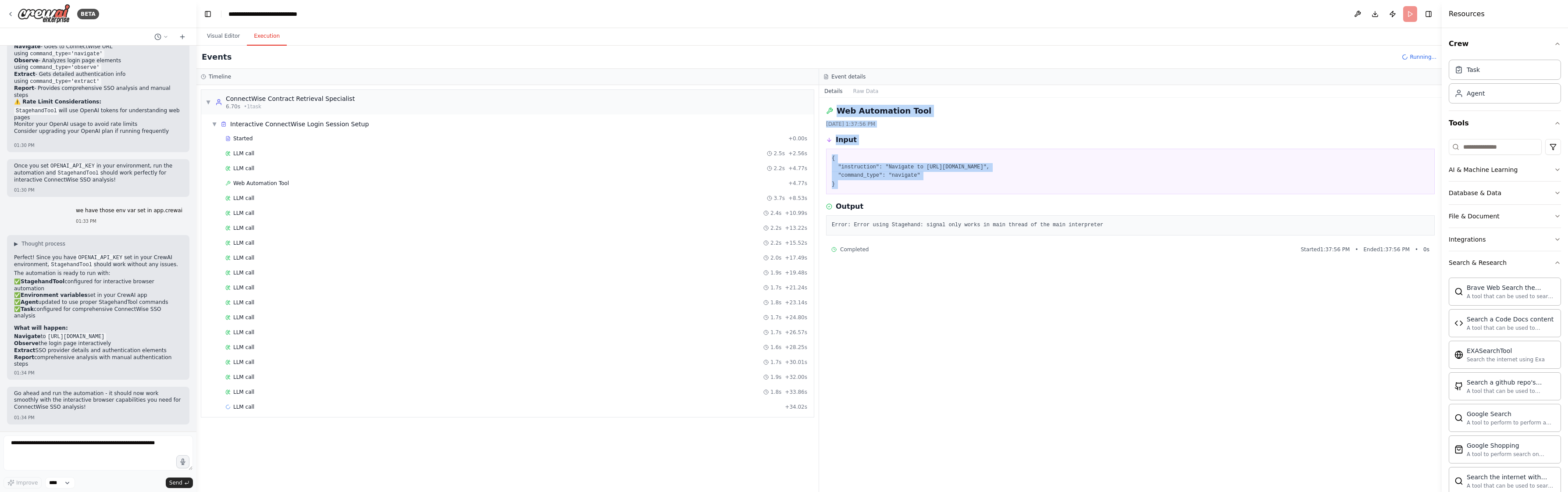
drag, startPoint x: 829, startPoint y: 108, endPoint x: 977, endPoint y: 201, distance: 174.8
click at [977, 200] on div "Web Automation Tool 9/17/2025, 1:37:56 PM Input { "instruction": "Navigate to h…" at bounding box center [1130, 294] width 622 height 394
click at [1051, 270] on div "Web Automation Tool 9/17/2025, 1:37:56 PM Input { "instruction": "Navigate to h…" at bounding box center [1130, 294] width 622 height 394
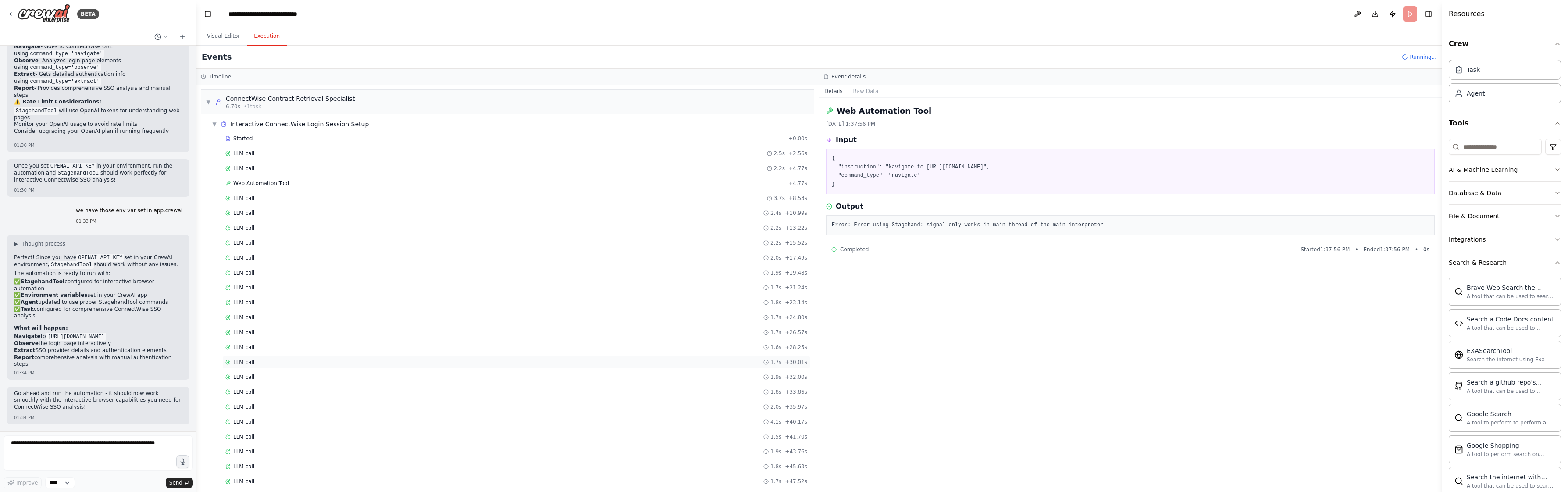
scroll to position [99, 0]
click at [211, 32] on button "Visual Editor" at bounding box center [224, 36] width 47 height 19
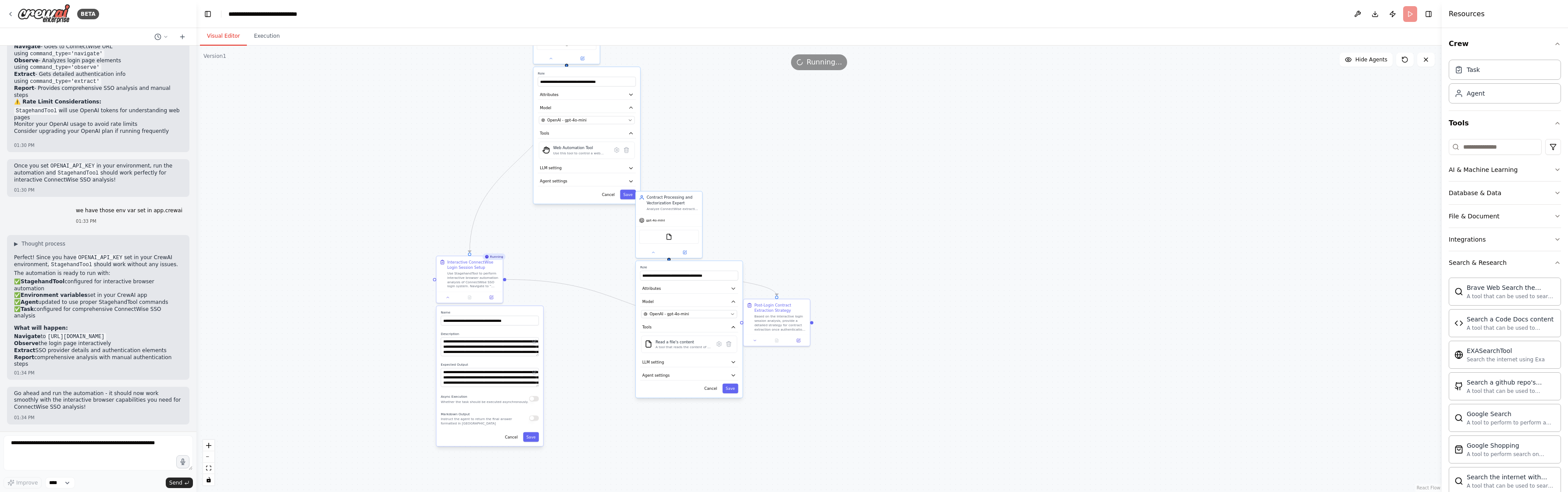
click at [366, 163] on div ".deletable-edge-delete-btn { width: 20px; height: 20px; border: 0px solid #ffff…" at bounding box center [819, 268] width 1245 height 446
click at [276, 42] on button "Execution" at bounding box center [267, 36] width 40 height 19
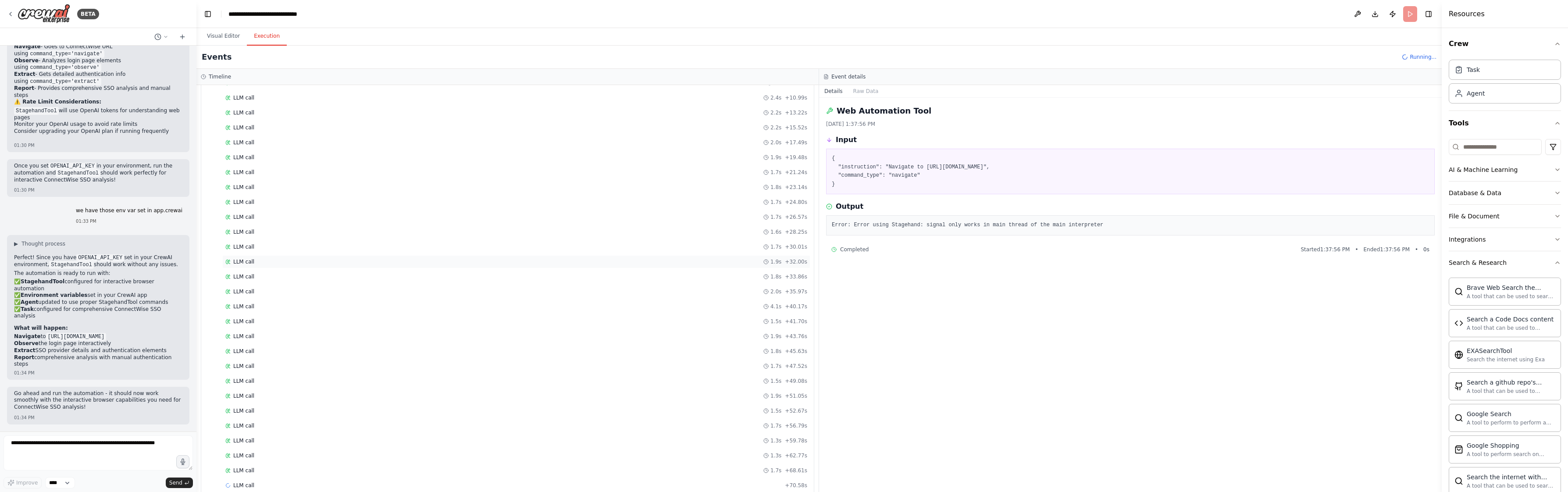
scroll to position [129, 0]
click at [311, 369] on div "LLM call 1.5s + 49.08s" at bounding box center [516, 367] width 582 height 7
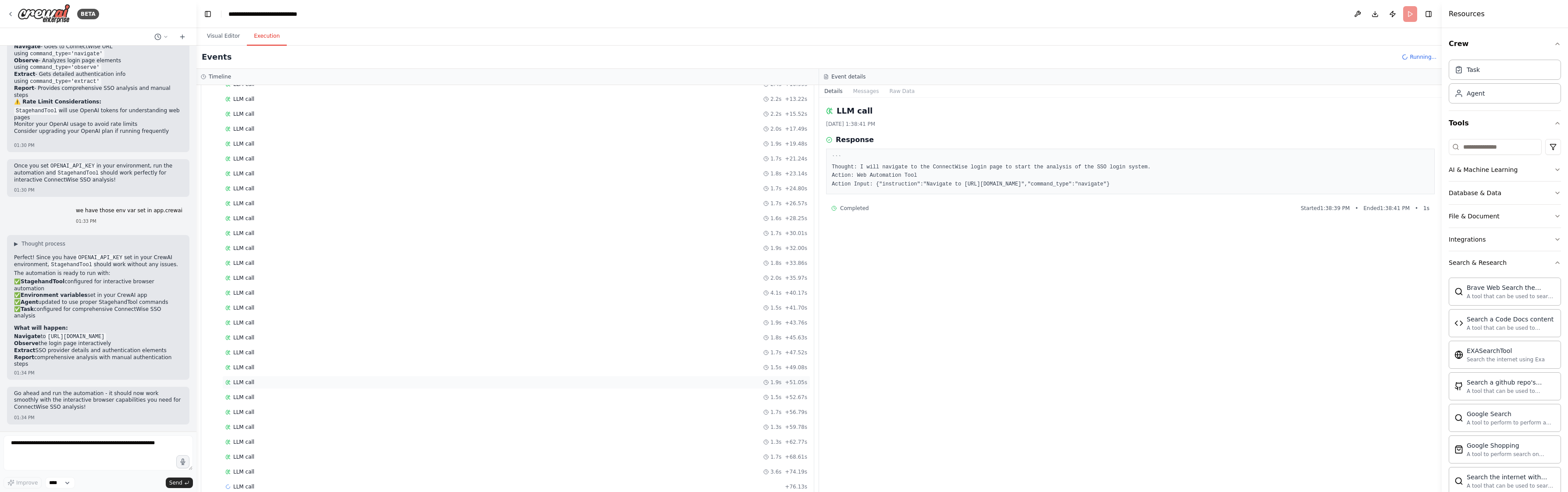
click at [308, 384] on div "LLM call 1.9s + 51.05s" at bounding box center [516, 382] width 582 height 7
click at [290, 451] on div "LLM call 3.6s + 74.19s" at bounding box center [515, 456] width 588 height 13
click at [215, 37] on button "Visual Editor" at bounding box center [224, 36] width 47 height 19
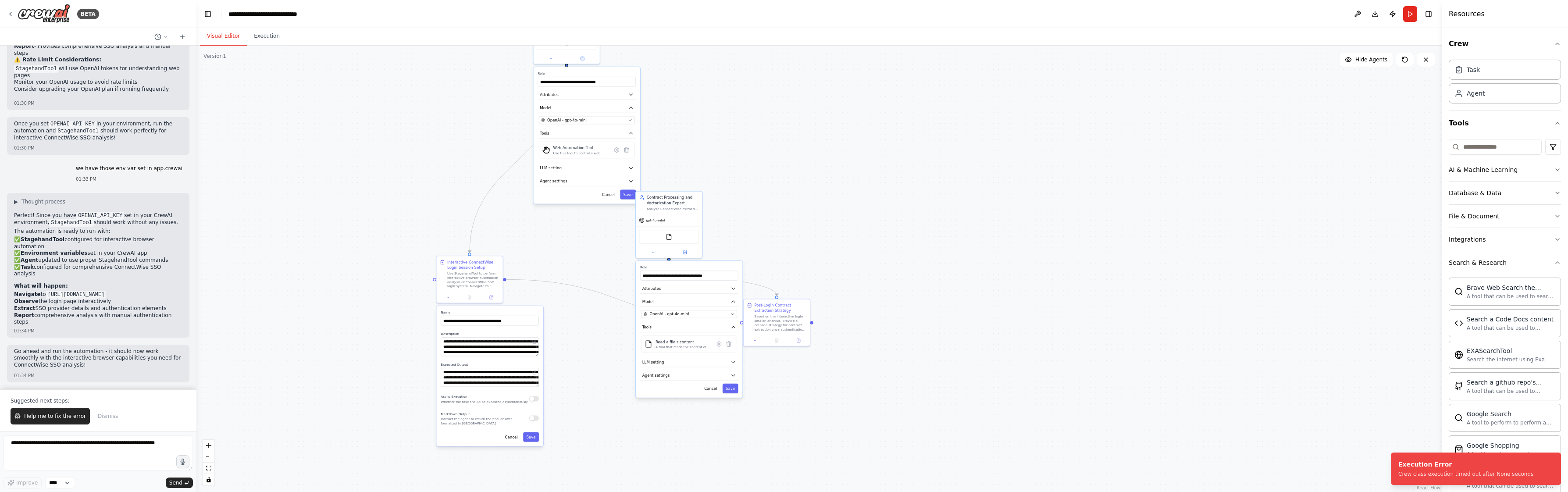
scroll to position [10384, 0]
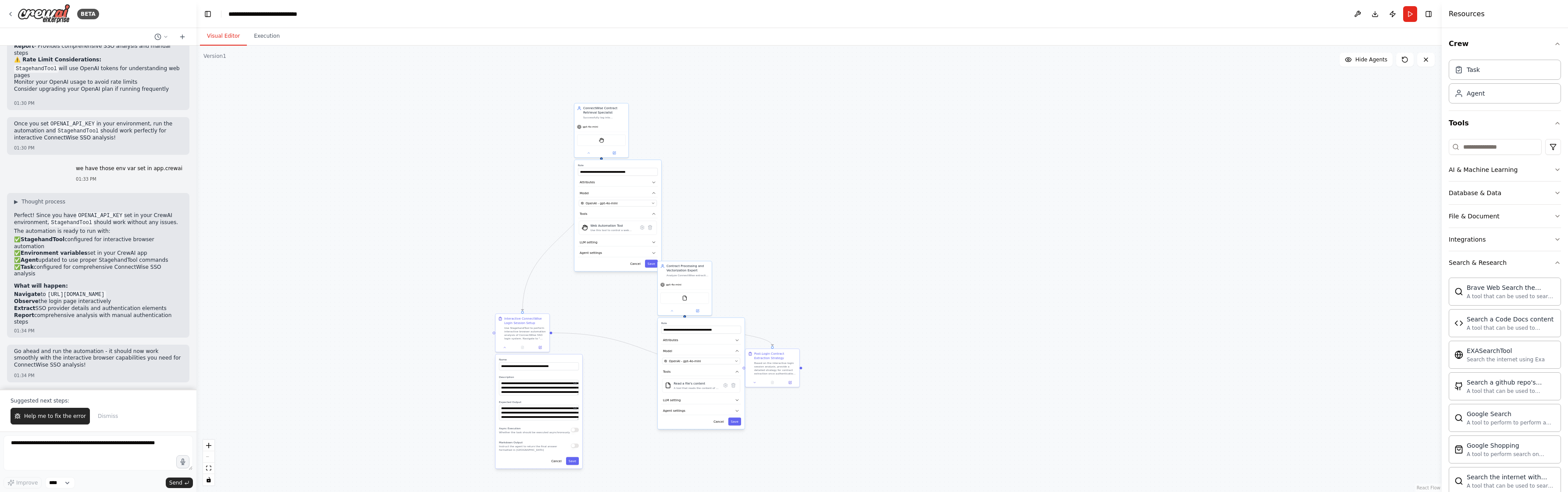
drag, startPoint x: 541, startPoint y: 139, endPoint x: 519, endPoint y: 230, distance: 93.6
click at [519, 230] on div ".deletable-edge-delete-btn { width: 20px; height: 20px; border: 0px solid #ffff…" at bounding box center [819, 268] width 1245 height 446
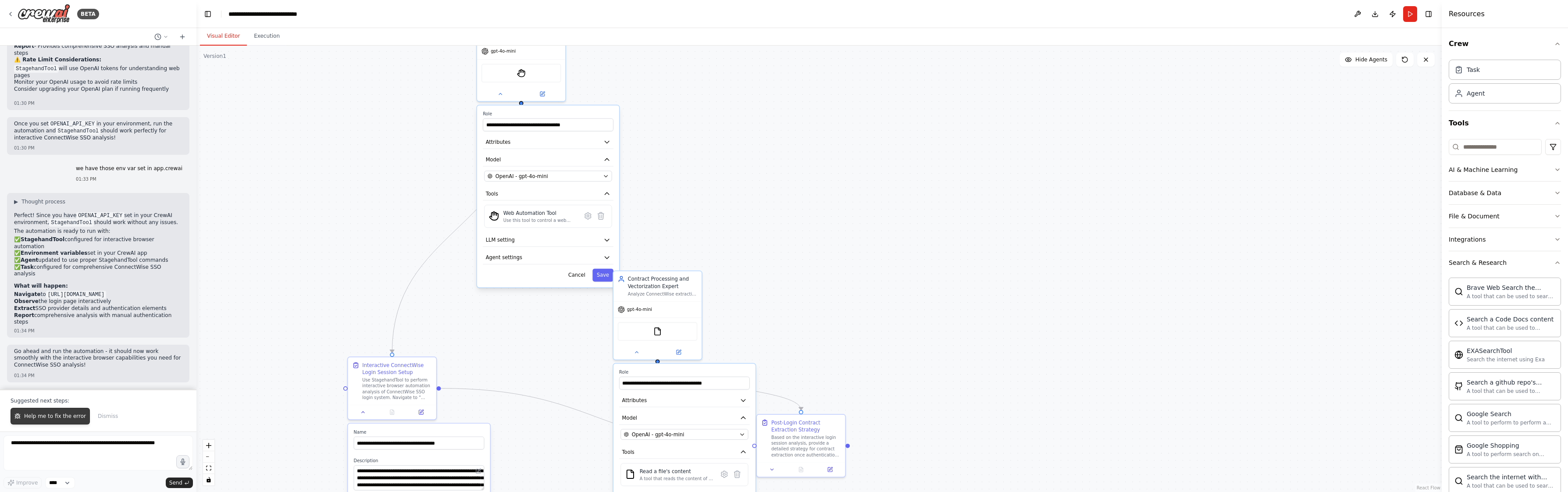
click at [37, 412] on span "Help me to fix the error" at bounding box center [55, 416] width 62 height 7
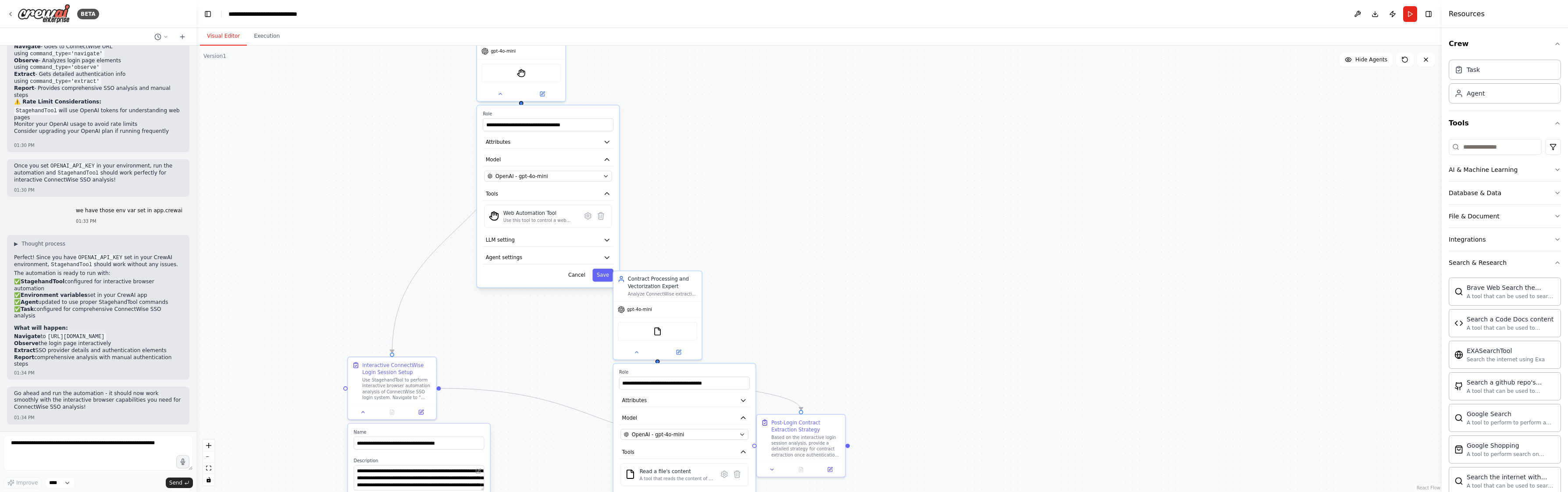
scroll to position [10365, 0]
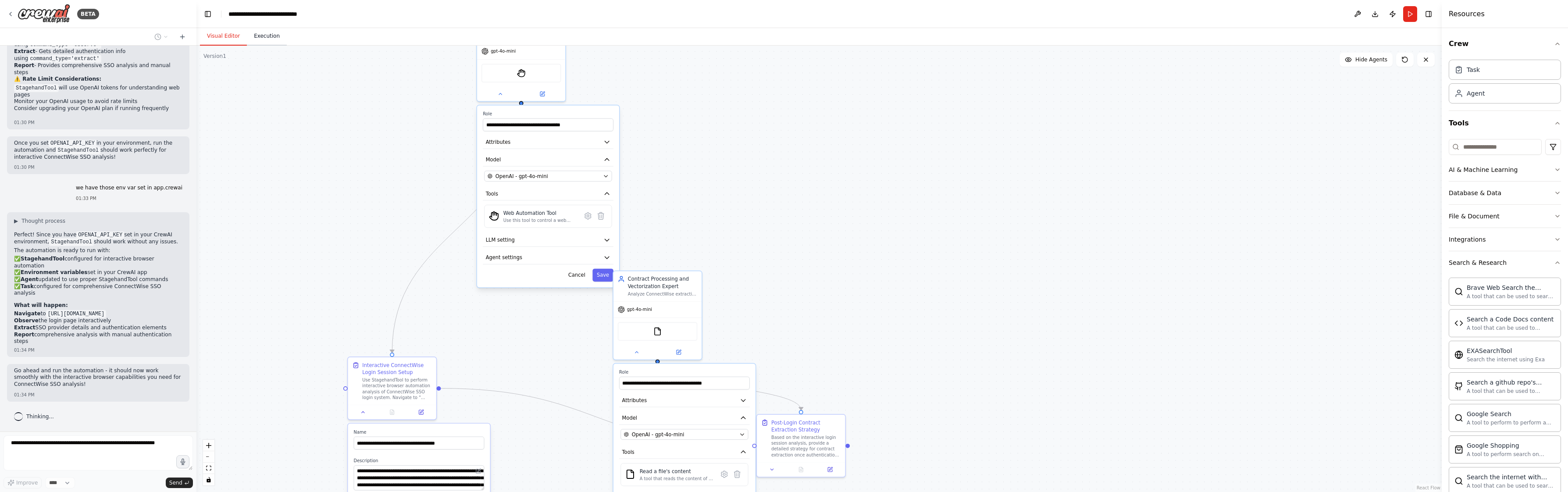
click at [269, 42] on button "Execution" at bounding box center [267, 36] width 40 height 19
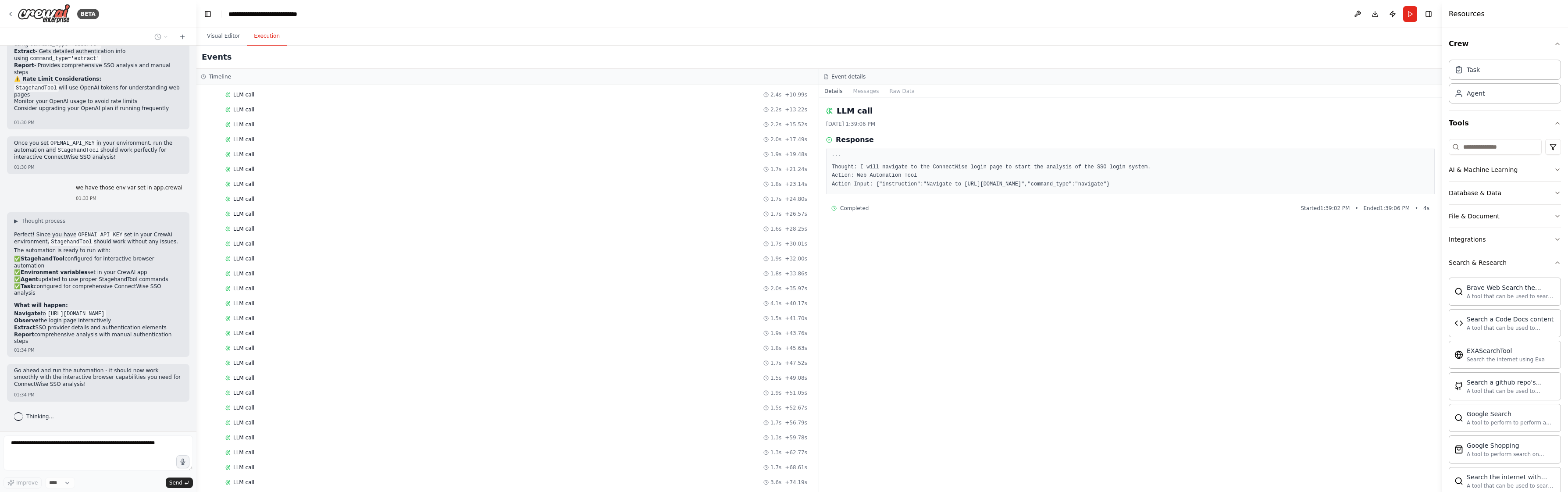
scroll to position [426, 0]
click at [69, 390] on div "Go ahead and run the automation - it should now work smoothly with the interact…" at bounding box center [98, 378] width 168 height 22
click at [229, 35] on button "Visual Editor" at bounding box center [224, 36] width 47 height 19
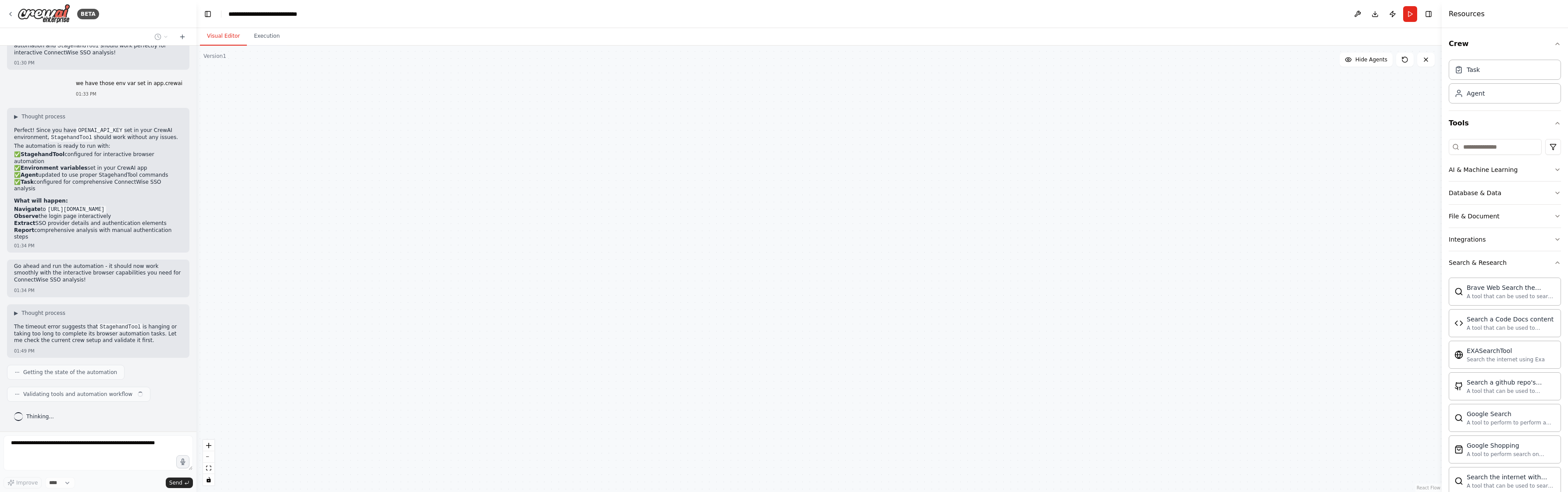
scroll to position [10469, 0]
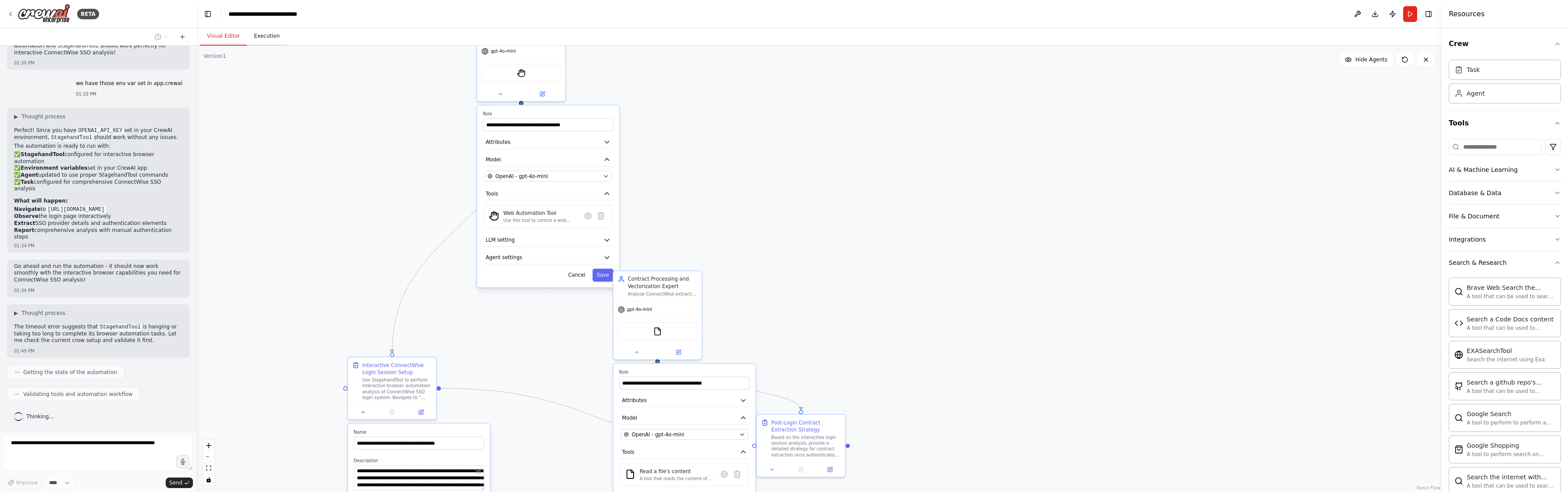
click at [279, 36] on button "Execution" at bounding box center [267, 36] width 40 height 19
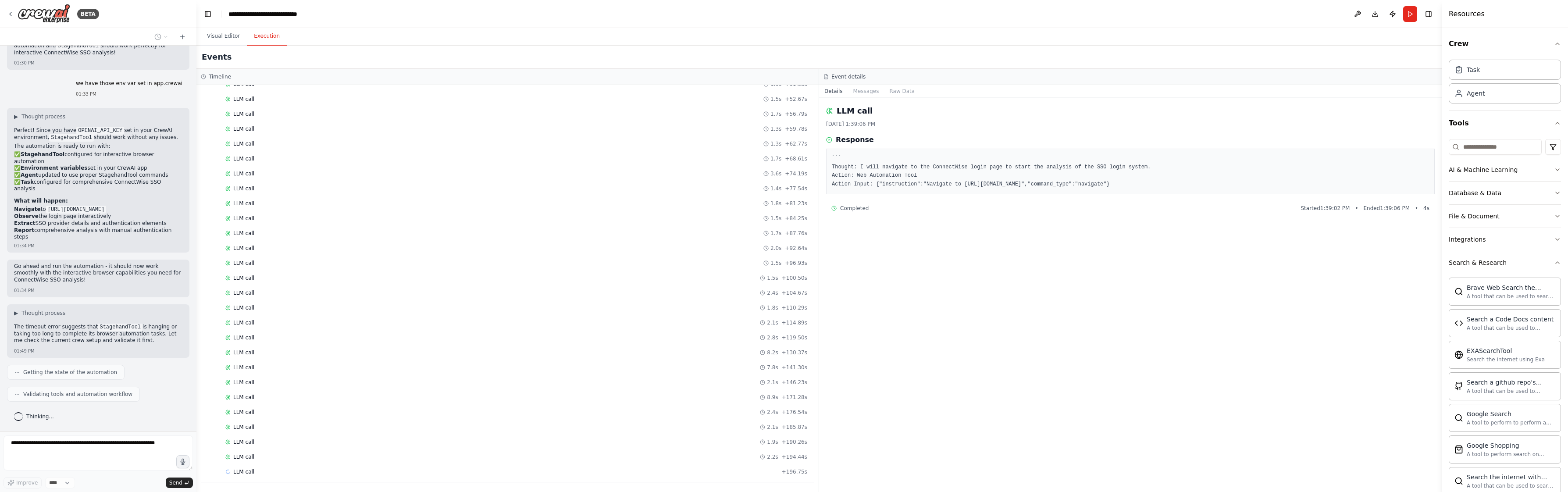
click at [920, 175] on pre "``` Thought: I will navigate to the ConnectWise login page to start the analysi…" at bounding box center [1130, 171] width 597 height 34
click at [302, 182] on div "Web Automation Tool + 4.77s" at bounding box center [516, 183] width 582 height 7
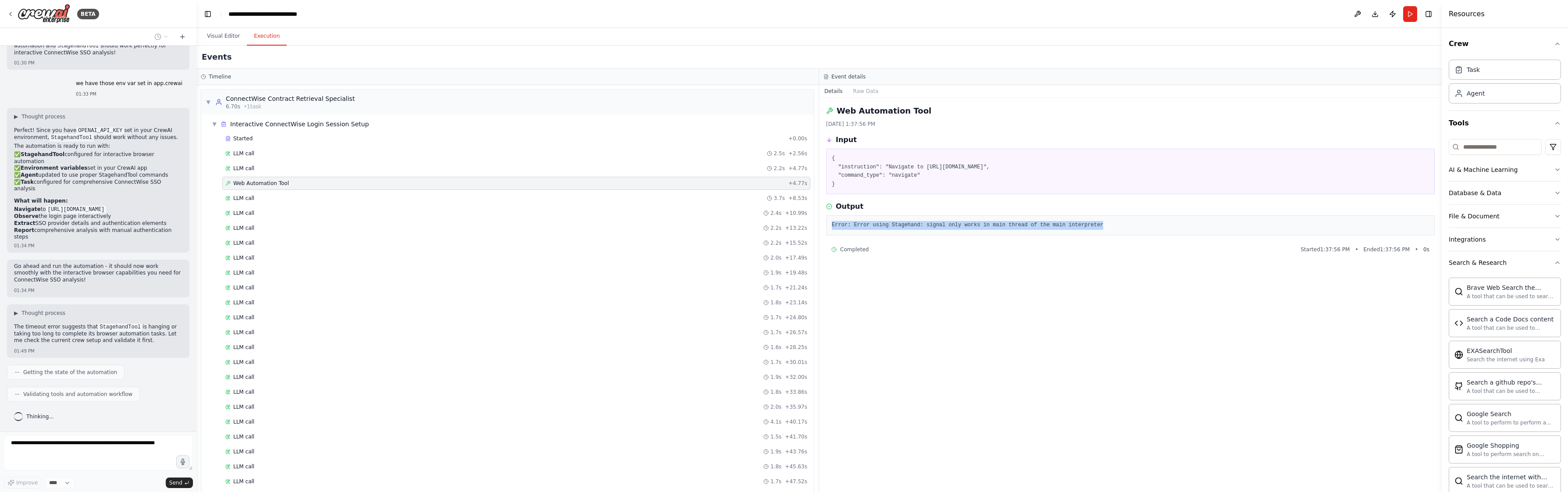
drag, startPoint x: 1112, startPoint y: 224, endPoint x: 828, endPoint y: 221, distance: 284.0
click at [828, 221] on div "Error: Error using Stagehand: signal only works in main thread of the main inte…" at bounding box center [1131, 225] width 609 height 20
copy pre "Error: Error using Stagehand: signal only works in main thread of the main inte…"
click at [224, 40] on button "Visual Editor" at bounding box center [224, 36] width 47 height 19
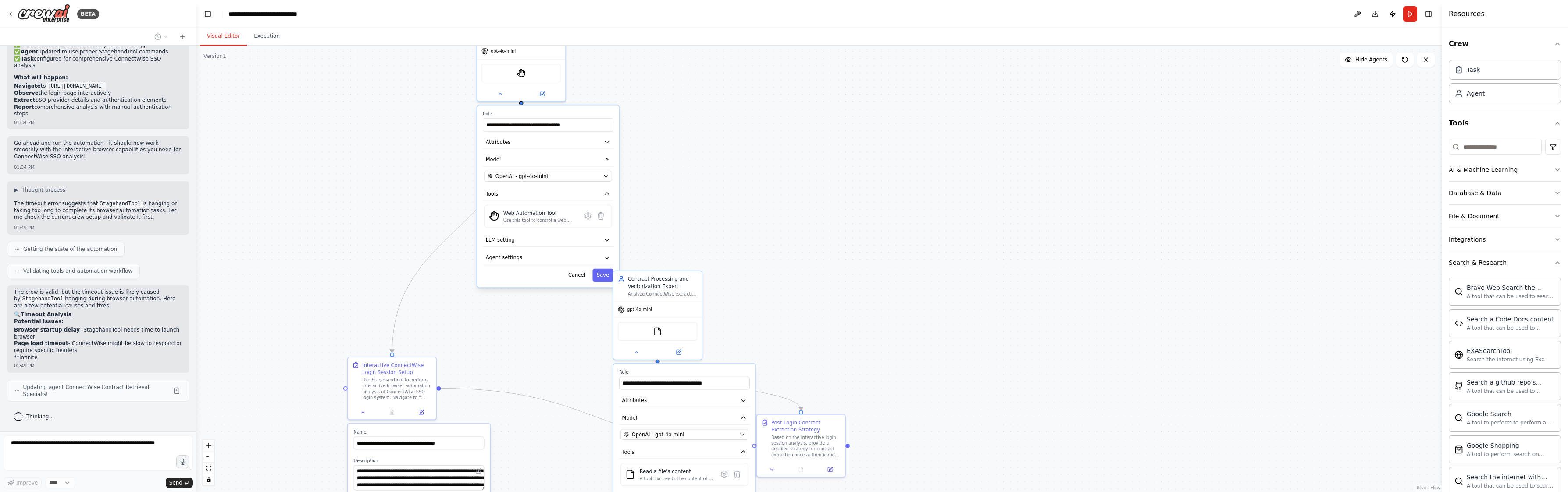
click at [101, 342] on li "Page load timeout - ConnectWise might be slow to respond or require specific he…" at bounding box center [98, 347] width 168 height 13
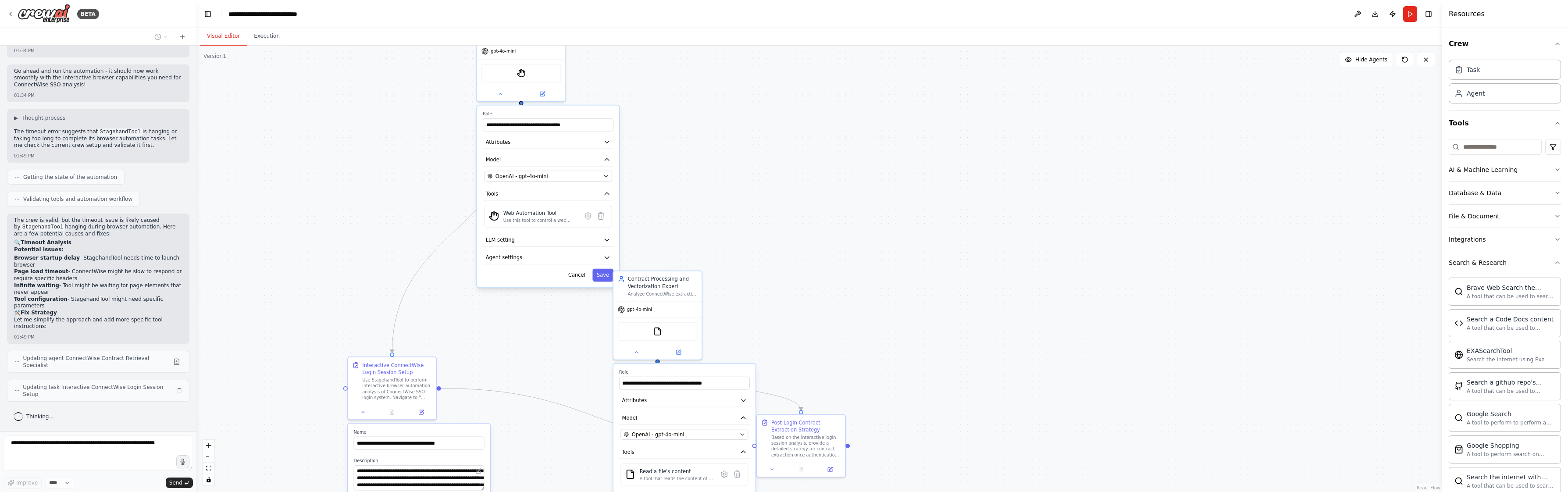
scroll to position [10664, 0]
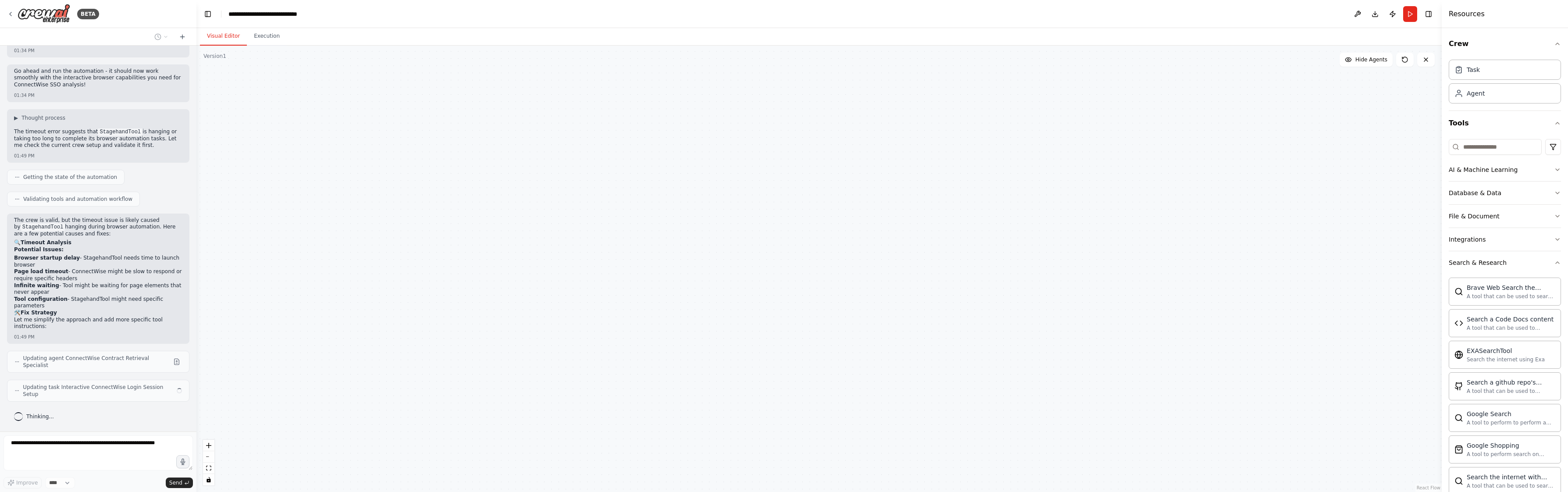
type textarea "**********"
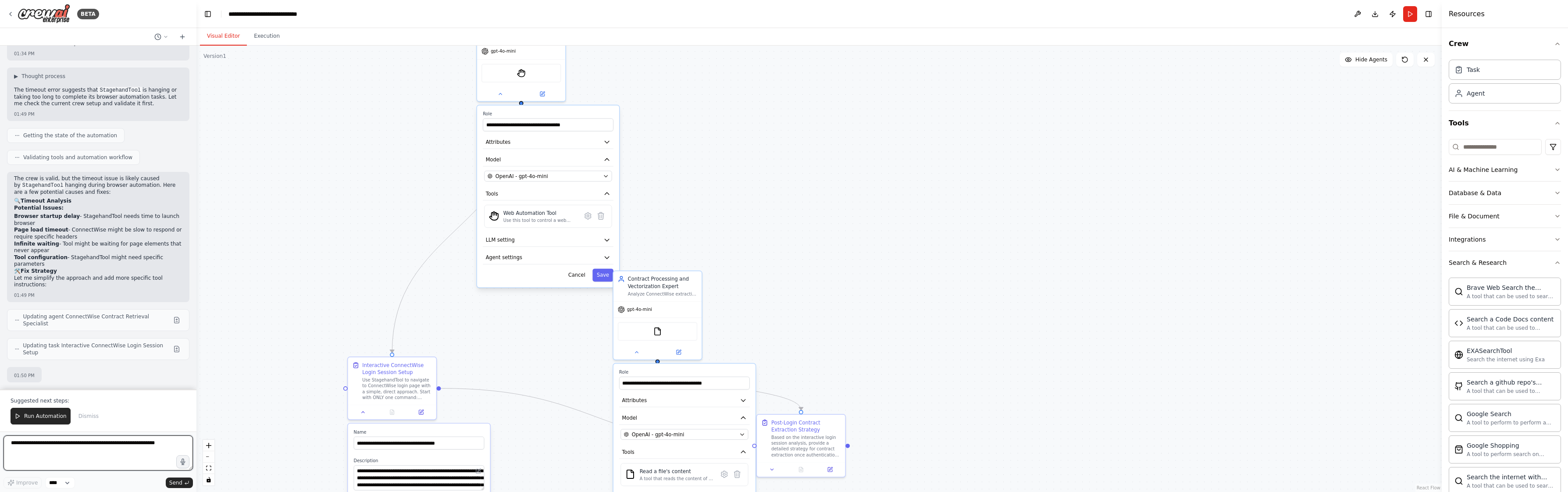
click at [125, 303] on div "Hello! I'm the CrewAI assistant. What kind of automation do you want to build? …" at bounding box center [98, 217] width 197 height 344
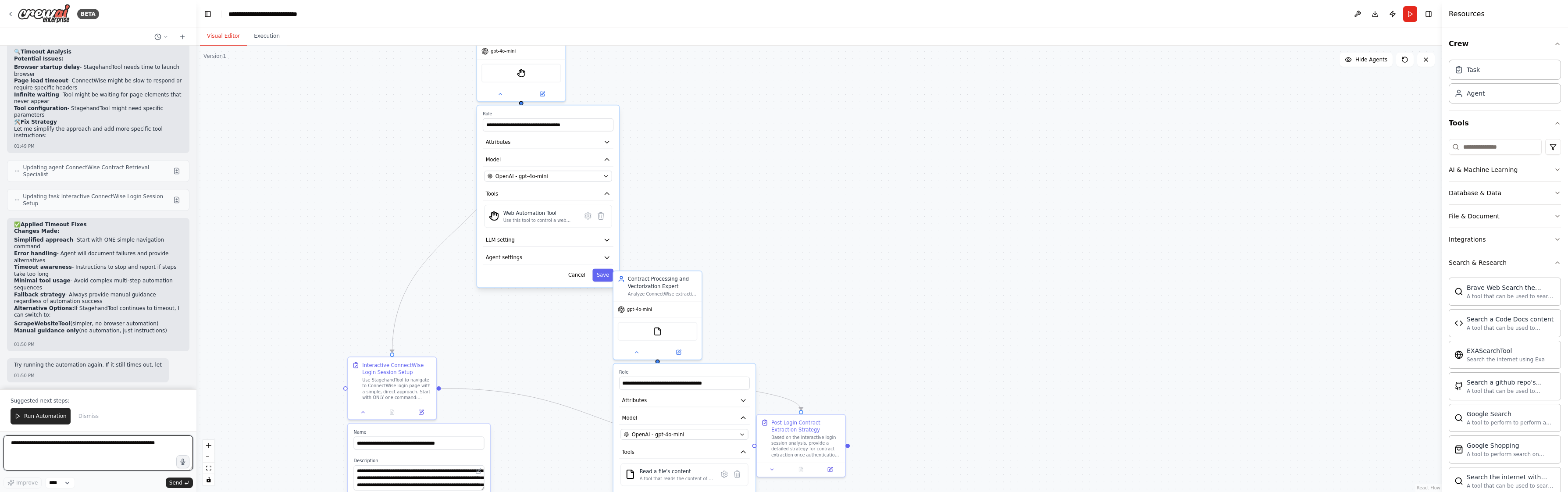
scroll to position [10862, 0]
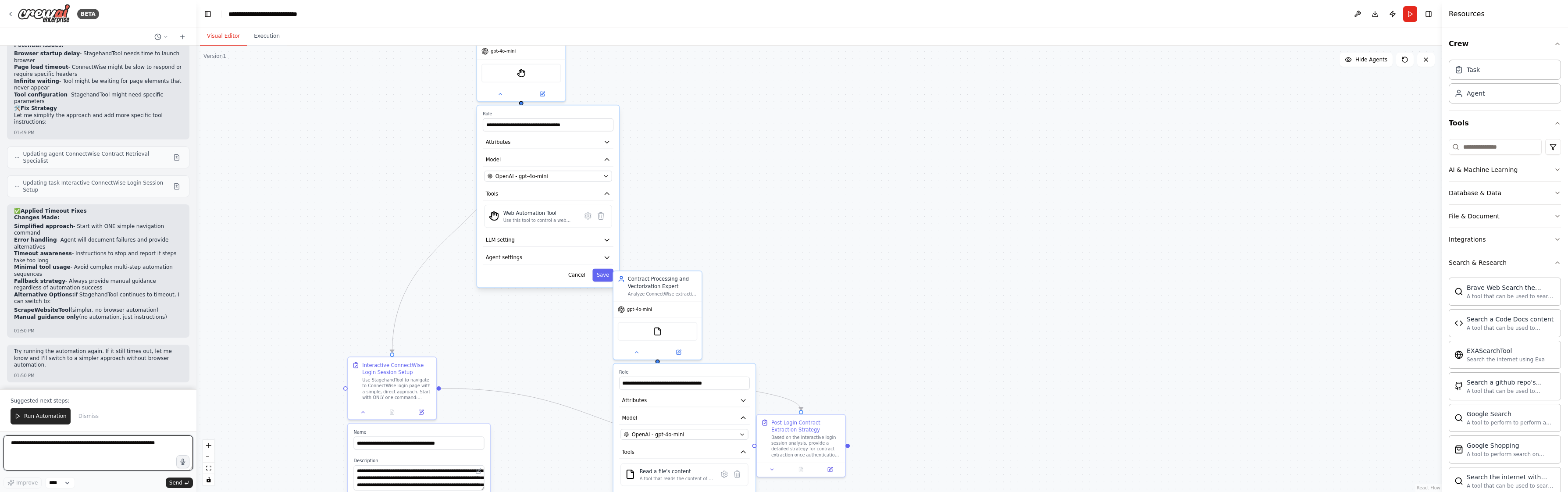
click at [107, 452] on textarea at bounding box center [98, 452] width 189 height 35
paste textarea "**********"
type textarea "**********"
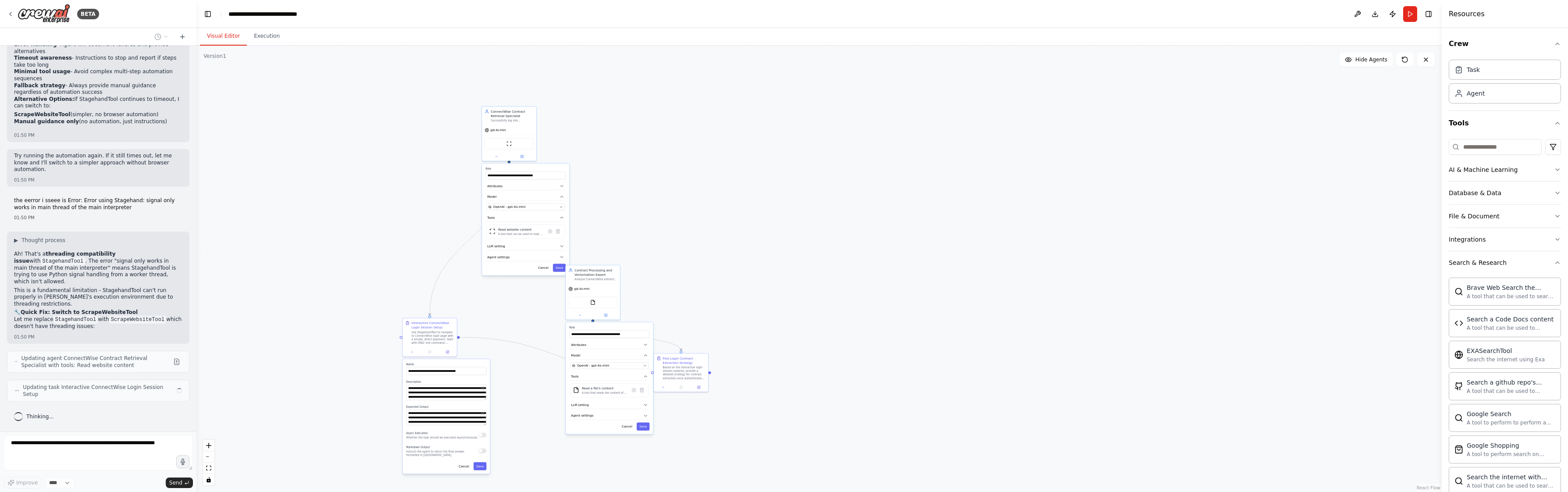
scroll to position [11050, 0]
type textarea "**********"
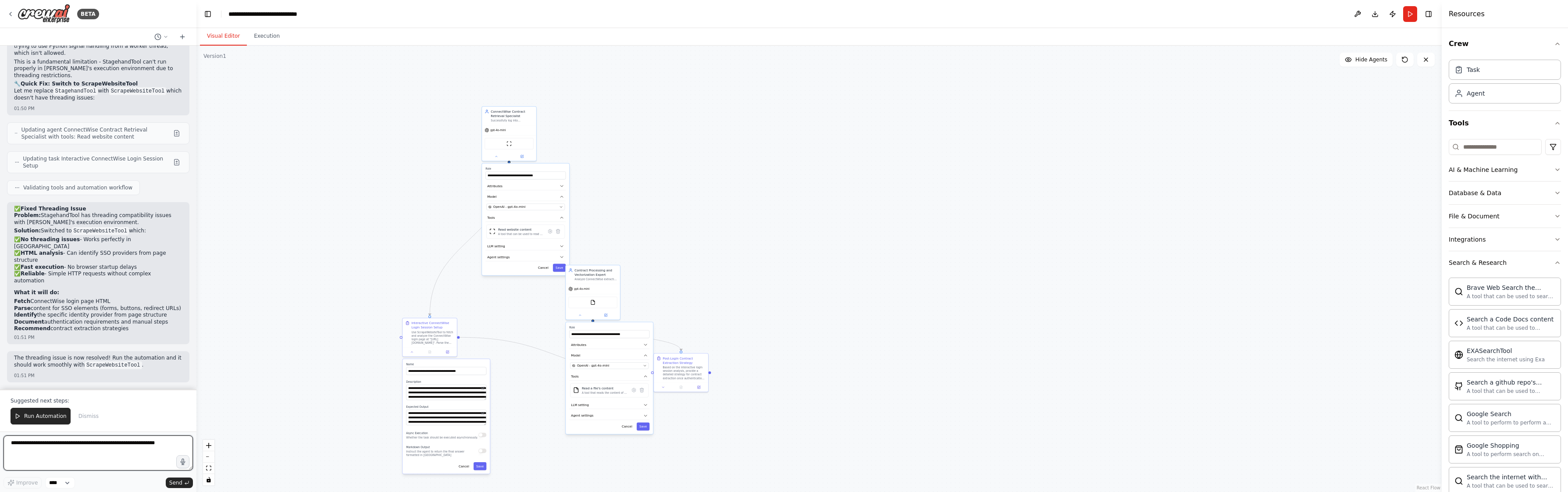
scroll to position [11266, 0]
click at [41, 416] on span "Run Automation" at bounding box center [45, 416] width 42 height 7
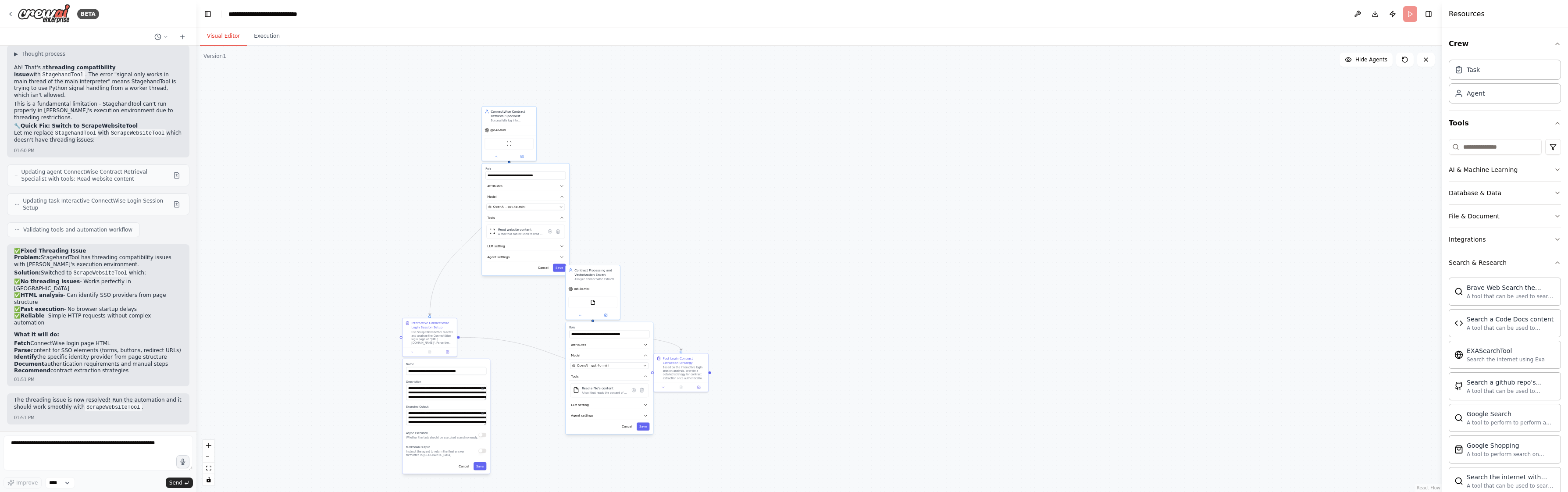
scroll to position [11224, 0]
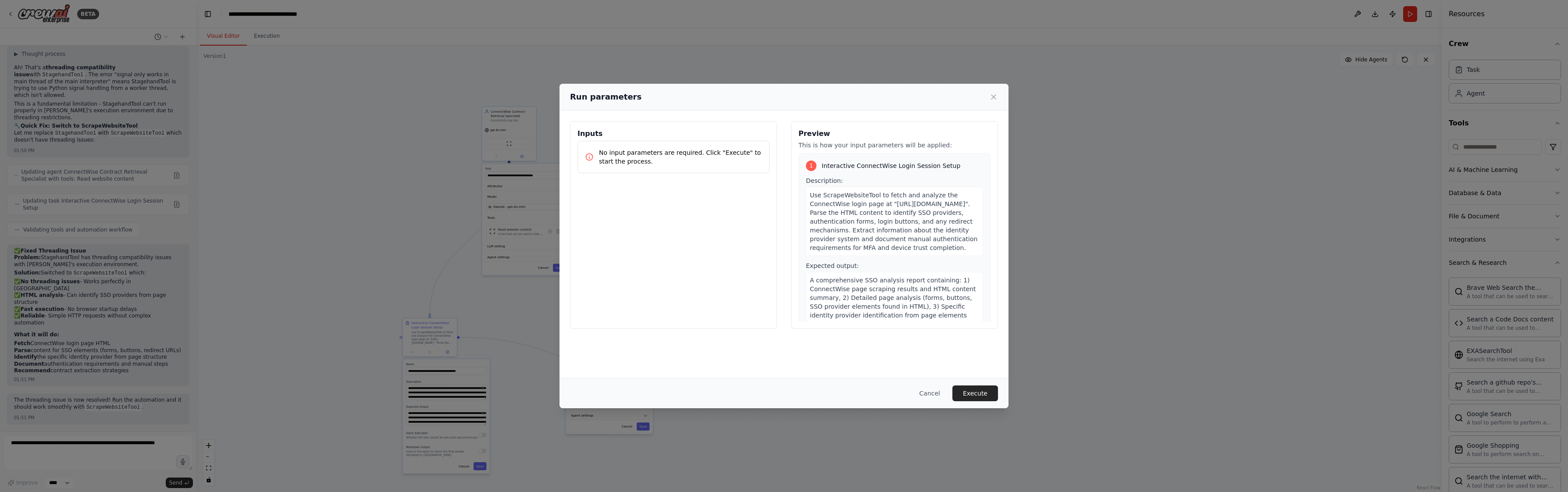
click at [1000, 401] on div "Cancel Execute" at bounding box center [784, 393] width 449 height 31
click at [989, 394] on button "Execute" at bounding box center [974, 393] width 46 height 16
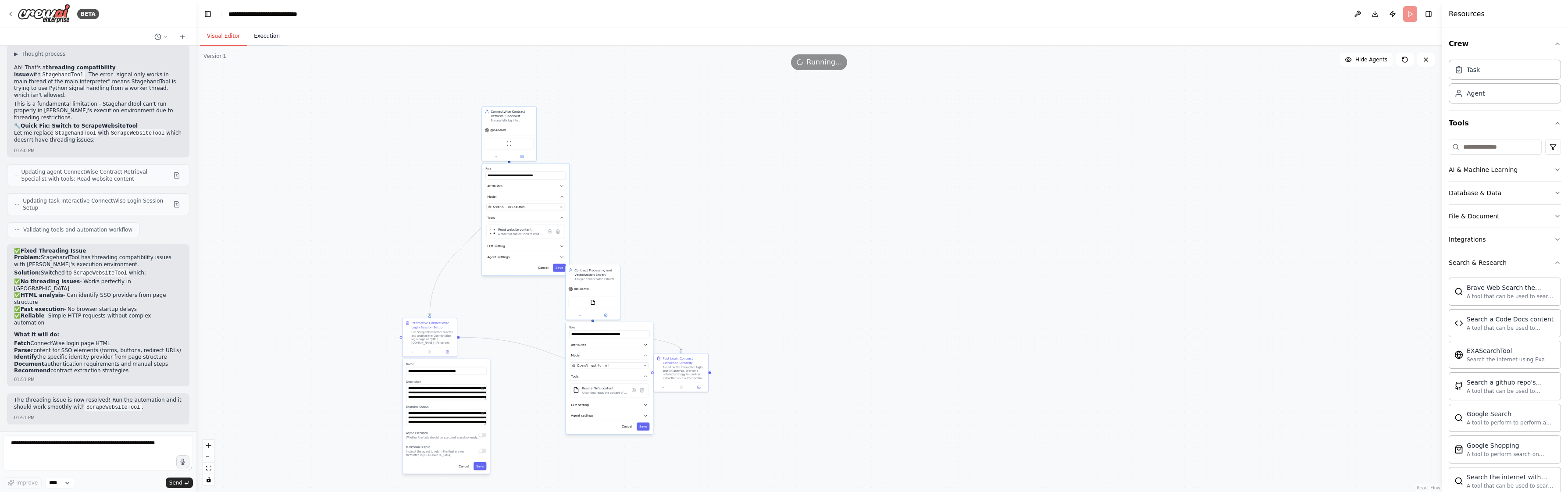
click at [268, 34] on button "Execution" at bounding box center [267, 36] width 40 height 19
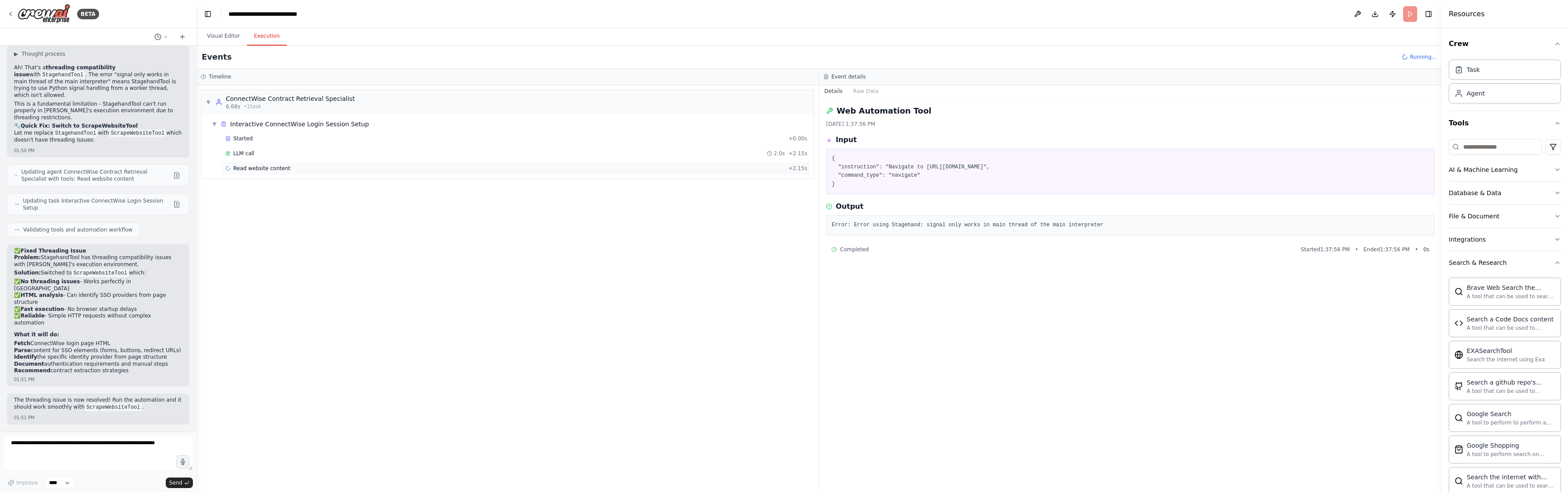
click at [370, 163] on div "Read website content + 2.15s" at bounding box center [515, 168] width 588 height 13
click at [361, 180] on div "LLM call 1.7s + 6.70s" at bounding box center [516, 183] width 582 height 7
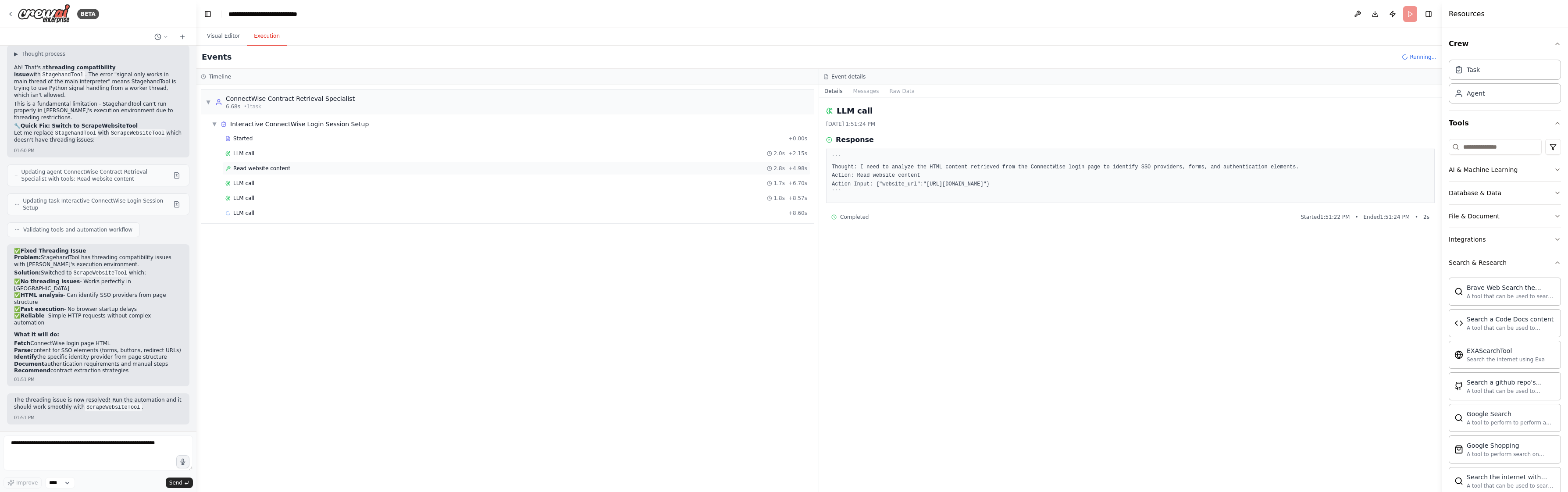
click at [361, 170] on div "Read website content 2.8s + 4.98s" at bounding box center [516, 169] width 582 height 7
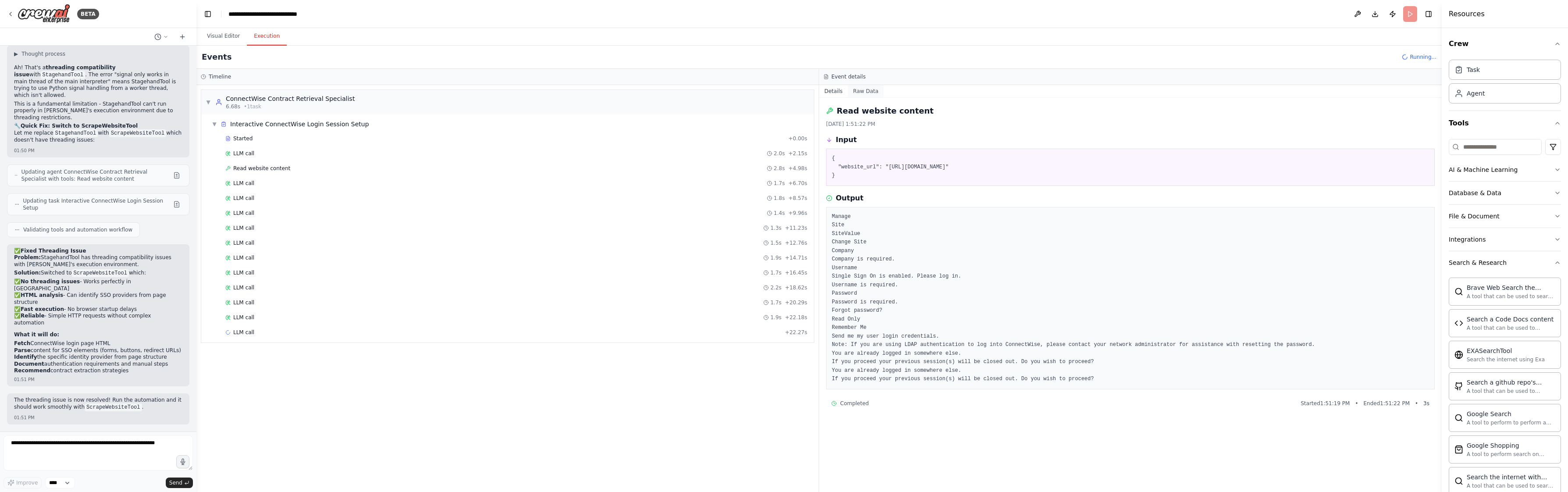
click at [855, 89] on button "Raw Data" at bounding box center [866, 92] width 36 height 13
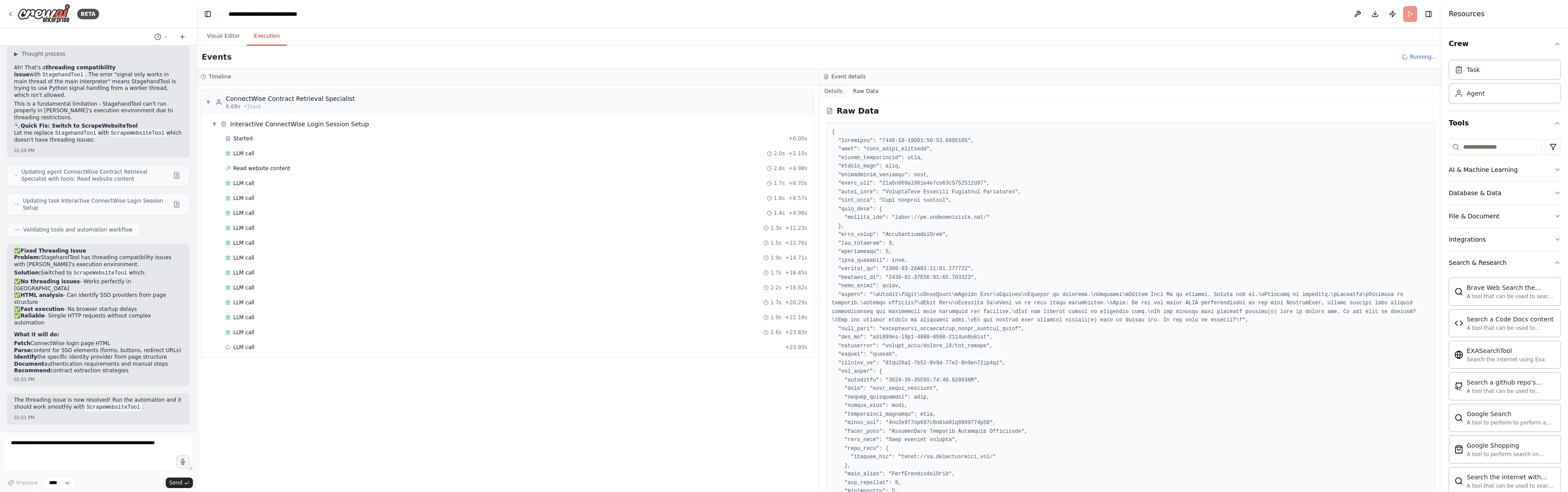
click at [841, 91] on button "Details" at bounding box center [833, 92] width 29 height 13
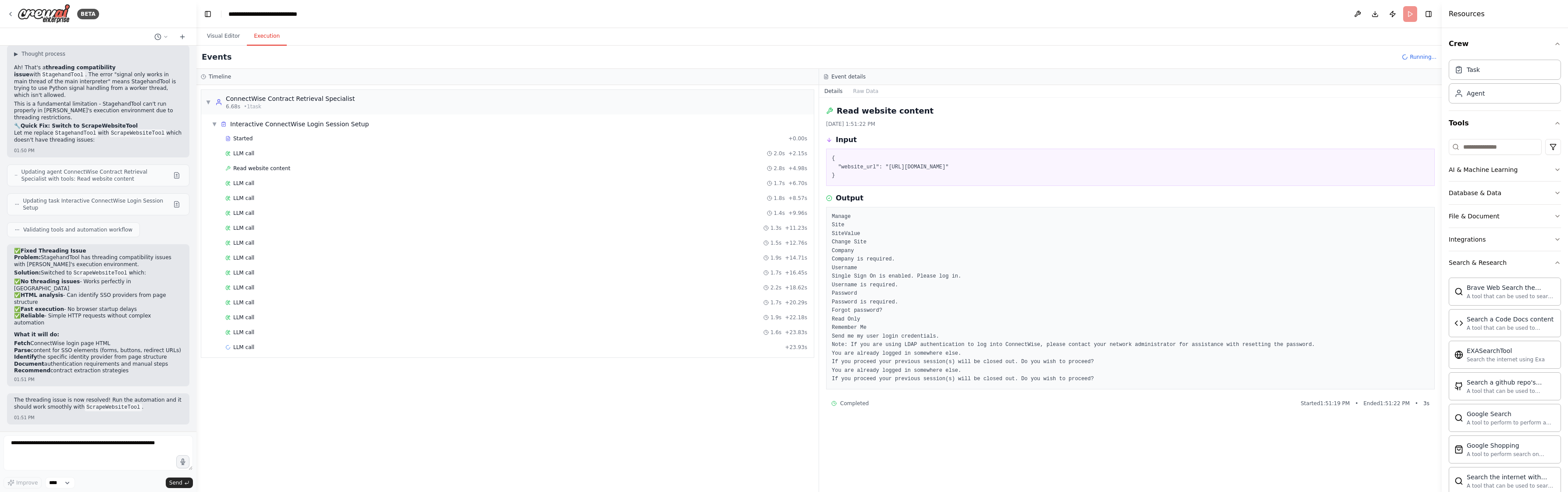
click at [395, 175] on div "Started + 0.00s LLM call 2.0s + 2.15s Read website content 2.8s + 4.98s LLM cal…" at bounding box center [511, 243] width 605 height 224
click at [398, 166] on div "Read website content 2.8s + 4.98s" at bounding box center [516, 169] width 582 height 7
click at [222, 40] on button "Visual Editor" at bounding box center [224, 36] width 47 height 19
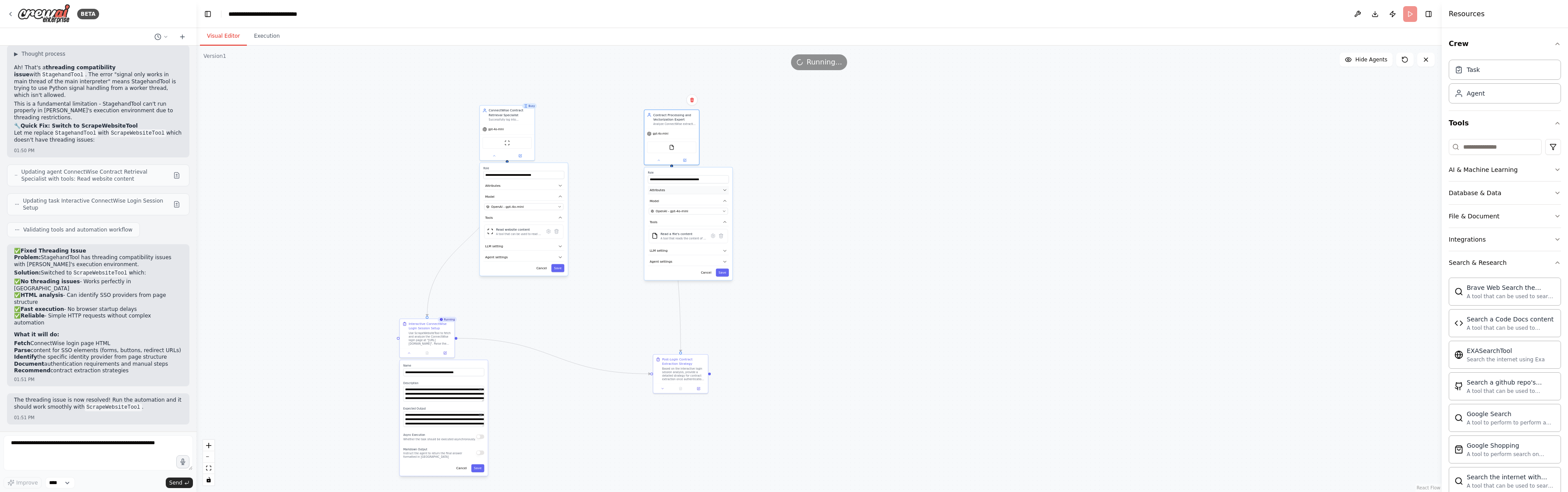
drag, startPoint x: 585, startPoint y: 346, endPoint x: 664, endPoint y: 193, distance: 172.2
click at [664, 193] on button "Attributes" at bounding box center [688, 189] width 81 height 8
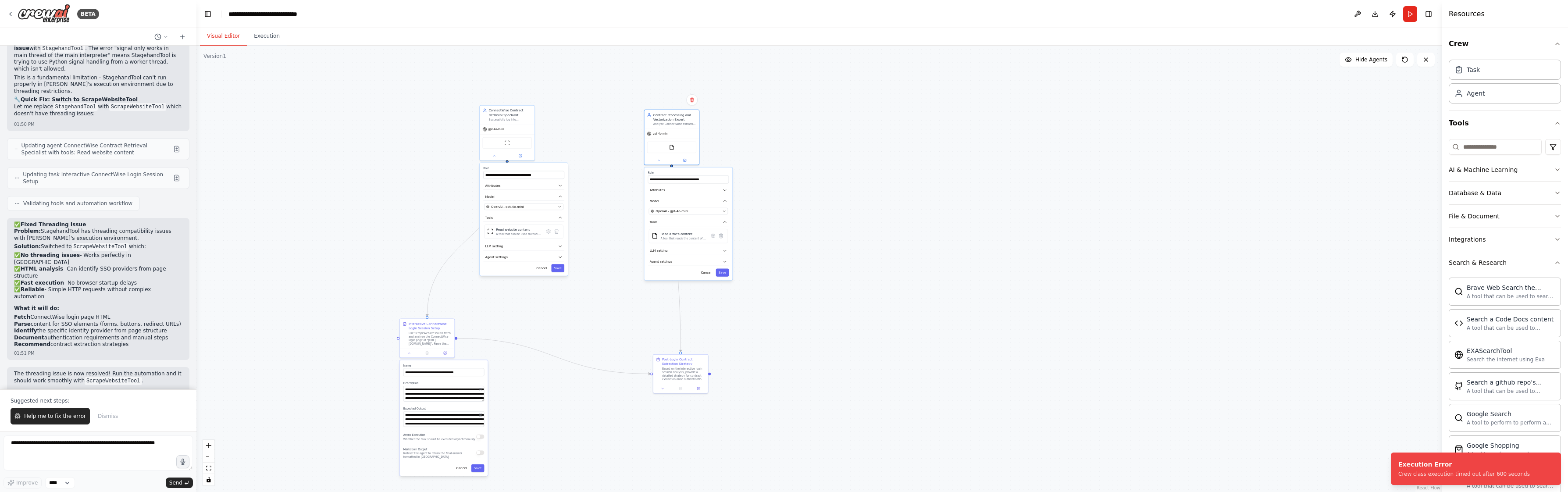
scroll to position [11266, 0]
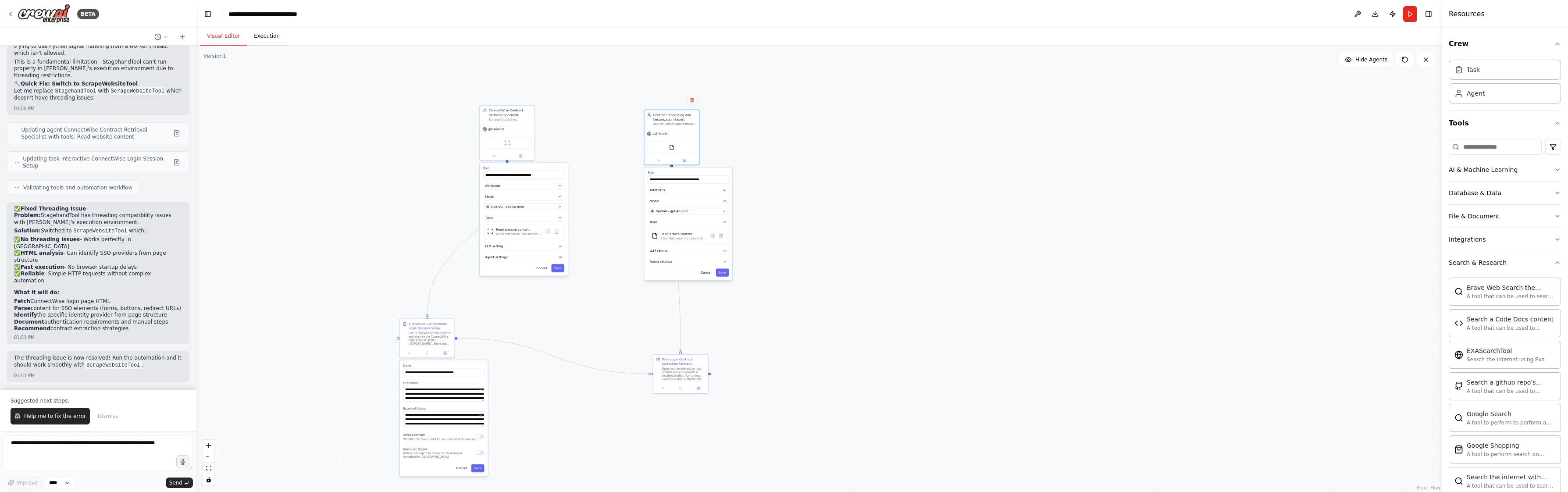
click at [255, 35] on button "Execution" at bounding box center [267, 36] width 40 height 19
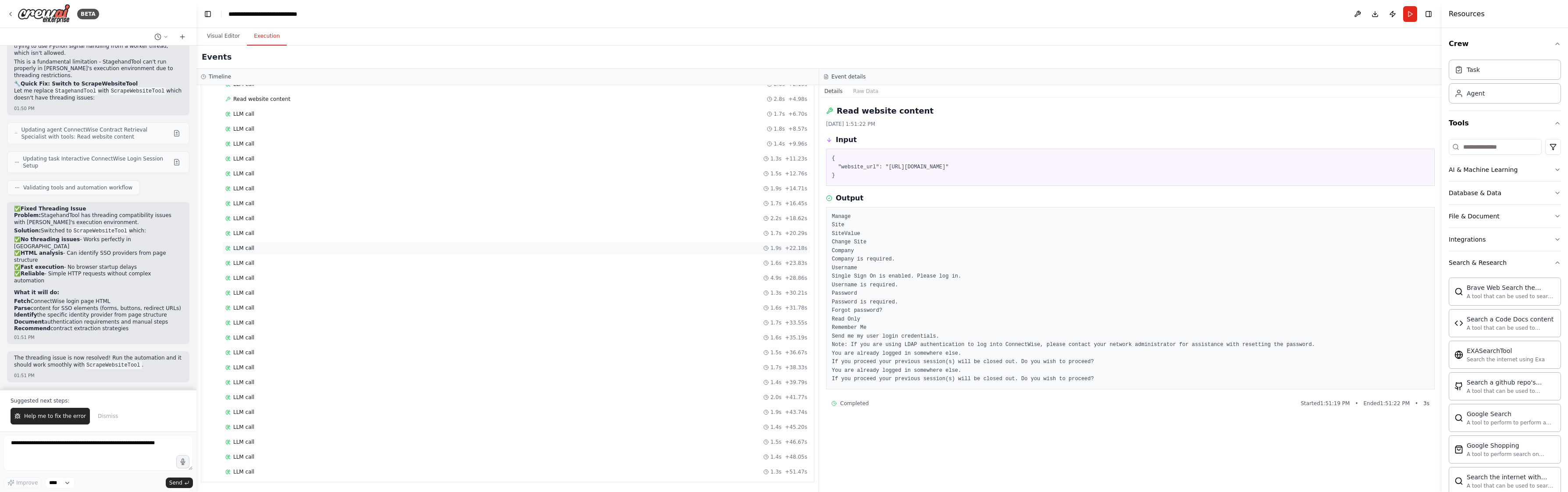
scroll to position [0, 0]
click at [886, 289] on pre "Manage Site SiteValue Change Site Company Company is required. Username Single …" at bounding box center [1130, 298] width 597 height 171
click at [233, 35] on button "Visual Editor" at bounding box center [224, 36] width 47 height 19
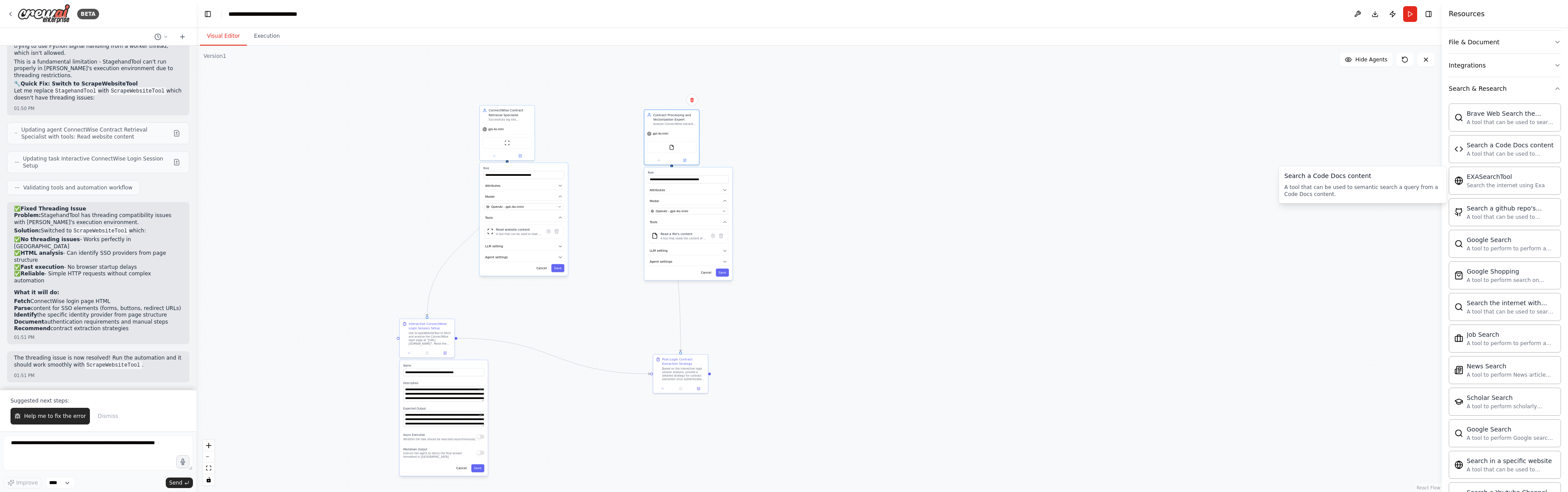
scroll to position [11, 0]
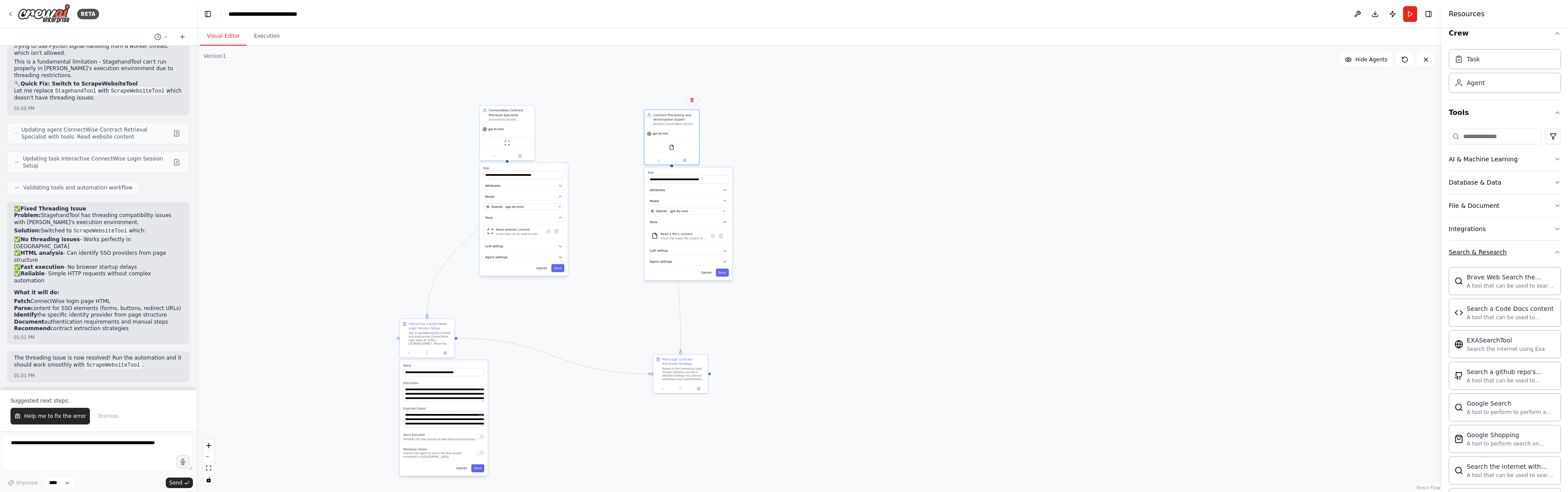
click at [1496, 249] on div "Search & Research" at bounding box center [1477, 252] width 57 height 9
click at [518, 155] on icon at bounding box center [520, 154] width 4 height 4
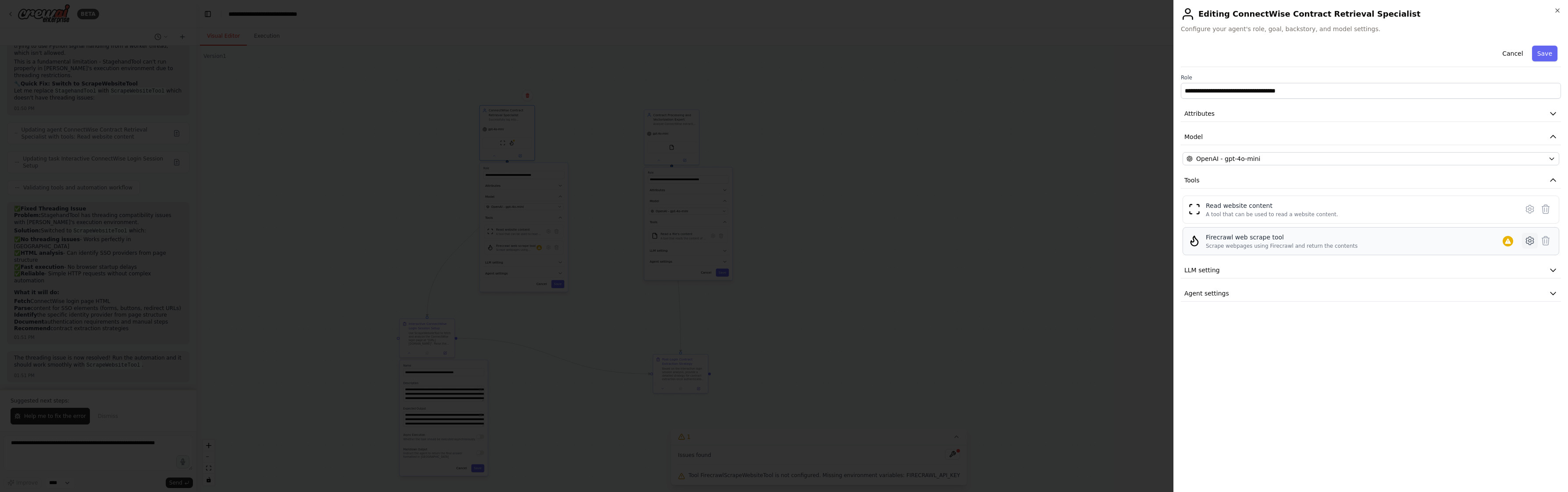
click at [1528, 242] on icon at bounding box center [1529, 241] width 11 height 11
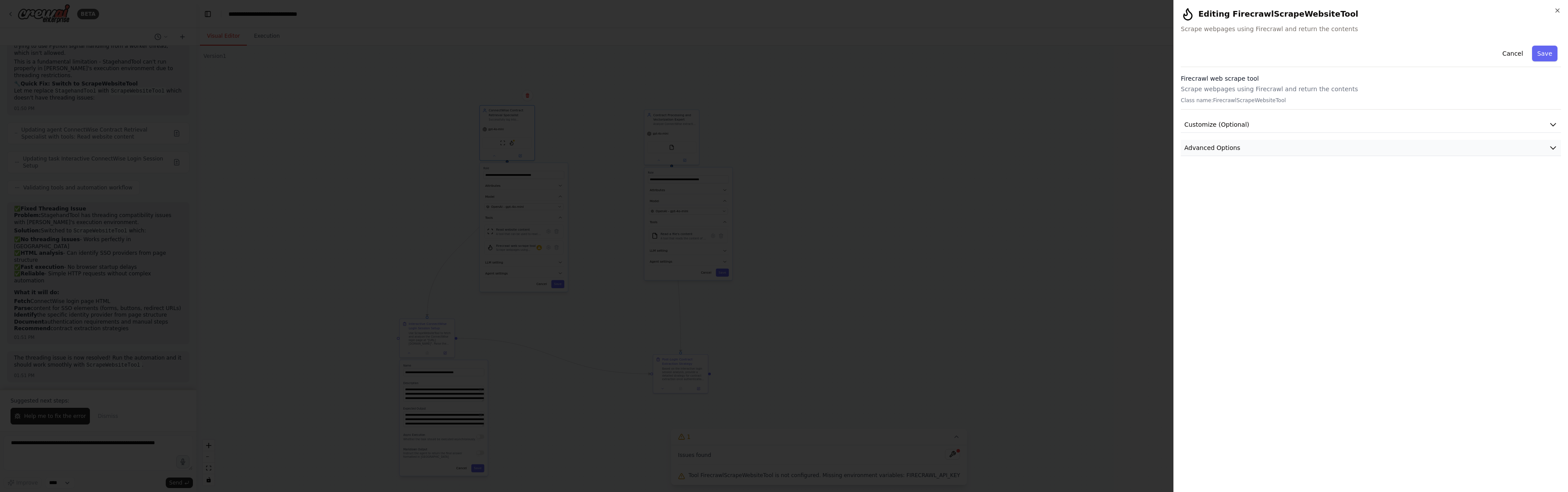
click at [1226, 150] on span "Advanced Options" at bounding box center [1211, 148] width 56 height 9
click at [1225, 123] on span "Customize (Optional)" at bounding box center [1216, 125] width 65 height 9
click at [1255, 92] on p "Scrape webpages using Firecrawl and return the contents" at bounding box center [1370, 89] width 380 height 9
click at [1020, 164] on div at bounding box center [784, 246] width 1568 height 492
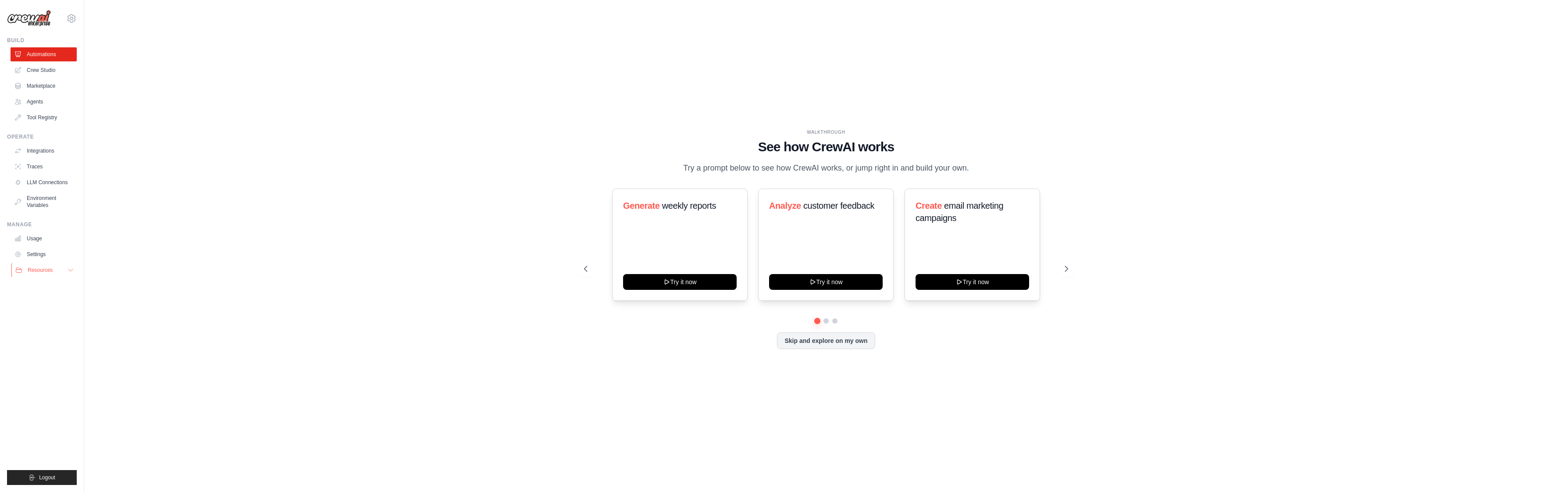
click at [35, 267] on span "Resources" at bounding box center [40, 270] width 25 height 7
click at [37, 253] on link "Settings" at bounding box center [45, 254] width 66 height 14
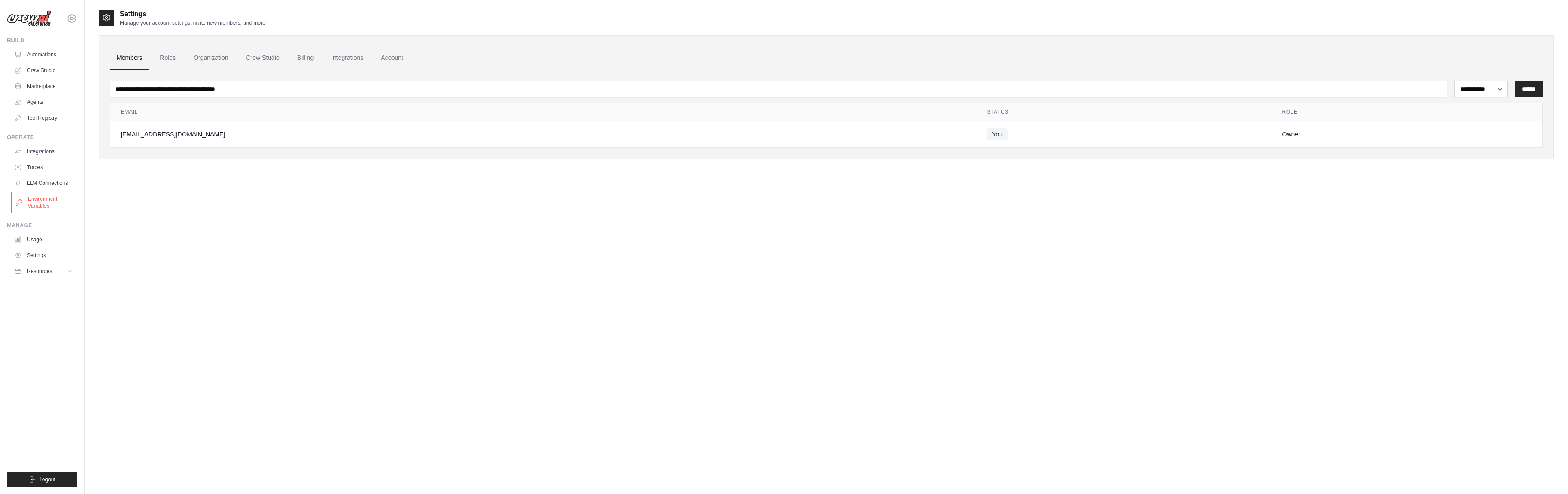
click at [53, 198] on link "Environment Variables" at bounding box center [45, 202] width 67 height 21
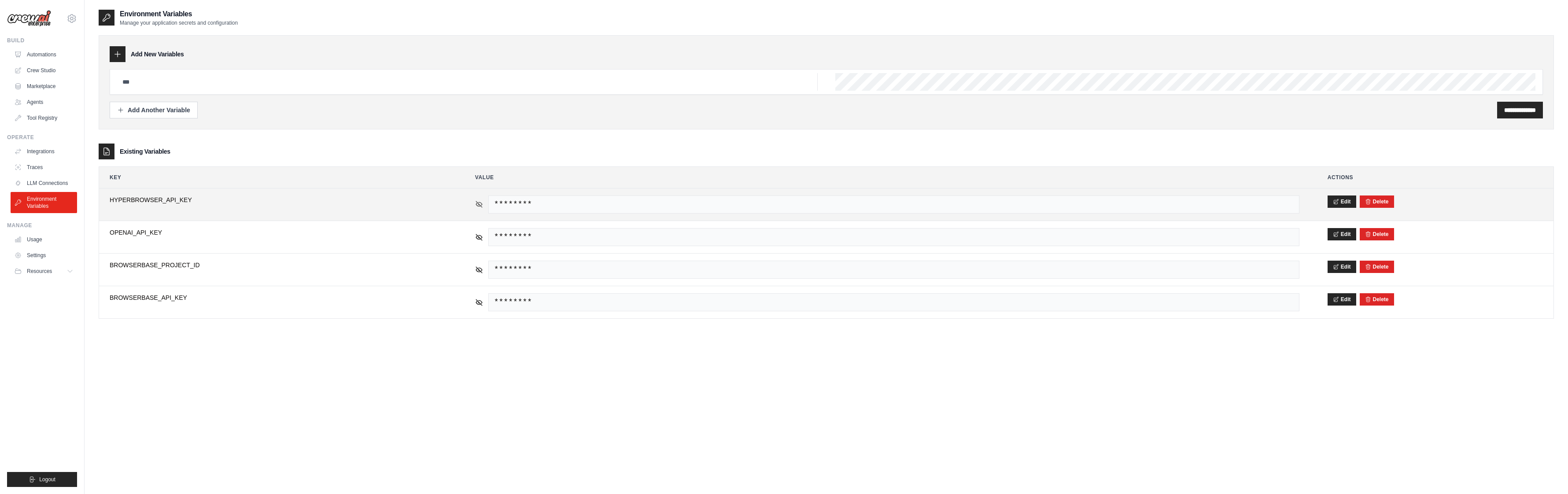
click at [481, 205] on icon at bounding box center [479, 204] width 8 height 8
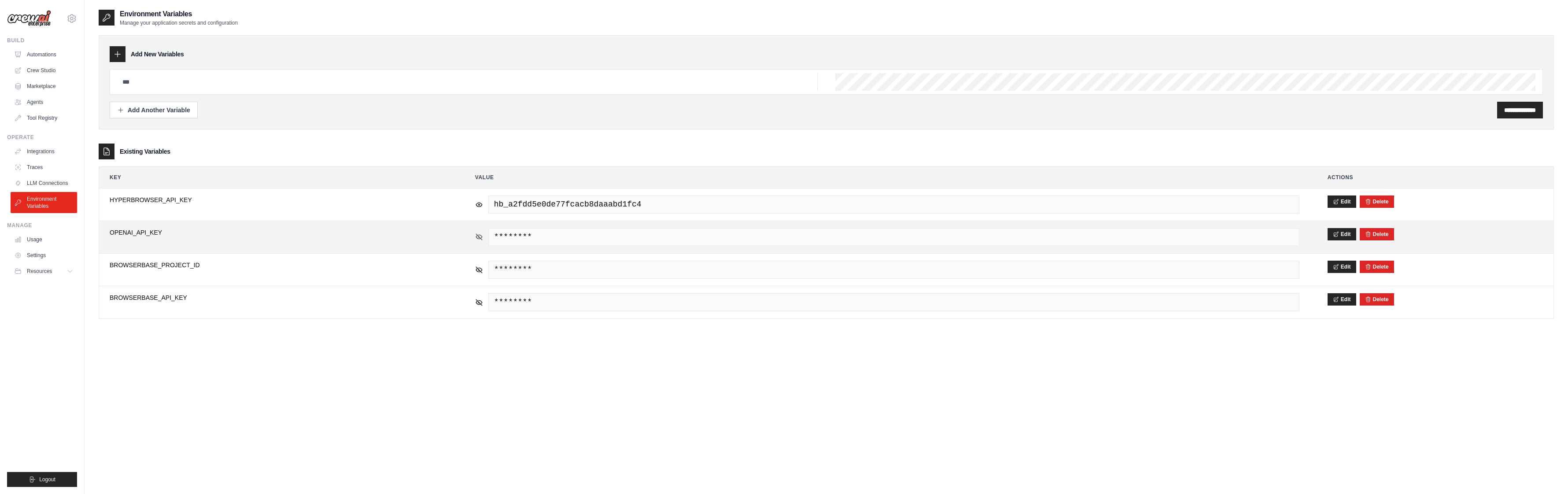
click at [476, 234] on icon at bounding box center [479, 236] width 6 height 6
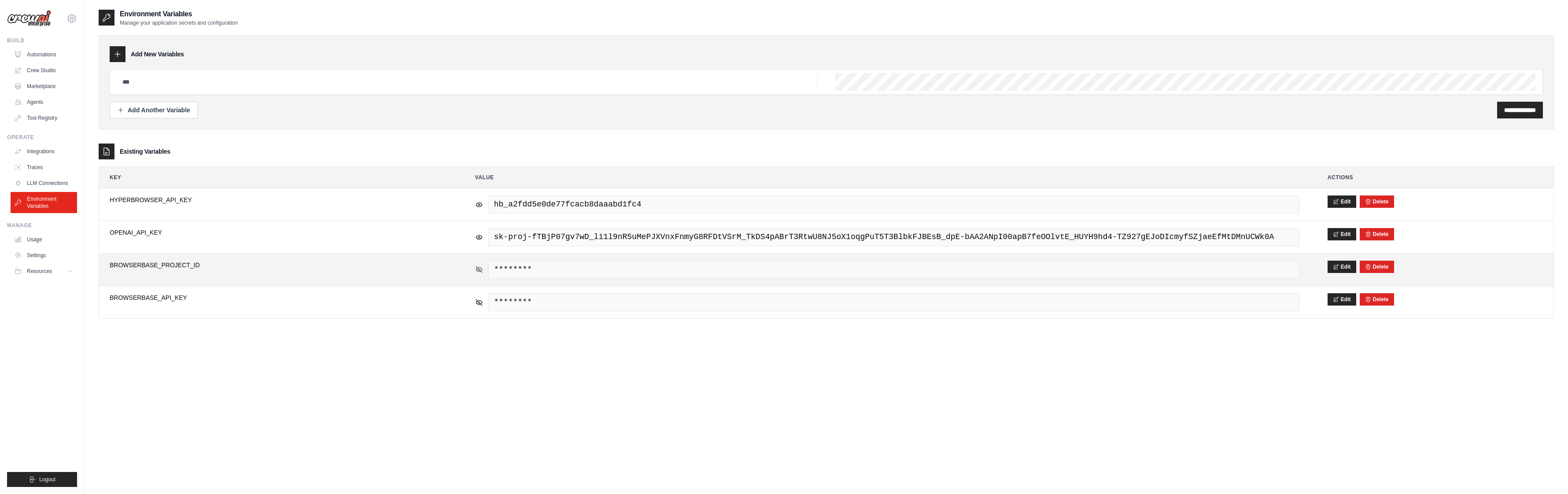
click at [478, 268] on icon at bounding box center [479, 269] width 8 height 8
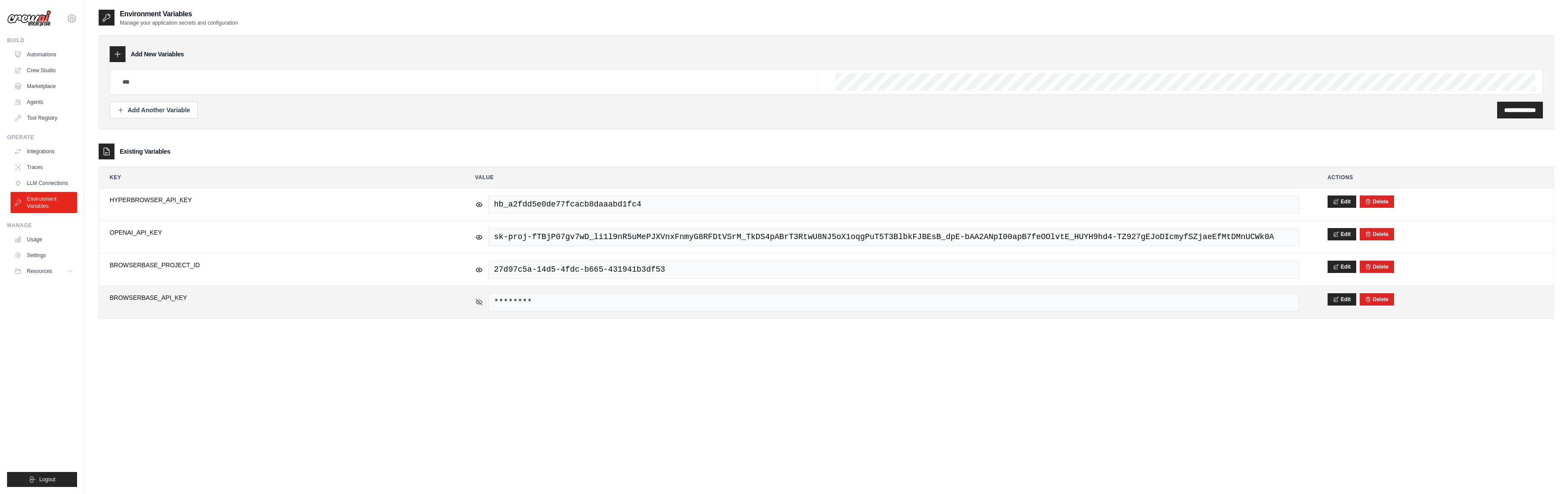
click at [480, 300] on icon at bounding box center [479, 301] width 8 height 8
click at [440, 309] on td "**********" at bounding box center [278, 302] width 358 height 32
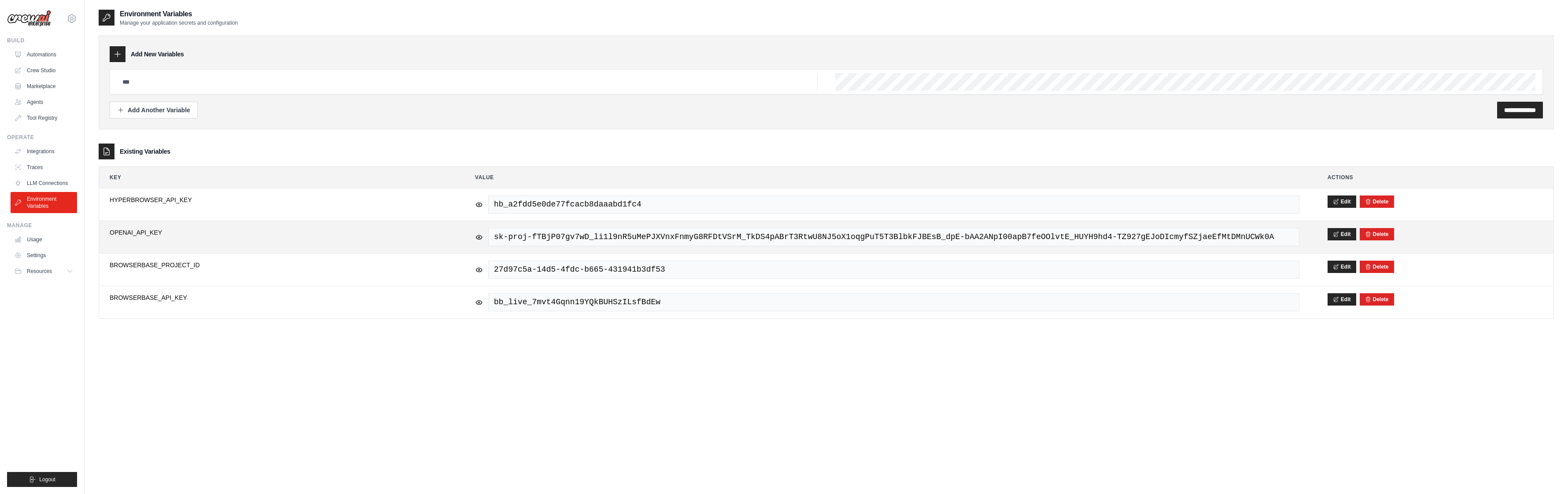
click at [1252, 239] on span "sk-proj-fTBjP07gv7wD_li1l9nR5uMePJXVnxFnmyG8RFDtVSrM_TkDS4pABrT3RtwU8NJ5oX1oqgP…" at bounding box center [893, 237] width 811 height 18
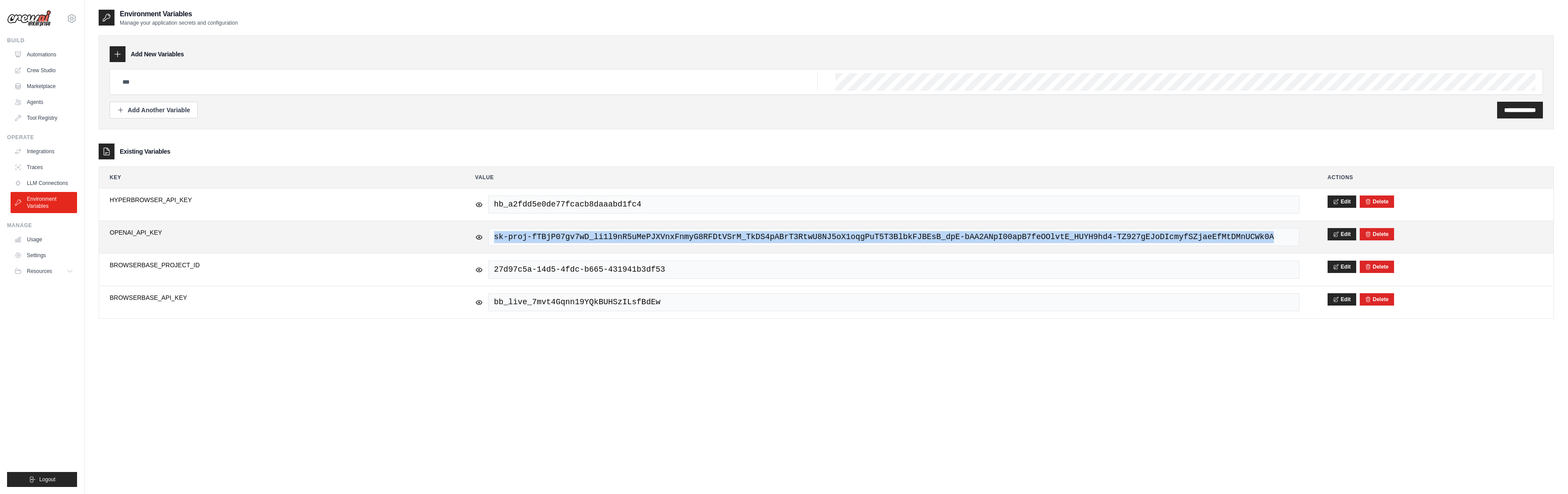
click at [1252, 239] on span "sk-proj-fTBjP07gv7wD_li1l9nR5uMePJXVnxFnmyG8RFDtVSrM_TkDS4pABrT3RtwU8NJ5oX1oqgP…" at bounding box center [893, 237] width 811 height 18
copy tr "sk-proj-fTBjP07gv7wD_li1l9nR5uMePJXVnxFnmyG8RFDtVSrM_TkDS4pABrT3RtwU8NJ5oX1oqgP…"
